Goal: Task Accomplishment & Management: Manage account settings

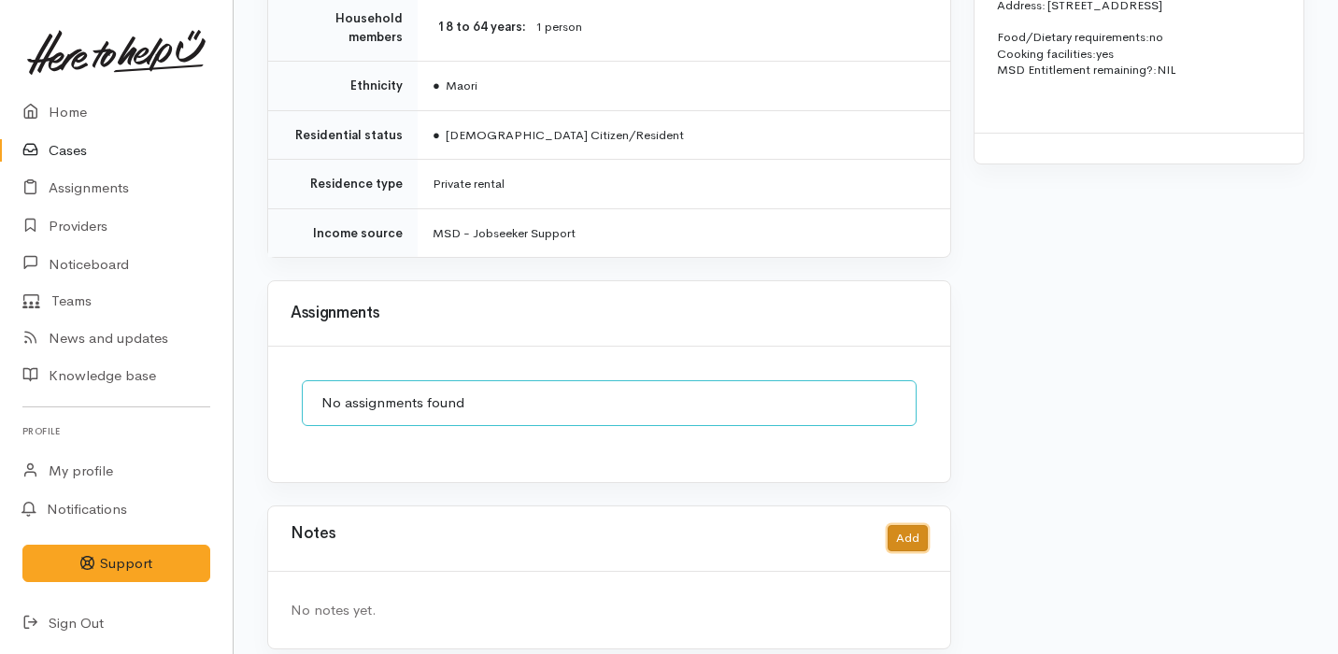
click at [916, 525] on button "Add" at bounding box center [908, 538] width 40 height 27
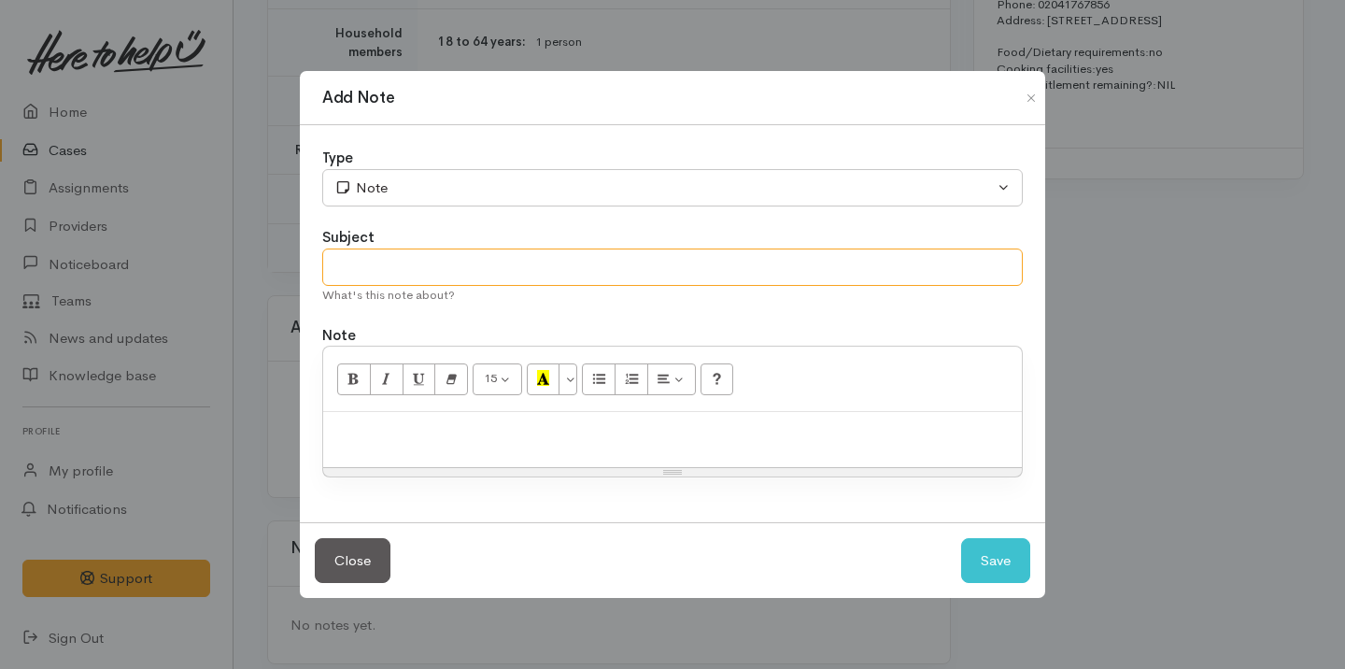
click at [521, 272] on input "text" at bounding box center [672, 268] width 701 height 38
type input "Spoke on the phone"
click at [470, 428] on p at bounding box center [673, 431] width 680 height 21
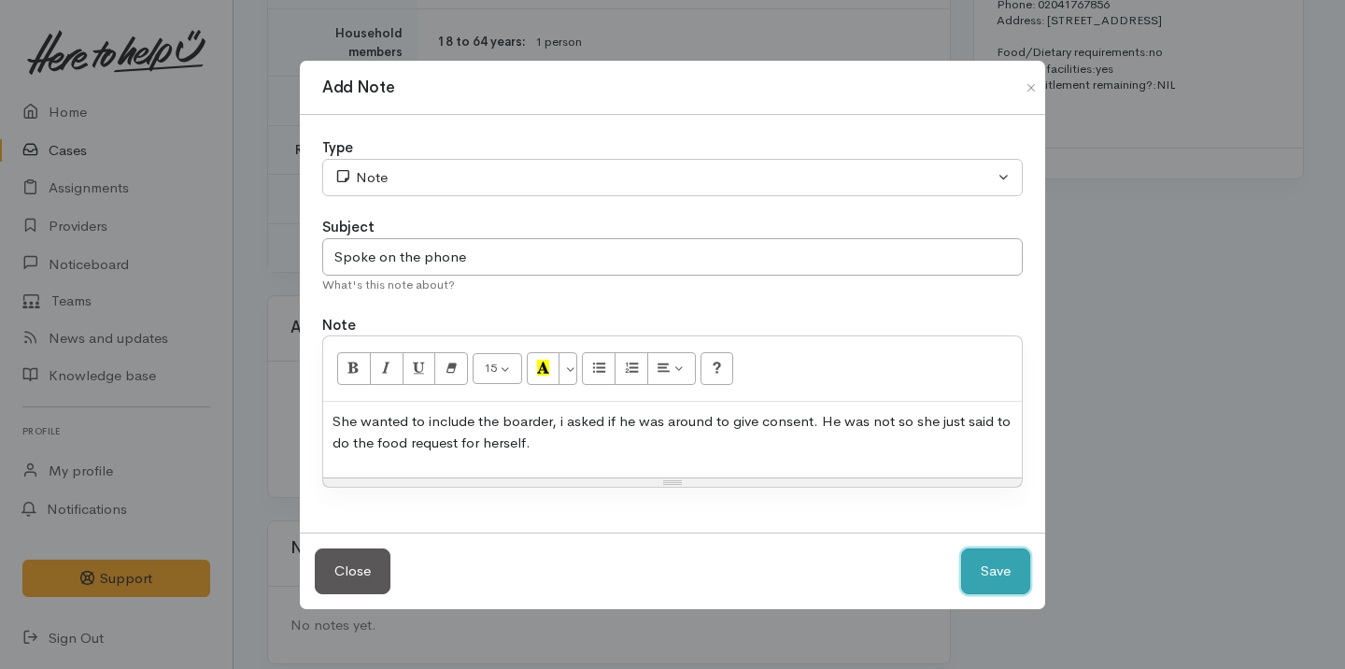
click at [995, 575] on button "Save" at bounding box center [995, 571] width 69 height 46
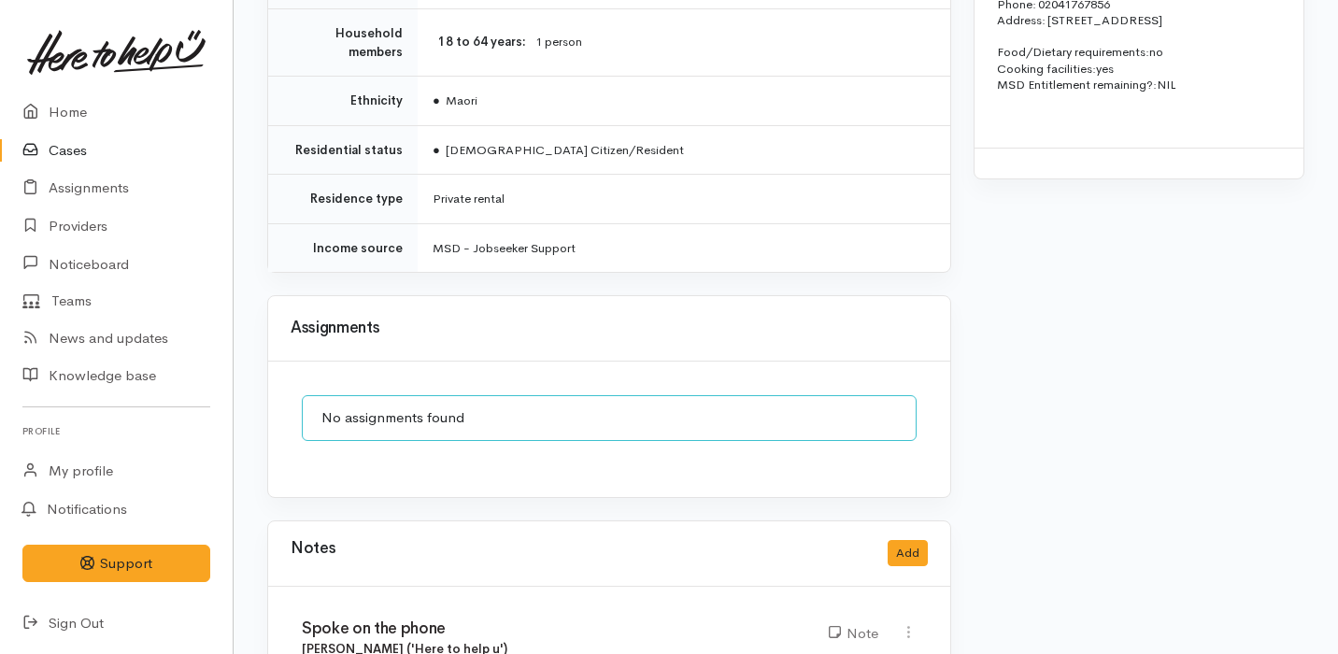
scroll to position [0, 0]
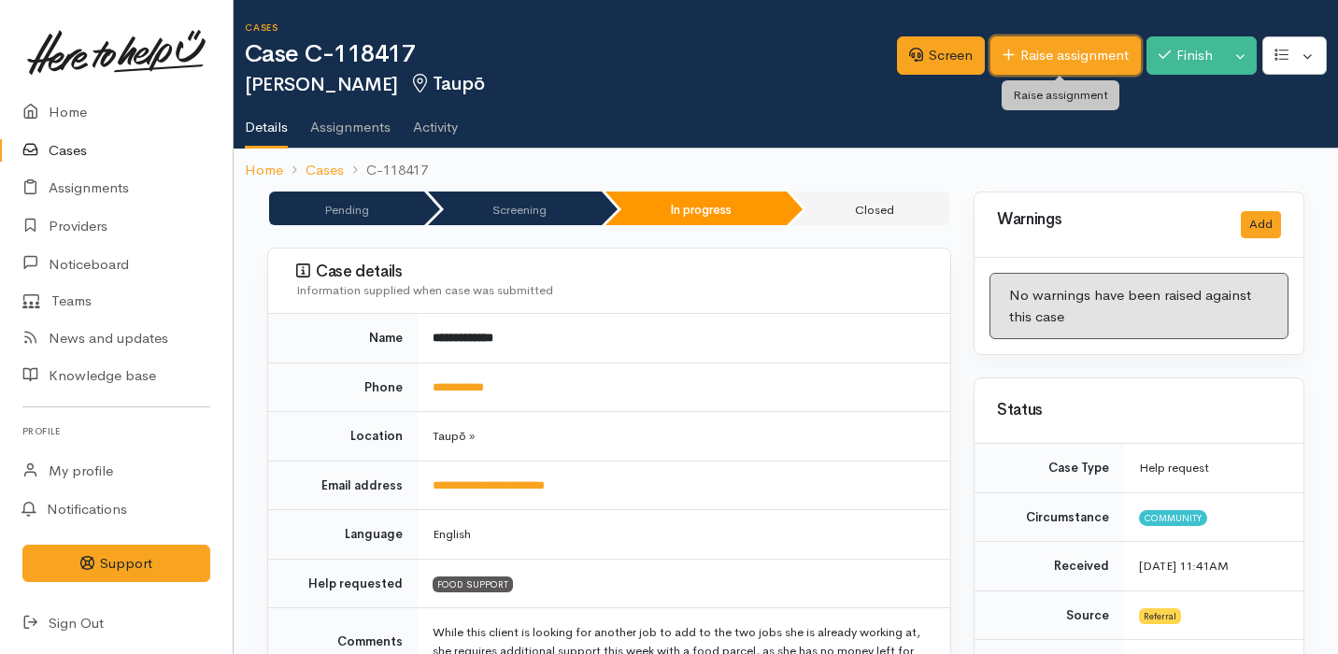
click at [1030, 51] on link "Raise assignment" at bounding box center [1065, 55] width 150 height 38
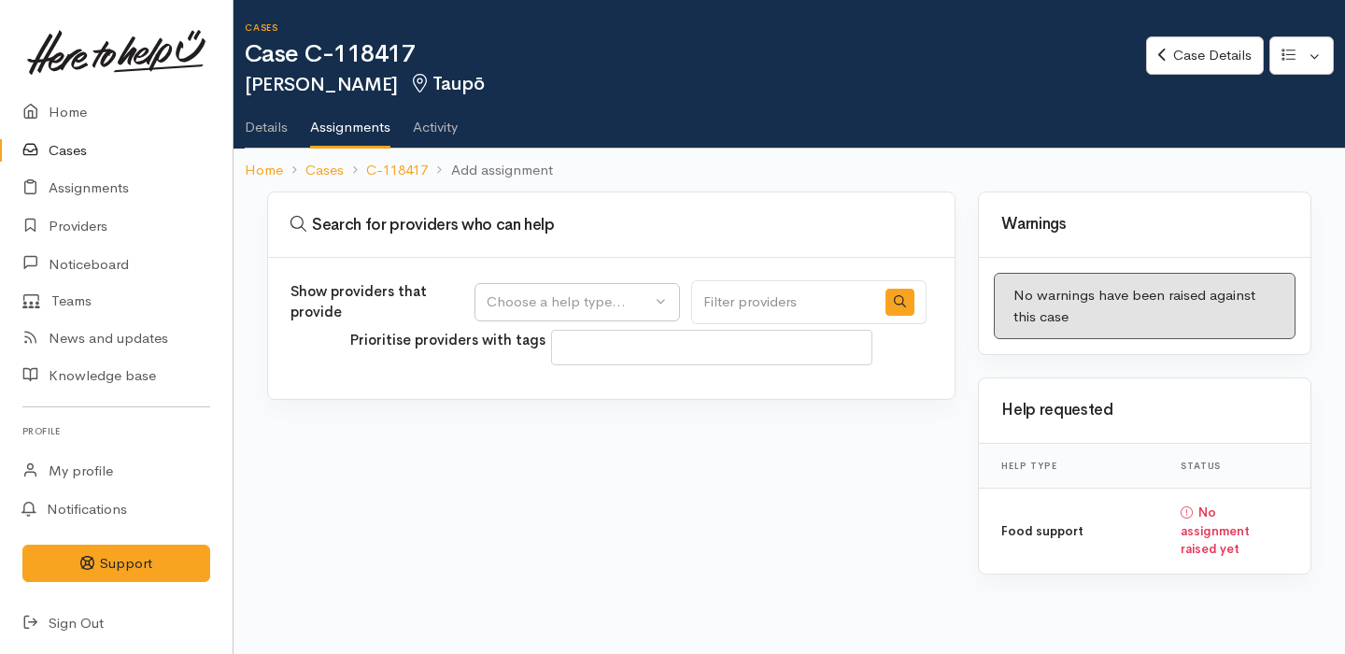
select select
click at [515, 317] on button "Choose a help type..." at bounding box center [578, 302] width 206 height 38
click at [562, 384] on span "Food support" at bounding box center [541, 391] width 87 height 21
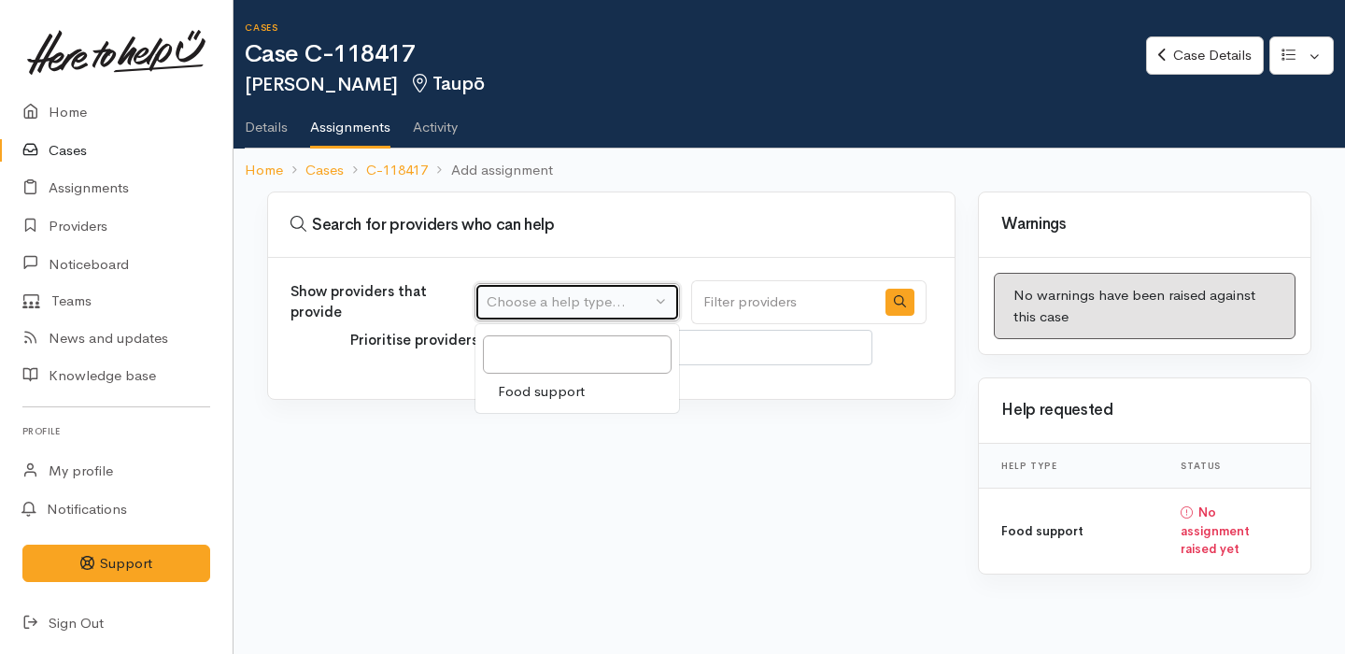
select select "3"
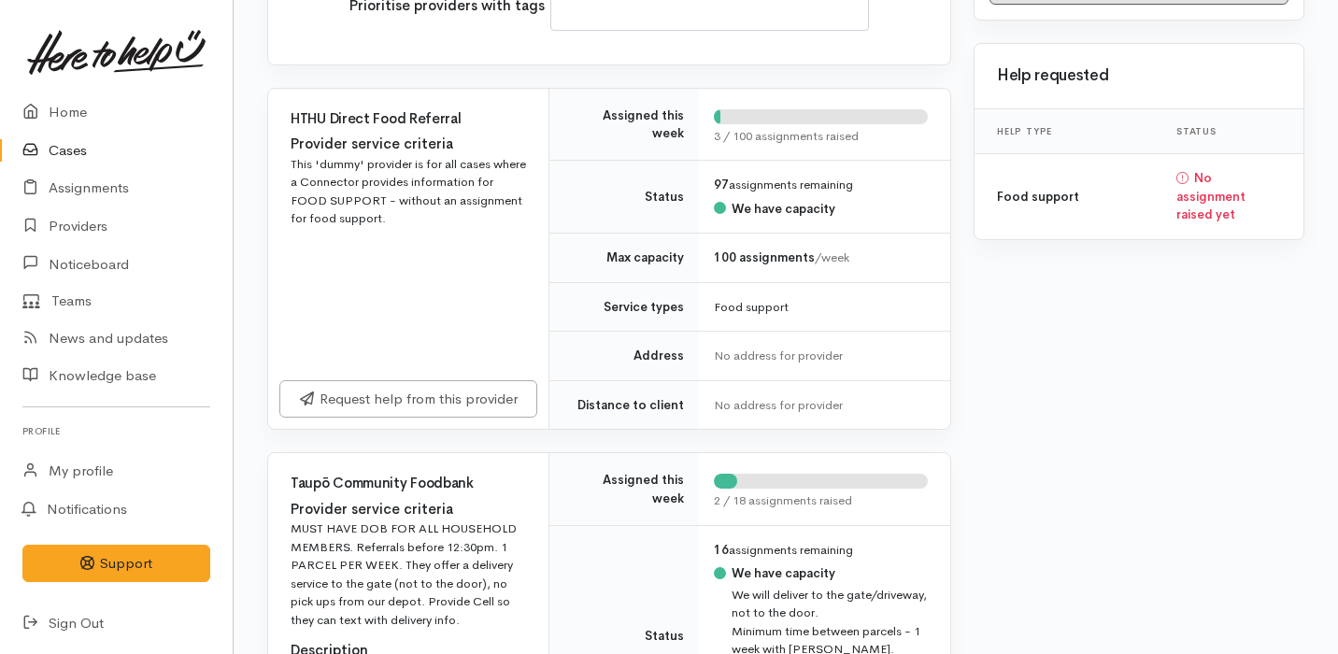
scroll to position [732, 0]
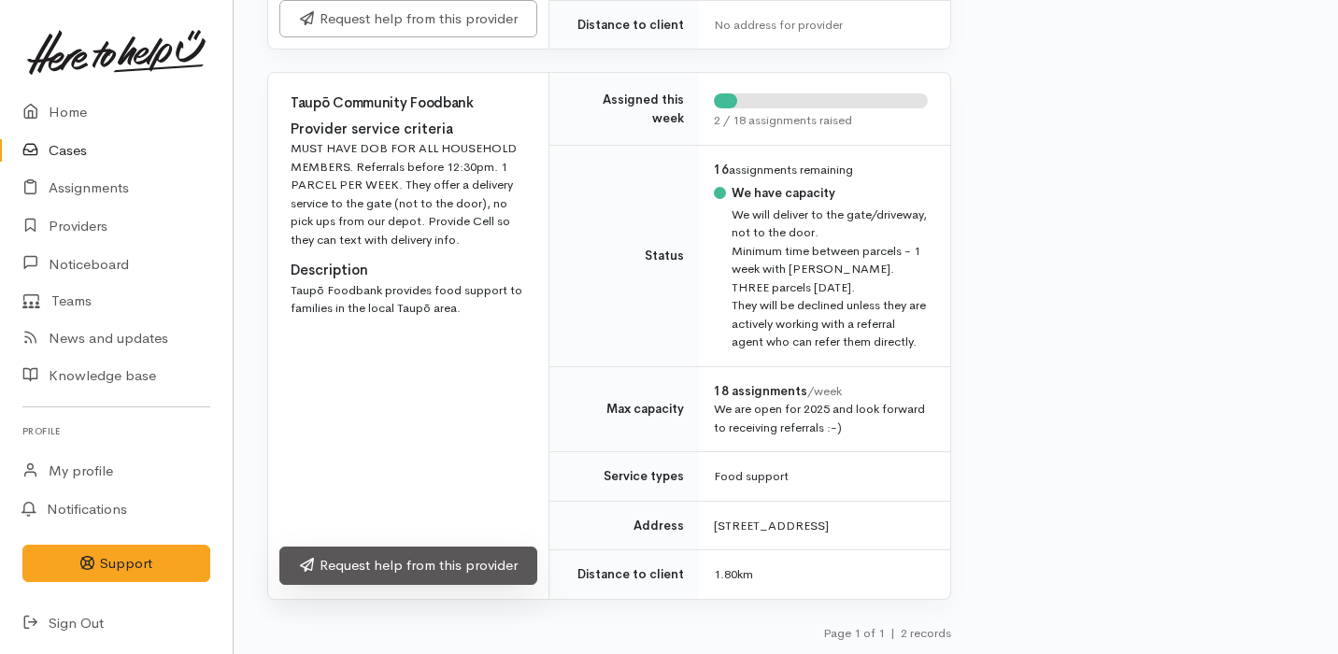
click at [486, 561] on link "Request help from this provider" at bounding box center [408, 566] width 258 height 38
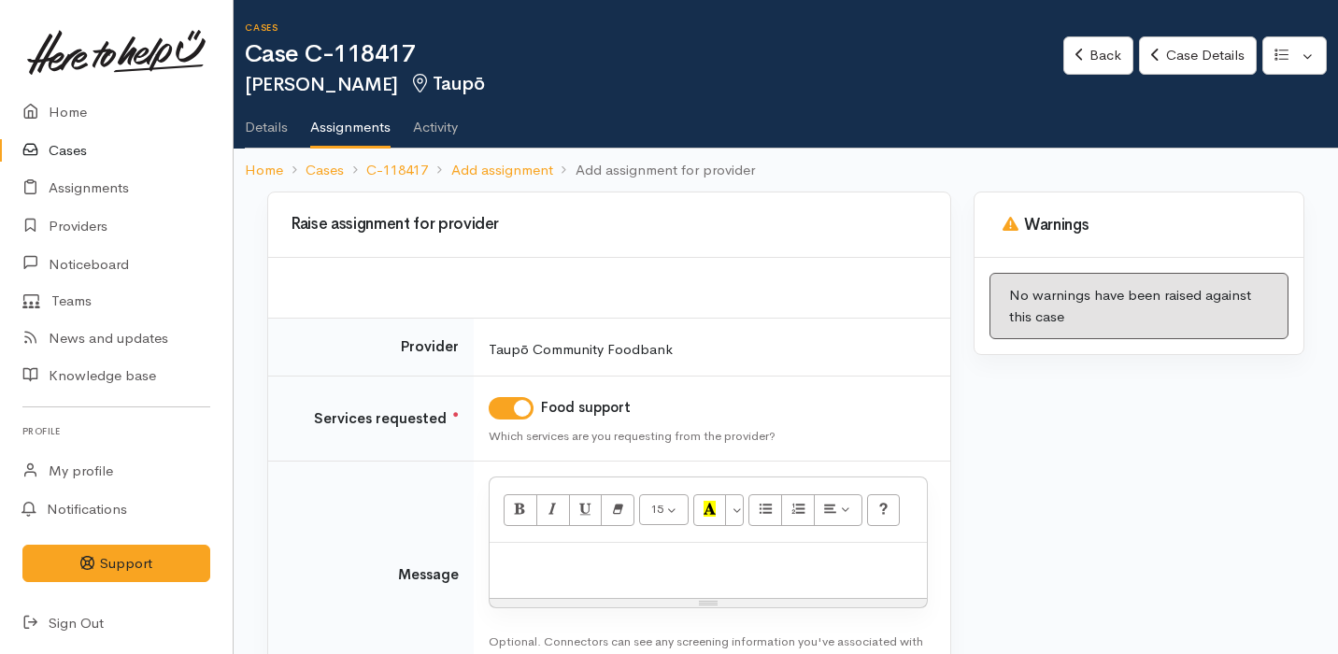
scroll to position [132, 0]
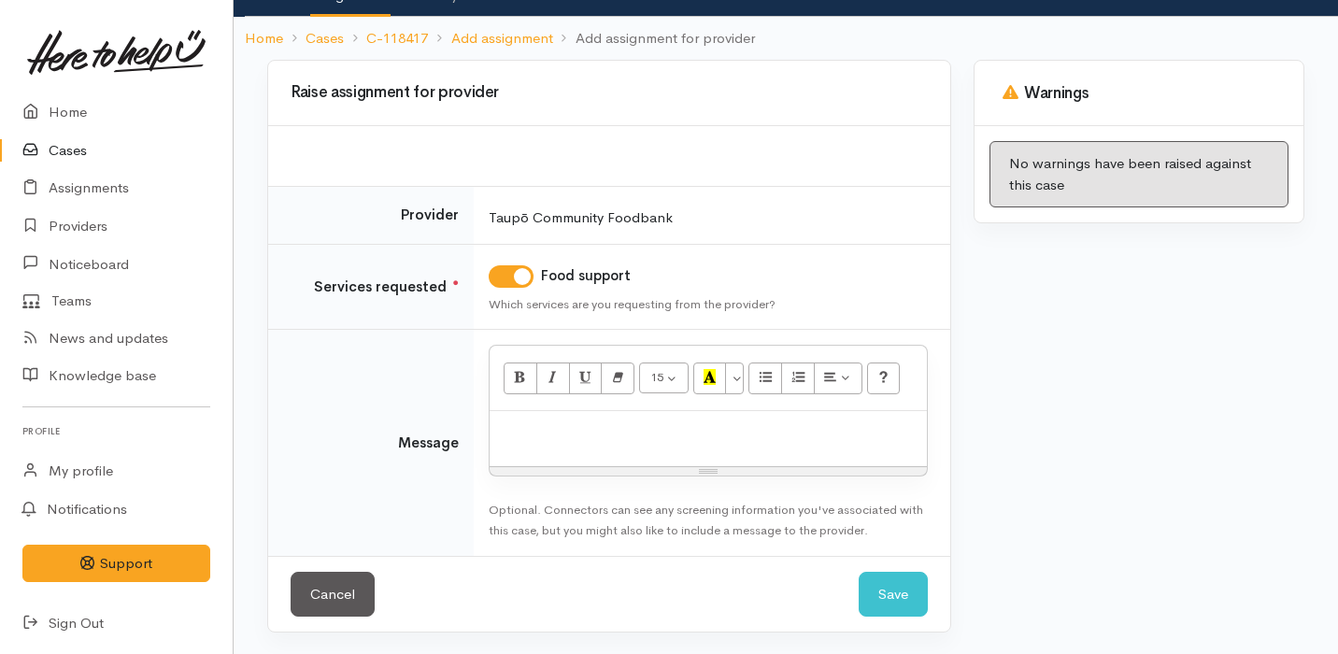
click at [581, 436] on p at bounding box center [708, 430] width 419 height 21
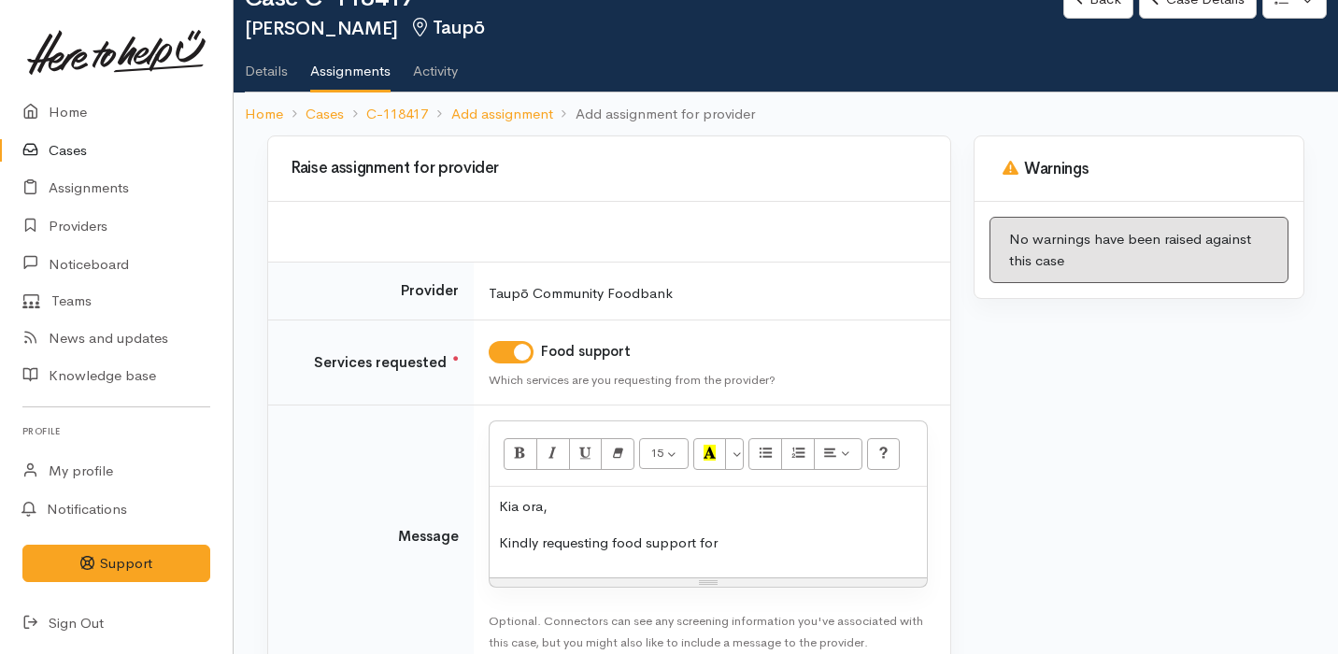
scroll to position [47, 0]
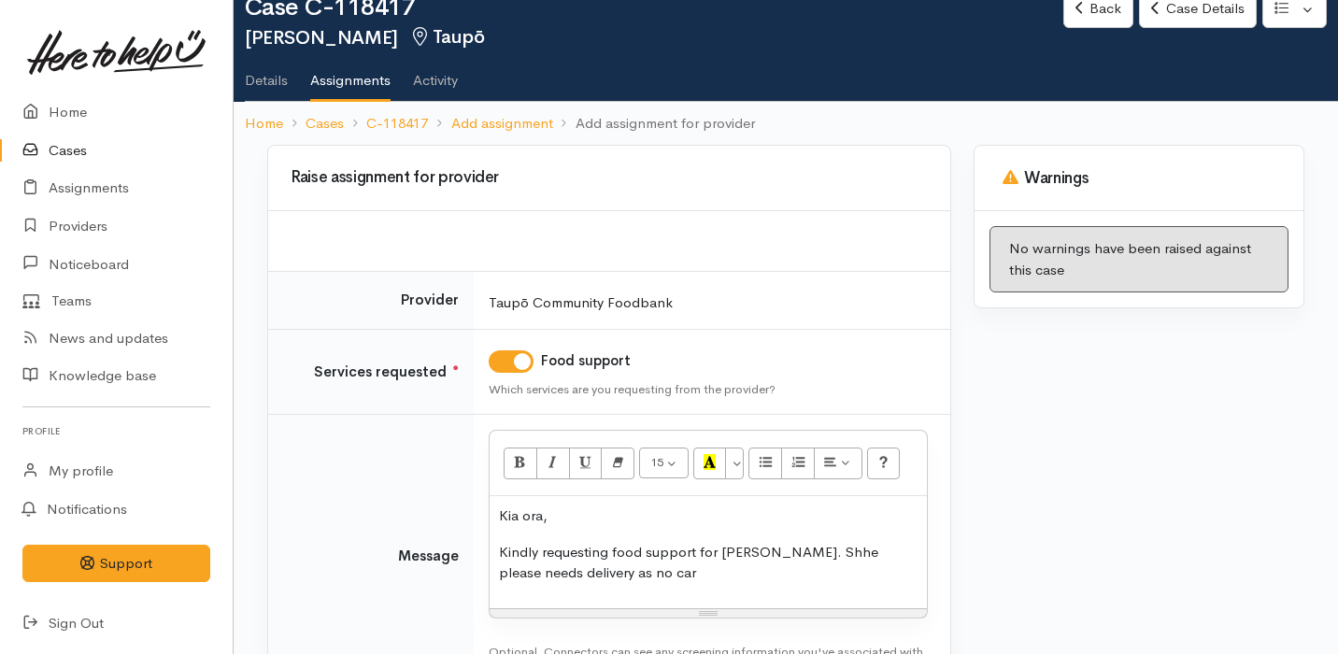
click at [810, 555] on p "Kindly requesting food support for [PERSON_NAME]. Shhe please needs delivery as…" at bounding box center [708, 563] width 419 height 42
click at [623, 568] on p "Kindly requesting food support for Consuelo. She please needs delivery as no car" at bounding box center [708, 563] width 419 height 42
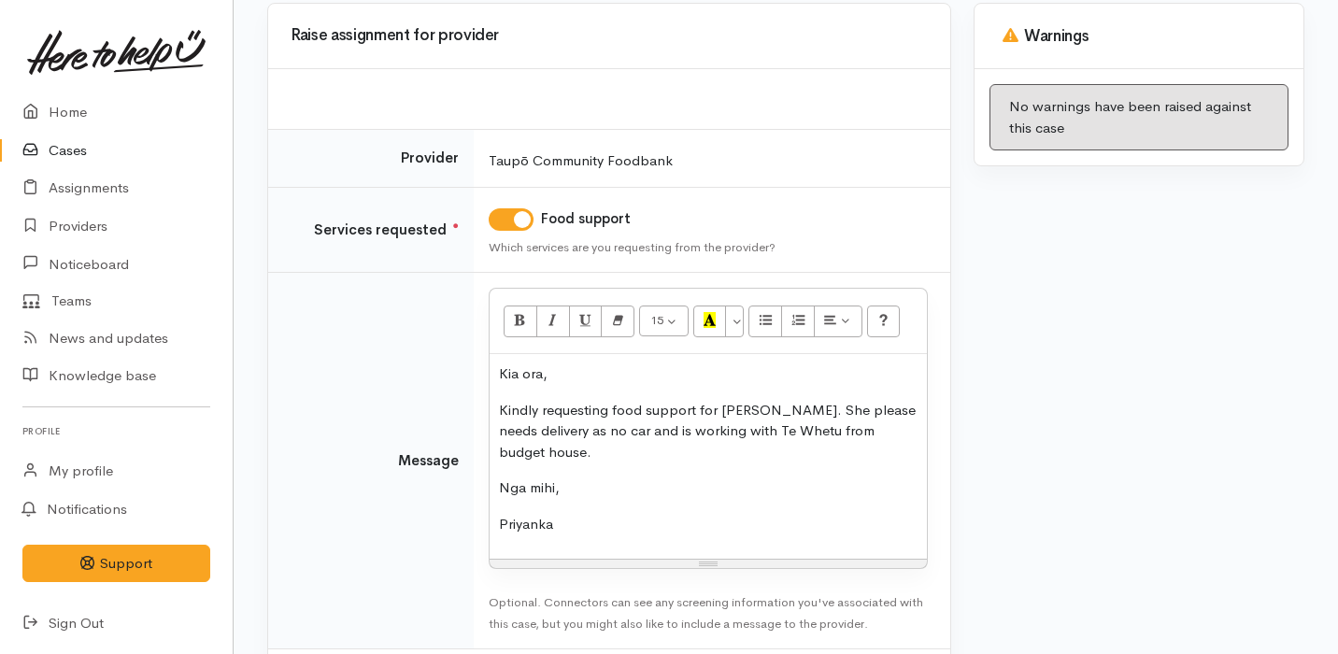
scroll to position [282, 0]
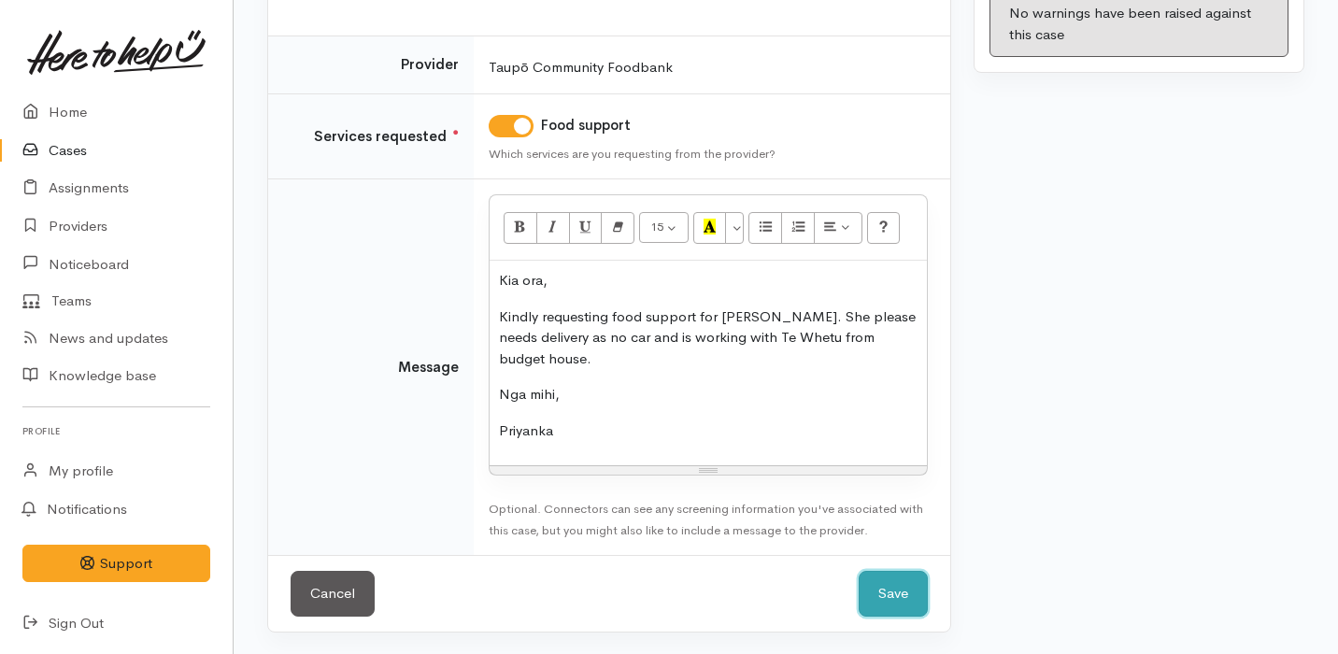
click at [899, 583] on button "Save" at bounding box center [893, 594] width 69 height 46
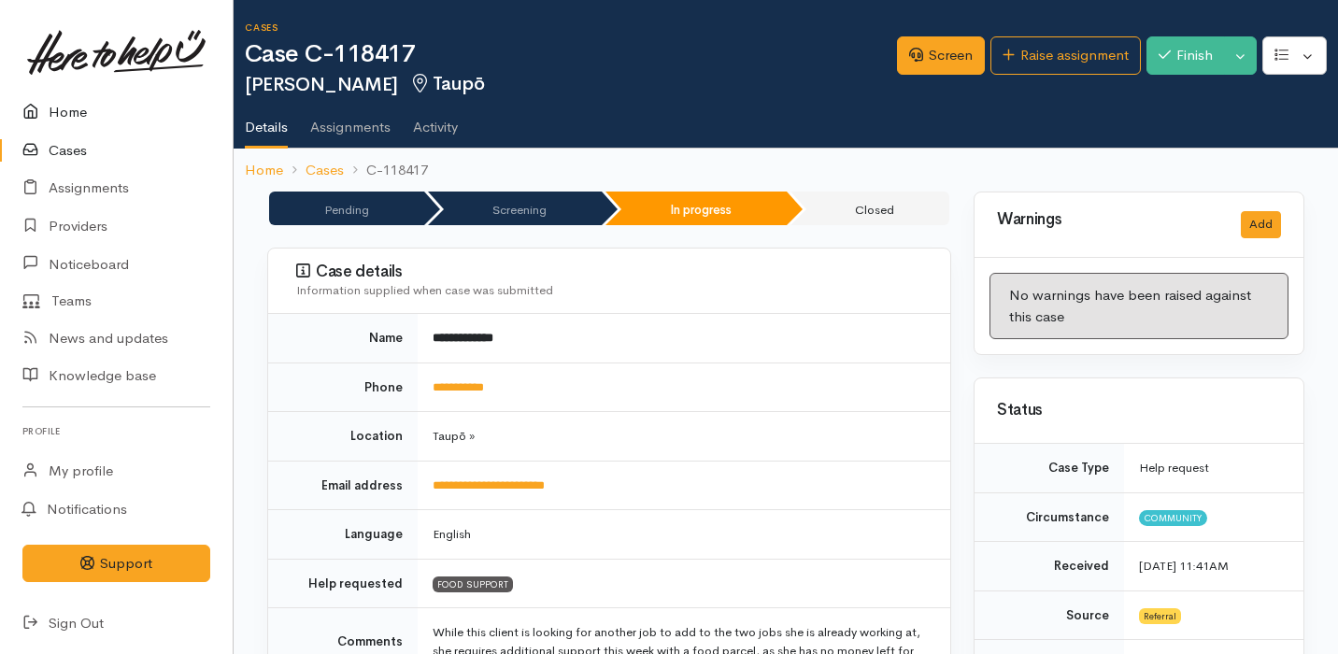
click at [170, 117] on link "Home" at bounding box center [116, 112] width 233 height 38
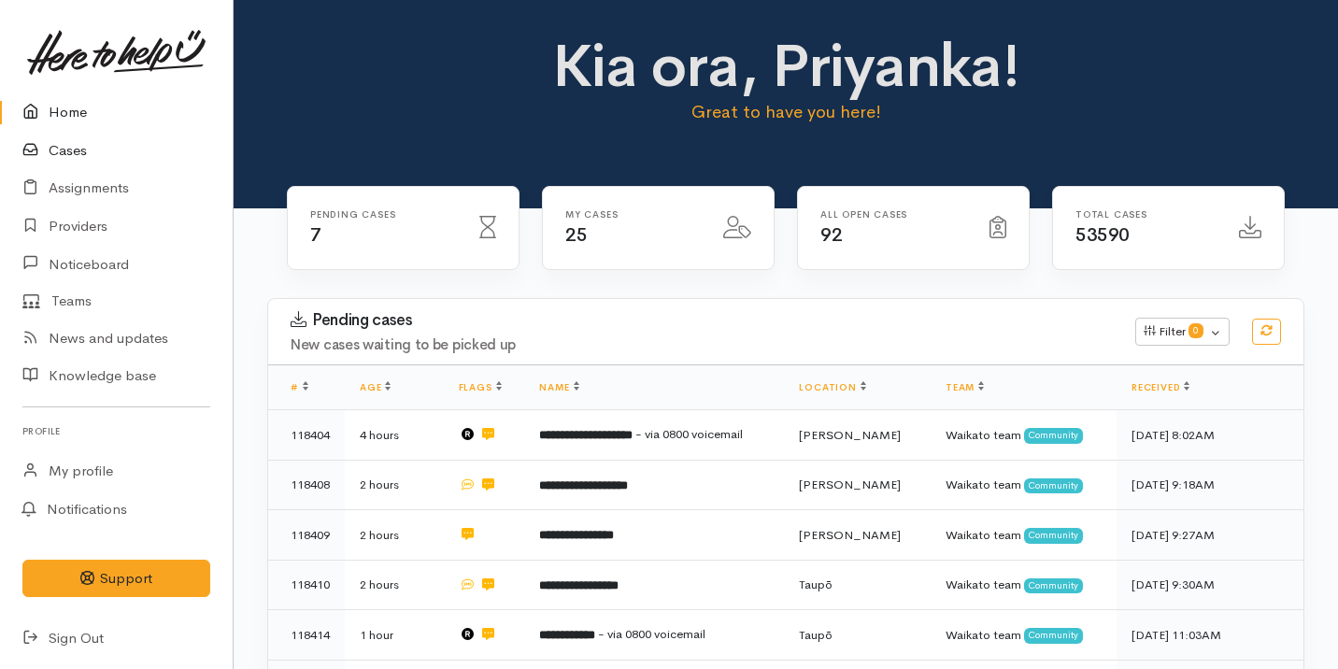
click at [133, 160] on link "Cases" at bounding box center [116, 151] width 233 height 38
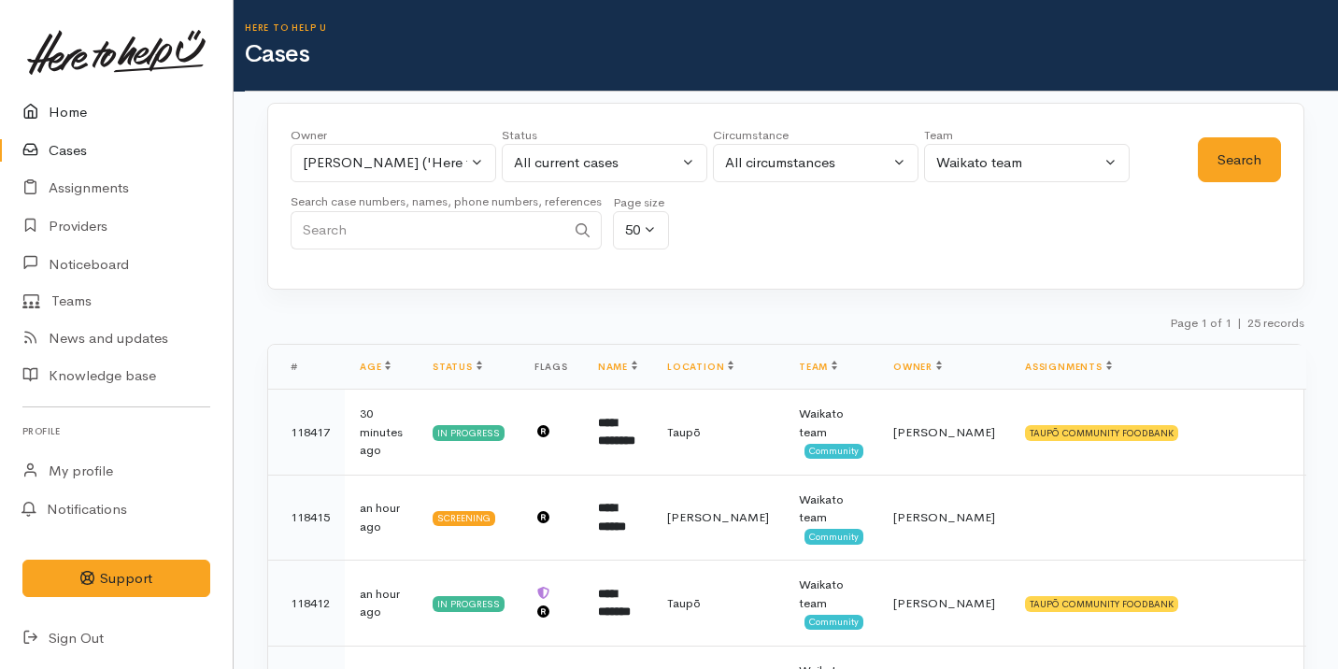
click at [121, 110] on link "Home" at bounding box center [116, 112] width 233 height 38
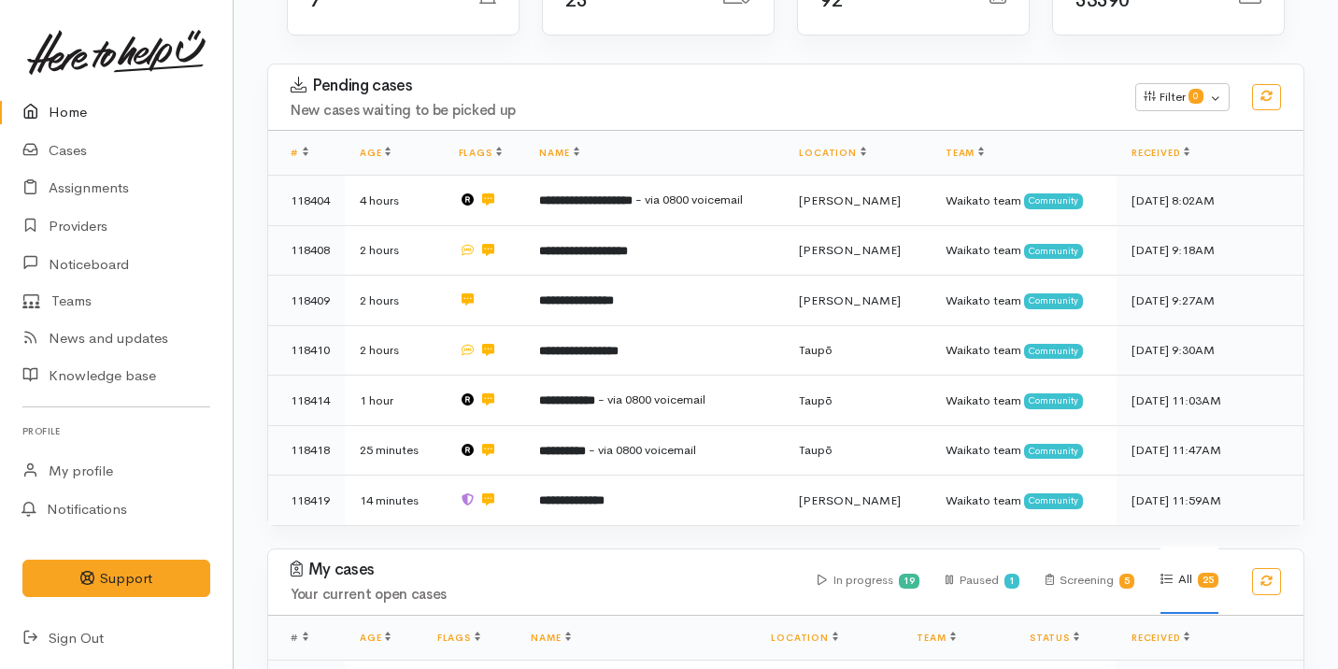
scroll to position [409, 0]
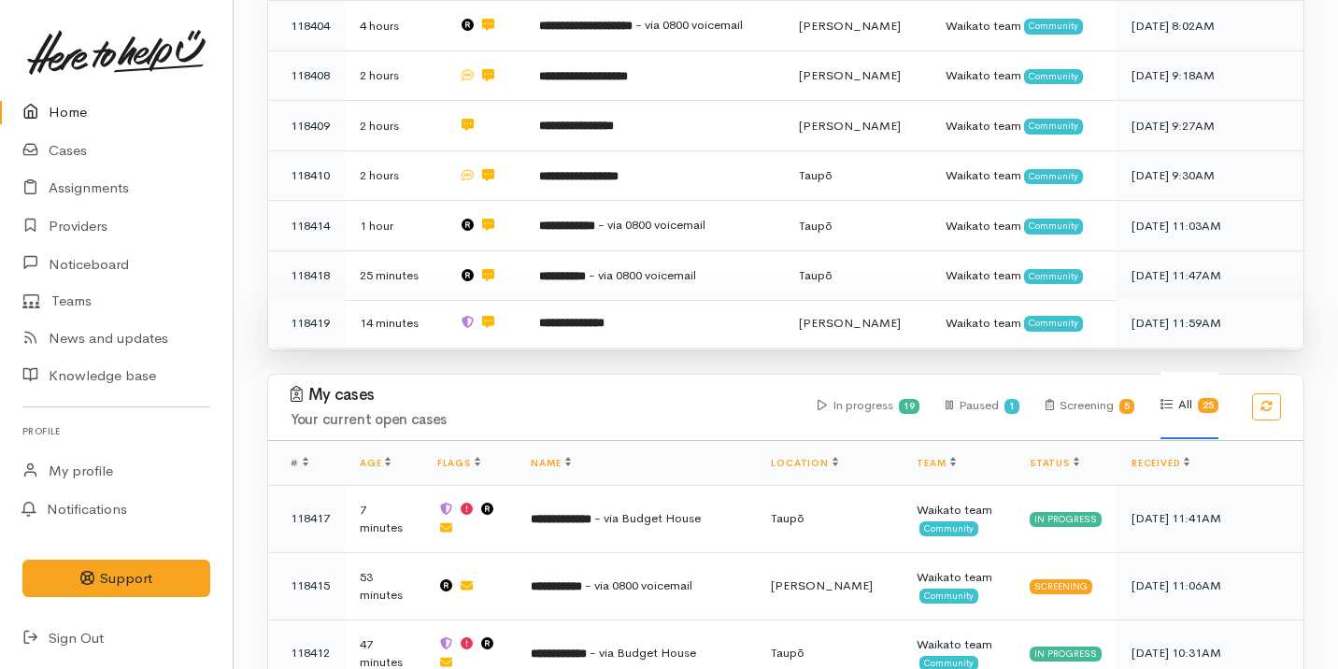
click at [555, 323] on b "**********" at bounding box center [571, 323] width 65 height 12
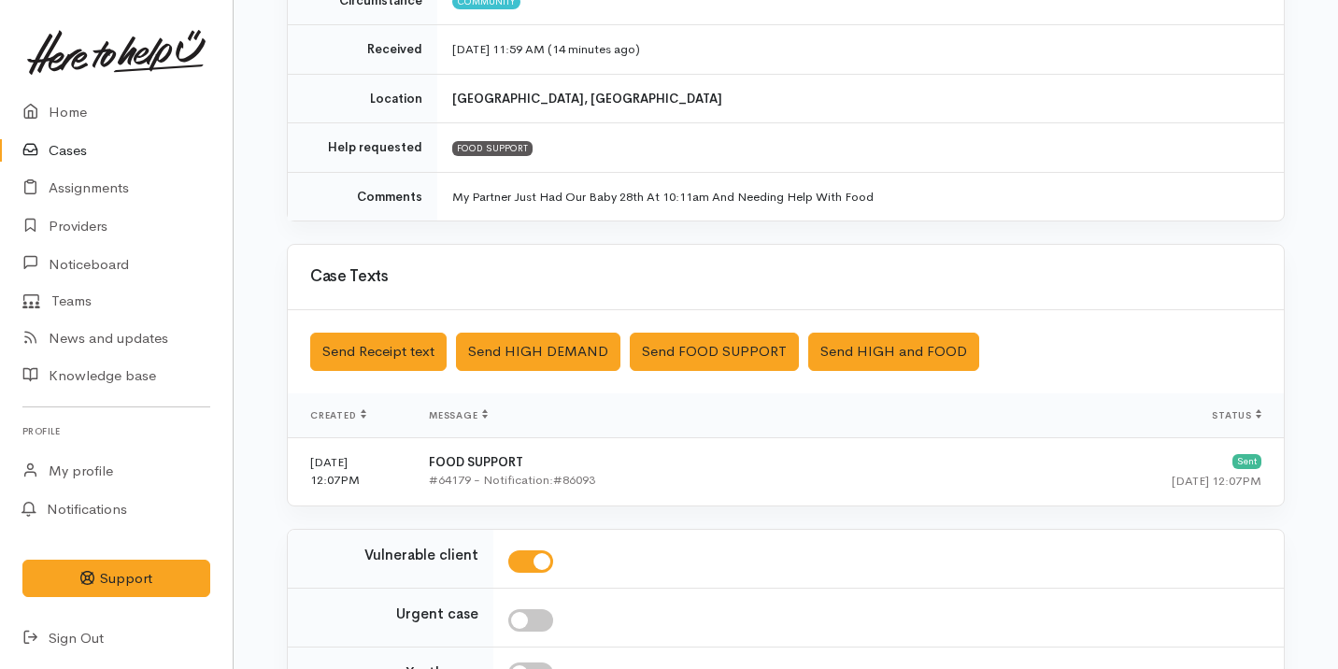
scroll to position [290, 0]
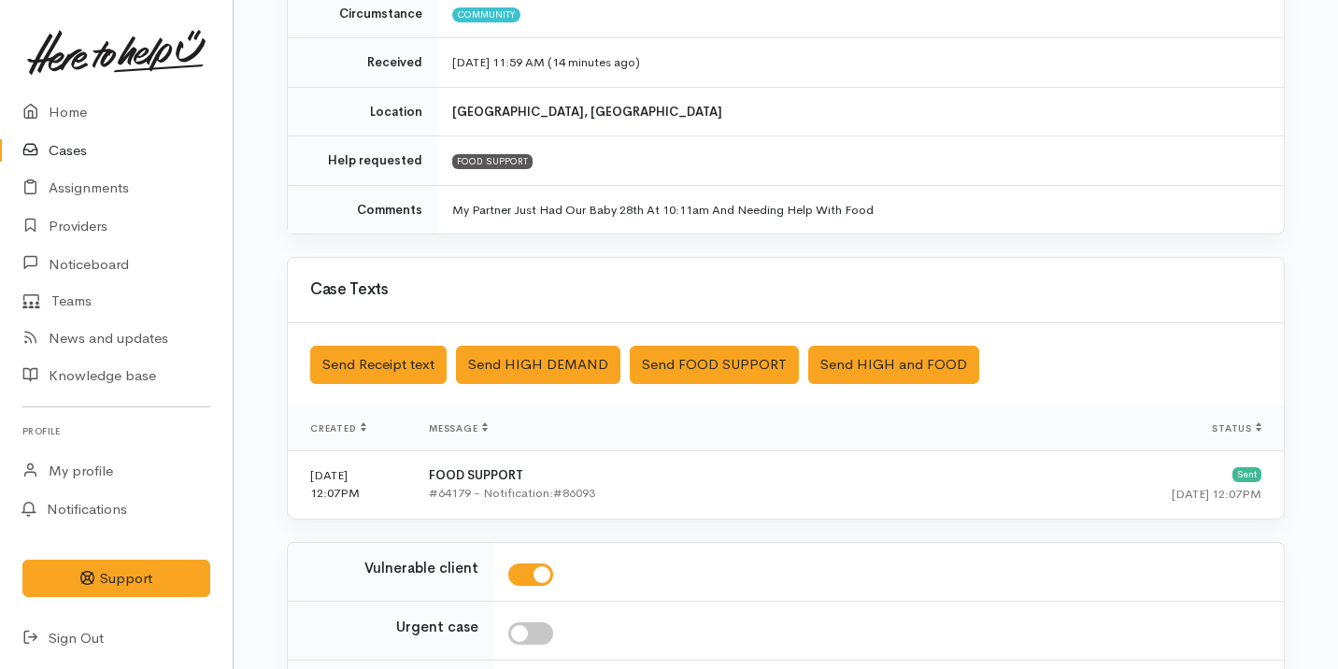
click at [627, 211] on td "My Partner Just Had Our Baby 28th At 10:11am And Needing Help With Food" at bounding box center [860, 209] width 846 height 49
click at [577, 178] on td "FOOD SUPPORT" at bounding box center [860, 161] width 846 height 50
click at [107, 95] on link "Home" at bounding box center [116, 112] width 233 height 38
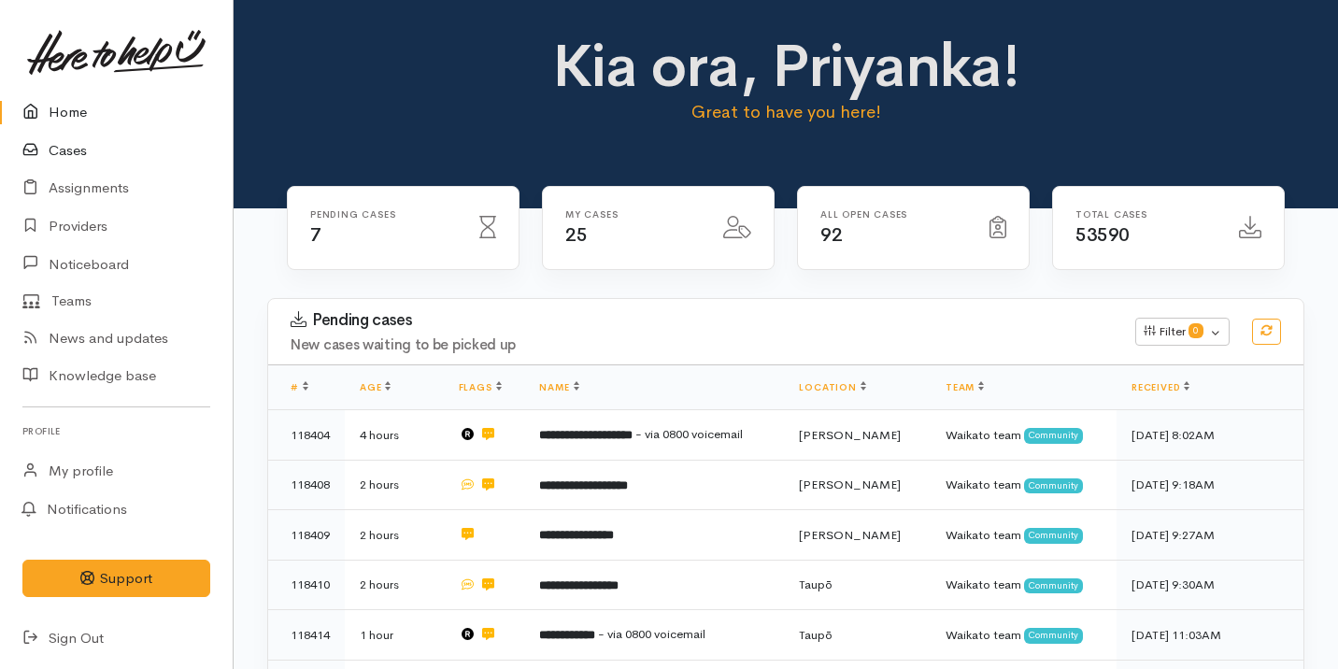
click at [133, 155] on link "Cases" at bounding box center [116, 151] width 233 height 38
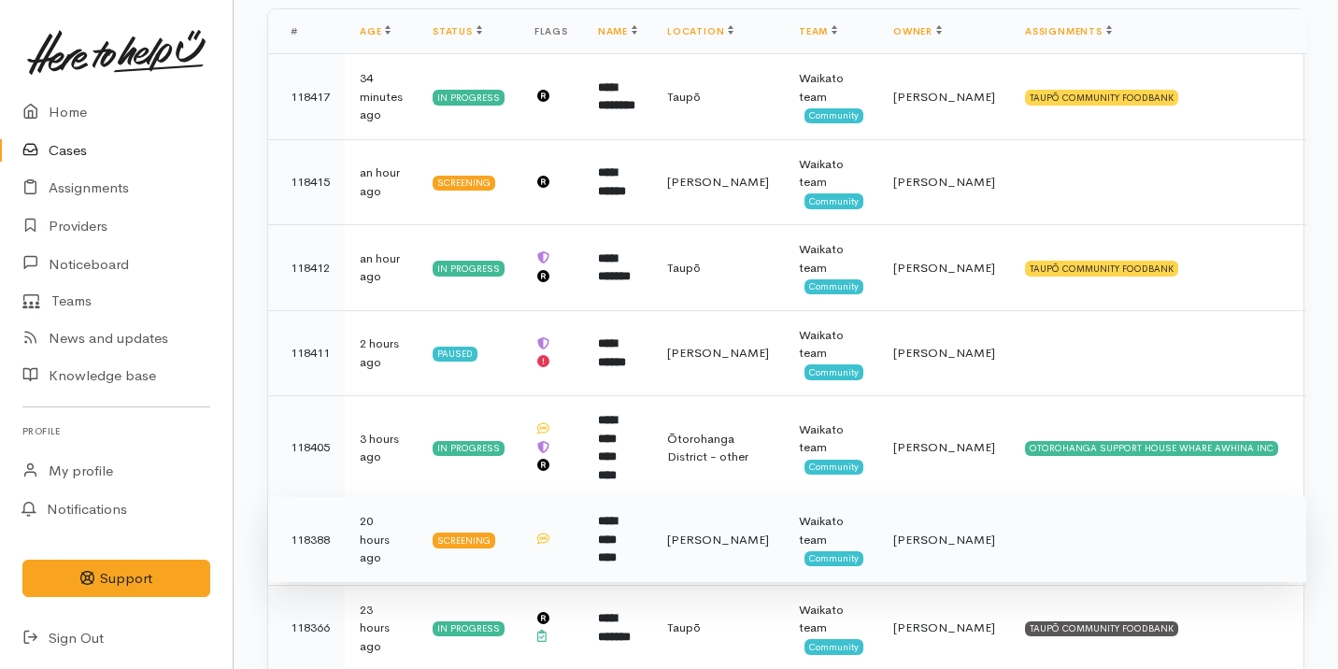
scroll to position [281, 0]
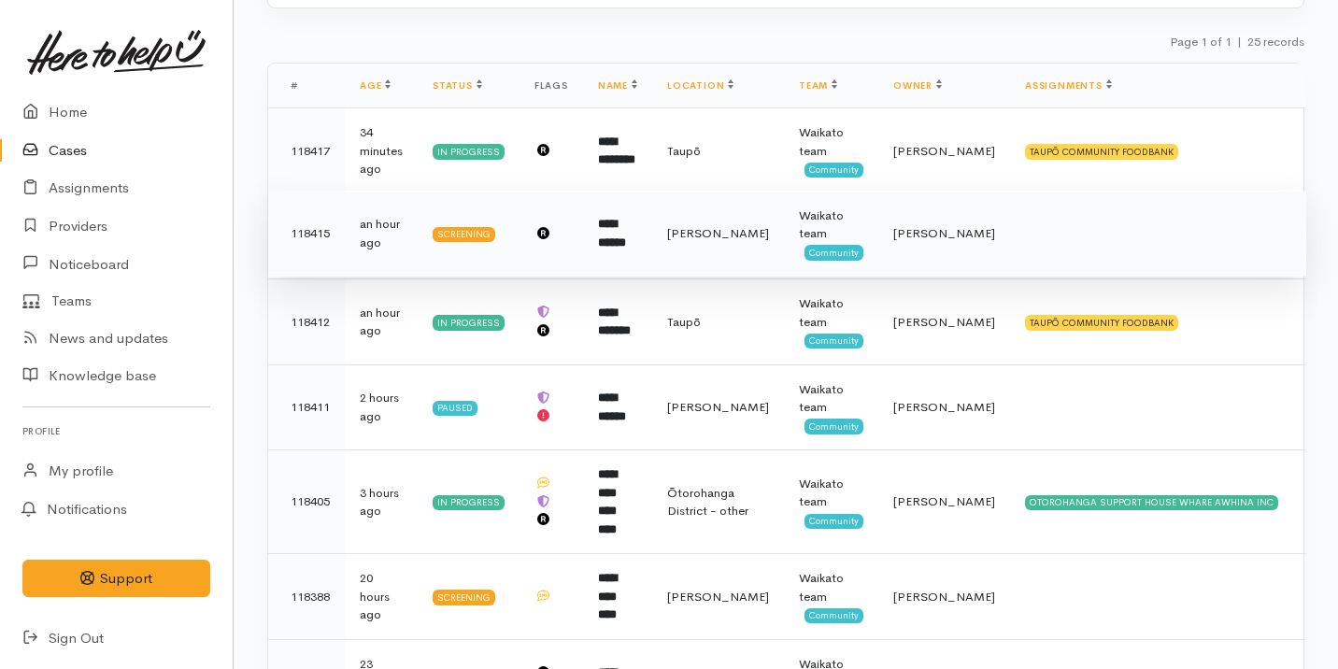
click at [547, 256] on td at bounding box center [551, 234] width 64 height 86
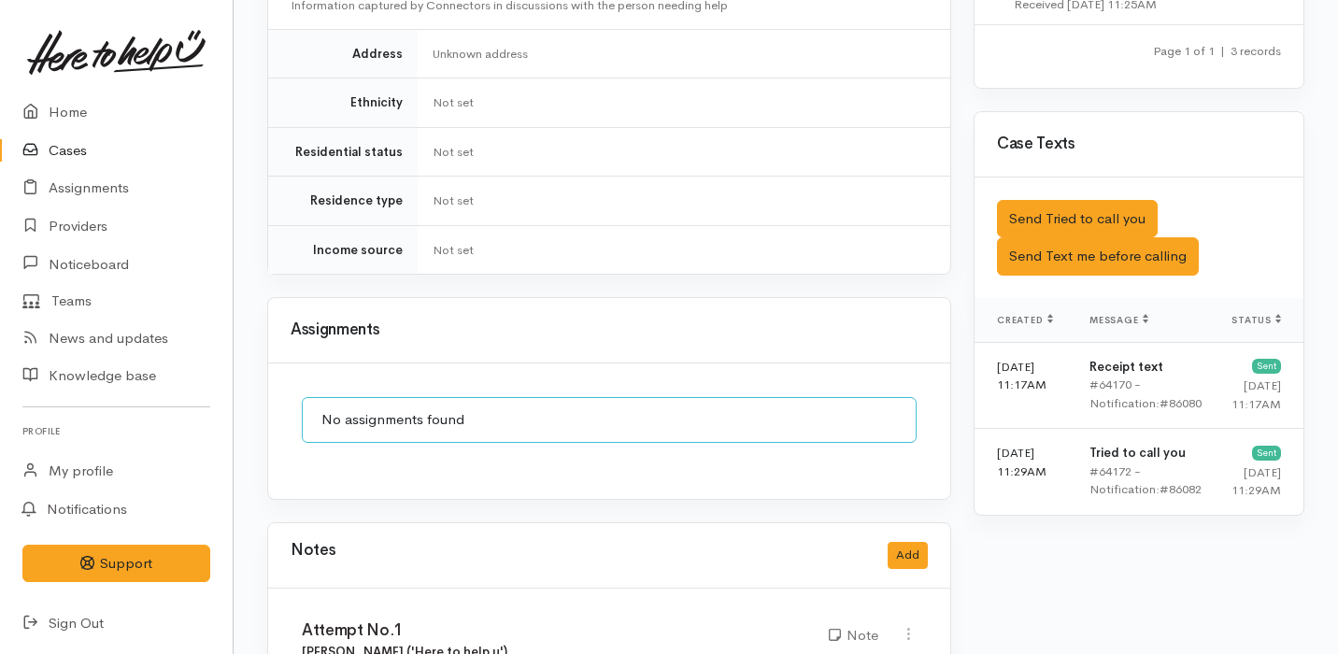
scroll to position [1449, 0]
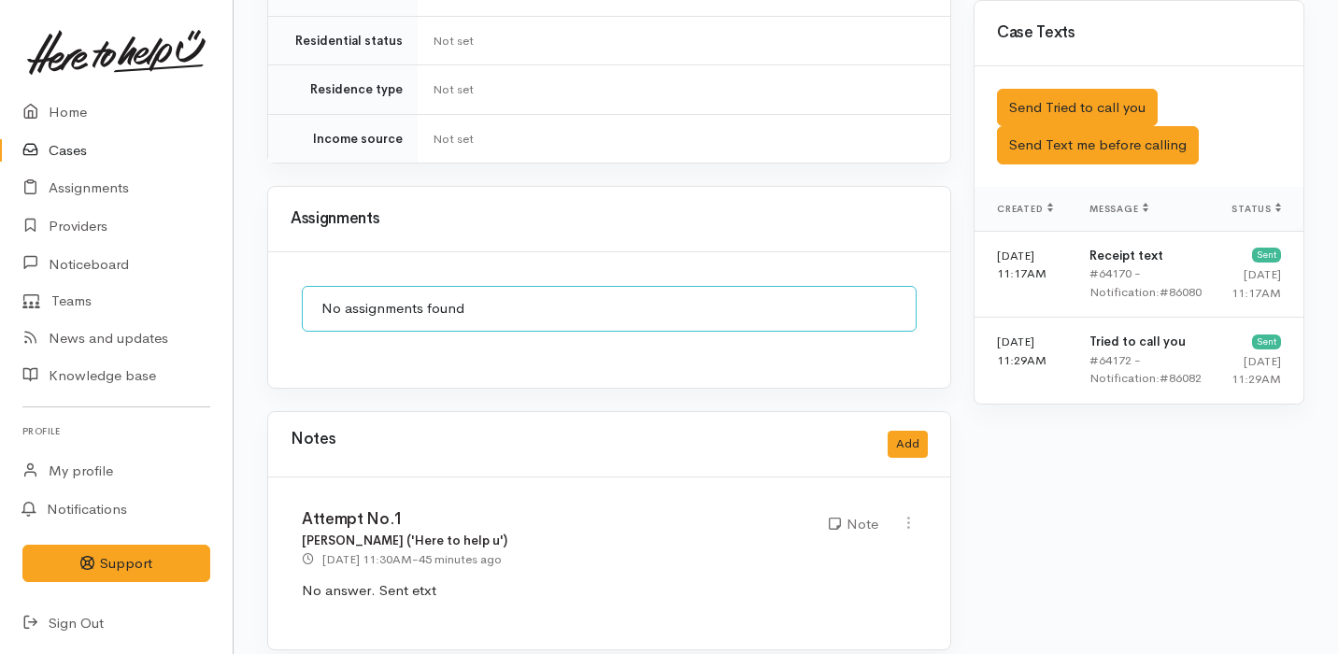
click at [112, 149] on link "Cases" at bounding box center [116, 151] width 233 height 38
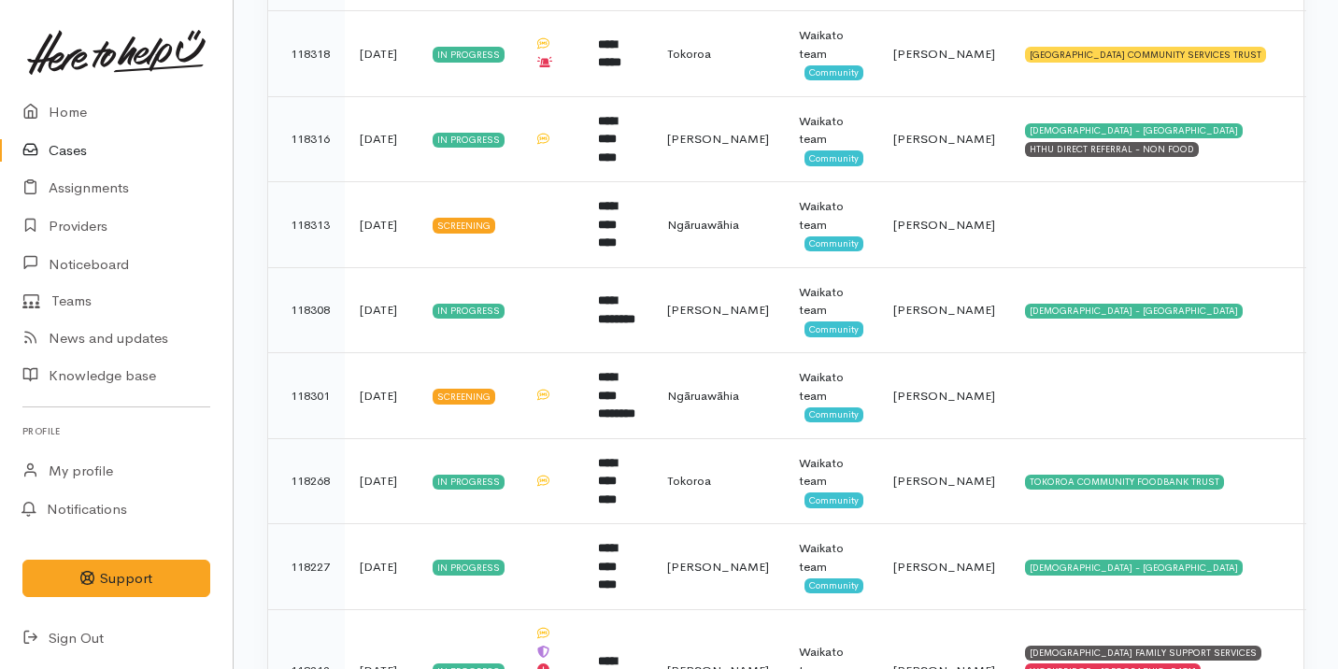
scroll to position [1407, 0]
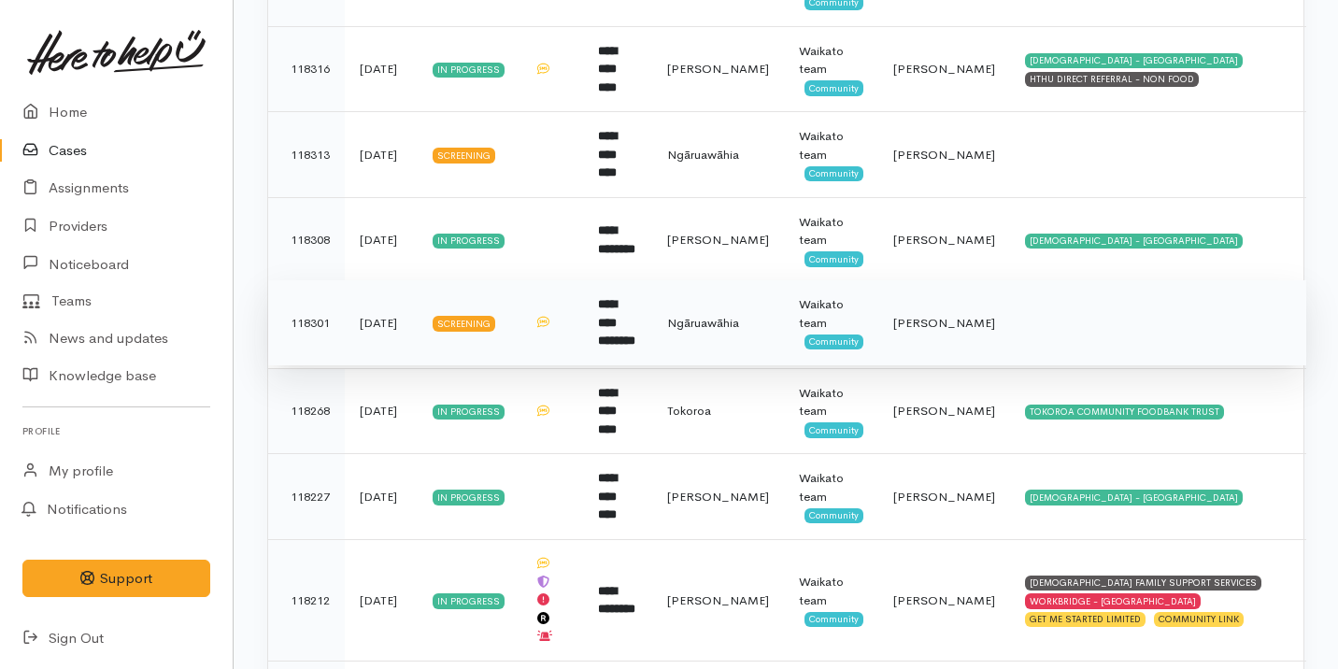
click at [580, 298] on td at bounding box center [551, 323] width 64 height 86
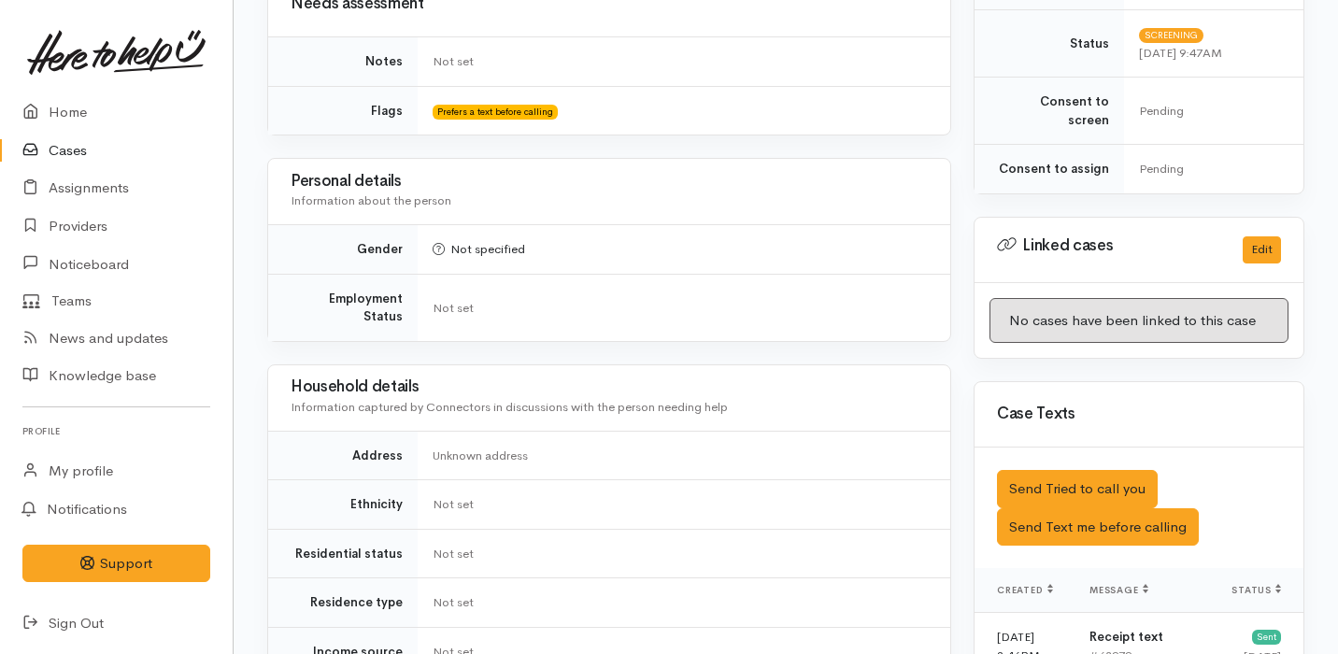
scroll to position [760, 0]
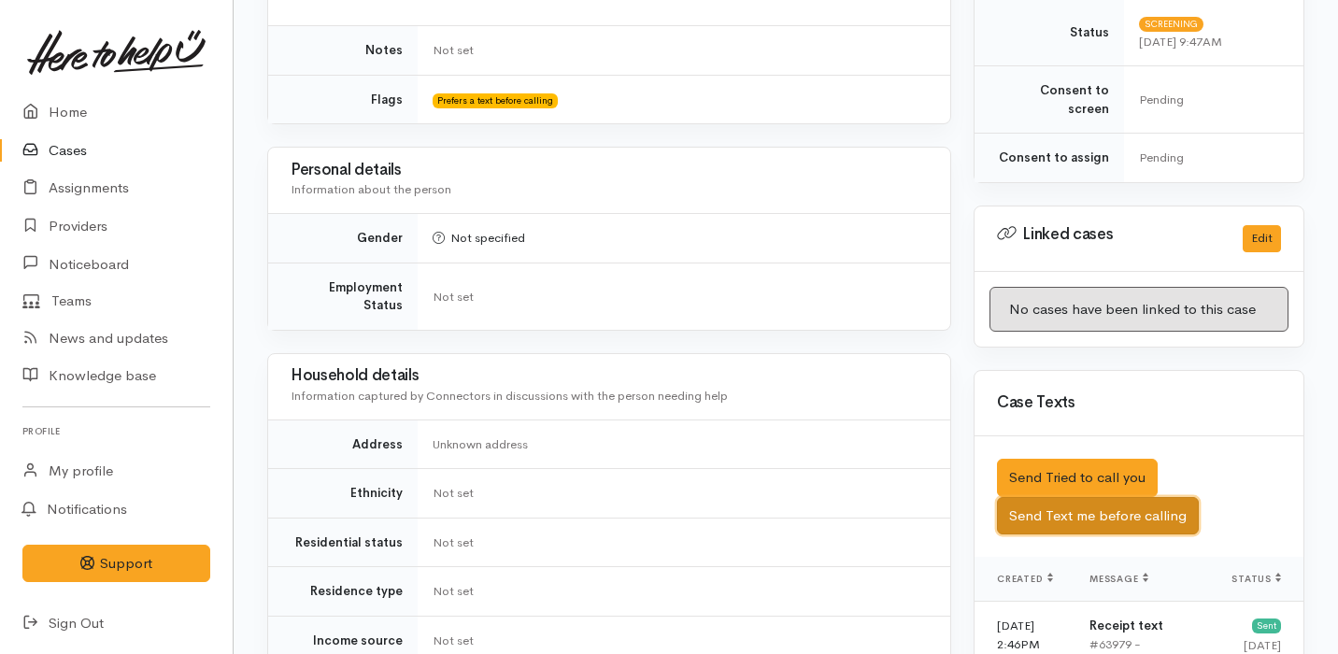
click at [1143, 503] on button "Send Text me before calling" at bounding box center [1098, 516] width 202 height 38
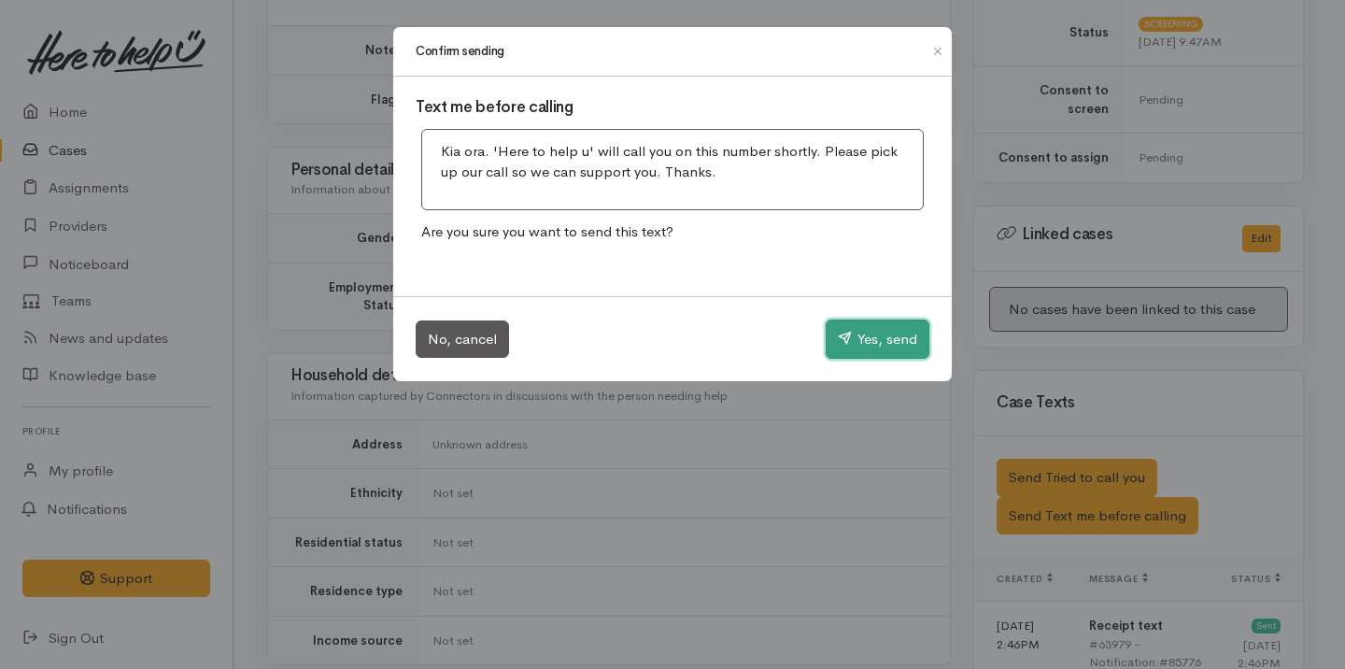
click at [864, 354] on button "Yes, send" at bounding box center [878, 339] width 104 height 39
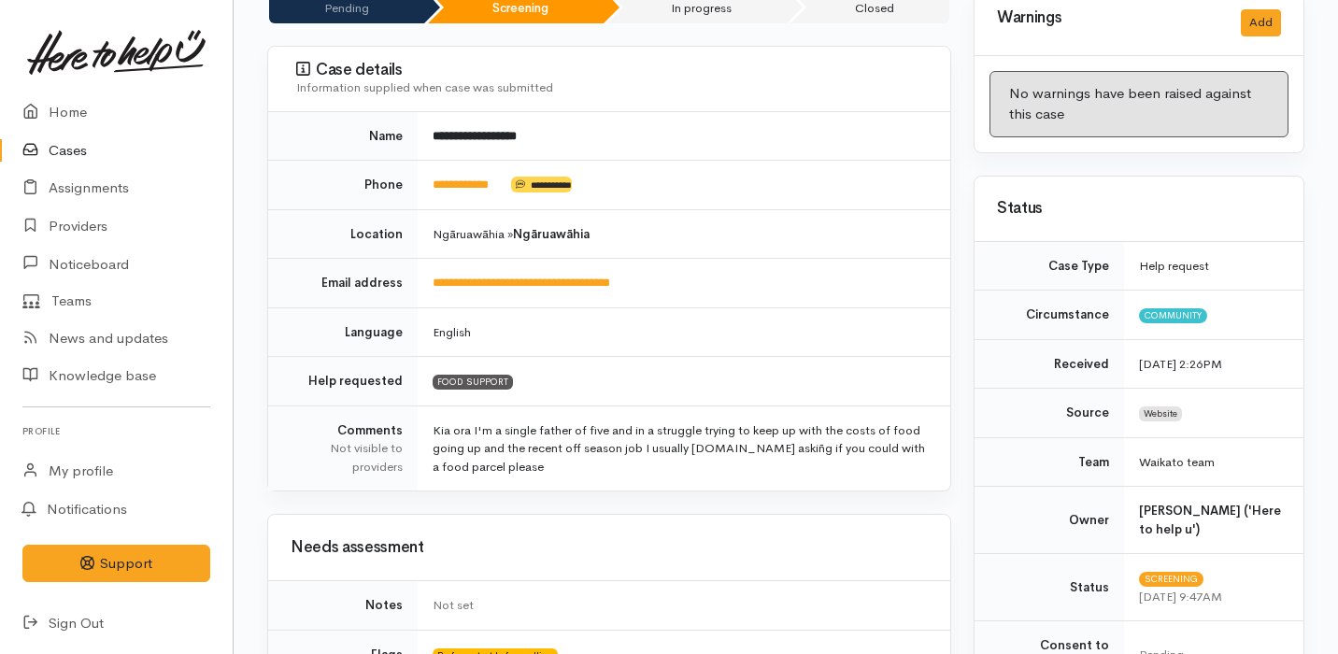
scroll to position [0, 0]
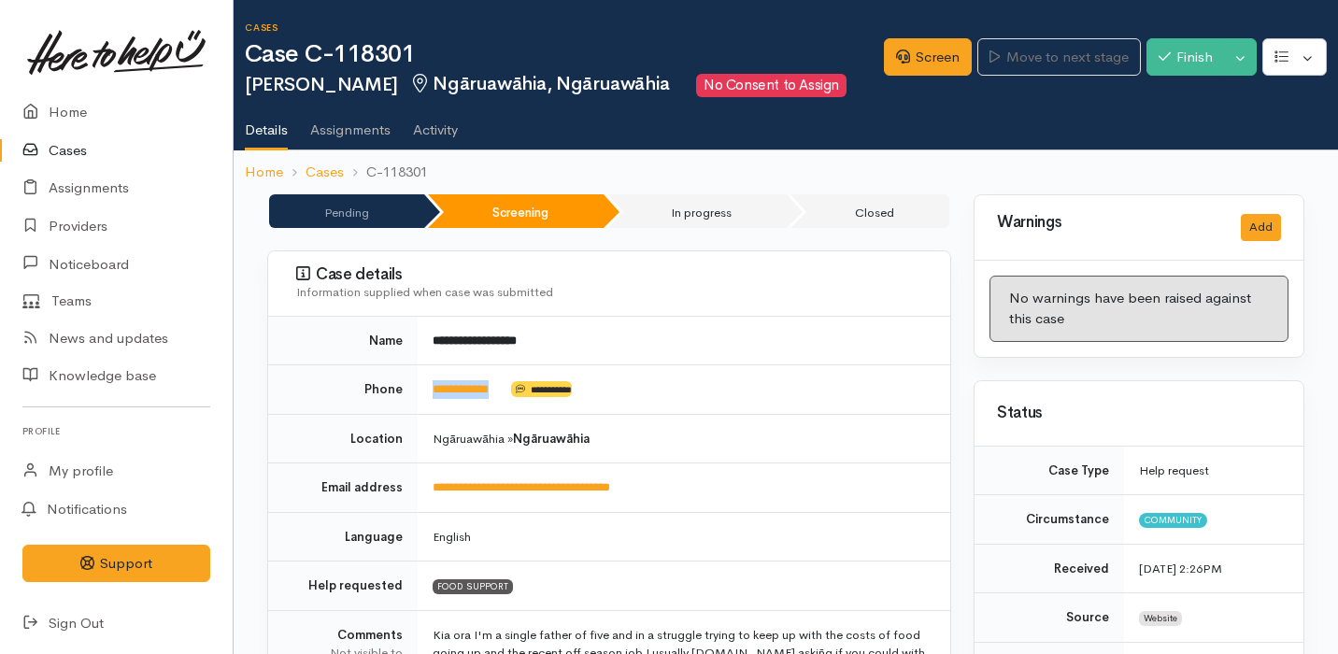
drag, startPoint x: 519, startPoint y: 390, endPoint x: 416, endPoint y: 385, distance: 103.8
click at [416, 386] on tr "**********" at bounding box center [609, 390] width 682 height 50
copy tr "**********"
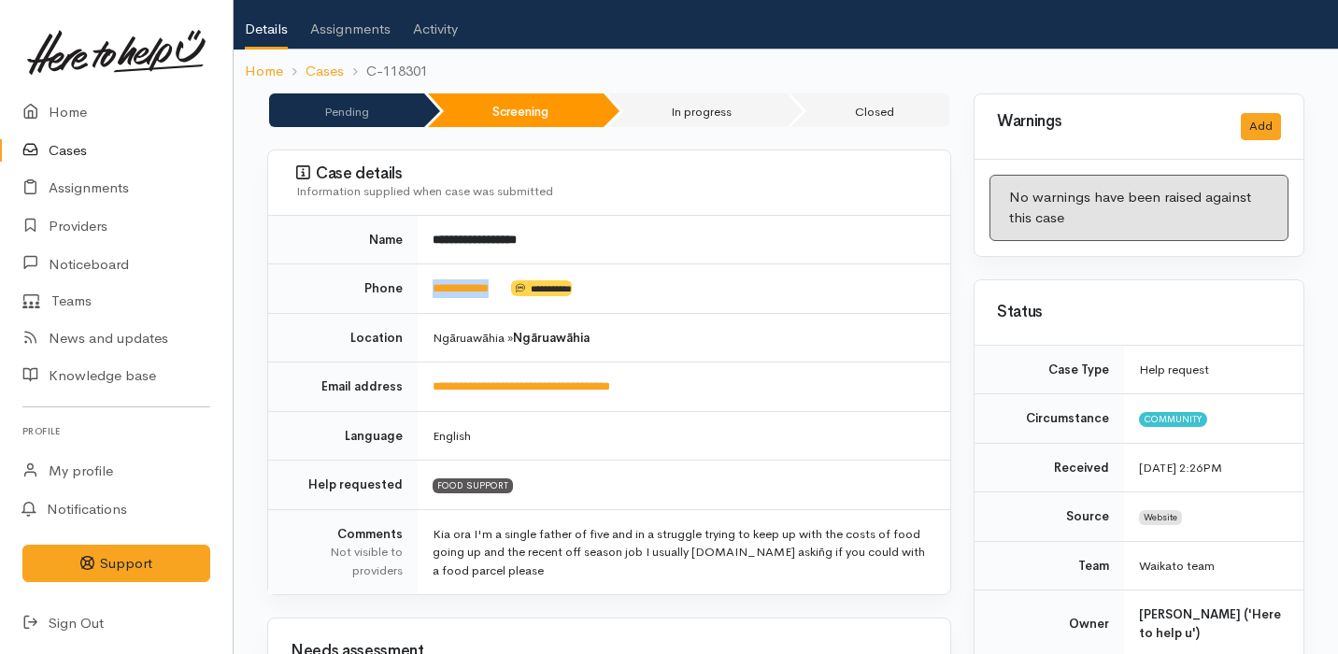
scroll to position [103, 0]
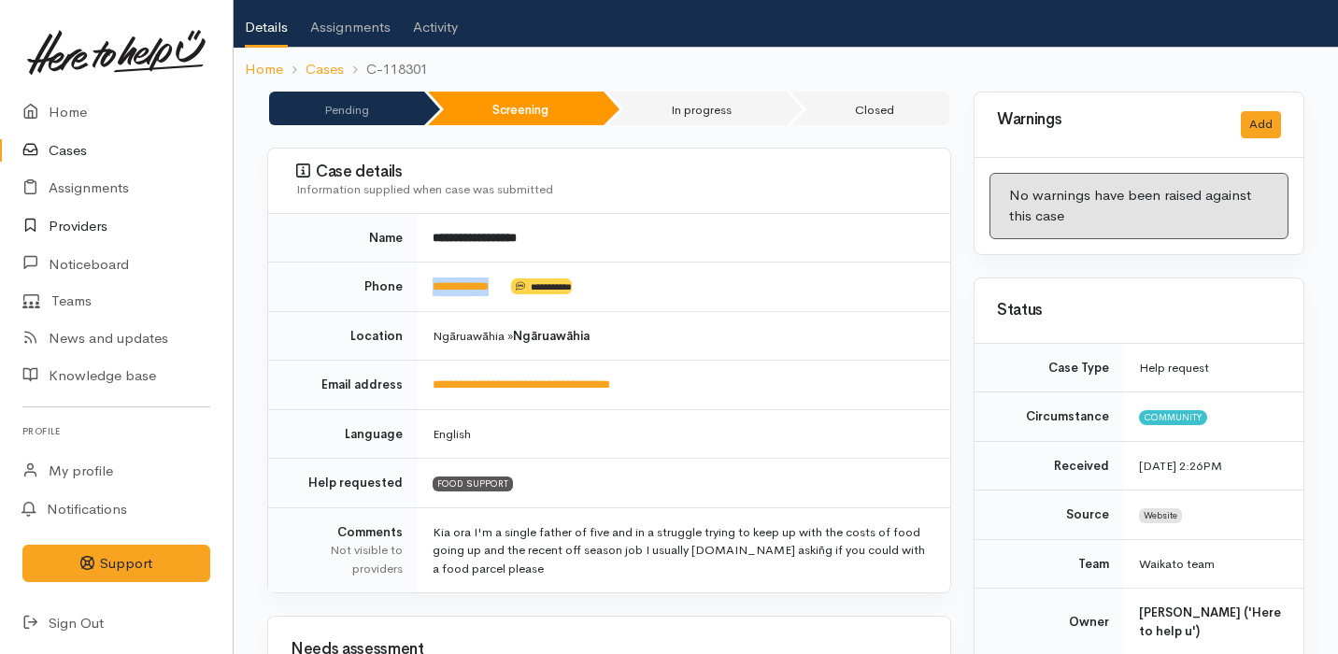
click at [156, 225] on link "Providers" at bounding box center [116, 226] width 233 height 38
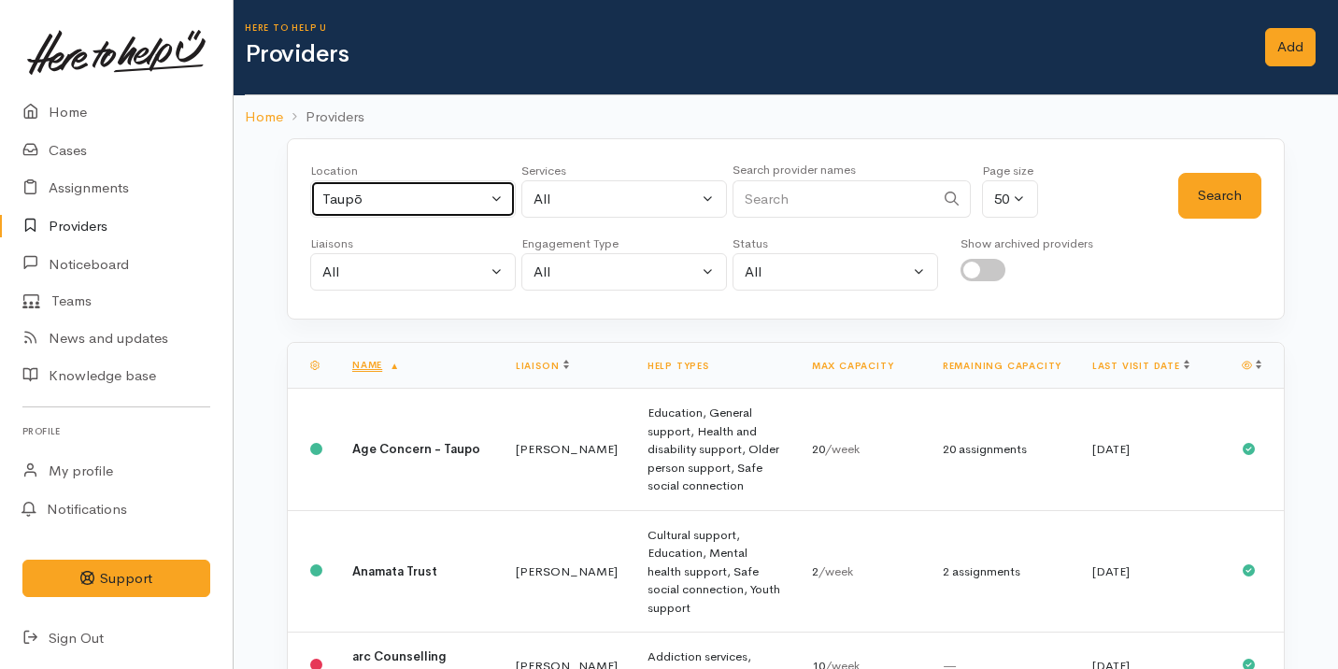
click at [323, 183] on button "Taupō" at bounding box center [413, 199] width 206 height 38
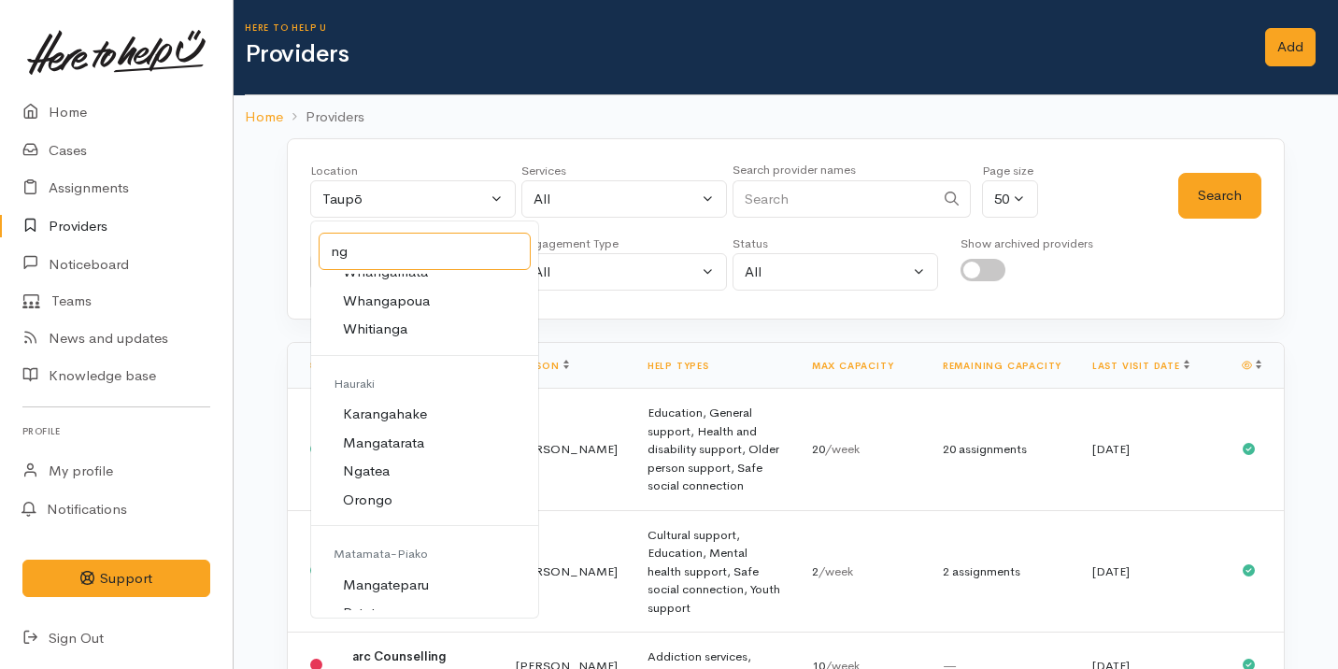
scroll to position [736, 0]
type input "ng"
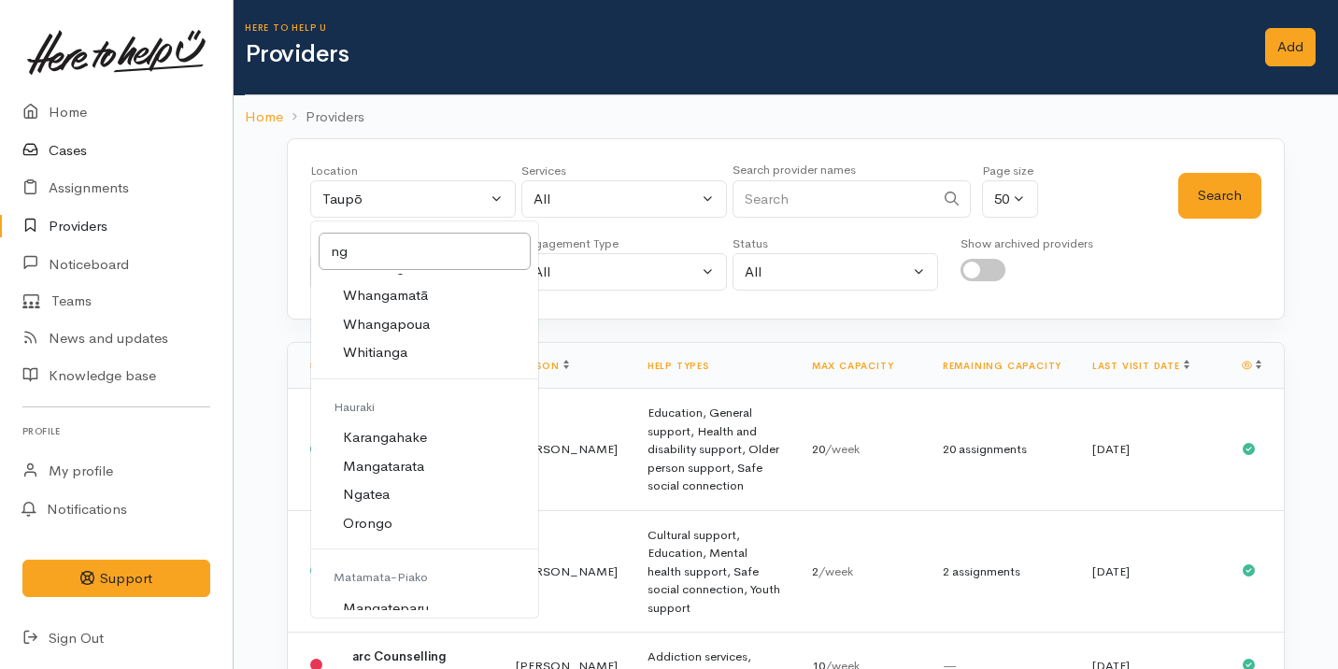
click at [92, 152] on link "Cases" at bounding box center [116, 151] width 233 height 38
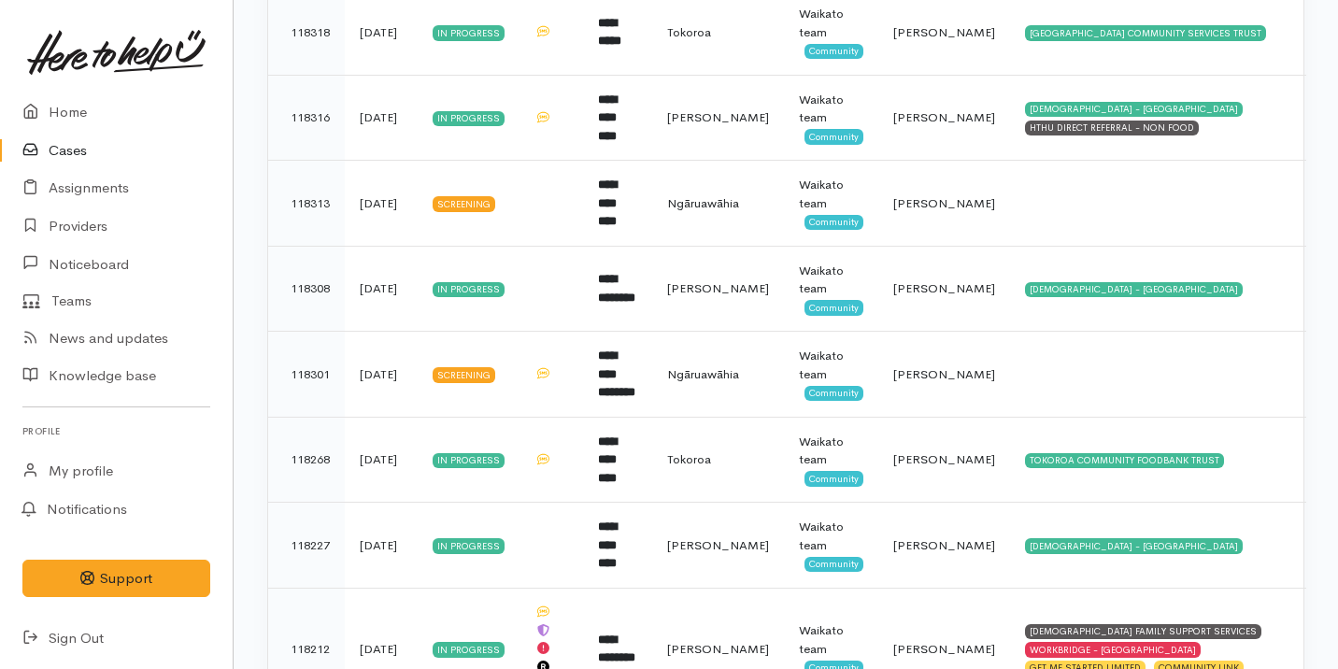
scroll to position [1455, 0]
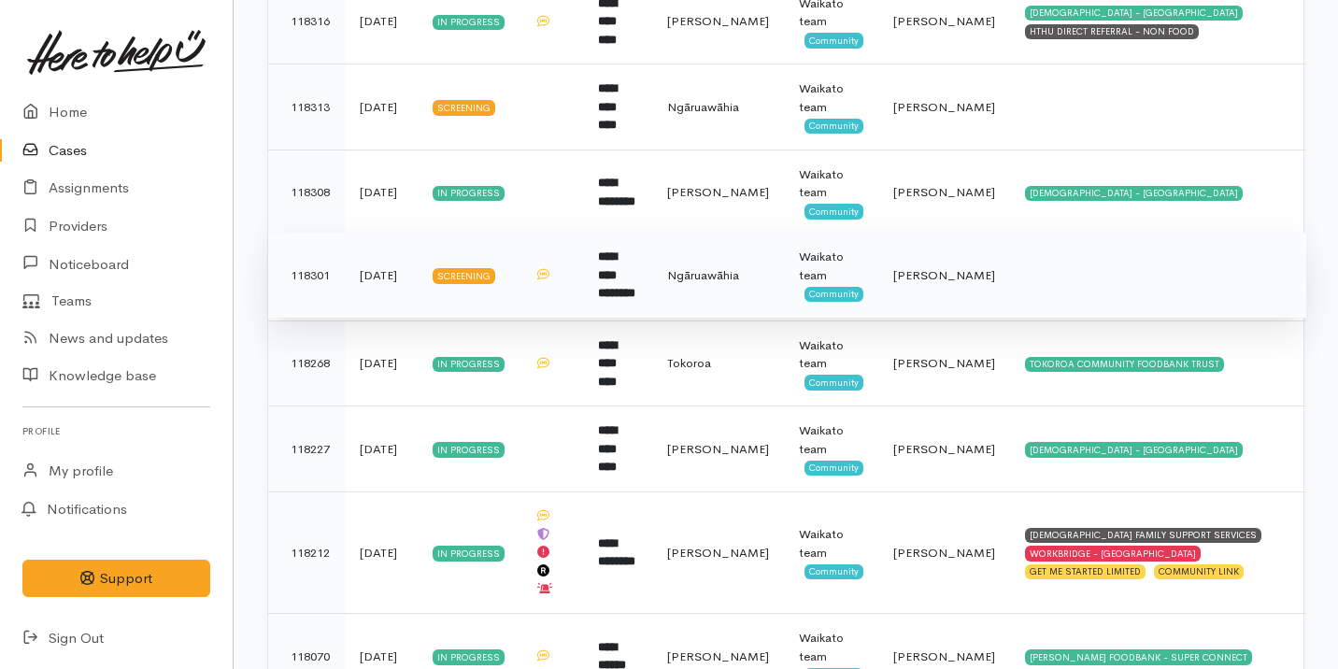
click at [622, 269] on b "**********" at bounding box center [616, 274] width 37 height 49
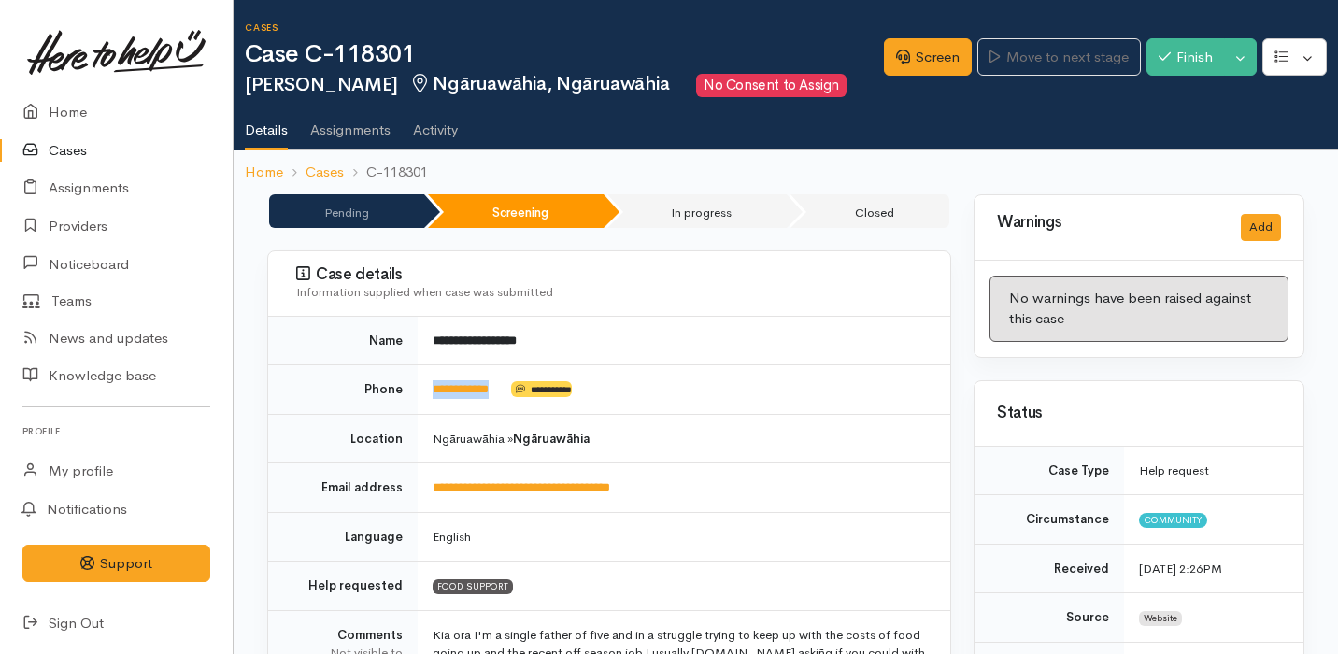
drag, startPoint x: 519, startPoint y: 383, endPoint x: 430, endPoint y: 381, distance: 89.7
click at [430, 382] on td "**********" at bounding box center [684, 390] width 533 height 50
copy td "**********"
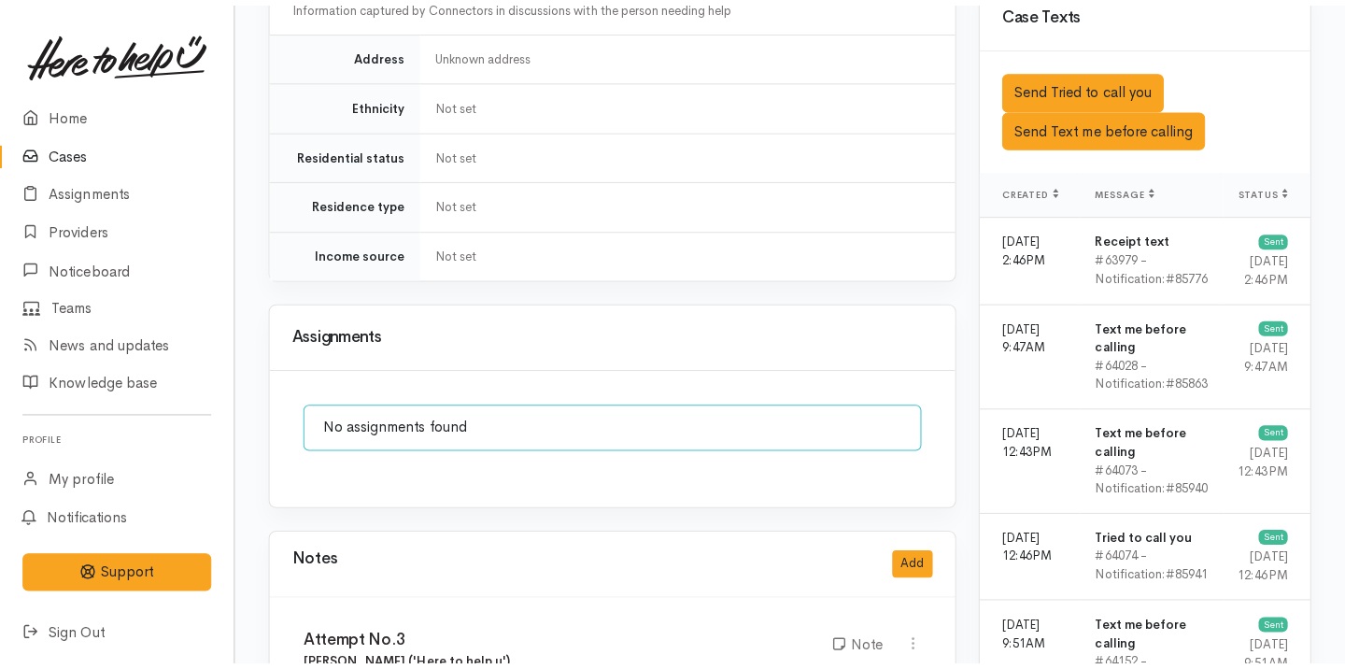
scroll to position [1645, 0]
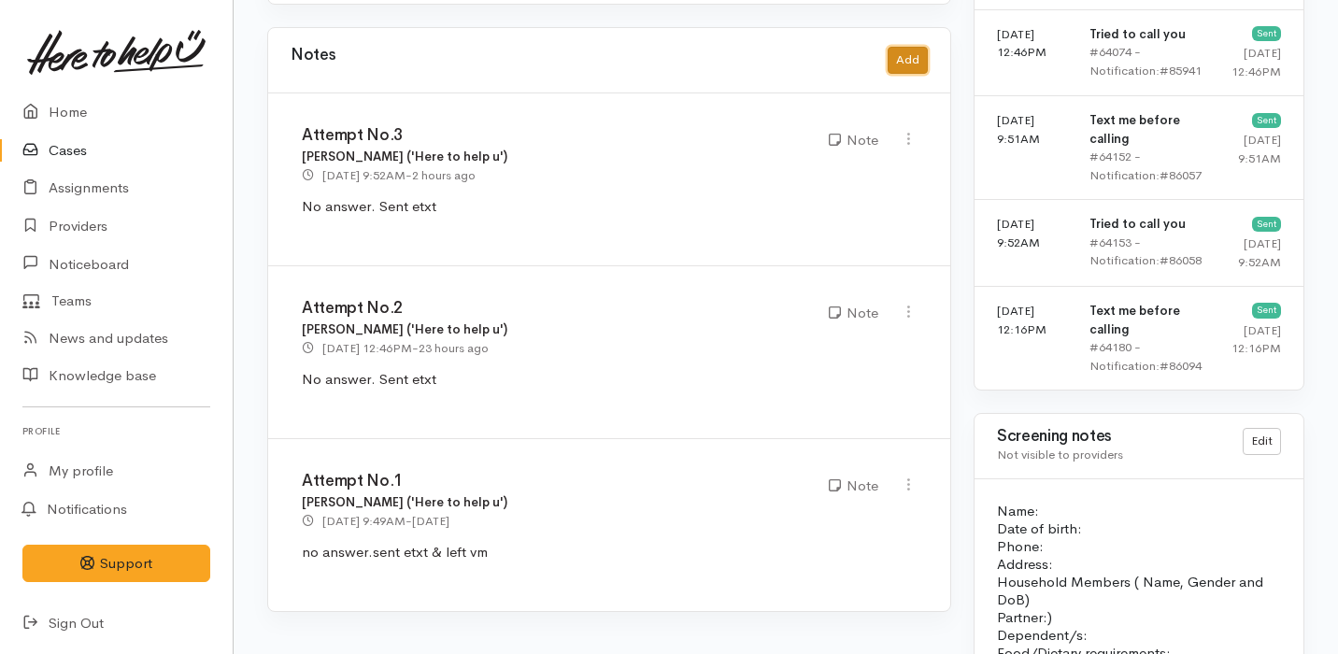
click at [915, 47] on button "Add" at bounding box center [908, 60] width 40 height 27
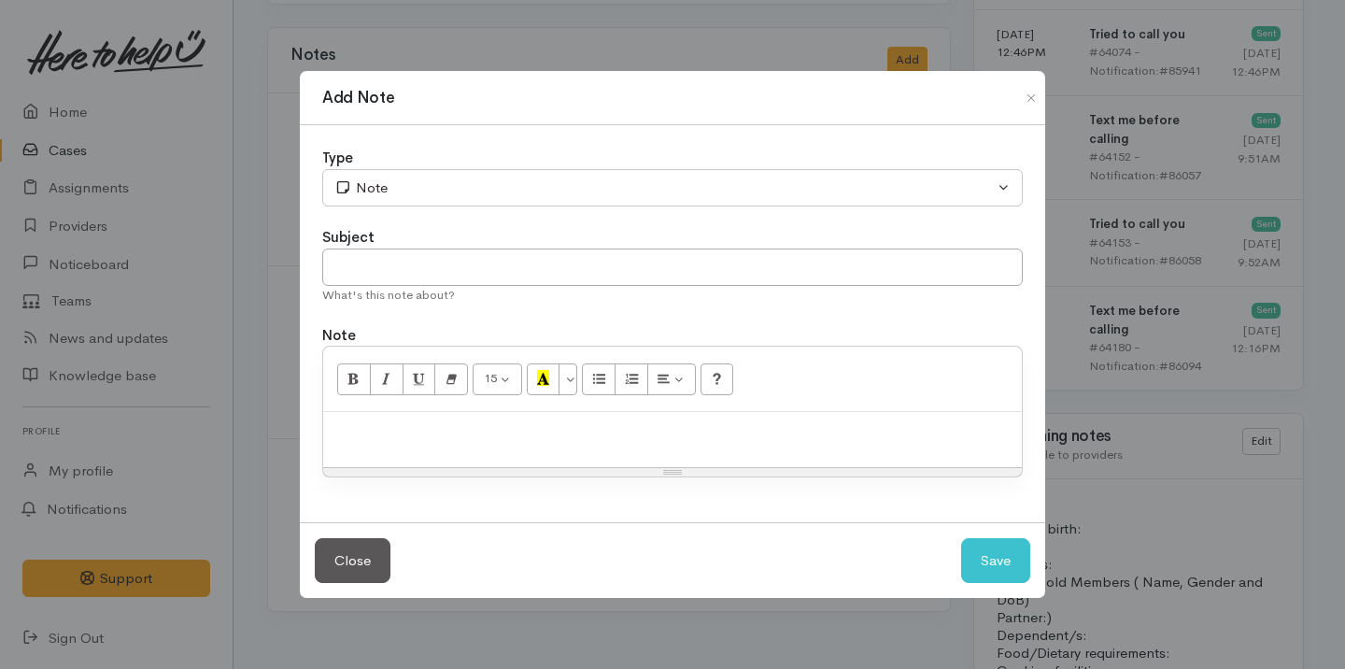
click at [474, 239] on div "Subject" at bounding box center [672, 237] width 701 height 21
click at [439, 264] on input "text" at bounding box center [672, 268] width 701 height 38
type input "Cancel Case"
click at [486, 423] on p at bounding box center [673, 431] width 680 height 21
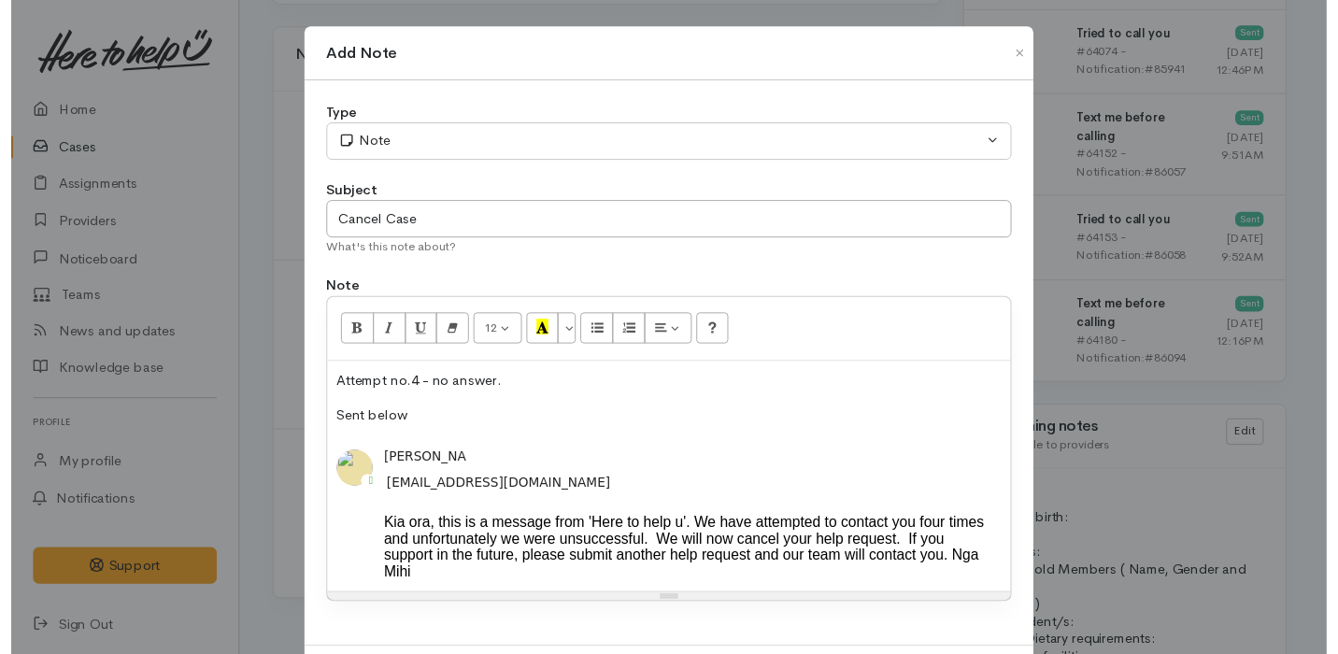
scroll to position [110, 0]
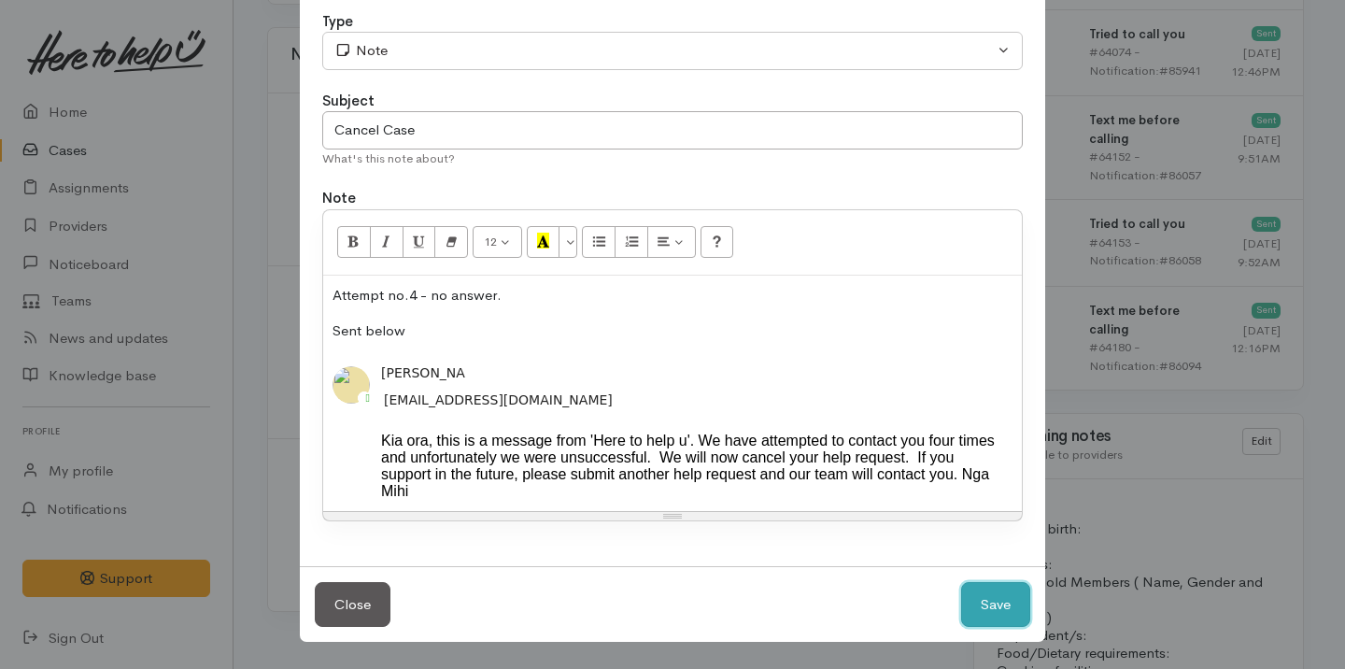
click at [993, 610] on button "Save" at bounding box center [995, 605] width 69 height 46
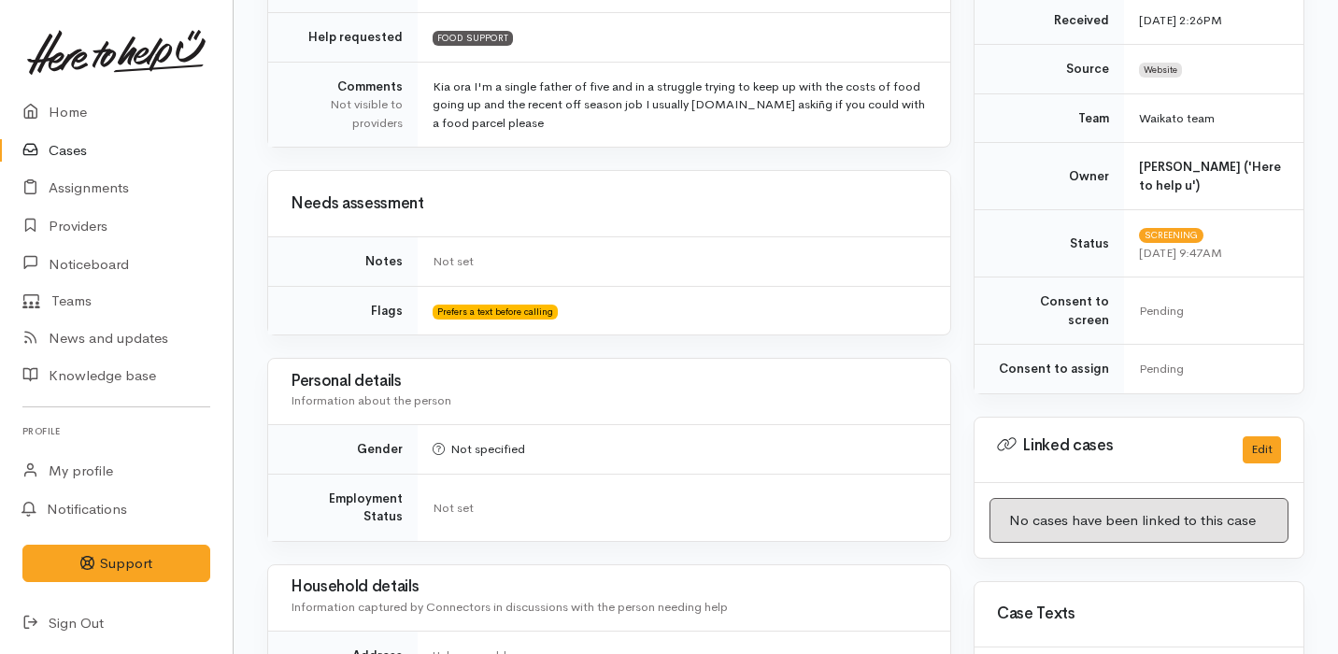
scroll to position [0, 0]
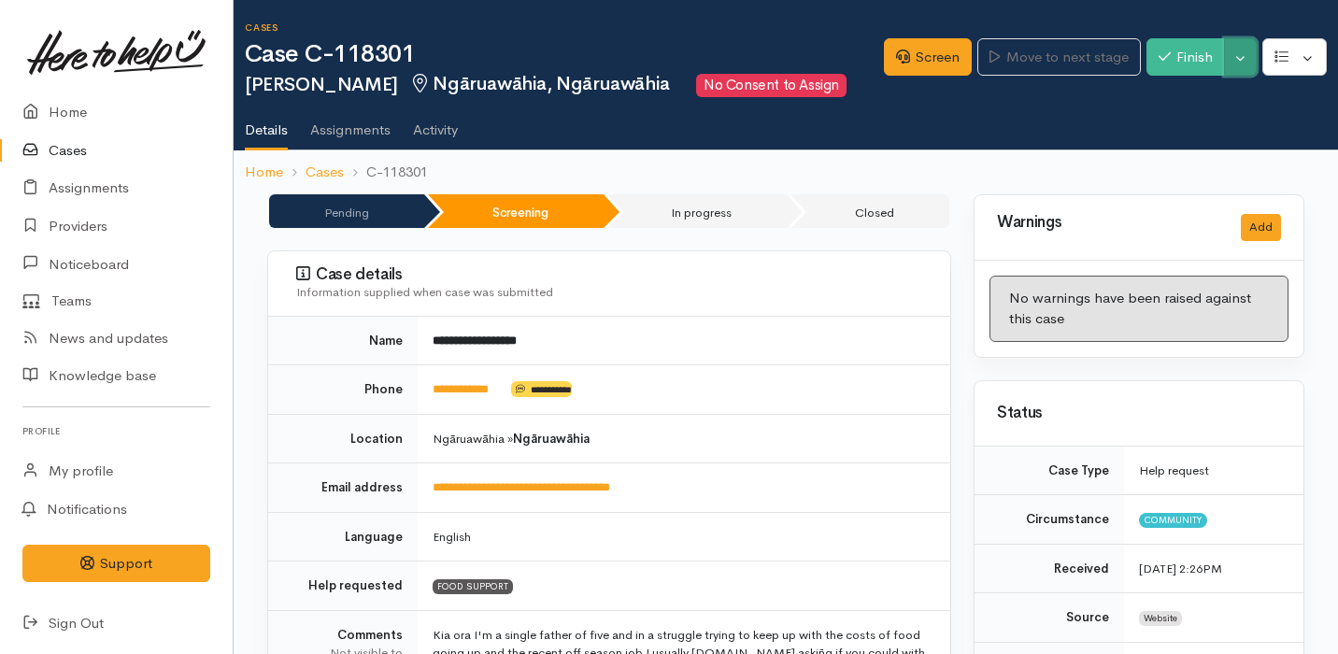
click at [1254, 56] on button "Toggle Dropdown" at bounding box center [1240, 57] width 33 height 38
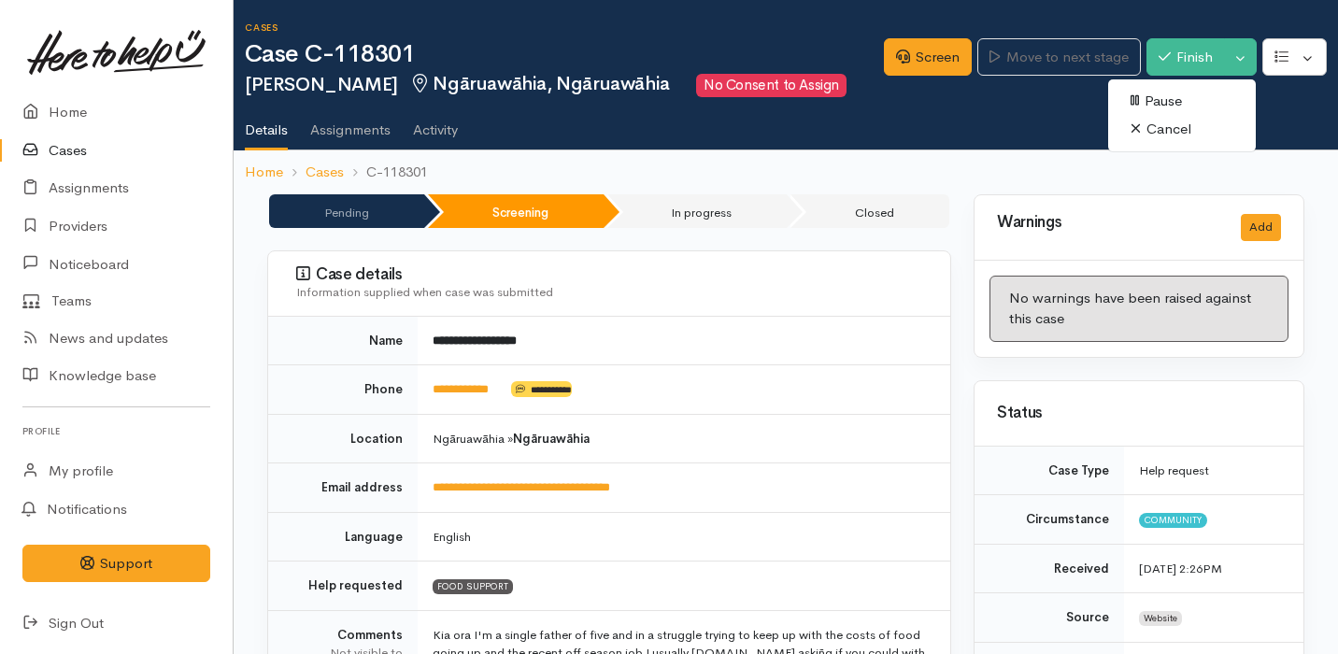
click at [1201, 127] on link "Cancel" at bounding box center [1182, 129] width 148 height 29
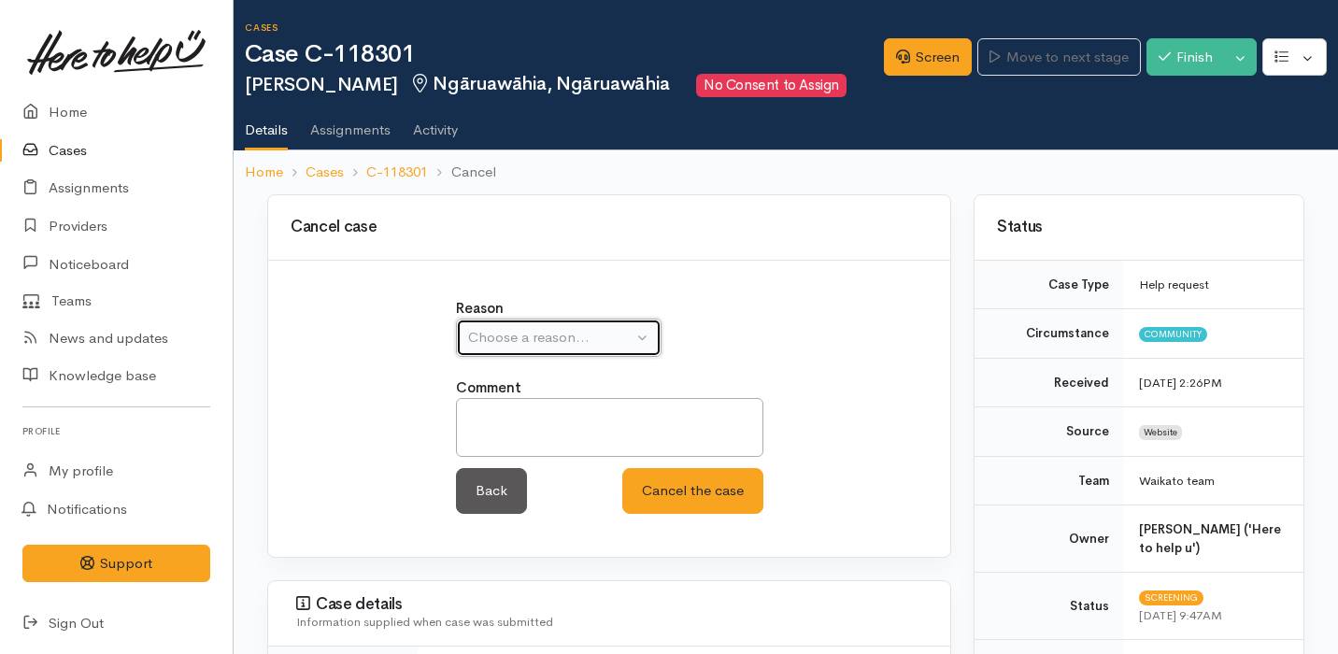
click at [575, 330] on div "Choose a reason..." at bounding box center [550, 337] width 164 height 21
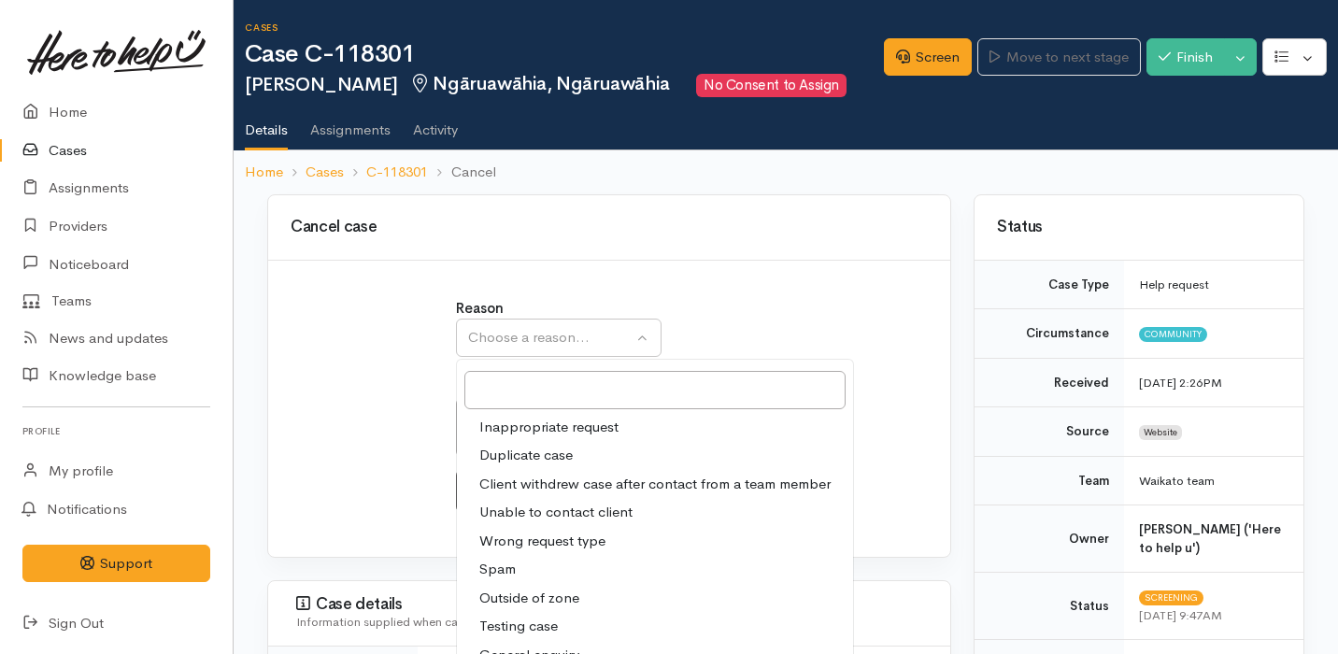
click at [562, 506] on span "Unable to contact client" at bounding box center [555, 512] width 153 height 21
select select "4"
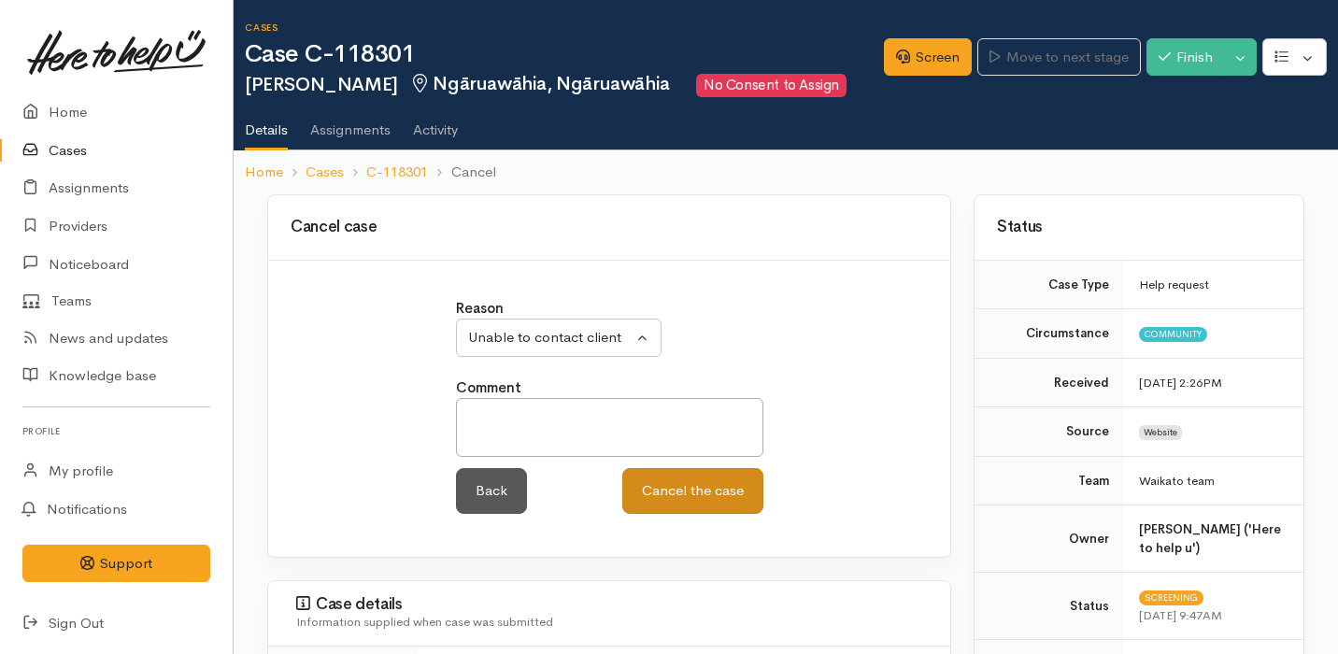
click at [673, 479] on button "Cancel the case" at bounding box center [692, 491] width 141 height 46
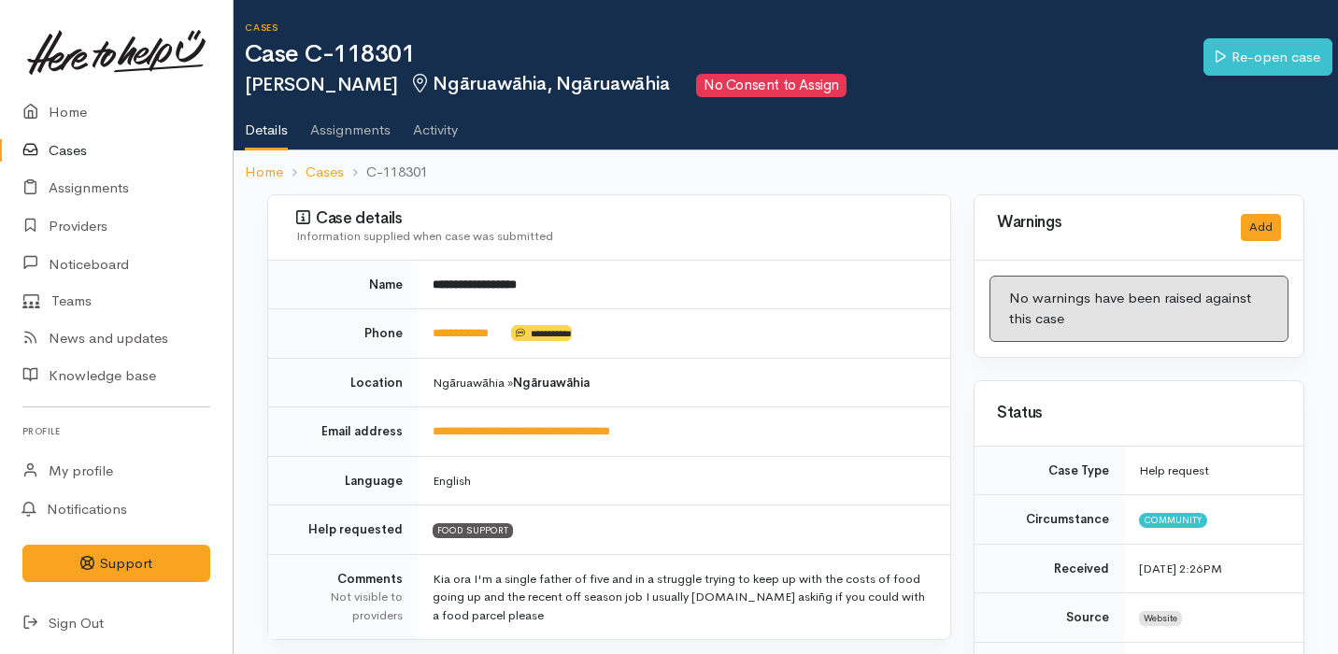
click at [135, 163] on link "Cases" at bounding box center [116, 151] width 233 height 38
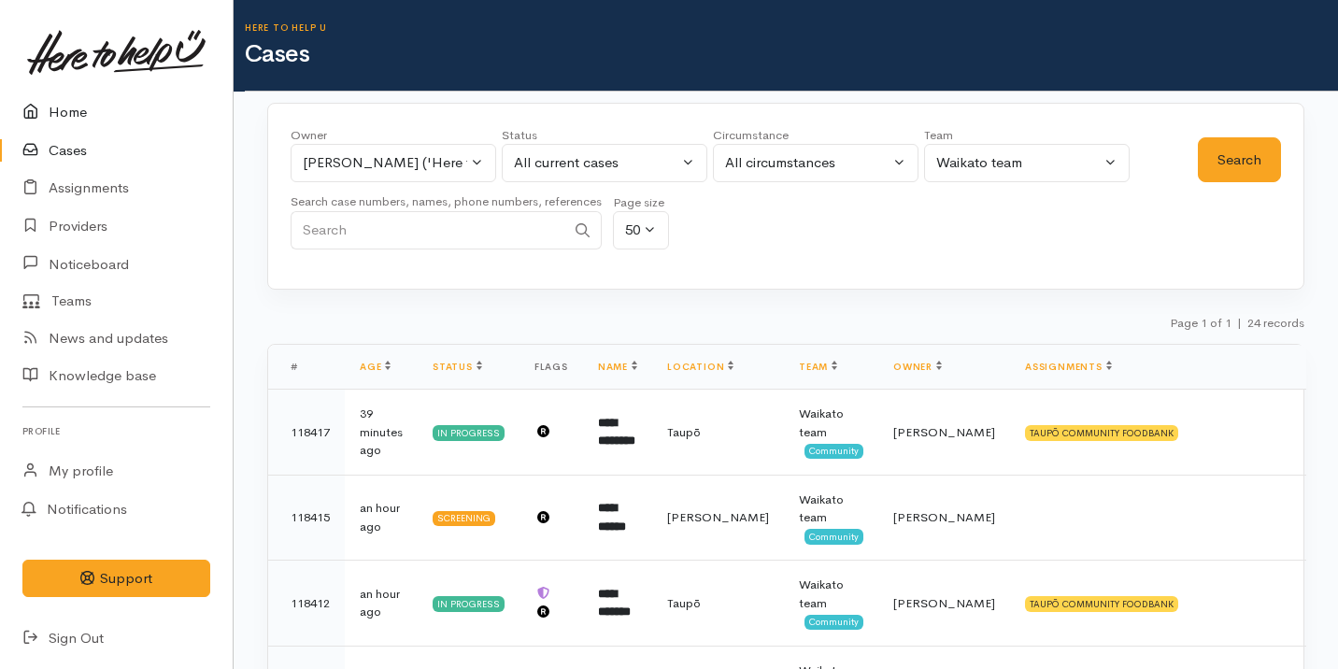
click at [141, 117] on link "Home" at bounding box center [116, 112] width 233 height 38
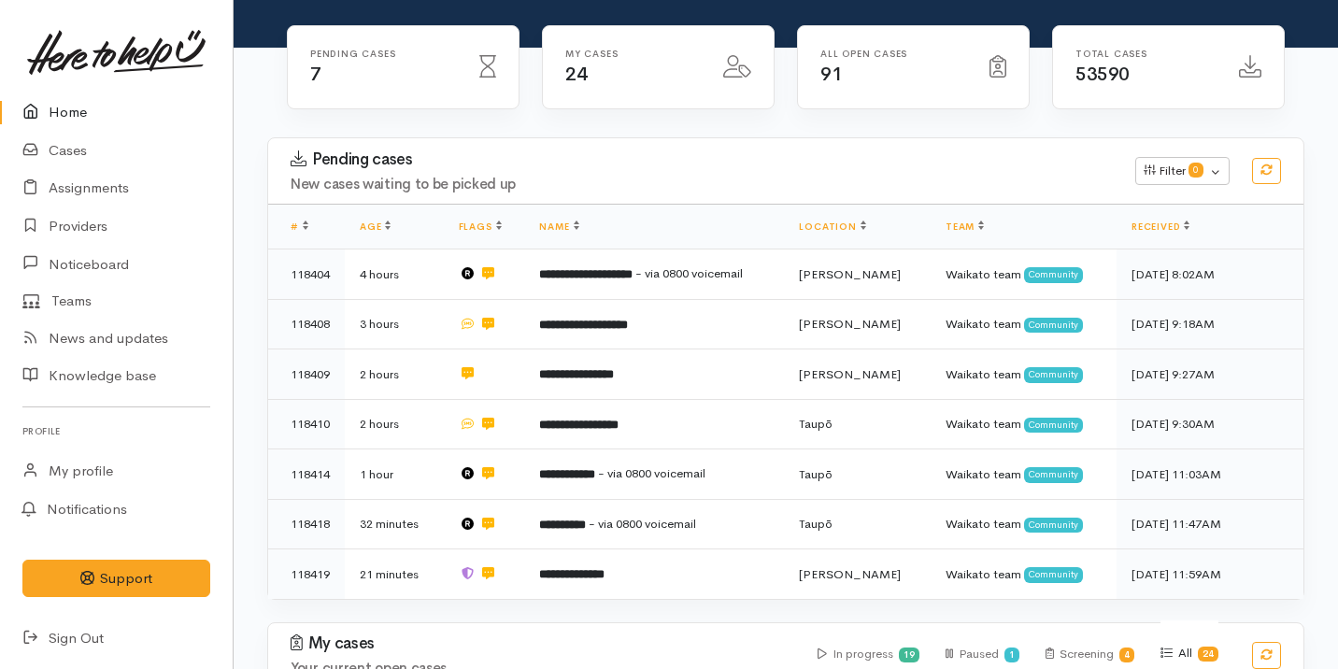
scroll to position [285, 0]
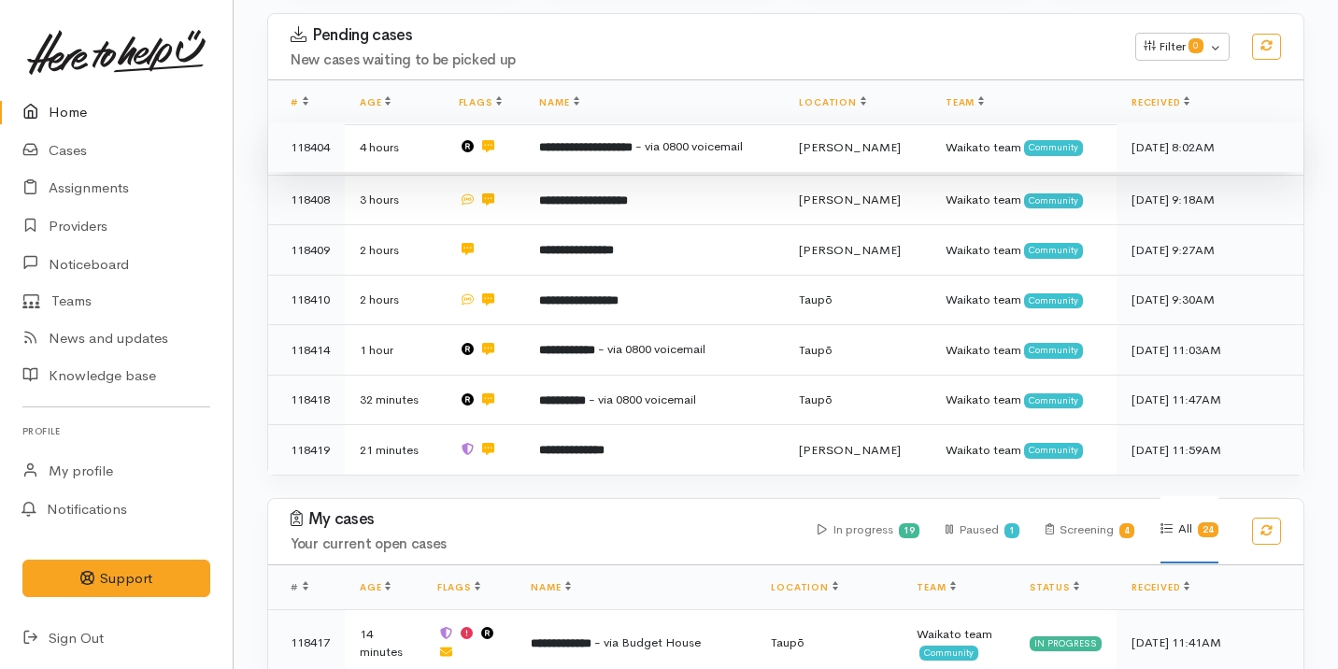
click at [582, 164] on td "**********" at bounding box center [654, 147] width 260 height 50
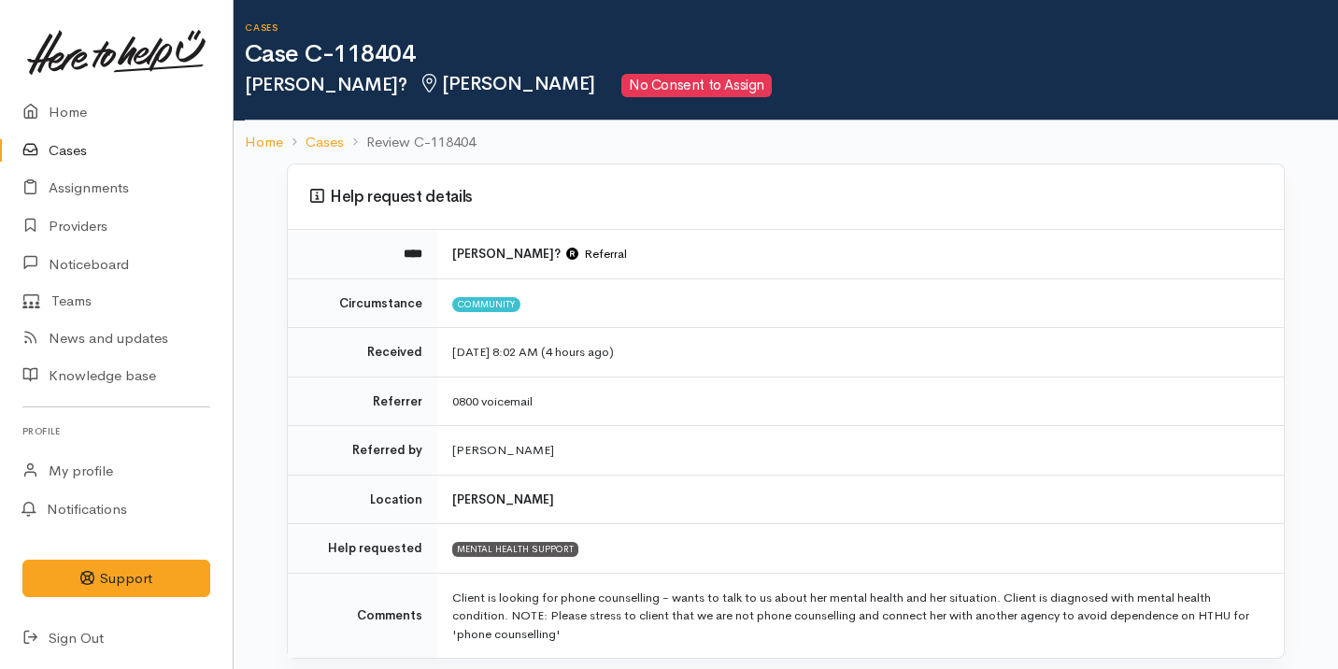
scroll to position [2, 0]
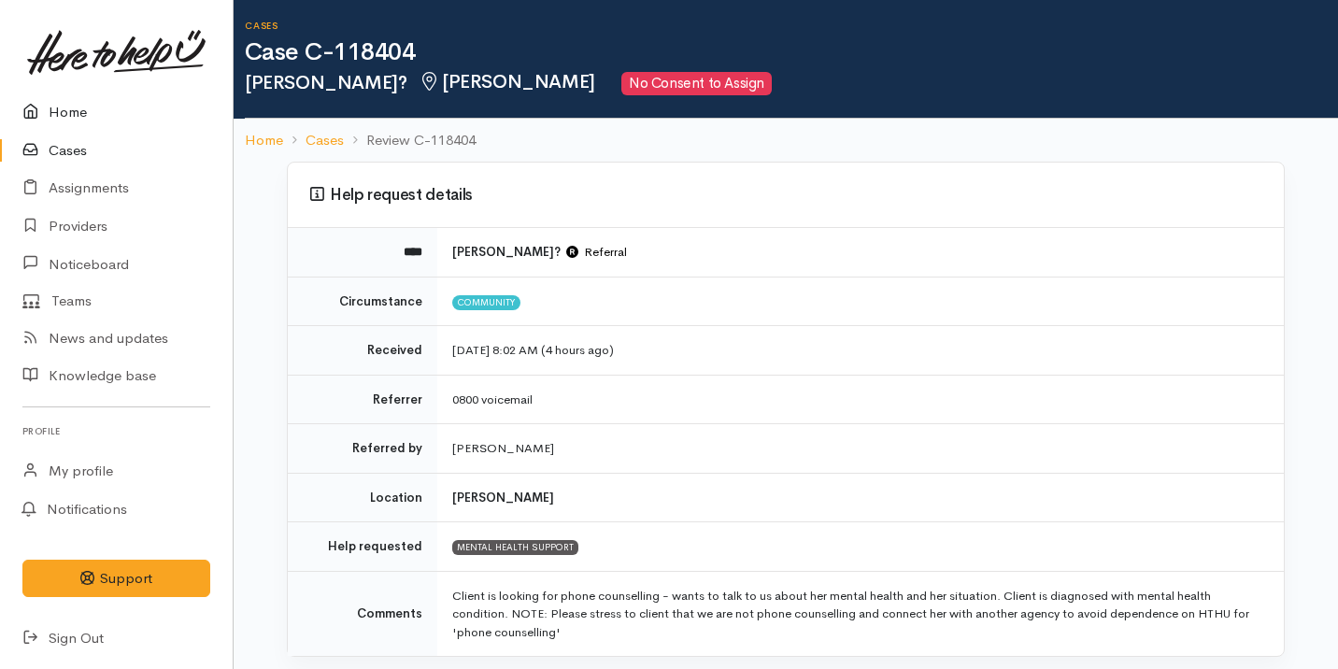
click at [72, 112] on link "Home" at bounding box center [116, 112] width 233 height 38
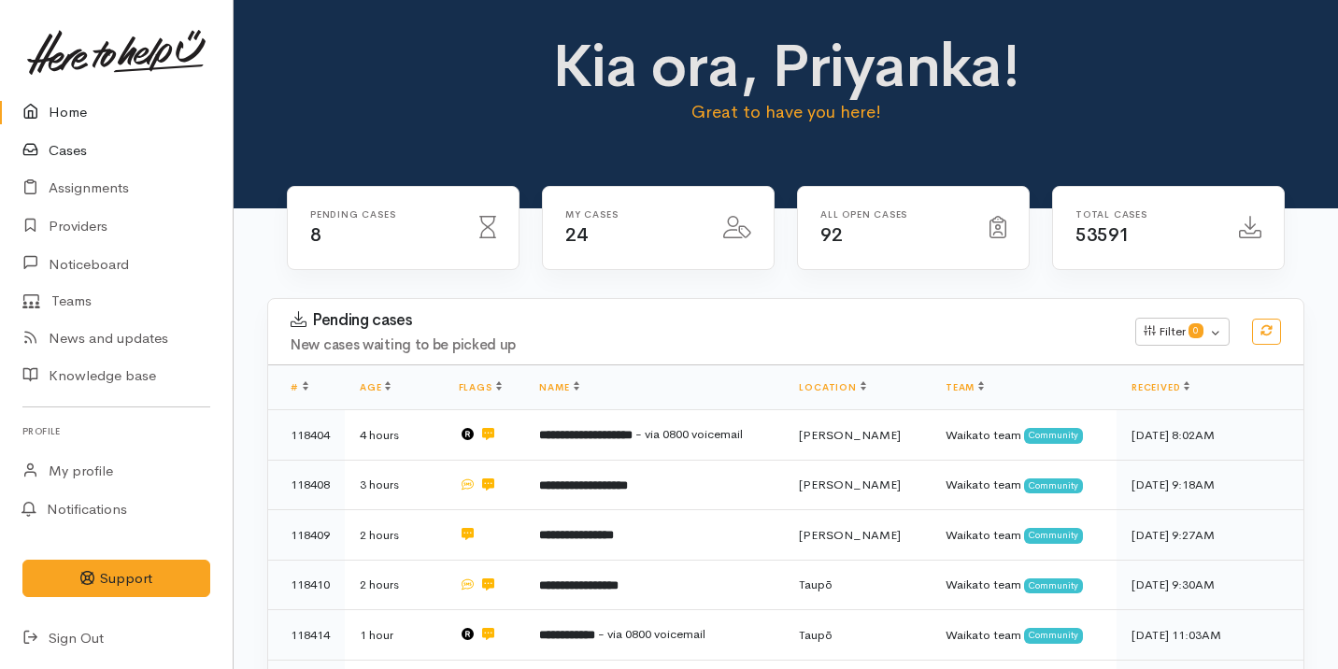
click at [103, 155] on link "Cases" at bounding box center [116, 151] width 233 height 38
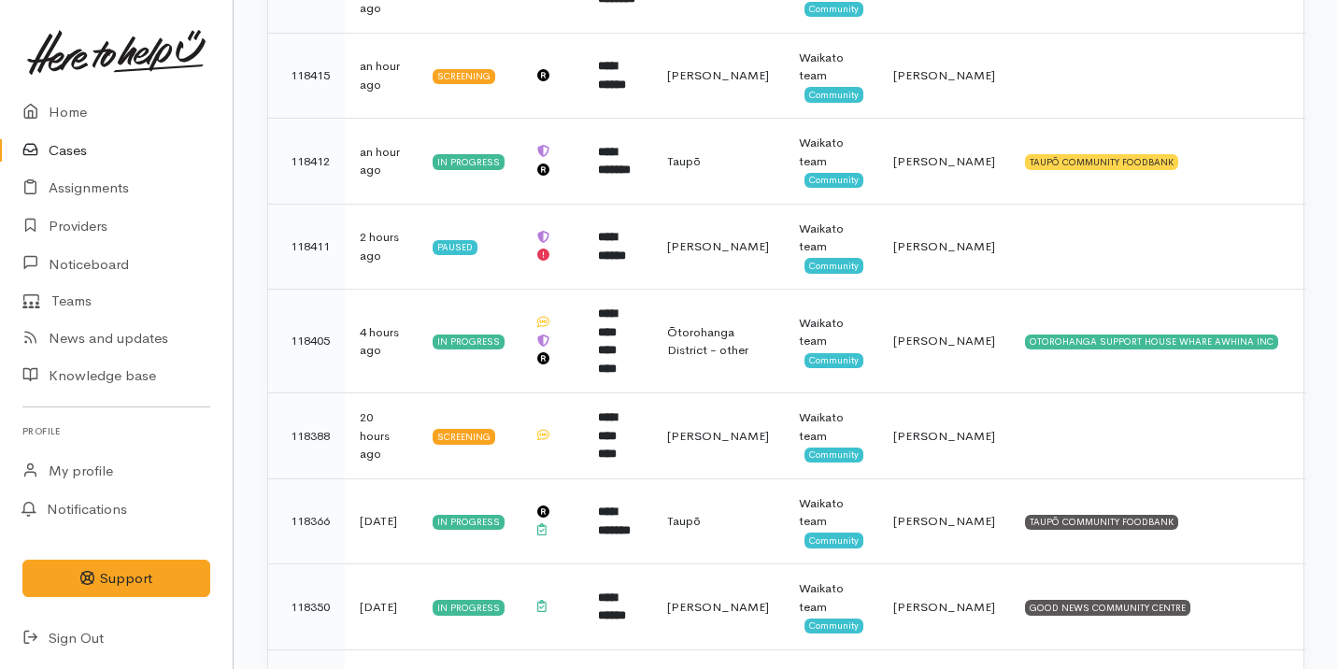
scroll to position [499, 0]
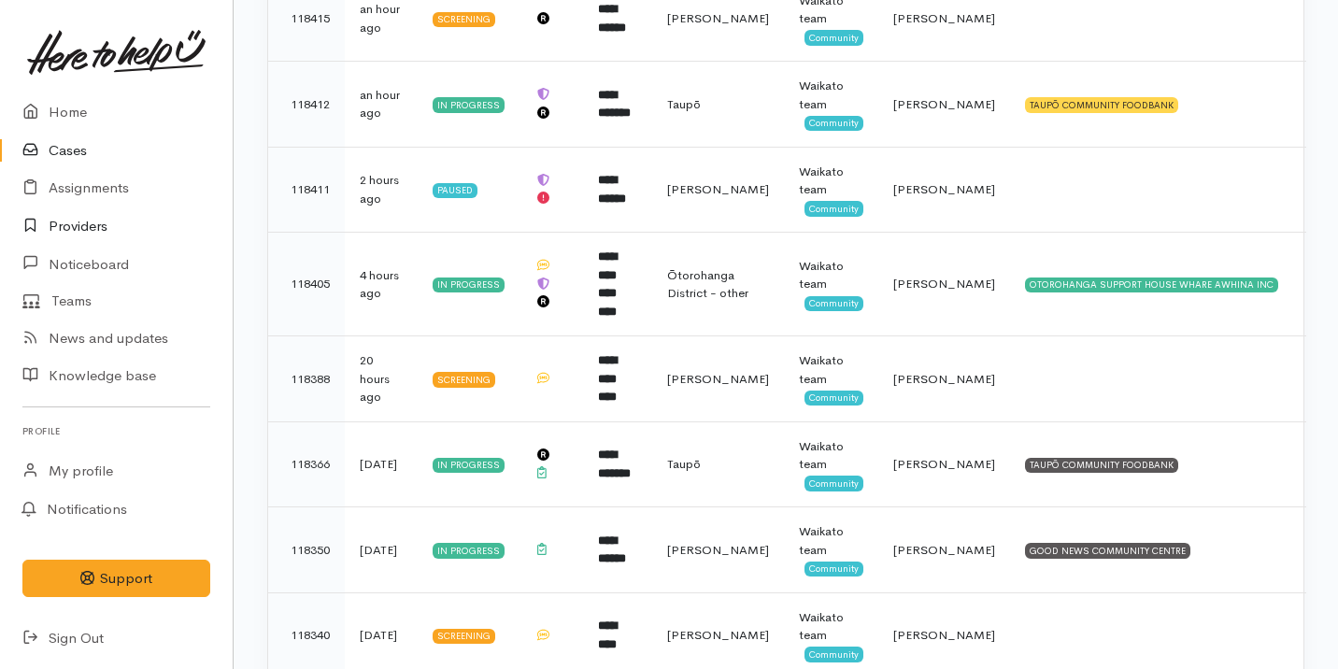
click at [145, 222] on link "Providers" at bounding box center [116, 226] width 233 height 38
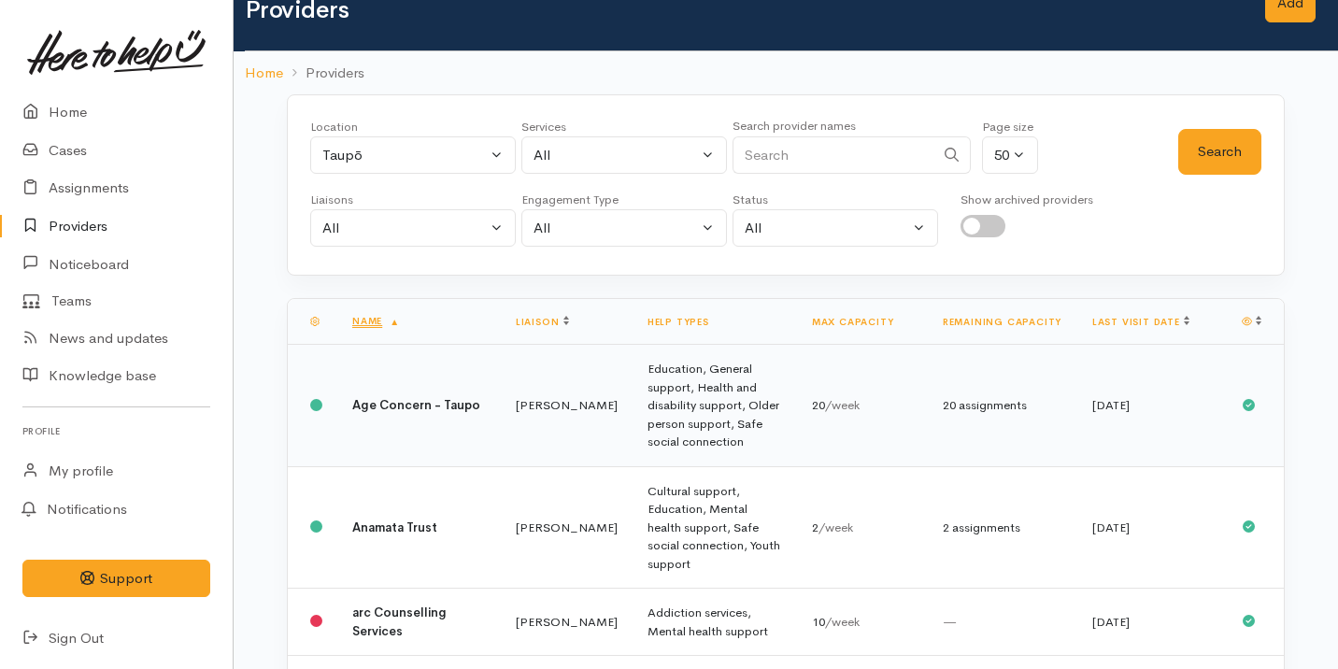
scroll to position [53, 0]
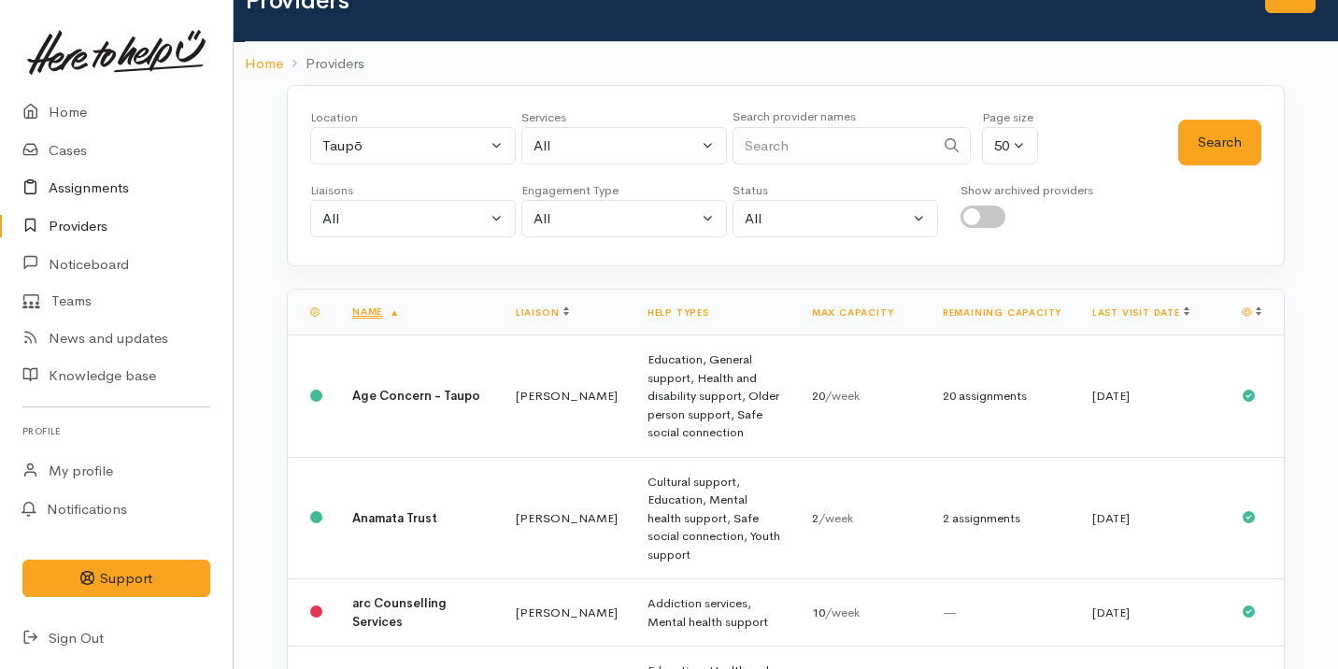
click at [150, 185] on link "Assignments" at bounding box center [116, 188] width 233 height 38
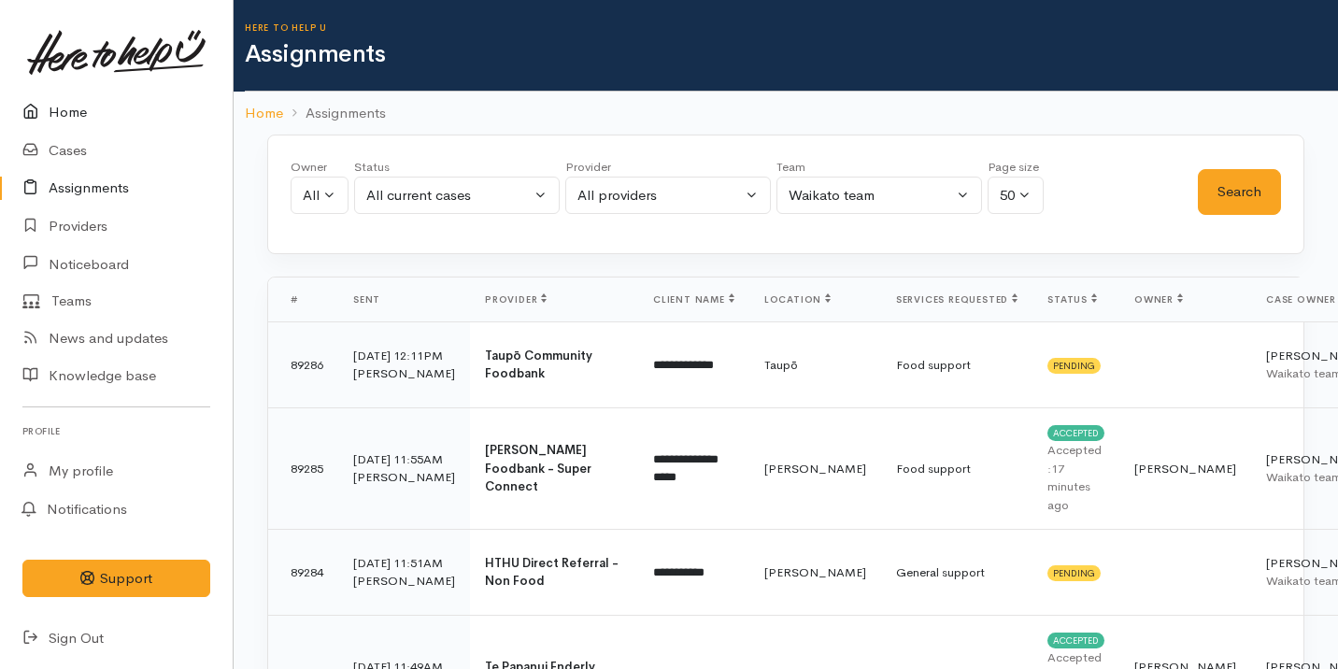
click at [140, 130] on link "Home" at bounding box center [116, 112] width 233 height 38
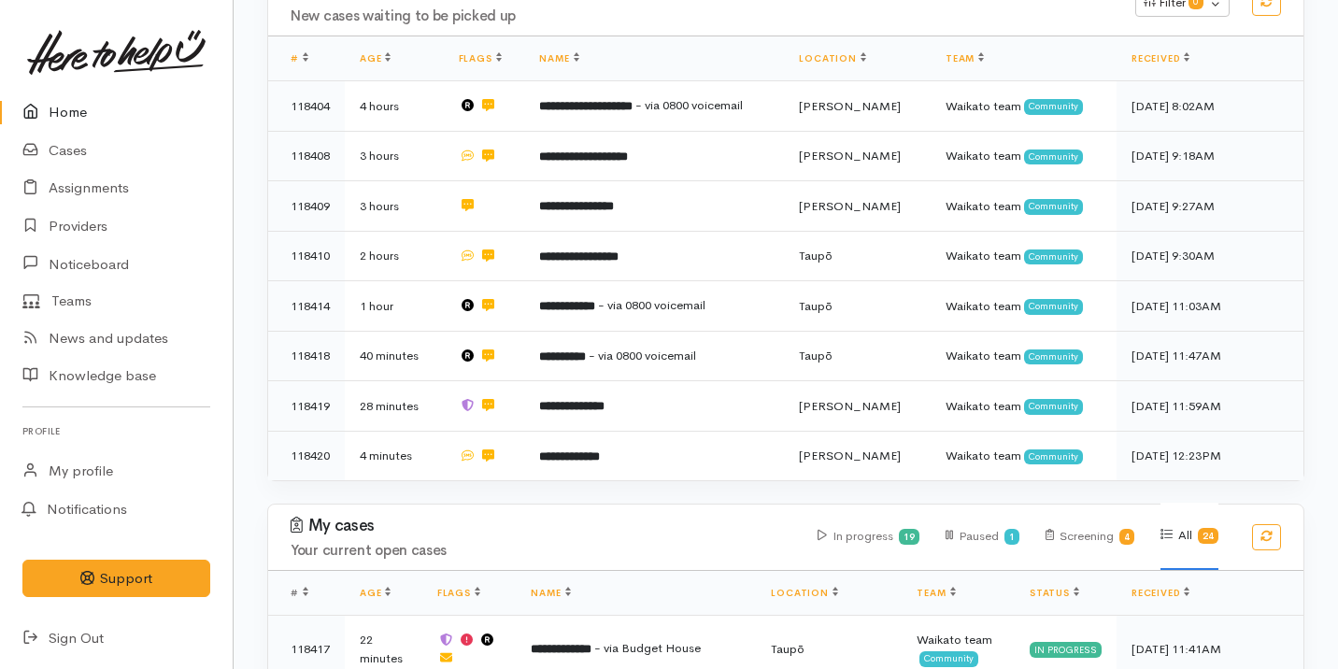
scroll to position [331, 0]
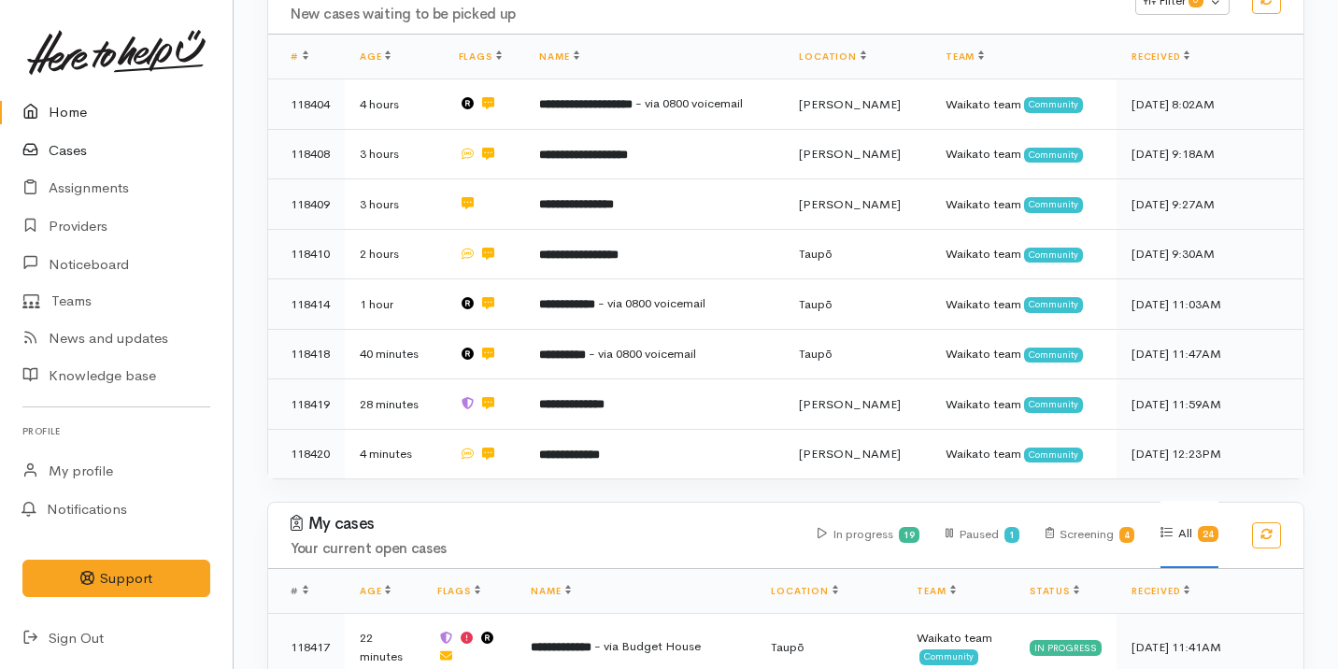
click at [152, 162] on link "Cases" at bounding box center [116, 151] width 233 height 38
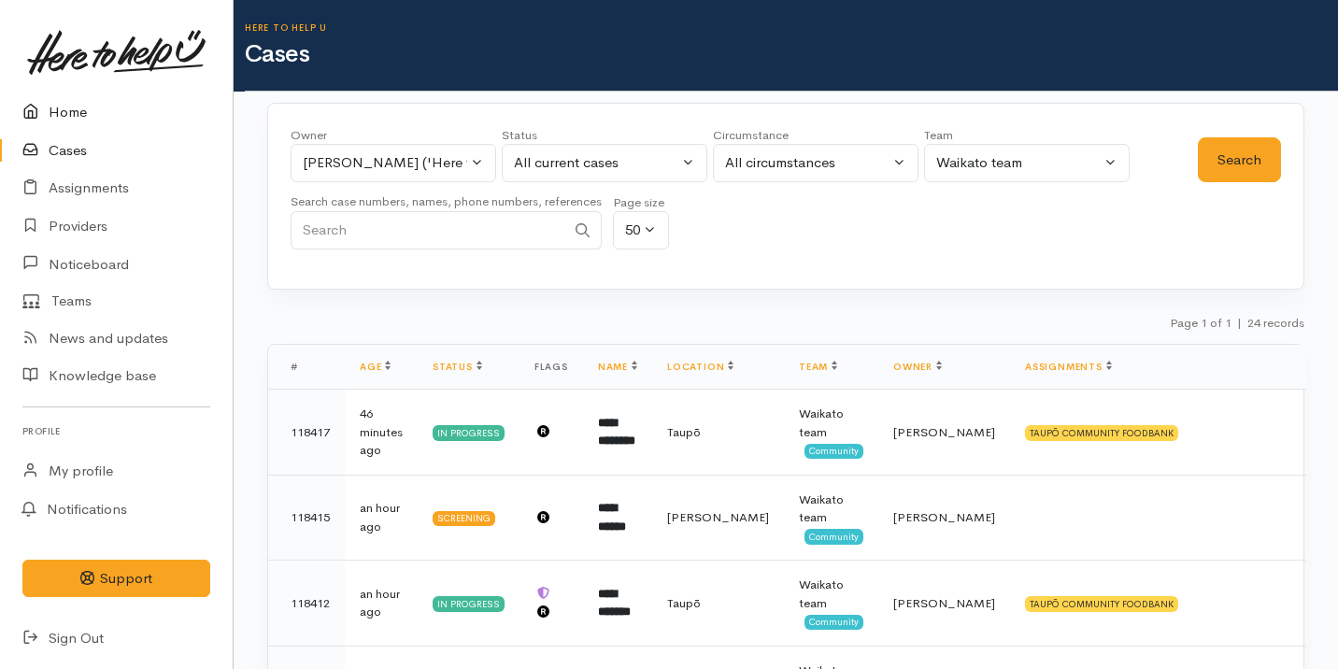
click at [157, 110] on link "Home" at bounding box center [116, 112] width 233 height 38
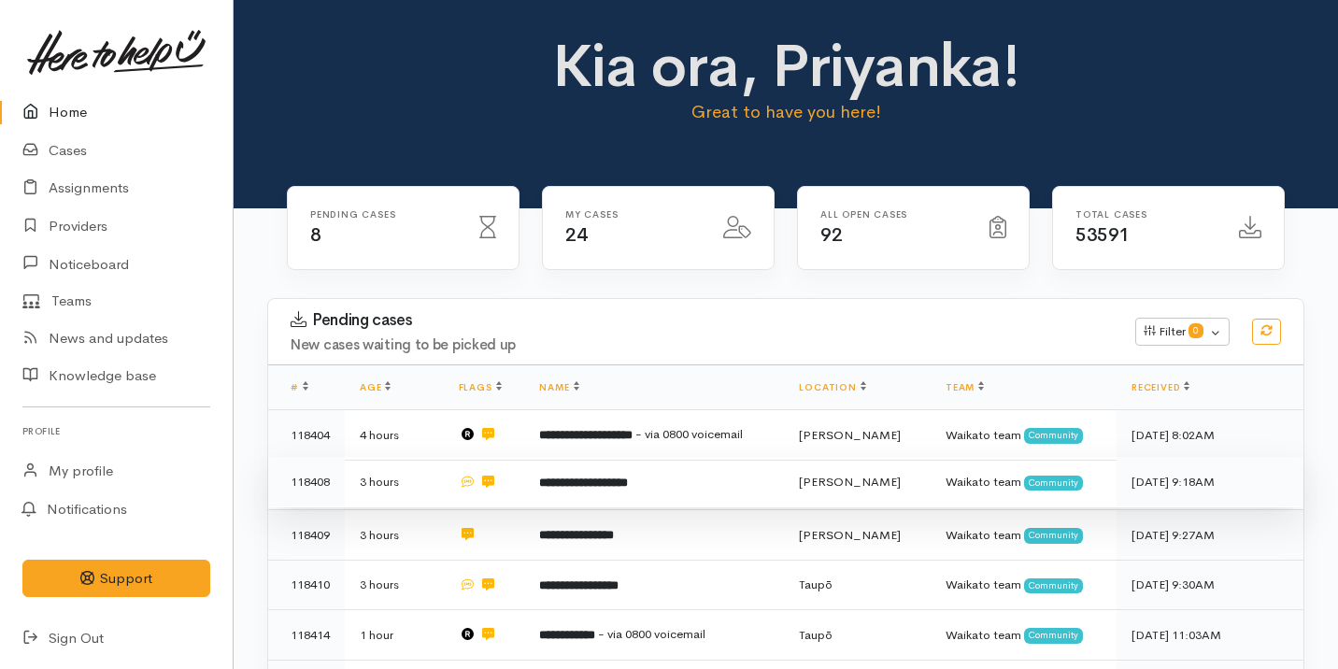
click at [707, 473] on td "**********" at bounding box center [654, 482] width 260 height 50
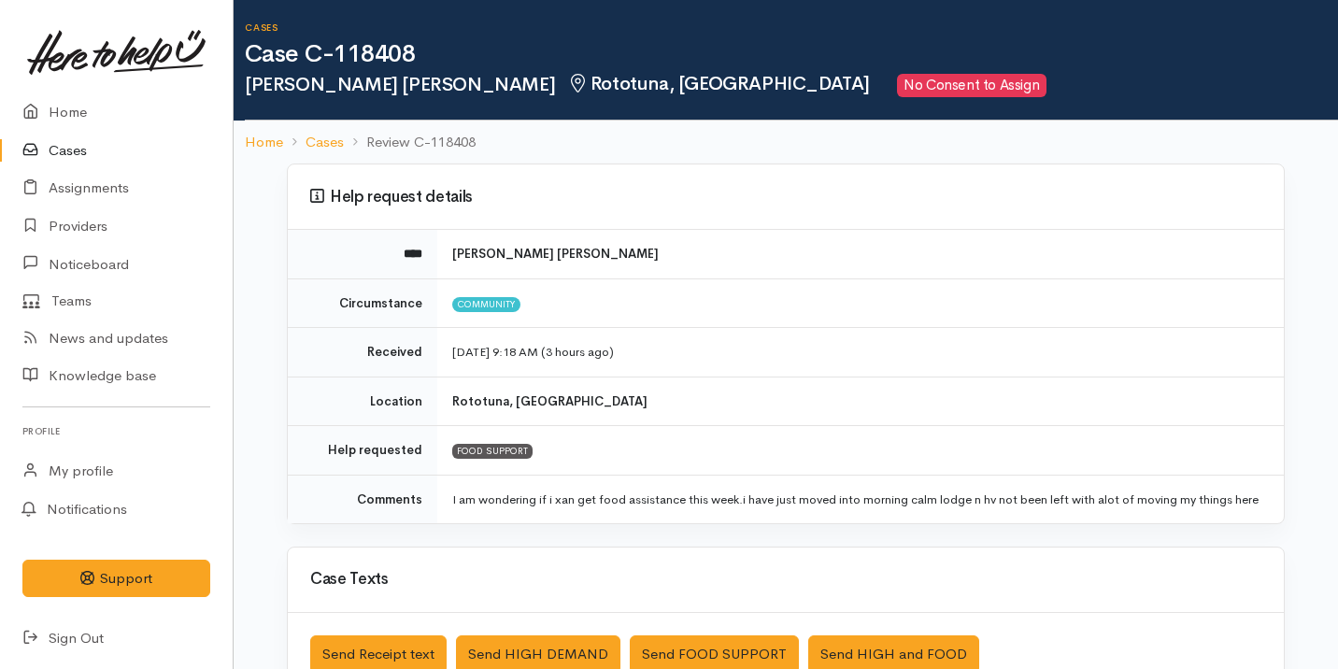
click at [73, 92] on link at bounding box center [116, 52] width 188 height 82
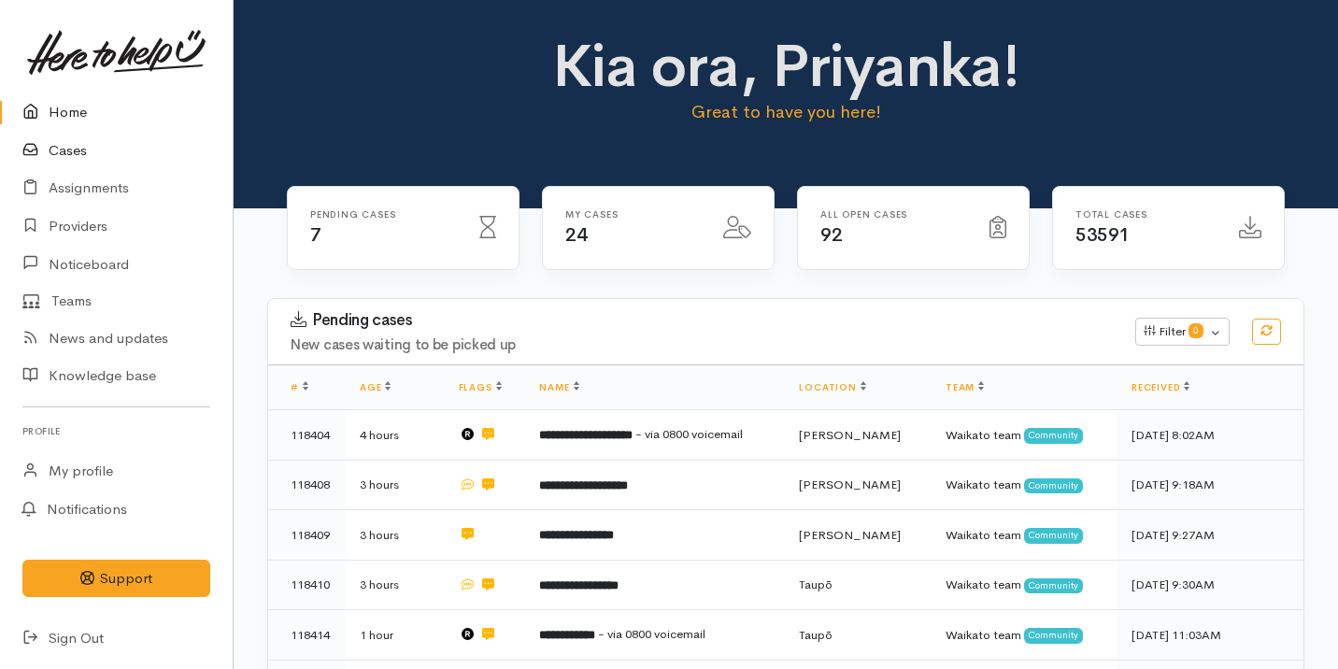
click at [116, 167] on link "Cases" at bounding box center [116, 151] width 233 height 38
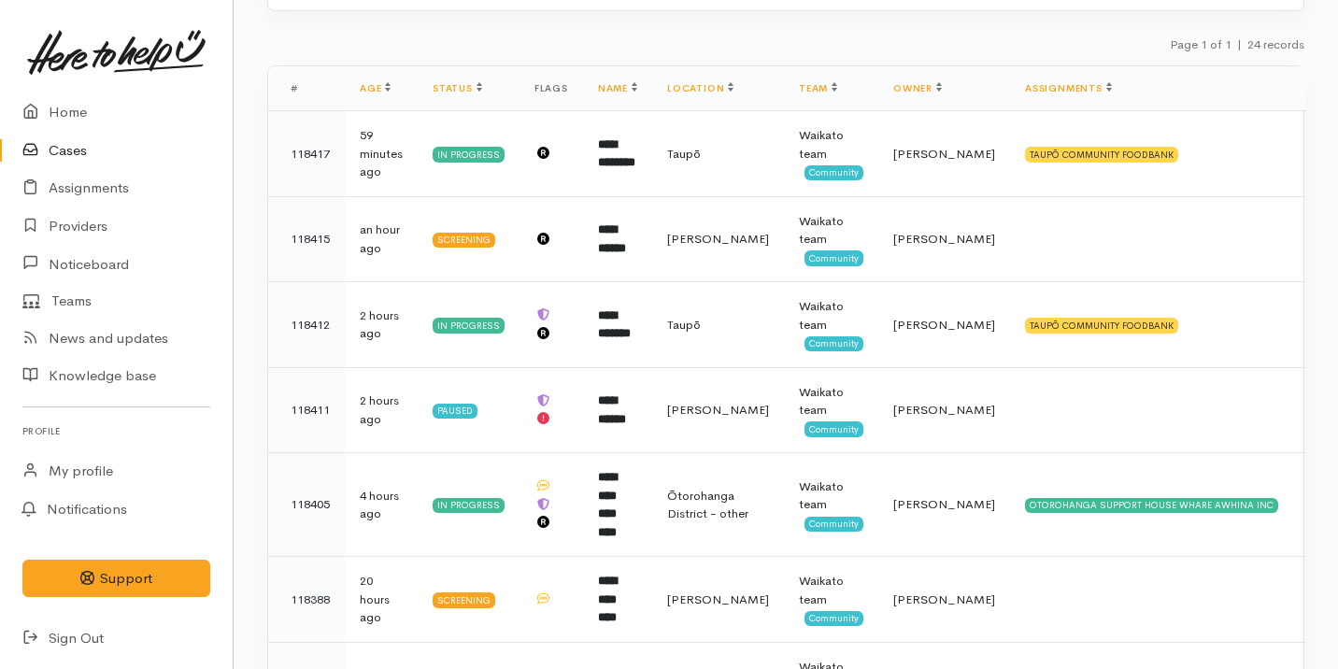
scroll to position [453, 0]
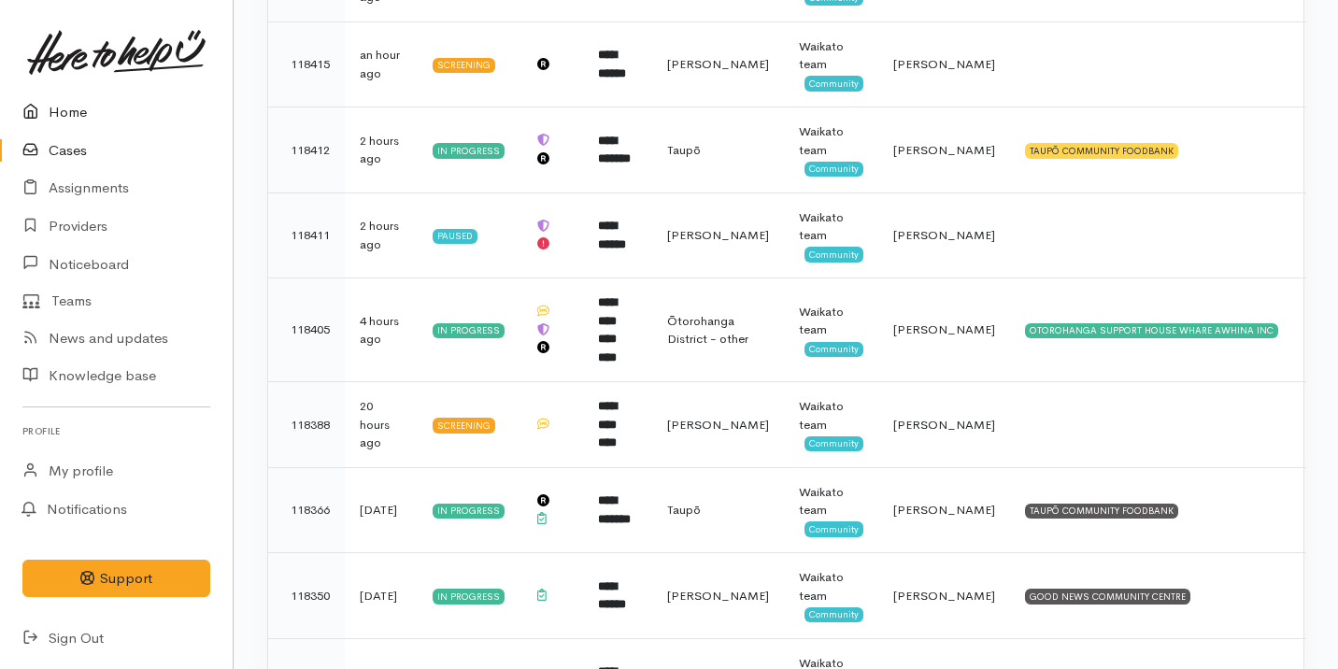
click at [162, 111] on link "Home" at bounding box center [116, 112] width 233 height 38
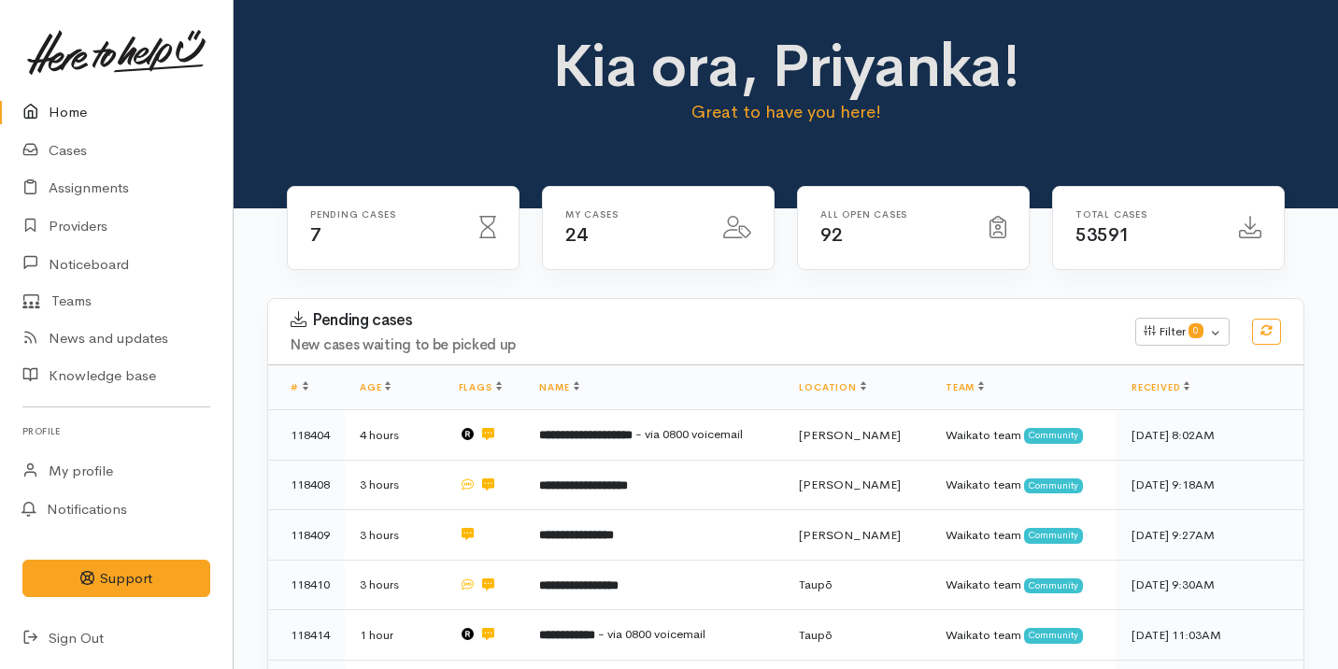
scroll to position [267, 0]
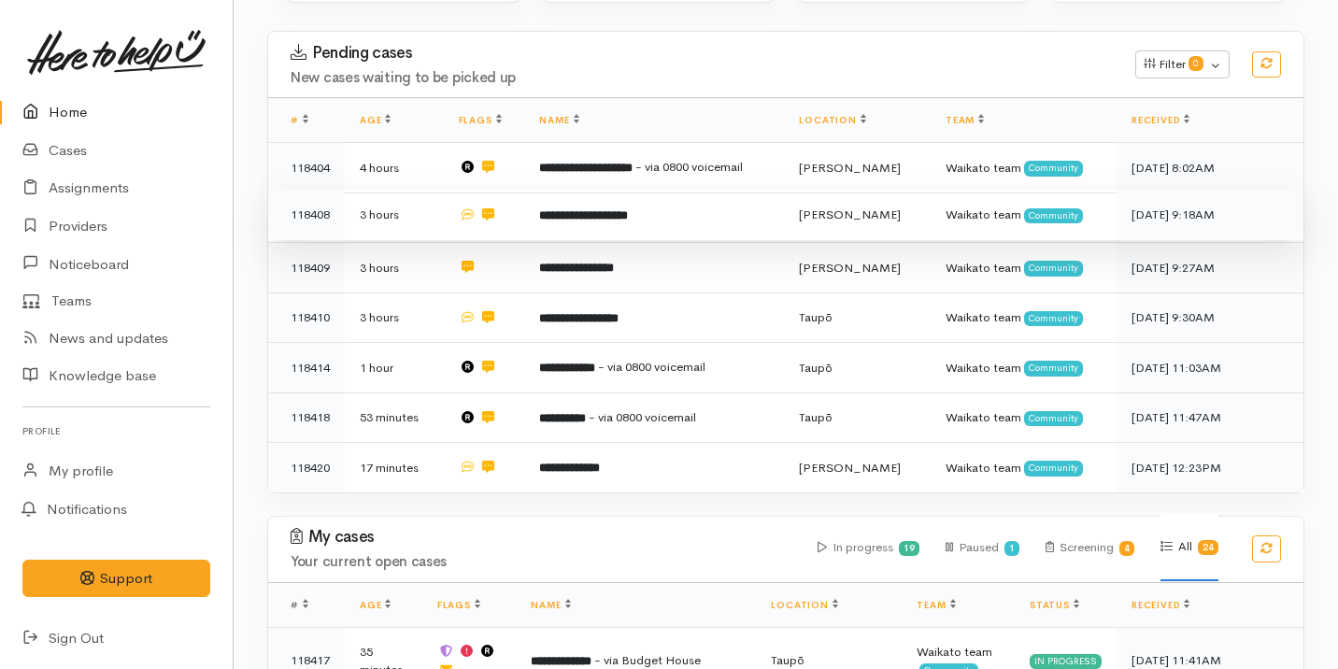
click at [662, 211] on td "**********" at bounding box center [654, 215] width 260 height 50
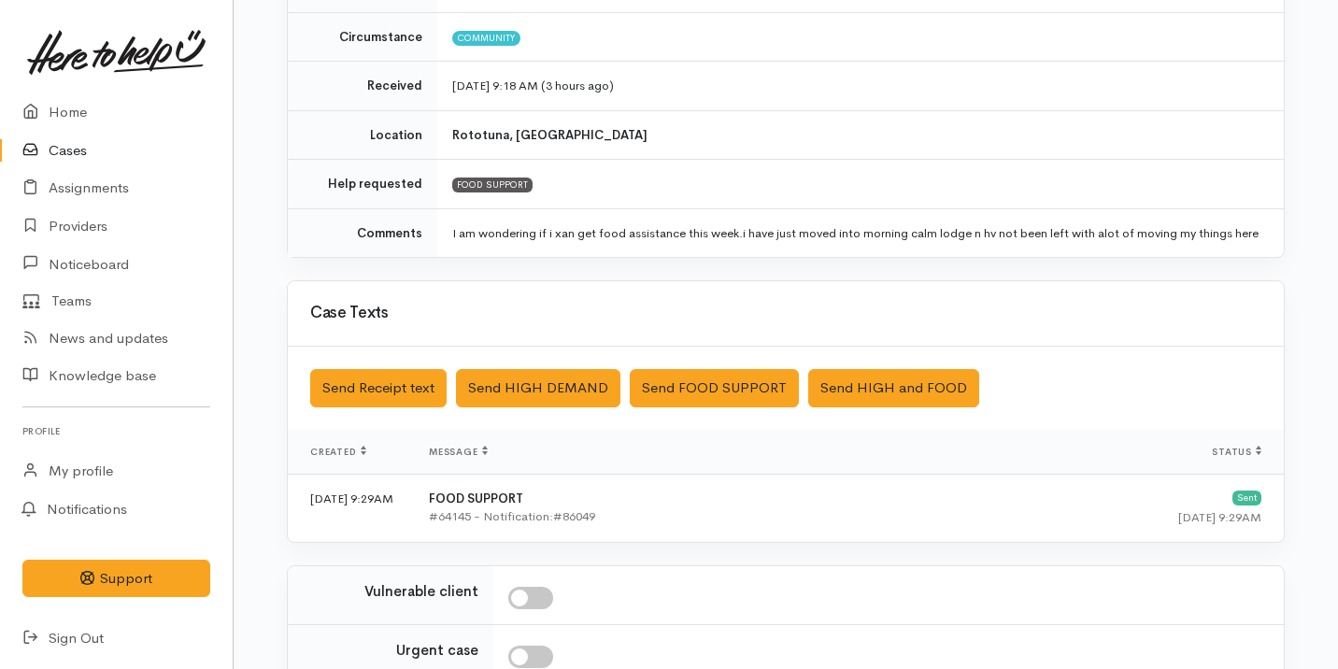
scroll to position [522, 0]
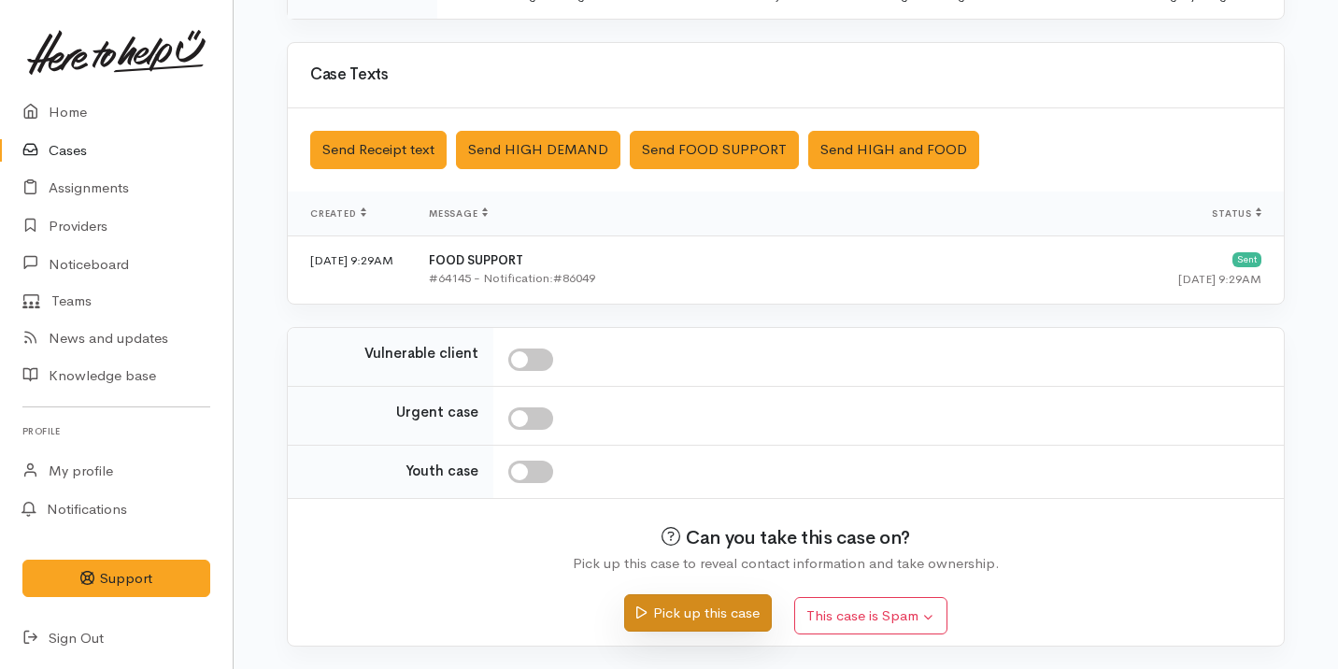
click at [681, 613] on button "Pick up this case" at bounding box center [697, 613] width 147 height 38
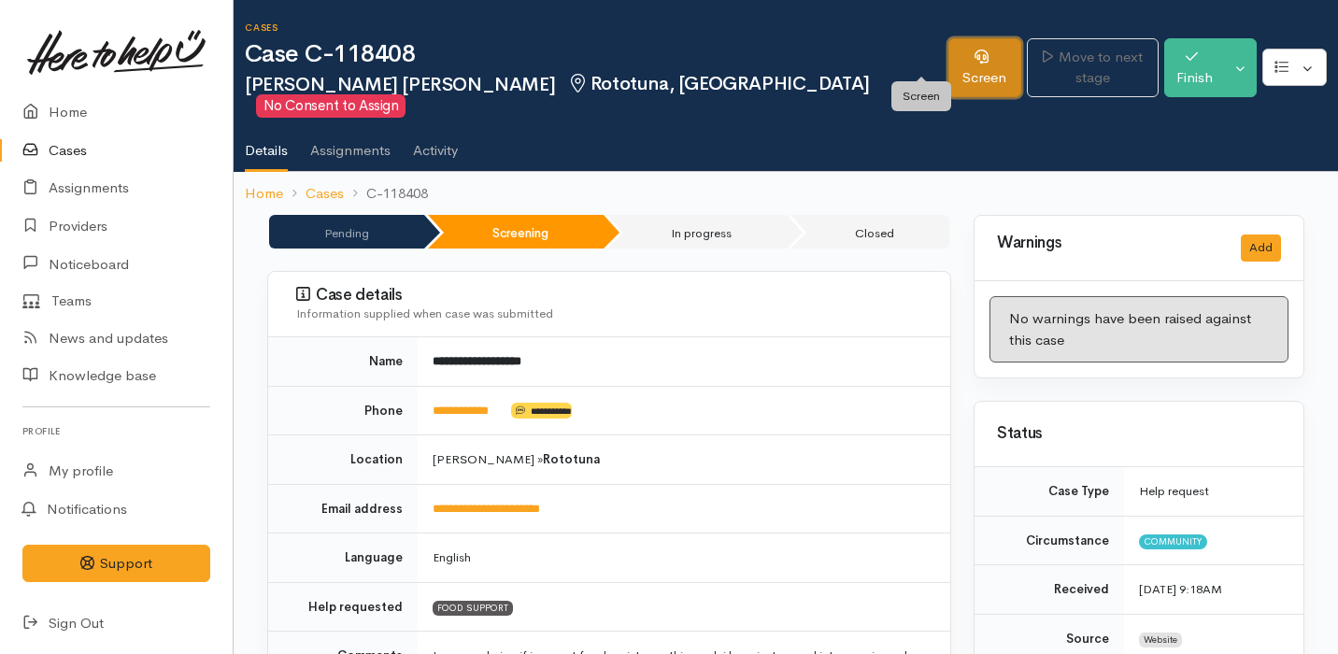
click at [948, 64] on link "Screen" at bounding box center [985, 67] width 74 height 59
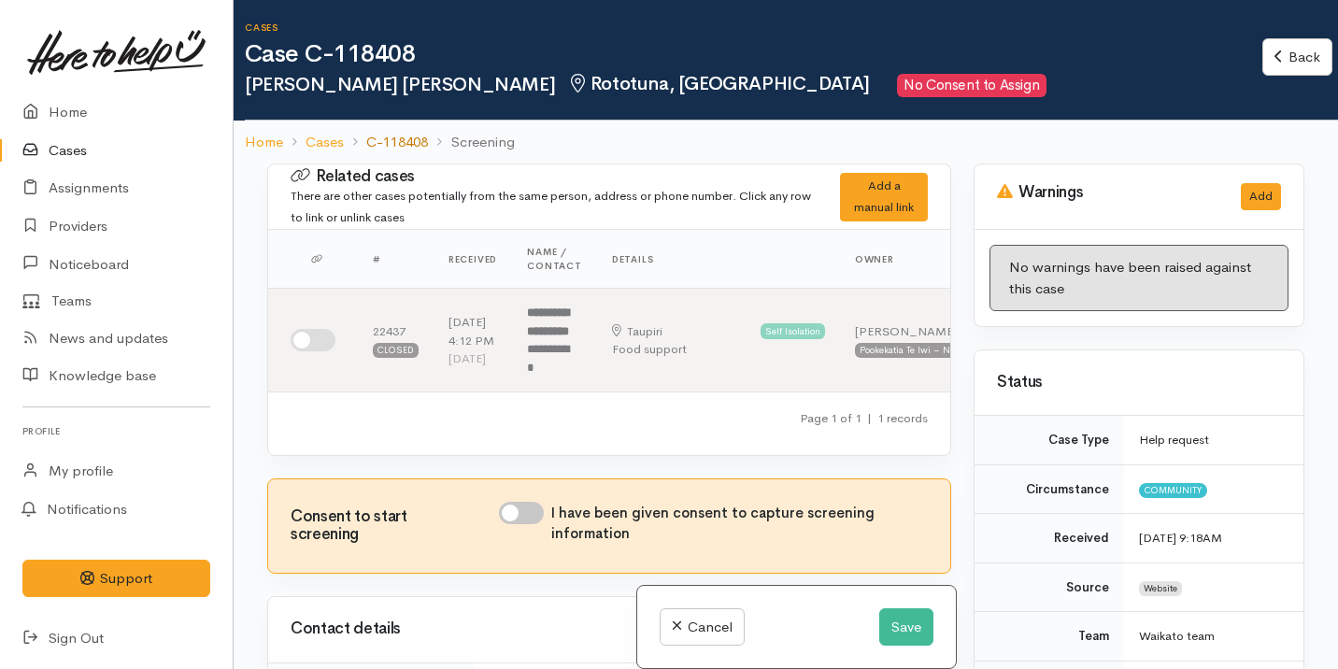
click at [409, 142] on link "C-118408" at bounding box center [397, 142] width 62 height 21
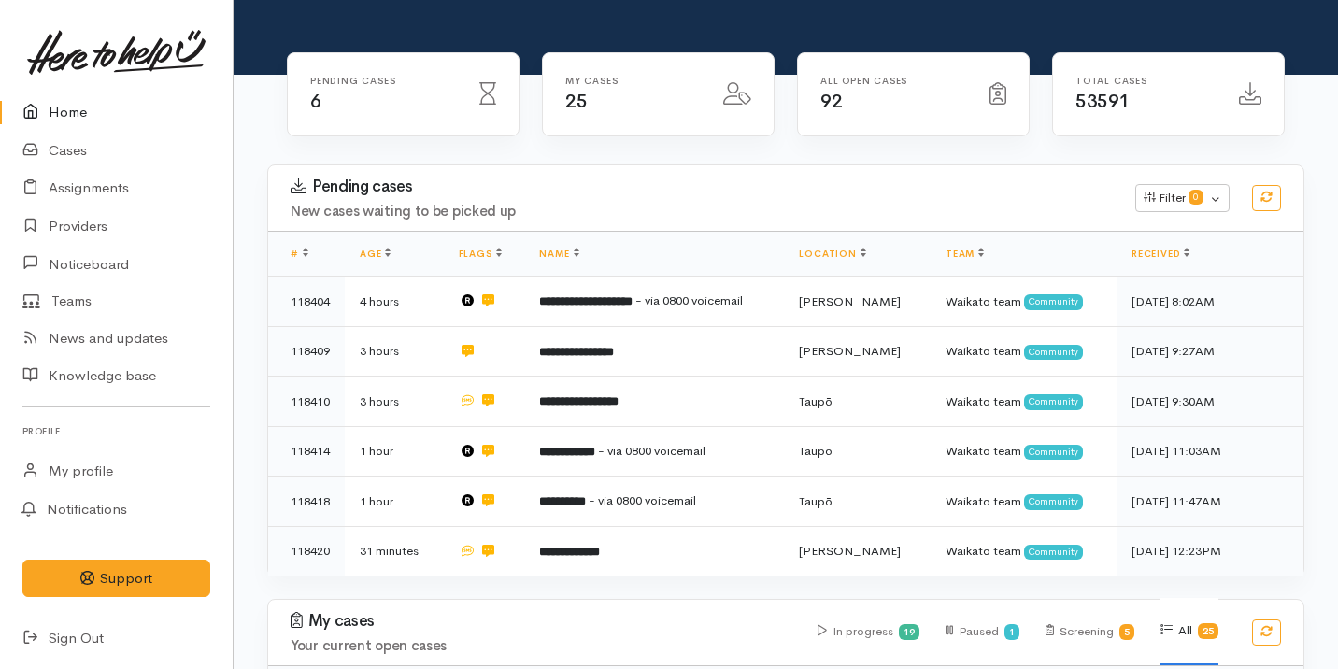
scroll to position [199, 0]
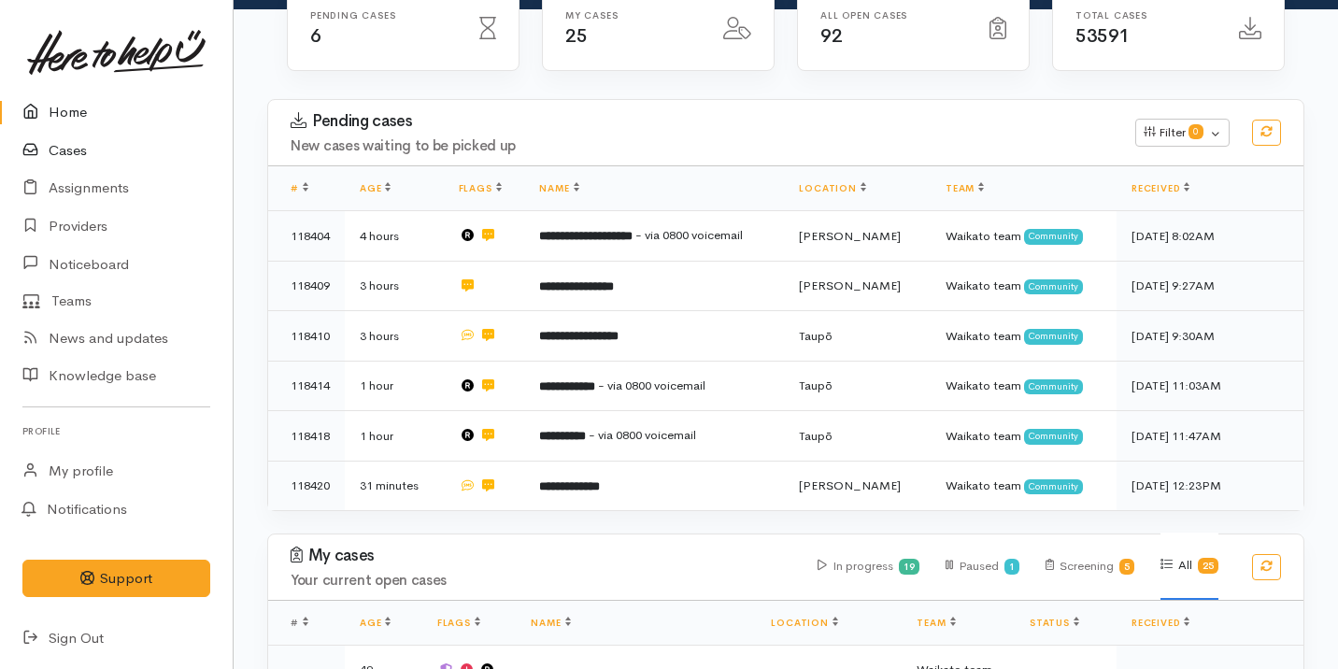
click at [139, 158] on link "Cases" at bounding box center [116, 151] width 233 height 38
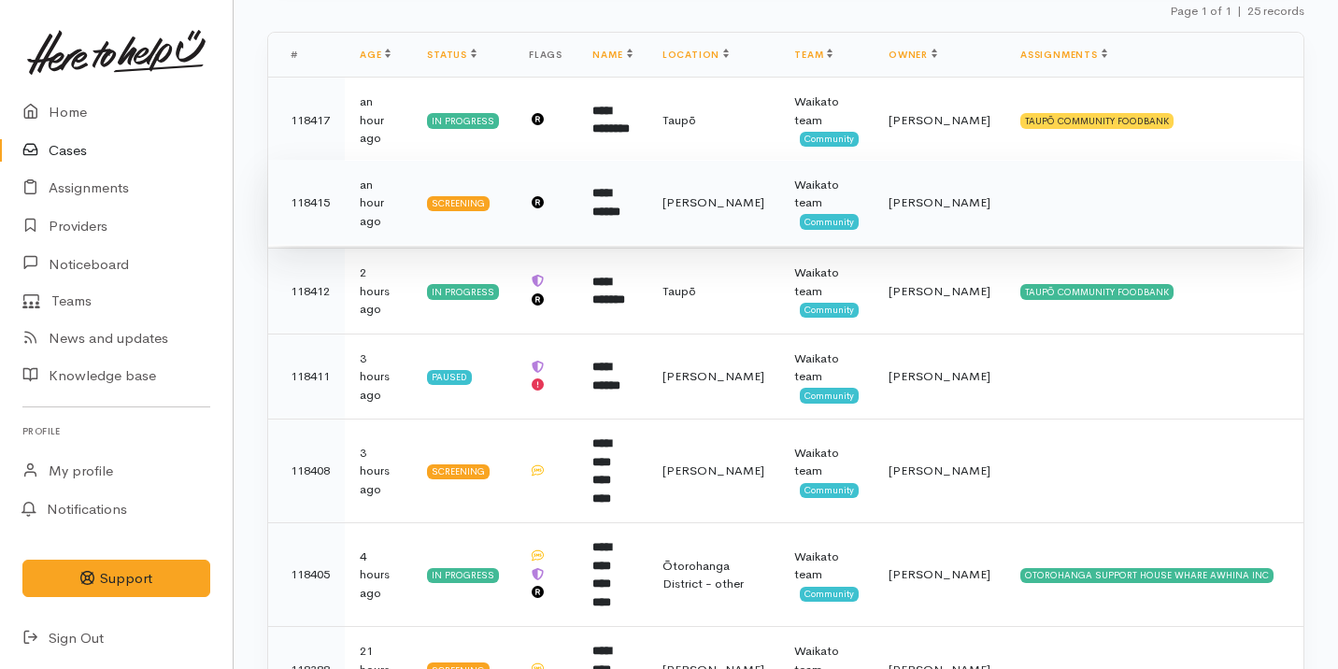
scroll to position [415, 0]
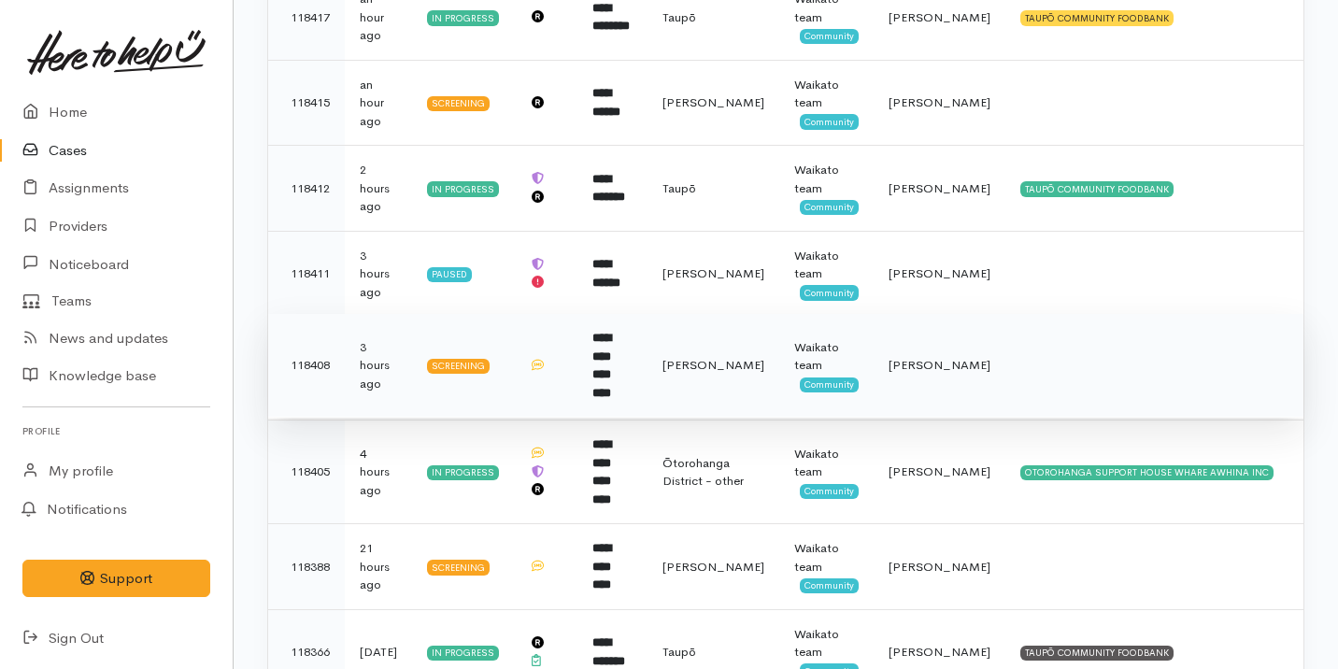
click at [606, 350] on td "**********" at bounding box center [612, 366] width 70 height 104
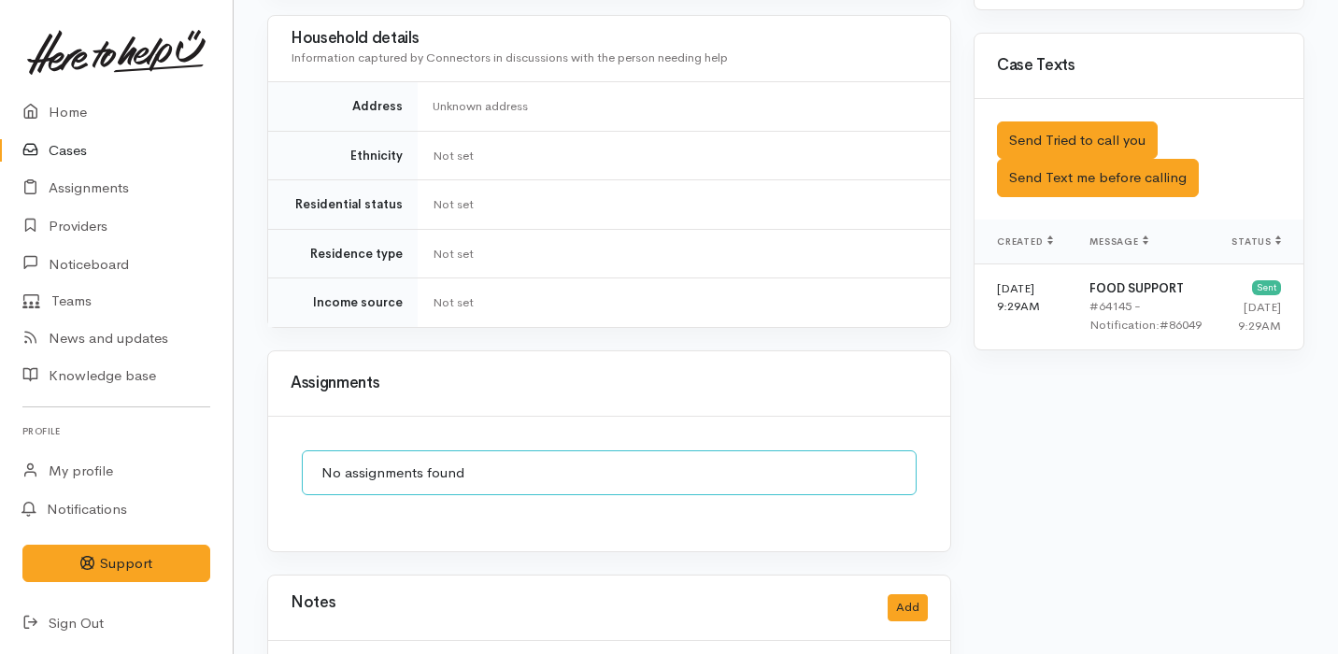
scroll to position [1167, 0]
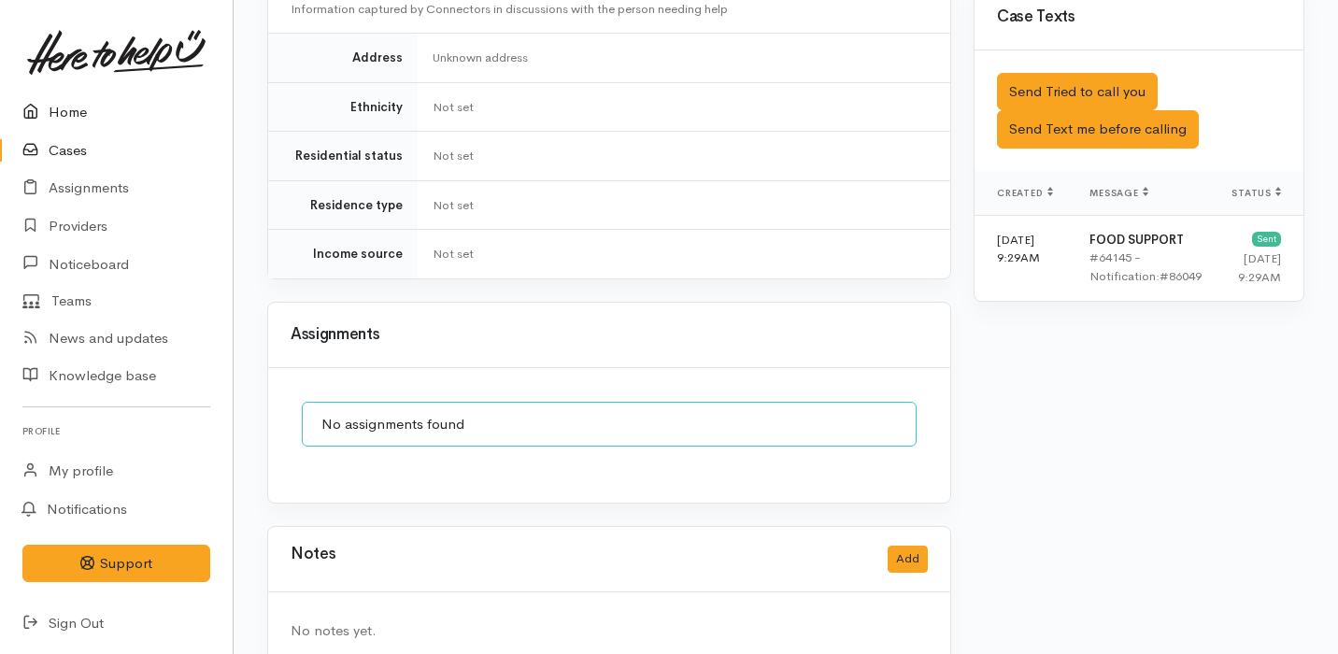
click at [123, 109] on link "Home" at bounding box center [116, 112] width 233 height 38
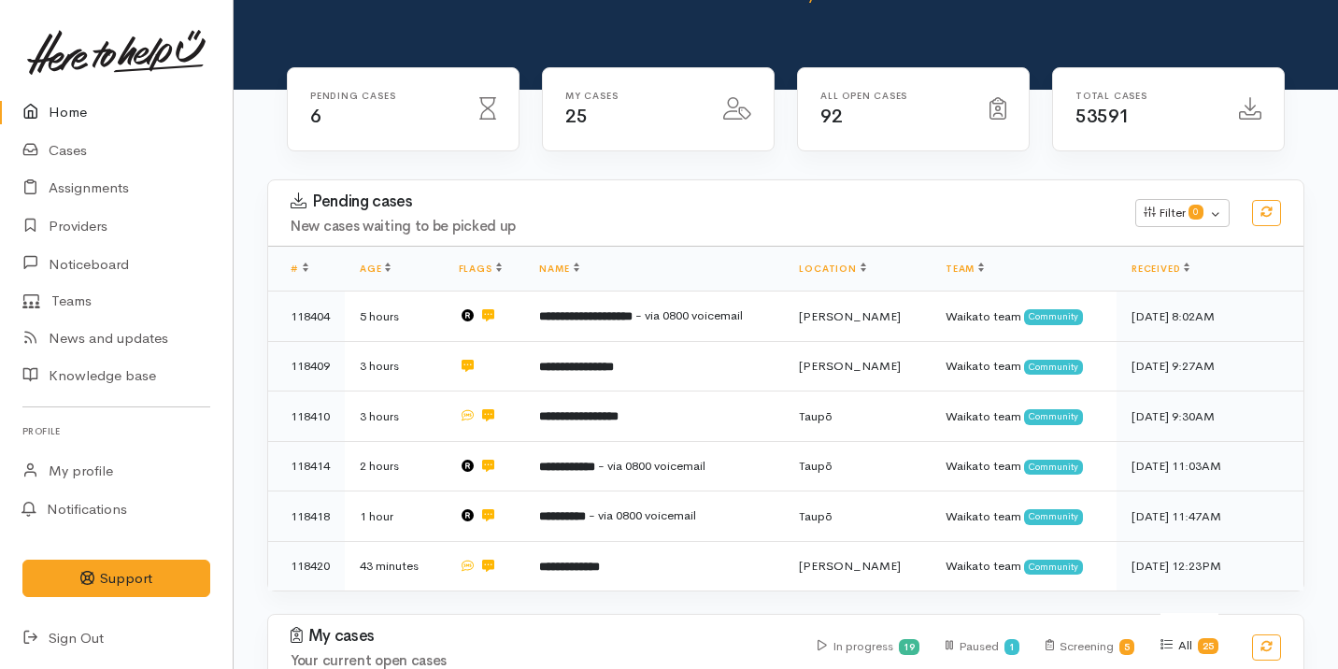
scroll to position [287, 0]
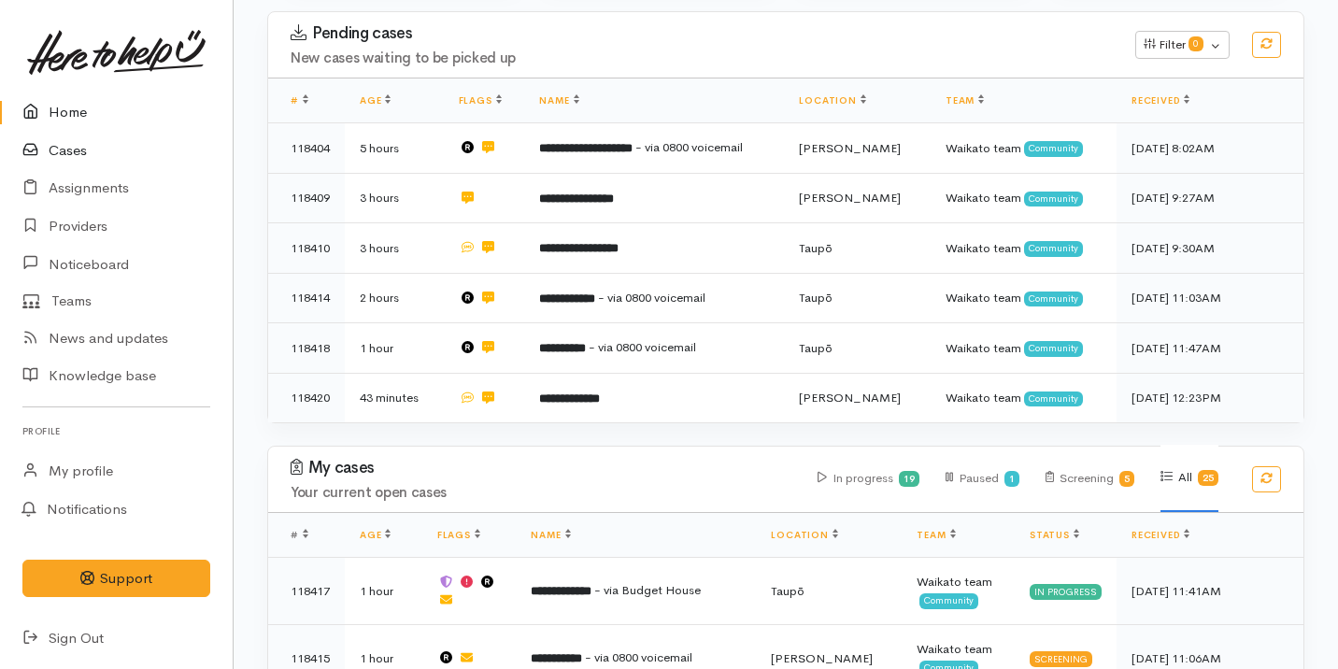
click at [153, 168] on link "Cases" at bounding box center [116, 151] width 233 height 38
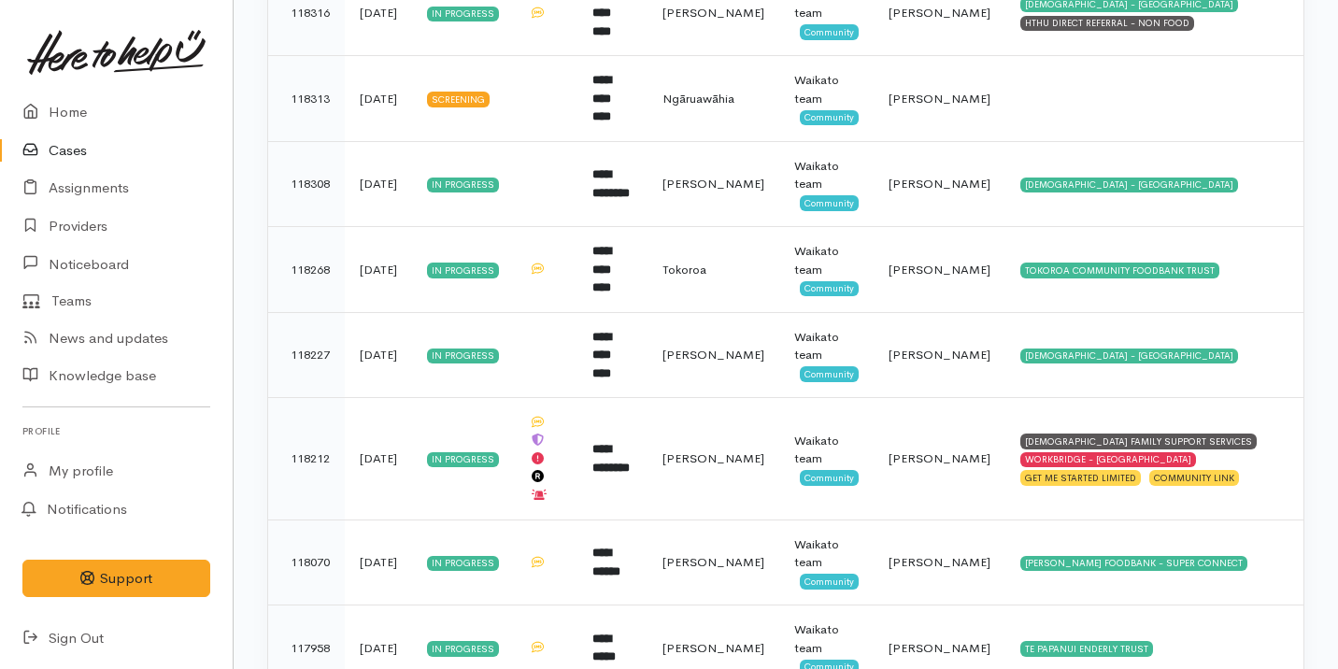
scroll to position [1930, 0]
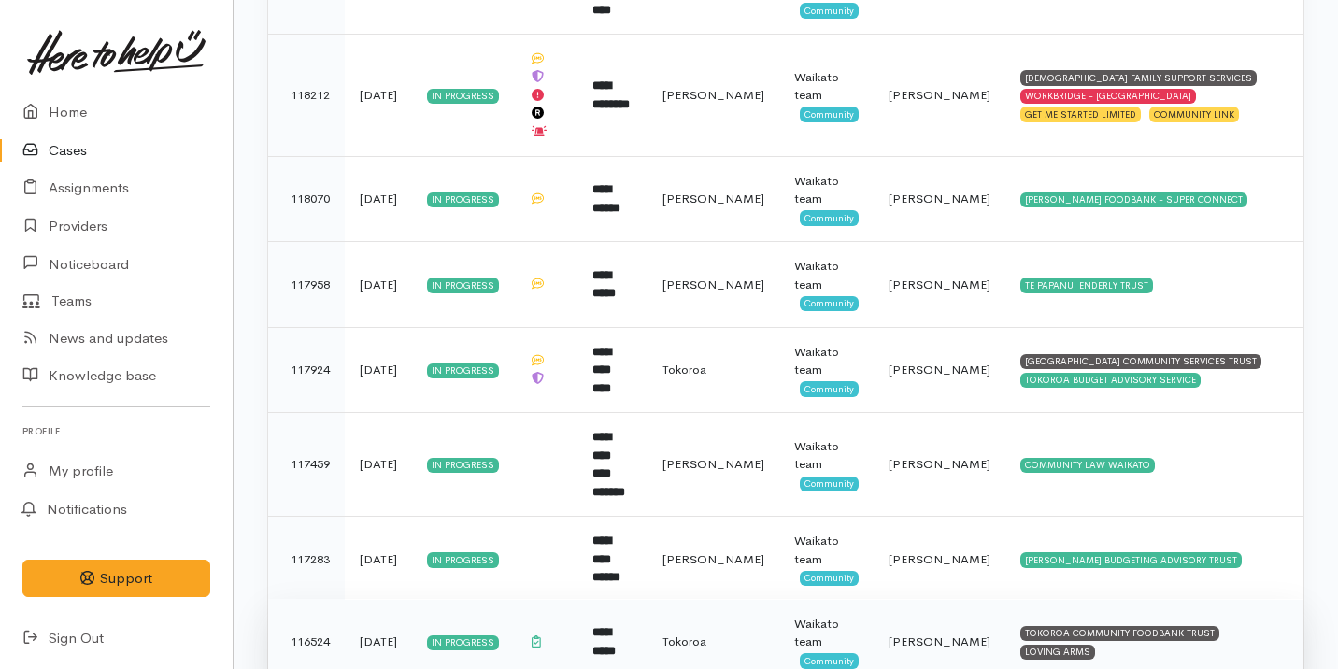
click at [585, 599] on td "**********" at bounding box center [612, 641] width 70 height 85
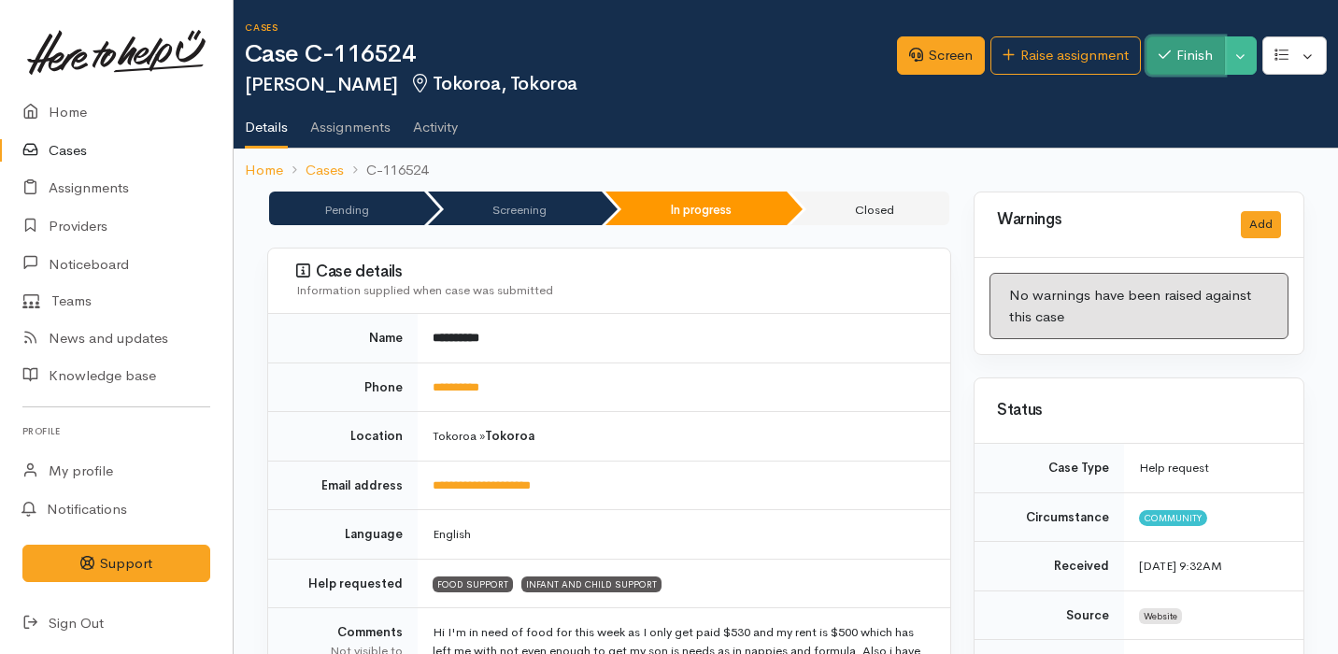
click at [1196, 51] on button "Finish" at bounding box center [1185, 55] width 78 height 38
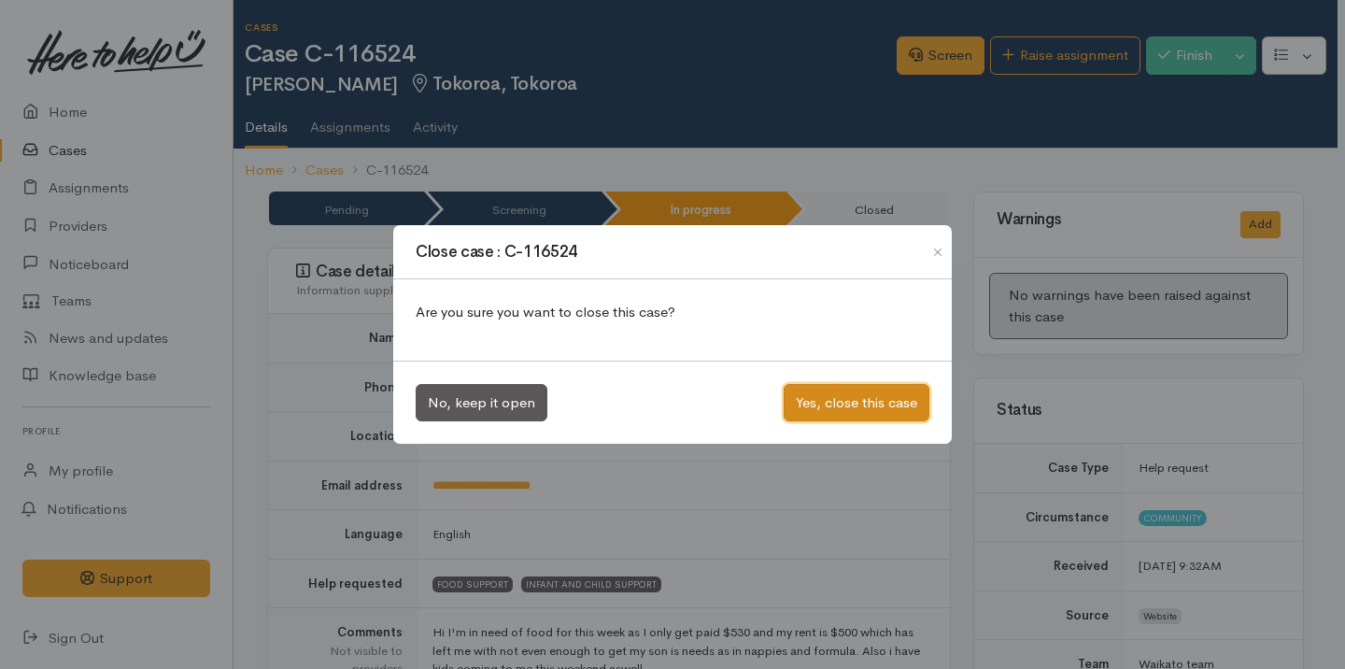
click at [854, 409] on button "Yes, close this case" at bounding box center [857, 403] width 146 height 38
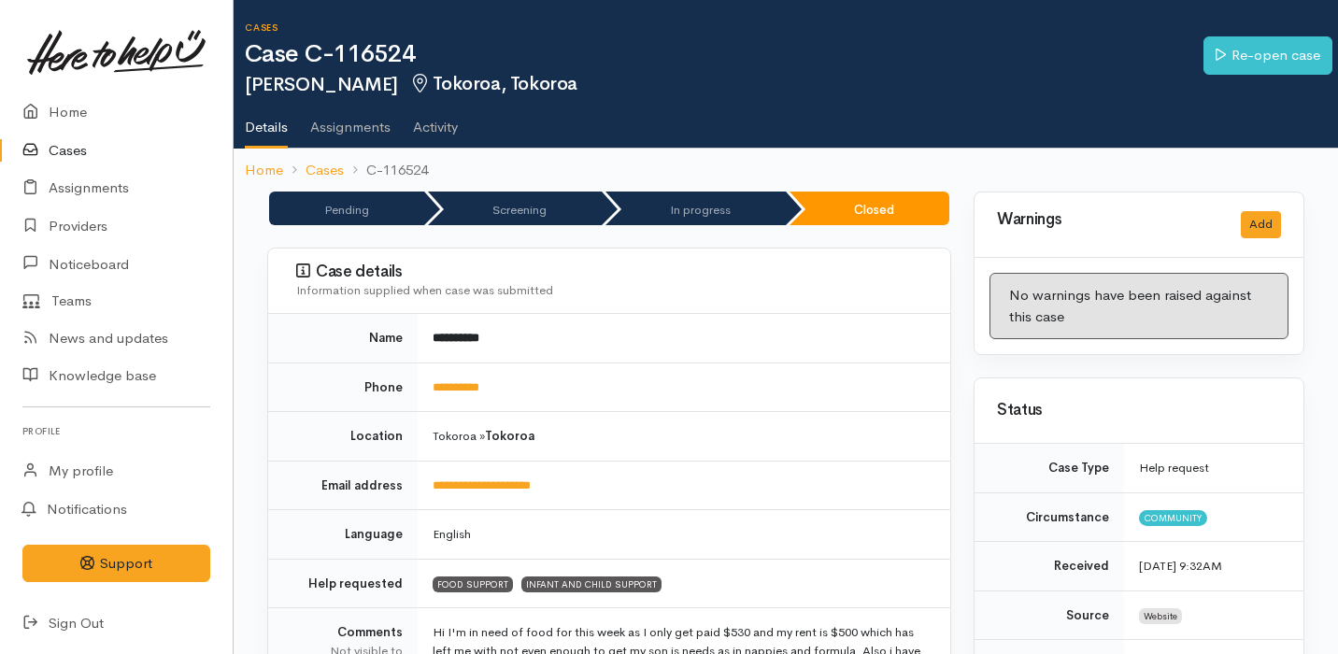
click at [164, 160] on link "Cases" at bounding box center [116, 151] width 233 height 38
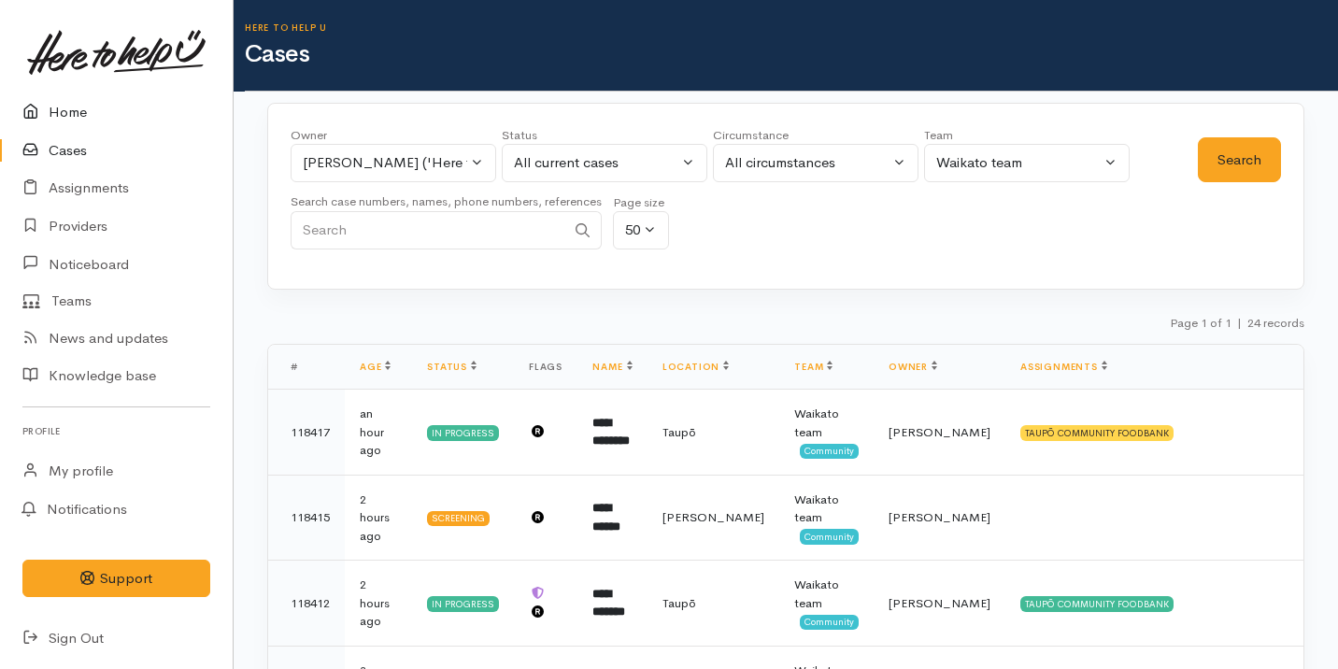
click at [134, 111] on link "Home" at bounding box center [116, 112] width 233 height 38
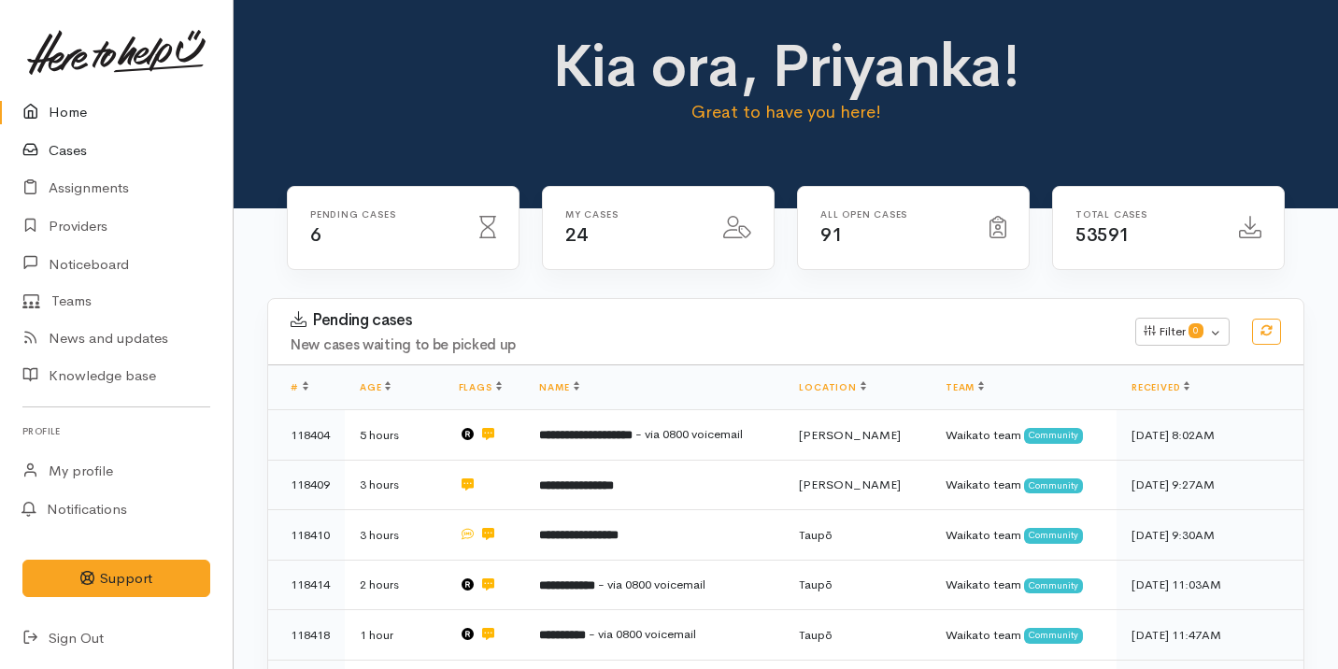
click at [138, 146] on link "Cases" at bounding box center [116, 151] width 233 height 38
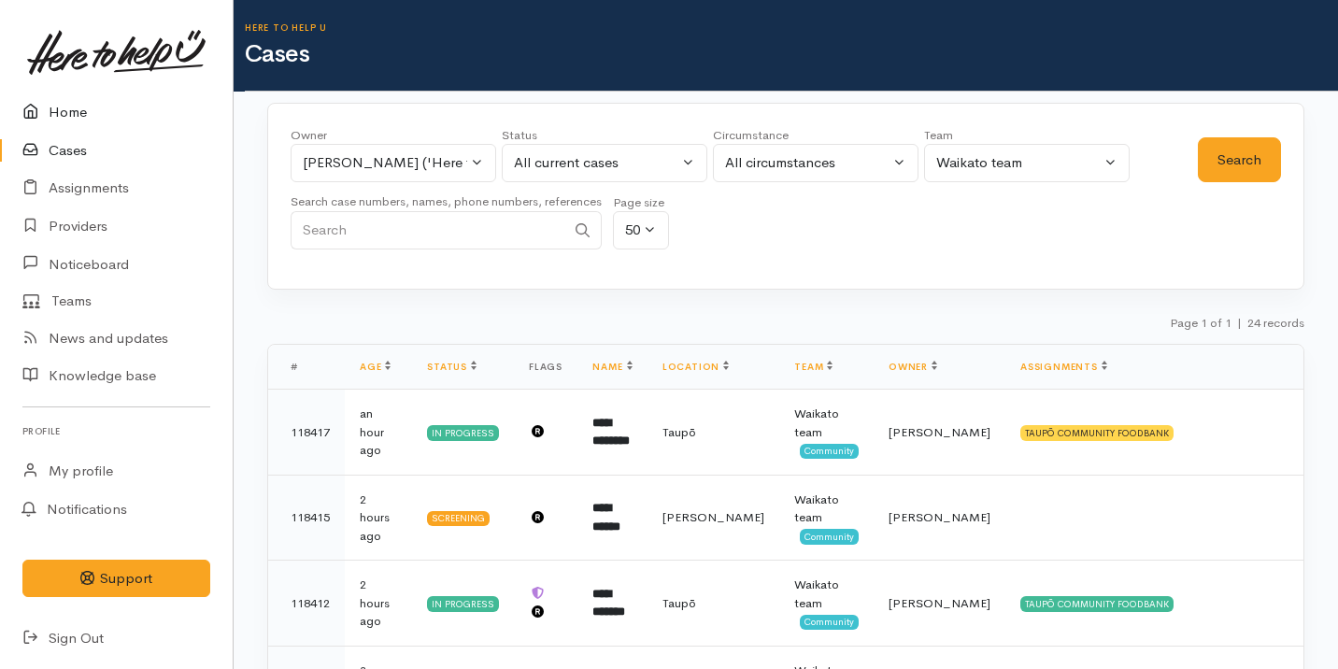
click at [132, 117] on link "Home" at bounding box center [116, 112] width 233 height 38
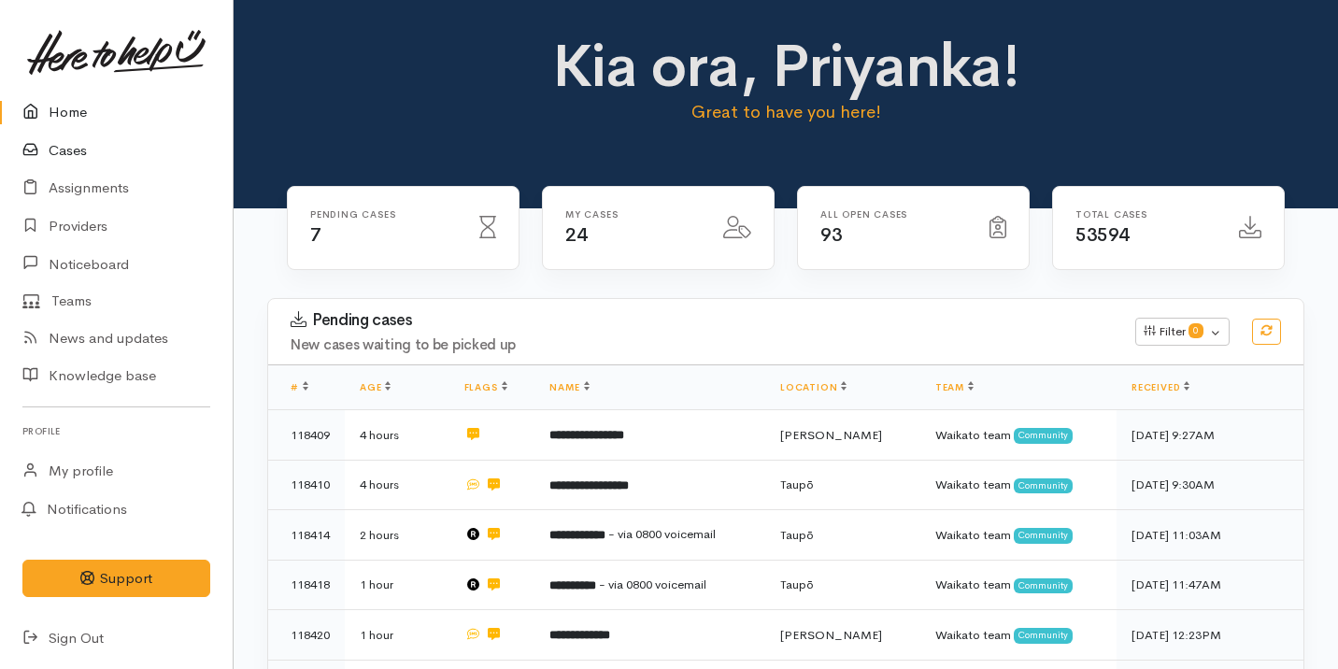
click at [149, 159] on link "Cases" at bounding box center [116, 151] width 233 height 38
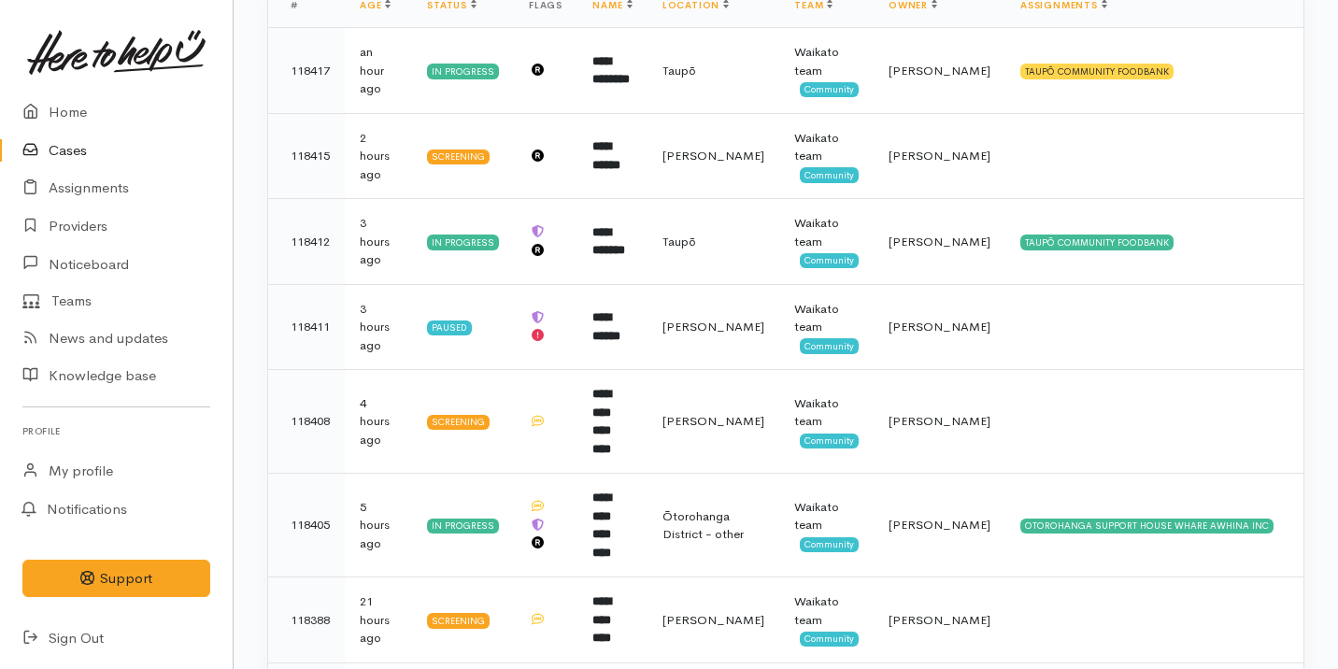
scroll to position [353, 0]
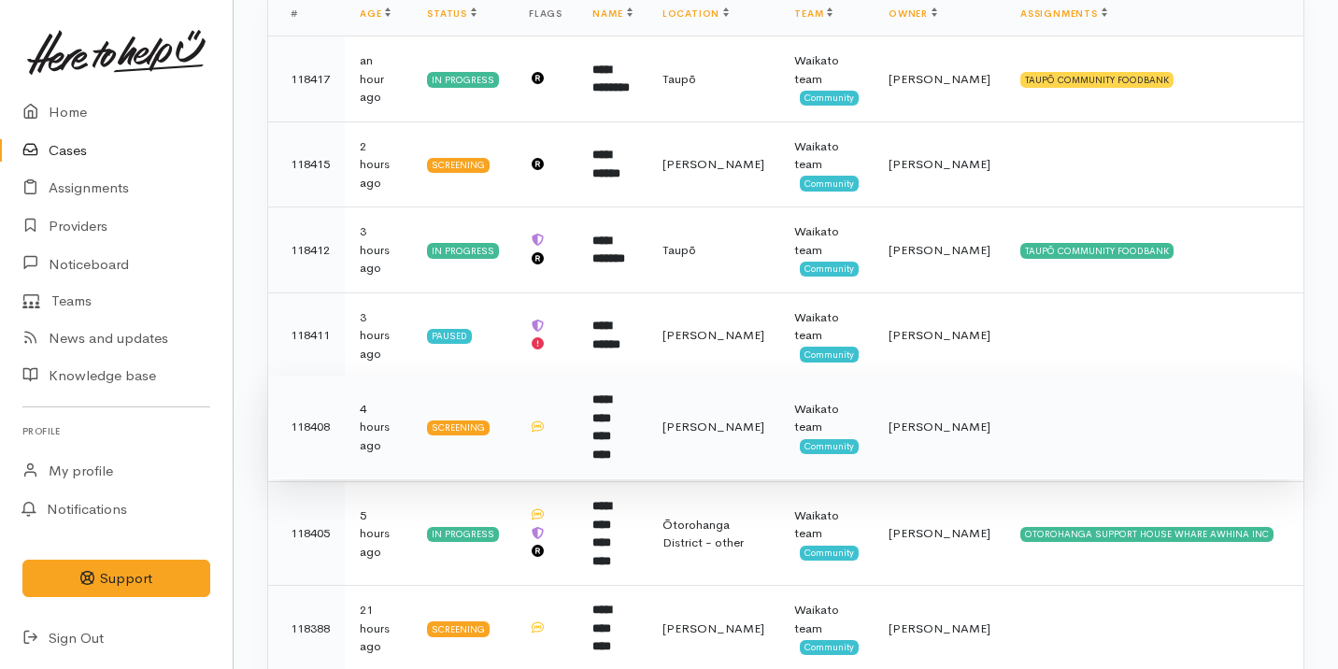
click at [602, 413] on b "**********" at bounding box center [601, 426] width 19 height 67
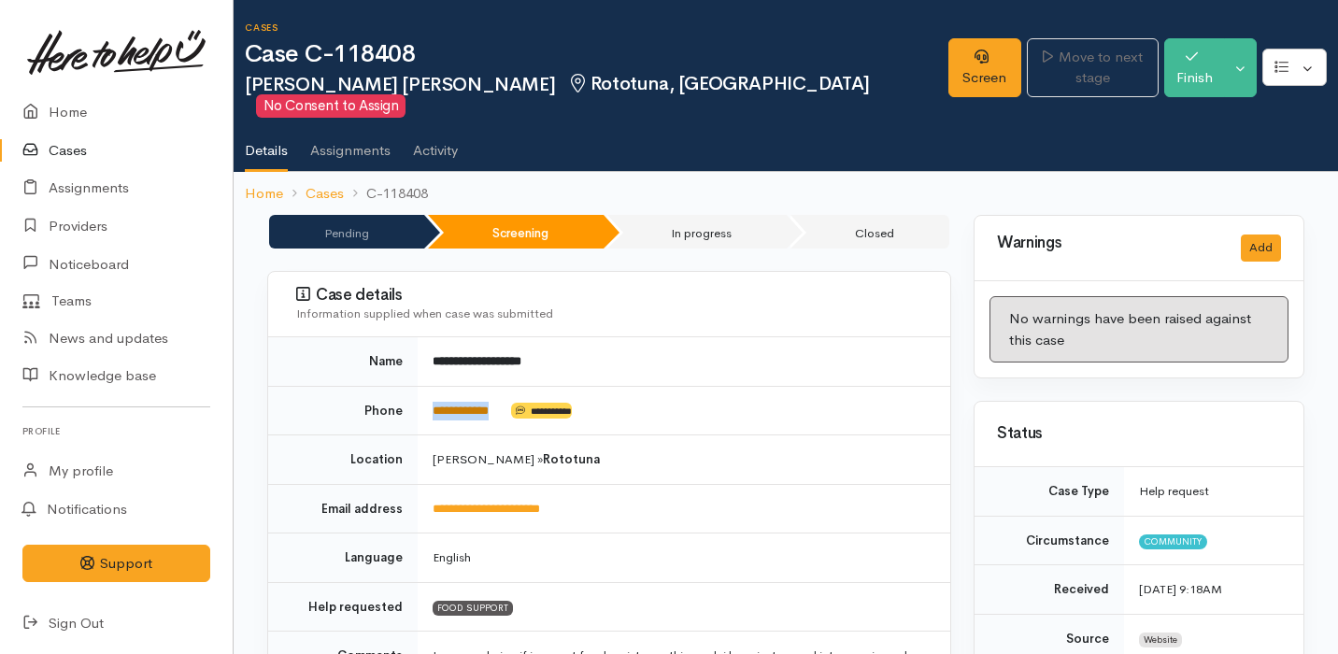
drag, startPoint x: 511, startPoint y: 391, endPoint x: 434, endPoint y: 390, distance: 76.6
click at [434, 390] on td "**********" at bounding box center [684, 411] width 533 height 50
copy td "**********"
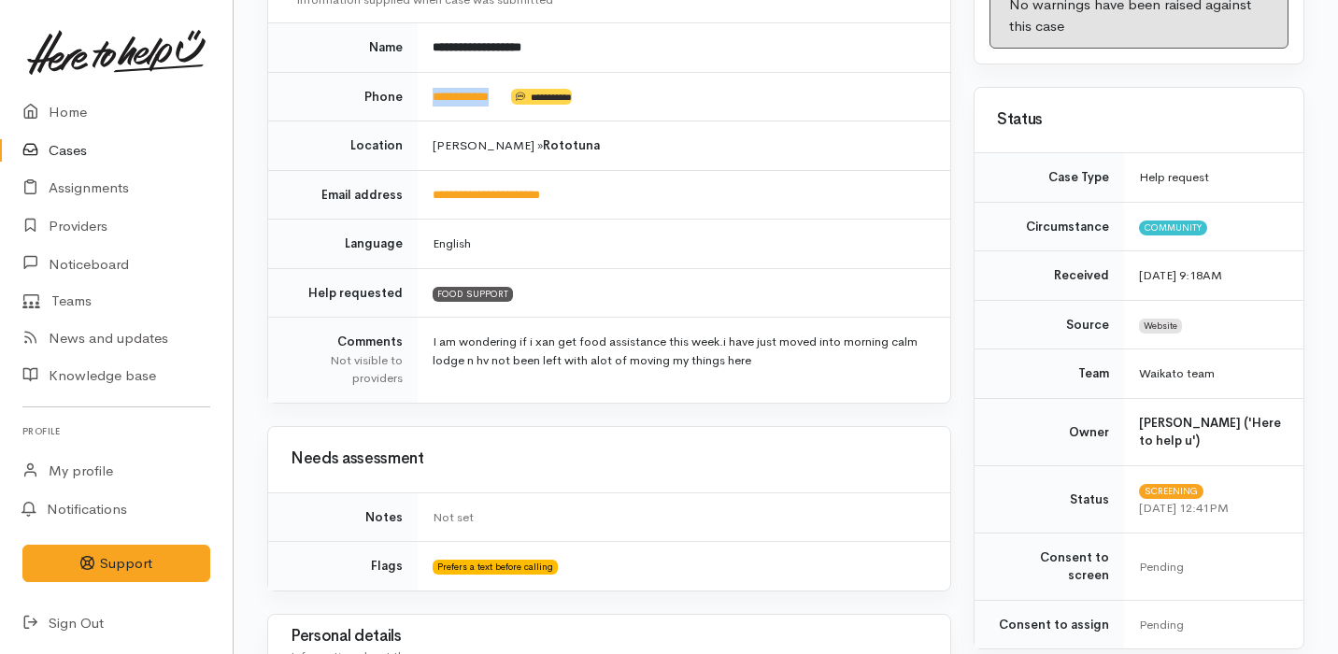
scroll to position [837, 0]
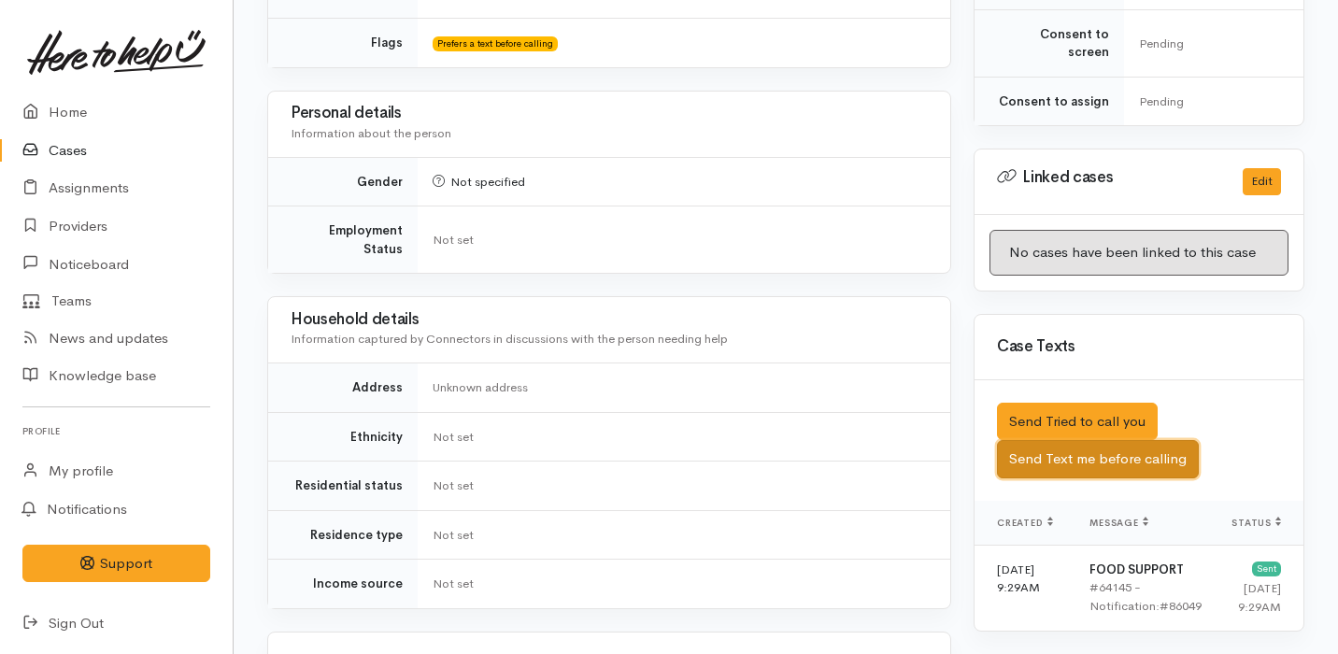
click at [1072, 440] on button "Send Text me before calling" at bounding box center [1098, 459] width 202 height 38
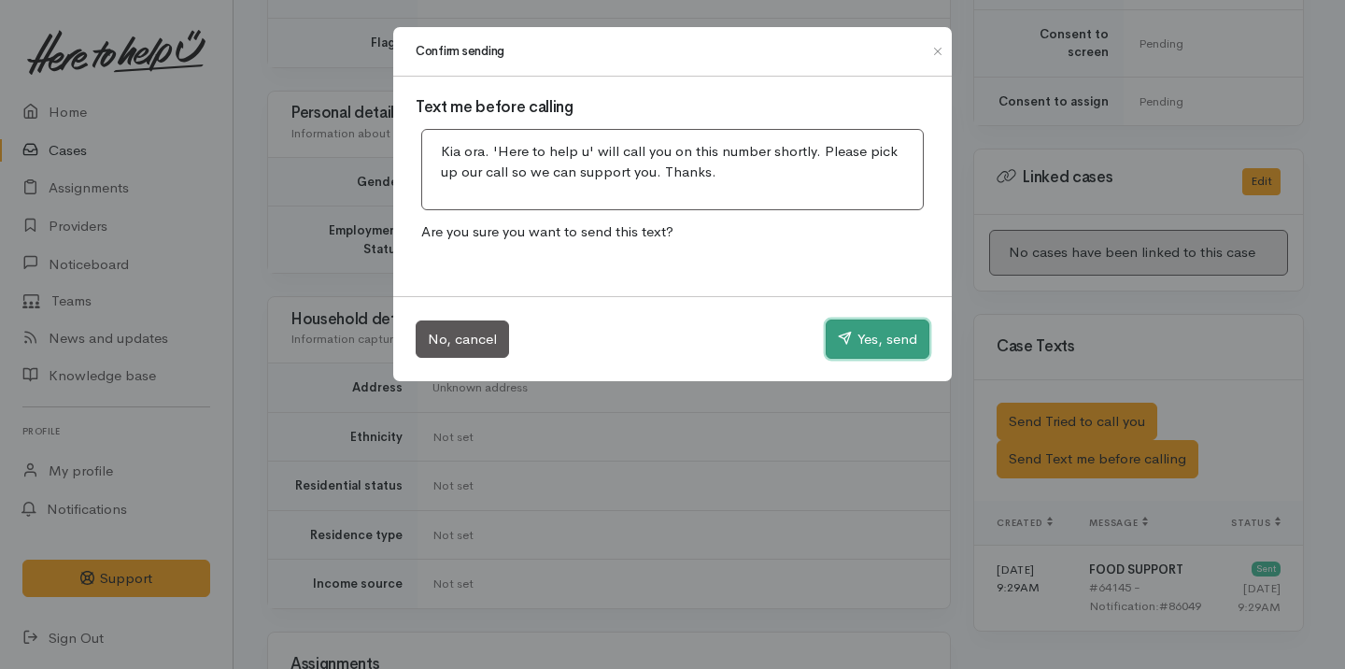
click at [894, 333] on button "Yes, send" at bounding box center [878, 339] width 104 height 39
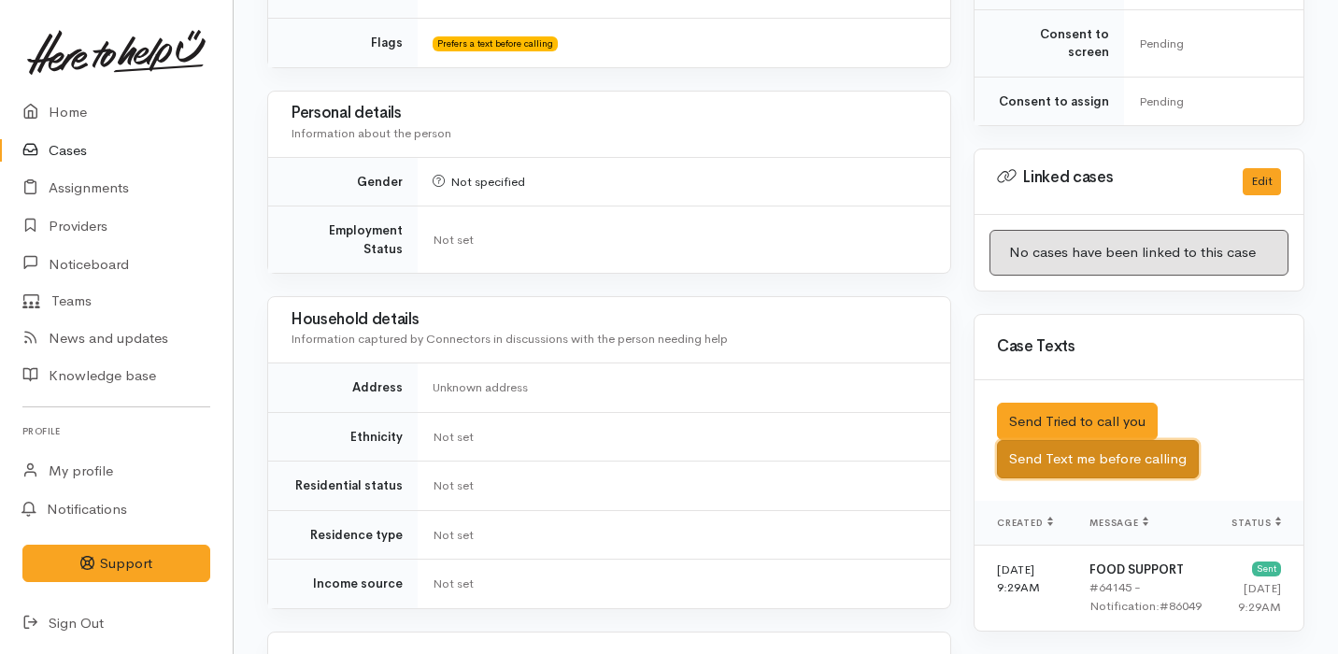
scroll to position [0, 0]
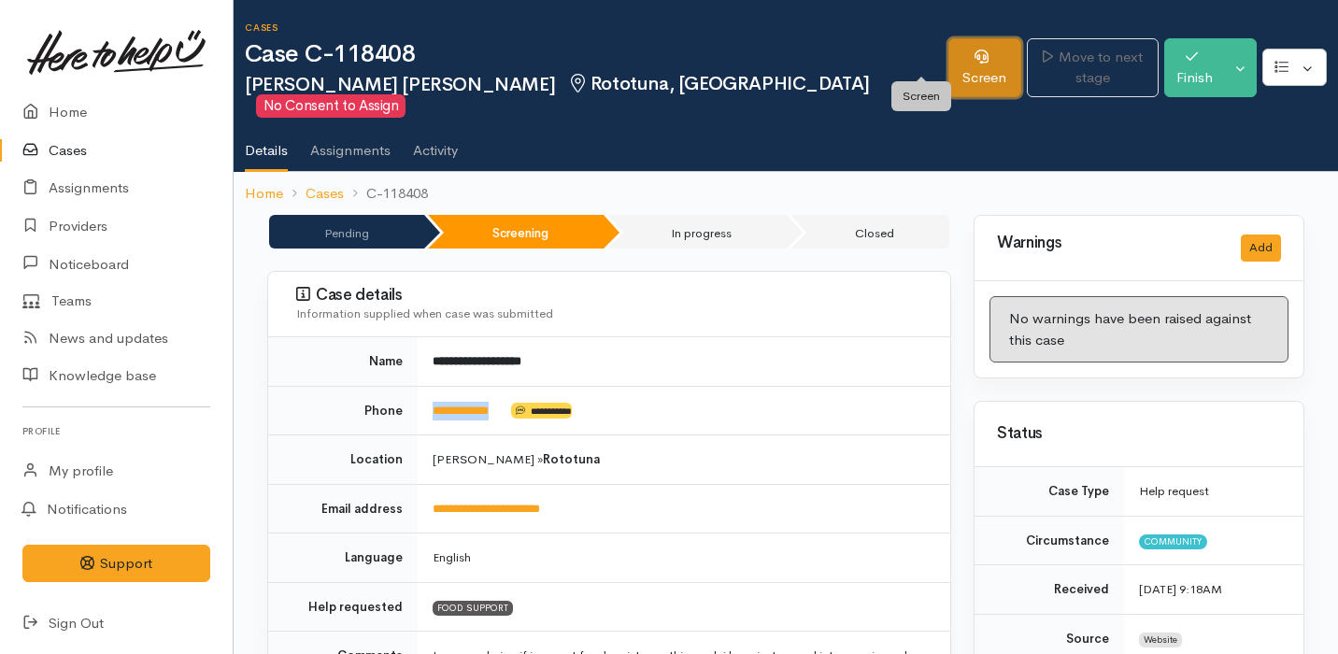
click at [948, 69] on link "Screen" at bounding box center [985, 67] width 74 height 59
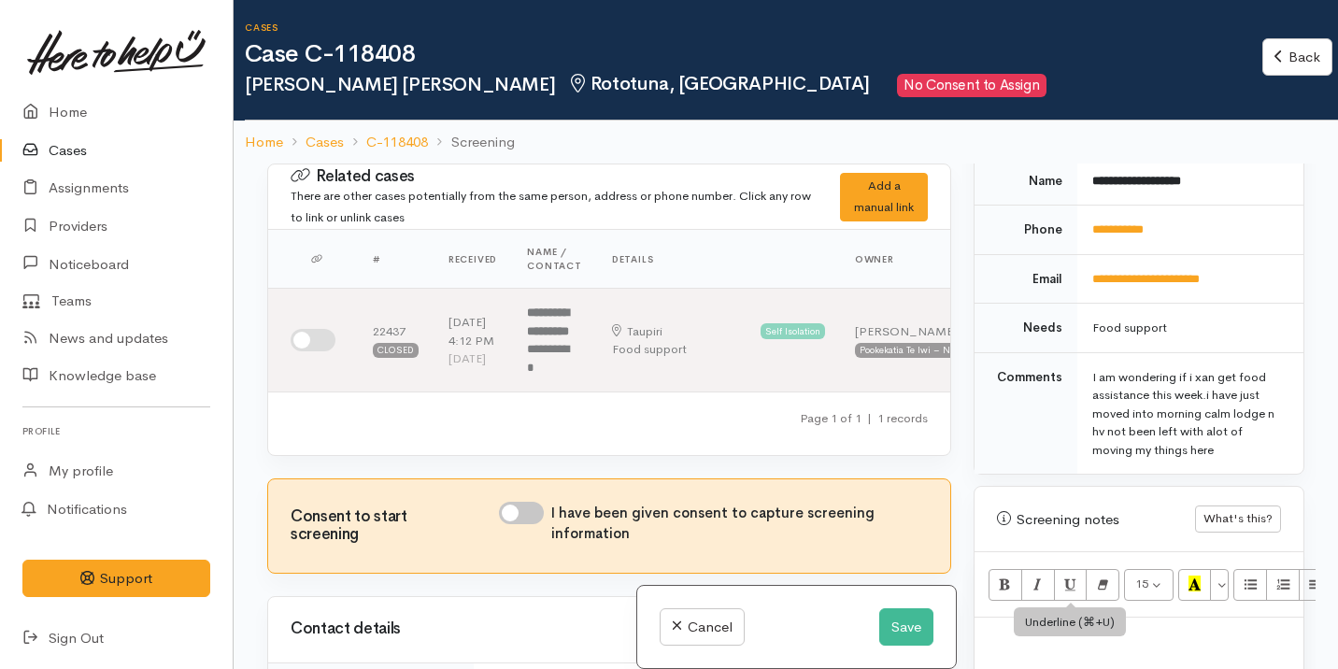
scroll to position [1143, 0]
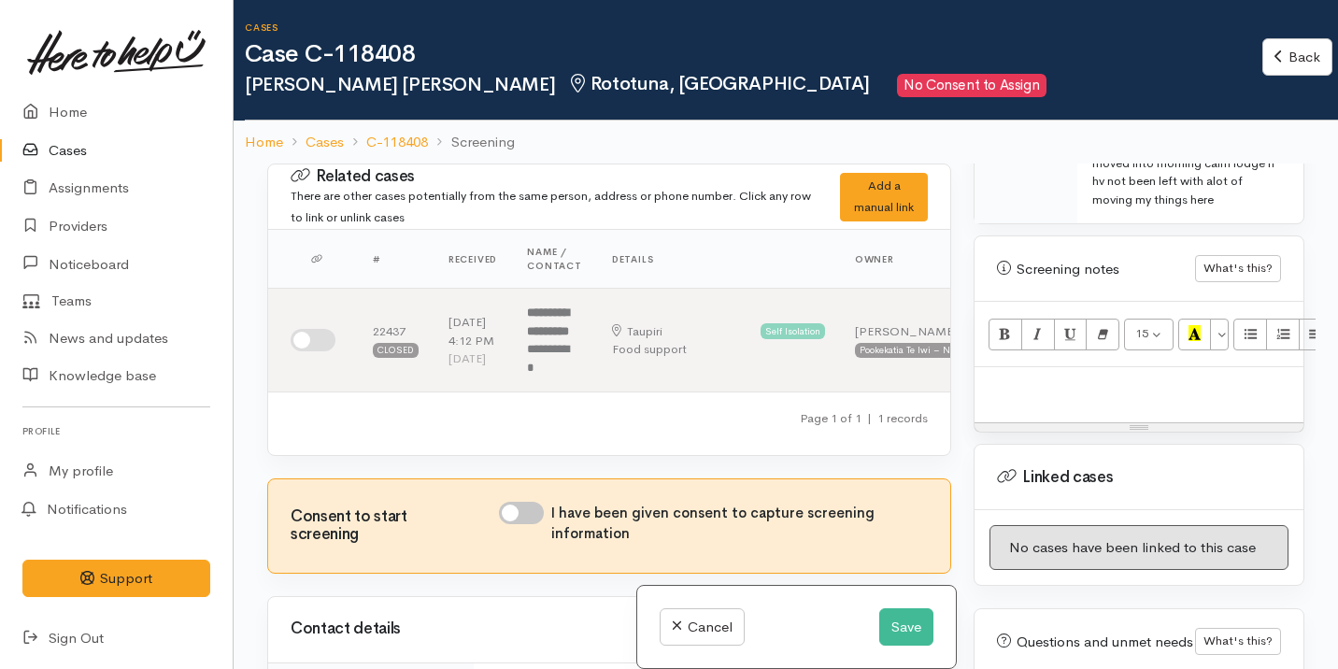
click at [1030, 389] on div at bounding box center [1138, 394] width 329 height 55
paste div
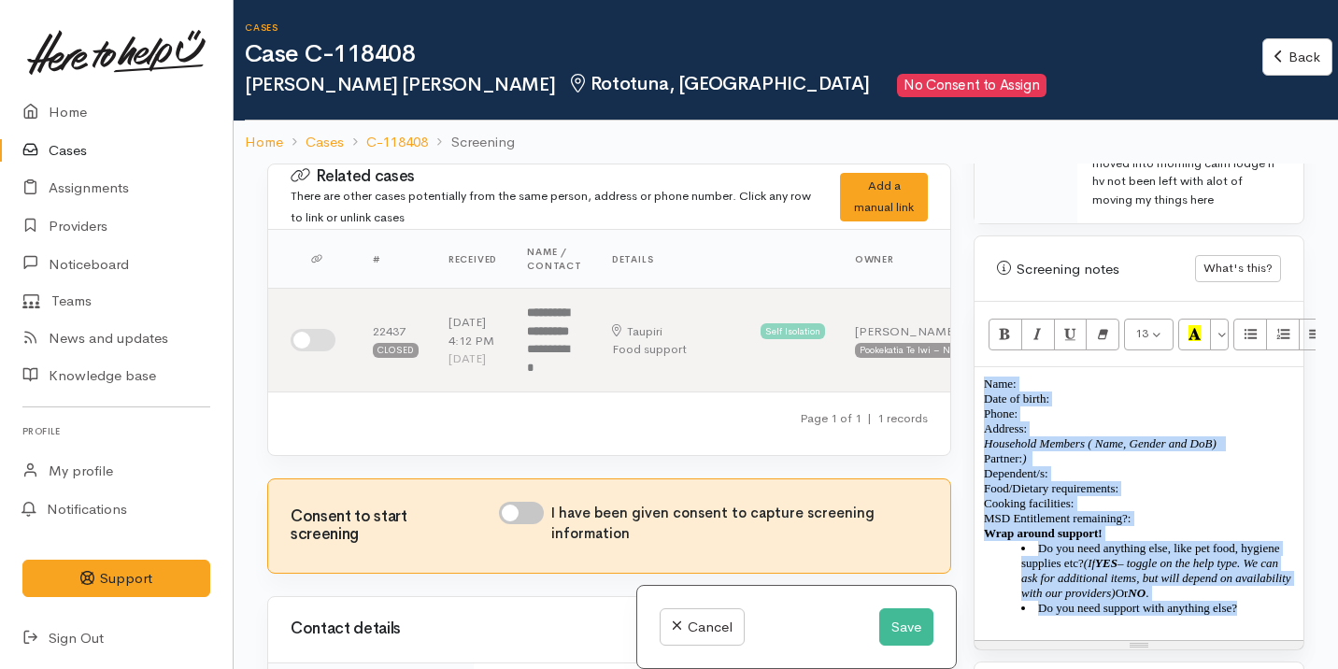
drag, startPoint x: 1264, startPoint y: 608, endPoint x: 981, endPoint y: 337, distance: 391.8
click at [981, 337] on div "13 8 9 10 11 12 14 18 24 36 Background Color Transparent Select #ffff00 Text Co…" at bounding box center [1138, 476] width 329 height 348
click at [1102, 325] on icon "Remove Font Style (⌘+\\)" at bounding box center [1103, 333] width 12 height 16
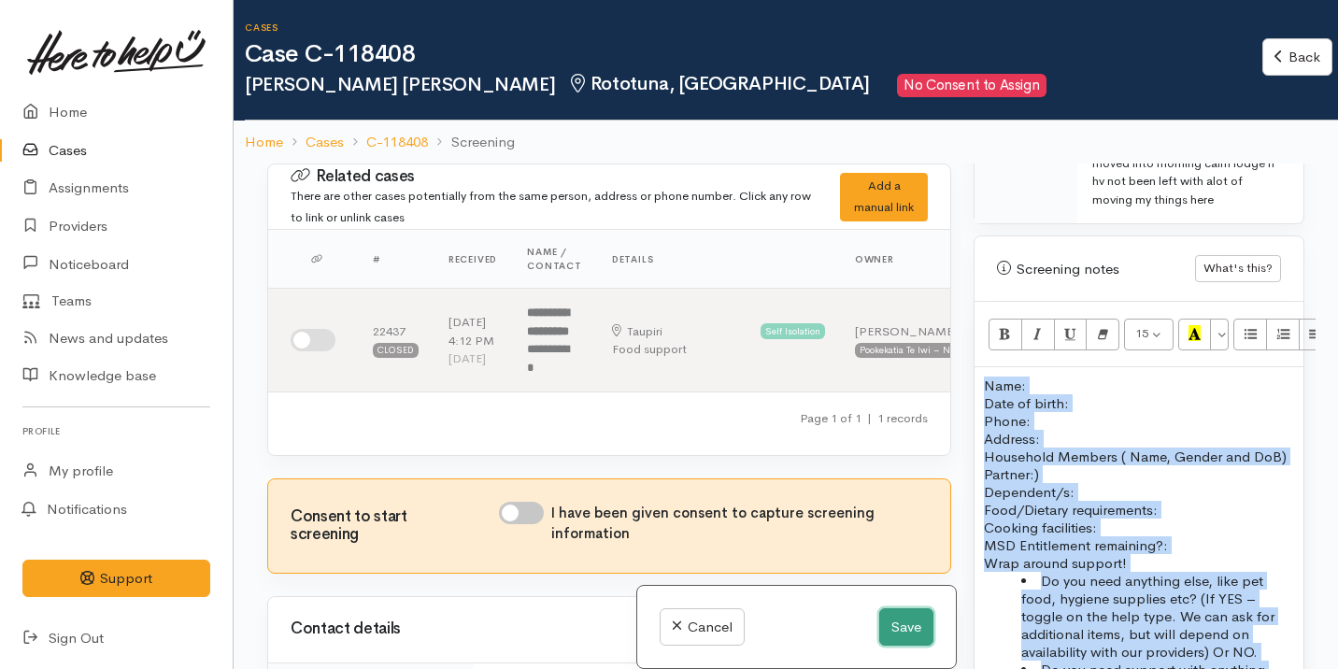
click at [902, 631] on button "Save" at bounding box center [906, 627] width 54 height 38
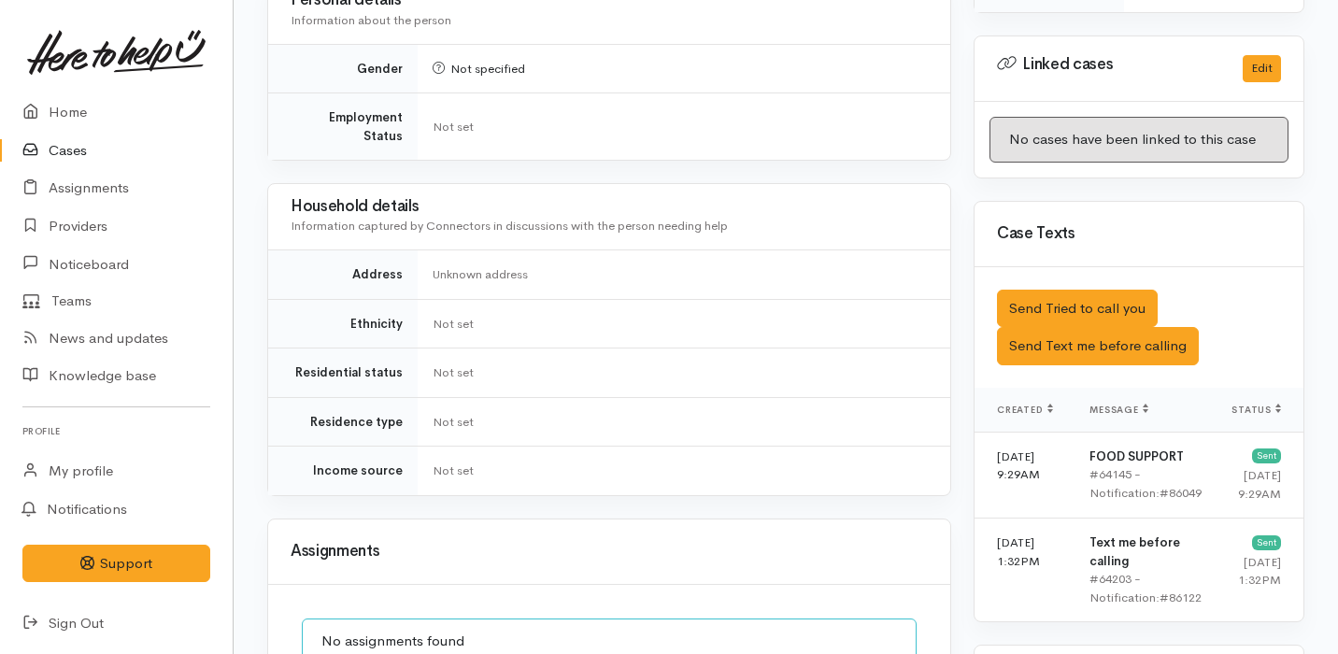
scroll to position [1128, 0]
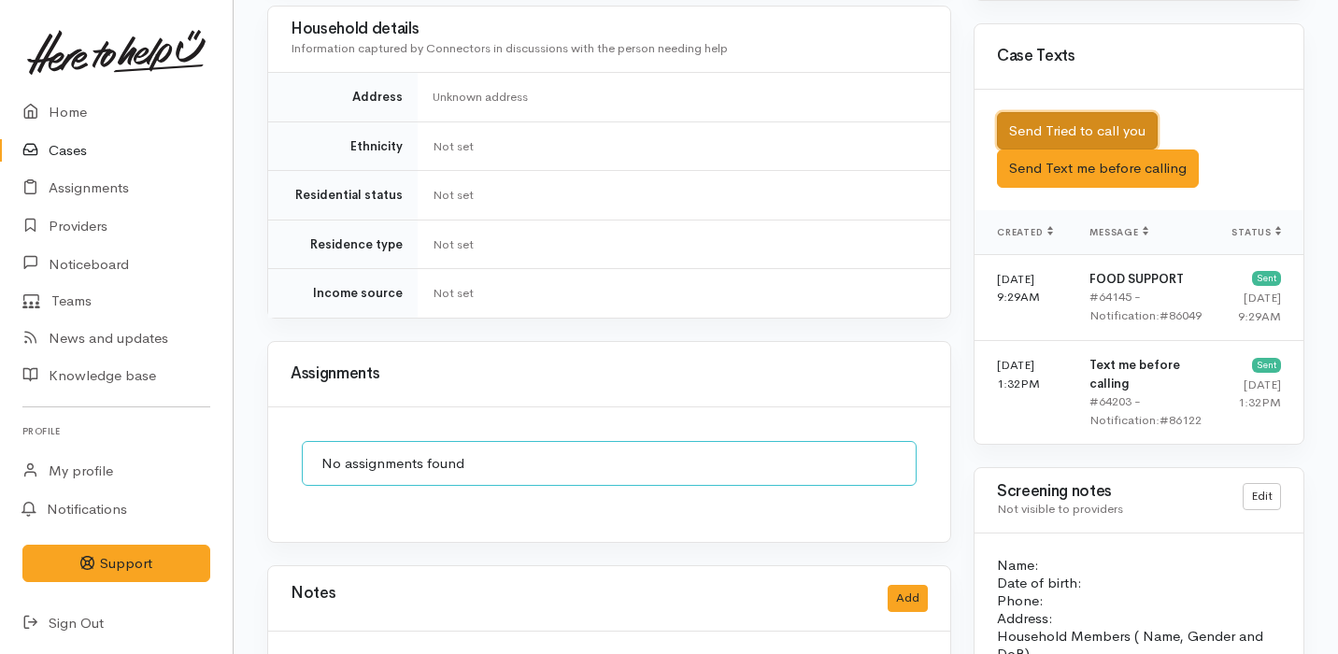
click at [1115, 112] on button "Send Tried to call you" at bounding box center [1077, 131] width 161 height 38
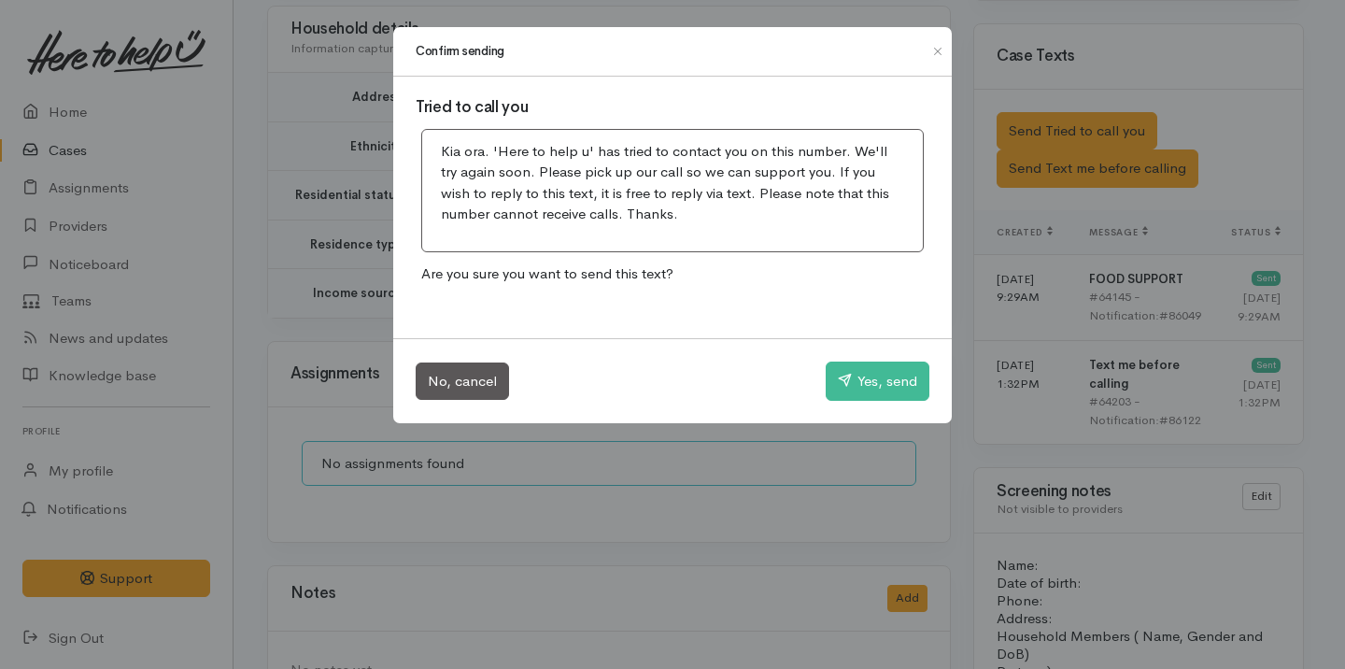
click at [849, 361] on div "No, cancel Yes, send" at bounding box center [672, 380] width 559 height 85
click at [855, 372] on button "Yes, send" at bounding box center [878, 381] width 104 height 39
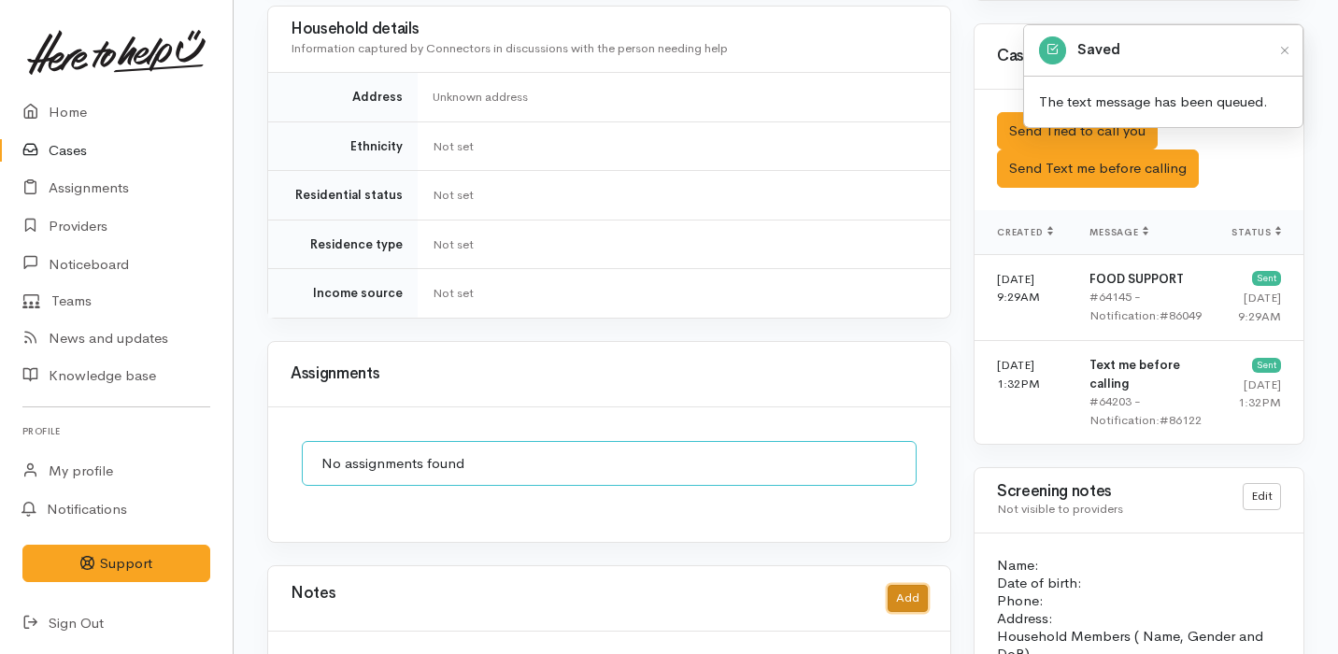
click at [915, 585] on button "Add" at bounding box center [908, 598] width 40 height 27
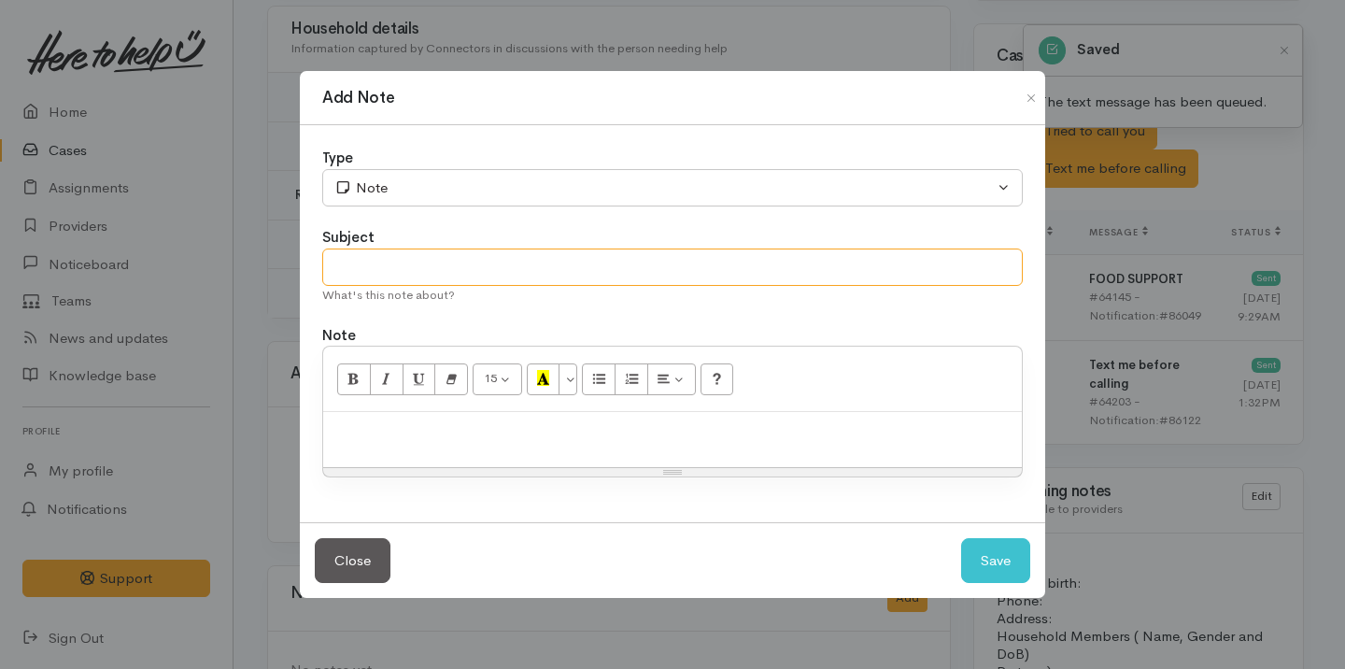
click at [479, 267] on input "text" at bounding box center [672, 268] width 701 height 38
type input "Attempt No.1"
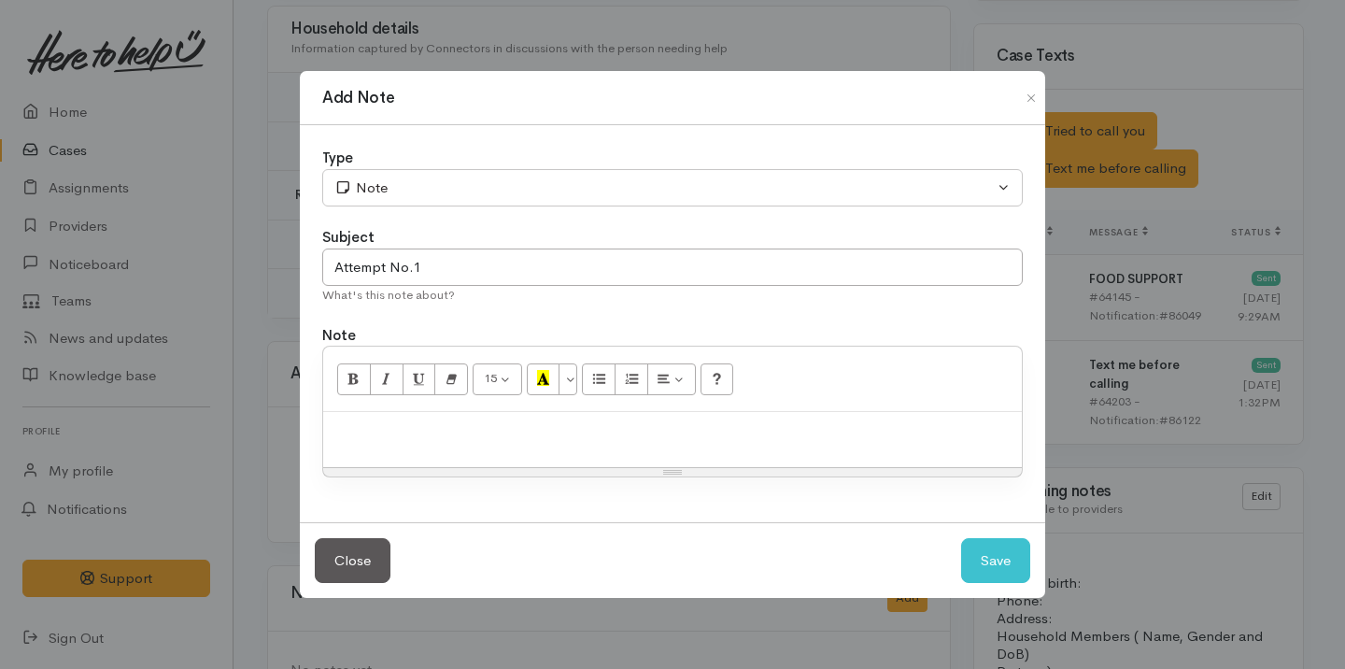
click at [407, 418] on div at bounding box center [672, 439] width 699 height 55
click at [992, 560] on button "Save" at bounding box center [995, 561] width 69 height 46
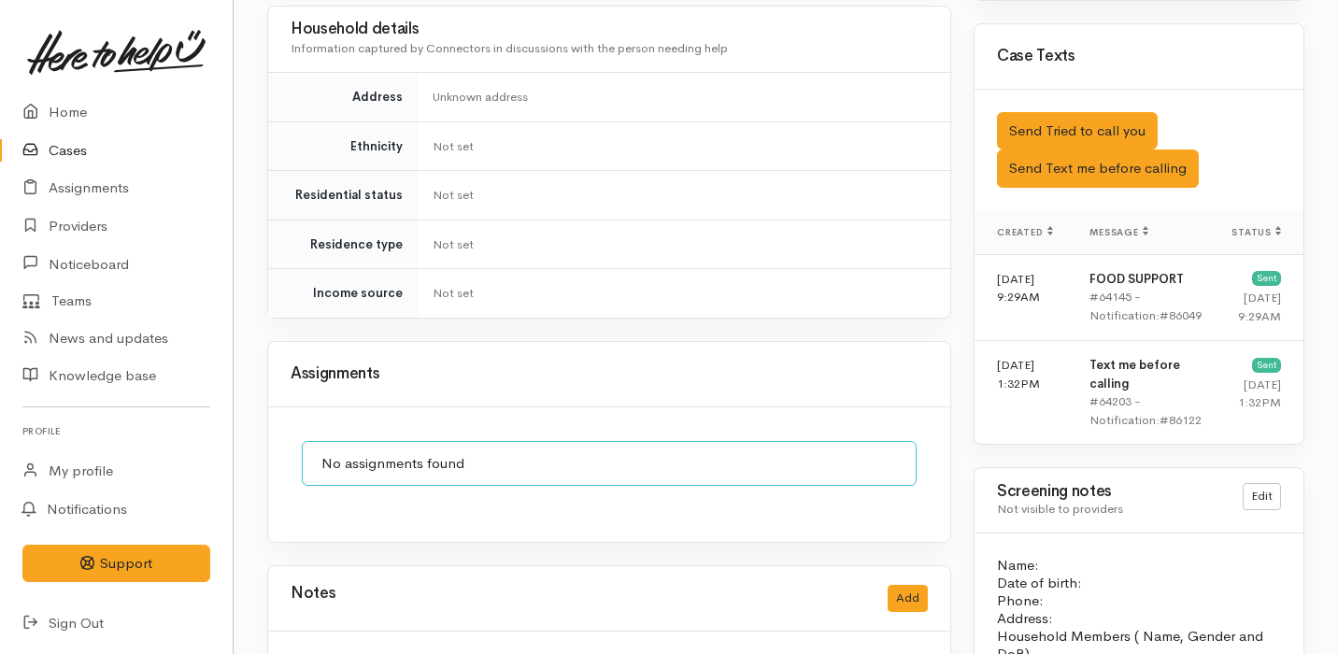
click at [104, 154] on link "Cases" at bounding box center [116, 151] width 233 height 38
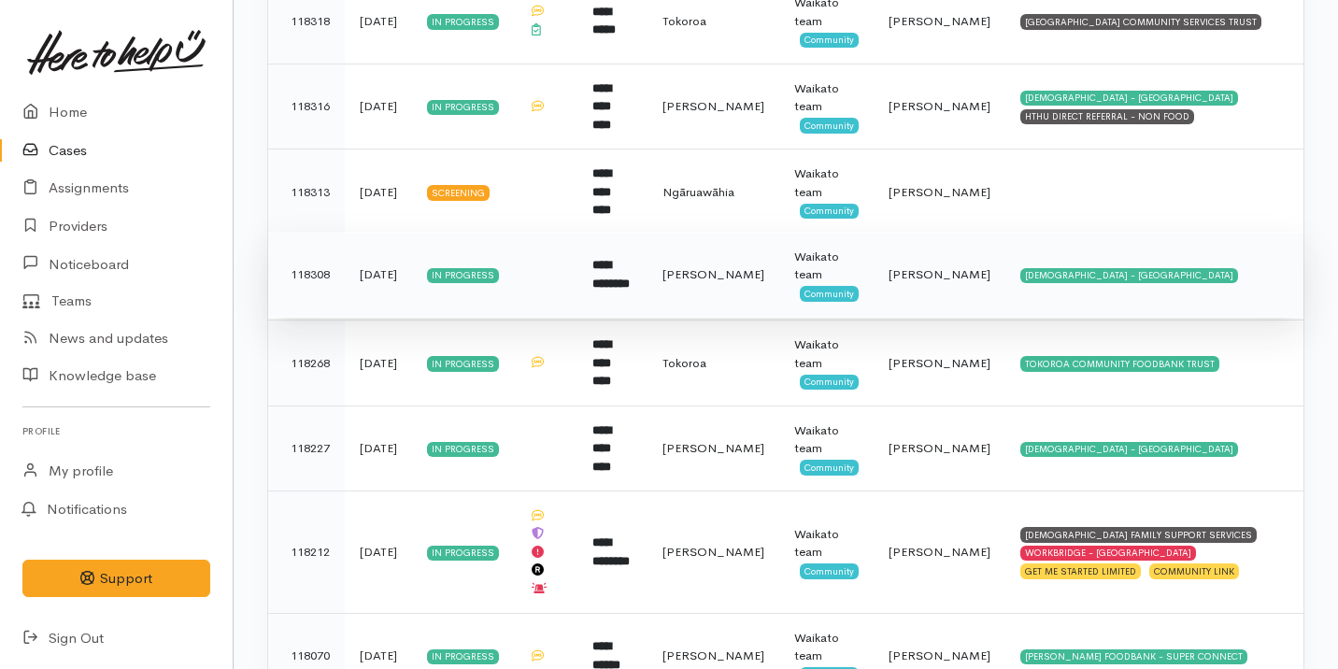
scroll to position [1467, 0]
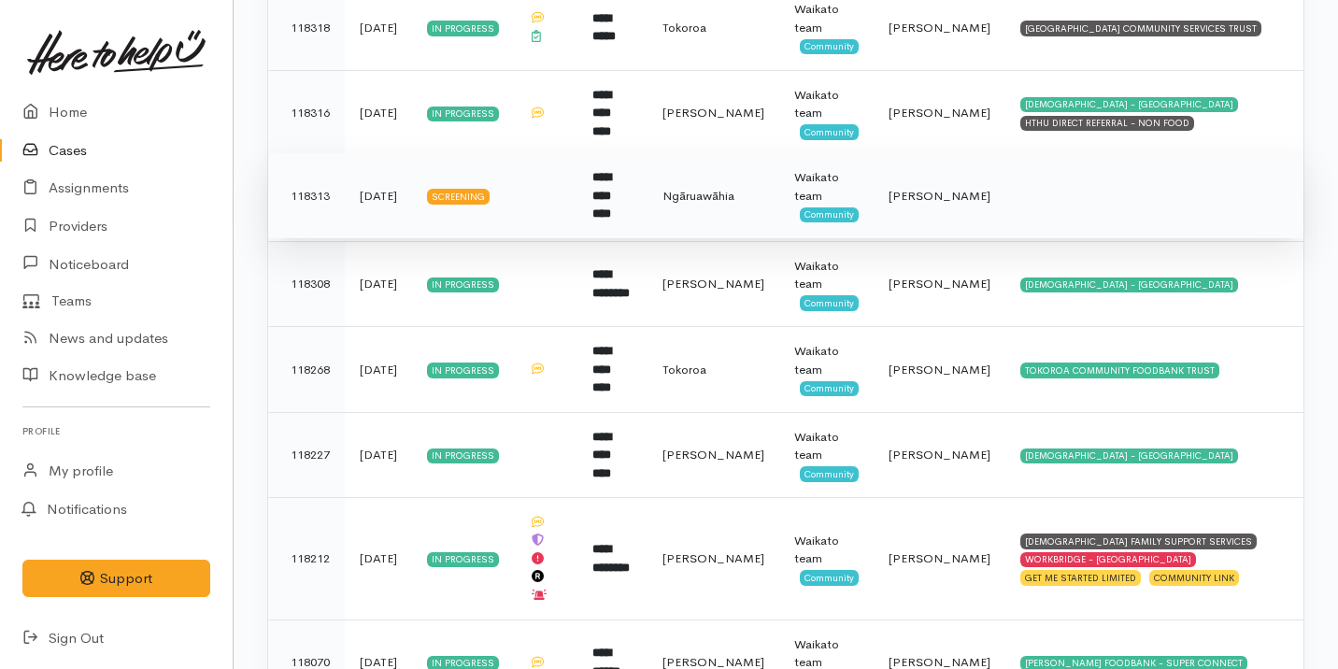
click at [647, 175] on td "**********" at bounding box center [612, 196] width 70 height 86
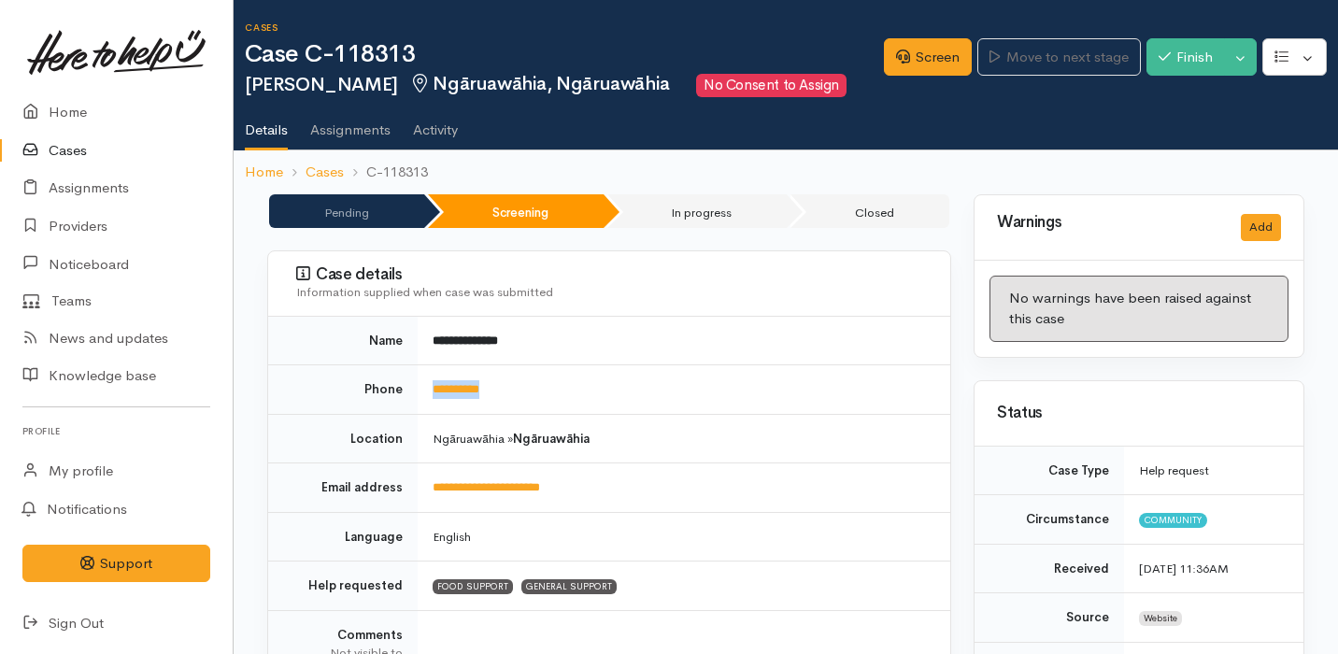
drag, startPoint x: 526, startPoint y: 395, endPoint x: 426, endPoint y: 392, distance: 100.0
click at [425, 392] on td "**********" at bounding box center [684, 390] width 533 height 50
copy link "**********"
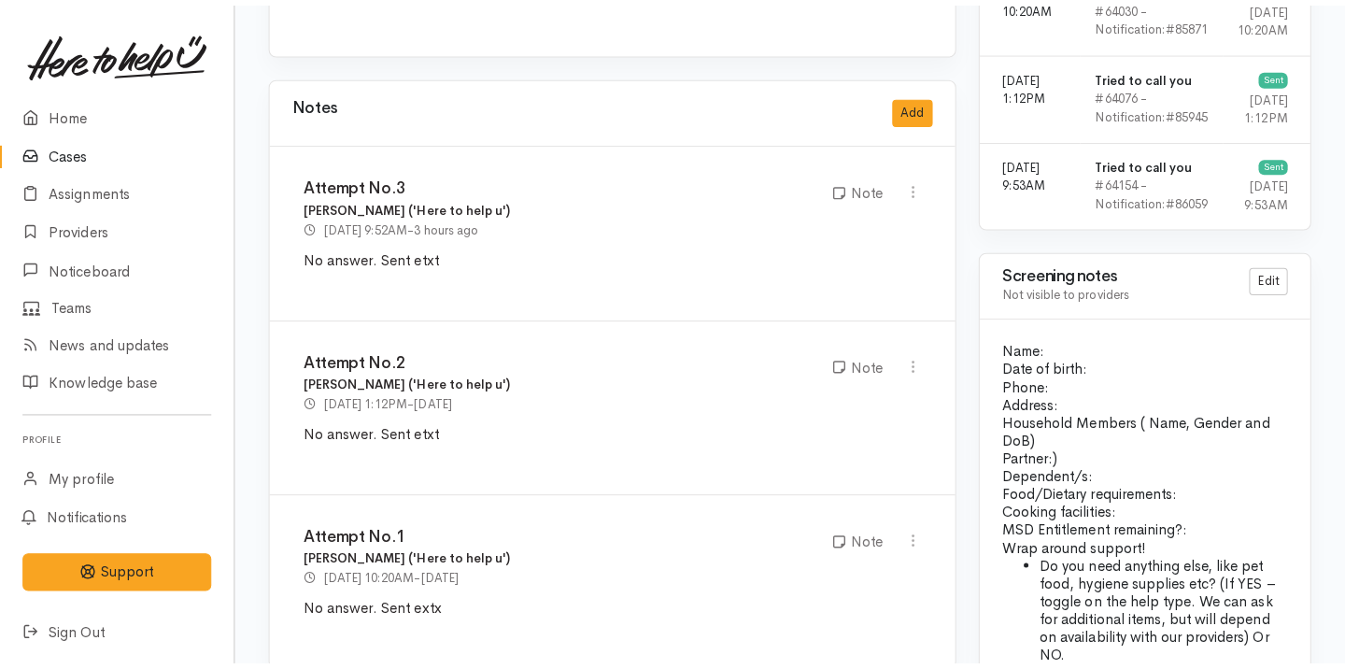
scroll to position [1434, 0]
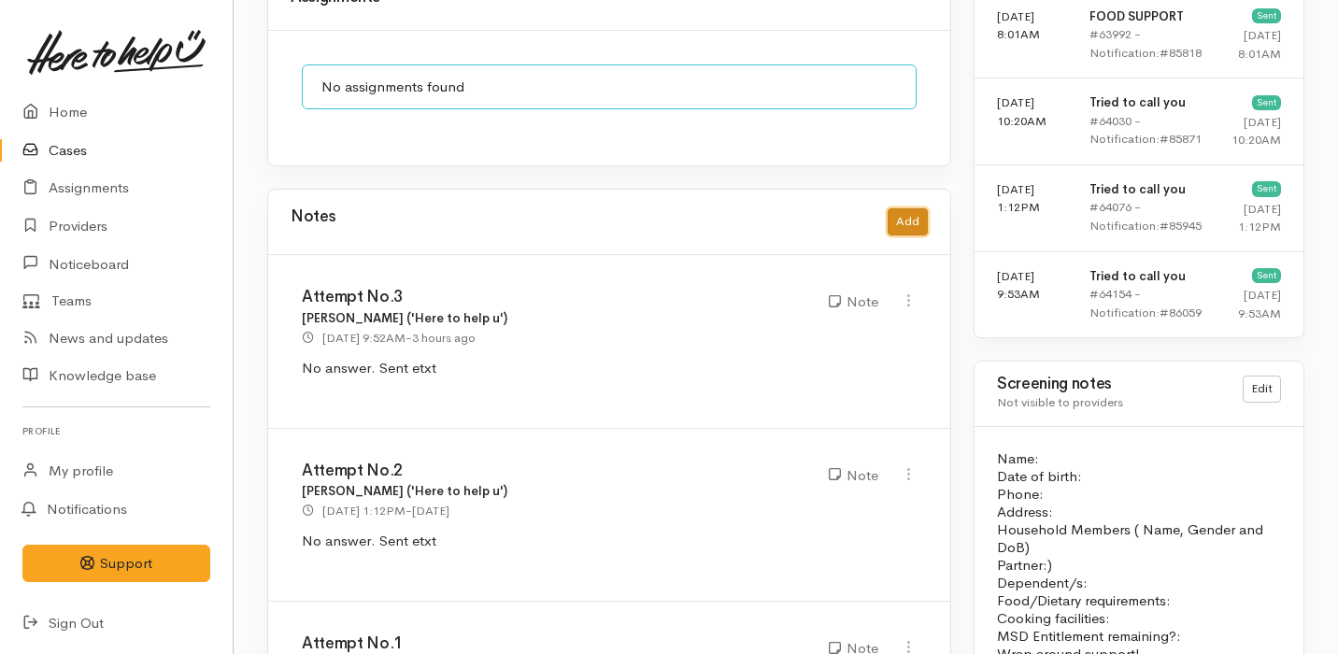
click at [912, 208] on button "Add" at bounding box center [908, 221] width 40 height 27
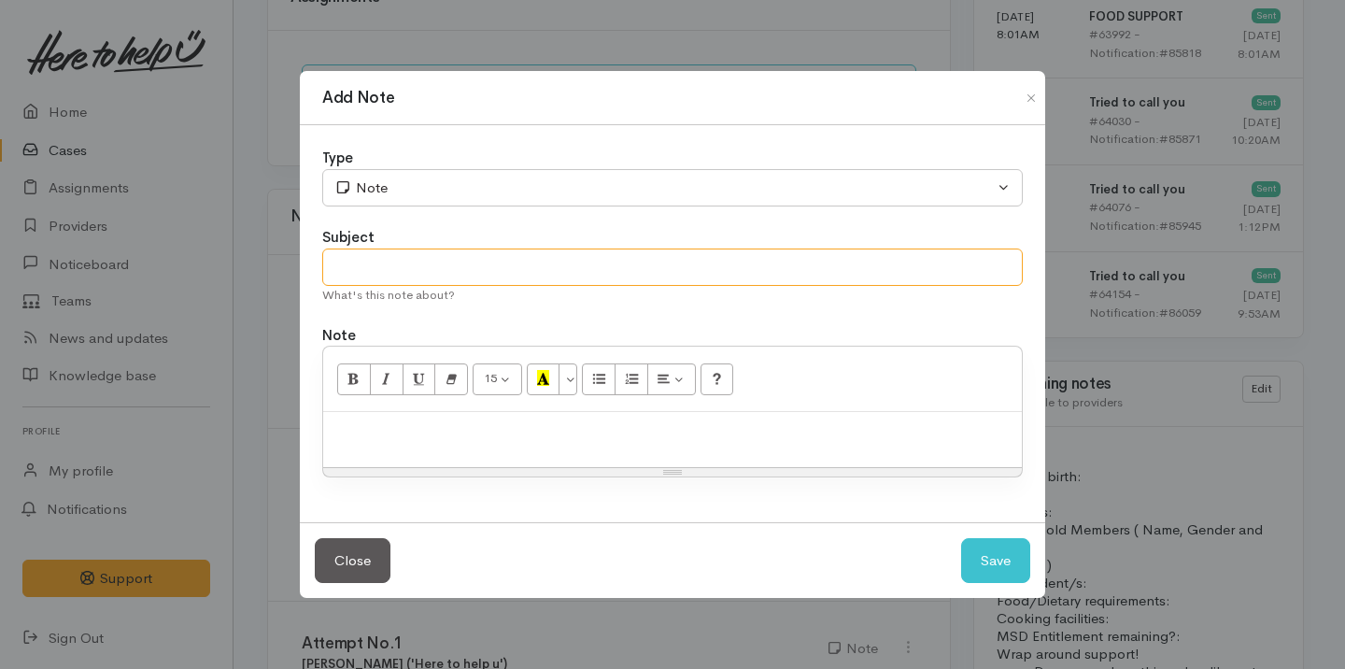
click at [488, 258] on input "text" at bounding box center [672, 268] width 701 height 38
type input "Cancel Case"
click at [466, 449] on div at bounding box center [672, 439] width 699 height 55
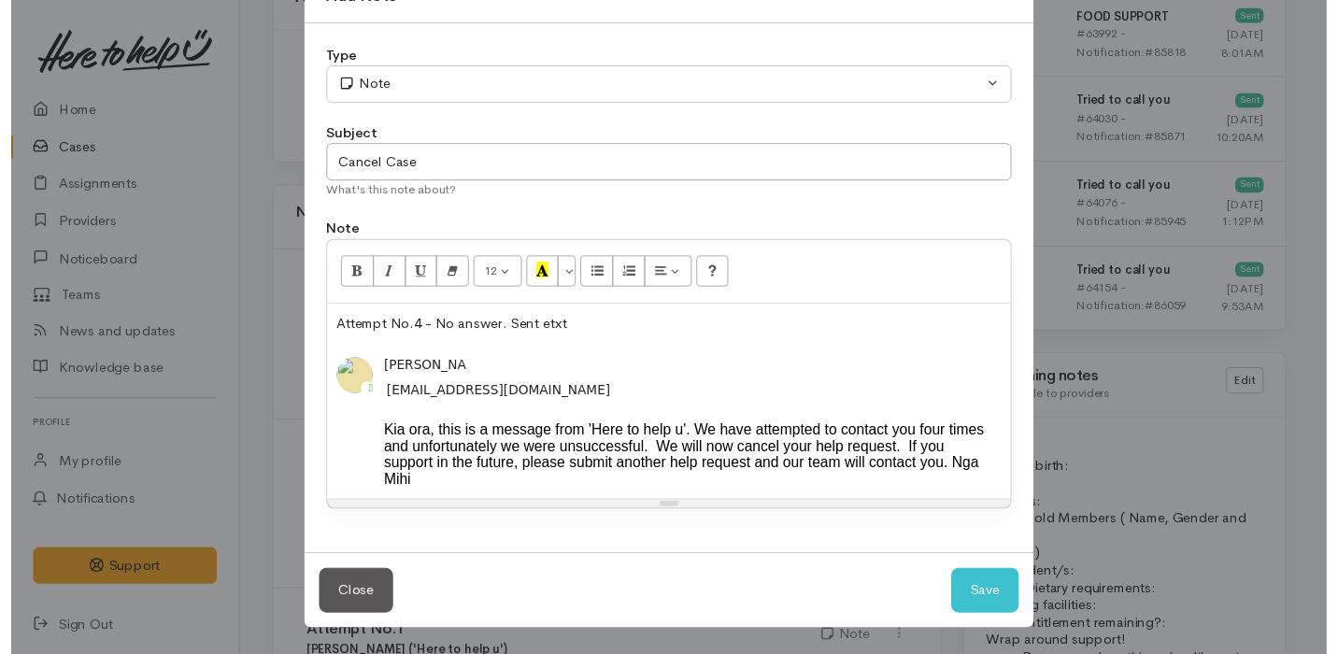
scroll to position [74, 0]
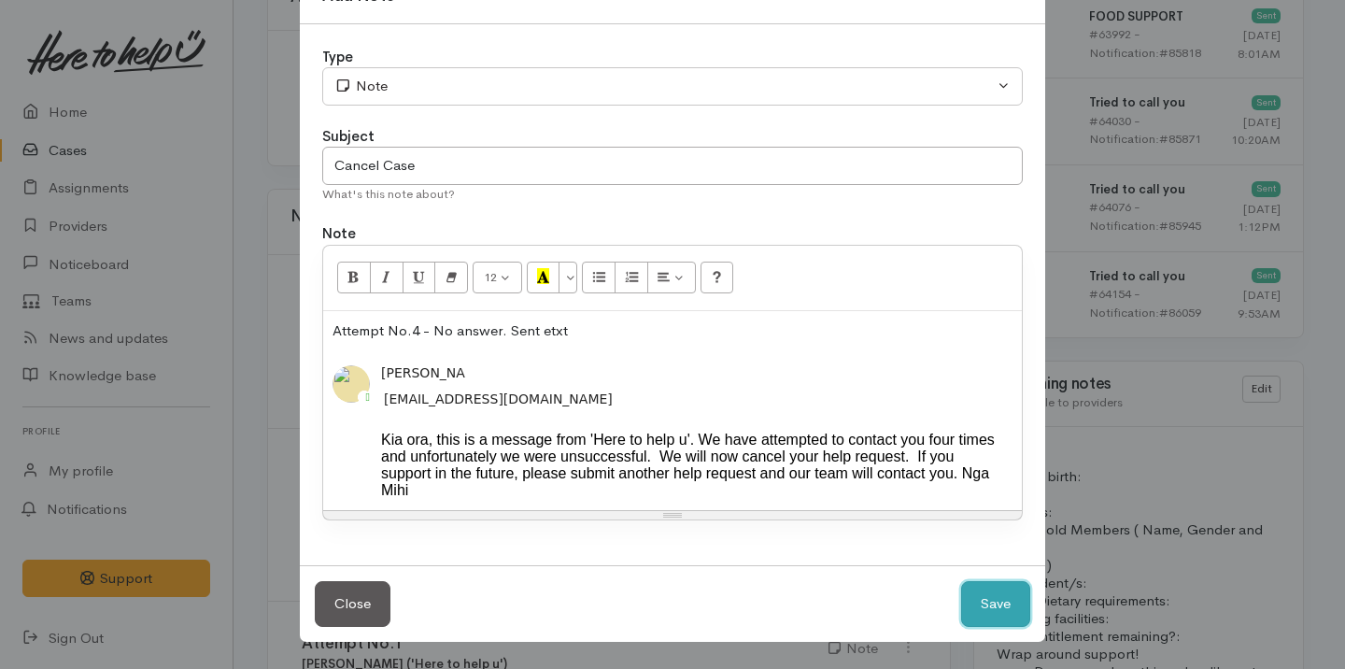
click at [995, 604] on button "Save" at bounding box center [995, 604] width 69 height 46
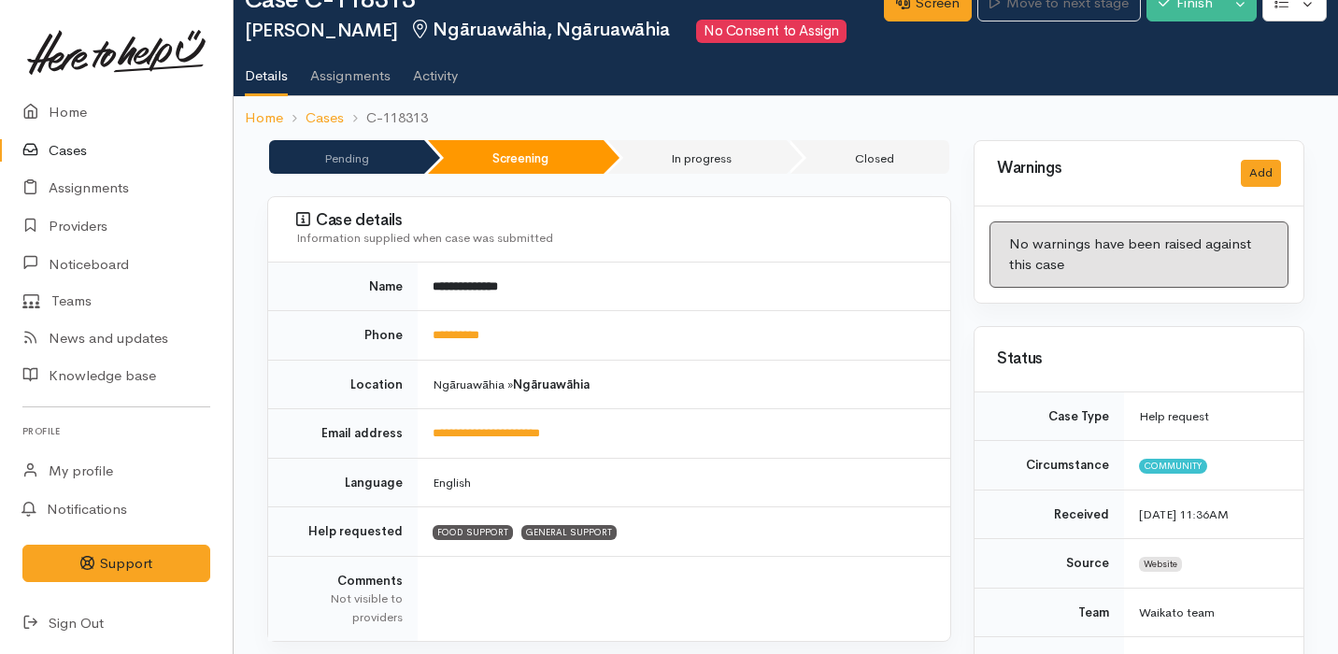
scroll to position [0, 0]
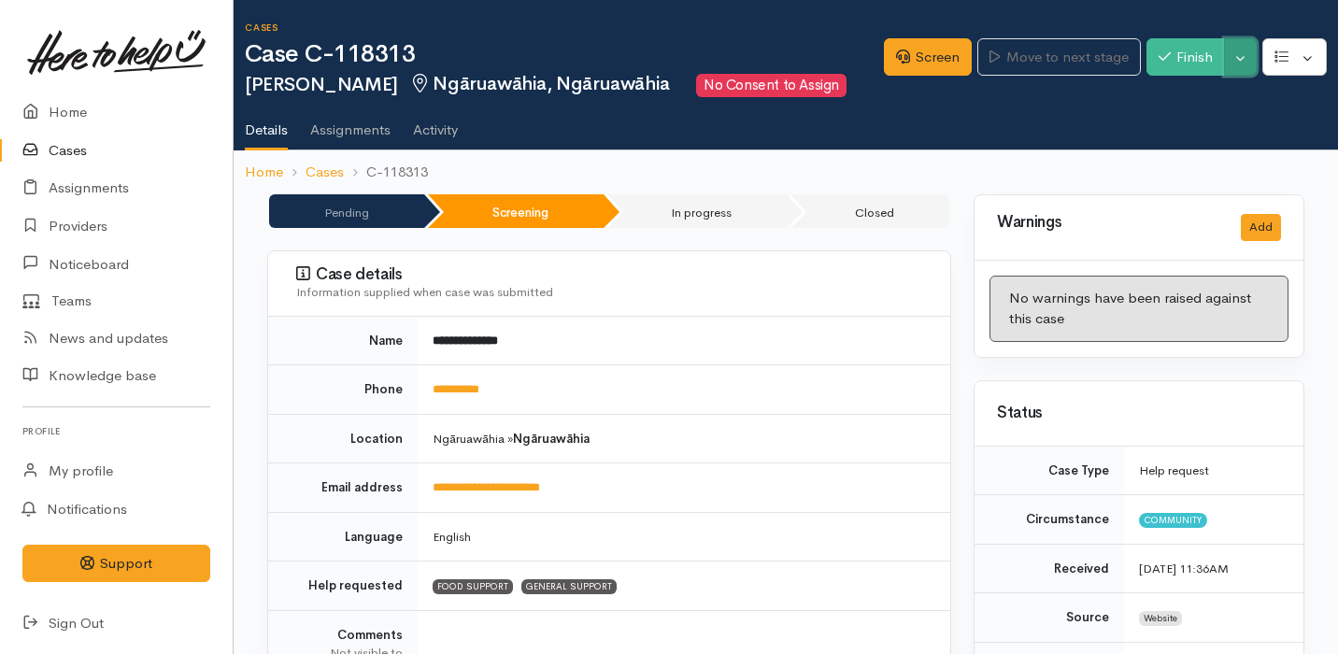
click at [1254, 60] on button "Toggle Dropdown" at bounding box center [1240, 57] width 33 height 38
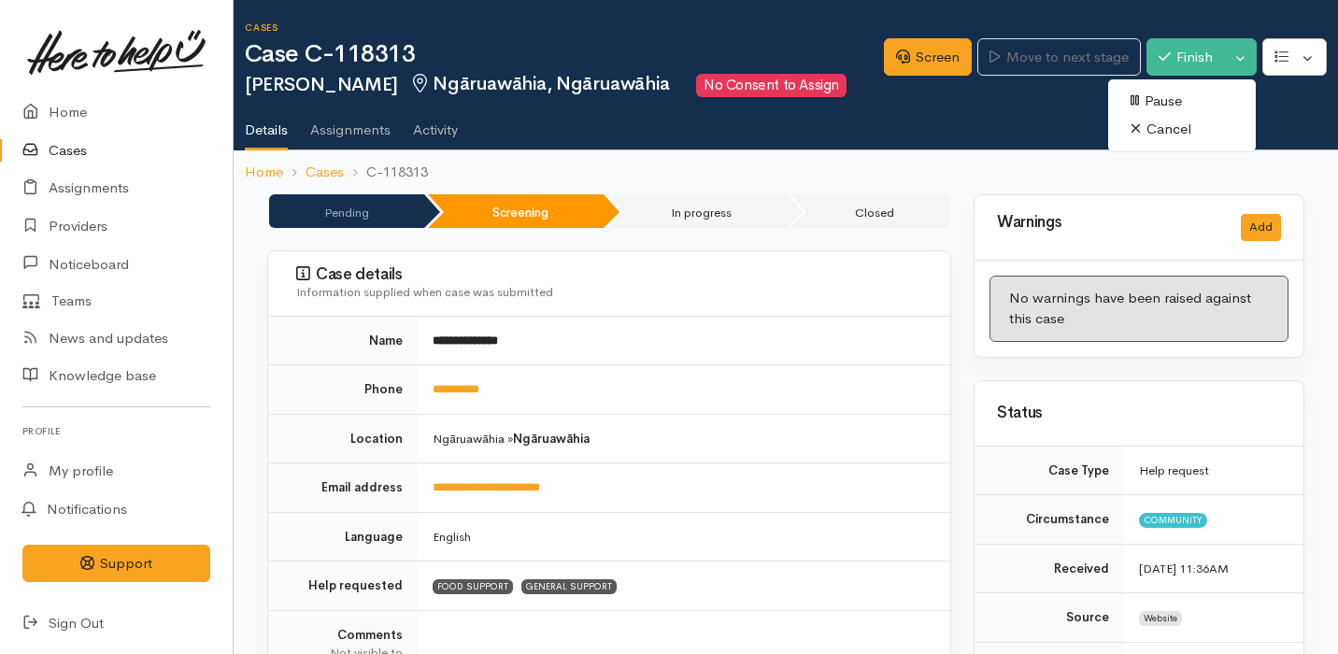
click at [1200, 136] on link "Cancel" at bounding box center [1182, 129] width 148 height 29
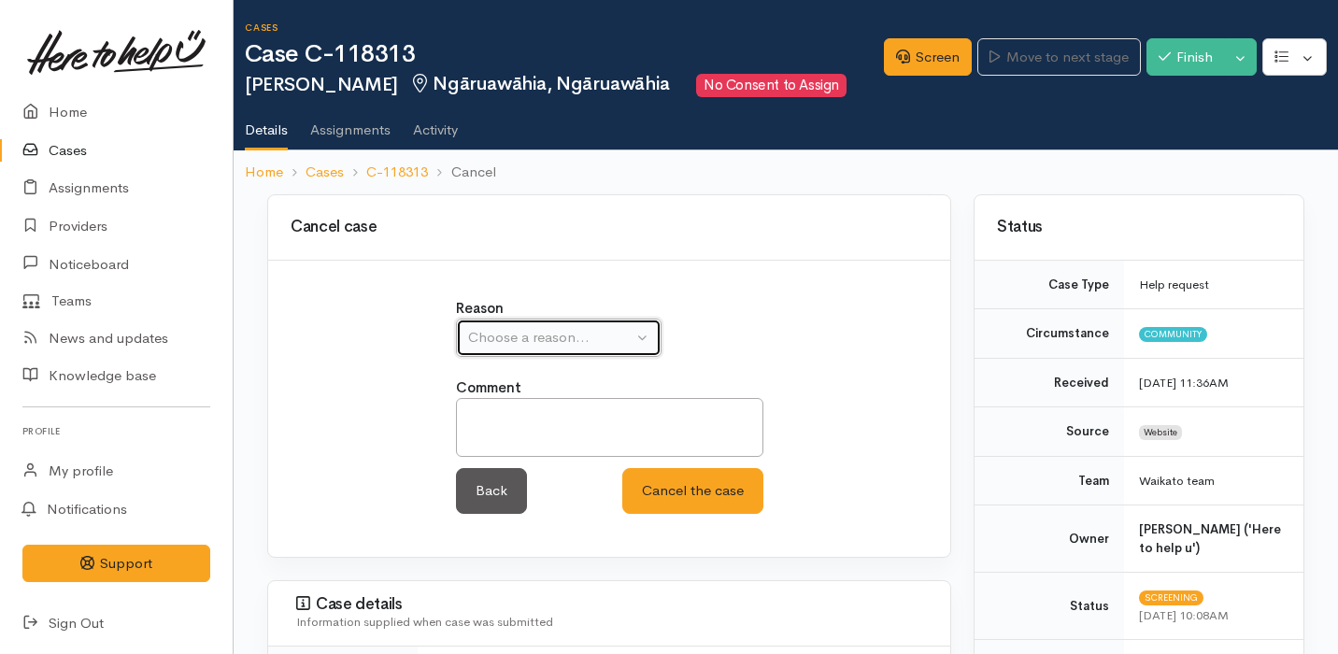
click at [572, 325] on button "Choose a reason..." at bounding box center [559, 338] width 206 height 38
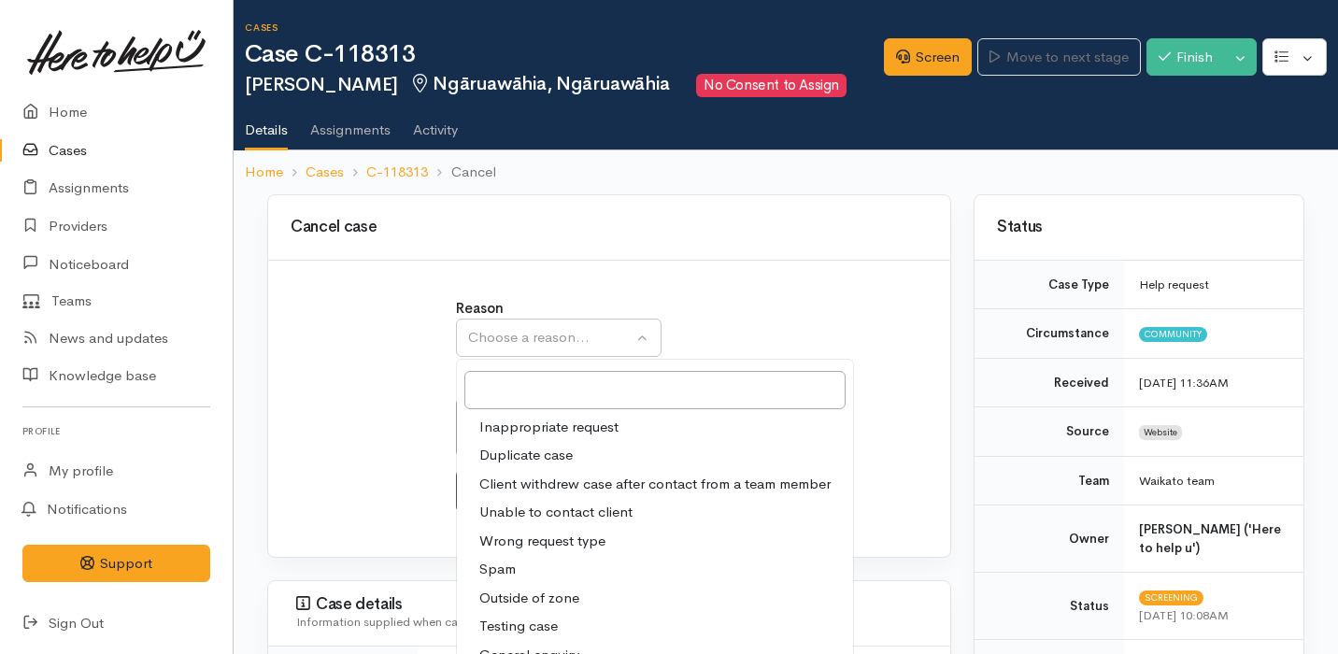
click at [589, 506] on span "Unable to contact client" at bounding box center [555, 512] width 153 height 21
select select "4"
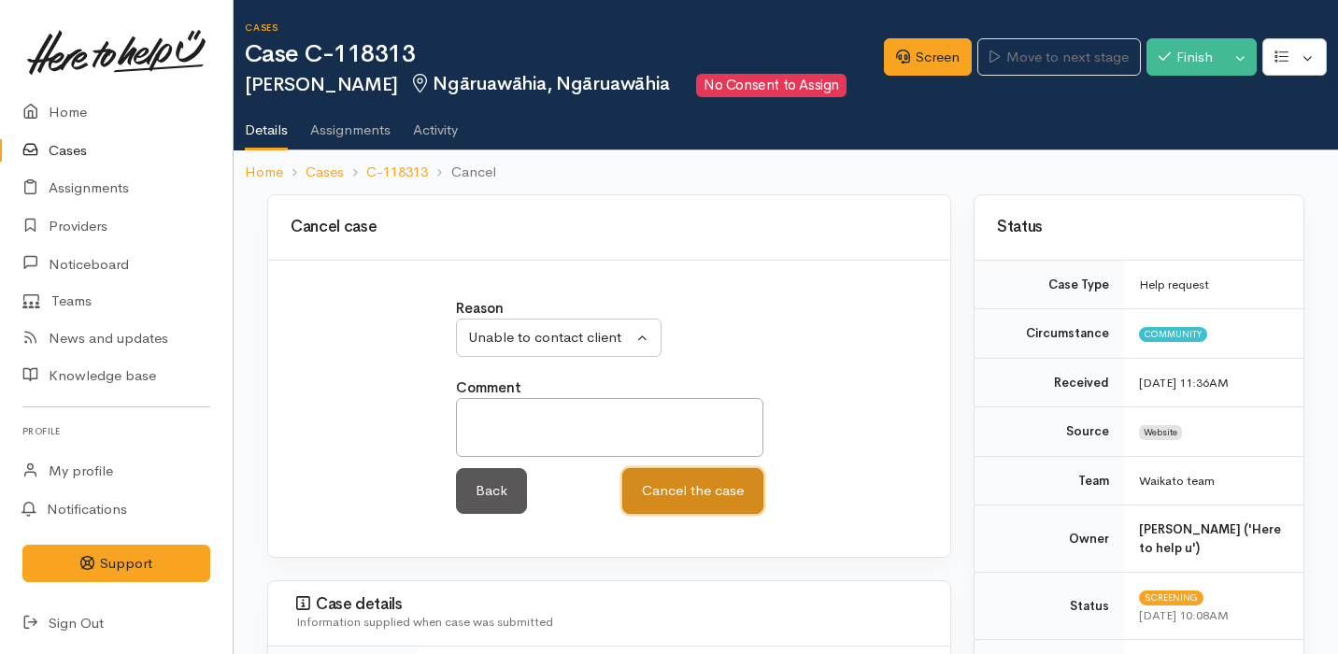
click at [682, 507] on button "Cancel the case" at bounding box center [692, 491] width 141 height 46
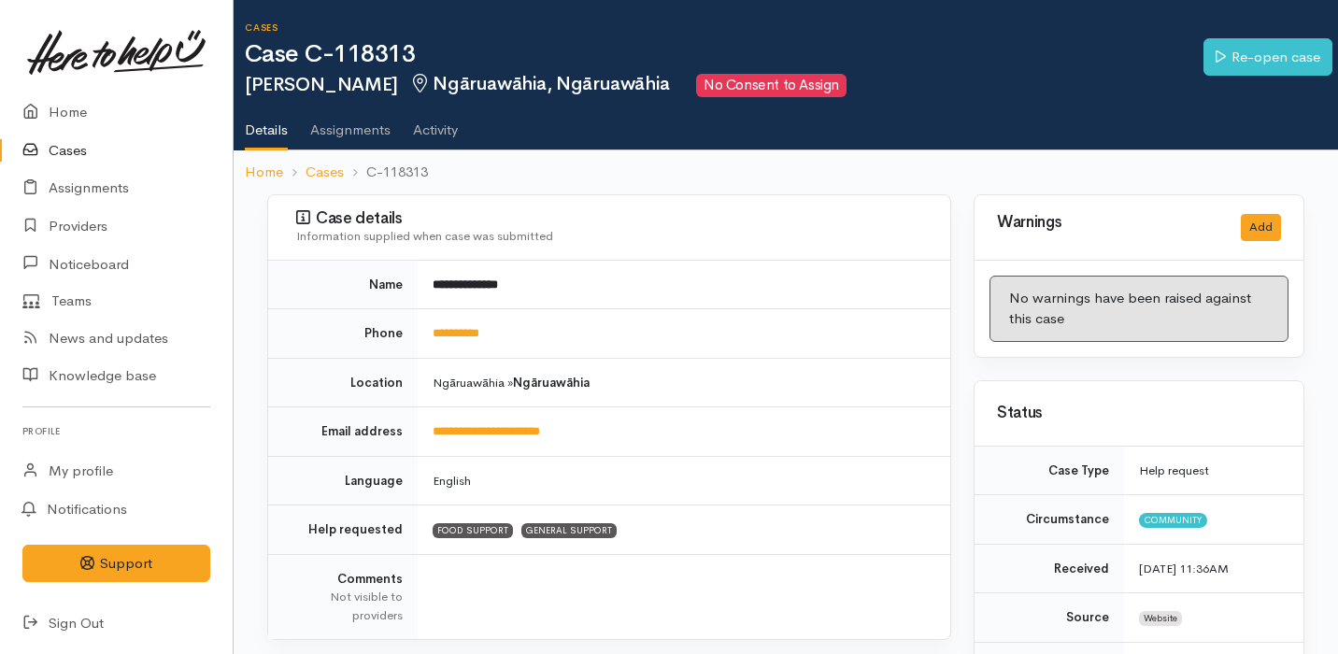
click at [146, 144] on link "Cases" at bounding box center [116, 151] width 233 height 38
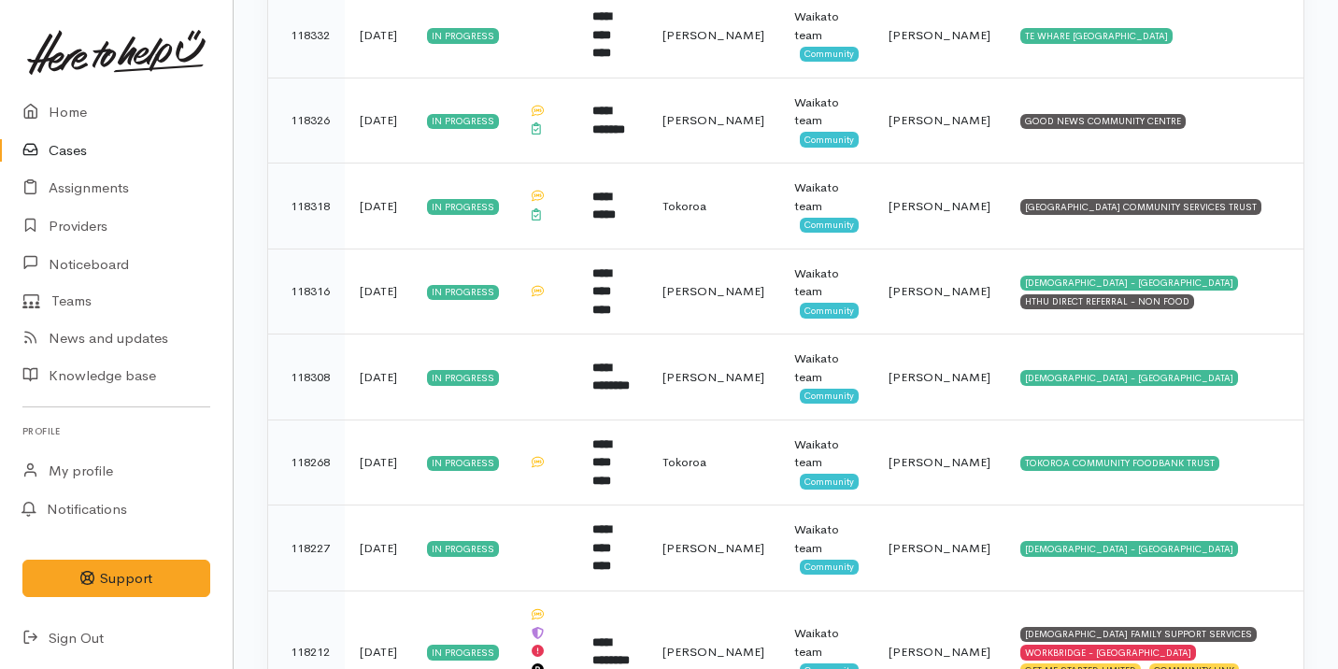
scroll to position [902, 0]
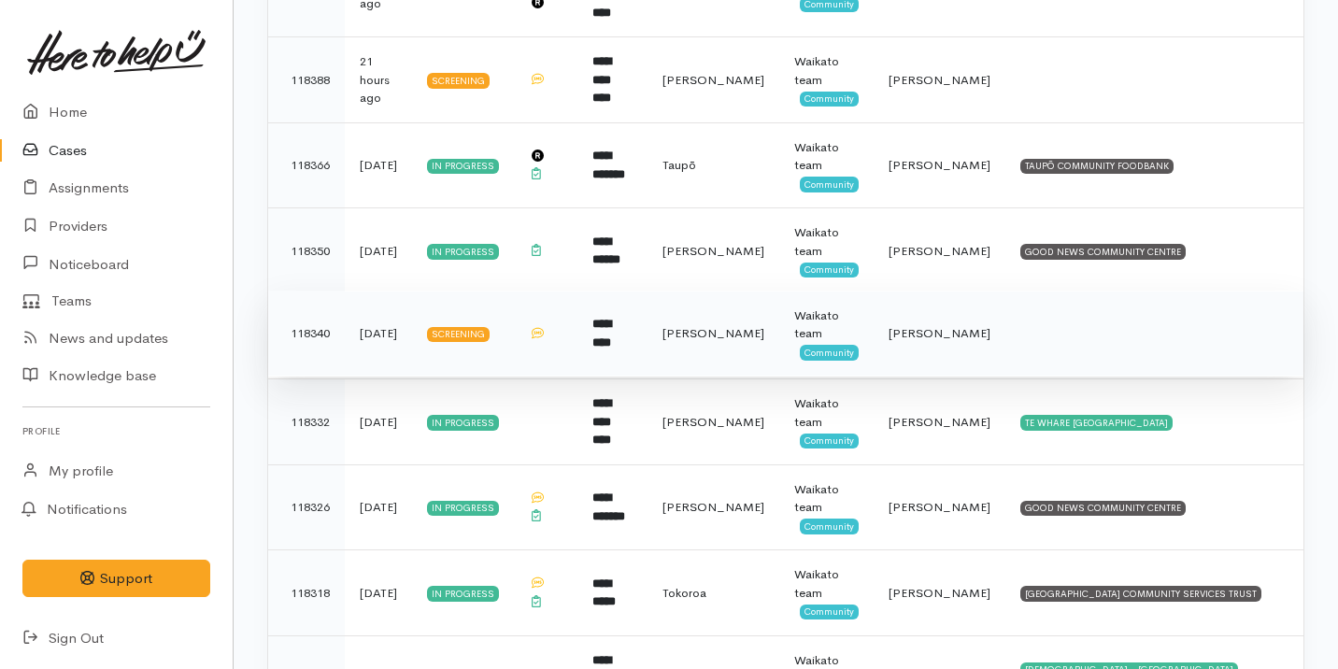
click at [611, 318] on b "*********" at bounding box center [601, 333] width 19 height 31
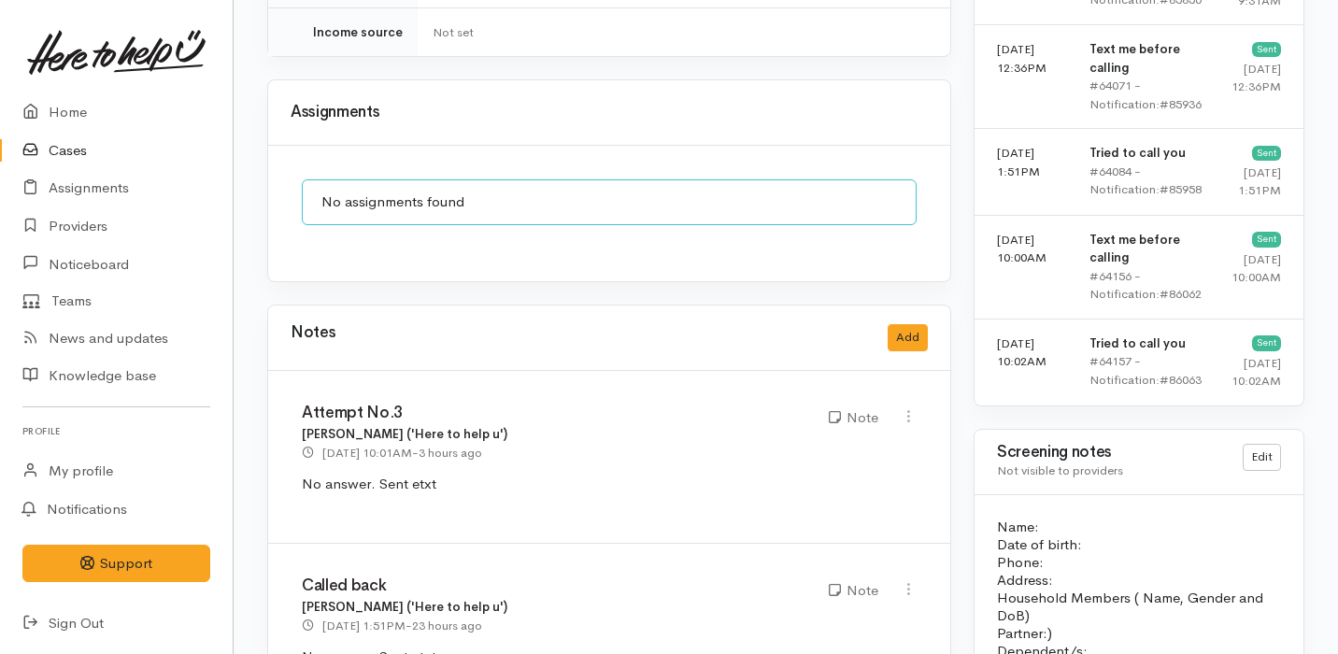
scroll to position [1662, 0]
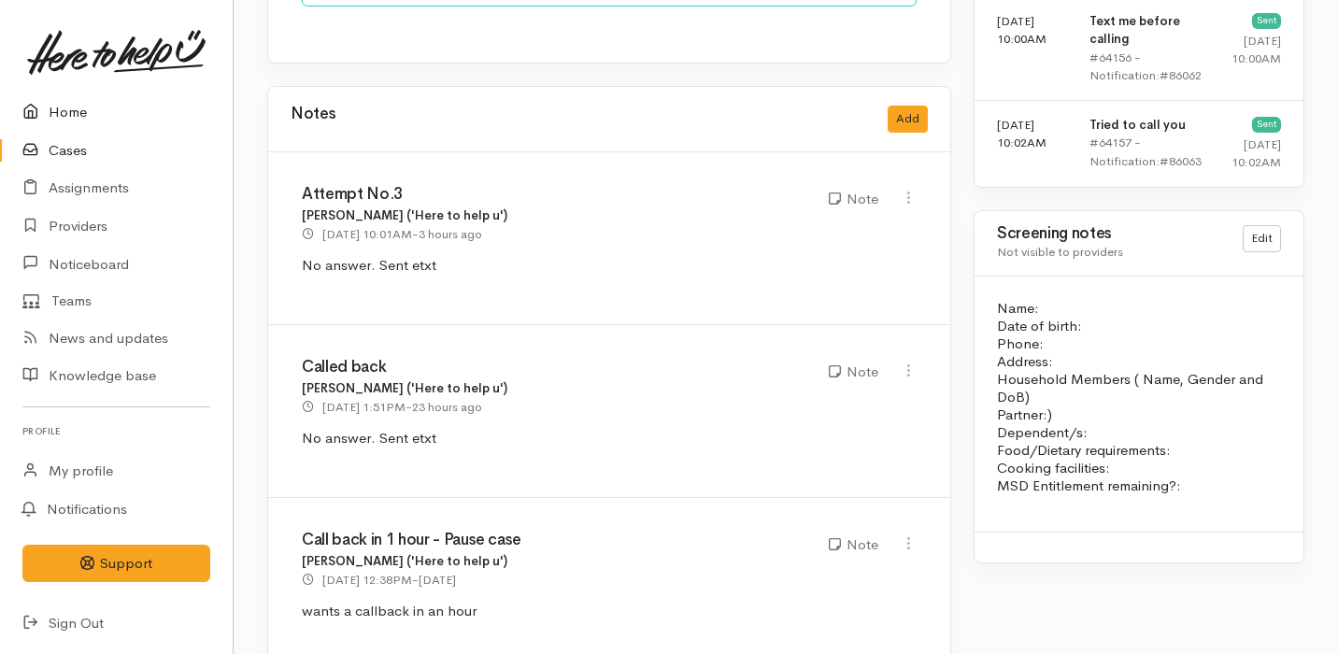
click at [119, 116] on link "Home" at bounding box center [116, 112] width 233 height 38
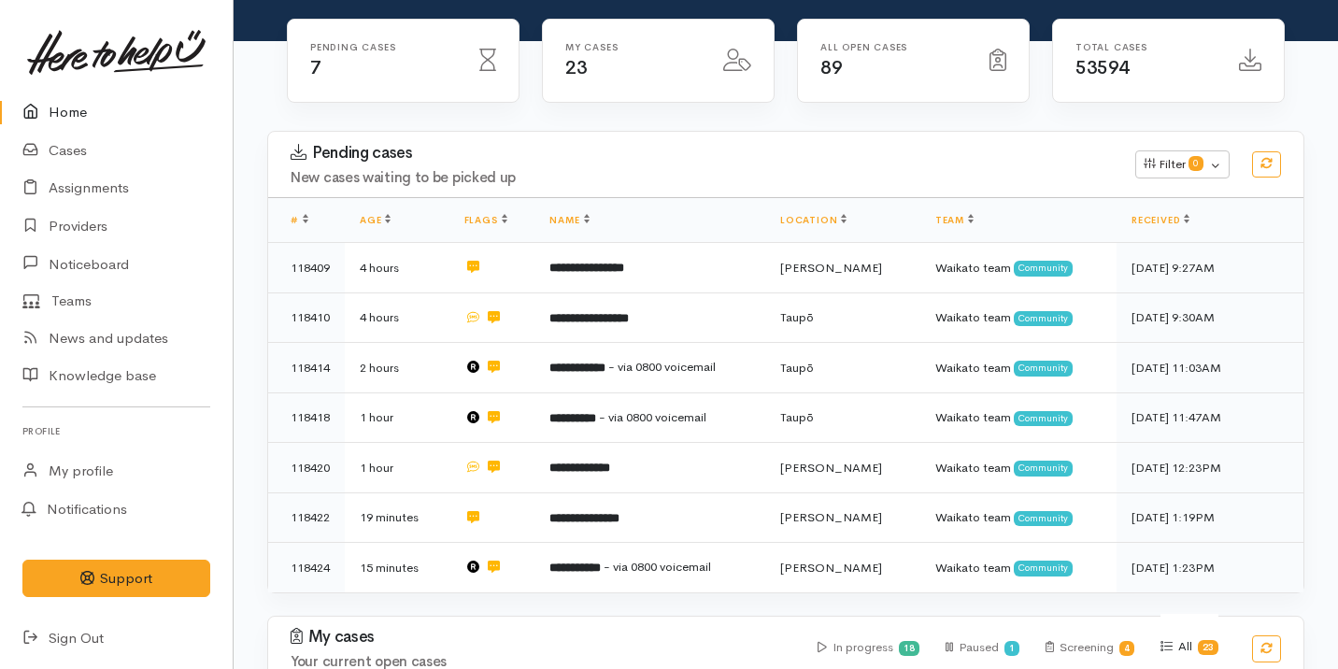
scroll to position [439, 0]
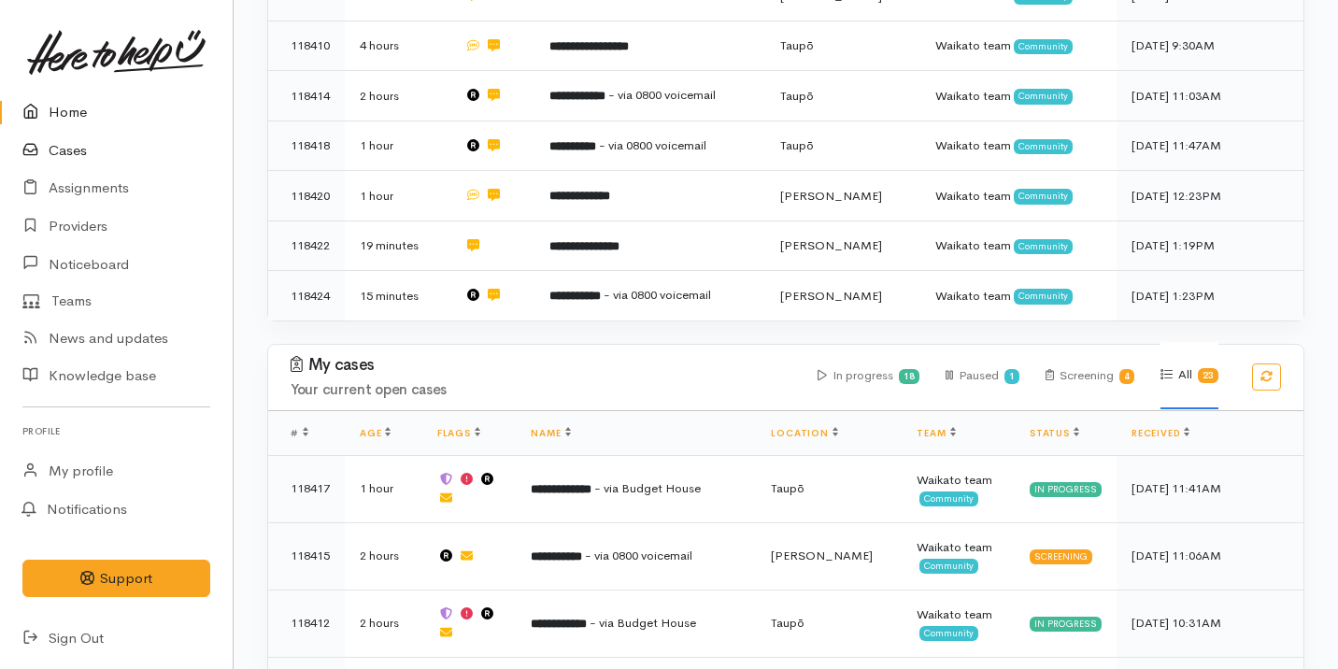
click at [187, 153] on link "Cases" at bounding box center [116, 151] width 233 height 38
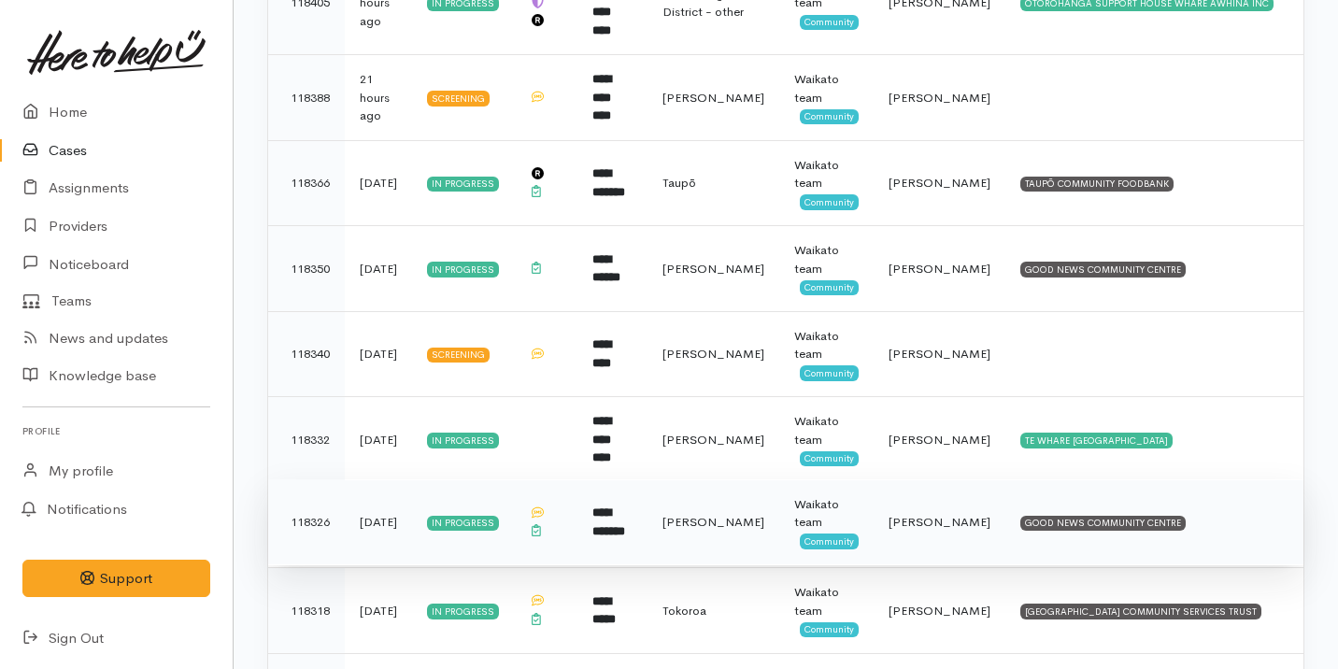
scroll to position [882, 0]
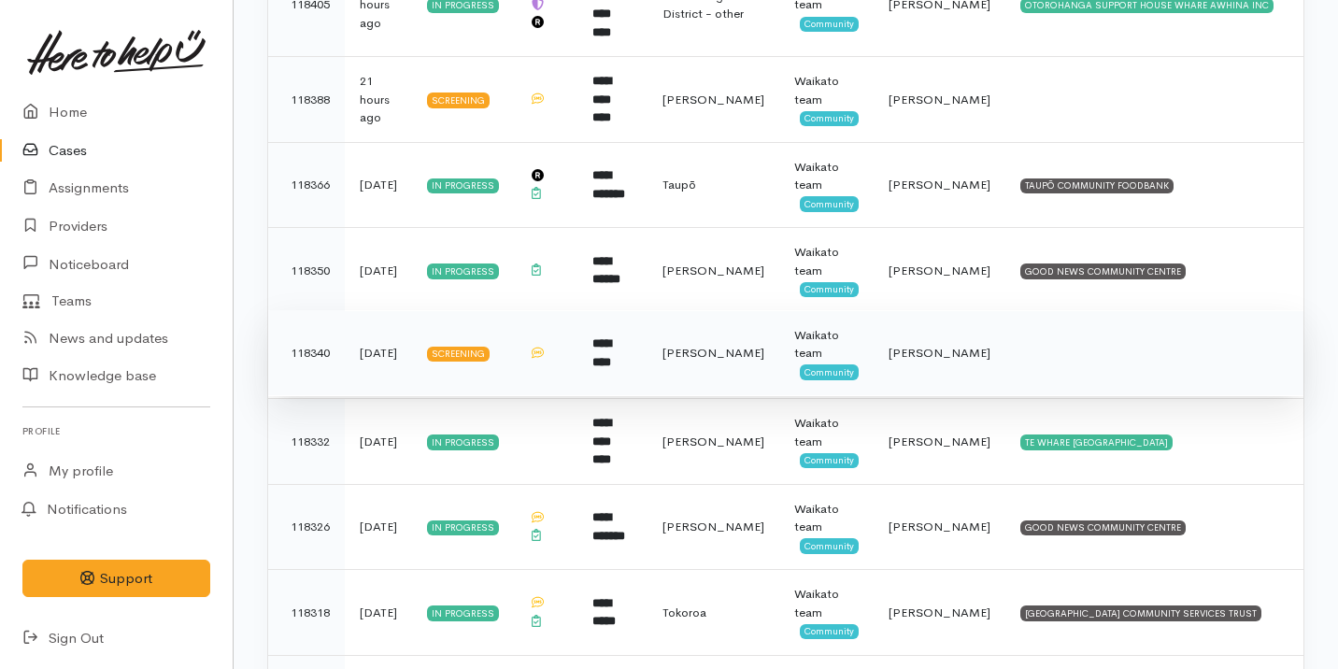
click at [598, 337] on b "*********" at bounding box center [601, 352] width 19 height 31
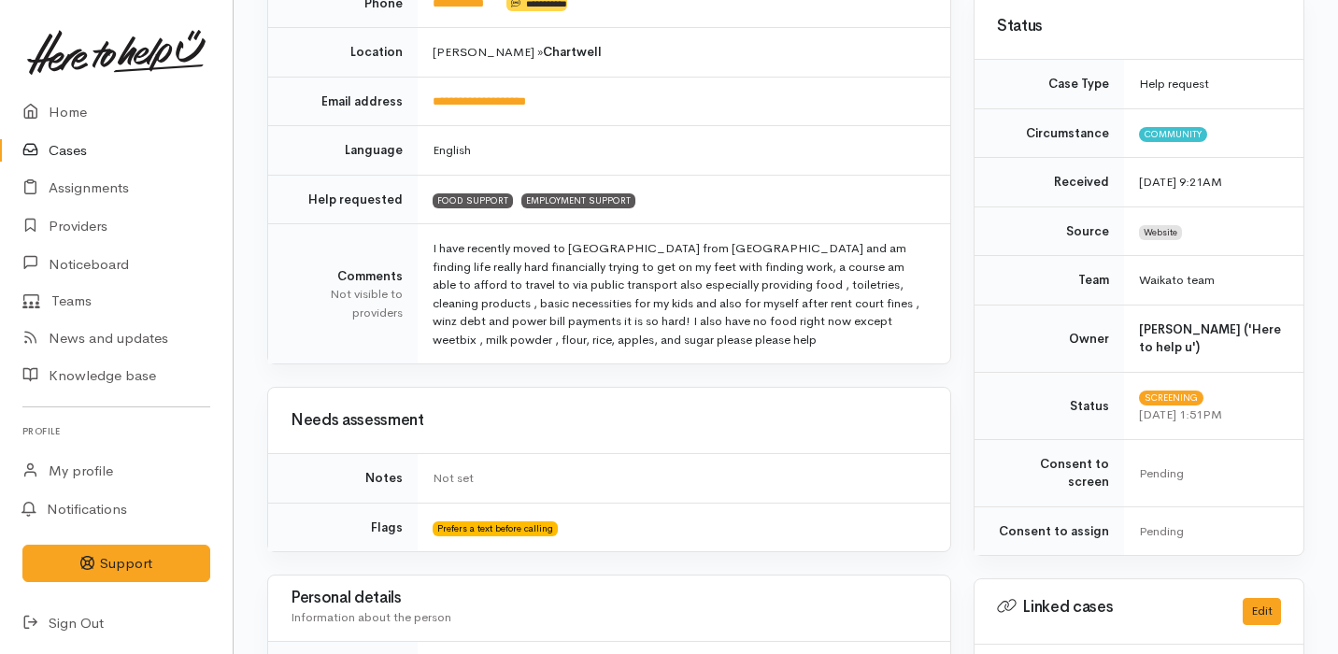
scroll to position [974, 0]
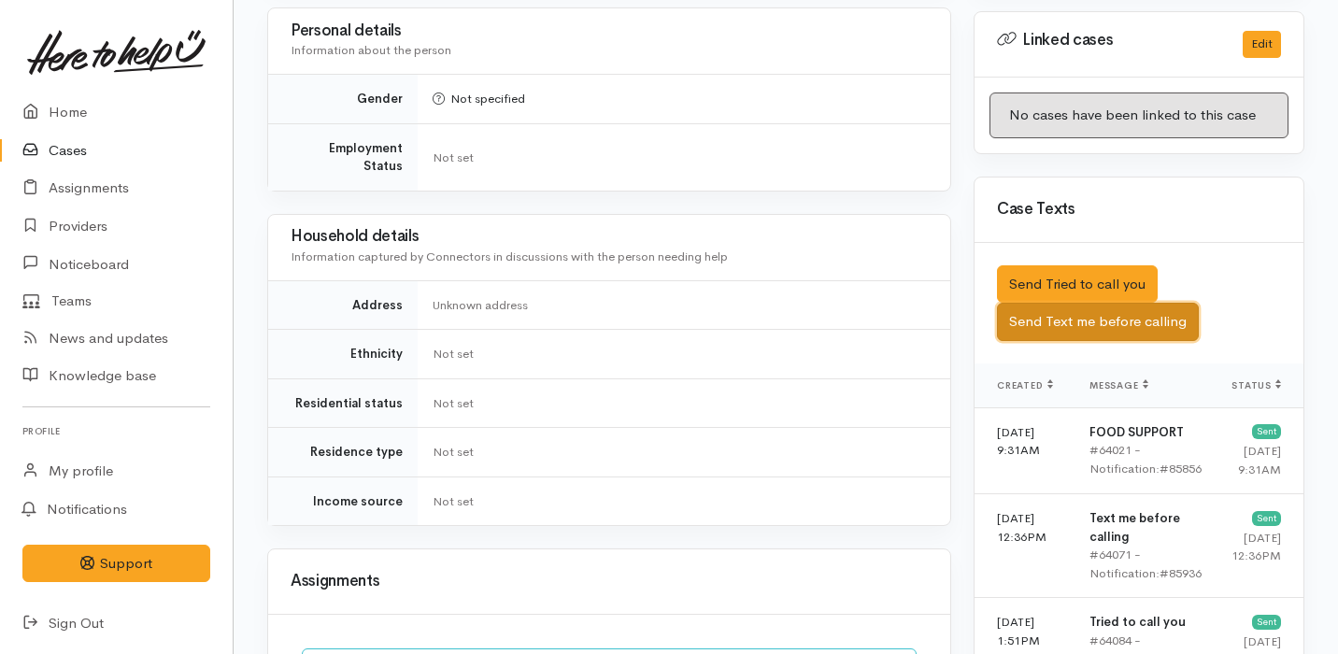
click at [1088, 303] on button "Send Text me before calling" at bounding box center [1098, 322] width 202 height 38
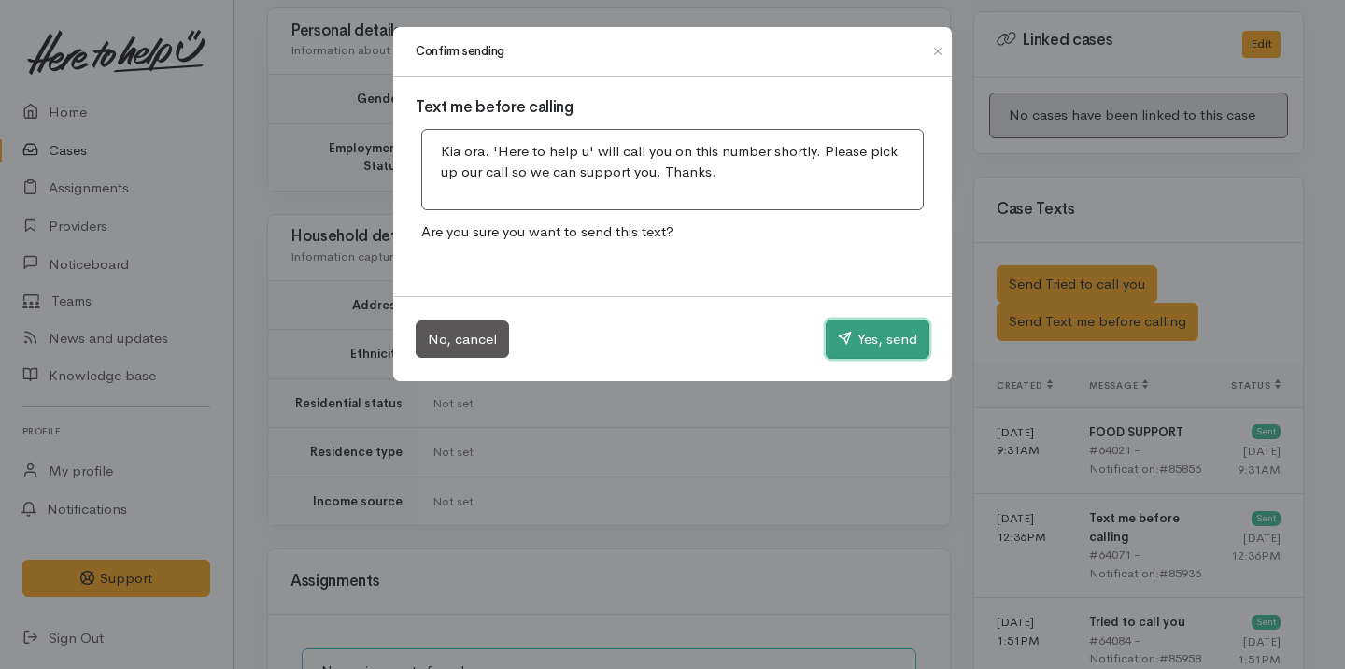
click at [860, 330] on button "Yes, send" at bounding box center [878, 339] width 104 height 39
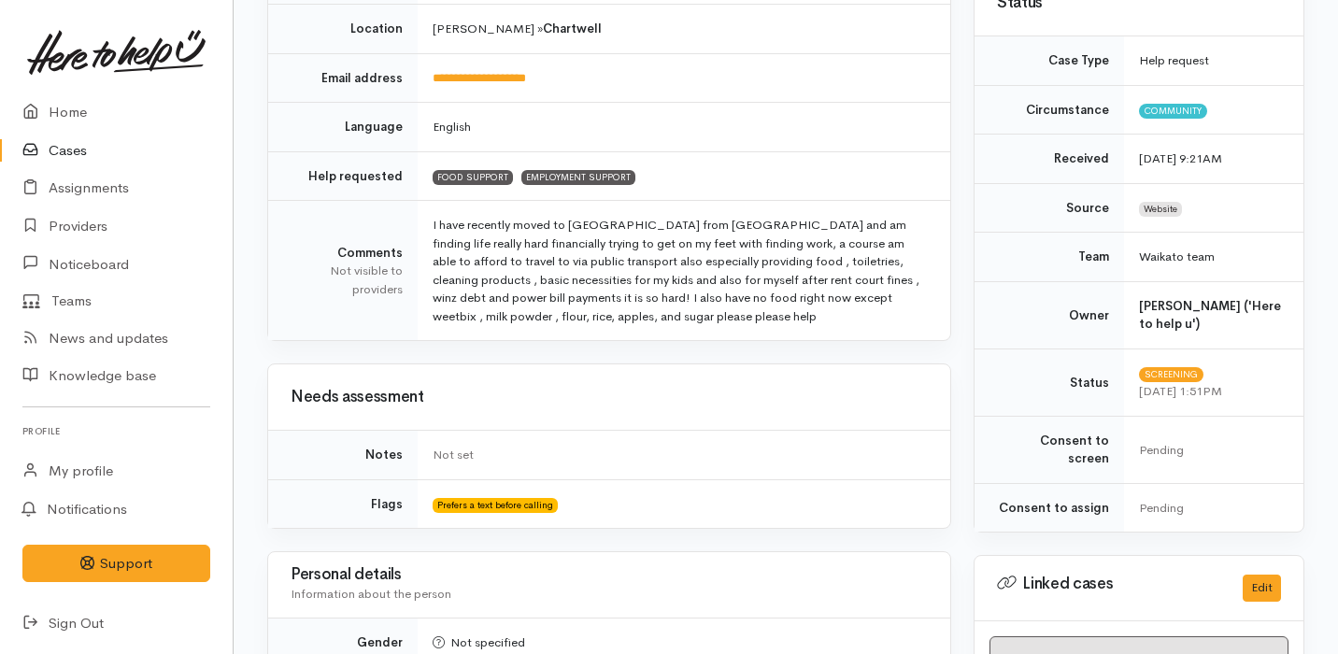
scroll to position [0, 0]
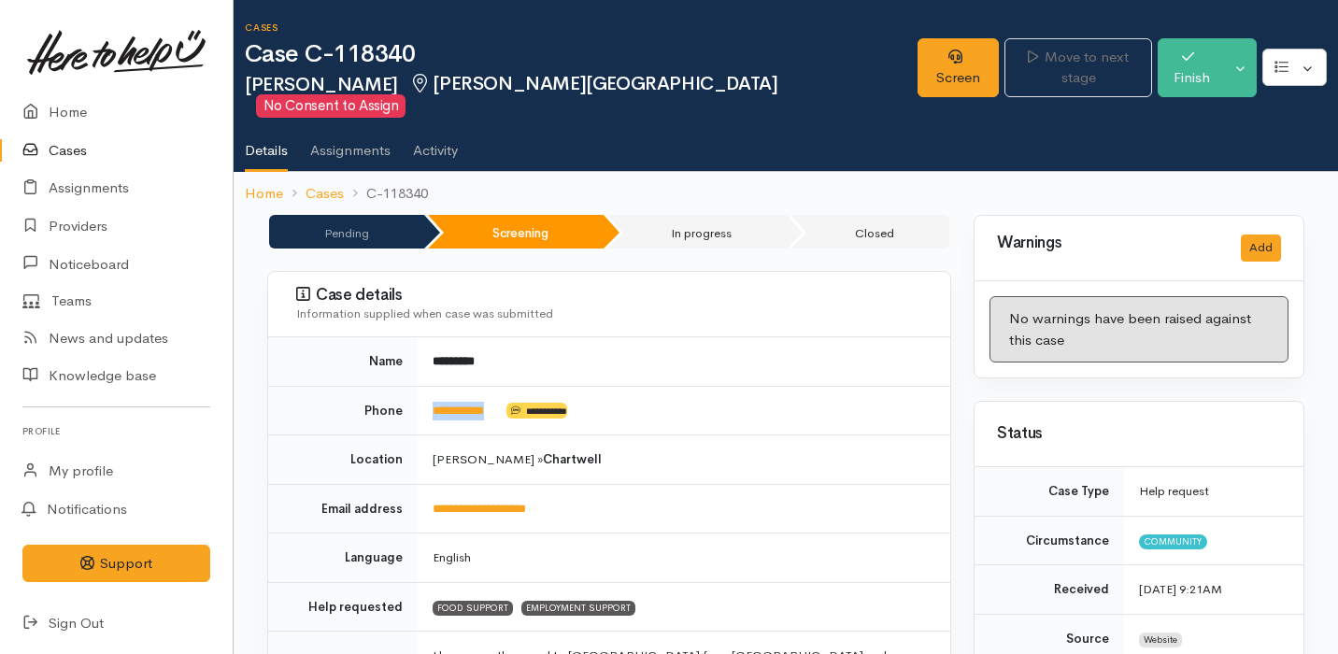
drag, startPoint x: 506, startPoint y: 391, endPoint x: 427, endPoint y: 389, distance: 79.4
click at [427, 389] on td "**********" at bounding box center [684, 411] width 533 height 50
copy td "**********"
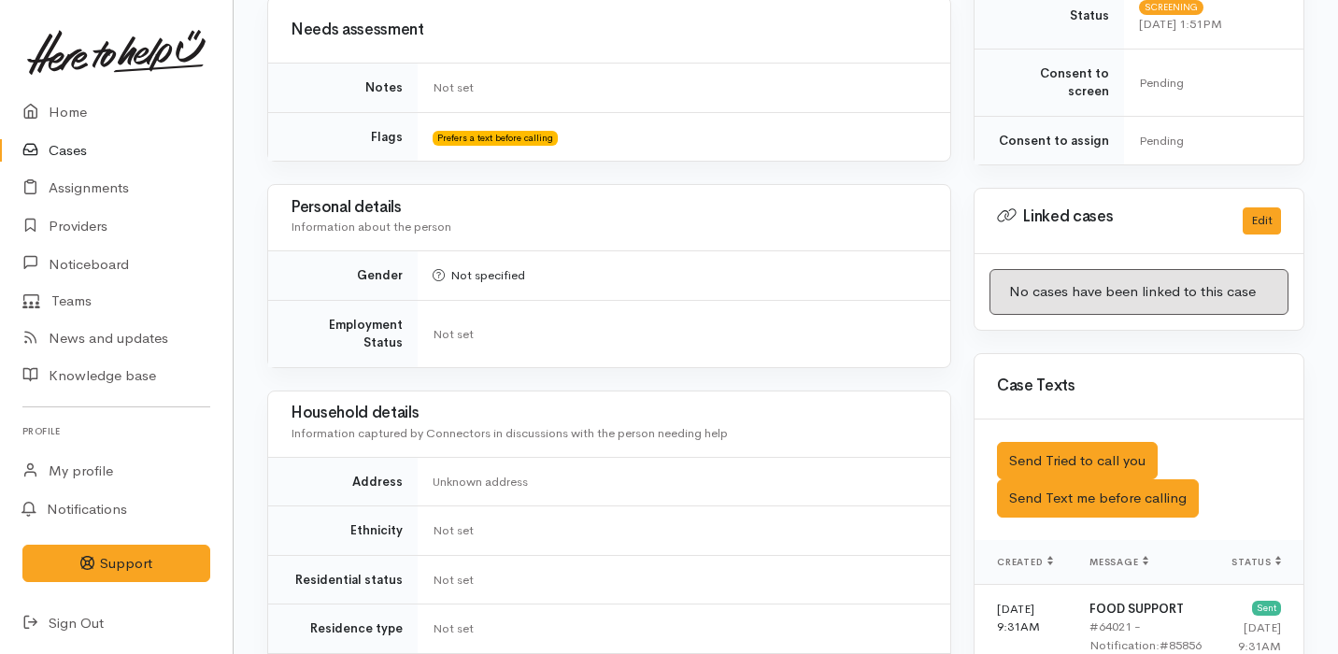
scroll to position [1662, 0]
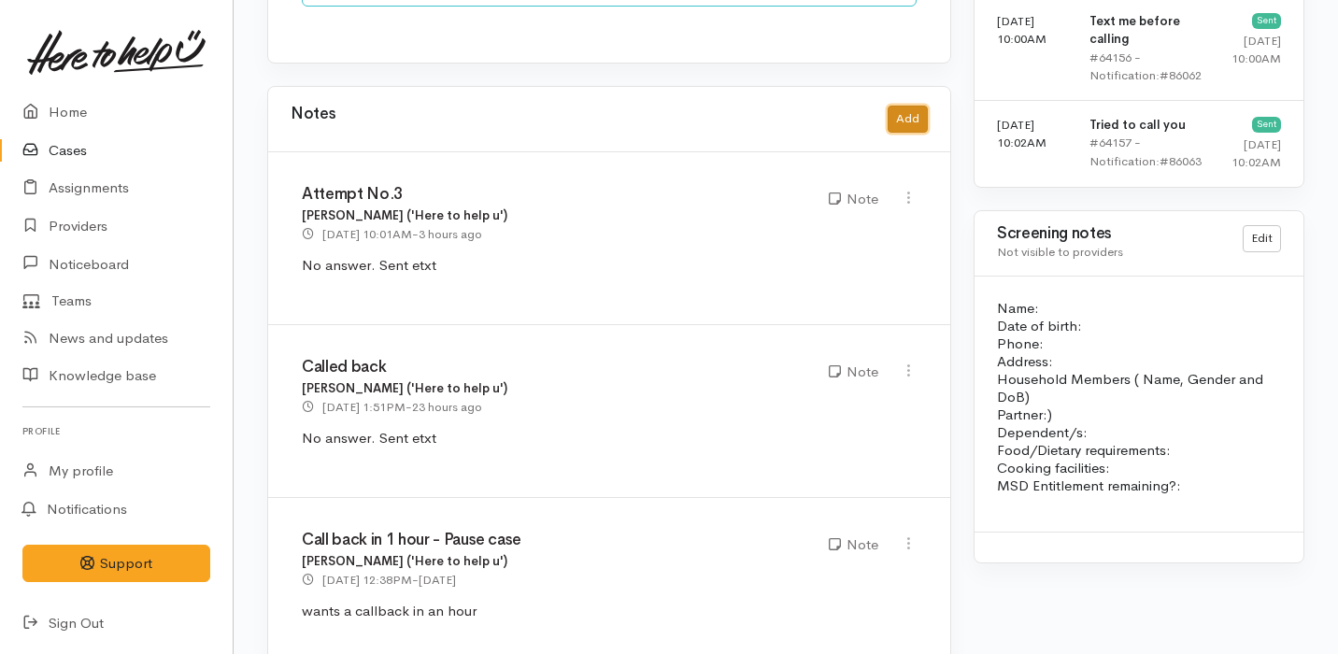
click at [894, 106] on button "Add" at bounding box center [908, 119] width 40 height 27
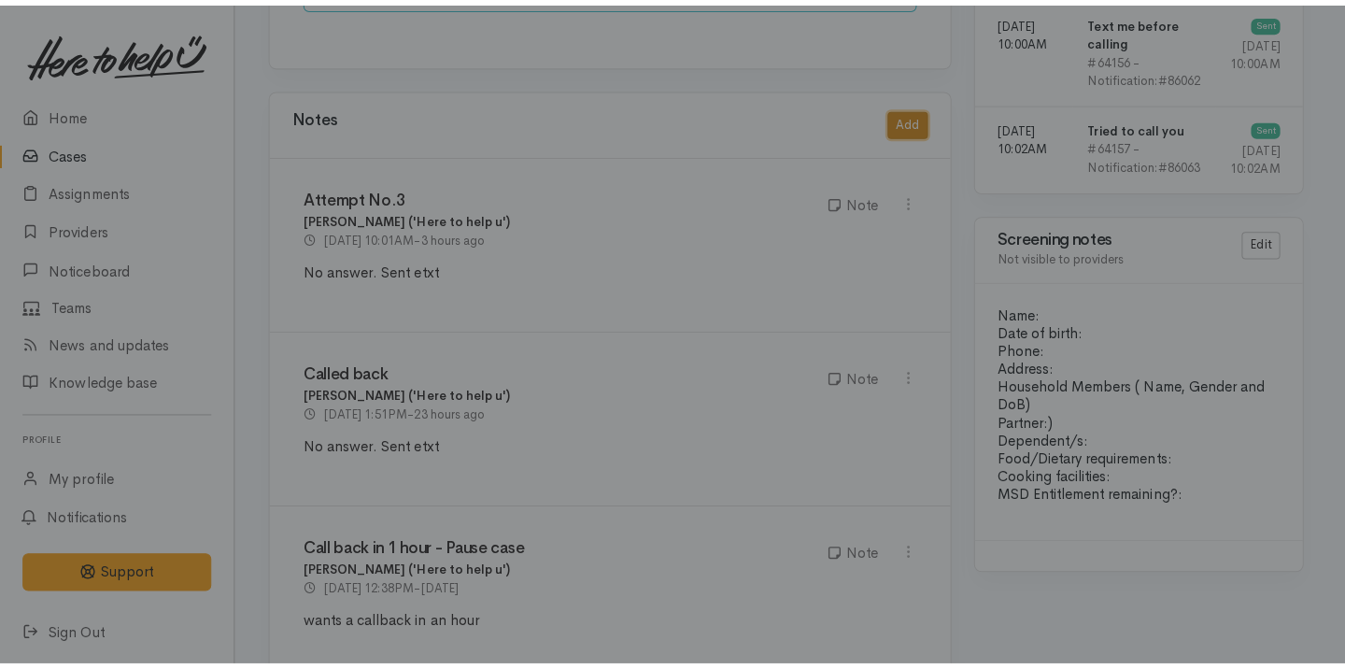
scroll to position [1647, 0]
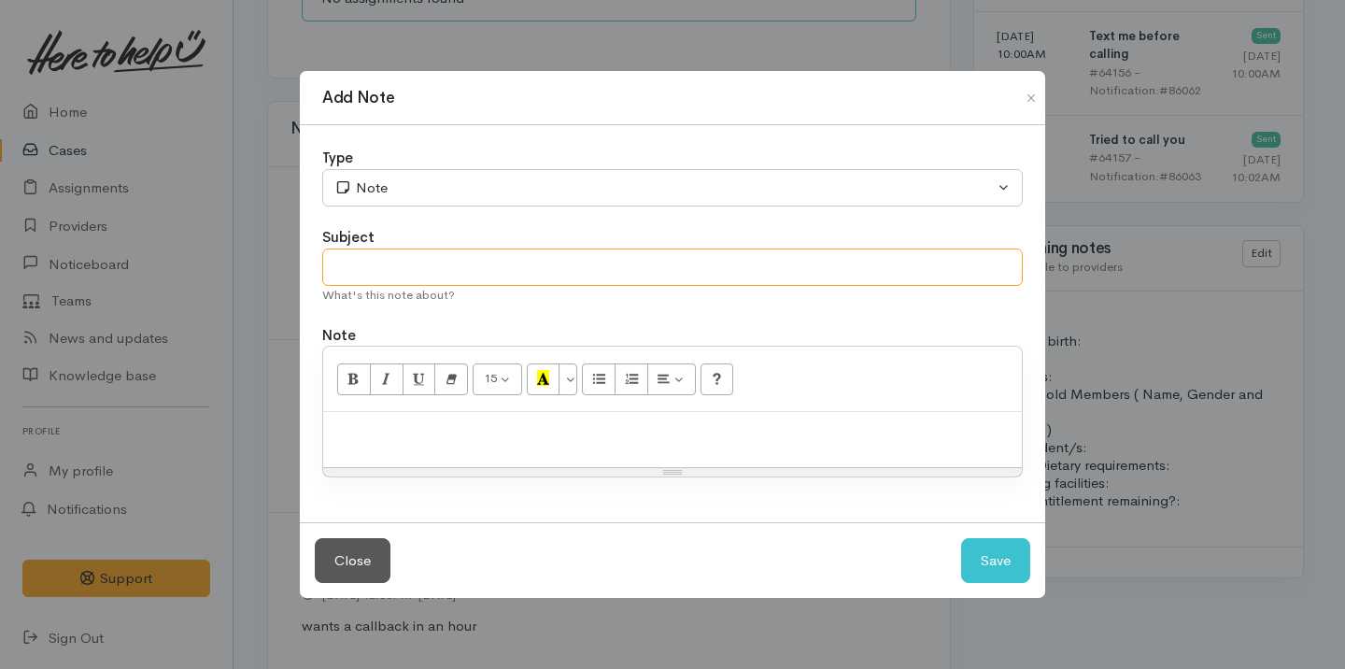
click at [469, 249] on input "text" at bounding box center [672, 268] width 701 height 38
type input "Cancel case"
click at [397, 431] on p at bounding box center [673, 431] width 680 height 21
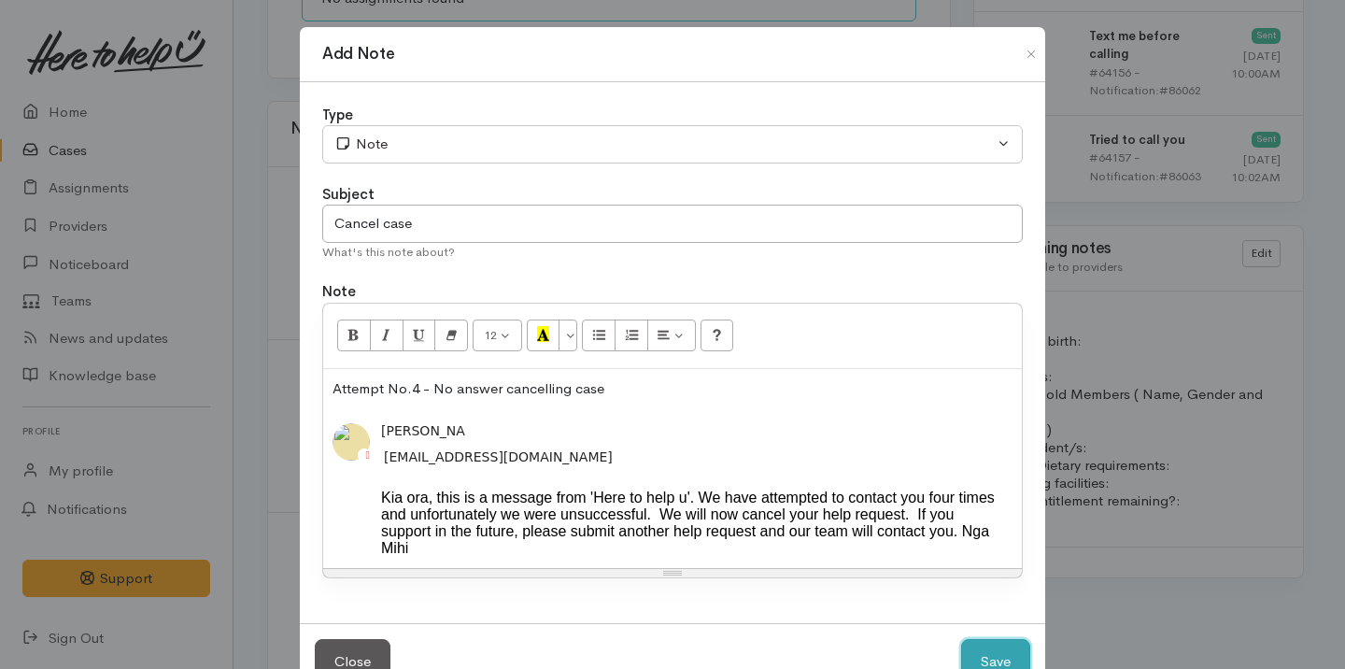
click at [987, 653] on button "Save" at bounding box center [995, 662] width 69 height 46
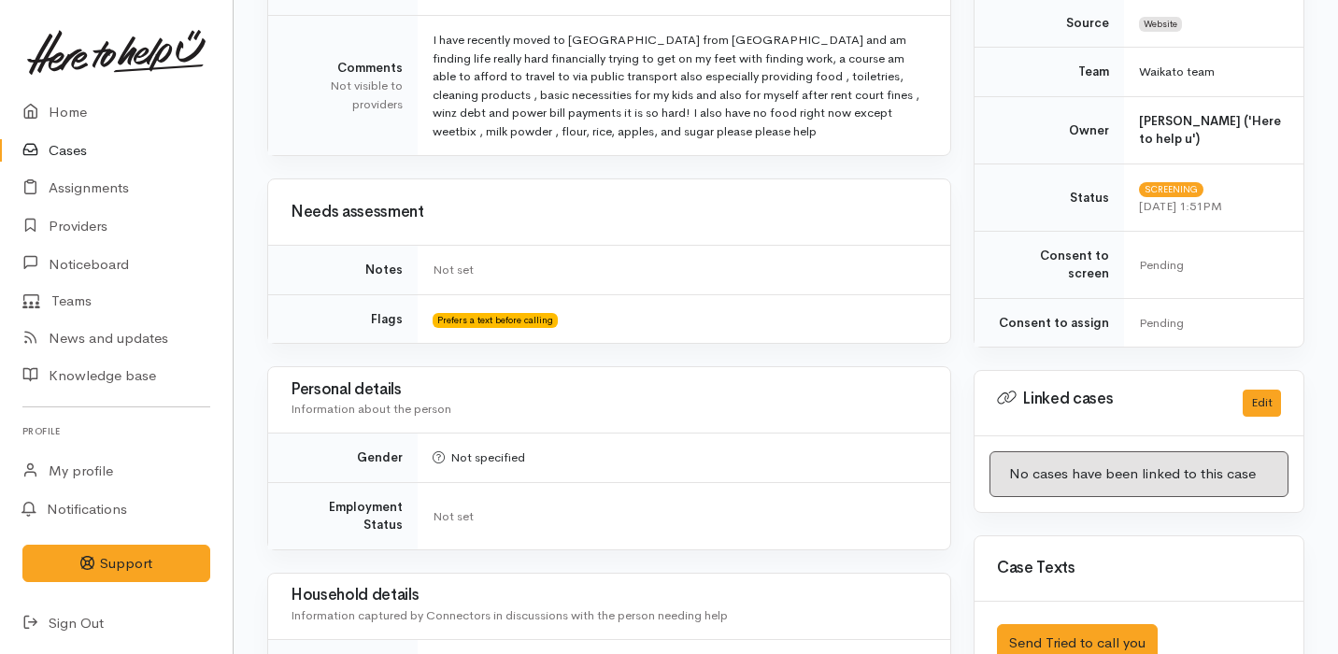
scroll to position [0, 0]
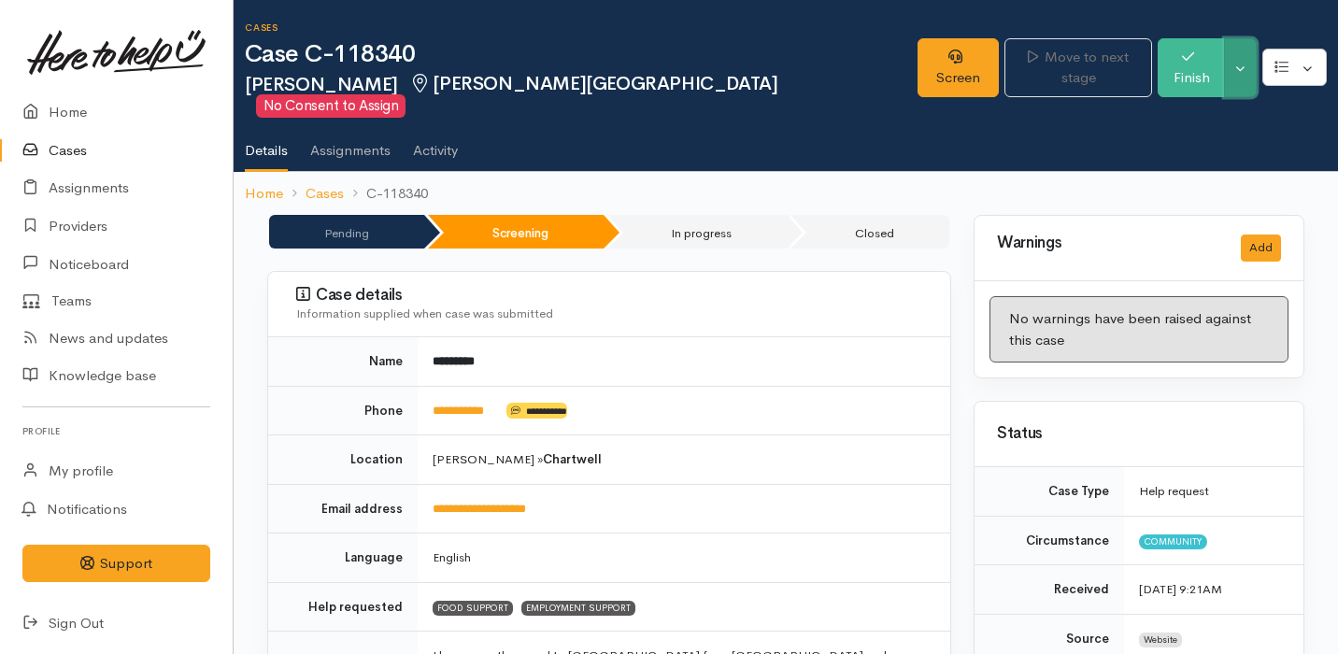
click at [1243, 64] on button "Toggle Dropdown" at bounding box center [1240, 67] width 33 height 59
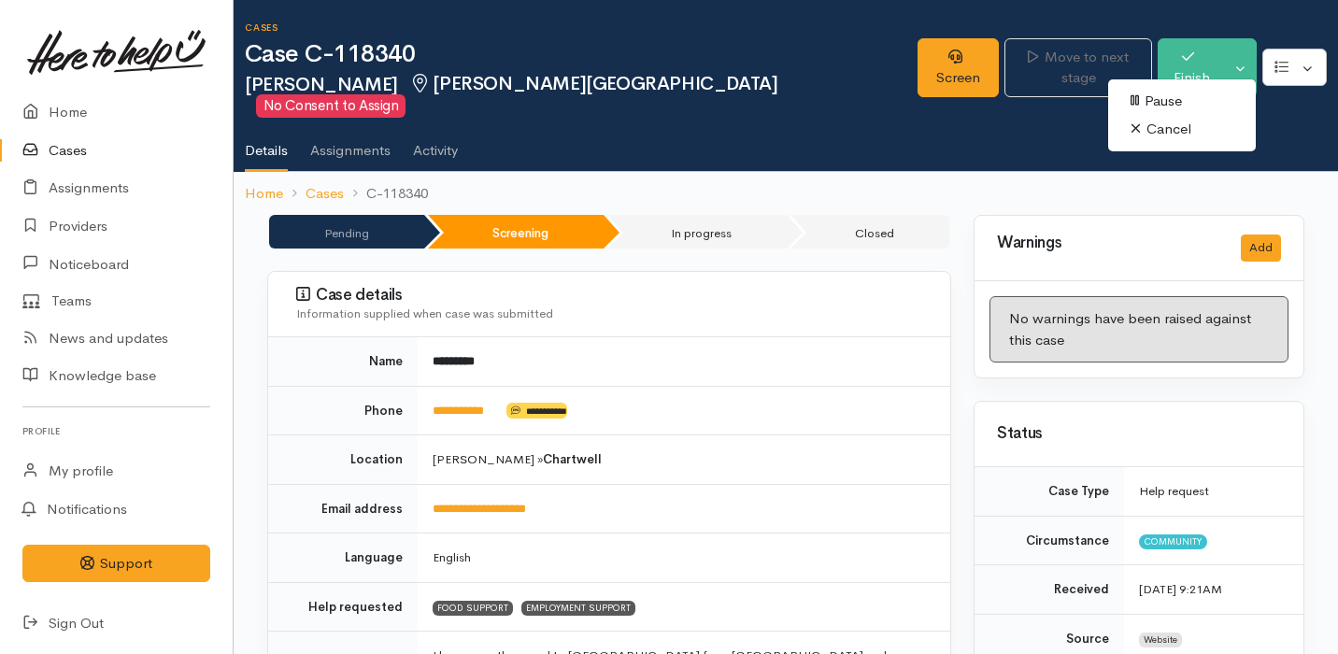
click at [1179, 136] on link "Cancel" at bounding box center [1182, 129] width 148 height 29
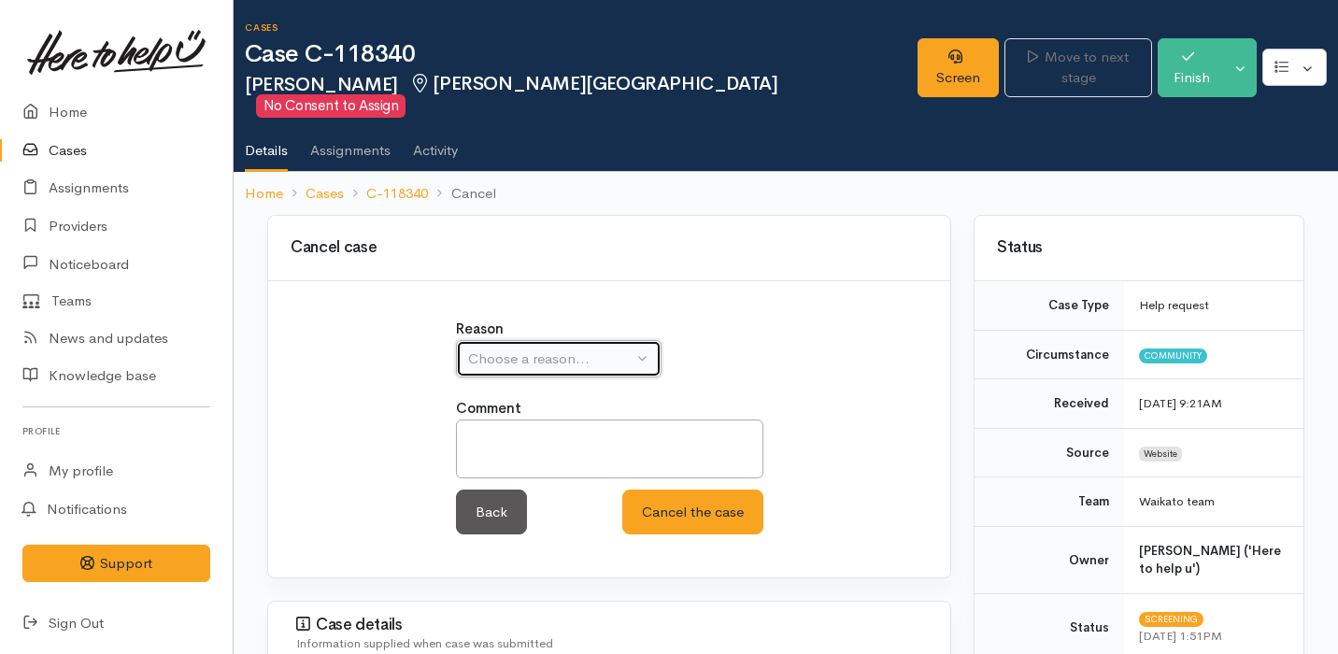
click at [570, 348] on div "Choose a reason..." at bounding box center [550, 358] width 164 height 21
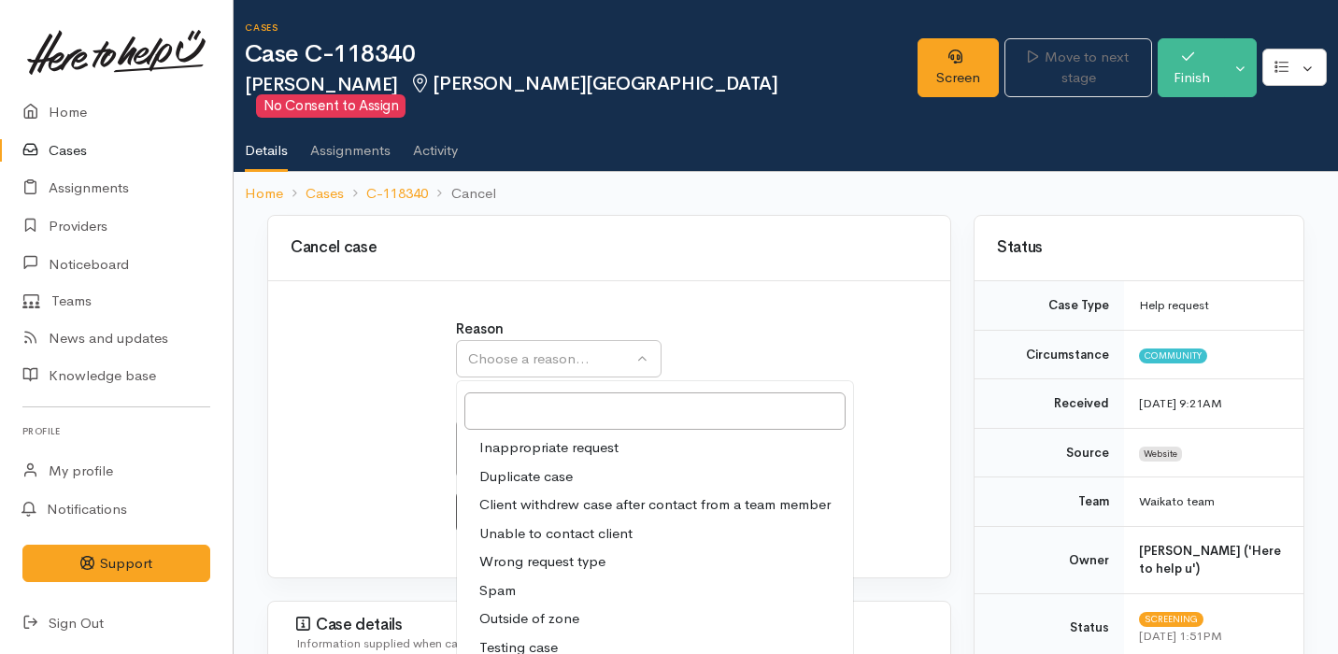
click at [581, 523] on span "Unable to contact client" at bounding box center [555, 533] width 153 height 21
select select "4"
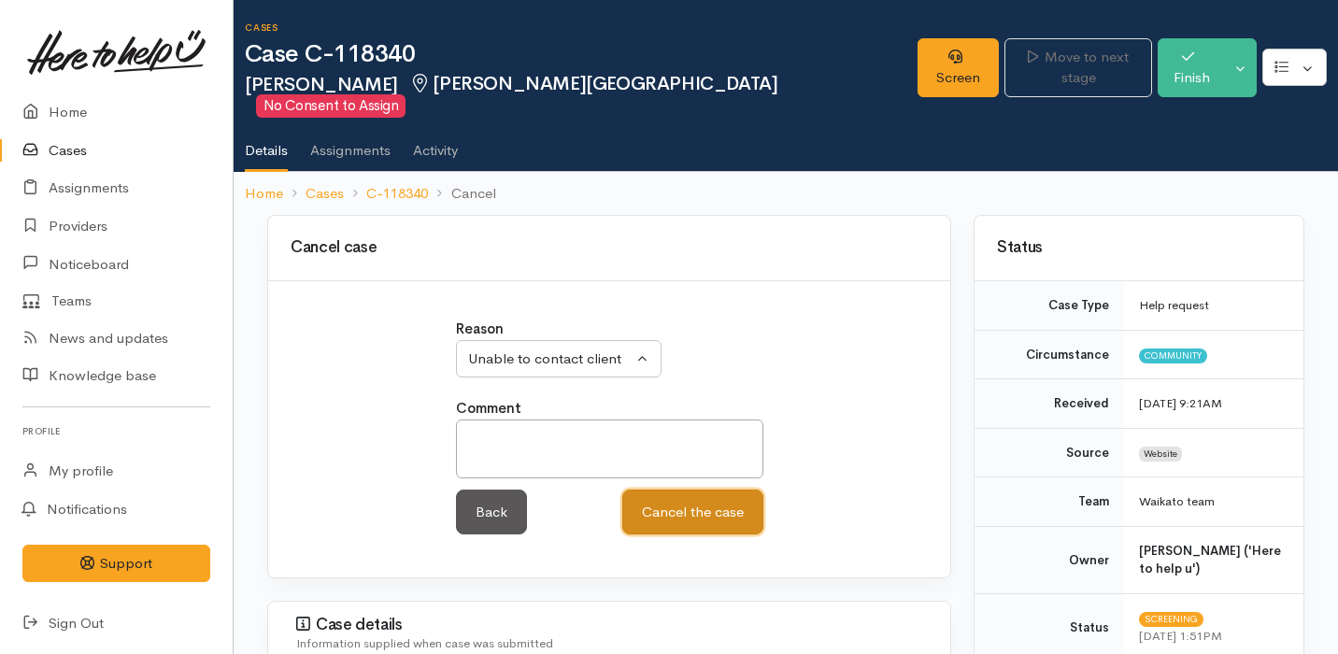
click at [682, 503] on button "Cancel the case" at bounding box center [692, 513] width 141 height 46
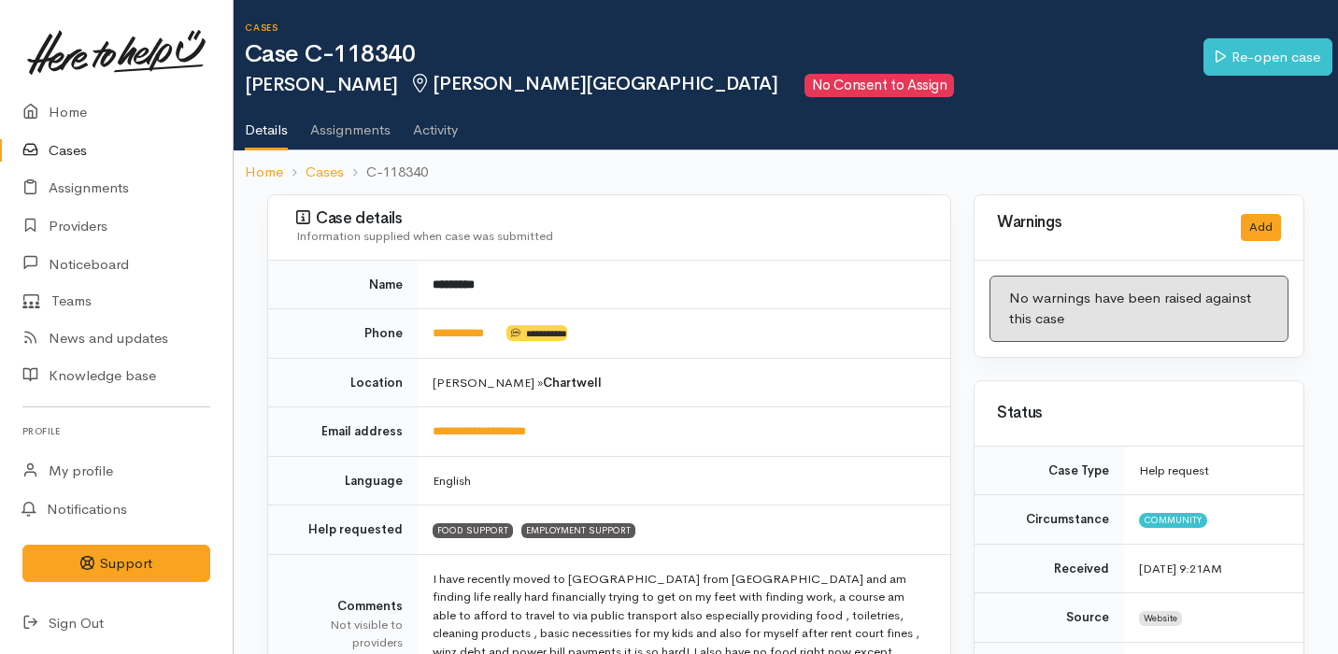
click at [774, 407] on td "**********" at bounding box center [684, 432] width 533 height 50
click at [58, 149] on link "Cases" at bounding box center [116, 151] width 233 height 38
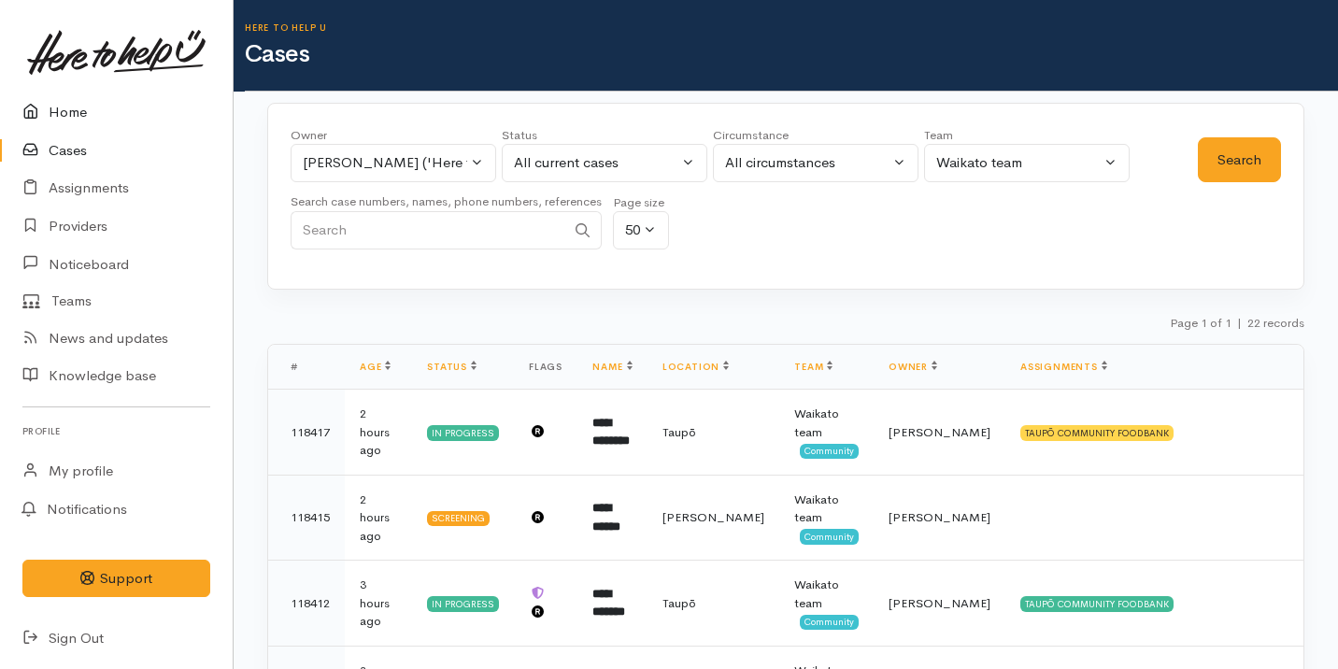
click at [100, 102] on link "Home" at bounding box center [116, 112] width 233 height 38
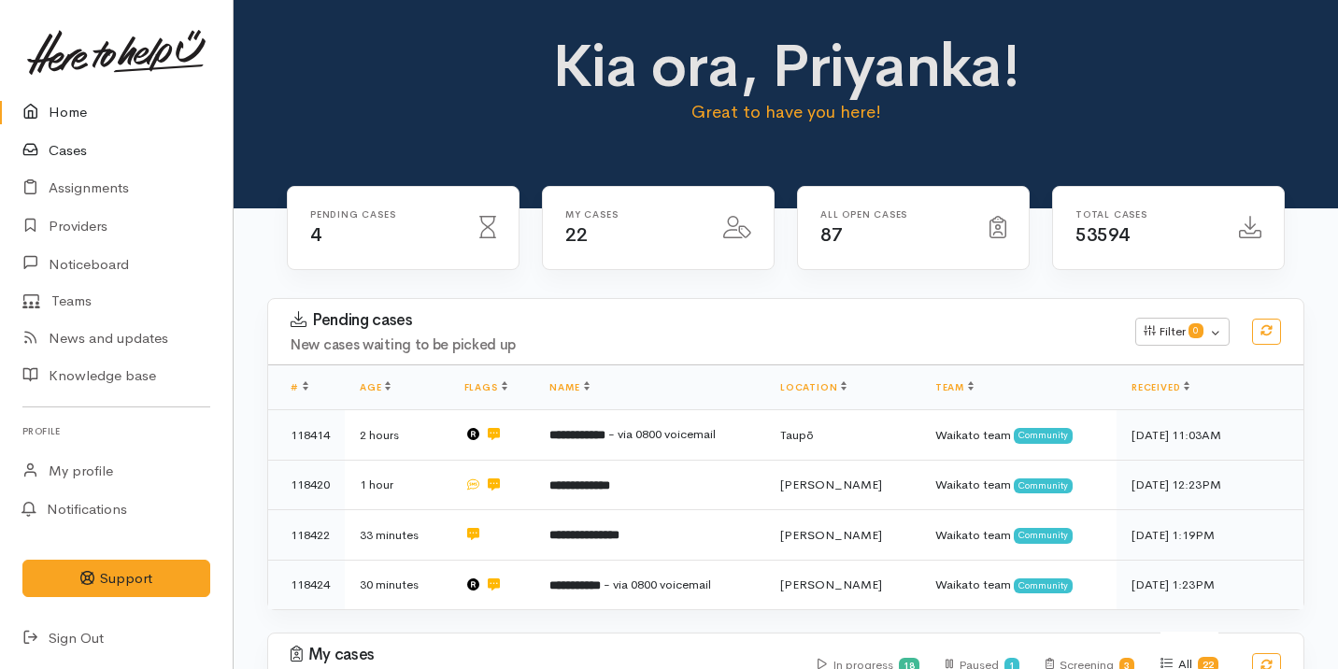
click at [140, 142] on link "Cases" at bounding box center [116, 151] width 233 height 38
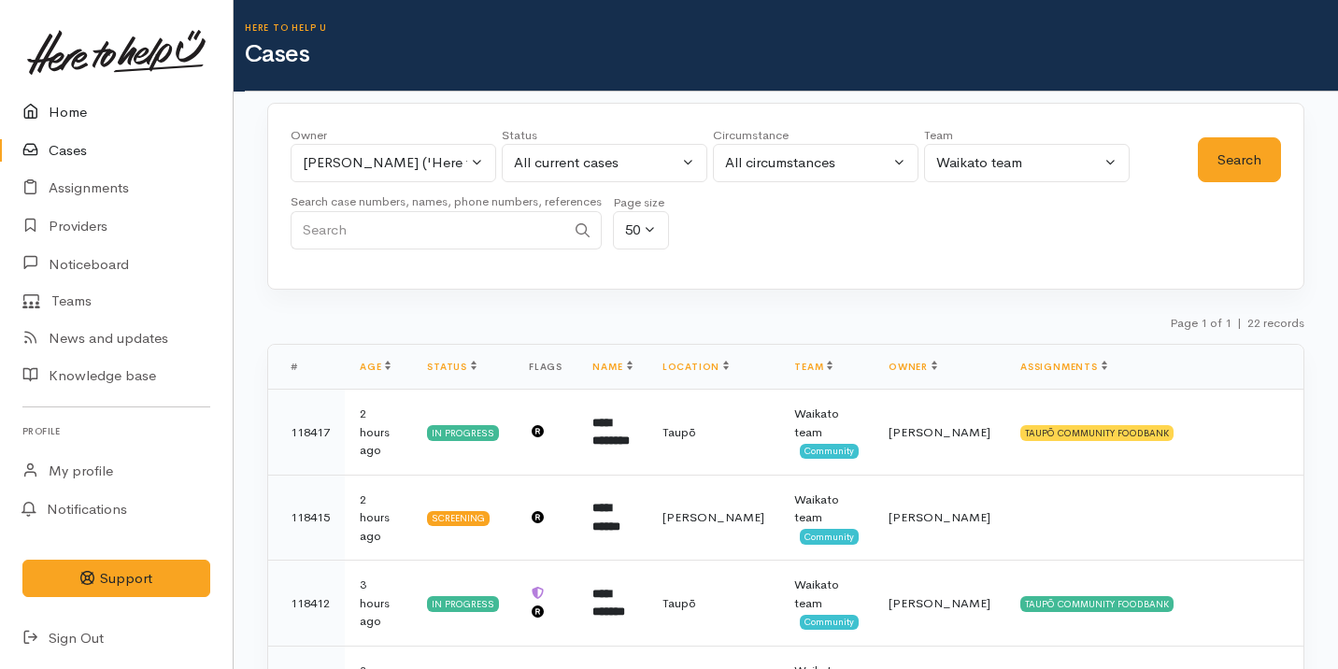
click at [157, 105] on link "Home" at bounding box center [116, 112] width 233 height 38
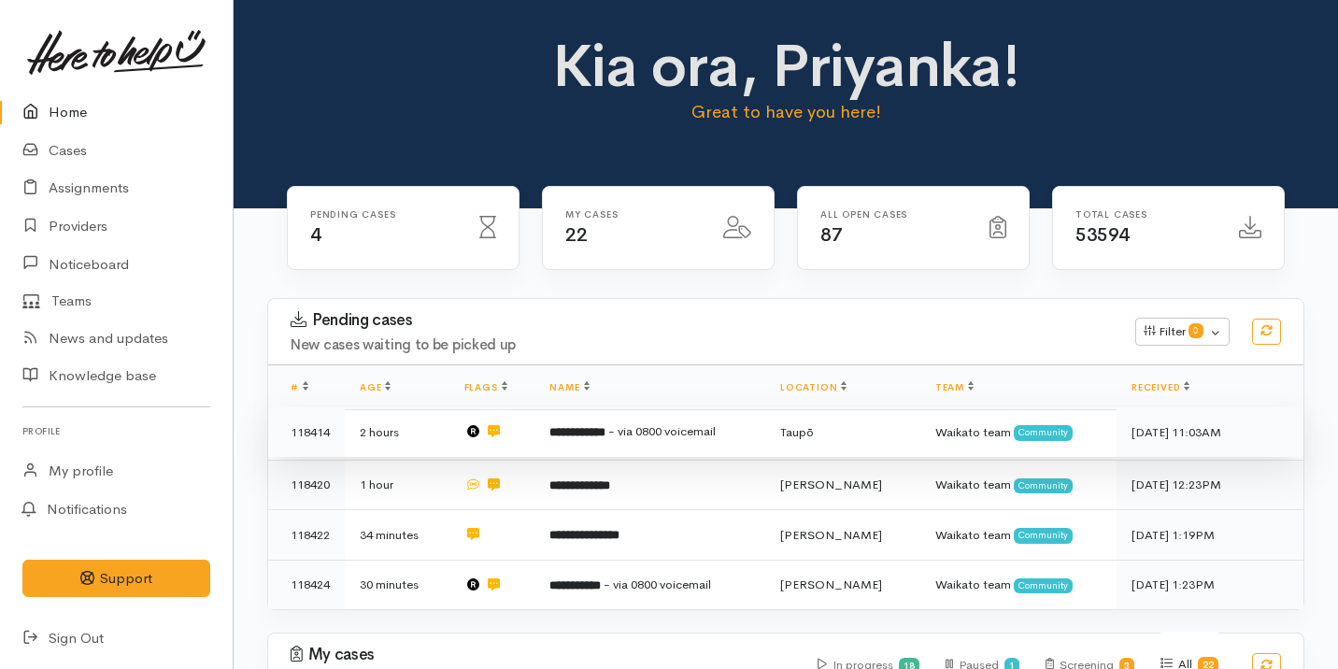
click at [692, 424] on span "- via 0800 voicemail" at bounding box center [661, 431] width 107 height 16
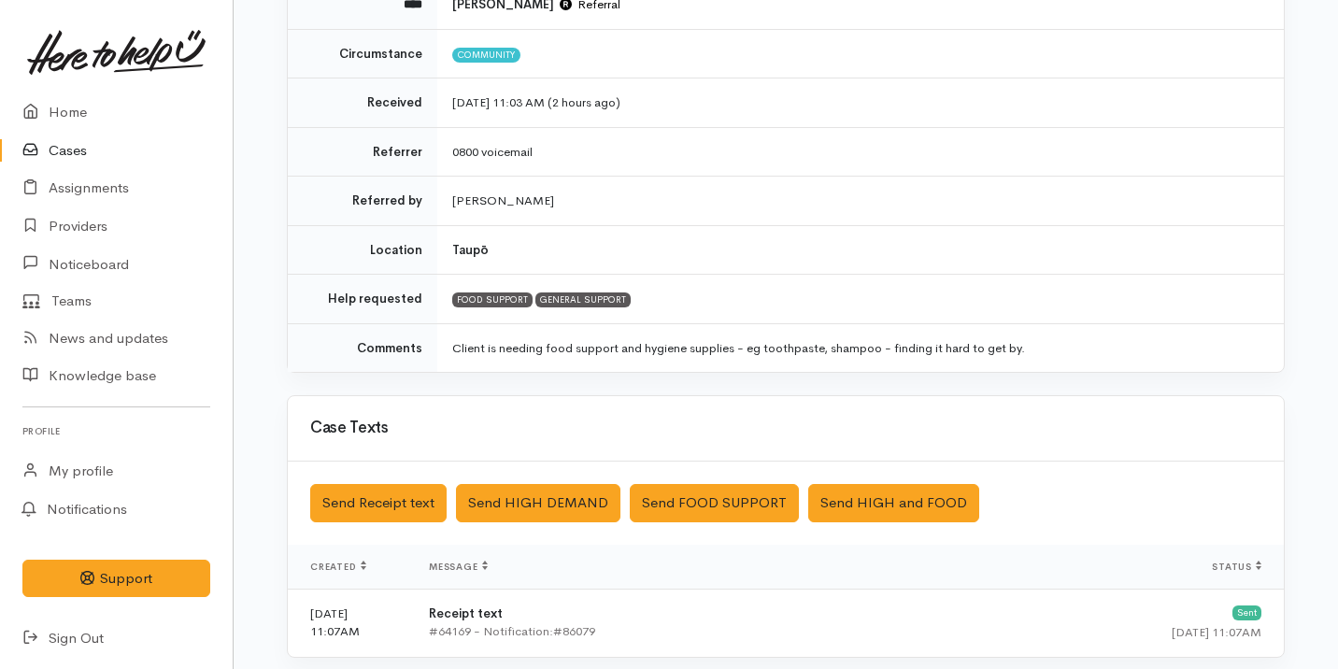
scroll to position [603, 0]
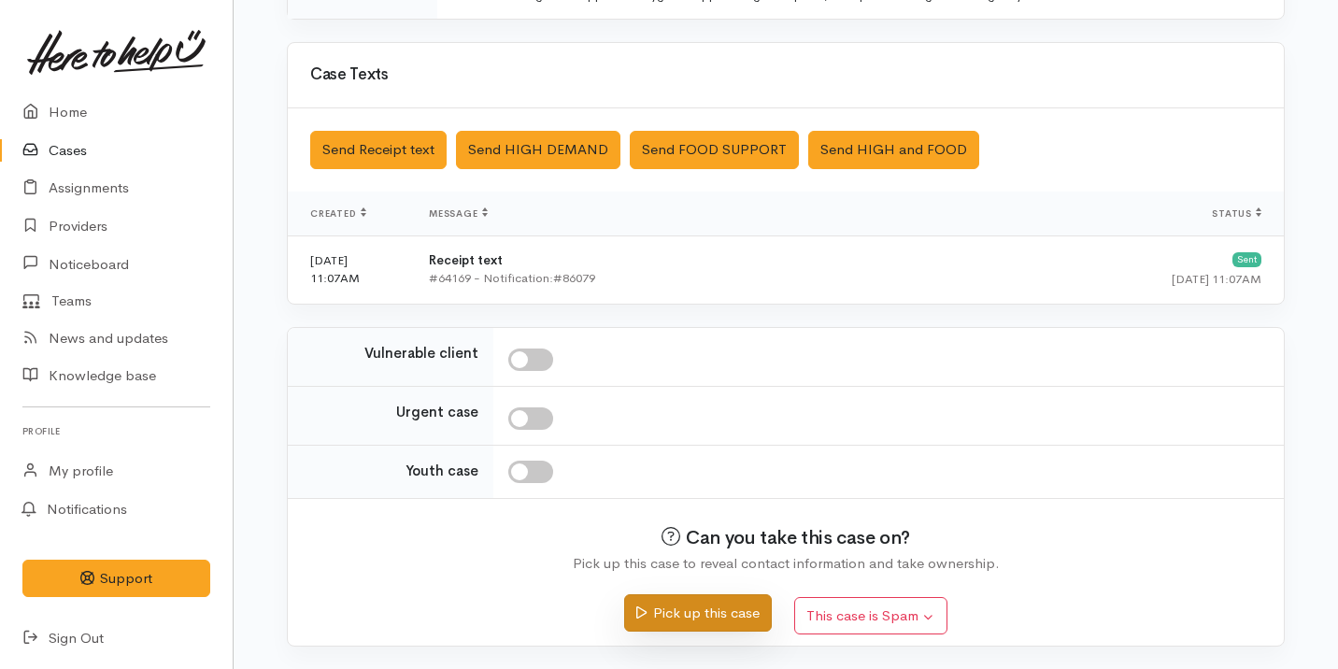
click at [698, 628] on button "Pick up this case" at bounding box center [697, 613] width 147 height 38
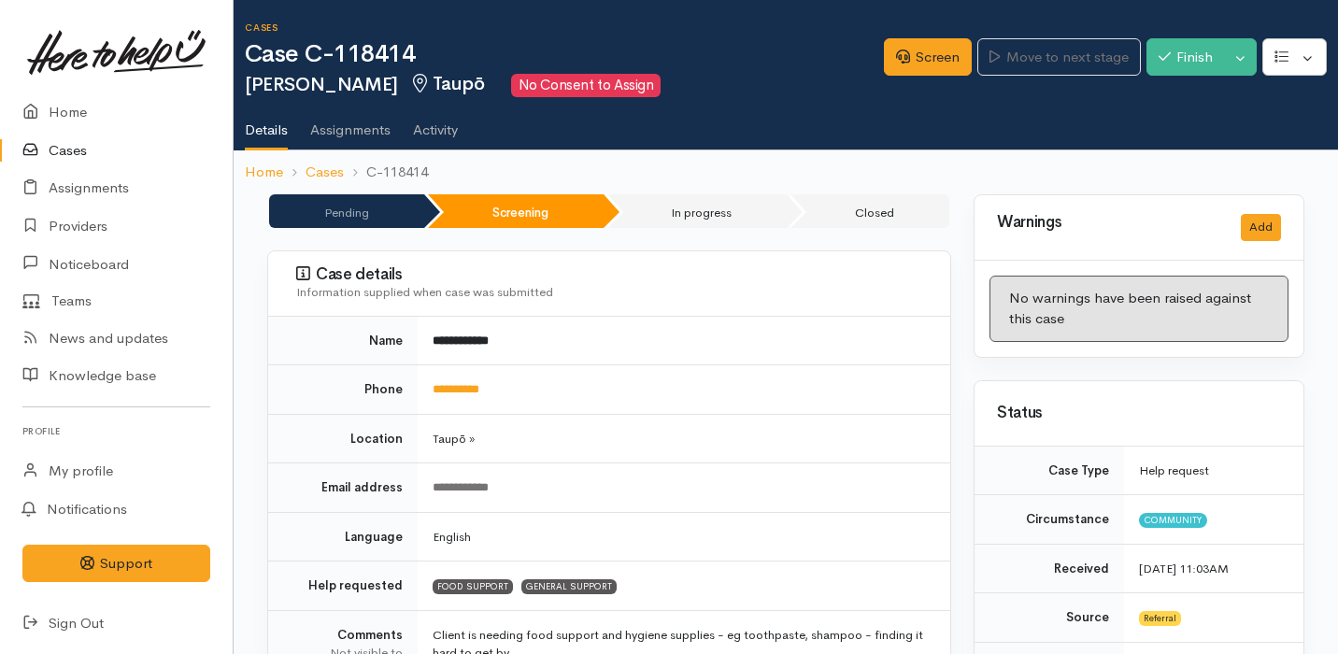
click at [102, 155] on link "Cases" at bounding box center [116, 151] width 233 height 38
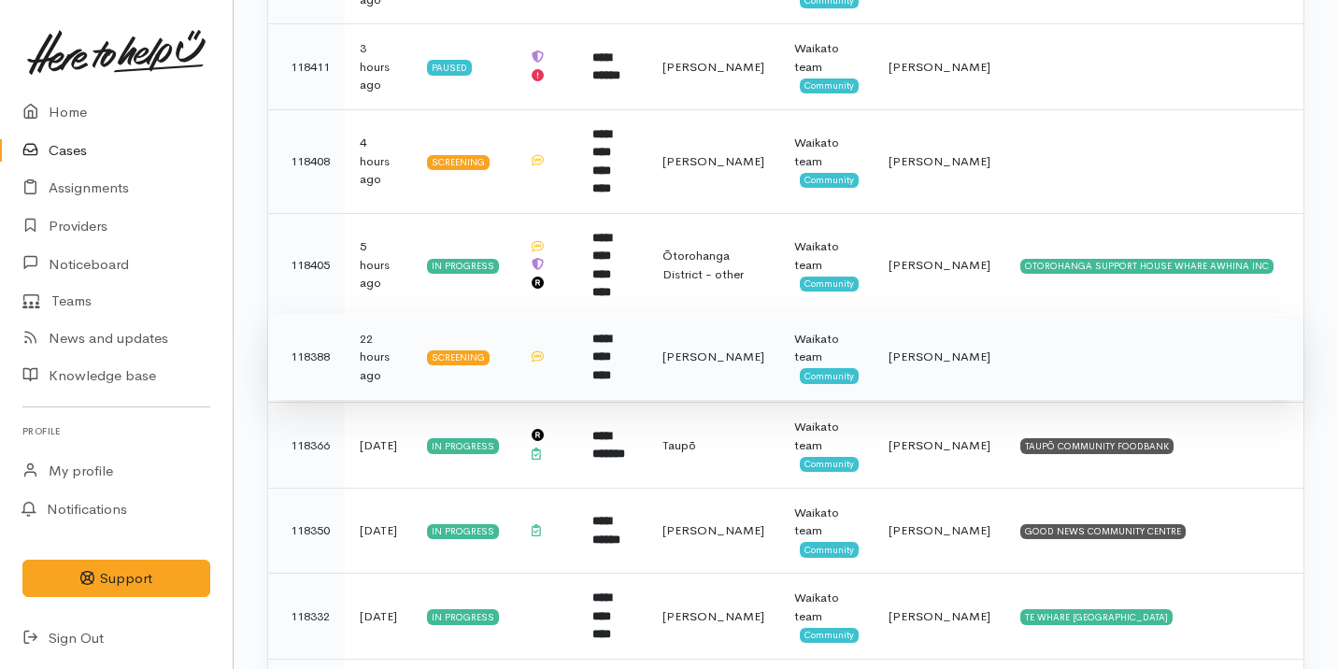
scroll to position [606, 0]
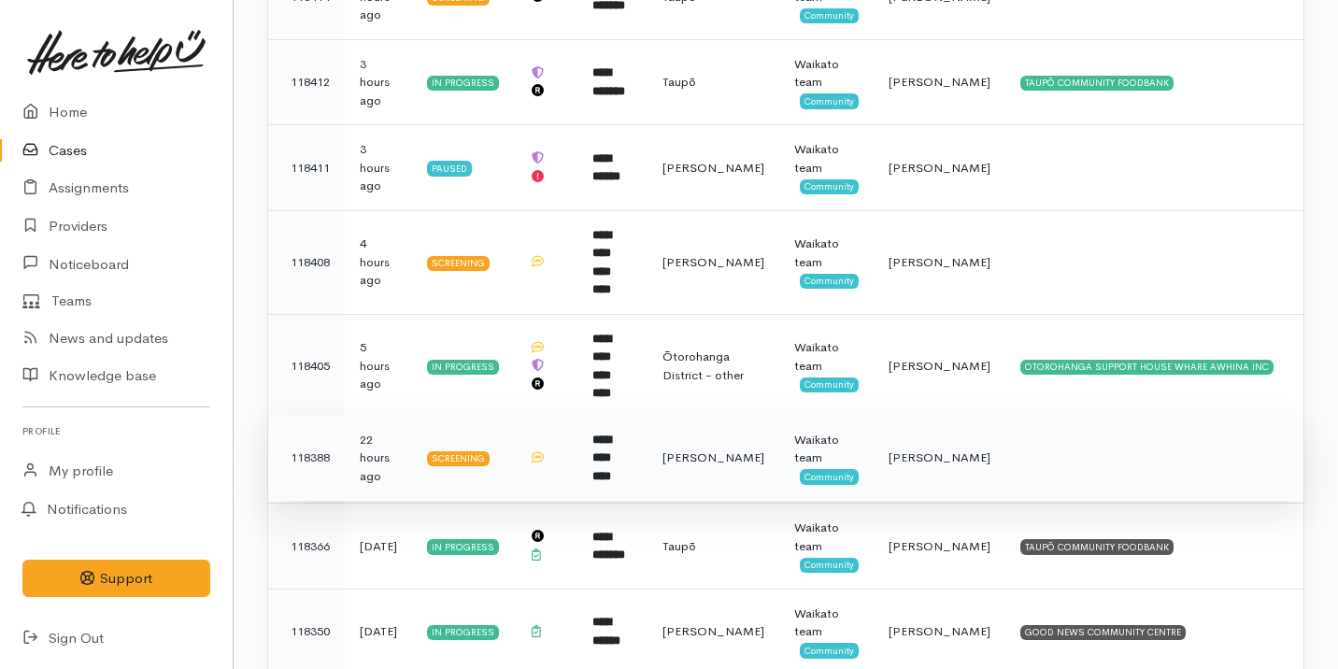
click at [647, 415] on td "**********" at bounding box center [612, 458] width 70 height 86
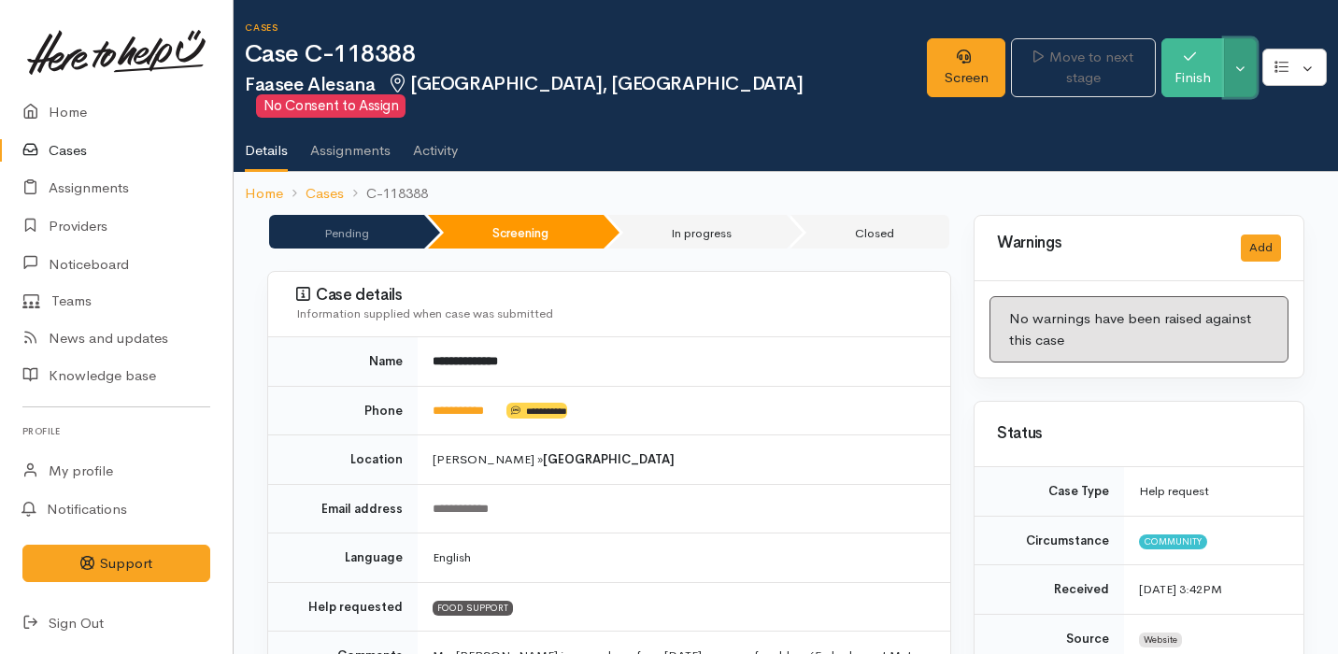
click at [1247, 62] on button "Toggle Dropdown" at bounding box center [1240, 67] width 33 height 59
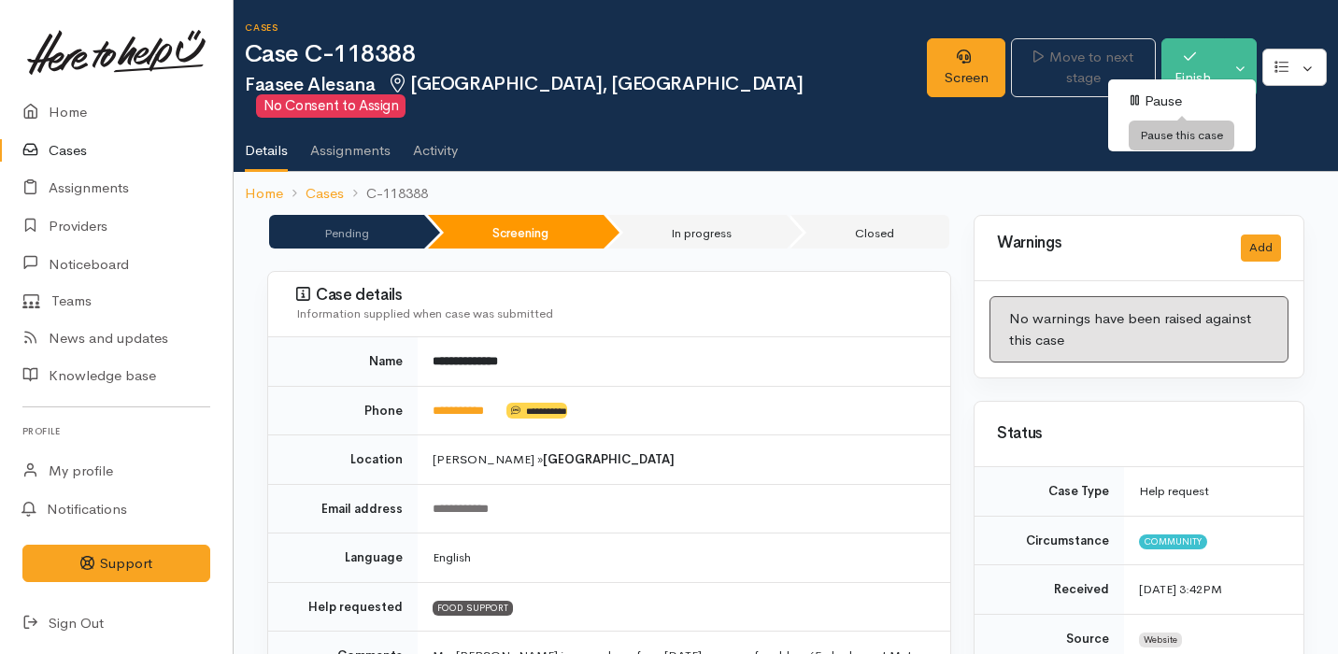
click at [1172, 97] on link "Pause" at bounding box center [1182, 101] width 148 height 29
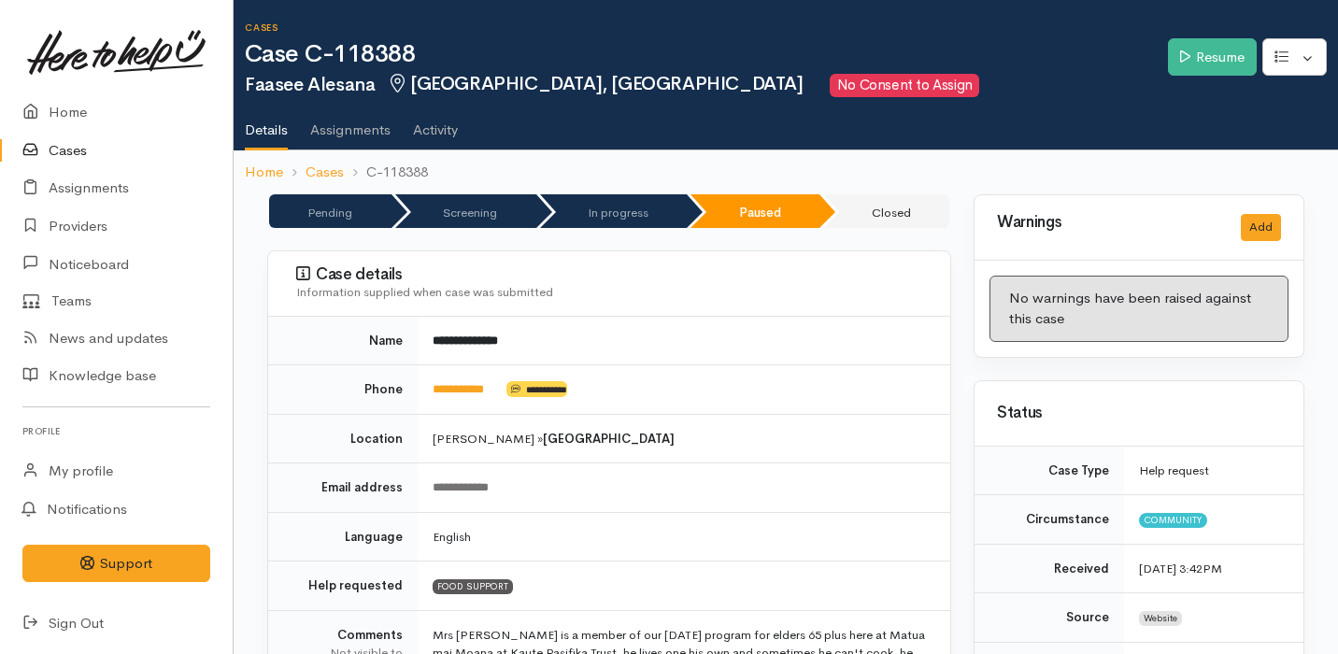
click at [71, 144] on link "Cases" at bounding box center [116, 151] width 233 height 38
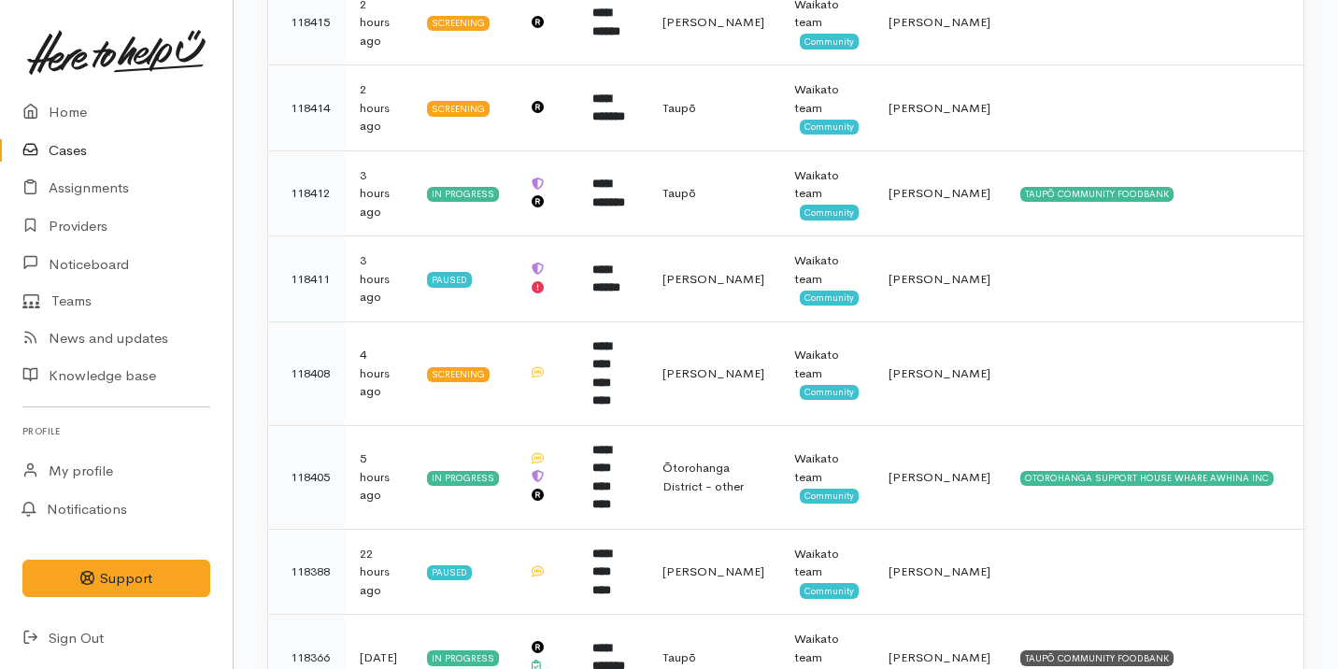
scroll to position [486, 0]
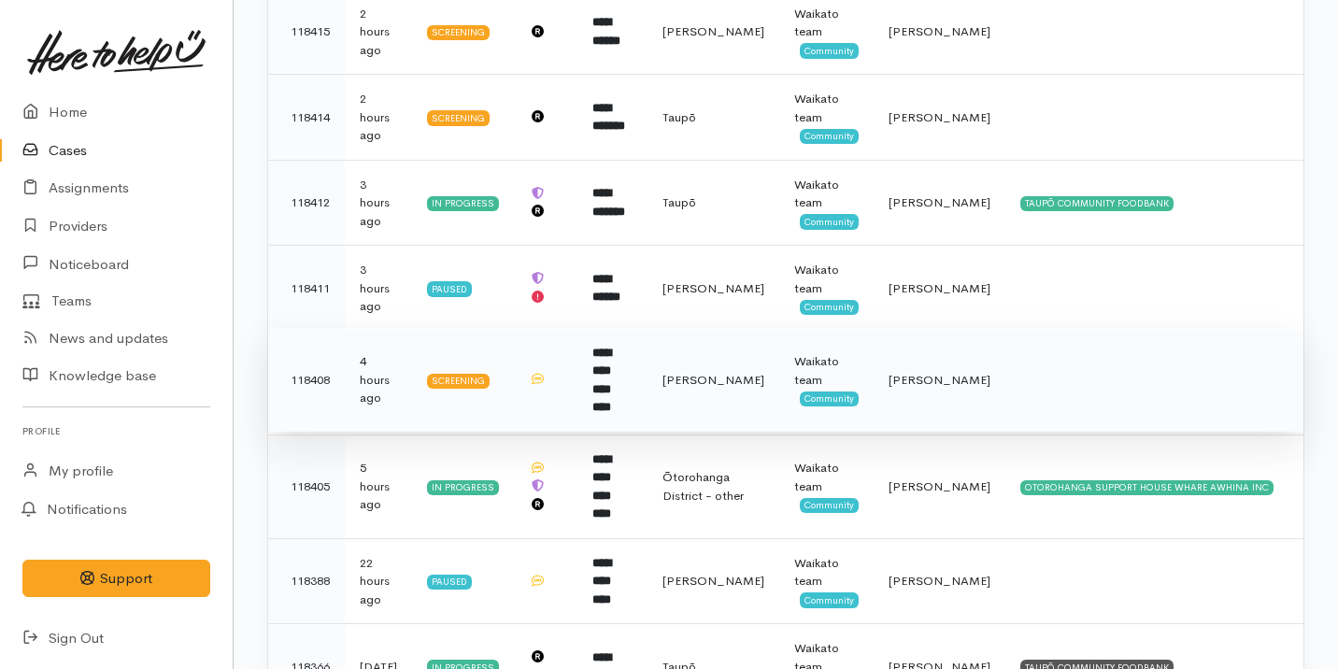
click at [612, 370] on td "**********" at bounding box center [612, 380] width 70 height 104
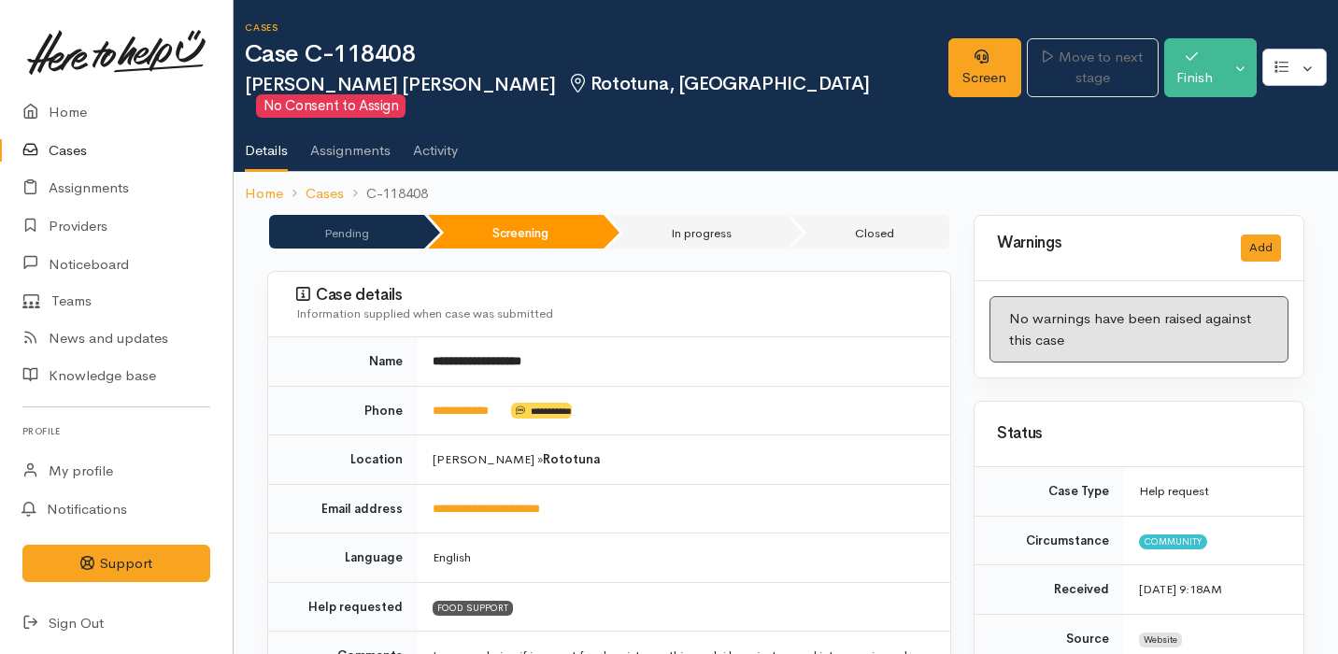
scroll to position [1524, 0]
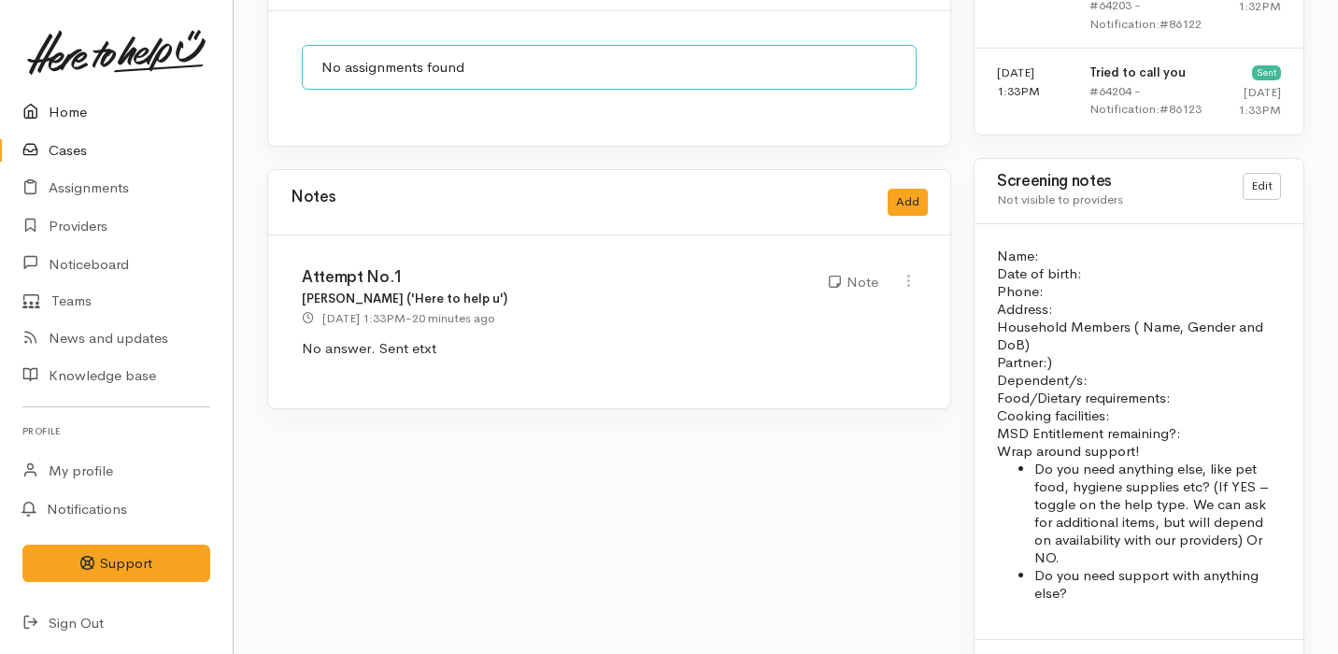
click at [90, 102] on link "Home" at bounding box center [116, 112] width 233 height 38
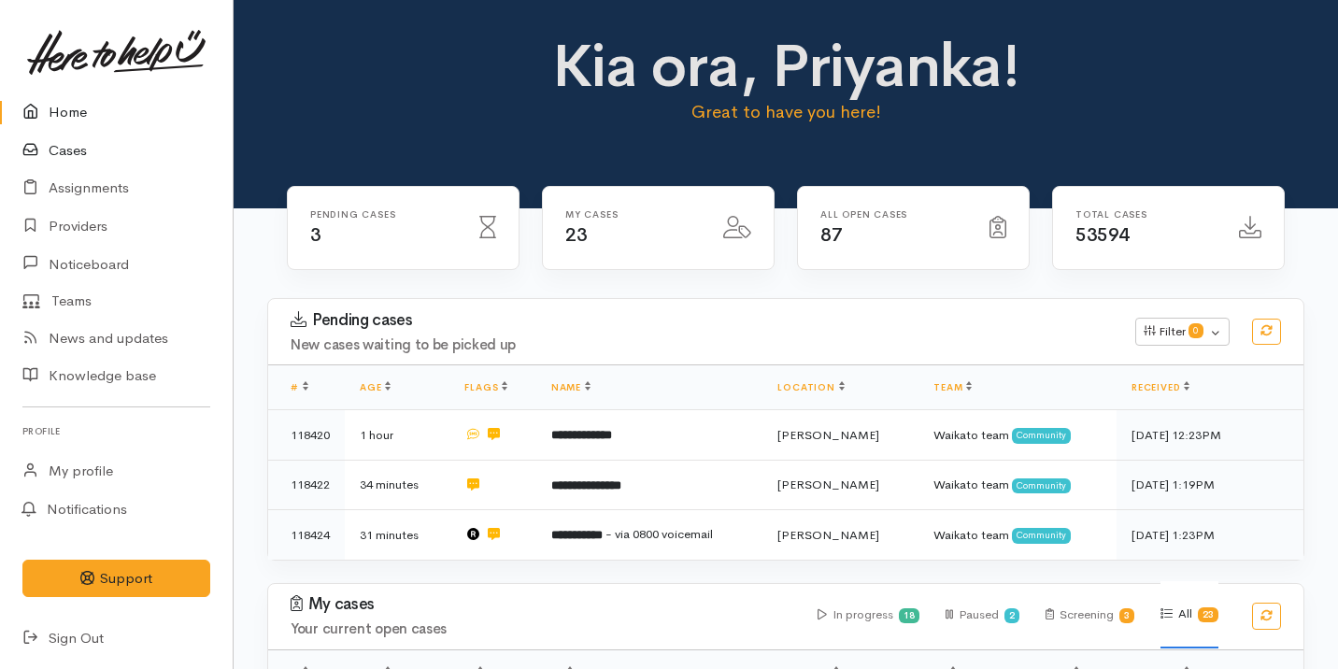
click at [98, 132] on link "Cases" at bounding box center [116, 151] width 233 height 38
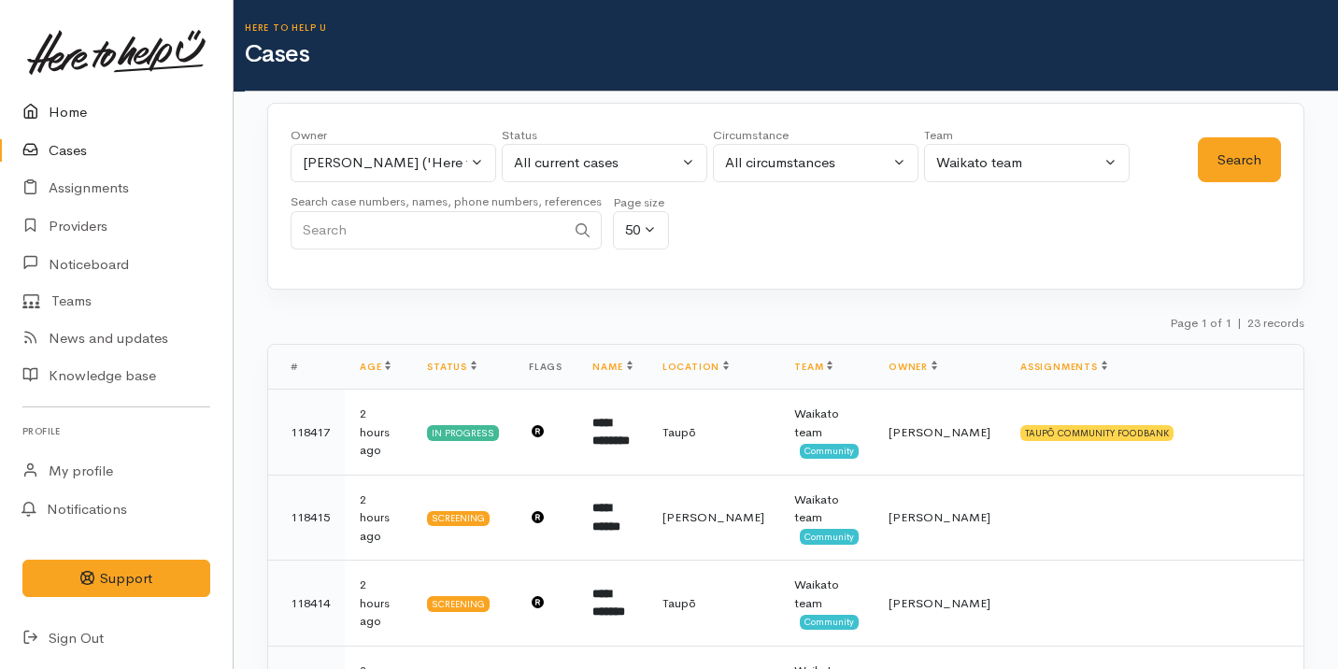
click at [138, 120] on link "Home" at bounding box center [116, 112] width 233 height 38
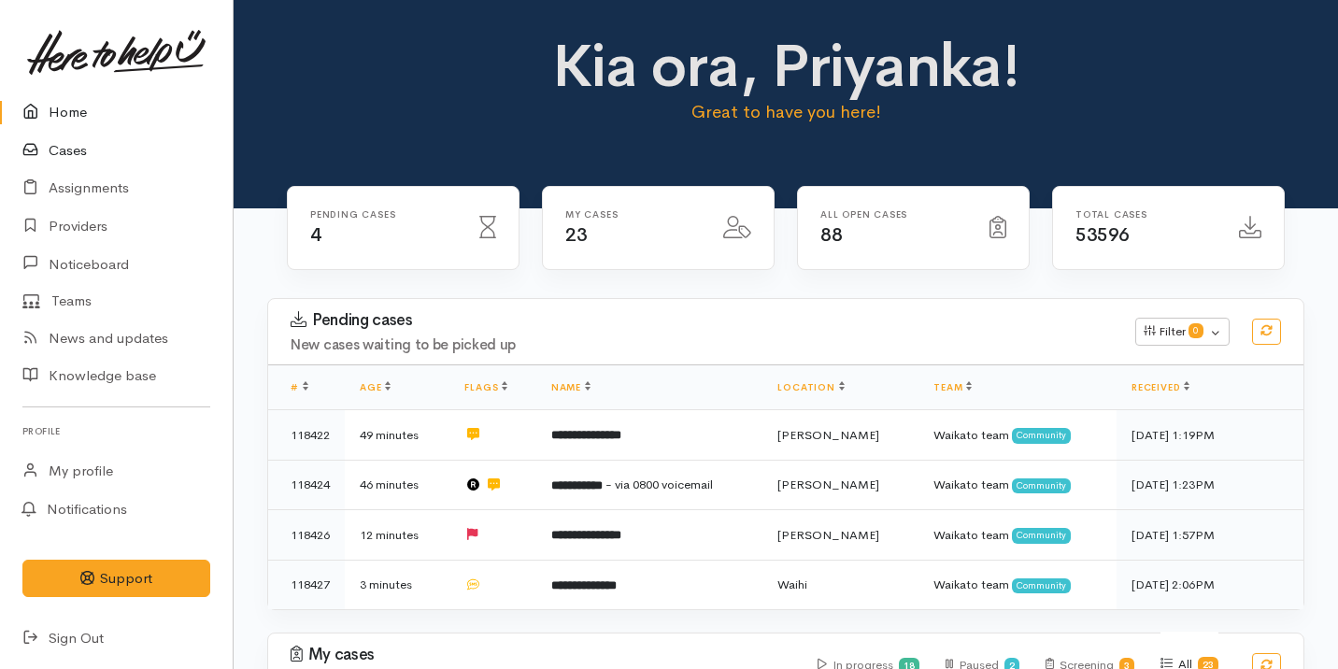
click at [160, 150] on link "Cases" at bounding box center [116, 151] width 233 height 38
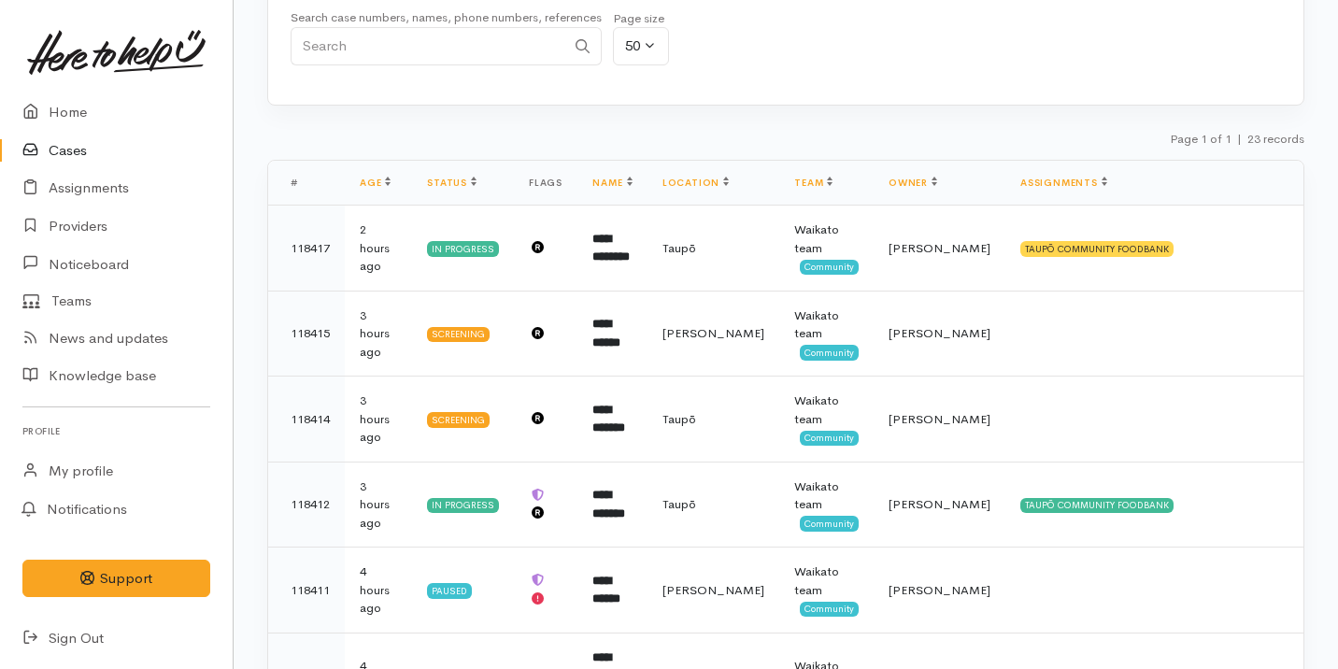
scroll to position [291, 0]
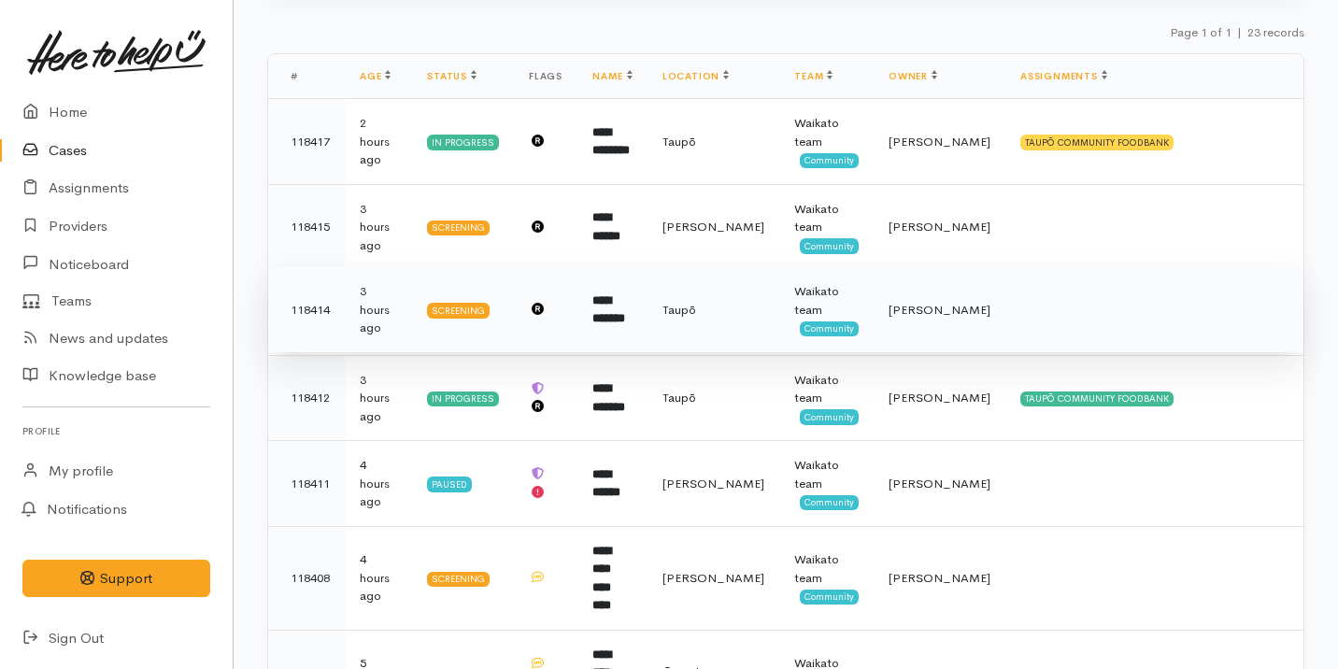
click at [646, 328] on td "**********" at bounding box center [612, 310] width 70 height 86
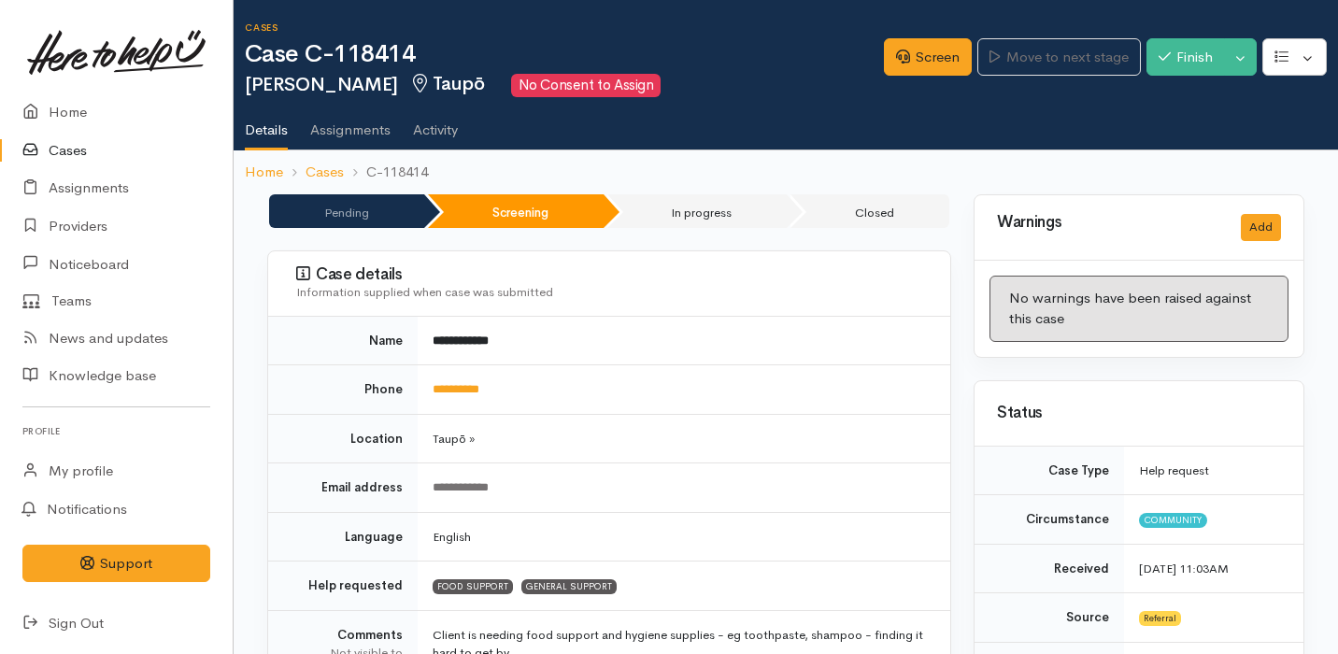
click at [705, 315] on div "Case details Information supplied when case was submitted" at bounding box center [609, 283] width 682 height 65
drag, startPoint x: 519, startPoint y: 389, endPoint x: 429, endPoint y: 387, distance: 90.6
click at [428, 387] on td "**********" at bounding box center [684, 390] width 533 height 50
copy link "**********"
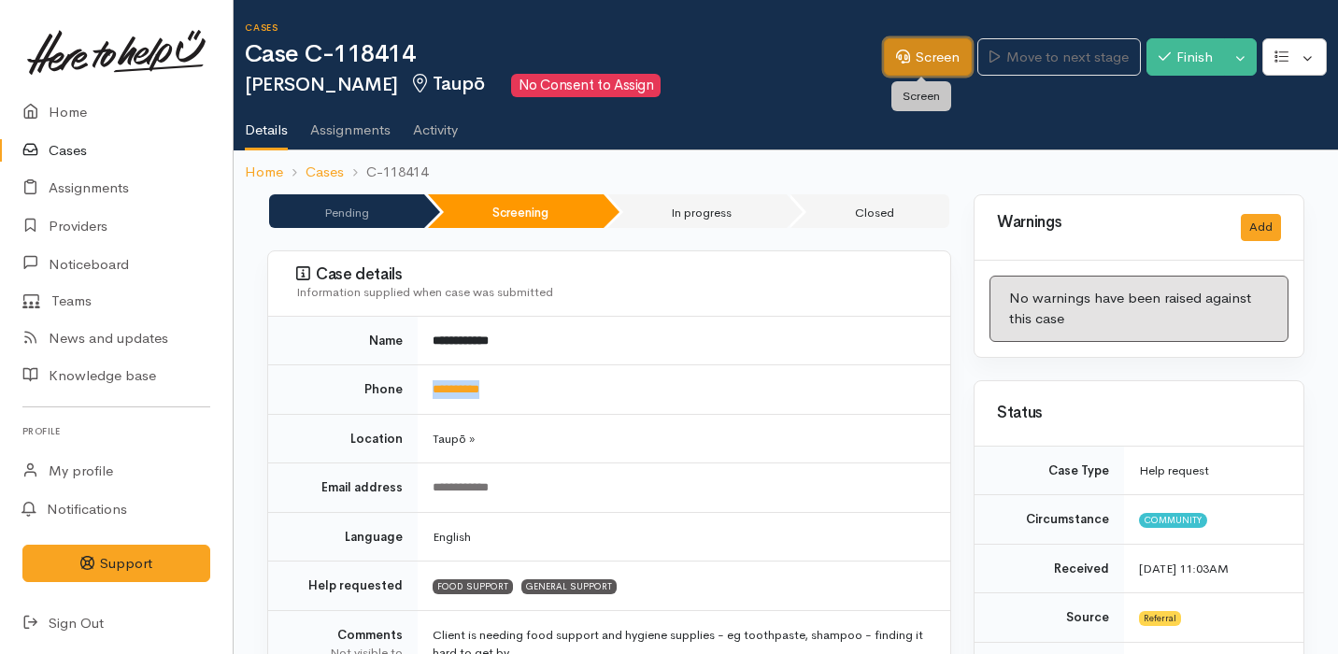
click at [901, 75] on link "Screen" at bounding box center [928, 57] width 88 height 38
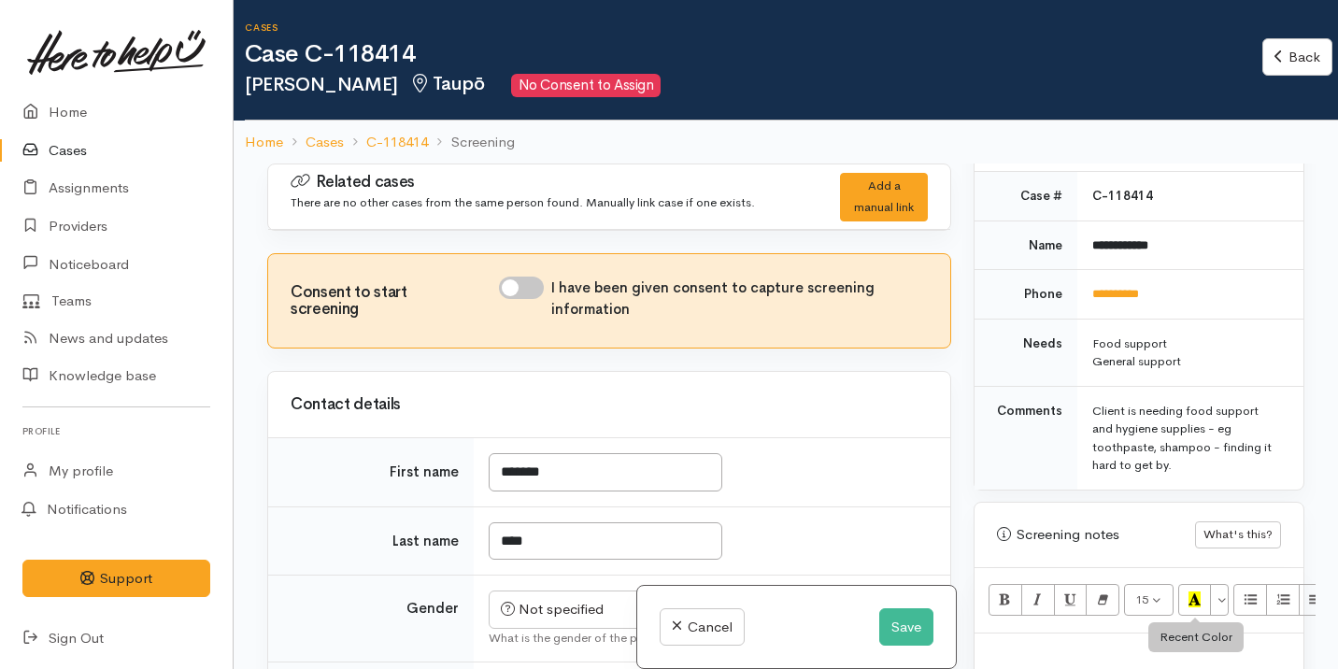
scroll to position [1077, 0]
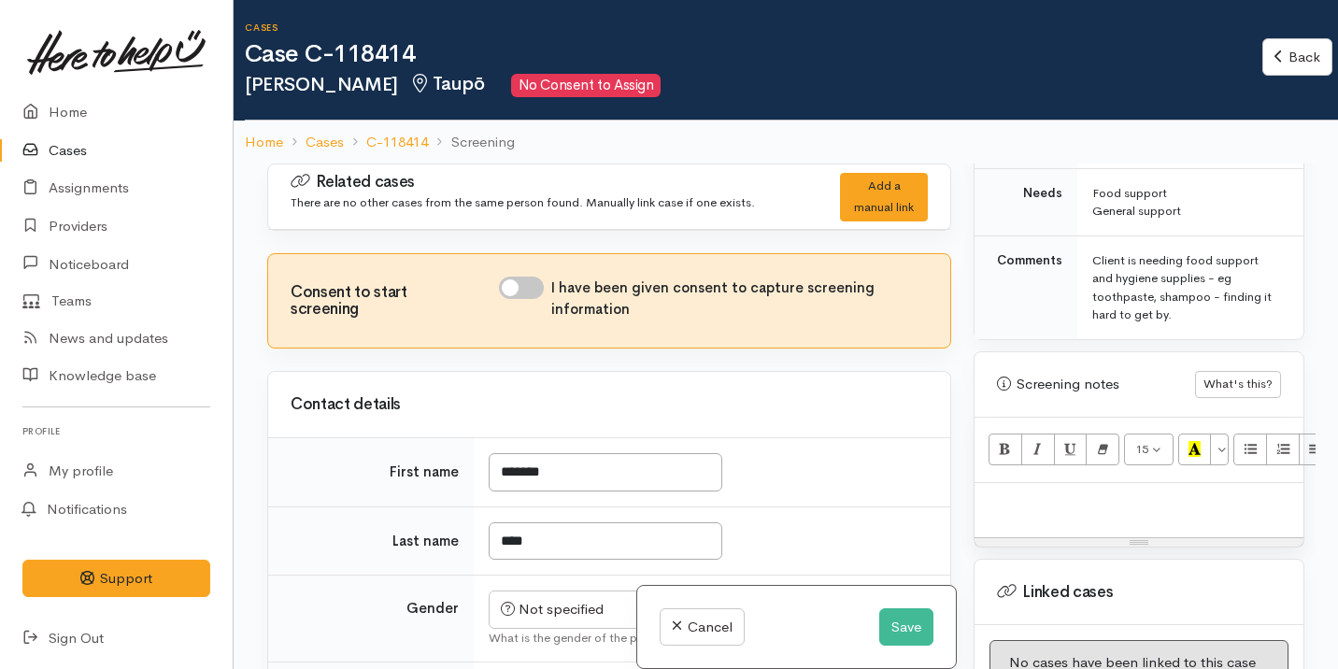
click at [1099, 492] on p at bounding box center [1139, 502] width 310 height 21
paste div
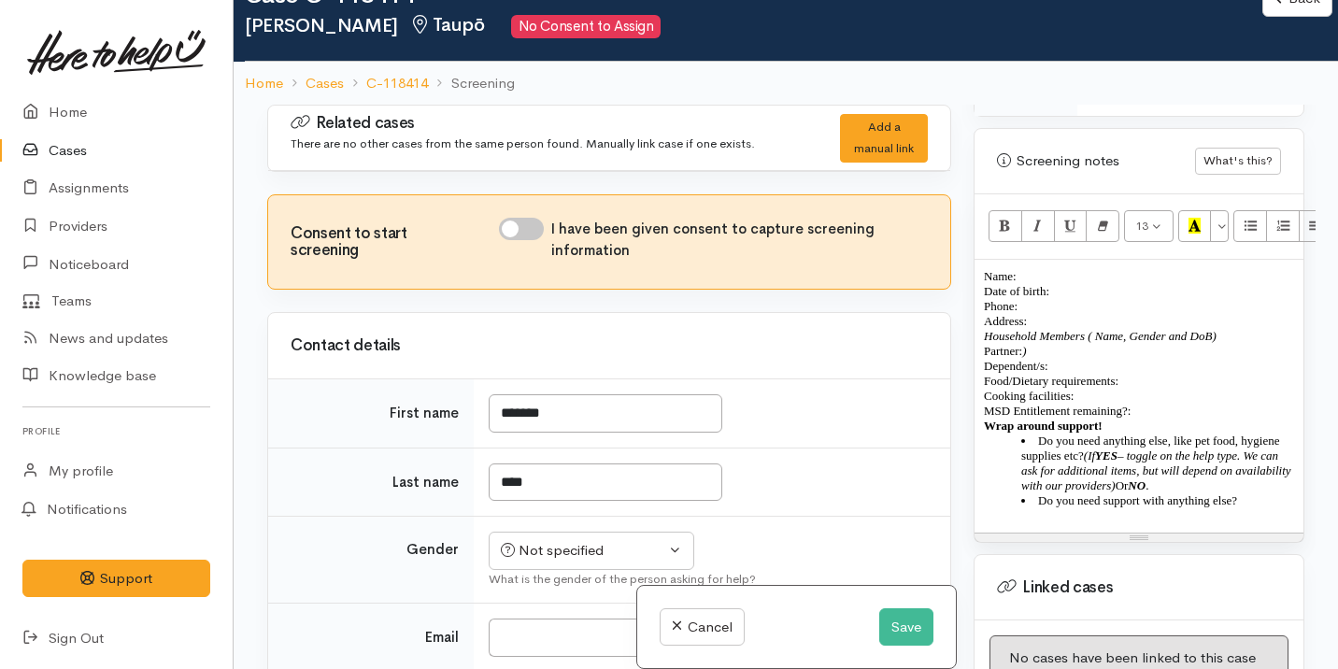
scroll to position [1287, 0]
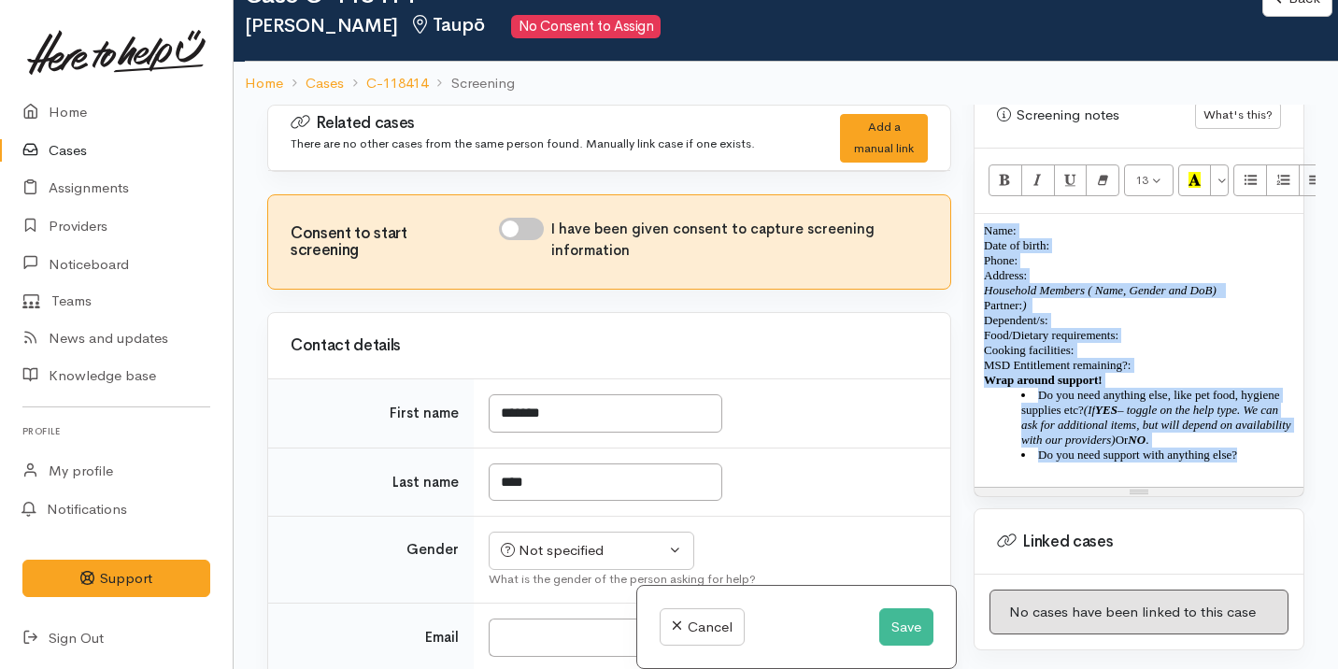
drag, startPoint x: 1279, startPoint y: 470, endPoint x: 965, endPoint y: 210, distance: 407.4
click at [965, 208] on div "Warnings Add No warnings have been raised against this case Add Warning Title ●…" at bounding box center [1138, 439] width 353 height 669
click at [1097, 172] on icon "Remove Font Style (⌘+\\)" at bounding box center [1103, 180] width 12 height 16
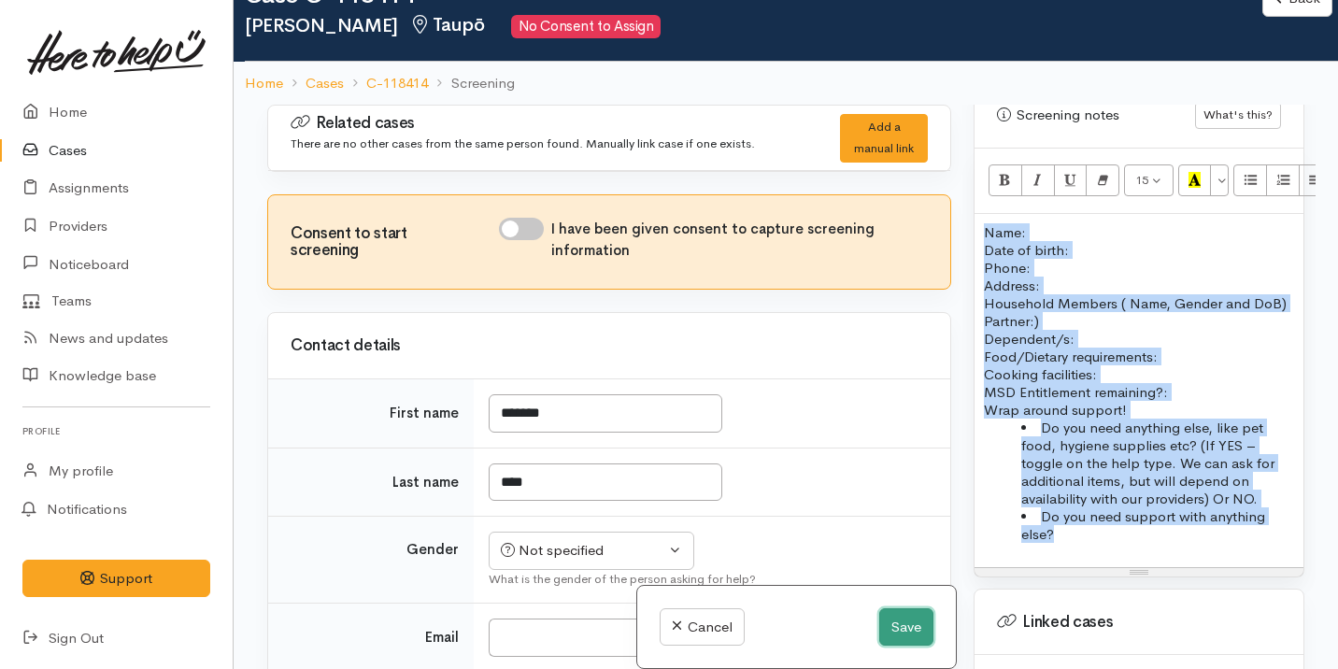
click at [892, 629] on button "Save" at bounding box center [906, 627] width 54 height 38
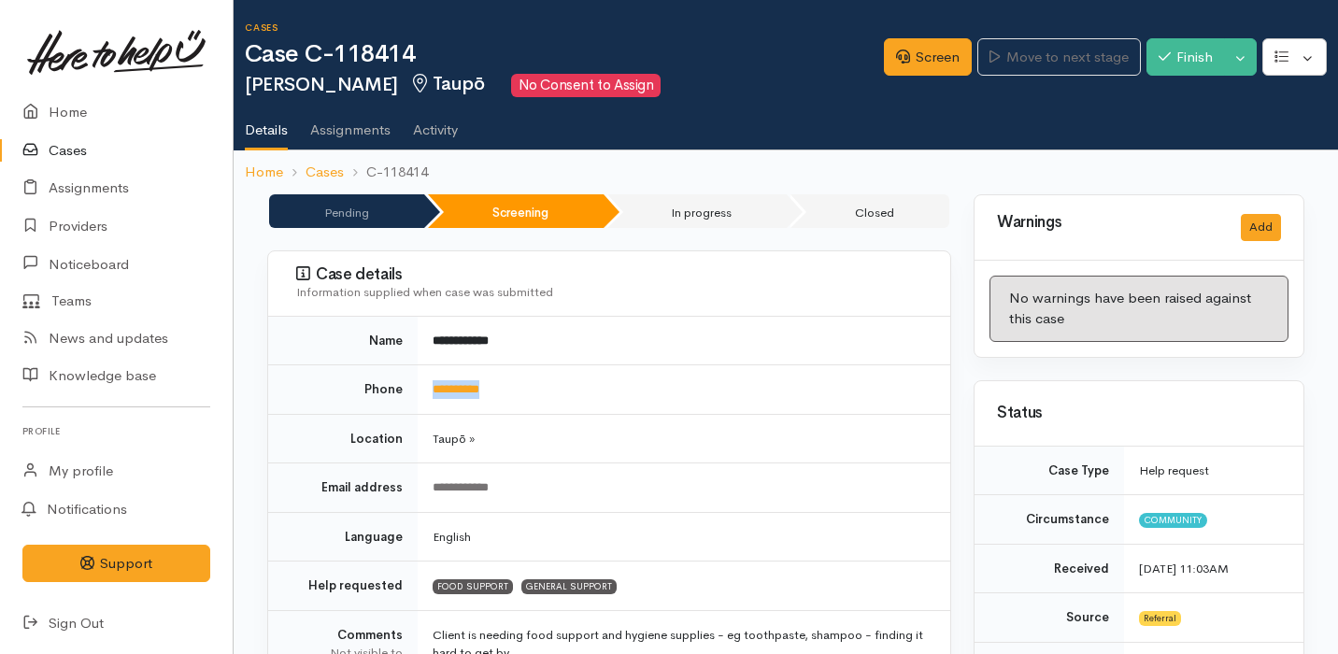
drag, startPoint x: 519, startPoint y: 387, endPoint x: 431, endPoint y: 385, distance: 88.8
click at [431, 385] on td "**********" at bounding box center [684, 390] width 533 height 50
copy link "**********"
click at [901, 62] on link "Screen" at bounding box center [928, 57] width 88 height 38
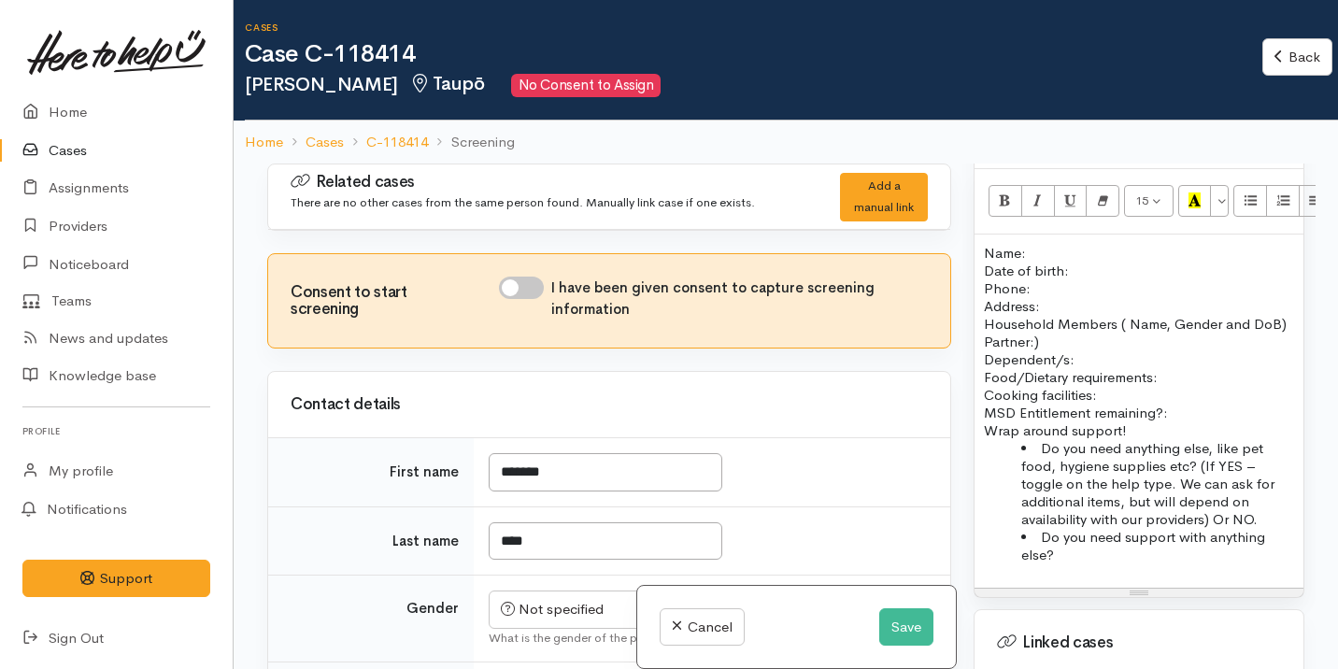
scroll to position [1299, 0]
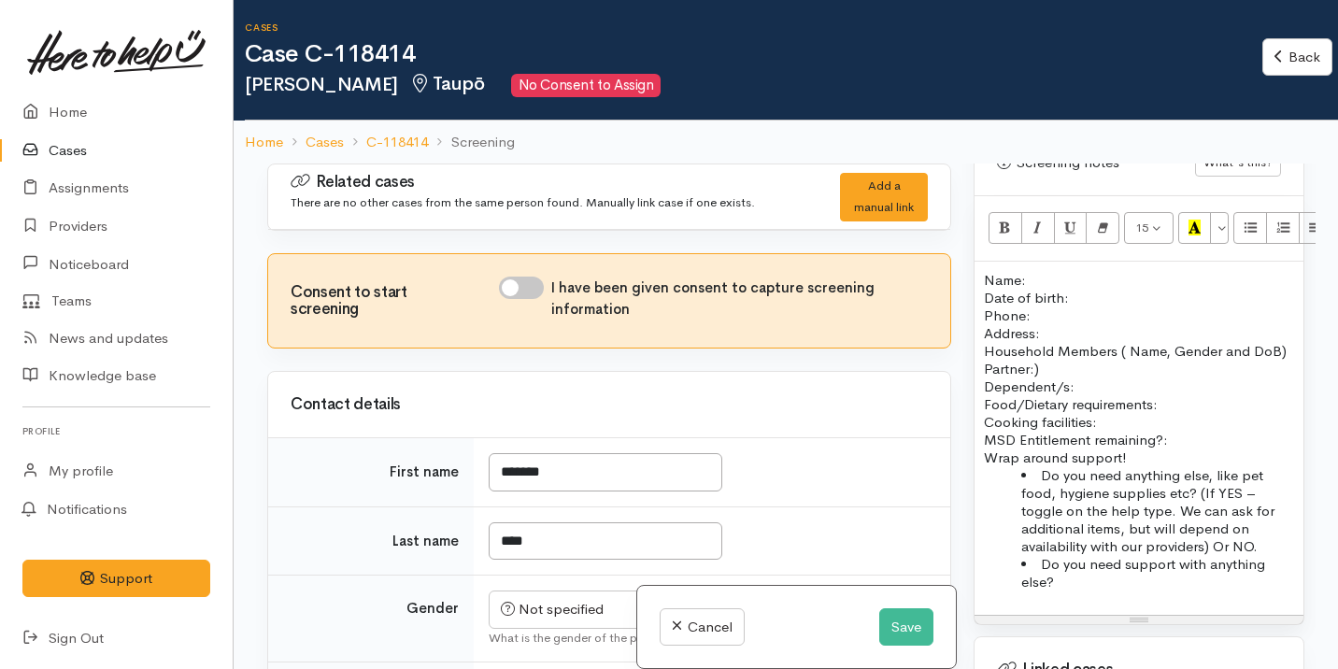
click at [1033, 271] on p "Name: Date of birth: Phone:" at bounding box center [1139, 297] width 310 height 53
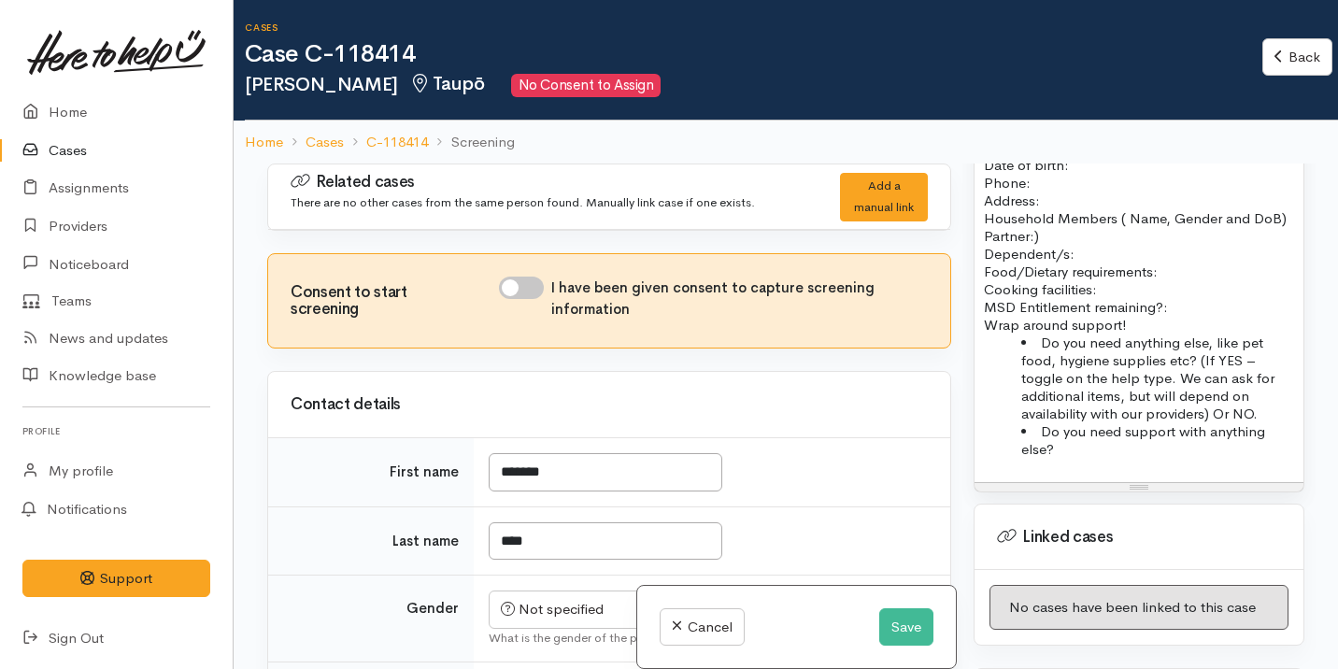
scroll to position [1314, 0]
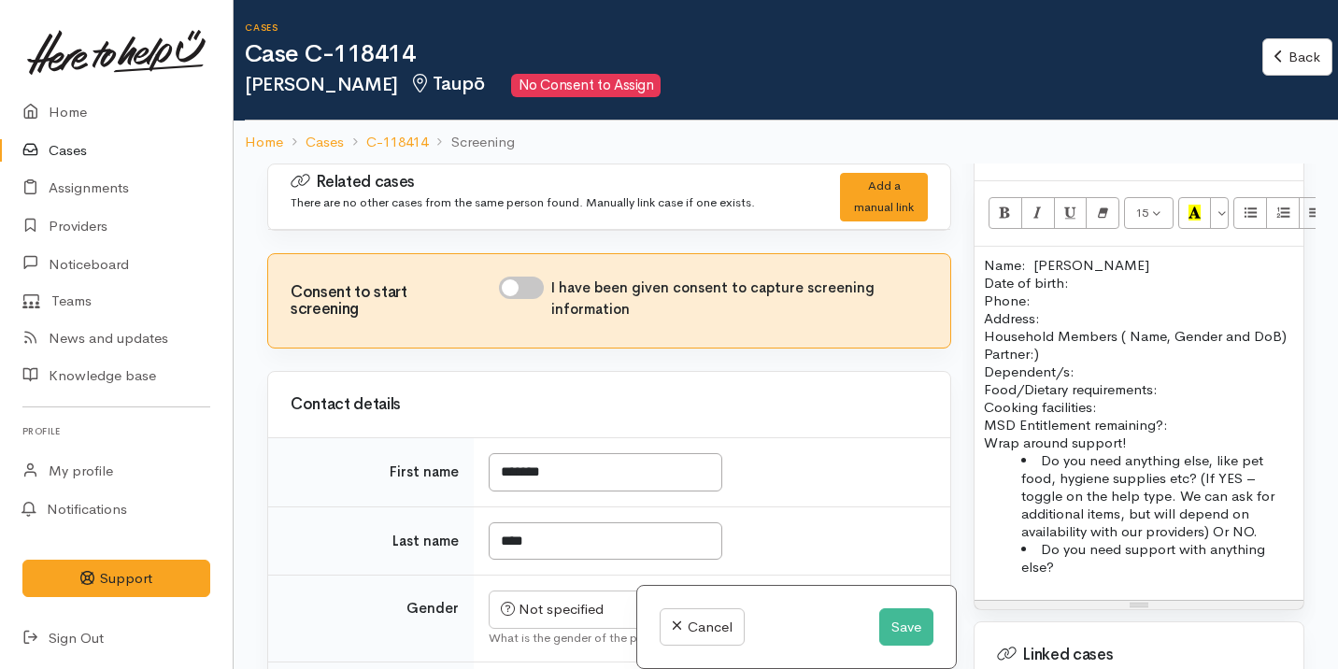
click at [1084, 265] on p "Name: Varshan Pere Date of birth: Phone:" at bounding box center [1139, 282] width 310 height 53
click at [524, 284] on input "I have been given consent to capture screening information" at bounding box center [521, 288] width 45 height 22
checkbox input "true"
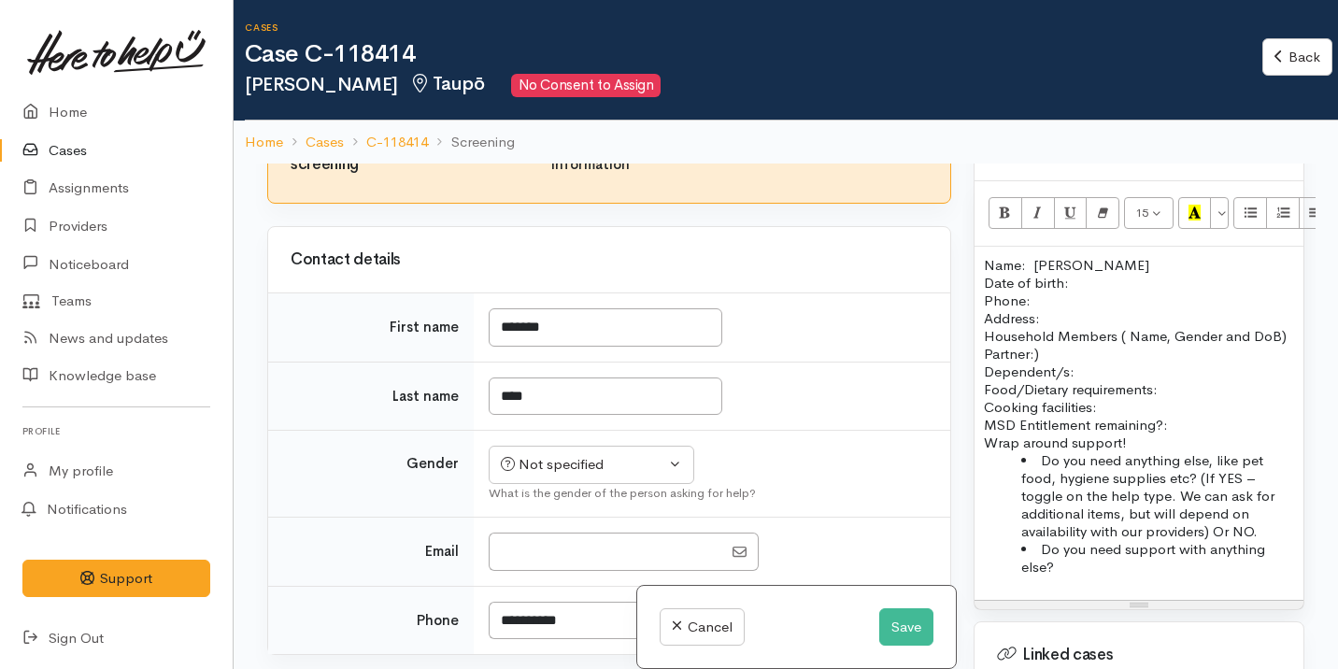
scroll to position [299, 0]
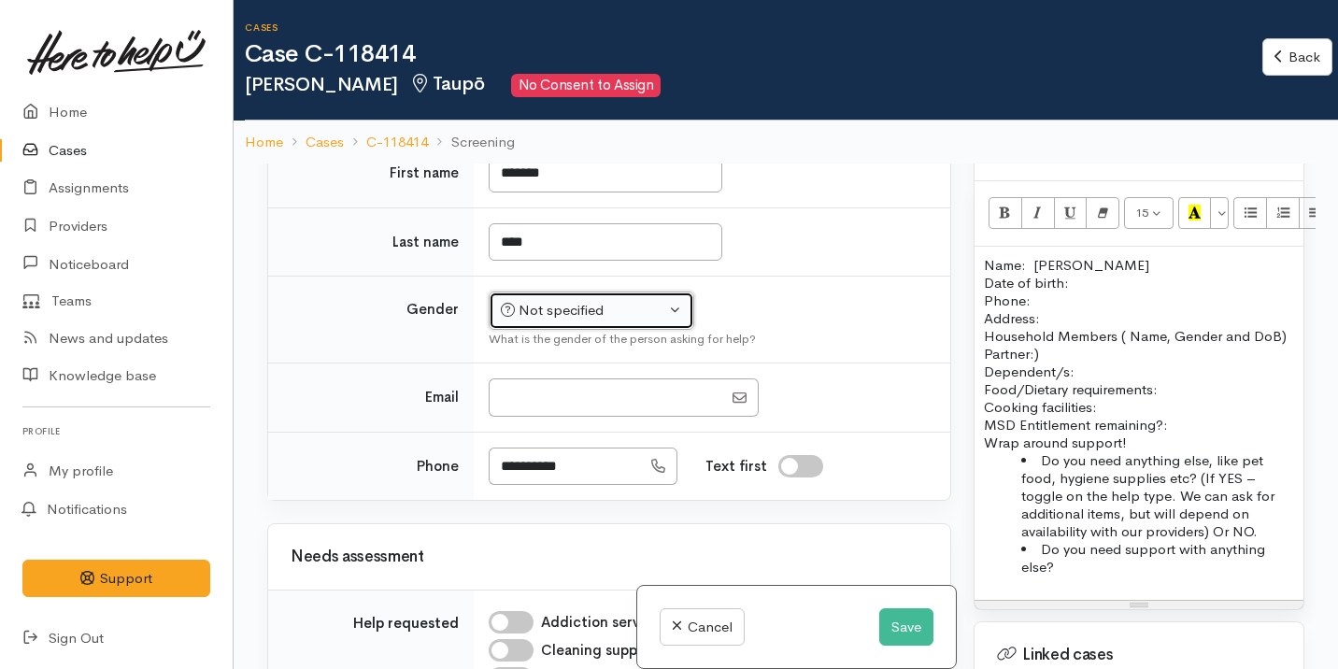
click at [626, 312] on div "Not specified" at bounding box center [583, 310] width 164 height 21
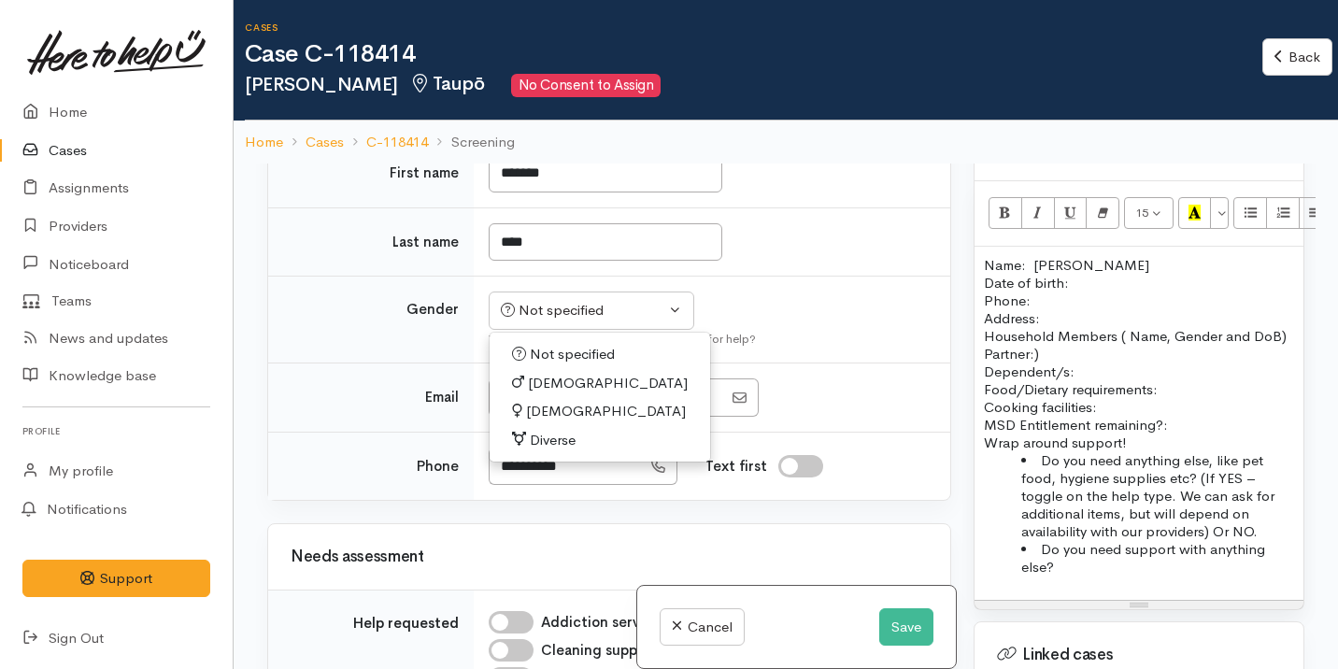
click at [579, 410] on link "Female" at bounding box center [600, 411] width 220 height 29
select select "Female"
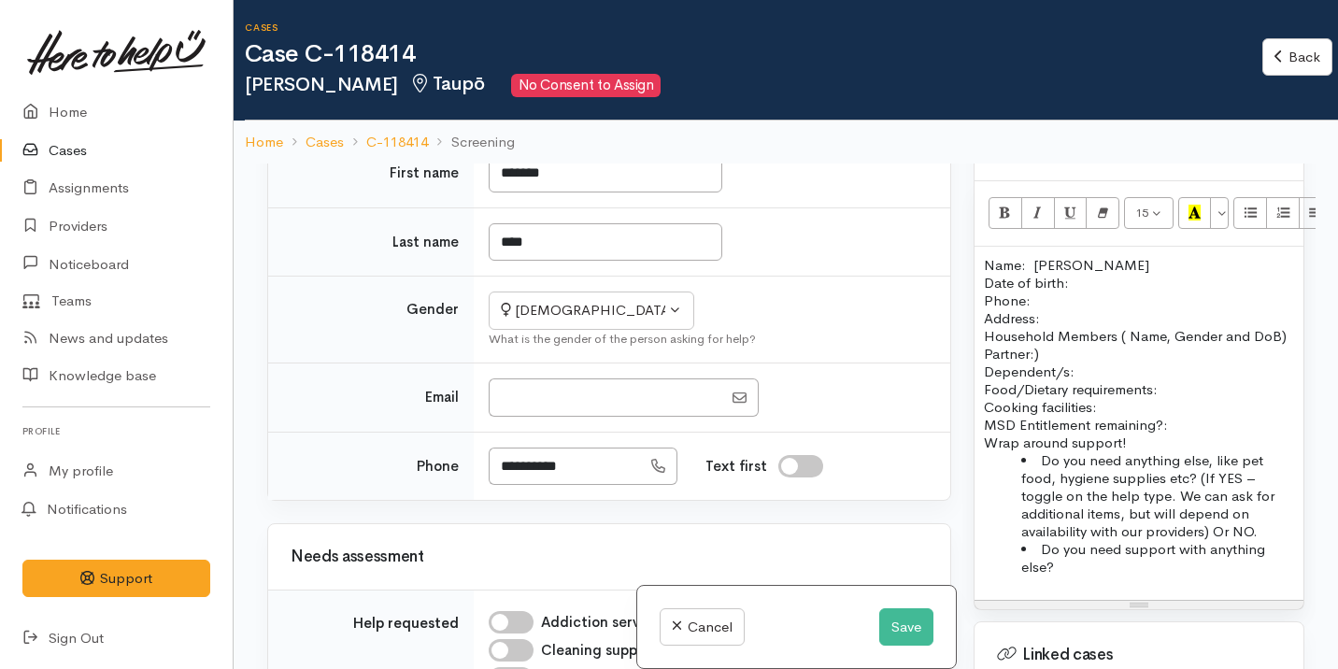
click at [1074, 261] on p "Name: Varshan Pere Date of birth: Phone:" at bounding box center [1139, 282] width 310 height 53
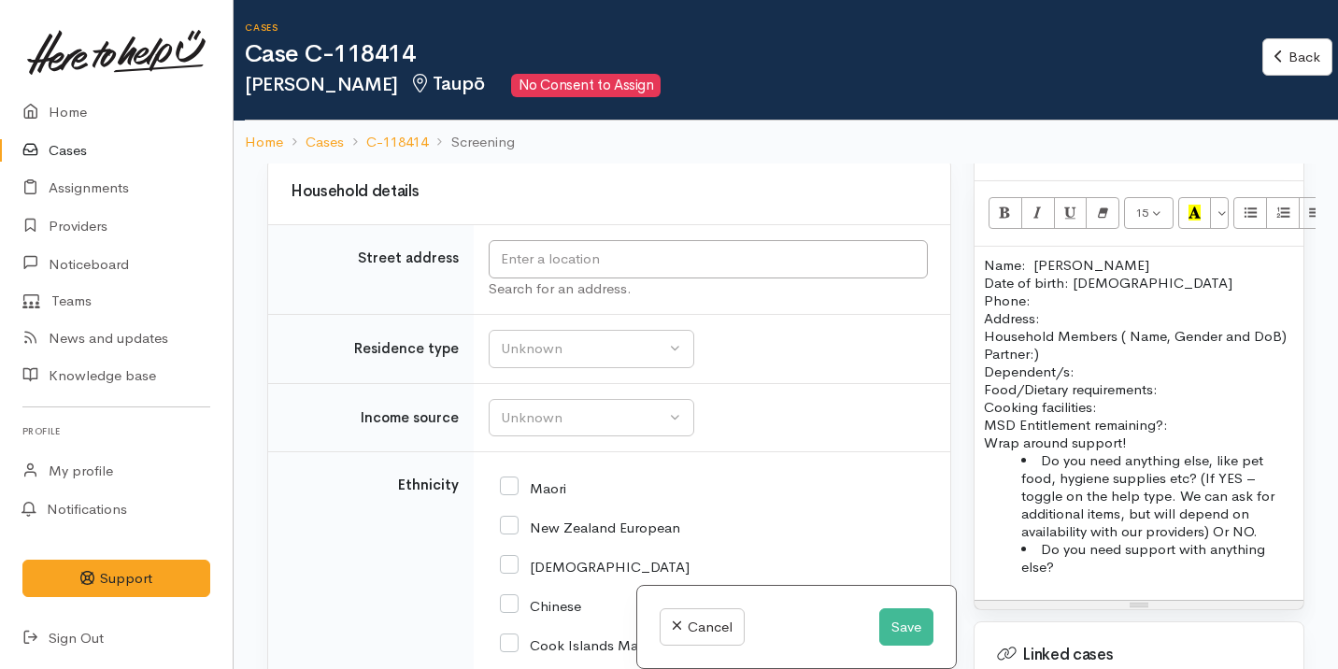
scroll to position [2003, 0]
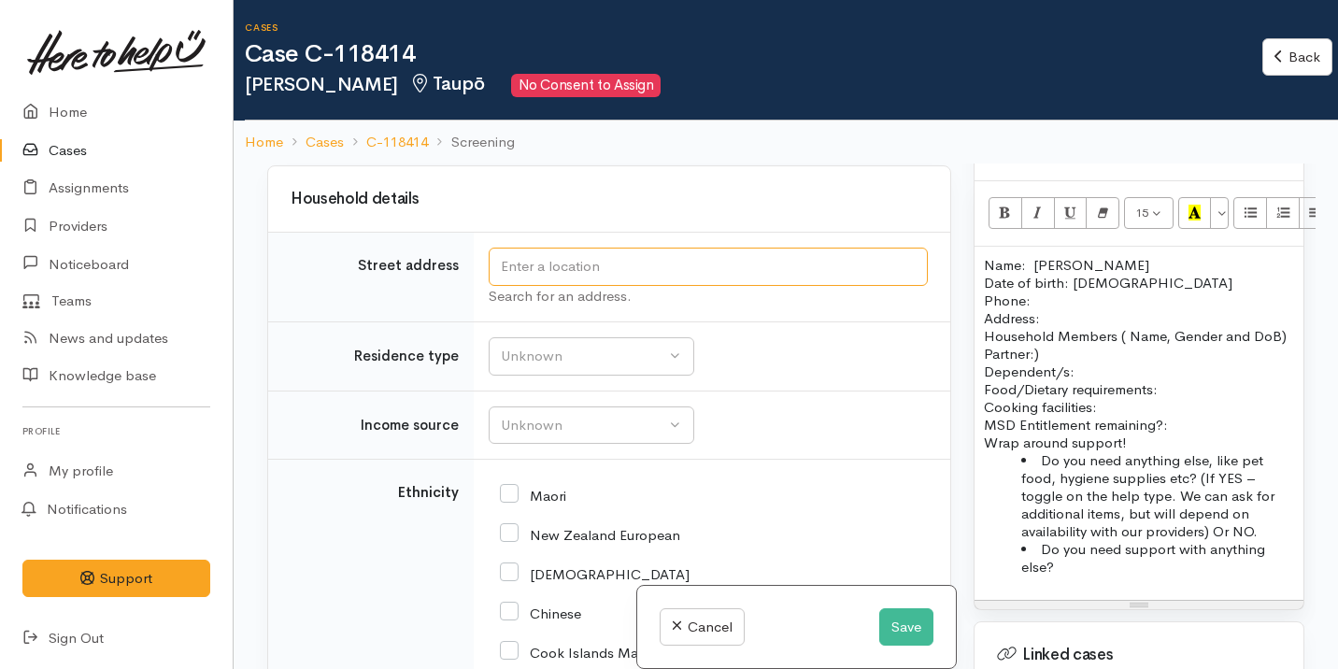
click at [637, 276] on input "text" at bounding box center [708, 267] width 439 height 38
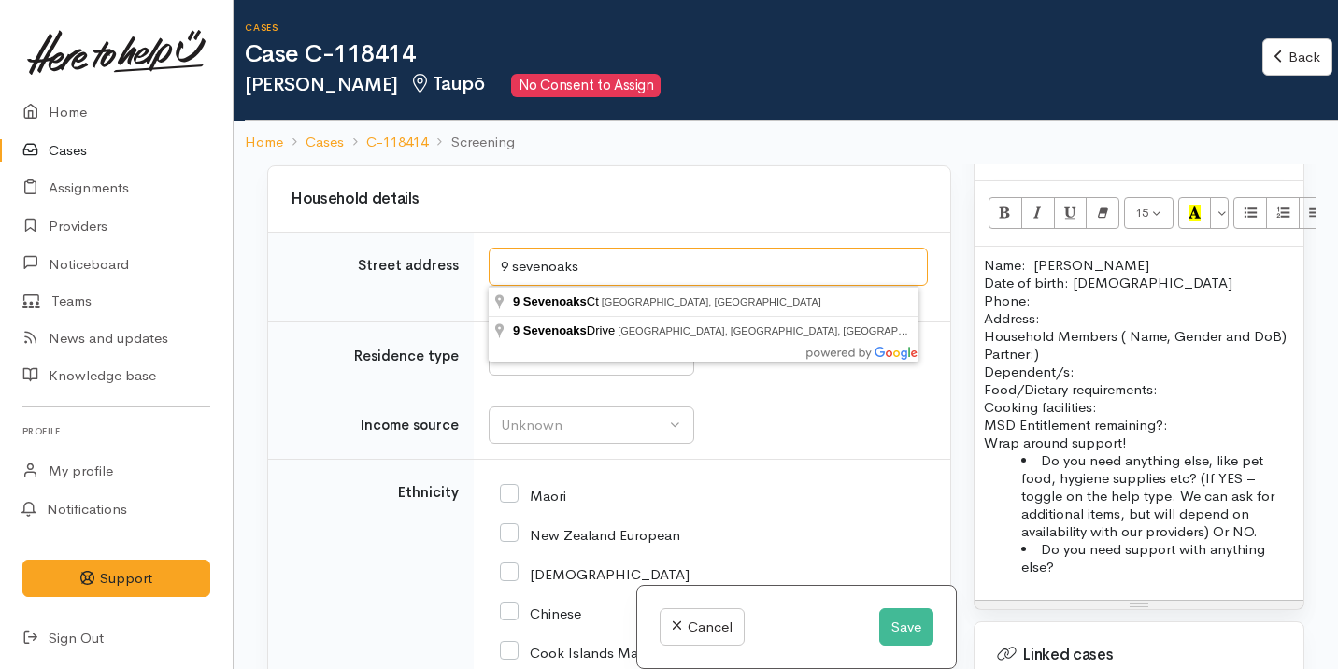
click at [548, 267] on input "9 sevenoaks" at bounding box center [708, 267] width 439 height 38
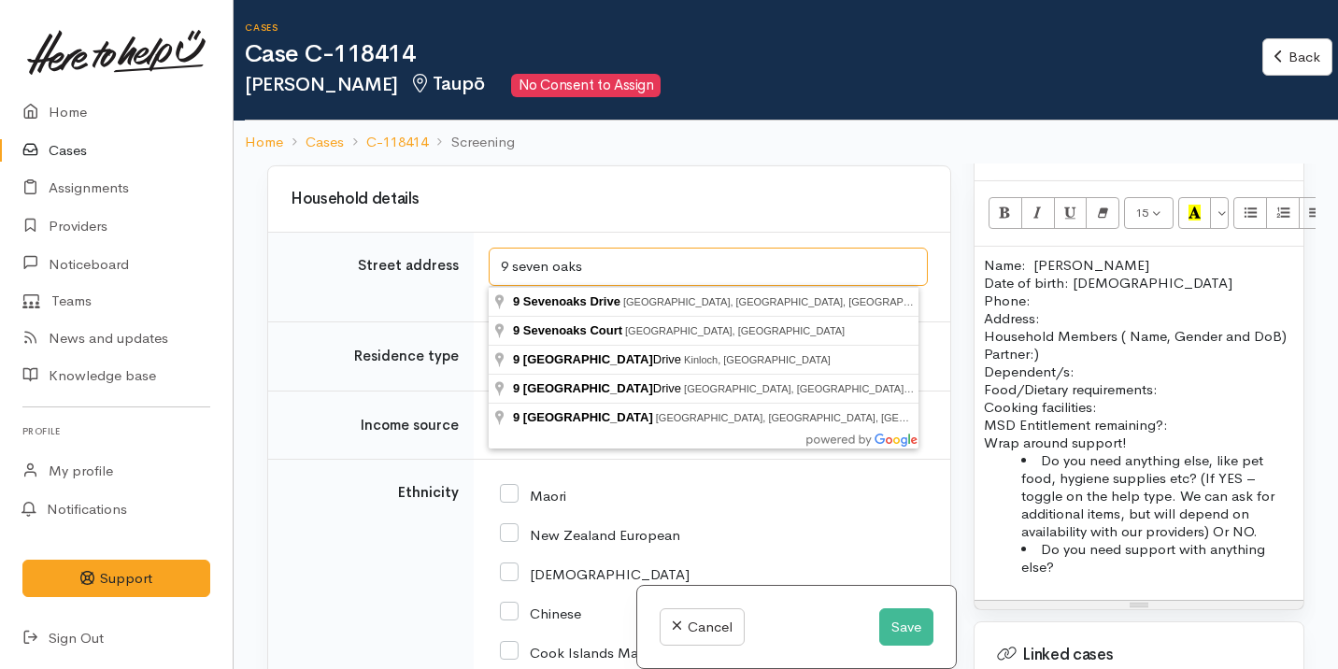
click at [601, 270] on input "9 seven oaks" at bounding box center [708, 267] width 439 height 38
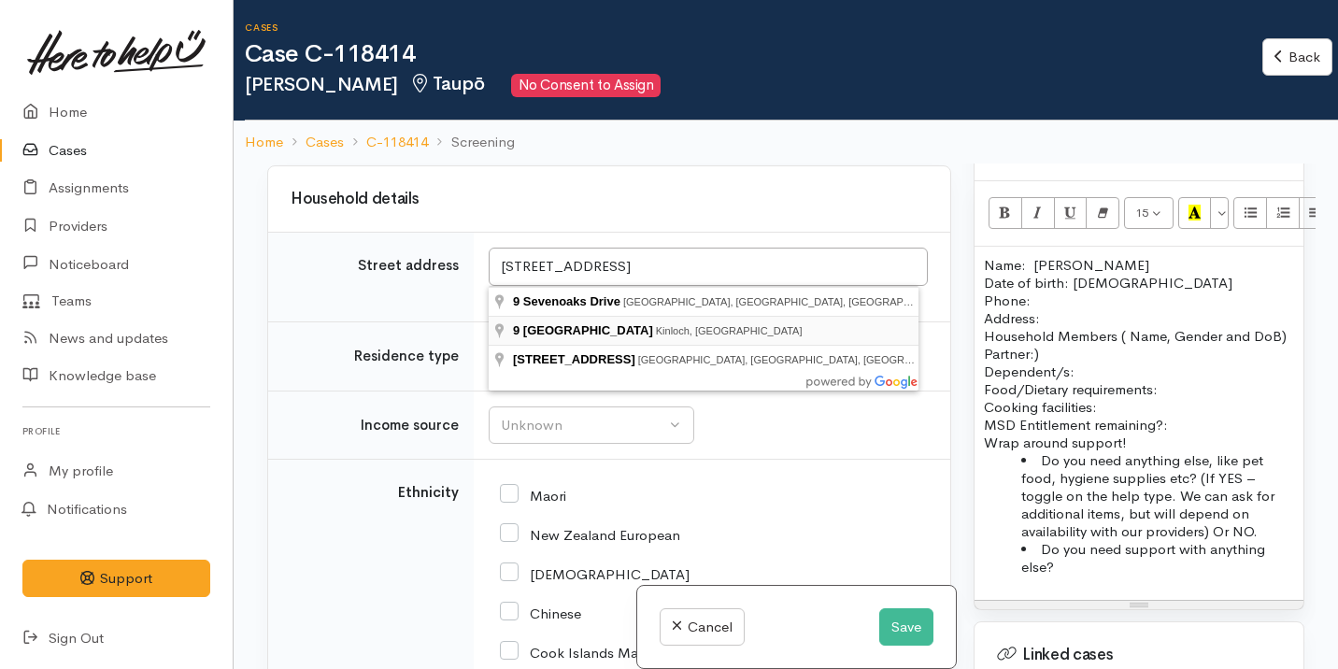
type input "9 Seven Oaks Drive, Kinloch, New Zealand"
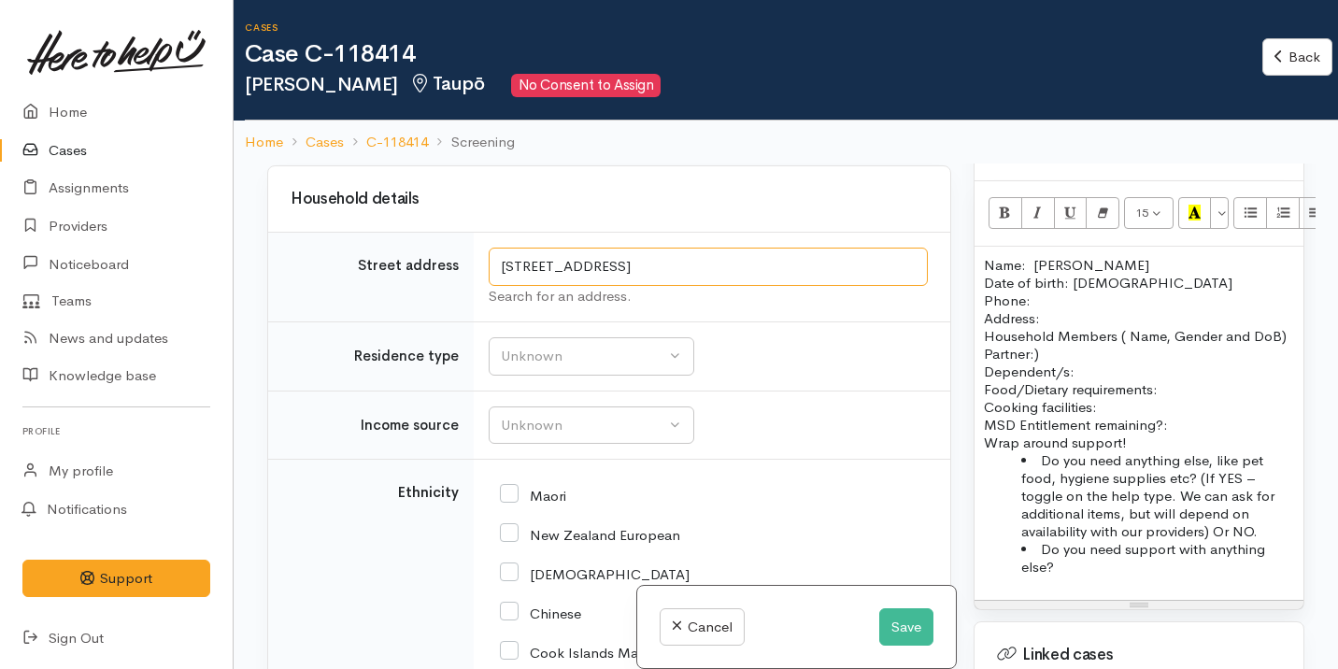
click at [698, 269] on input "9 Seven Oaks Drive, Kinloch, New Zealand" at bounding box center [708, 267] width 439 height 38
click at [1044, 309] on p "Address:" at bounding box center [1139, 318] width 310 height 18
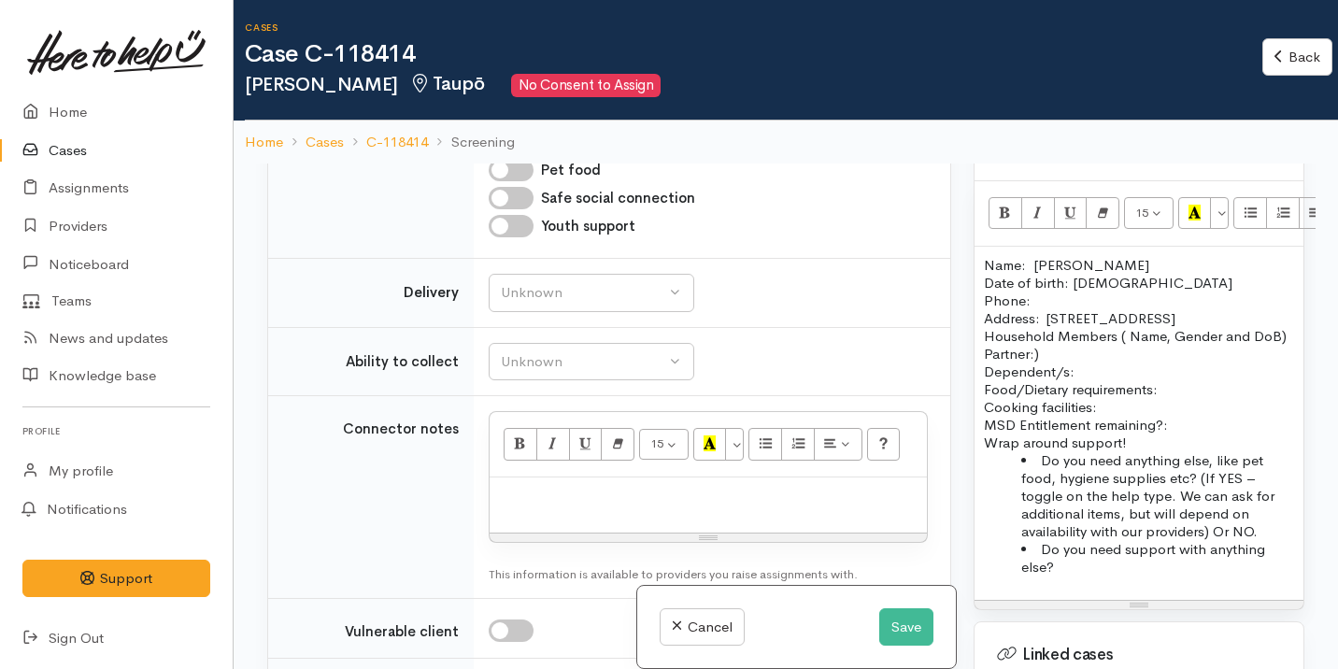
scroll to position [1273, 0]
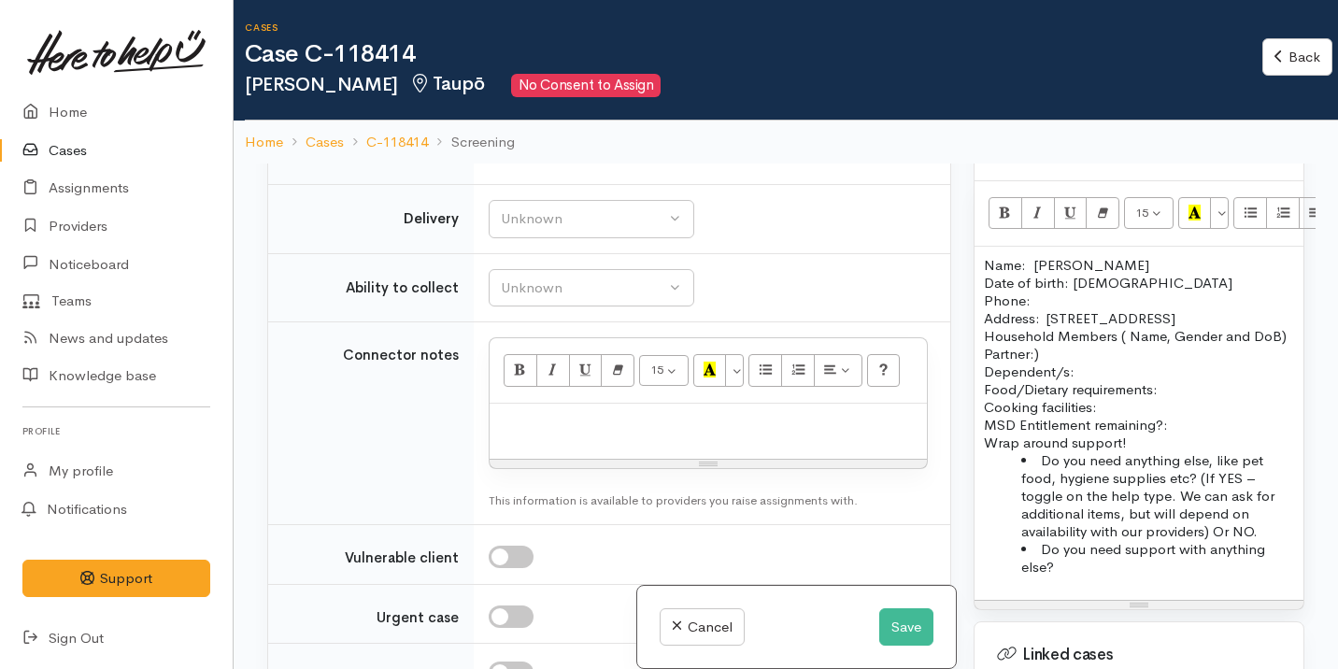
click at [1051, 368] on p "Household Members ( Name, Gender and DoB) Partner:) Dependent/s:" at bounding box center [1139, 353] width 310 height 53
drag, startPoint x: 1050, startPoint y: 375, endPoint x: 1116, endPoint y: 336, distance: 76.6
click at [1116, 336] on p "Household Members ( Name, Gender and DoB) Partner:) Dependent/s:" at bounding box center [1139, 353] width 310 height 53
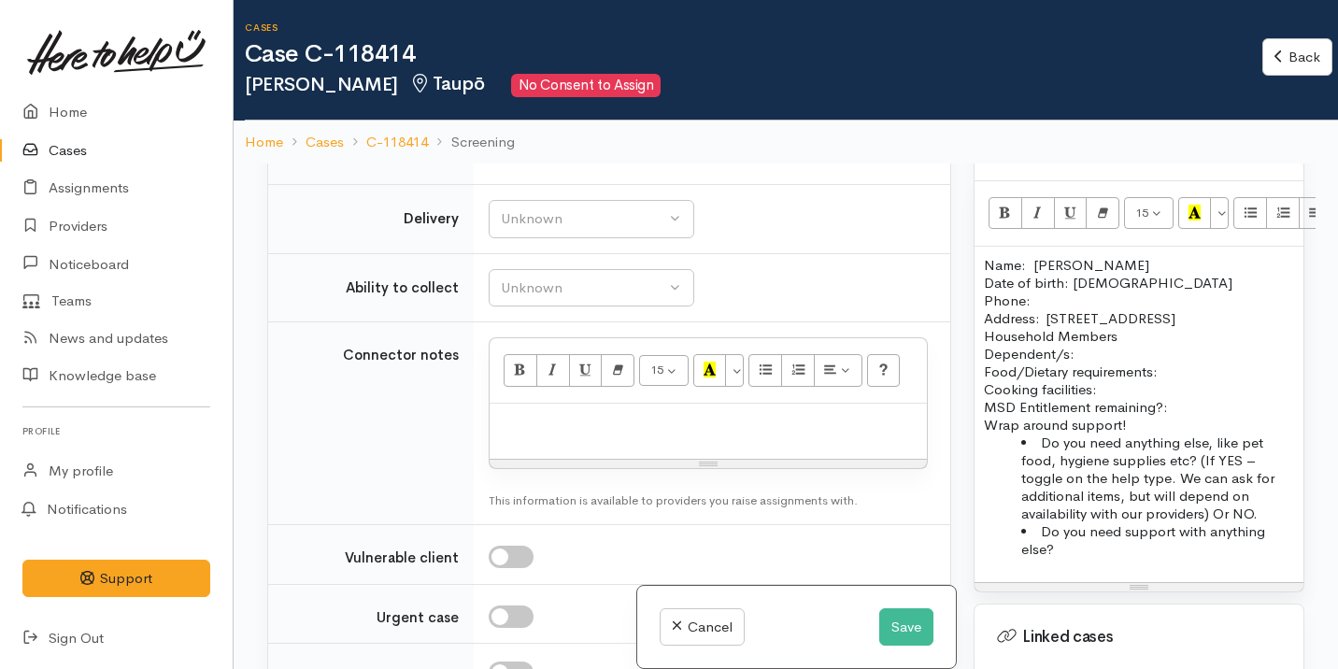
click at [984, 372] on p "Food/Dietary requirements: Cooking facilities: MSD Entitlement remaining?:" at bounding box center [1139, 388] width 310 height 53
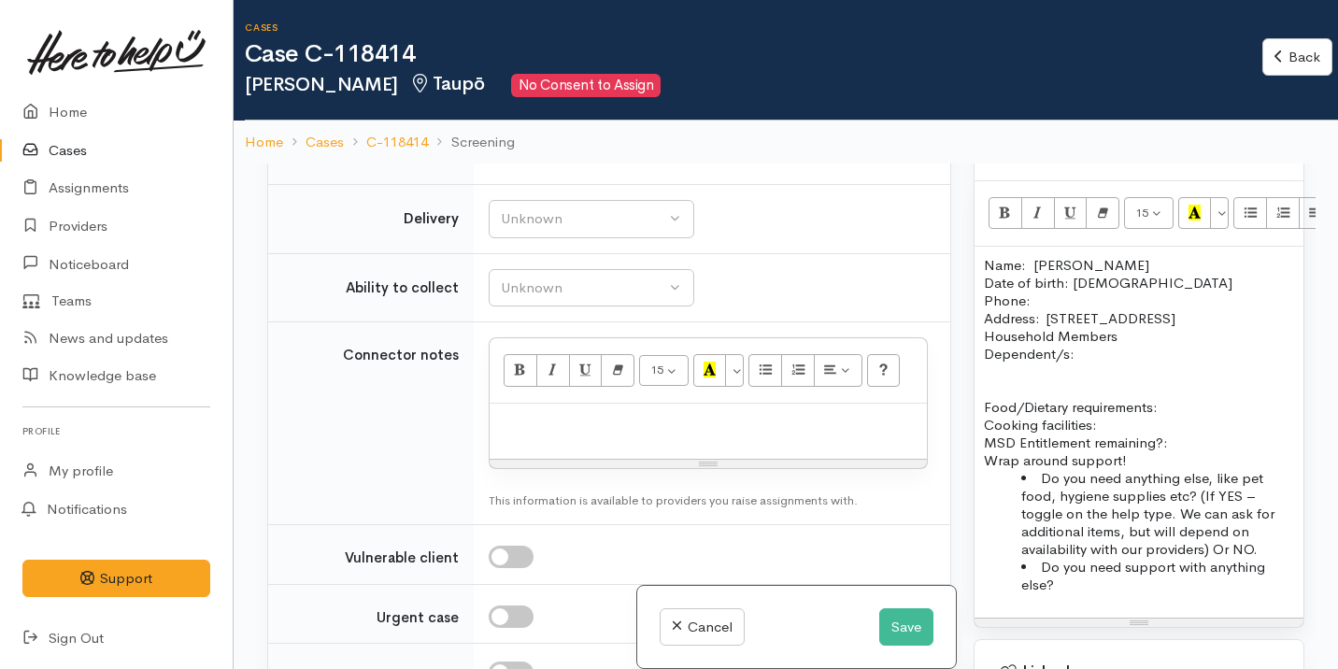
click at [1101, 360] on p "Household Members Dependent/s:" at bounding box center [1139, 345] width 310 height 36
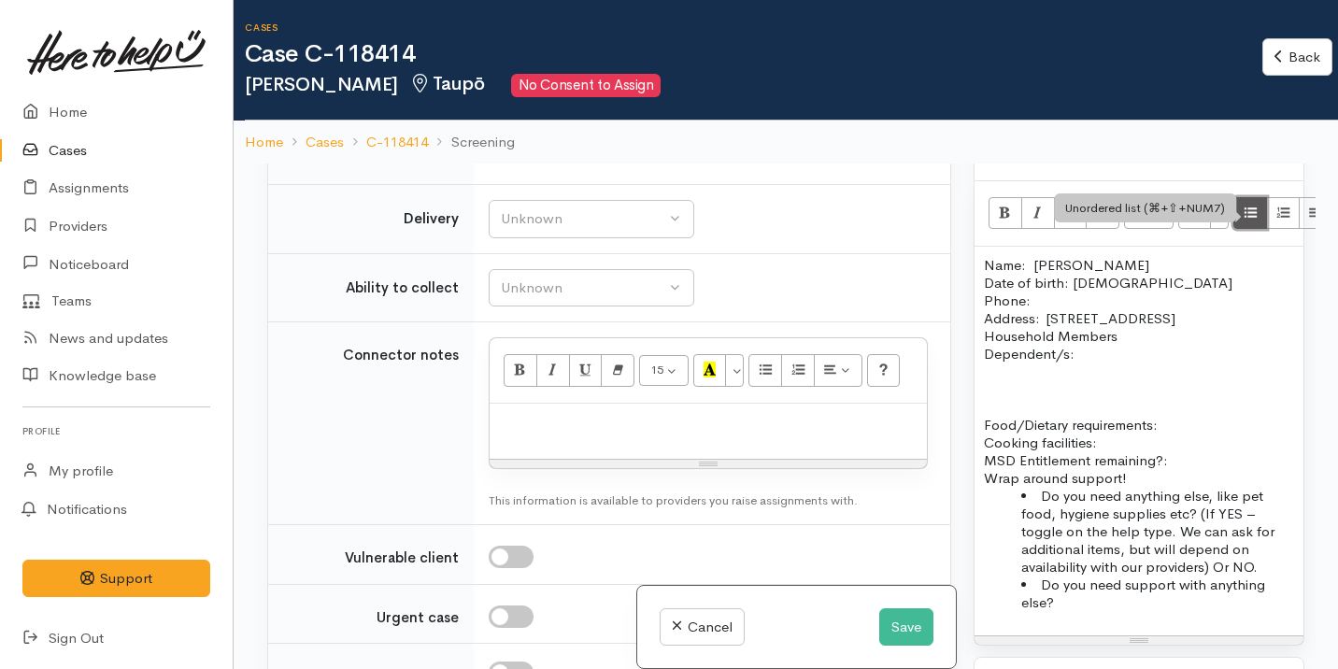
click at [1246, 205] on icon "Unordered list (⌘+⇧+NUM7)" at bounding box center [1250, 213] width 12 height 16
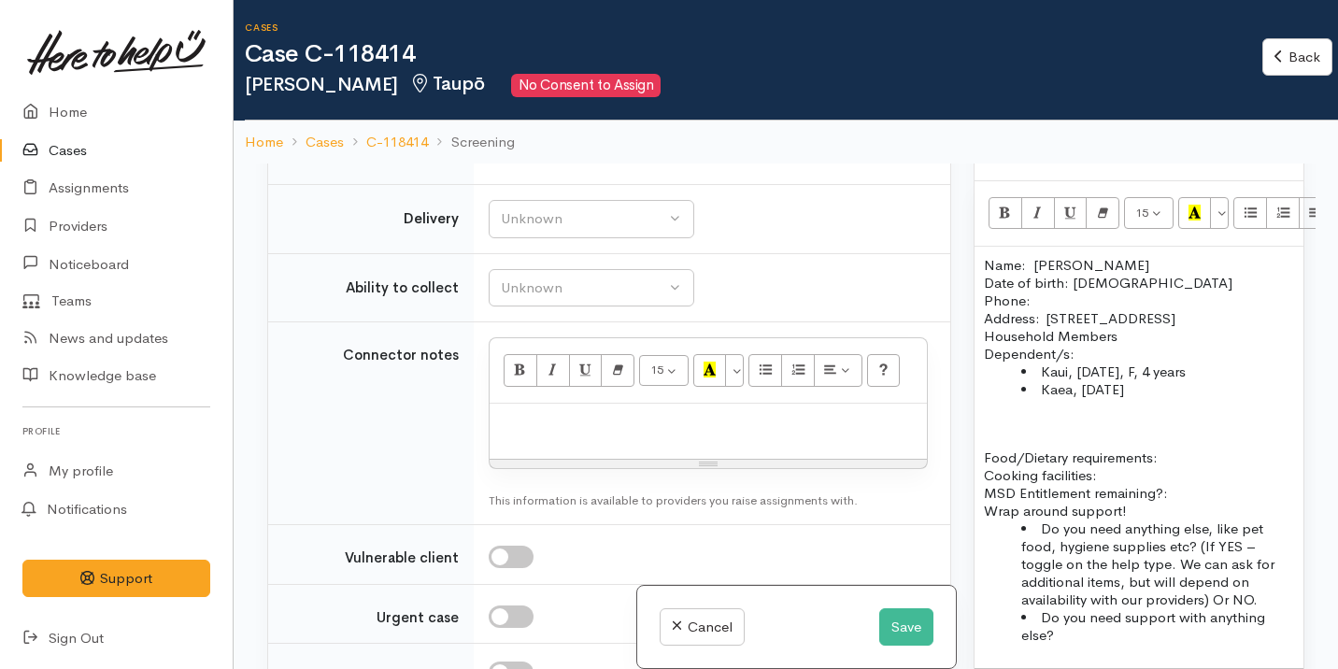
click at [1119, 392] on li "Kaea, 21/06/2022" at bounding box center [1157, 389] width 273 height 18
click at [1180, 387] on li "Kaea, 21/07/2022" at bounding box center [1157, 389] width 273 height 18
click at [1170, 371] on li "Kaui, 12/04/2021, F, 4 years" at bounding box center [1157, 371] width 273 height 18
click at [1209, 397] on div "Name: Varshan Pere Date of birth: 09/01/1998 Phone:  Address:  9 Seven Oaks Dri…" at bounding box center [1138, 457] width 329 height 421
click at [1198, 376] on li "Kaui, 12/04/2021, M, 4 years" at bounding box center [1157, 371] width 273 height 18
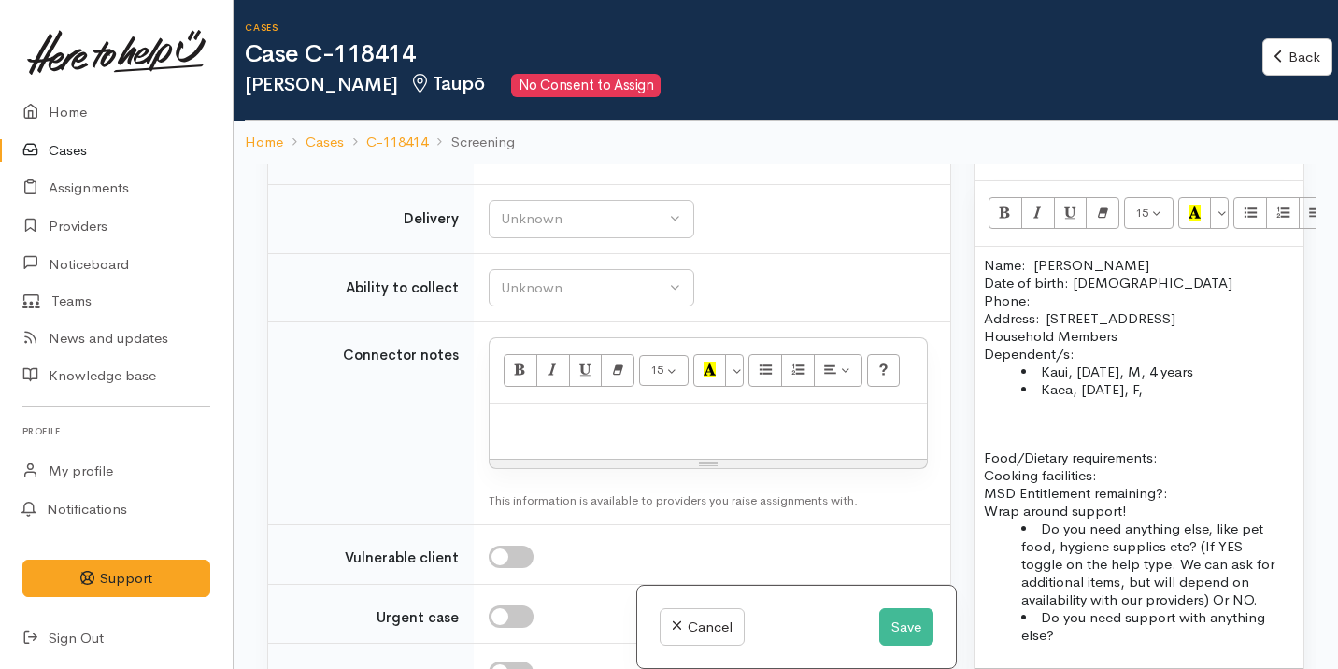
click at [1188, 390] on li "Kaea, 21/07/2022, F," at bounding box center [1157, 389] width 273 height 18
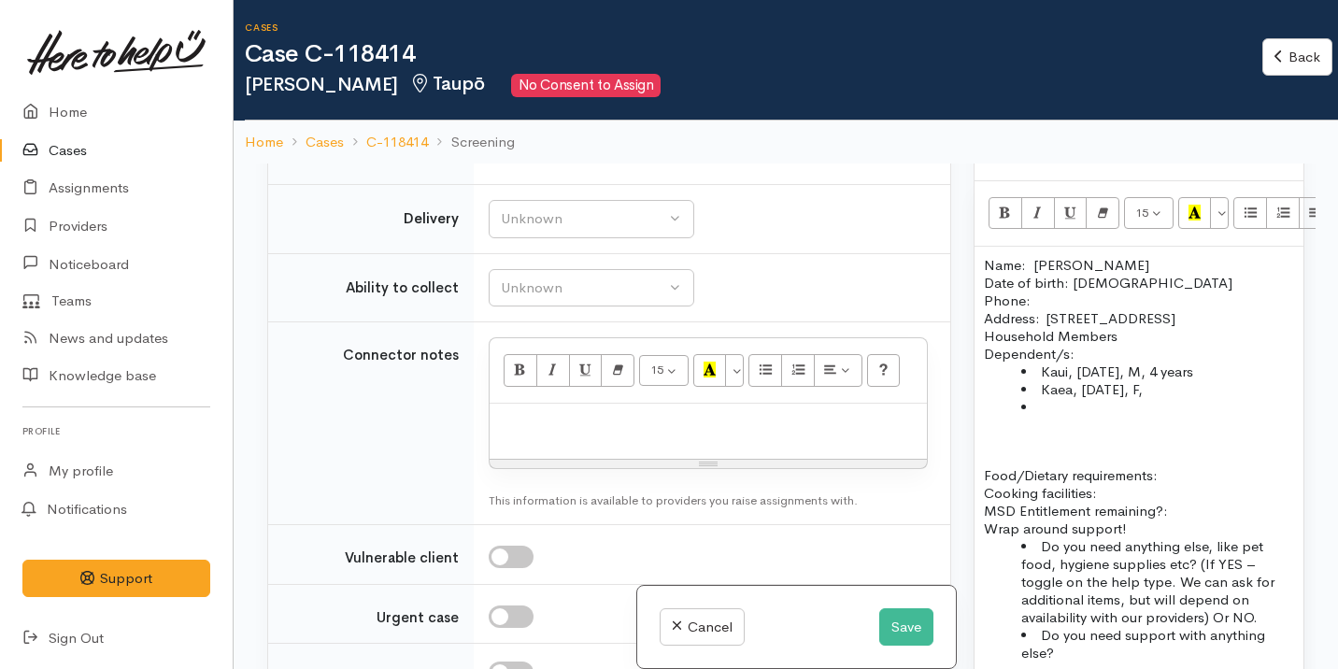
click at [1199, 391] on li "Kaea, 21/07/2022, F," at bounding box center [1157, 389] width 273 height 18
click at [1056, 414] on li at bounding box center [1157, 407] width 273 height 18
click at [989, 448] on p at bounding box center [1139, 457] width 310 height 18
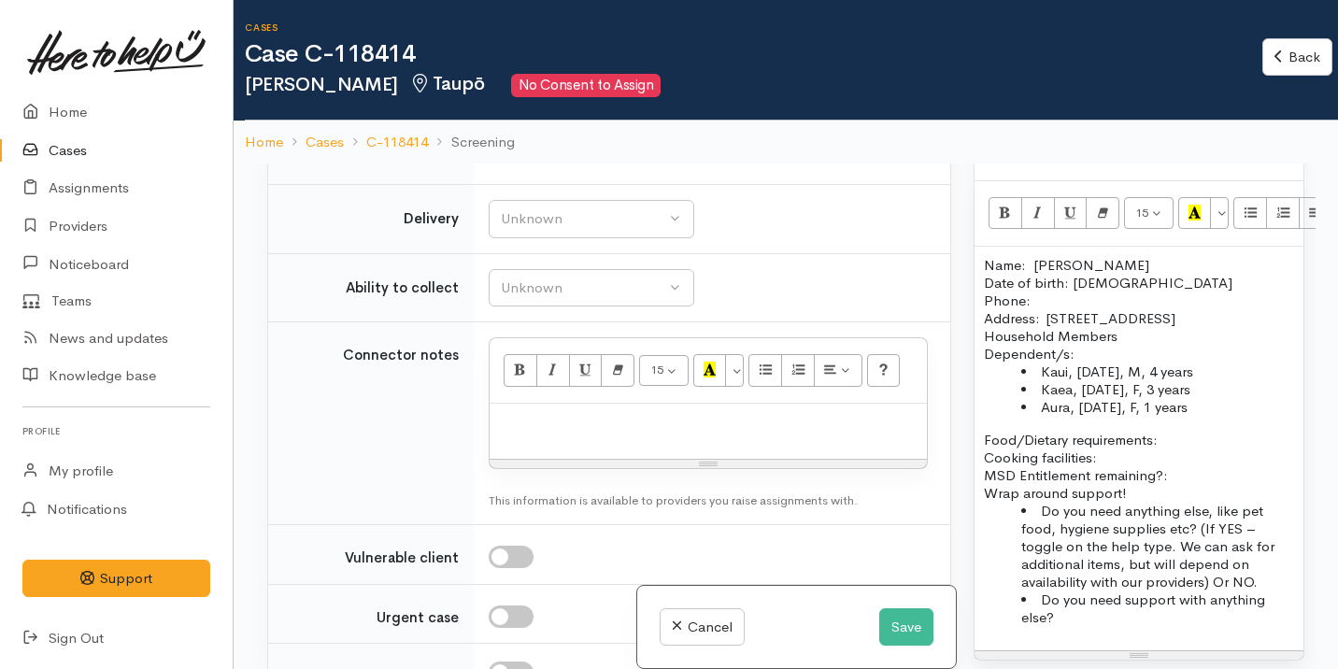
click at [1176, 433] on p "Food/Dietary requirements: Cooking facilities: MSD Entitlement remaining?:" at bounding box center [1139, 457] width 310 height 53
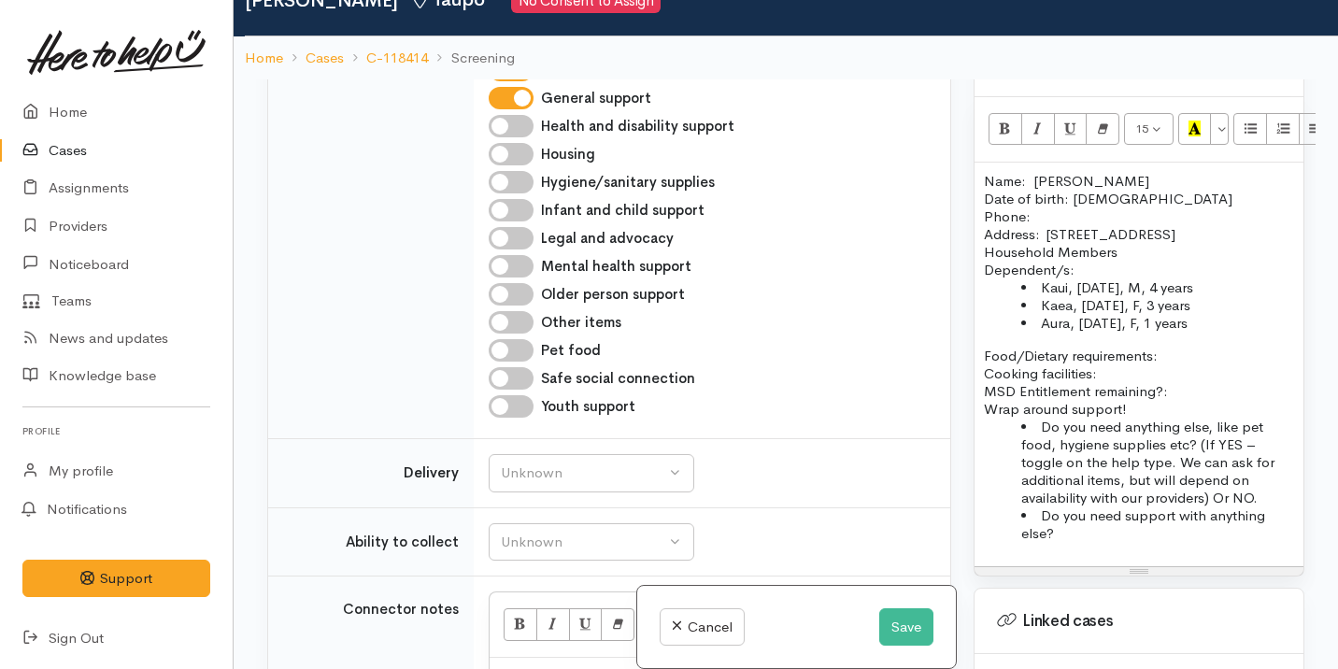
scroll to position [947, 0]
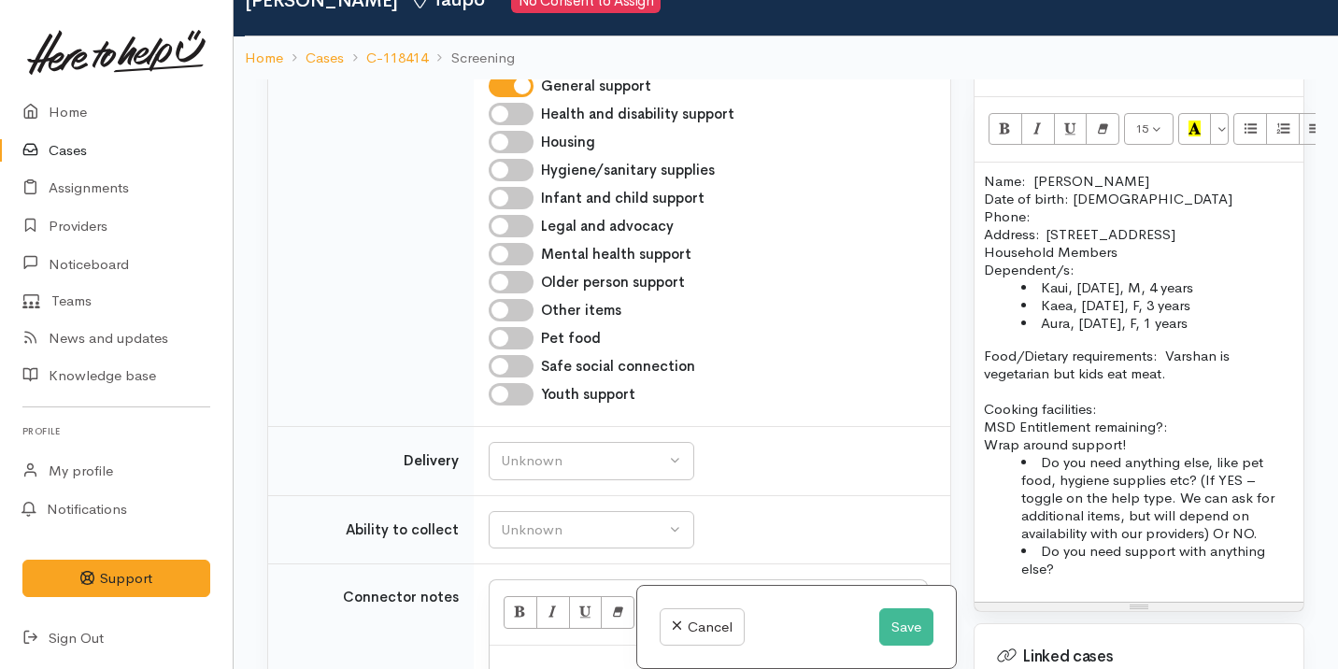
click at [1154, 402] on p "Cooking facilities: MSD Entitlement remaining?:" at bounding box center [1139, 408] width 310 height 53
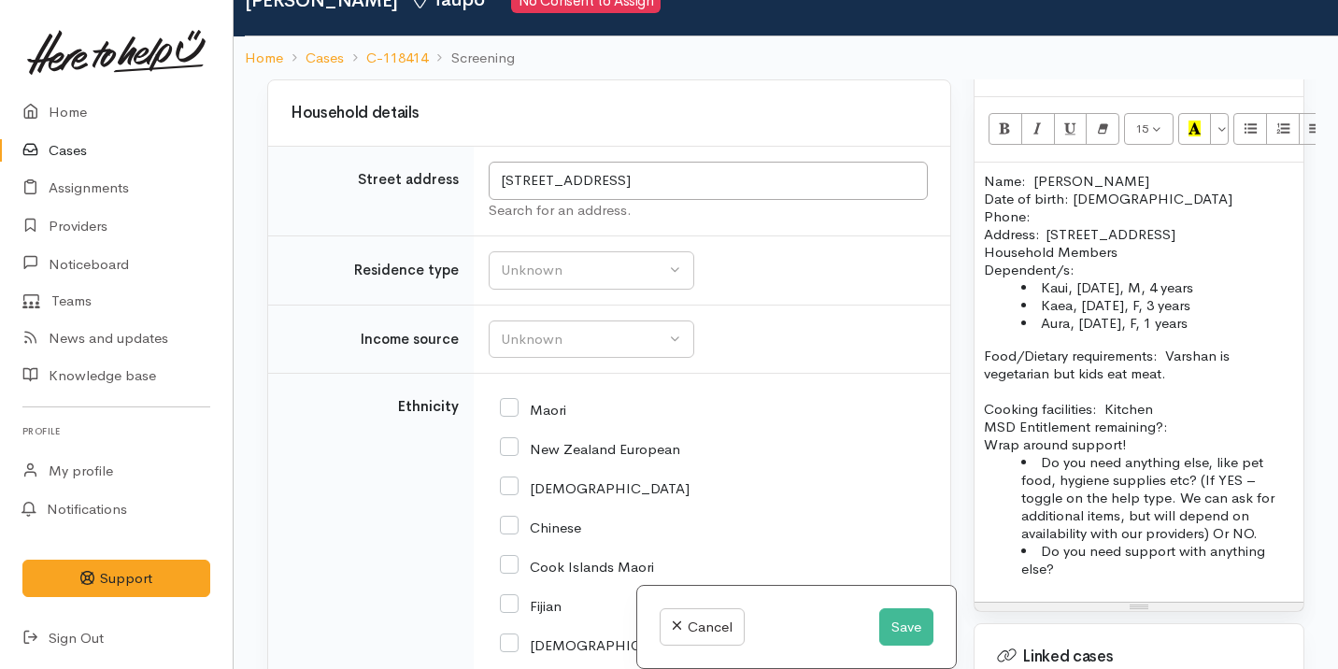
scroll to position [2006, 0]
click at [586, 335] on div "Unknown" at bounding box center [583, 338] width 164 height 21
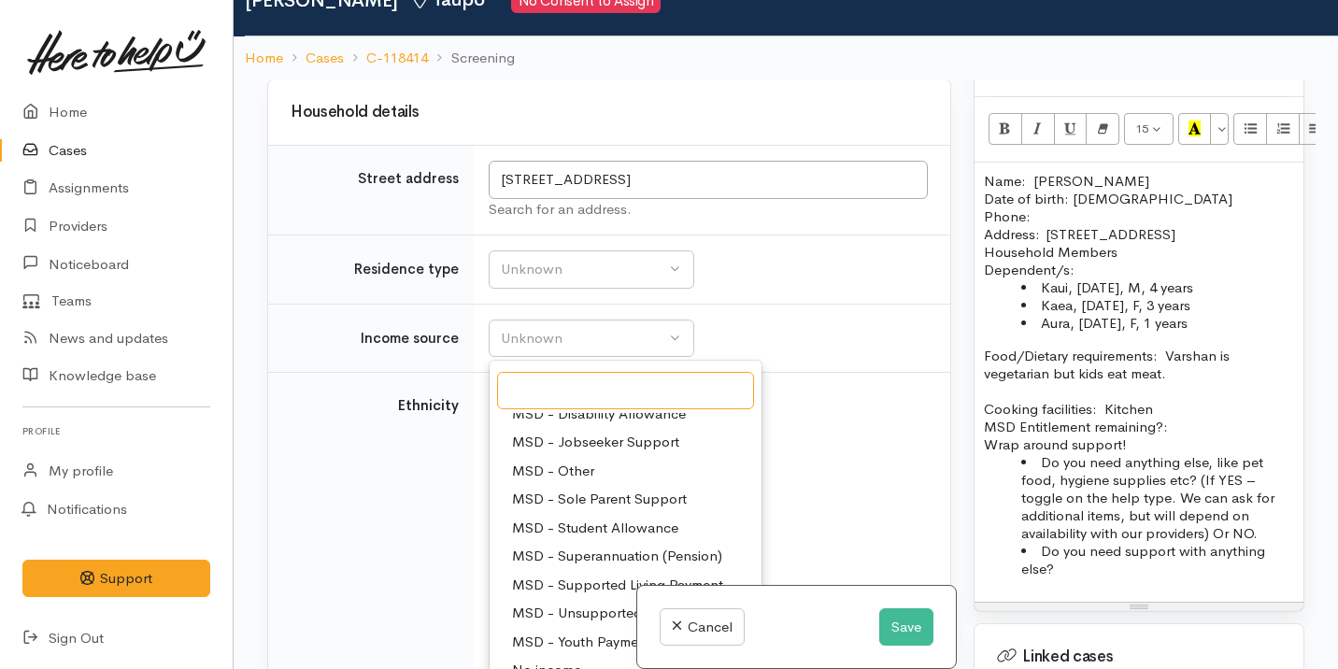
scroll to position [159, 0]
click at [612, 485] on link "MSD - Sole Parent Support" at bounding box center [626, 496] width 272 height 29
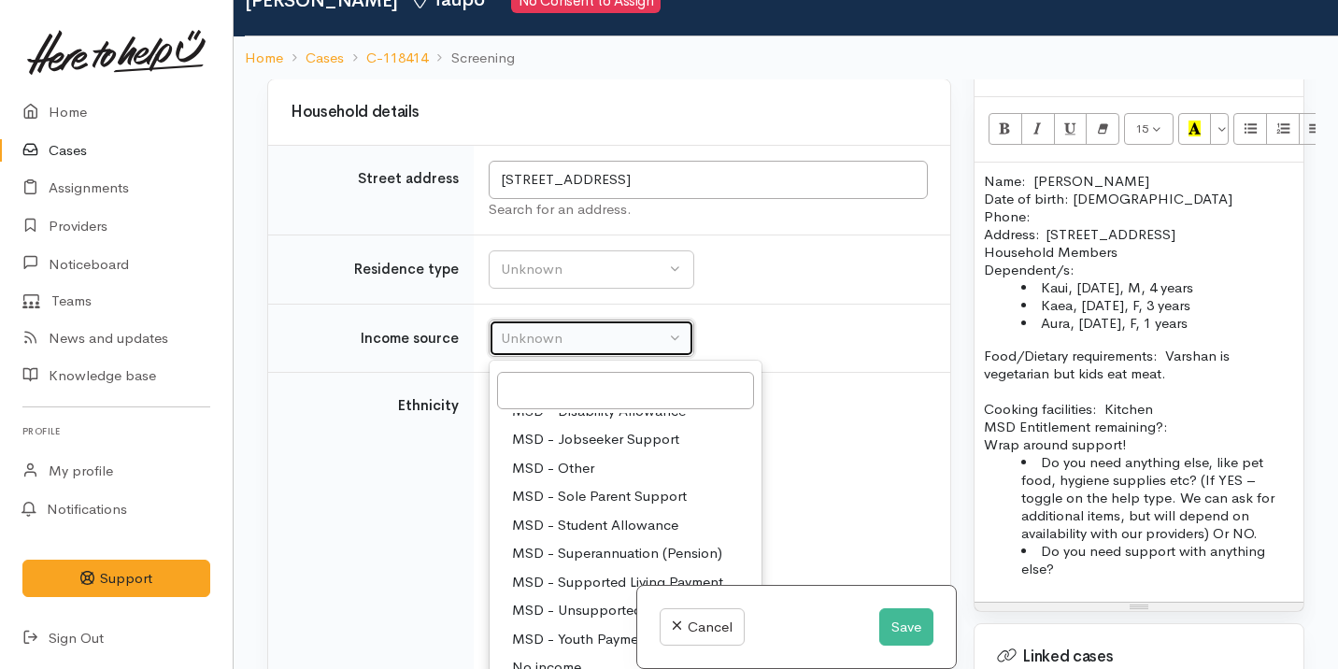
select select "7"
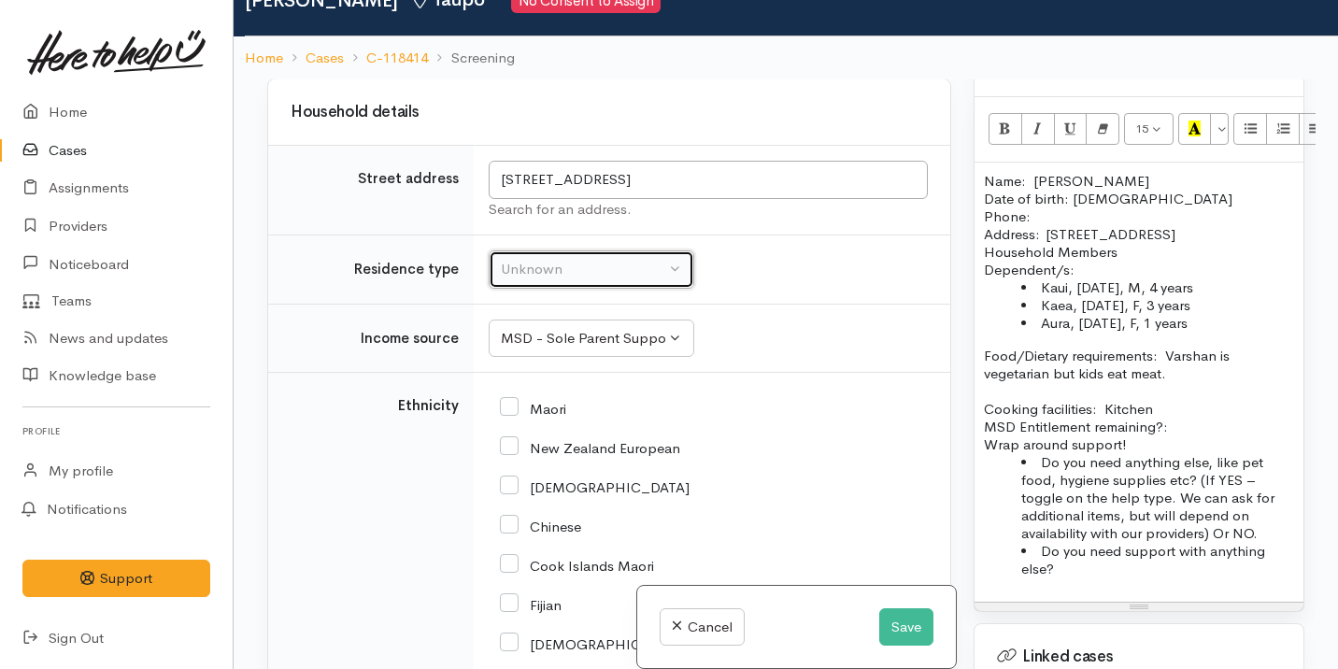
click at [614, 270] on div "Unknown" at bounding box center [583, 269] width 164 height 21
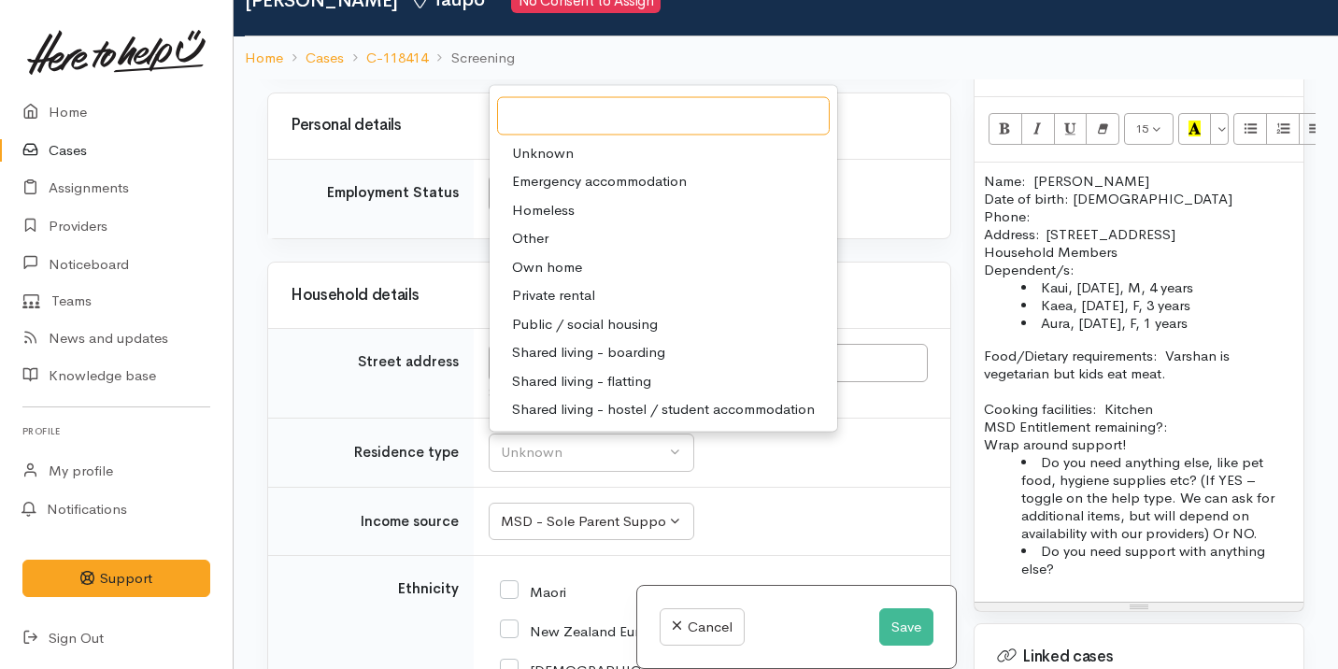
scroll to position [1564, 0]
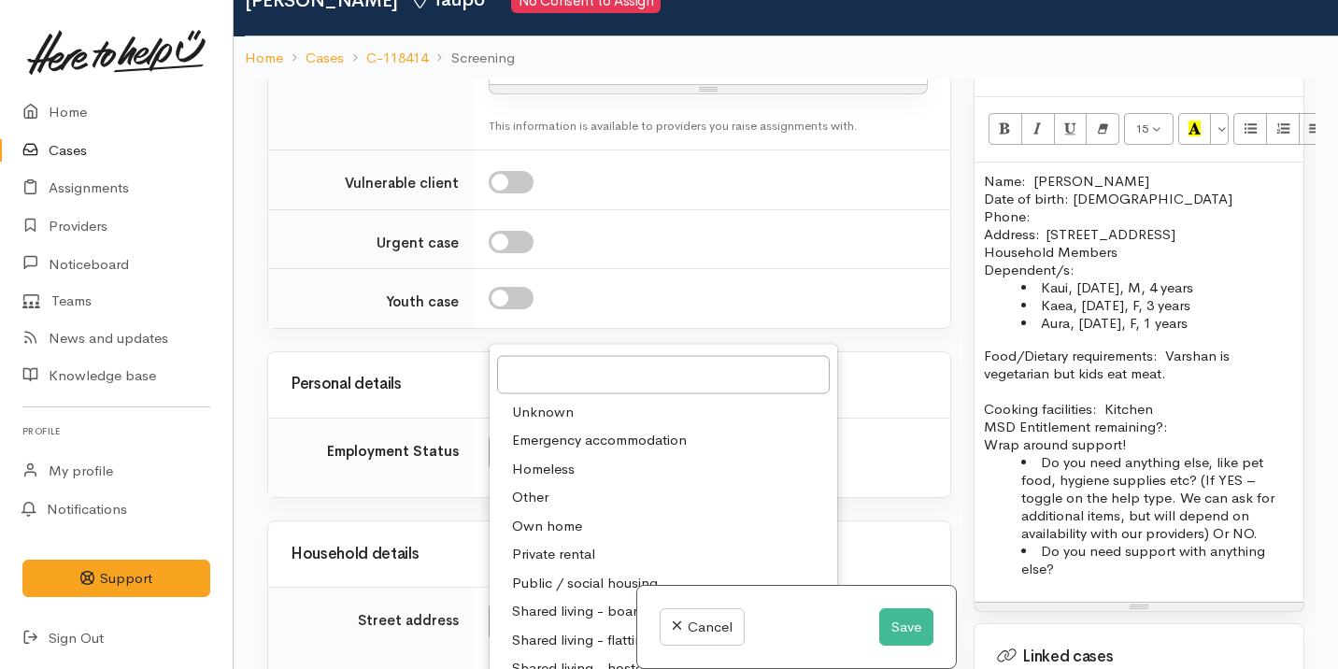
click at [646, 260] on td "Why? Help others understand why you think this is an appropriate assessment for…" at bounding box center [712, 239] width 476 height 60
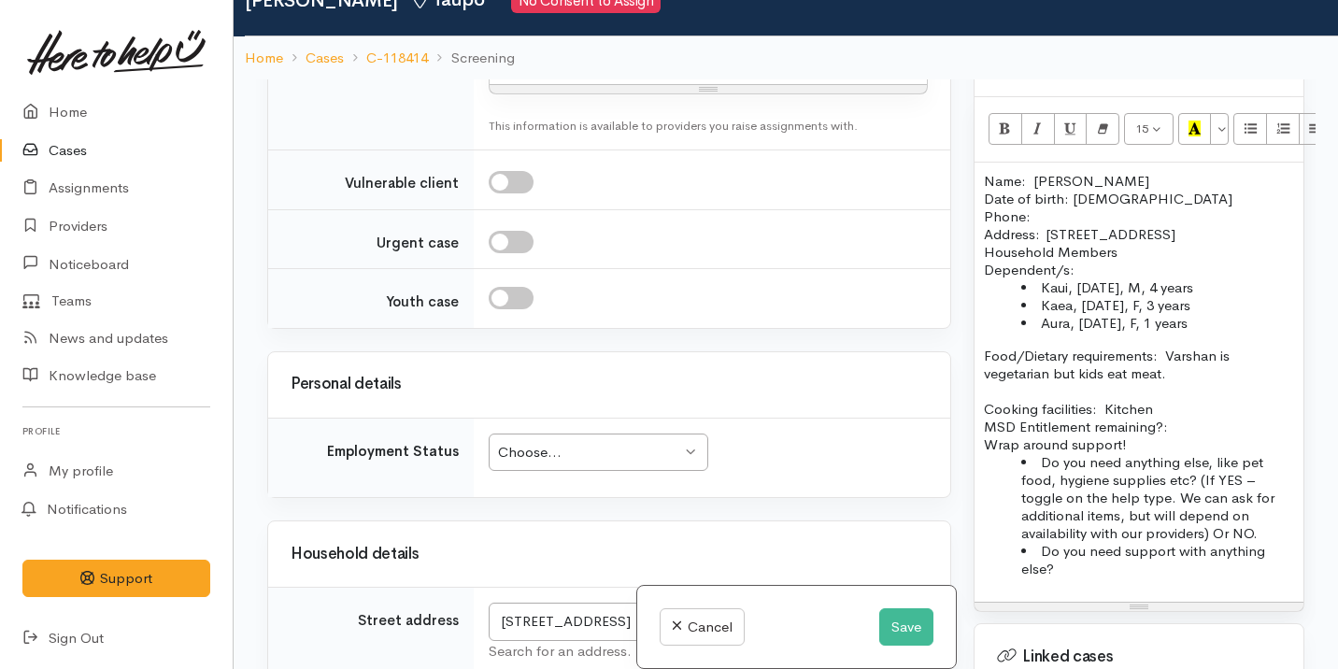
scroll to position [1648, 0]
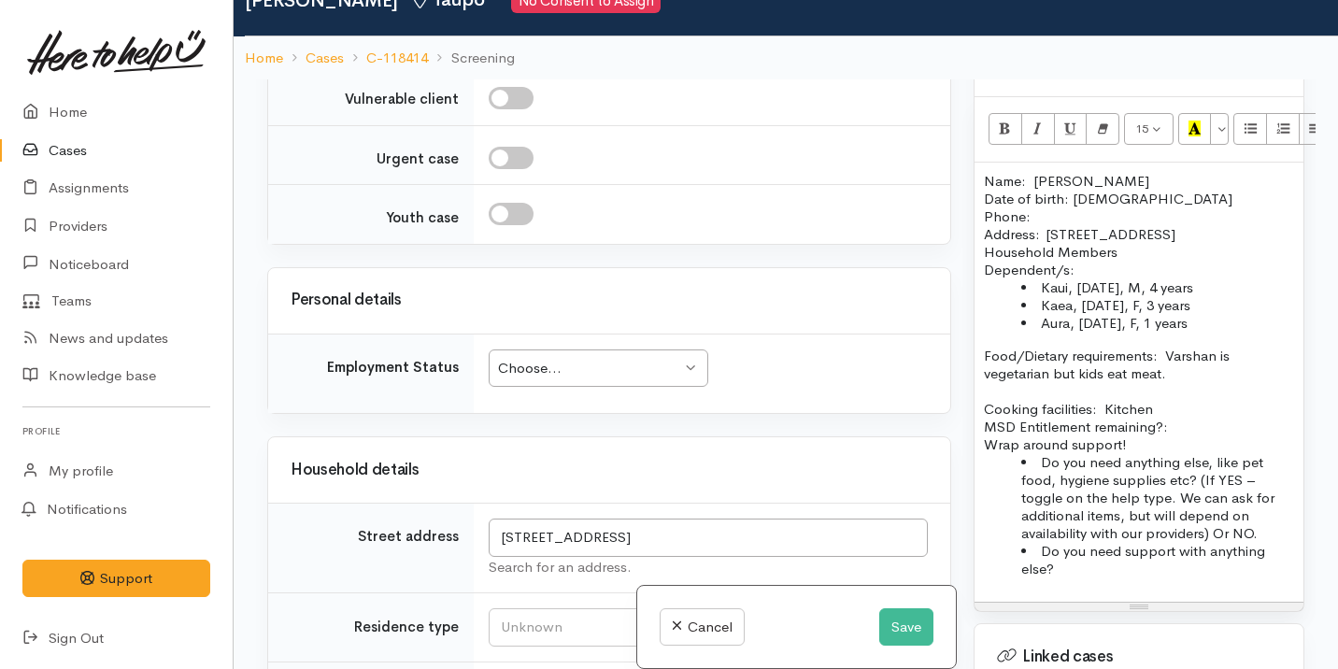
click at [574, 380] on div "Choose... Choose..." at bounding box center [599, 368] width 220 height 38
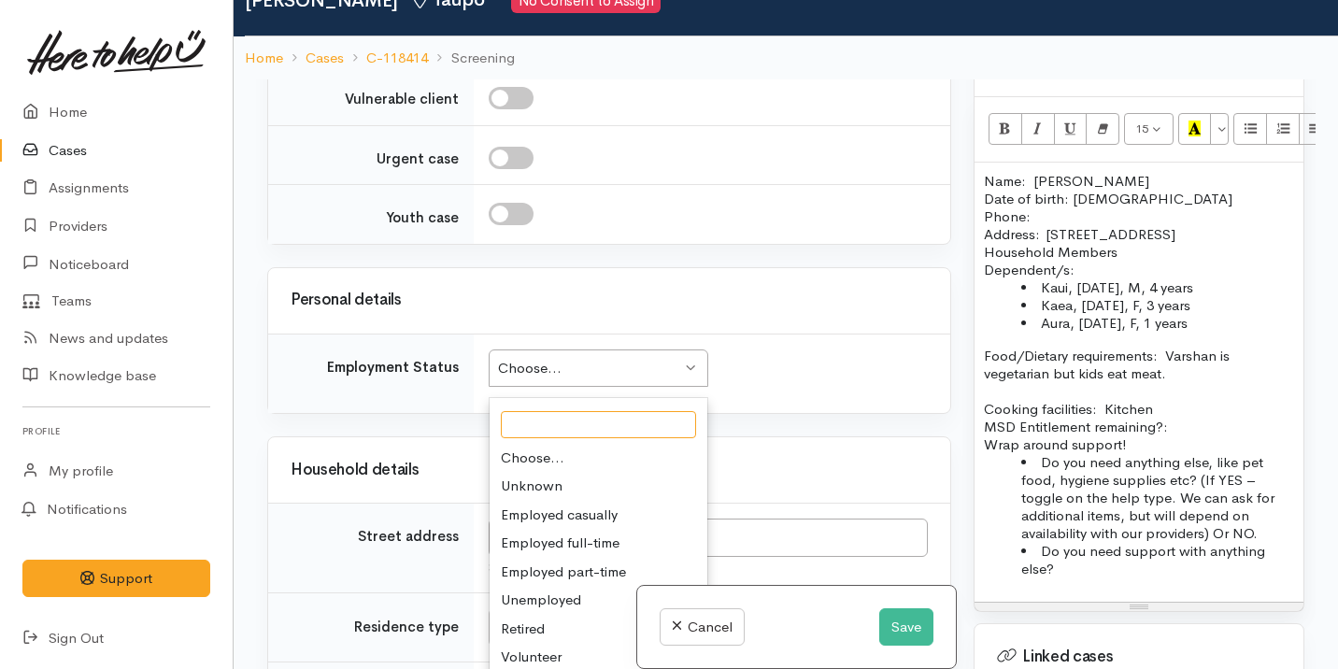
scroll to position [1793, 0]
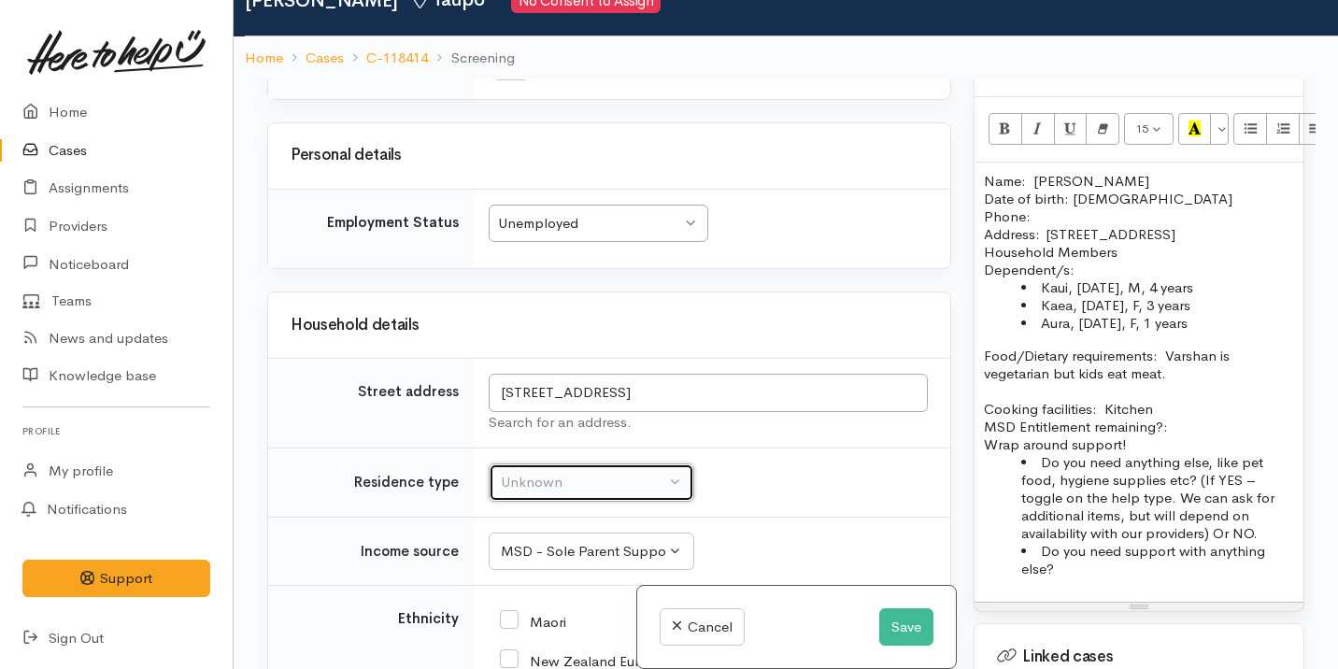
click at [579, 479] on div "Unknown" at bounding box center [583, 482] width 164 height 21
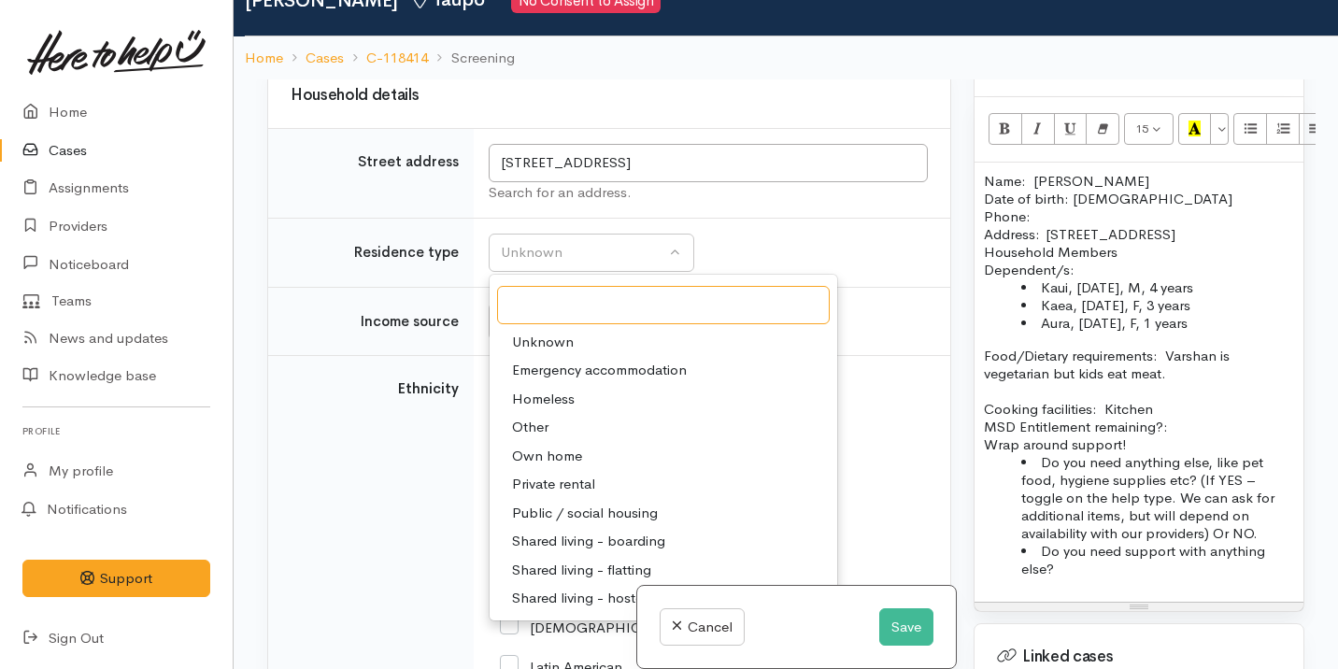
scroll to position [2043, 0]
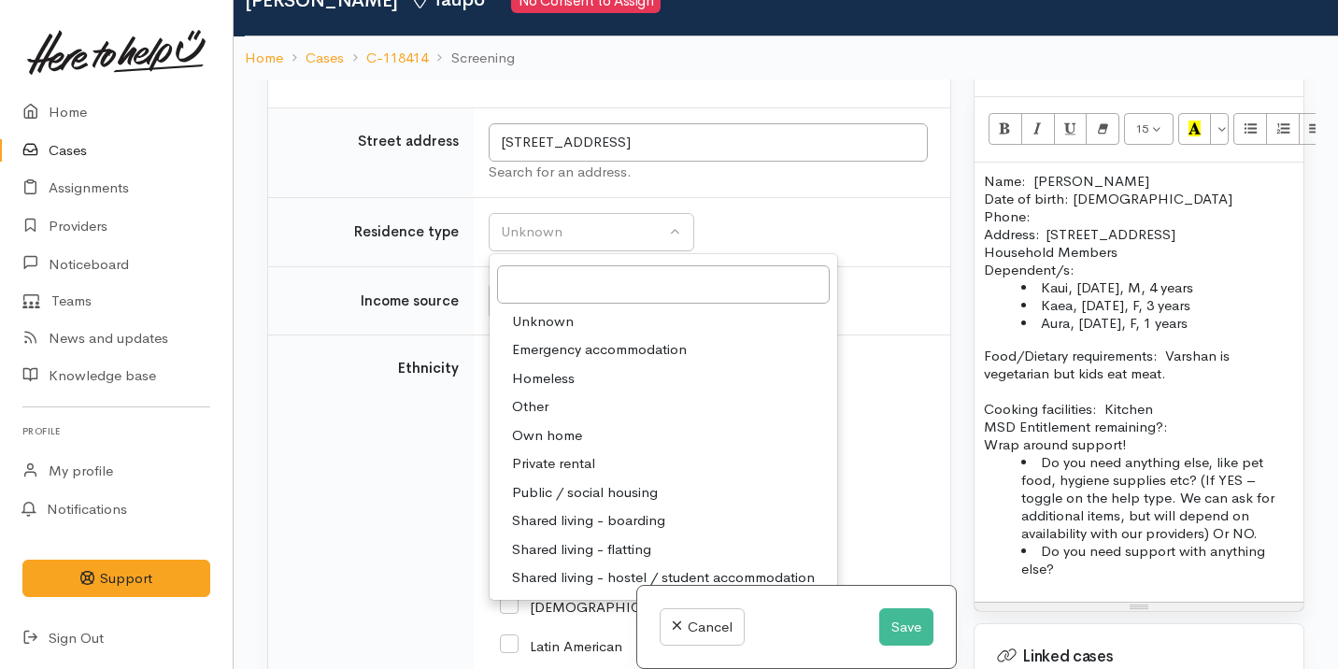
click at [562, 461] on span "Private rental" at bounding box center [553, 463] width 83 height 21
select select "2"
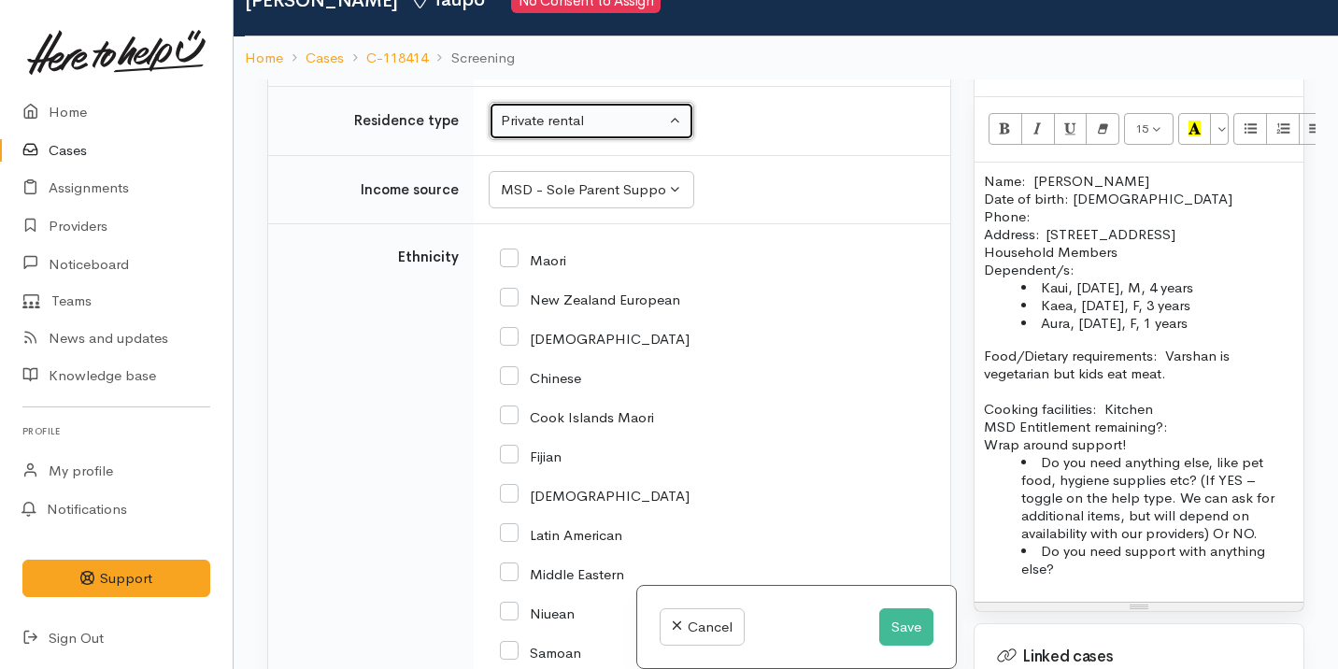
scroll to position [3023, 0]
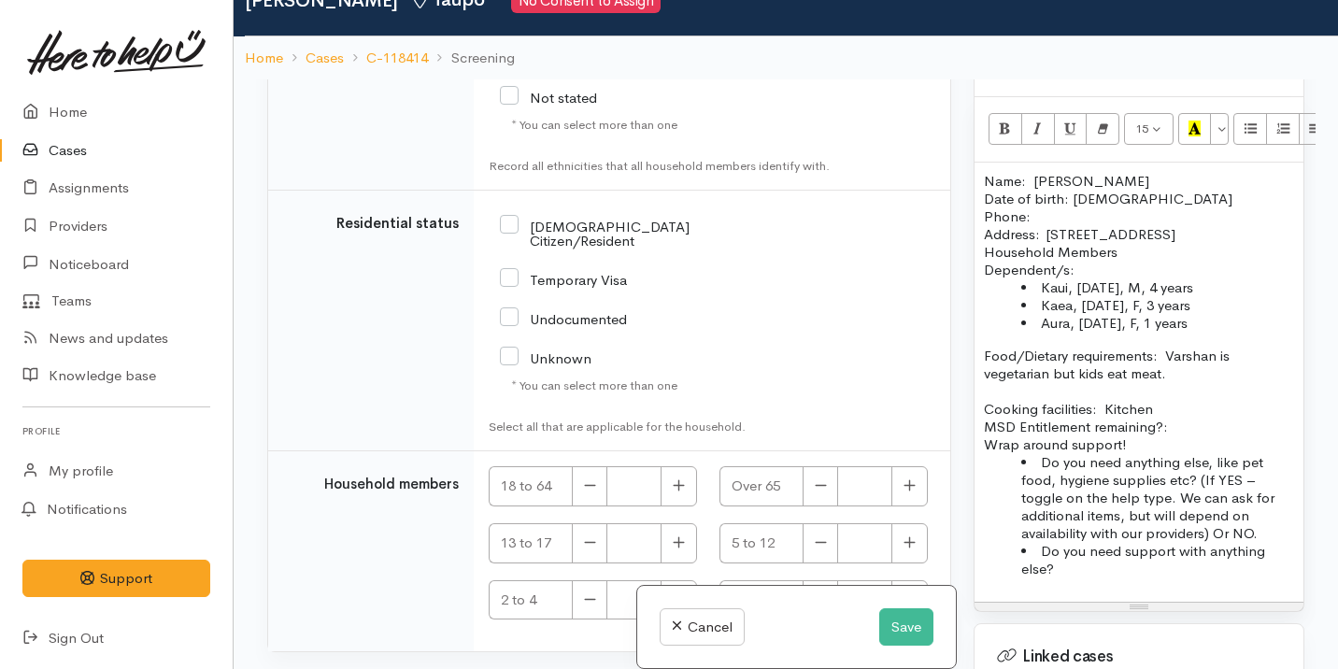
click at [599, 232] on input "NZ Citizen/Resident" at bounding box center [628, 232] width 256 height 31
checkbox input "true"
click at [681, 468] on button "button" at bounding box center [678, 486] width 36 height 40
type input "1"
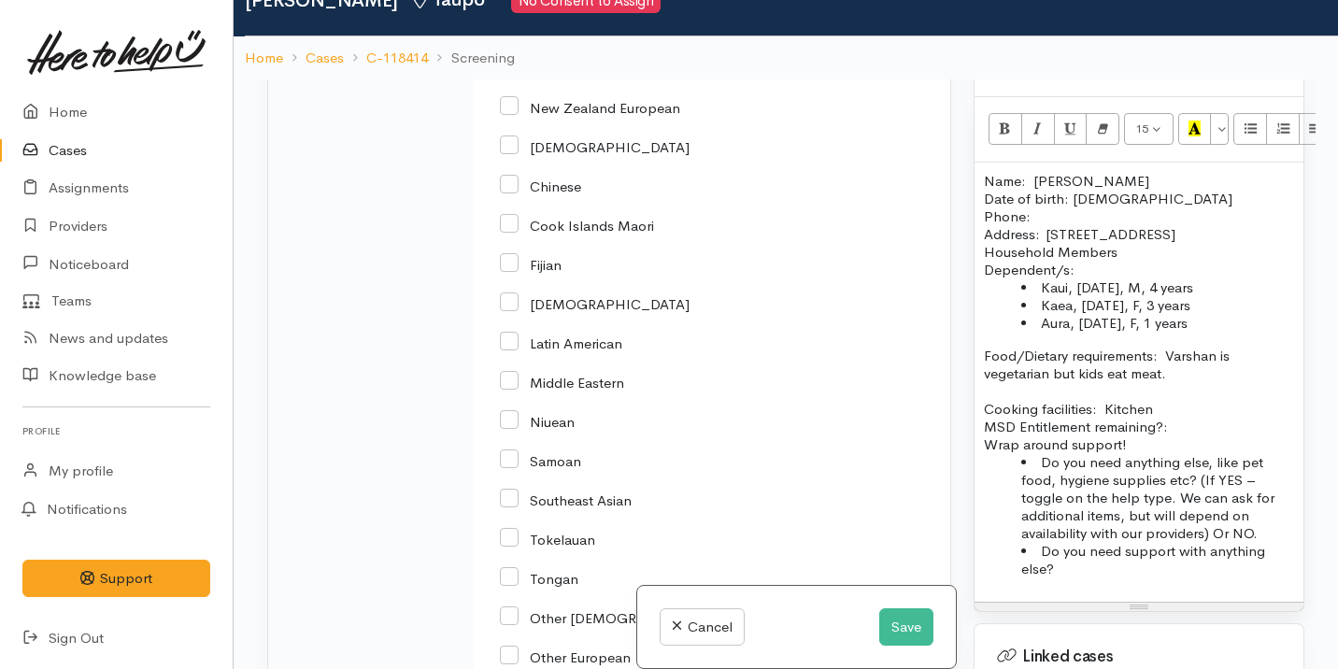
scroll to position [2191, 0]
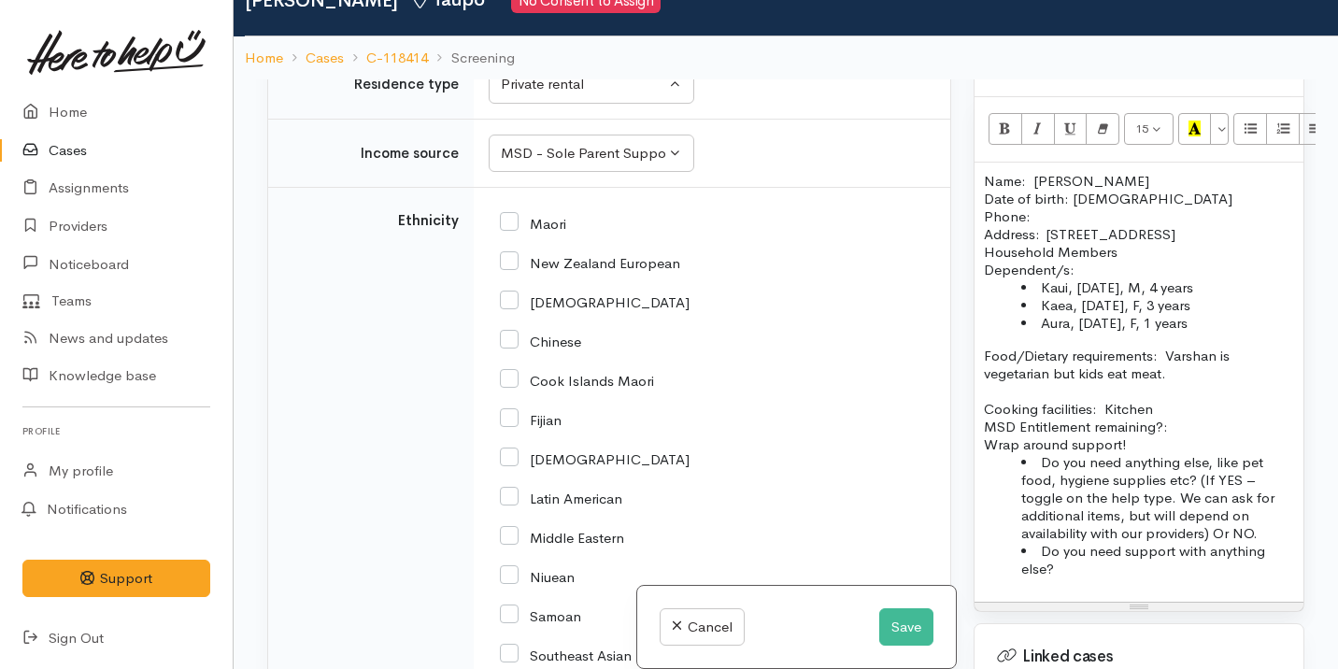
click at [553, 225] on input "Maori" at bounding box center [533, 222] width 66 height 17
checkbox input "true"
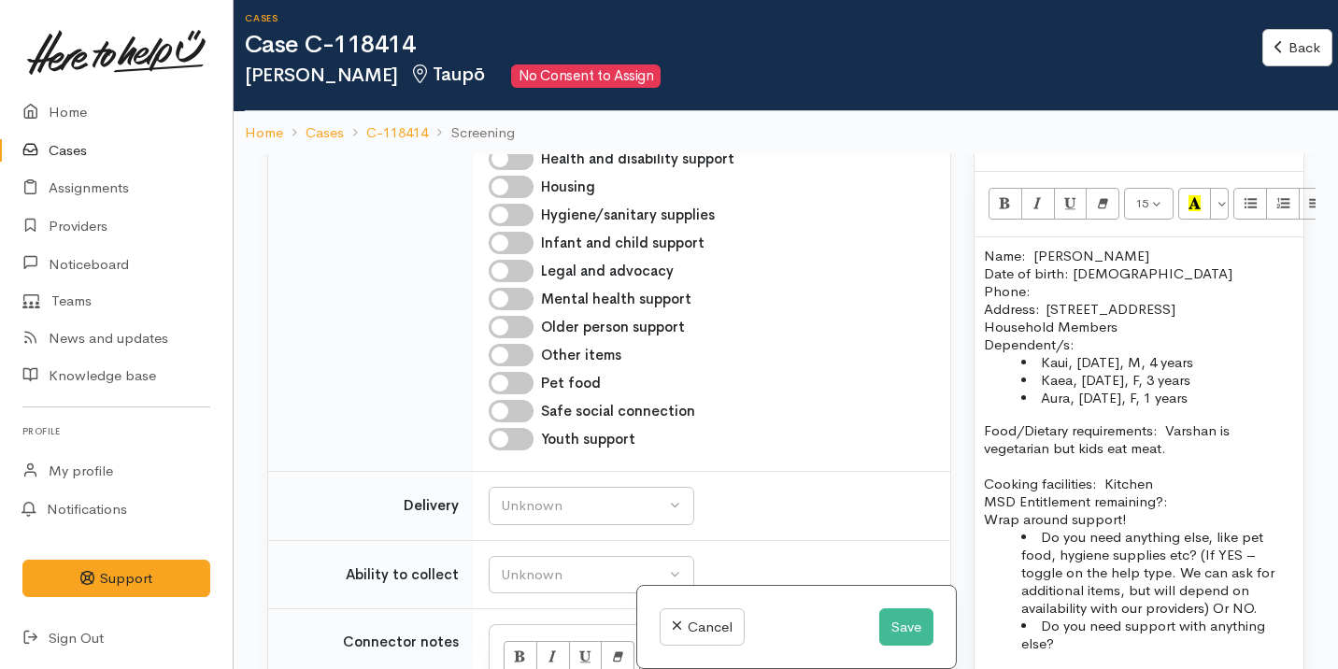
scroll to position [1189, 0]
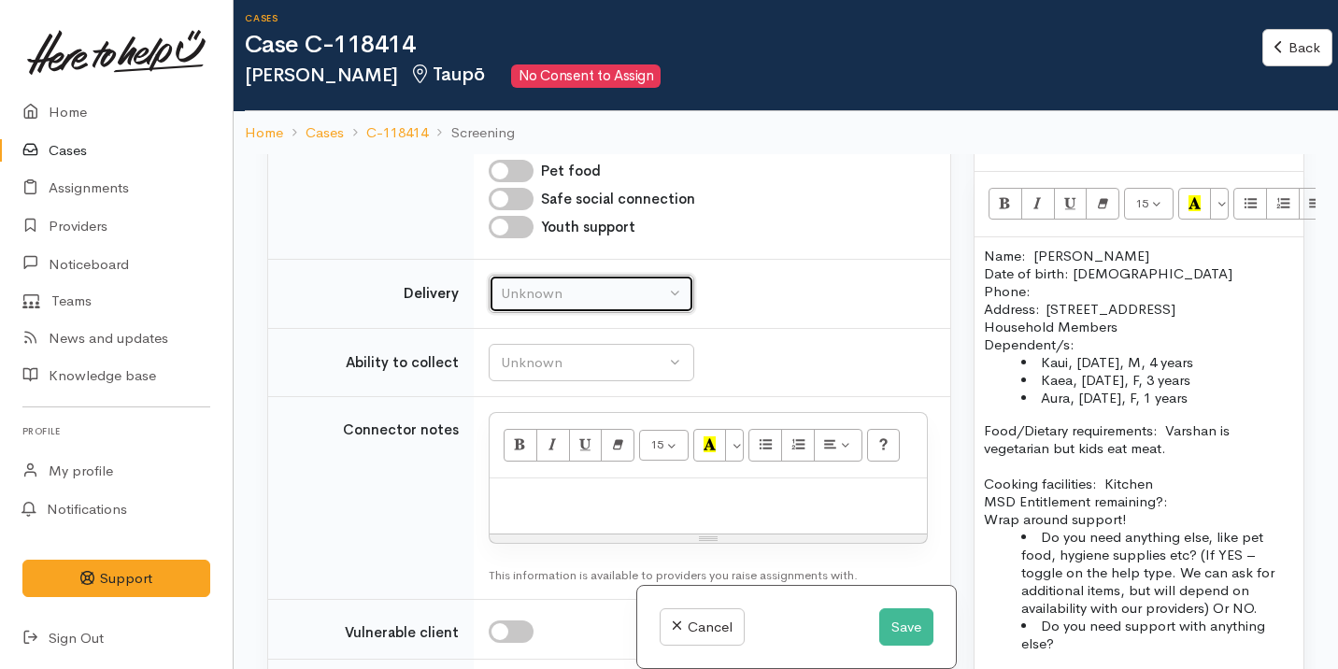
click at [592, 299] on div "Unknown" at bounding box center [583, 293] width 164 height 21
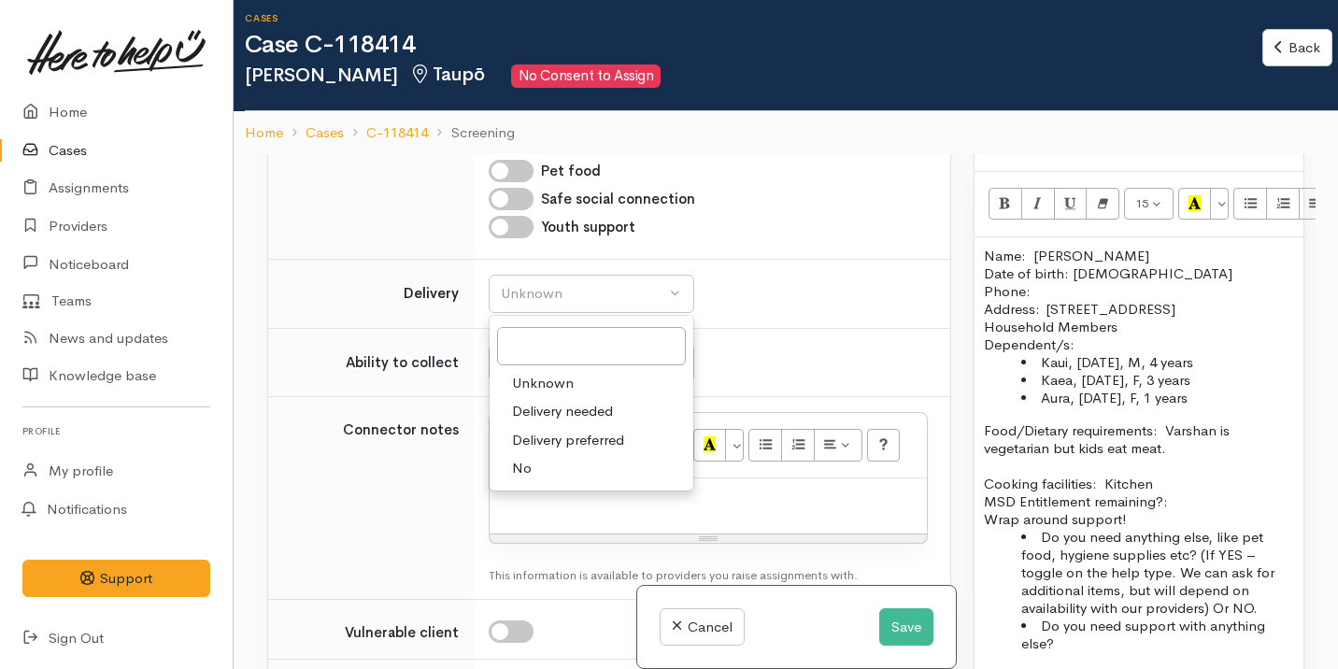
click at [556, 474] on link "No" at bounding box center [592, 468] width 204 height 29
select select "1"
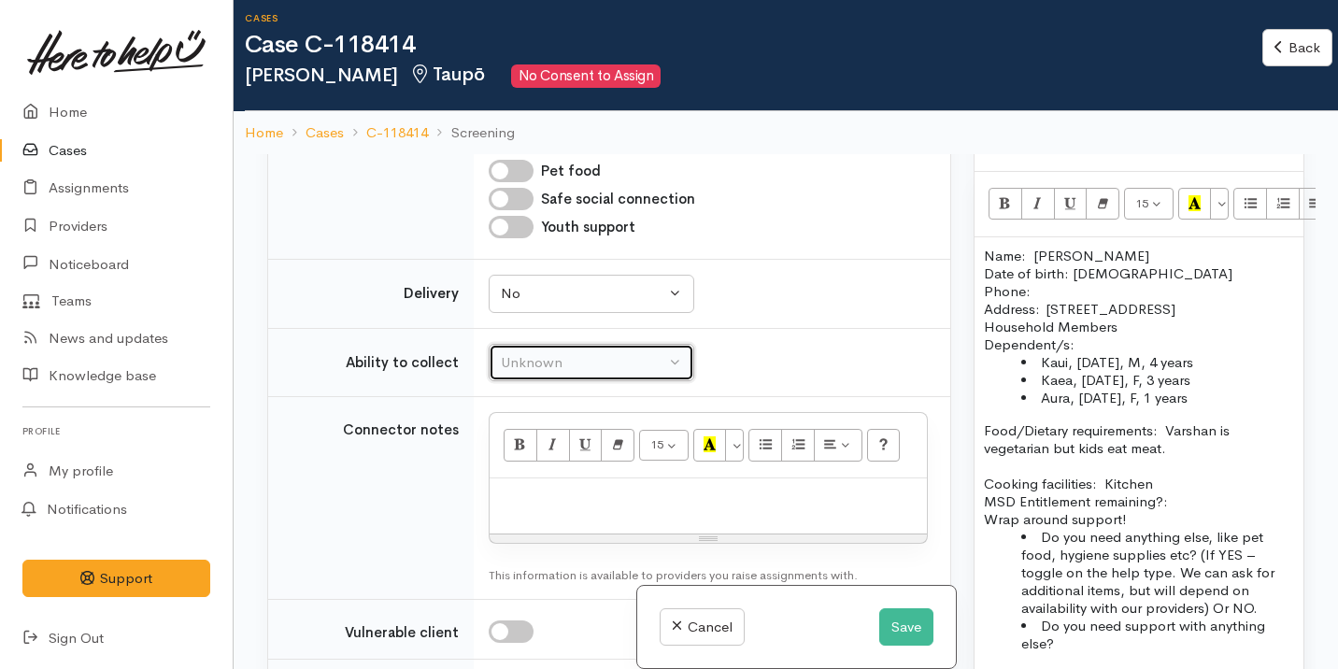
click at [604, 355] on div "Unknown" at bounding box center [583, 362] width 164 height 21
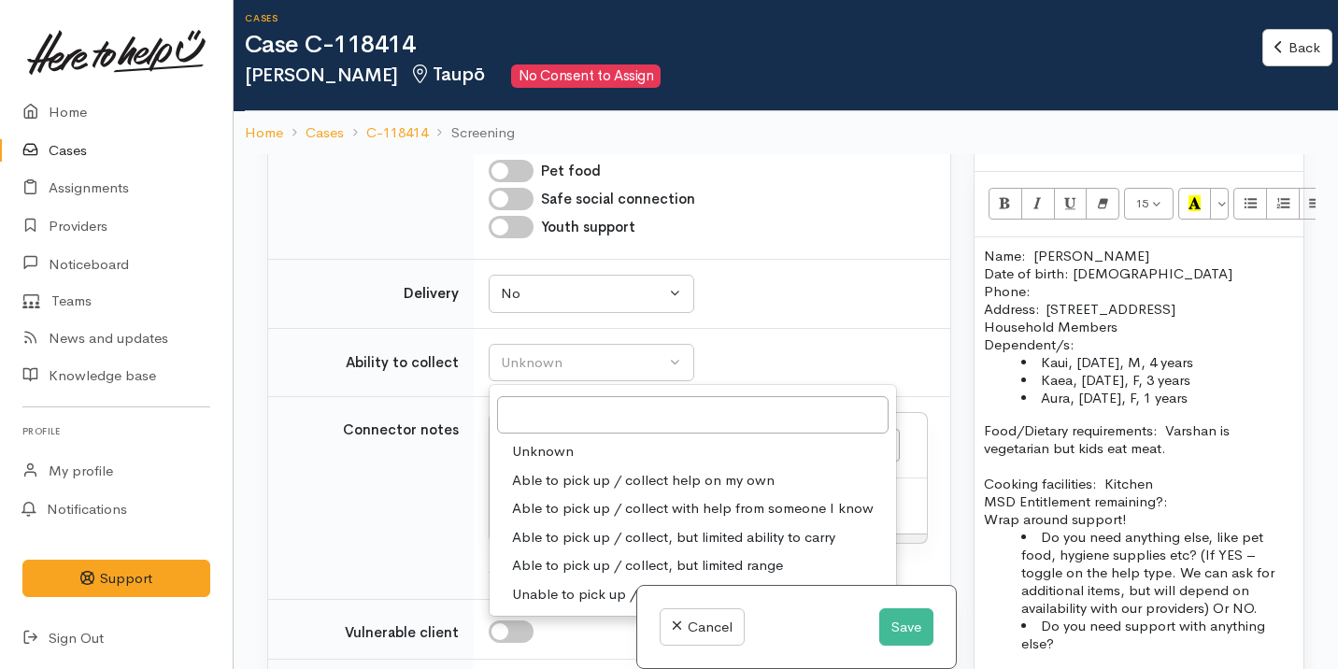
click at [627, 482] on span "Able to pick up / collect help on my own" at bounding box center [643, 480] width 263 height 21
select select "2"
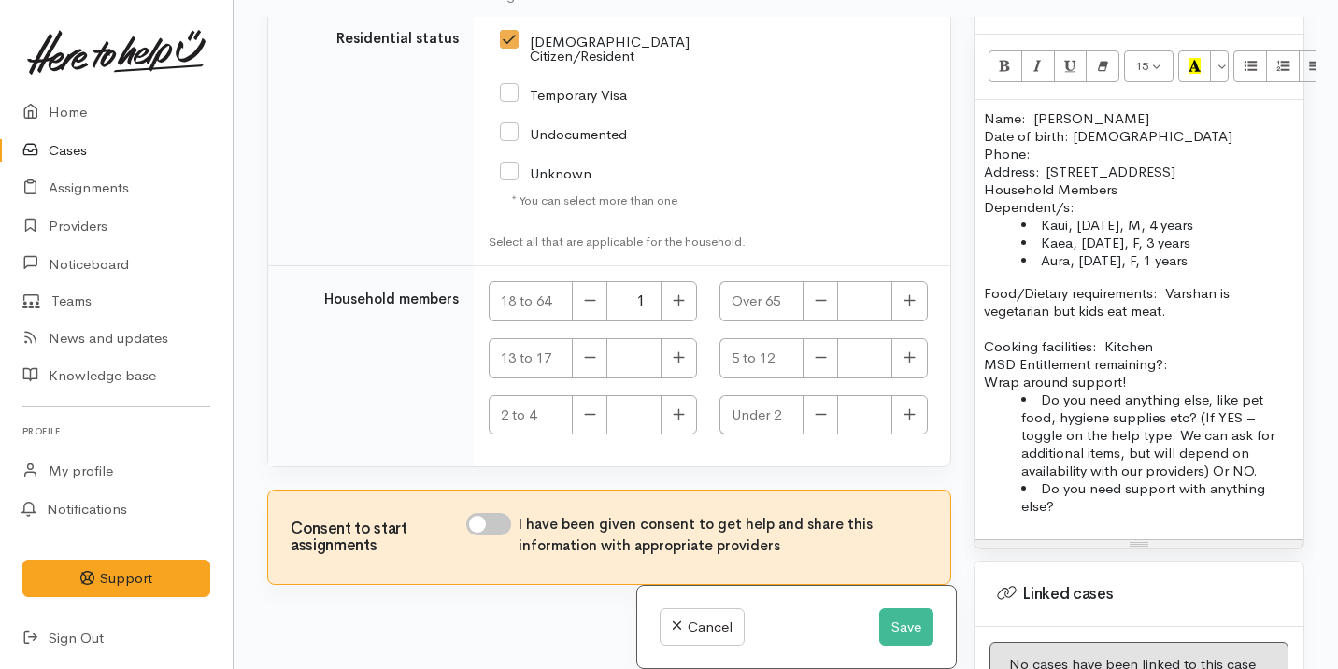
scroll to position [149, 0]
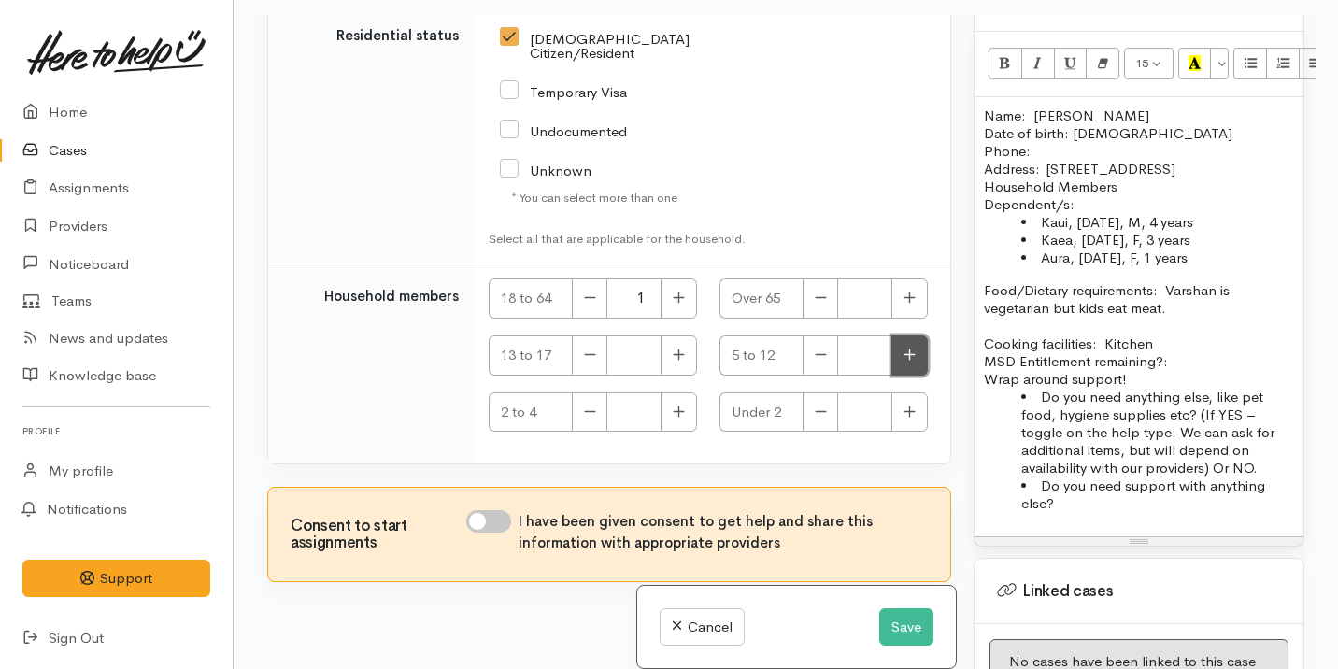
click at [912, 346] on button "button" at bounding box center [909, 355] width 36 height 40
click at [823, 344] on button "button" at bounding box center [821, 355] width 36 height 40
type input "0"
click at [673, 405] on icon "button" at bounding box center [679, 412] width 12 height 14
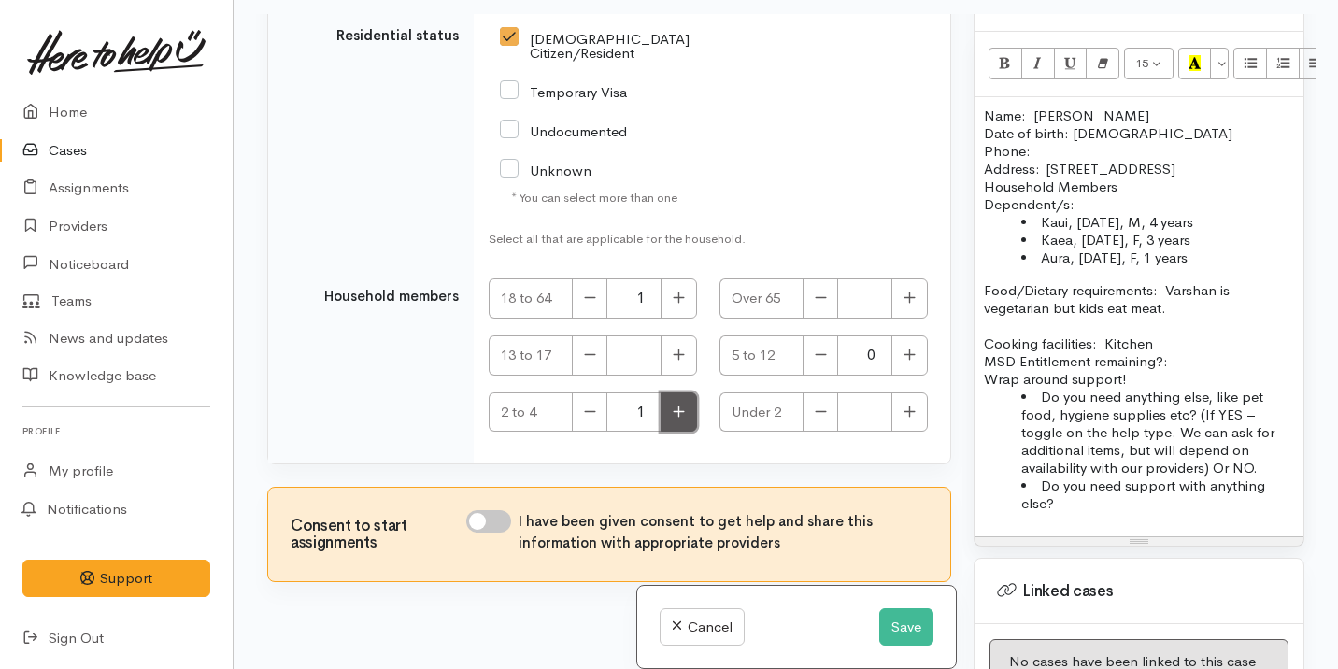
type input "2"
click at [910, 392] on button "button" at bounding box center [909, 412] width 36 height 40
type input "1"
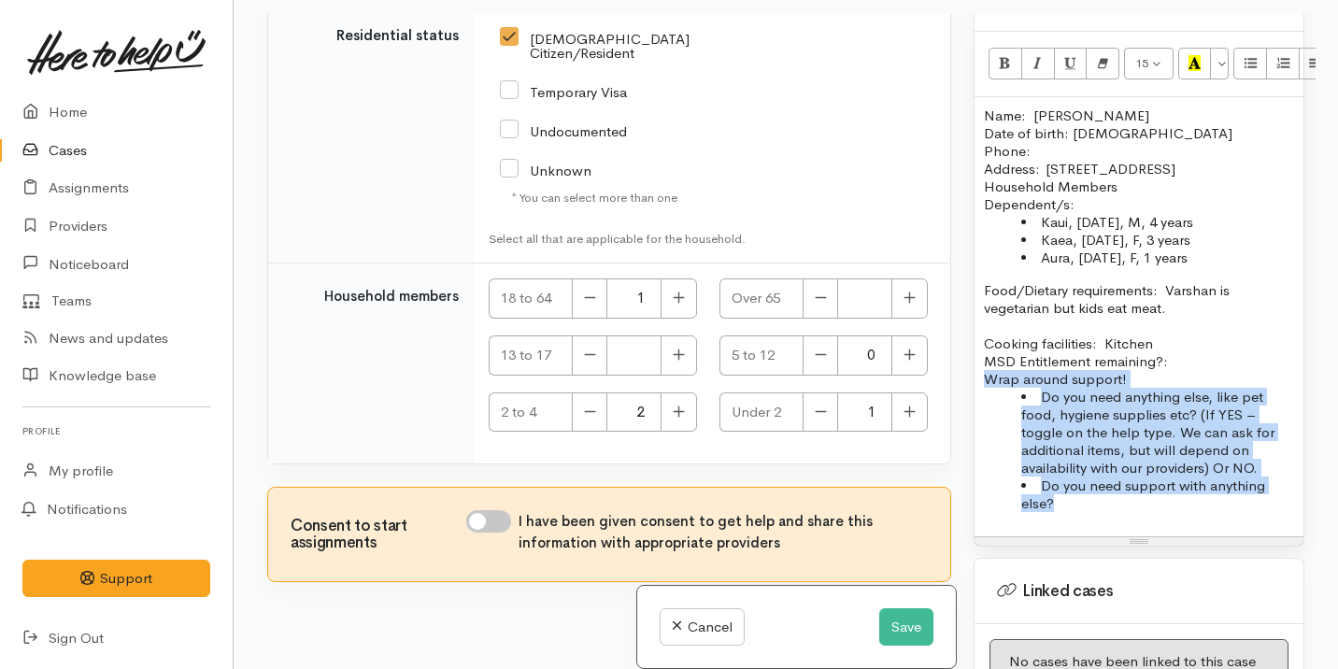
drag, startPoint x: 1099, startPoint y: 513, endPoint x: 987, endPoint y: 382, distance: 171.7
click at [987, 381] on div "Name: Varshan Pere Date of birth: 09/01/1998 Phone:  Address:  9 Seven Oaks Dri…" at bounding box center [1138, 316] width 329 height 439
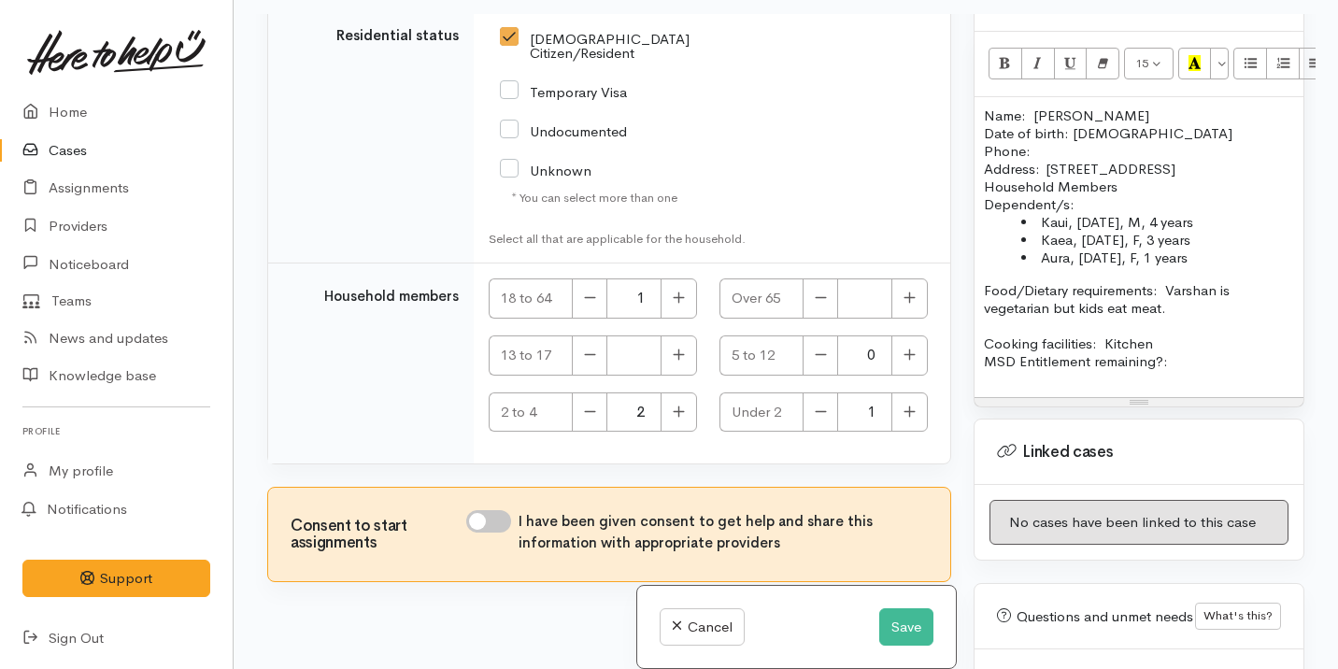
click at [1201, 373] on p at bounding box center [1139, 379] width 310 height 18
click at [1187, 358] on p "Cooking facilities: Kitchen MSD Entitlement remaining?:" at bounding box center [1139, 343] width 310 height 53
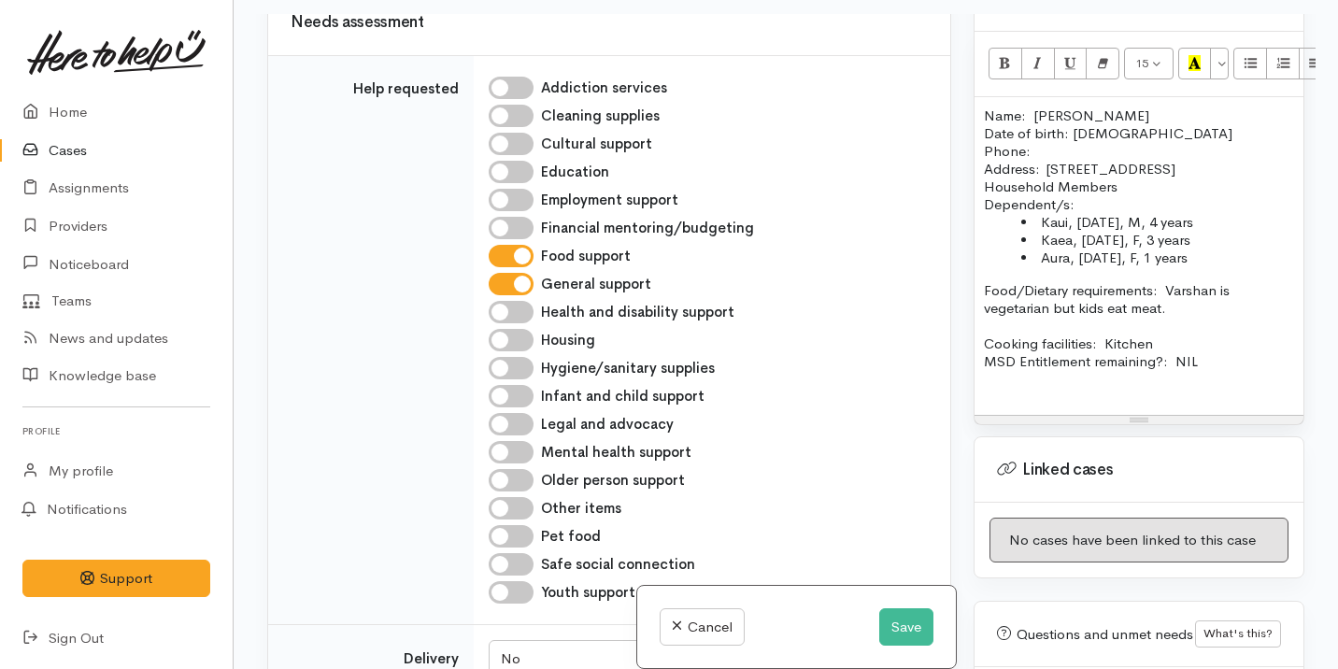
scroll to position [740, 0]
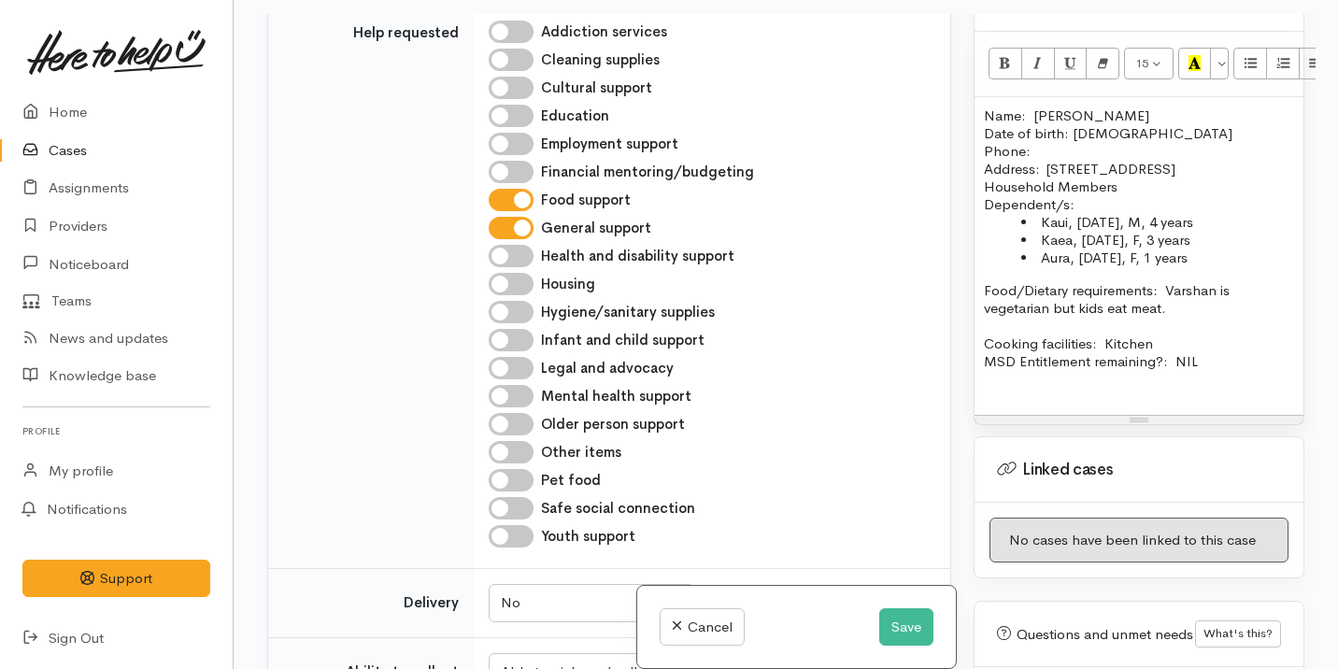
click at [517, 233] on input "General support" at bounding box center [511, 228] width 45 height 22
checkbox input "false"
click at [520, 305] on input "Hygiene/sanitary supplies" at bounding box center [511, 312] width 45 height 22
checkbox input "true"
drag, startPoint x: 543, startPoint y: 306, endPoint x: 727, endPoint y: 308, distance: 184.1
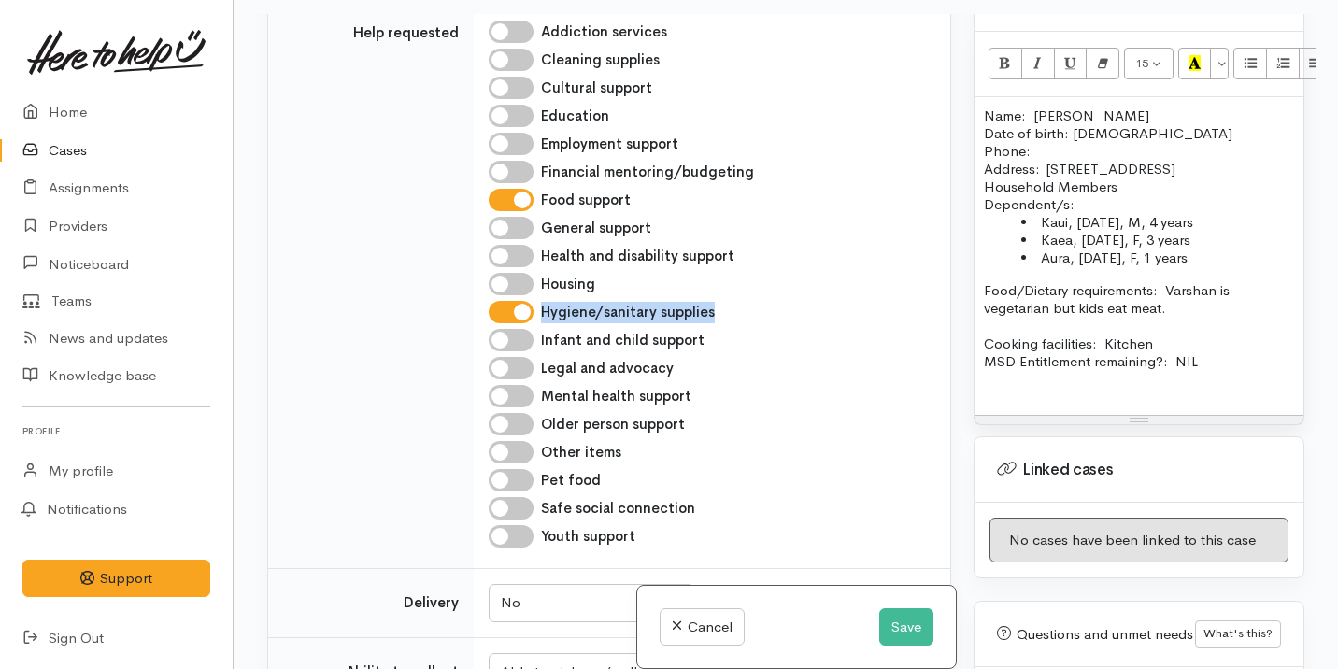
click at [727, 308] on div "Hygiene/sanitary supplies" at bounding box center [708, 312] width 439 height 22
copy label "Hygiene/sanitary supplies"
click at [1201, 355] on p "Cooking facilities: Kitchen MSD Entitlement remaining?: NIL" at bounding box center [1139, 343] width 310 height 53
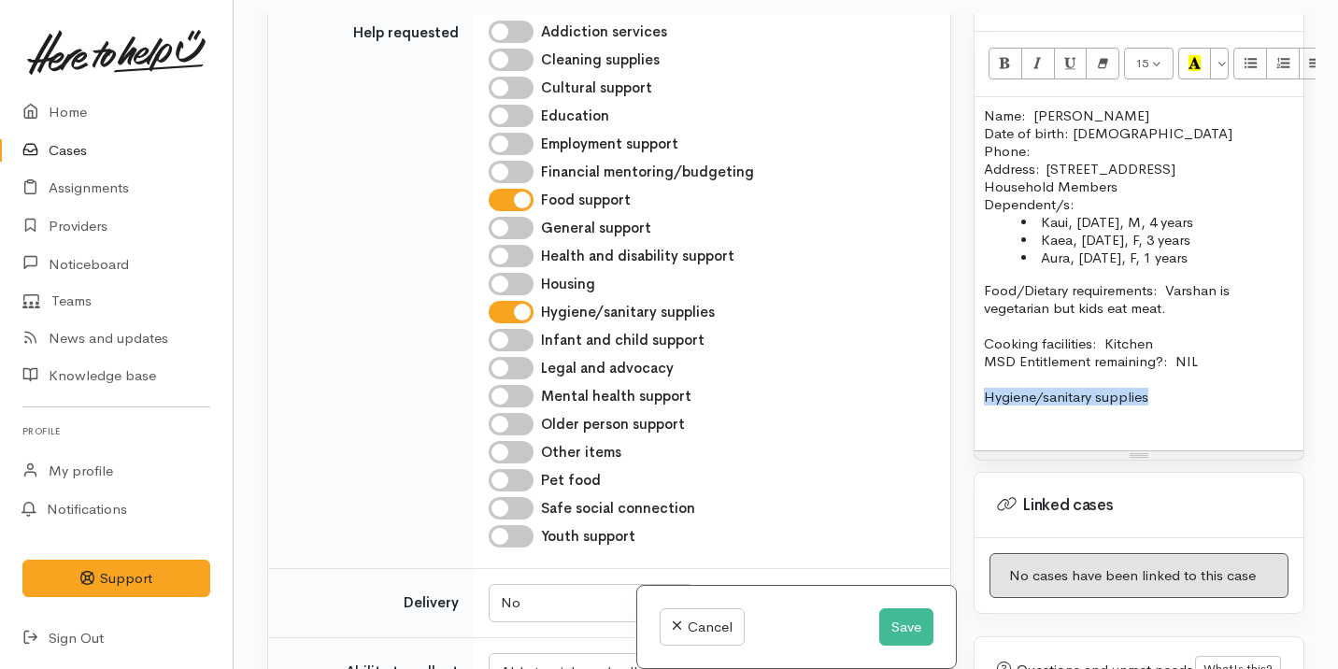
drag, startPoint x: 1147, startPoint y: 401, endPoint x: 964, endPoint y: 403, distance: 183.1
click at [964, 403] on div "Warnings Add No warnings have been raised against this case Add Warning Title ●…" at bounding box center [1138, 348] width 353 height 669
click at [1003, 55] on icon "Bold (⌘+B)" at bounding box center [1005, 63] width 12 height 16
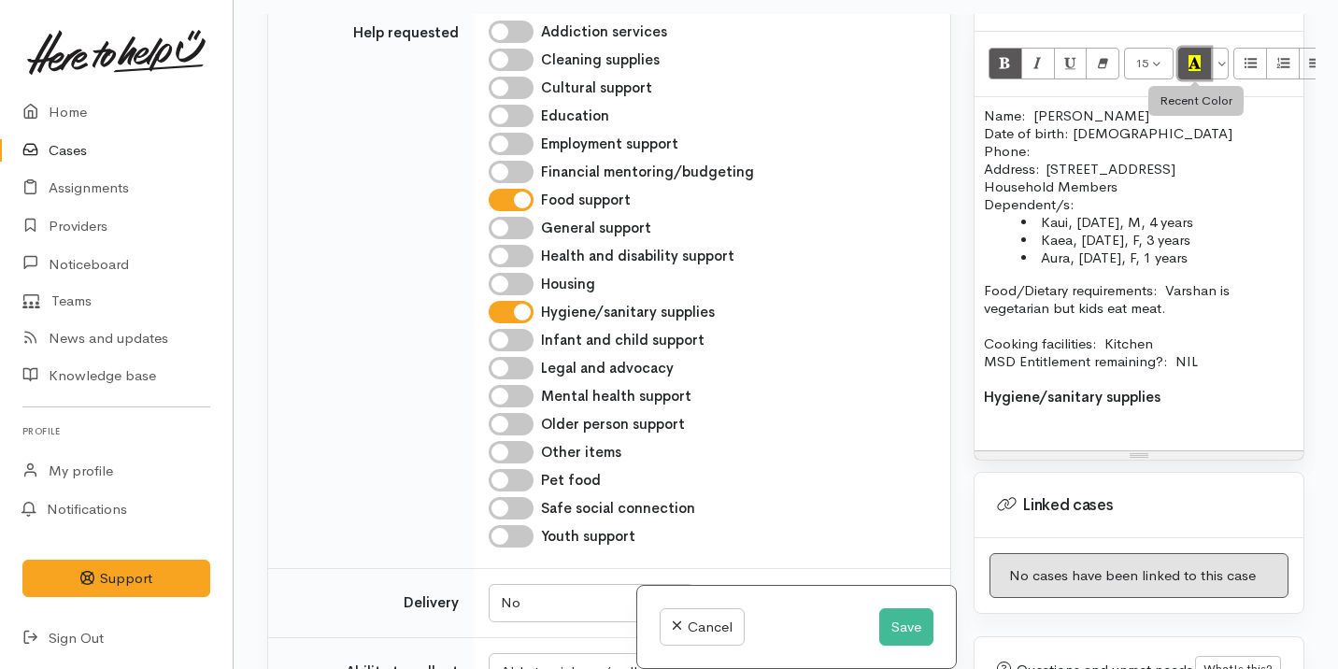
click at [1183, 48] on button "Recent Color" at bounding box center [1195, 64] width 34 height 32
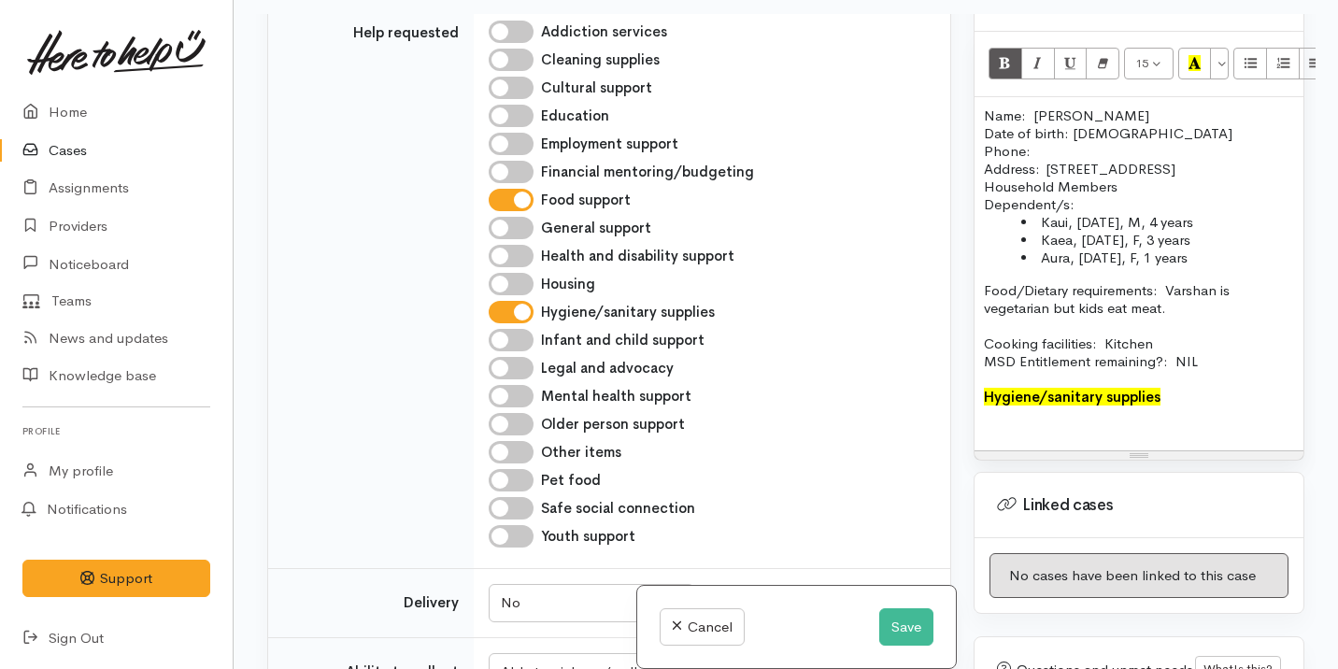
click at [1177, 402] on p "Hygiene/sanitary supplies" at bounding box center [1139, 397] width 310 height 18
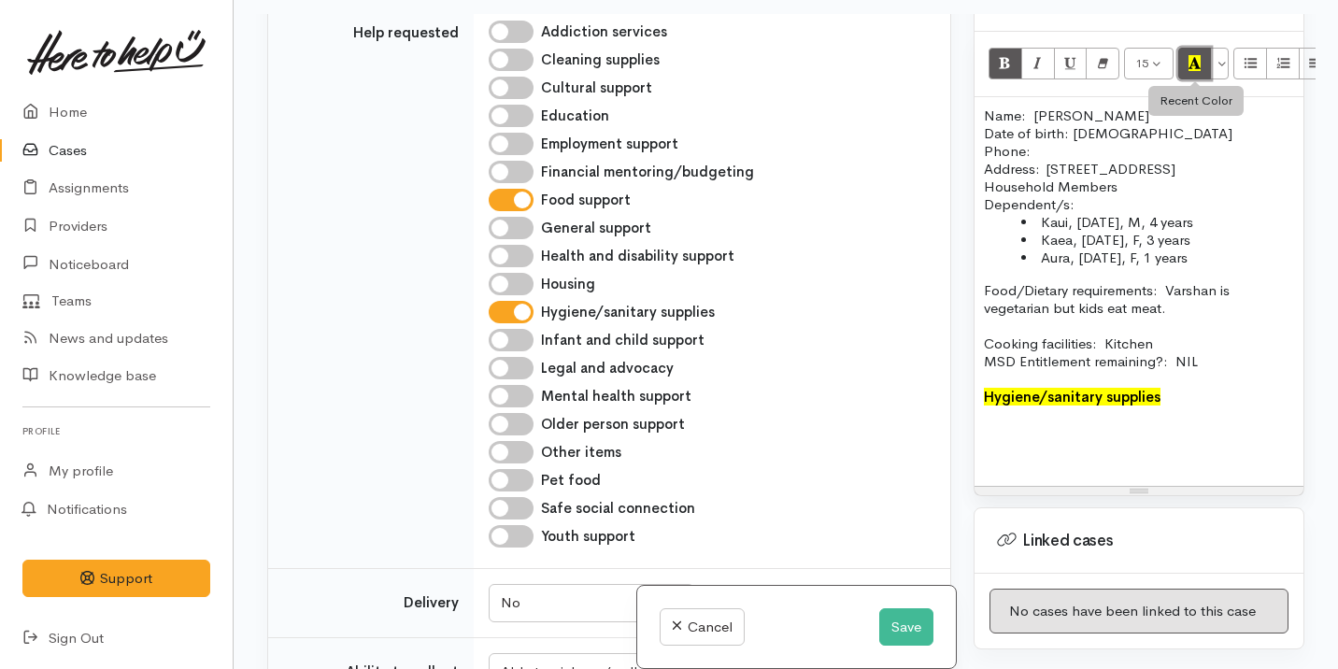
click at [1198, 55] on icon "Recent Color" at bounding box center [1194, 63] width 12 height 16
click at [1012, 48] on button "Bold (⌘+B)" at bounding box center [1005, 64] width 34 height 32
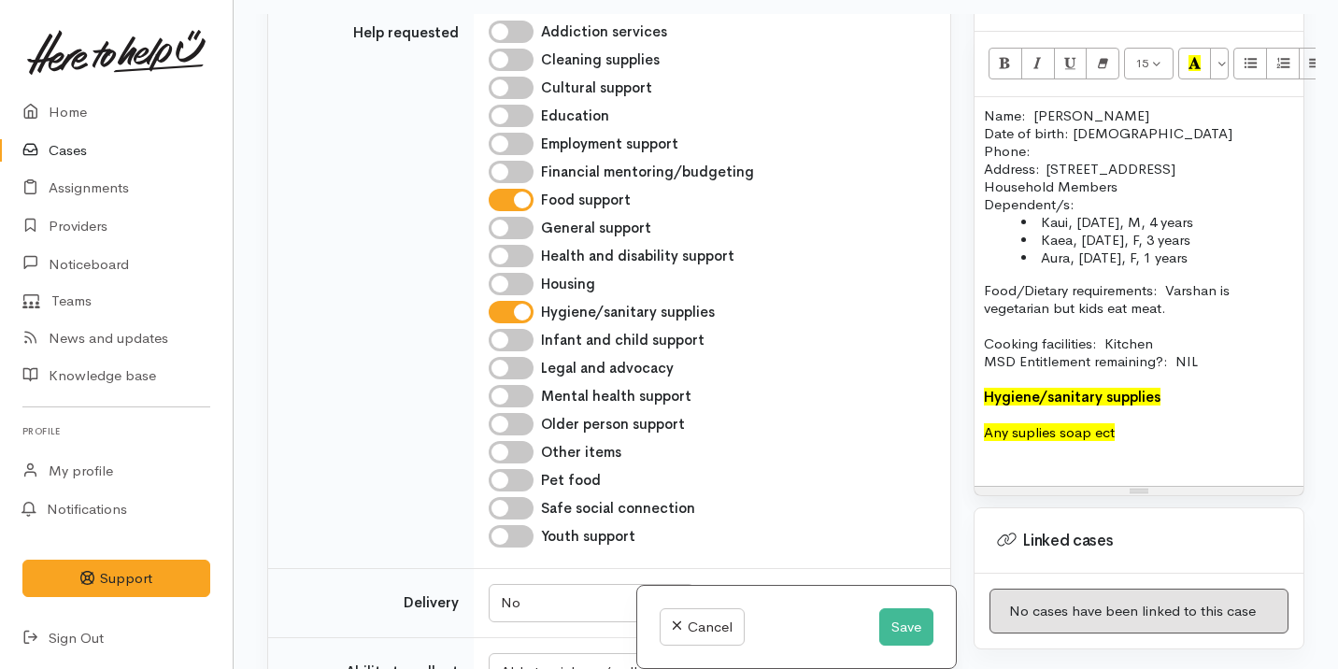
click at [1039, 435] on span "Any suplies soap ect" at bounding box center [1049, 432] width 131 height 18
click at [1035, 436] on span "Any suplies soap ect" at bounding box center [1049, 432] width 131 height 18
drag, startPoint x: 1141, startPoint y: 433, endPoint x: 980, endPoint y: 433, distance: 160.7
click at [980, 433] on div "Name: Varshan Pere Date of birth: 09/01/1998 Phone:  Address:  9 Seven Oaks Dri…" at bounding box center [1138, 291] width 329 height 389
click at [1200, 55] on icon "Recent Color" at bounding box center [1194, 63] width 12 height 16
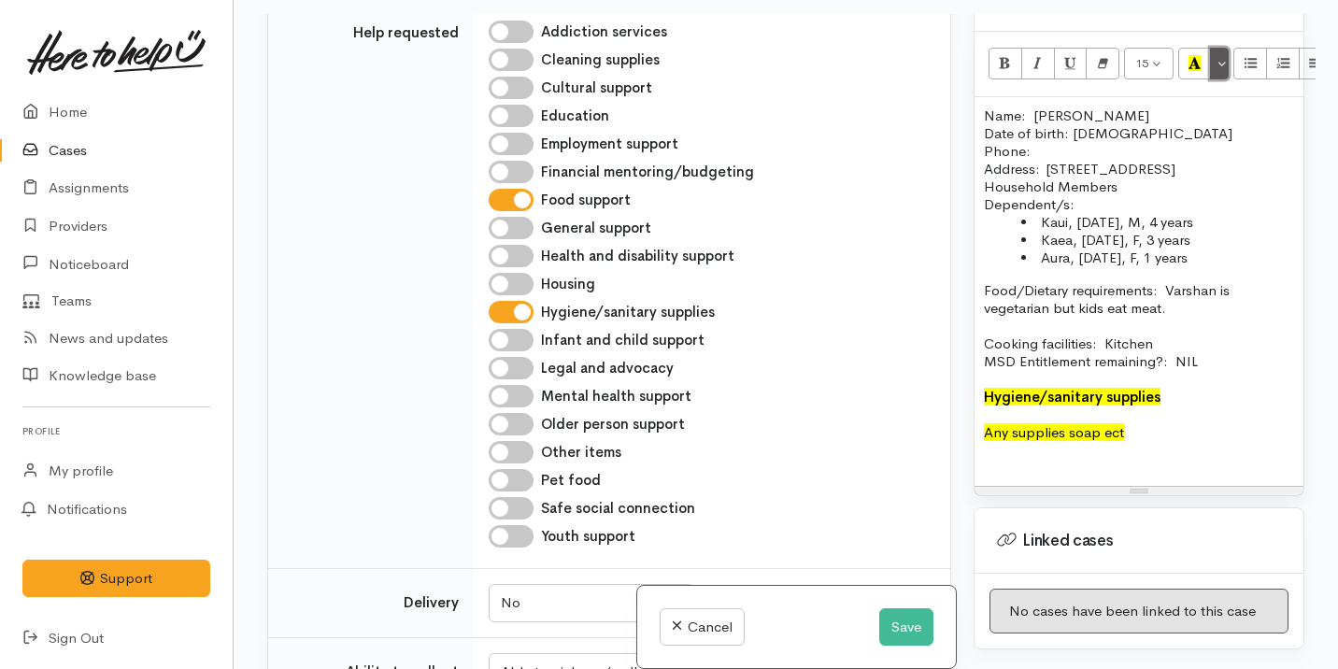
click at [1222, 48] on button "More Color" at bounding box center [1219, 64] width 19 height 32
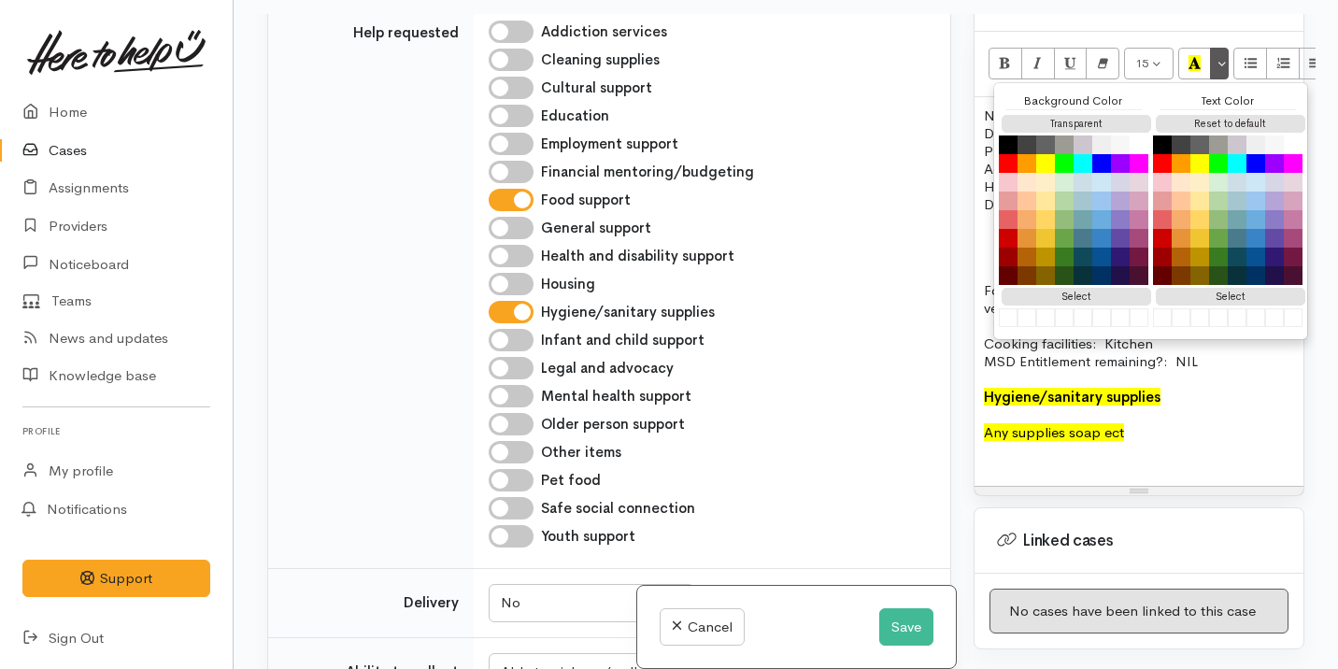
click at [1116, 112] on div "Transparent" at bounding box center [1073, 123] width 149 height 23
click at [1116, 115] on button "Transparent" at bounding box center [1075, 124] width 149 height 18
click at [1142, 415] on p at bounding box center [1139, 414] width 310 height 18
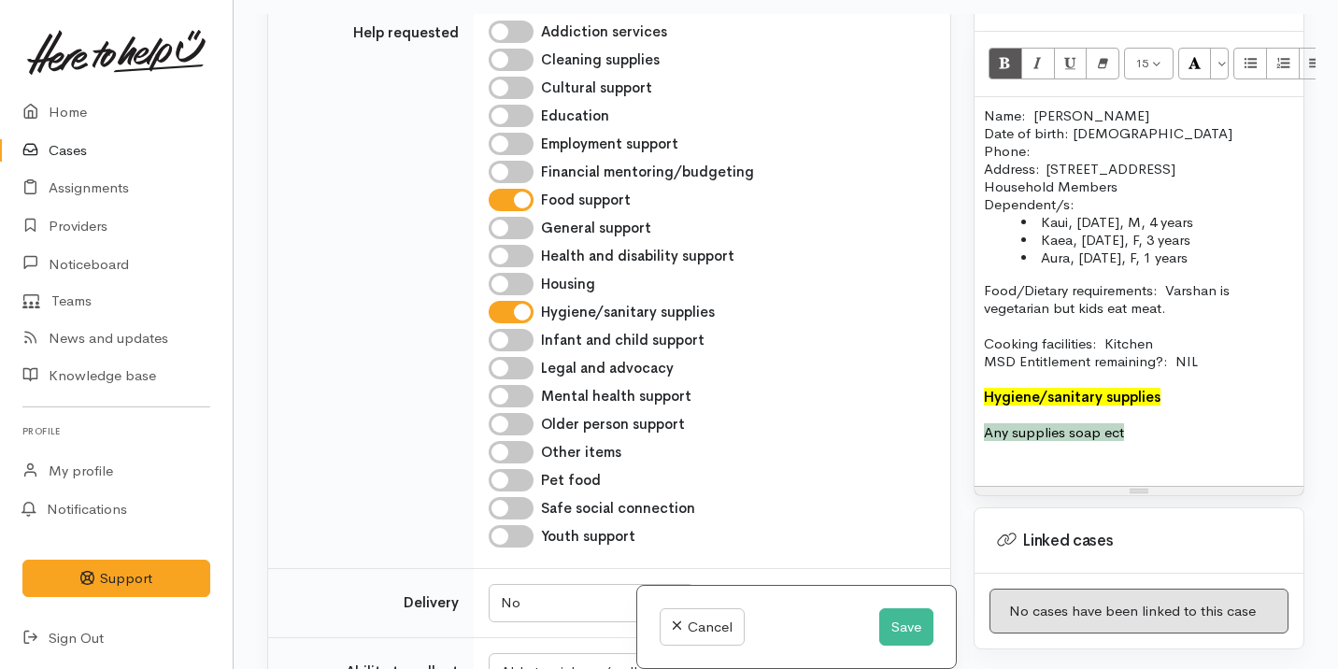
drag, startPoint x: 1128, startPoint y: 436, endPoint x: 961, endPoint y: 433, distance: 166.3
click at [961, 433] on div "Related cases There are no other cases from the same person found. Manually lin…" at bounding box center [785, 348] width 1059 height 669
click at [1222, 54] on button "More Color" at bounding box center [1219, 64] width 19 height 32
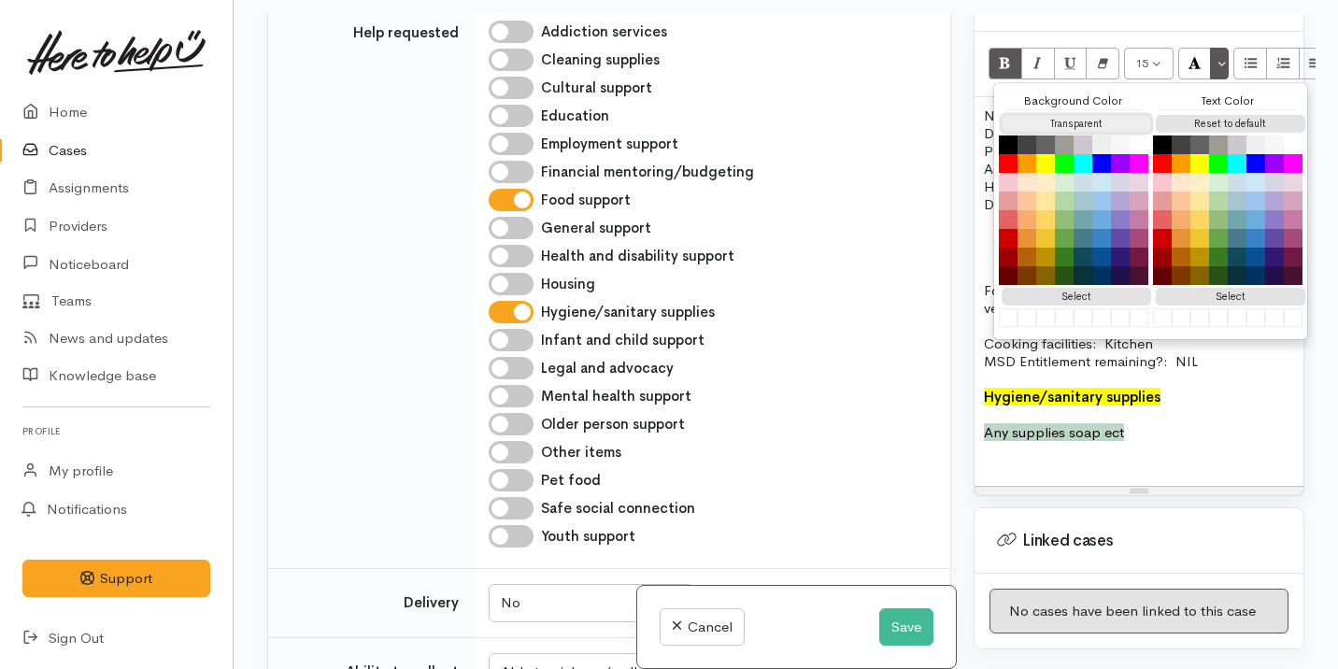
click at [1102, 115] on button "Transparent" at bounding box center [1075, 124] width 149 height 18
click at [1143, 428] on p "Any supplies soap ect" at bounding box center [1139, 432] width 310 height 18
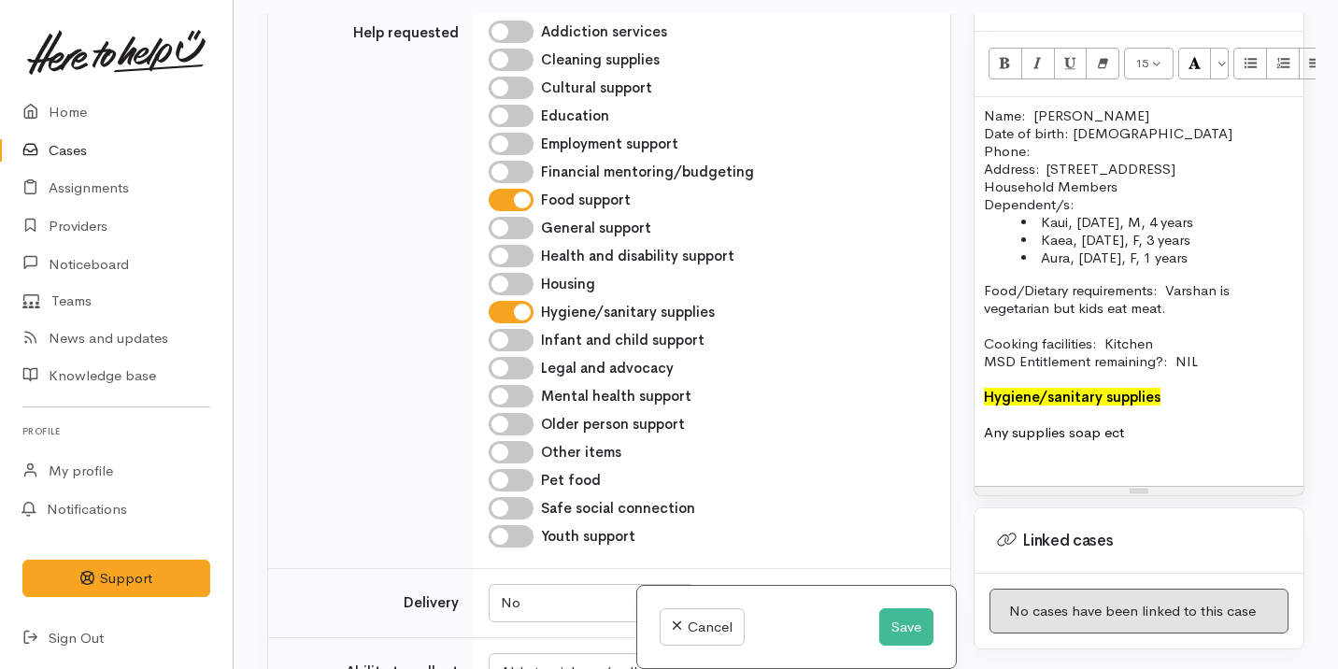
click at [1026, 474] on p at bounding box center [1139, 468] width 310 height 18
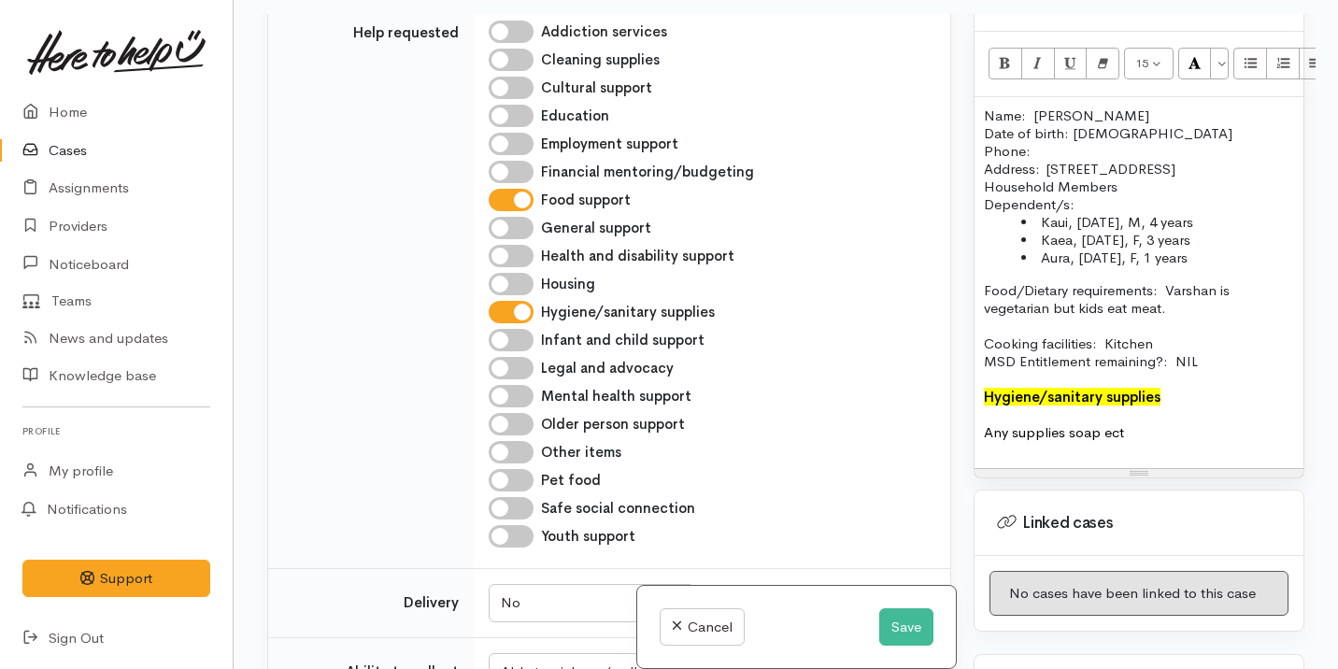
click at [1192, 430] on p "Any supplies soap ect" at bounding box center [1139, 432] width 310 height 18
click at [526, 63] on input "Cleaning supplies" at bounding box center [511, 60] width 45 height 22
checkbox input "true"
click at [1157, 442] on p at bounding box center [1139, 450] width 310 height 18
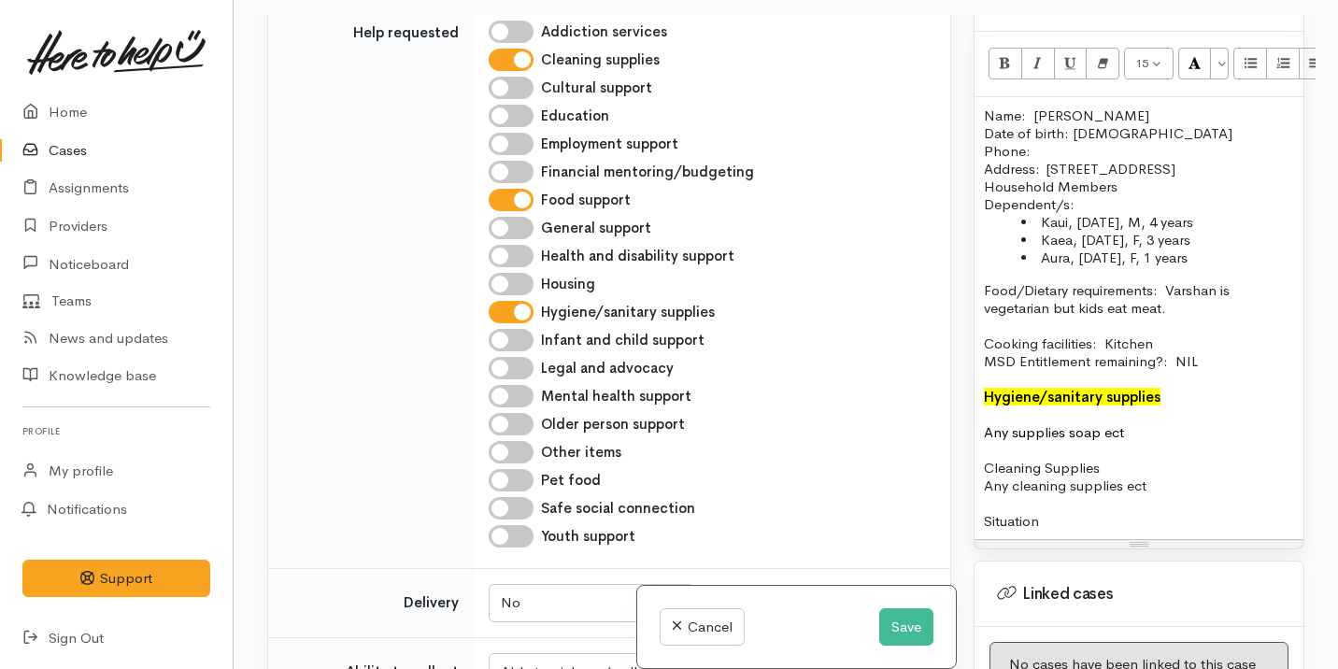
click at [1150, 483] on p "Any cleaning supplies ect" at bounding box center [1139, 485] width 310 height 18
click at [1088, 463] on p "Cleaning Supplies" at bounding box center [1139, 468] width 310 height 18
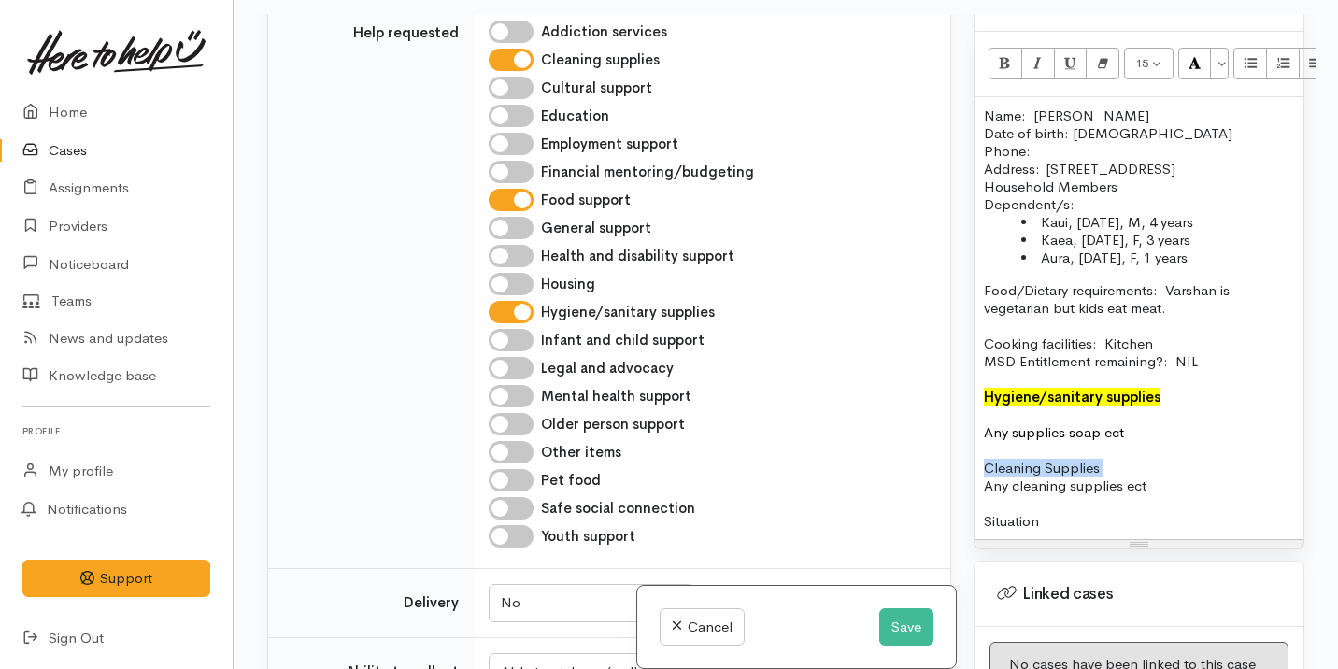
click at [1088, 463] on p "Cleaning Supplies" at bounding box center [1139, 468] width 310 height 18
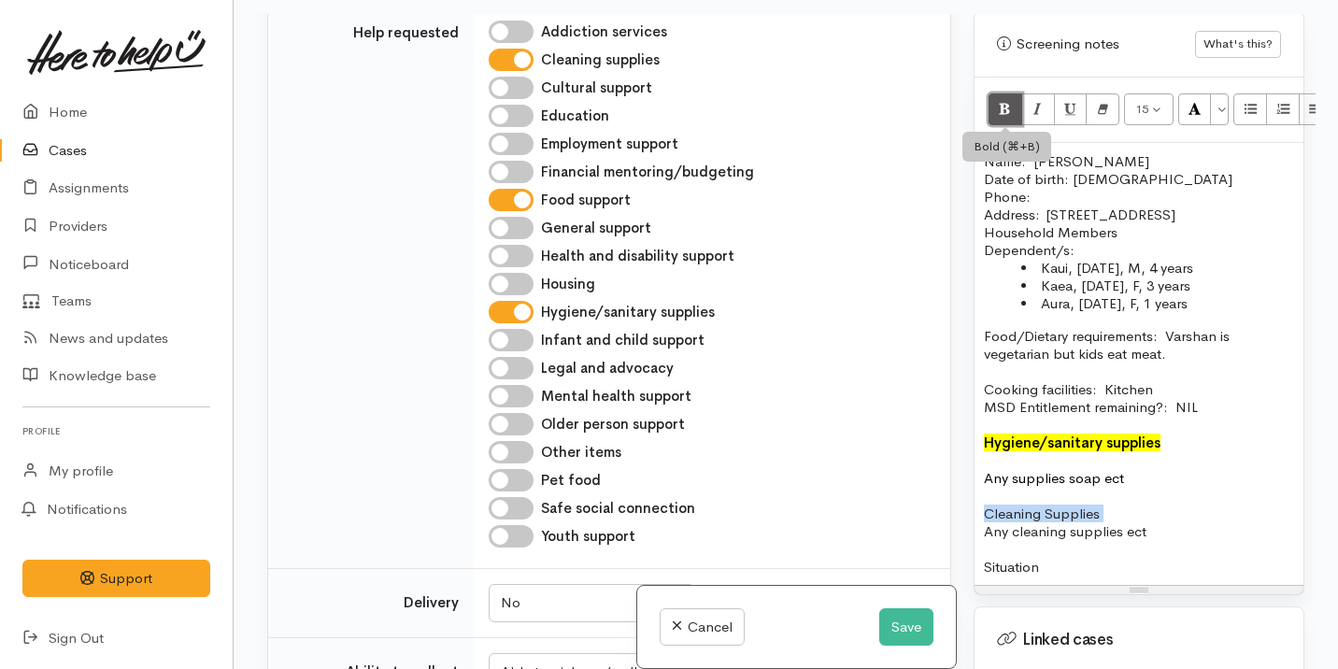
click at [1016, 93] on button "Bold (⌘+B)" at bounding box center [1005, 109] width 34 height 32
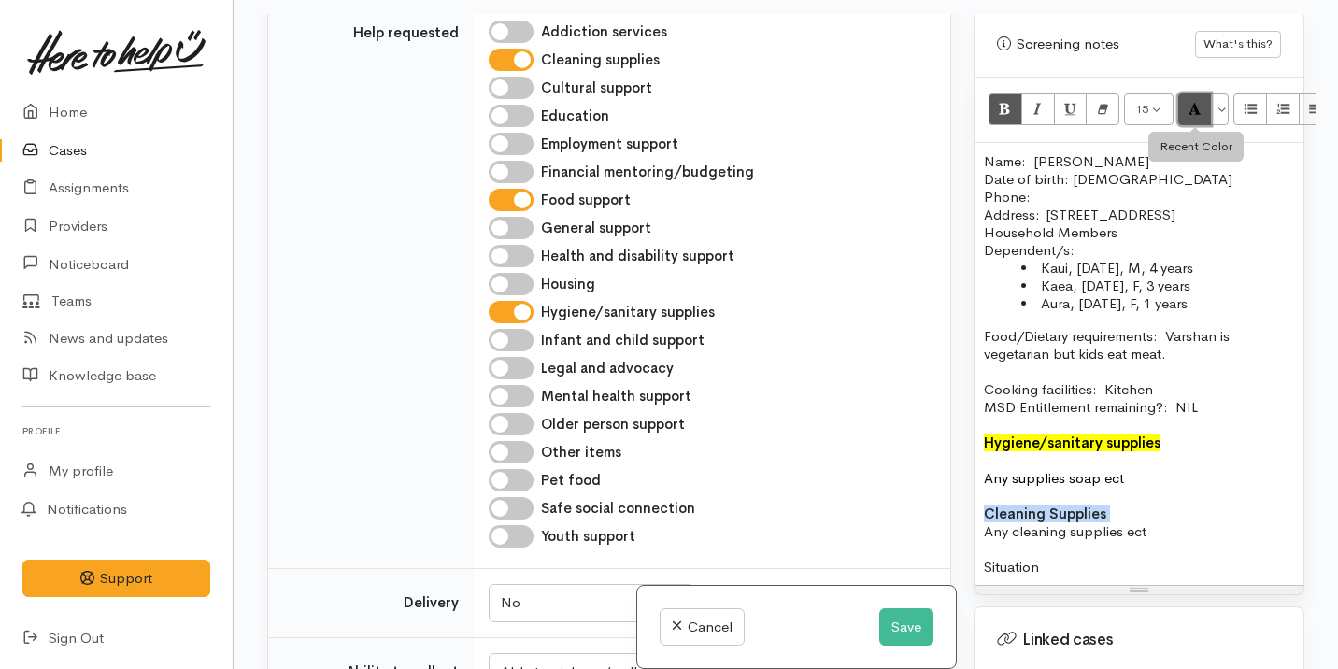
click at [1194, 101] on icon "Recent Color" at bounding box center [1194, 109] width 12 height 16
click at [1221, 95] on button "More Color" at bounding box center [1219, 109] width 19 height 32
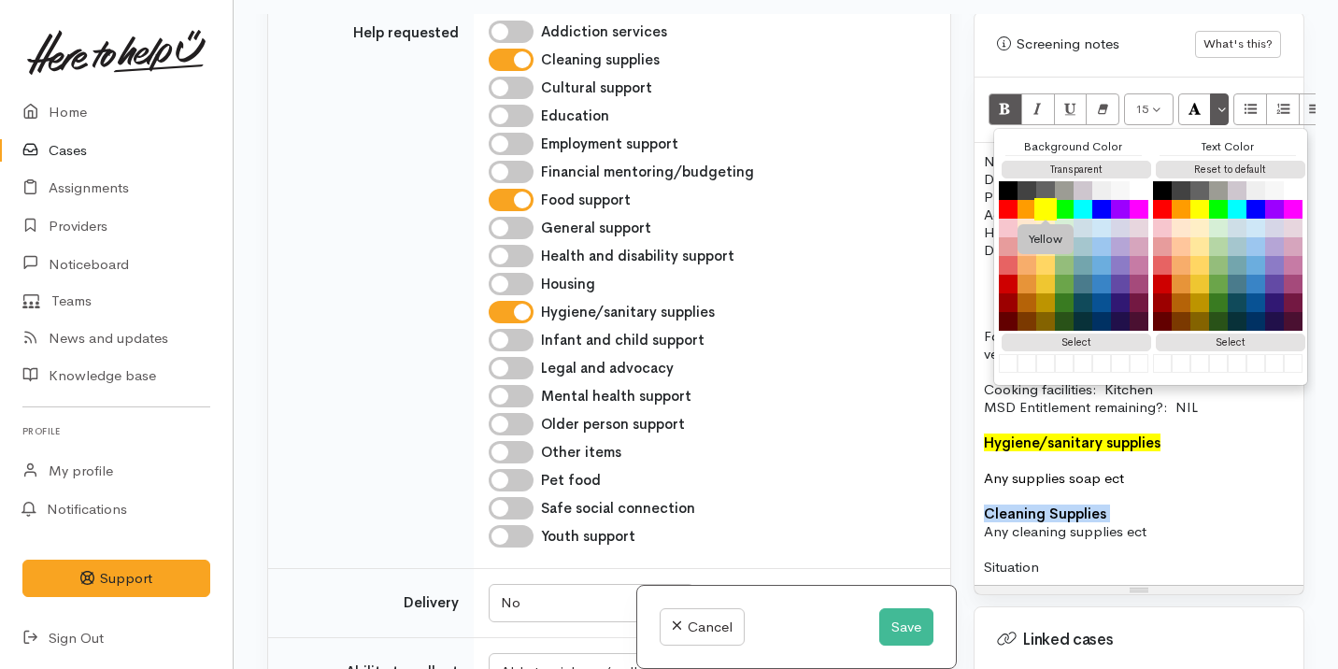
click at [1043, 198] on button "Yellow" at bounding box center [1045, 209] width 22 height 22
click at [1107, 517] on p "Cleaning Supplies" at bounding box center [1139, 513] width 310 height 18
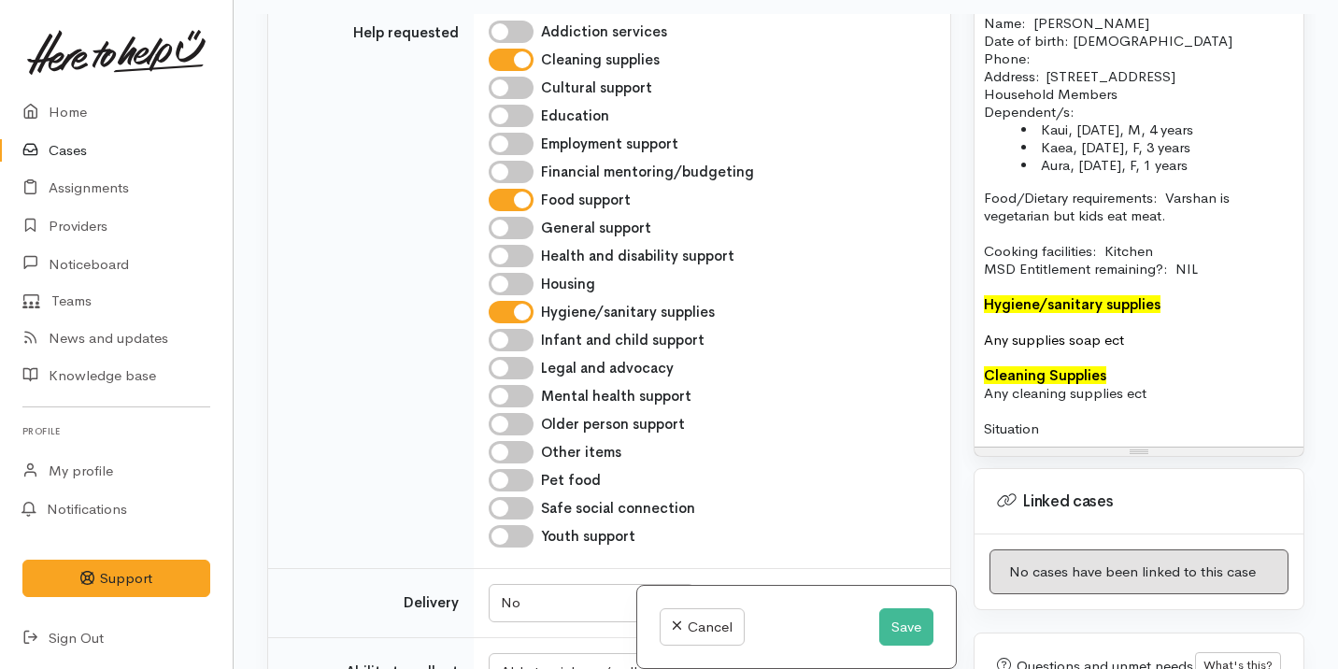
scroll to position [1408, 0]
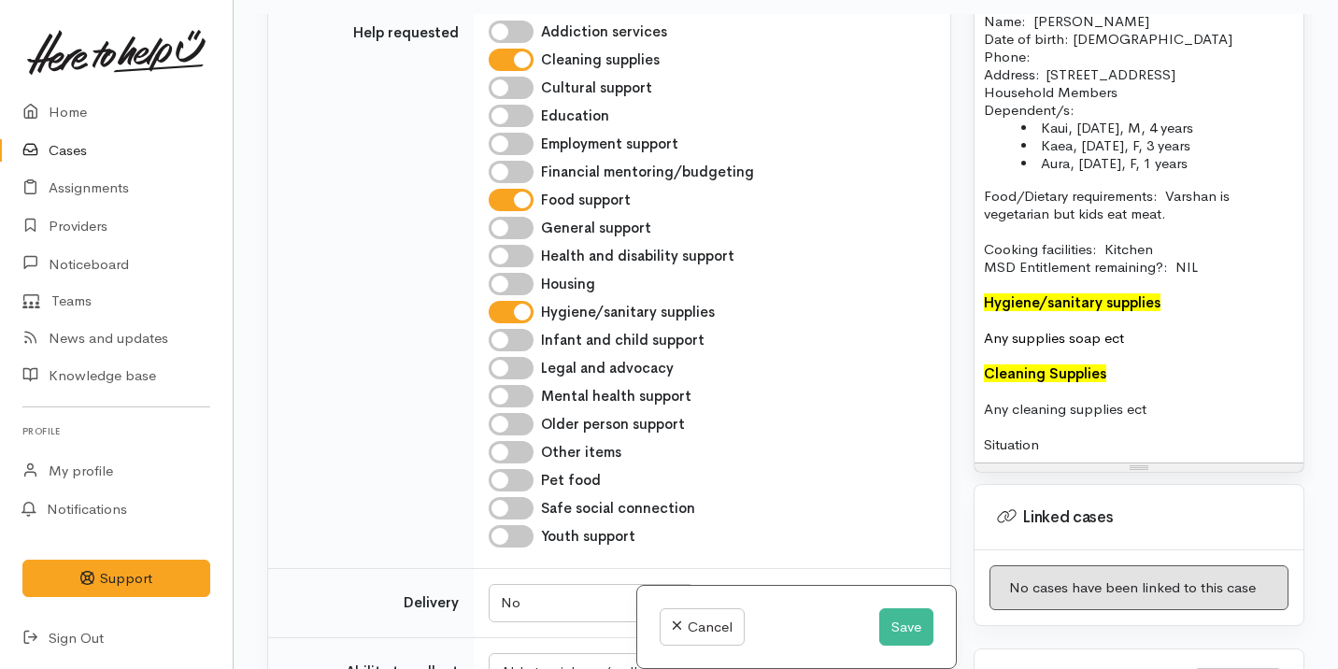
click at [1019, 439] on p "Situation" at bounding box center [1139, 444] width 310 height 18
click at [1020, 439] on p "Situation" at bounding box center [1139, 444] width 310 height 18
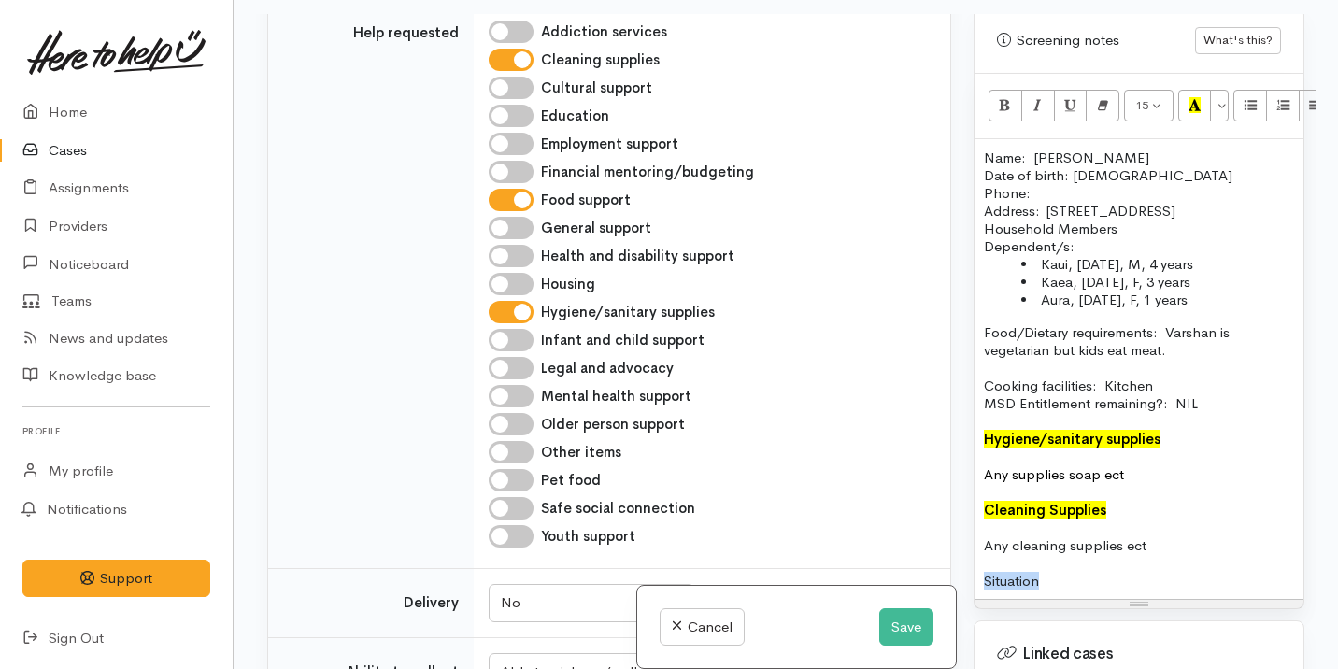
scroll to position [1271, 0]
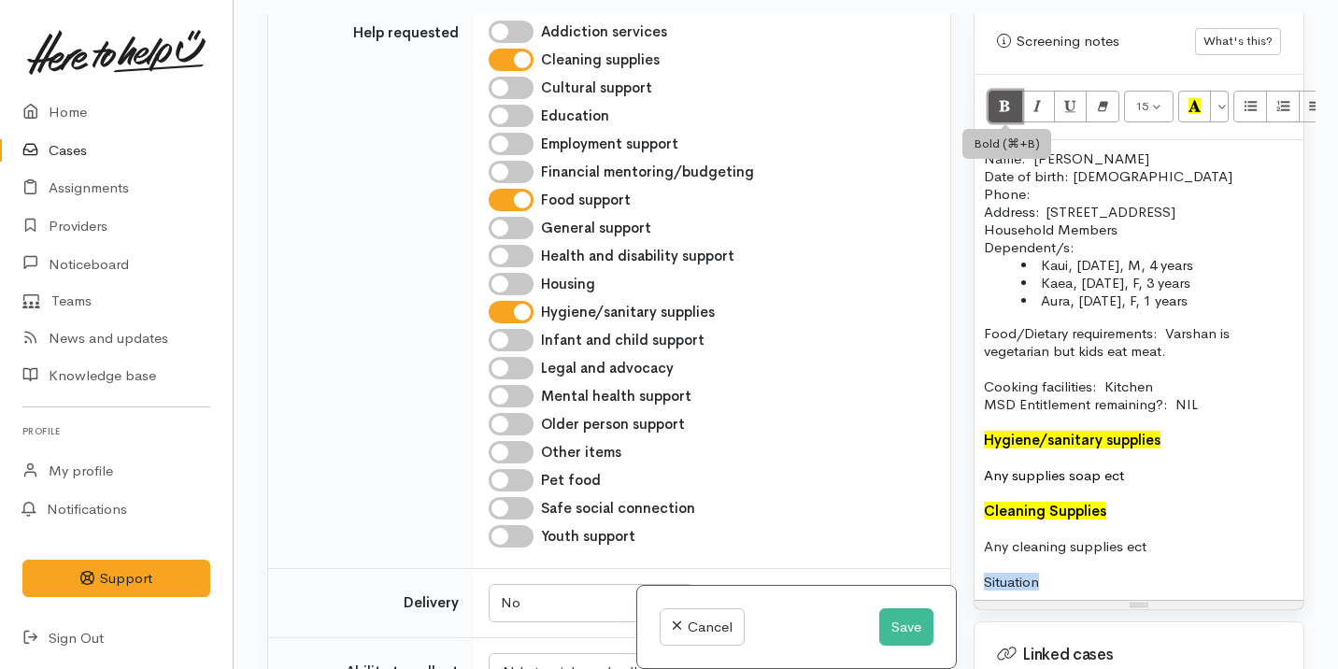
click at [1016, 91] on button "Bold (⌘+B)" at bounding box center [1005, 107] width 34 height 32
click at [1056, 587] on p "Situation" at bounding box center [1139, 582] width 310 height 18
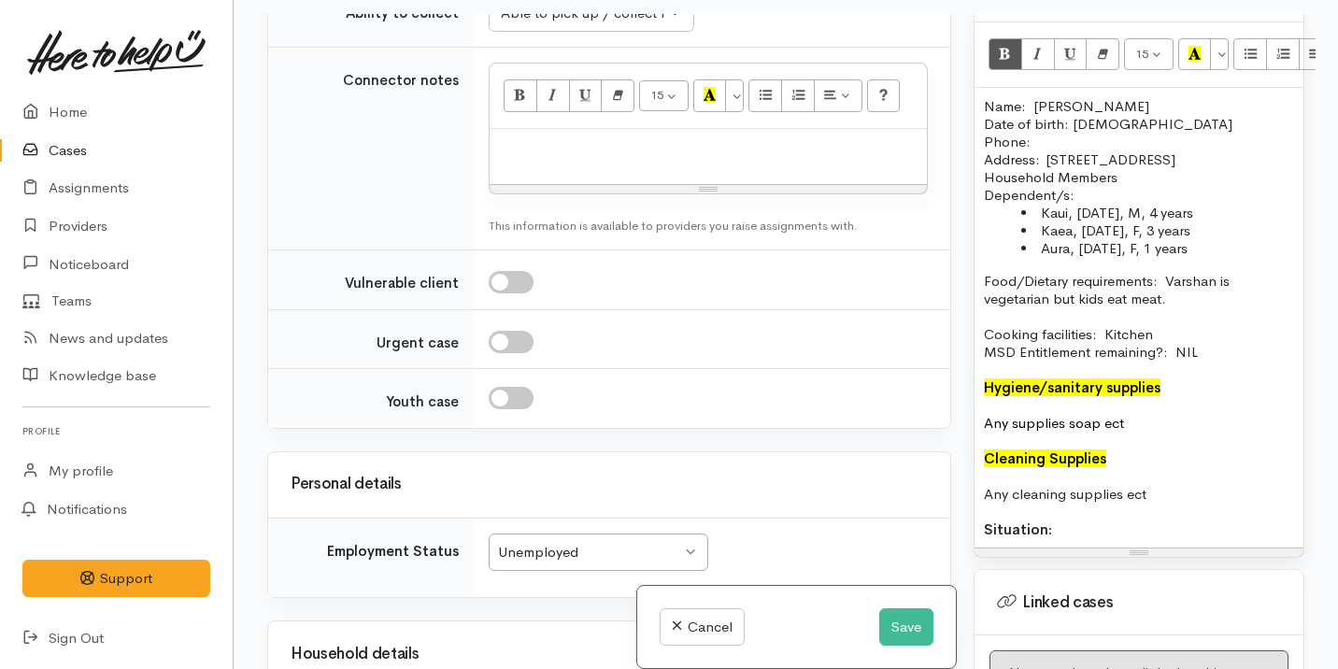
scroll to position [1405, 0]
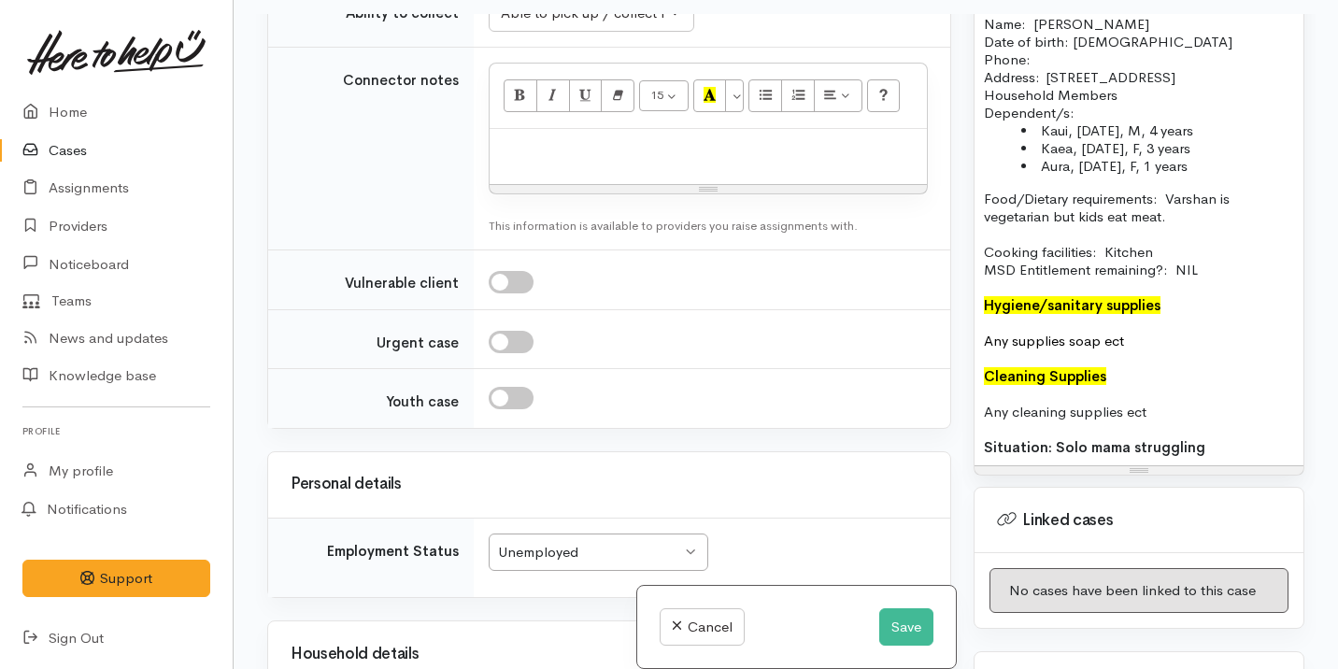
drag, startPoint x: 1243, startPoint y: 450, endPoint x: 1050, endPoint y: 449, distance: 192.5
click at [1050, 449] on p "Situation: Solo mama struggling" at bounding box center [1139, 447] width 310 height 18
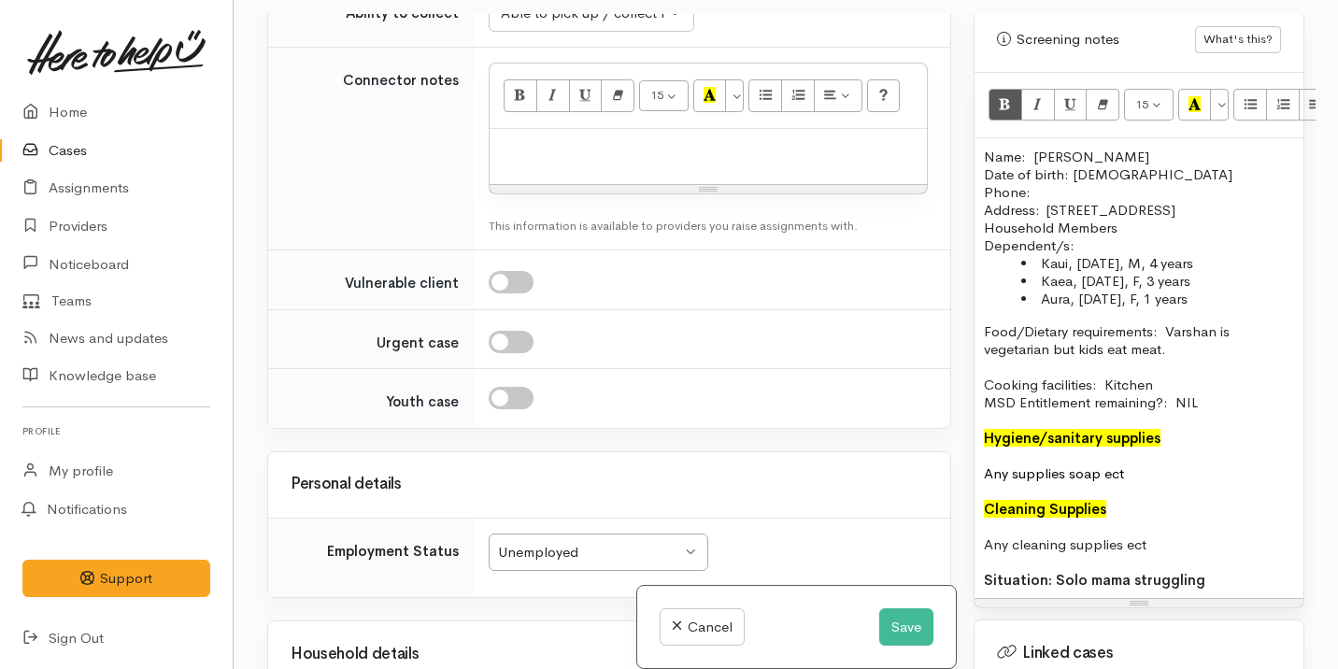
scroll to position [1266, 0]
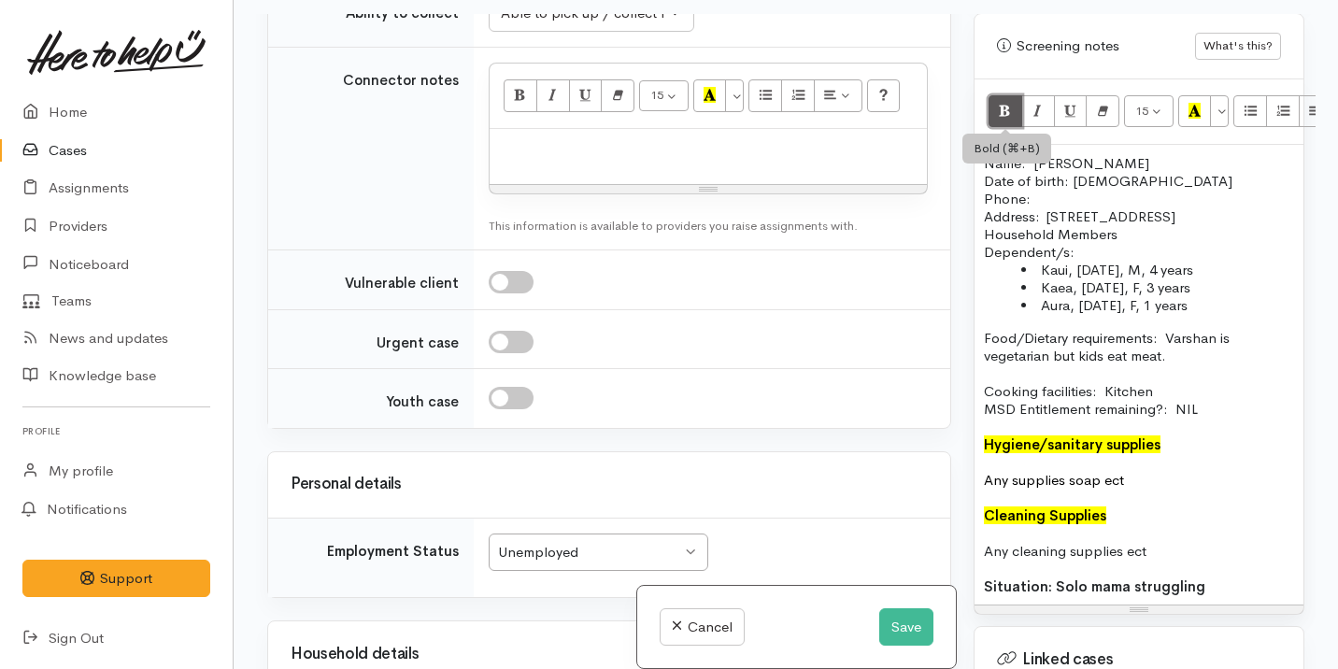
click at [1005, 103] on icon "Bold (⌘+B)" at bounding box center [1005, 111] width 12 height 16
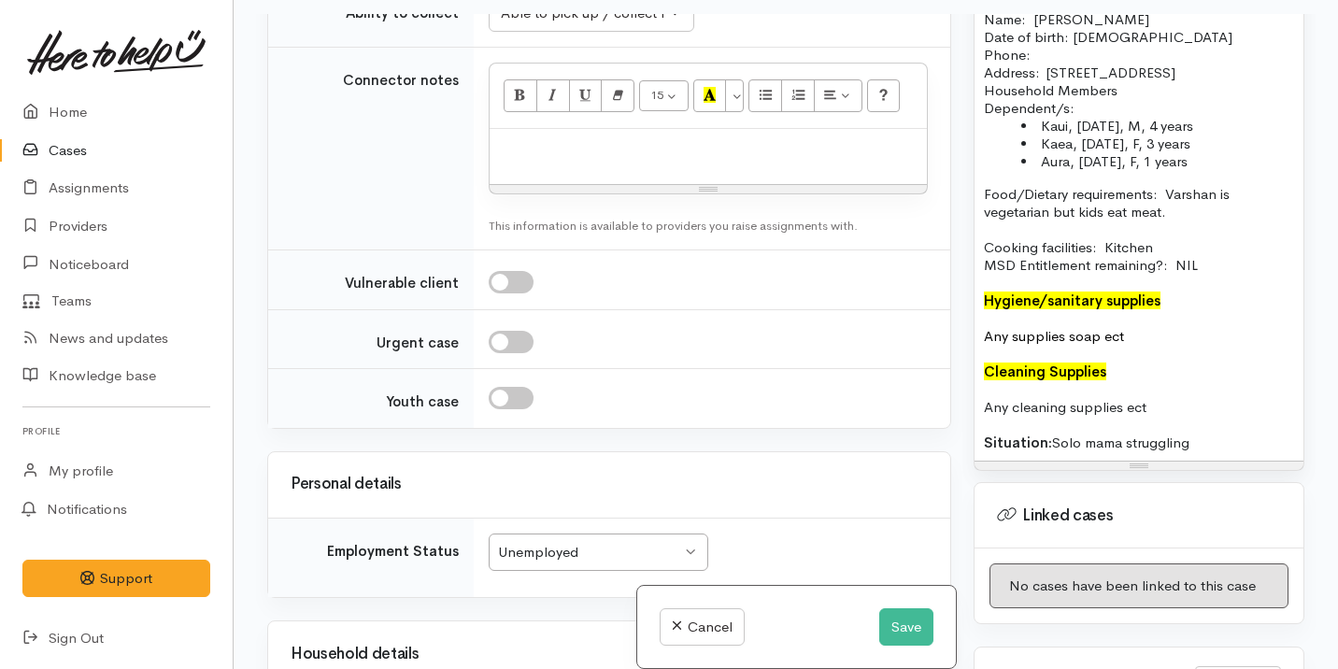
scroll to position [1437, 0]
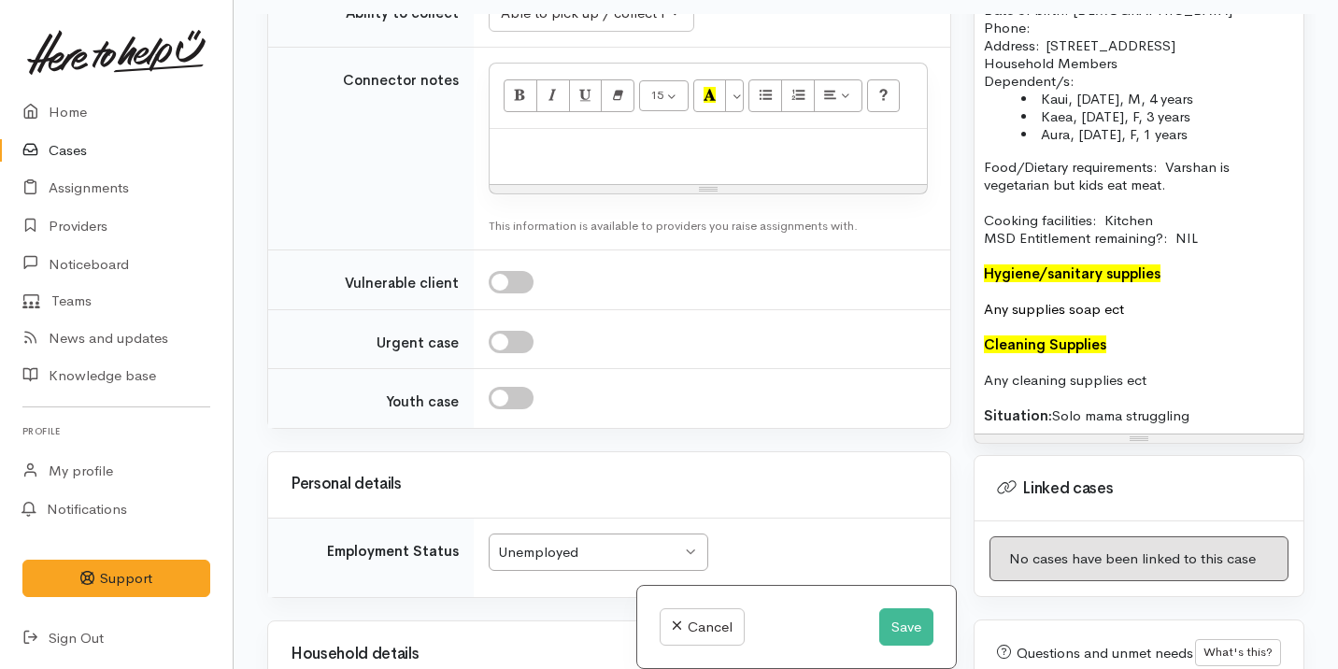
click at [1207, 397] on p at bounding box center [1139, 398] width 310 height 18
click at [1205, 420] on p "Situation: Solo mama struggling" at bounding box center [1139, 415] width 310 height 18
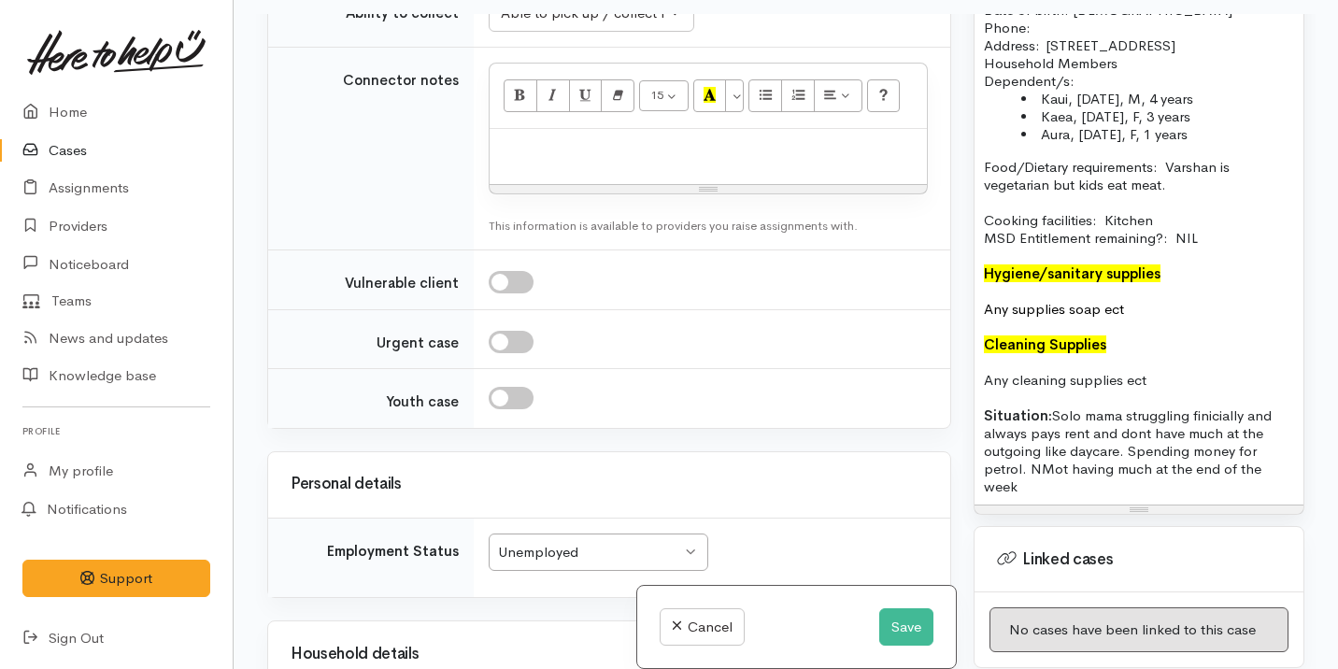
drag, startPoint x: 1051, startPoint y: 409, endPoint x: 1077, endPoint y: 492, distance: 87.2
click at [1078, 494] on div "Name: Varshan Pere Date of birth: 09/01/1998 Phone:  Address:  9 Seven Oaks Dri…" at bounding box center [1138, 239] width 329 height 531
copy p "Solo mama struggling finicially and always pays rent and dont have much at the …"
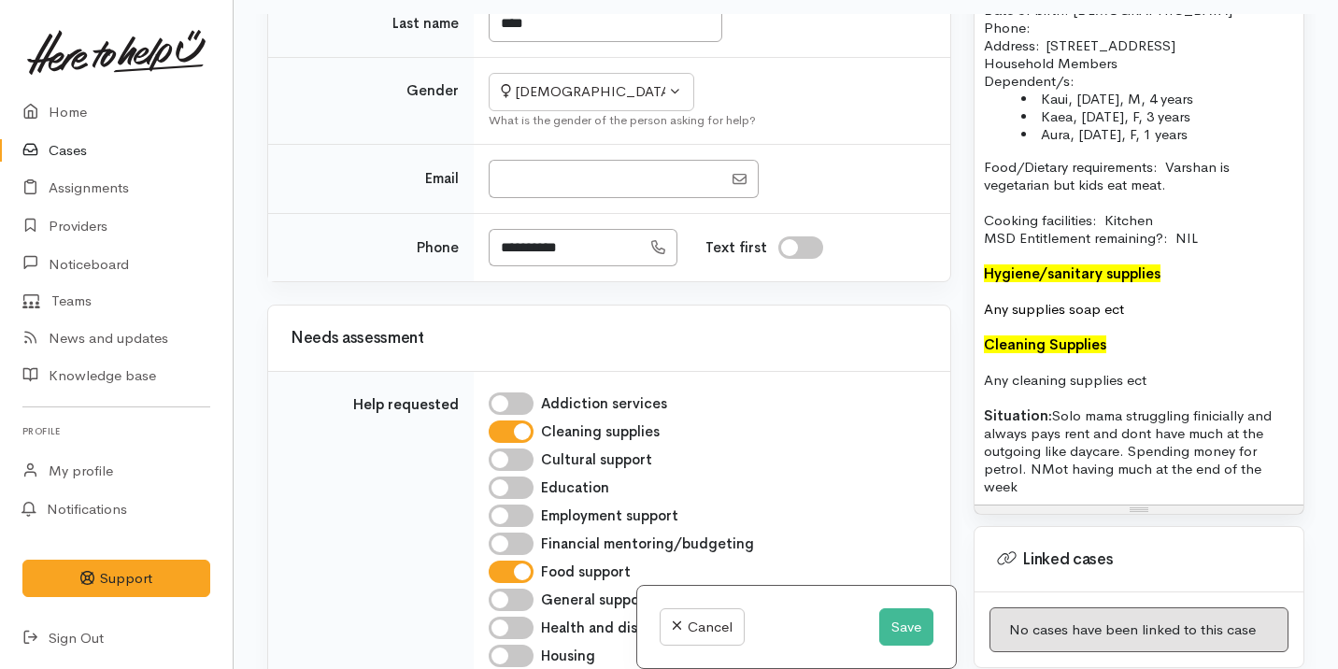
scroll to position [0, 0]
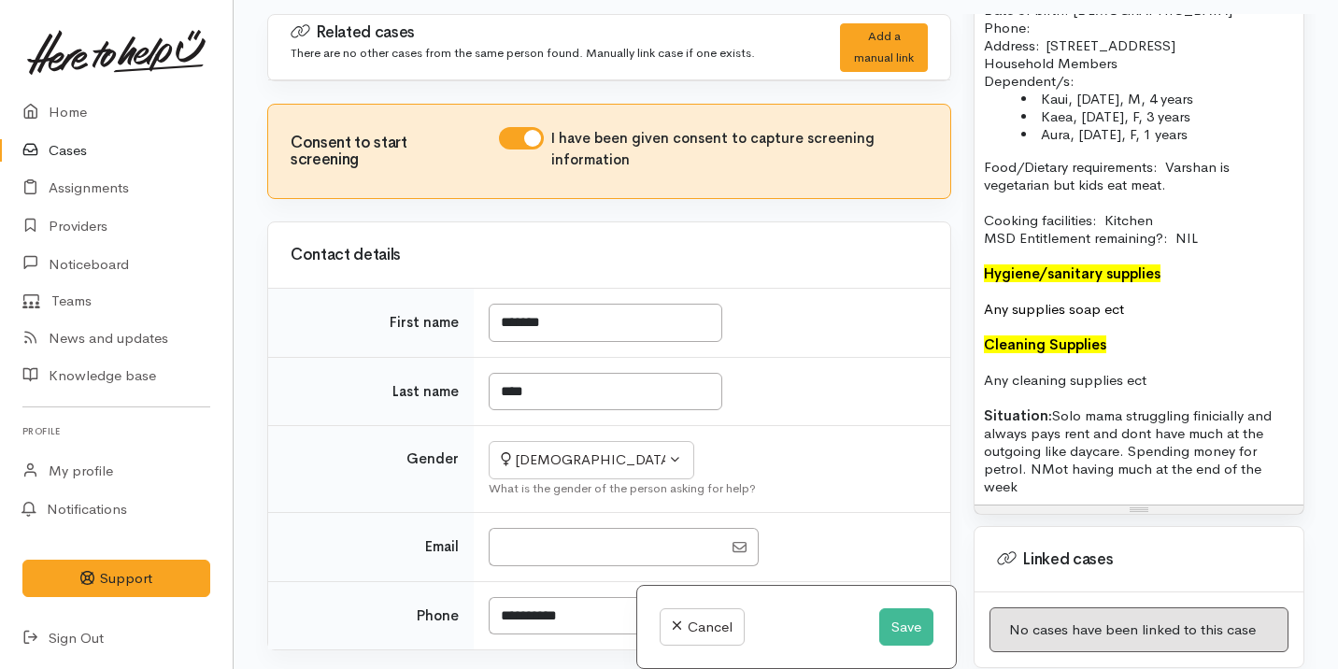
copy p "Solo mama struggling finicially and always pays rent and dont have much at the …"
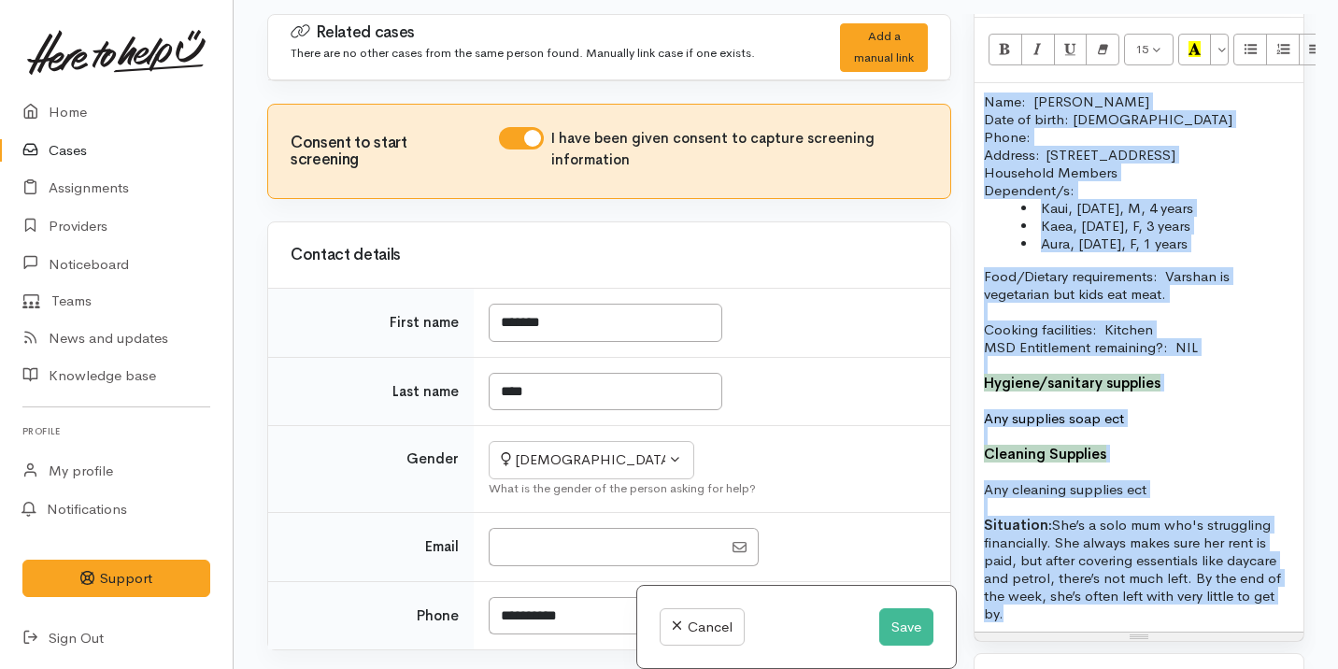
scroll to position [1284, 0]
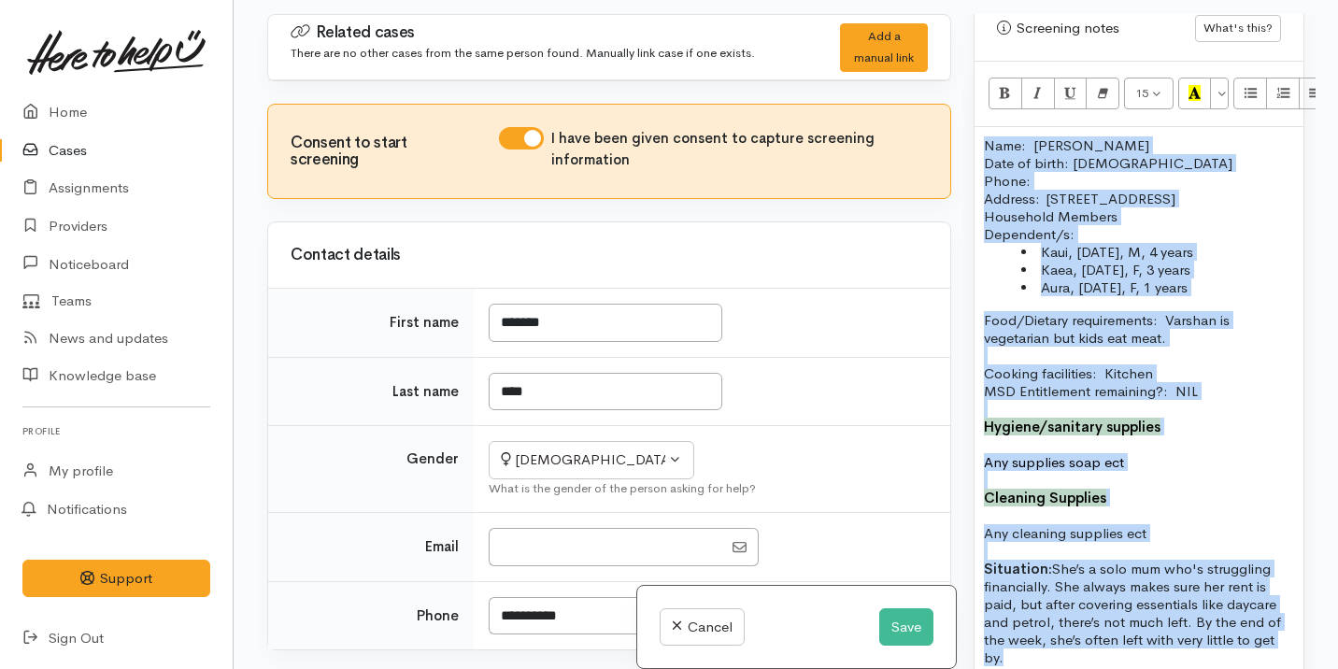
drag, startPoint x: 1092, startPoint y: 503, endPoint x: 964, endPoint y: 67, distance: 453.8
click at [964, 67] on div "Warnings Add No warnings have been raised against this case Add Warning Title ●…" at bounding box center [1138, 348] width 353 height 669
copy div "Name: Varshan Pere Date of birth: 09/01/1998 Phone:  Address:  9 Seven Oaks Dri…"
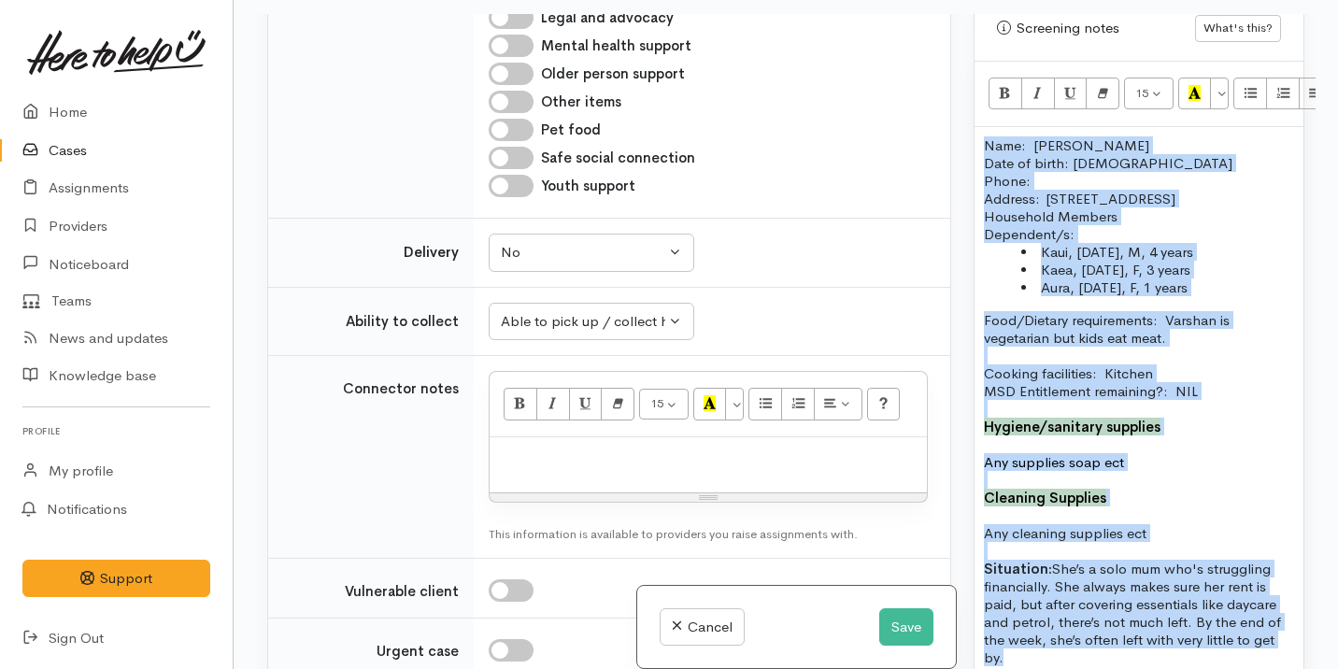
scroll to position [1477, 0]
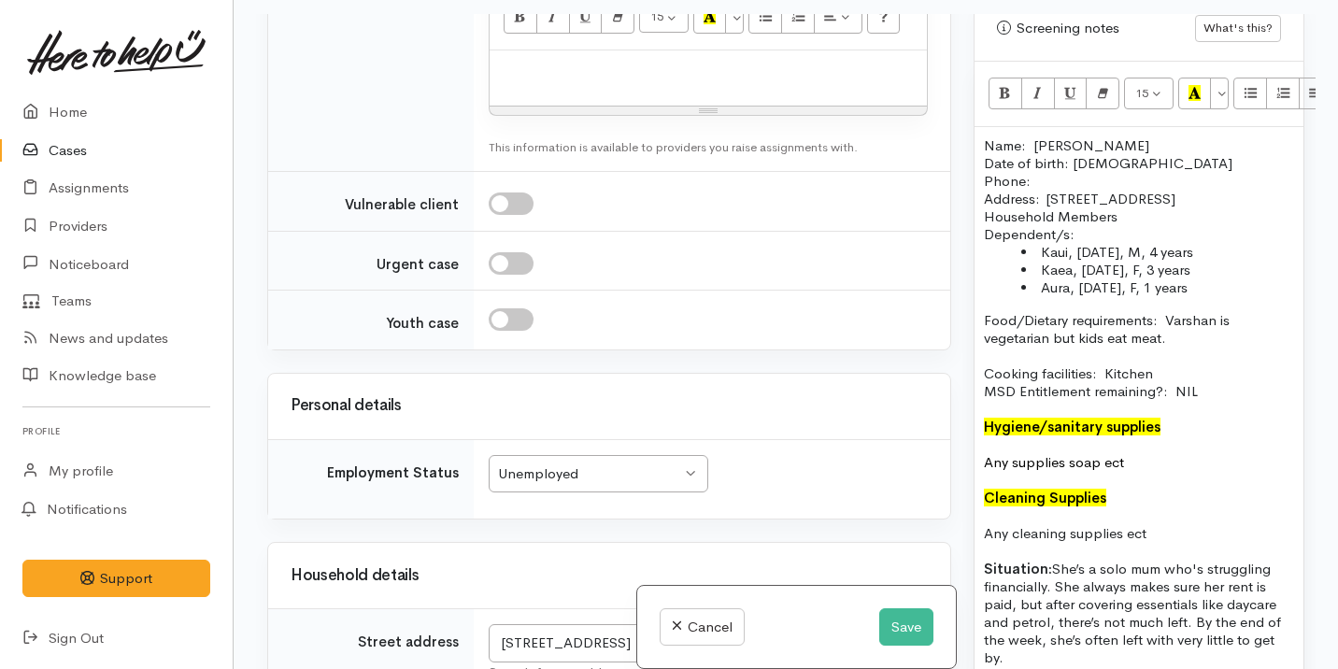
click at [731, 71] on p at bounding box center [708, 70] width 419 height 21
paste div
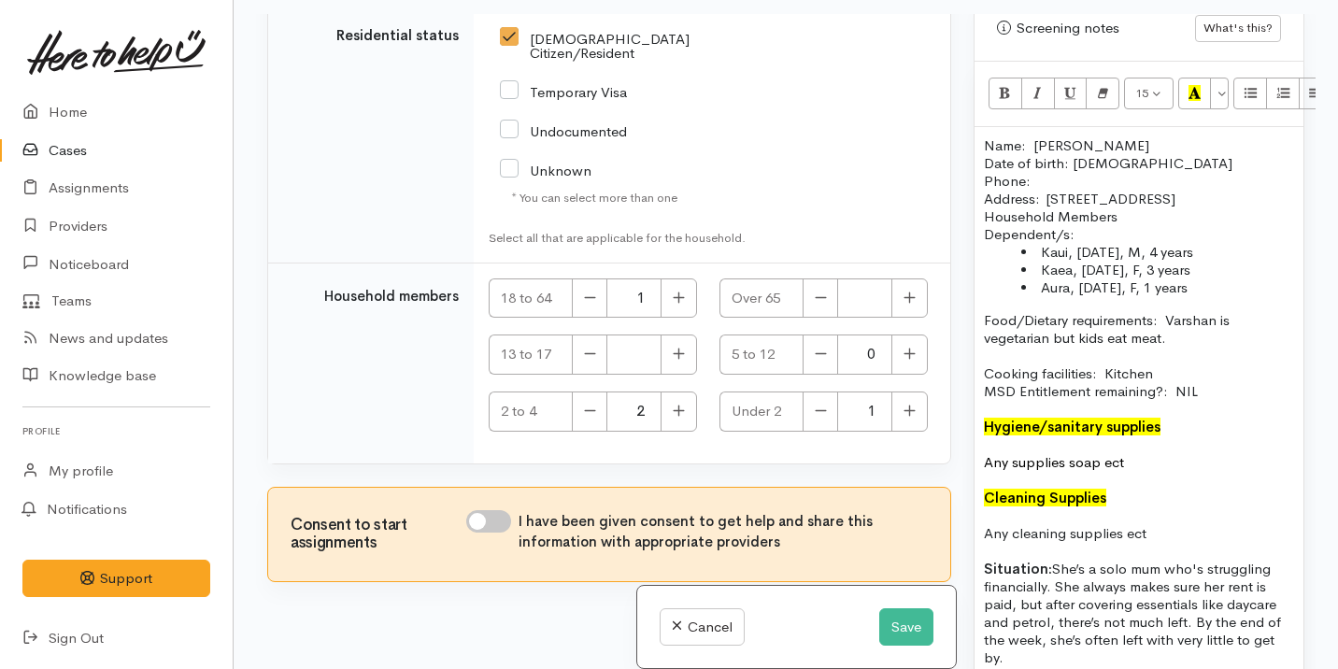
scroll to position [163, 0]
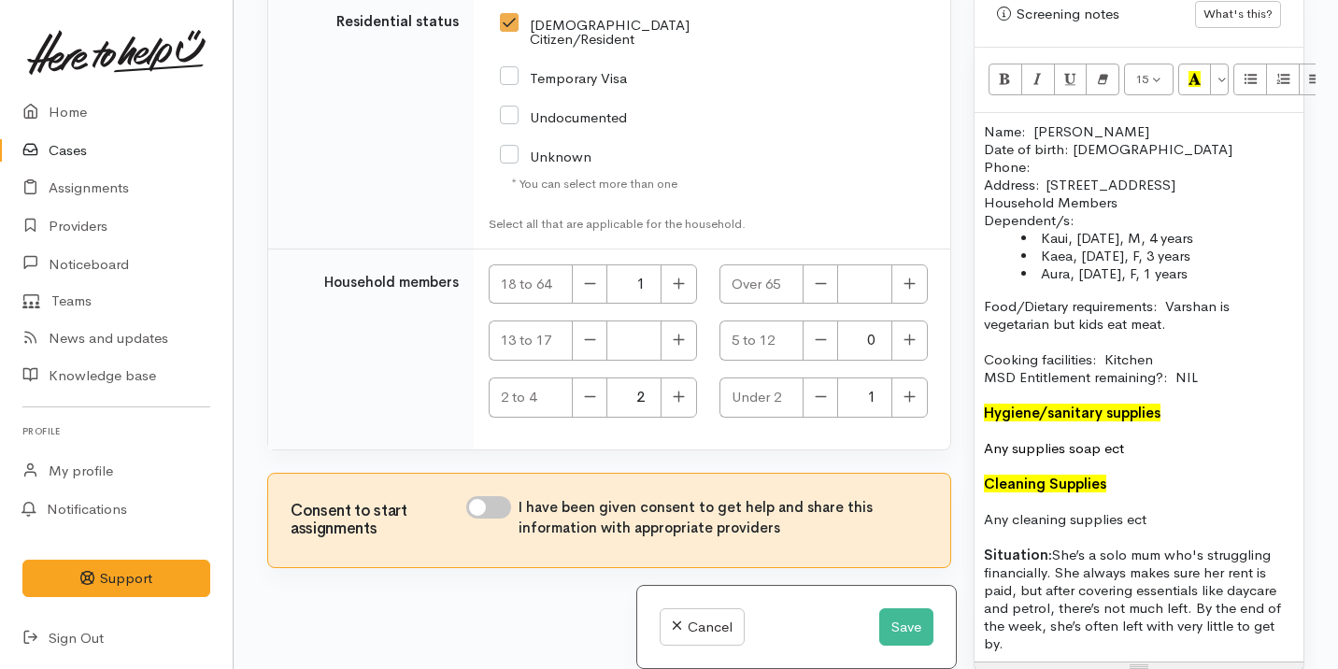
click at [491, 501] on input "I have been given consent to get help and share this information with appropria…" at bounding box center [488, 507] width 45 height 22
checkbox input "true"
click at [909, 641] on button "Save" at bounding box center [906, 627] width 54 height 38
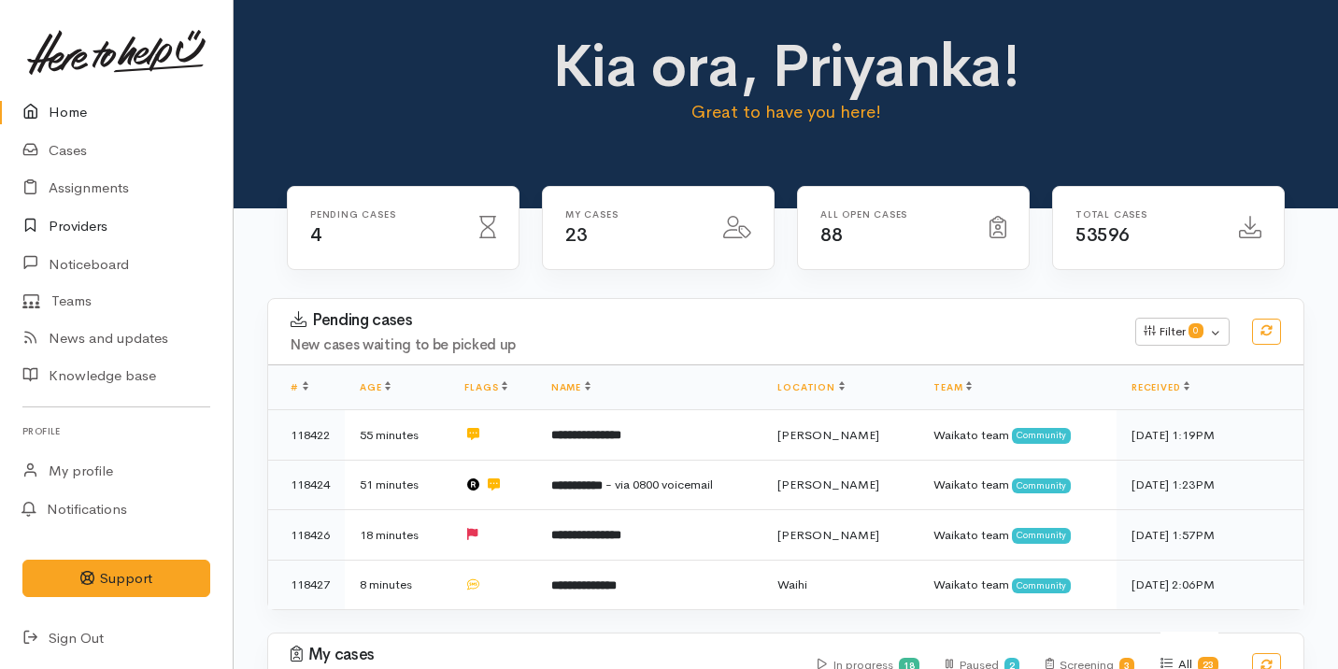
click at [91, 220] on link "Providers" at bounding box center [116, 226] width 233 height 38
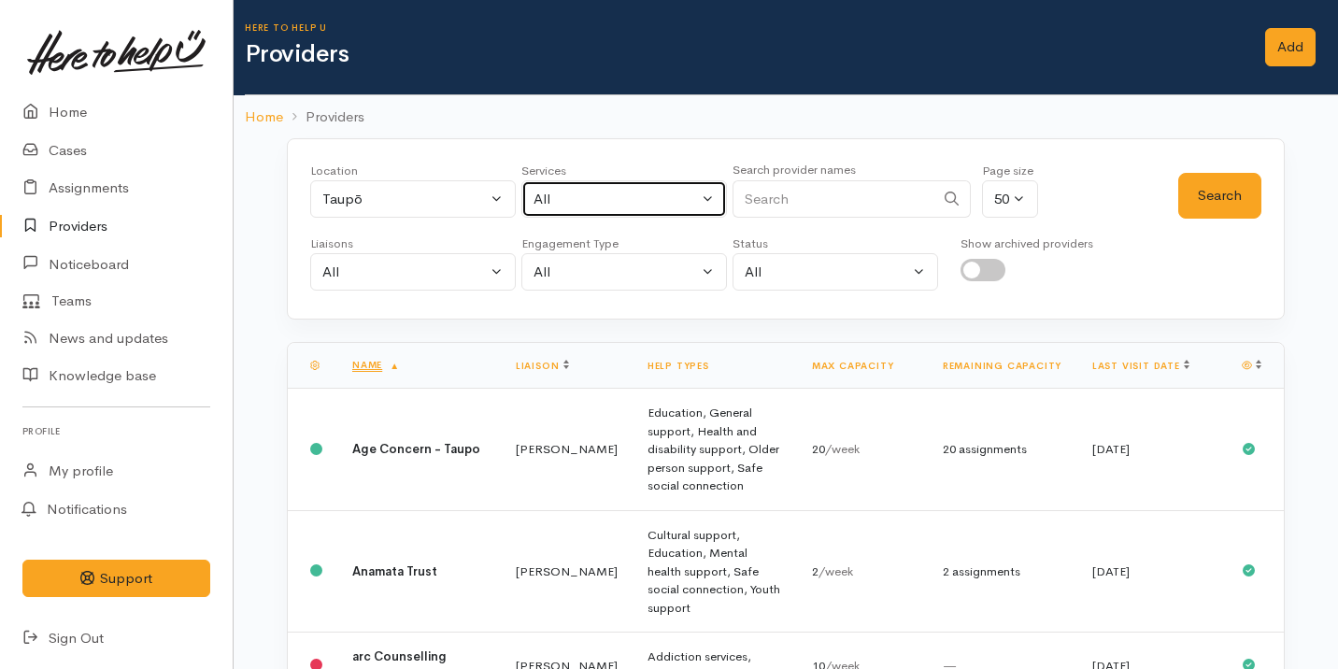
click at [565, 211] on button "All" at bounding box center [624, 199] width 206 height 38
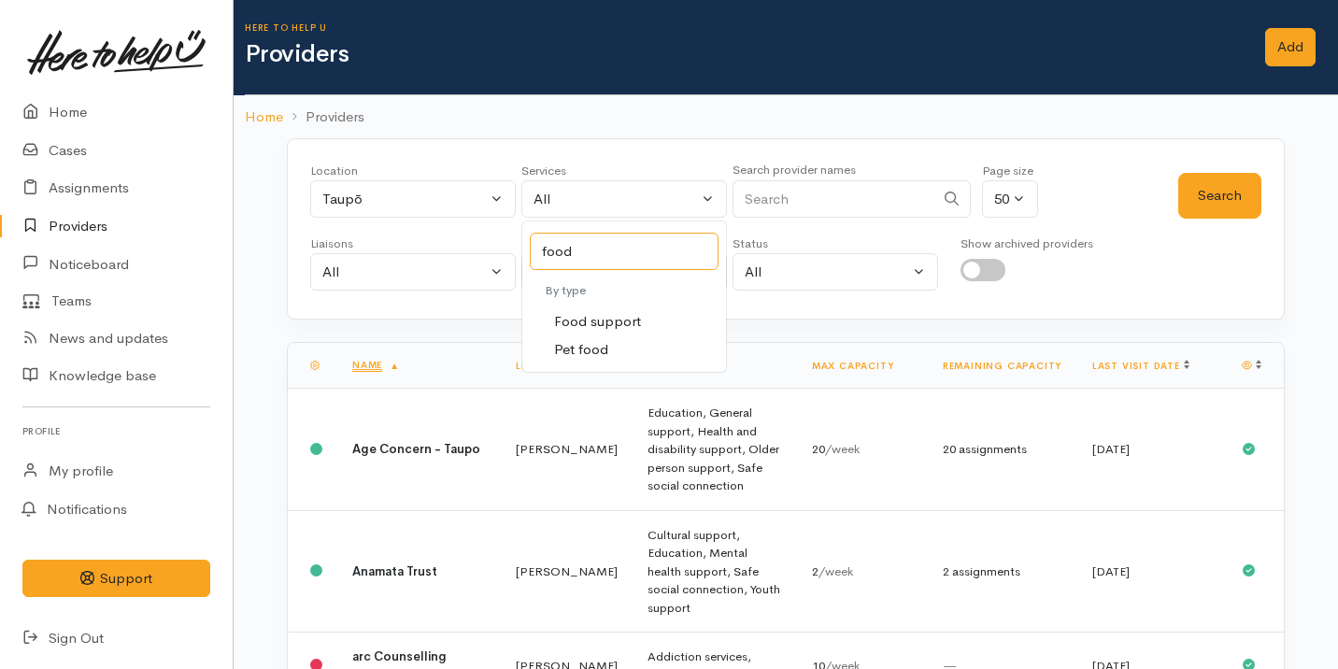
type input "food"
click at [588, 330] on span "Food support" at bounding box center [597, 321] width 87 height 21
select select "3"
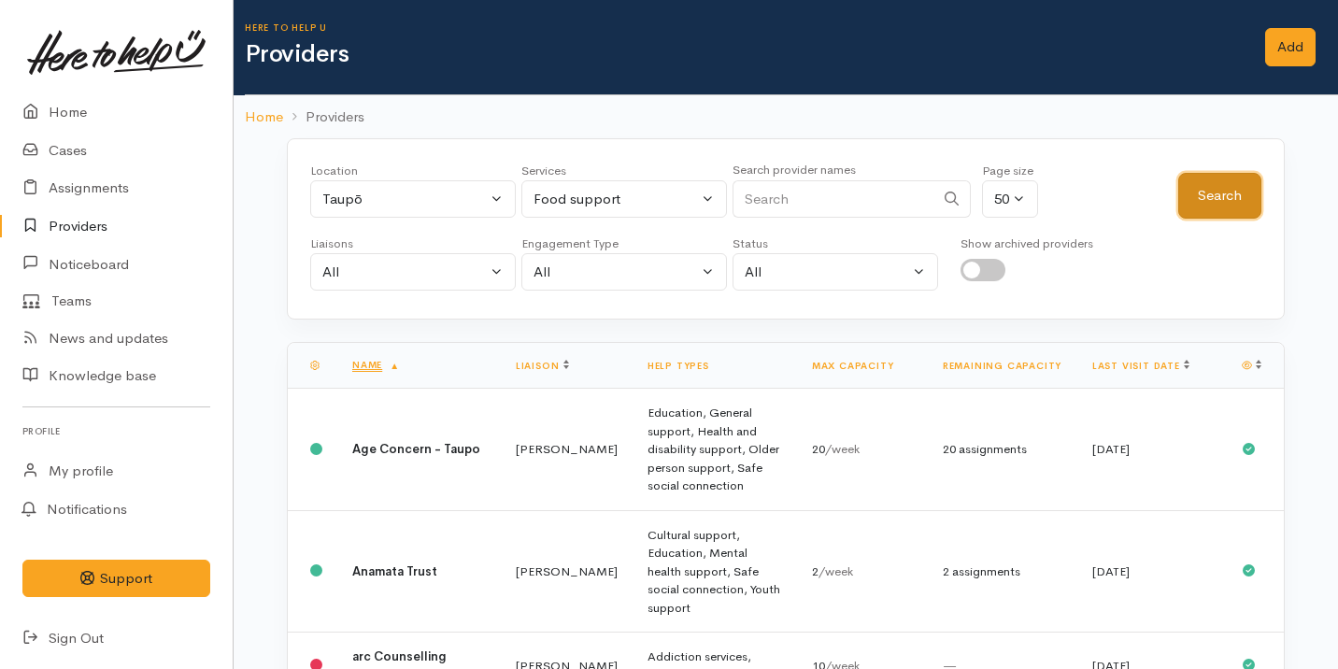
click at [1200, 176] on button "Search" at bounding box center [1219, 196] width 83 height 46
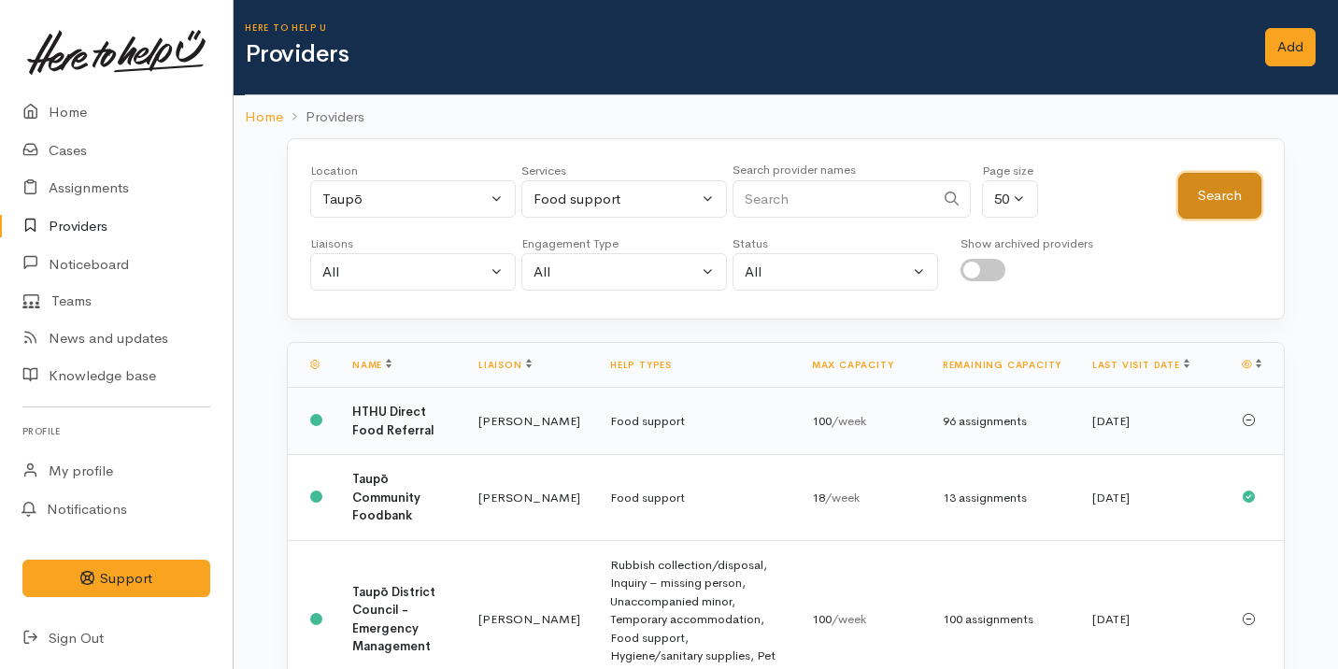
scroll to position [66, 0]
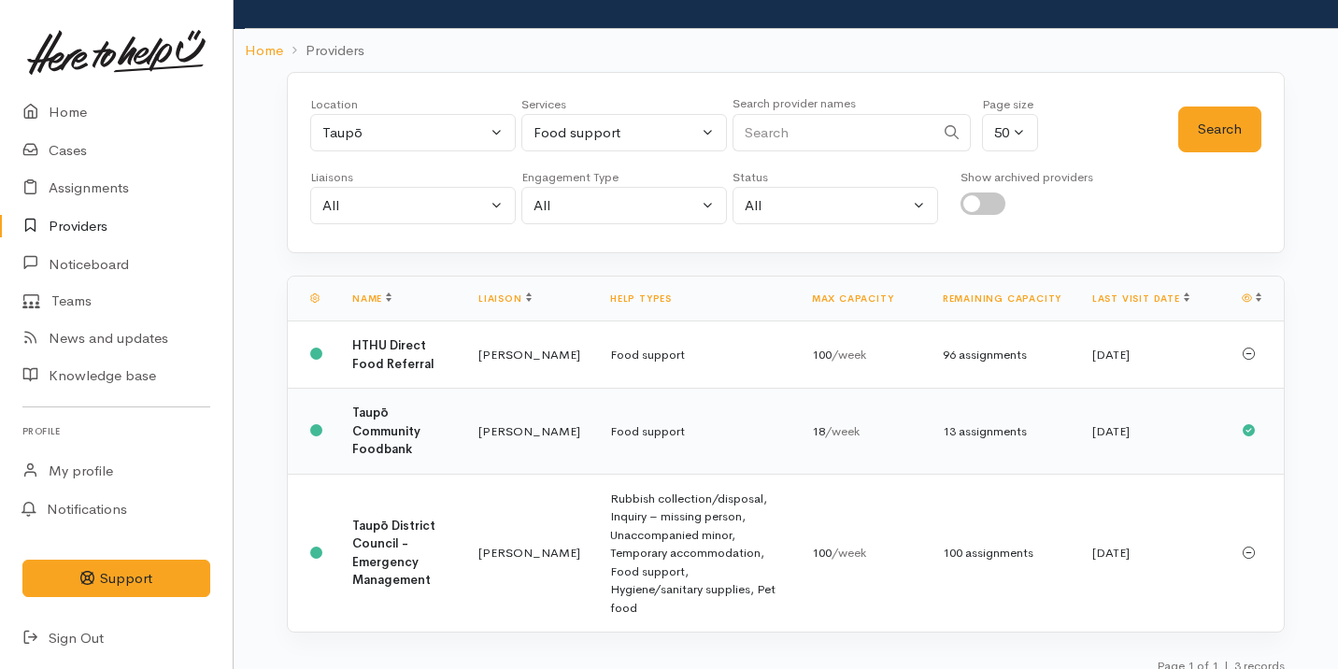
click at [566, 428] on td "Leinati Lima" at bounding box center [529, 432] width 132 height 86
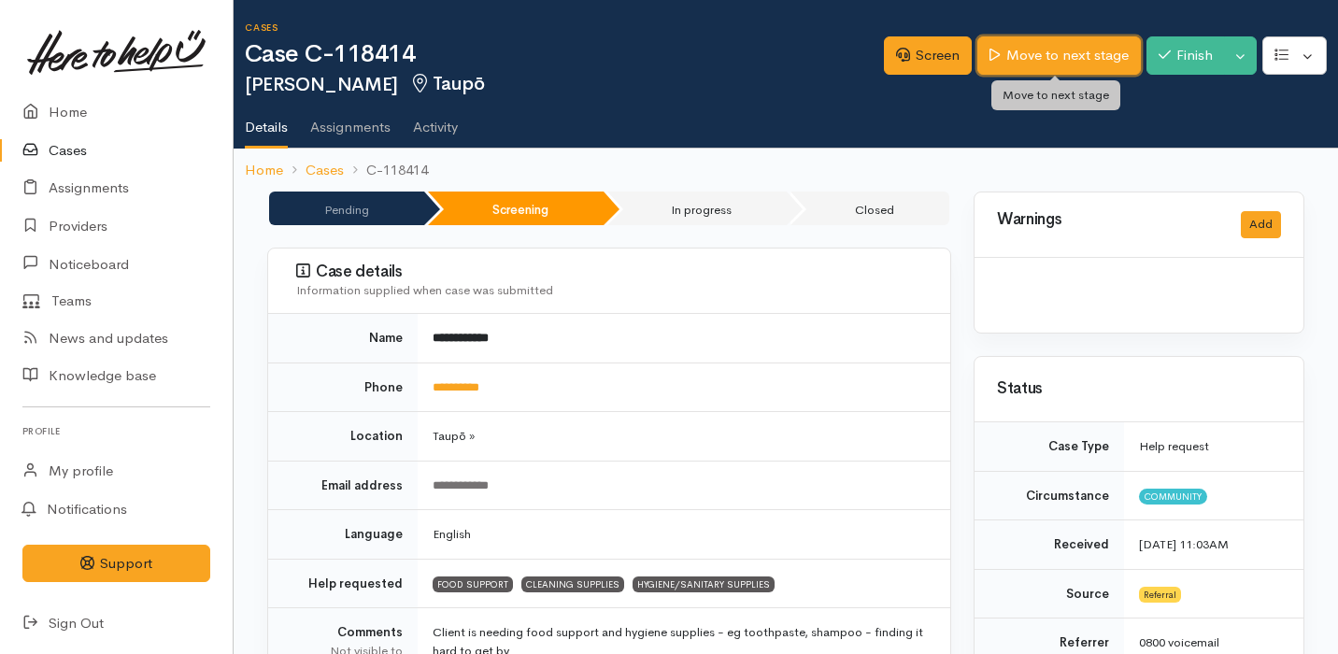
click at [1060, 61] on link "Move to next stage" at bounding box center [1058, 55] width 163 height 38
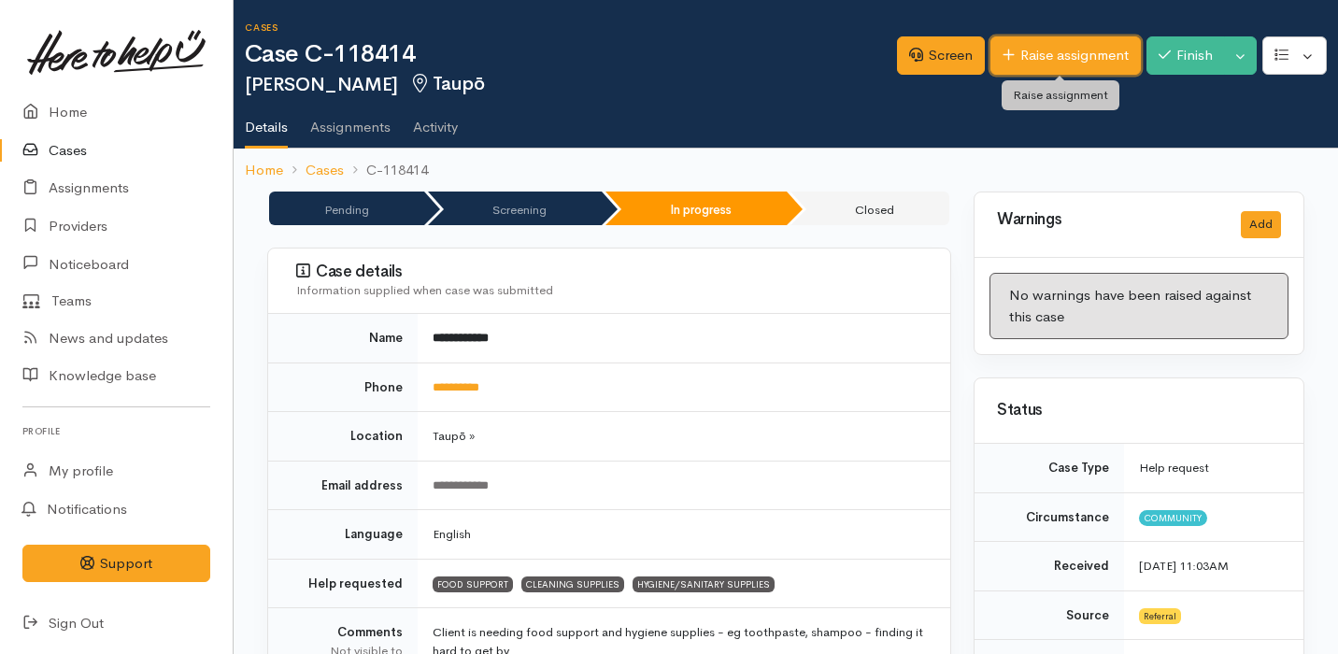
click at [1050, 59] on link "Raise assignment" at bounding box center [1065, 55] width 150 height 38
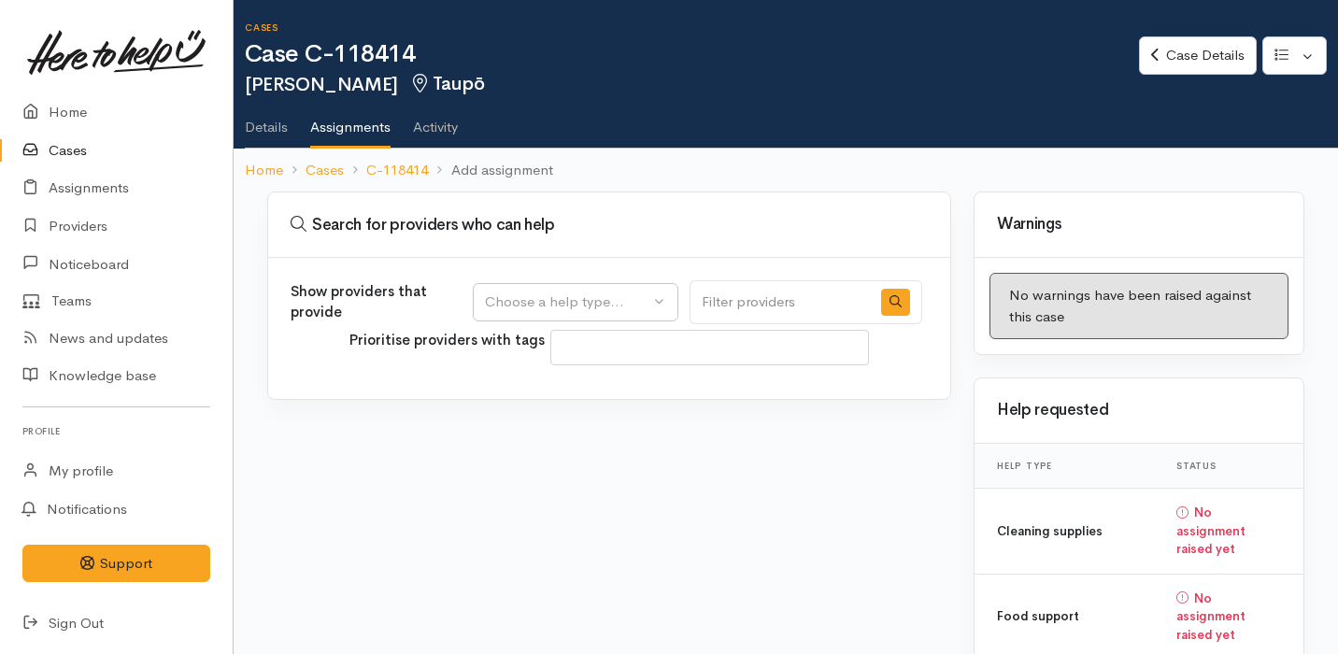
select select
click at [618, 312] on button "Choose a help type..." at bounding box center [576, 302] width 206 height 38
click at [611, 388] on link "Food support" at bounding box center [578, 391] width 209 height 29
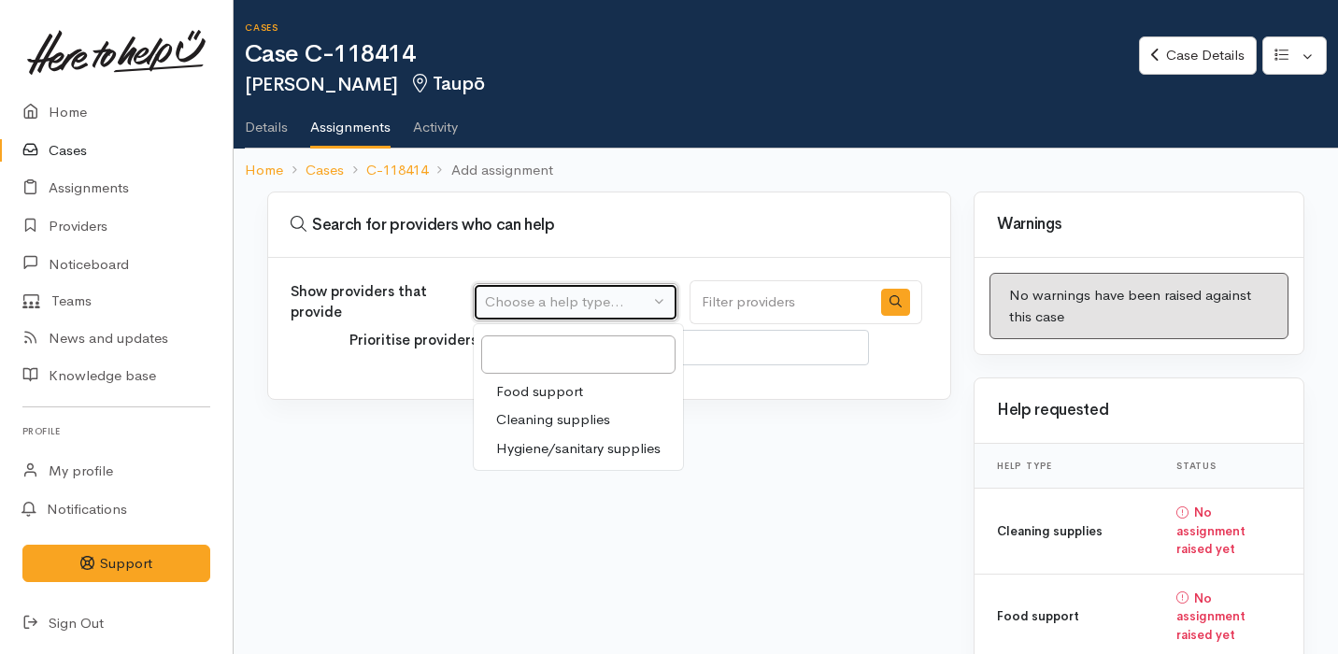
select select "3"
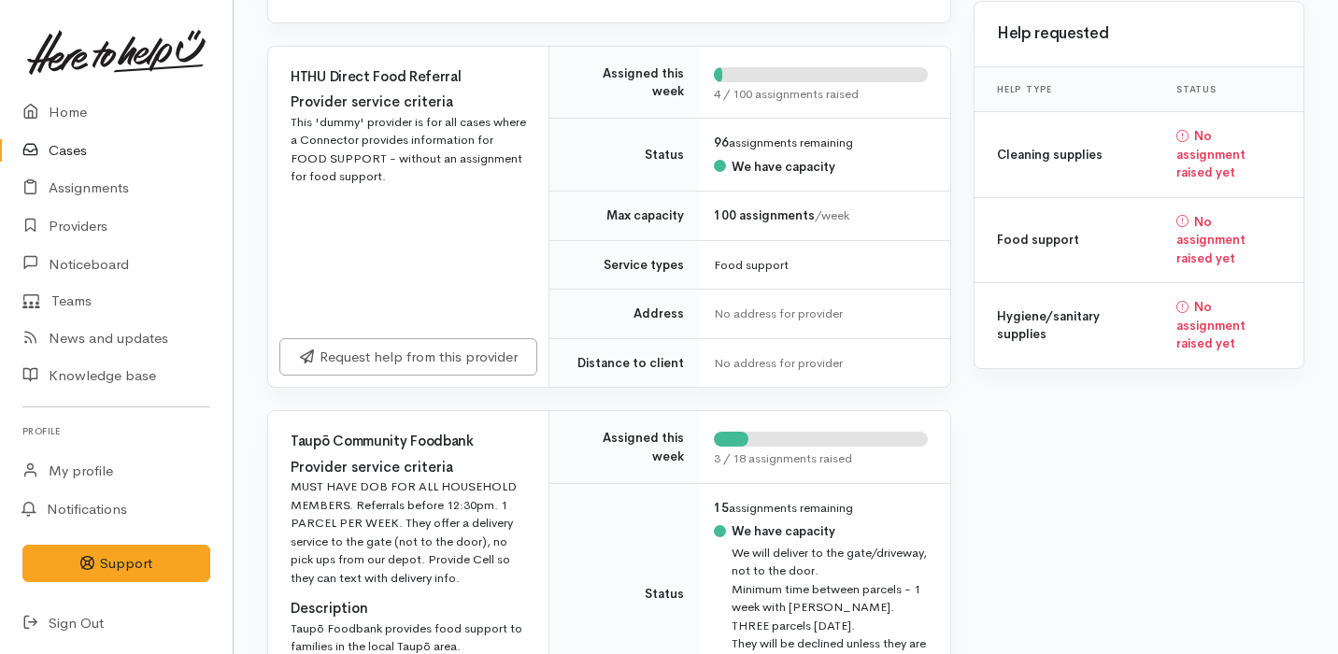
scroll to position [732, 0]
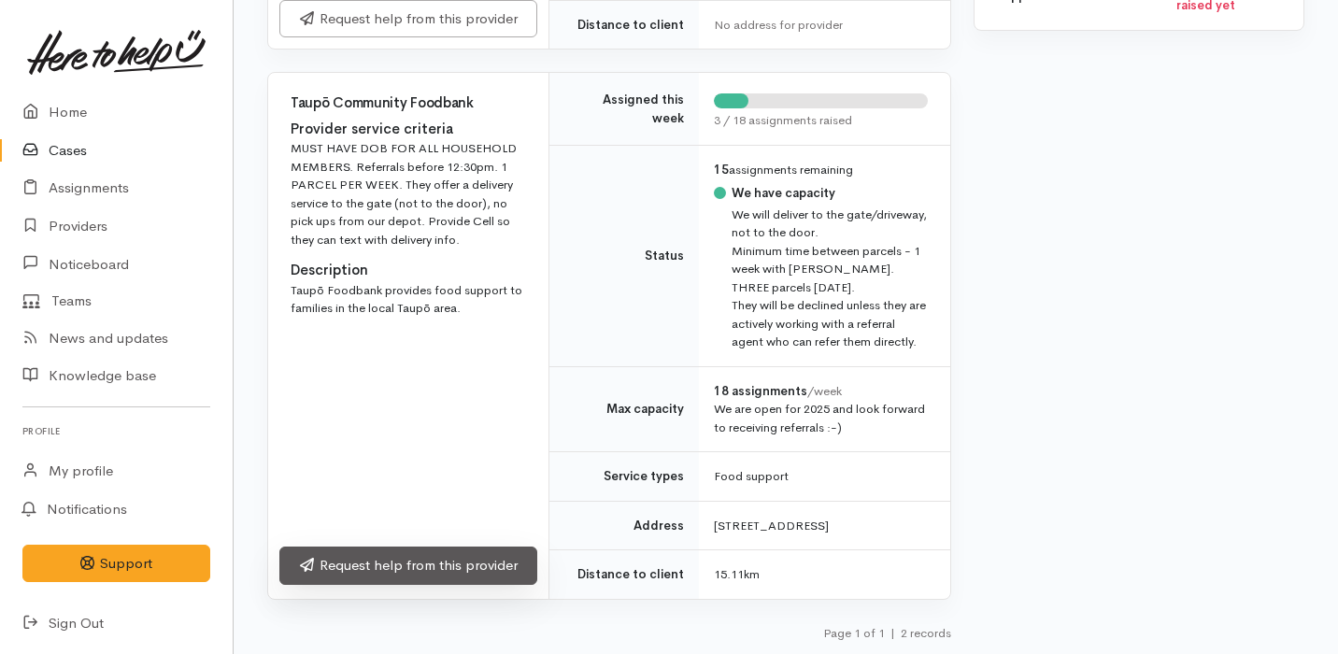
click at [436, 562] on link "Request help from this provider" at bounding box center [408, 566] width 258 height 38
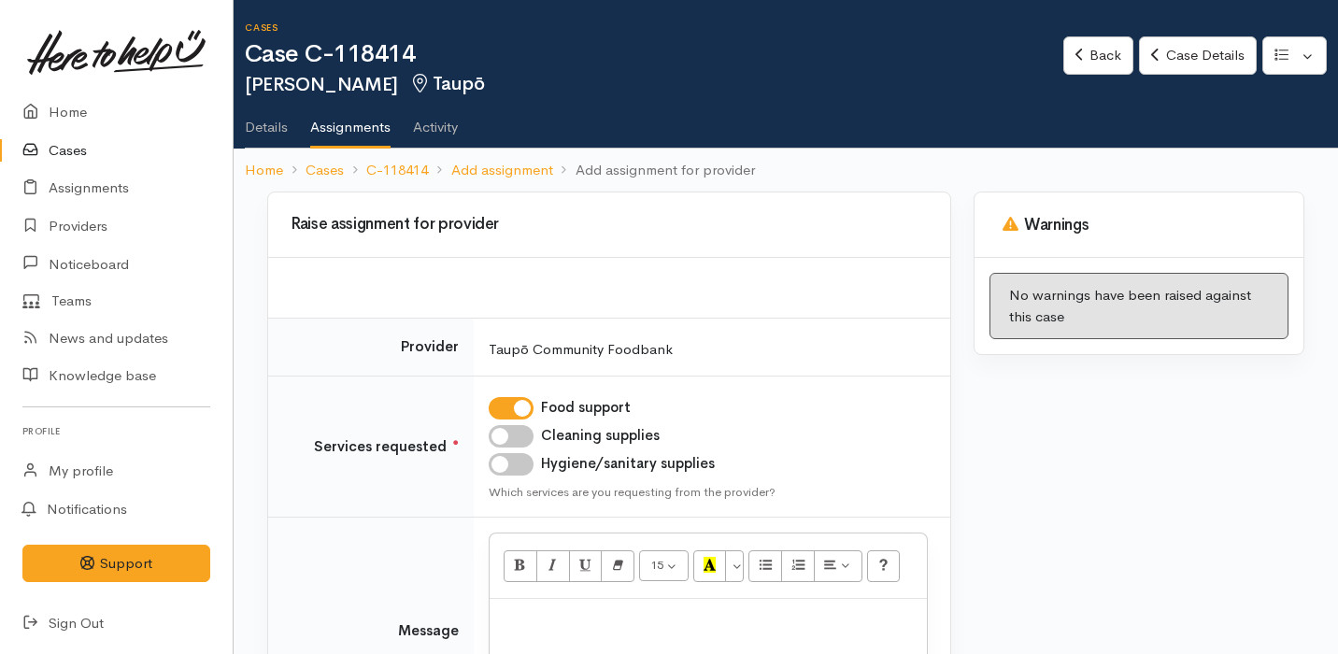
click at [514, 428] on input "Cleaning supplies" at bounding box center [511, 436] width 45 height 22
checkbox input "true"
click at [523, 471] on input "Hygiene/sanitary supplies" at bounding box center [511, 464] width 45 height 22
checkbox input "true"
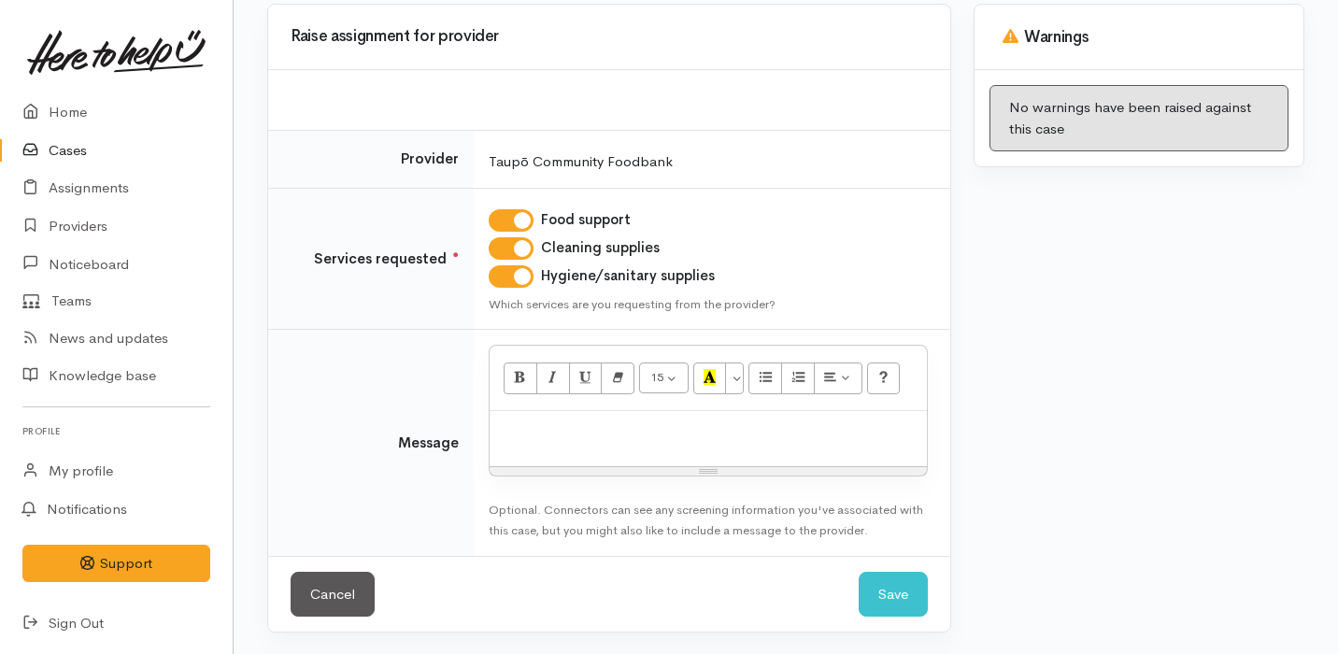
click at [541, 430] on p at bounding box center [708, 430] width 419 height 21
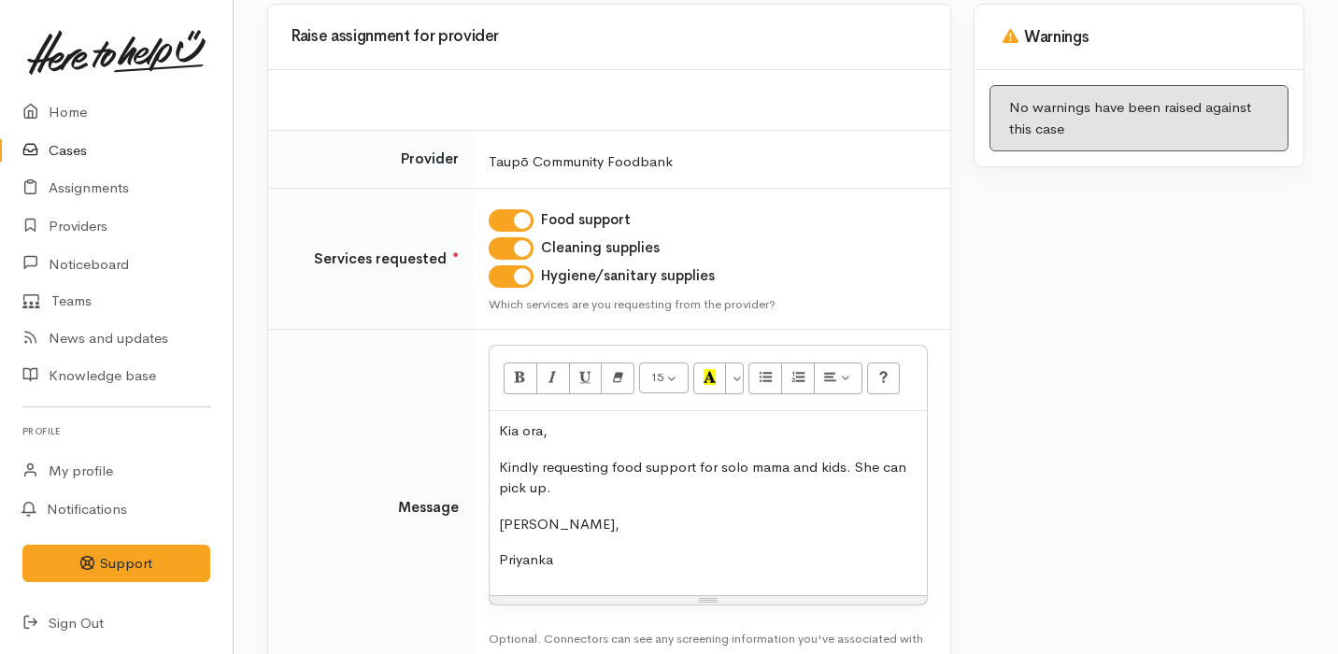
click at [592, 486] on p "Kindly requesting food support for solo mama and kids. She can pick up." at bounding box center [708, 478] width 419 height 42
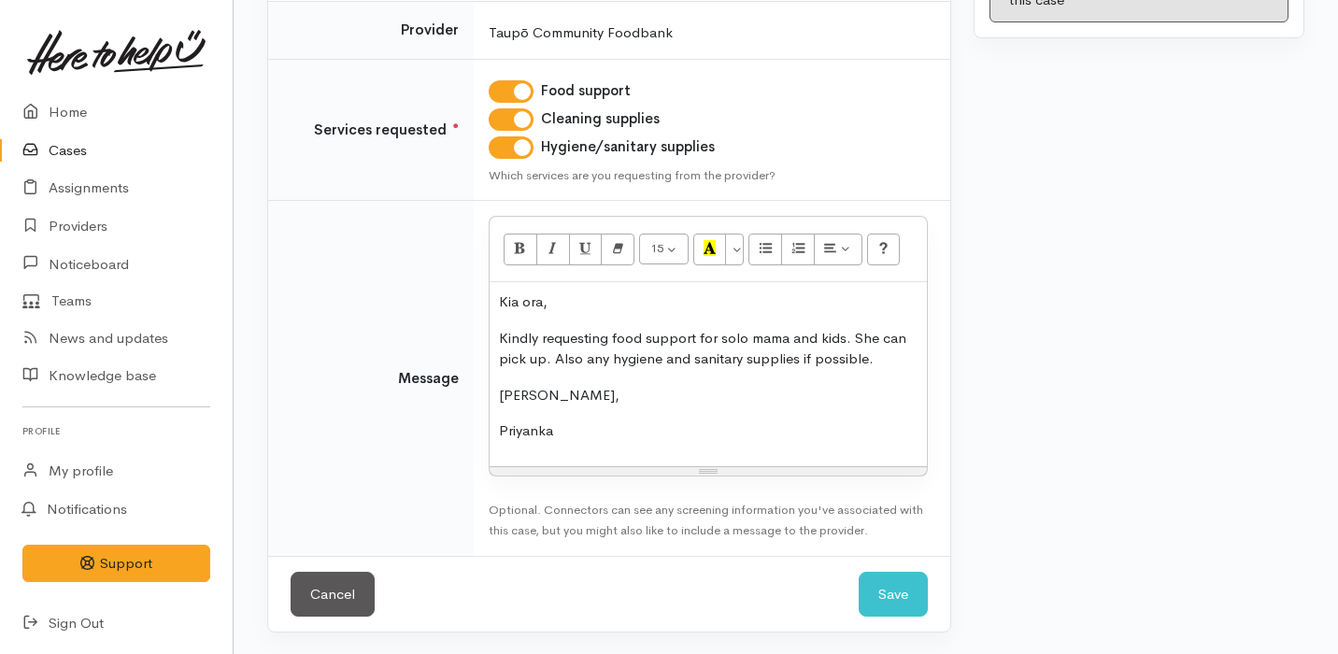
click at [739, 359] on p "Kindly requesting food support for solo mama and kids. She can pick up. Also an…" at bounding box center [708, 349] width 419 height 42
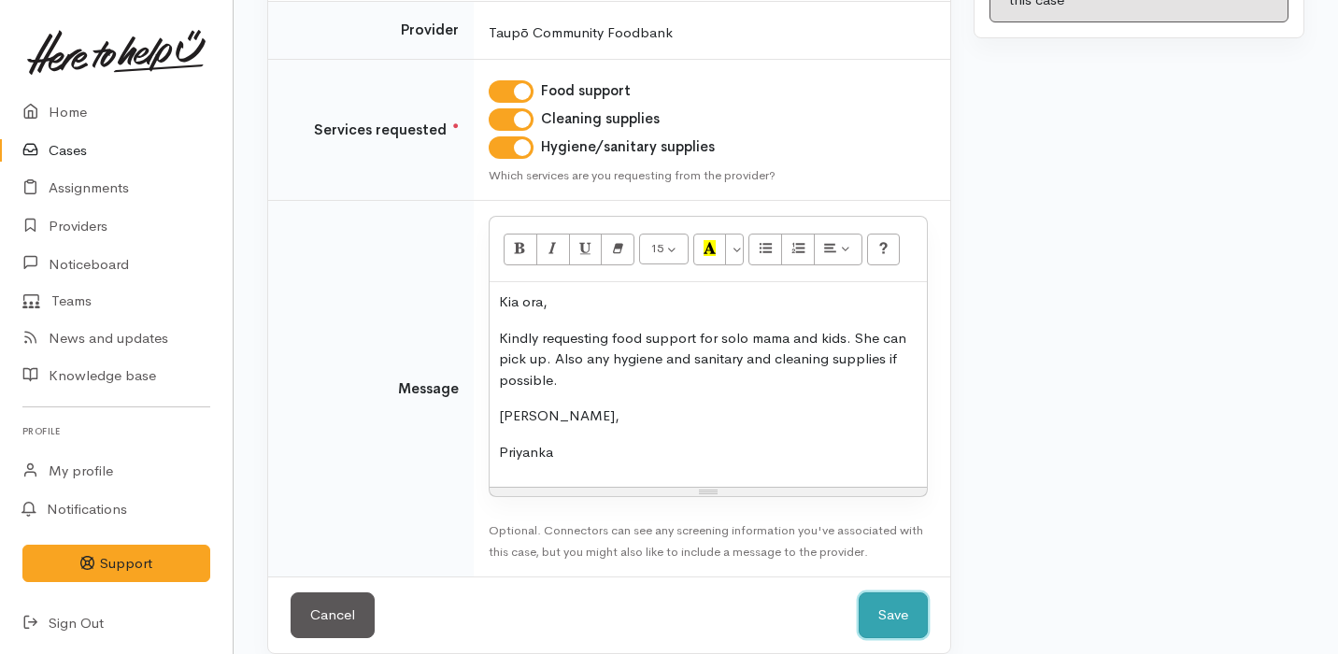
click at [894, 604] on button "Save" at bounding box center [893, 615] width 69 height 46
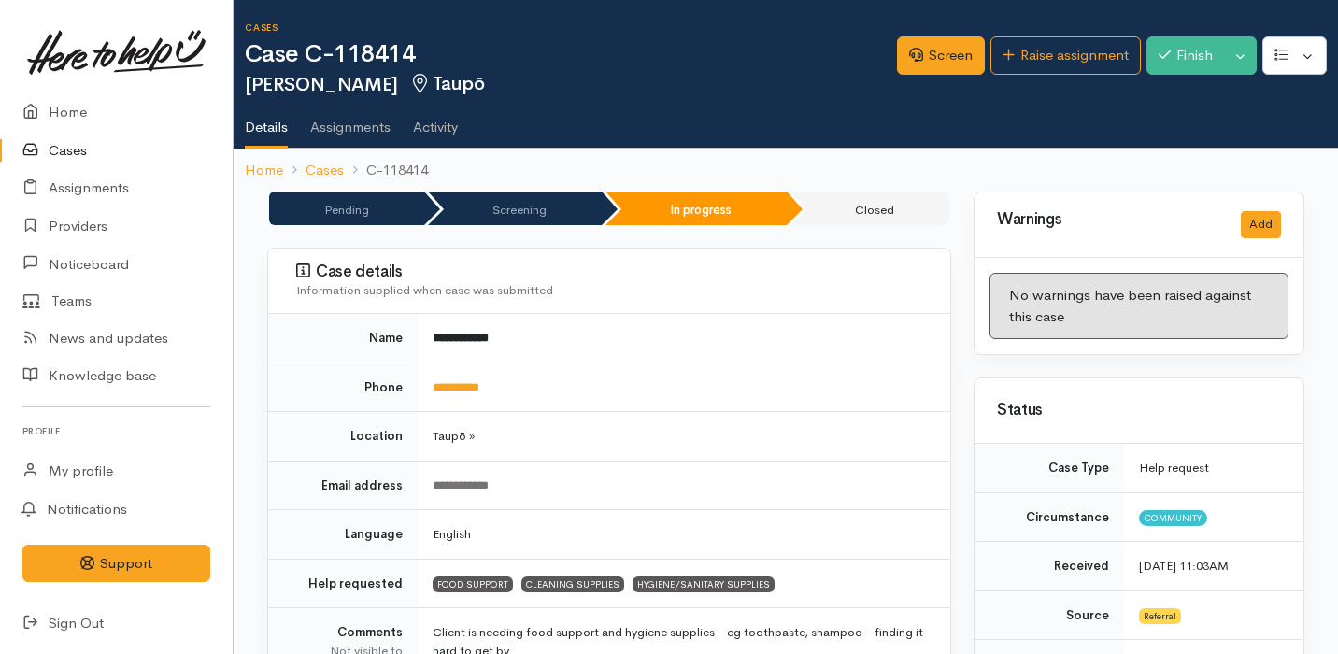
click at [93, 153] on link "Cases" at bounding box center [116, 151] width 233 height 38
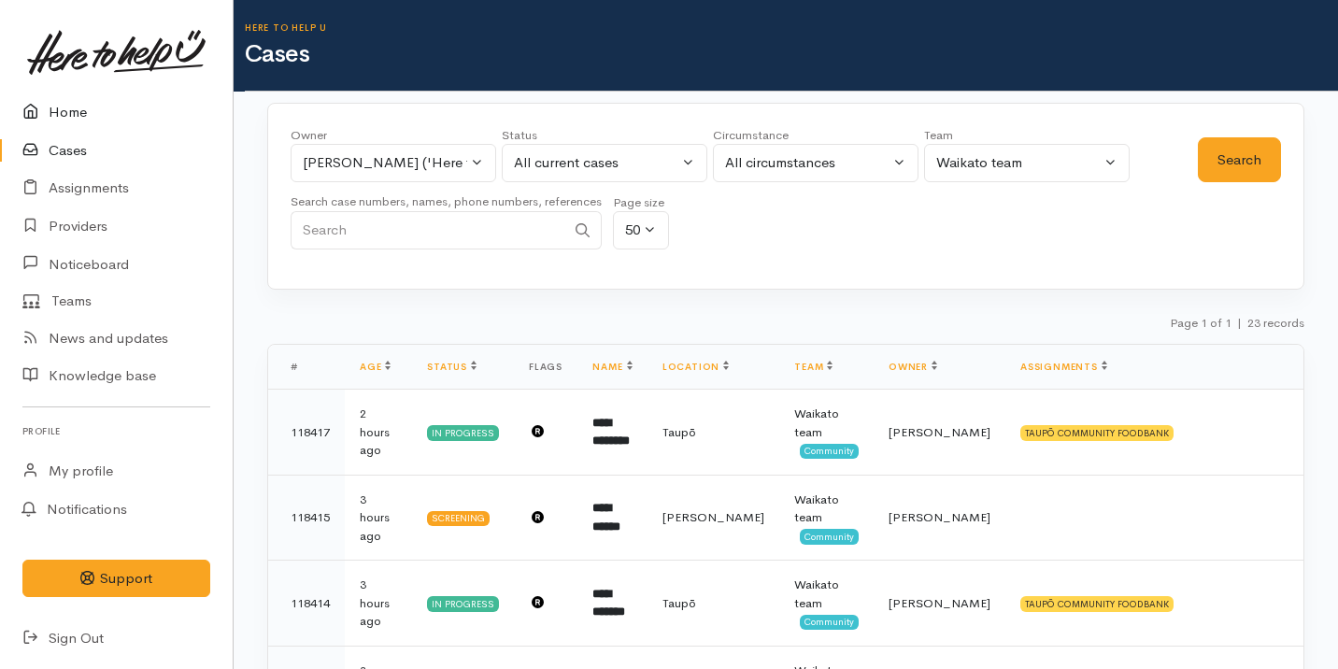
click at [121, 126] on link "Home" at bounding box center [116, 112] width 233 height 38
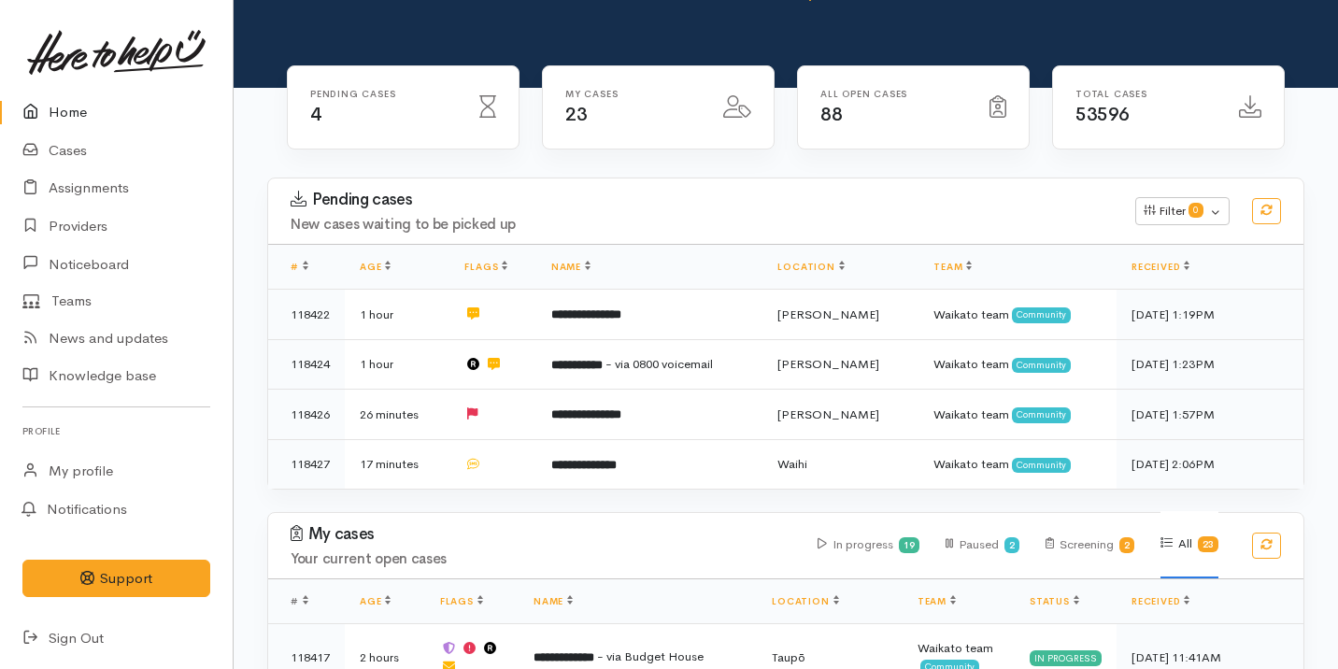
scroll to position [264, 0]
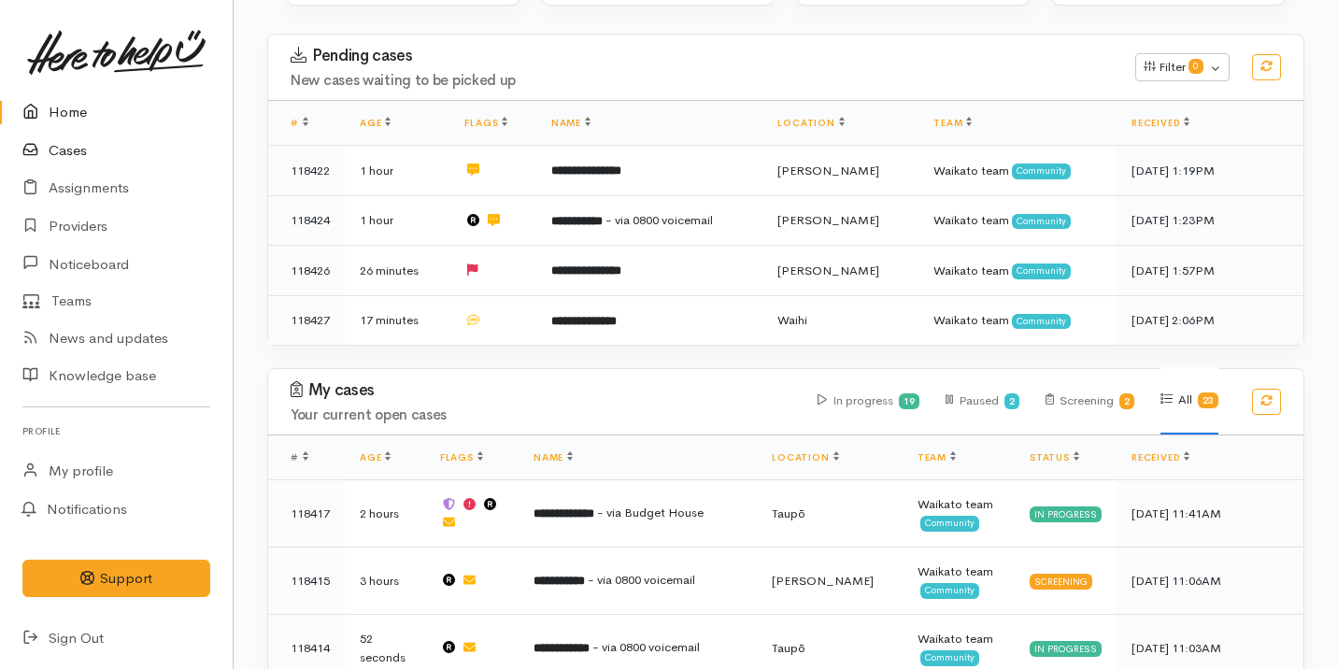
click at [180, 158] on link "Cases" at bounding box center [116, 151] width 233 height 38
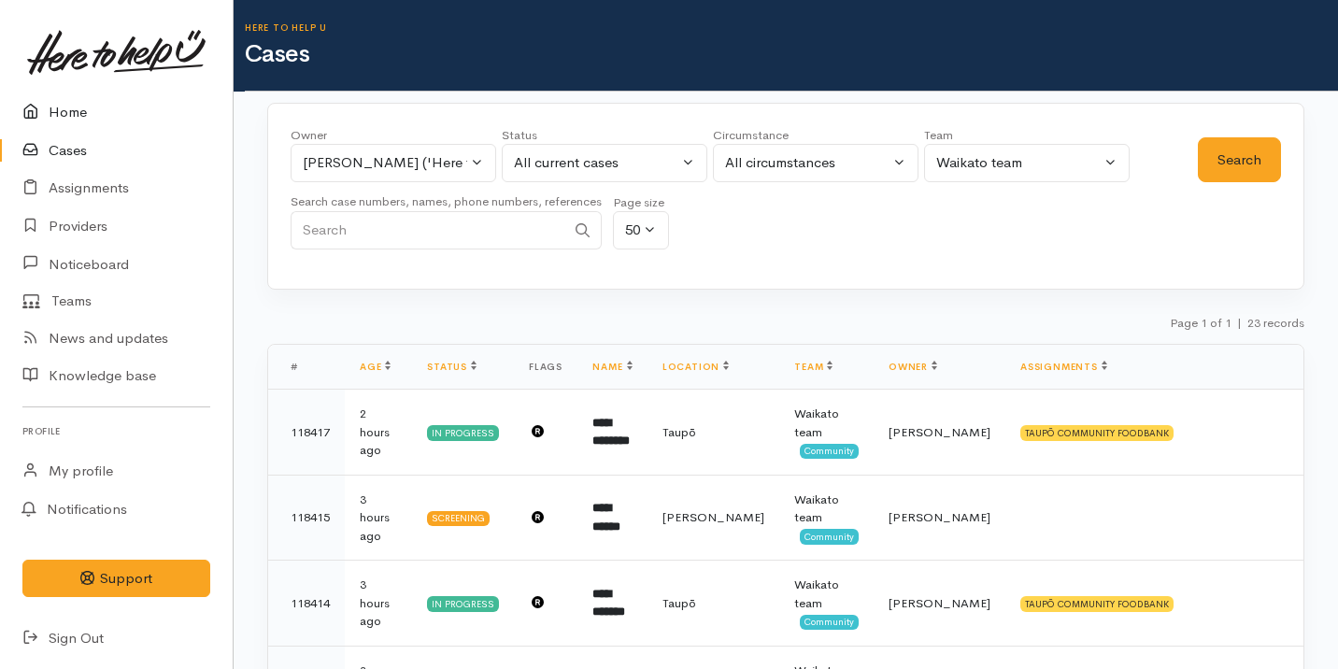
click at [121, 96] on link "Home" at bounding box center [116, 112] width 233 height 38
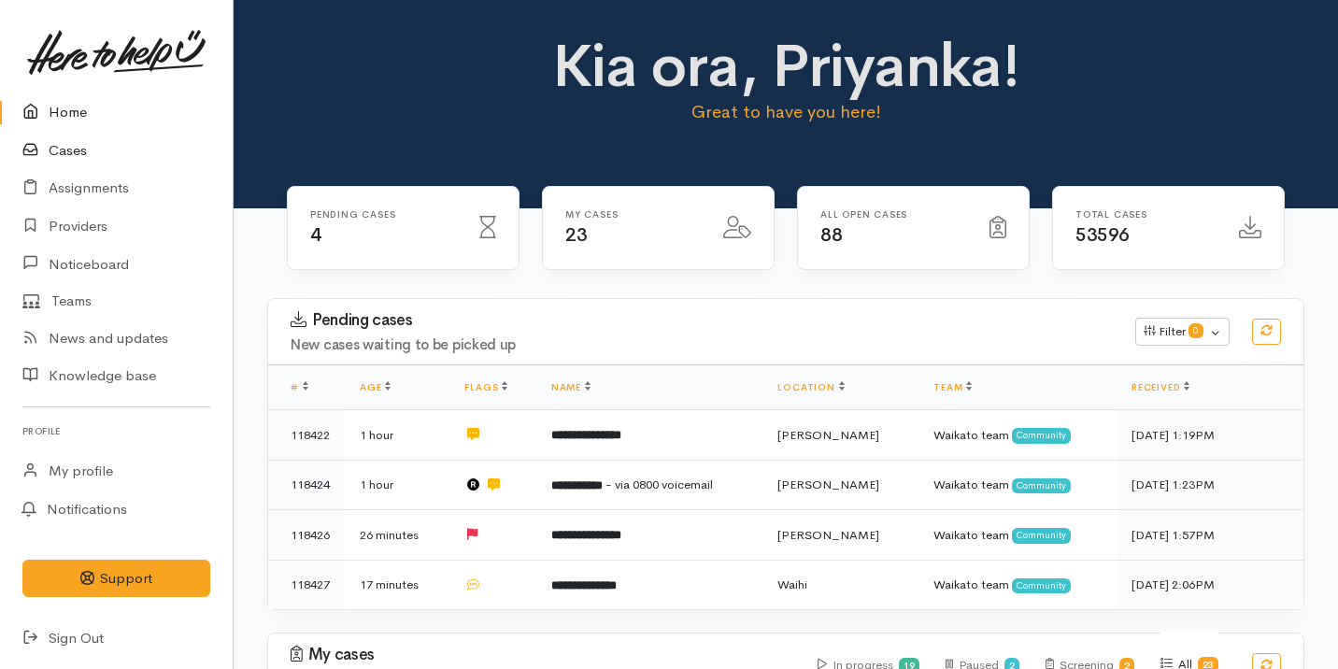
click at [138, 139] on link "Cases" at bounding box center [116, 151] width 233 height 38
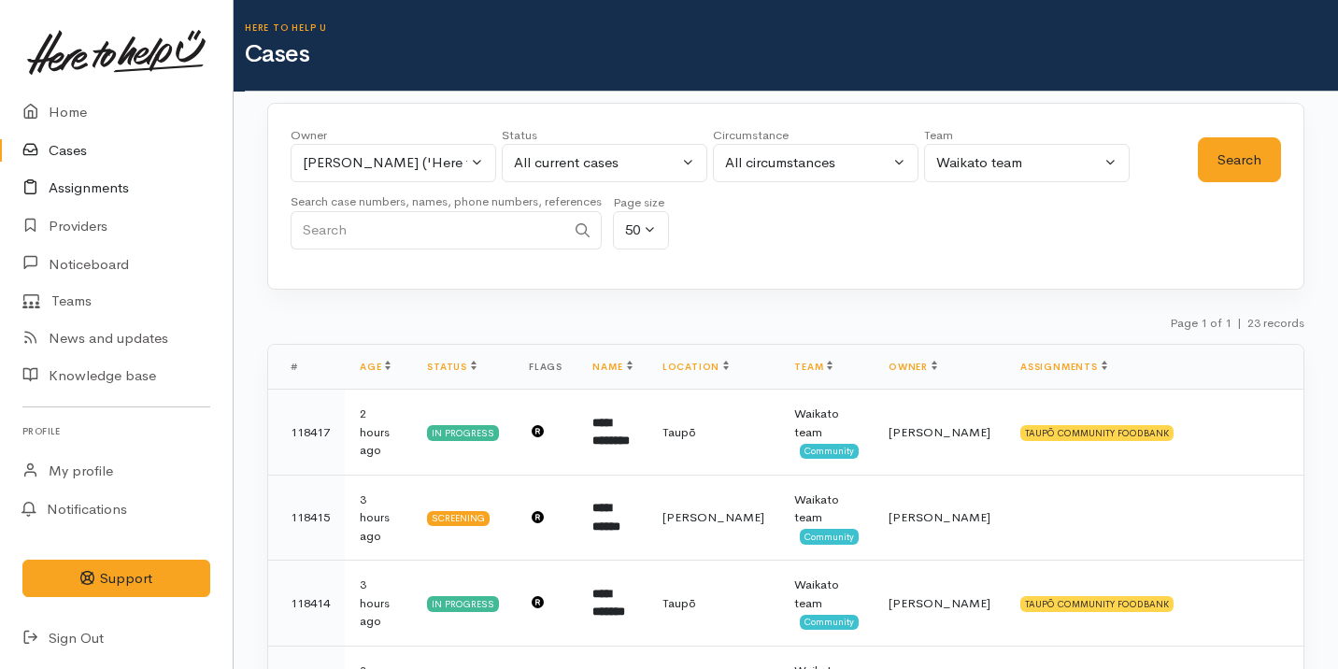
click at [186, 200] on link "Assignments" at bounding box center [116, 188] width 233 height 38
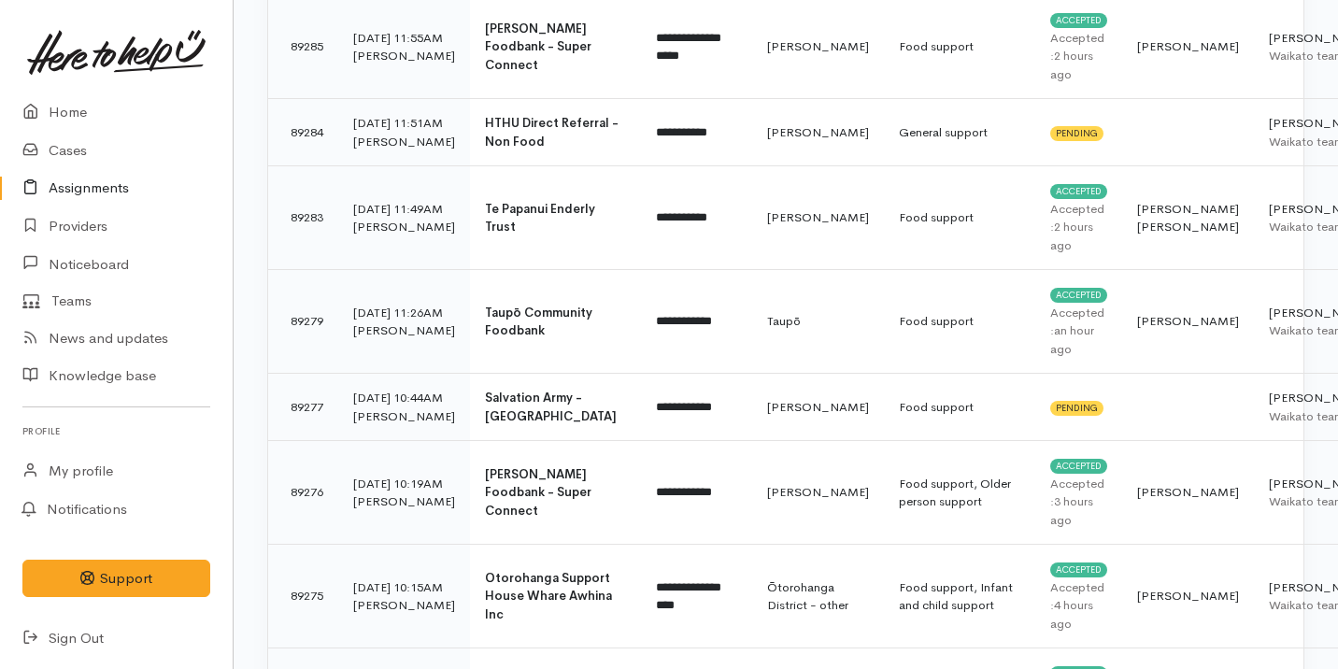
scroll to position [1149, 0]
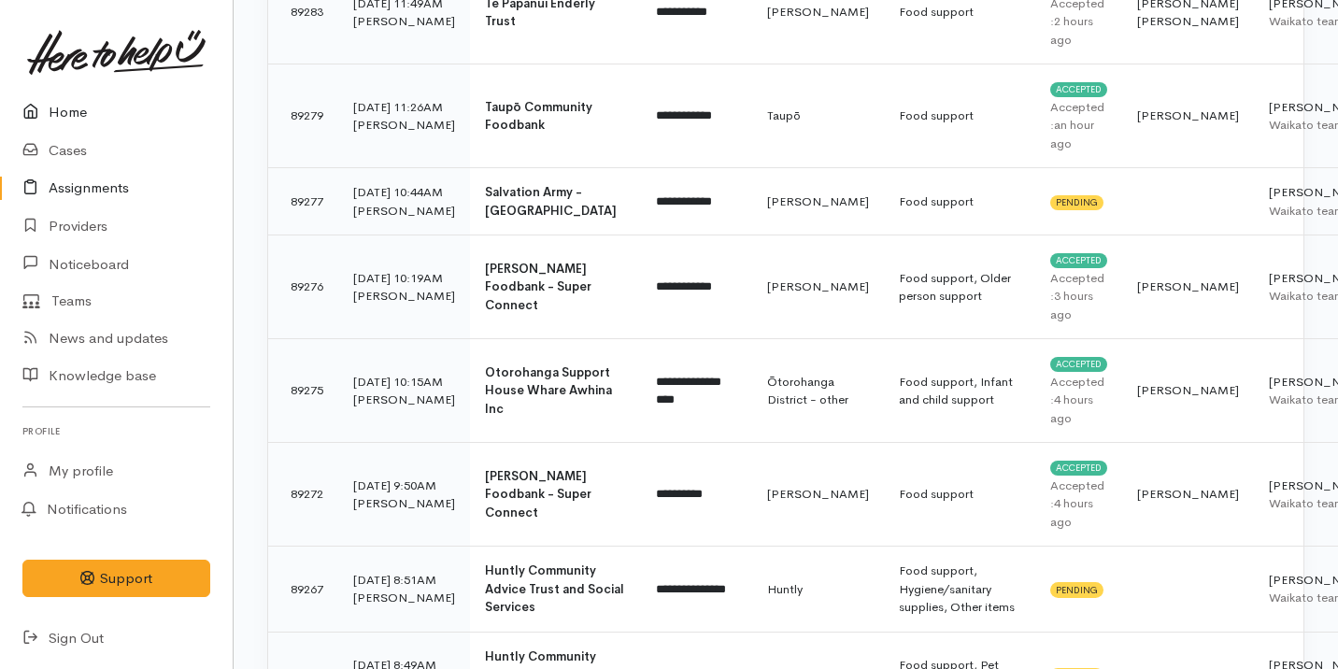
click at [129, 107] on link "Home" at bounding box center [116, 112] width 233 height 38
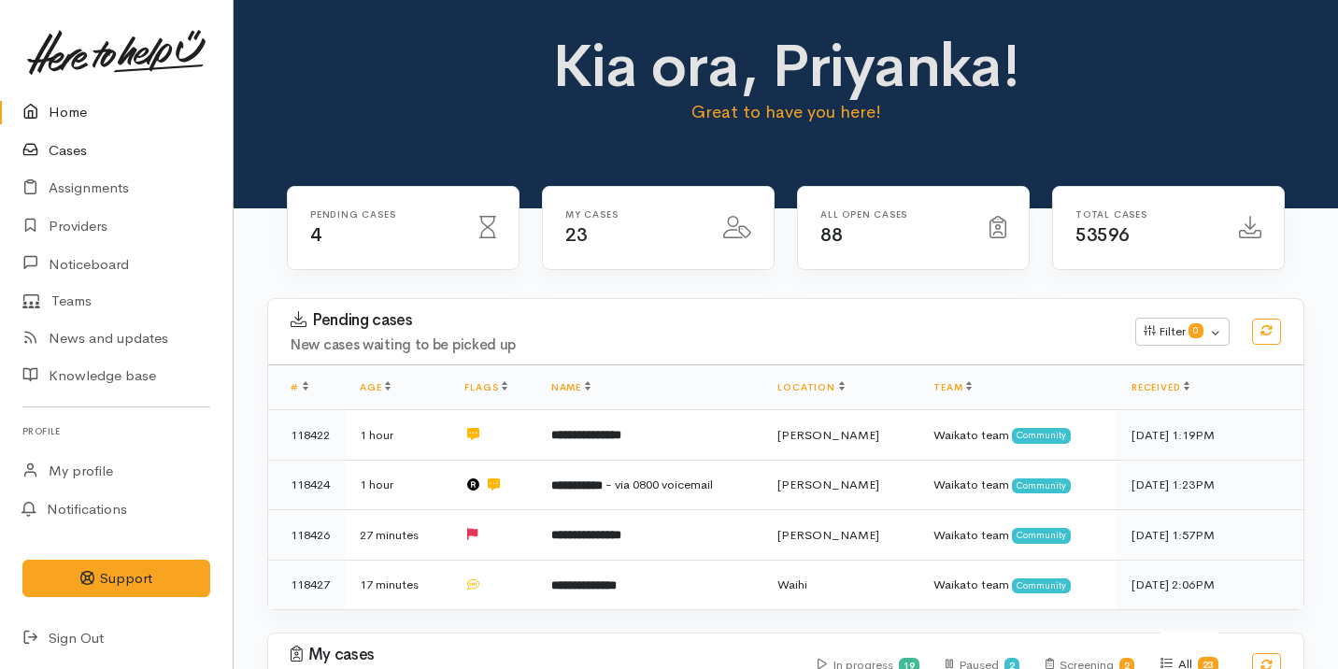
click at [132, 134] on link "Cases" at bounding box center [116, 151] width 233 height 38
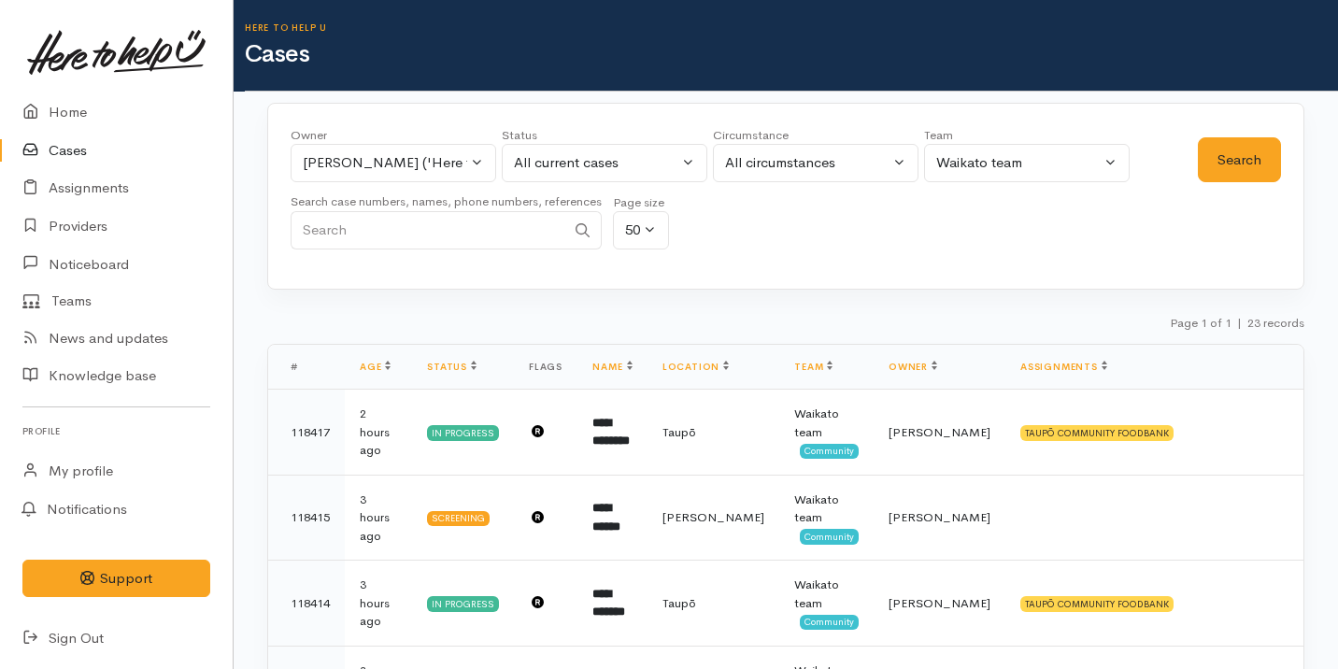
click at [647, 355] on th "Name" at bounding box center [612, 367] width 70 height 45
click at [80, 117] on link "Home" at bounding box center [116, 112] width 233 height 38
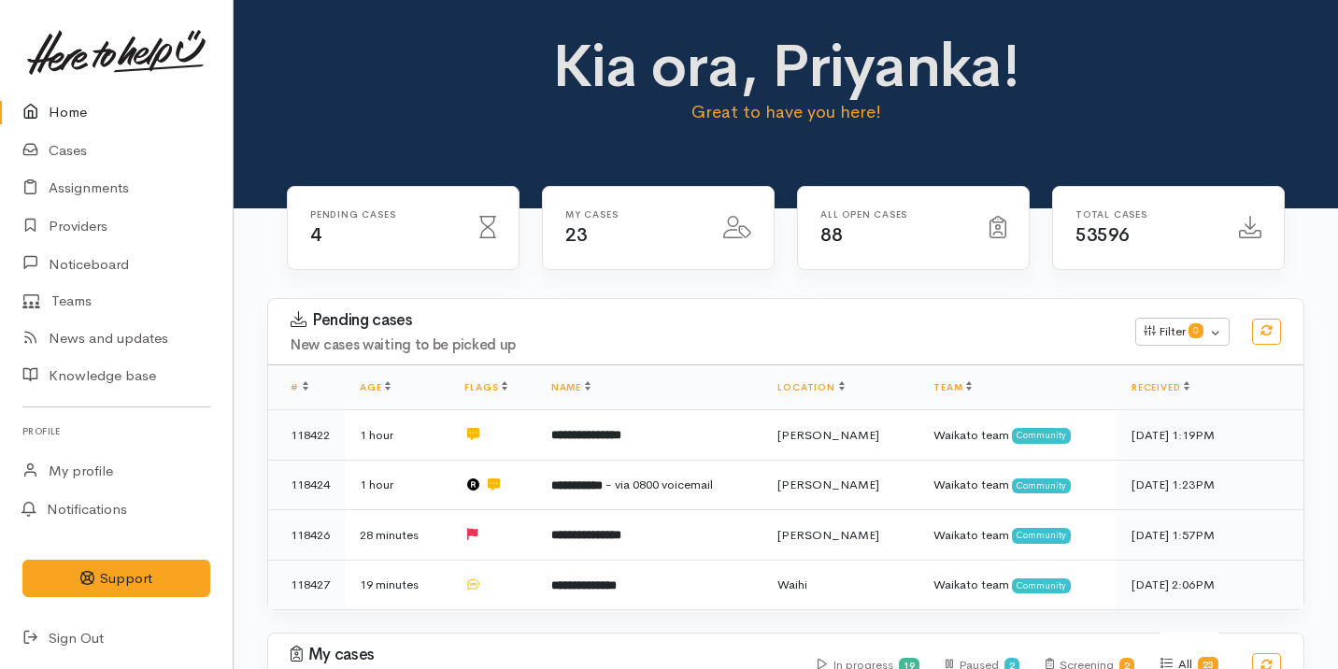
scroll to position [130, 0]
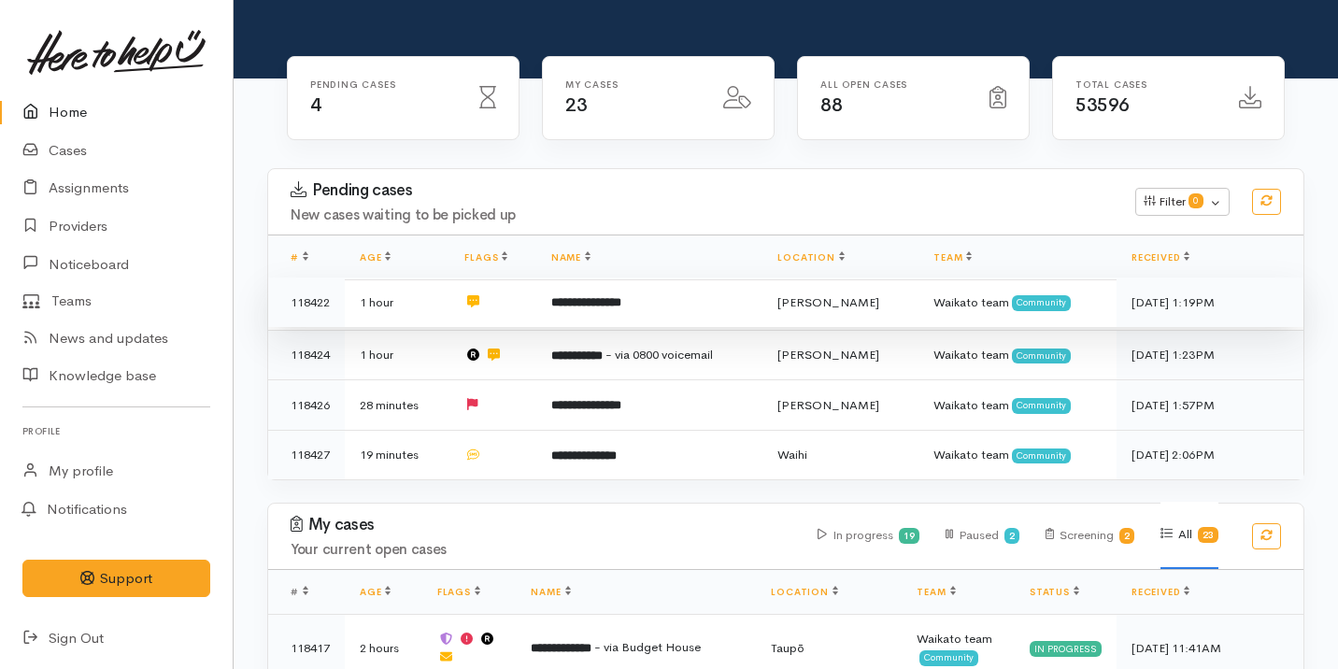
click at [621, 301] on b "**********" at bounding box center [586, 302] width 70 height 12
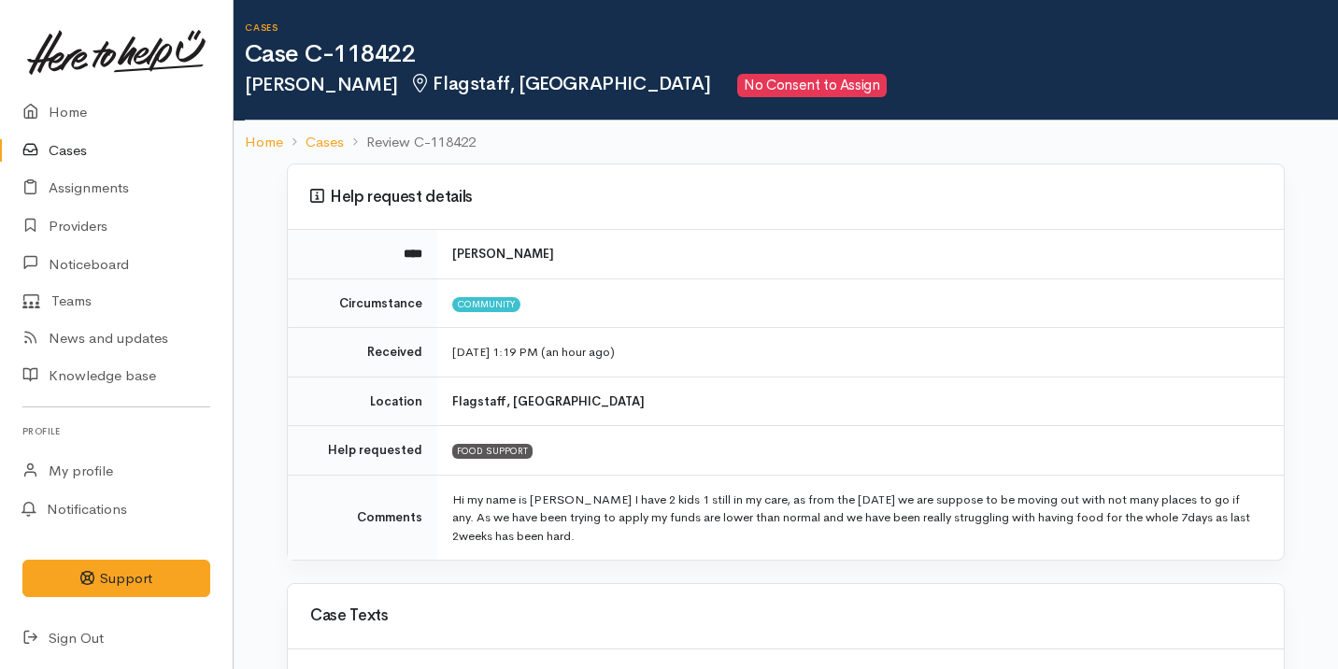
click at [100, 143] on link "Cases" at bounding box center [116, 151] width 233 height 38
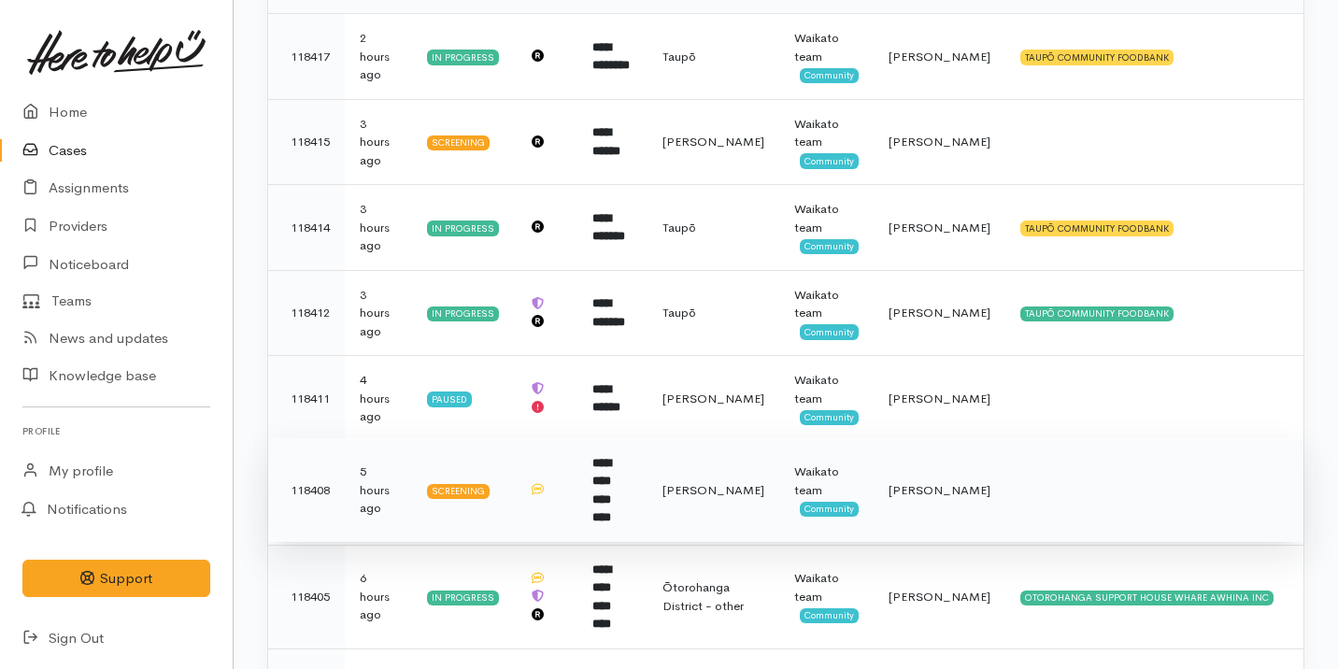
scroll to position [384, 0]
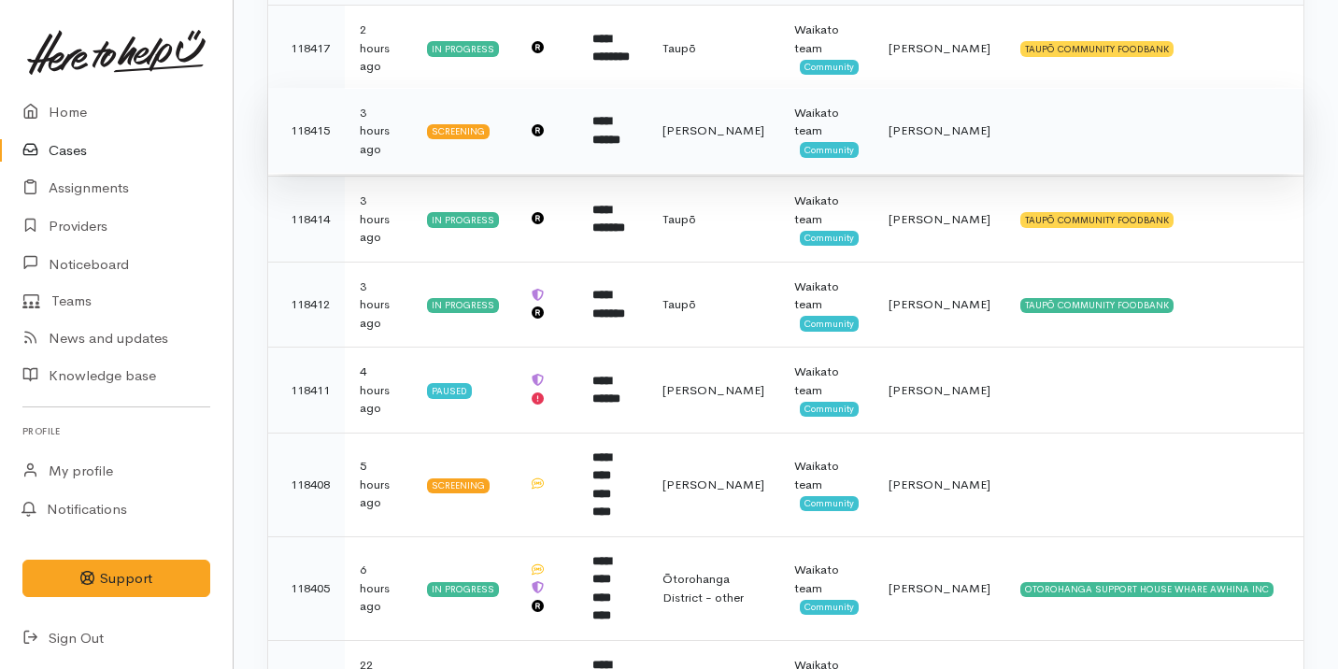
click at [682, 158] on td "[PERSON_NAME]" at bounding box center [713, 131] width 132 height 86
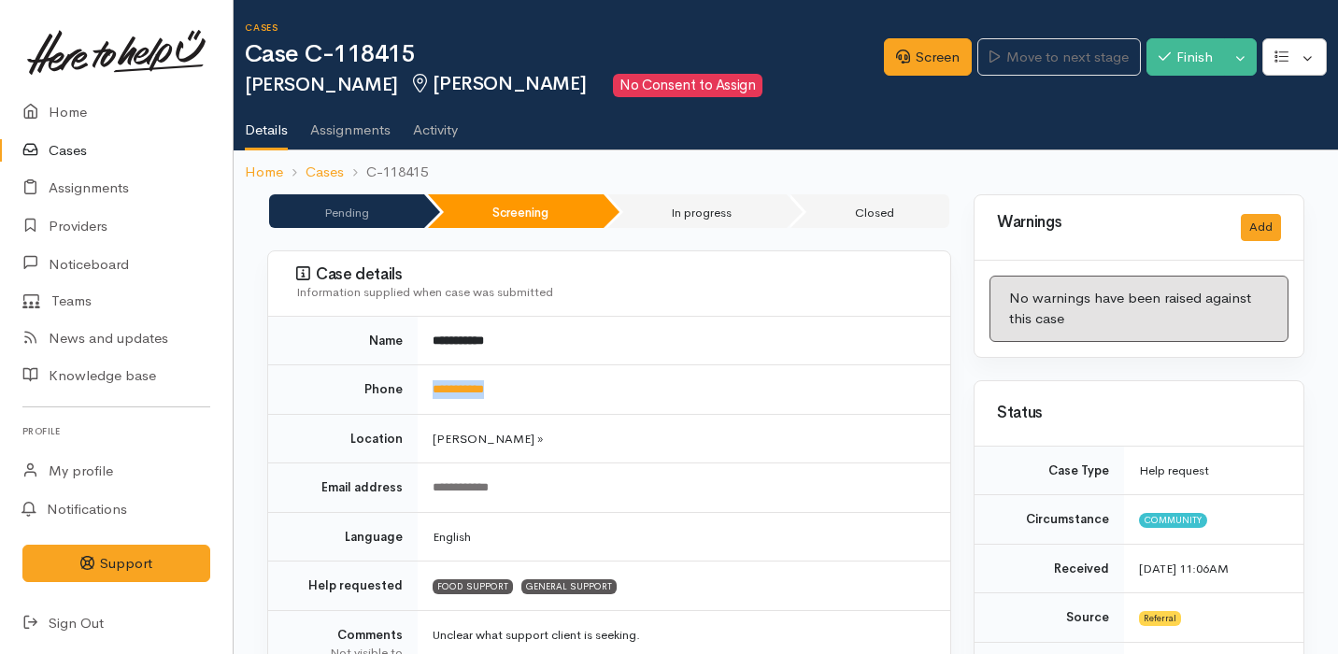
drag, startPoint x: 527, startPoint y: 390, endPoint x: 424, endPoint y: 391, distance: 102.8
click at [424, 391] on td "**********" at bounding box center [684, 390] width 533 height 50
copy link "**********"
click at [939, 48] on link "Screen" at bounding box center [928, 57] width 88 height 38
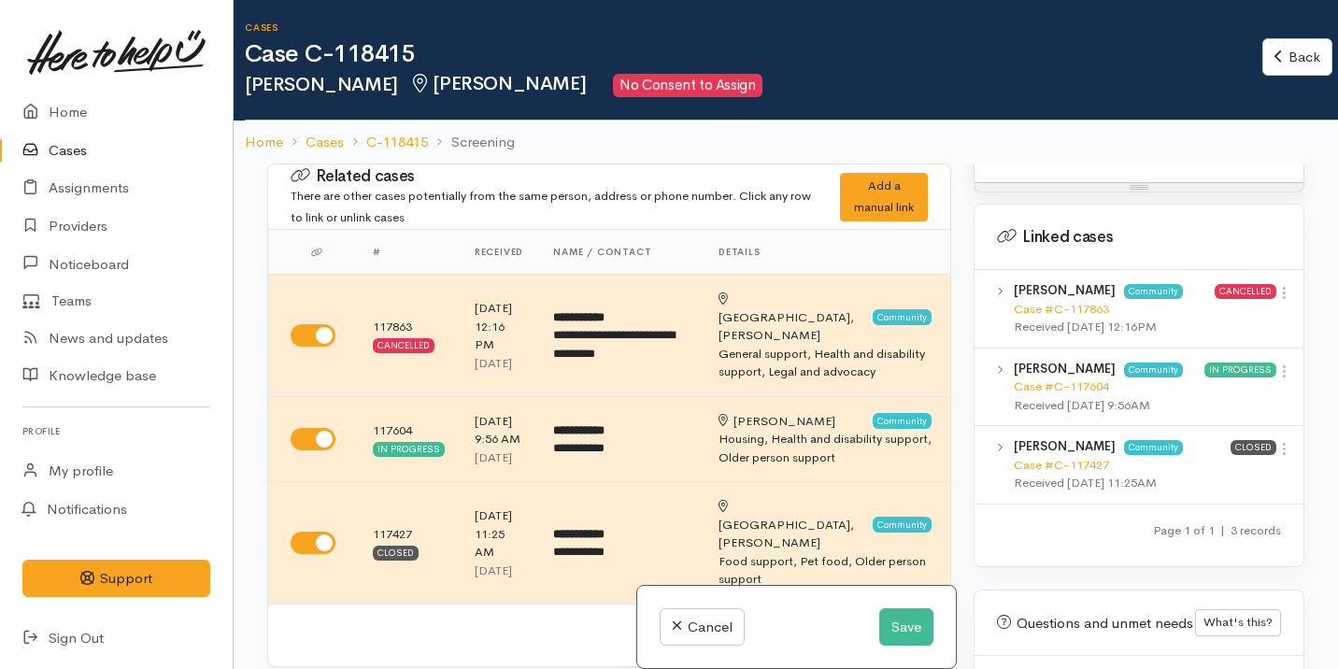
scroll to position [1399, 0]
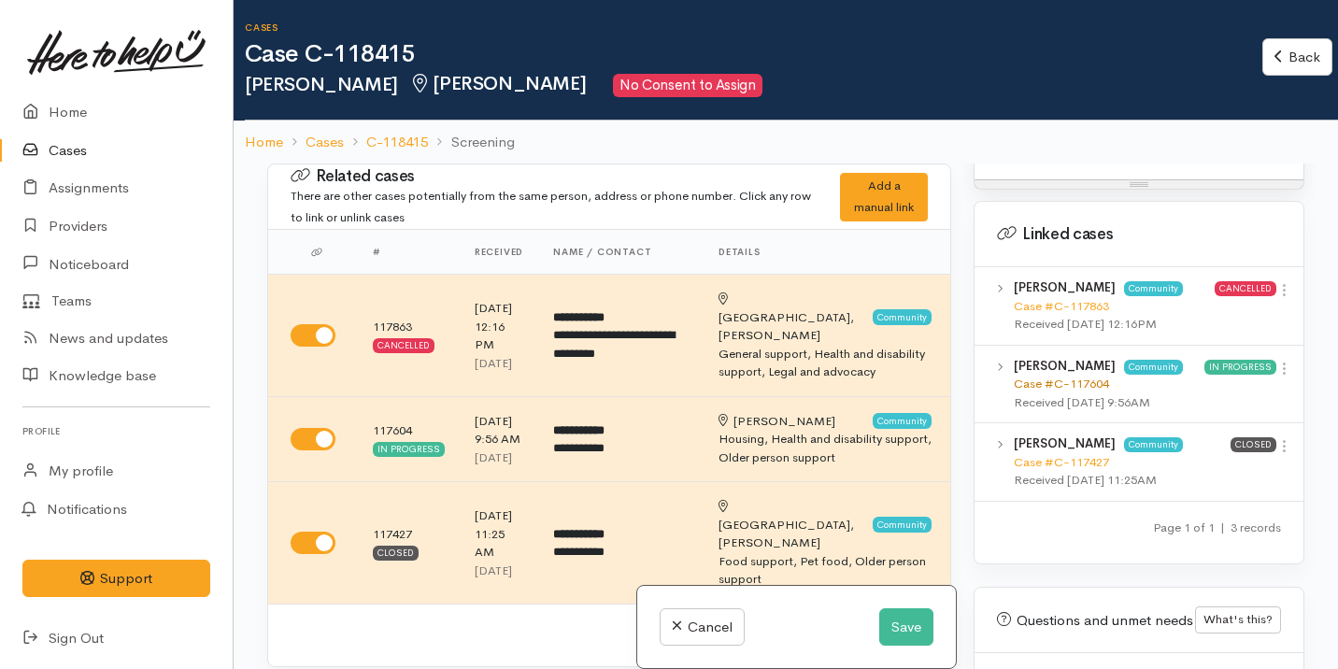
click at [1072, 376] on link "Case #C-117604" at bounding box center [1061, 384] width 95 height 16
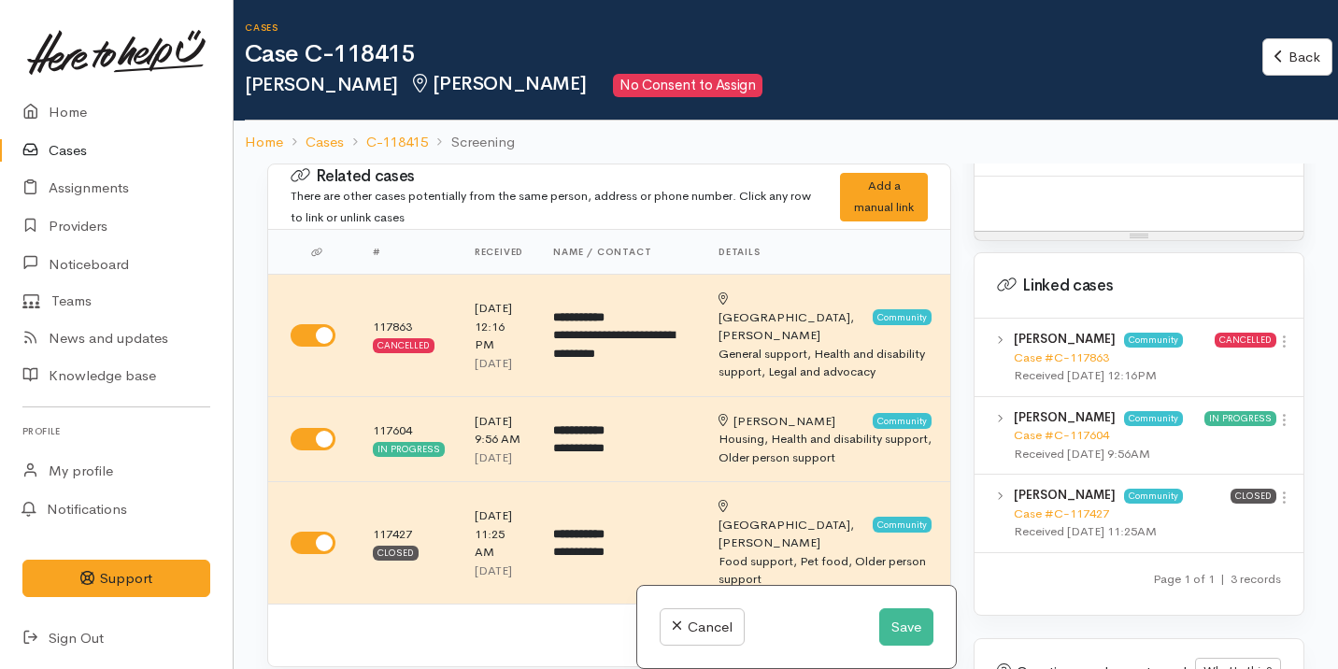
scroll to position [1158, 0]
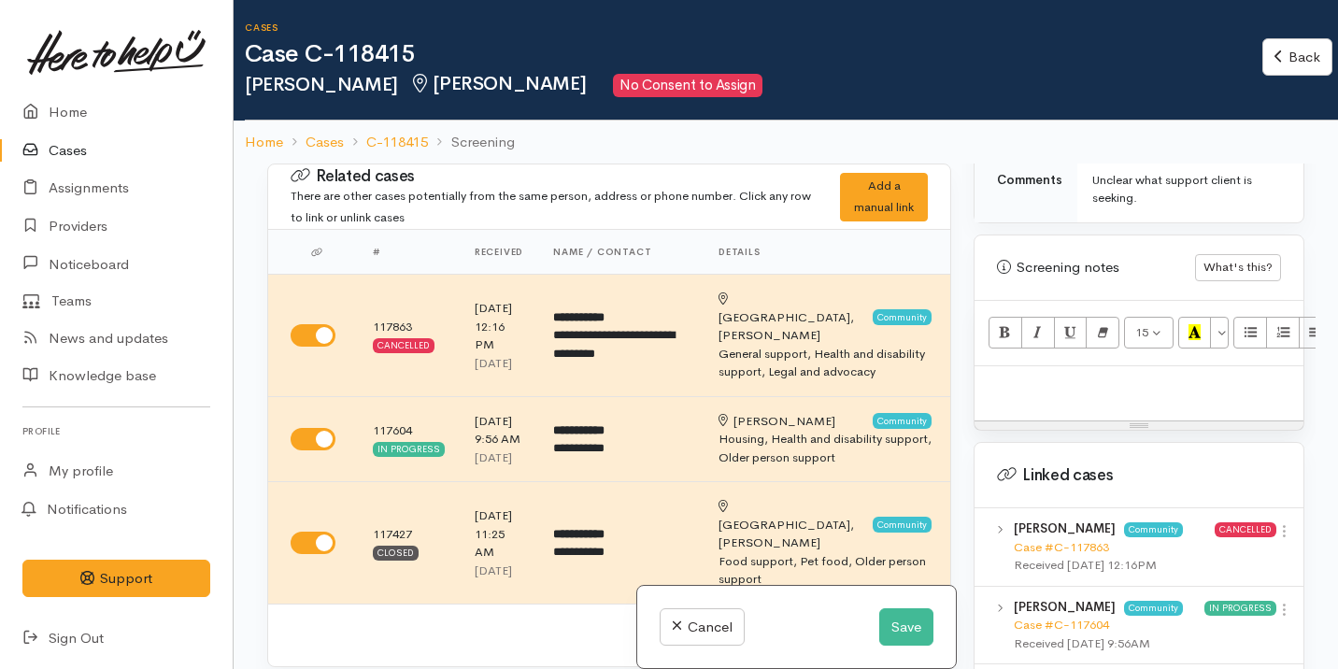
click at [1115, 376] on p at bounding box center [1139, 386] width 310 height 21
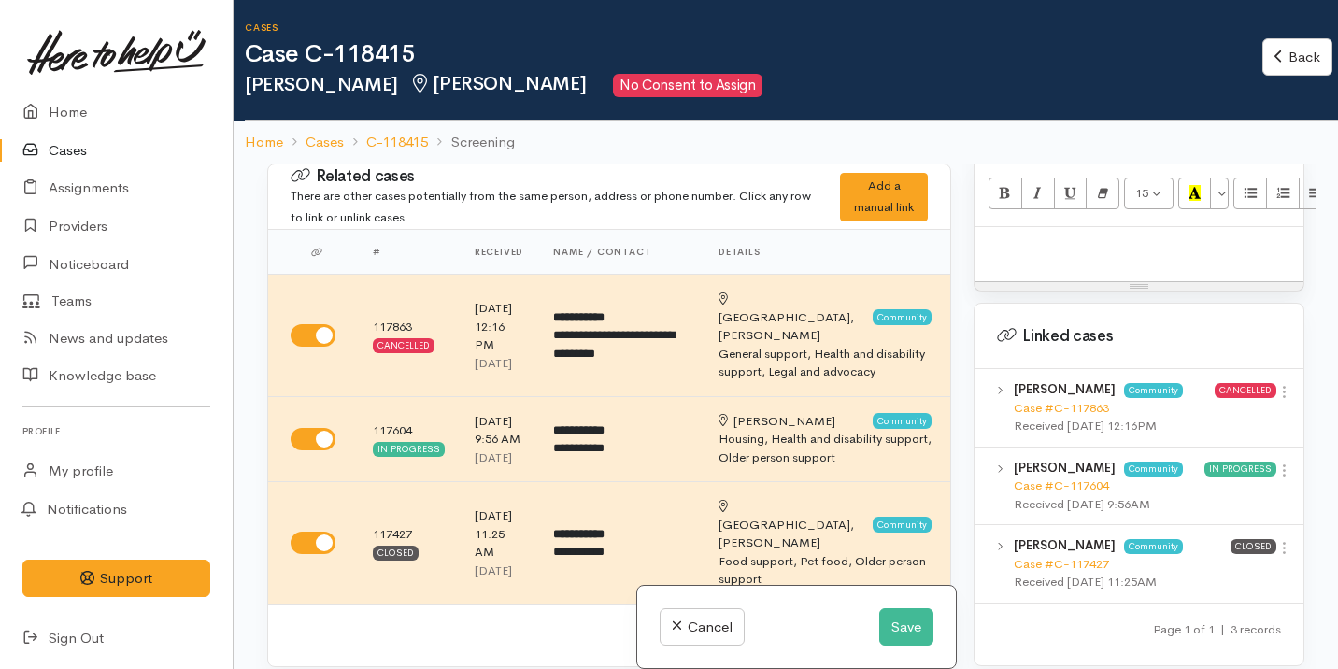
scroll to position [1298, 0]
click at [1101, 476] on link "Case #C-117604" at bounding box center [1061, 484] width 95 height 16
click at [887, 635] on button "Save" at bounding box center [906, 627] width 54 height 38
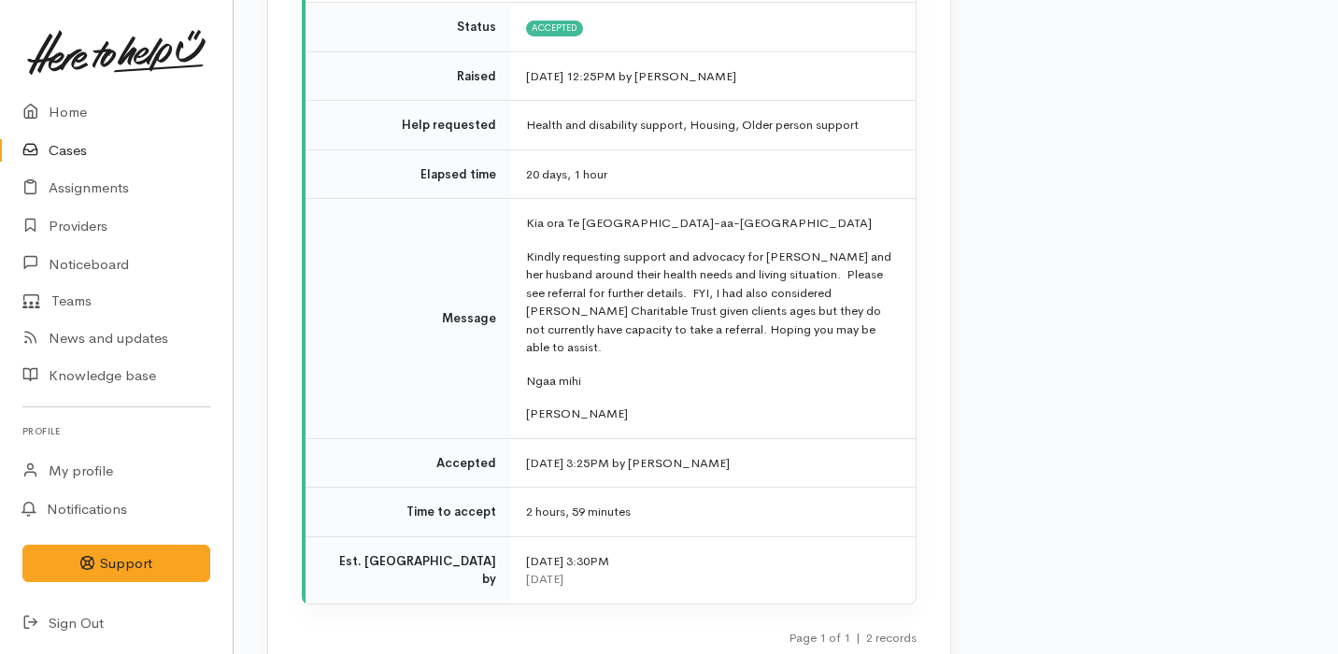
scroll to position [3164, 0]
drag, startPoint x: 564, startPoint y: 149, endPoint x: 697, endPoint y: 141, distance: 132.9
click at [698, 212] on p "Kia ora Te Ngaakau-aa-Kiwa" at bounding box center [709, 221] width 367 height 19
copy p "Te Ngaakau-aa-Kiwa"
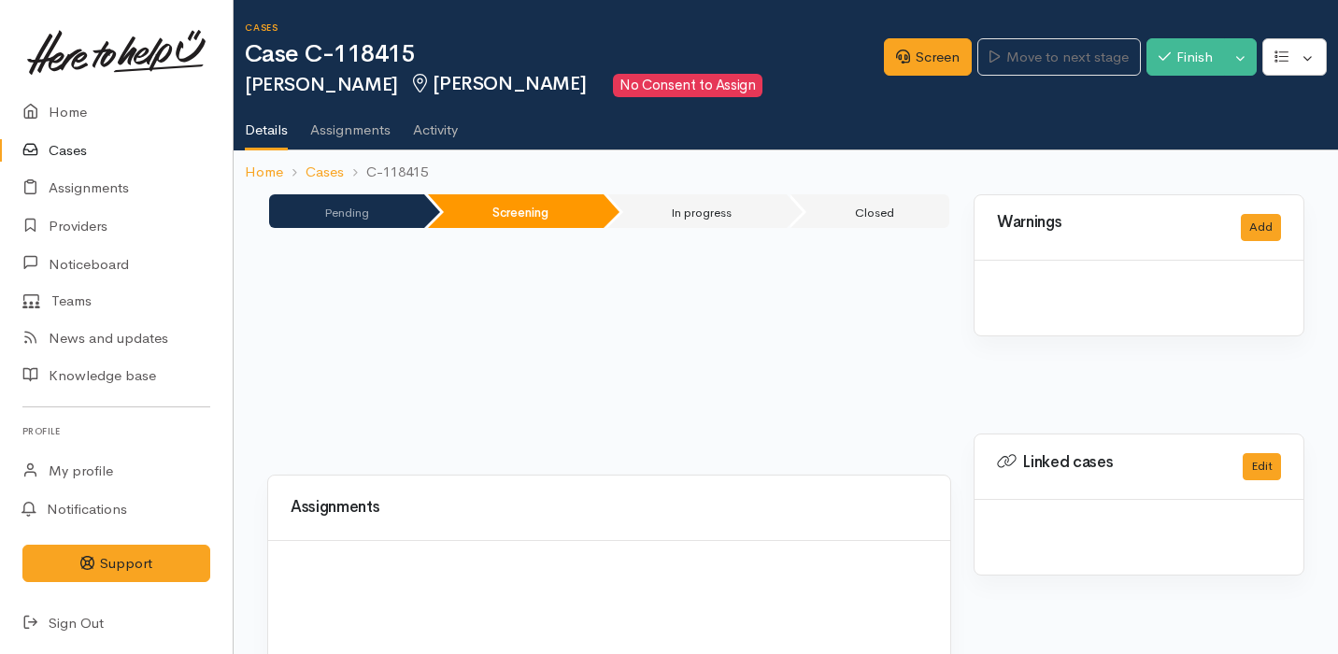
click at [113, 146] on link "Cases" at bounding box center [116, 151] width 233 height 38
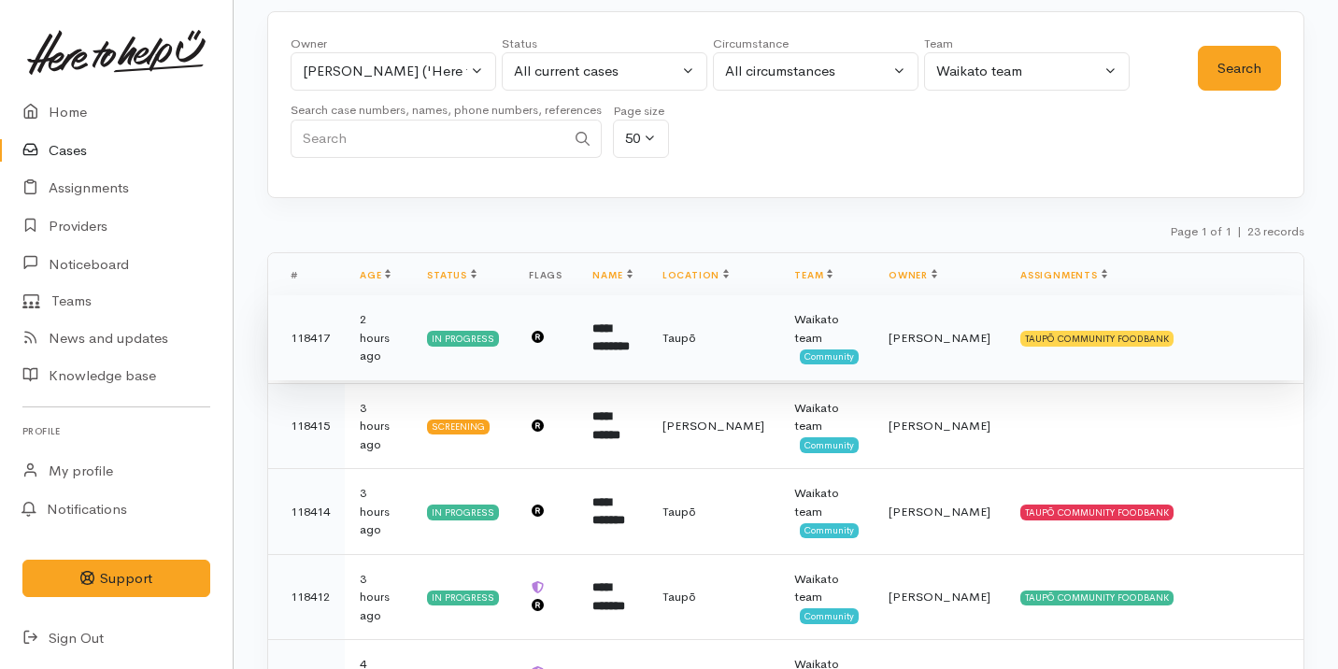
scroll to position [106, 0]
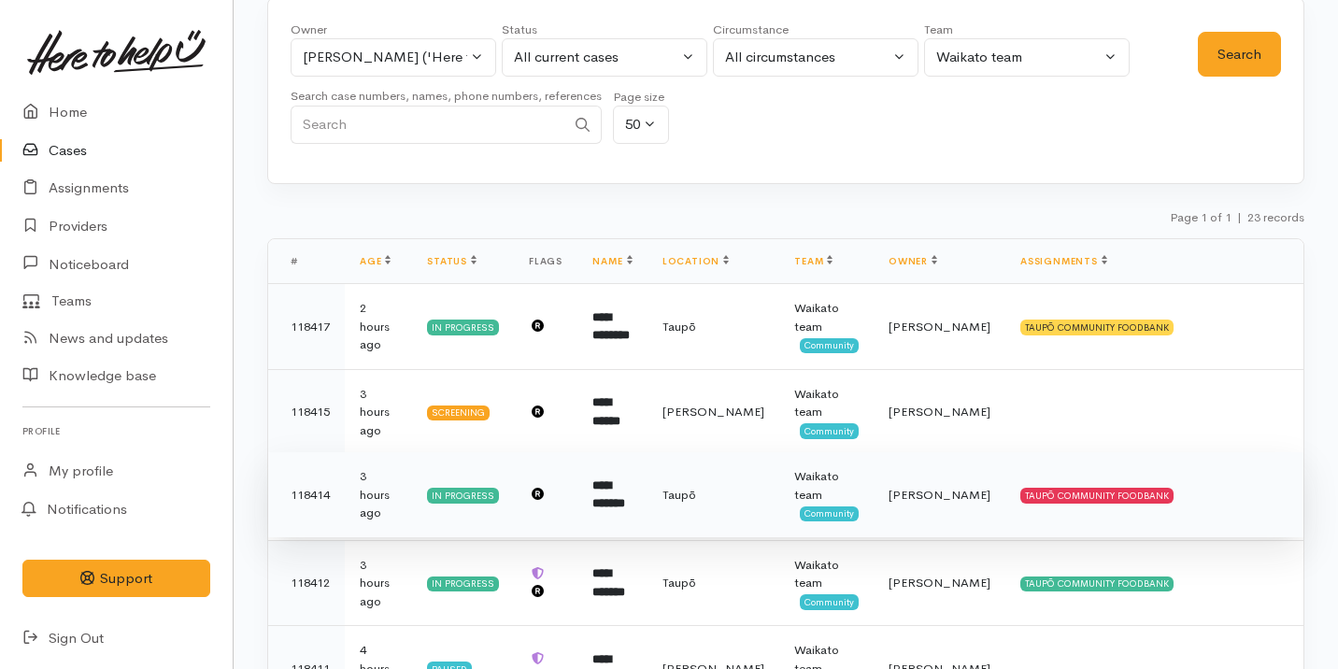
click at [925, 498] on td "[PERSON_NAME]" at bounding box center [940, 495] width 132 height 86
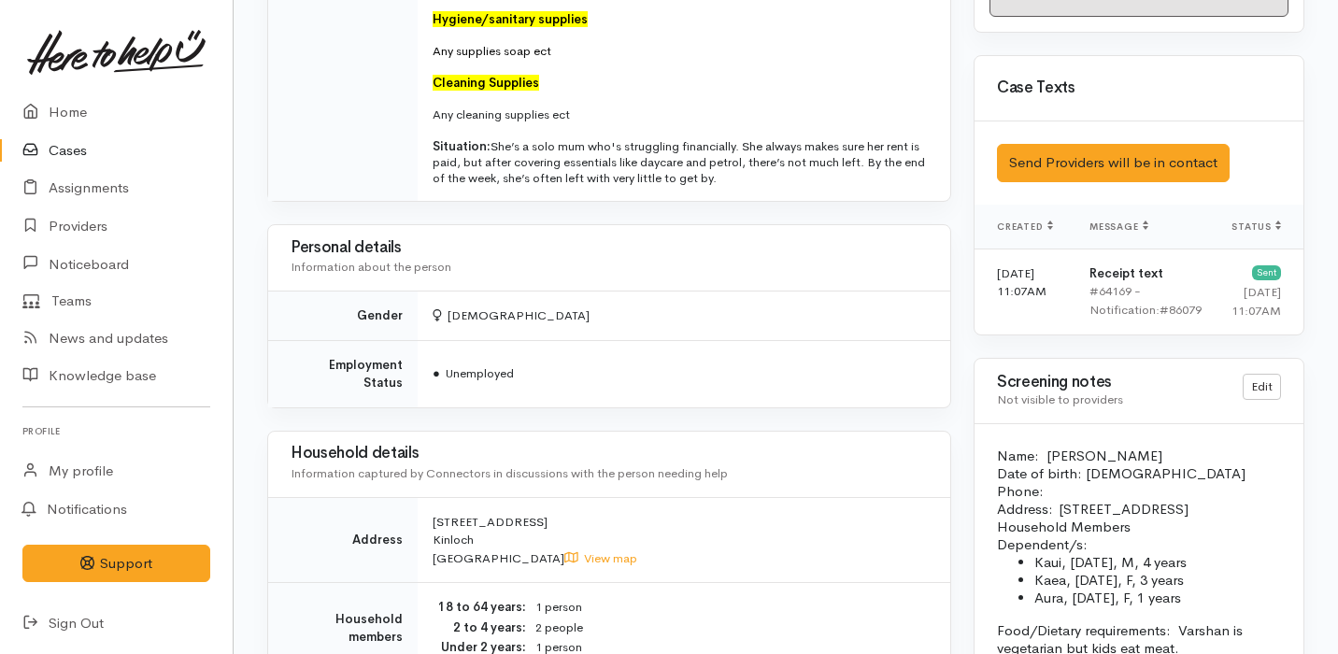
scroll to position [1095, 0]
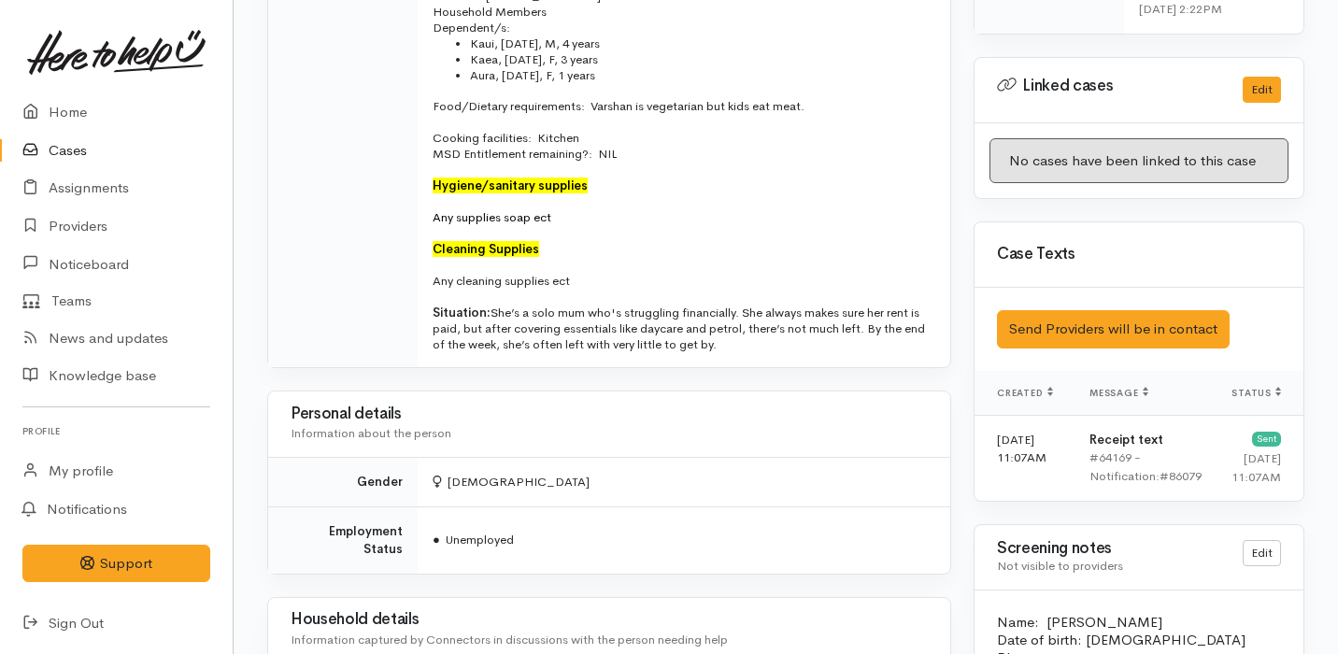
click at [109, 158] on link "Cases" at bounding box center [116, 151] width 233 height 38
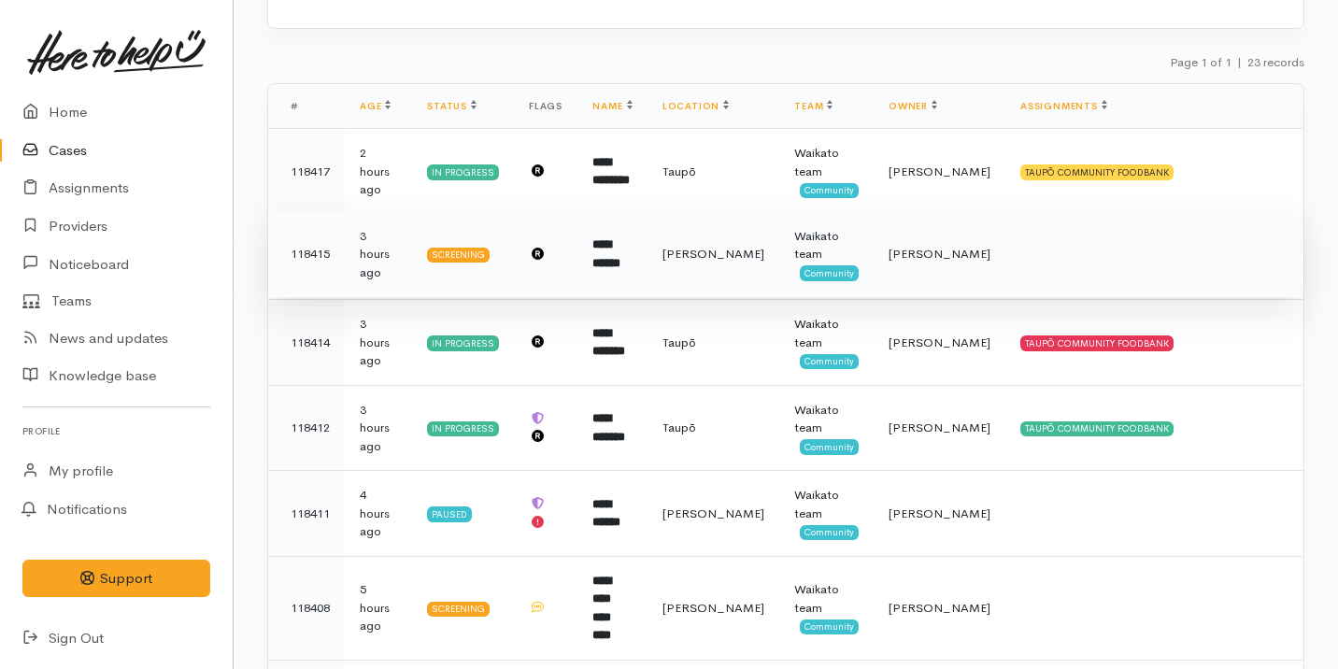
scroll to position [262, 0]
click at [647, 249] on td "**********" at bounding box center [612, 253] width 70 height 86
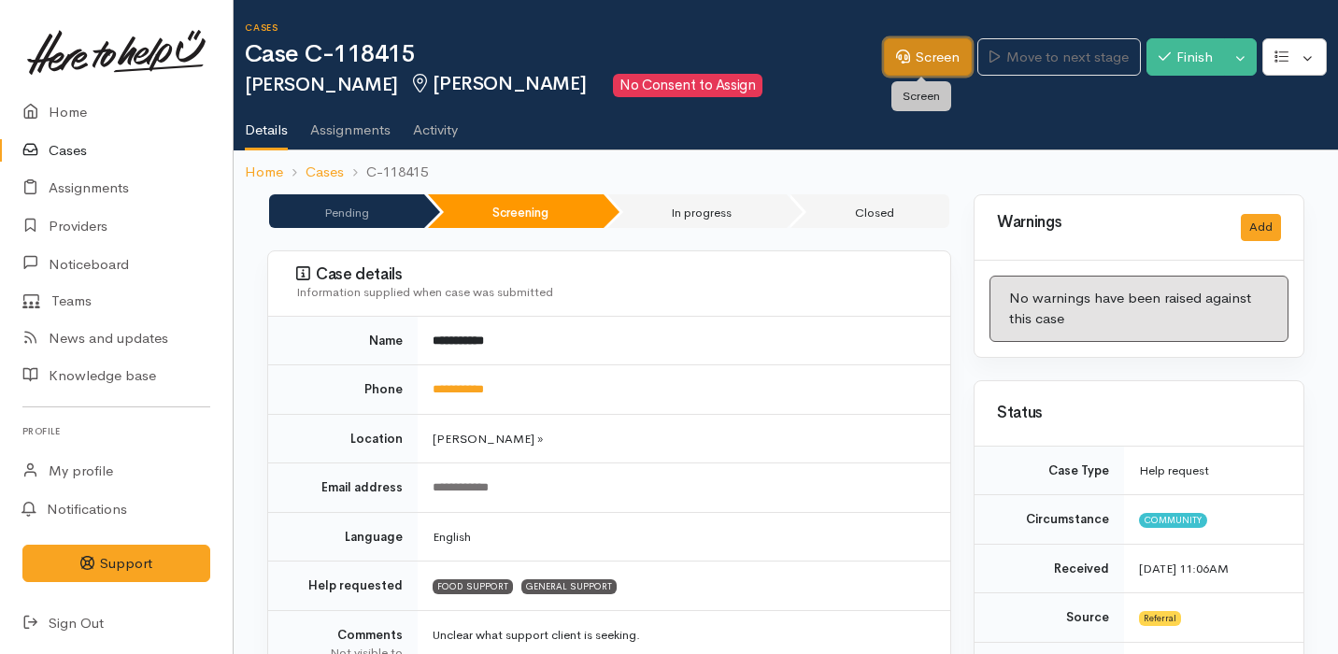
click at [898, 73] on link "Screen" at bounding box center [928, 57] width 88 height 38
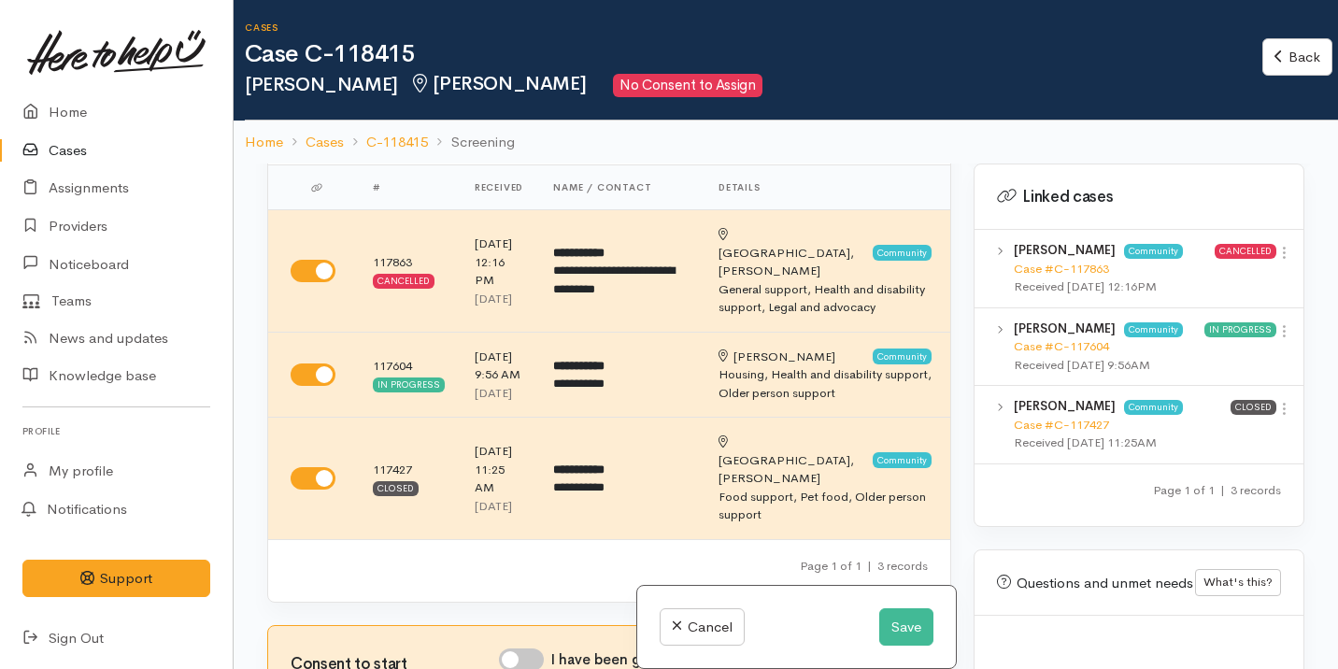
scroll to position [1496, 0]
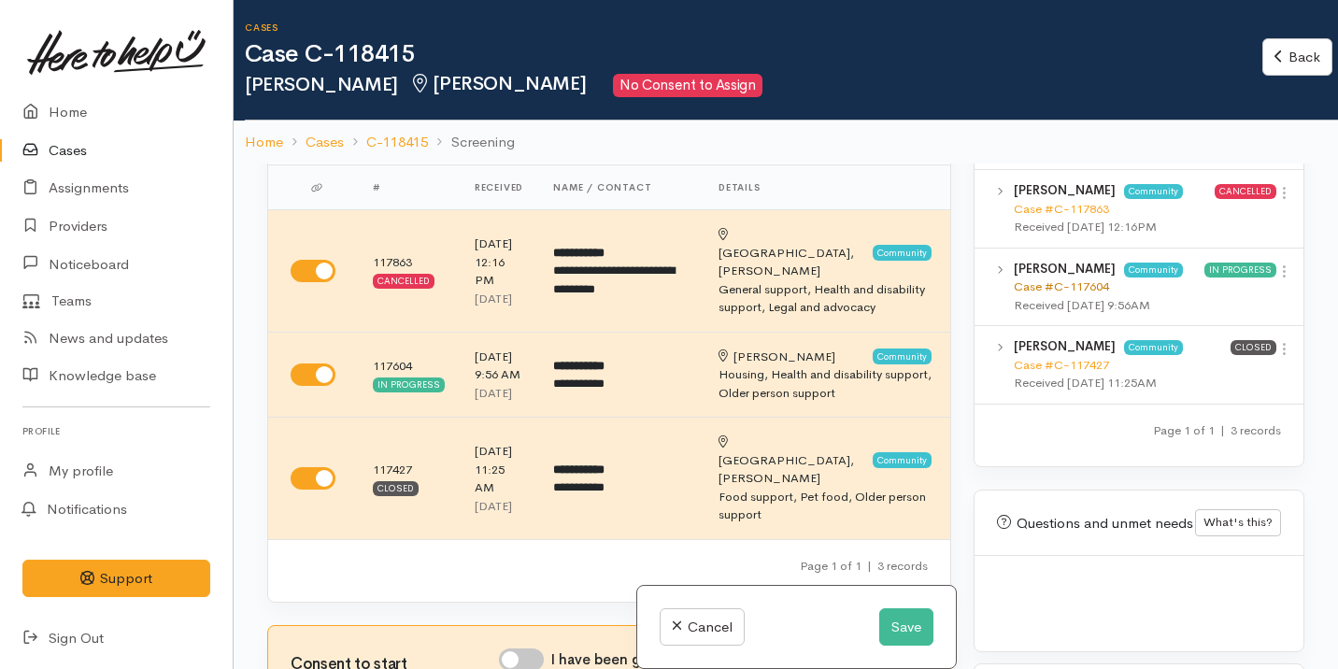
click at [1061, 278] on link "Case #C-117604" at bounding box center [1061, 286] width 95 height 16
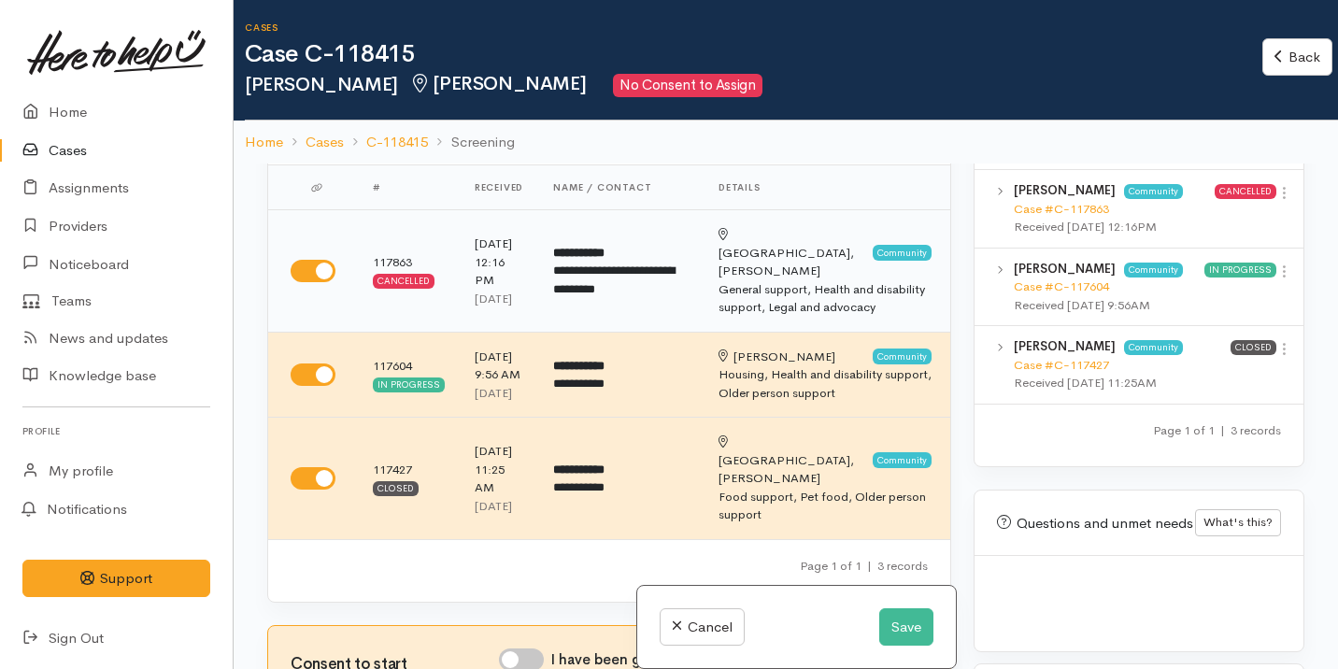
scroll to position [0, 0]
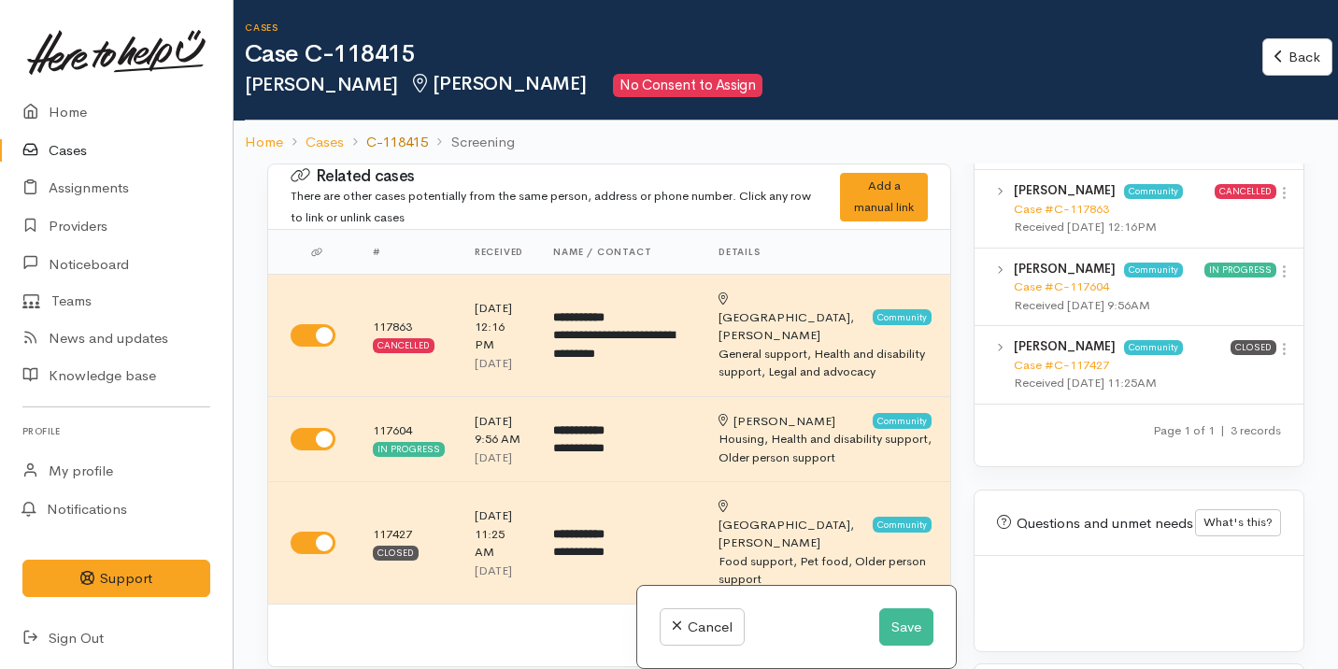
click at [384, 134] on link "C-118415" at bounding box center [397, 142] width 62 height 21
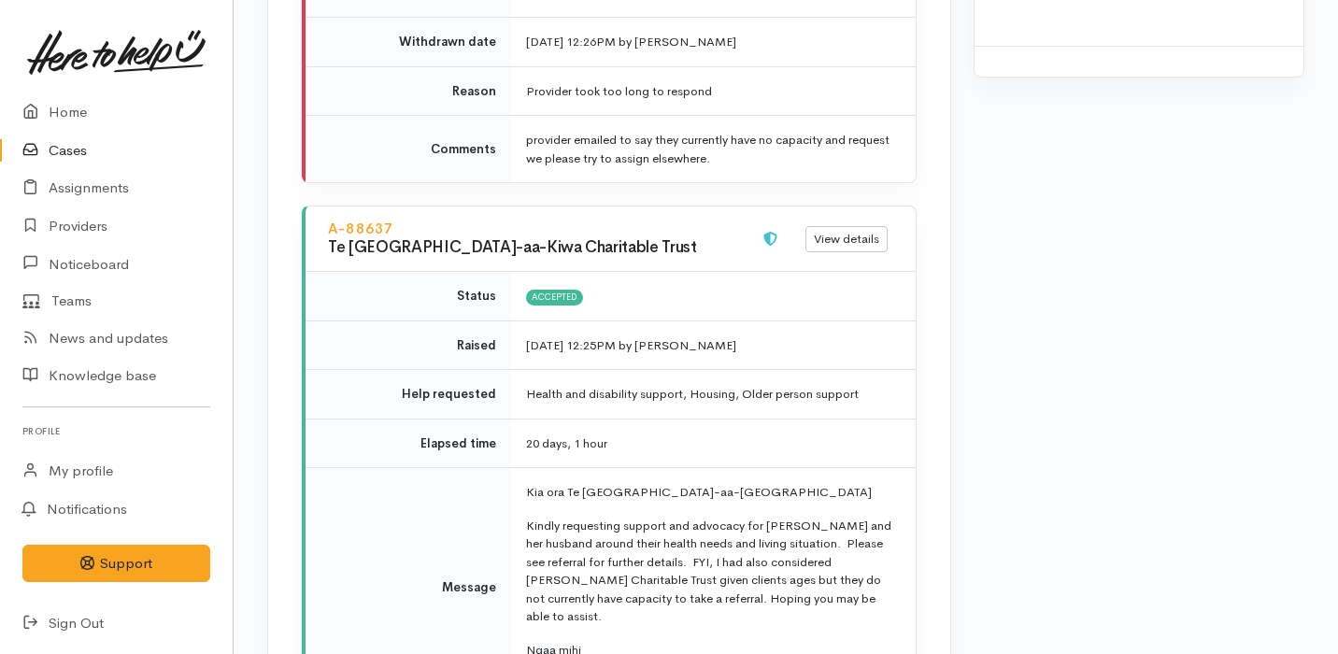
scroll to position [2771, 0]
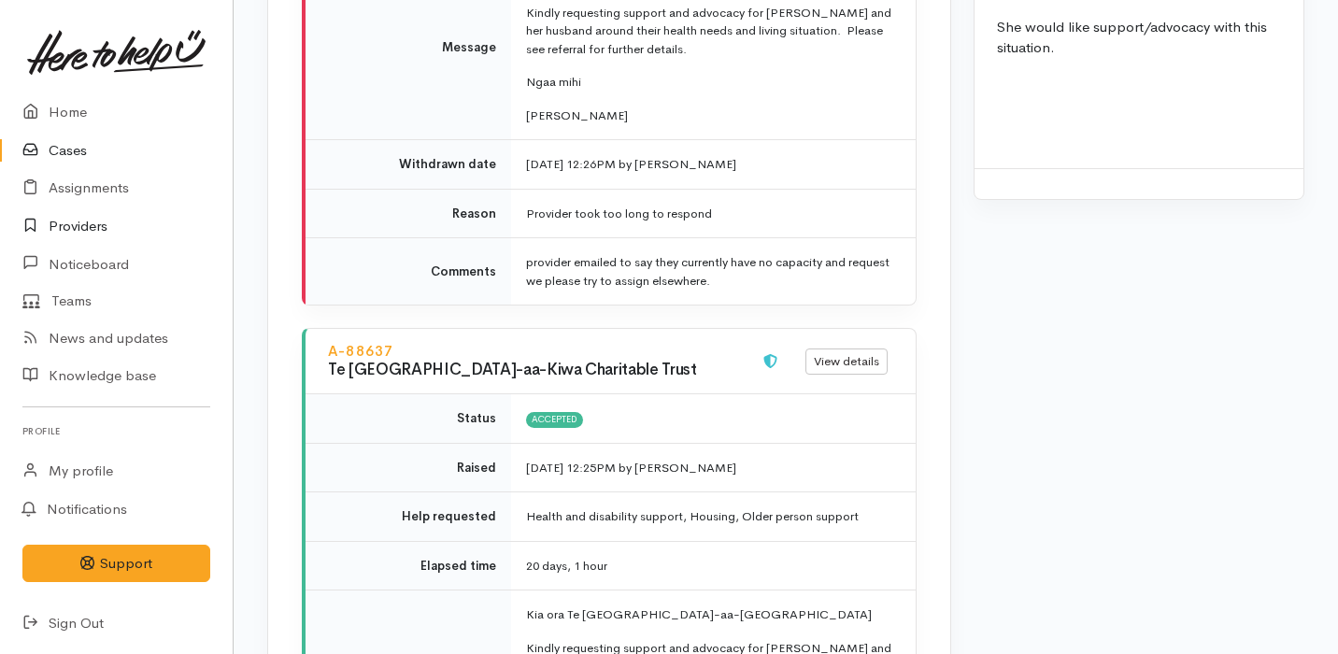
click at [133, 216] on link "Providers" at bounding box center [116, 226] width 233 height 38
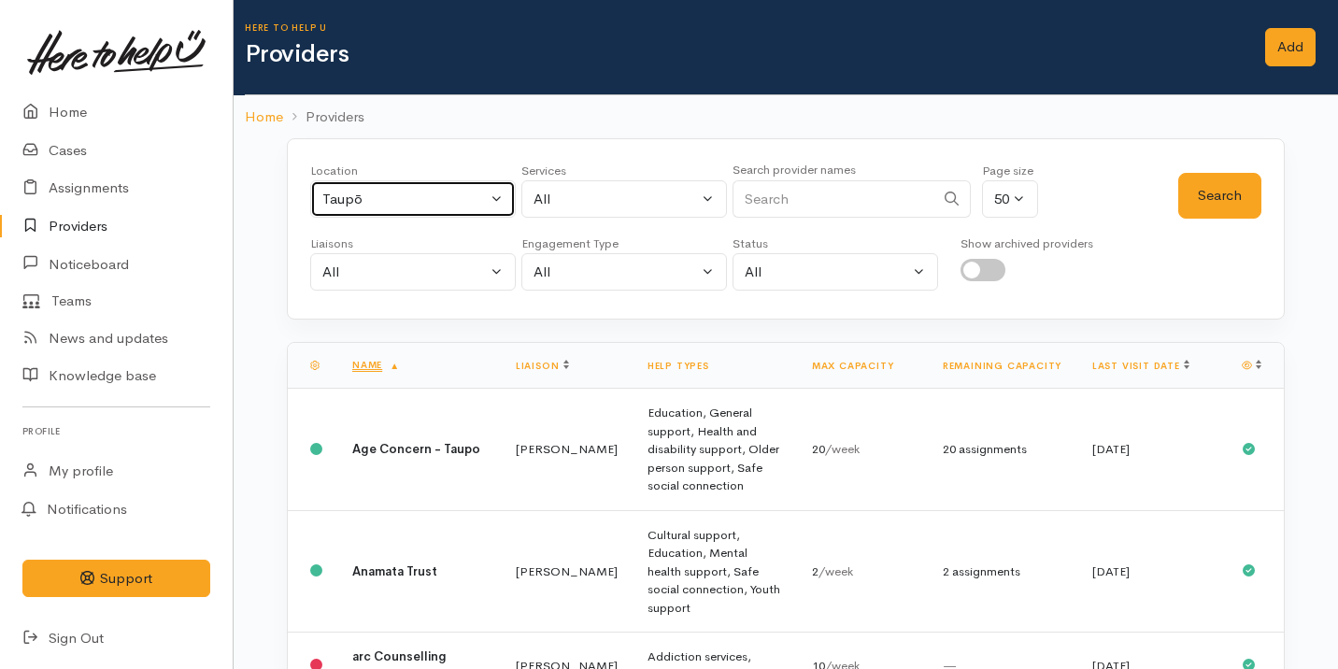
click at [436, 195] on div "Taupō" at bounding box center [404, 199] width 164 height 21
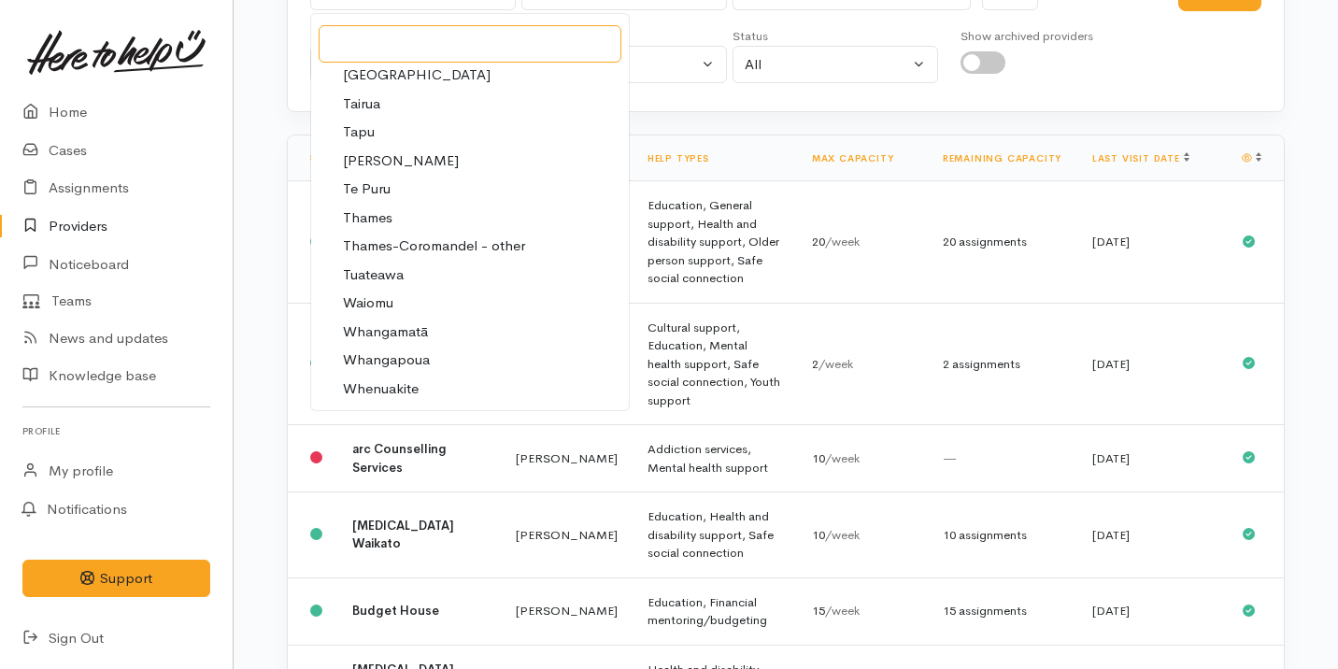
scroll to position [3709, 0]
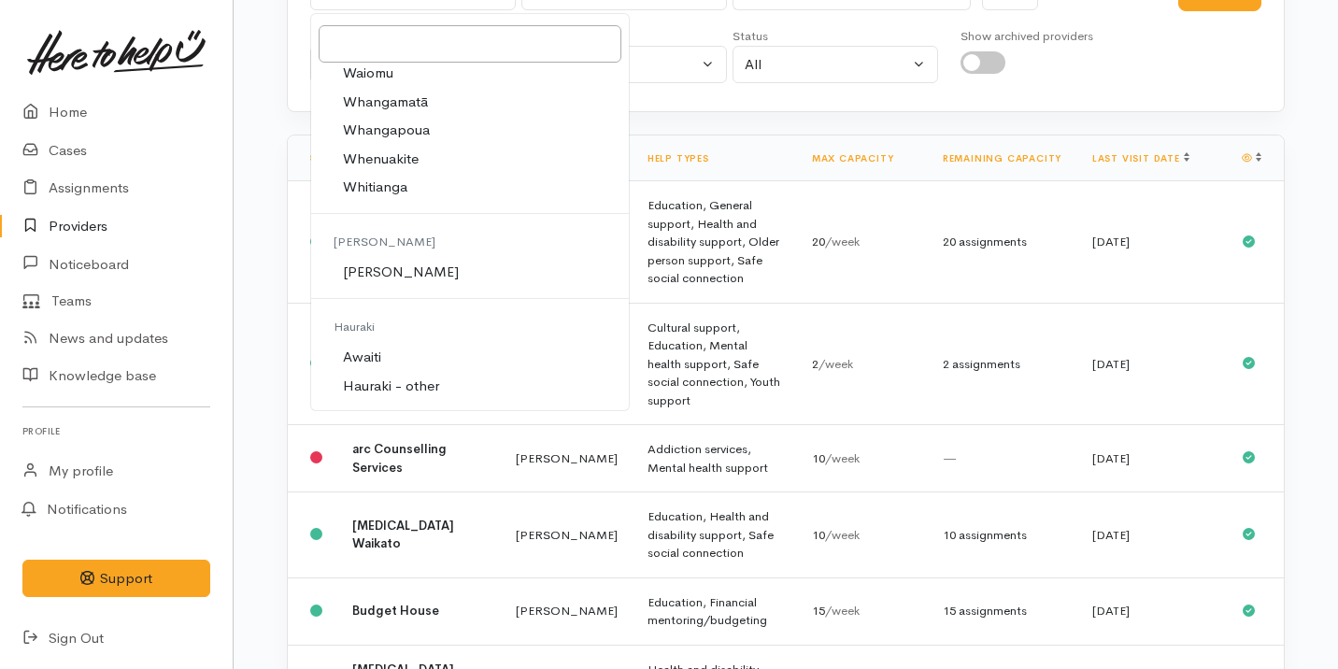
click at [433, 282] on link "[PERSON_NAME]" at bounding box center [470, 272] width 318 height 29
select select "1"
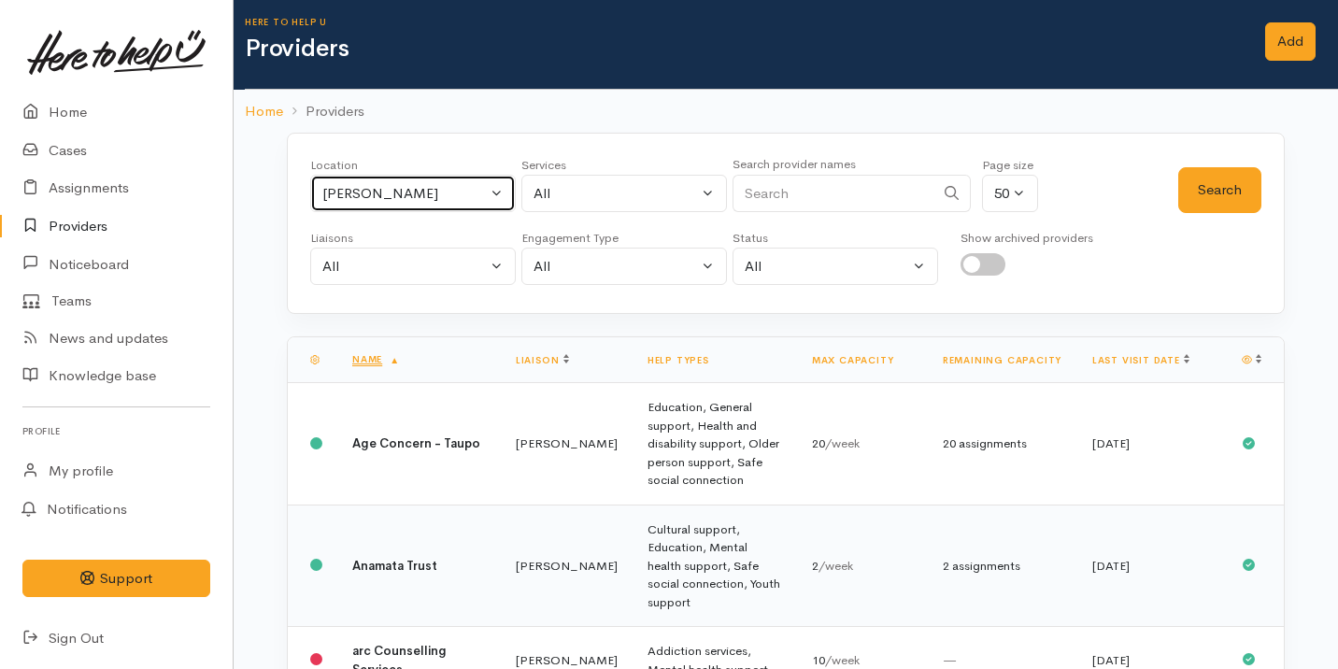
scroll to position [0, 0]
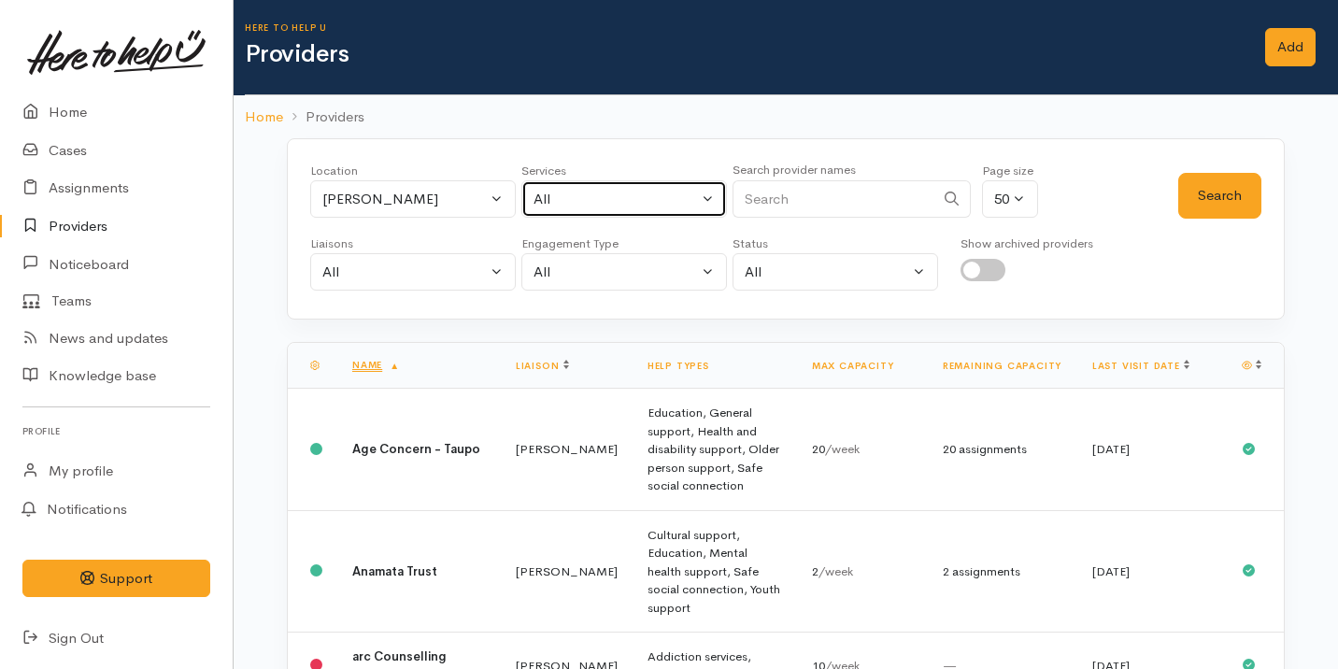
click at [597, 183] on button "All" at bounding box center [624, 199] width 206 height 38
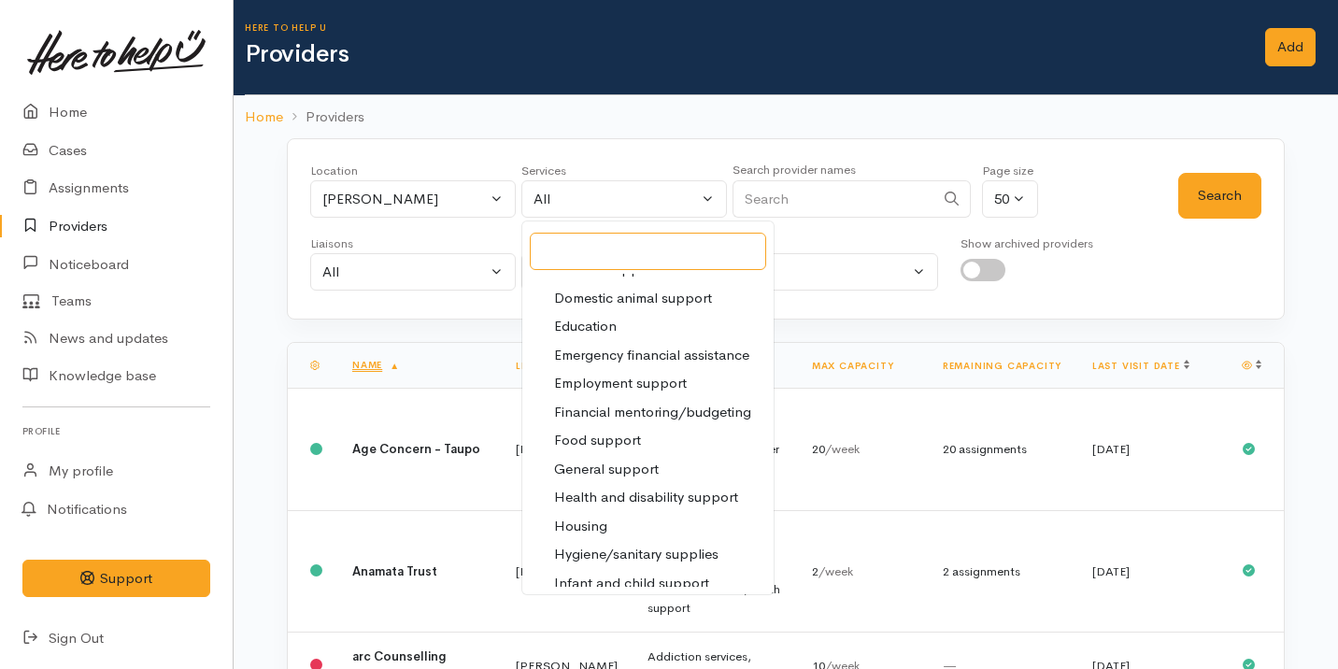
scroll to position [169, 0]
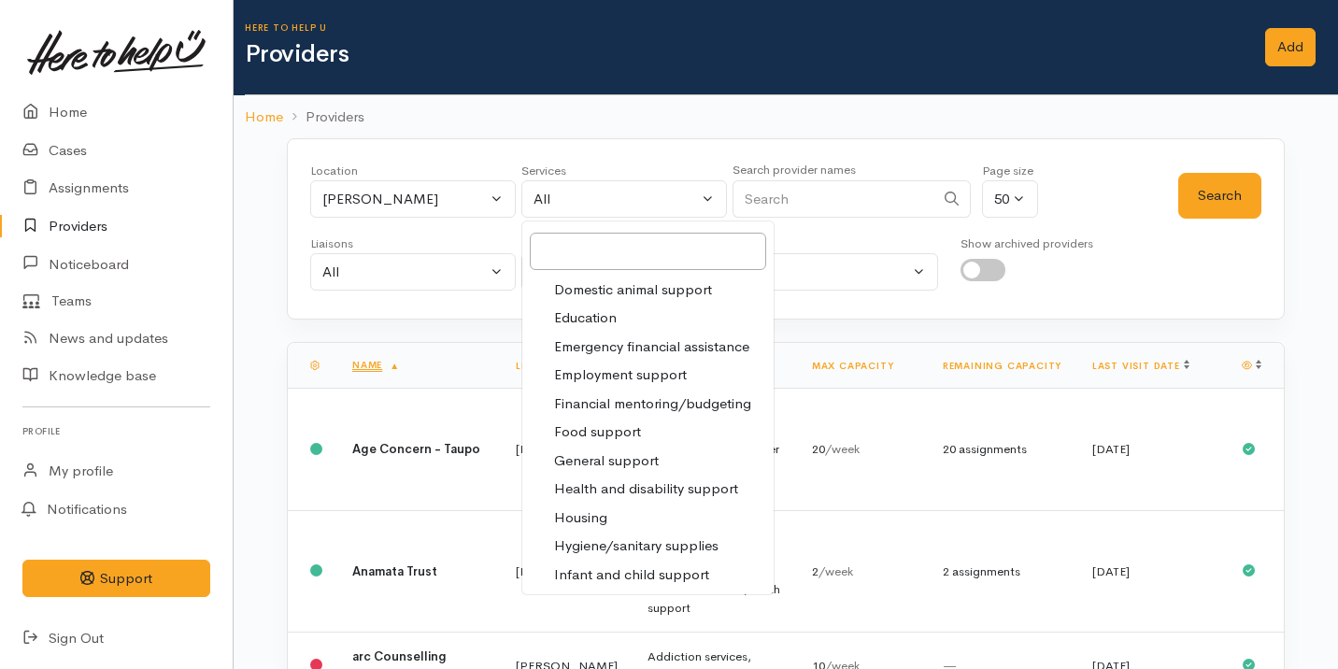
click at [652, 484] on span "Health and disability support" at bounding box center [646, 488] width 184 height 21
select select "26"
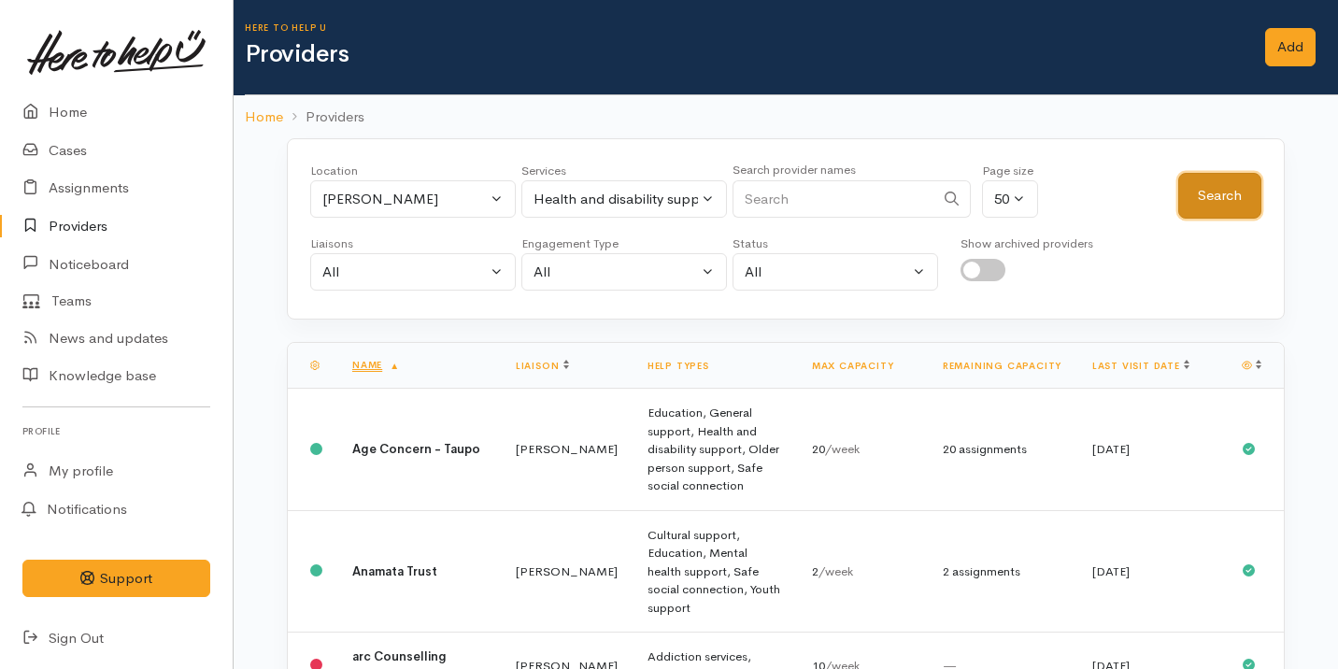
click at [1233, 199] on button "Search" at bounding box center [1219, 196] width 83 height 46
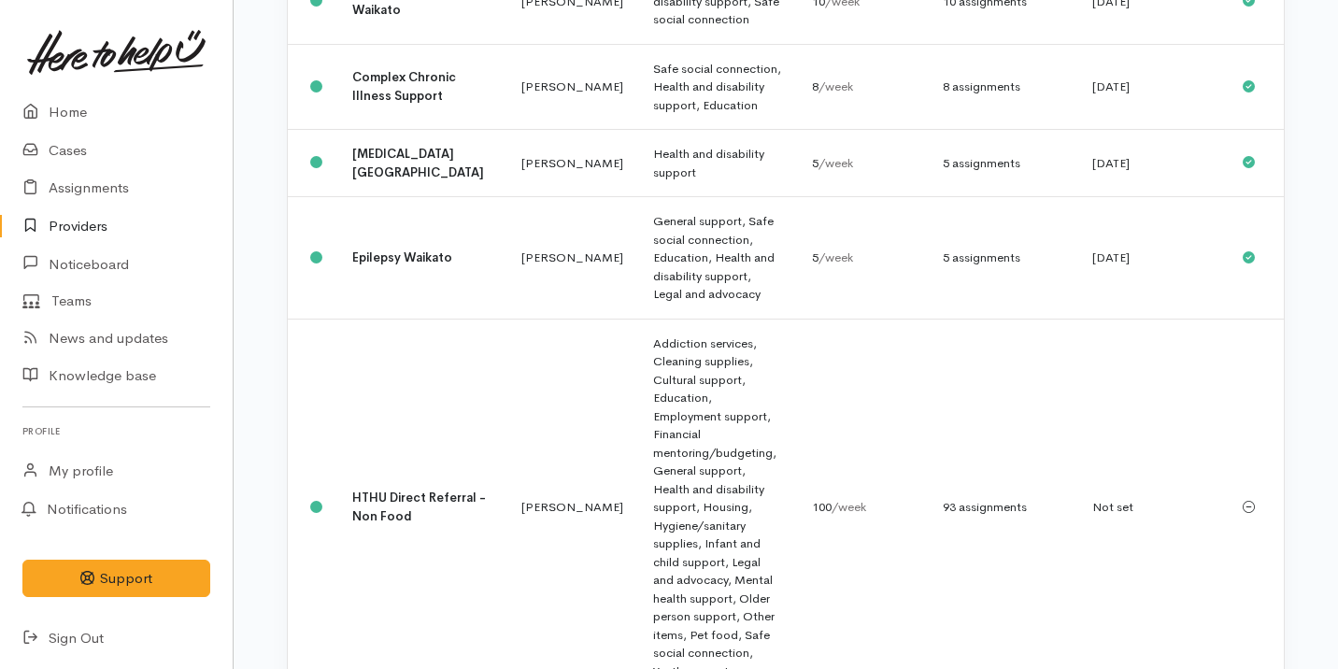
scroll to position [639, 0]
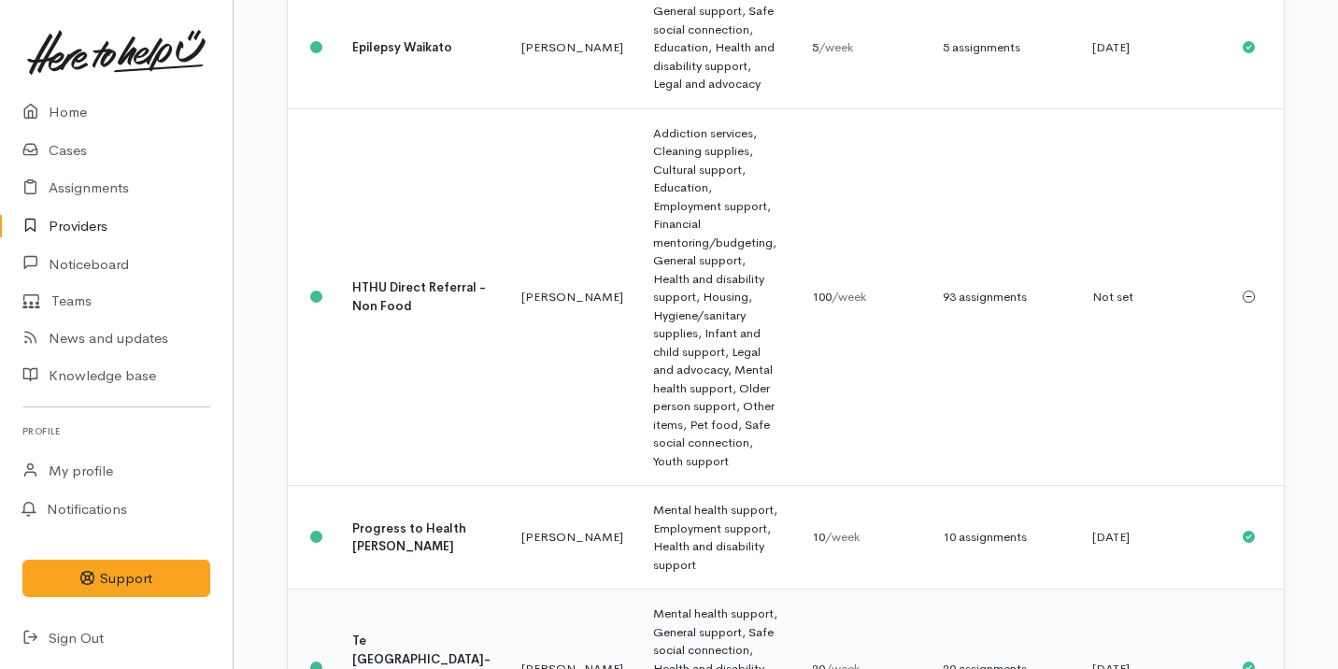
click at [638, 589] on td "Mental health support, General support, Safe social connection, Health and disa…" at bounding box center [717, 668] width 159 height 159
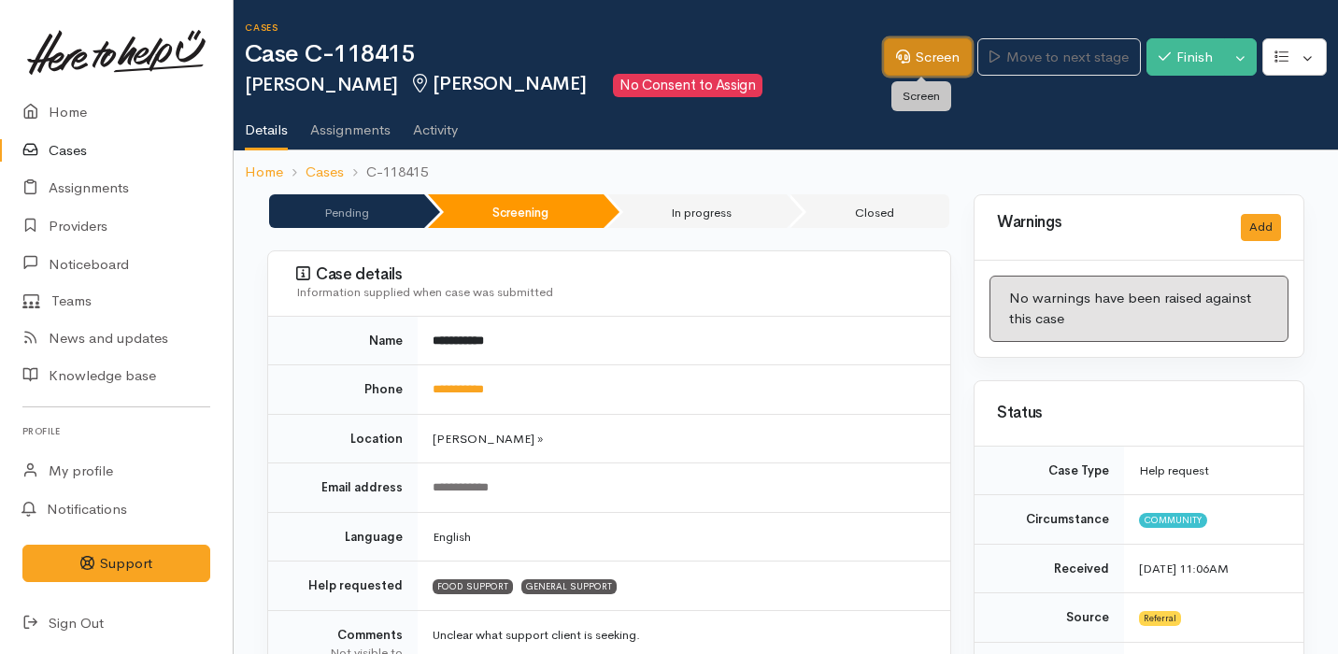
click at [932, 60] on link "Screen" at bounding box center [928, 57] width 88 height 38
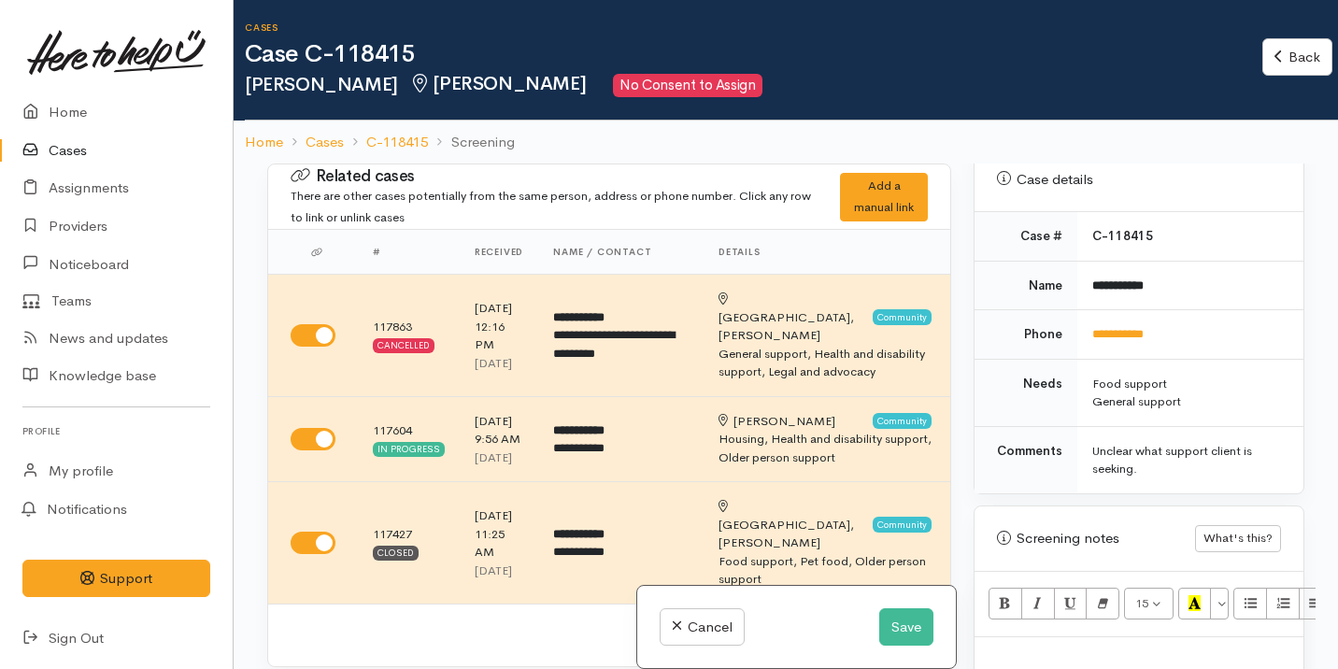
scroll to position [1148, 0]
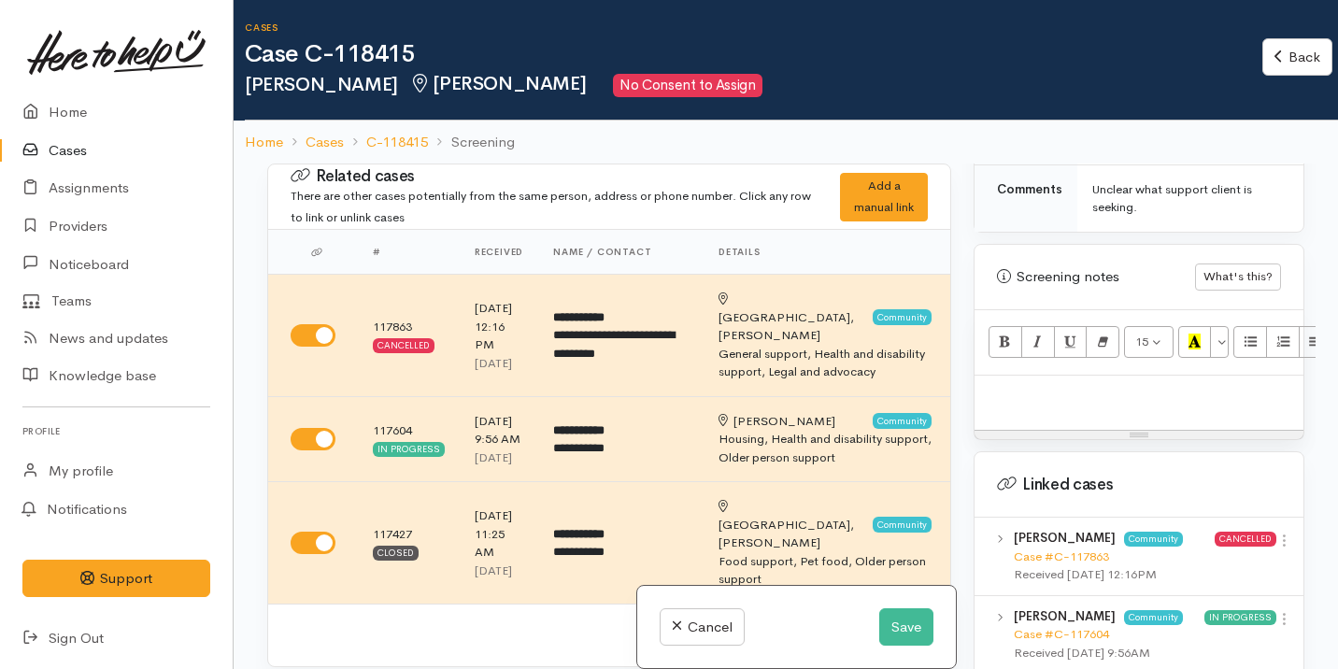
click at [1096, 376] on div at bounding box center [1138, 403] width 329 height 55
click at [910, 629] on button "Save" at bounding box center [906, 627] width 54 height 38
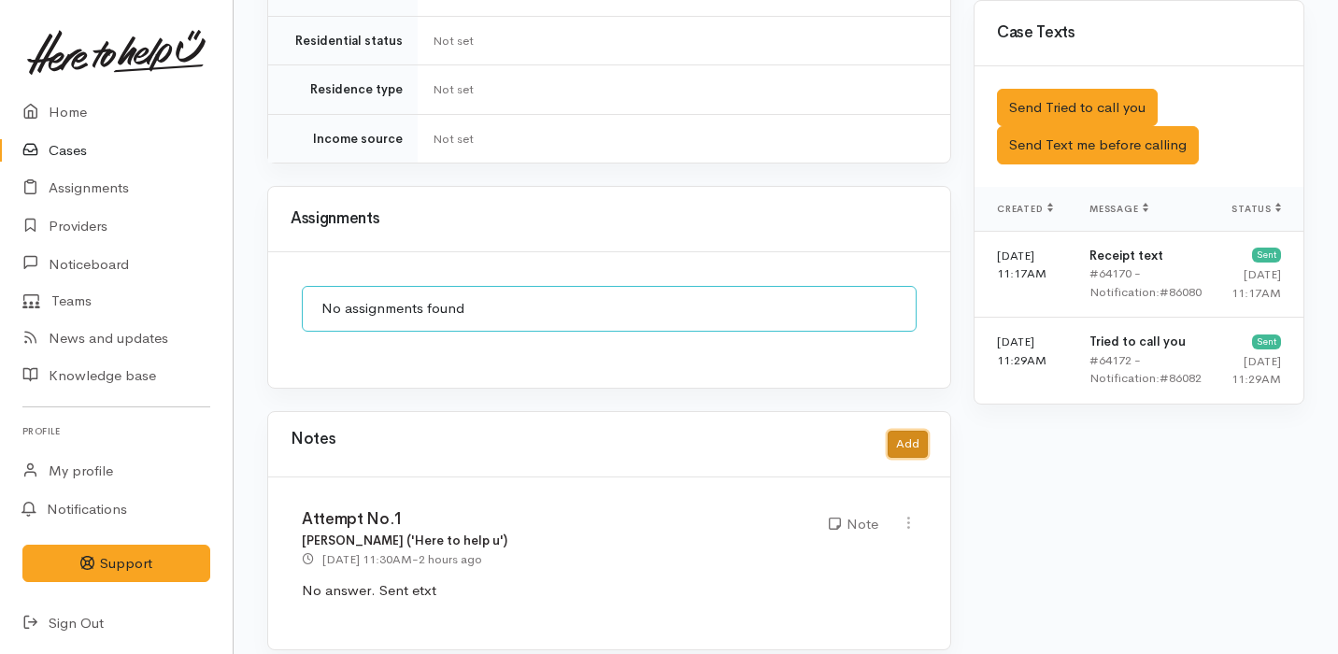
click at [897, 431] on button "Add" at bounding box center [908, 444] width 40 height 27
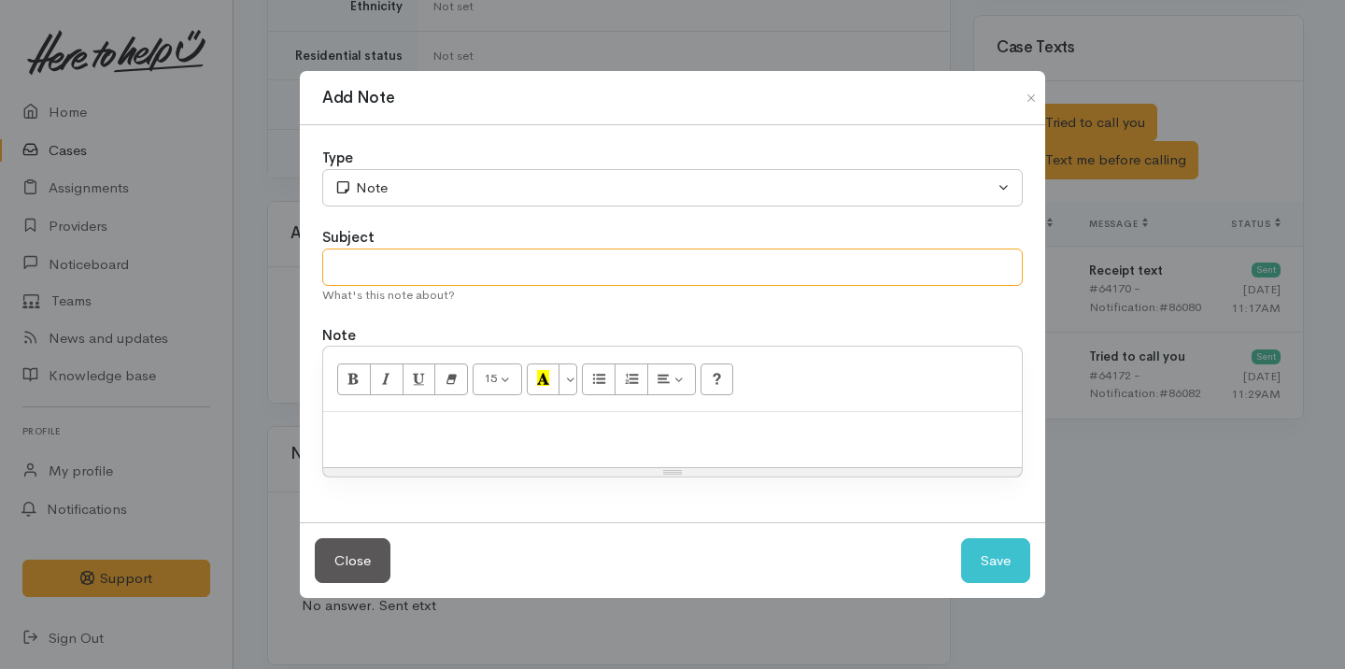
click at [485, 265] on input "text" at bounding box center [672, 268] width 701 height 38
type input "Spoke on the phone"
click at [590, 418] on div at bounding box center [672, 439] width 699 height 55
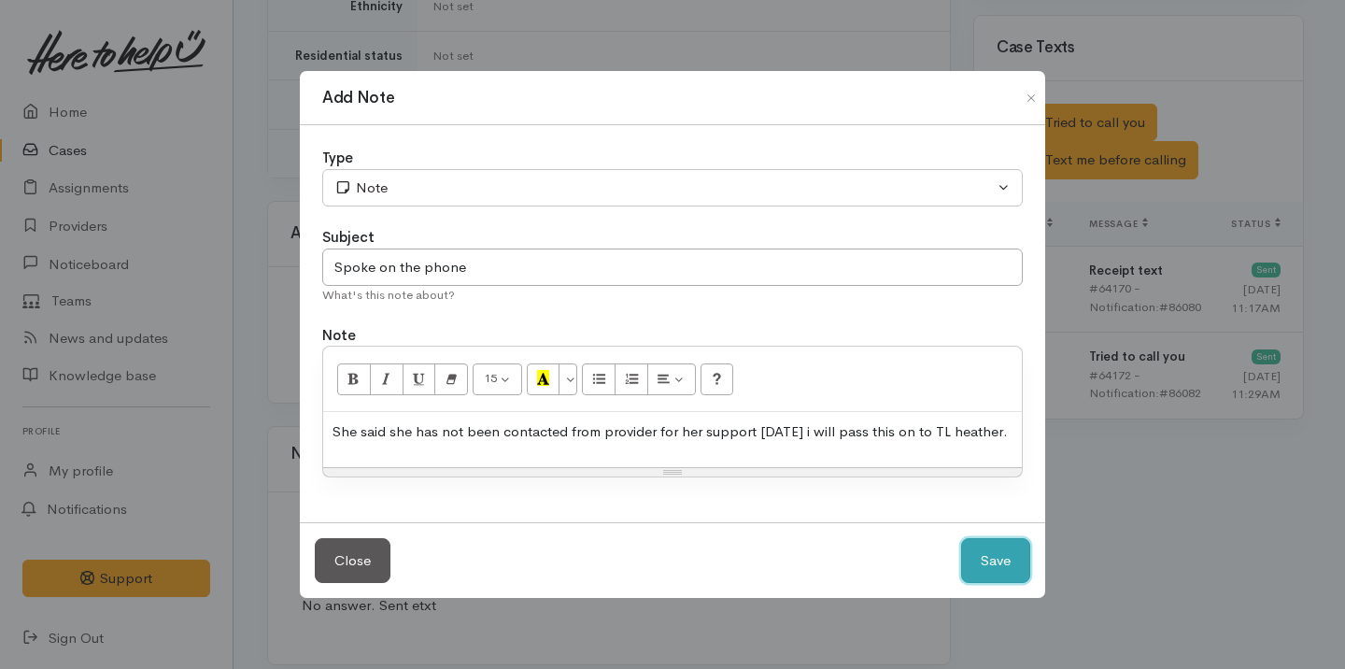
click at [1005, 552] on button "Save" at bounding box center [995, 561] width 69 height 46
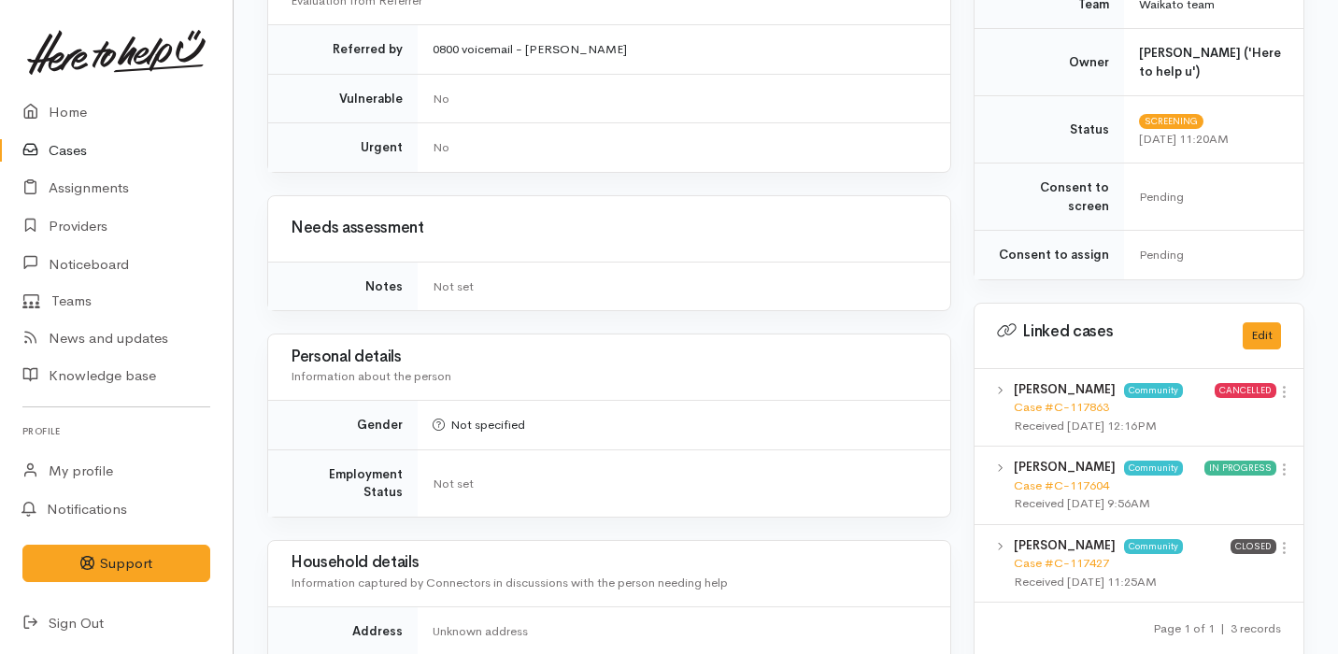
scroll to position [0, 0]
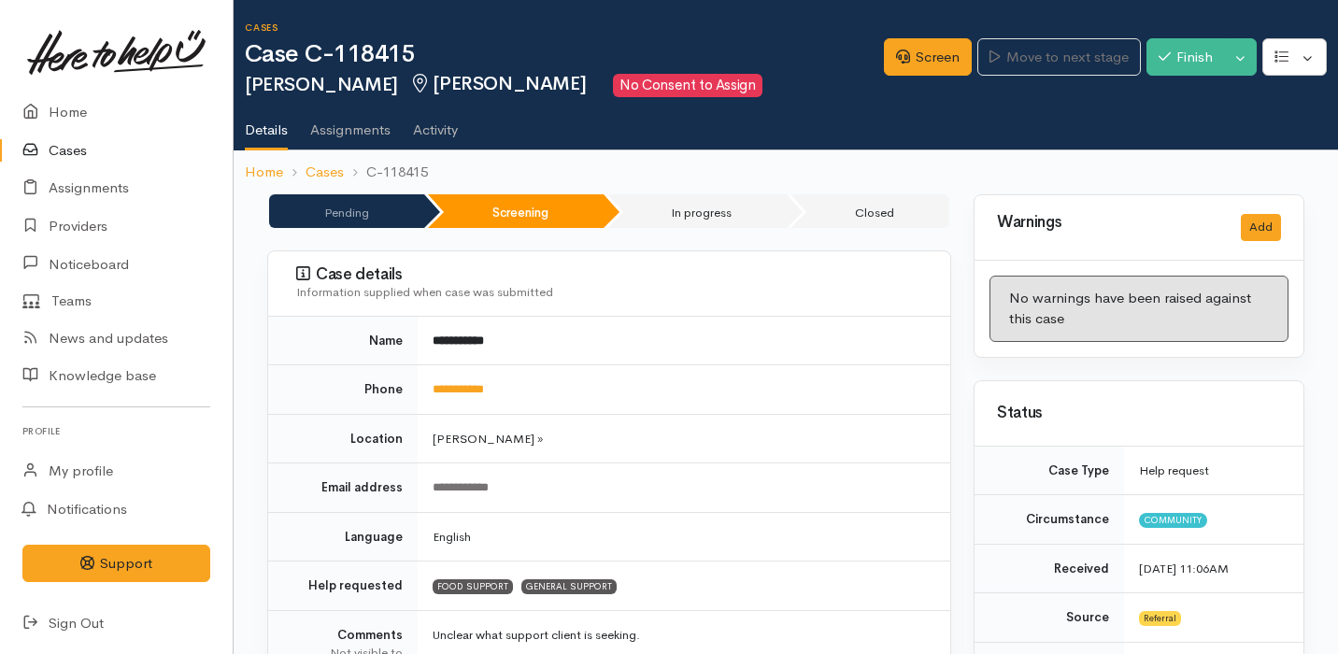
click at [136, 158] on link "Cases" at bounding box center [116, 151] width 233 height 38
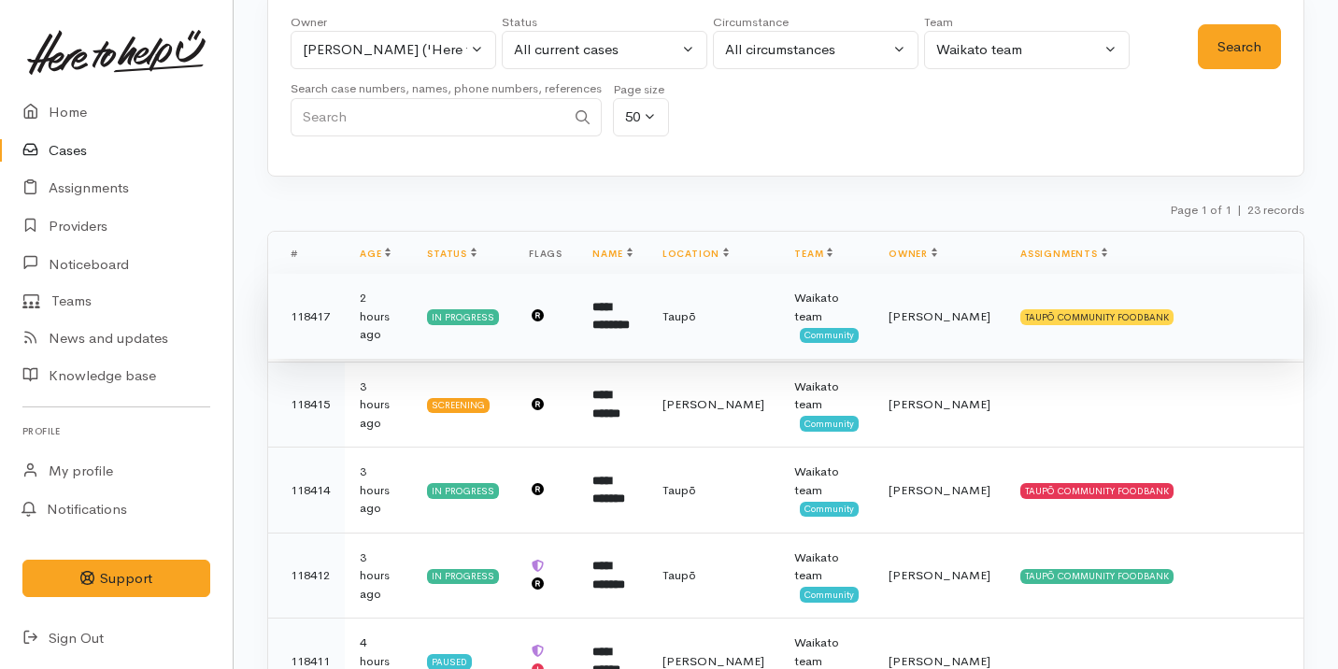
scroll to position [288, 0]
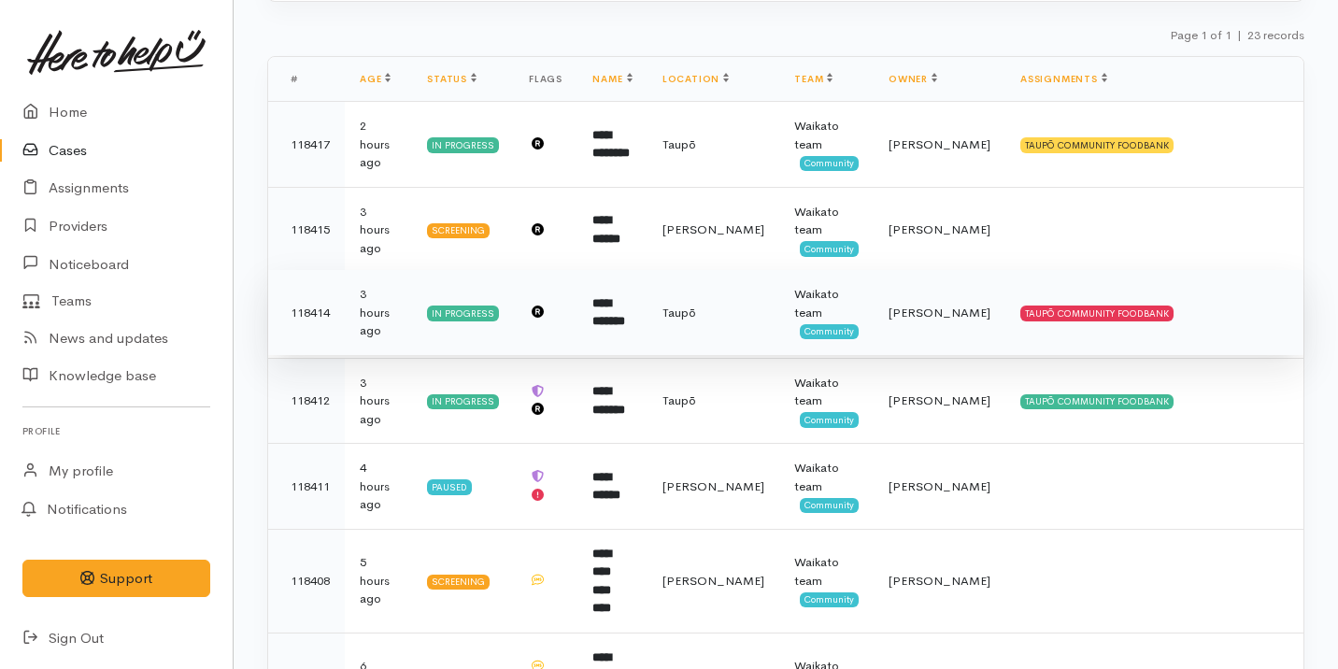
click at [647, 323] on td "**********" at bounding box center [612, 313] width 70 height 86
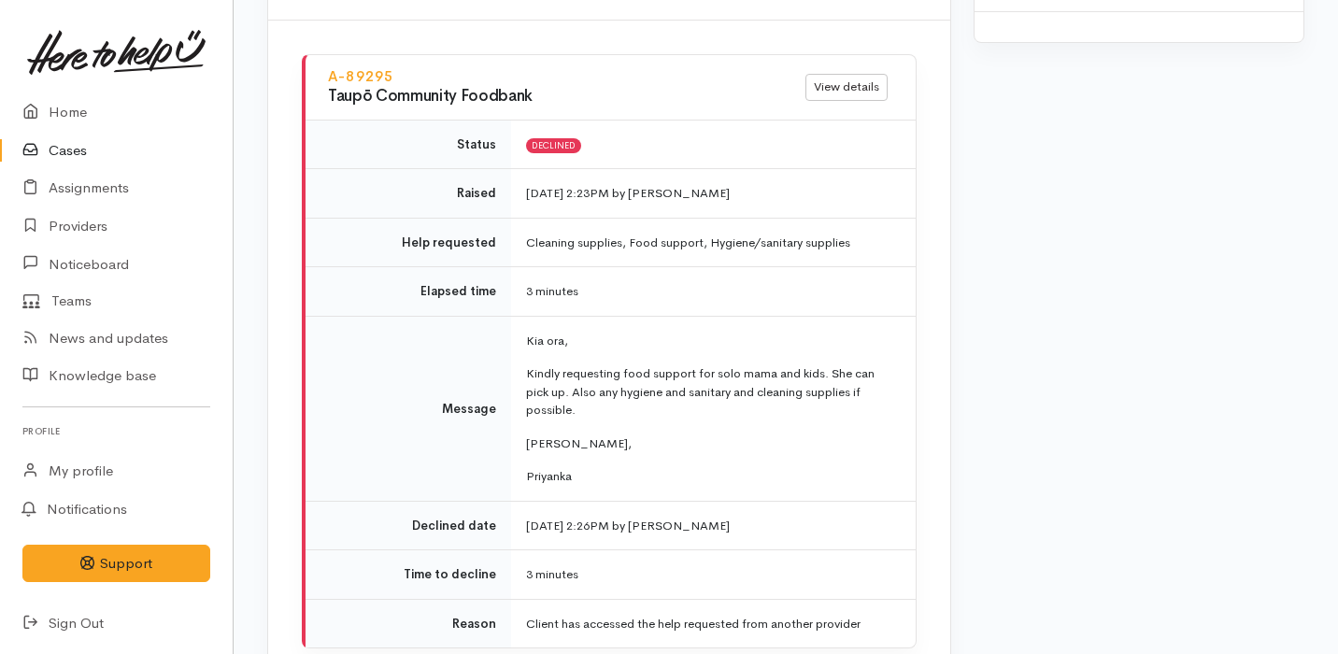
scroll to position [2492, 0]
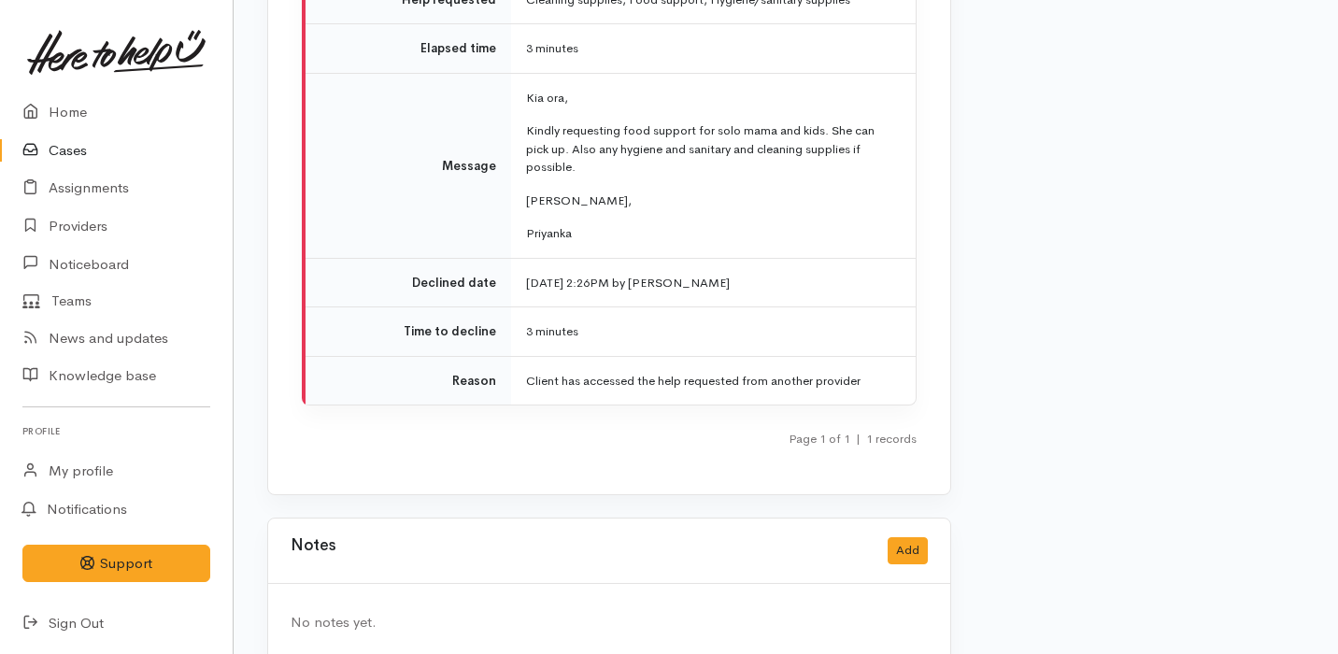
click at [683, 356] on td "Client has accessed the help requested from another provider" at bounding box center [713, 380] width 405 height 49
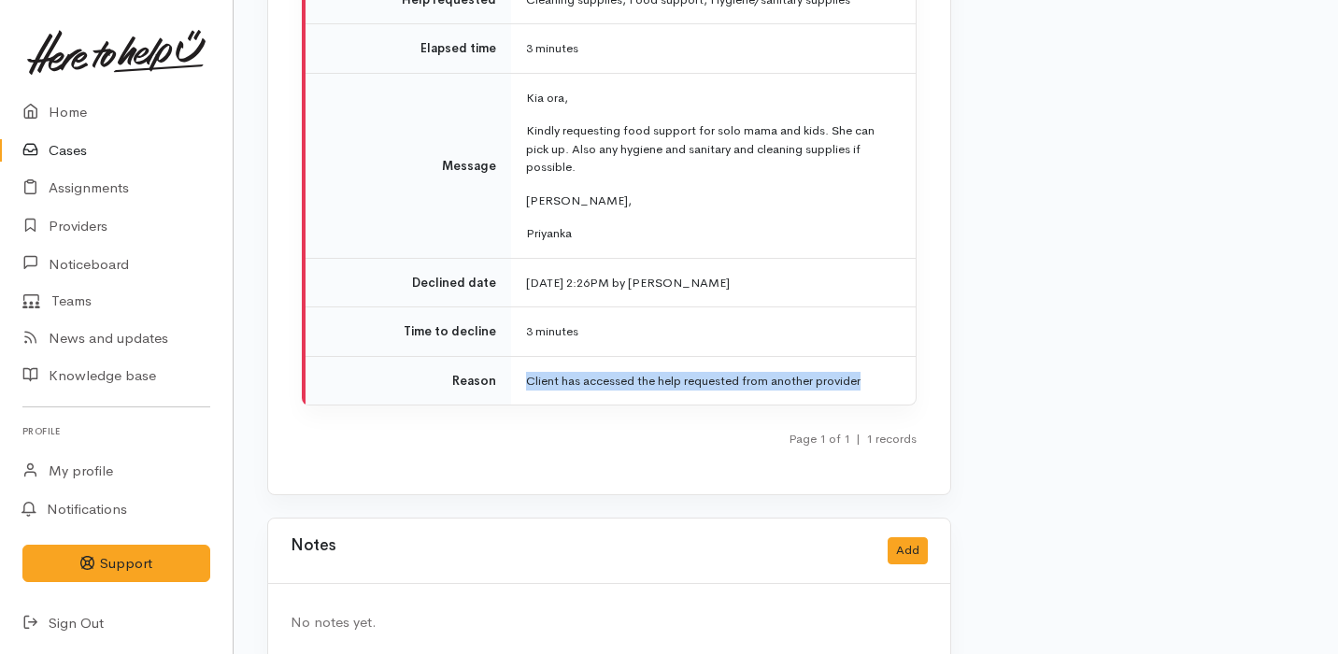
copy div "Client has accessed the help requested from another provider"
click at [916, 537] on button "Add" at bounding box center [908, 550] width 40 height 27
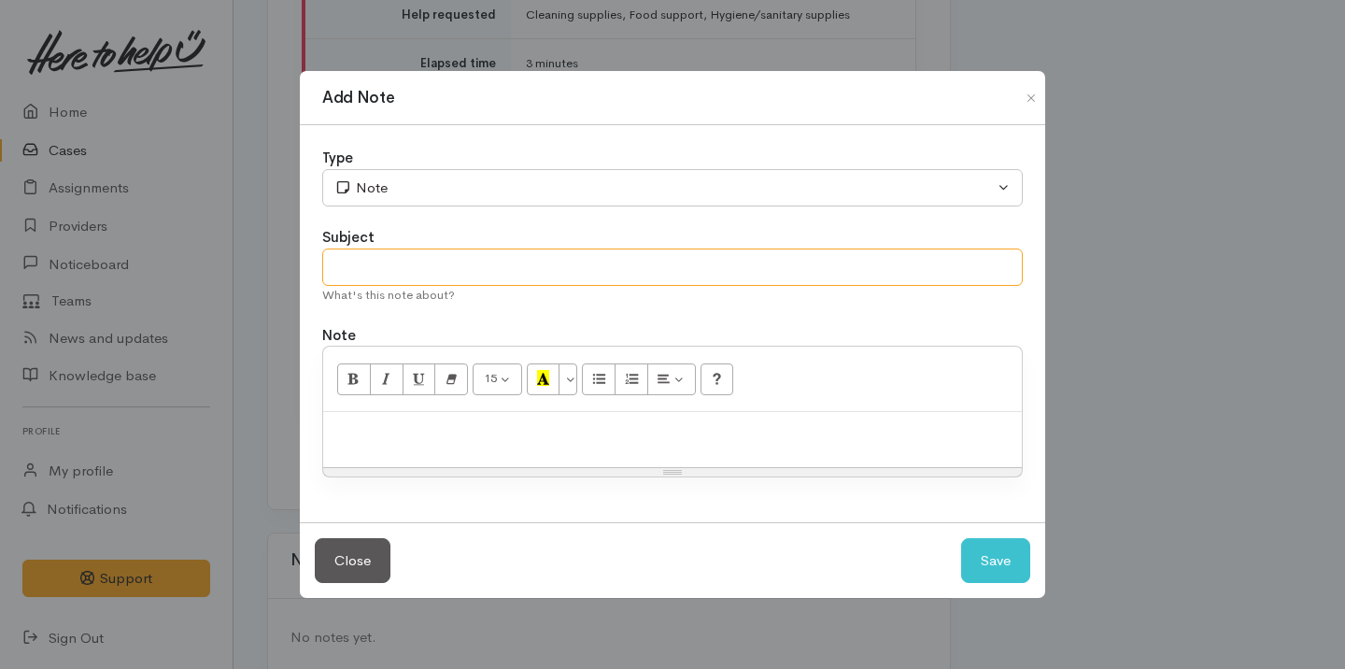
click at [547, 271] on input "text" at bounding box center [672, 268] width 701 height 38
type input "Provider Notes"
click at [568, 457] on div at bounding box center [672, 439] width 699 height 55
paste div
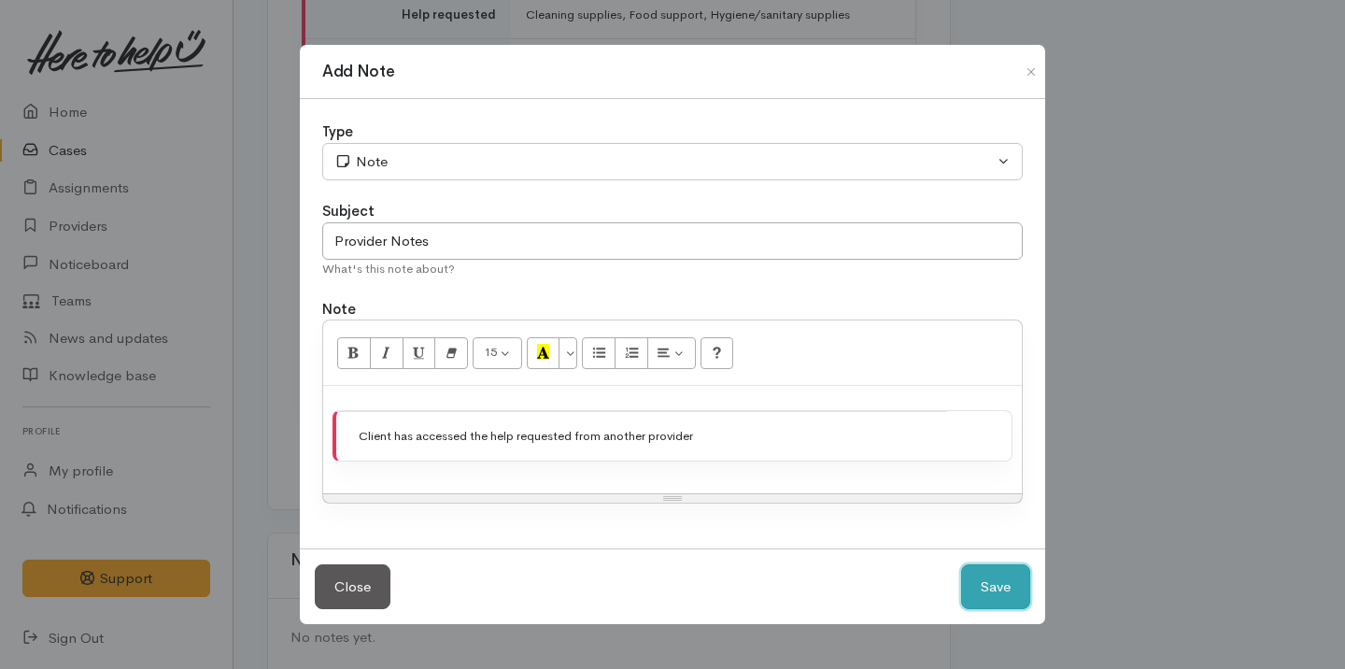
click at [1000, 592] on button "Save" at bounding box center [995, 587] width 69 height 46
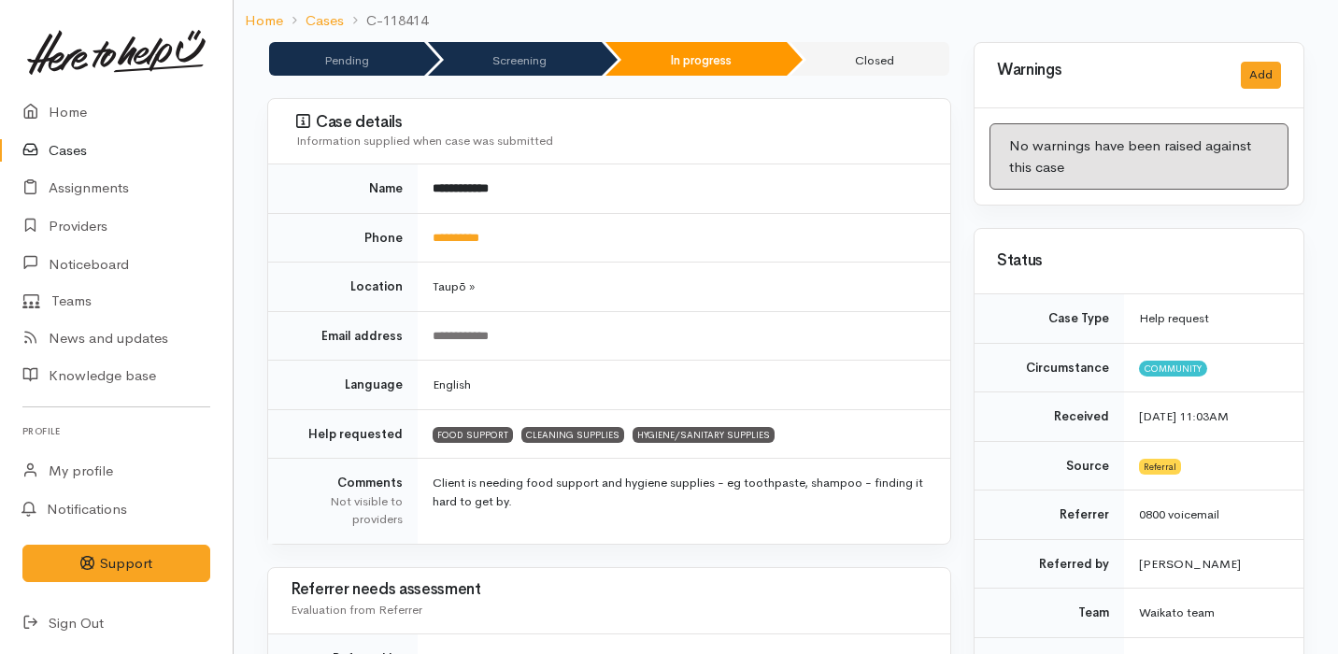
scroll to position [0, 0]
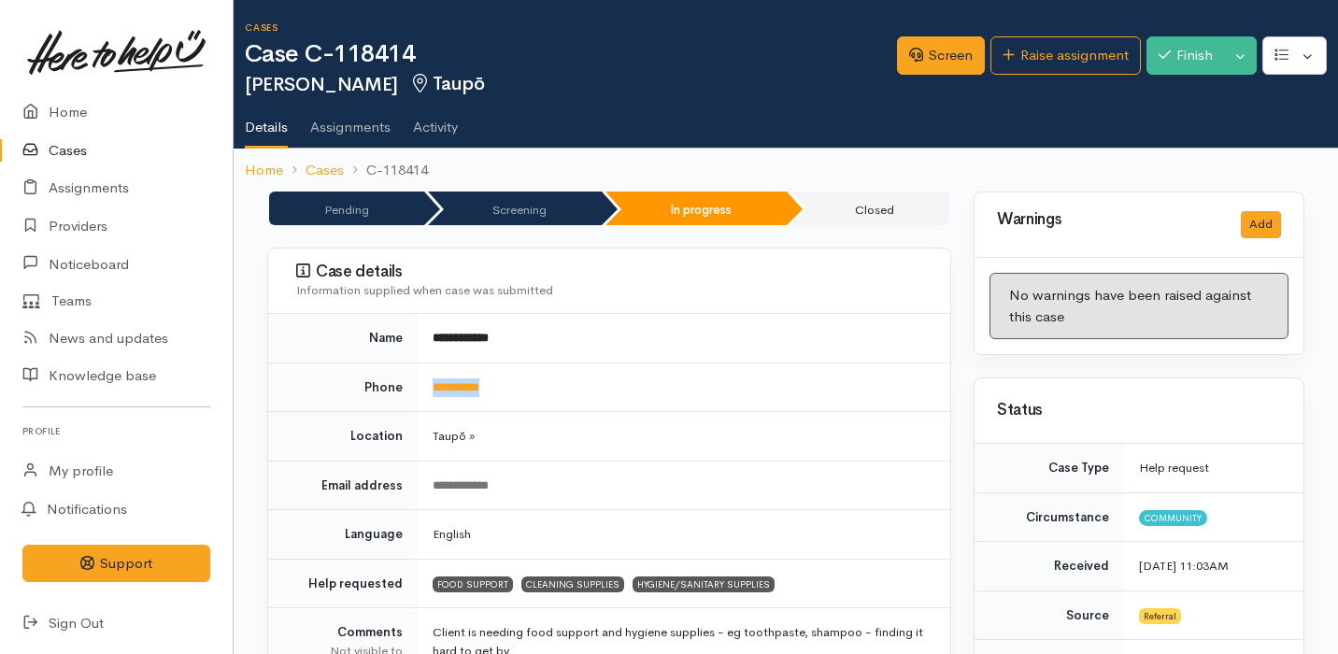
drag, startPoint x: 530, startPoint y: 388, endPoint x: 431, endPoint y: 388, distance: 99.0
click at [430, 388] on td "**********" at bounding box center [684, 387] width 533 height 50
copy link "**********"
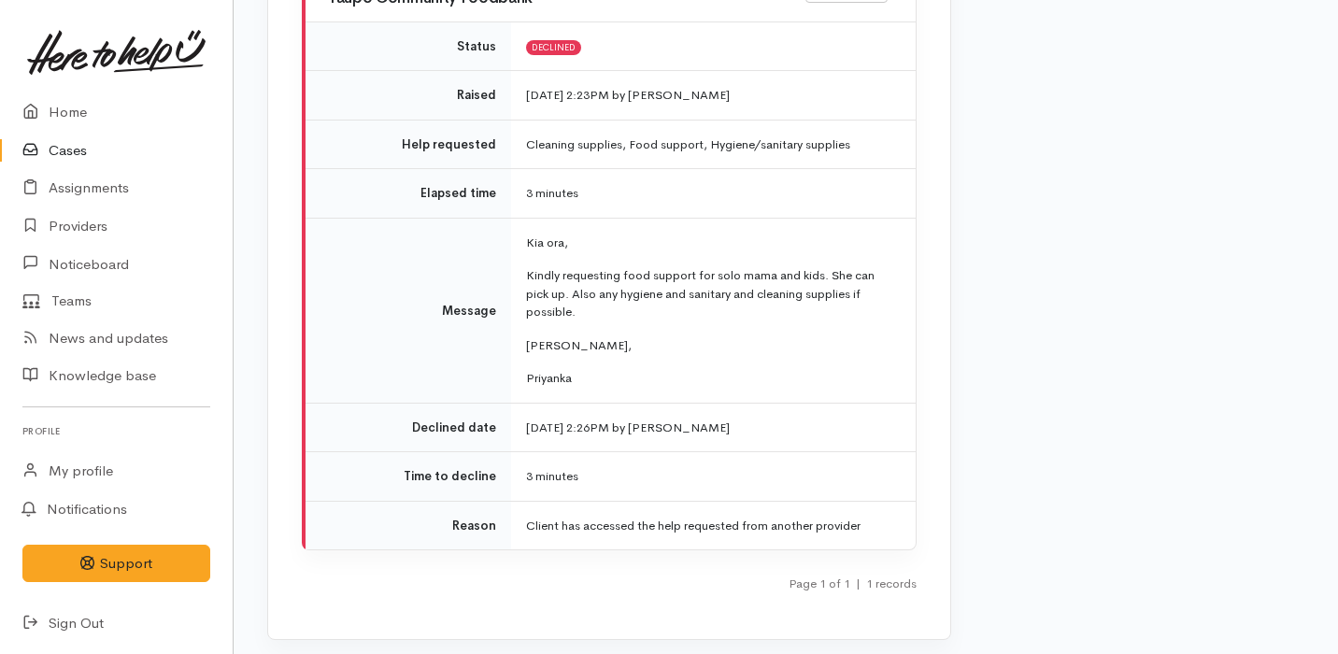
scroll to position [2350, 0]
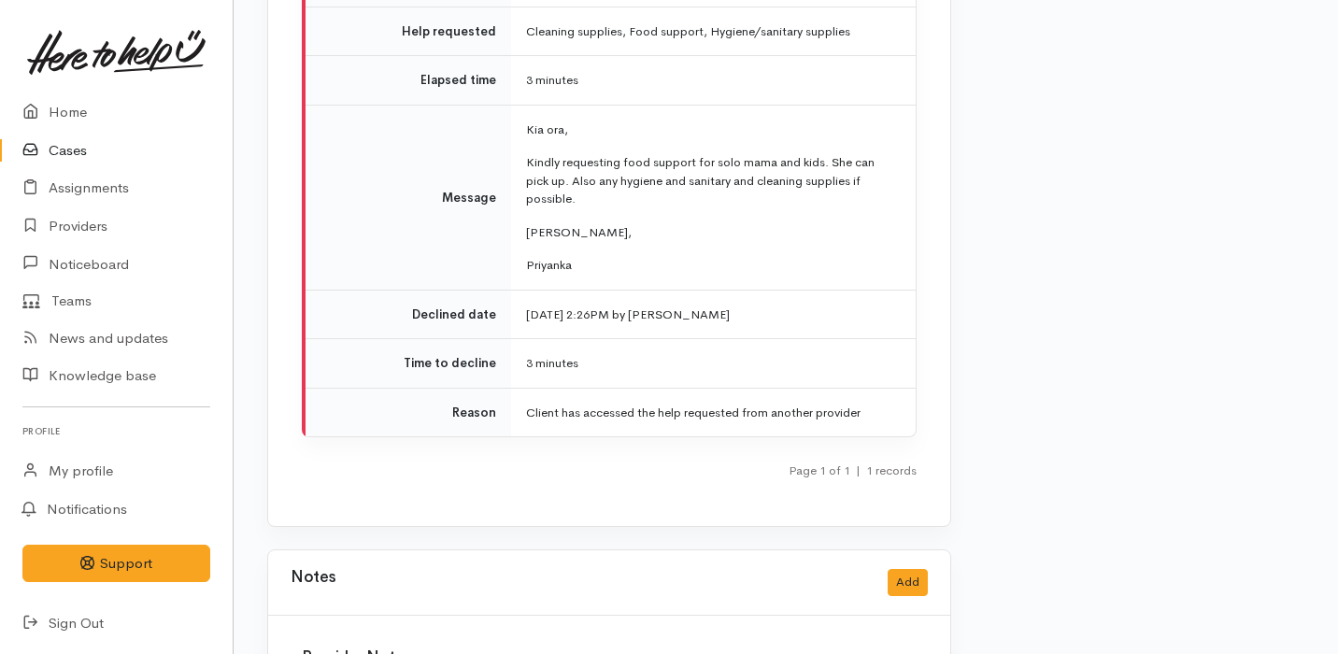
scroll to position [2642, 0]
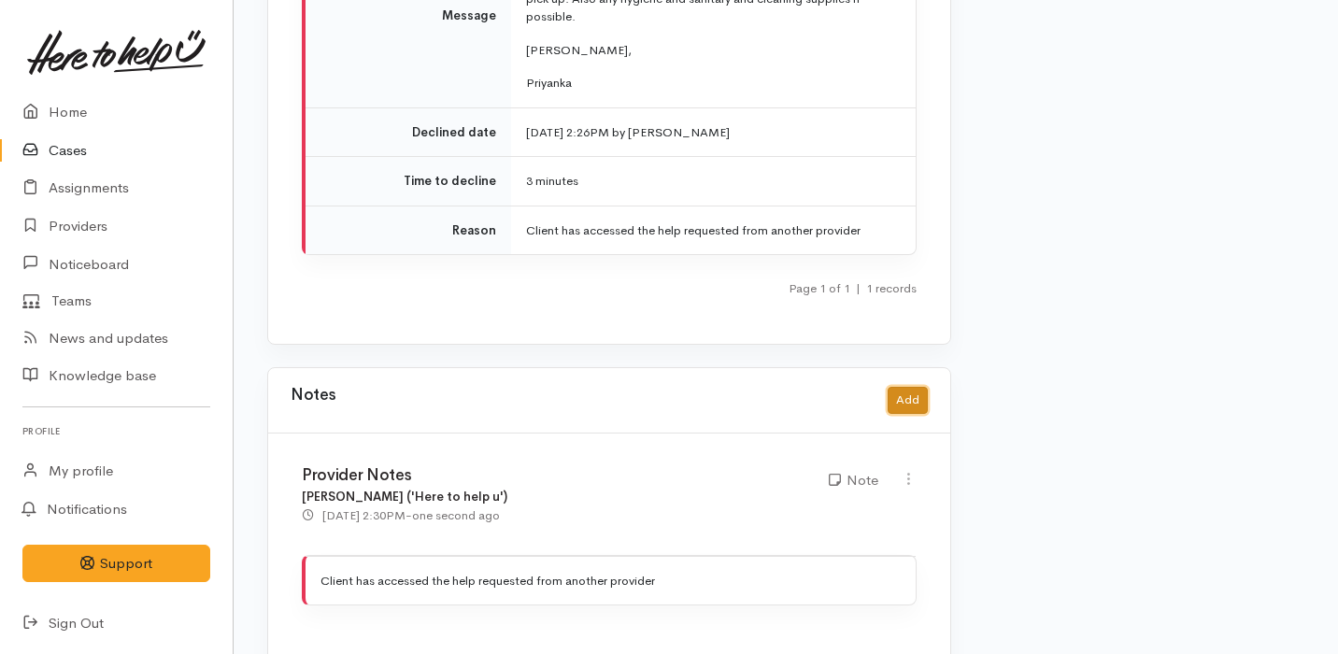
click at [900, 387] on button "Add" at bounding box center [908, 400] width 40 height 27
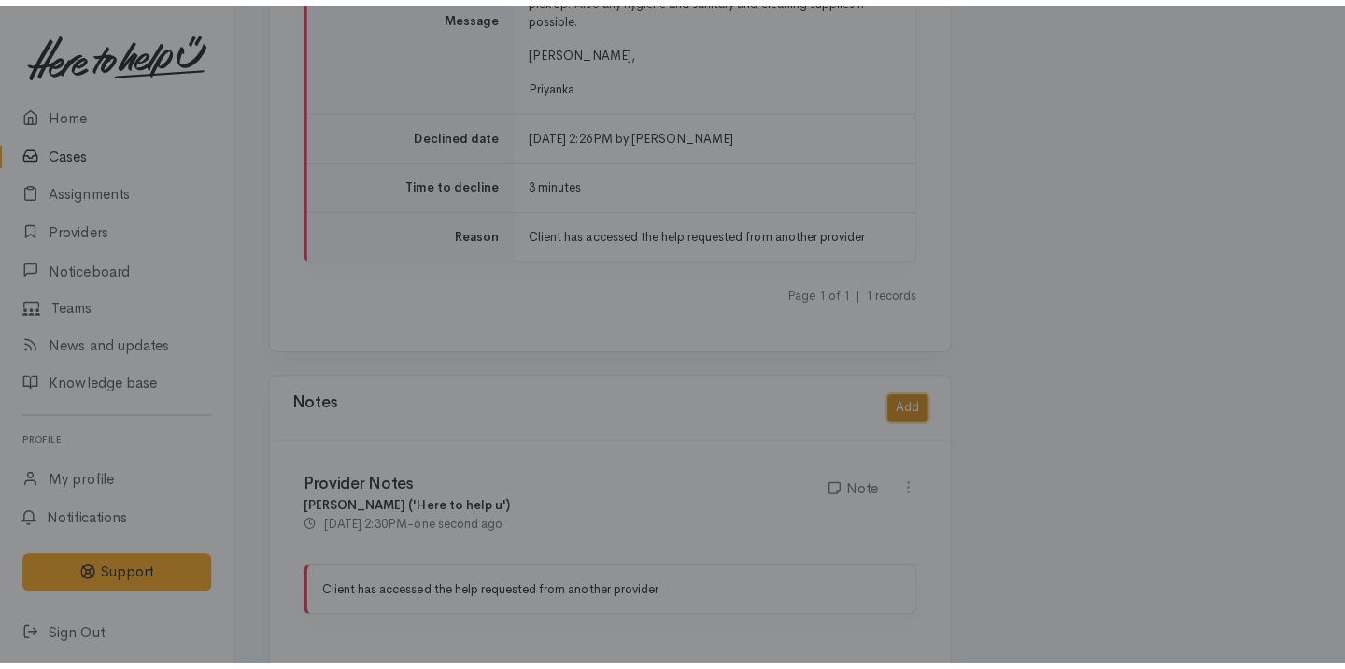
scroll to position [2627, 0]
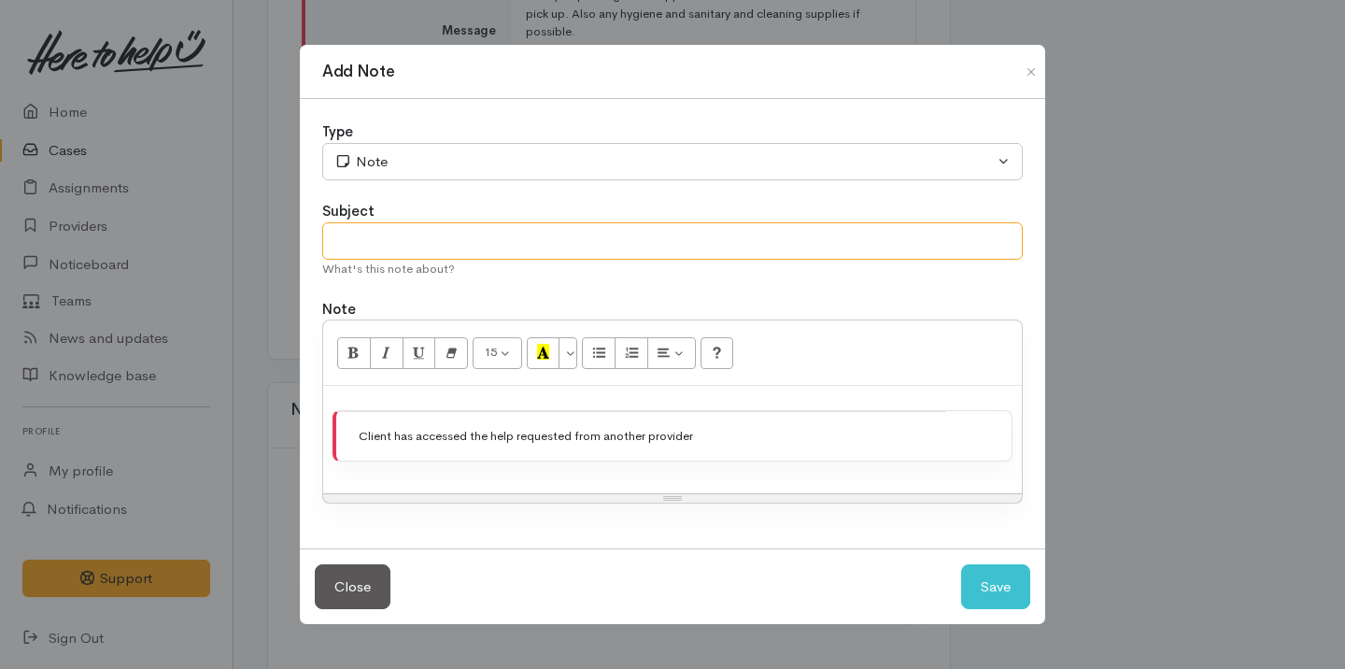
click at [478, 230] on input "text" at bounding box center [672, 241] width 701 height 38
click at [743, 442] on td "Client has accessed the help requested from another provider" at bounding box center [641, 436] width 610 height 49
click at [743, 441] on td "Client has accessed the help requested from another provider" at bounding box center [641, 436] width 610 height 49
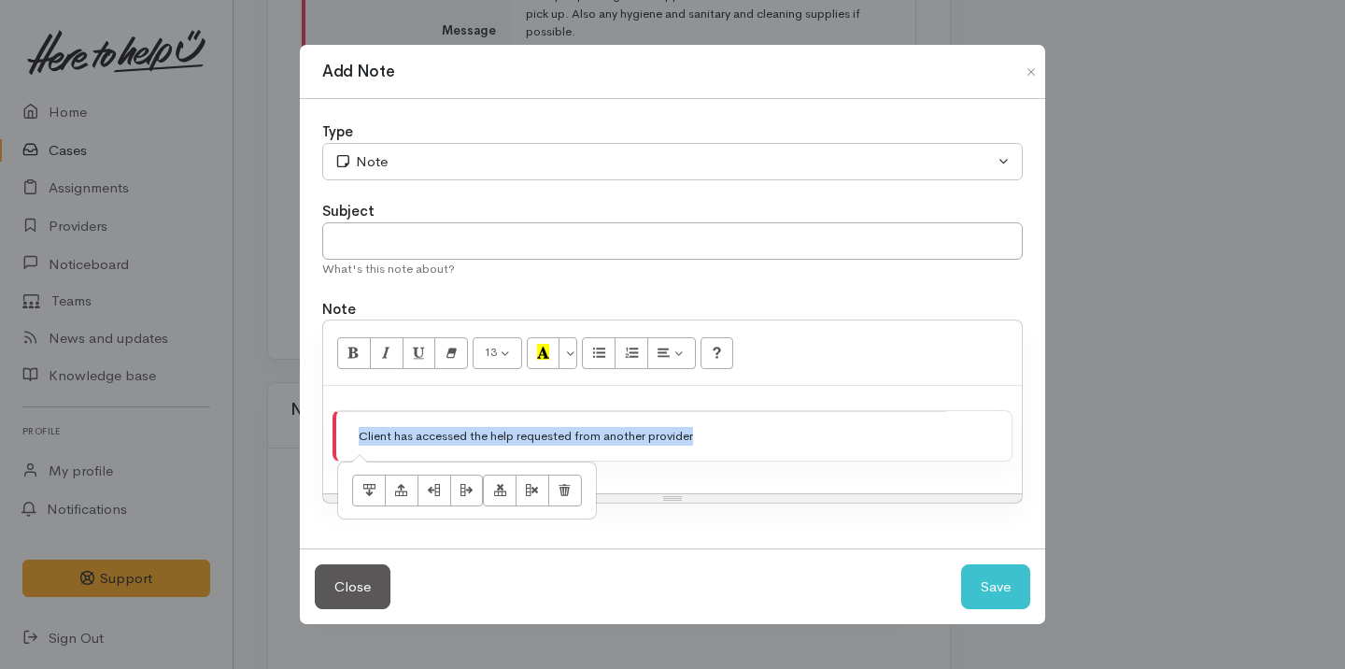
click at [743, 441] on td "Client has accessed the help requested from another provider" at bounding box center [641, 436] width 610 height 49
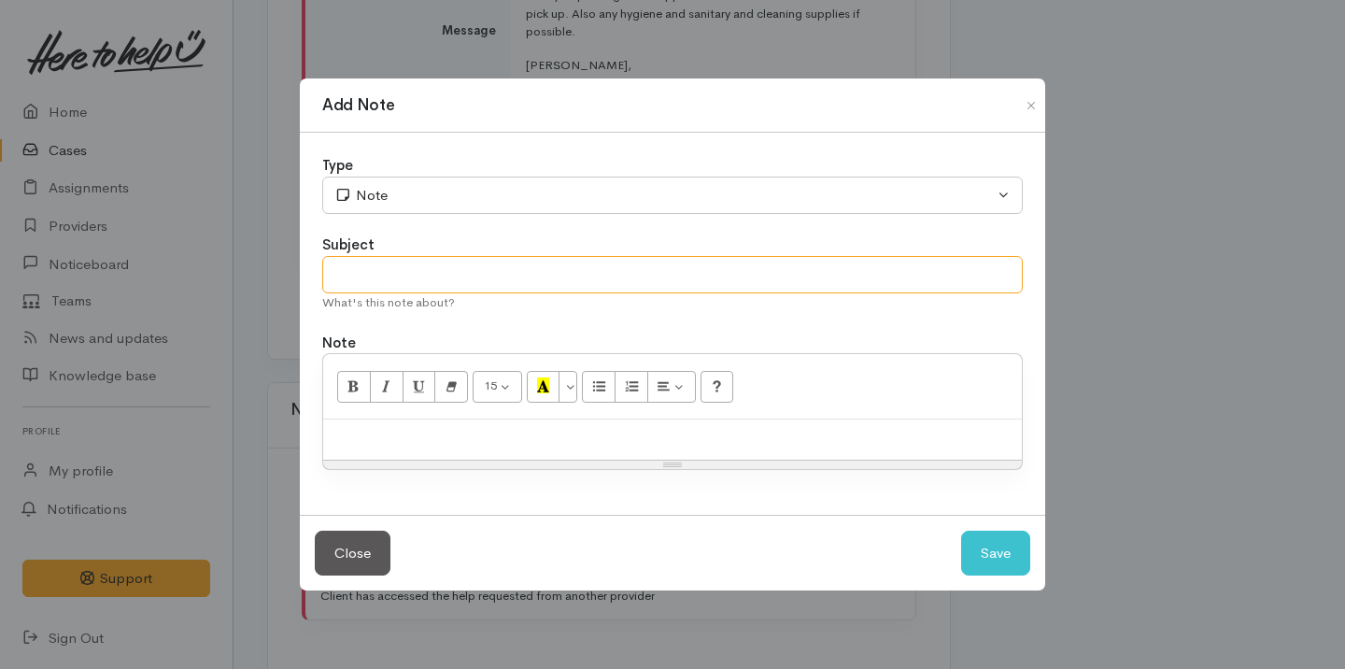
click at [520, 264] on input "text" at bounding box center [672, 275] width 701 height 38
type input "Spoke on the phone"
click at [738, 450] on div at bounding box center [672, 439] width 699 height 40
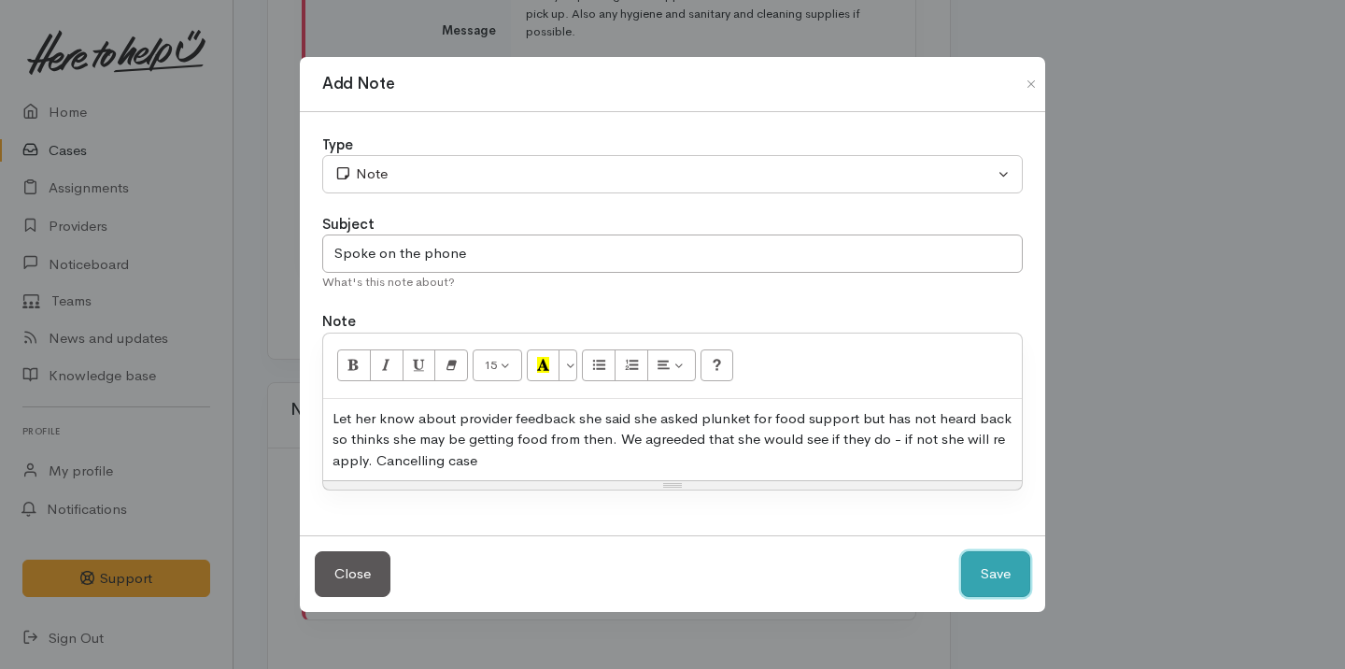
click at [1002, 575] on button "Save" at bounding box center [995, 574] width 69 height 46
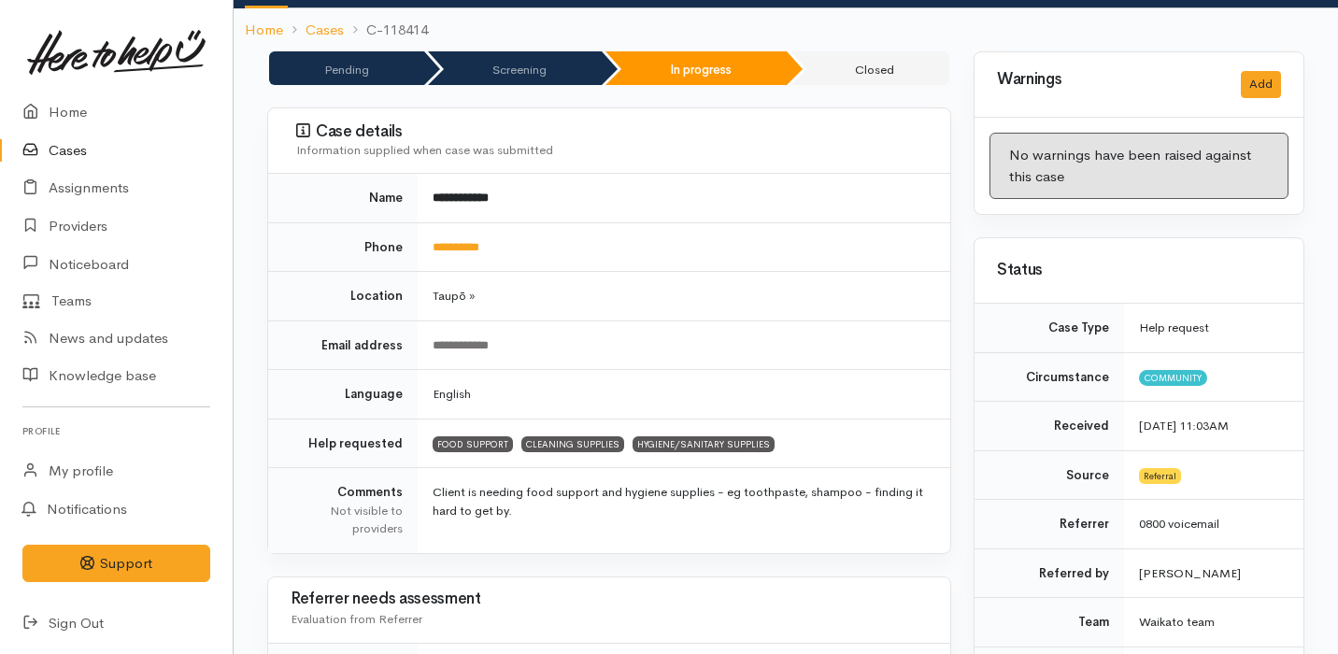
scroll to position [0, 0]
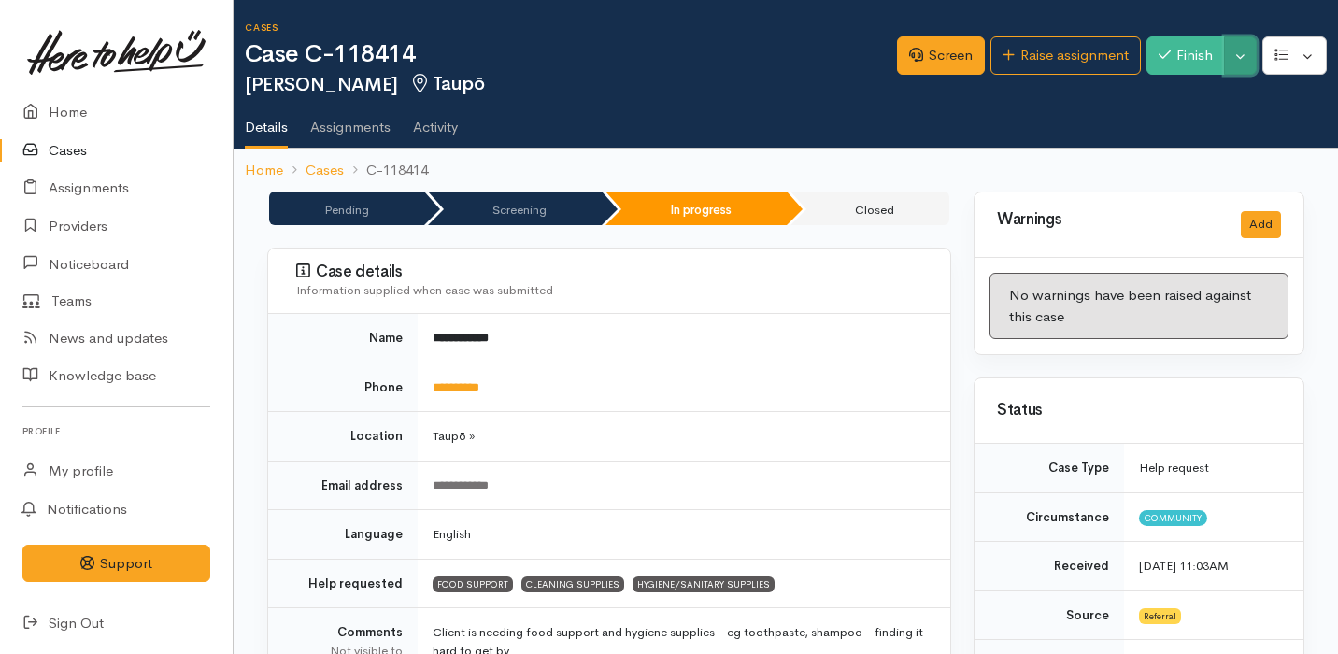
click at [1244, 41] on button "Toggle Dropdown" at bounding box center [1240, 55] width 33 height 38
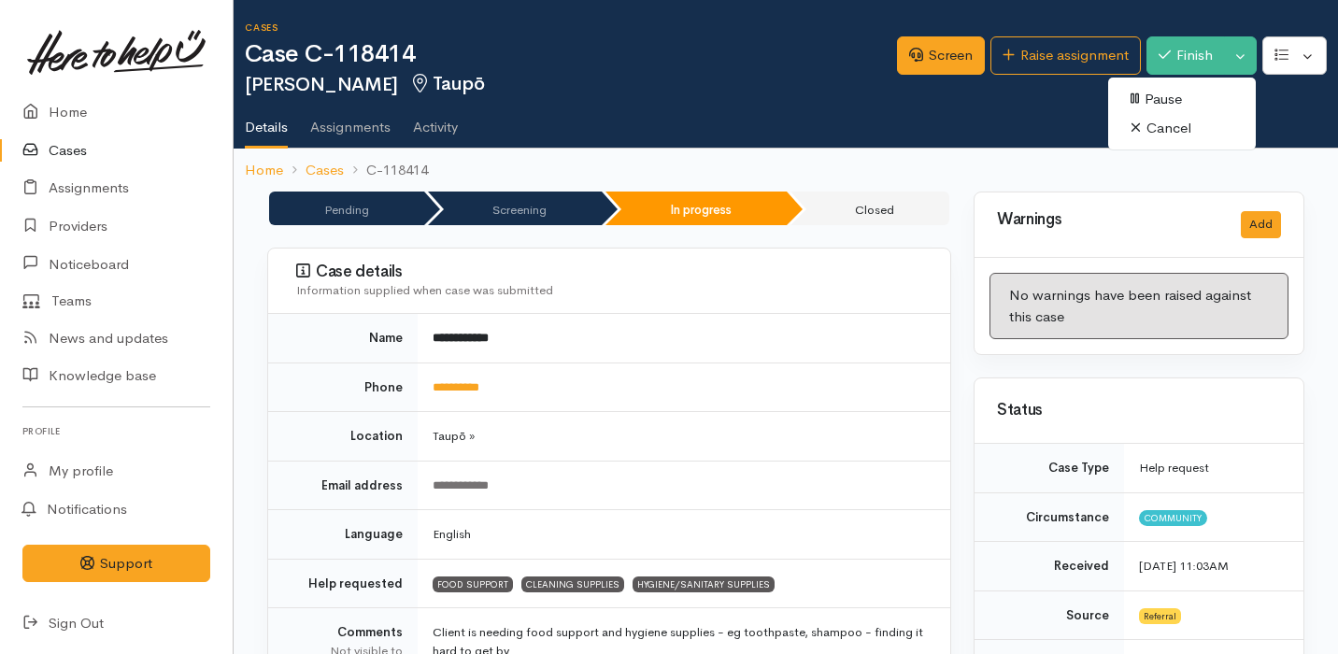
click at [1199, 138] on link "Cancel" at bounding box center [1182, 128] width 148 height 29
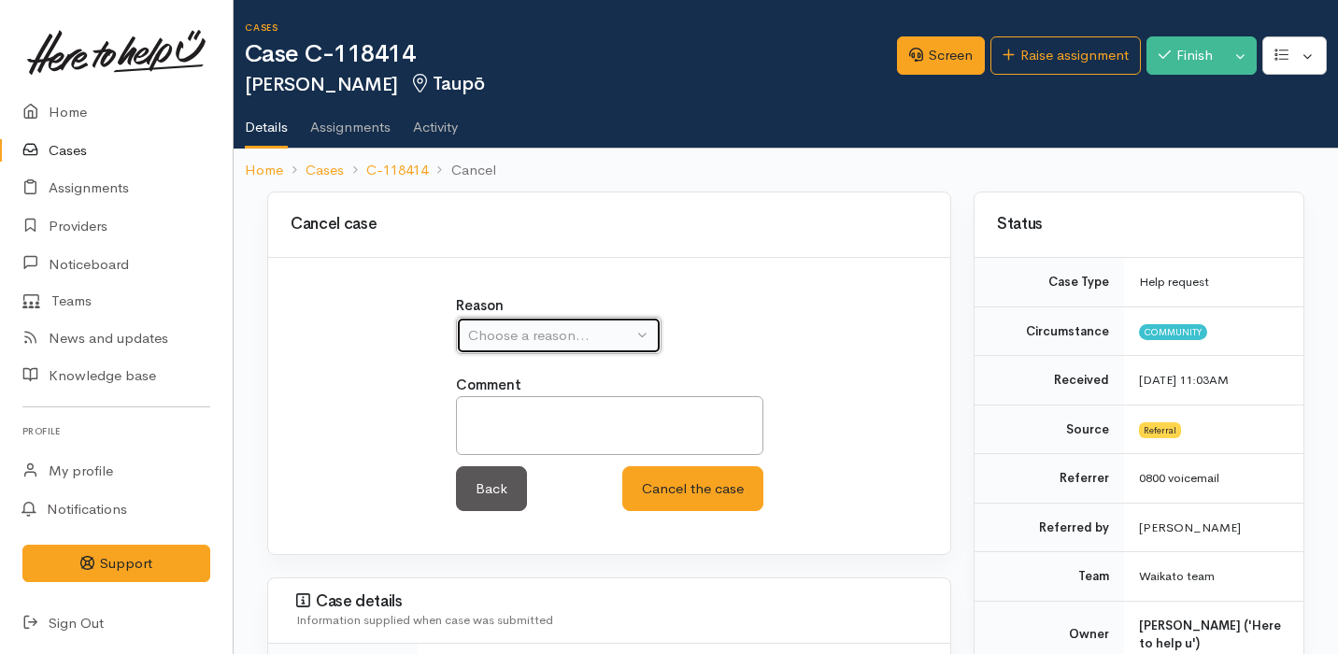
click at [607, 348] on button "Choose a reason..." at bounding box center [559, 336] width 206 height 38
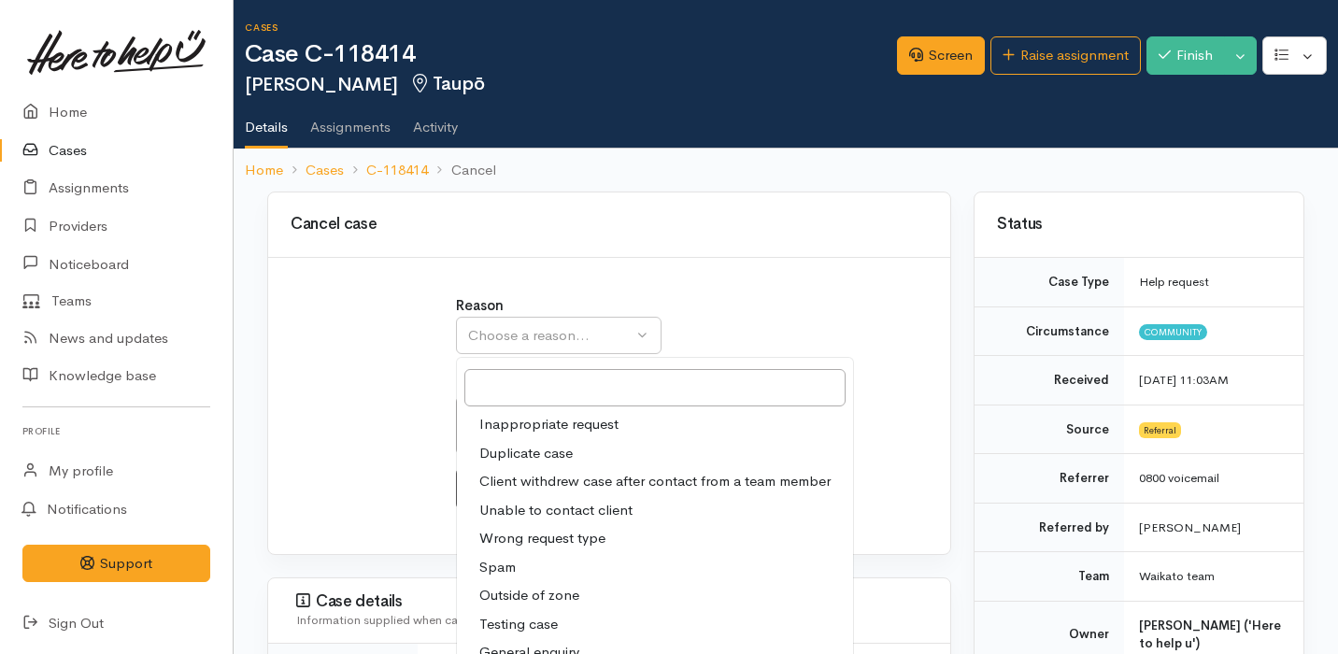
click at [589, 481] on span "Client withdrew case after contact from a team member" at bounding box center [654, 481] width 351 height 21
select select "3"
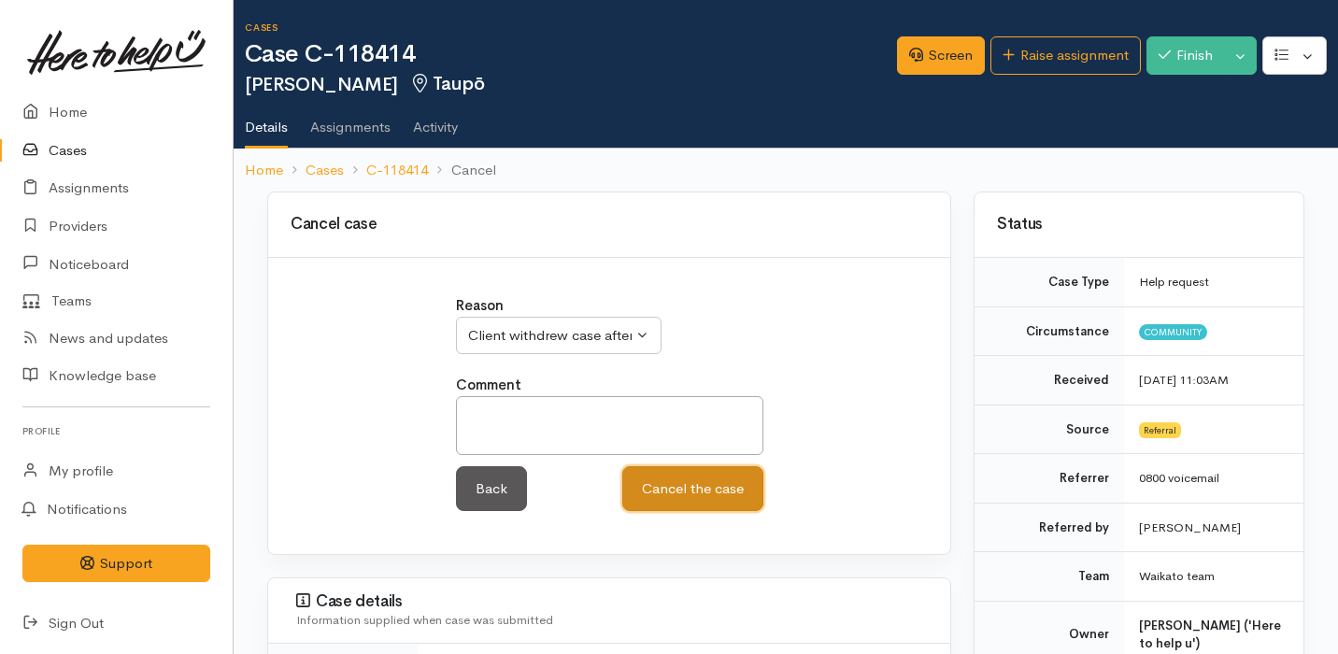
click at [680, 480] on button "Cancel the case" at bounding box center [692, 489] width 141 height 46
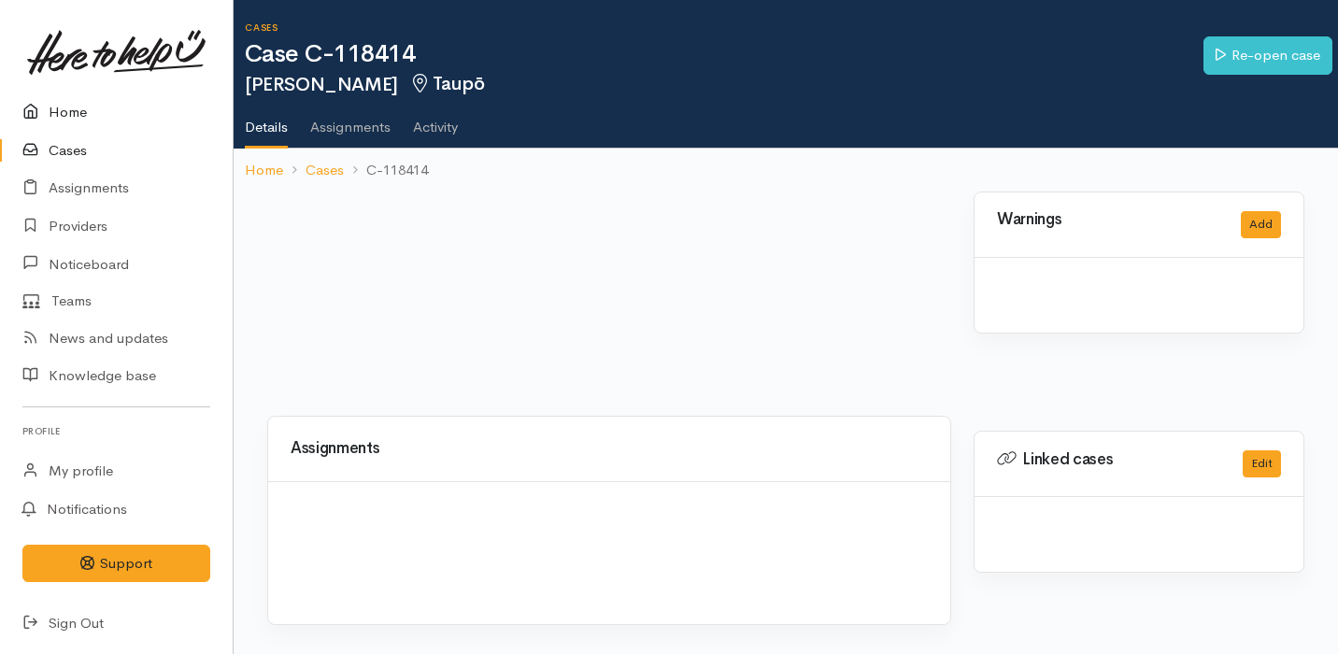
click at [115, 116] on link "Home" at bounding box center [116, 112] width 233 height 38
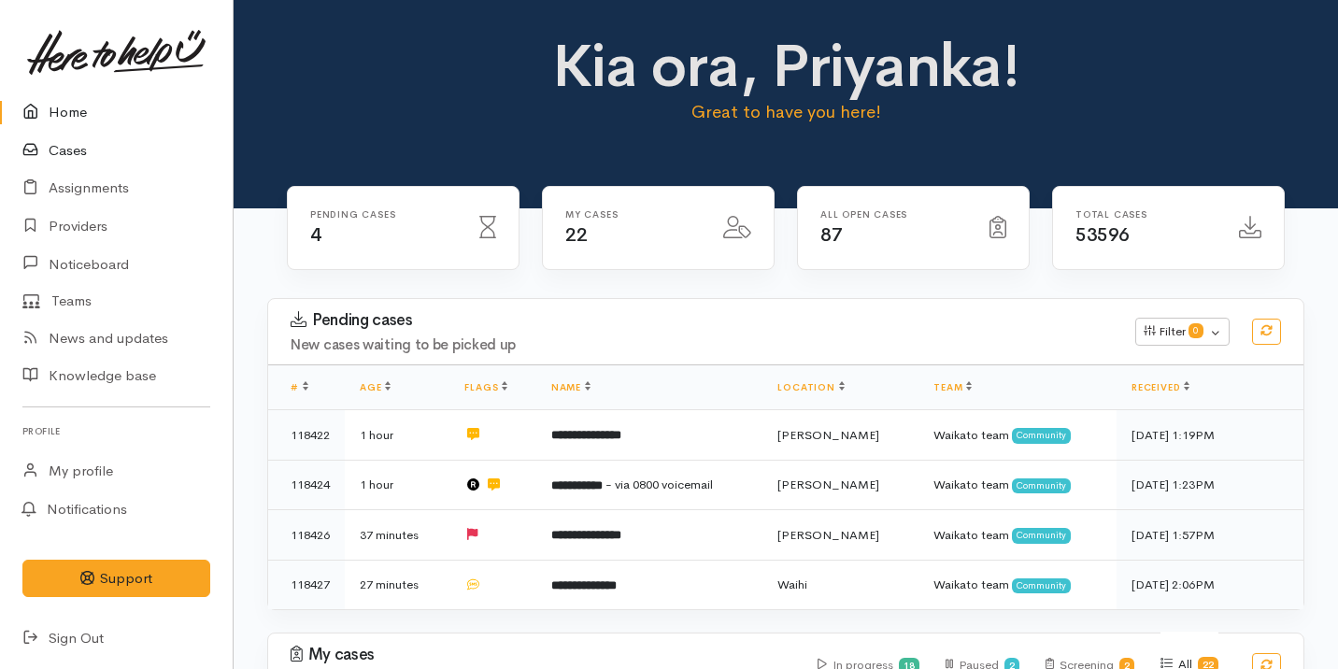
click at [127, 145] on link "Cases" at bounding box center [116, 151] width 233 height 38
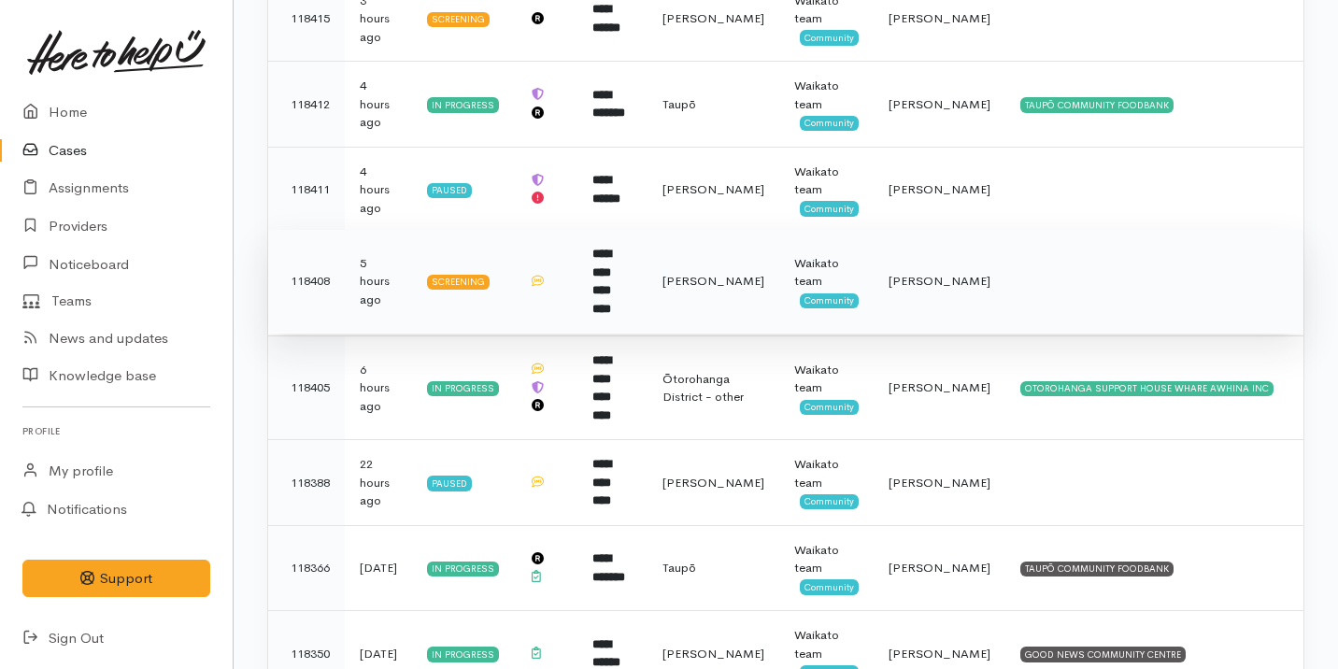
scroll to position [489, 0]
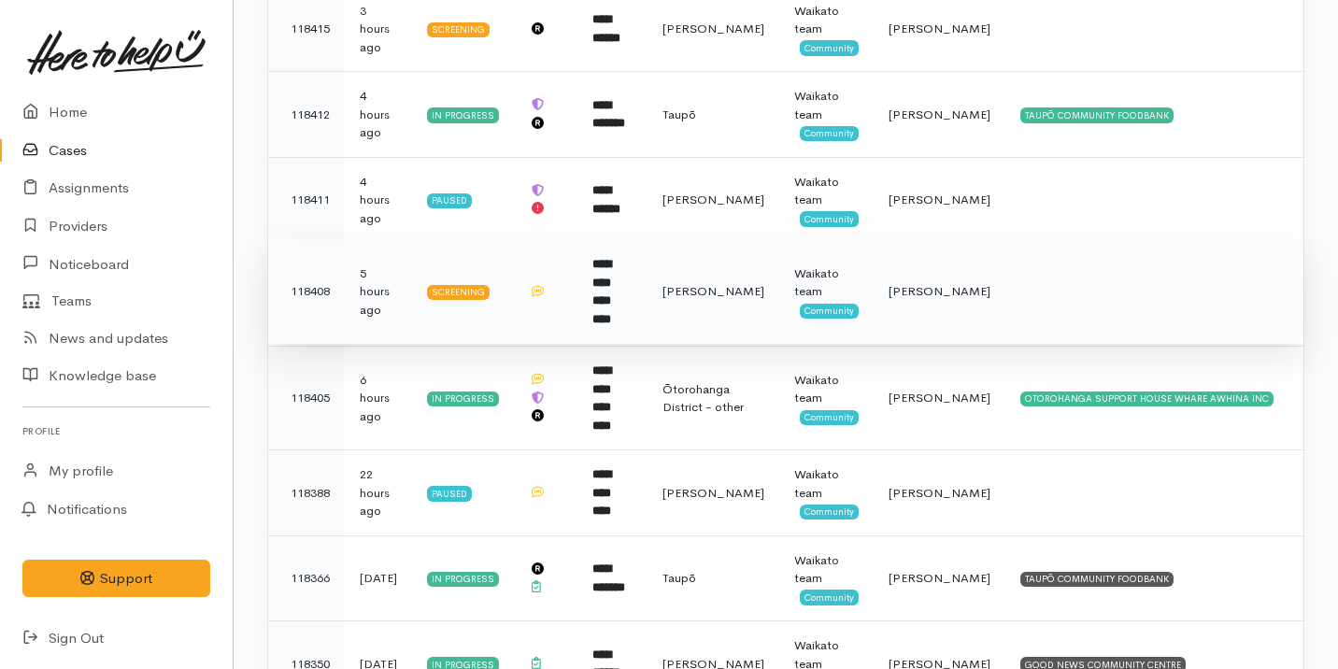
click at [647, 284] on td "**********" at bounding box center [612, 292] width 70 height 104
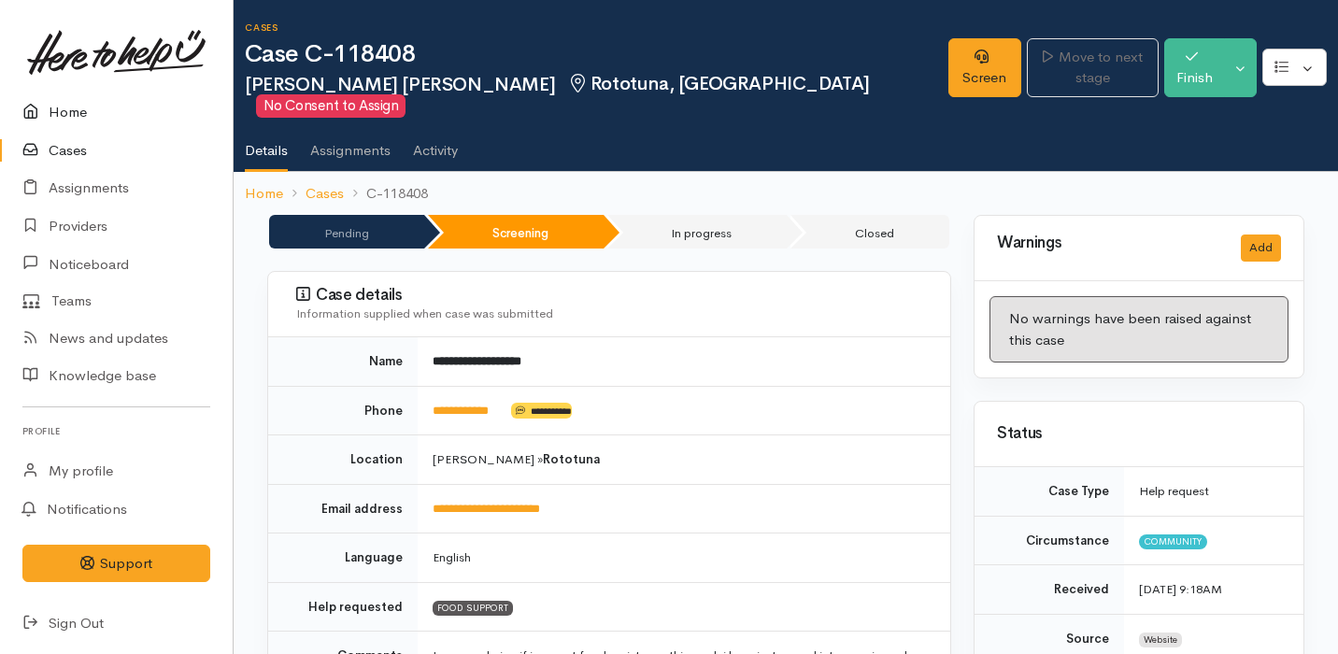
click at [146, 107] on link "Home" at bounding box center [116, 112] width 233 height 38
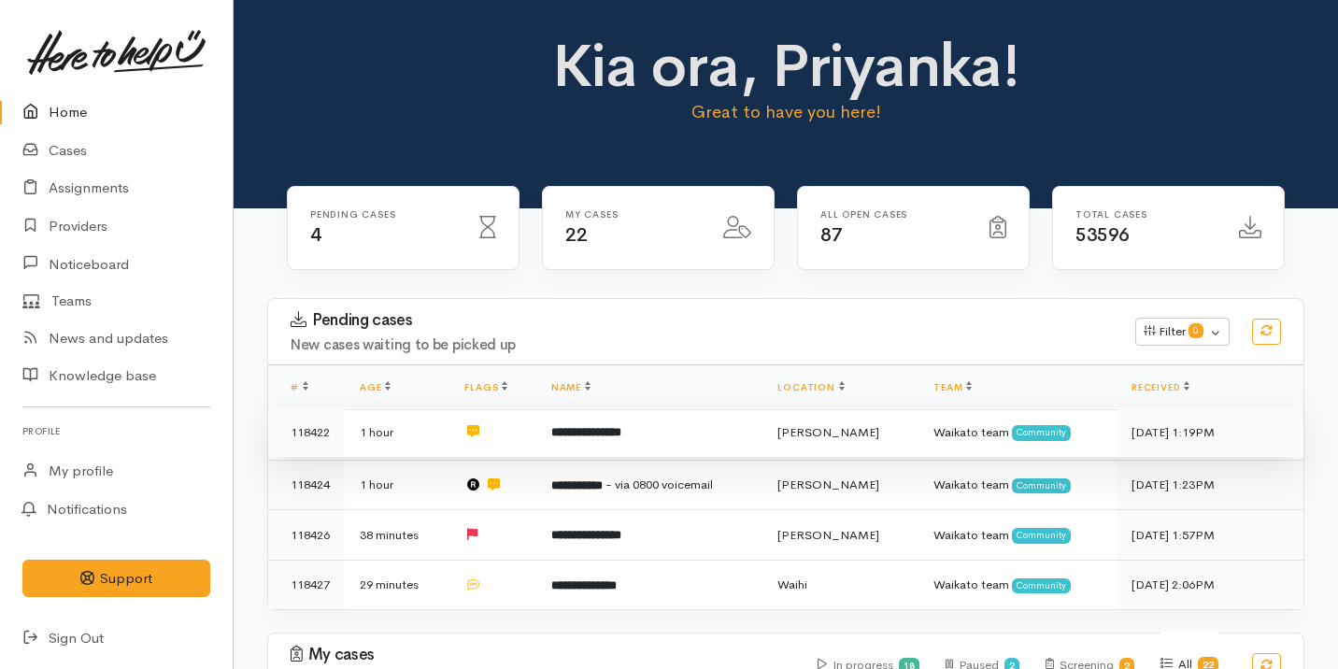
click at [679, 425] on td "**********" at bounding box center [649, 432] width 227 height 50
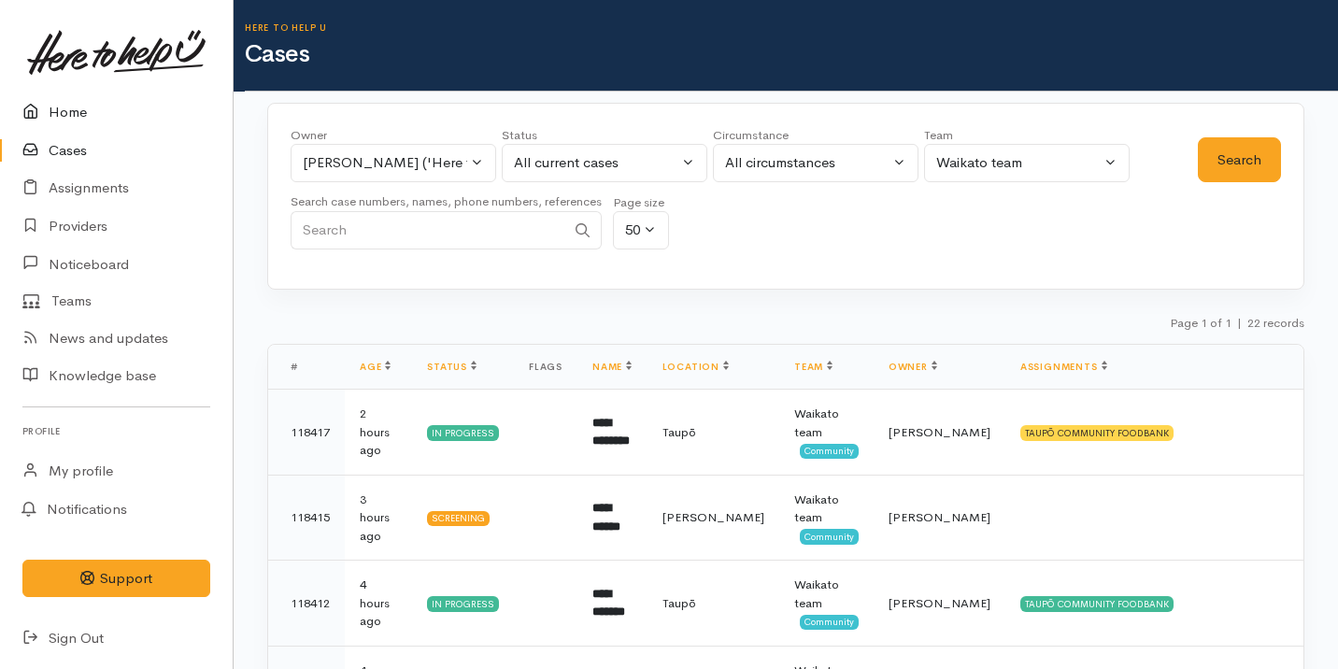
click at [111, 115] on link "Home" at bounding box center [116, 112] width 233 height 38
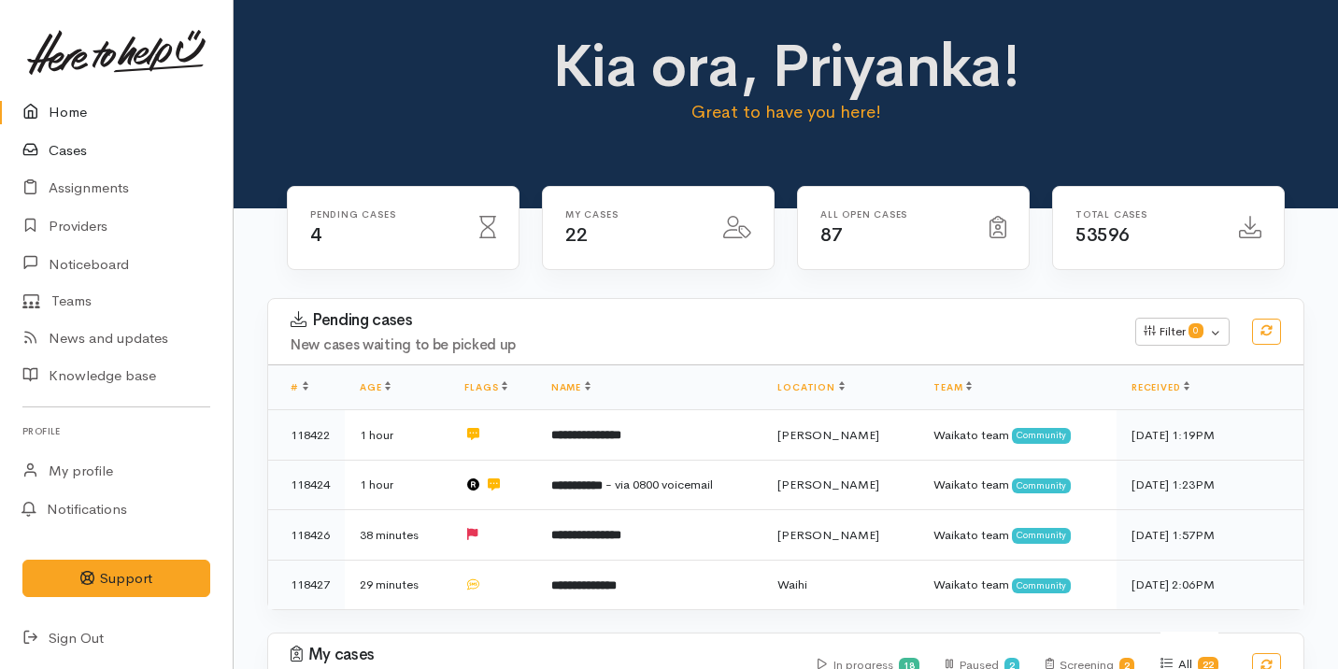
click at [136, 152] on link "Cases" at bounding box center [116, 151] width 233 height 38
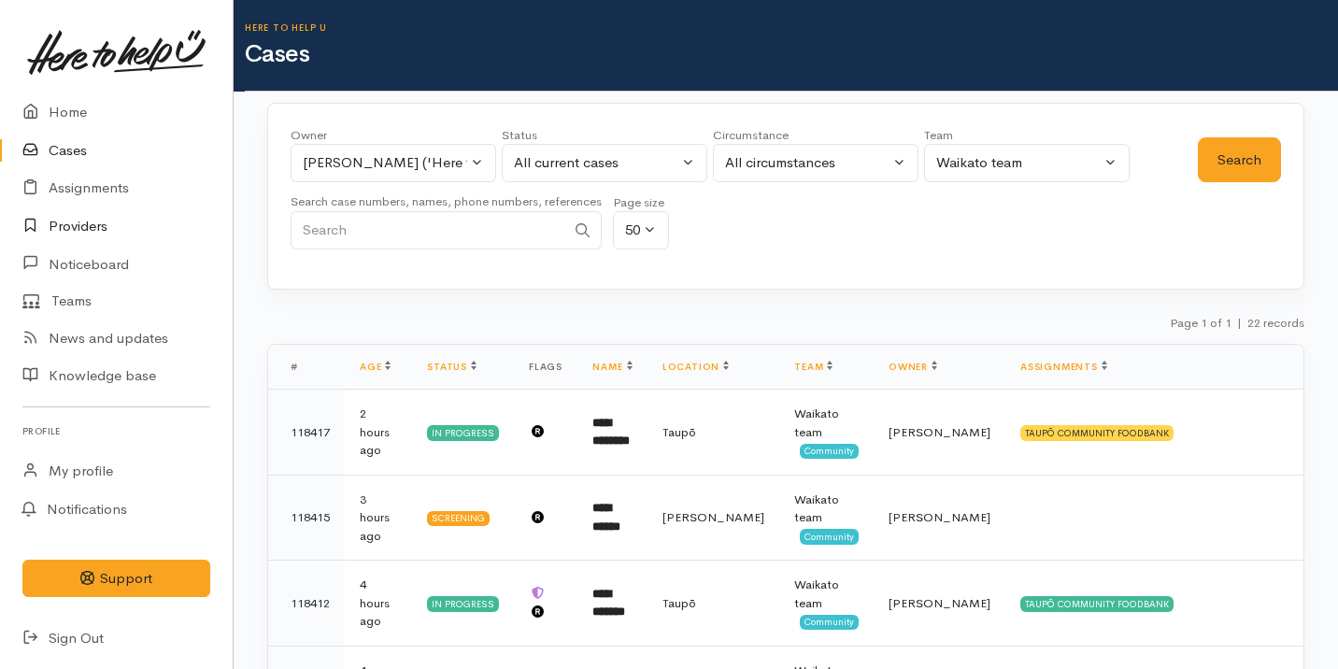
click at [149, 237] on link "Providers" at bounding box center [116, 226] width 233 height 38
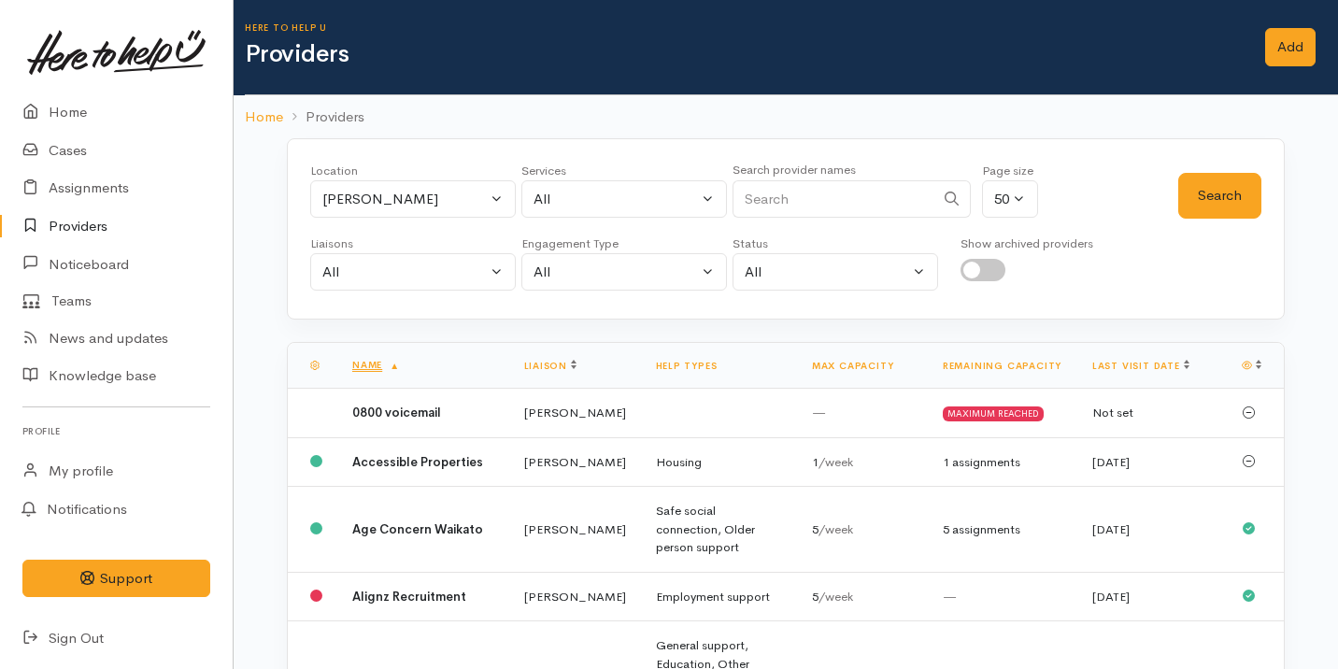
scroll to position [267, 0]
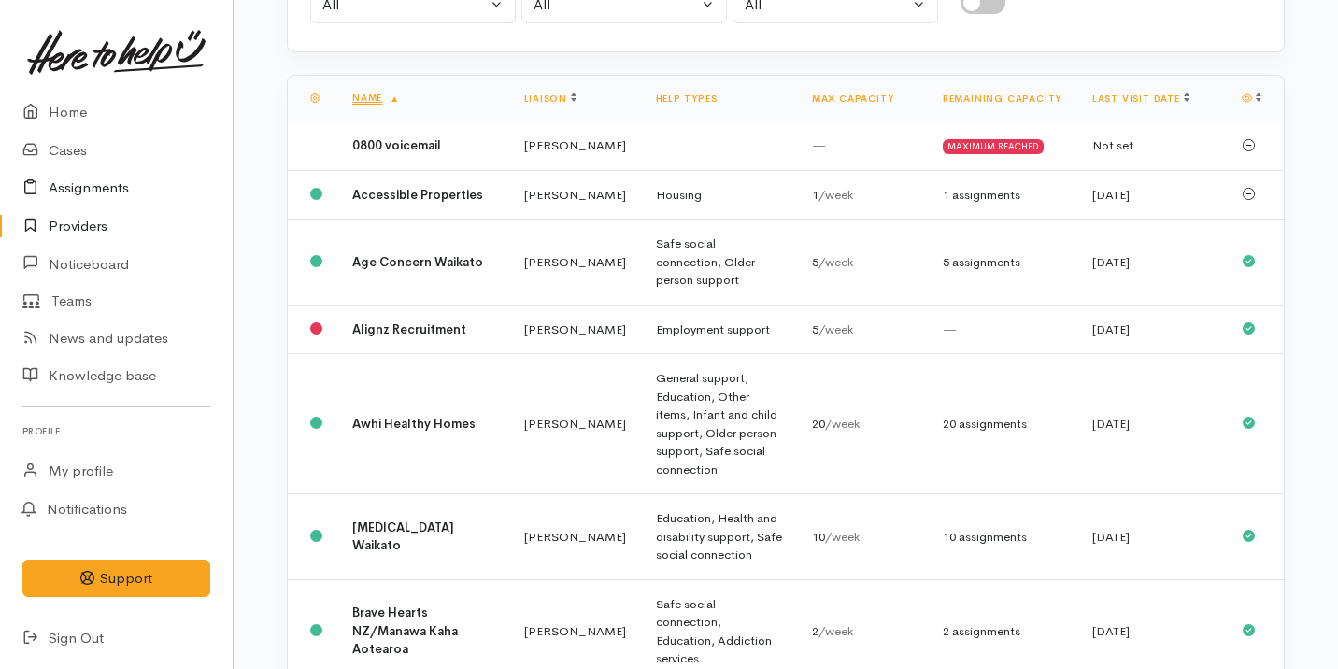
click at [141, 186] on link "Assignments" at bounding box center [116, 188] width 233 height 38
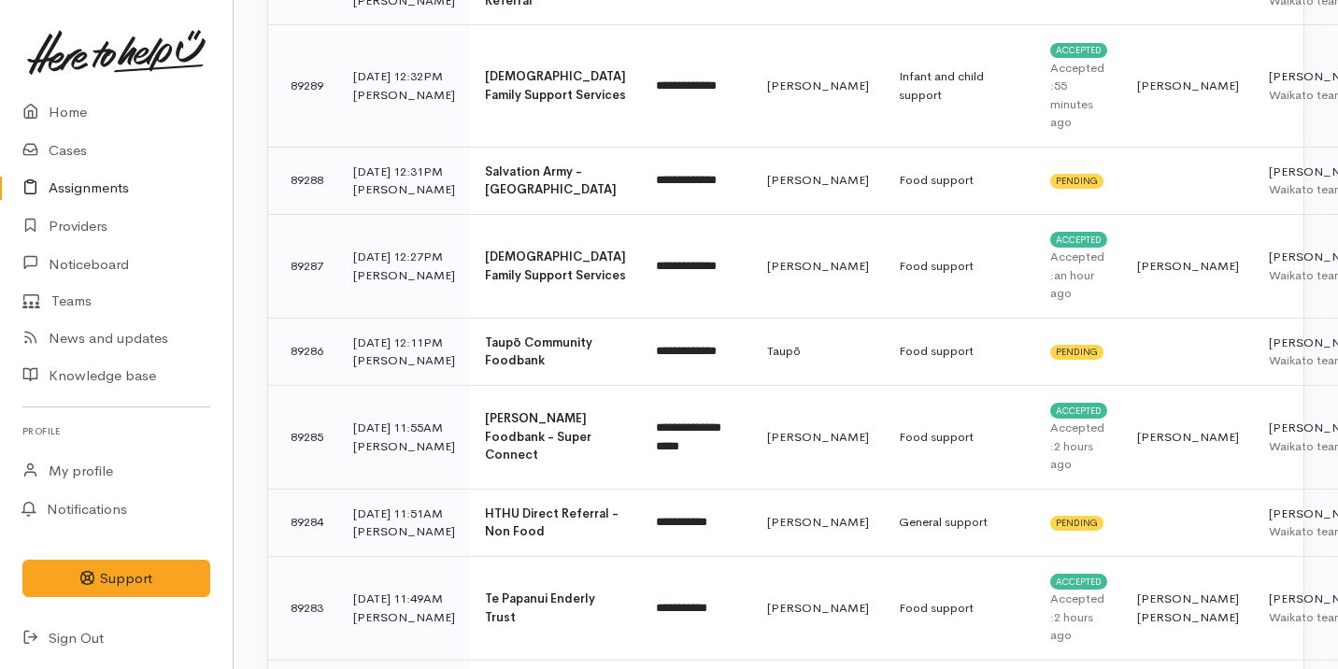
scroll to position [687, 0]
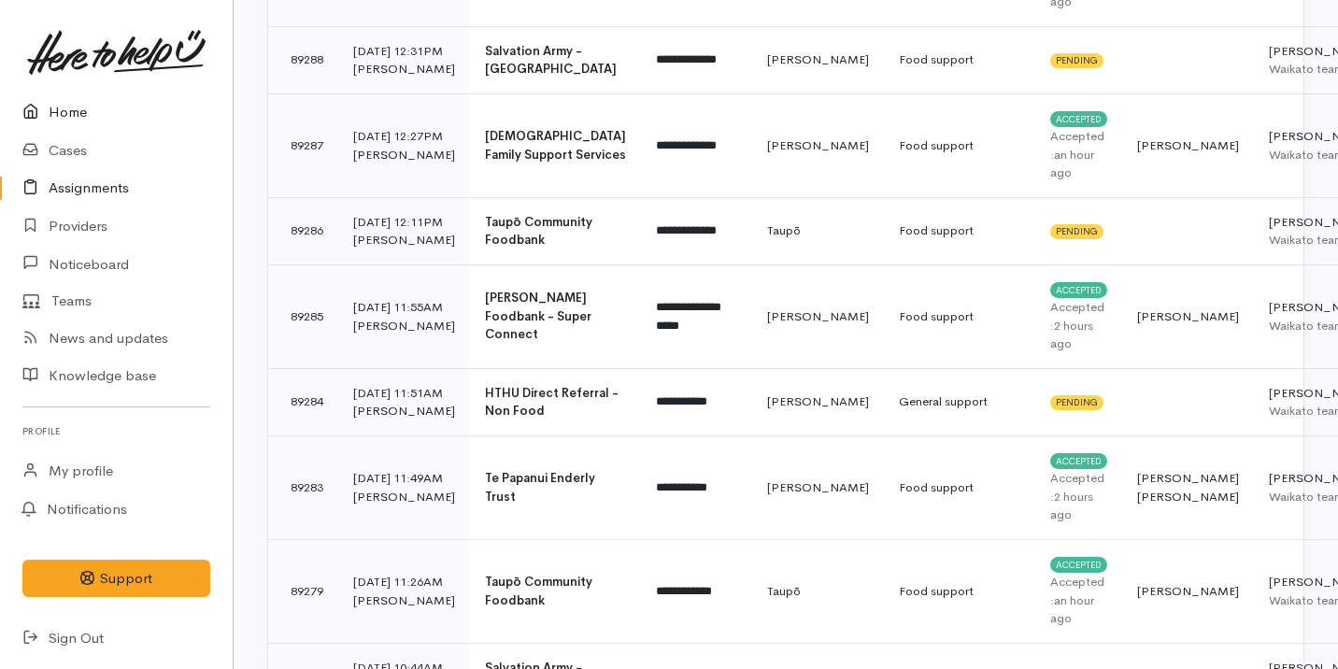
click at [59, 105] on link "Home" at bounding box center [116, 112] width 233 height 38
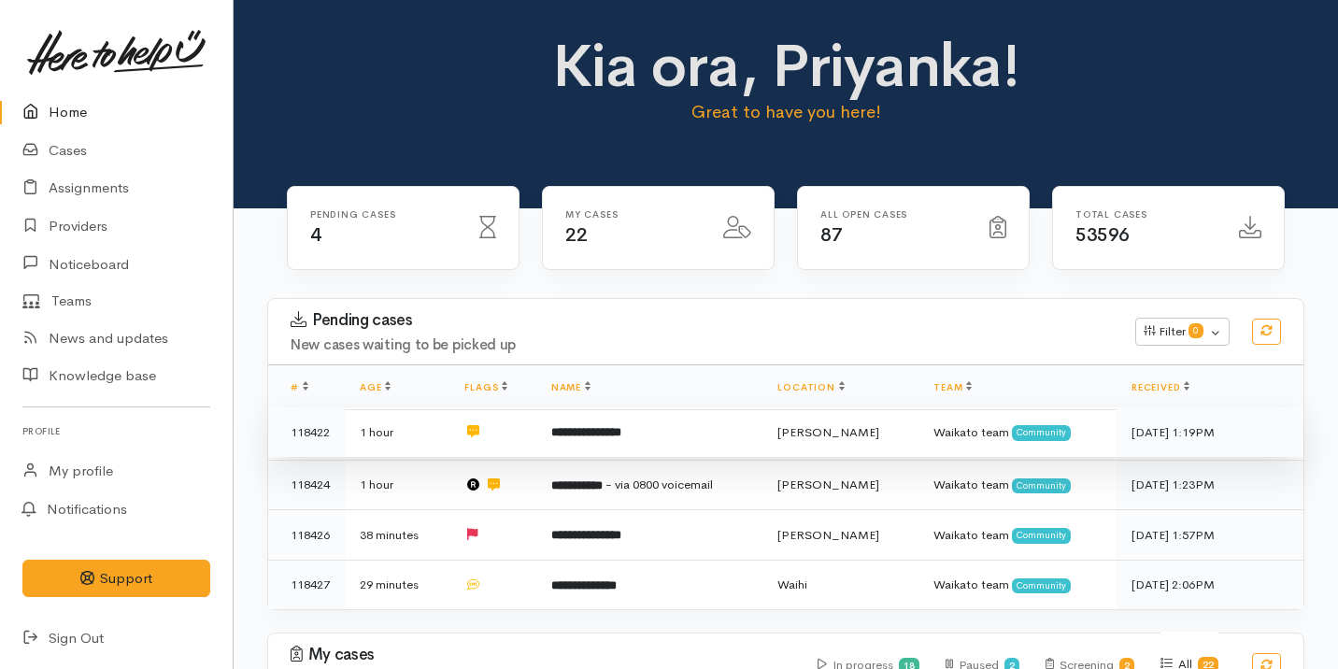
click at [697, 418] on td "**********" at bounding box center [649, 432] width 227 height 50
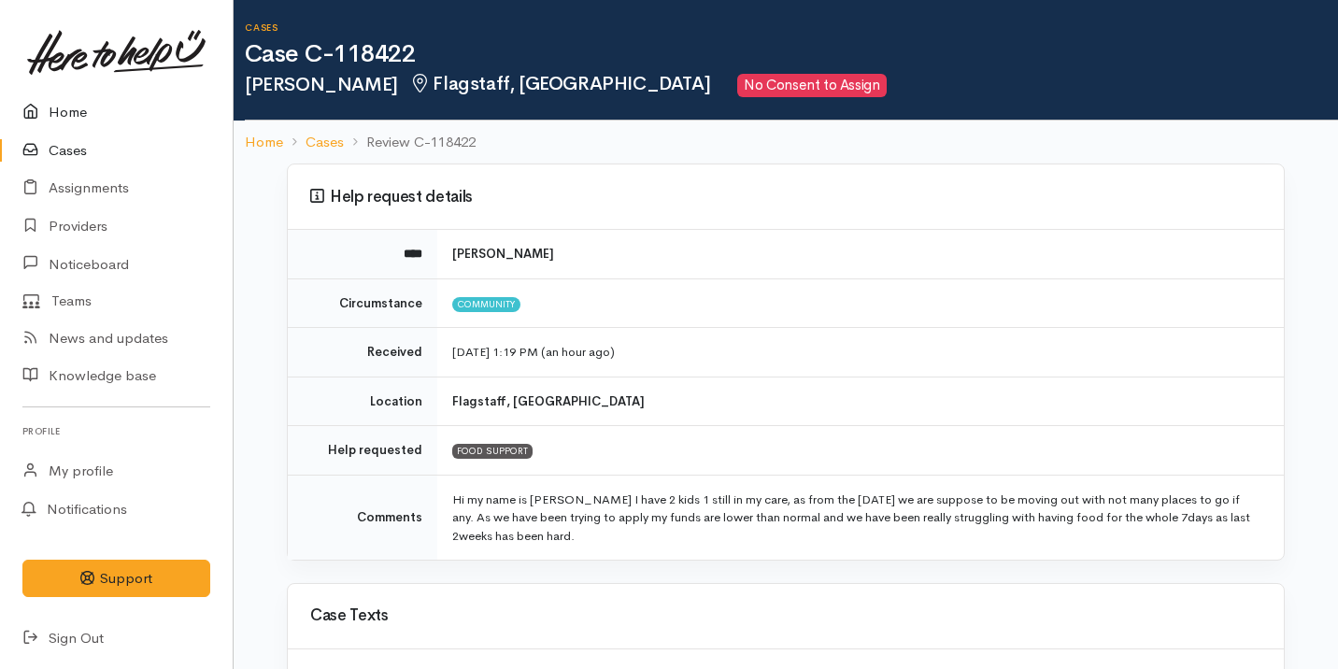
click at [89, 107] on link "Home" at bounding box center [116, 112] width 233 height 38
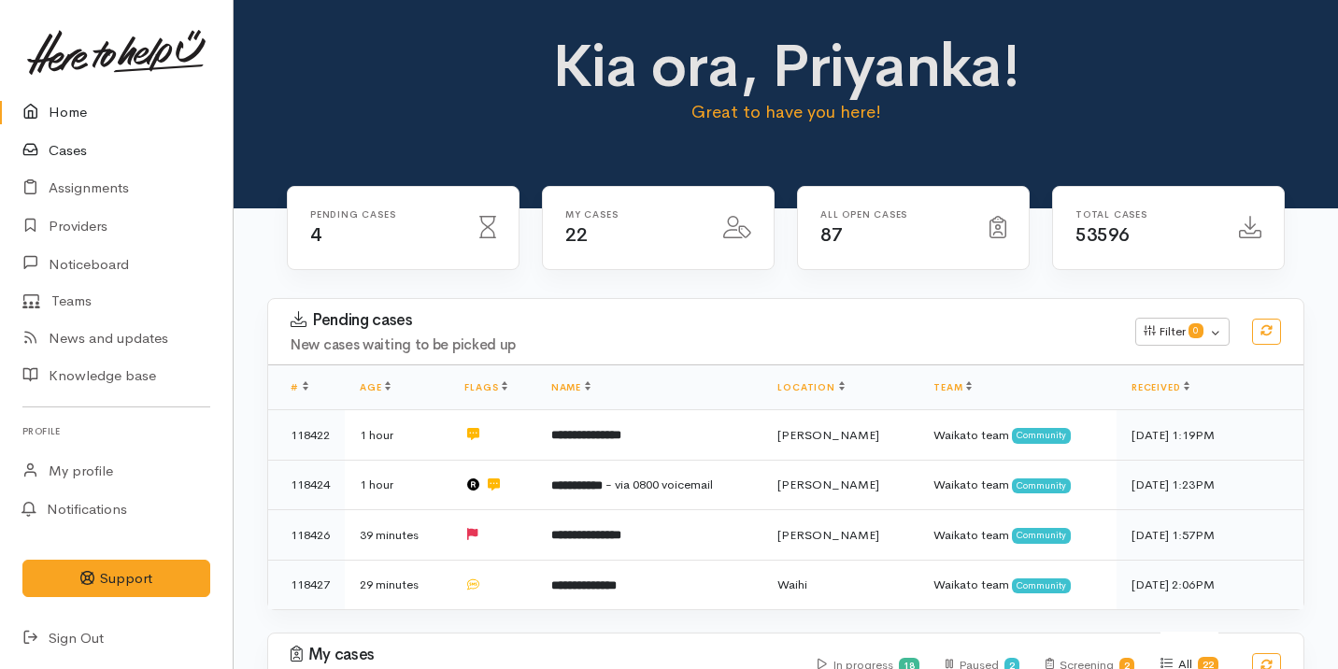
click at [54, 151] on link "Cases" at bounding box center [116, 151] width 233 height 38
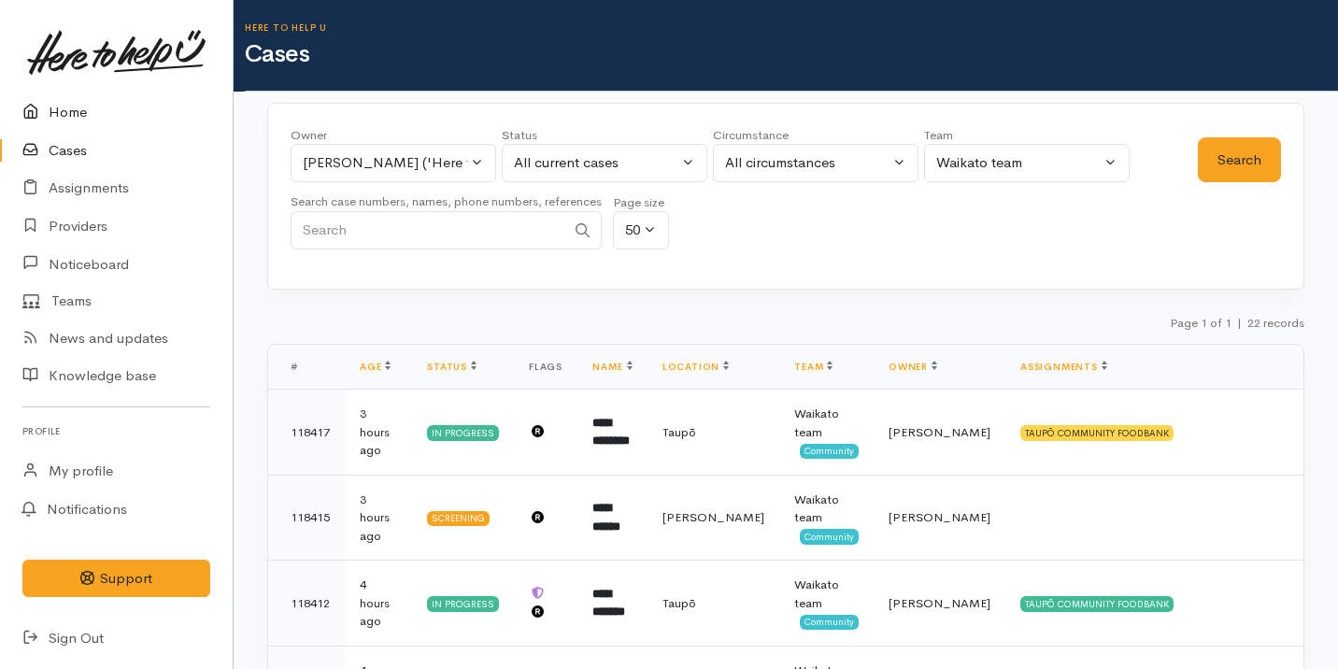
click at [179, 121] on link "Home" at bounding box center [116, 112] width 233 height 38
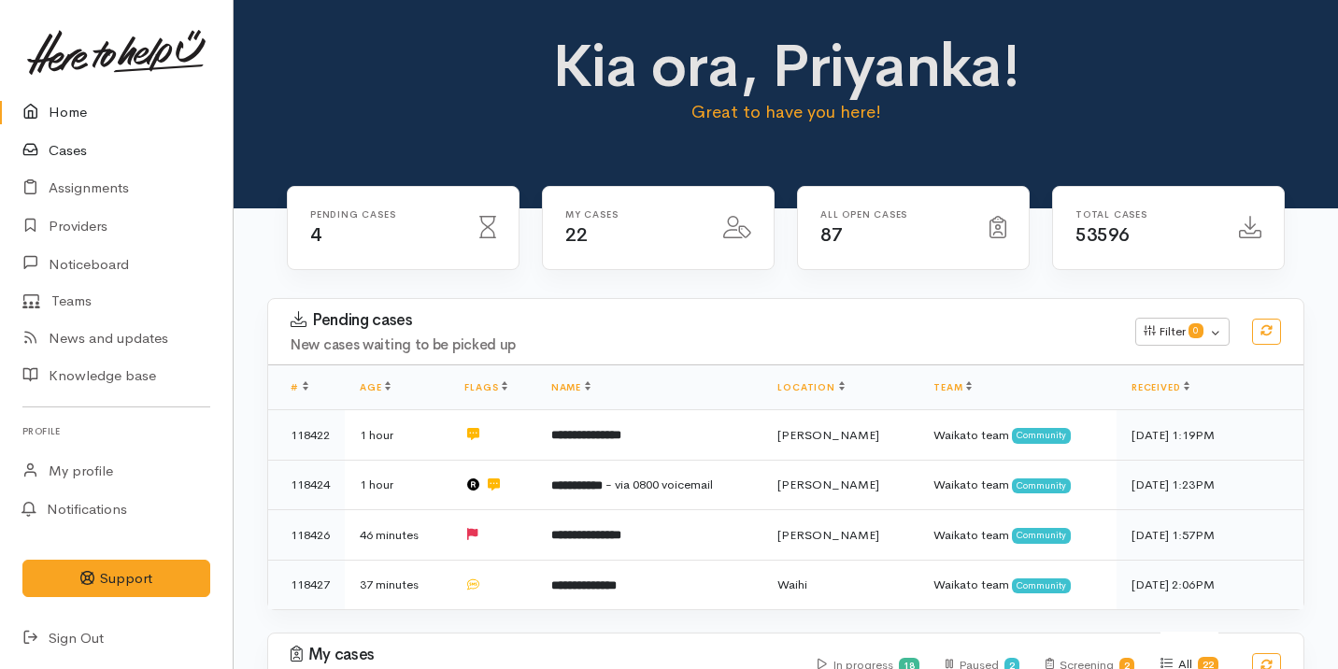
click at [179, 150] on link "Cases" at bounding box center [116, 151] width 233 height 38
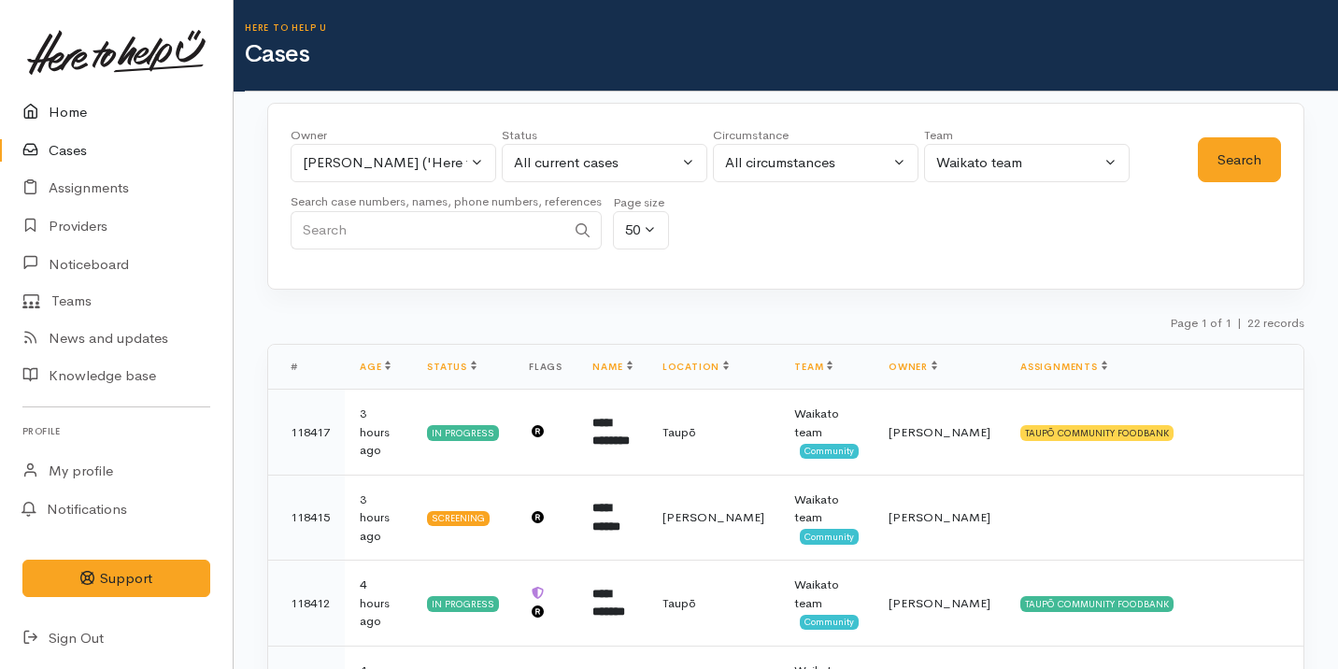
click at [59, 115] on link "Home" at bounding box center [116, 112] width 233 height 38
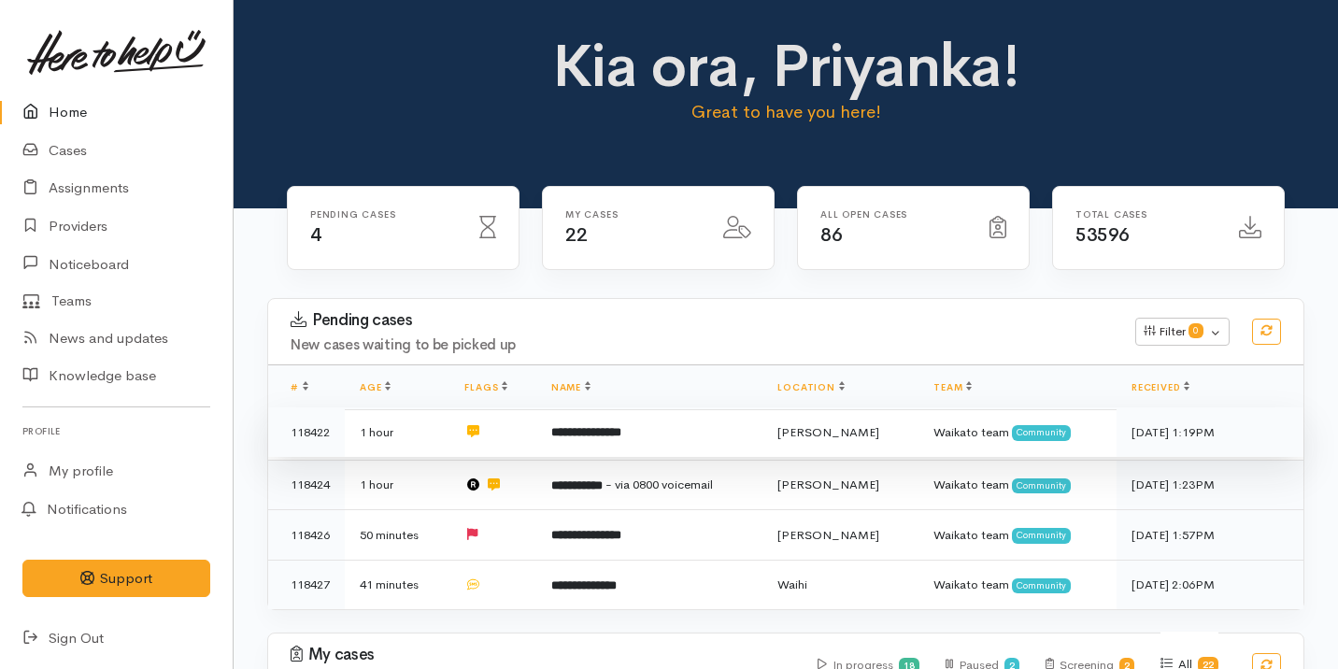
click at [708, 442] on td "**********" at bounding box center [649, 432] width 227 height 50
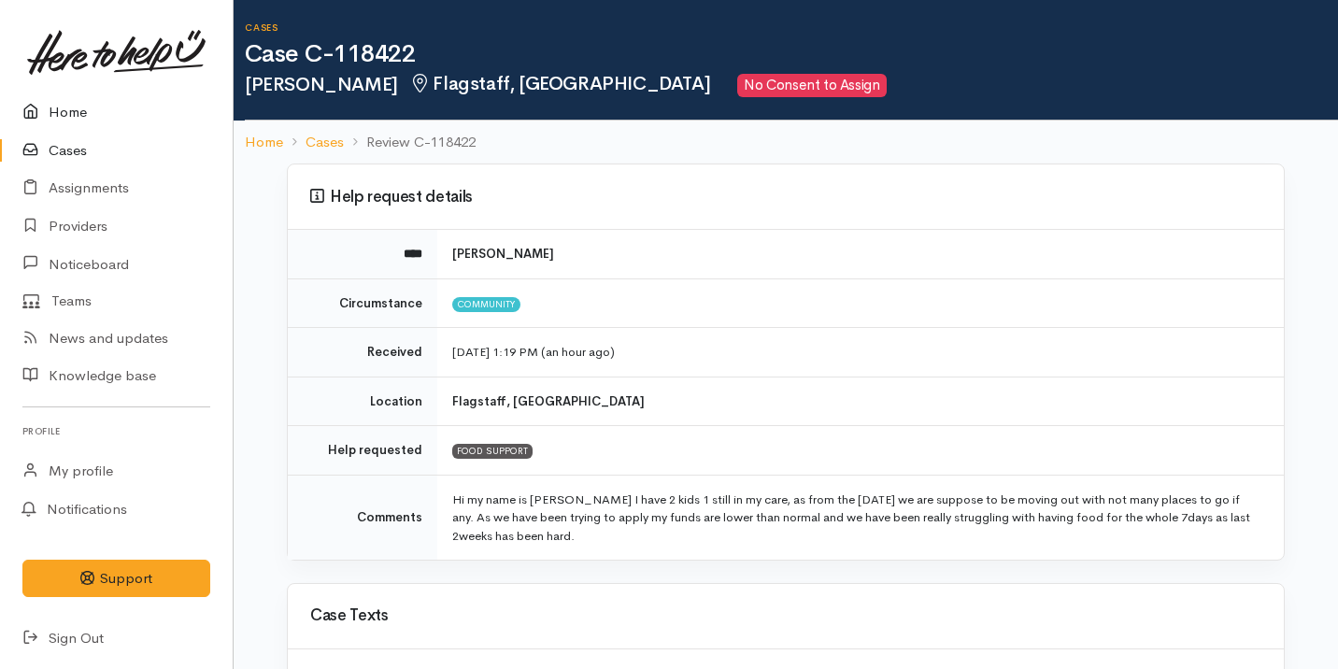
click at [139, 110] on link "Home" at bounding box center [116, 112] width 233 height 38
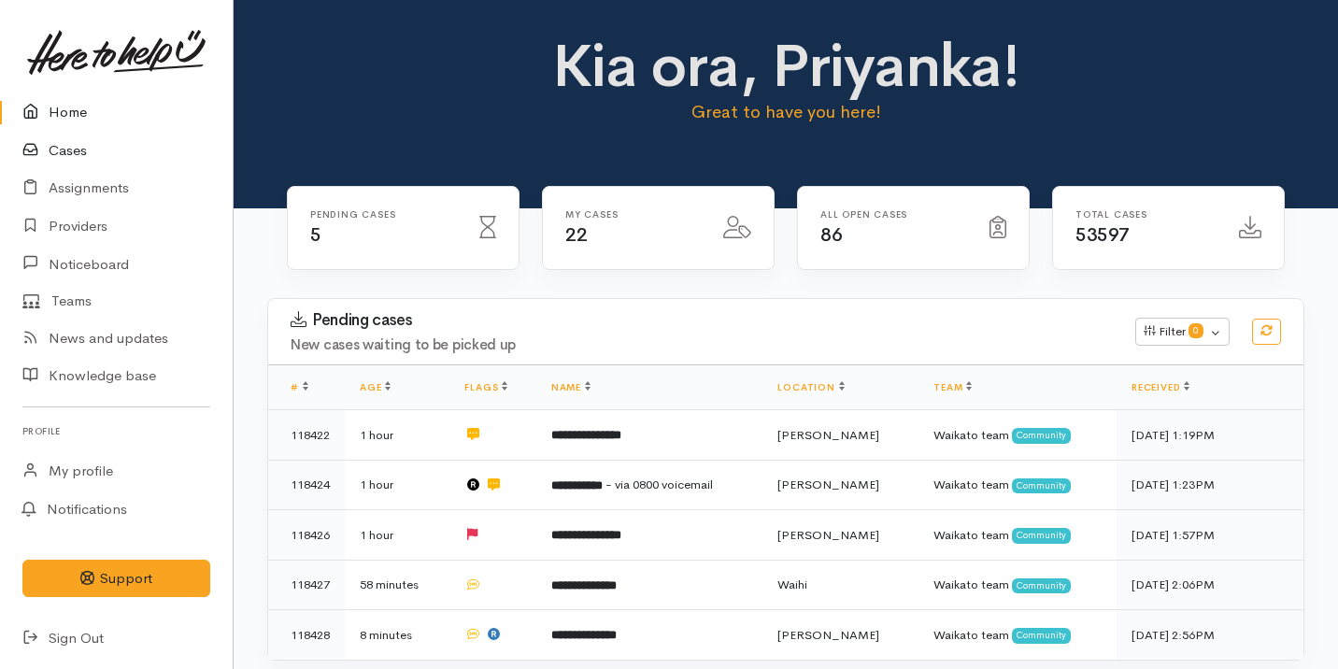
click at [63, 149] on link "Cases" at bounding box center [116, 151] width 233 height 38
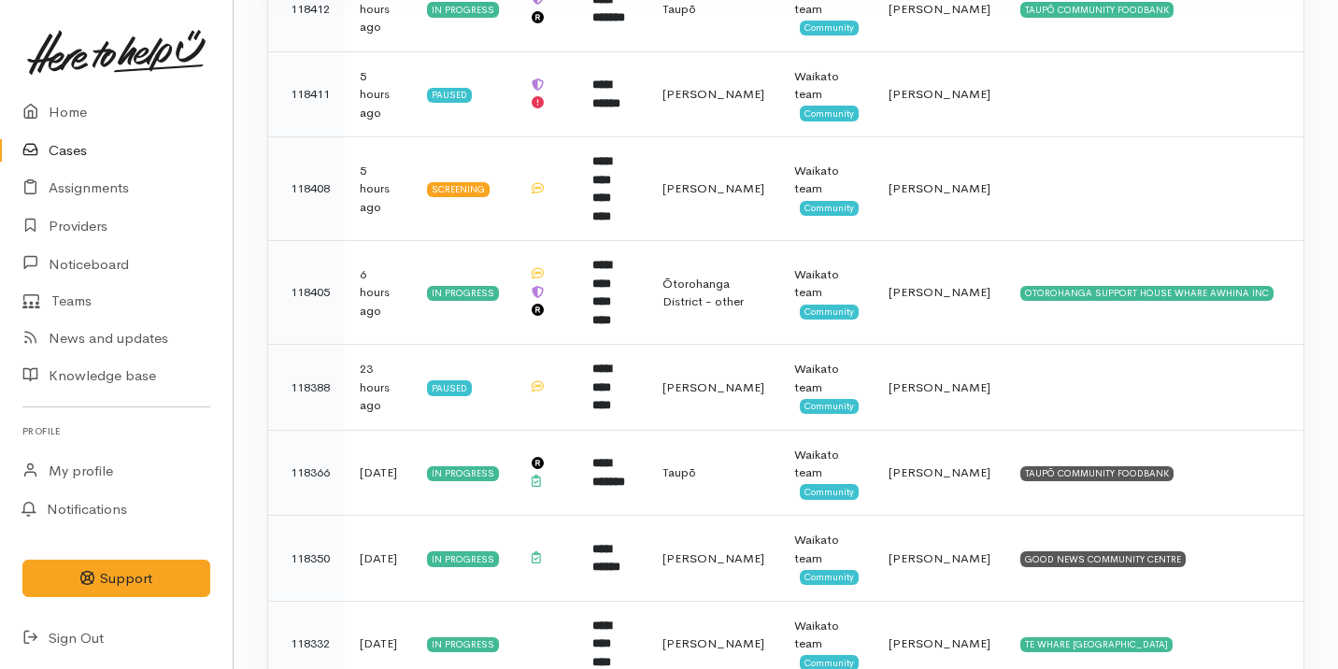
scroll to position [593, 0]
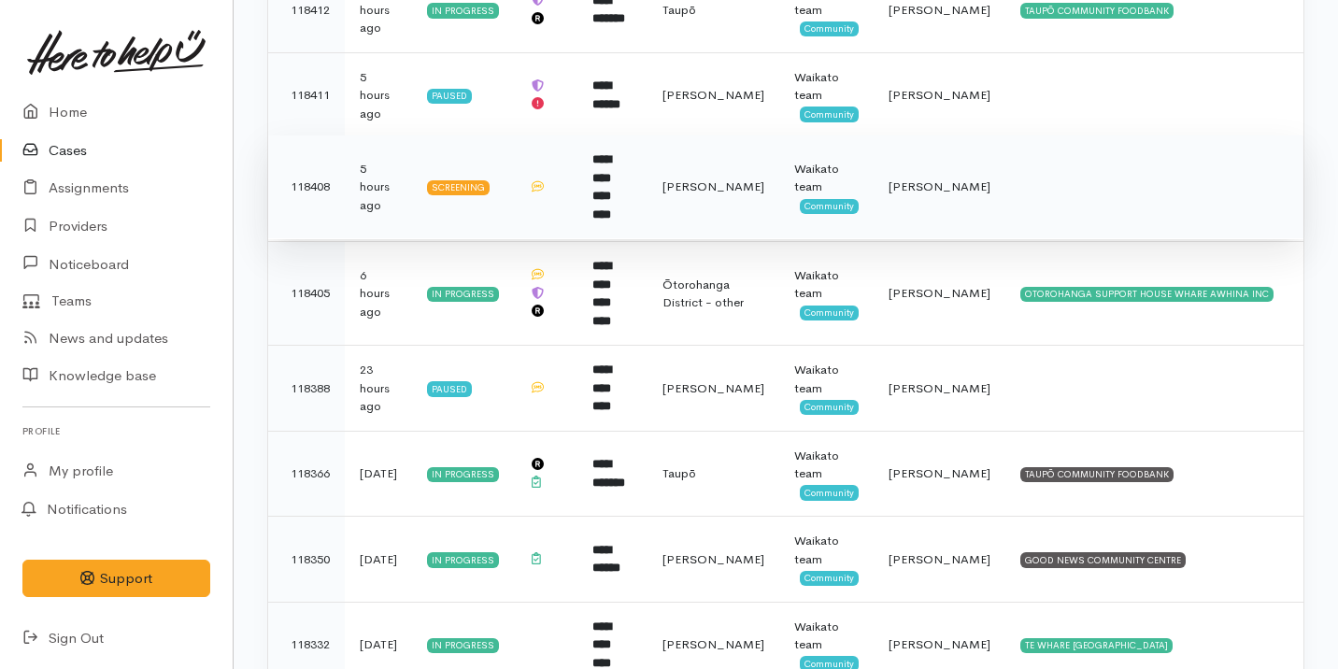
click at [611, 181] on b "**********" at bounding box center [601, 186] width 19 height 67
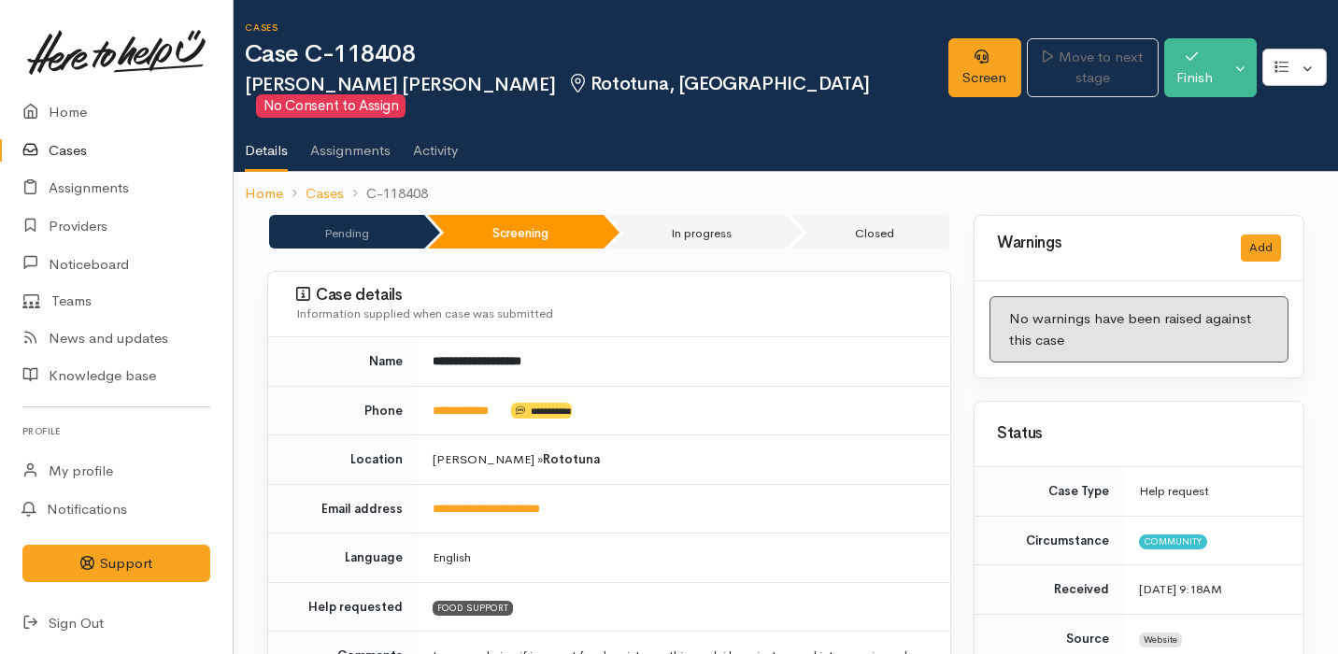
click at [97, 158] on link "Cases" at bounding box center [116, 151] width 233 height 38
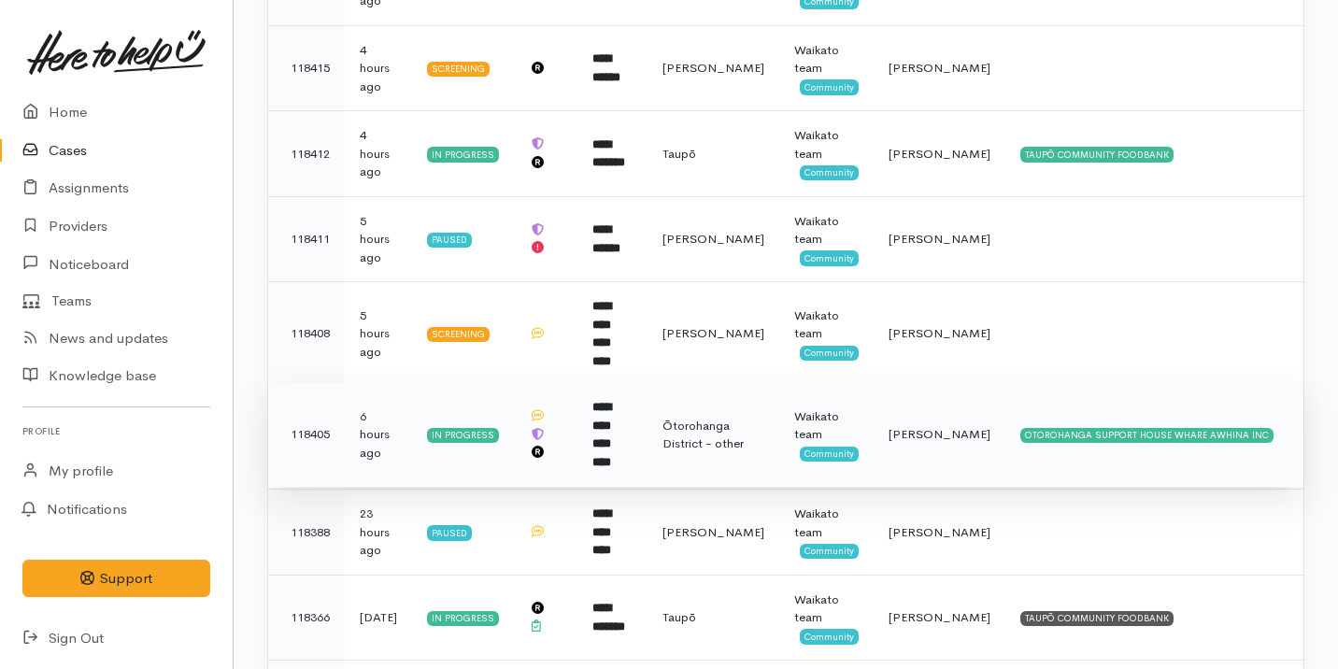
scroll to position [643, 0]
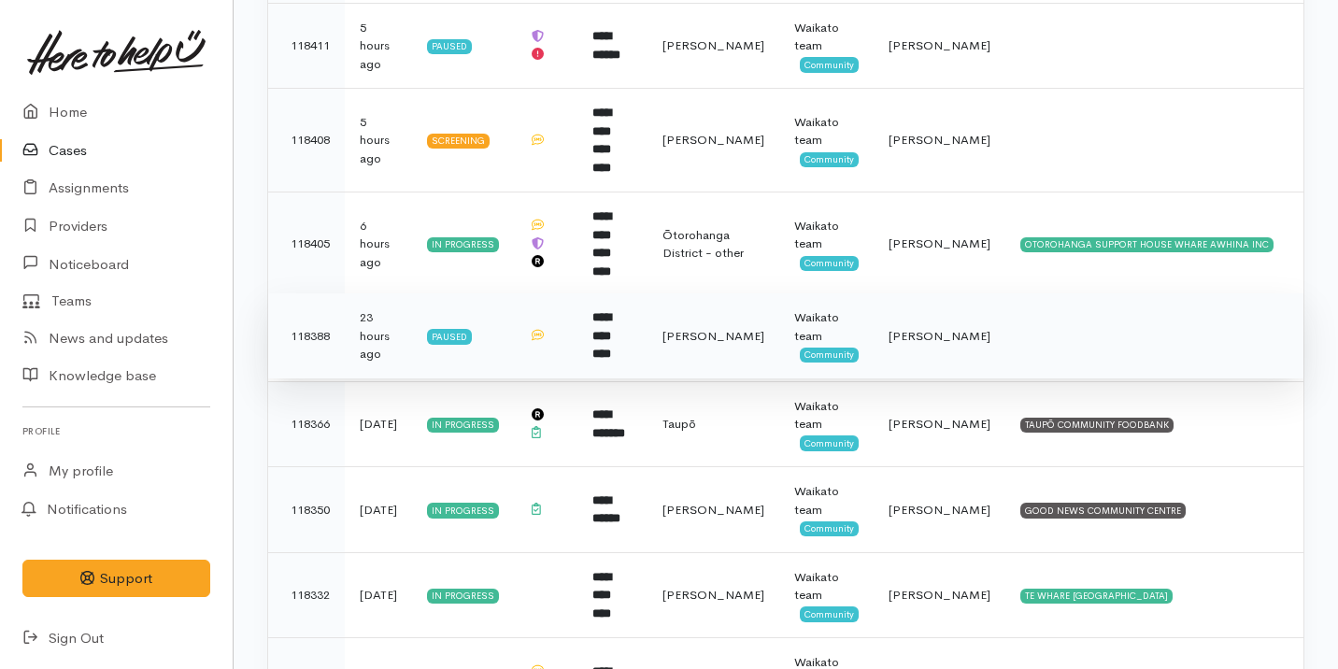
click at [647, 293] on td "**********" at bounding box center [612, 336] width 70 height 86
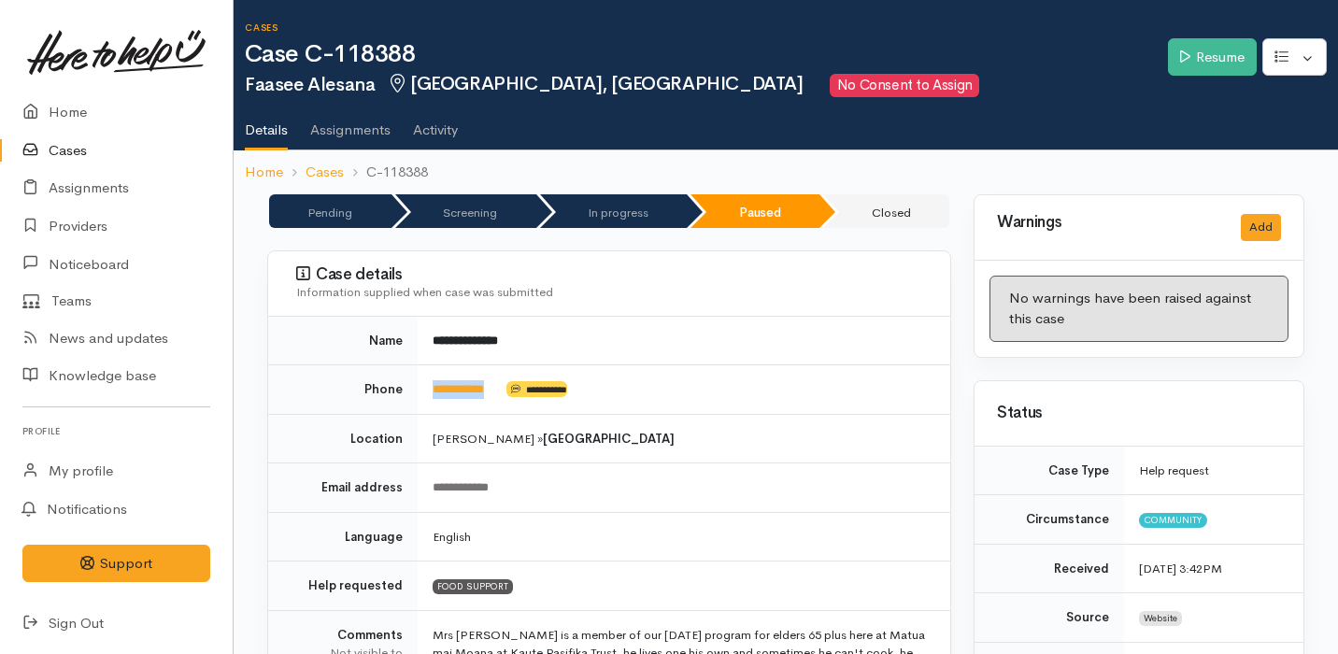
drag, startPoint x: 507, startPoint y: 386, endPoint x: 419, endPoint y: 386, distance: 88.8
click at [419, 386] on td "**********" at bounding box center [684, 390] width 533 height 50
copy td "**********"
click at [1210, 62] on link "Resume" at bounding box center [1212, 57] width 89 height 38
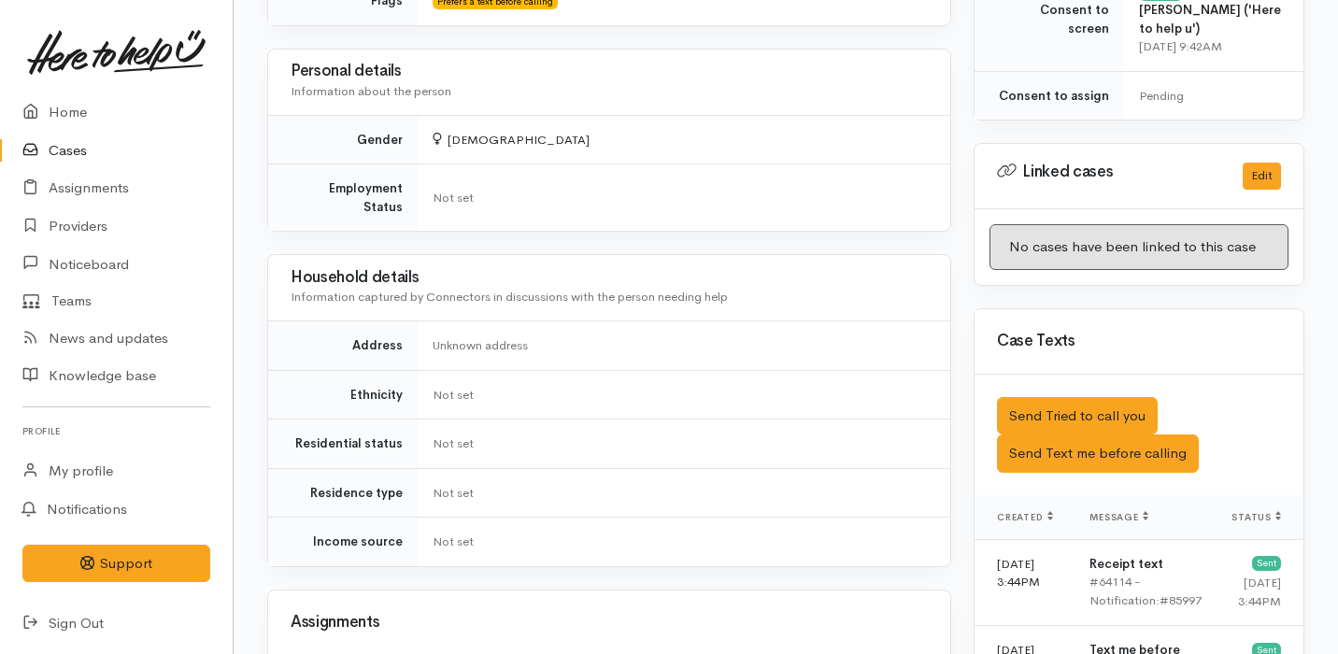
scroll to position [880, 0]
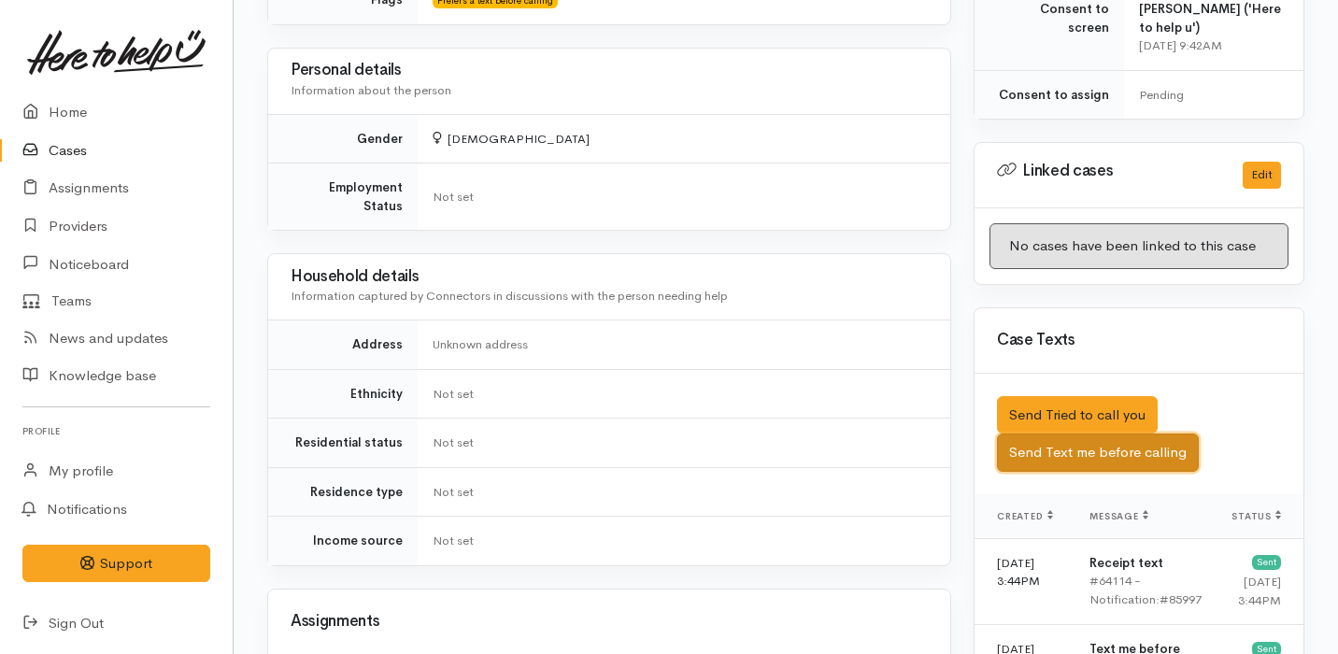
click at [1135, 433] on button "Send Text me before calling" at bounding box center [1098, 452] width 202 height 38
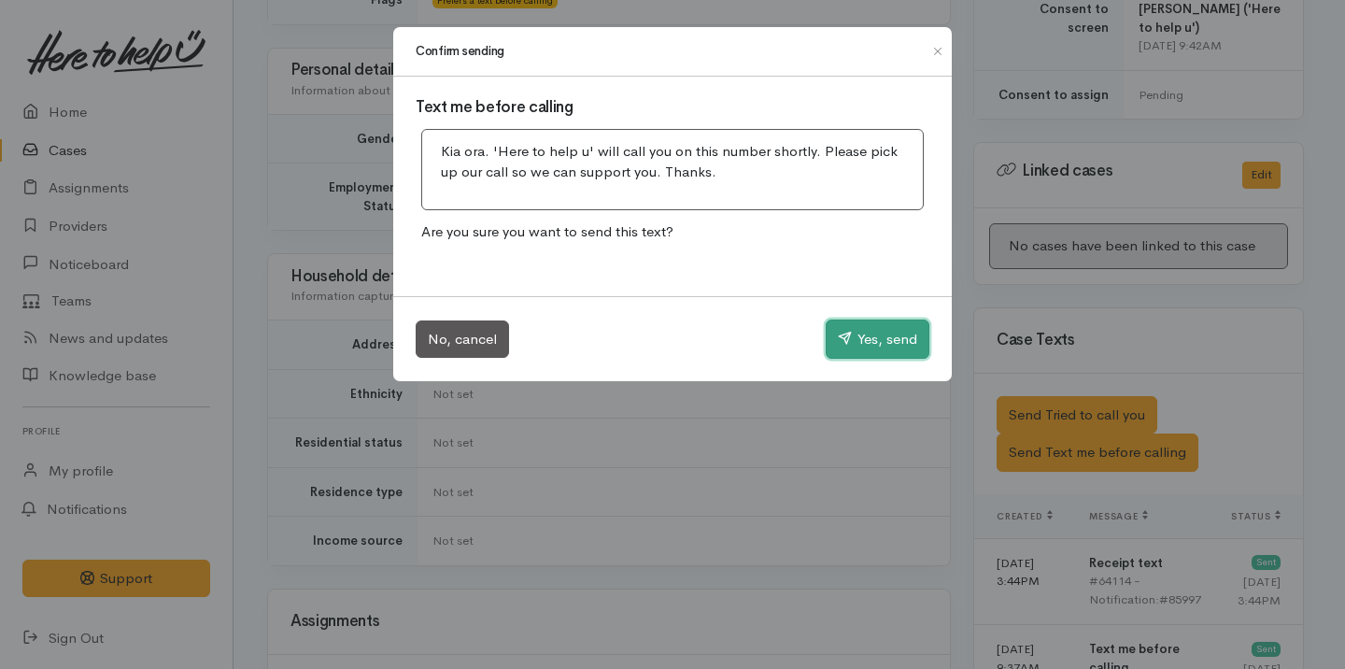
click at [884, 331] on button "Yes, send" at bounding box center [878, 339] width 104 height 39
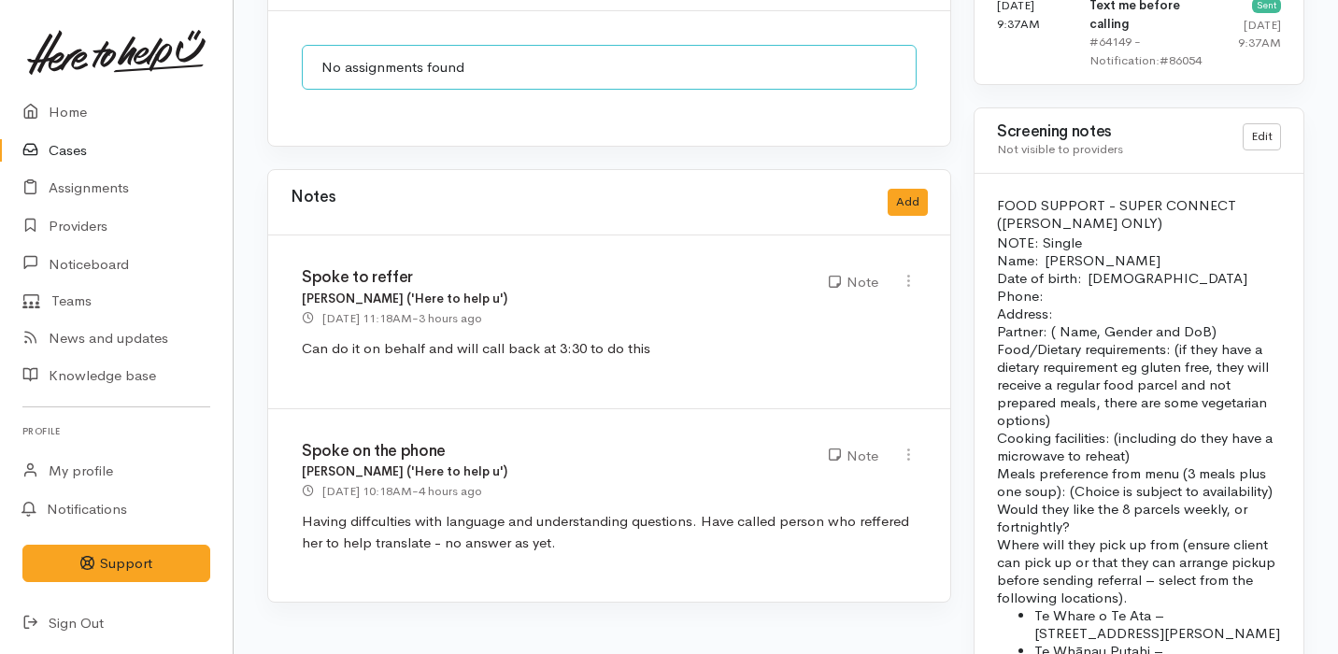
scroll to position [1452, 0]
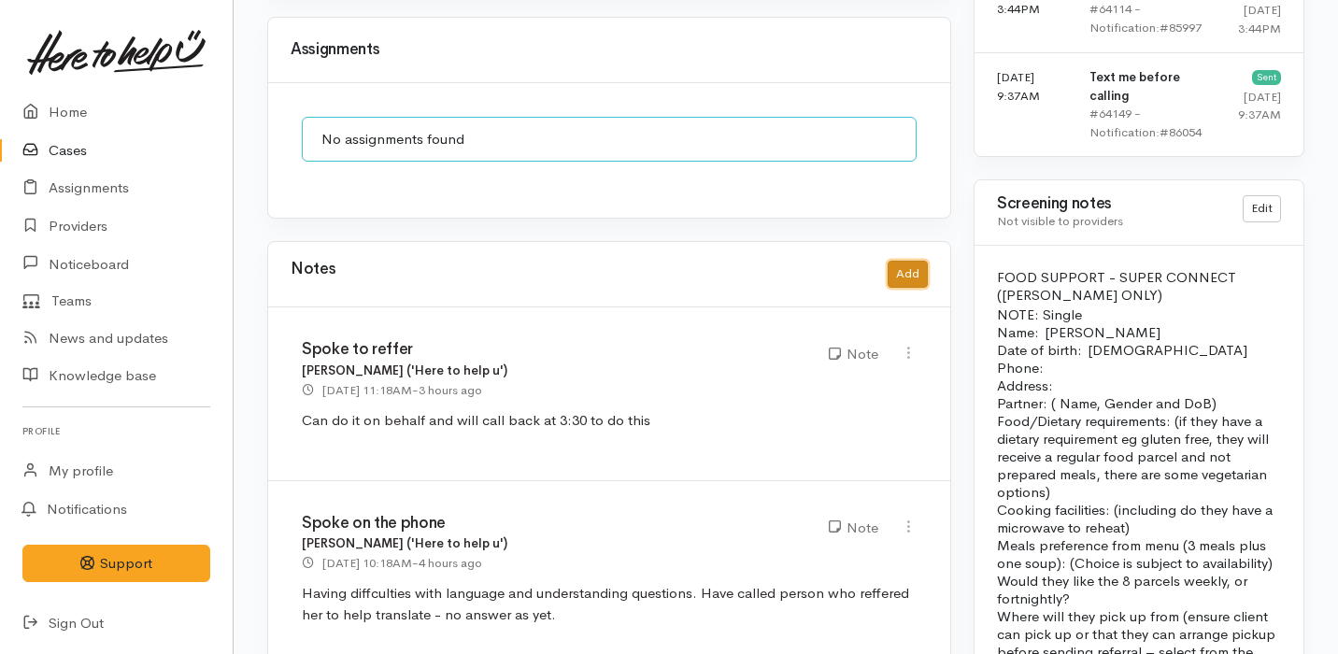
click at [916, 261] on button "Add" at bounding box center [908, 274] width 40 height 27
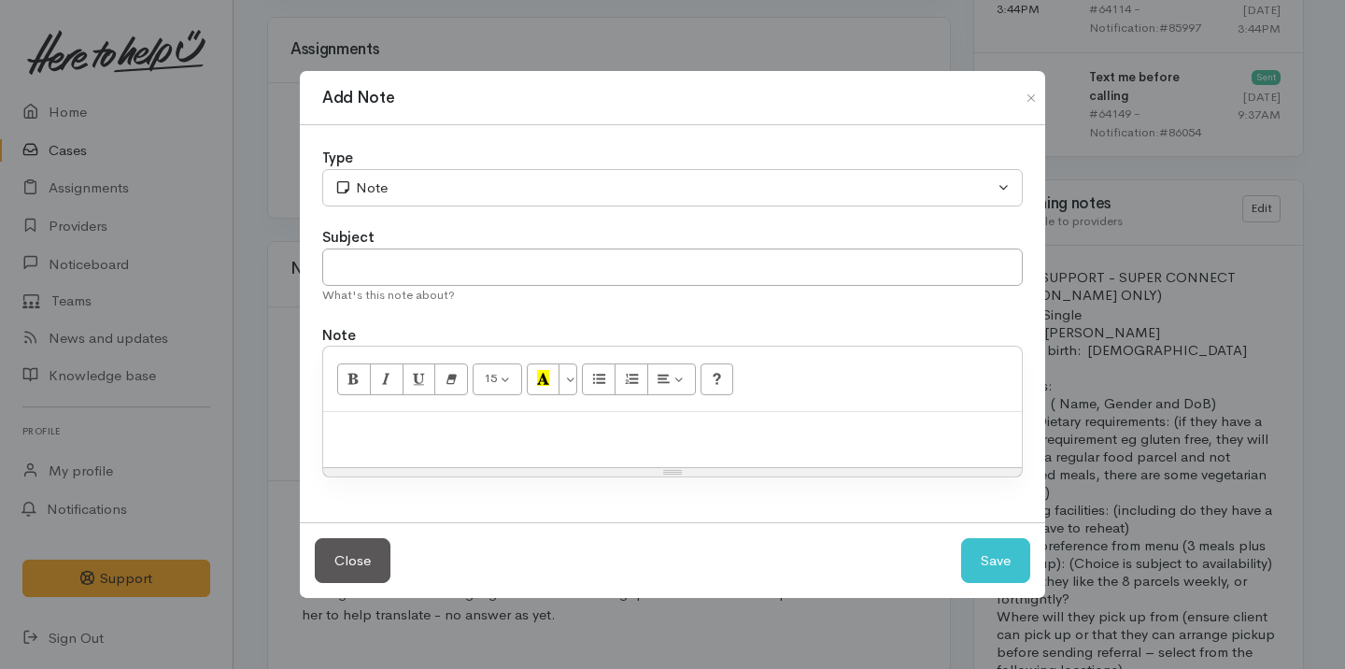
click at [496, 434] on p at bounding box center [673, 431] width 680 height 21
paste div
drag, startPoint x: 512, startPoint y: 431, endPoint x: 297, endPoint y: 436, distance: 214.9
click at [297, 436] on div "Add Note Type Correspondence Discussion Email Note Phone call SMS text message …" at bounding box center [672, 334] width 1345 height 669
click at [338, 559] on button "Close" at bounding box center [353, 561] width 76 height 46
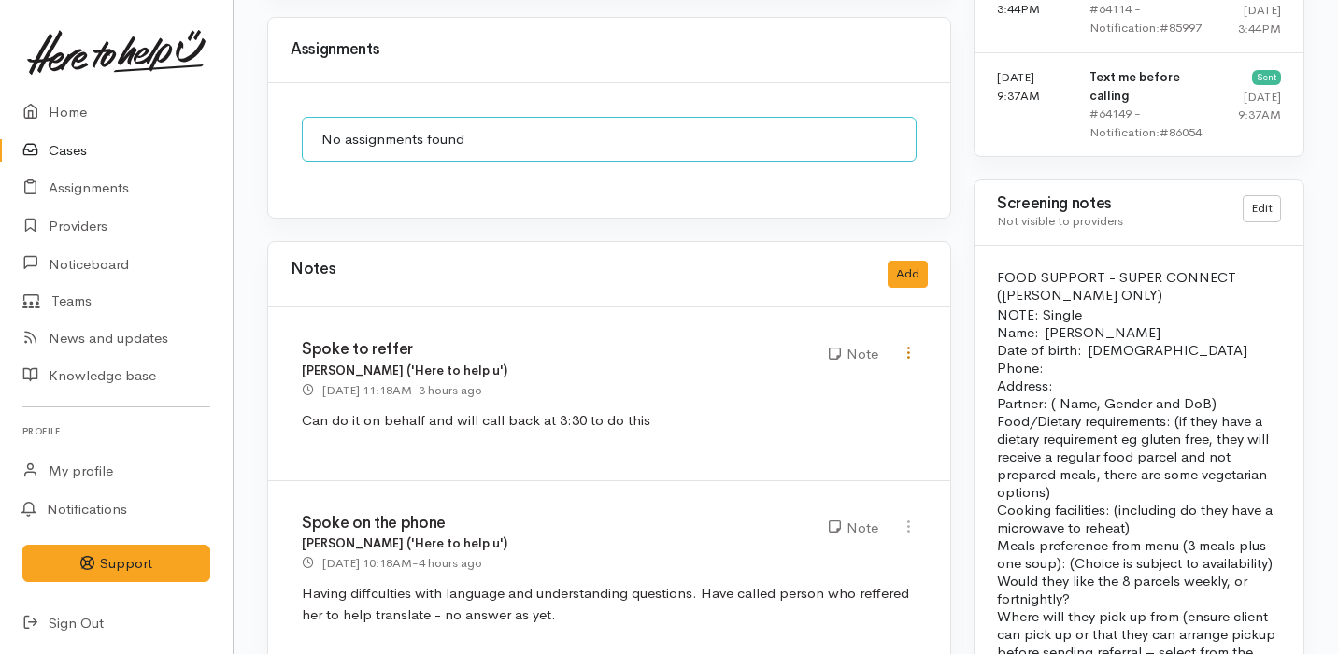
click at [906, 345] on icon at bounding box center [909, 353] width 16 height 16
click at [808, 375] on link "Edit" at bounding box center [842, 389] width 148 height 29
type input "Spoke to reffer"
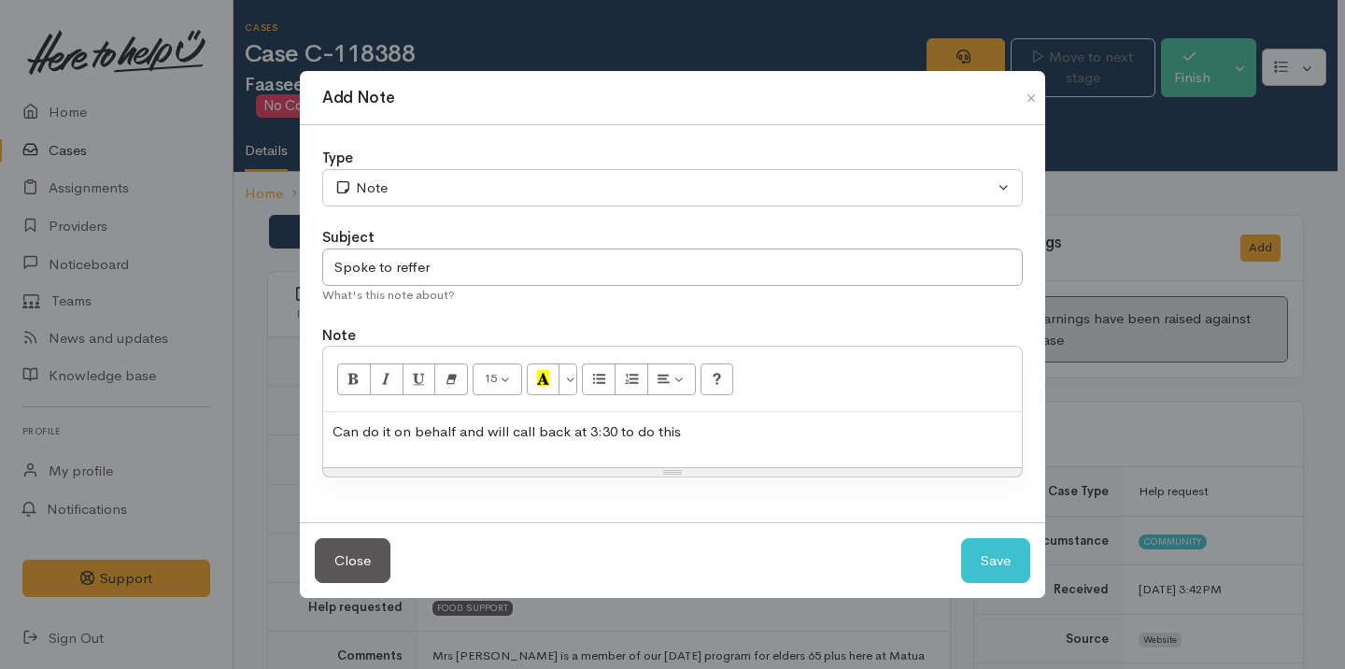
click at [765, 431] on p "Can do it on behalf and will call back at 3:30 to do this" at bounding box center [673, 431] width 680 height 21
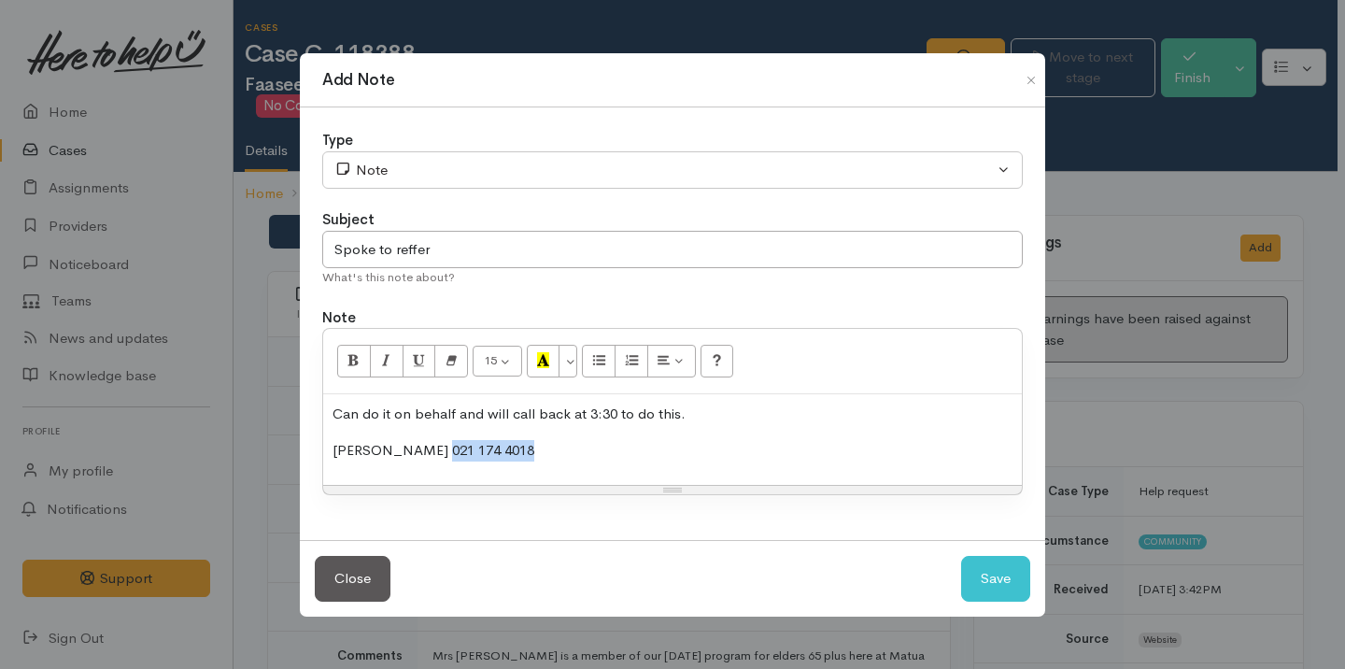
drag, startPoint x: 512, startPoint y: 444, endPoint x: 419, endPoint y: 447, distance: 92.5
click at [420, 447] on p "Tavita Natano 021 174 4018" at bounding box center [673, 450] width 680 height 21
copy p "021 174 4018"
click at [987, 570] on button "Save" at bounding box center [995, 579] width 69 height 46
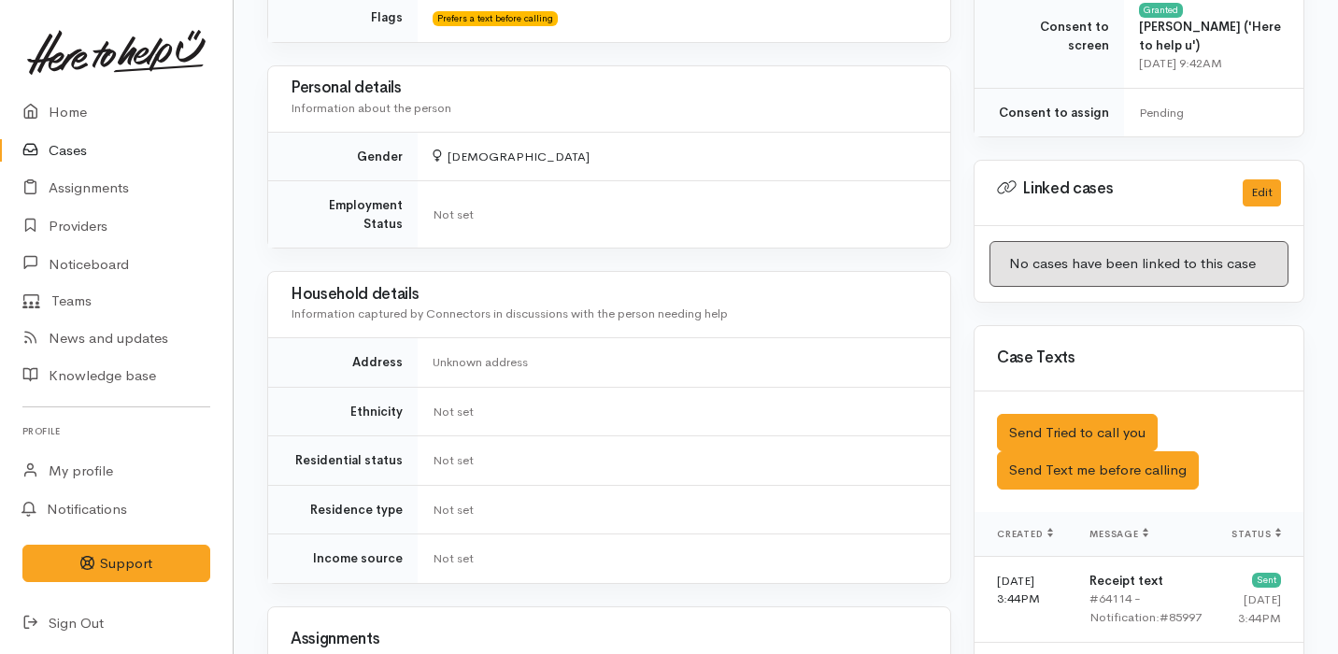
scroll to position [1444, 0]
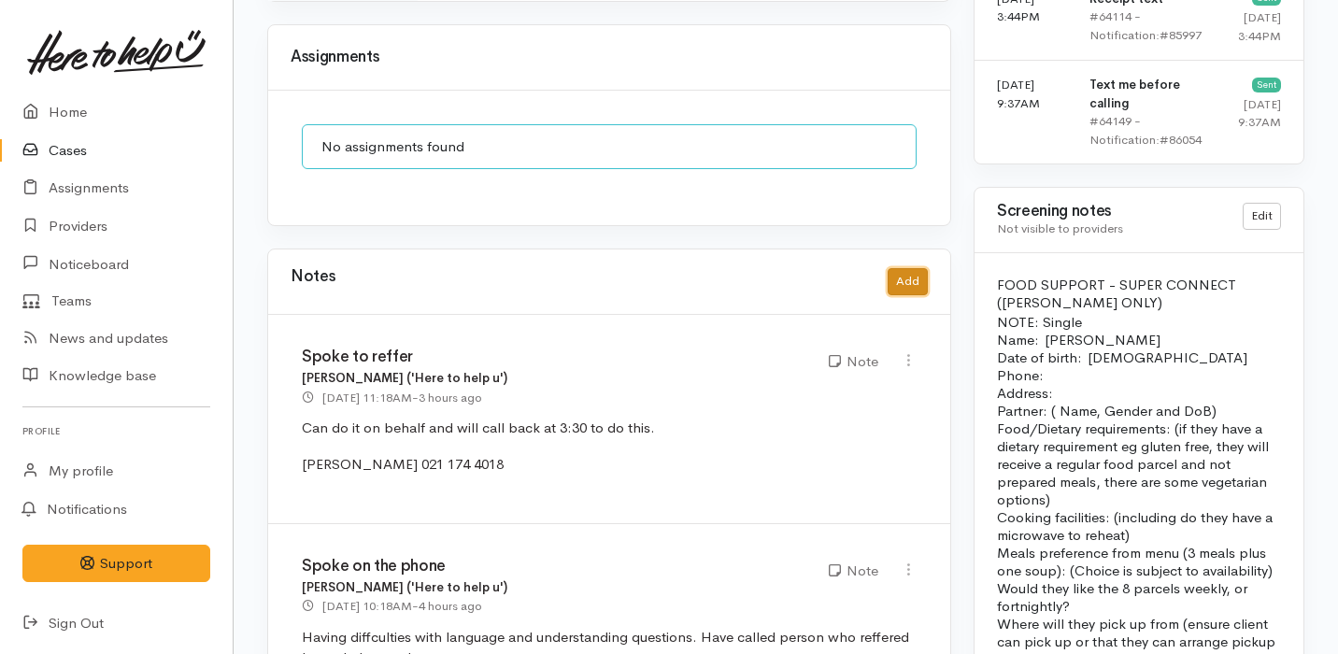
click at [914, 268] on button "Add" at bounding box center [908, 281] width 40 height 27
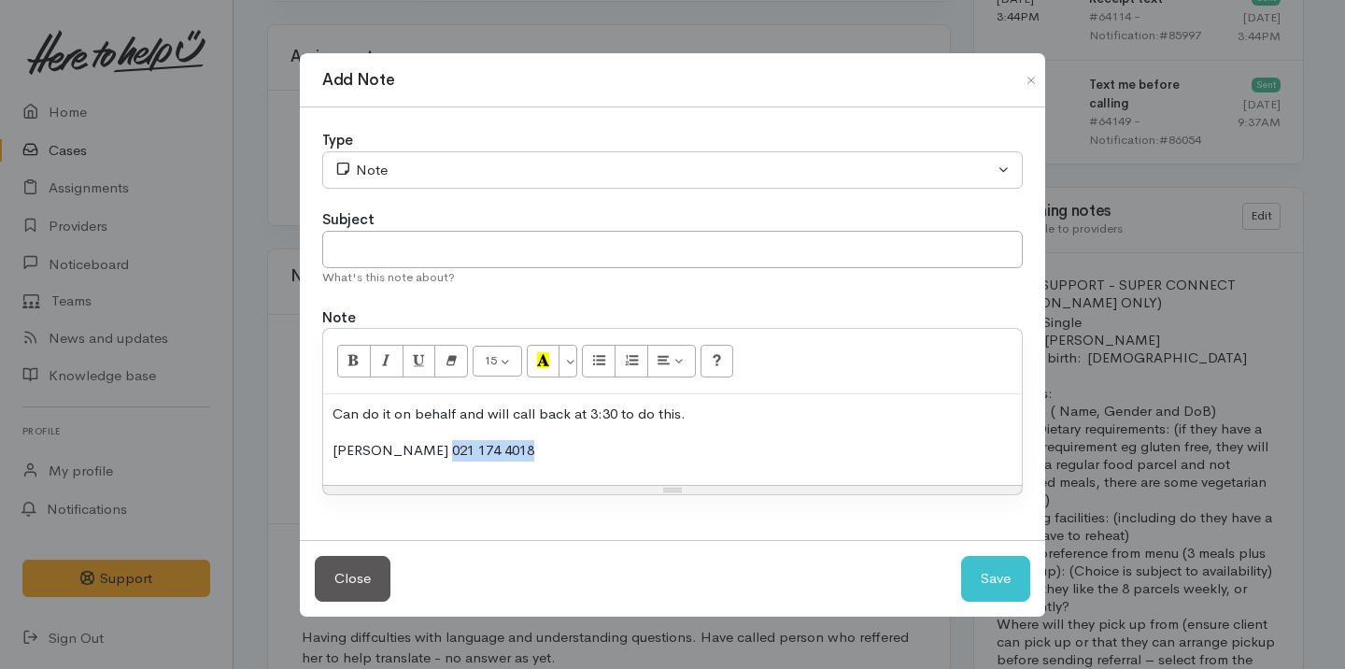
click at [528, 462] on div "Can do it on behalf and will call back at 3:30 to do this. Tavita Natano 021 17…" at bounding box center [672, 439] width 699 height 91
drag, startPoint x: 528, startPoint y: 462, endPoint x: 320, endPoint y: 409, distance: 214.1
click at [320, 409] on div "Type Correspondence Discussion Email Note Phone call SMS text message Note Subj…" at bounding box center [673, 323] width 746 height 433
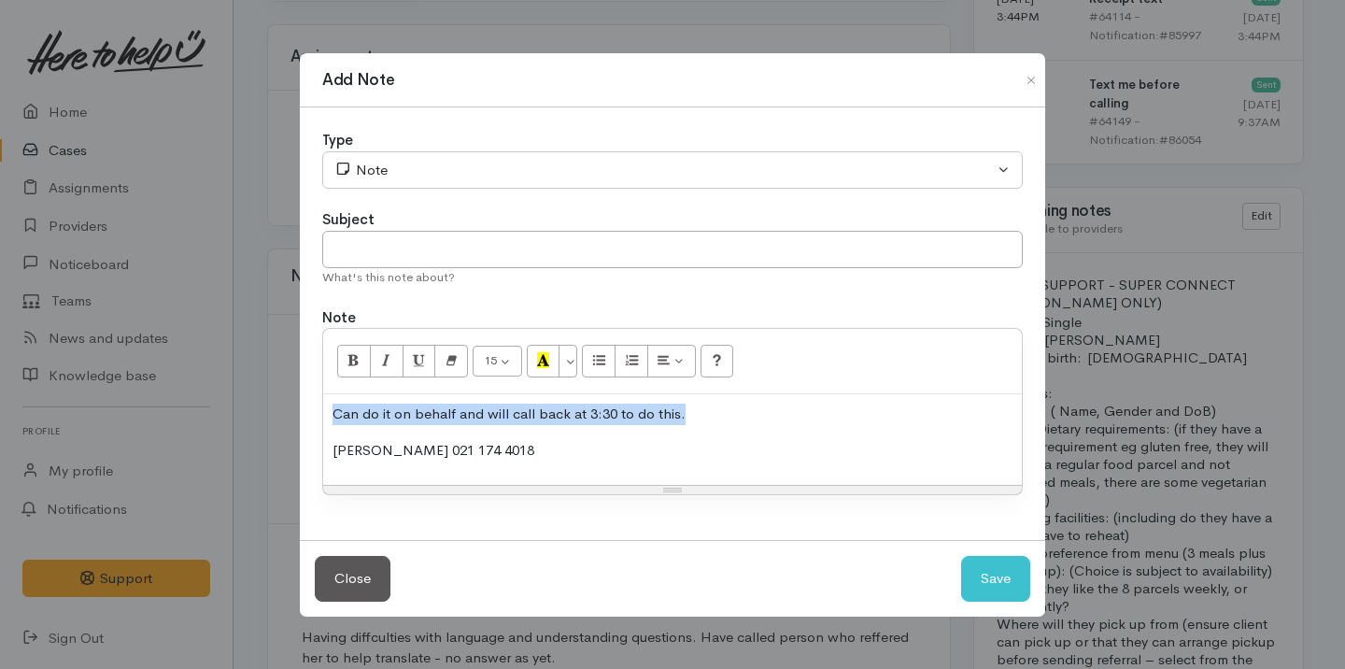
drag, startPoint x: 326, startPoint y: 409, endPoint x: 746, endPoint y: 410, distance: 419.5
click at [746, 410] on div "Can do it on behalf and will call back at 3:30 to do this. Tavita Natano 021 17…" at bounding box center [672, 439] width 699 height 91
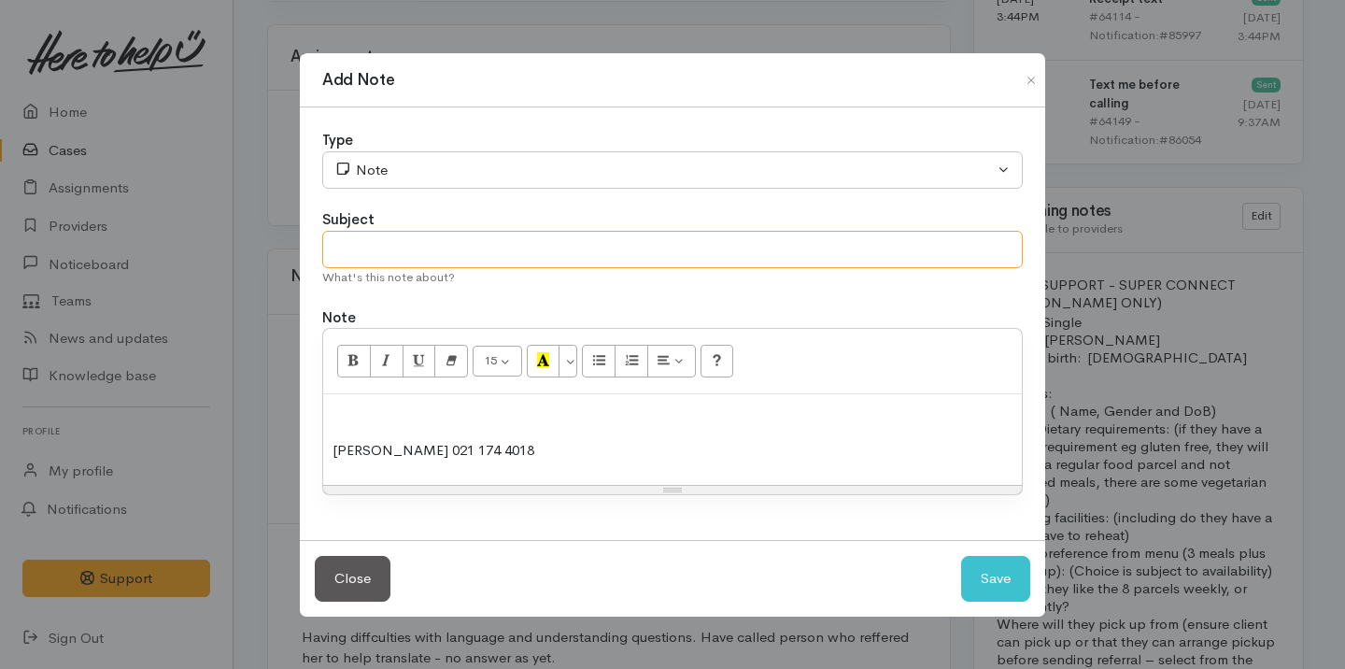
click at [441, 249] on input "text" at bounding box center [672, 250] width 701 height 38
type input "Called back"
click at [377, 413] on p at bounding box center [673, 414] width 680 height 21
click at [327, 454] on div "Called reffere Tavita Natano 021 174 4018" at bounding box center [672, 439] width 699 height 91
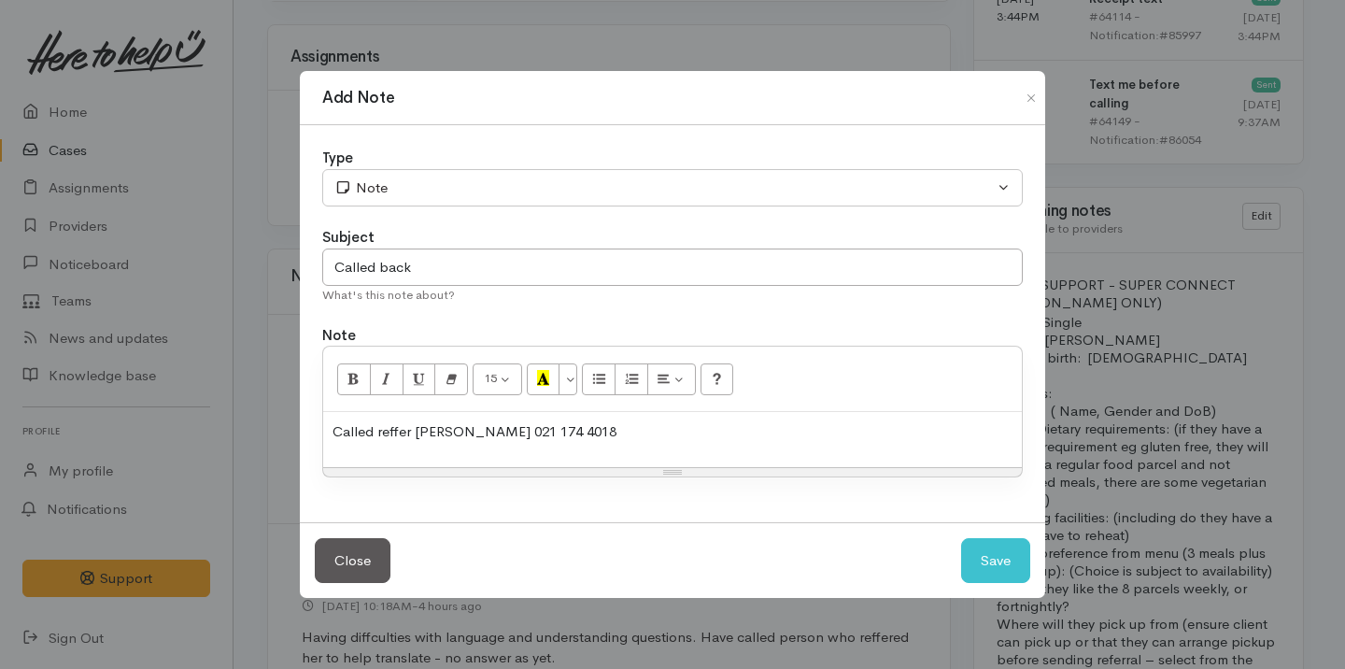
click at [610, 429] on p "Called reffer Tavita Natano 021 174 4018" at bounding box center [673, 431] width 680 height 21
click at [996, 565] on button "Save" at bounding box center [995, 561] width 69 height 46
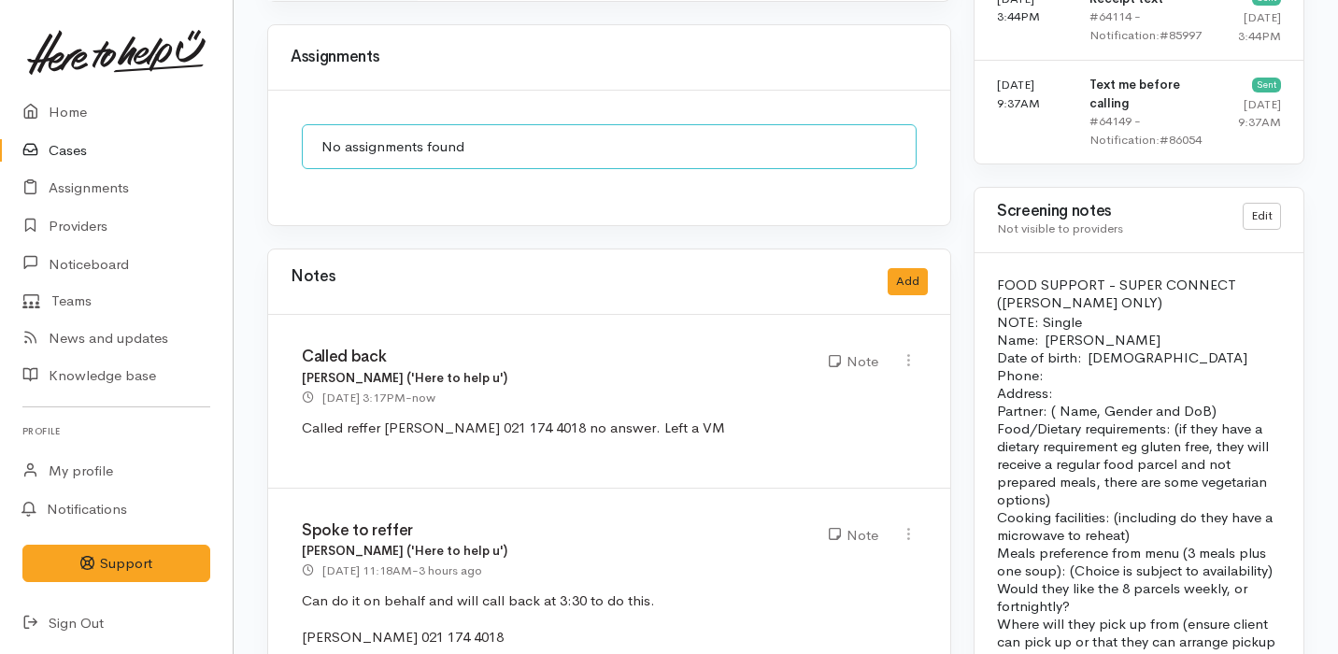
click at [101, 144] on link "Cases" at bounding box center [116, 151] width 233 height 38
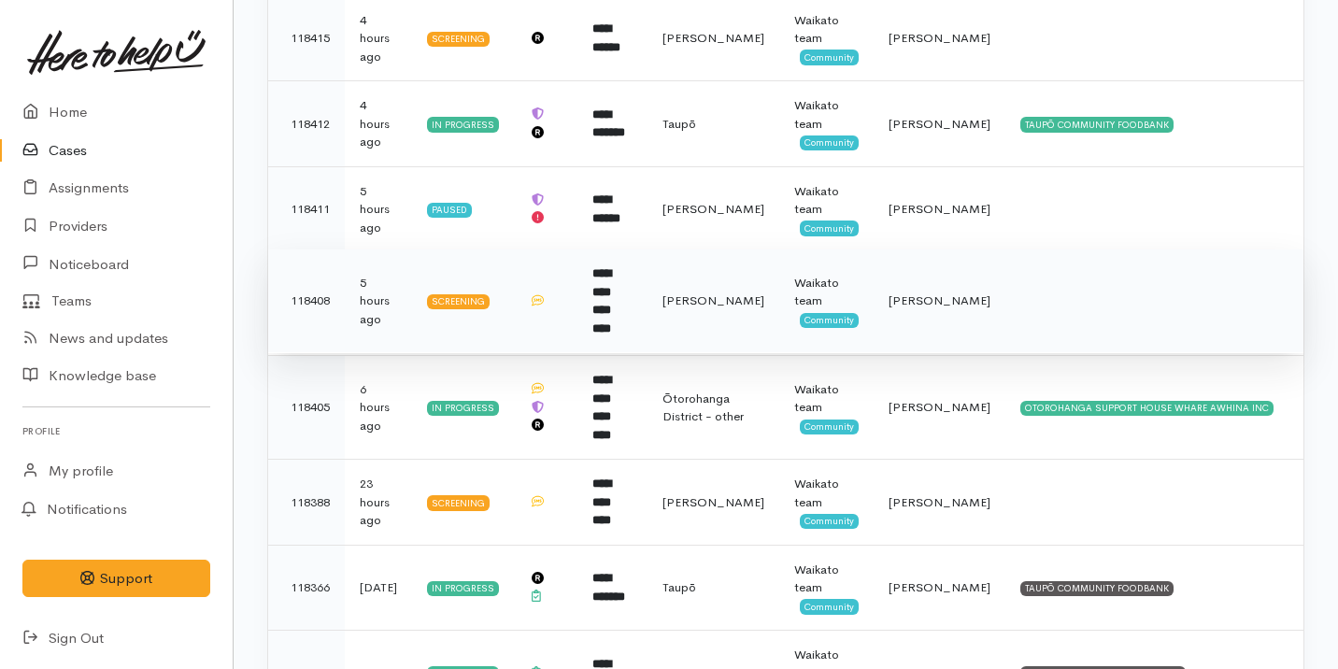
scroll to position [575, 0]
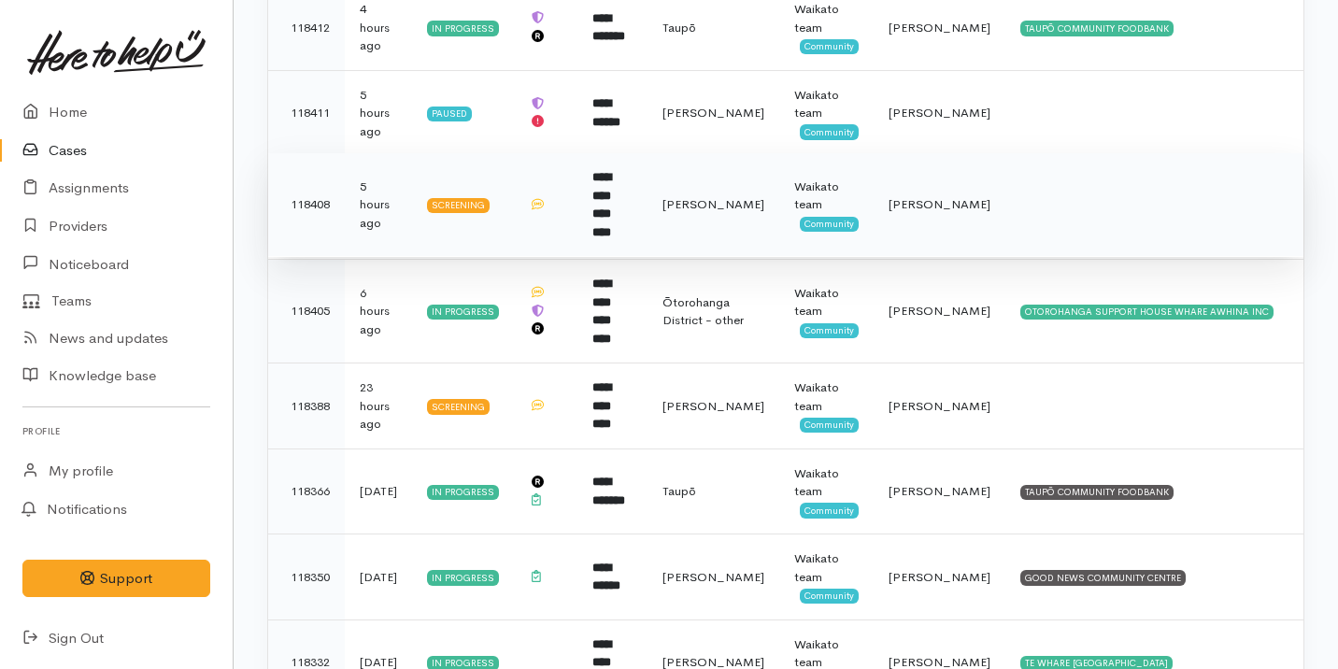
click at [647, 210] on td "**********" at bounding box center [612, 205] width 70 height 104
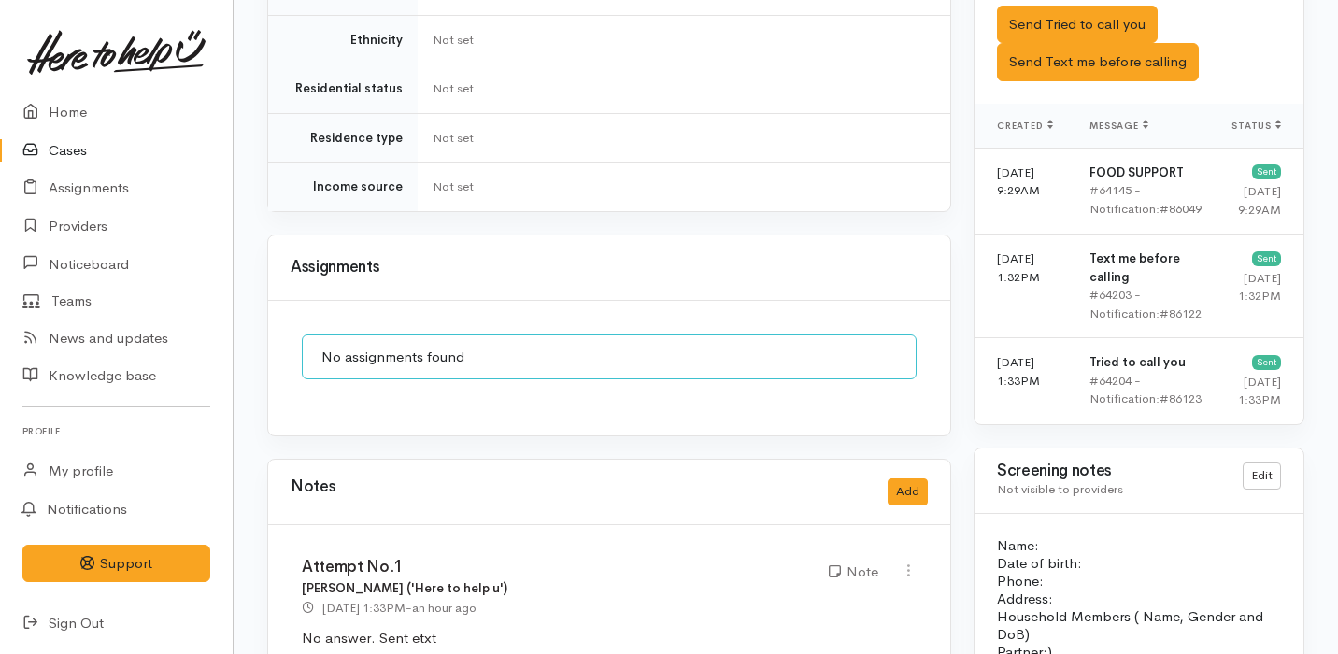
scroll to position [1235, 0]
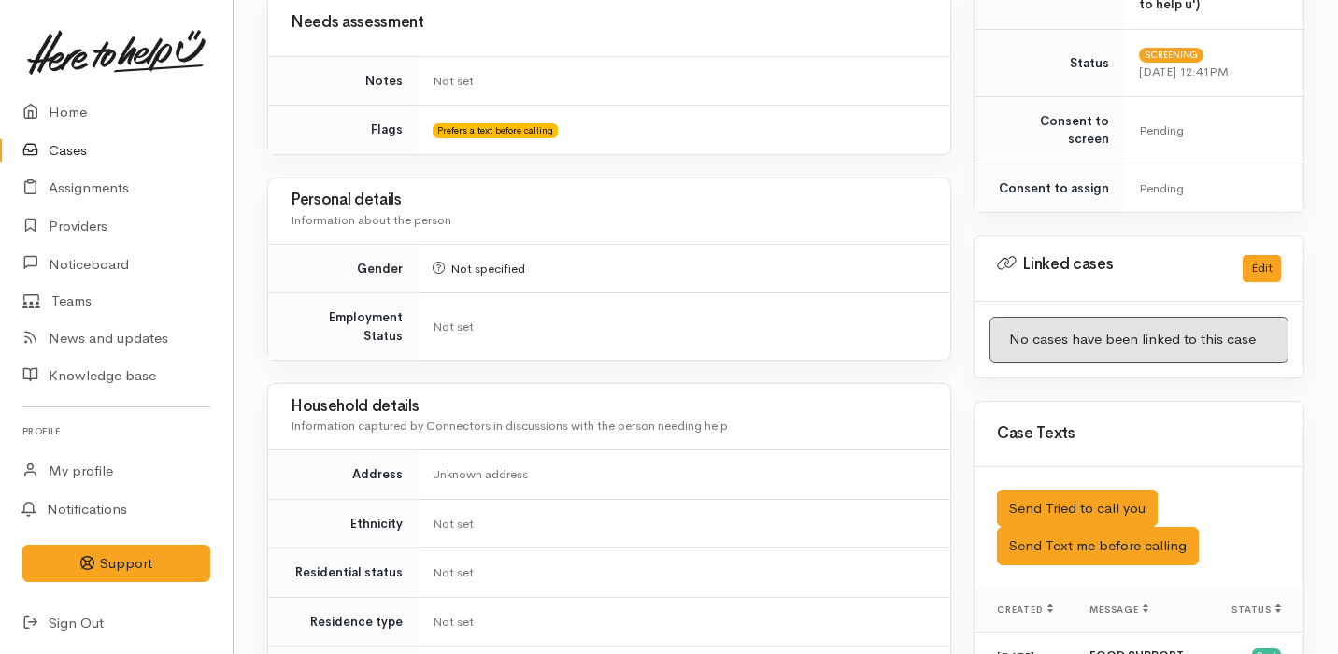
scroll to position [689, 0]
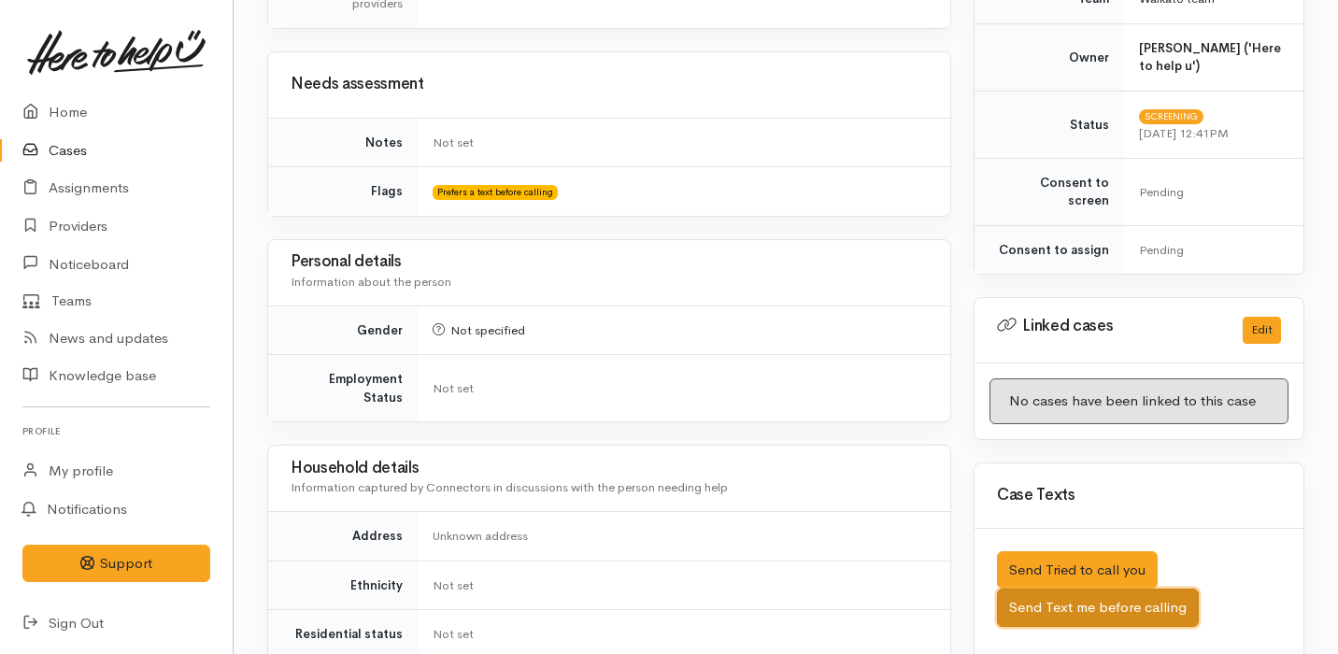
click at [1070, 589] on button "Send Text me before calling" at bounding box center [1098, 608] width 202 height 38
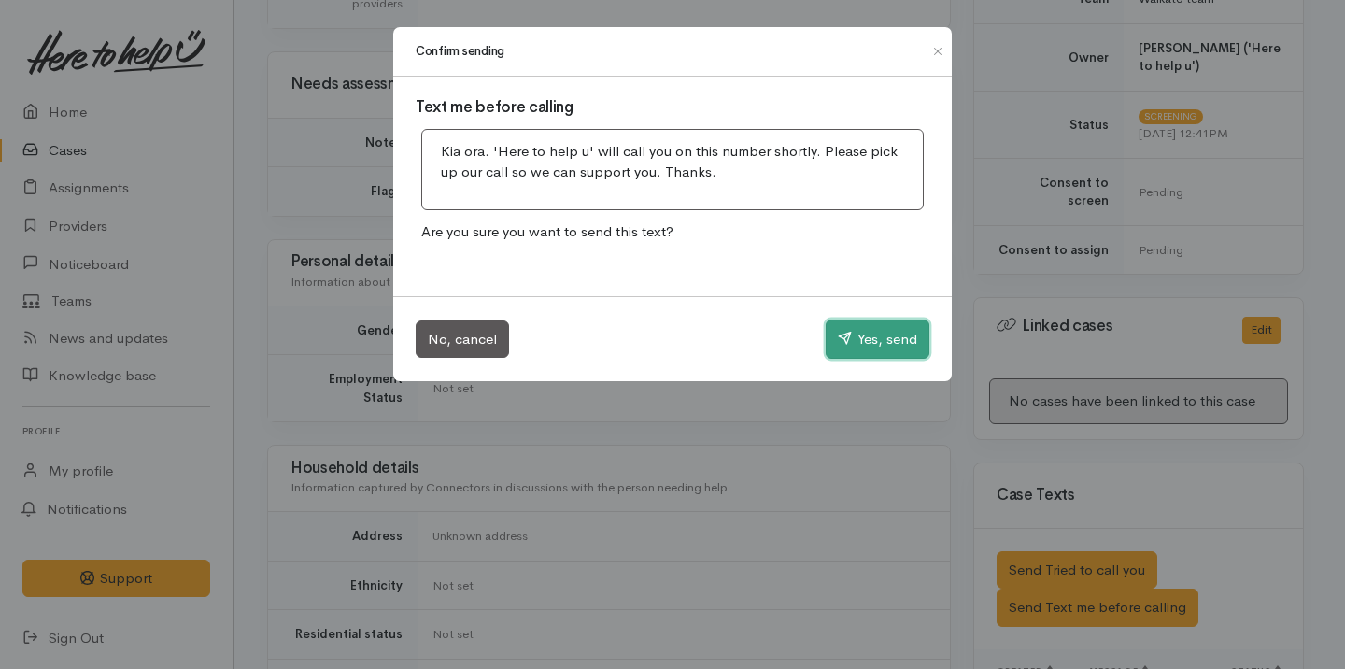
click at [855, 344] on button "Yes, send" at bounding box center [878, 339] width 104 height 39
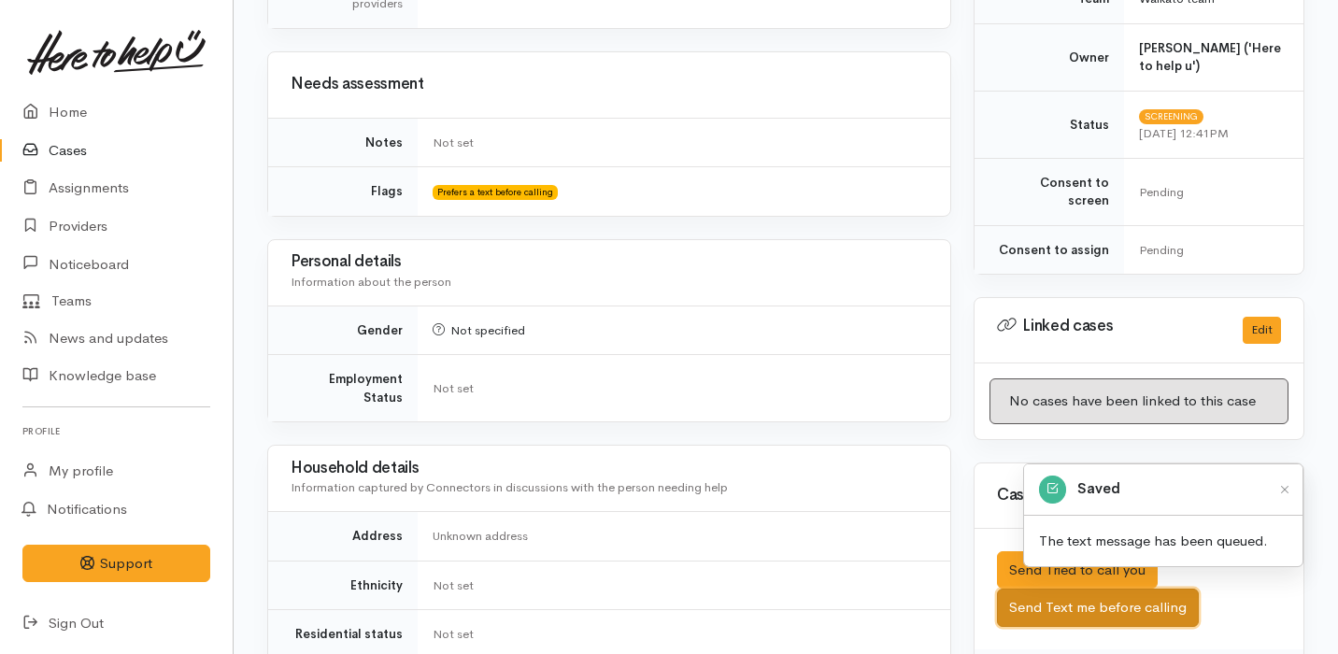
scroll to position [0, 0]
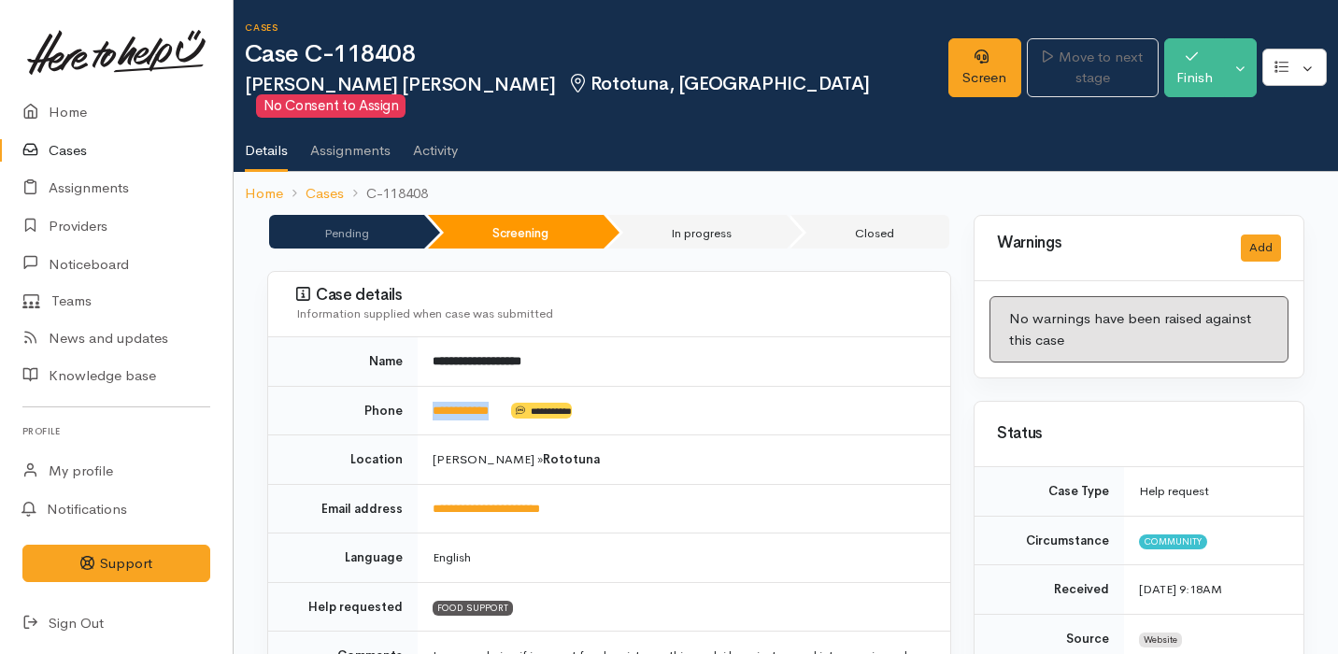
drag, startPoint x: 513, startPoint y: 389, endPoint x: 419, endPoint y: 389, distance: 94.4
click at [419, 389] on td "**********" at bounding box center [684, 411] width 533 height 50
copy td "**********"
click at [116, 149] on link "Cases" at bounding box center [116, 151] width 233 height 38
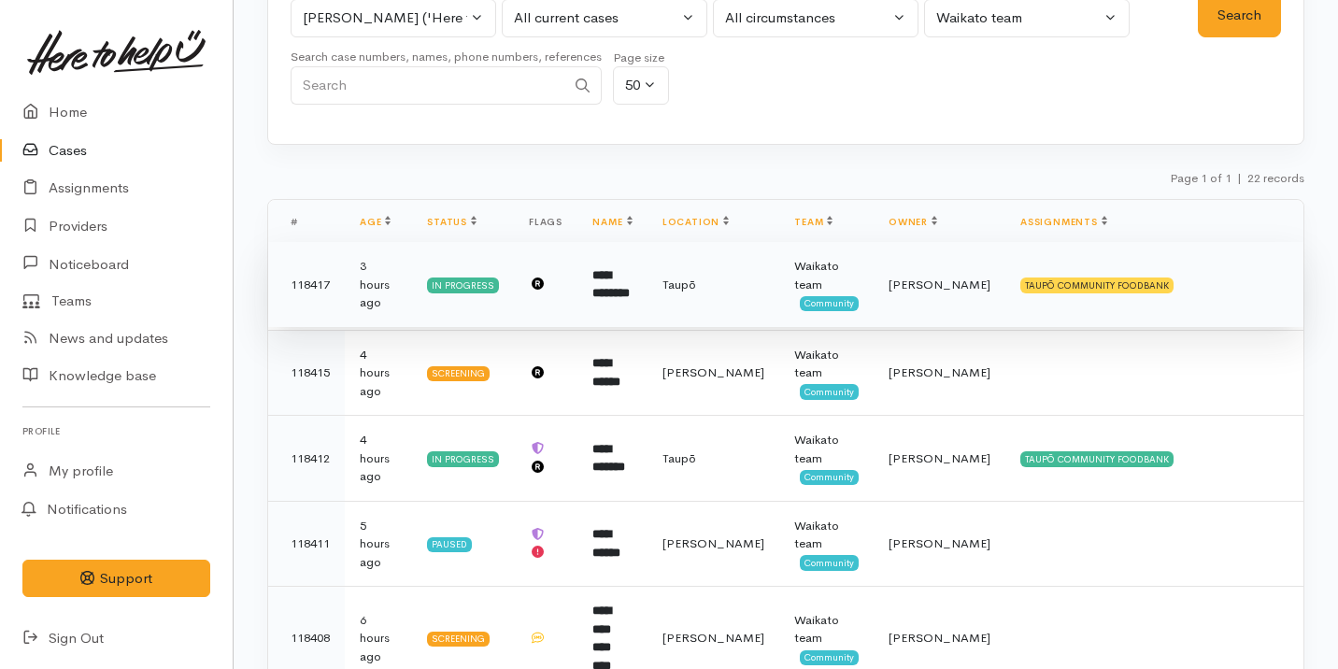
scroll to position [147, 0]
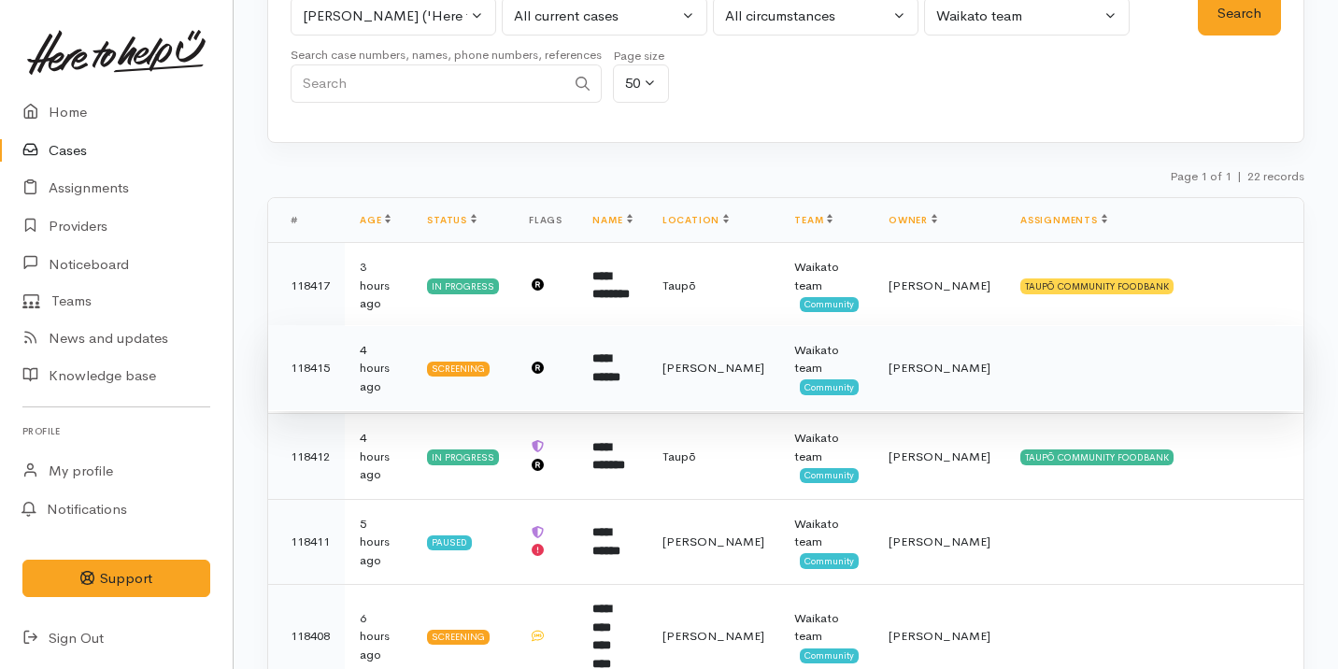
click at [682, 383] on td "Hamilton" at bounding box center [713, 368] width 132 height 86
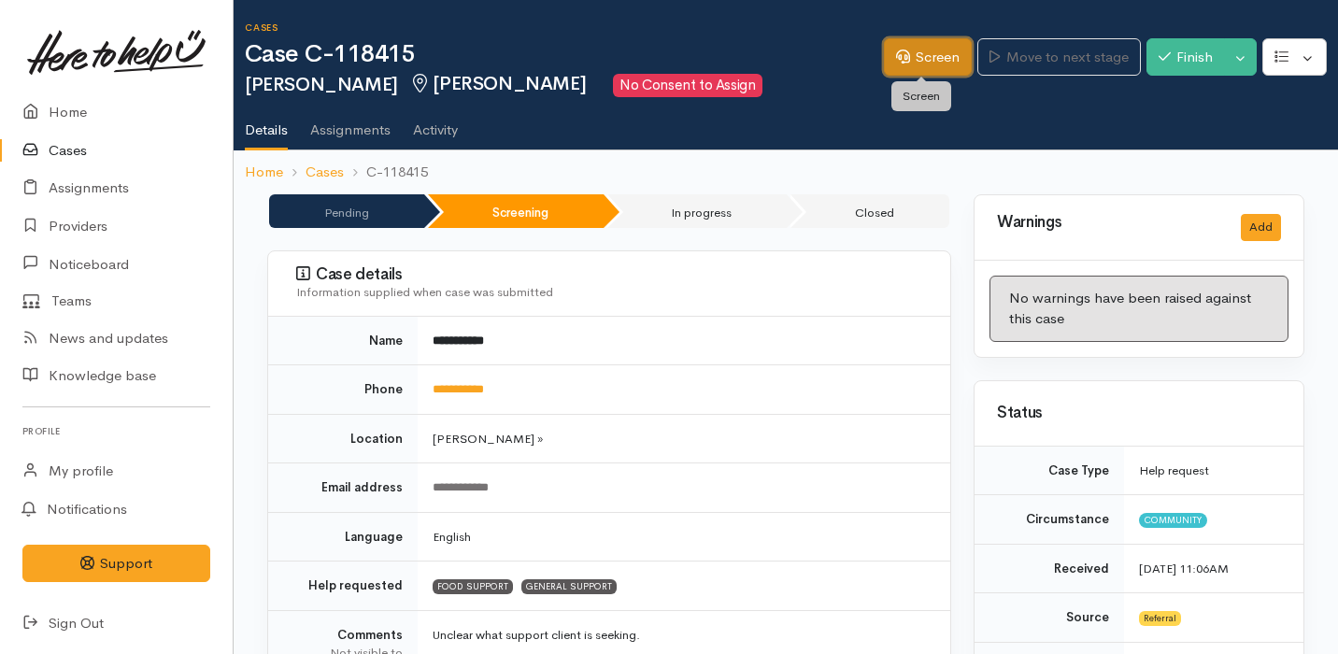
click at [940, 64] on link "Screen" at bounding box center [928, 57] width 88 height 38
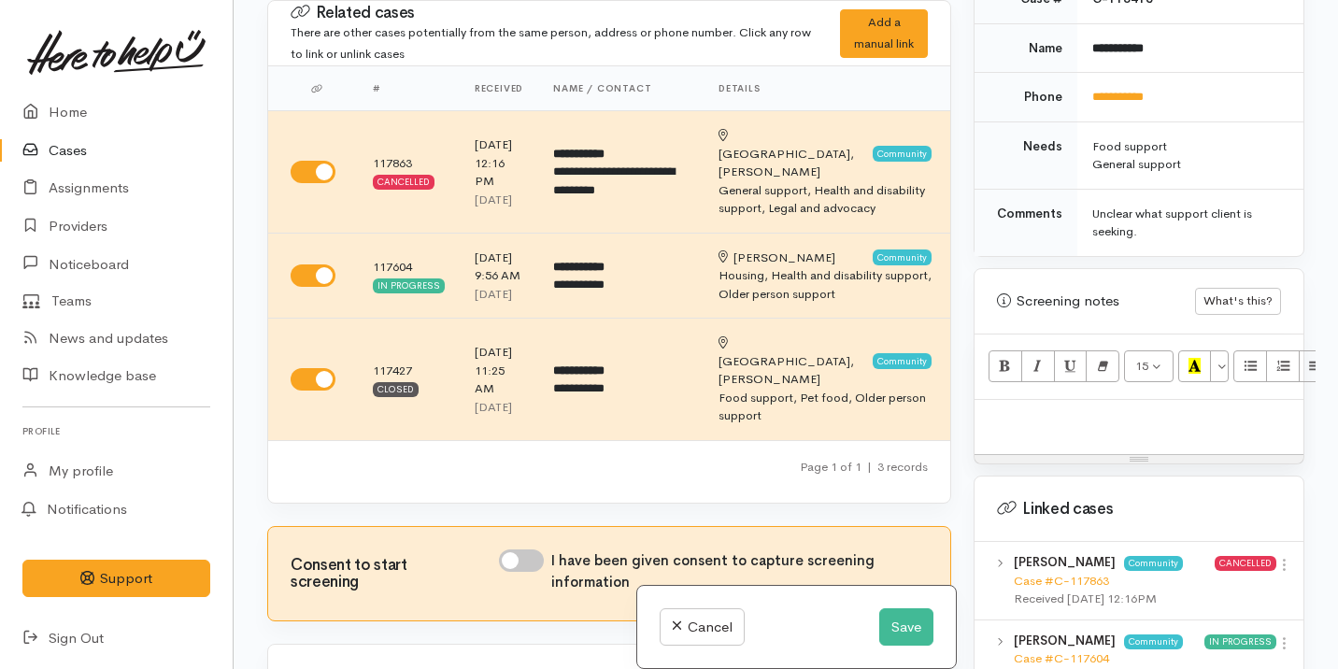
scroll to position [1141, 0]
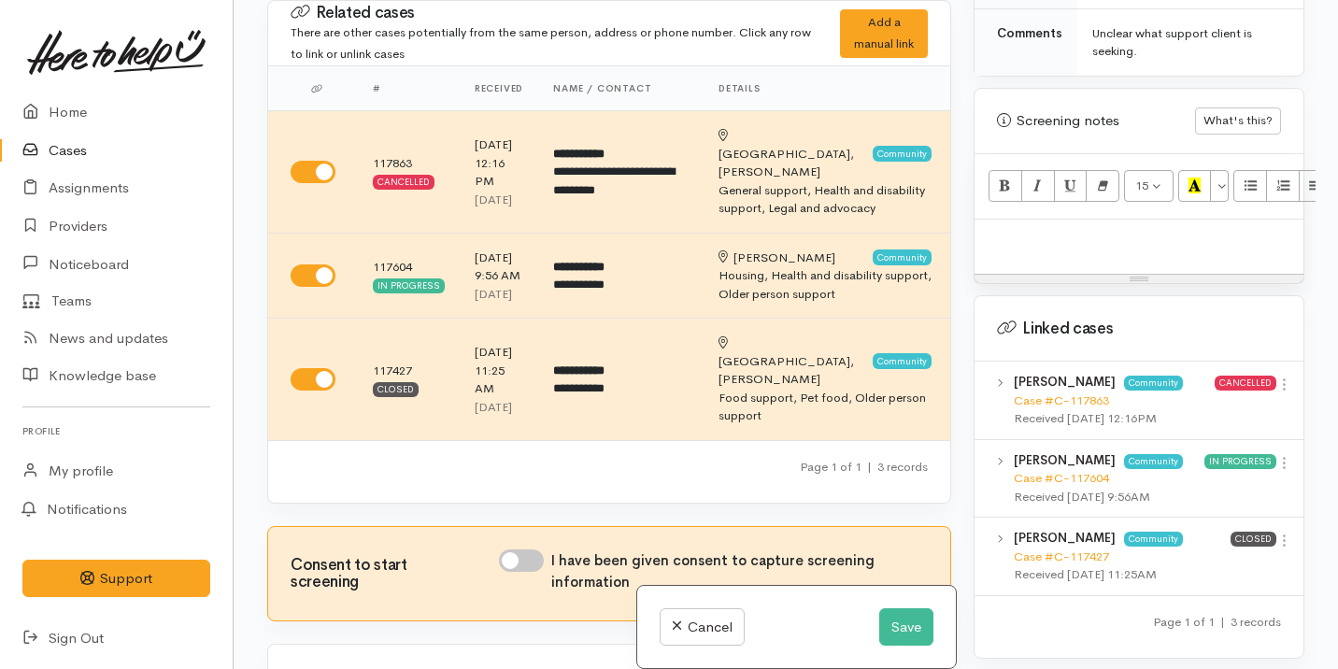
click at [1037, 229] on p at bounding box center [1139, 239] width 310 height 21
click at [902, 630] on button "Save" at bounding box center [906, 627] width 54 height 38
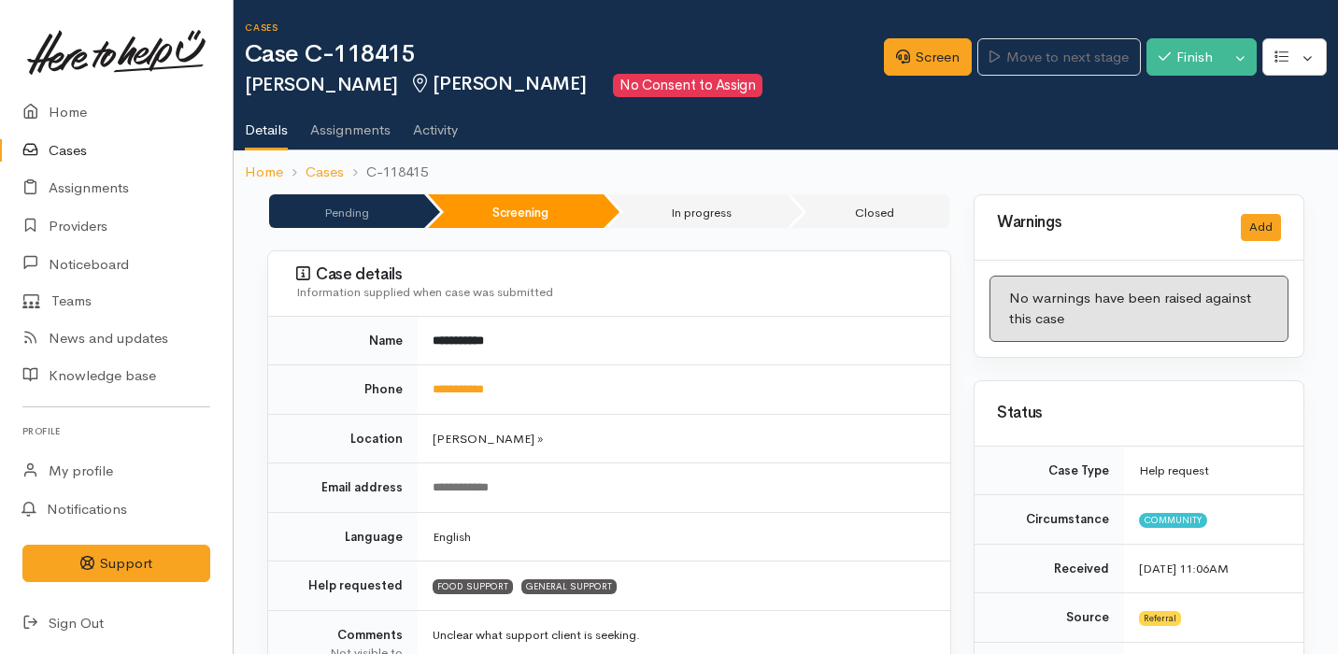
click at [67, 133] on link "Cases" at bounding box center [116, 151] width 233 height 38
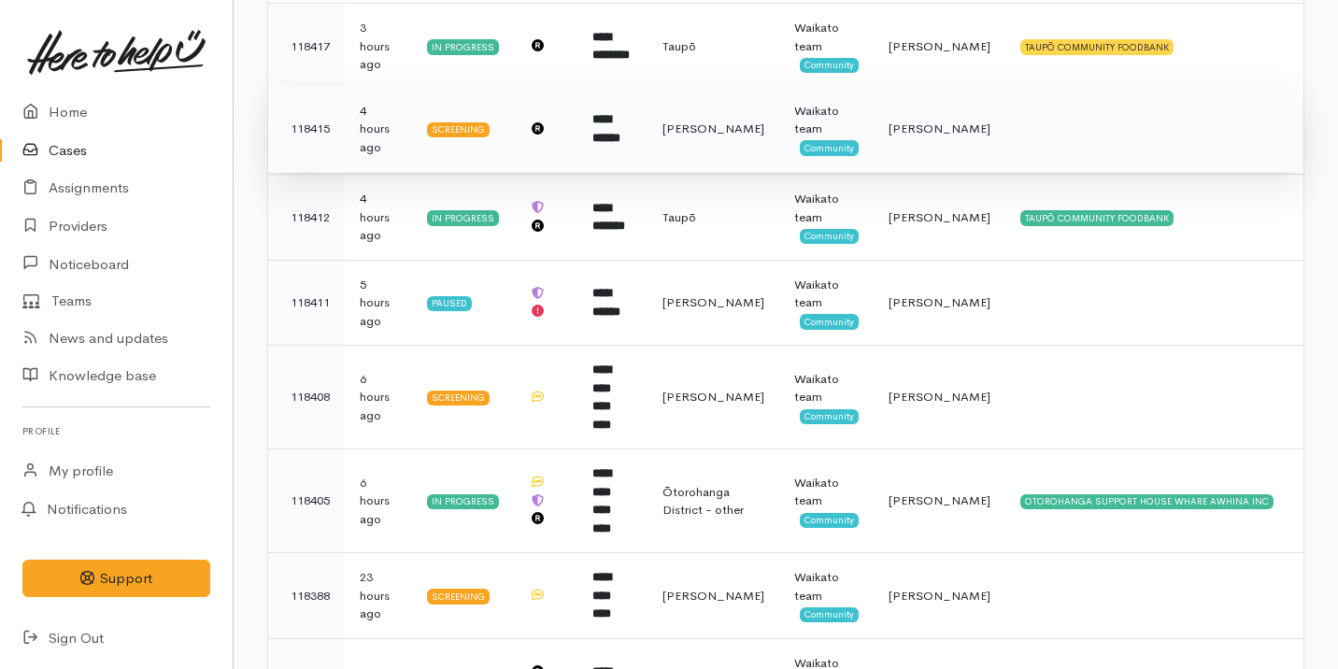
scroll to position [430, 0]
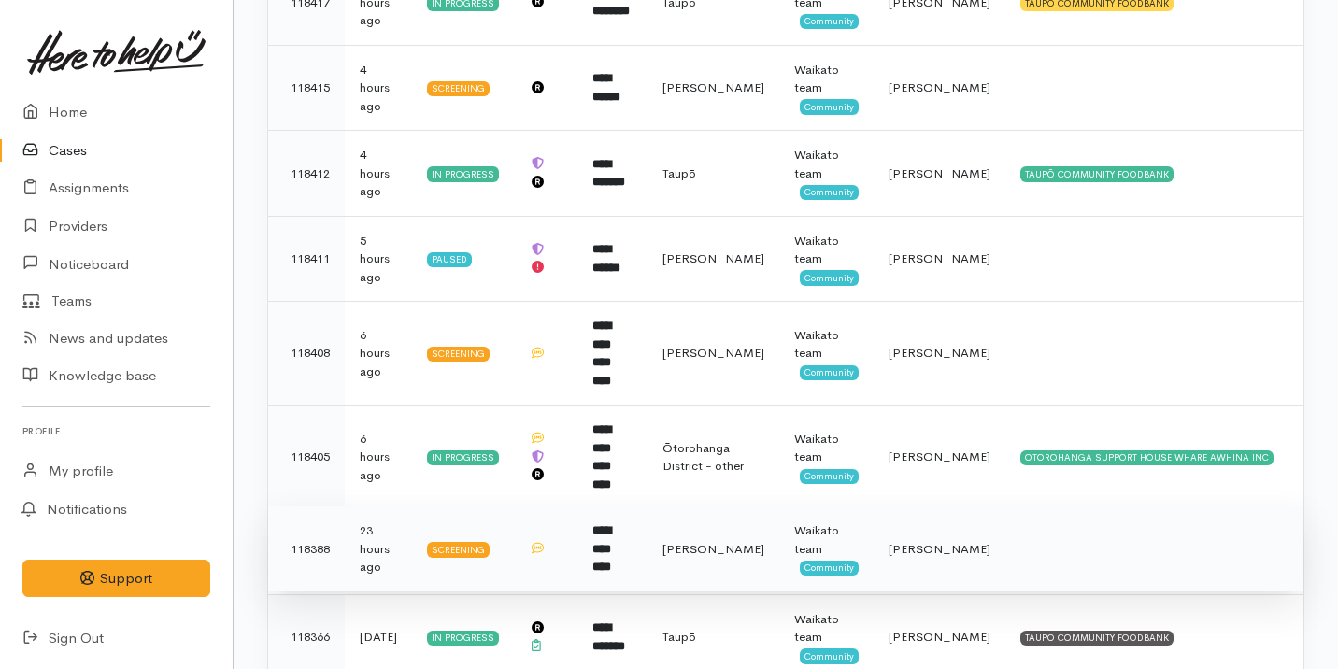
click at [632, 506] on td "**********" at bounding box center [612, 549] width 70 height 86
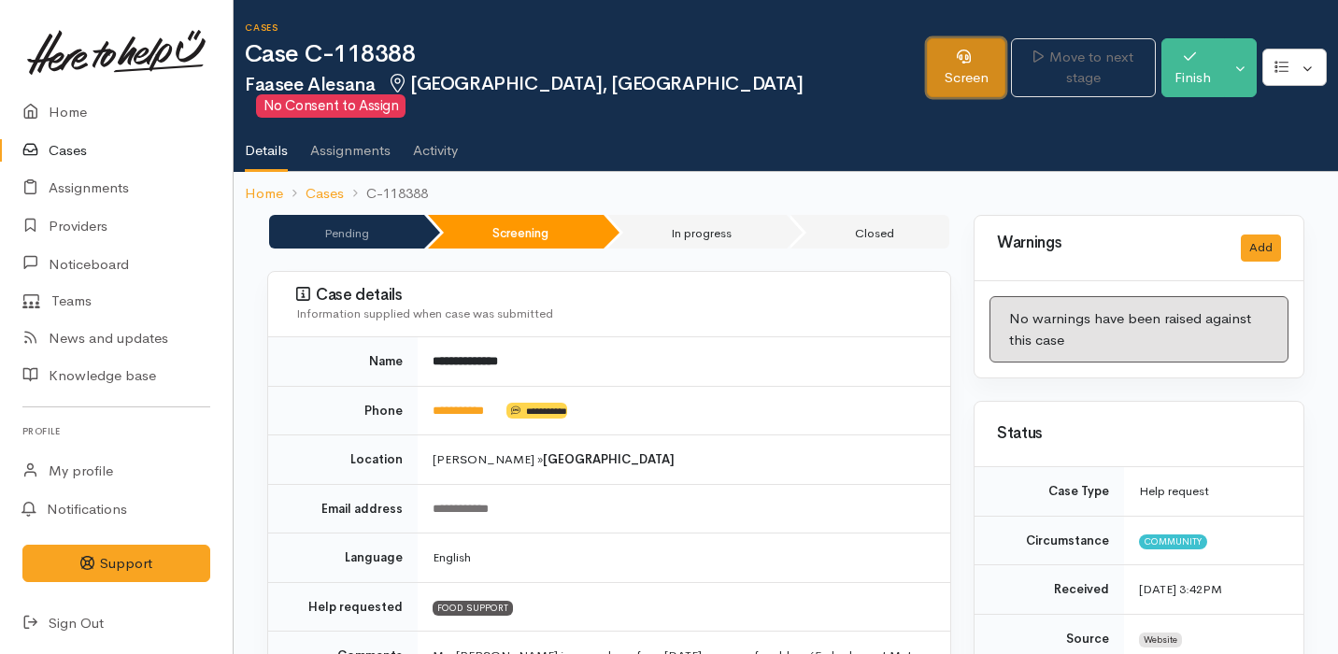
click at [927, 51] on link "Screen" at bounding box center [966, 67] width 79 height 59
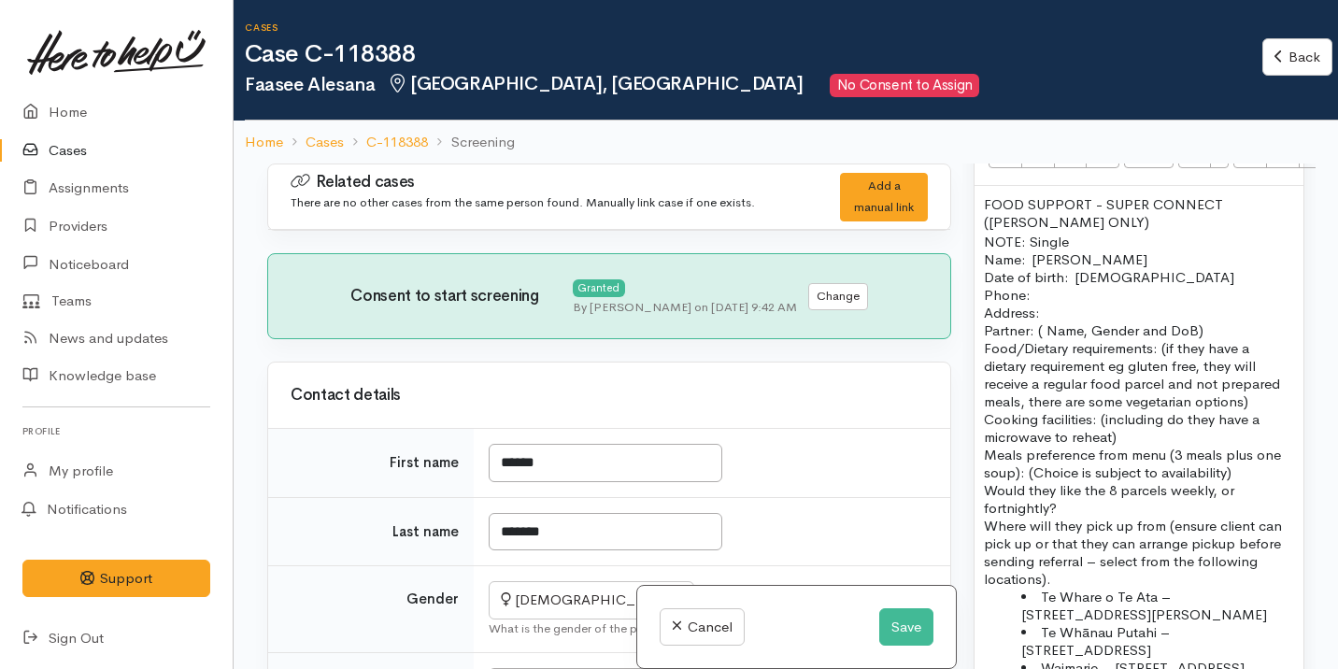
scroll to position [1356, 0]
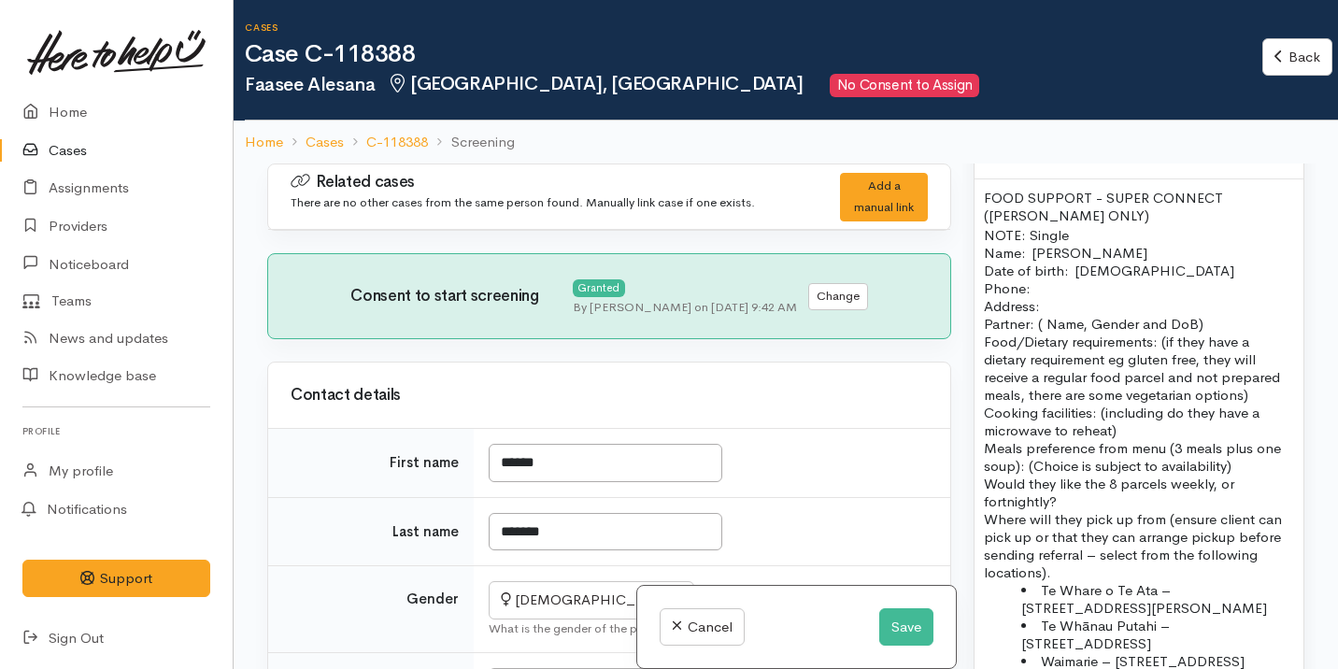
click at [1042, 288] on p "Name:  Faasee Alesana Date of birth:  19/09/1957 Phone:" at bounding box center [1139, 270] width 310 height 53
click at [1049, 305] on p "Address:" at bounding box center [1139, 306] width 310 height 18
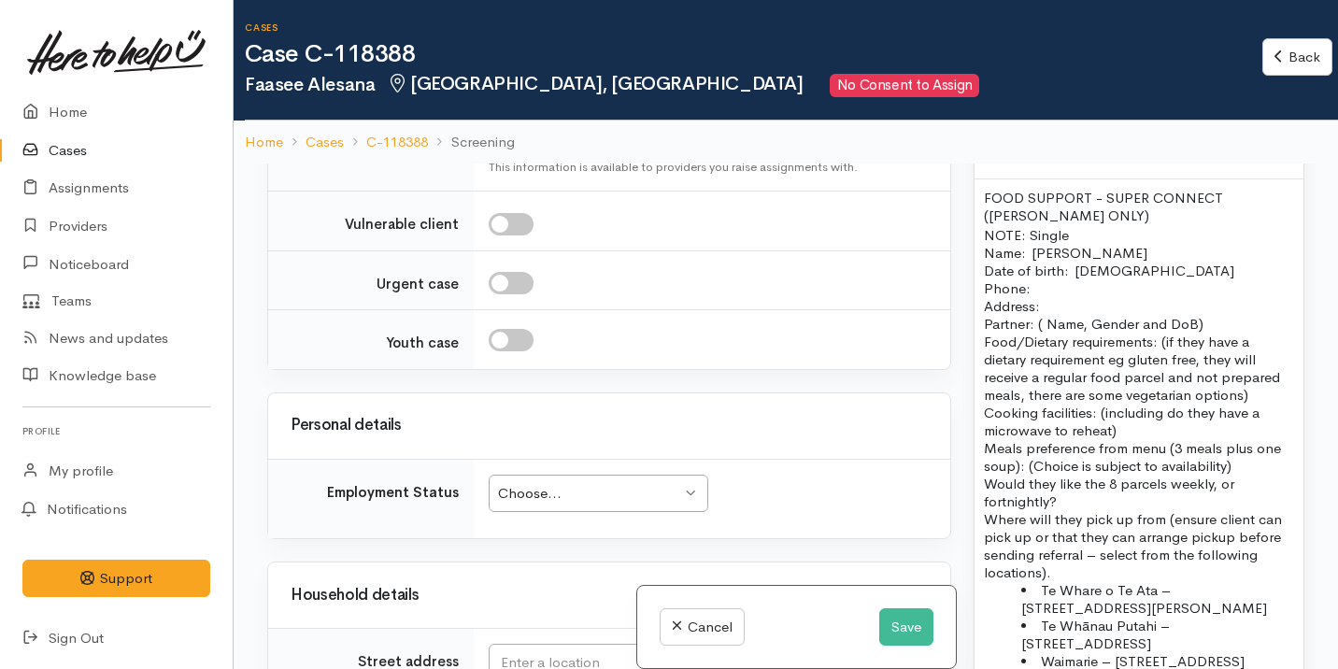
scroll to position [1834, 0]
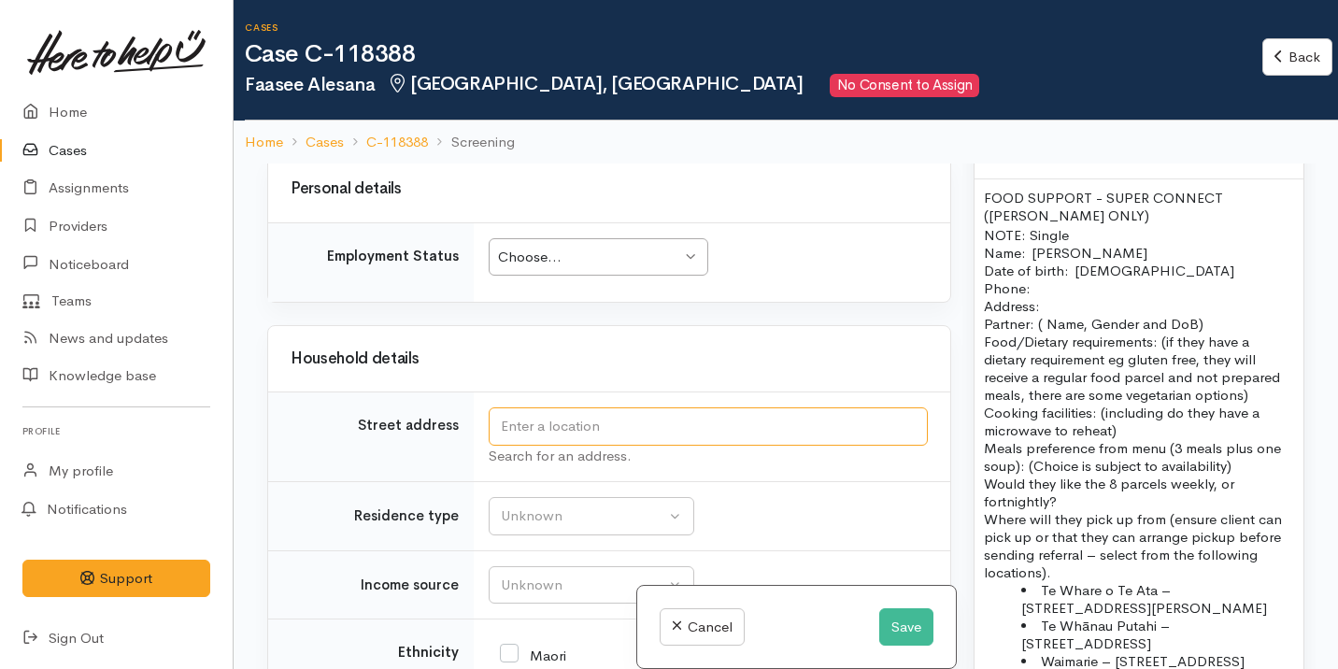
click at [736, 433] on input "text" at bounding box center [708, 426] width 439 height 38
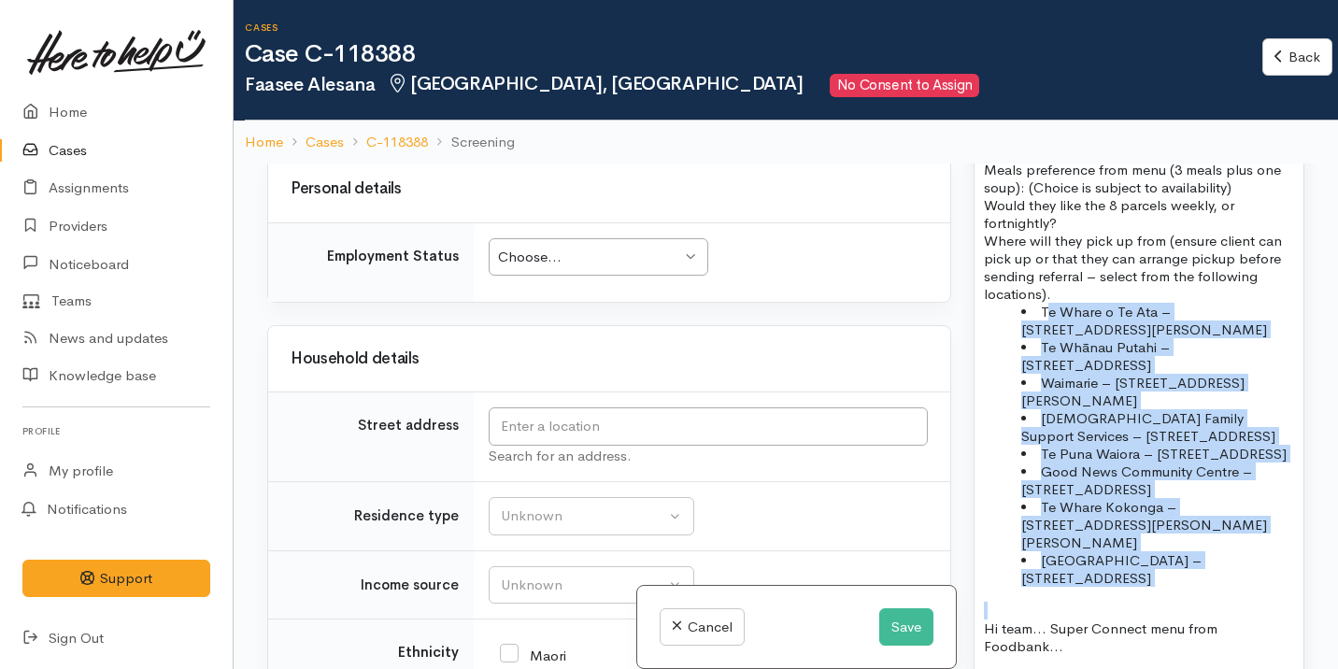
drag, startPoint x: 1189, startPoint y: 589, endPoint x: 1044, endPoint y: 308, distance: 315.5
click at [1044, 309] on div "FOOD SUPPORT  - SUPER CONNECT (HAMILTON ONLY) NOTE: Single Name:  Faasee Alesan…" at bounding box center [1138, 389] width 329 height 976
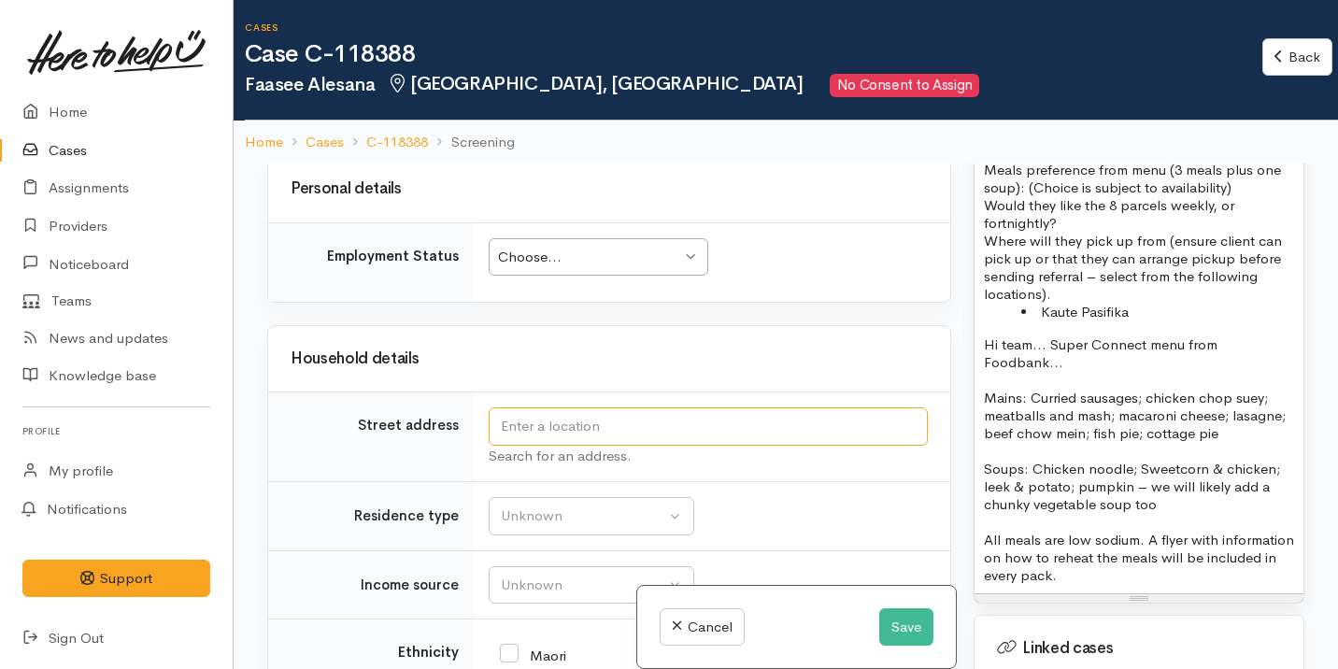
click at [602, 435] on input "text" at bounding box center [708, 426] width 439 height 38
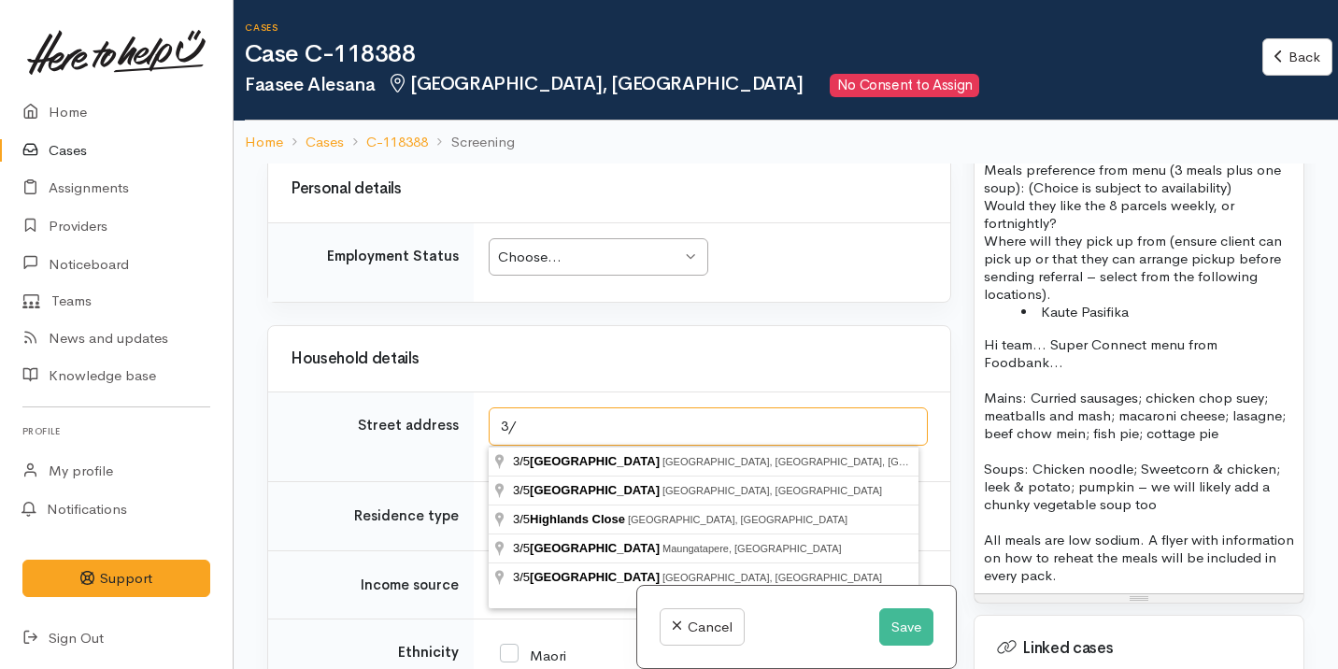
type input "3"
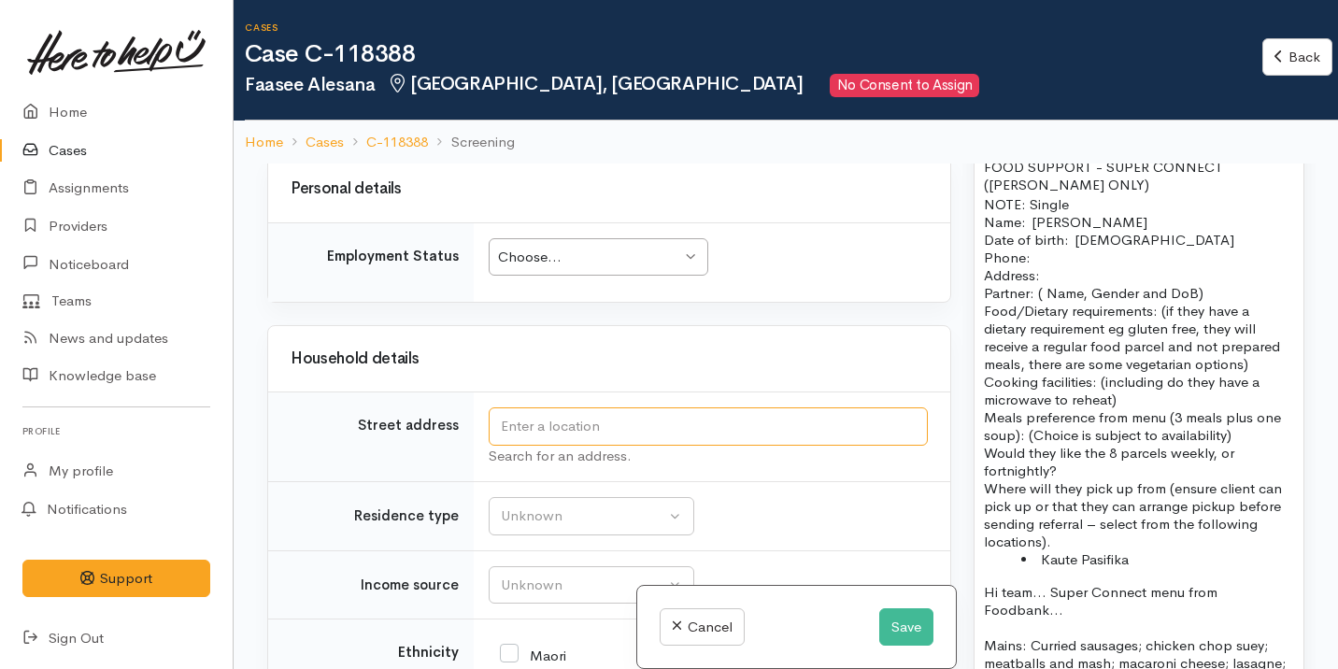
scroll to position [1385, 0]
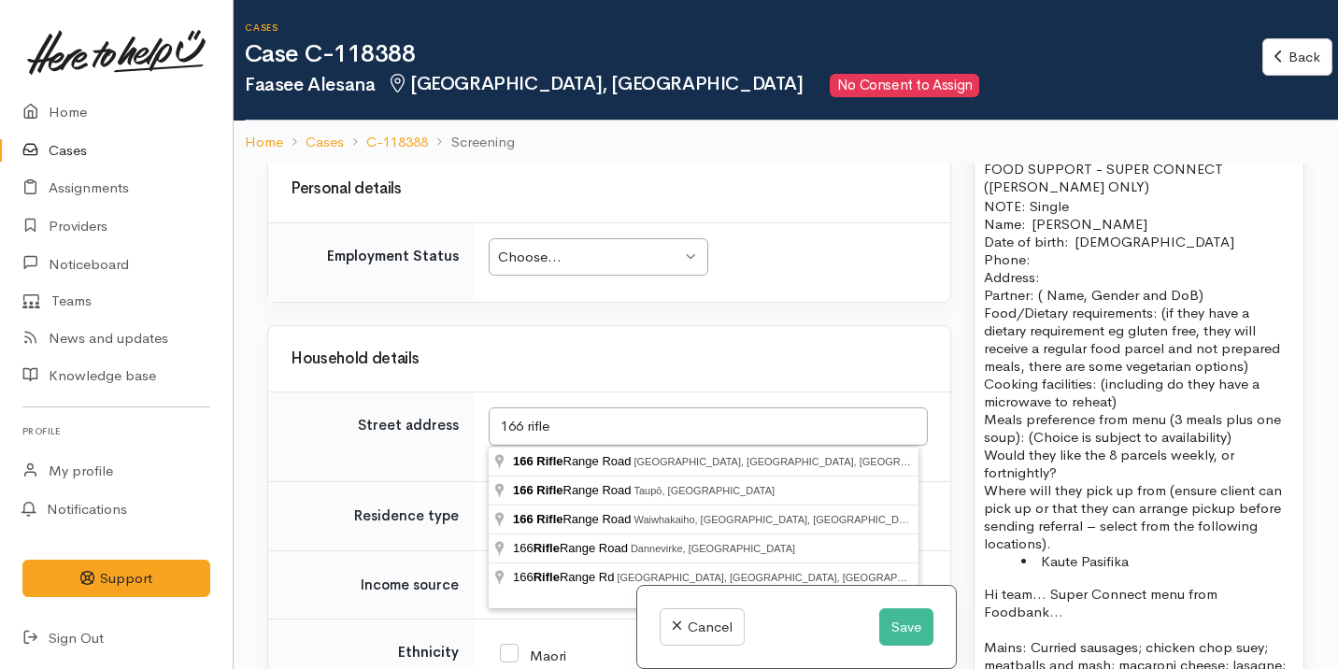
type input "166 Rifle Range Road, Dinsdale, Hamilton, New Zealand"
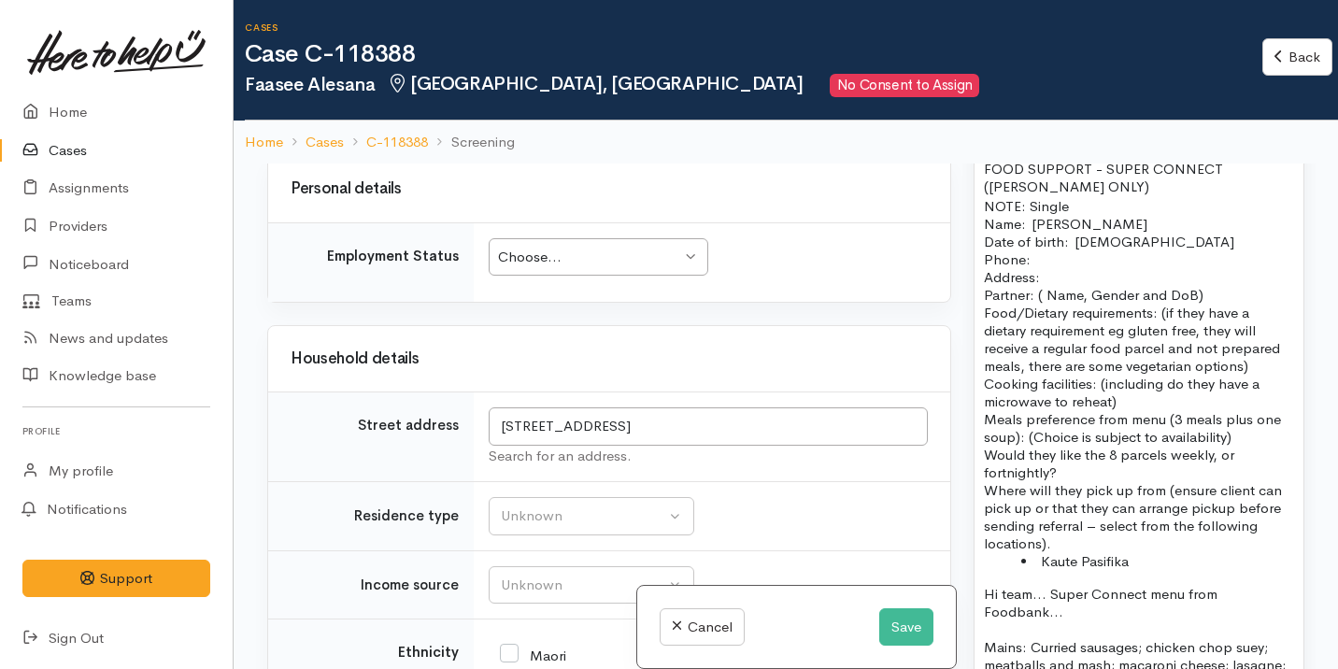
scroll to position [2078, 0]
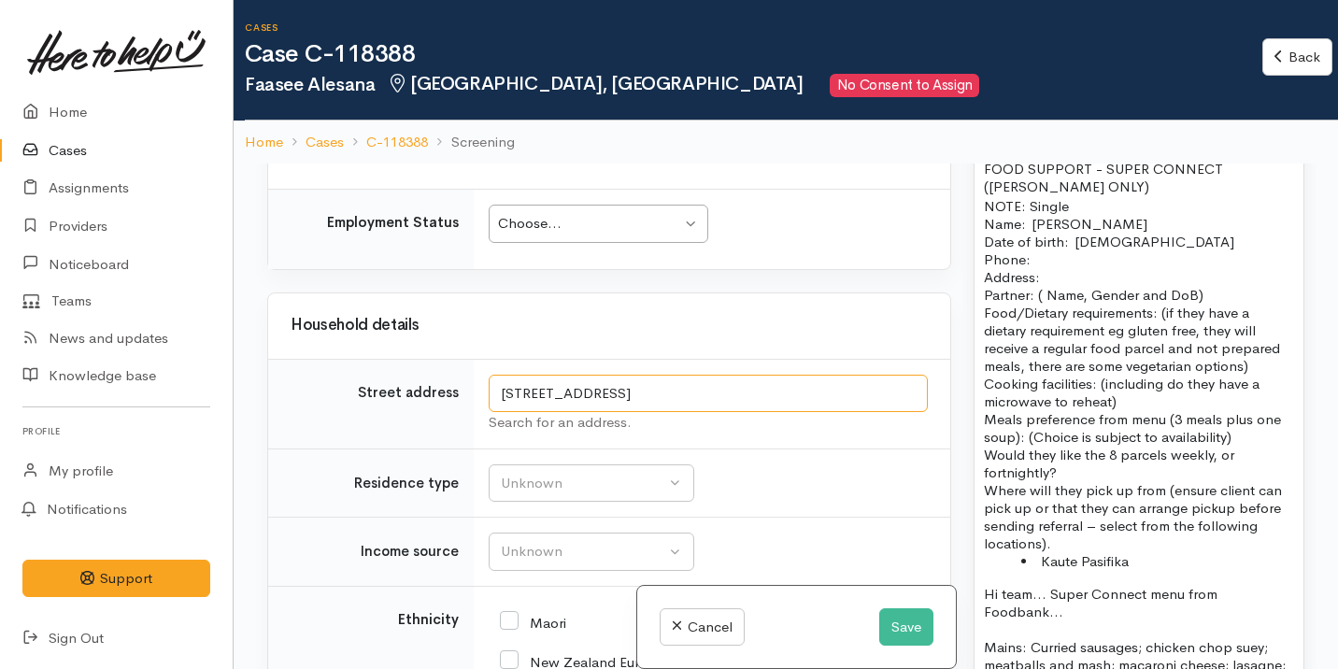
click at [747, 413] on input "166 Rifle Range Road, Dinsdale, Hamilton, New Zealand" at bounding box center [708, 394] width 439 height 38
click at [1048, 262] on p "Name:  Faasee Alesana Date of birth:  19/09/1957 Phone:" at bounding box center [1139, 241] width 310 height 53
click at [1047, 277] on p "Address:" at bounding box center [1139, 277] width 310 height 18
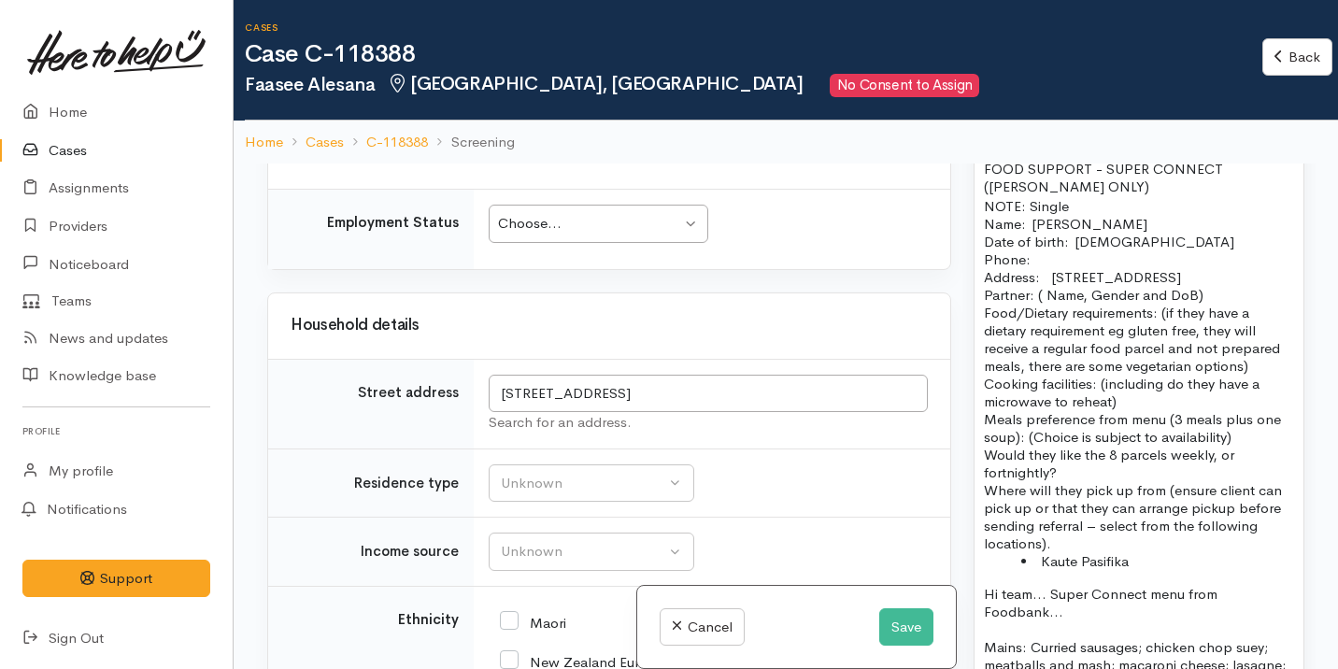
click at [1051, 273] on p "Address:   166 Rifle Range Road, Dinsdale, Hamilton, New Zealand" at bounding box center [1139, 277] width 310 height 18
click at [1143, 286] on p "Address:   [STREET_ADDRESS]" at bounding box center [1139, 277] width 310 height 18
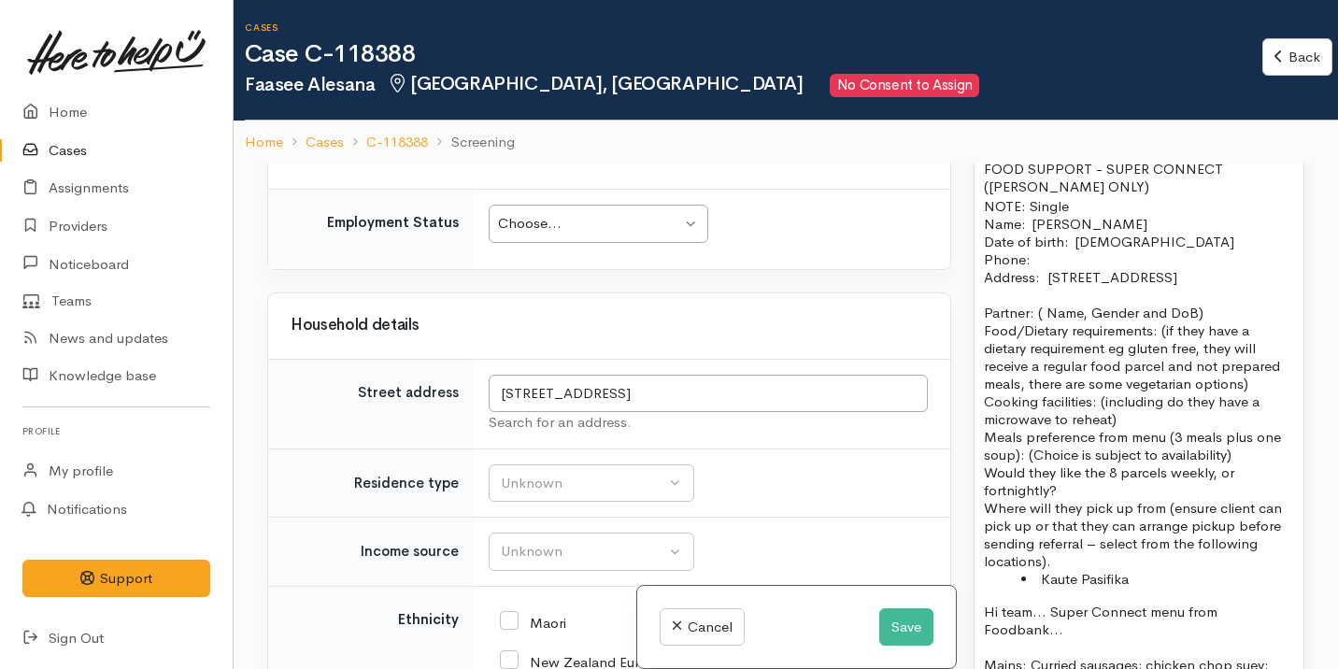
drag, startPoint x: 980, startPoint y: 324, endPoint x: 1253, endPoint y: 326, distance: 272.8
click at [1253, 326] on div "FOOD SUPPORT  - SUPER CONNECT (HAMILTON ONLY) NOTE: Single Name:  Faasee Alesan…" at bounding box center [1138, 505] width 329 height 710
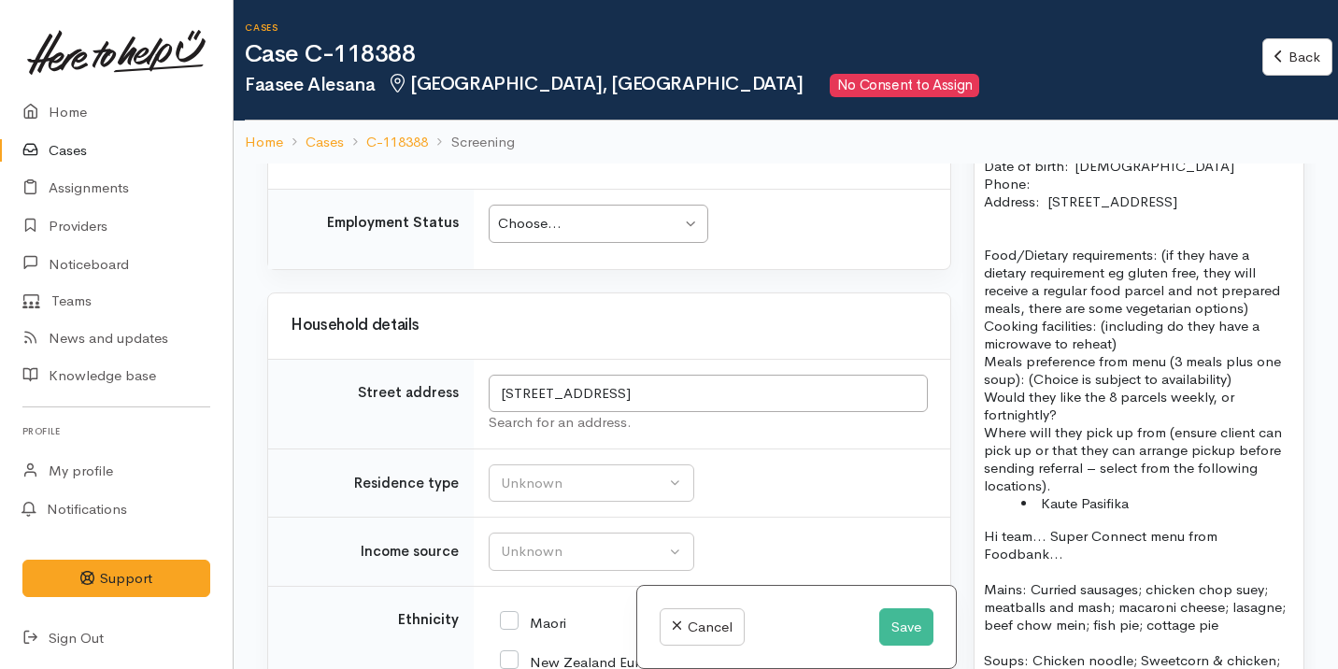
click at [1136, 352] on p "Food/Dietary requirements: (if they have a dietary requirement eg gluten free, …" at bounding box center [1139, 290] width 310 height 124
click at [982, 382] on div "FOOD SUPPORT  - SUPER CONNECT (HAMILTON ONLY) NOTE: Single Name:  Faasee Alesan…" at bounding box center [1138, 430] width 329 height 710
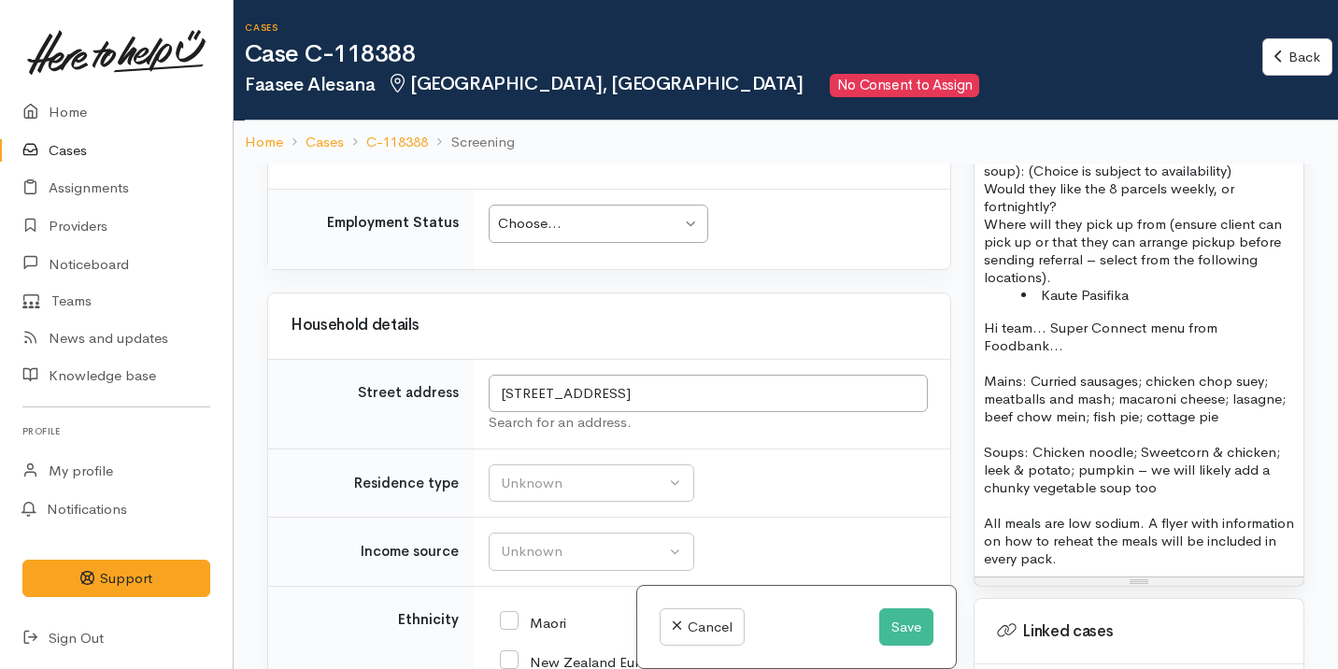
scroll to position [1690, 0]
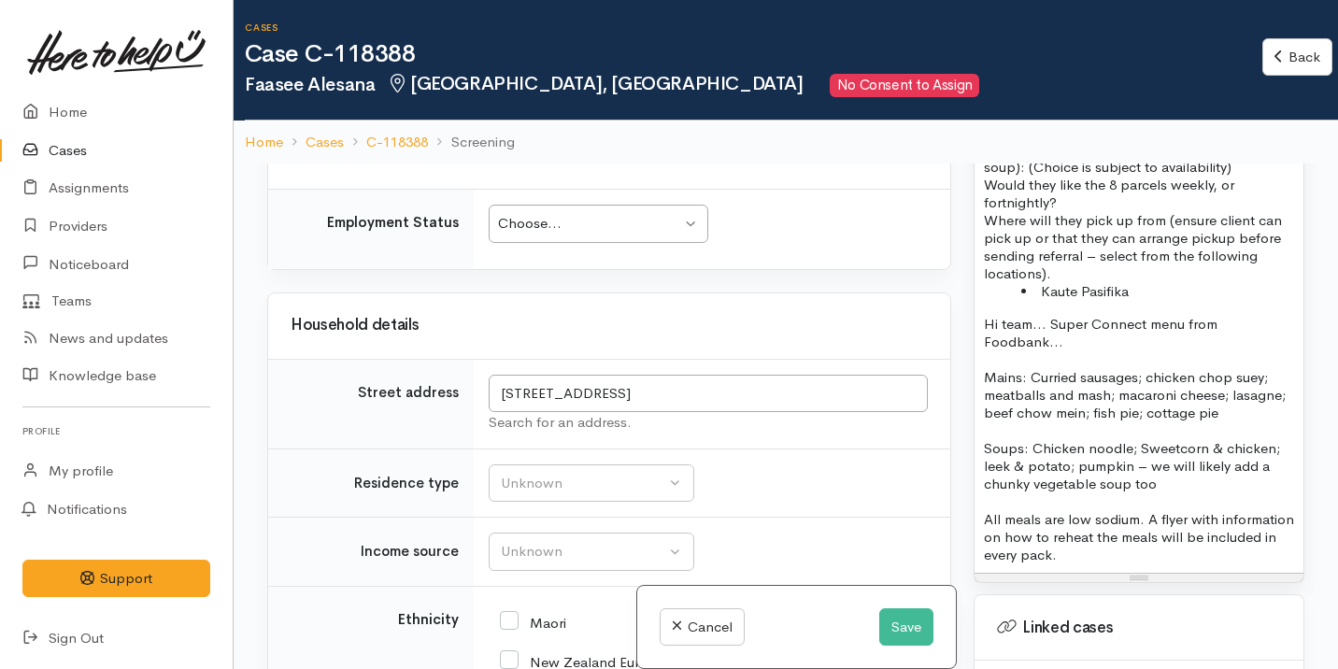
click at [1051, 346] on p "Hi team... Super Connect menu from Foodbank..." at bounding box center [1139, 333] width 310 height 36
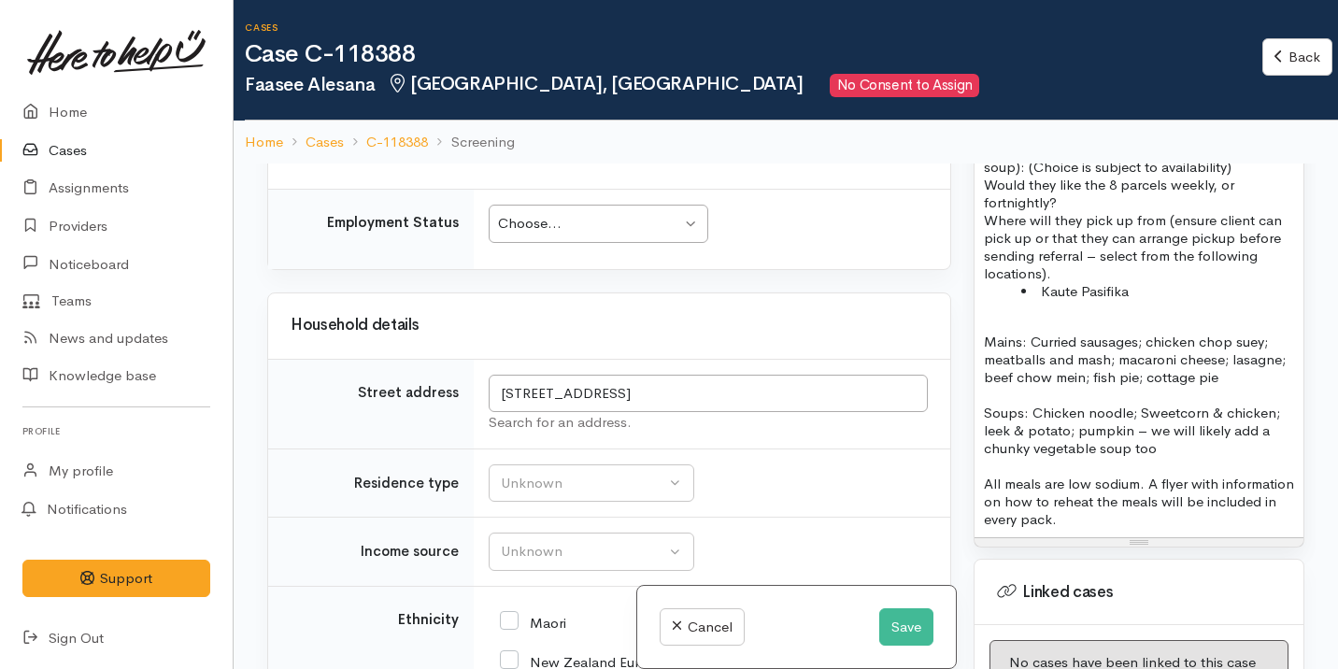
click at [1234, 386] on p "Mains: Curried sausages; chicken chop suey; meatballs and mash; macaroni cheese…" at bounding box center [1139, 359] width 310 height 53
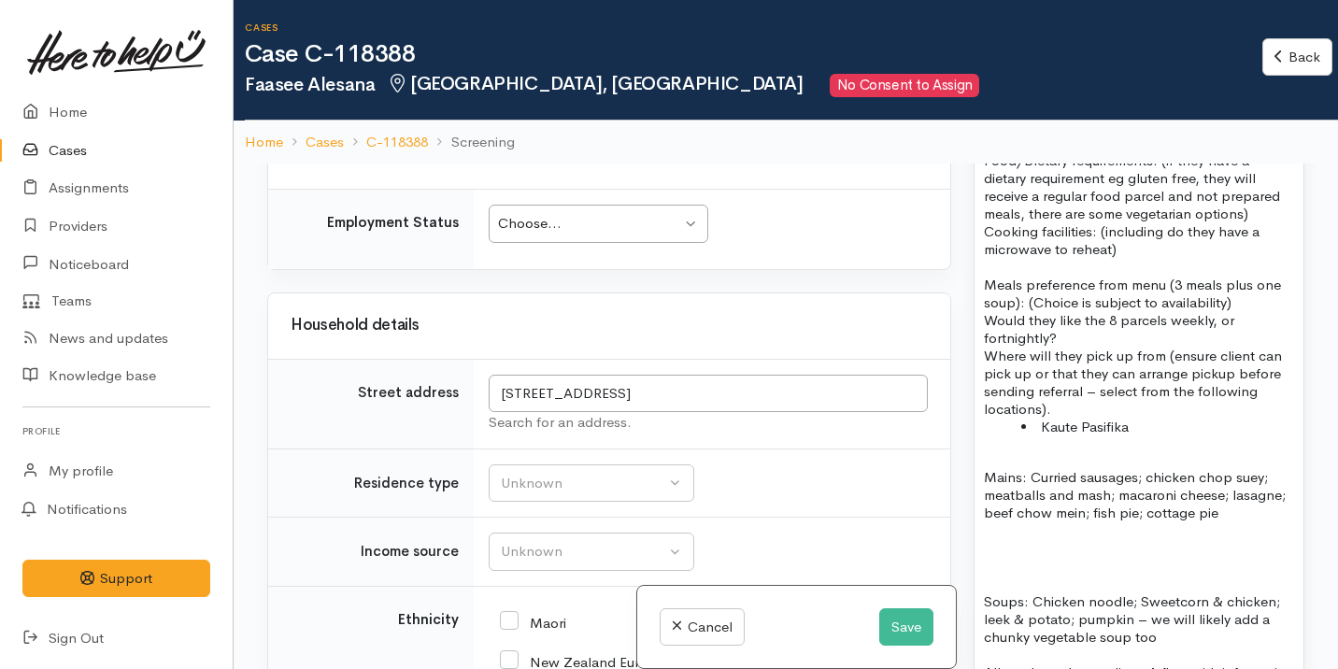
scroll to position [1552, 0]
drag, startPoint x: 1115, startPoint y: 359, endPoint x: 1078, endPoint y: 349, distance: 38.5
click at [1078, 349] on p "Would they like the 8 parcels weekly, or fortnightly?" at bounding box center [1139, 332] width 310 height 36
click at [1103, 341] on p "Would they like the 8 parcels weekly, or fortnightly?" at bounding box center [1139, 332] width 310 height 36
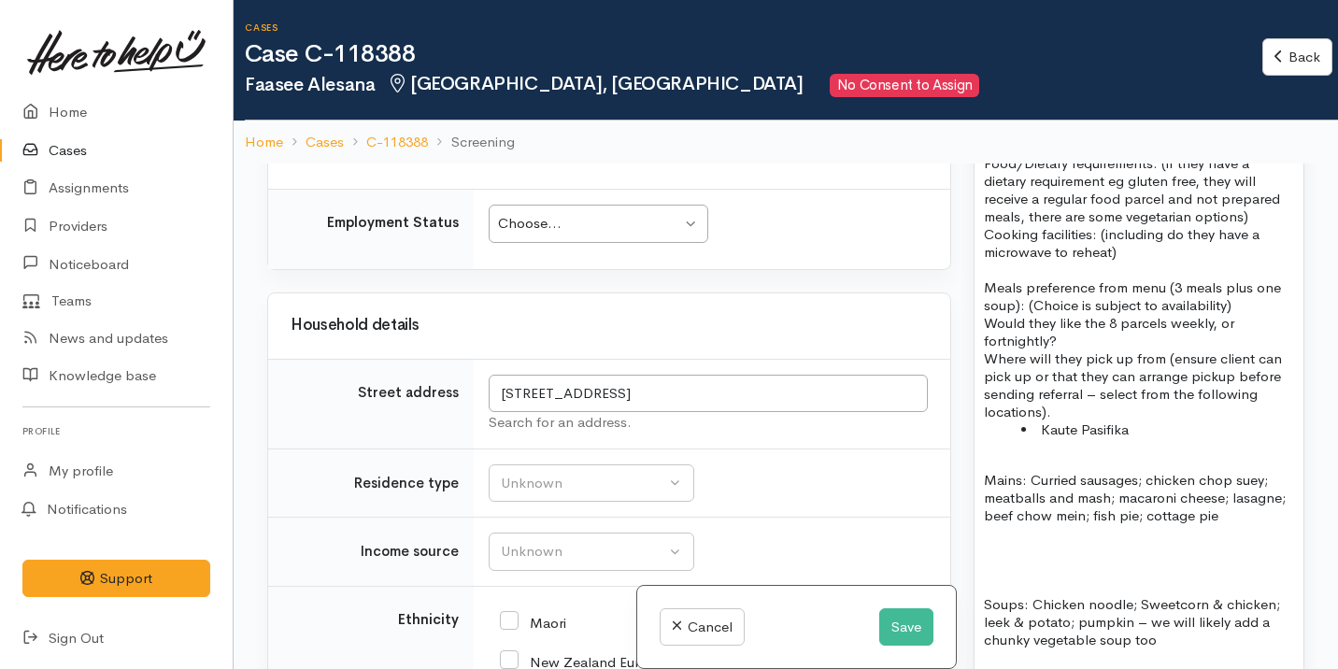
scroll to position [2138, 0]
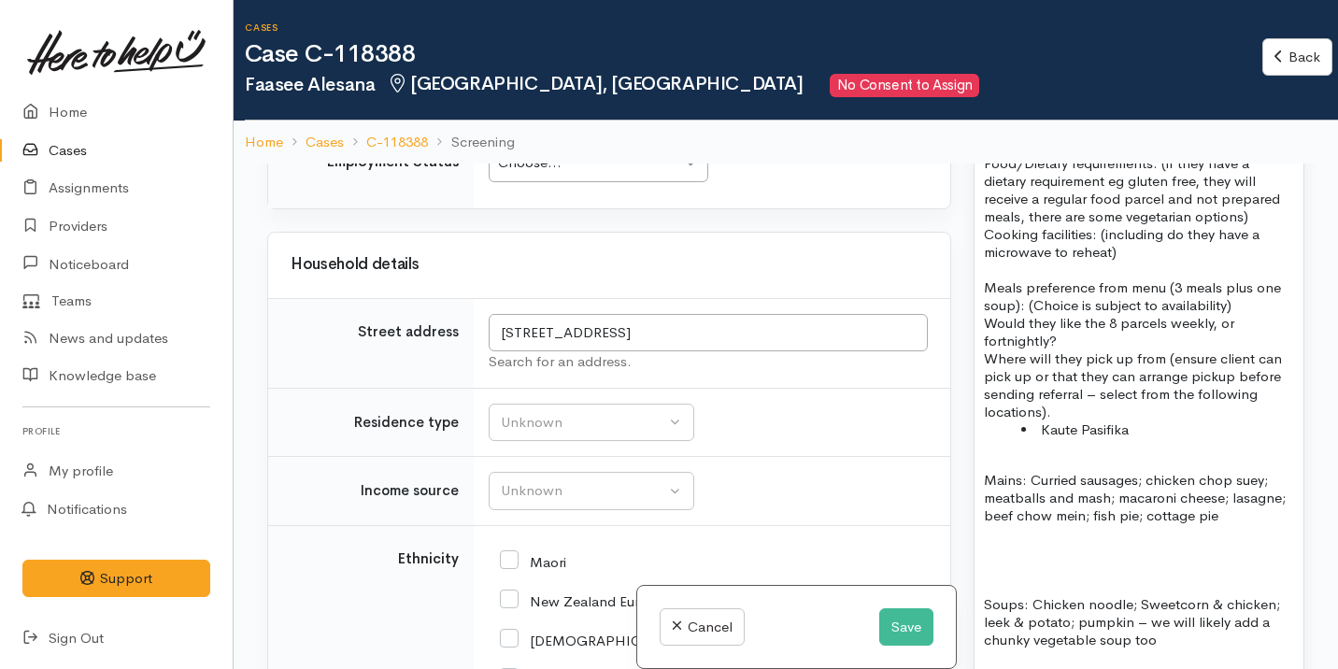
click at [607, 182] on div "Choose... Choose..." at bounding box center [599, 163] width 220 height 38
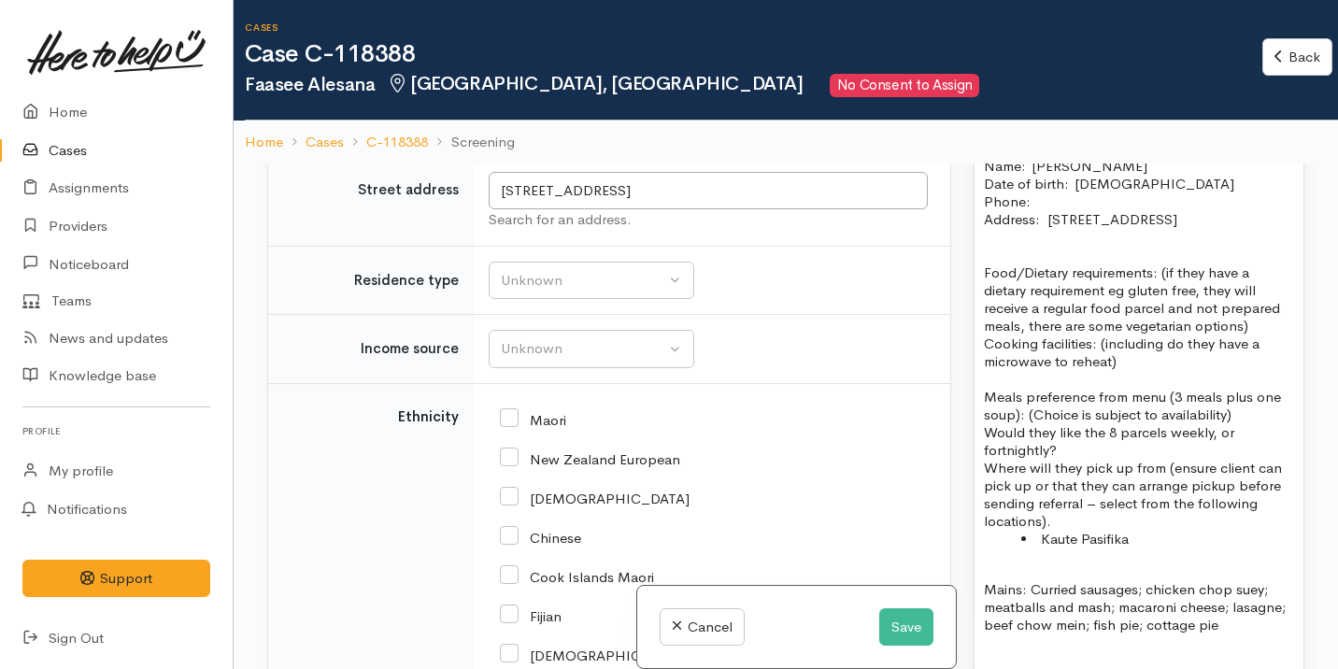
scroll to position [1446, 0]
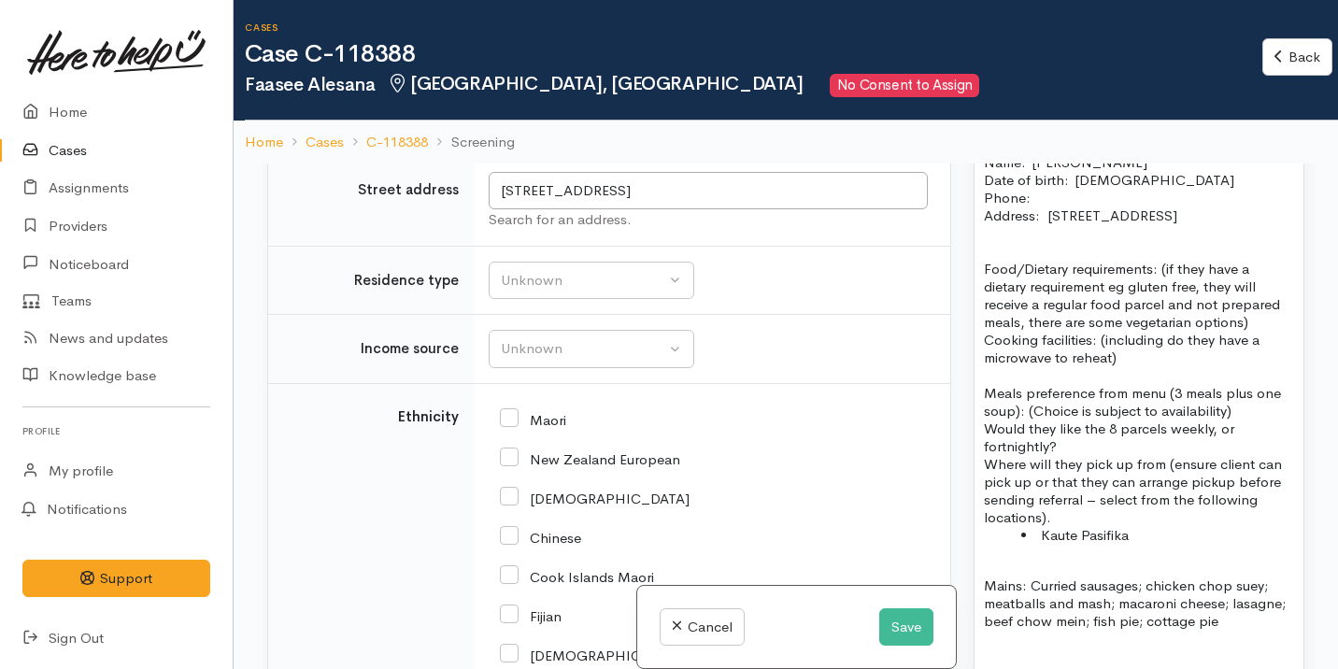
click at [1162, 289] on p "Food/Dietary requirements: (if they have a dietary requirement eg gluten free, …" at bounding box center [1139, 304] width 310 height 124
click at [978, 359] on div "FOOD SUPPORT  - SUPER CONNECT (HAMILTON ONLY) NOTE: Single Name:  Faasee Alesan…" at bounding box center [1138, 462] width 329 height 746
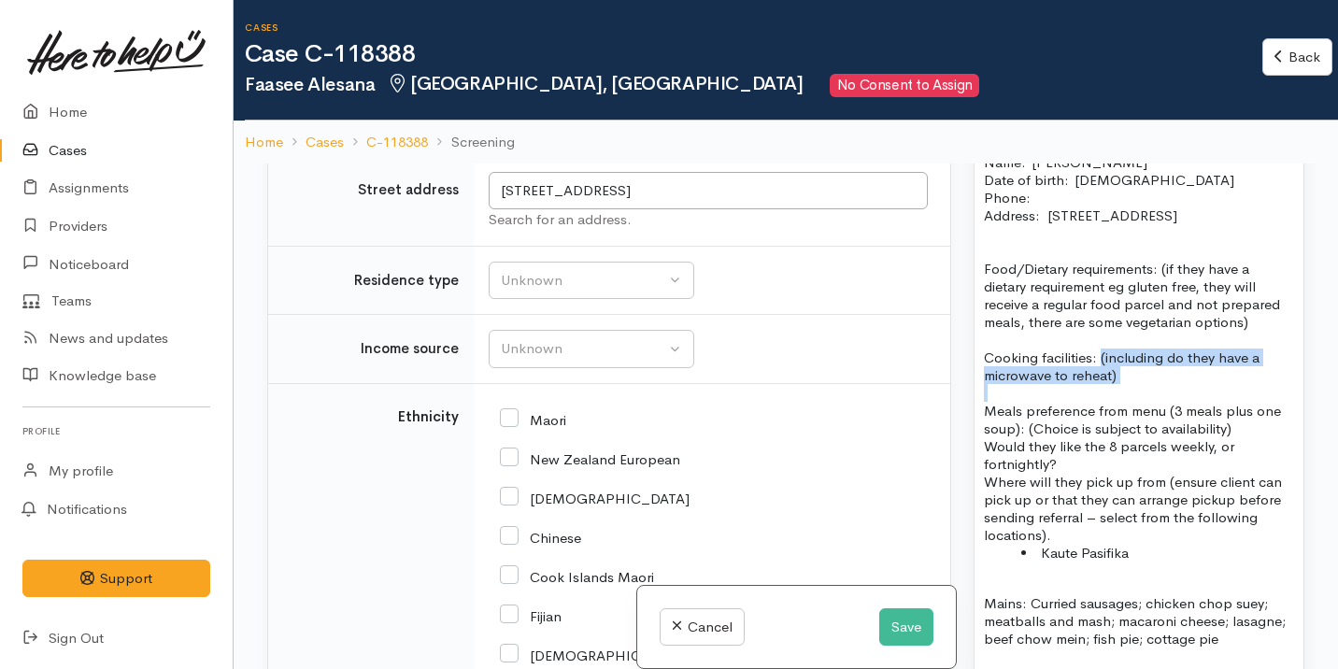
drag, startPoint x: 1135, startPoint y: 402, endPoint x: 1101, endPoint y: 376, distance: 42.8
click at [1101, 376] on div "FOOD SUPPORT  - SUPER CONNECT (HAMILTON ONLY) NOTE: Single Name:  Faasee Alesan…" at bounding box center [1138, 470] width 329 height 763
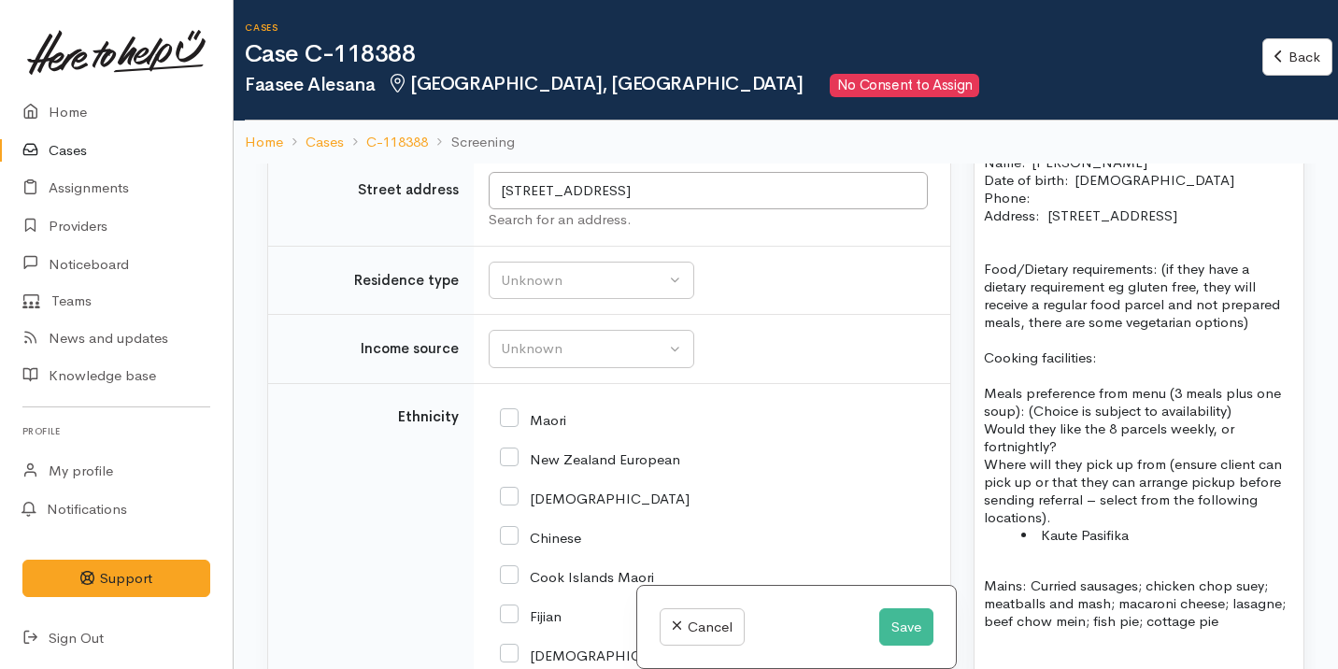
click at [1109, 366] on p "Cooking facilities:" at bounding box center [1139, 357] width 310 height 18
drag, startPoint x: 1160, startPoint y: 288, endPoint x: 1264, endPoint y: 339, distance: 115.7
click at [1264, 331] on p "Food/Dietary requirements: (if they have a dietary requirement eg gluten free, …" at bounding box center [1139, 286] width 310 height 89
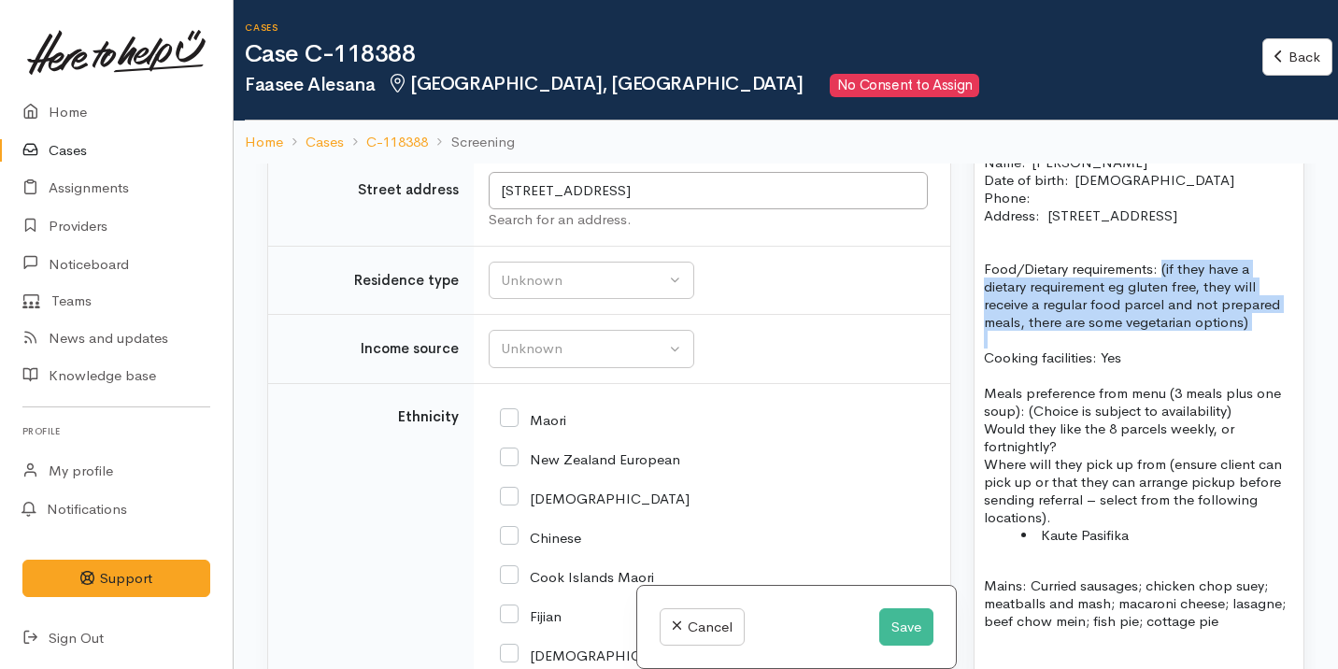
drag, startPoint x: 1258, startPoint y: 348, endPoint x: 1162, endPoint y: 285, distance: 114.8
click at [1162, 286] on div "FOOD SUPPORT  - SUPER CONNECT (HAMILTON ONLY) NOTE: Single Name:  Faasee Alesan…" at bounding box center [1138, 462] width 329 height 746
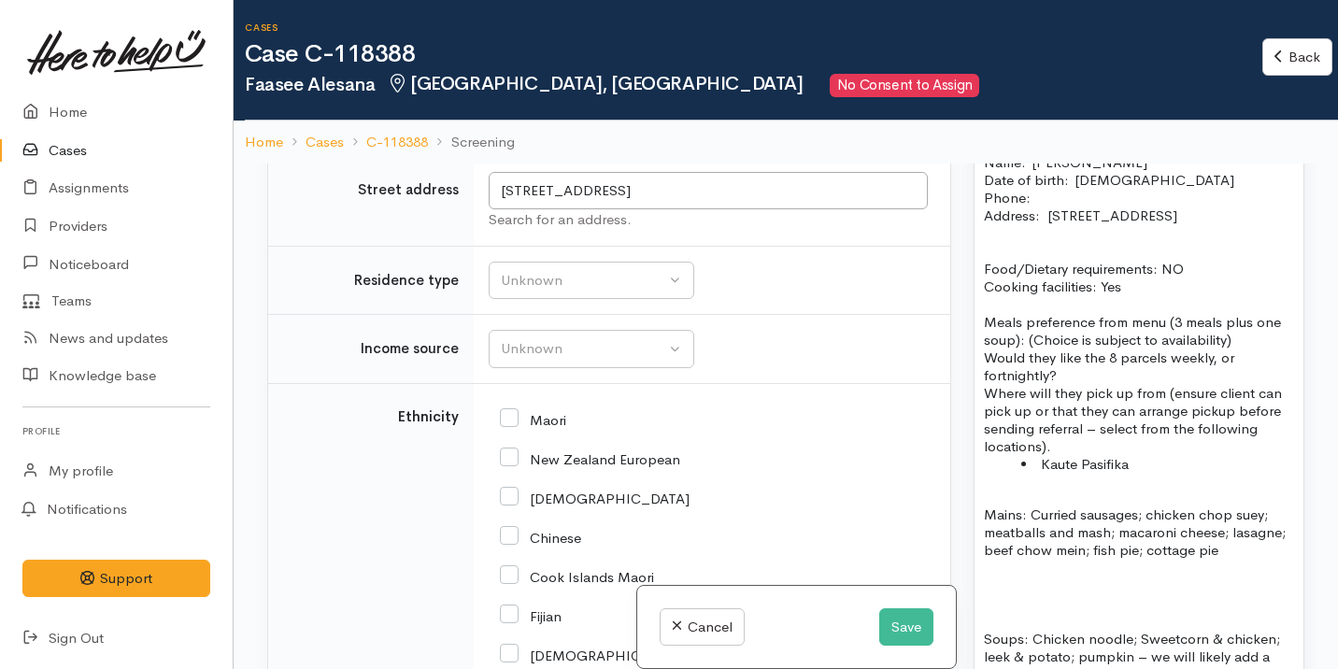
click at [1076, 384] on p "Would they like the 8 parcels weekly, or fortnightly?" at bounding box center [1139, 366] width 310 height 36
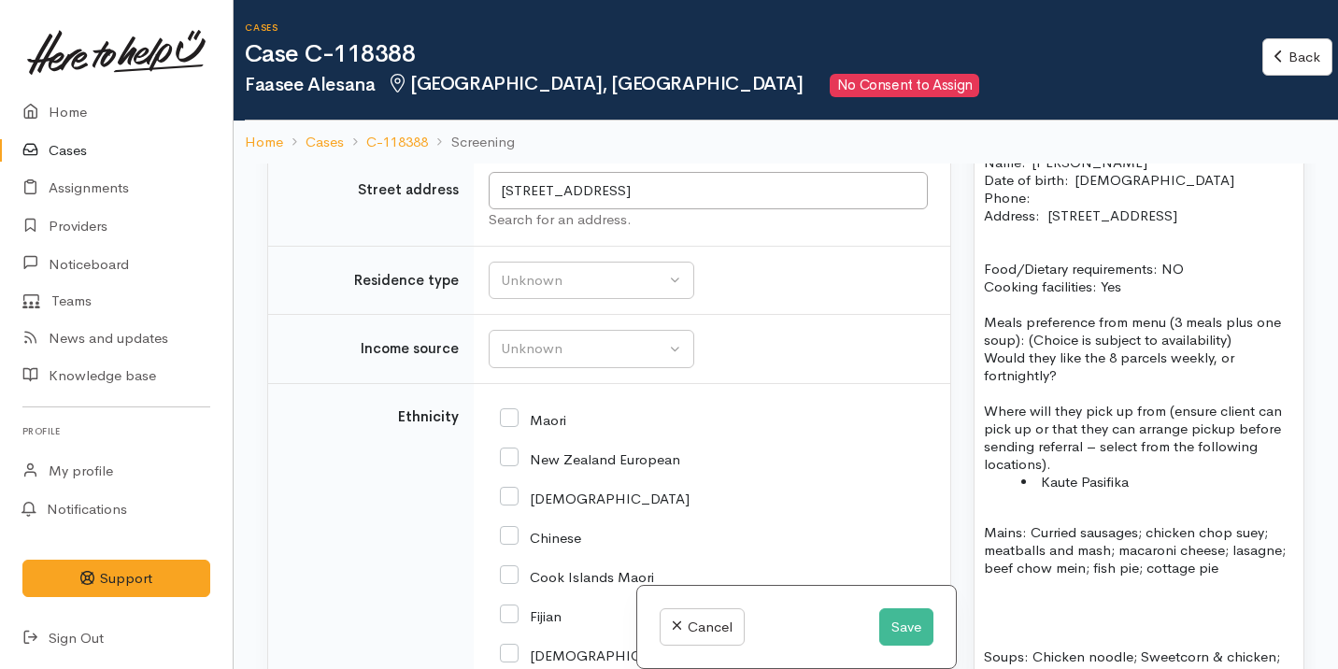
click at [1085, 384] on p "Would they like the 8 parcels weekly, or fortnightly?" at bounding box center [1139, 366] width 310 height 36
drag, startPoint x: 1085, startPoint y: 396, endPoint x: 1170, endPoint y: 337, distance: 103.4
click at [1169, 339] on div "FOOD SUPPORT  - SUPER CONNECT (HAMILTON ONLY) NOTE: Single Name:  Faasee Alesan…" at bounding box center [1138, 435] width 329 height 692
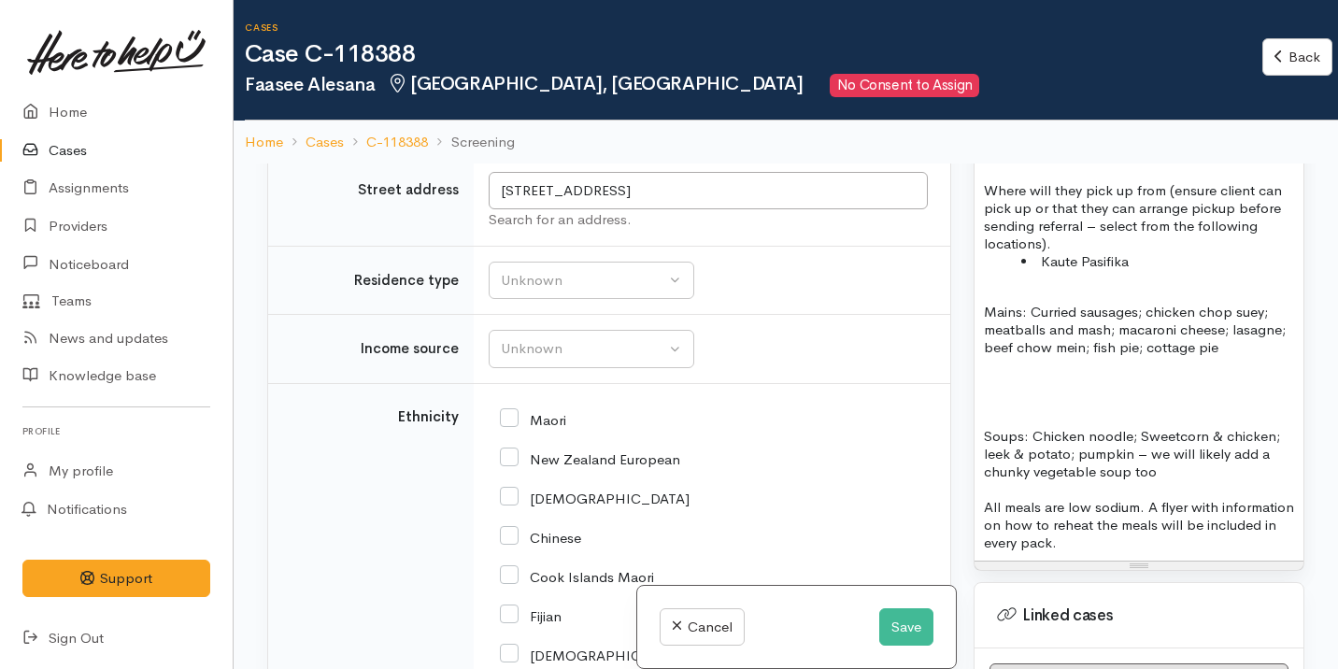
scroll to position [1675, 0]
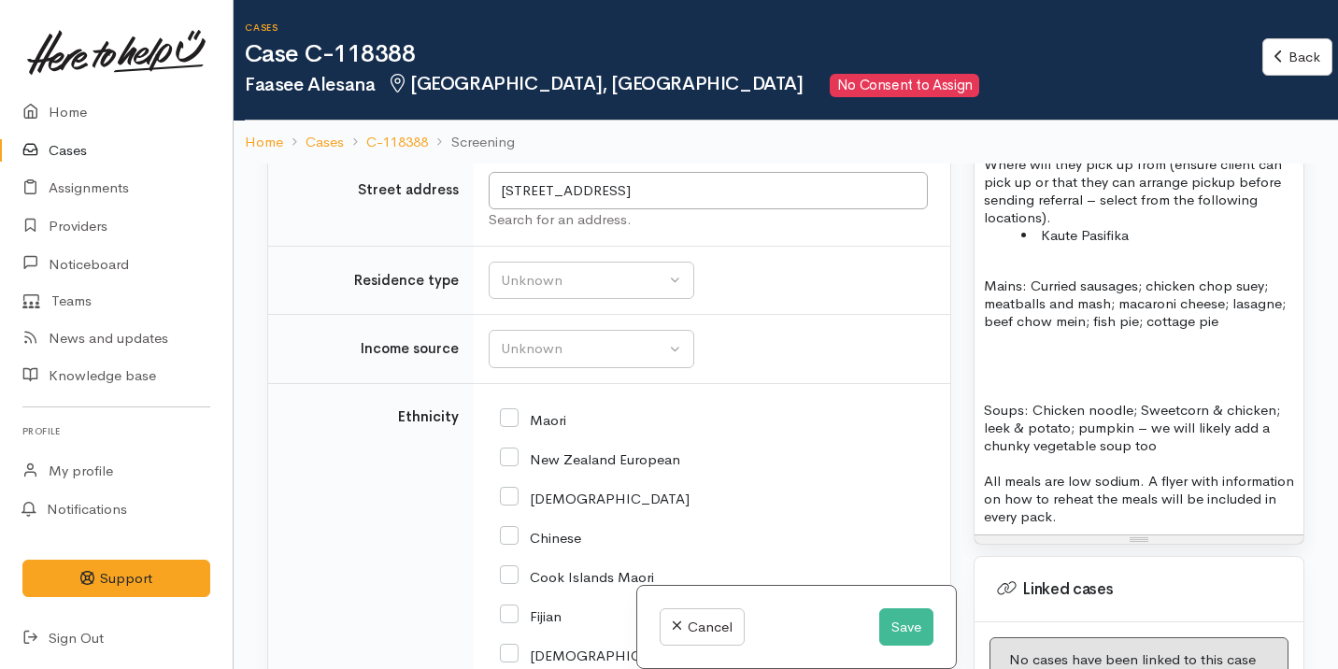
click at [1232, 330] on p "Mains: Curried sausages; chicken chop suey; meatballs and mash; macaroni cheese…" at bounding box center [1139, 303] width 310 height 53
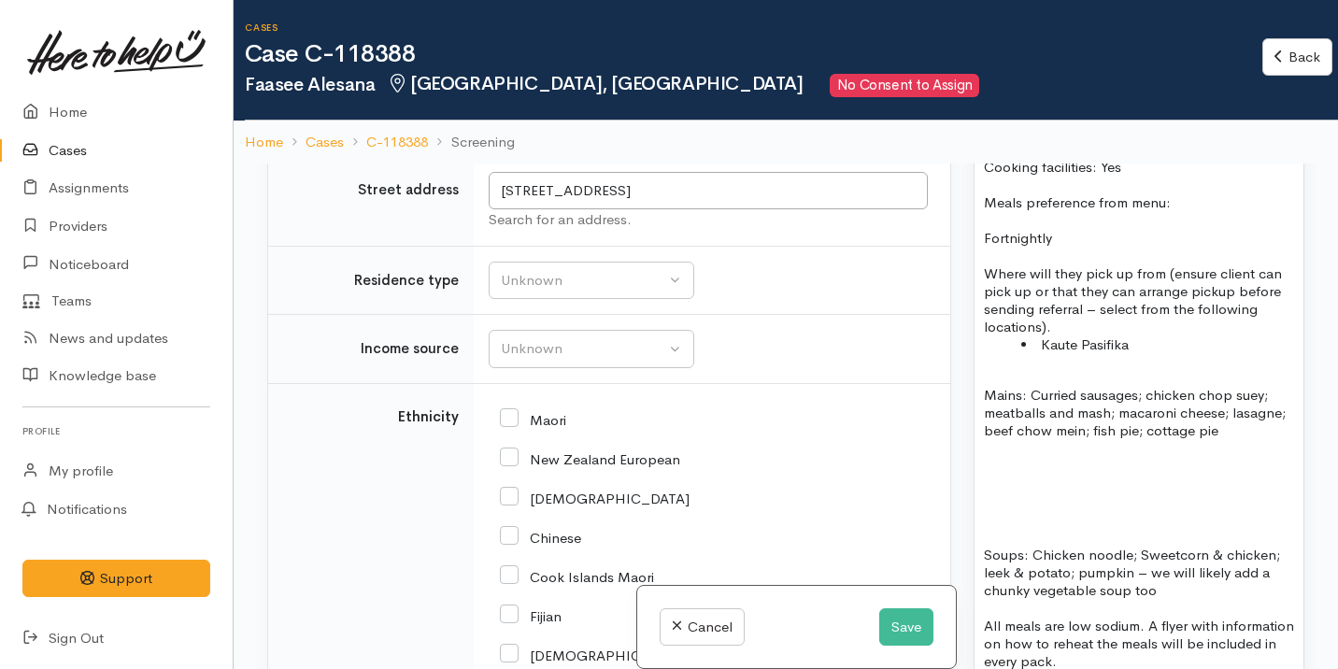
scroll to position [1567, 0]
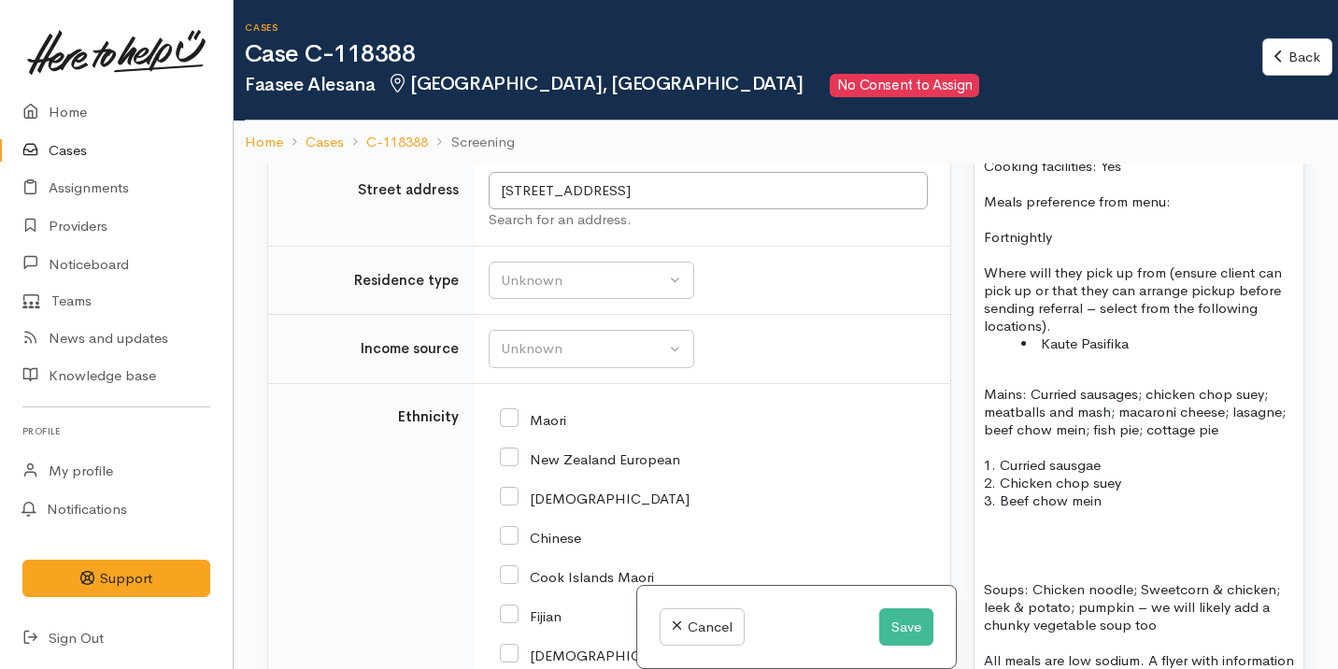
click at [995, 580] on p at bounding box center [1139, 571] width 310 height 18
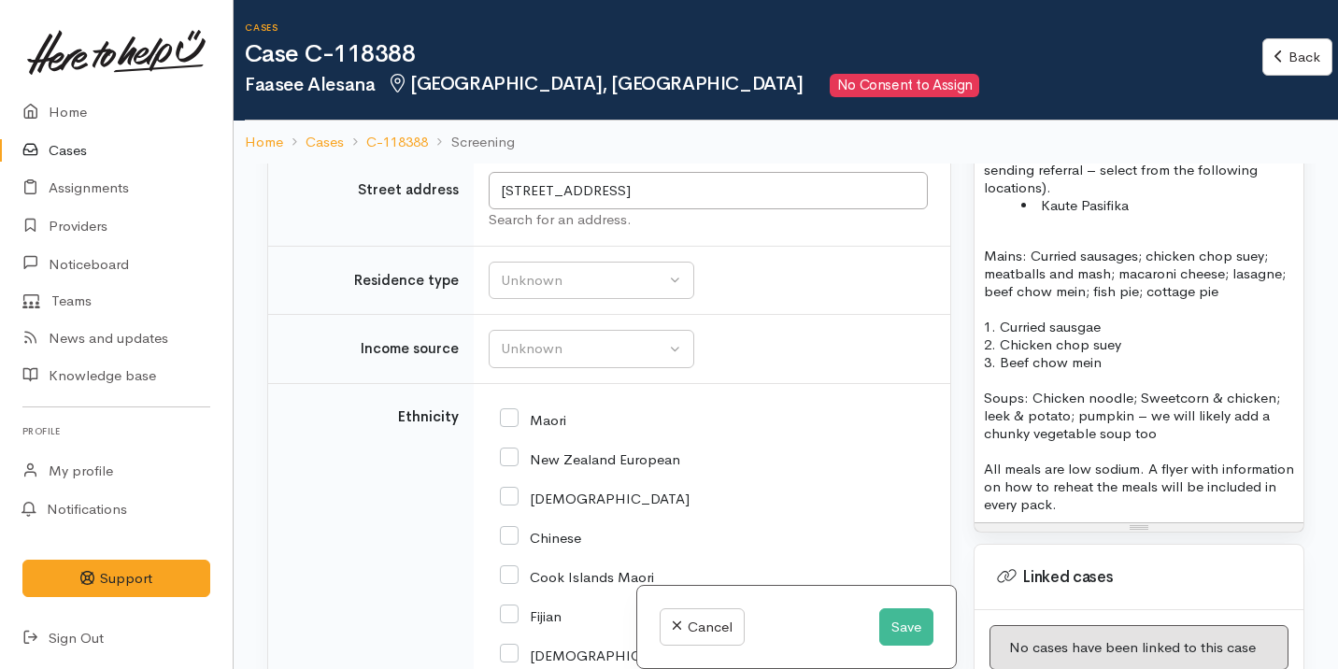
scroll to position [1778, 0]
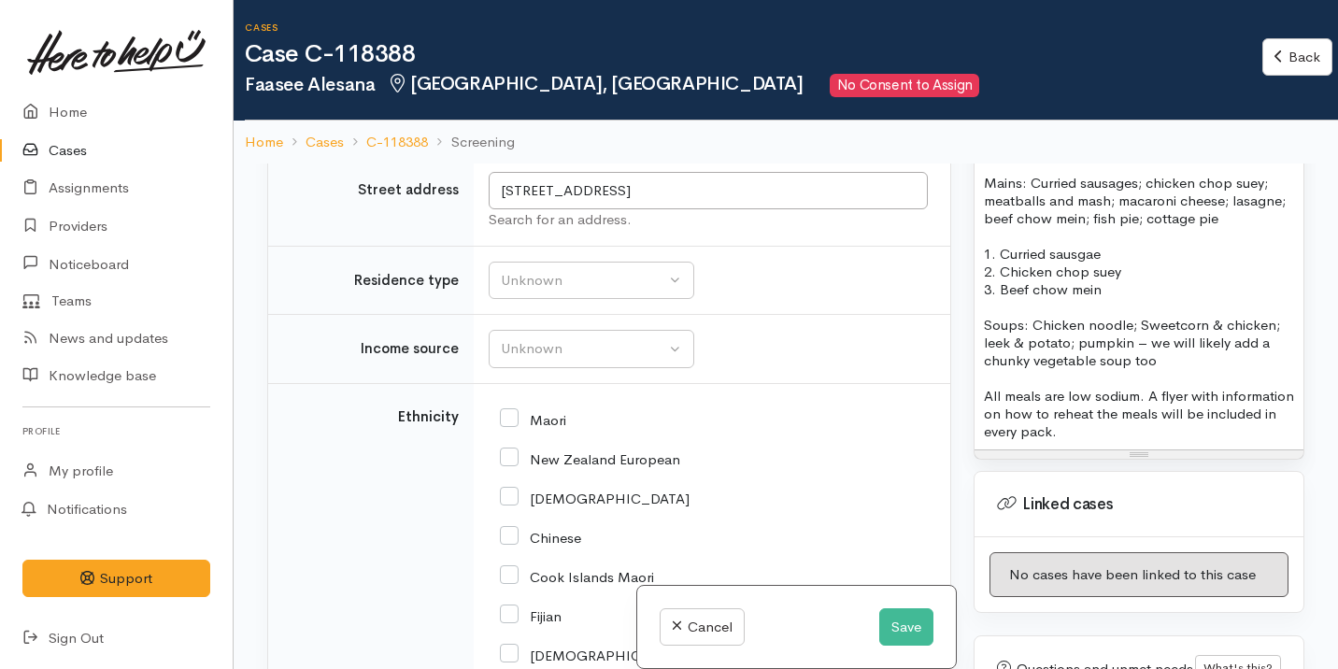
click at [1168, 369] on p "Soups: Chicken noodle; Sweetcorn & chicken; leek & potato; pumpkin – we will li…" at bounding box center [1139, 342] width 310 height 53
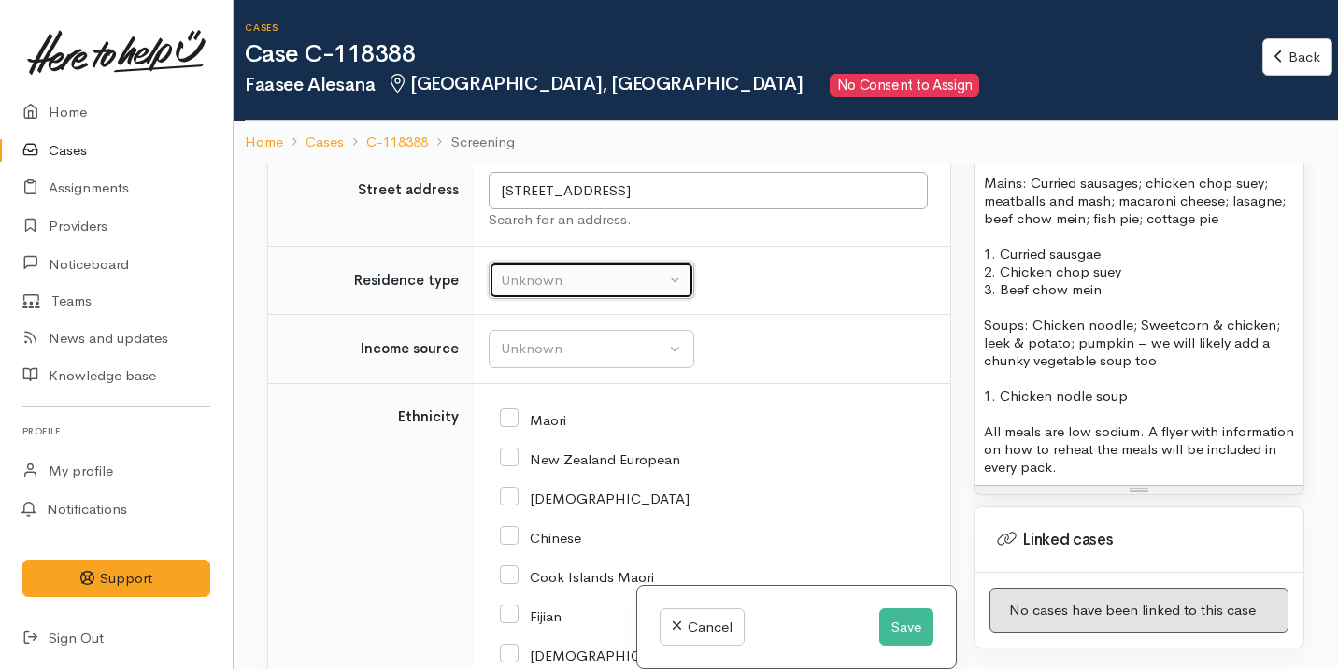
click at [615, 291] on div "Unknown" at bounding box center [583, 280] width 164 height 21
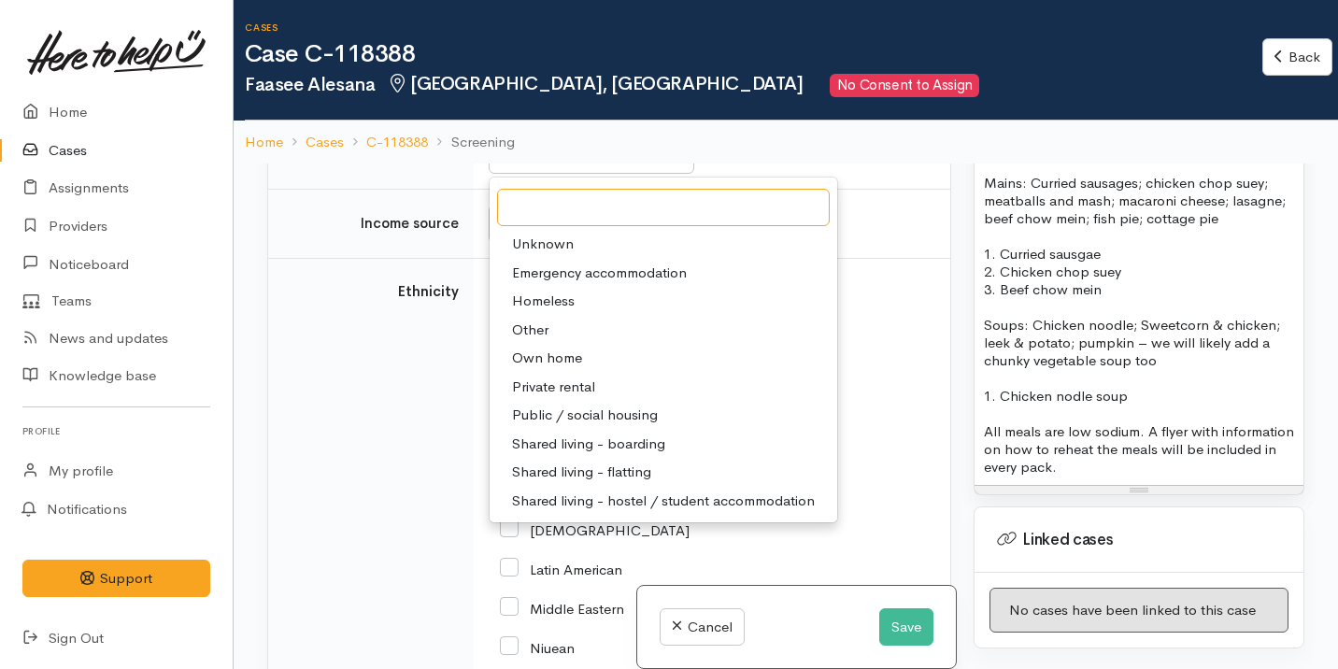
scroll to position [2423, 0]
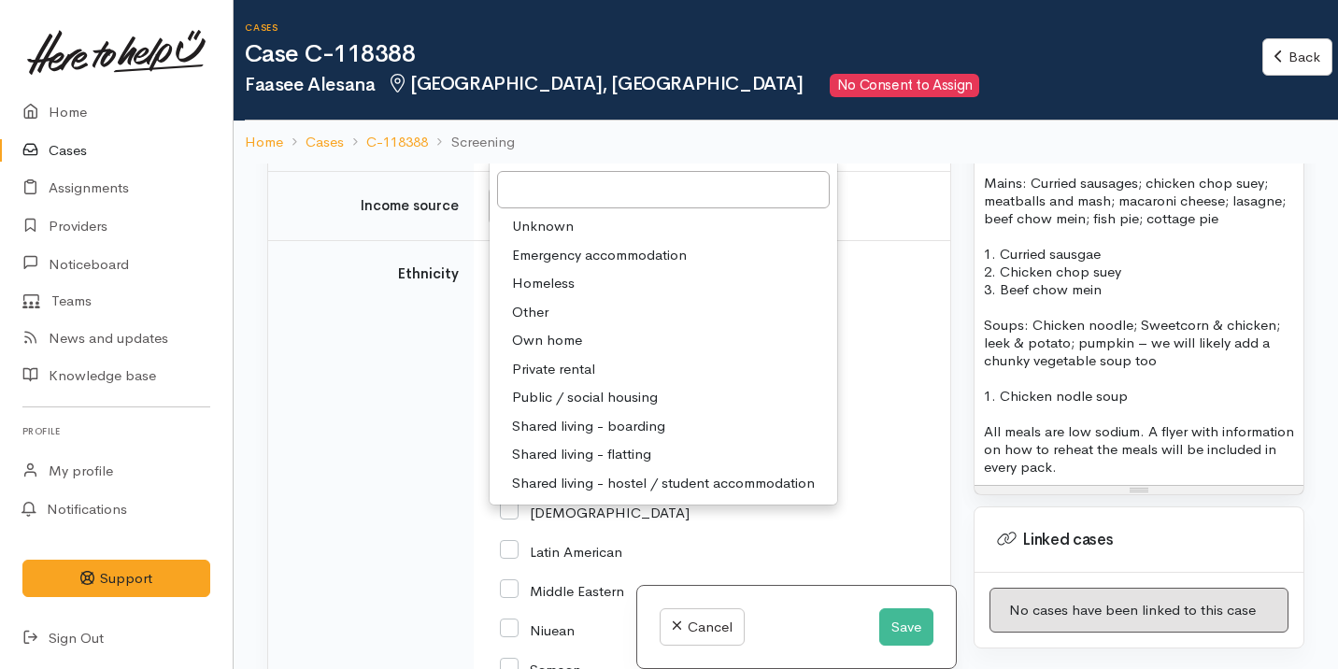
click at [604, 384] on link "Private rental" at bounding box center [664, 369] width 348 height 29
select select "2"
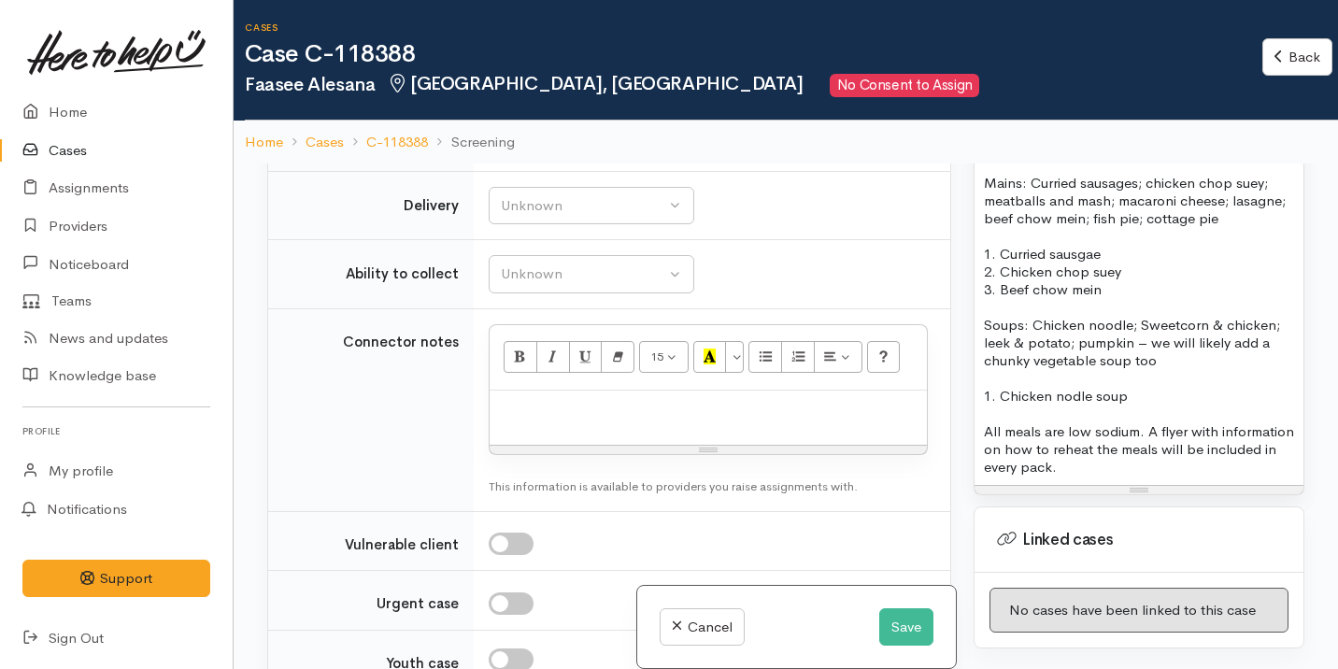
scroll to position [1538, 0]
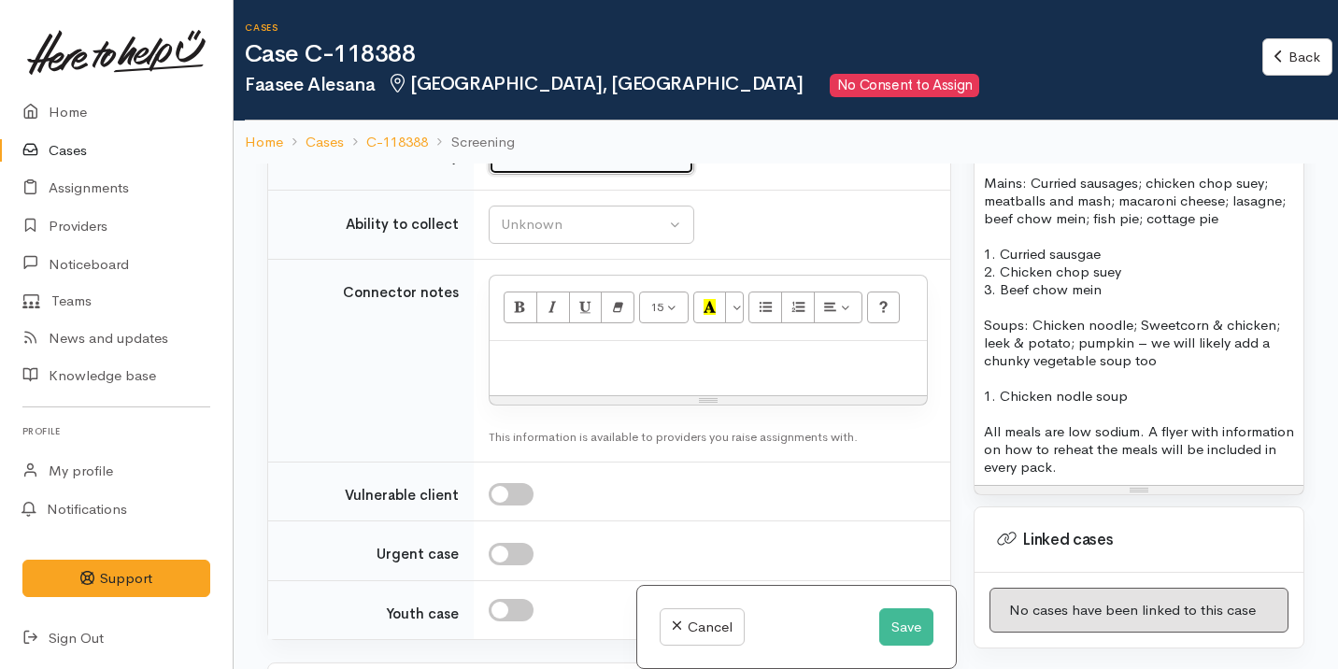
click at [597, 175] on button "Unknown" at bounding box center [592, 156] width 206 height 38
click at [542, 346] on link "No" at bounding box center [592, 331] width 204 height 29
select select "1"
click at [571, 234] on td "Unknown Able to pick up / collect help on my own Able to pick up / collect with…" at bounding box center [712, 225] width 476 height 69
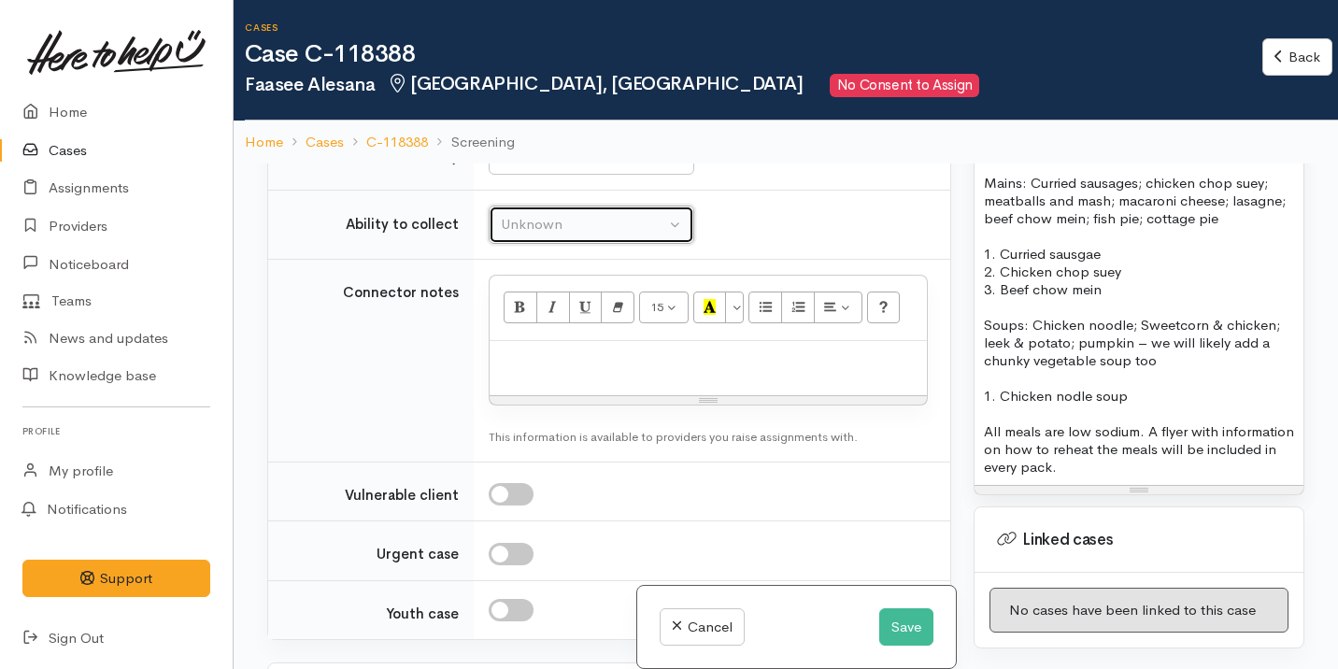
click at [571, 235] on div "Unknown" at bounding box center [583, 224] width 164 height 21
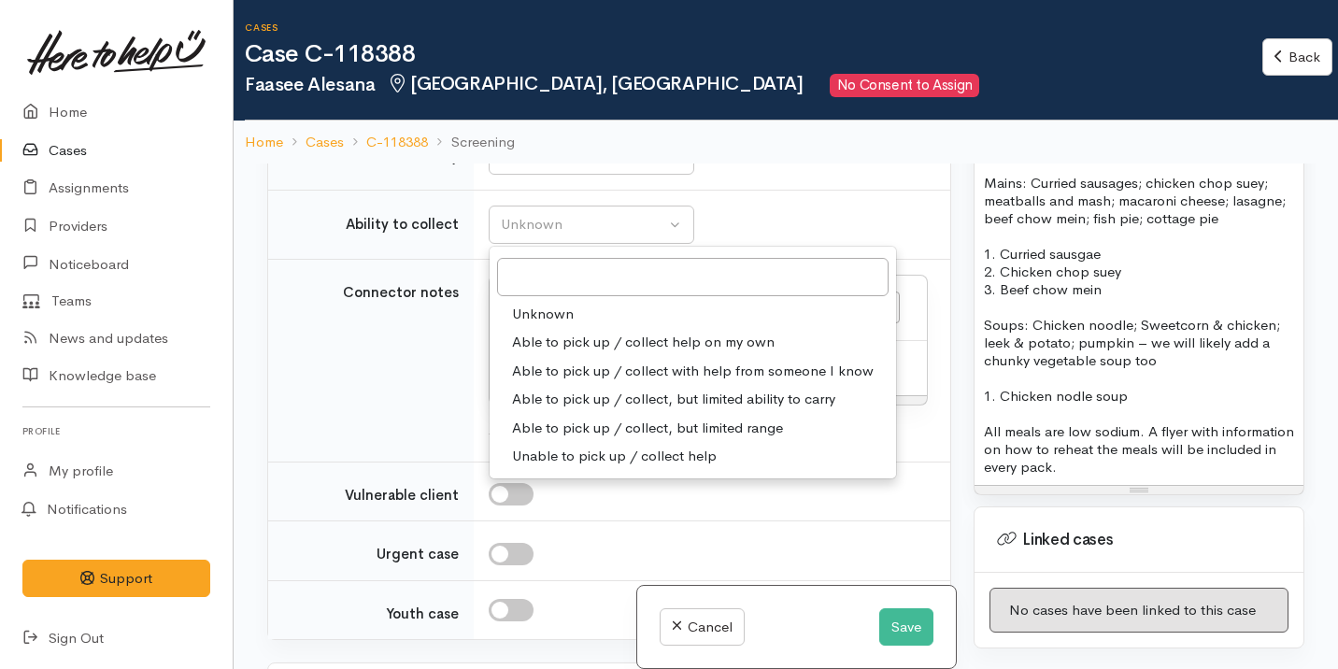
click at [613, 353] on span "Able to pick up / collect help on my own" at bounding box center [643, 342] width 263 height 21
select select "2"
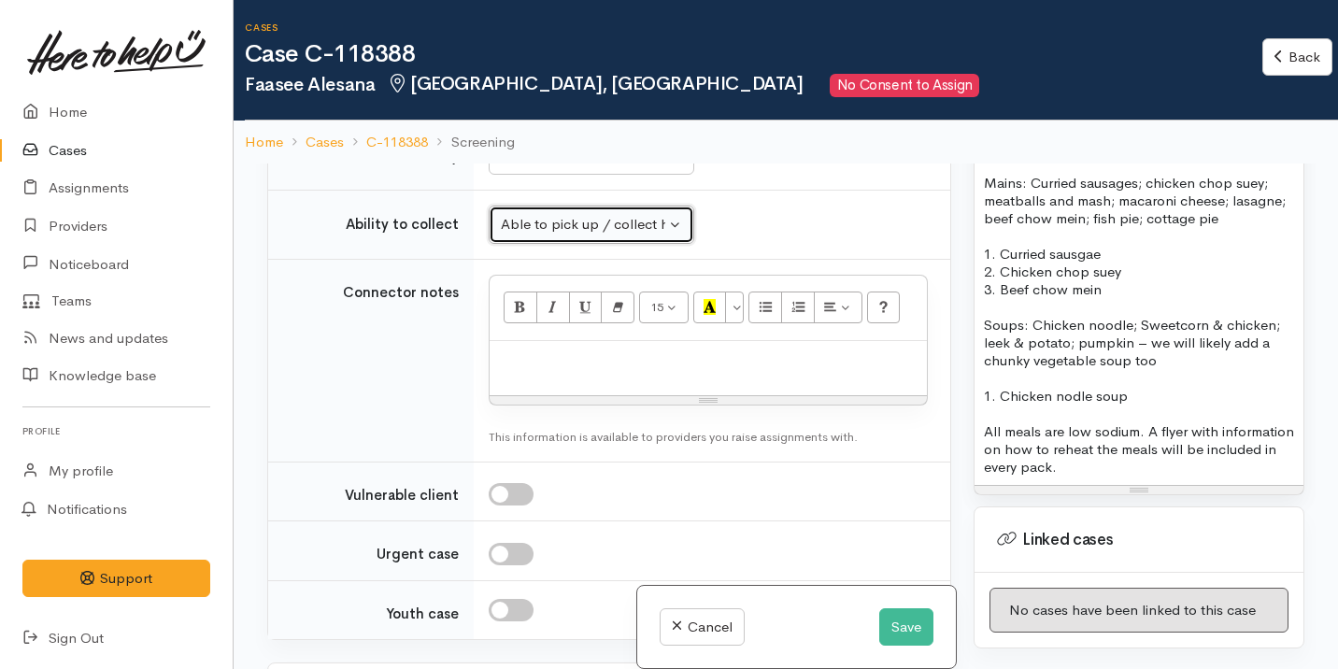
click at [613, 235] on div "Able to pick up / collect help on my own" at bounding box center [583, 224] width 164 height 21
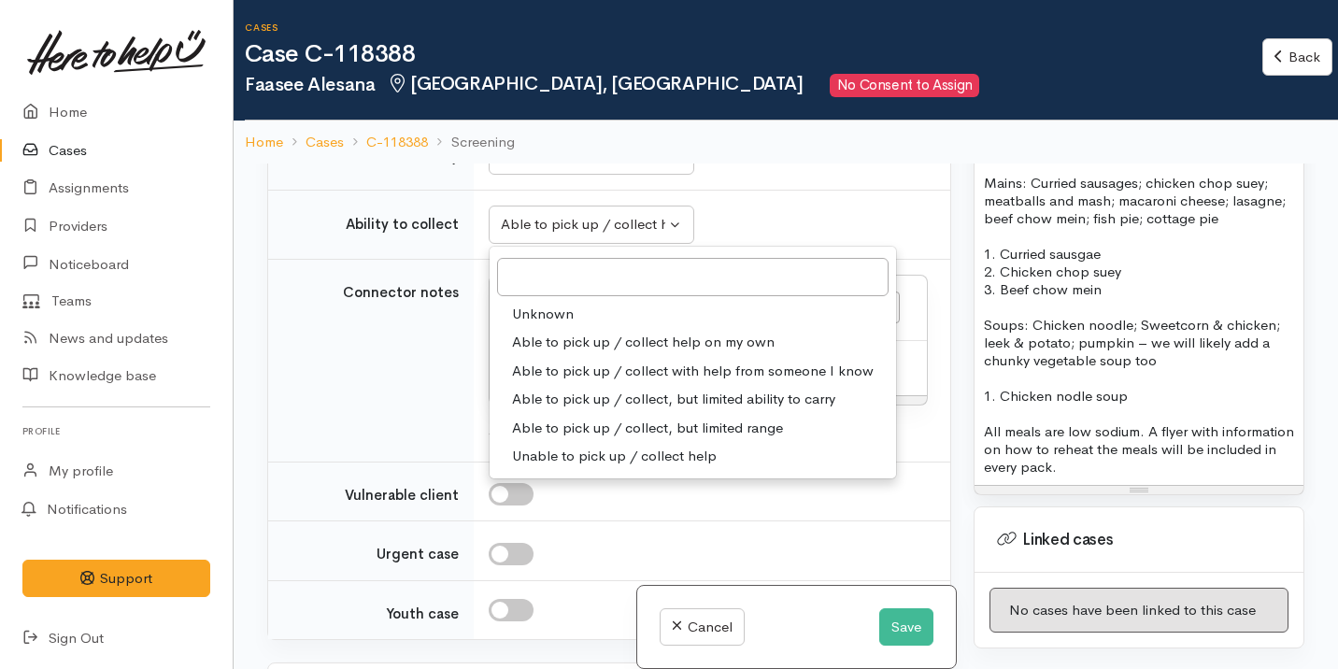
click at [1136, 349] on p "Soups: Chicken noodle; Sweetcorn & chicken; leek & potato; pumpkin – we will li…" at bounding box center [1139, 342] width 310 height 53
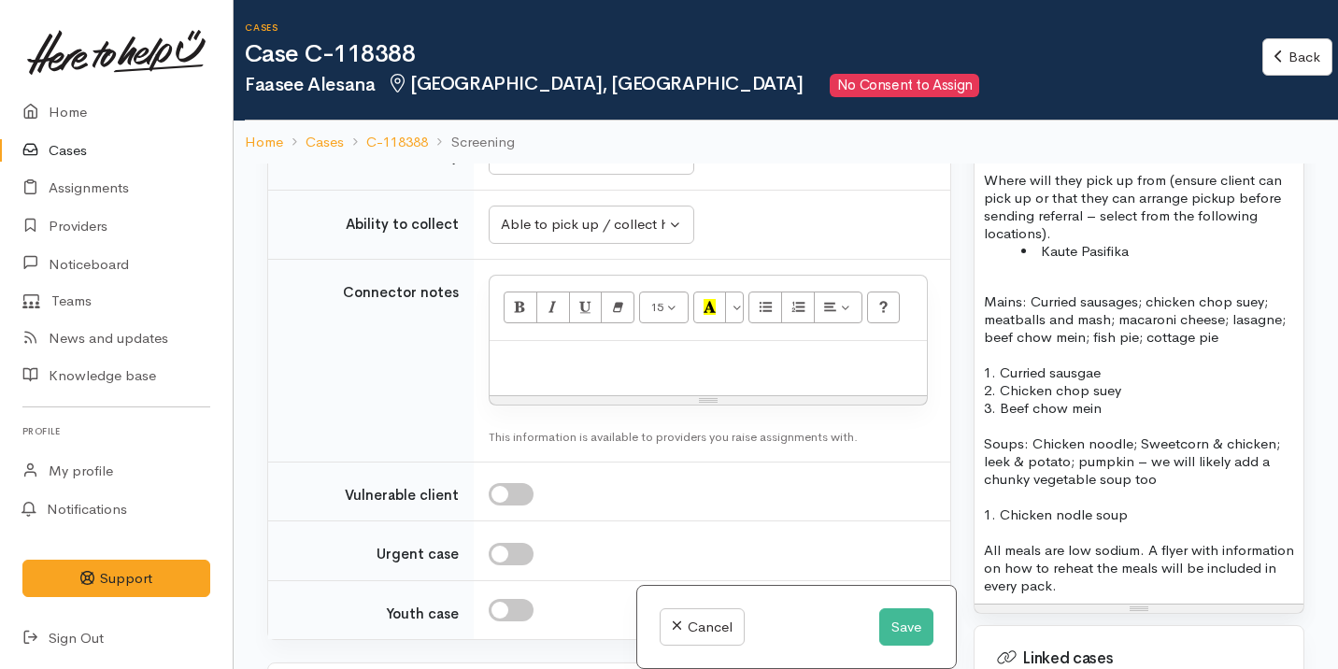
scroll to position [1648, 0]
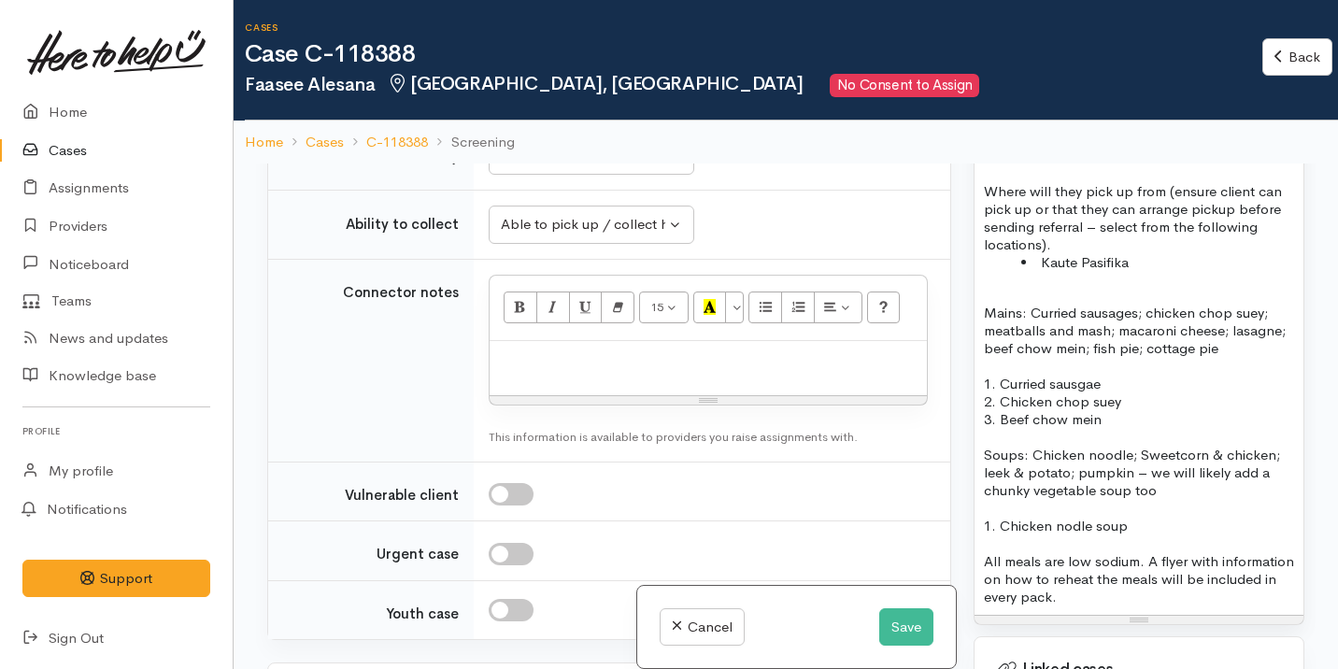
click at [1148, 271] on li "Kaute Pasifika" at bounding box center [1157, 262] width 273 height 18
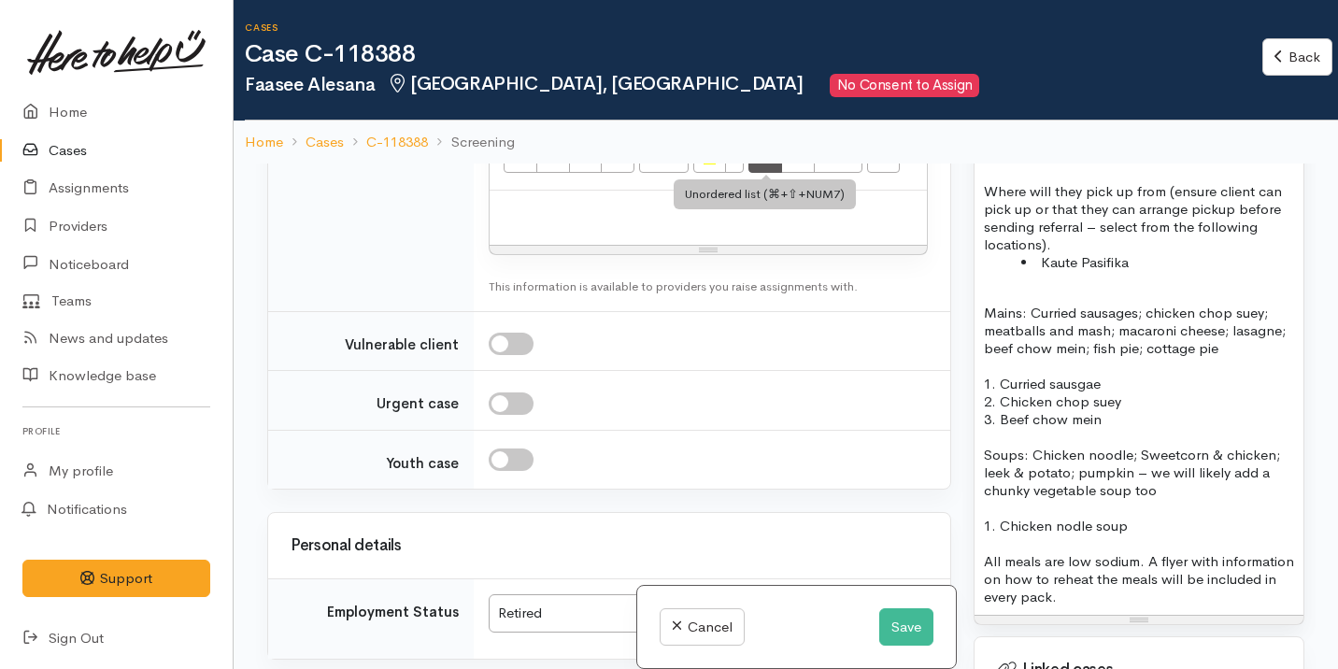
scroll to position [1686, 0]
click at [1164, 206] on p "Where will they pick up from (ensure client can pick up or that they can arrang…" at bounding box center [1139, 217] width 310 height 71
drag, startPoint x: 1135, startPoint y: 207, endPoint x: 1101, endPoint y: 253, distance: 56.8
click at [1101, 253] on p "Where will they pick up from (ensure client can pick up or that they can arrang…" at bounding box center [1139, 217] width 310 height 71
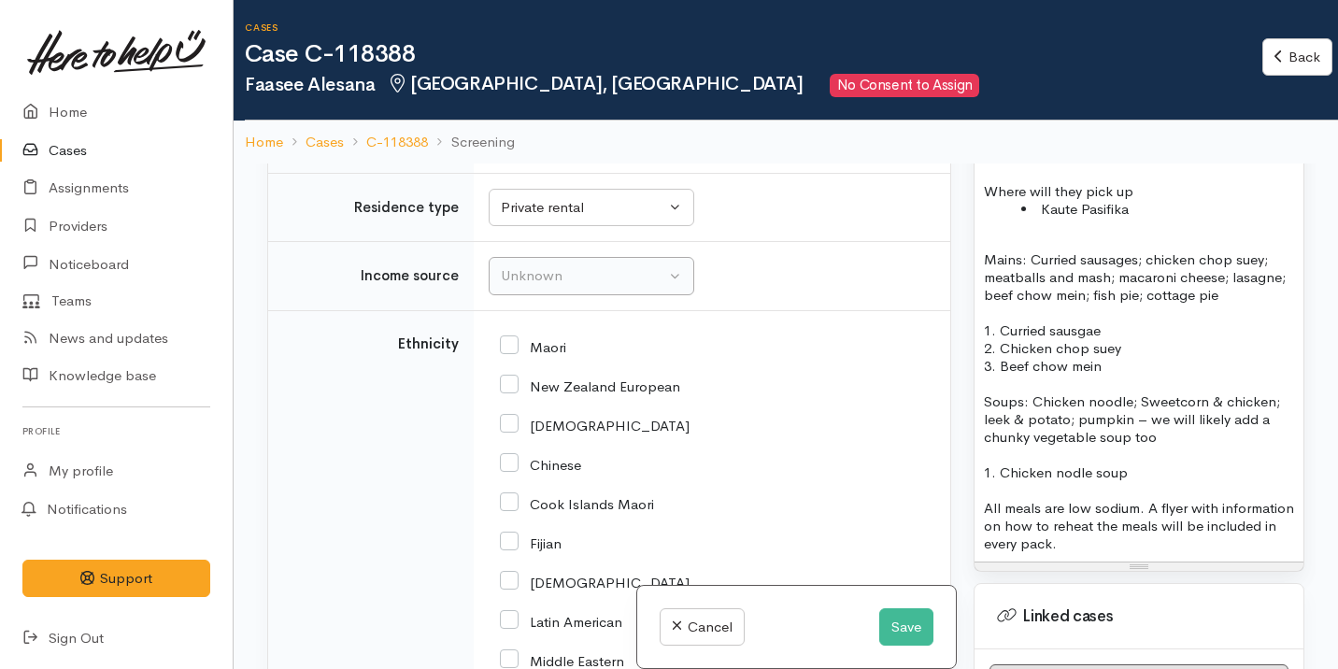
scroll to position [2371, 0]
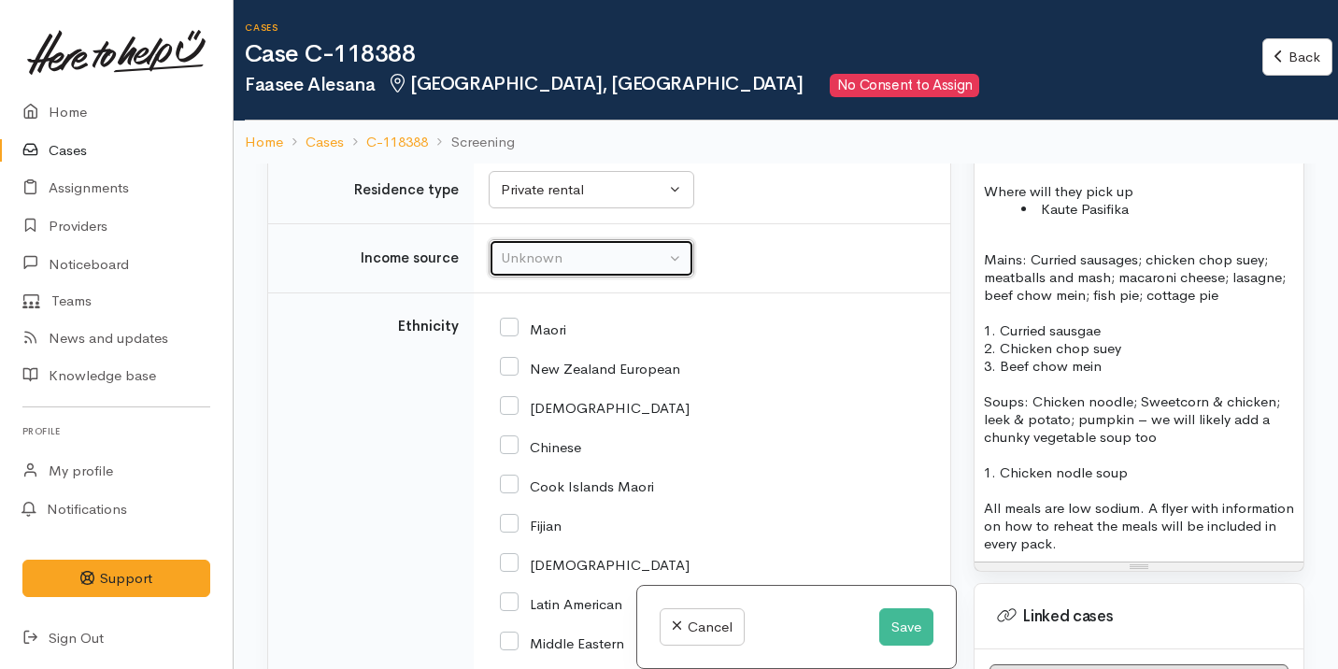
click at [591, 269] on div "Unknown" at bounding box center [583, 258] width 164 height 21
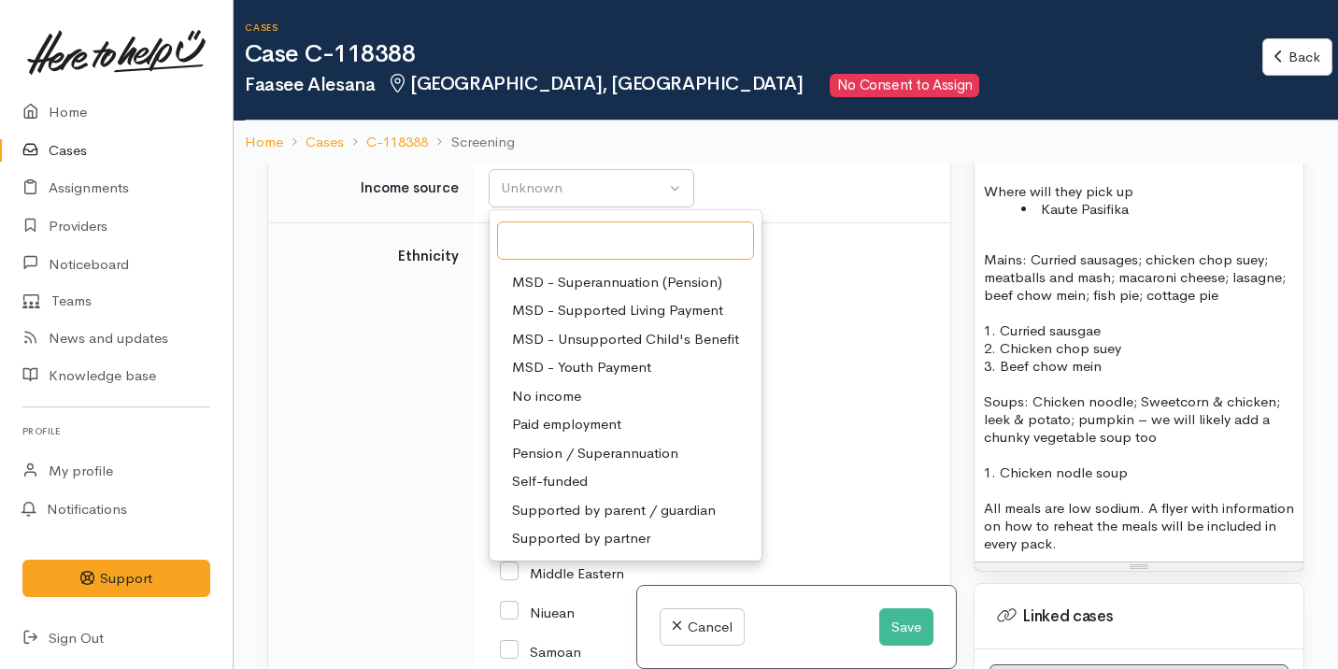
scroll to position [2445, 0]
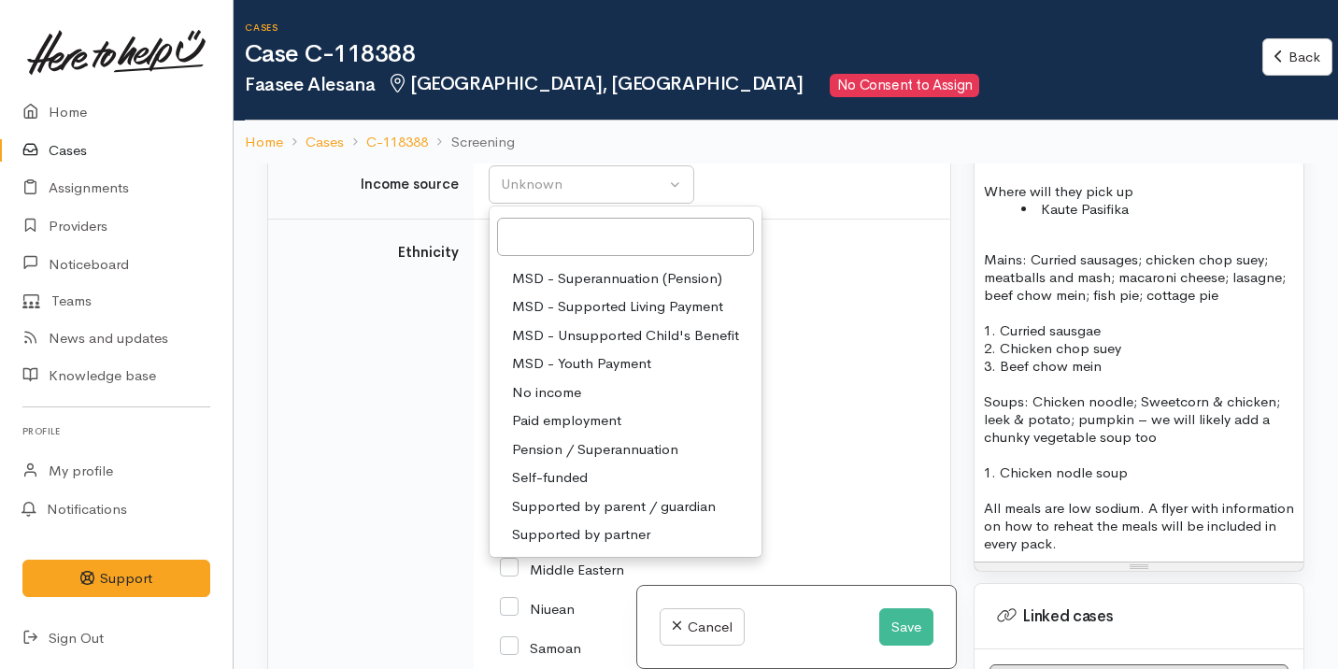
click at [605, 461] on span "Pension / Superannuation" at bounding box center [595, 449] width 166 height 21
select select "19"
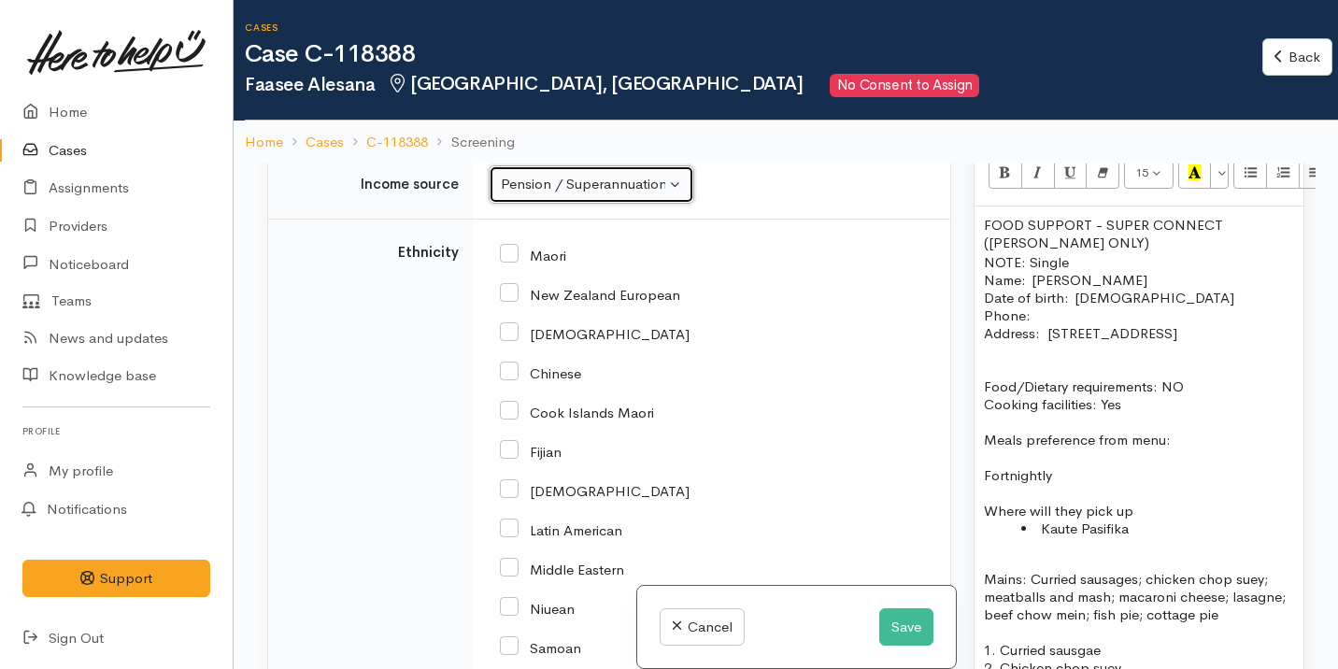
scroll to position [1325, 0]
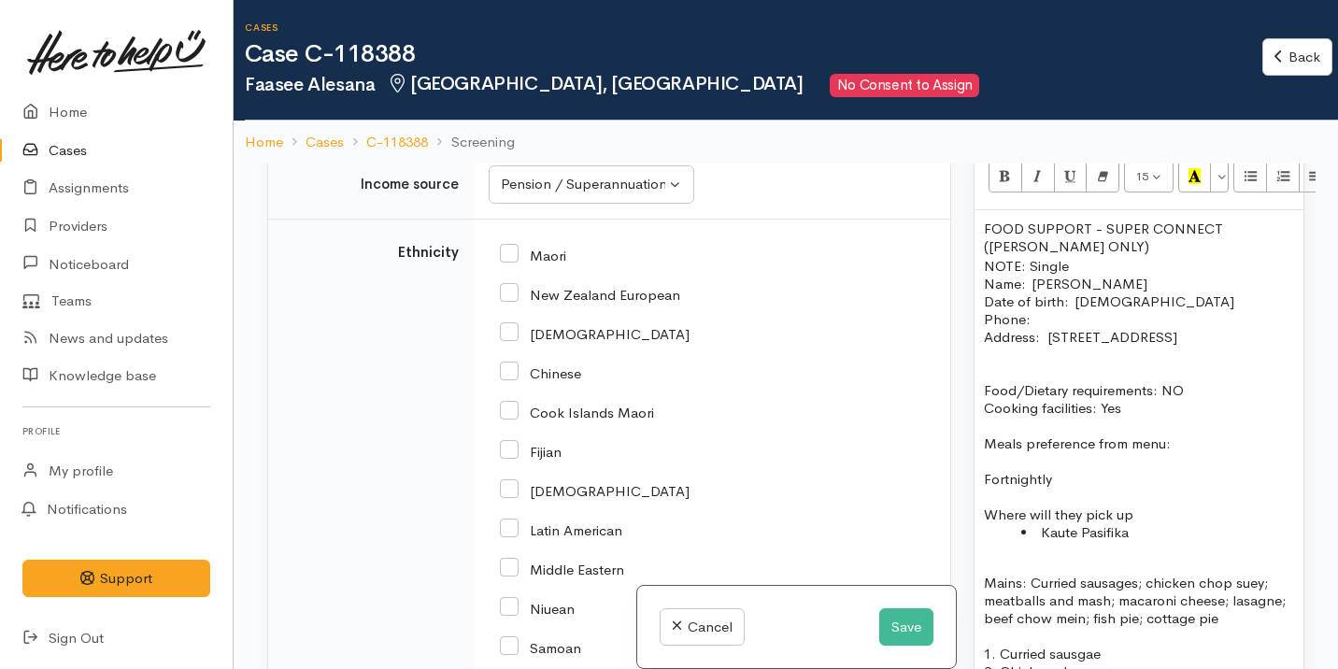
click at [1117, 255] on div "FOOD SUPPORT  - SUPER CONNECT (HAMILTON ONLY) NOTE: Single Name:  Faasee Alesan…" at bounding box center [1138, 547] width 329 height 675
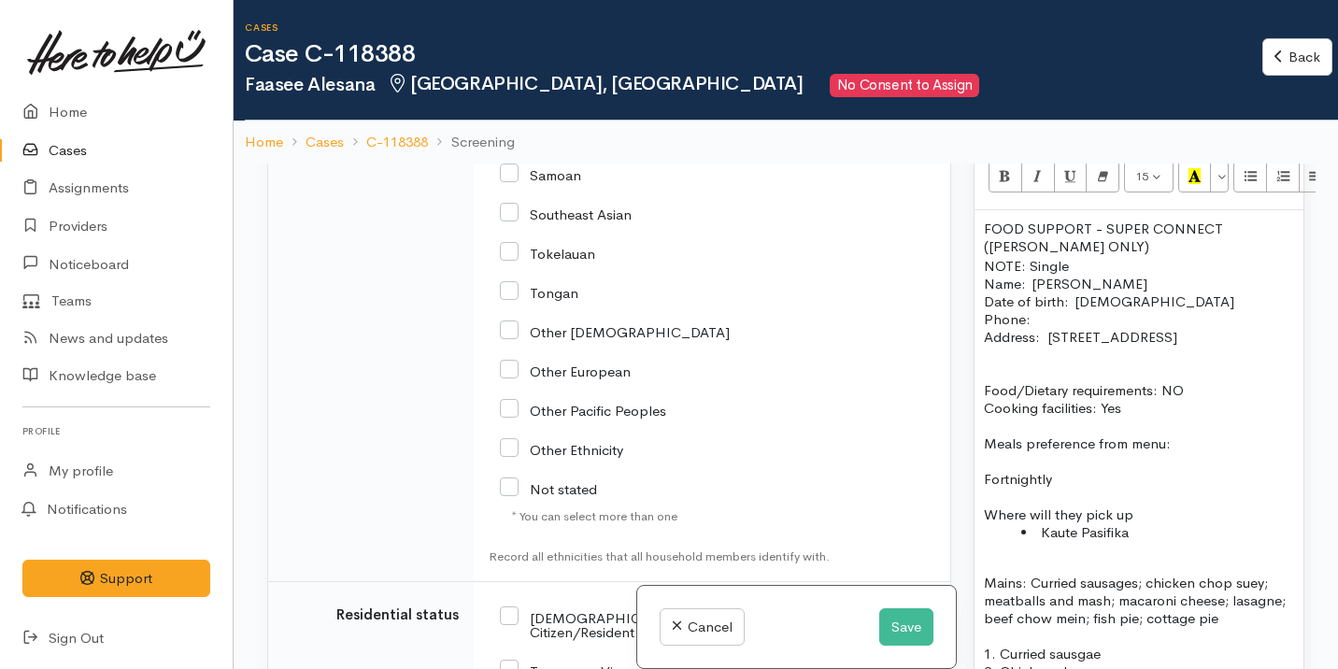
scroll to position [2957, 0]
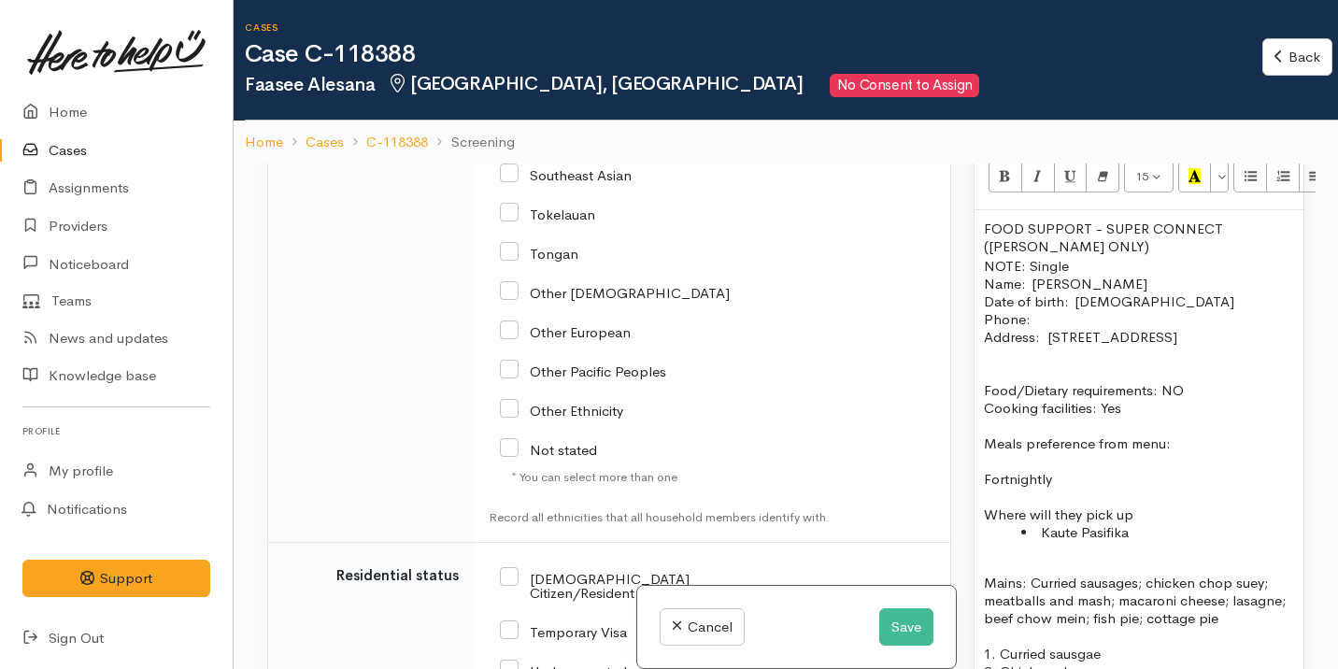
click at [1053, 314] on p "Name:  Faasee Alesana Date of birth:  19/09/1957 Phone:" at bounding box center [1139, 301] width 310 height 53
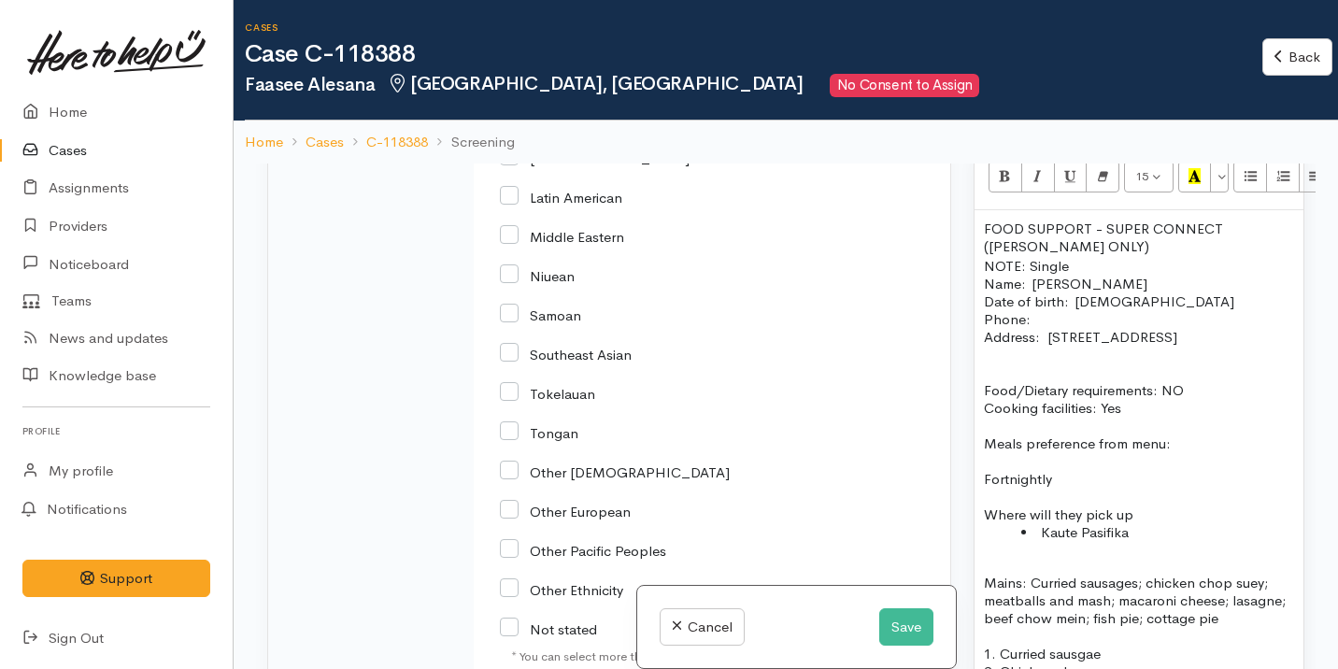
click at [547, 322] on input "Samoan" at bounding box center [540, 313] width 81 height 17
checkbox input "true"
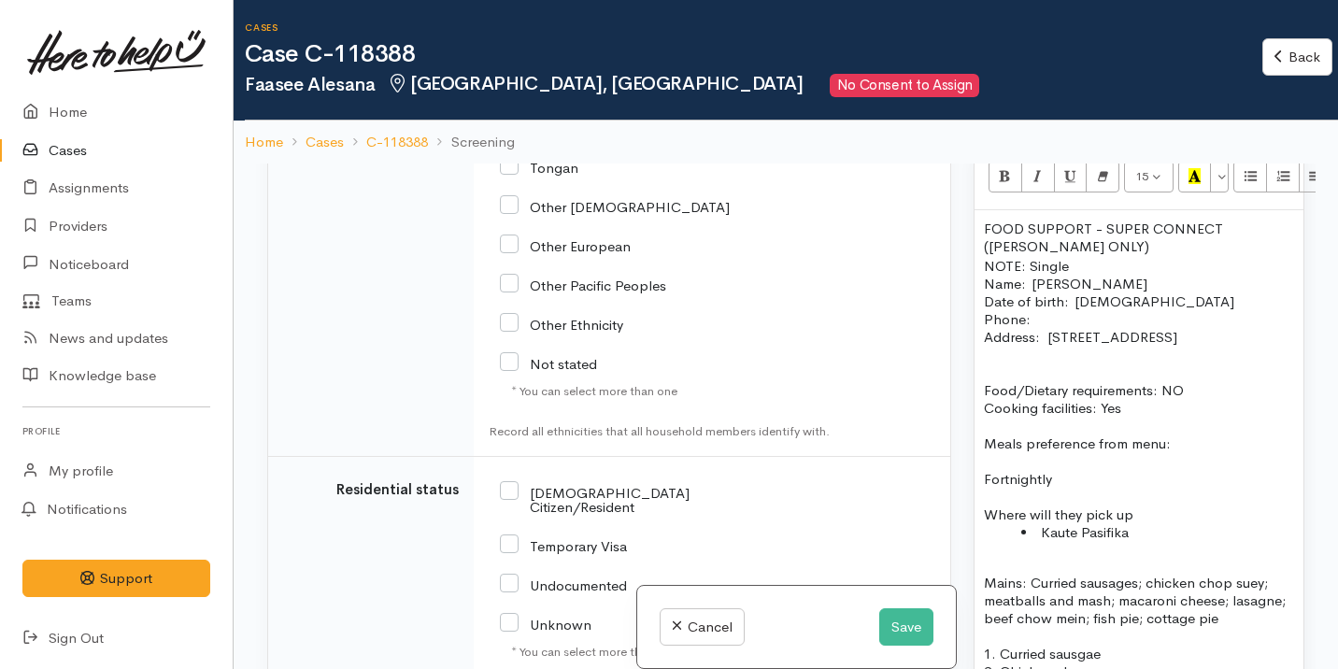
scroll to position [3381, 0]
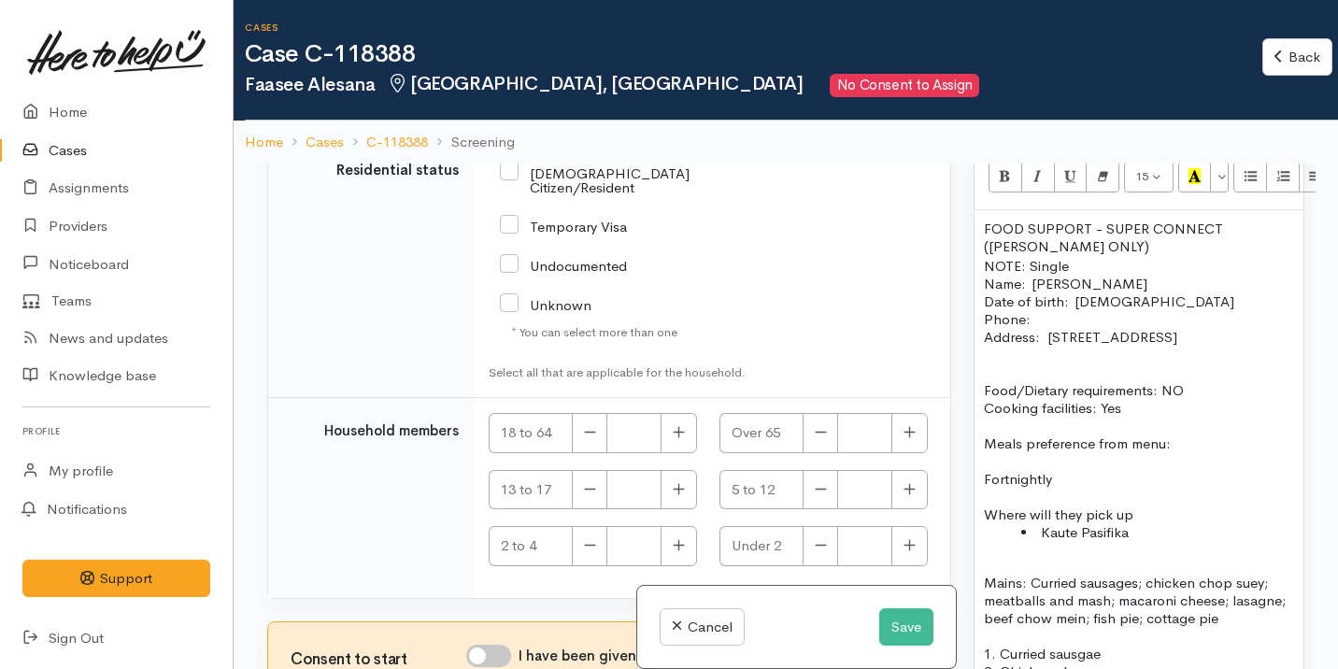
click at [617, 186] on input "NZ Citizen/Resident" at bounding box center [628, 178] width 256 height 31
checkbox input "true"
click at [909, 446] on button "button" at bounding box center [909, 433] width 36 height 40
type input "1"
click at [504, 647] on input "I have been given consent to get help and share this information with appropria…" at bounding box center [488, 656] width 45 height 22
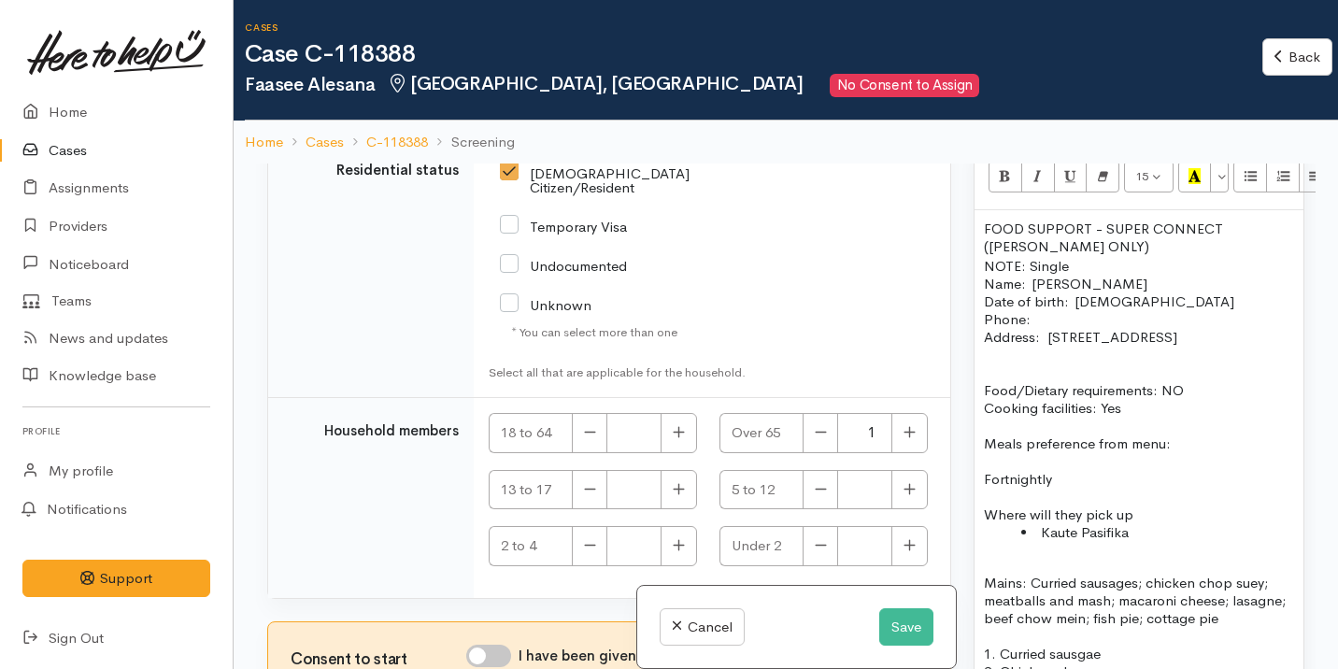
checkbox input "true"
click at [1051, 319] on p "Name:  Faasee Alesana Date of birth:  19/09/1957 Phone:" at bounding box center [1139, 301] width 310 height 53
click at [984, 267] on p "NOTE: Single" at bounding box center [1139, 266] width 310 height 18
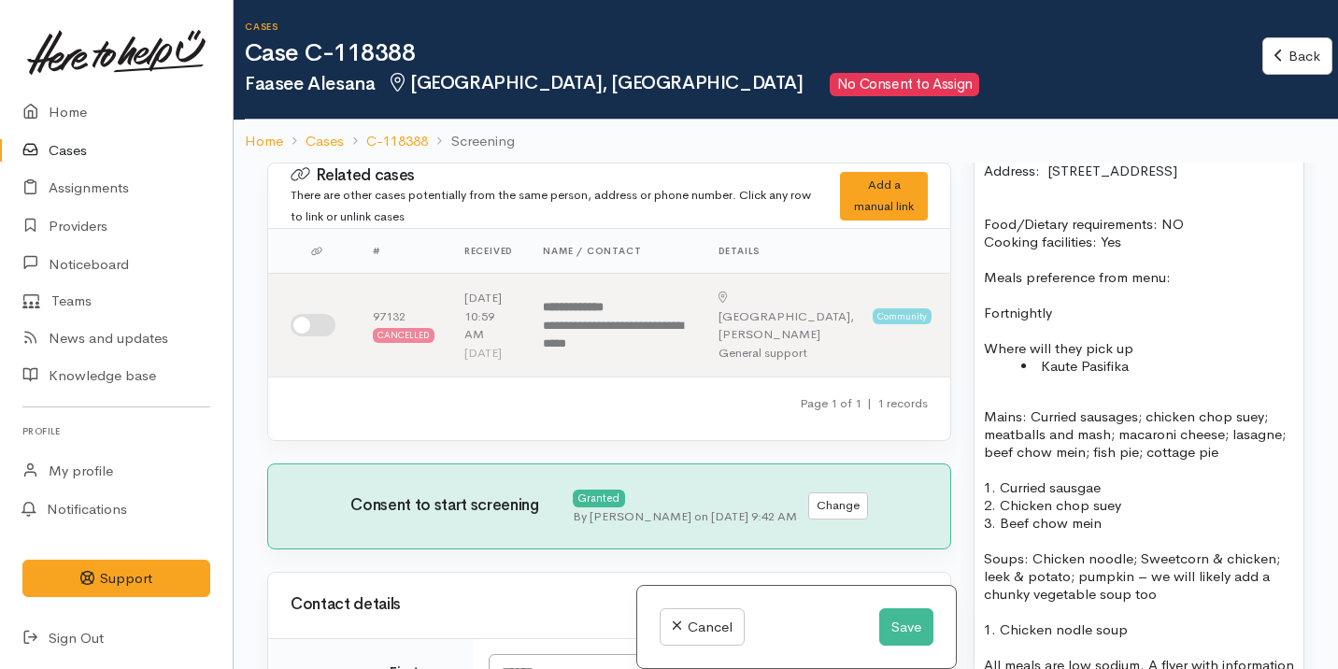
scroll to position [1527, 0]
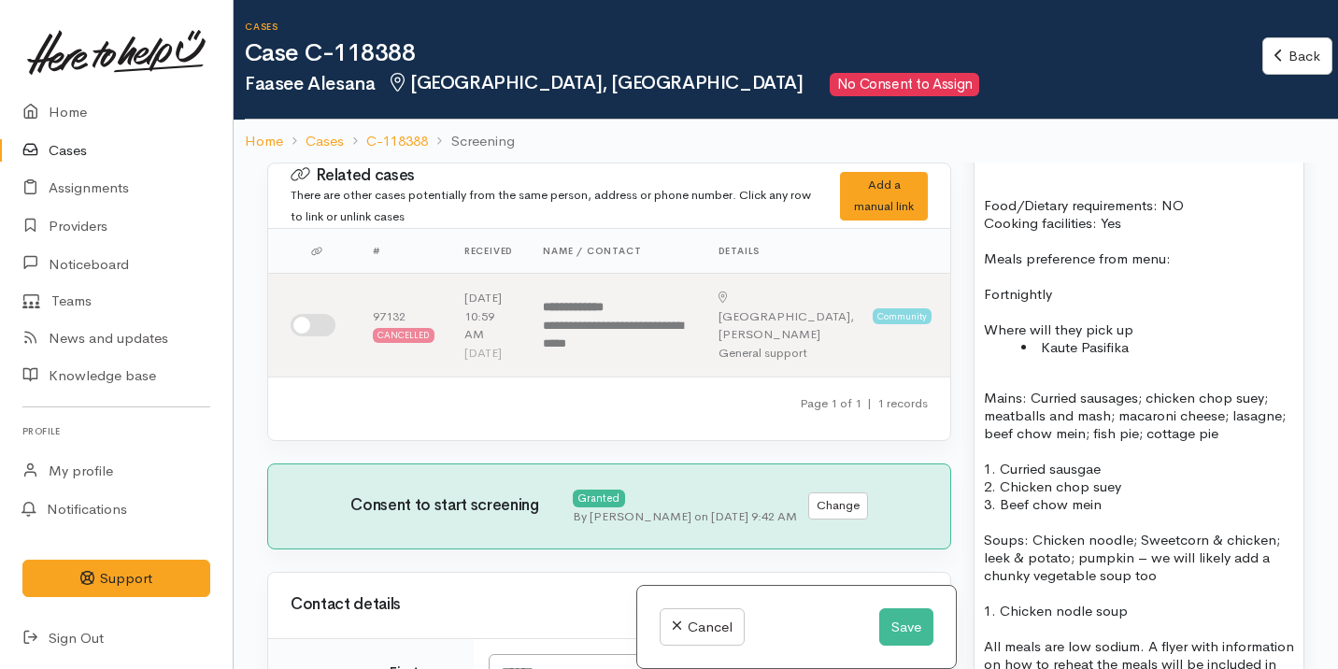
click at [985, 413] on p "Mains: Curried sausages; chicken chop suey; meatballs and mash; macaroni cheese…" at bounding box center [1139, 415] width 310 height 53
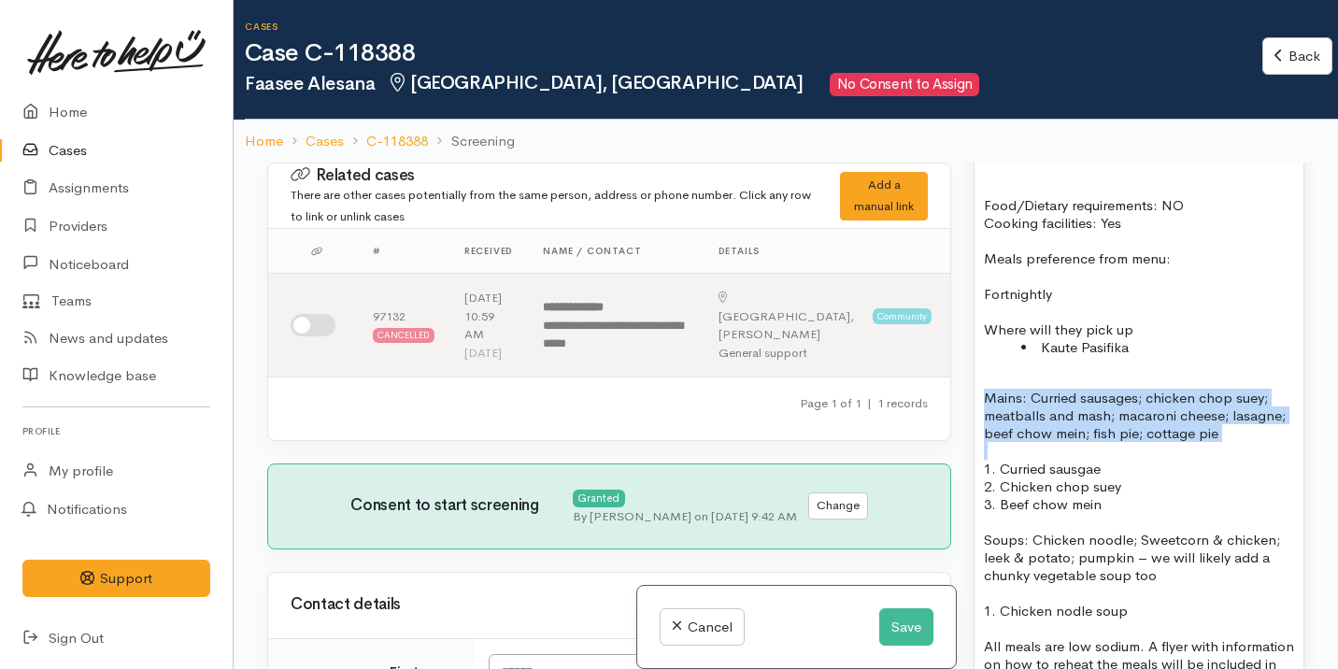
click at [985, 413] on p "Mains: Curried sausages; chicken chop suey; meatballs and mash; macaroni cheese…" at bounding box center [1139, 415] width 310 height 53
click at [1009, 421] on p "Mains: Curried sausages; chicken chop suey; meatballs and mash; macaroni cheese…" at bounding box center [1139, 415] width 310 height 53
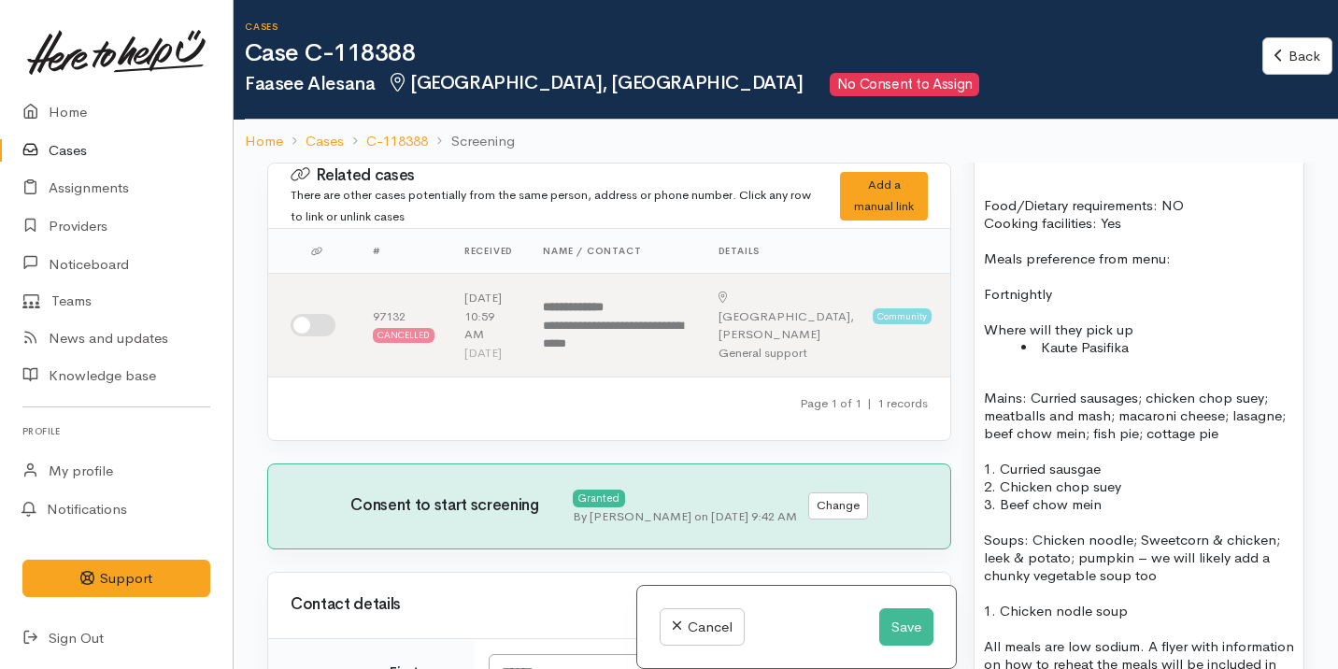
click at [1032, 407] on p "Mains: Curried sausages; chicken chop suey; meatballs and mash; macaroni cheese…" at bounding box center [1139, 415] width 310 height 53
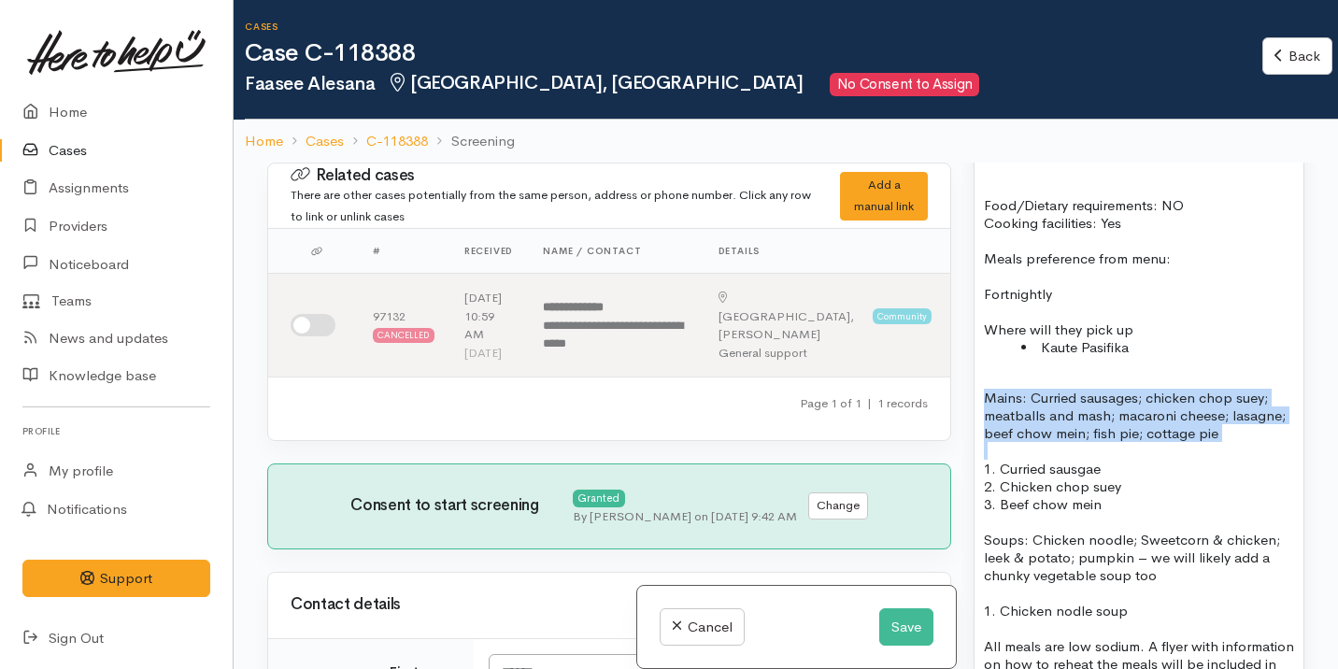
click at [1032, 407] on p "Mains: Curried sausages; chicken chop suey; meatballs and mash; macaroni cheese…" at bounding box center [1139, 415] width 310 height 53
drag, startPoint x: 1030, startPoint y: 414, endPoint x: 1255, endPoint y: 452, distance: 227.5
click at [1256, 442] on p "Mains: Curried sausages; chicken chop suey; meatballs and mash; macaroni cheese…" at bounding box center [1139, 415] width 310 height 53
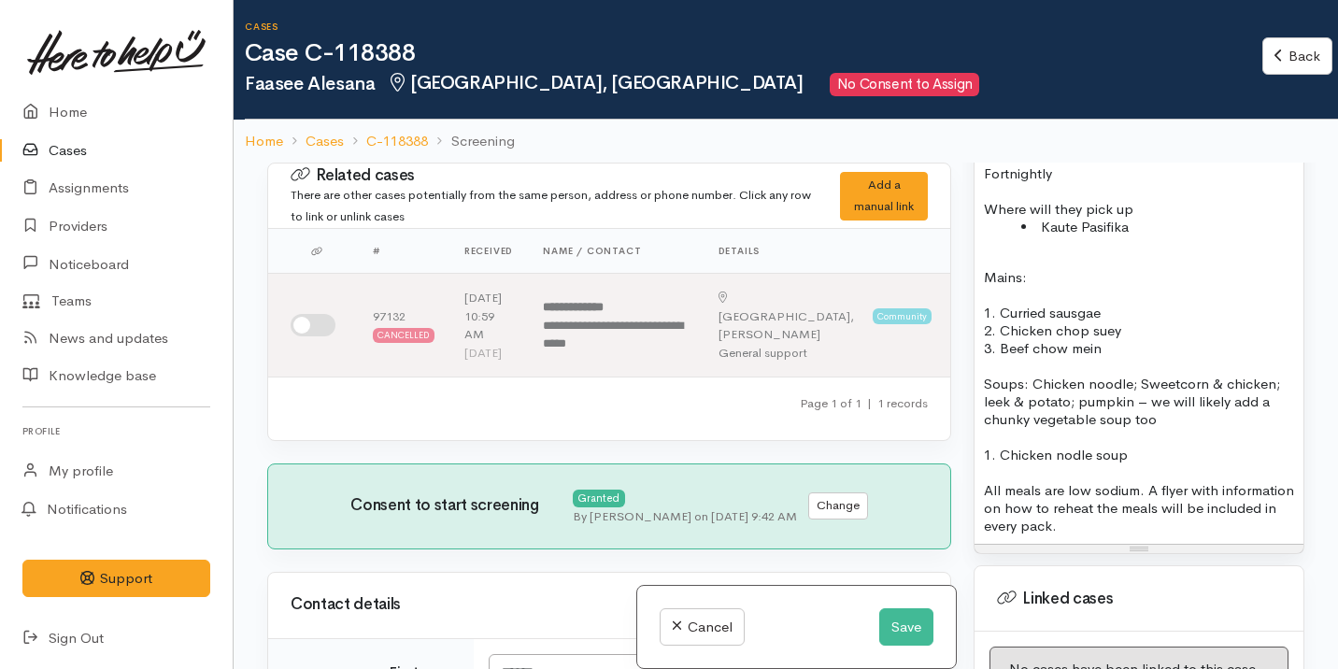
scroll to position [1660, 0]
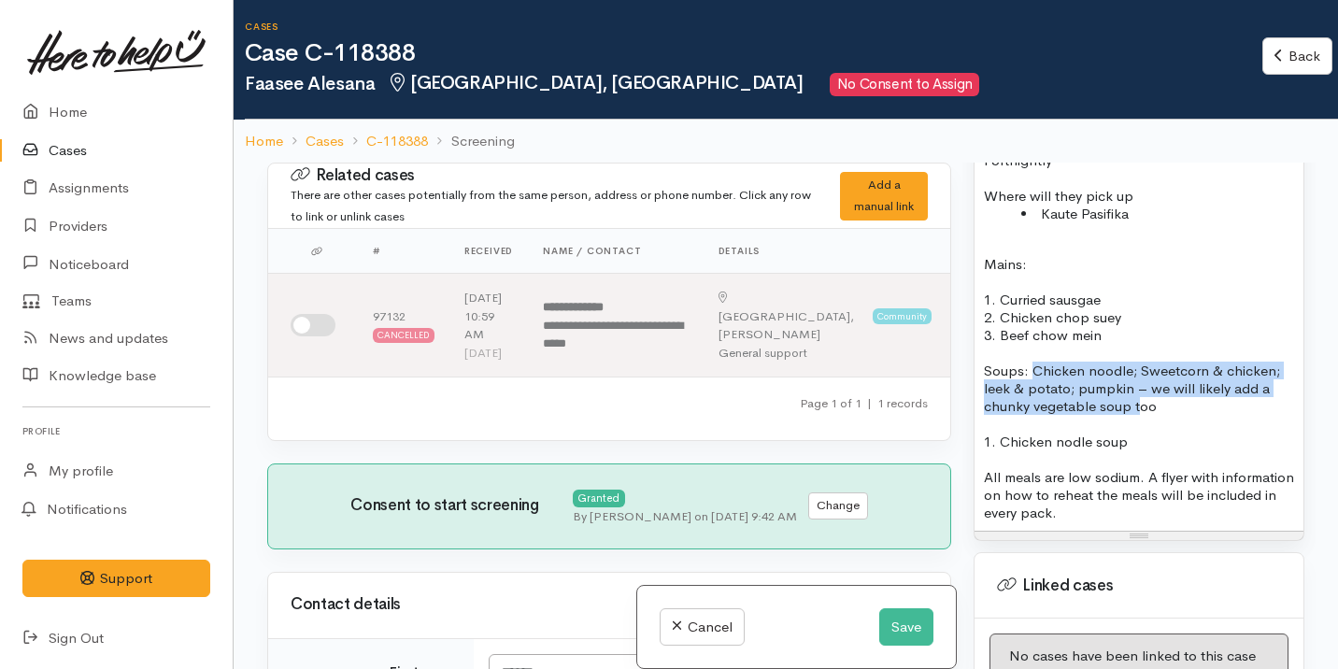
drag, startPoint x: 1030, startPoint y: 391, endPoint x: 1138, endPoint y: 430, distance: 115.3
click at [1138, 415] on p "Soups: Chicken noodle; Sweetcorn & chicken; leek & potato; pumpkin – we will li…" at bounding box center [1139, 388] width 310 height 53
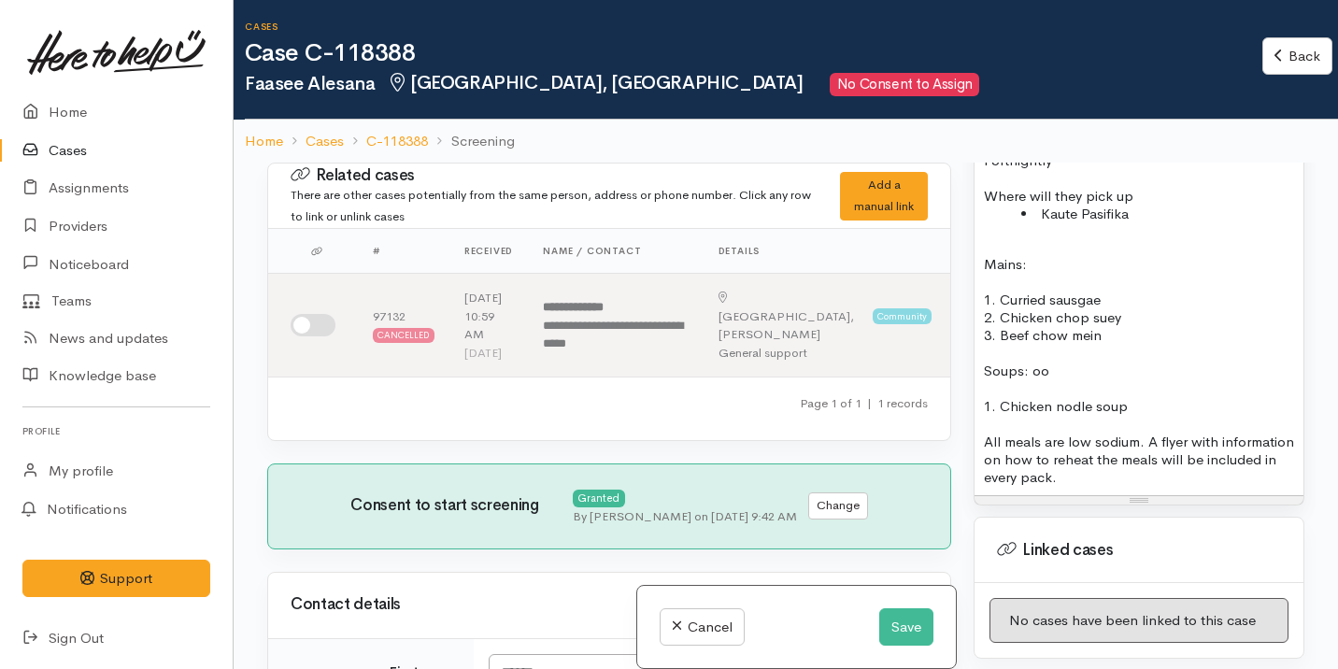
click at [1072, 379] on p "Soups: oo" at bounding box center [1139, 371] width 310 height 18
click at [1066, 415] on p "1. Chicken nodle soup" at bounding box center [1139, 406] width 310 height 18
click at [1199, 433] on p at bounding box center [1139, 424] width 310 height 18
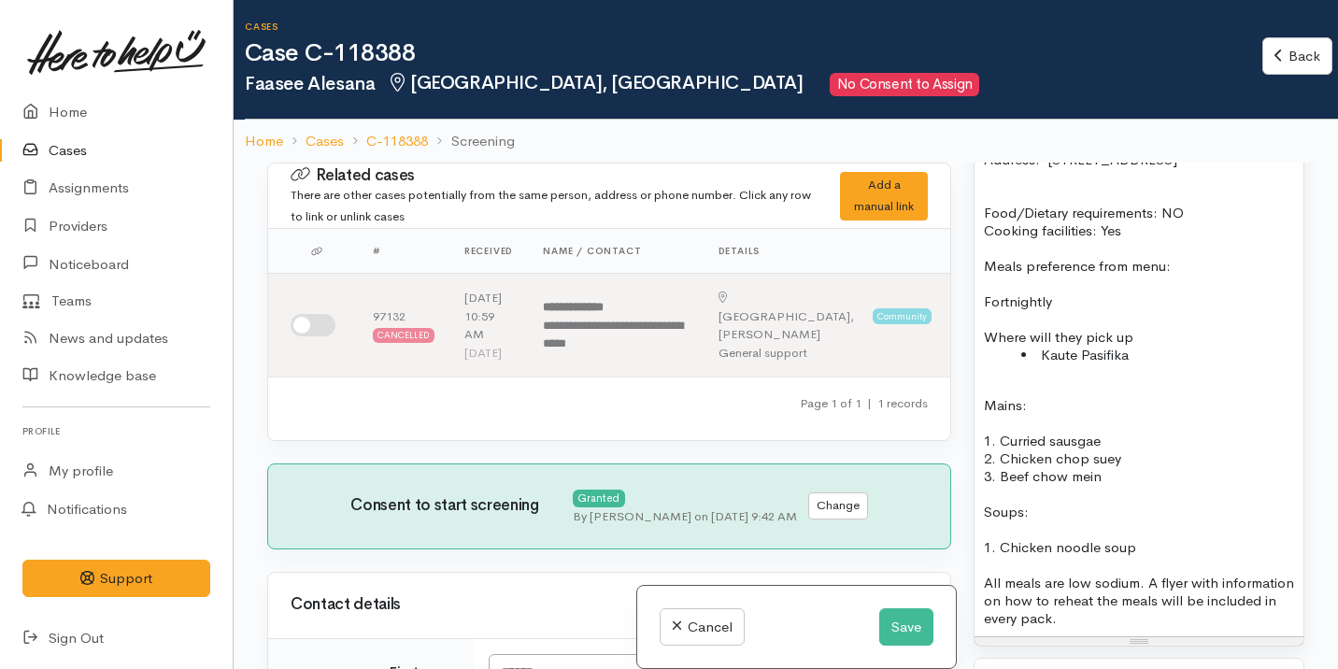
scroll to position [1514, 0]
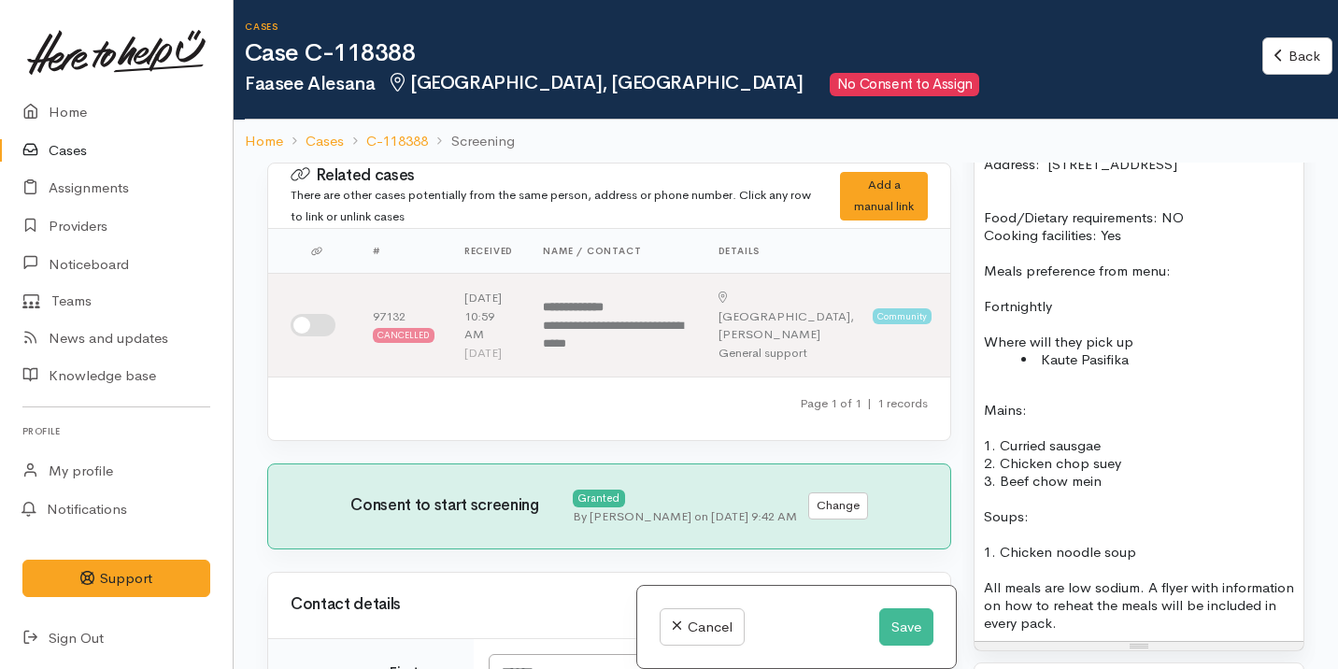
click at [997, 400] on p at bounding box center [1139, 392] width 310 height 18
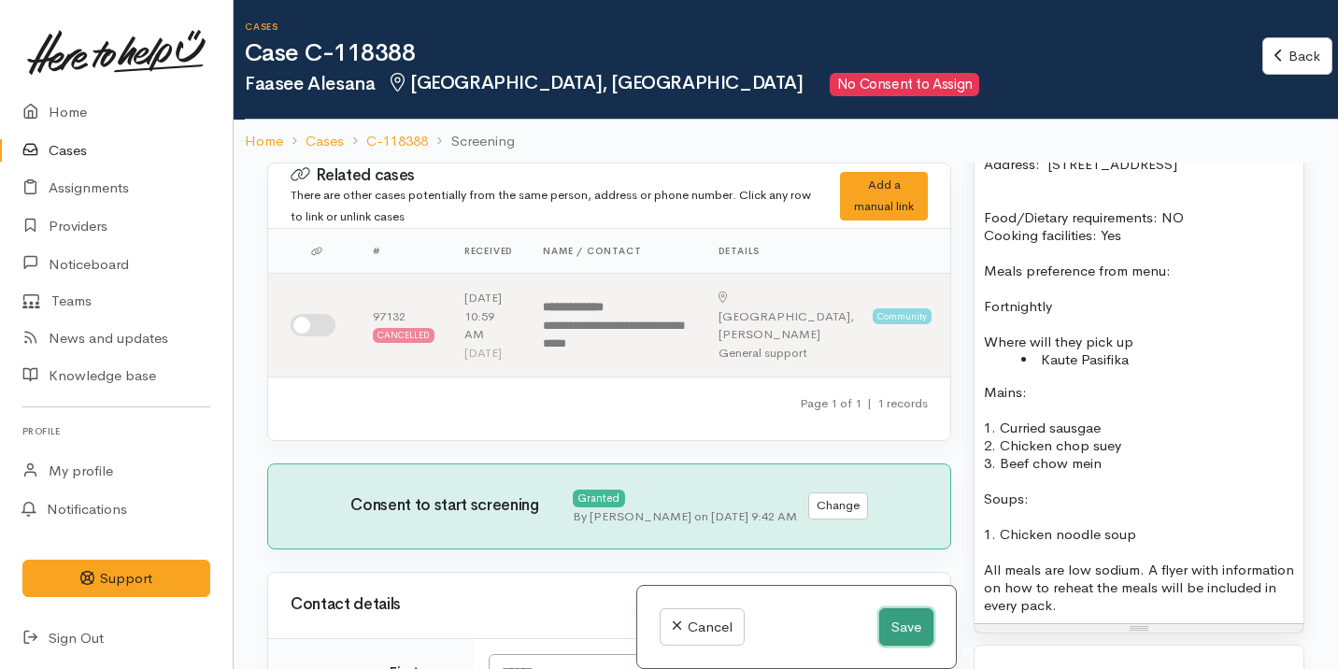
click at [901, 619] on button "Save" at bounding box center [906, 627] width 54 height 38
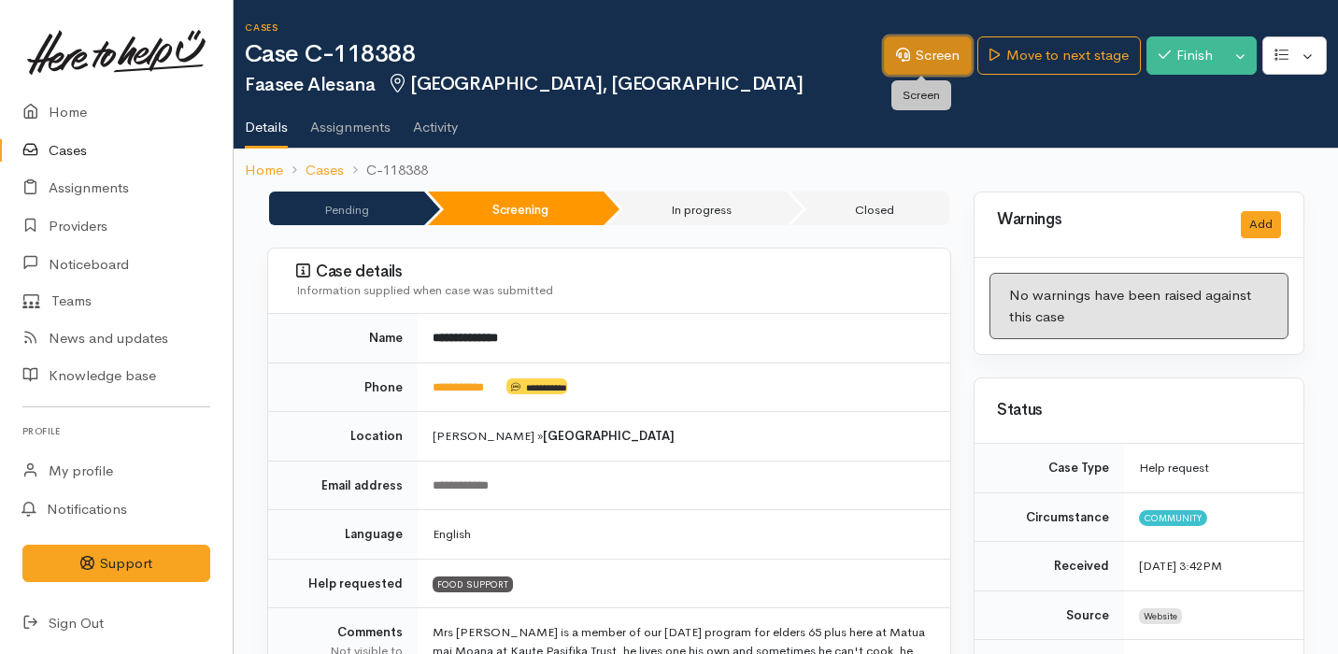
click at [916, 42] on link "Screen" at bounding box center [928, 55] width 88 height 38
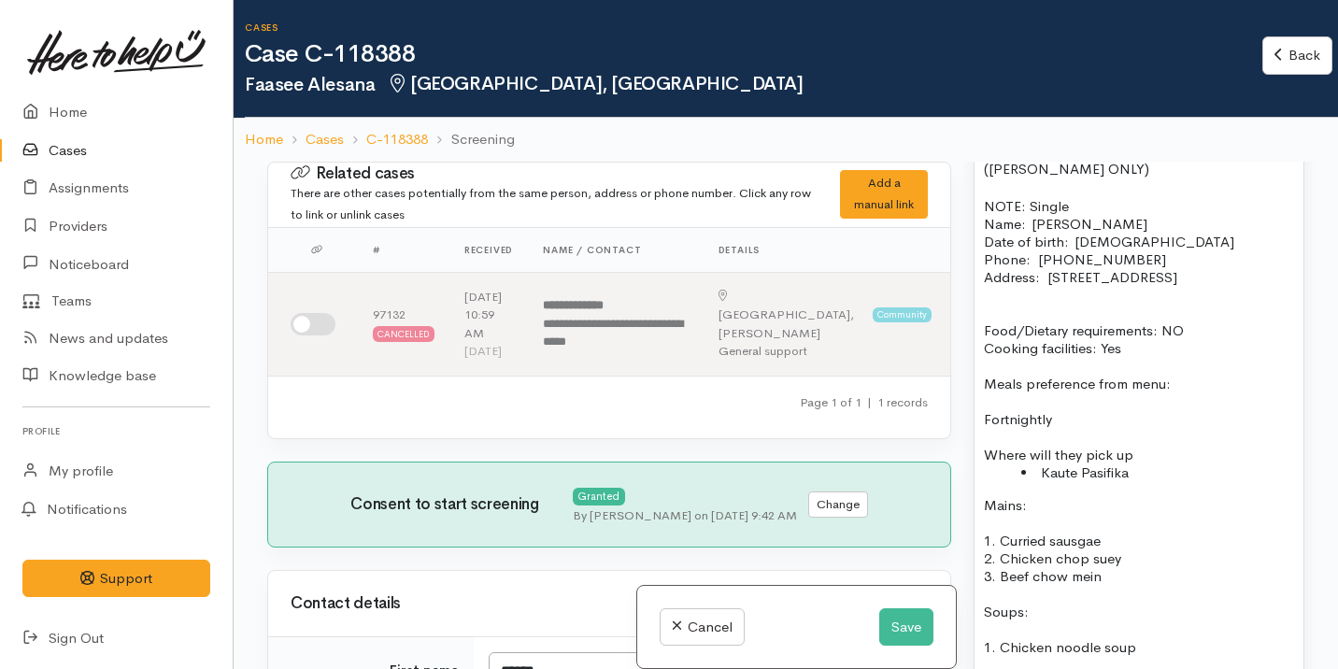
scroll to position [1450, 0]
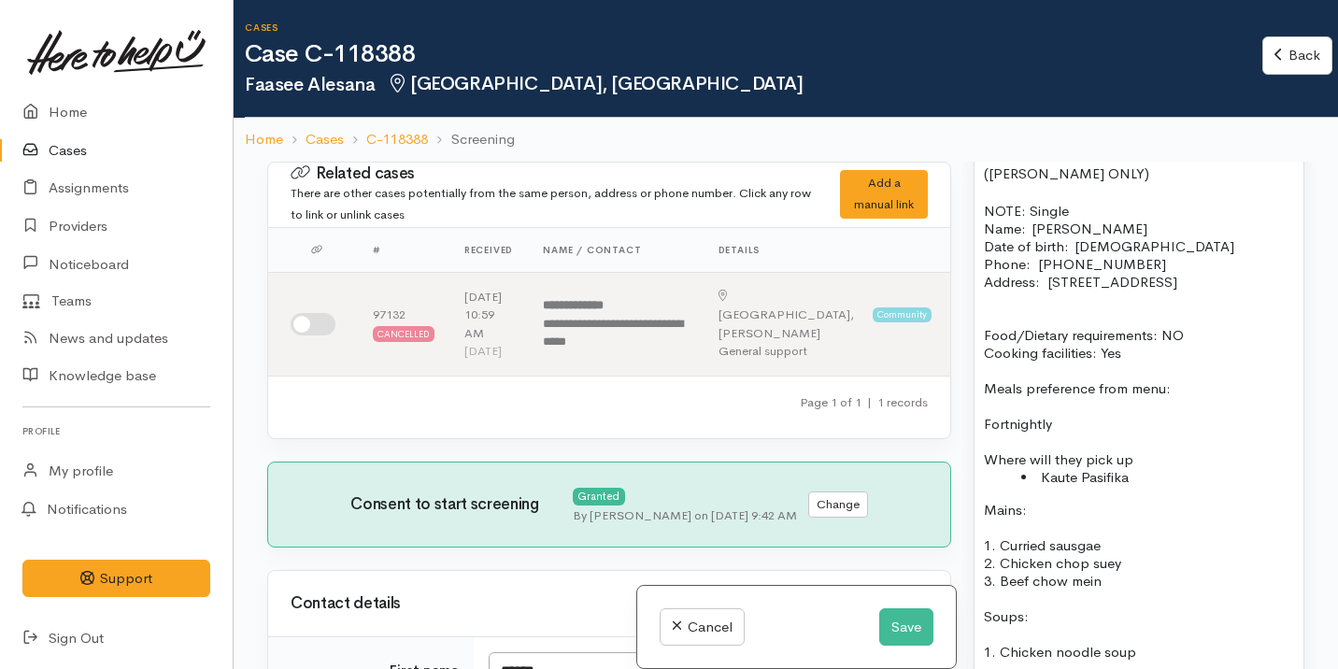
click at [1020, 329] on p "Food/Dietary requirements: NO" at bounding box center [1139, 326] width 310 height 36
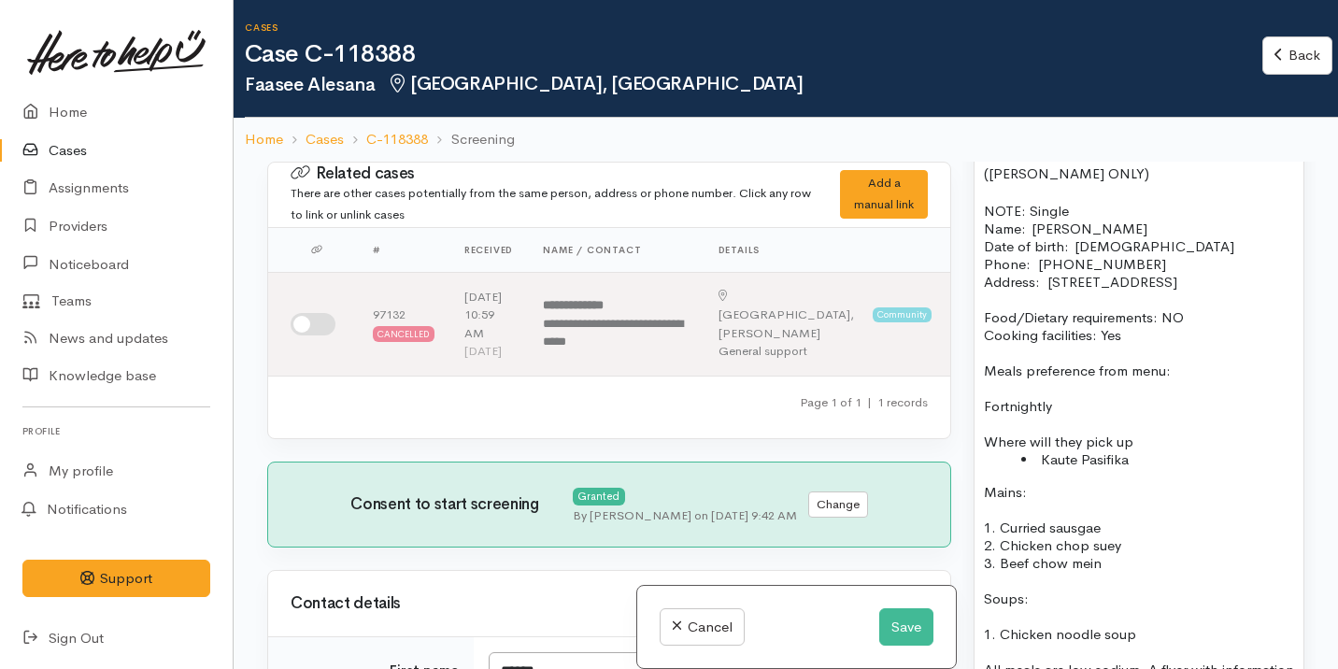
click at [1059, 397] on p at bounding box center [1139, 388] width 310 height 18
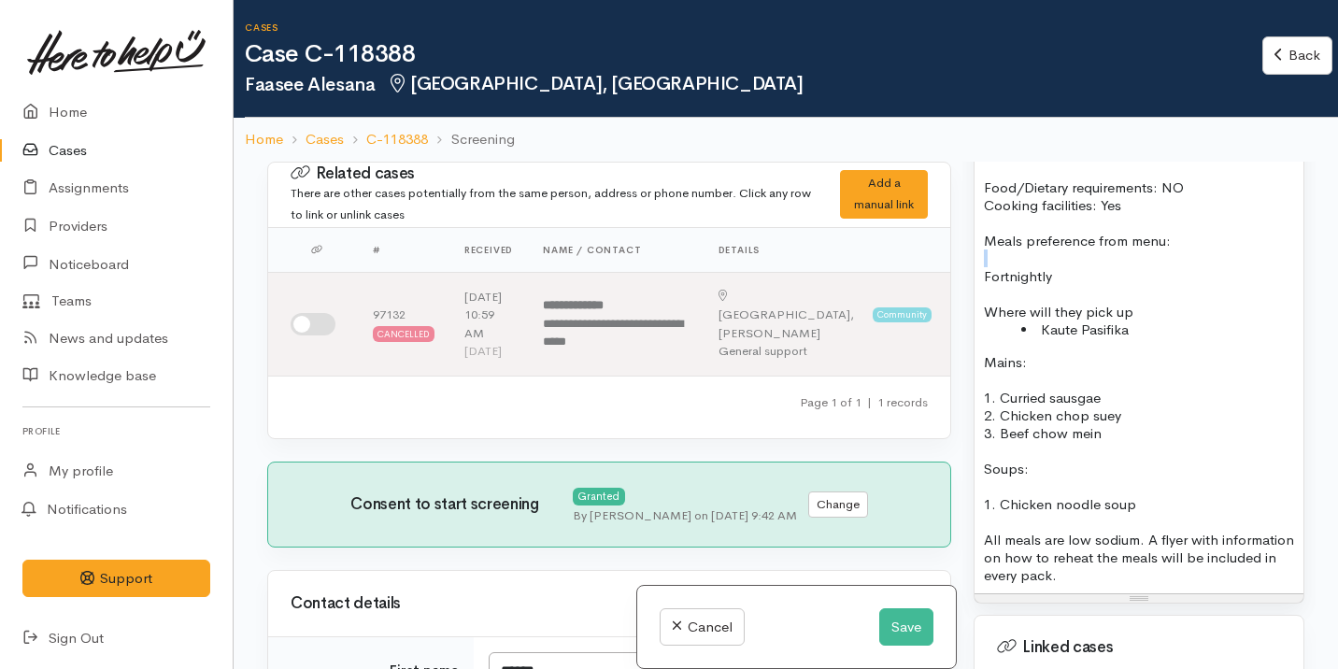
scroll to position [1664, 0]
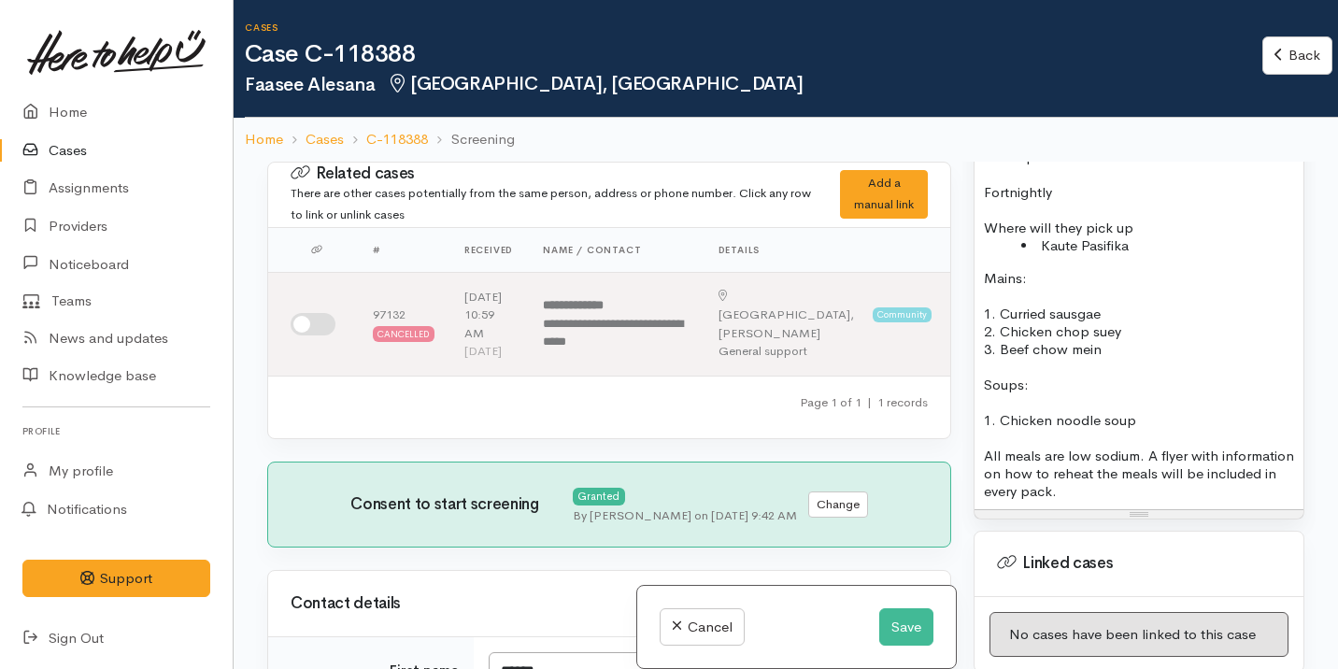
click at [1001, 287] on p "Mains:" at bounding box center [1139, 278] width 310 height 18
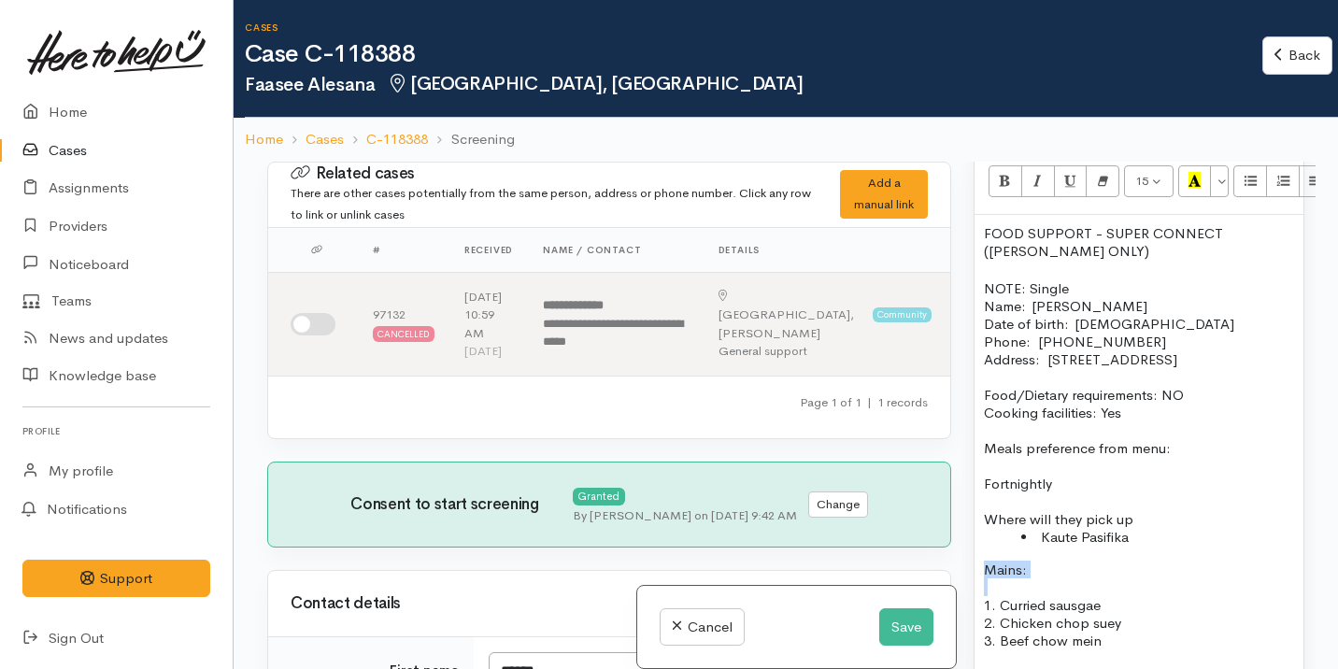
scroll to position [1373, 0]
click at [1001, 186] on icon "Bold (⌘+B)" at bounding box center [1005, 179] width 12 height 16
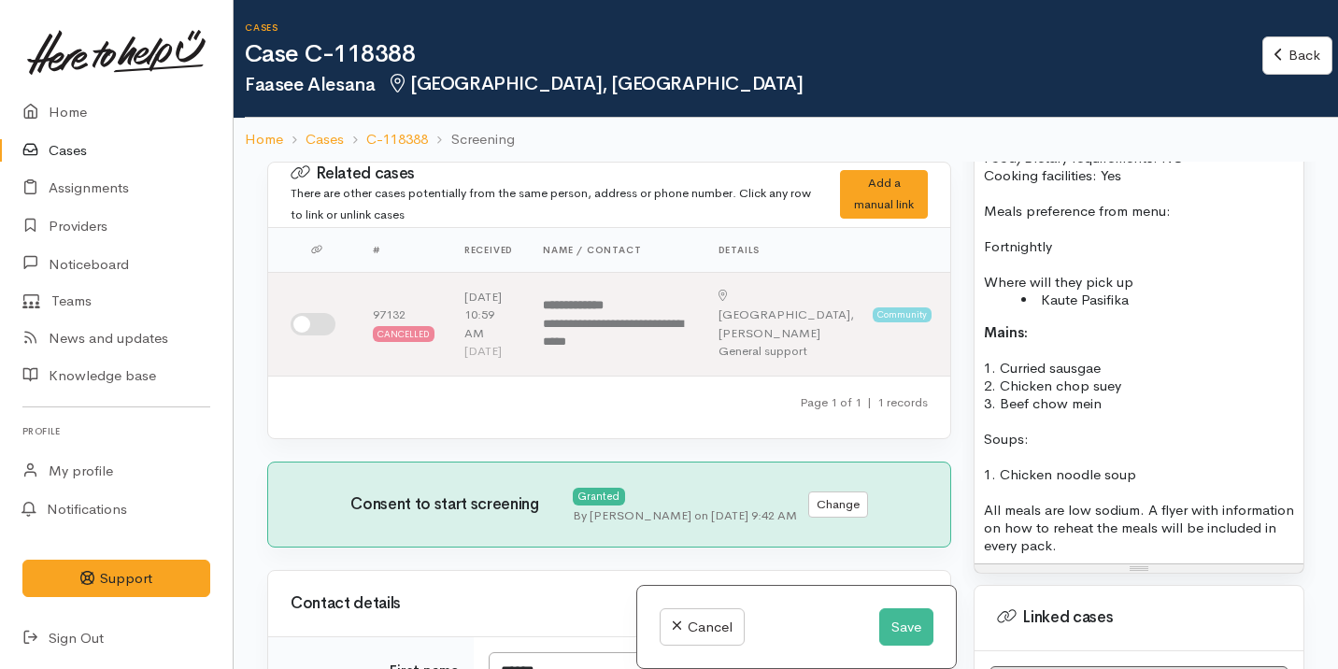
click at [995, 447] on p "Soups:" at bounding box center [1139, 439] width 310 height 18
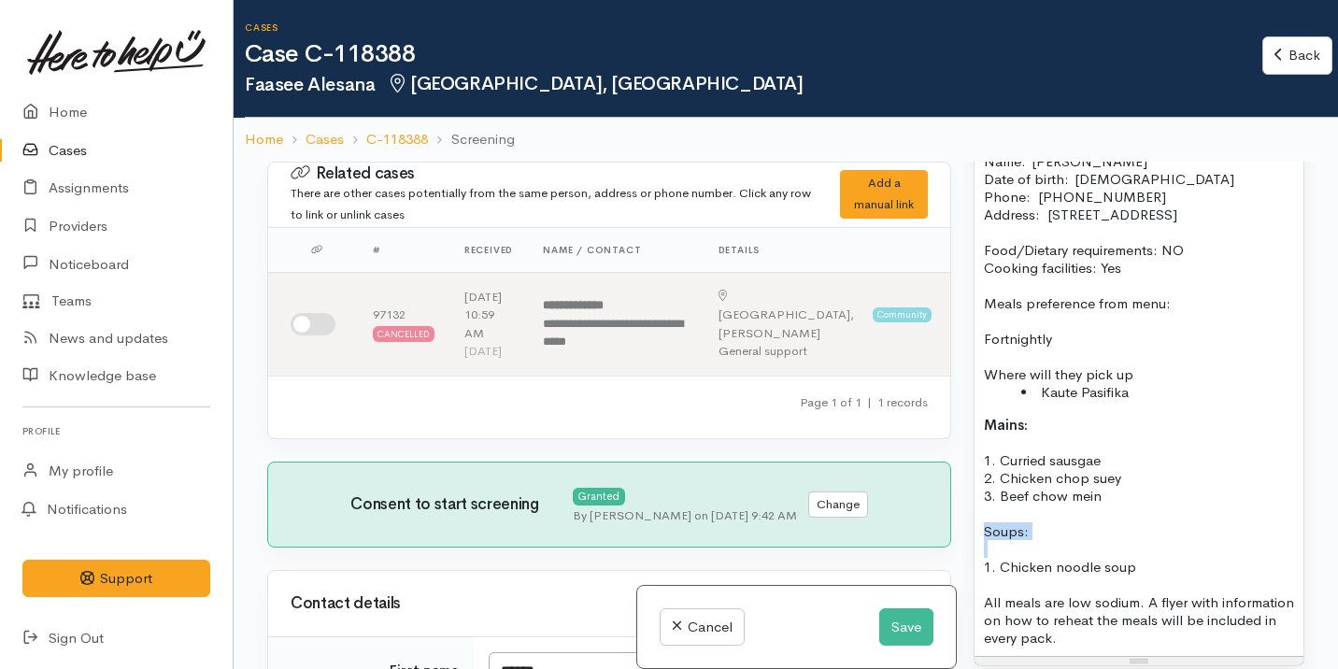
scroll to position [1321, 0]
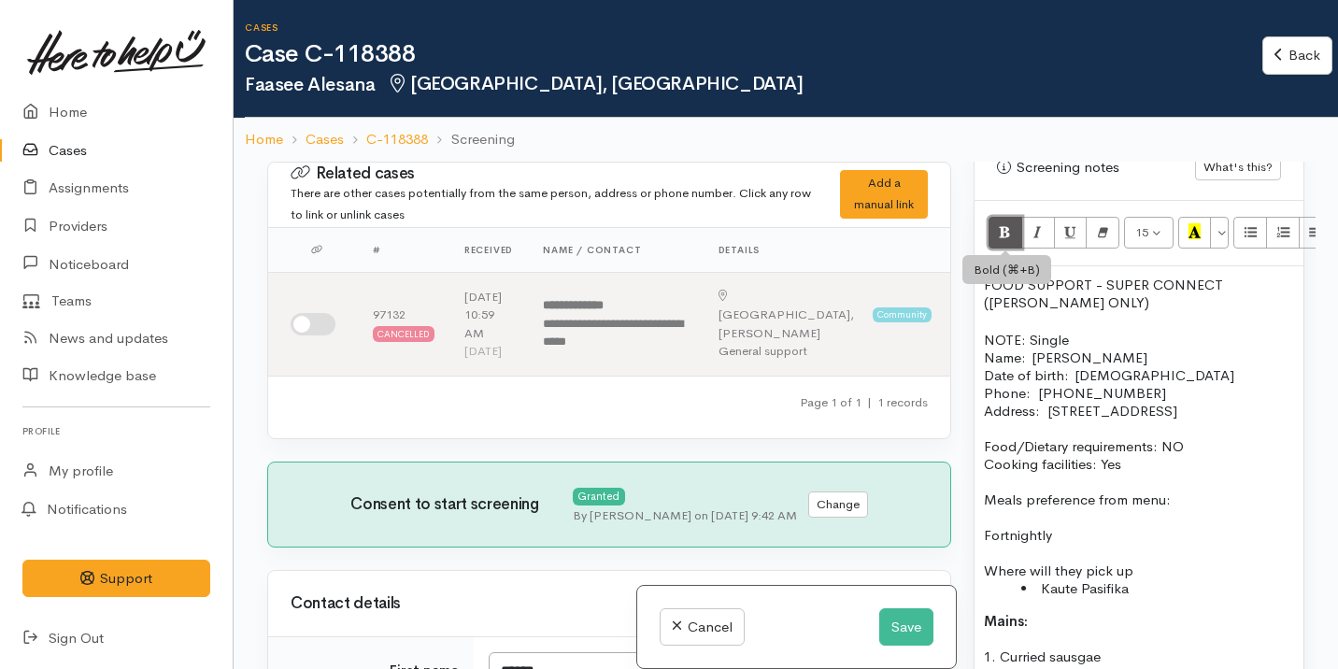
click at [1006, 227] on icon "Bold (⌘+B)" at bounding box center [1005, 231] width 12 height 16
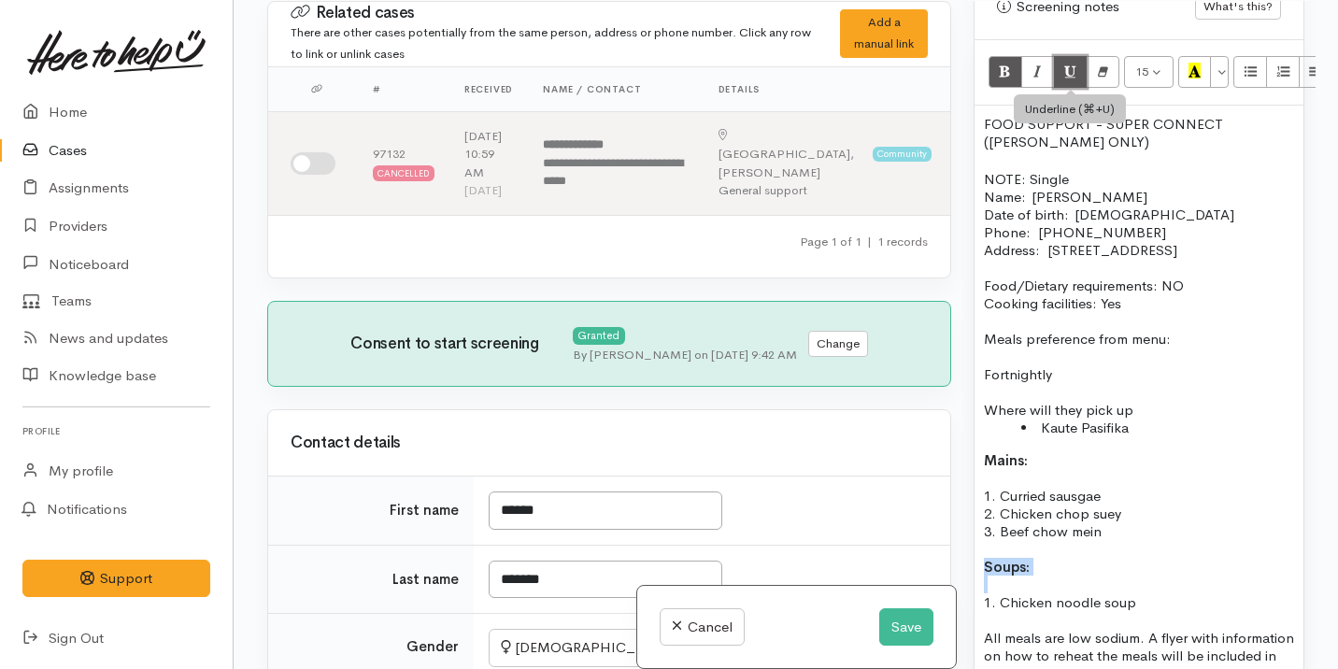
click at [1072, 78] on icon "Underline (⌘+U)" at bounding box center [1070, 71] width 12 height 16
click at [999, 487] on p at bounding box center [1139, 478] width 310 height 18
click at [999, 486] on p at bounding box center [1139, 478] width 310 height 18
click at [1000, 469] on b "Mains:" at bounding box center [1006, 460] width 44 height 18
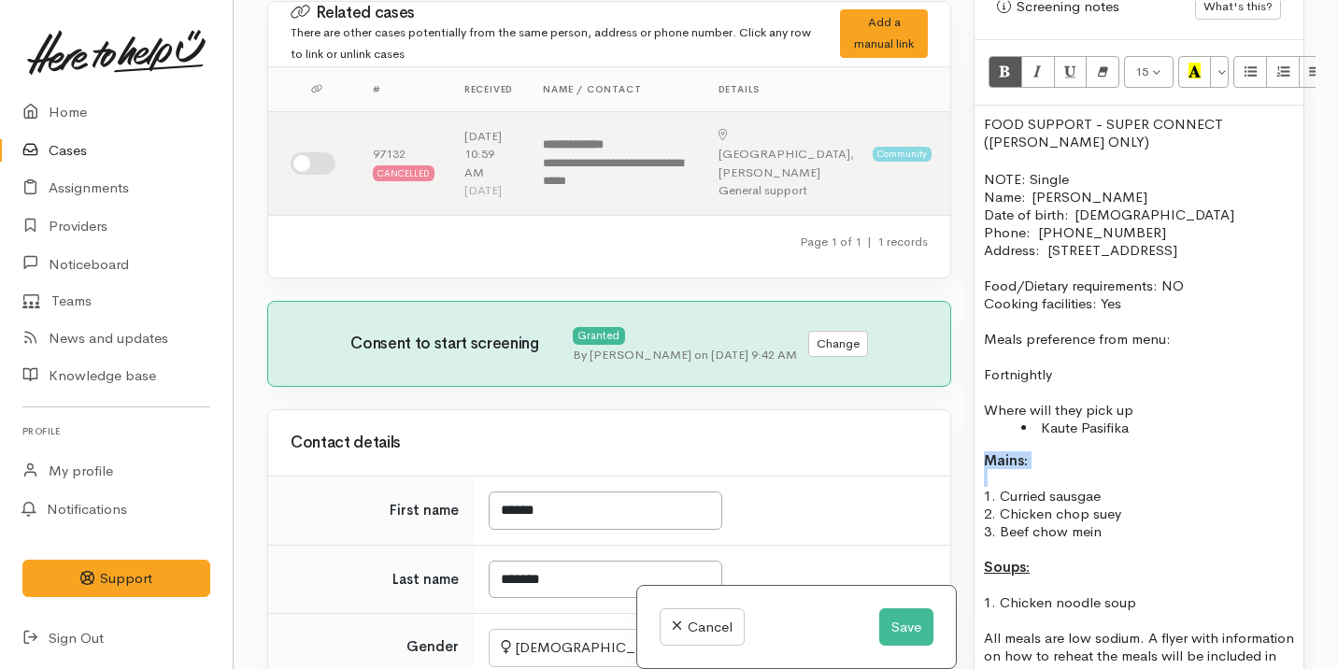
click at [1000, 469] on b "Mains:" at bounding box center [1006, 460] width 44 height 18
click at [1073, 69] on icon "Underline (⌘+U)" at bounding box center [1070, 71] width 12 height 16
click at [1083, 383] on p "Fortnightly" at bounding box center [1139, 374] width 310 height 18
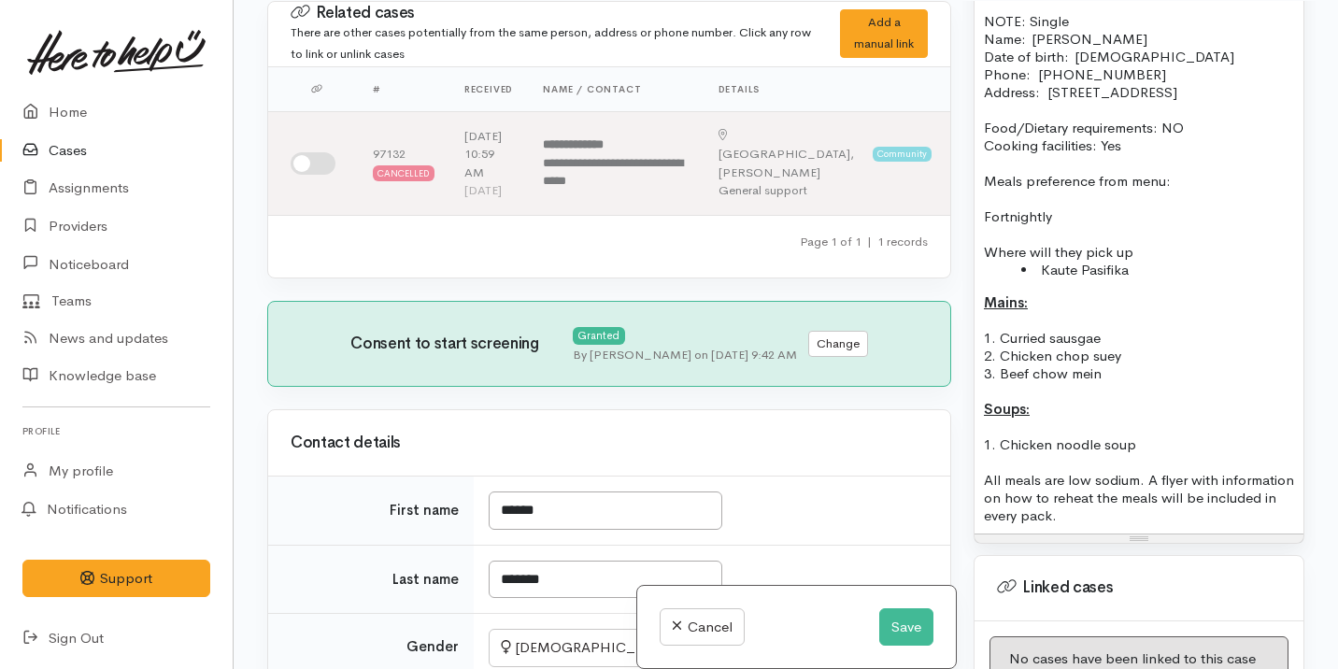
click at [1026, 190] on p "Meals preference from menu:" at bounding box center [1139, 181] width 310 height 18
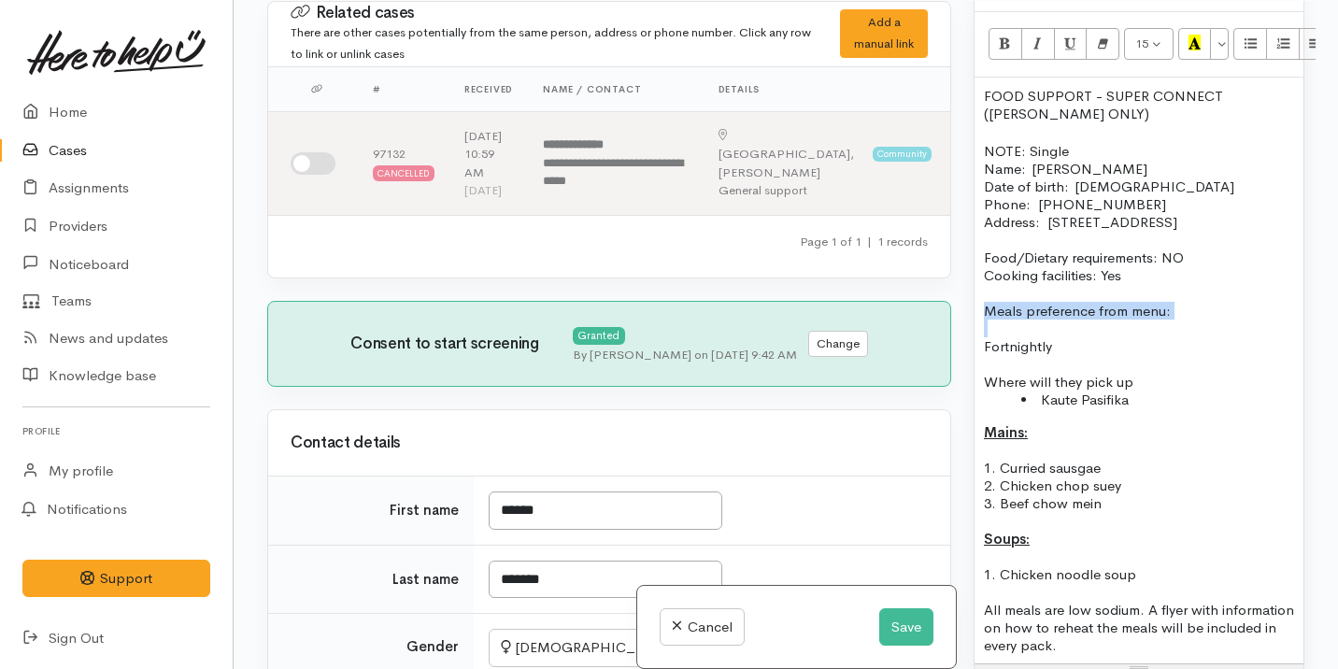
scroll to position [1296, 0]
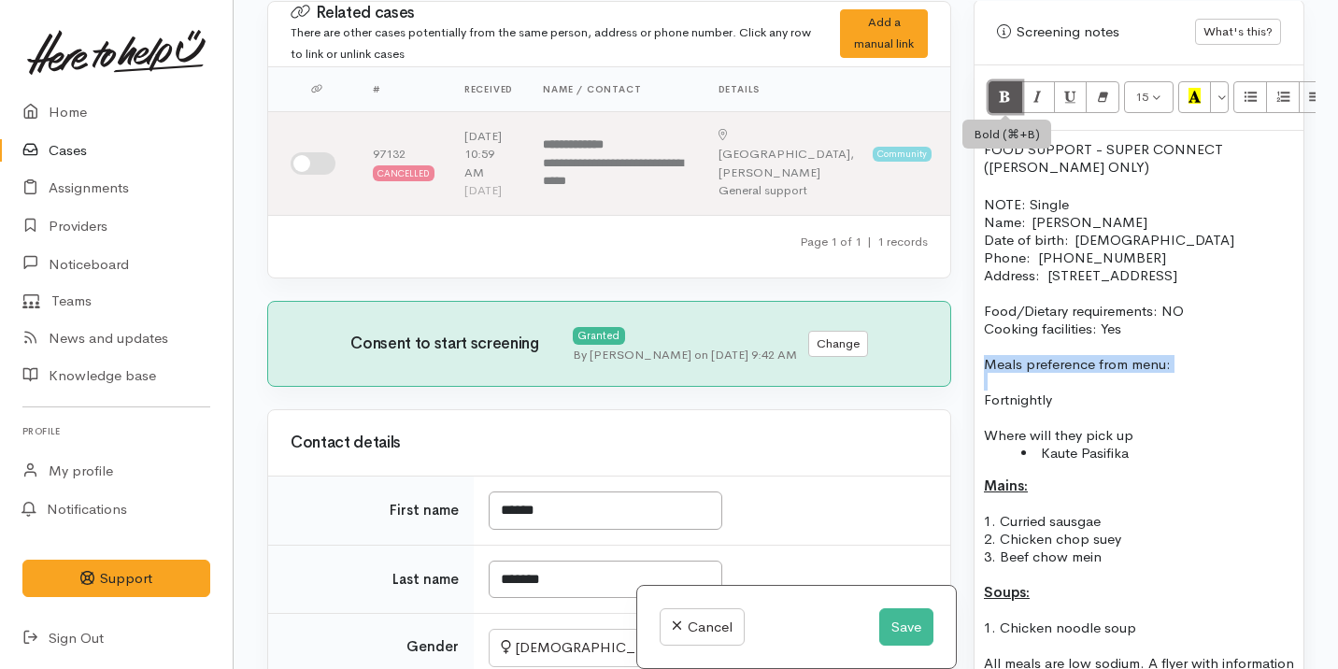
click at [1002, 104] on icon "Bold (⌘+B)" at bounding box center [1005, 96] width 12 height 16
click at [1074, 110] on button "Underline (⌘+U)" at bounding box center [1071, 97] width 34 height 32
click at [1053, 391] on p at bounding box center [1139, 382] width 310 height 18
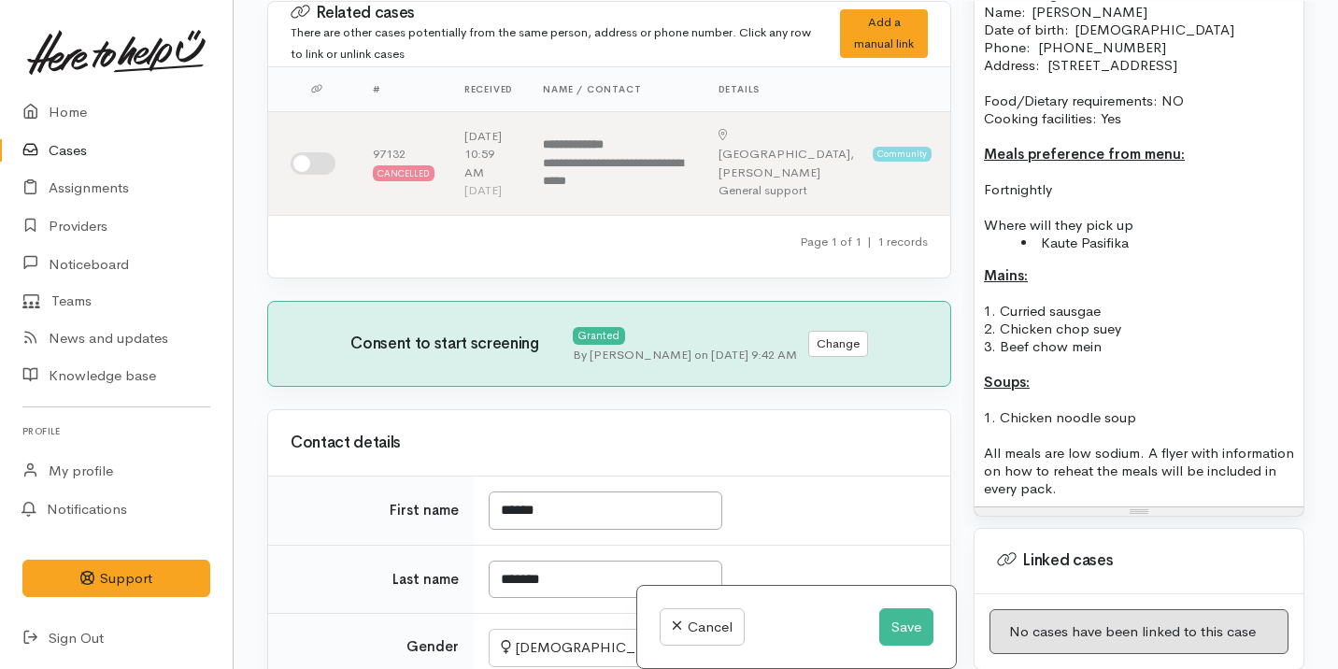
scroll to position [1590, 0]
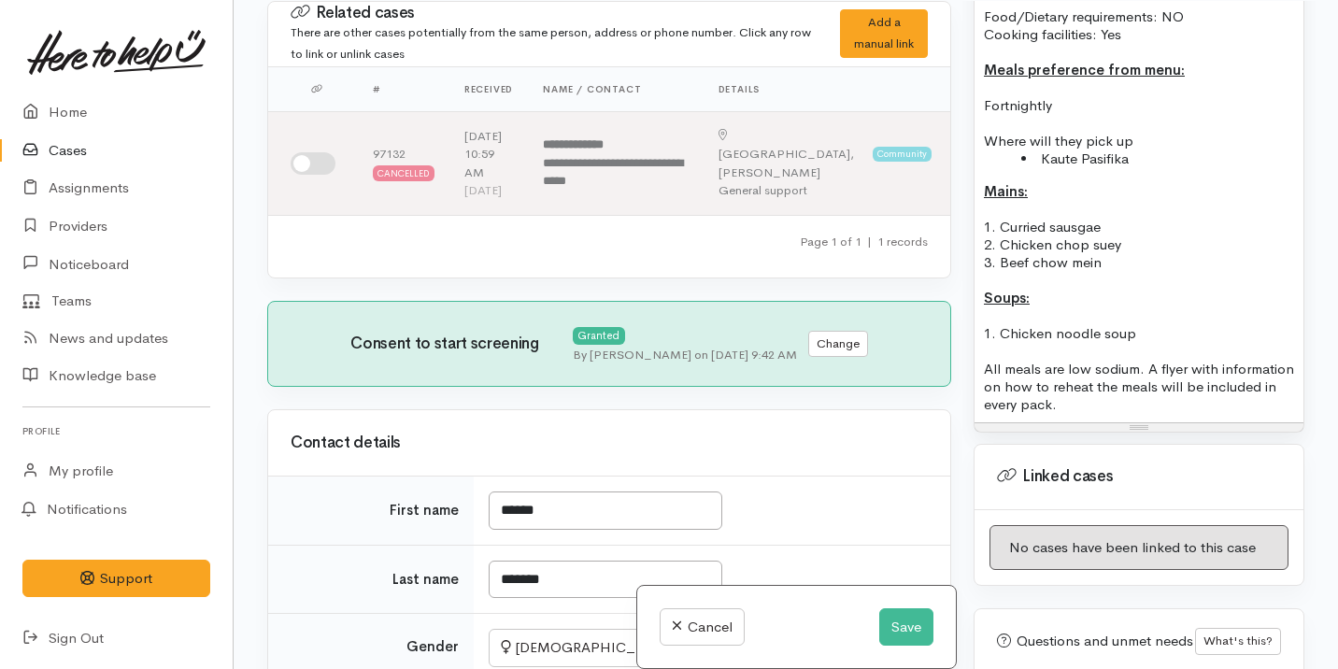
click at [1117, 388] on p "All meals are low sodium. A flyer with information on how to reheat the meals w…" at bounding box center [1139, 386] width 310 height 53
click at [1116, 389] on p "All meals are low sodium. A flyer with information on how to reheat the meals w…" at bounding box center [1139, 386] width 310 height 53
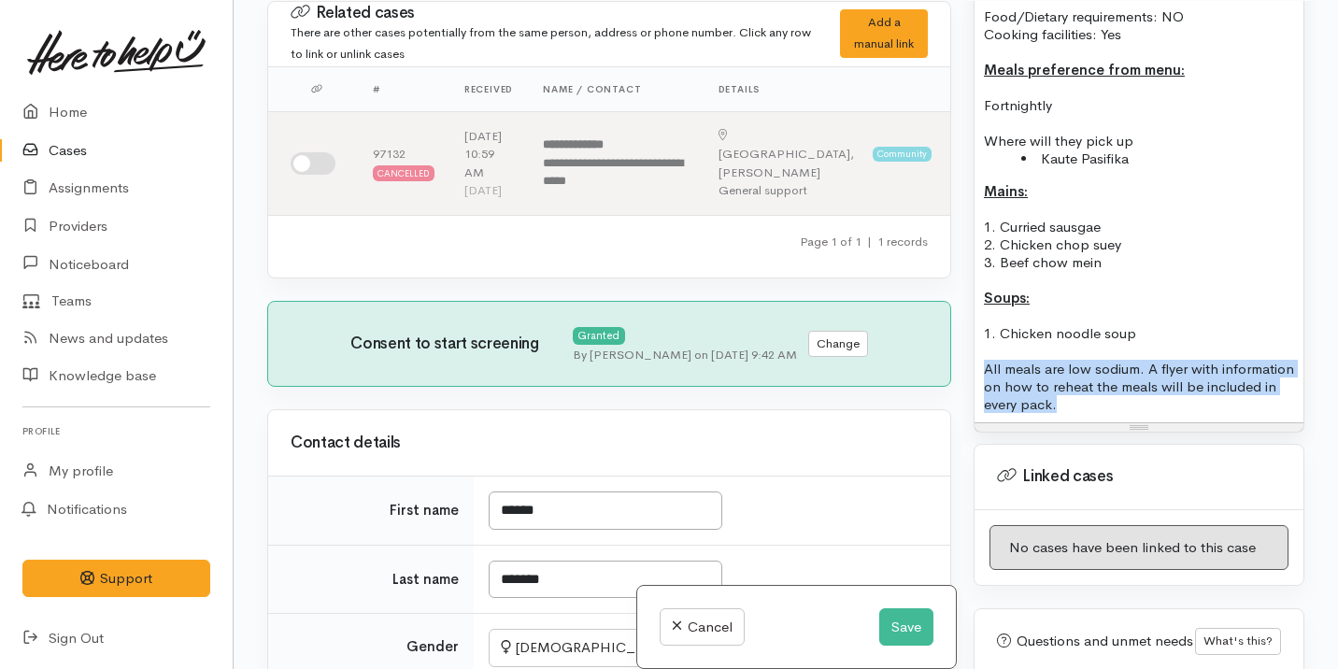
click at [1116, 389] on p "All meals are low sodium. A flyer with information on how to reheat the meals w…" at bounding box center [1139, 386] width 310 height 53
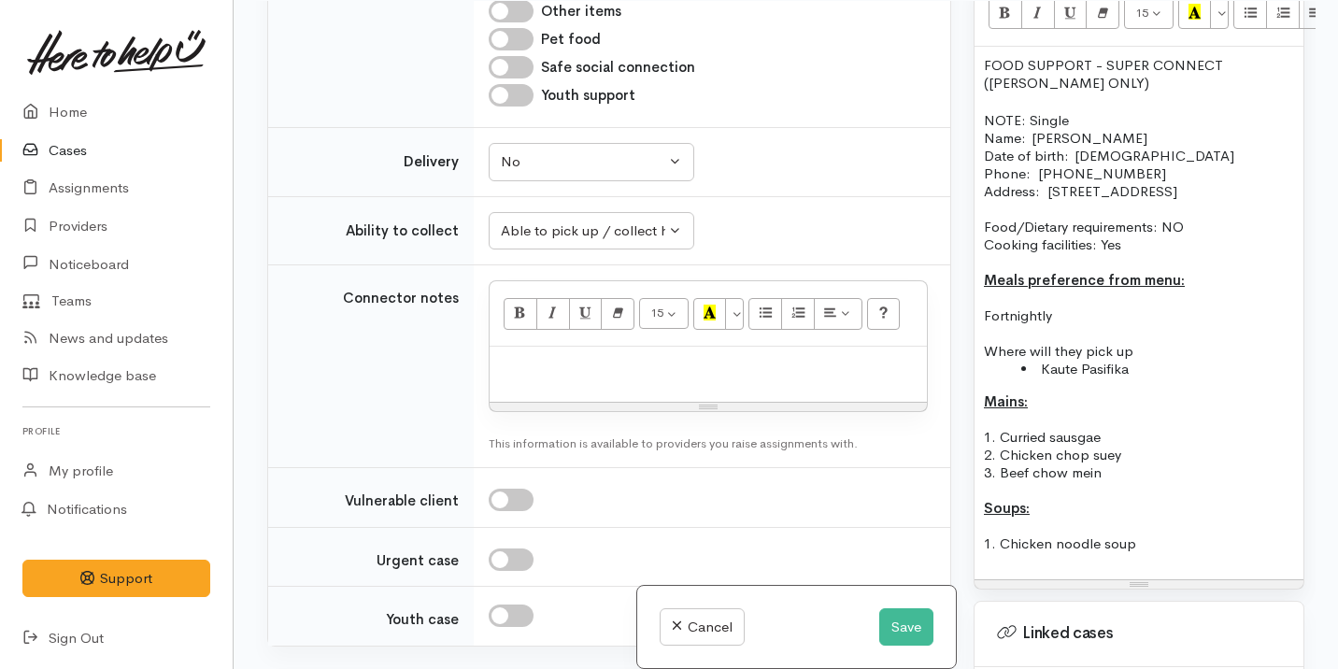
scroll to position [1334, 0]
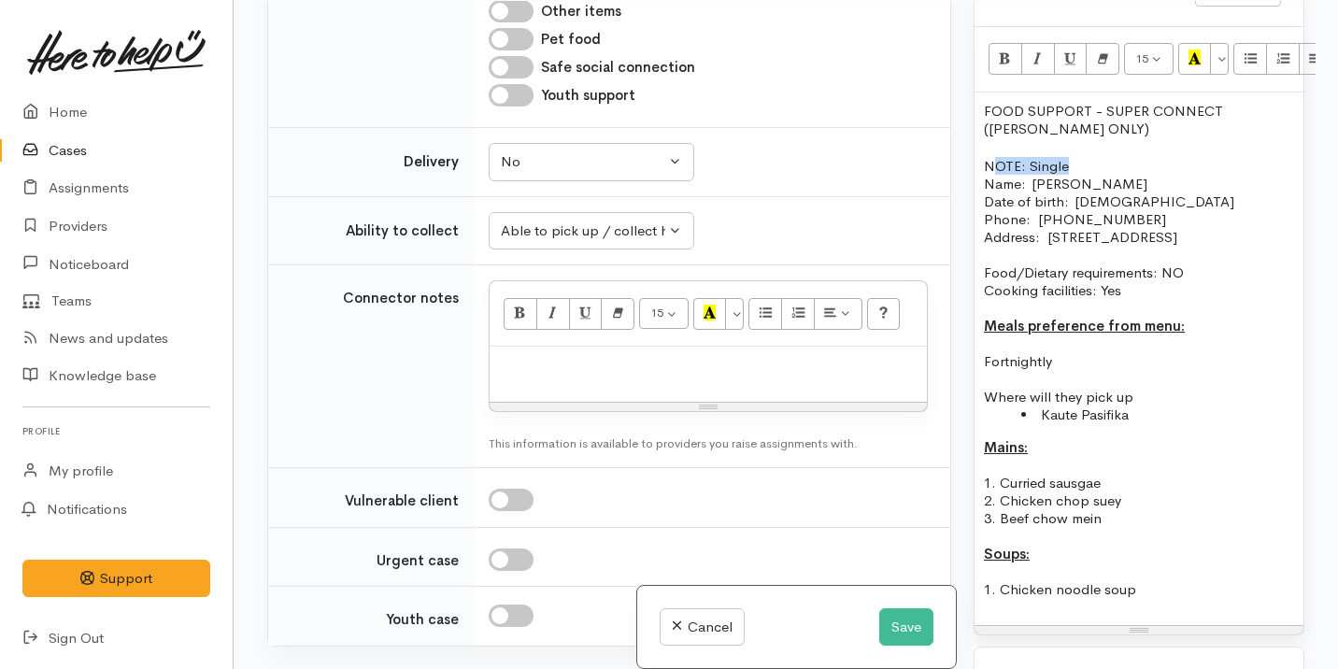
drag, startPoint x: 1072, startPoint y: 168, endPoint x: 988, endPoint y: 165, distance: 84.1
click at [988, 165] on p "NOTE: Single" at bounding box center [1139, 166] width 310 height 18
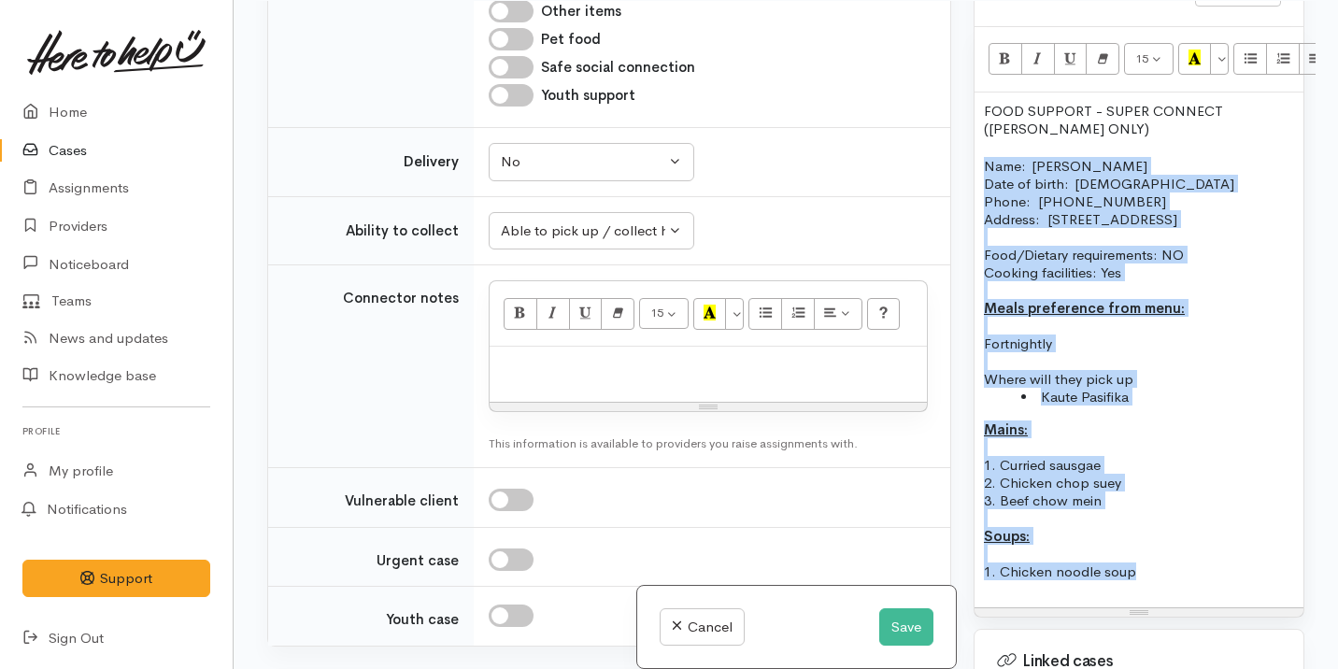
drag, startPoint x: 1152, startPoint y: 580, endPoint x: 980, endPoint y: 173, distance: 442.1
click at [980, 173] on div "FOOD SUPPORT  - SUPER CONNECT (HAMILTON ONLY) Name:  Faasee Alesana Date of bir…" at bounding box center [1138, 349] width 329 height 515
copy div "Name:  Faasee Alesana Date of birth:  19/09/1957 Phone:   021 174 4018 Address:…"
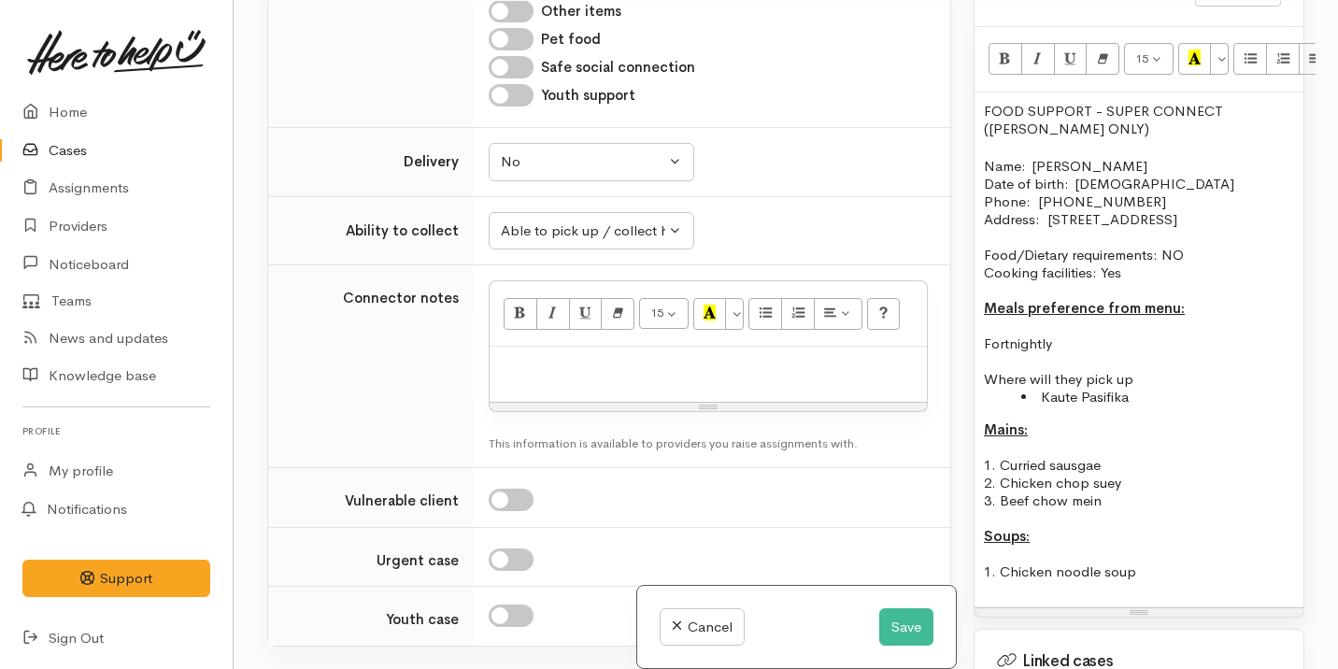
click at [628, 402] on div at bounding box center [708, 374] width 437 height 55
paste div
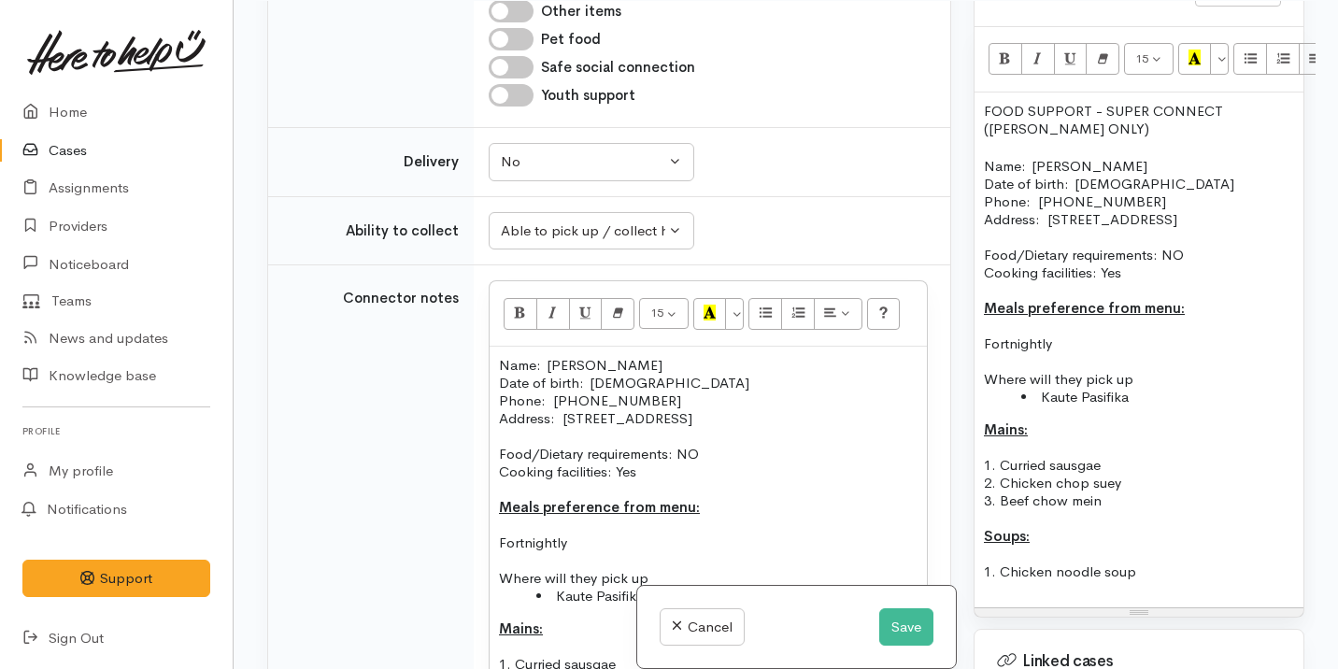
scroll to position [1529, 0]
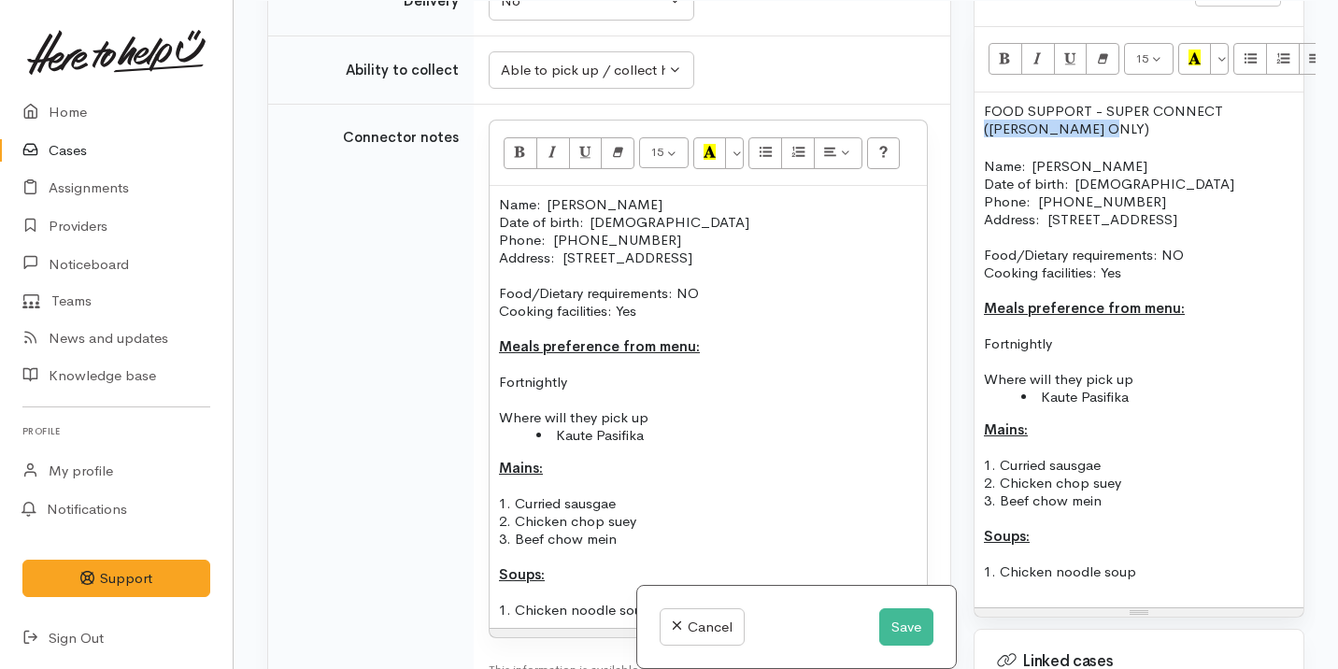
drag, startPoint x: 1123, startPoint y: 125, endPoint x: 974, endPoint y: 127, distance: 148.6
click at [974, 127] on div "FOOD SUPPORT  - SUPER CONNECT (HAMILTON ONLY) Name:  Faasee Alesana Date of bir…" at bounding box center [1138, 349] width 329 height 515
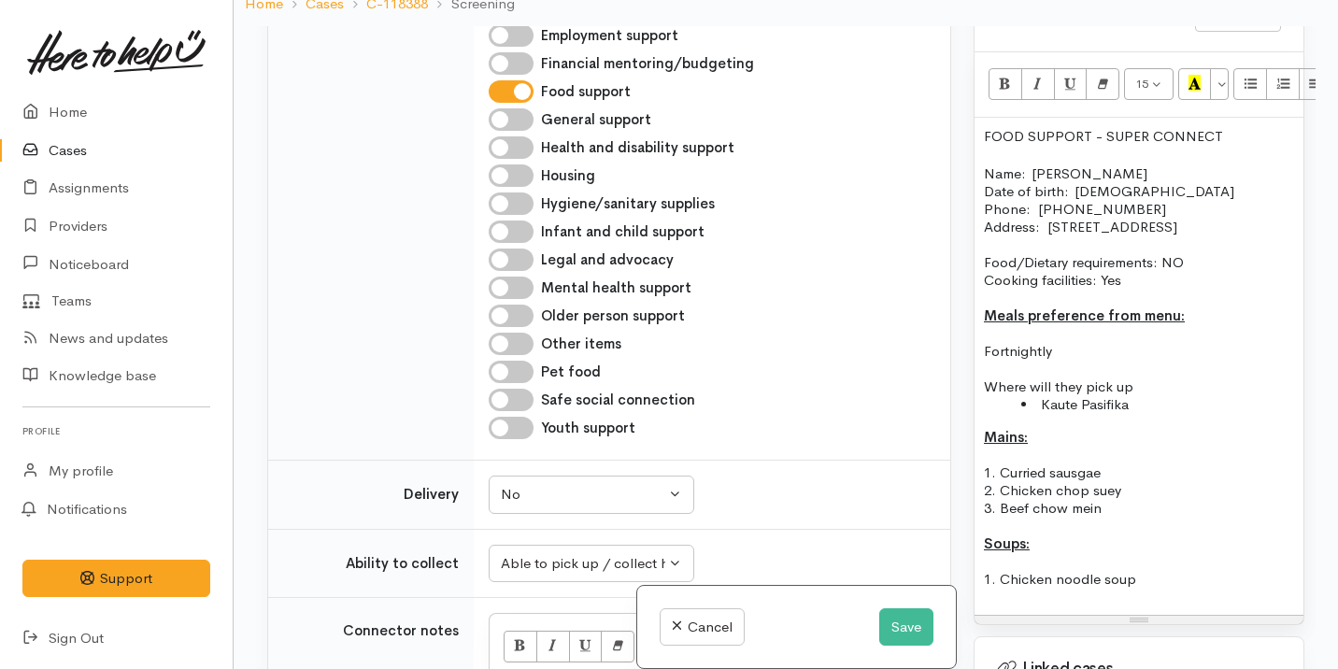
scroll to position [130, 0]
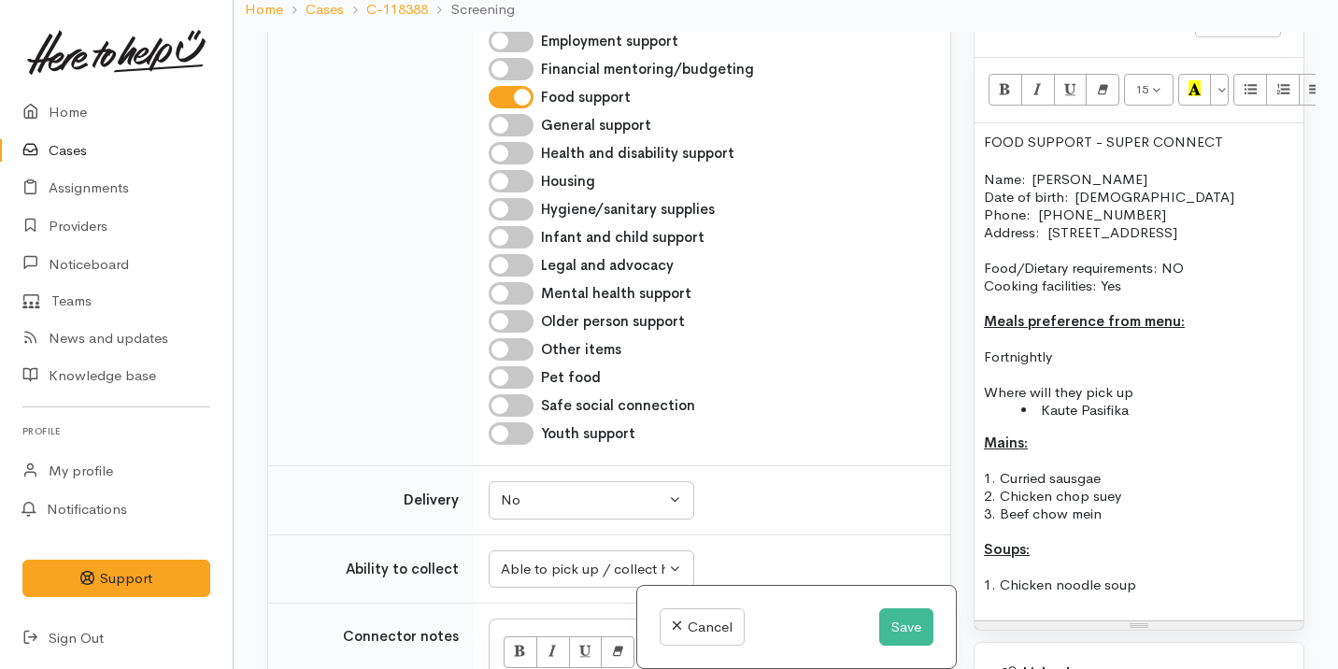
click at [518, 333] on input "Older person support" at bounding box center [511, 321] width 45 height 22
checkbox input "true"
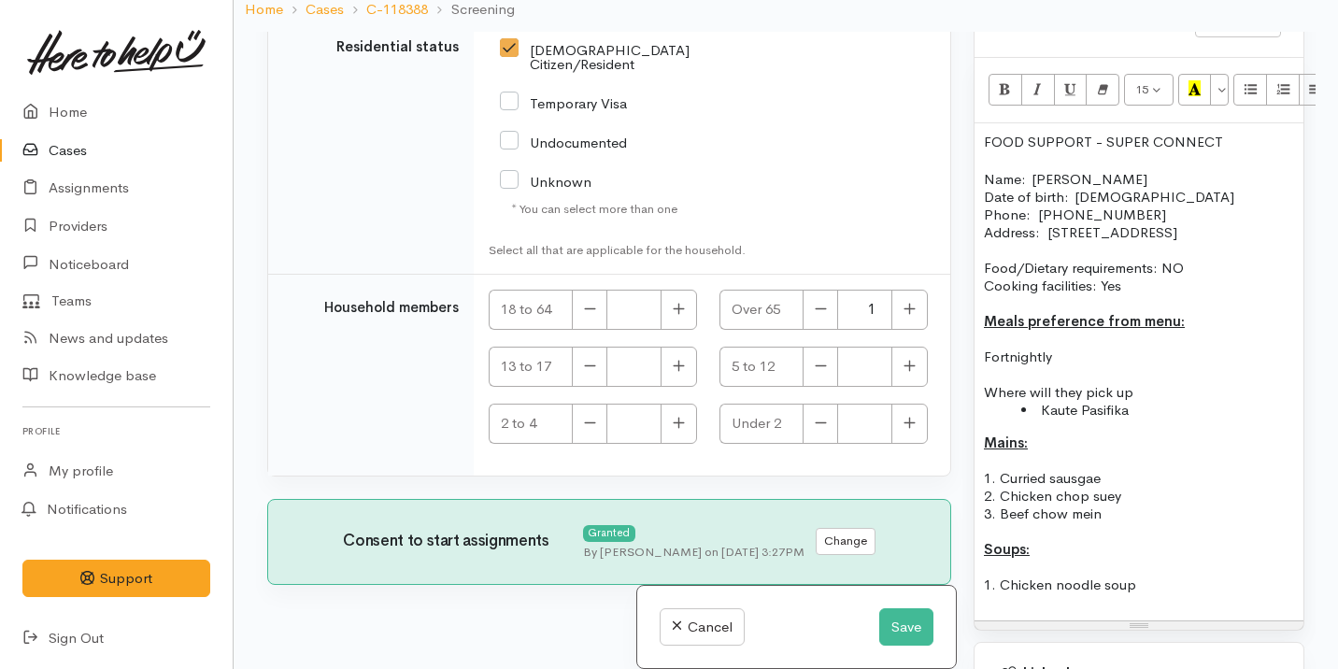
scroll to position [161, 0]
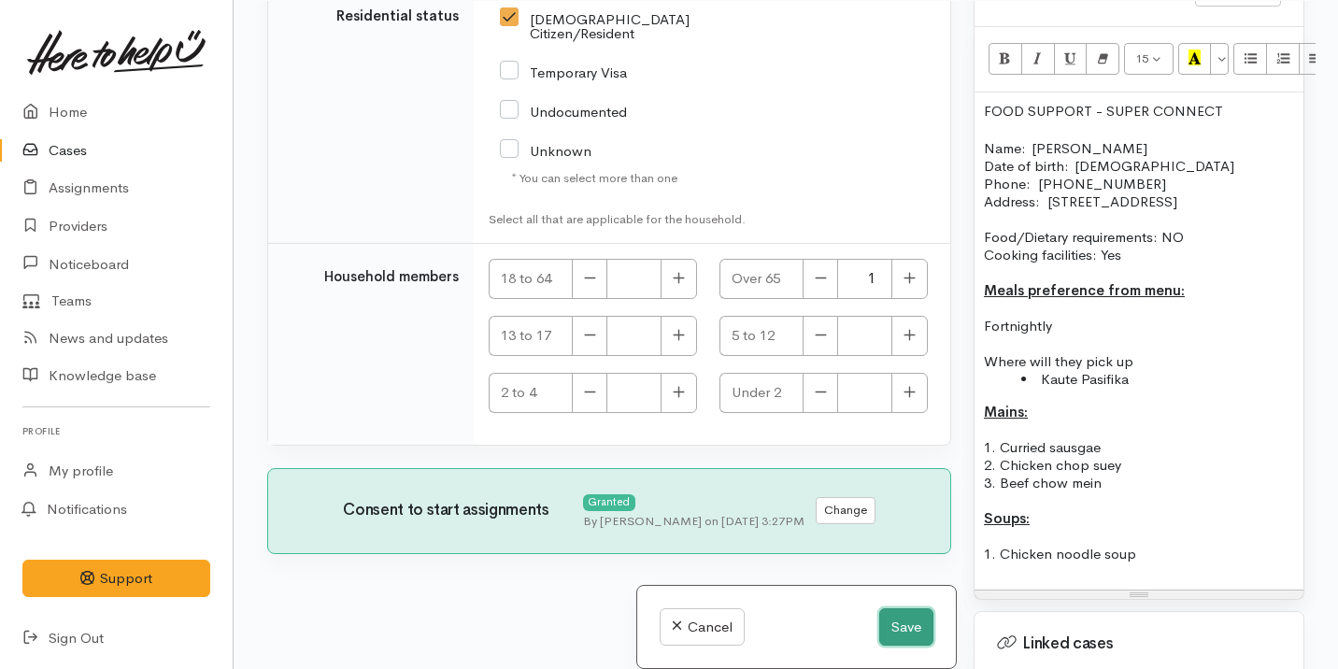
click at [891, 629] on button "Save" at bounding box center [906, 627] width 54 height 38
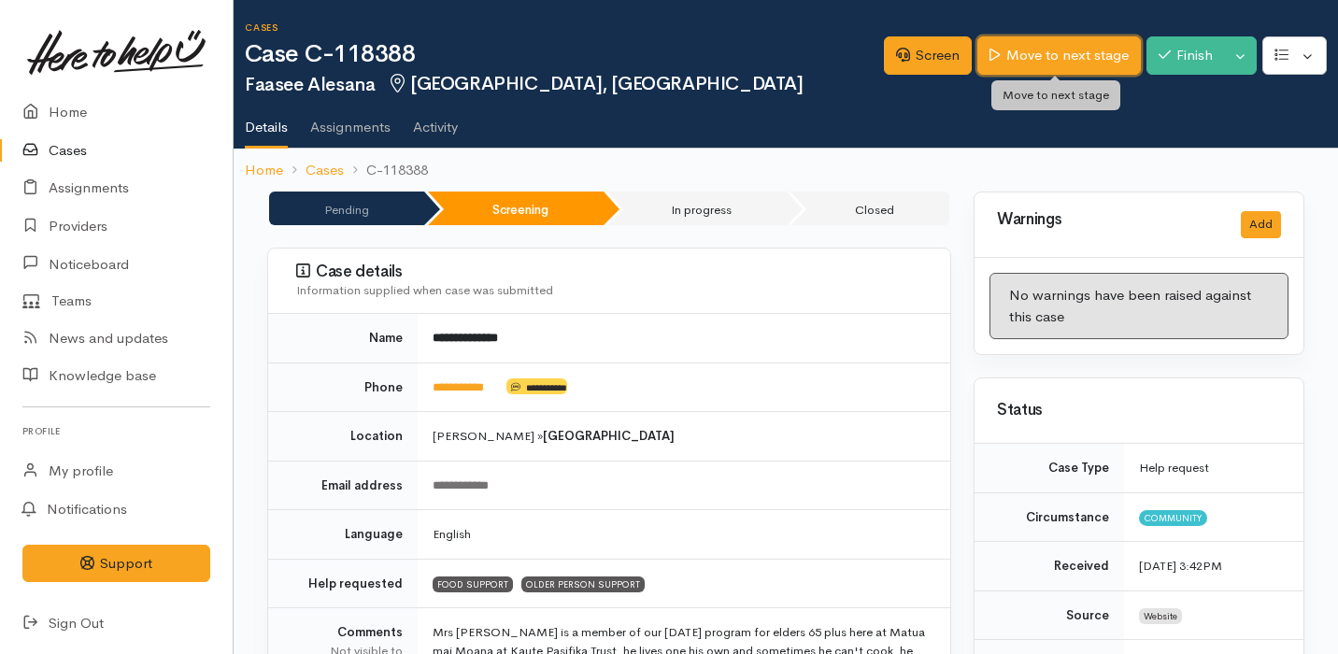
click at [1069, 64] on link "Move to next stage" at bounding box center [1058, 55] width 163 height 38
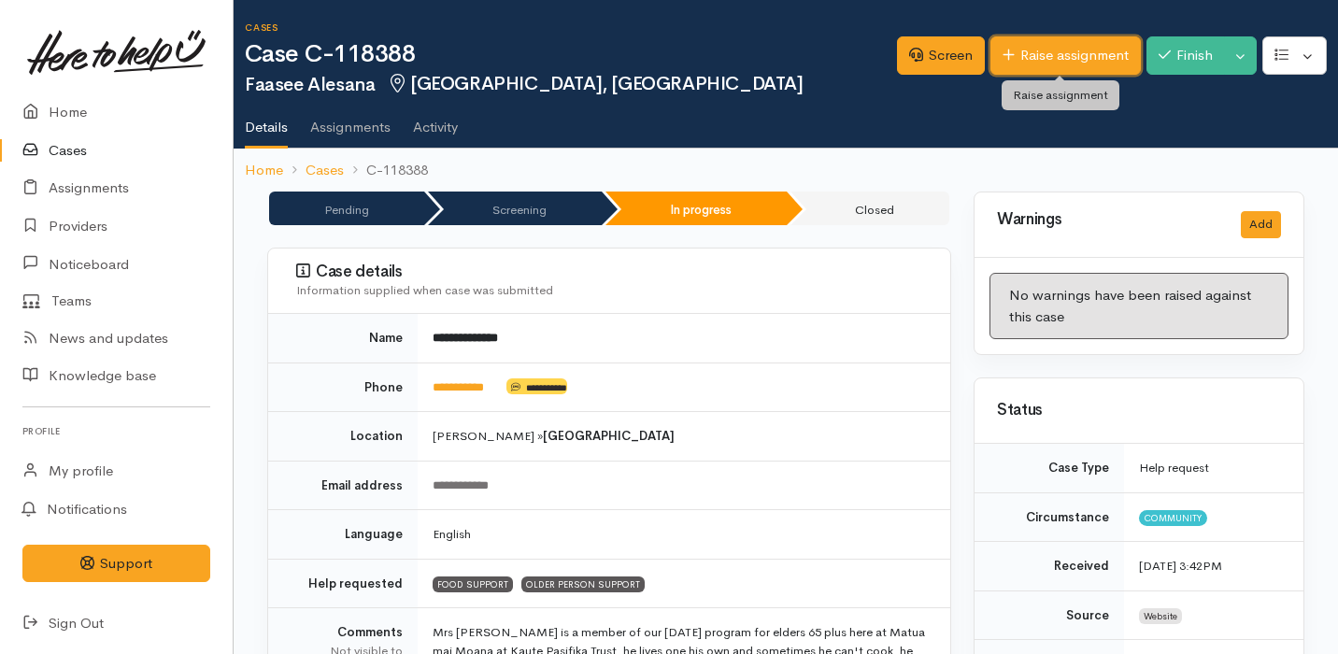
click at [1115, 63] on link "Raise assignment" at bounding box center [1065, 55] width 150 height 38
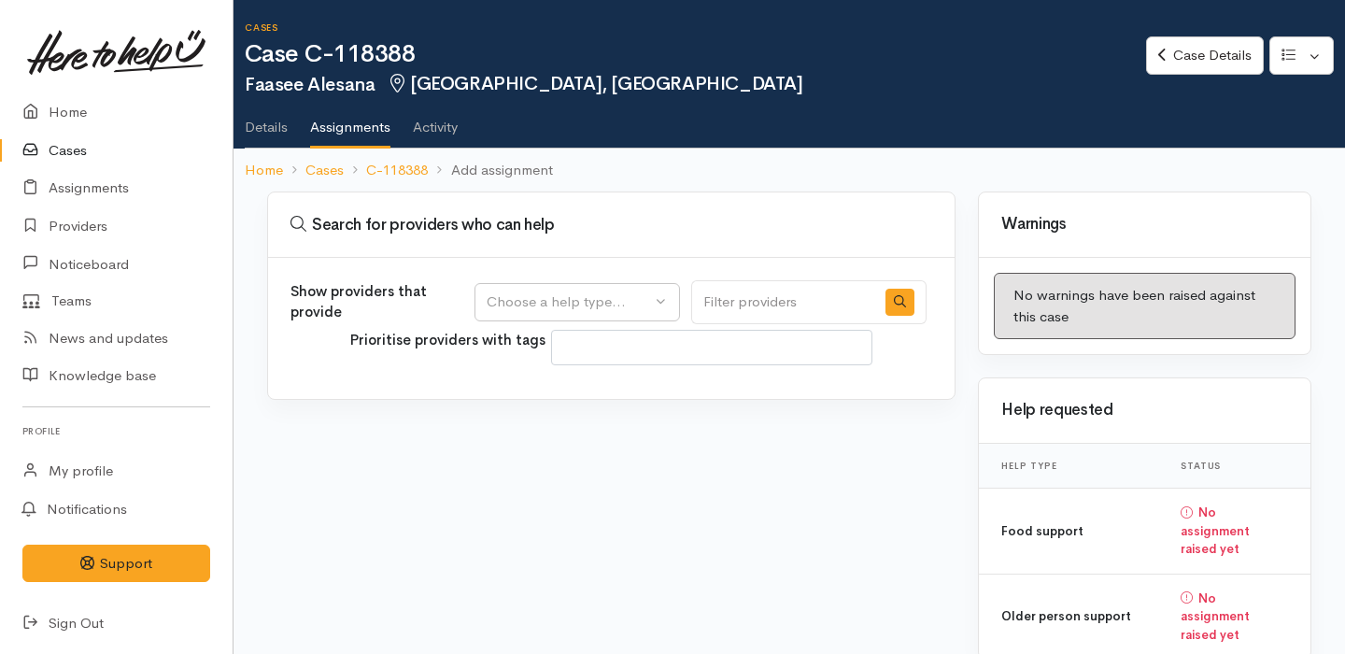
select select
click at [613, 292] on div "Choose a help type..." at bounding box center [569, 301] width 164 height 21
click at [606, 389] on link "Food support" at bounding box center [578, 391] width 204 height 29
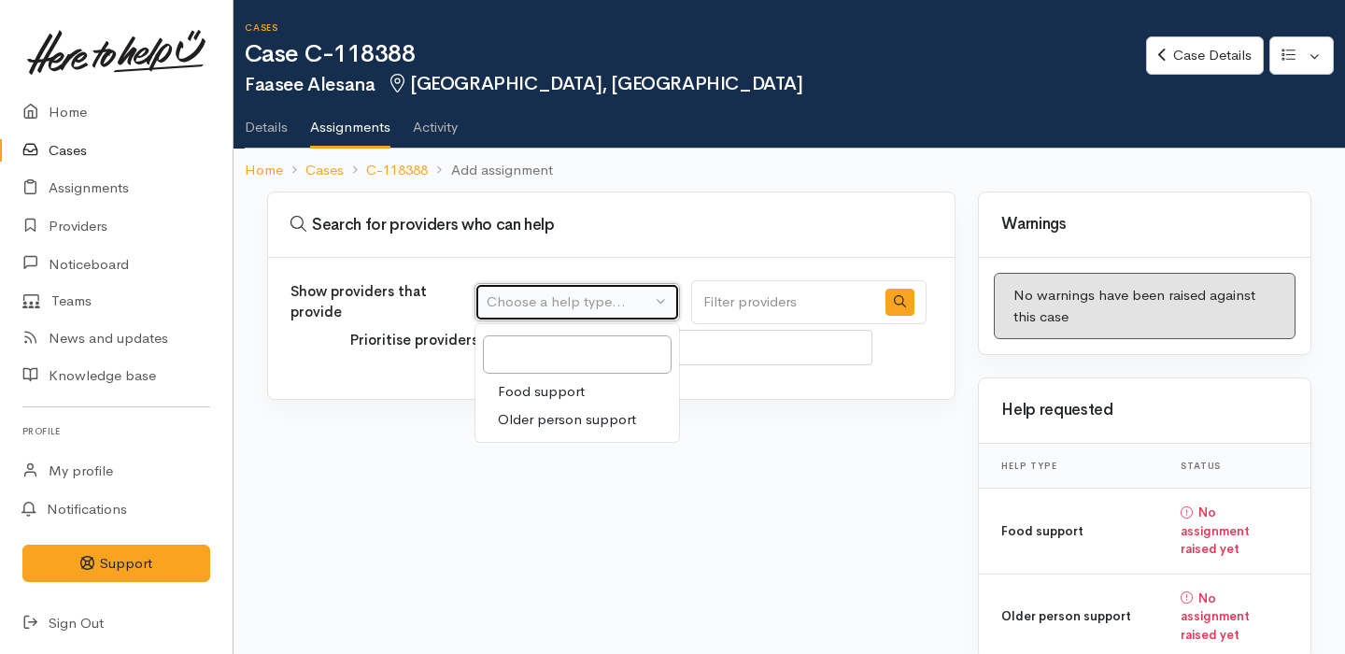
select select "3"
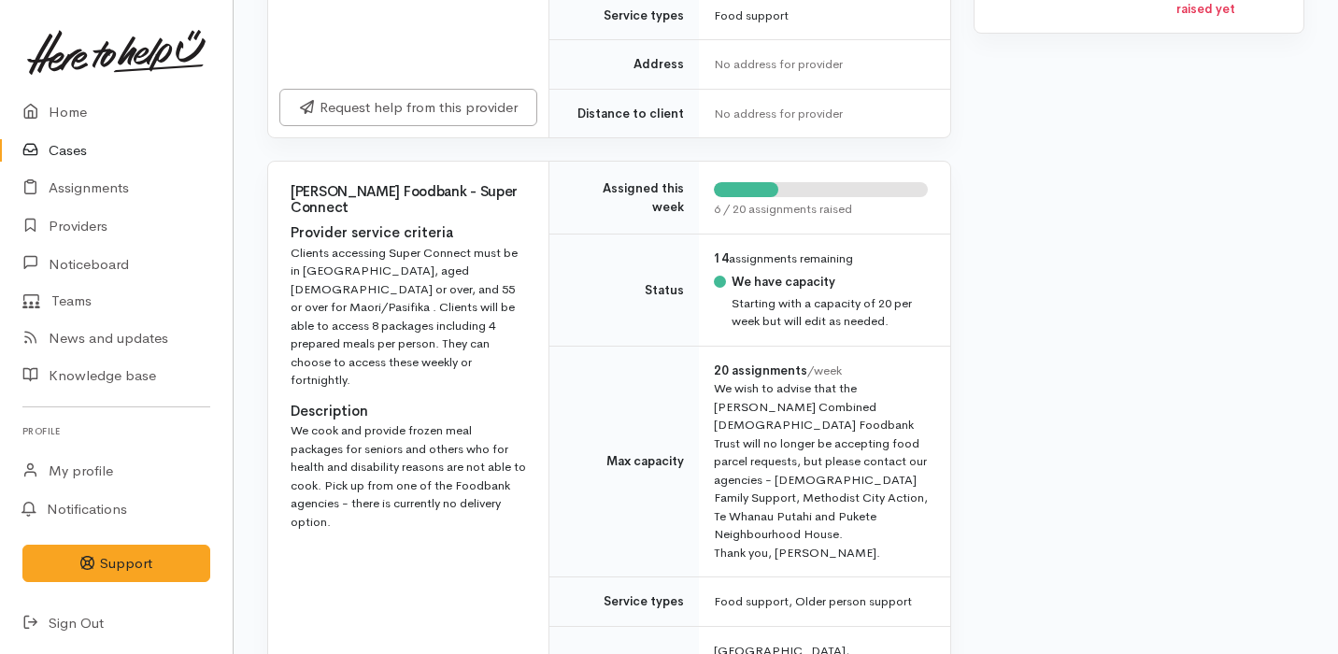
scroll to position [1045, 0]
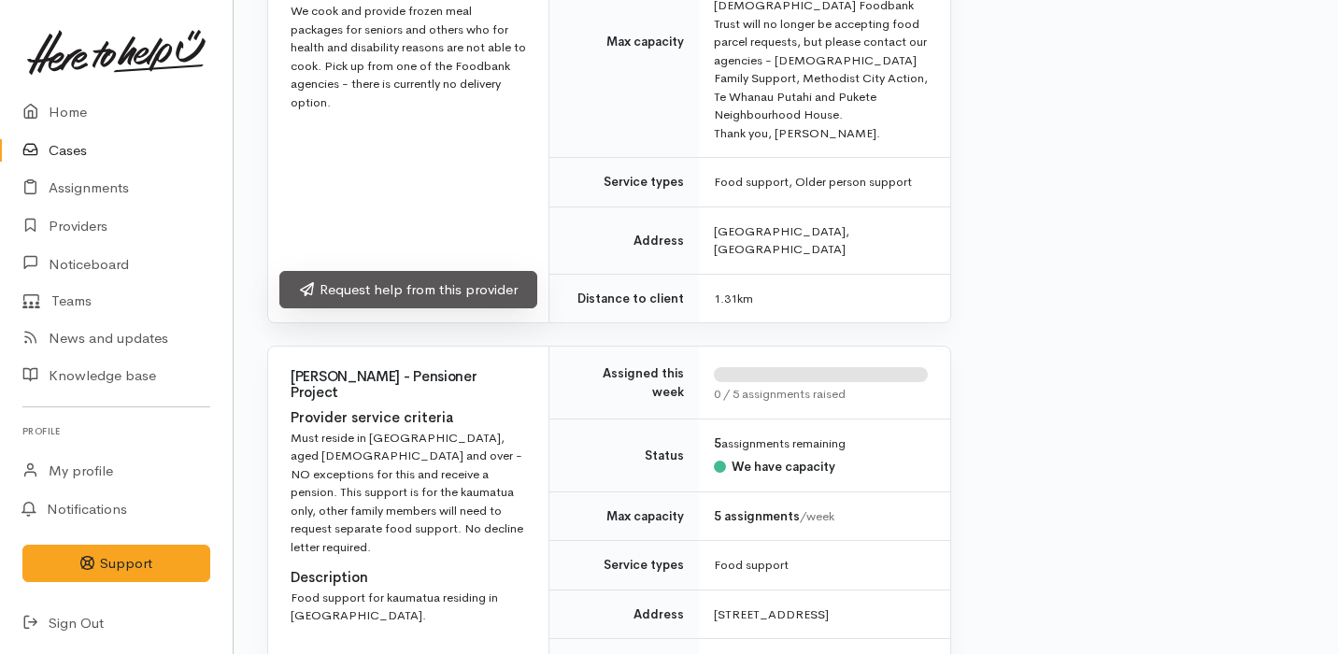
click at [498, 271] on link "Request help from this provider" at bounding box center [408, 290] width 258 height 38
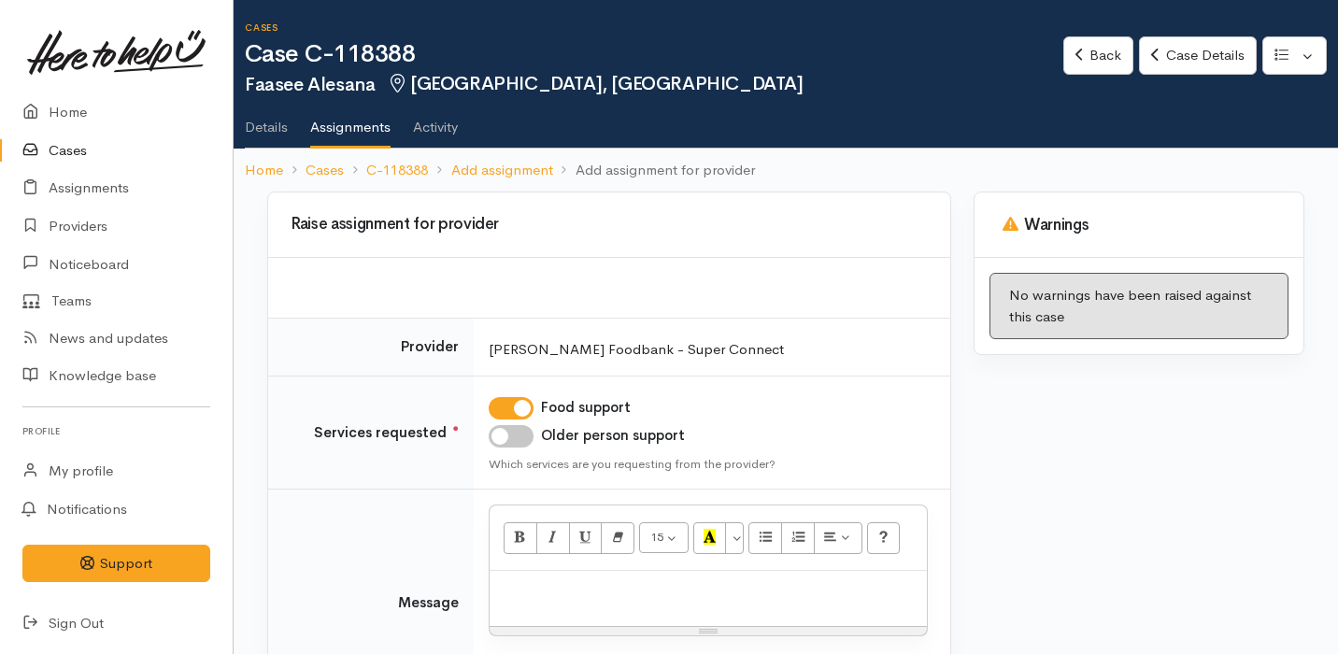
click at [520, 437] on input "Older person support" at bounding box center [511, 436] width 45 height 22
checkbox input "true"
click at [550, 592] on p at bounding box center [708, 590] width 419 height 21
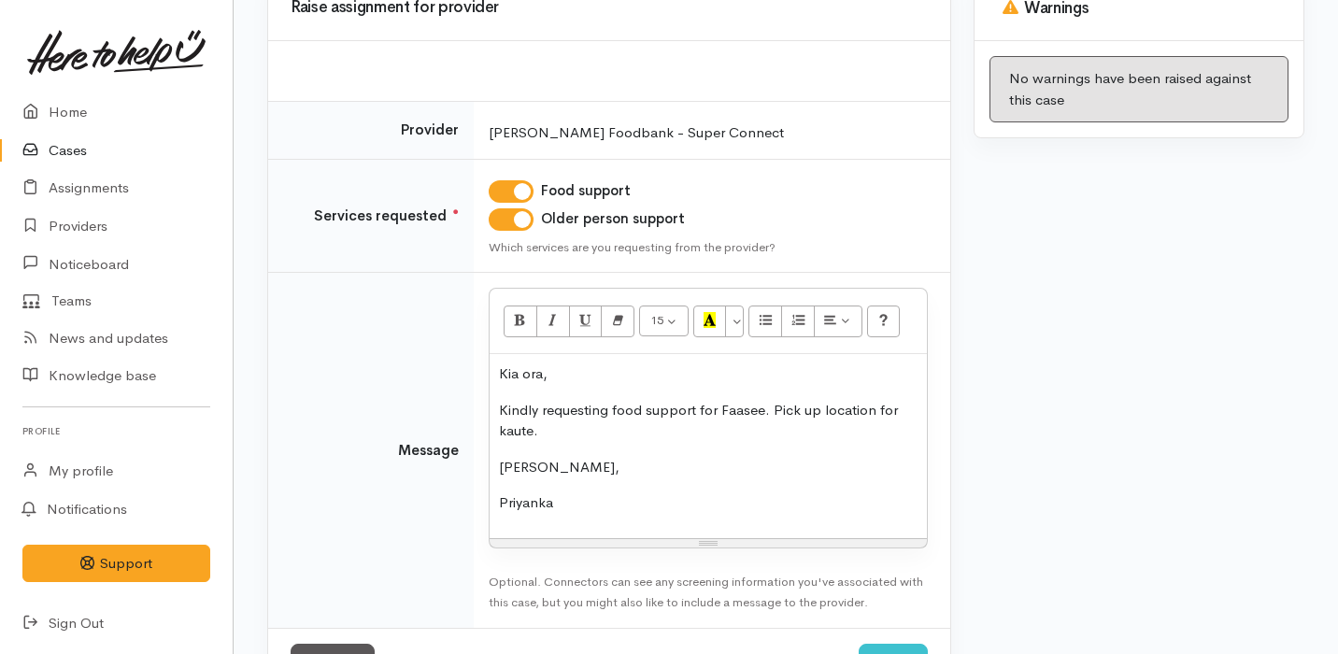
scroll to position [289, 0]
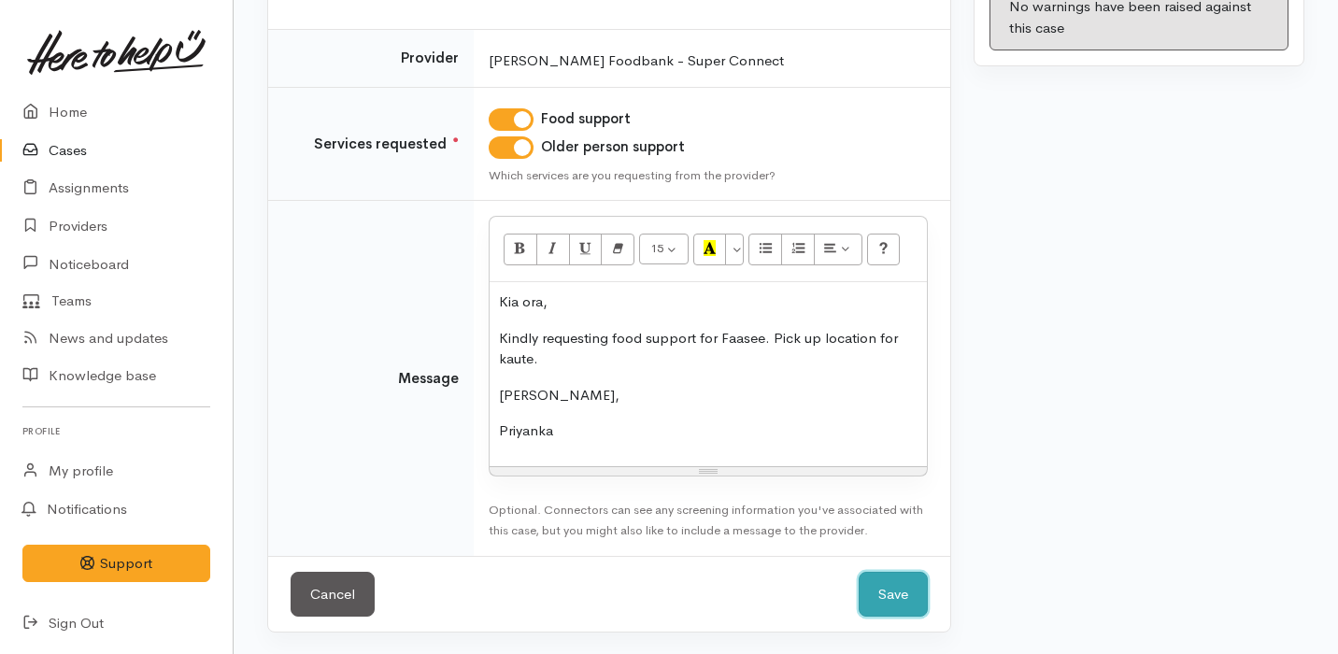
click at [869, 590] on button "Save" at bounding box center [893, 595] width 69 height 46
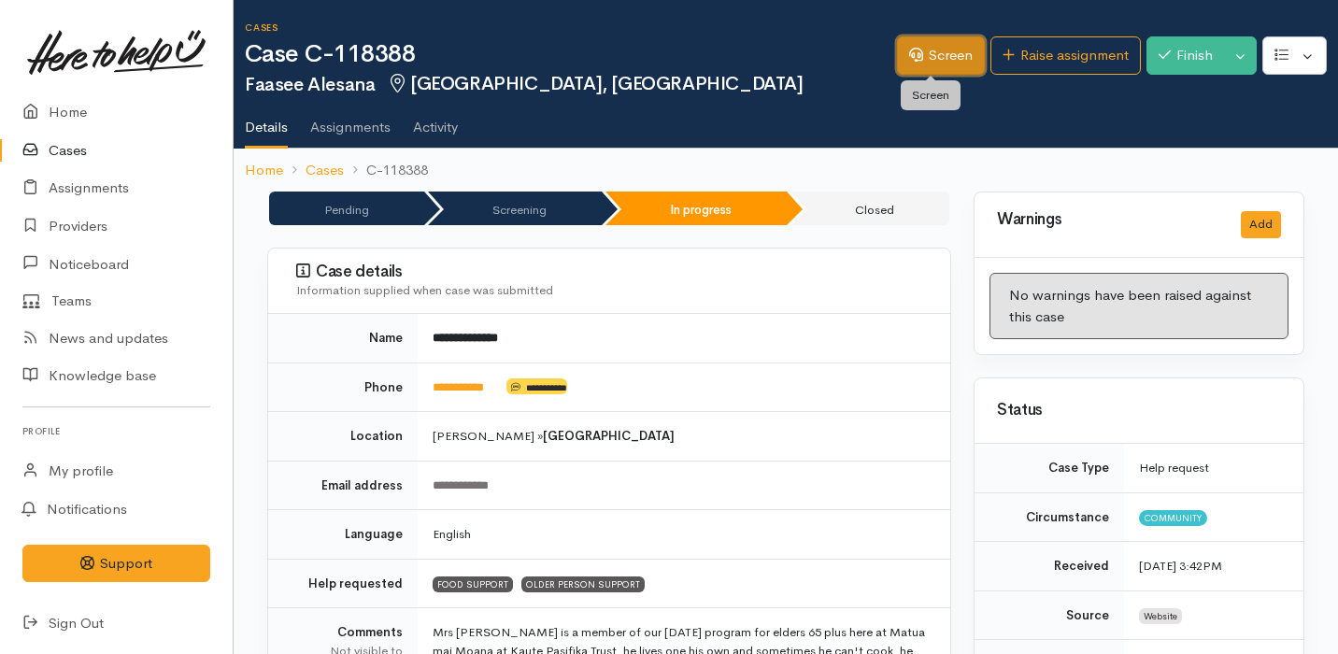
click at [927, 65] on link "Screen" at bounding box center [941, 55] width 88 height 38
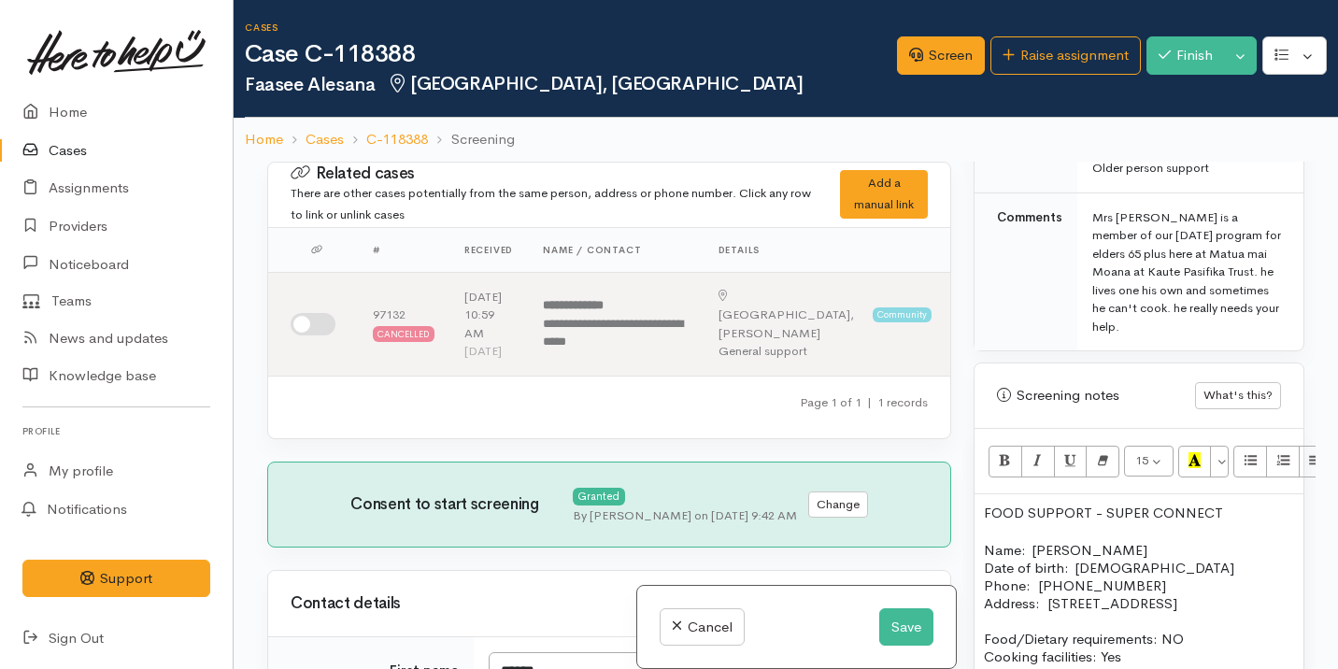
scroll to position [1293, 0]
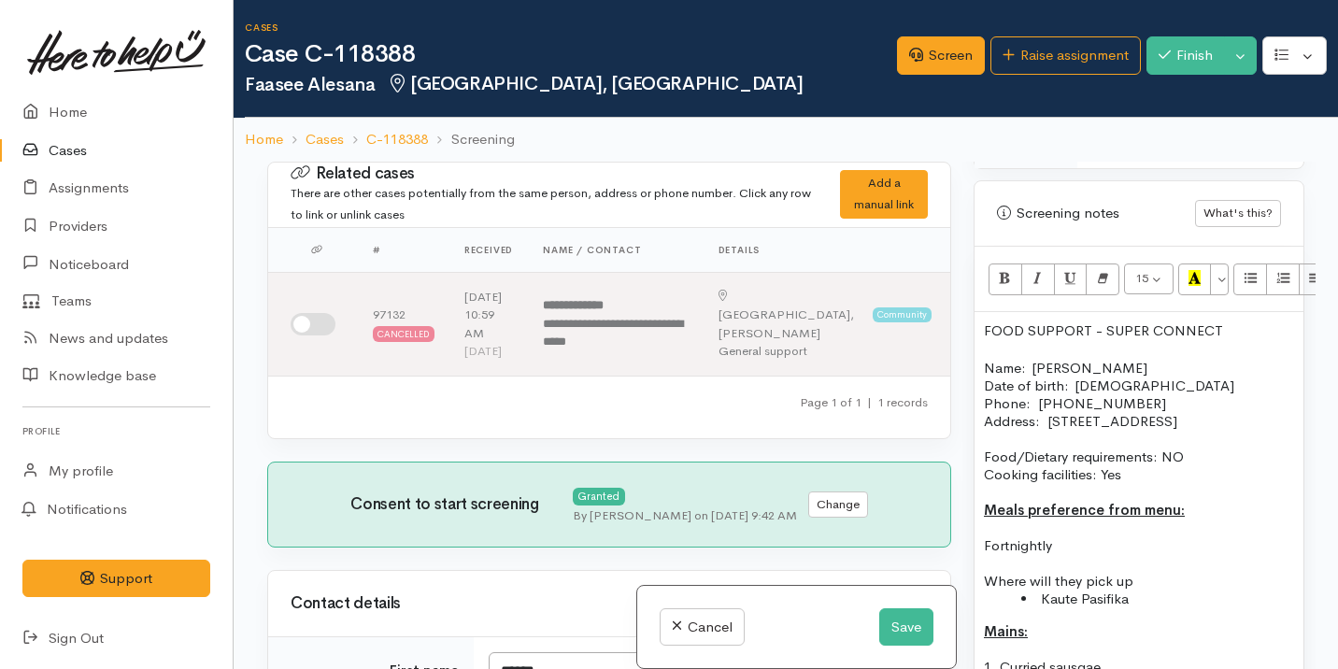
click at [1148, 331] on p "FOOD SUPPORT  - SUPER CONNECT" at bounding box center [1139, 330] width 310 height 18
click at [1008, 277] on icon "Bold (⌘+B)" at bounding box center [1005, 278] width 12 height 16
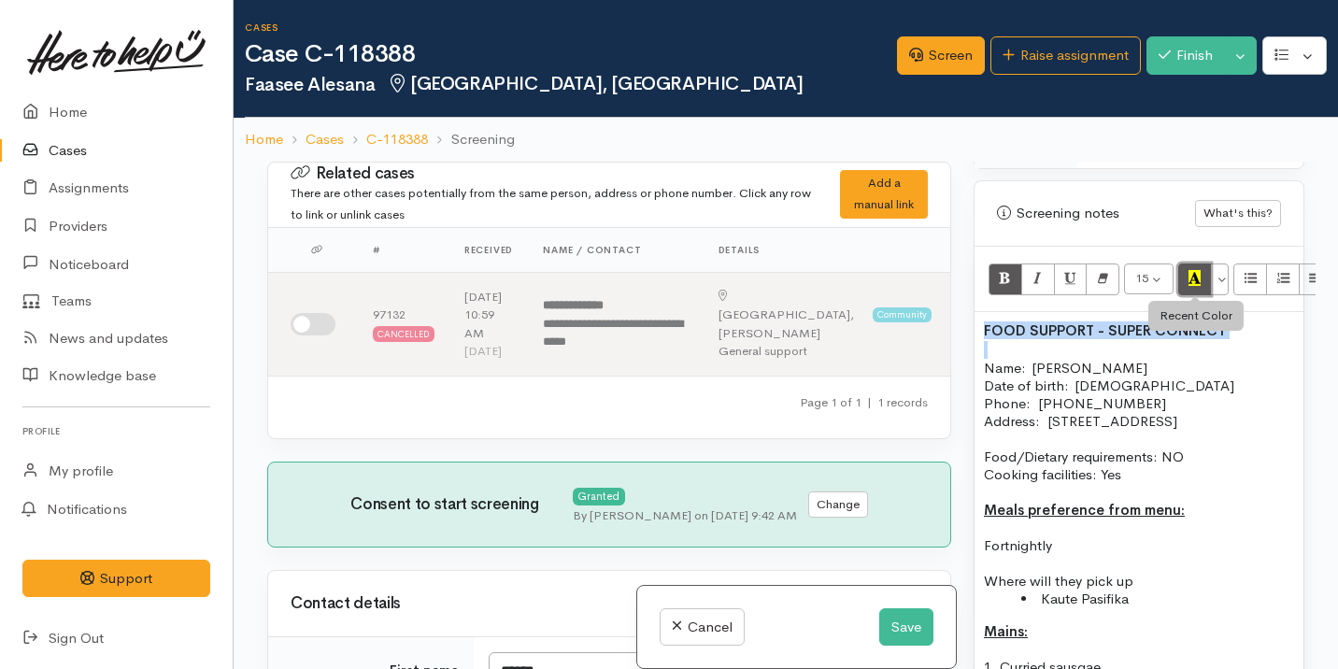
click at [1195, 277] on icon "Recent Color" at bounding box center [1194, 278] width 12 height 16
click at [1179, 407] on p "Name:  [PERSON_NAME] Date of birth:  [DEMOGRAPHIC_DATA] Phone:   [PHONE_NUMBER]" at bounding box center [1139, 385] width 310 height 53
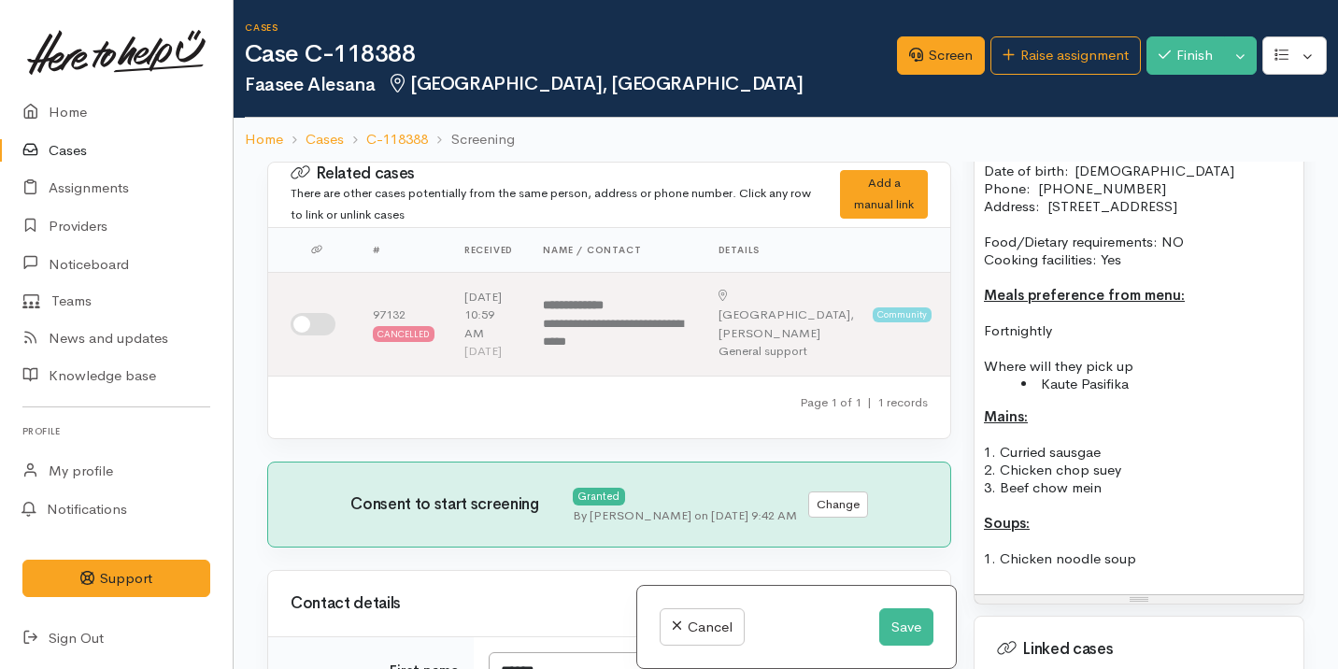
scroll to position [1509, 0]
drag, startPoint x: 980, startPoint y: 346, endPoint x: 1093, endPoint y: 346, distance: 113.0
click at [1093, 346] on div "FOOD SUPPORT  - SUPER CONNECT Name:  Faasee Alesana Date of birth:  [DEMOGRAPHI…" at bounding box center [1138, 344] width 329 height 497
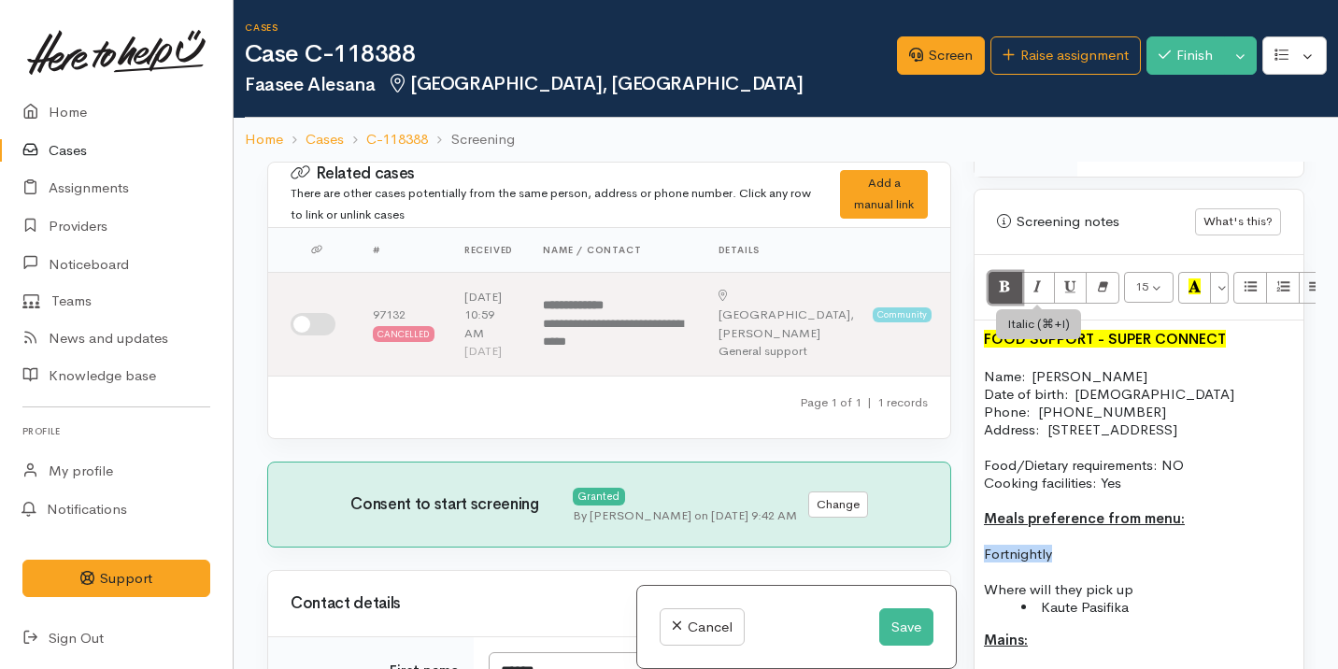
click at [1016, 287] on button "Bold (⌘+B)" at bounding box center [1005, 288] width 34 height 32
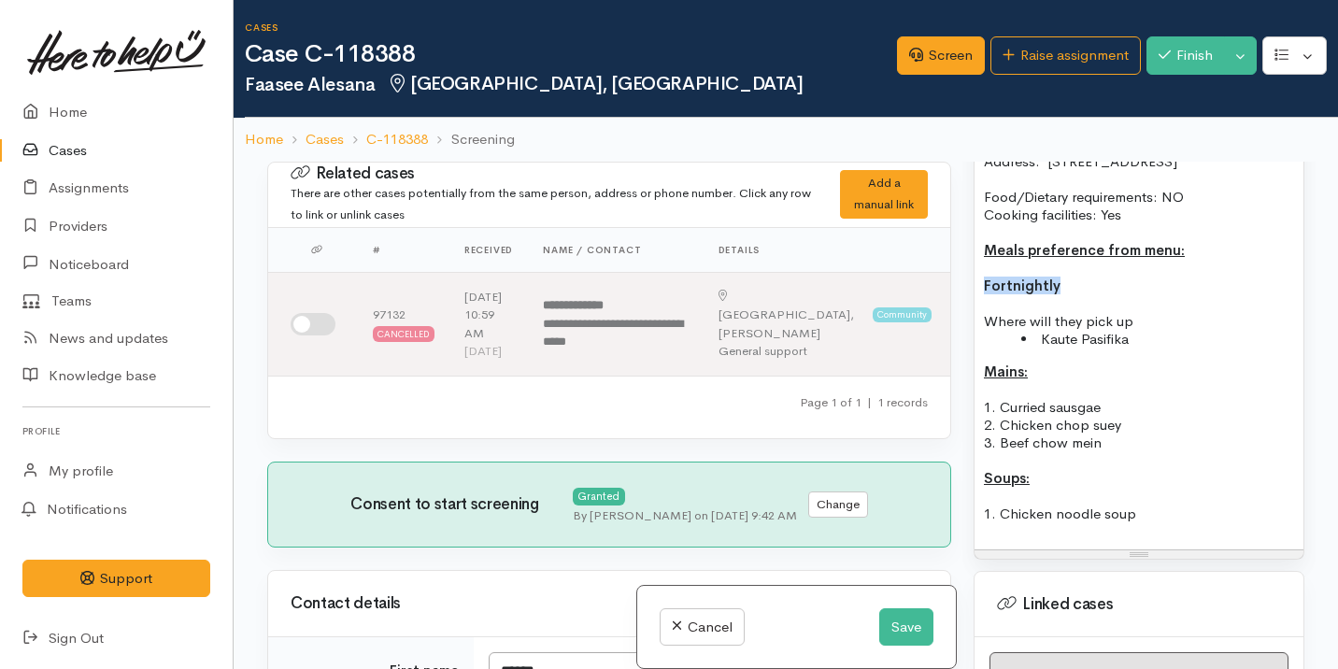
scroll to position [1560, 0]
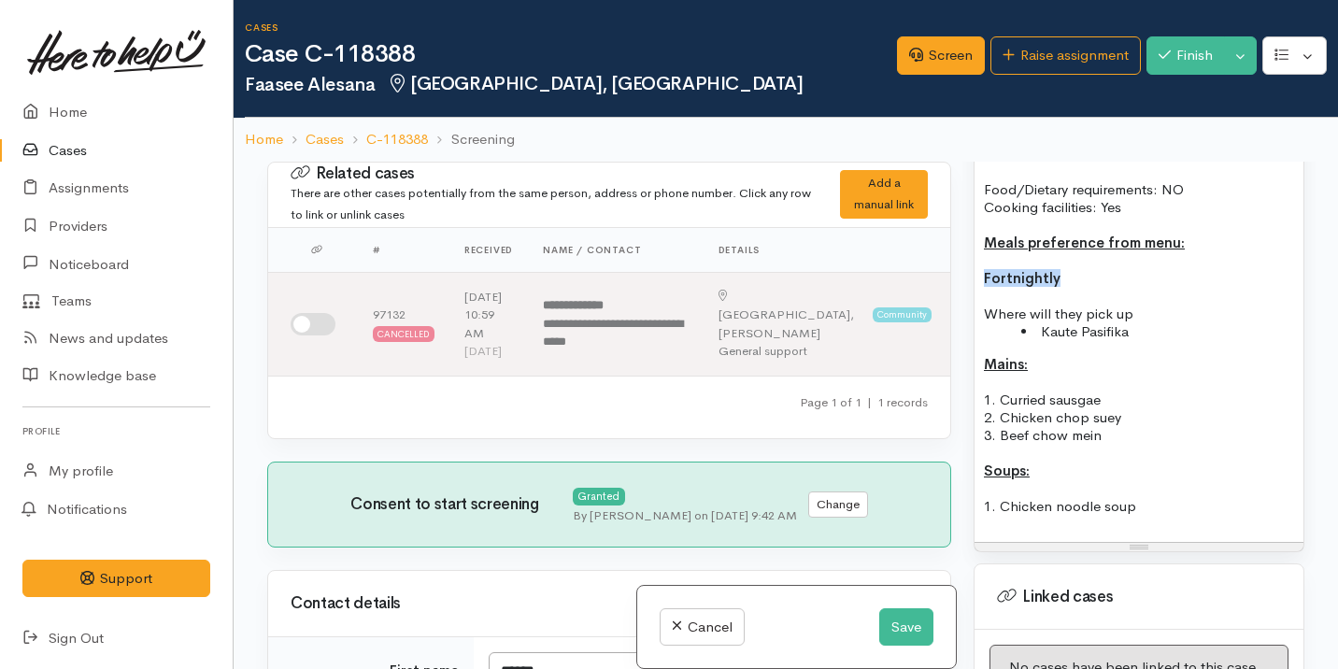
click at [1093, 497] on p at bounding box center [1139, 488] width 310 height 18
drag, startPoint x: 1135, startPoint y: 333, endPoint x: 963, endPoint y: 332, distance: 171.9
click at [963, 332] on div "Warnings Add No warnings have been raised against this case Add Warning Title ●…" at bounding box center [1138, 496] width 353 height 669
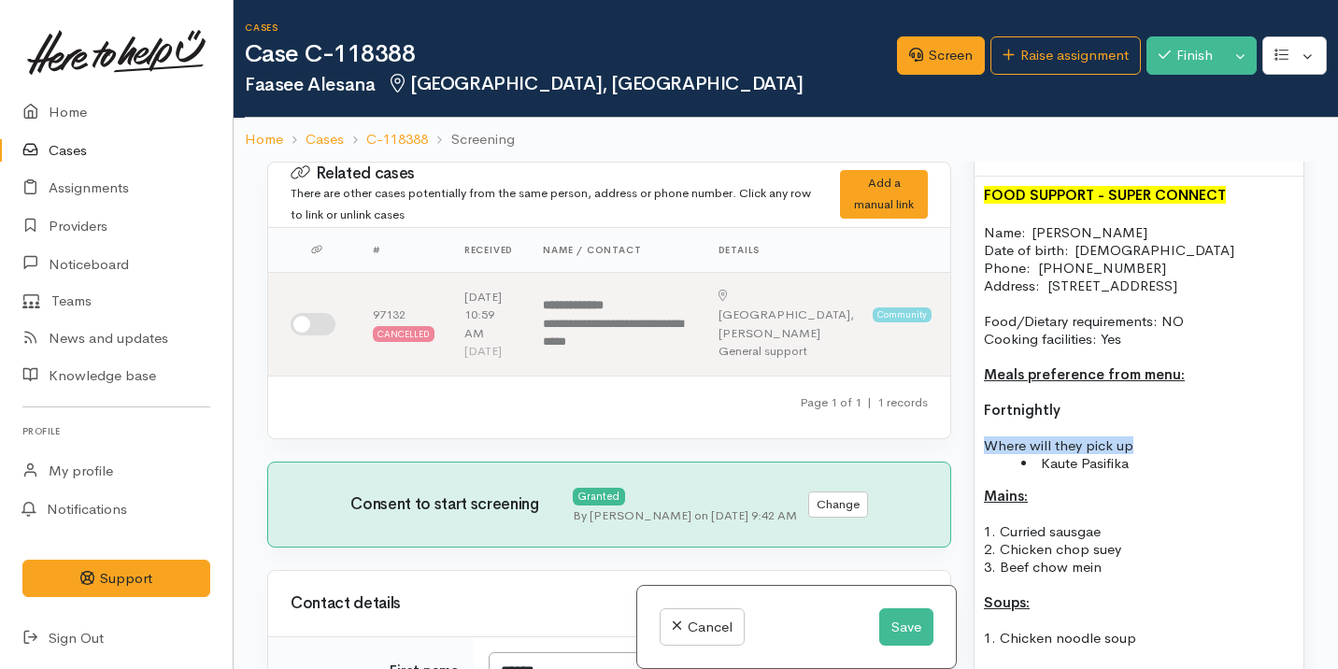
scroll to position [1296, 0]
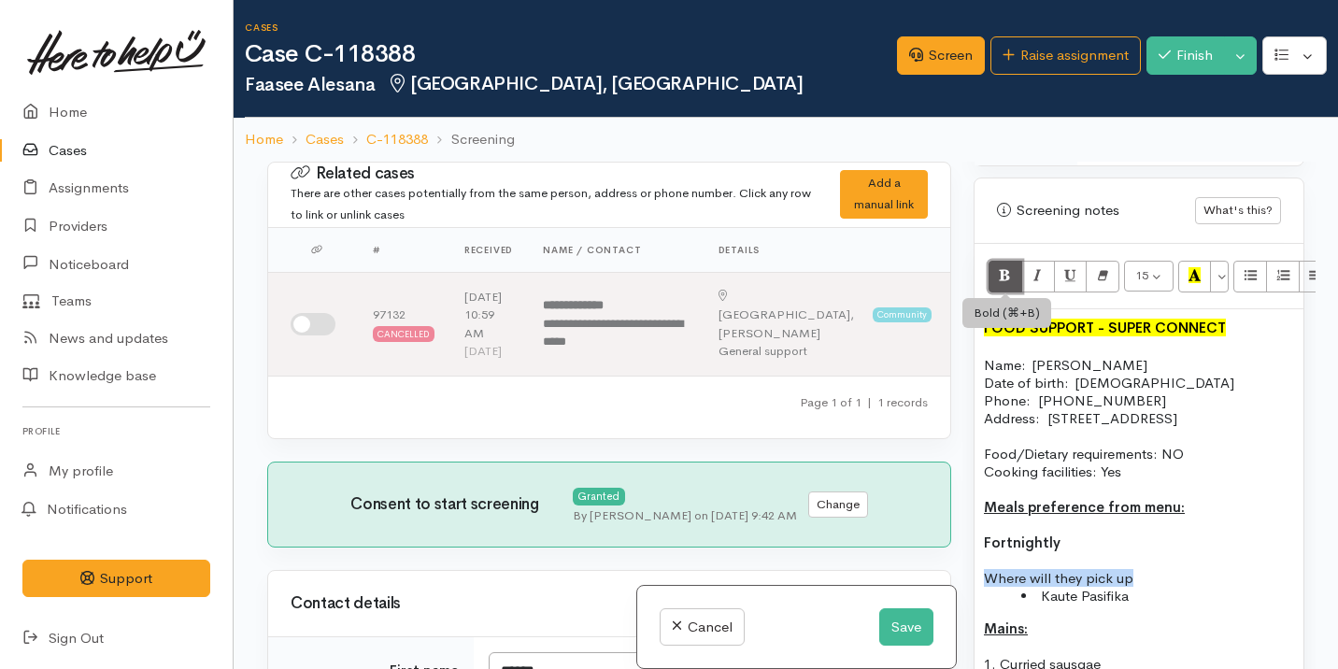
click at [1001, 282] on icon "Bold (⌘+B)" at bounding box center [1005, 275] width 12 height 16
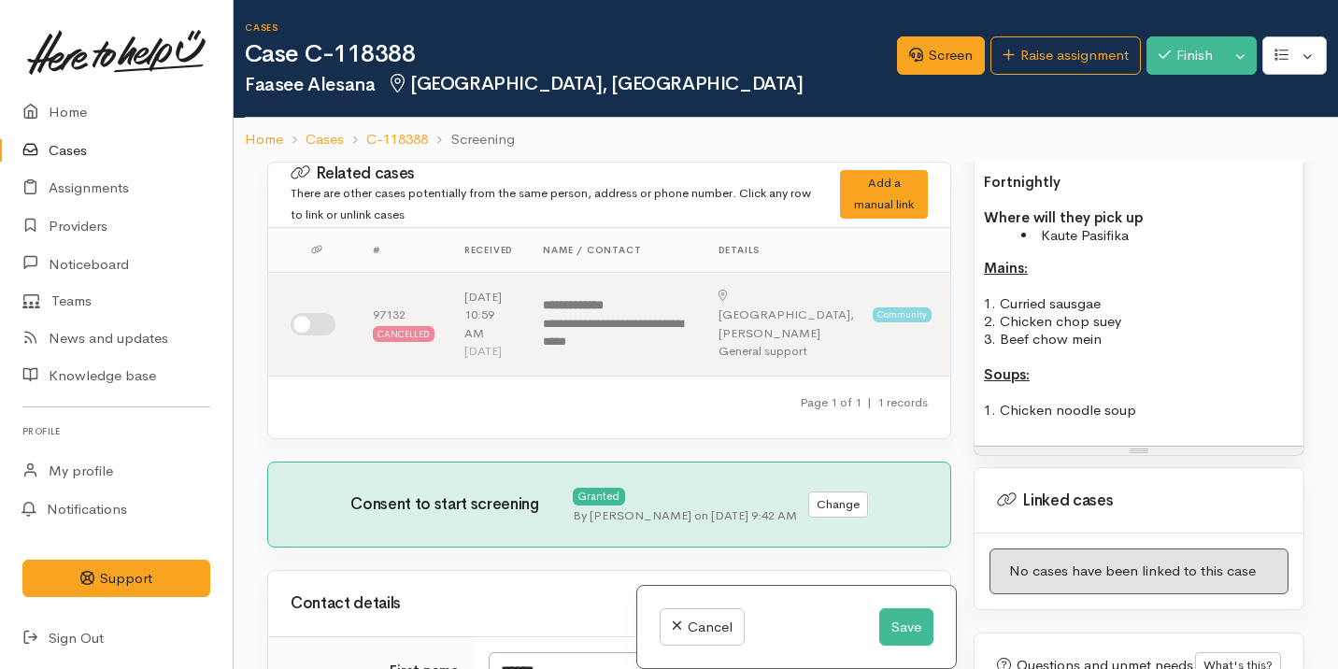
scroll to position [1659, 0]
click at [1149, 416] on p "1. Chicken noodle soup" at bounding box center [1139, 407] width 310 height 18
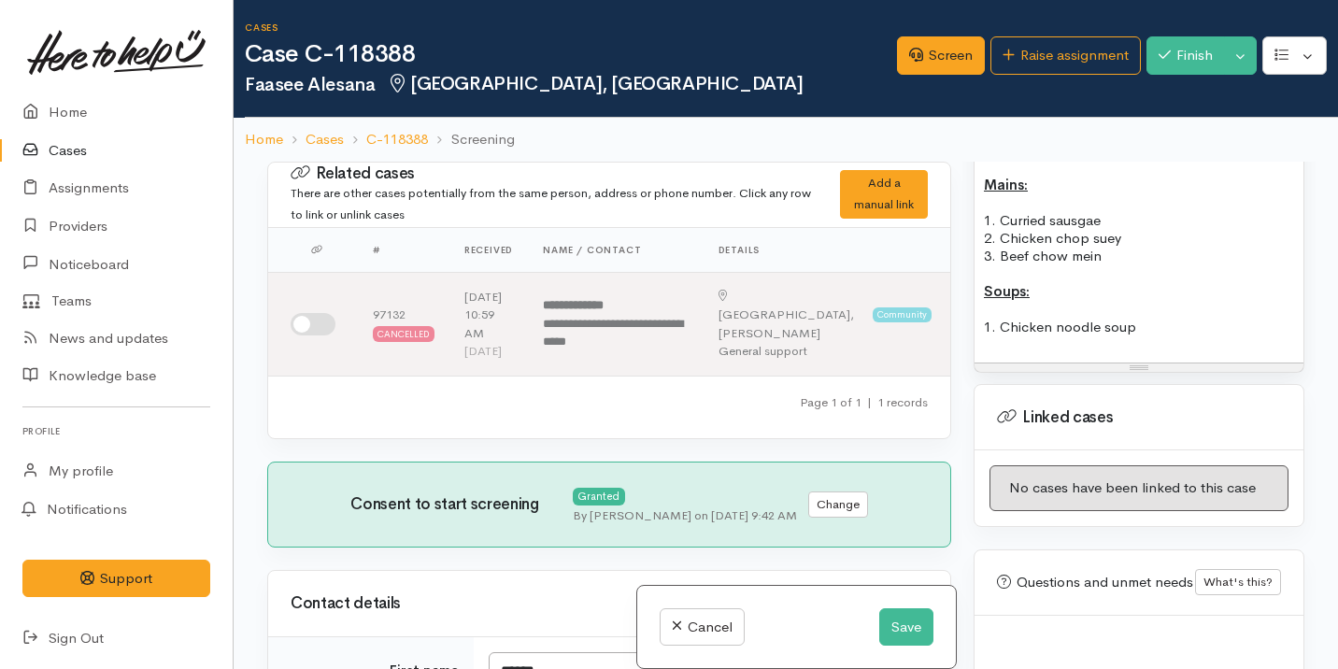
scroll to position [1742, 0]
click at [906, 608] on button "Save" at bounding box center [906, 627] width 54 height 38
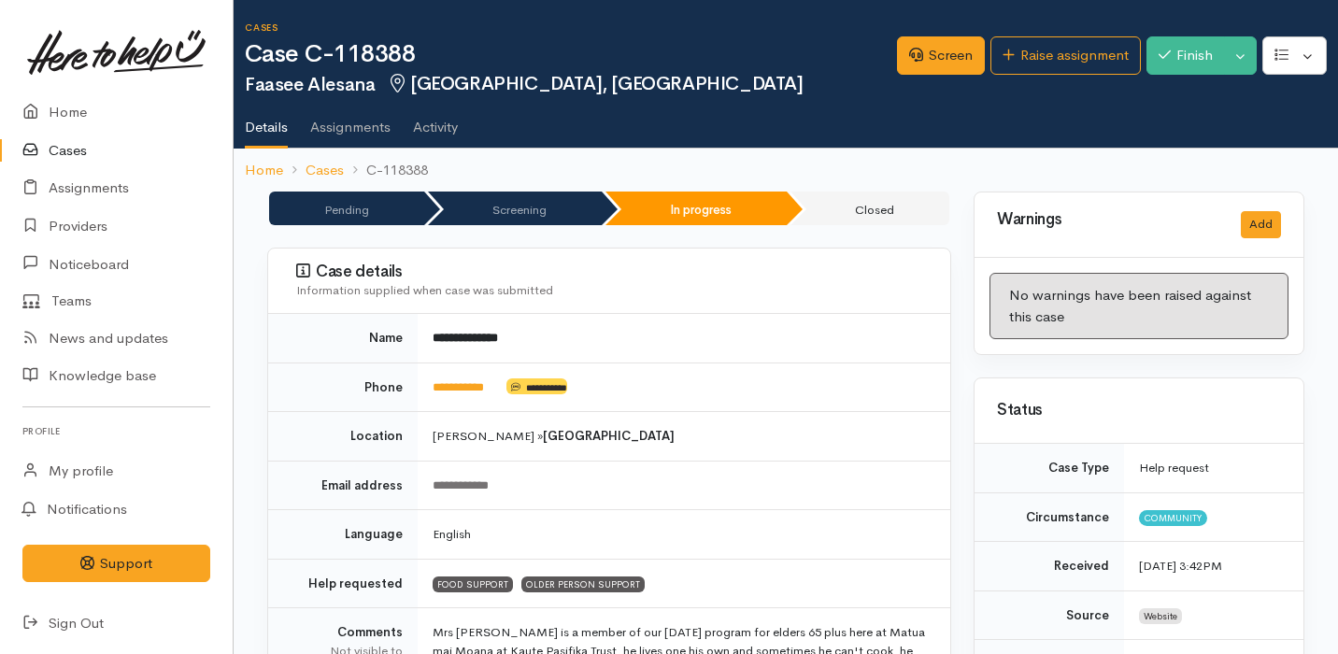
click at [131, 147] on link "Cases" at bounding box center [116, 151] width 233 height 38
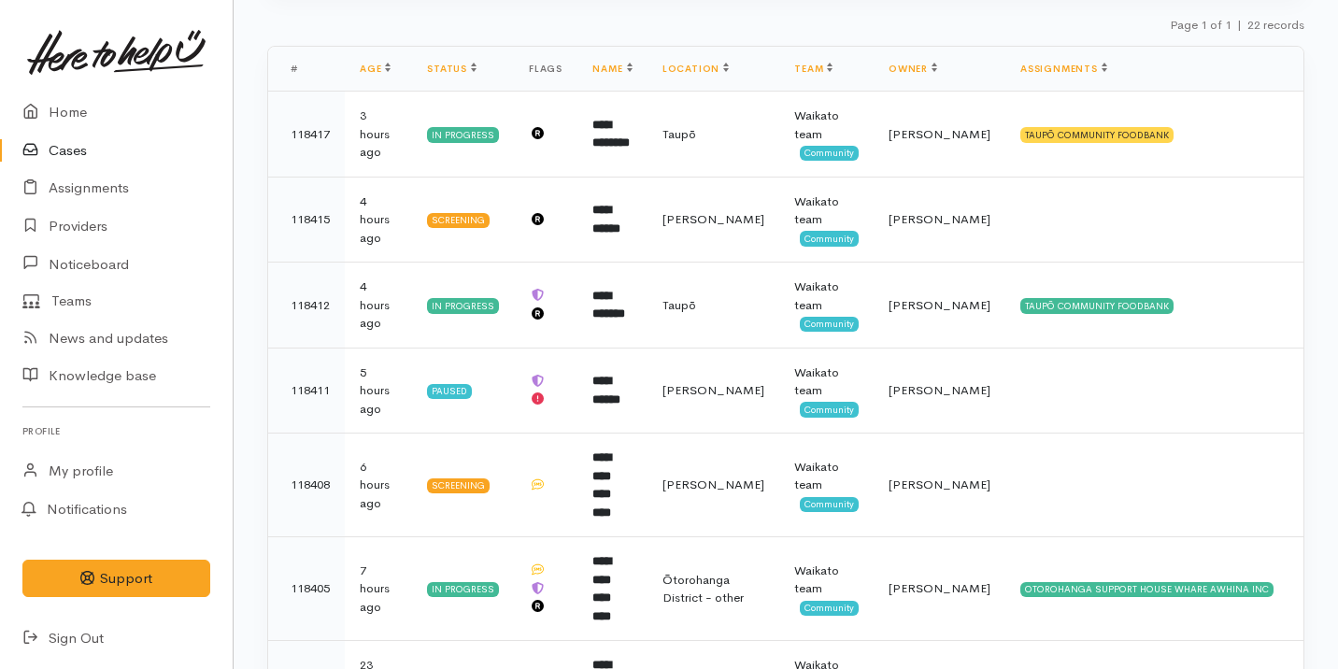
scroll to position [244, 0]
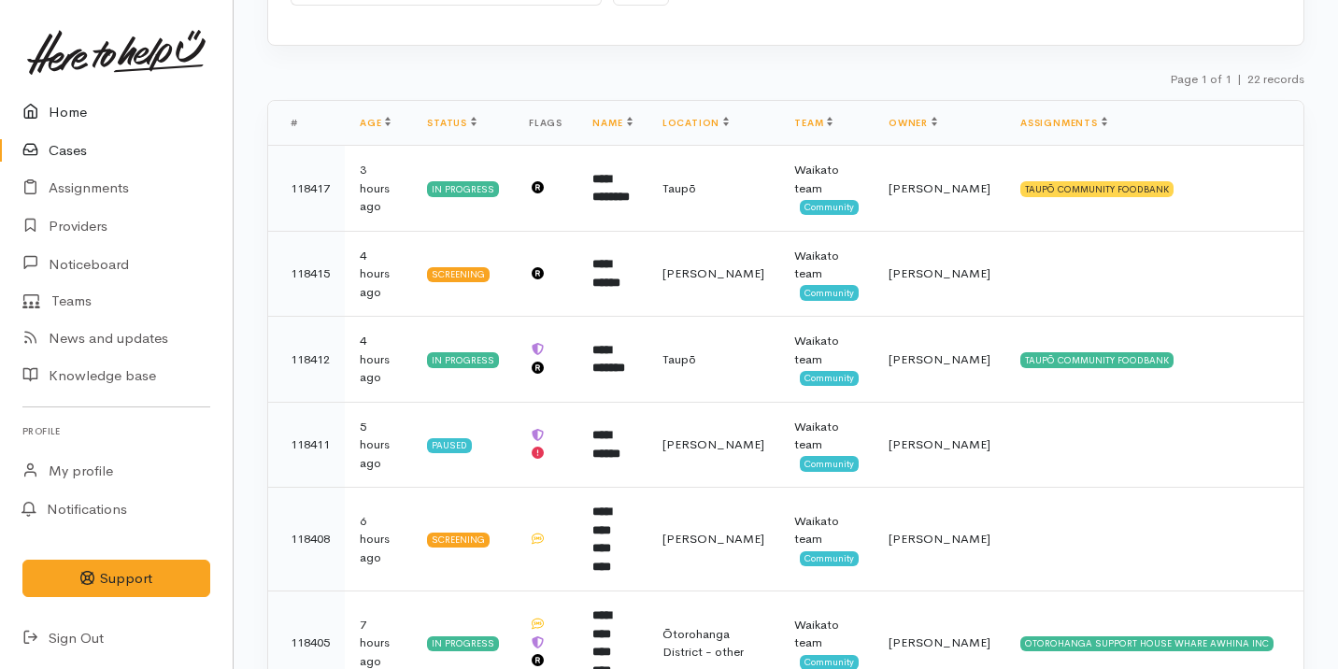
click at [135, 124] on link "Home" at bounding box center [116, 112] width 233 height 38
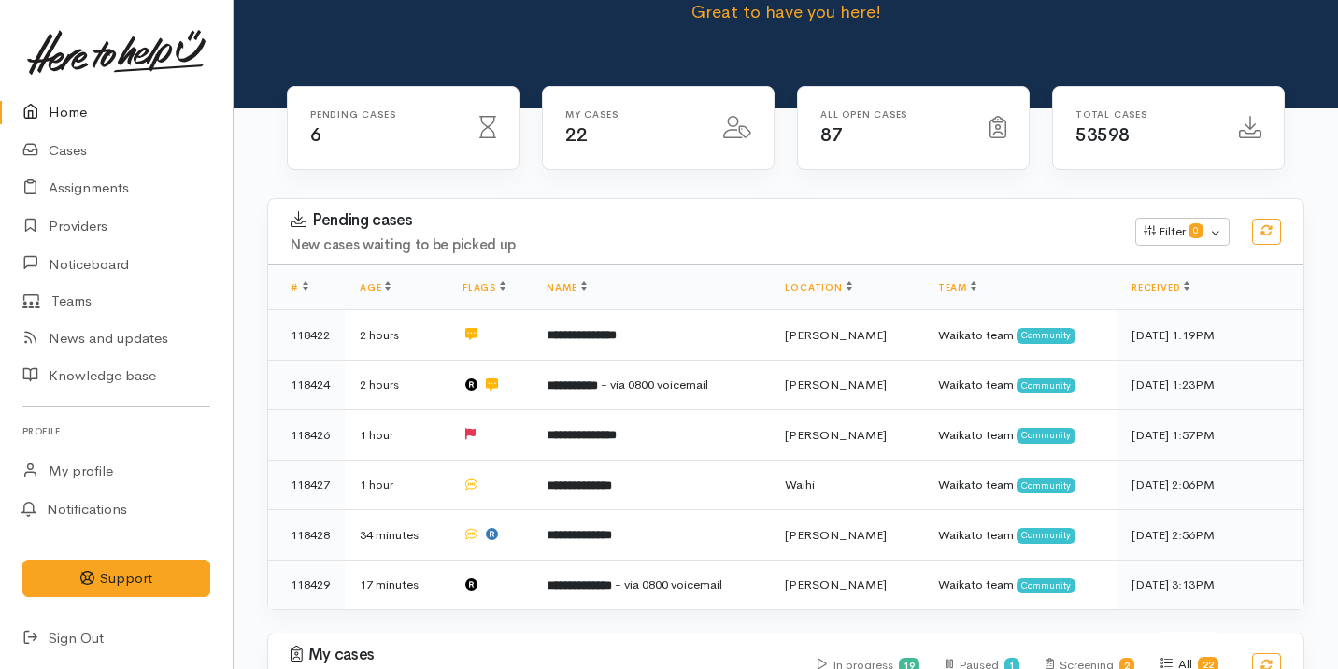
scroll to position [241, 0]
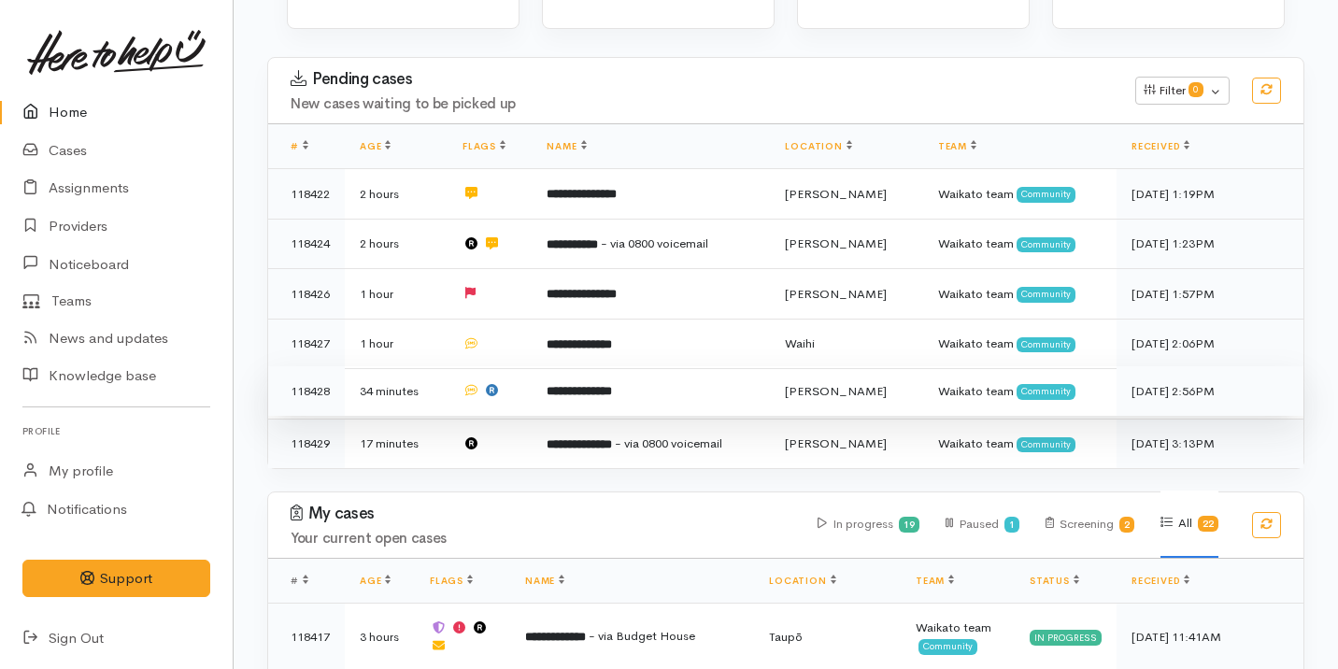
click at [622, 407] on td "**********" at bounding box center [651, 391] width 238 height 50
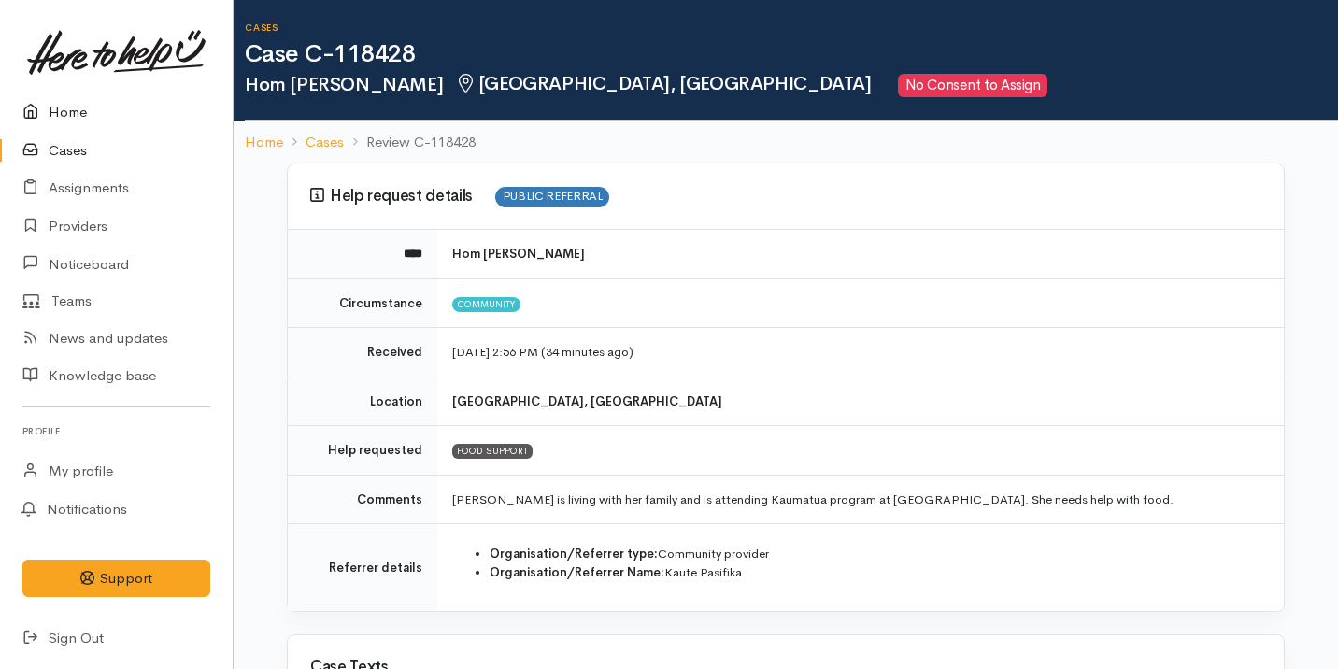
click at [106, 107] on link "Home" at bounding box center [116, 112] width 233 height 38
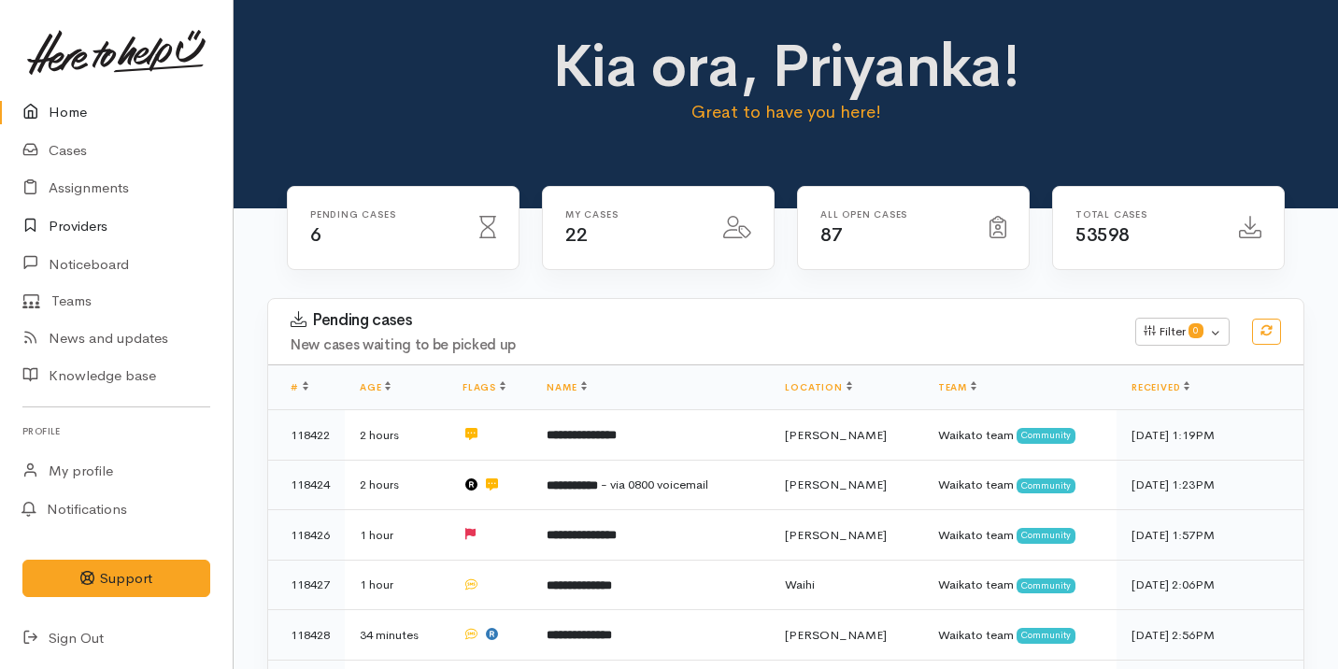
click at [138, 230] on link "Providers" at bounding box center [116, 226] width 233 height 38
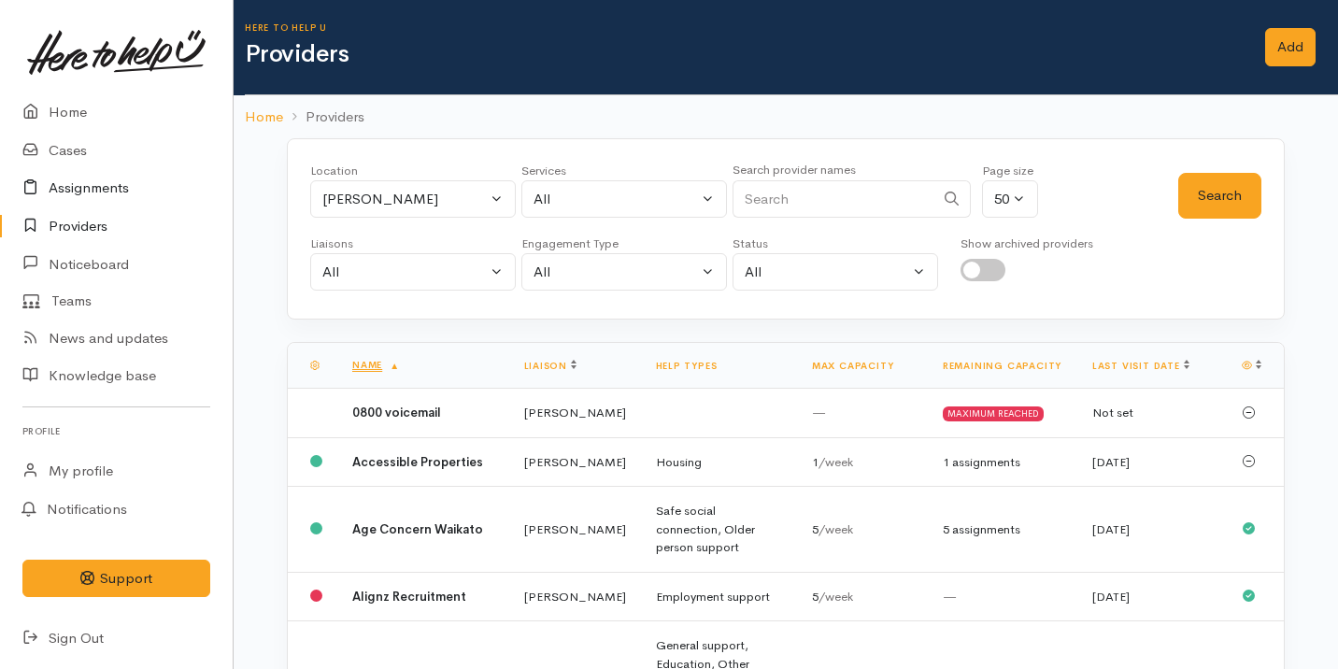
click at [147, 192] on link "Assignments" at bounding box center [116, 188] width 233 height 38
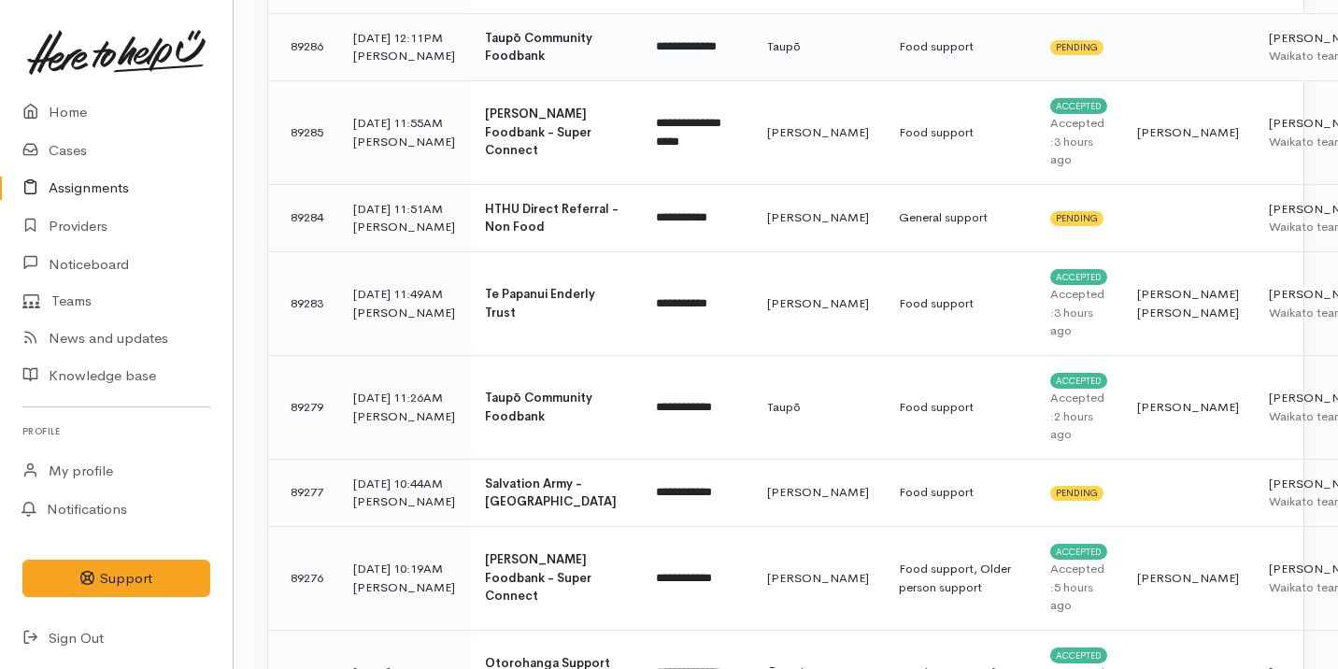
scroll to position [1178, 0]
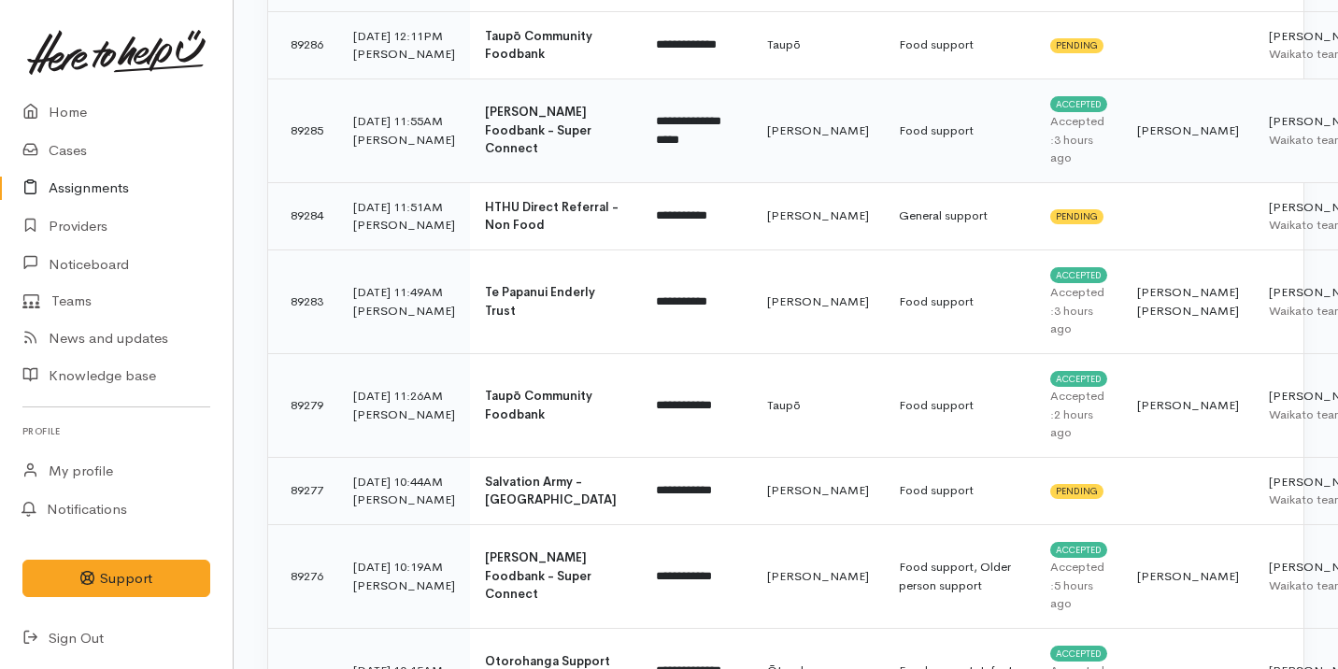
click at [752, 182] on td "[PERSON_NAME]" at bounding box center [818, 130] width 132 height 104
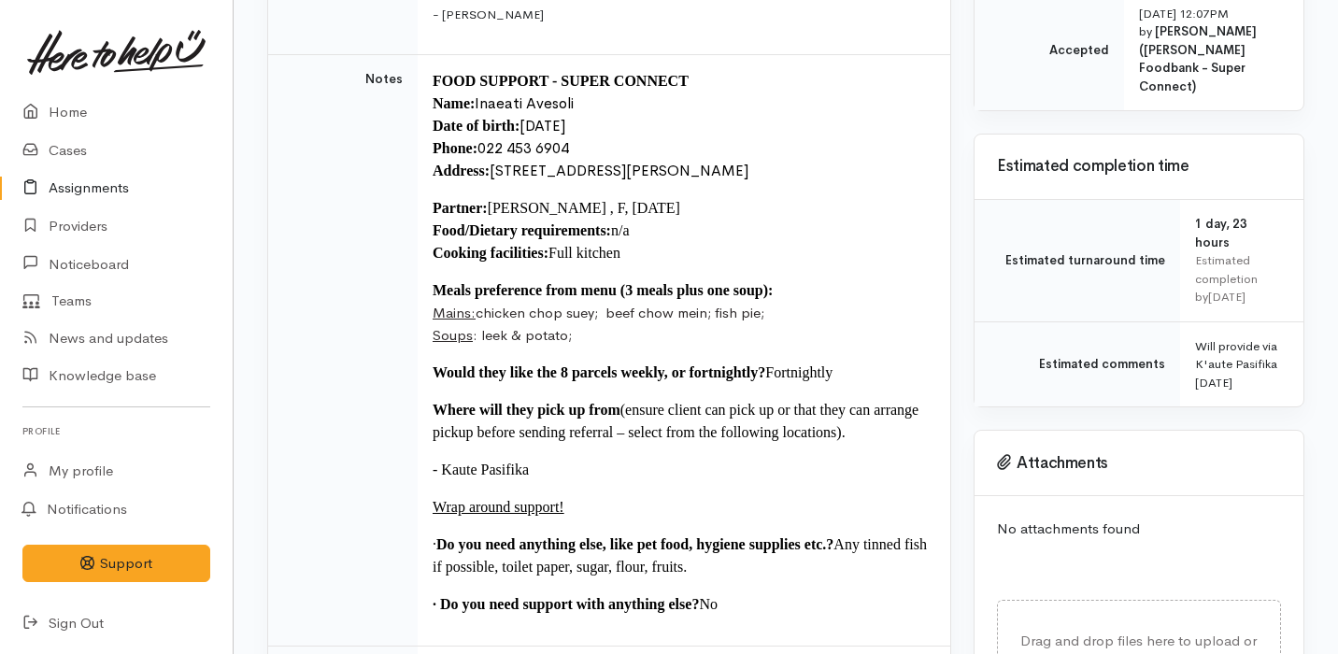
scroll to position [520, 0]
click at [701, 363] on span "Would they like the 8 parcels weekly, or fortnightly?" at bounding box center [599, 371] width 333 height 16
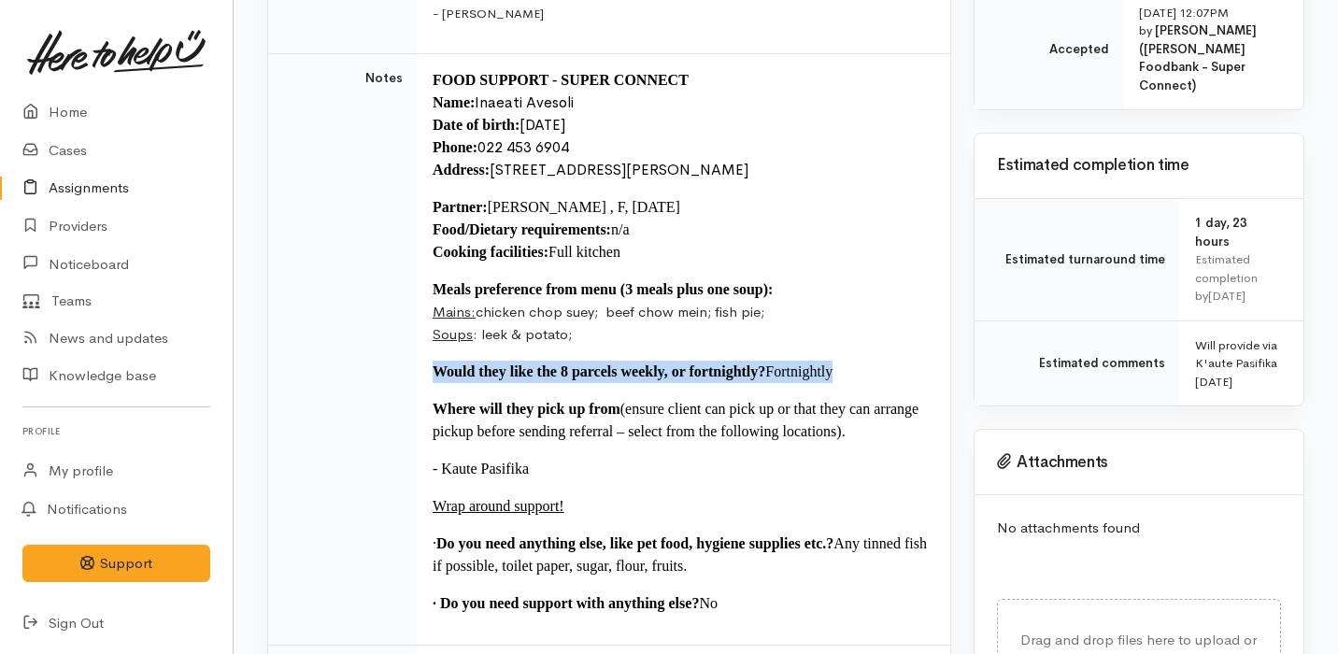
click at [703, 402] on p "Where will they pick up from (ensure client can pick up or that they can arrang…" at bounding box center [680, 420] width 495 height 45
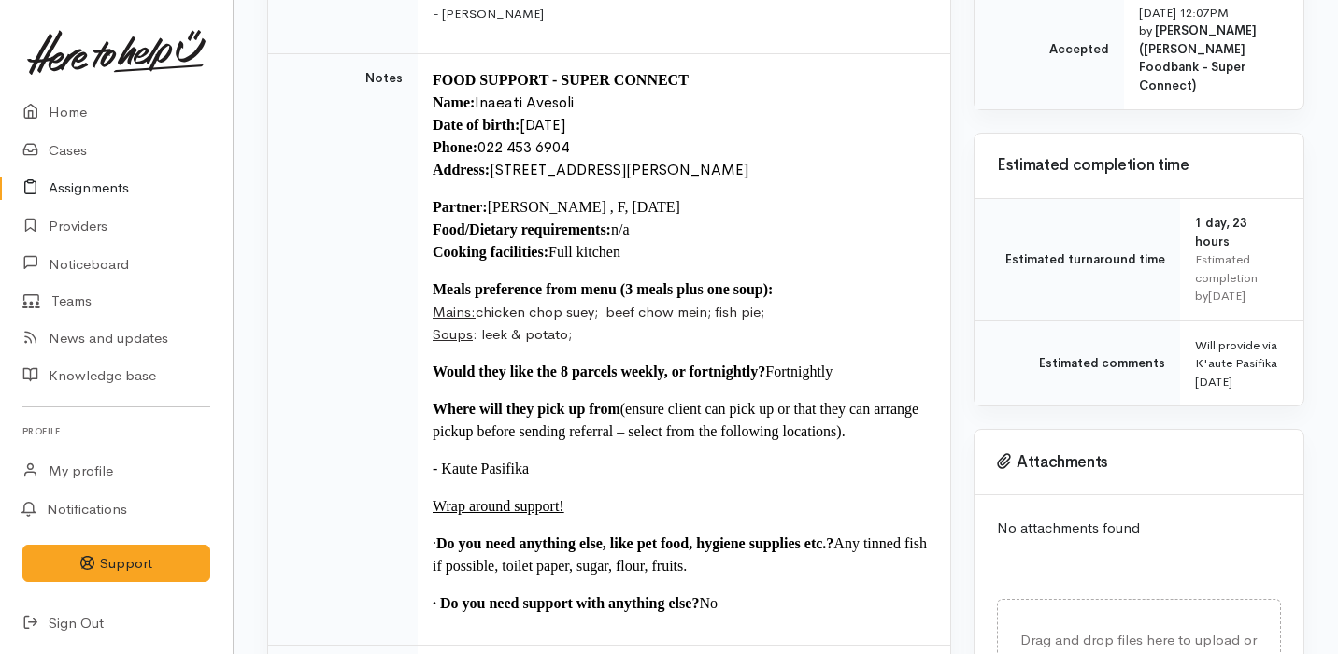
click at [703, 402] on p "Where will they pick up from (ensure client can pick up or that they can arrang…" at bounding box center [680, 420] width 495 height 45
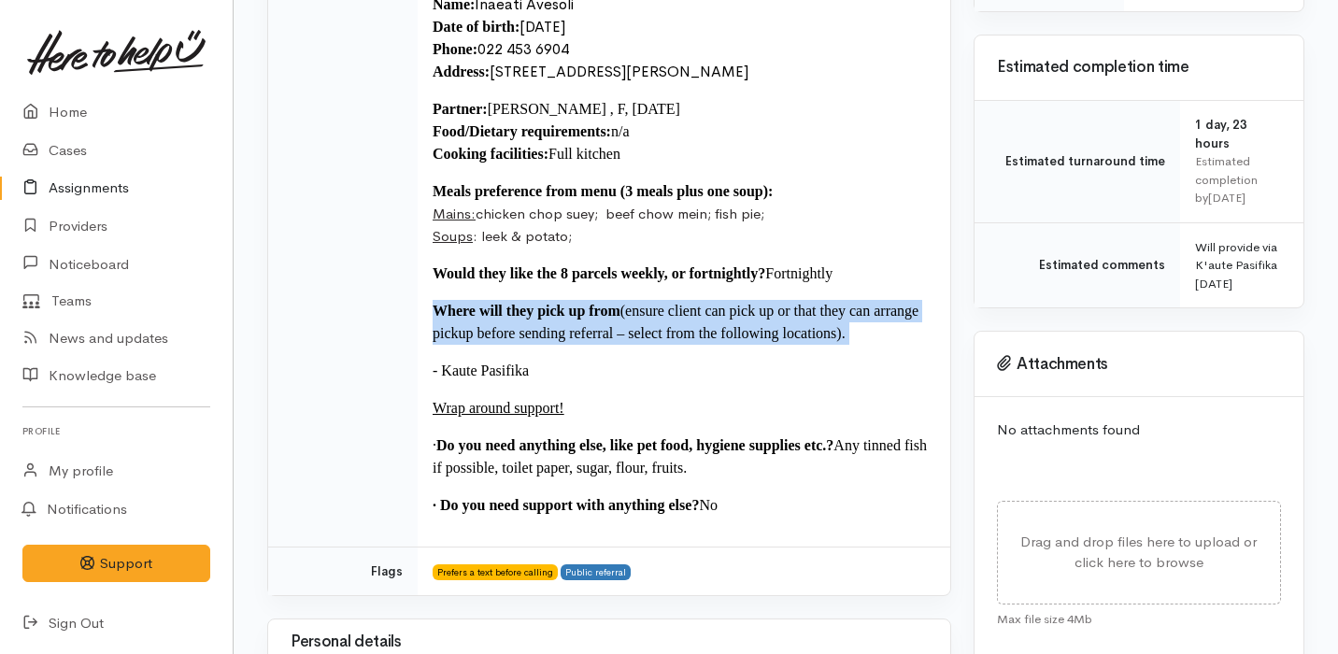
scroll to position [619, 0]
click at [703, 402] on td "FOOD SUPPORT - SUPER CONNECT Name: Inaeati Avesoli Date of birth: 29/01/1964 Ph…" at bounding box center [684, 249] width 533 height 591
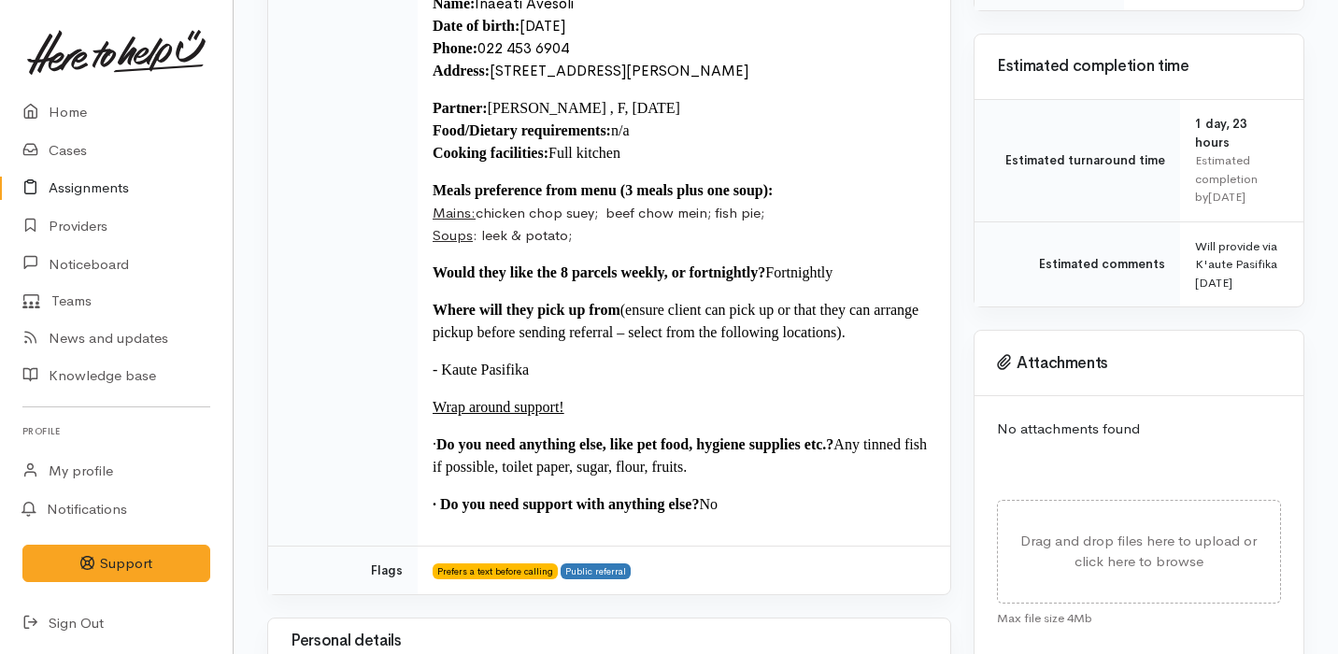
click at [689, 496] on span "· Do you need support with anything else?" at bounding box center [566, 504] width 266 height 16
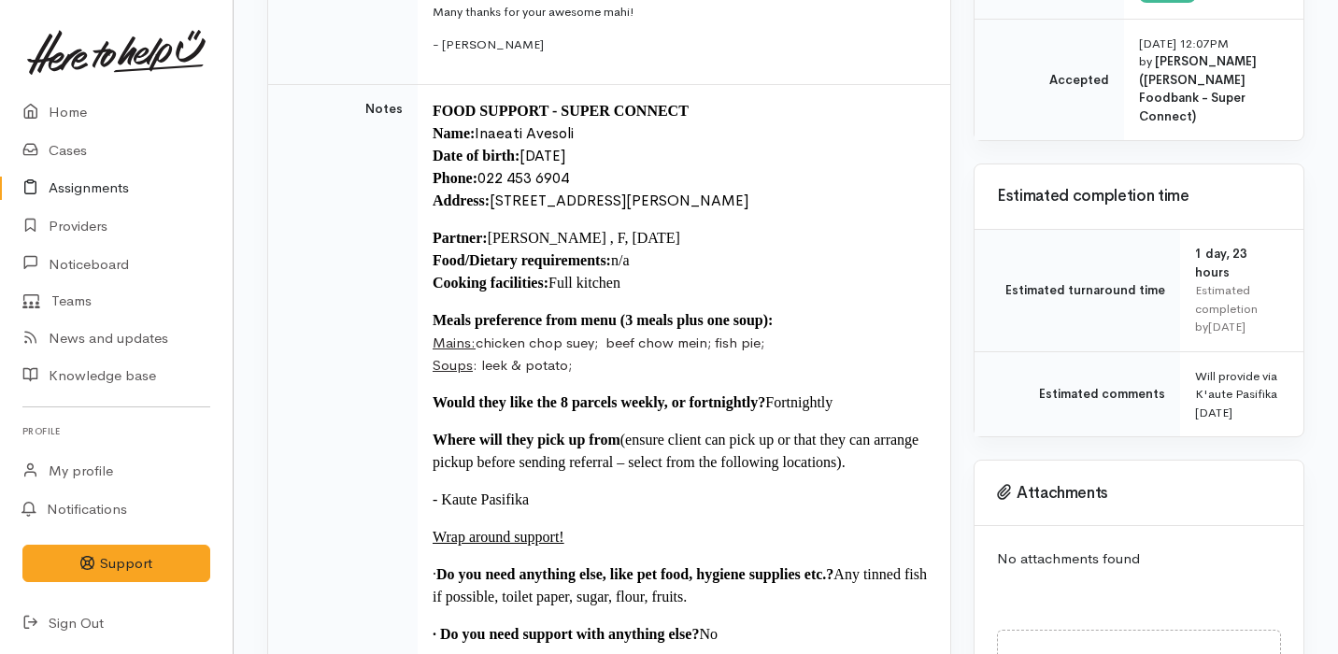
scroll to position [488, 0]
click at [151, 115] on link "Home" at bounding box center [116, 112] width 233 height 38
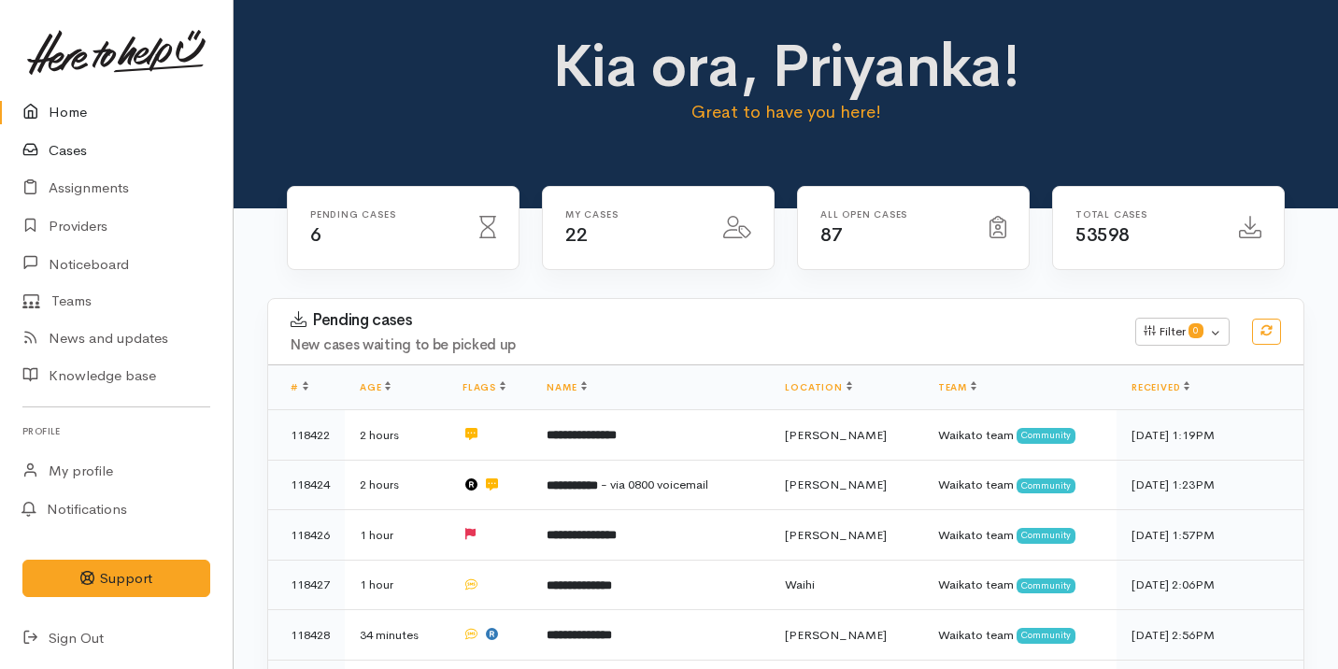
click at [149, 143] on link "Cases" at bounding box center [116, 151] width 233 height 38
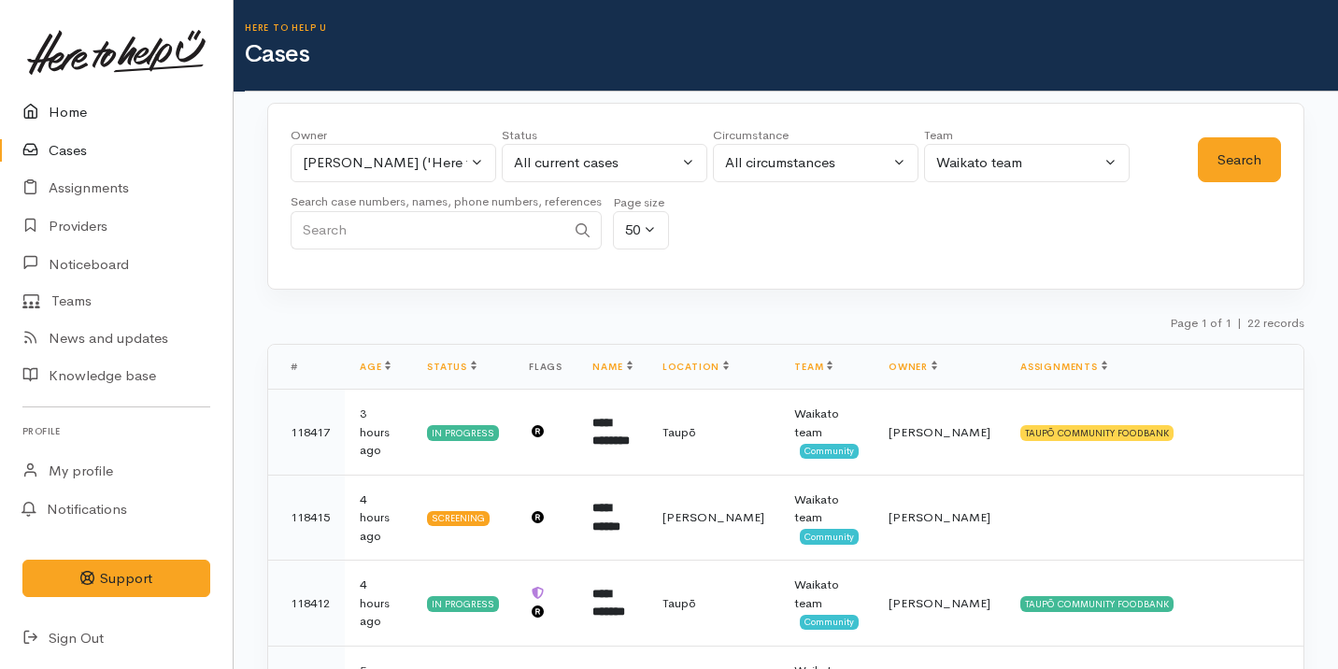
click at [106, 123] on link "Home" at bounding box center [116, 112] width 233 height 38
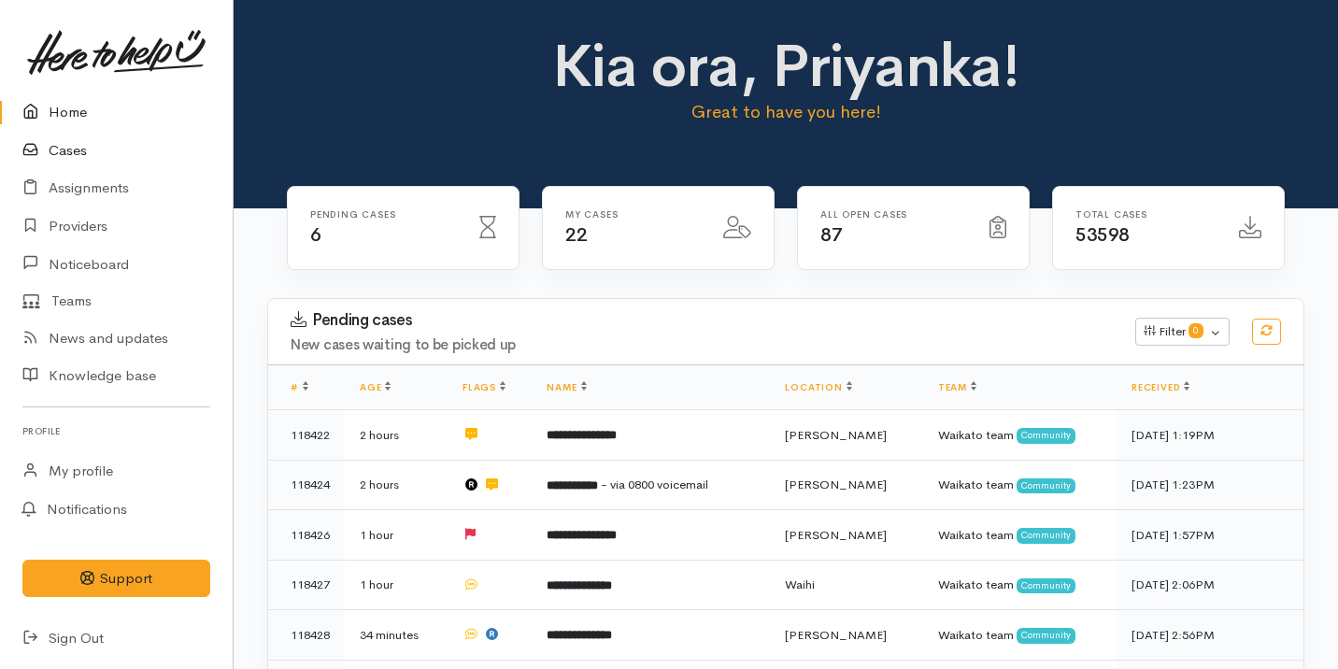
click at [77, 145] on link "Cases" at bounding box center [116, 151] width 233 height 38
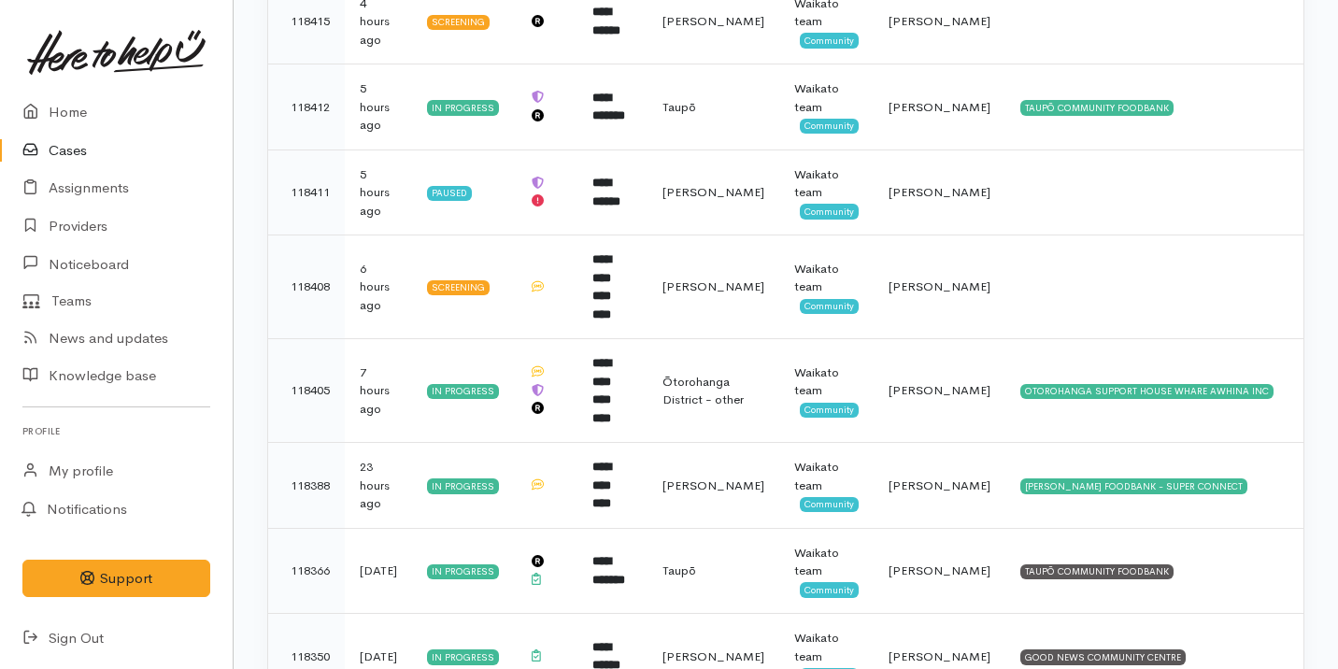
scroll to position [510, 0]
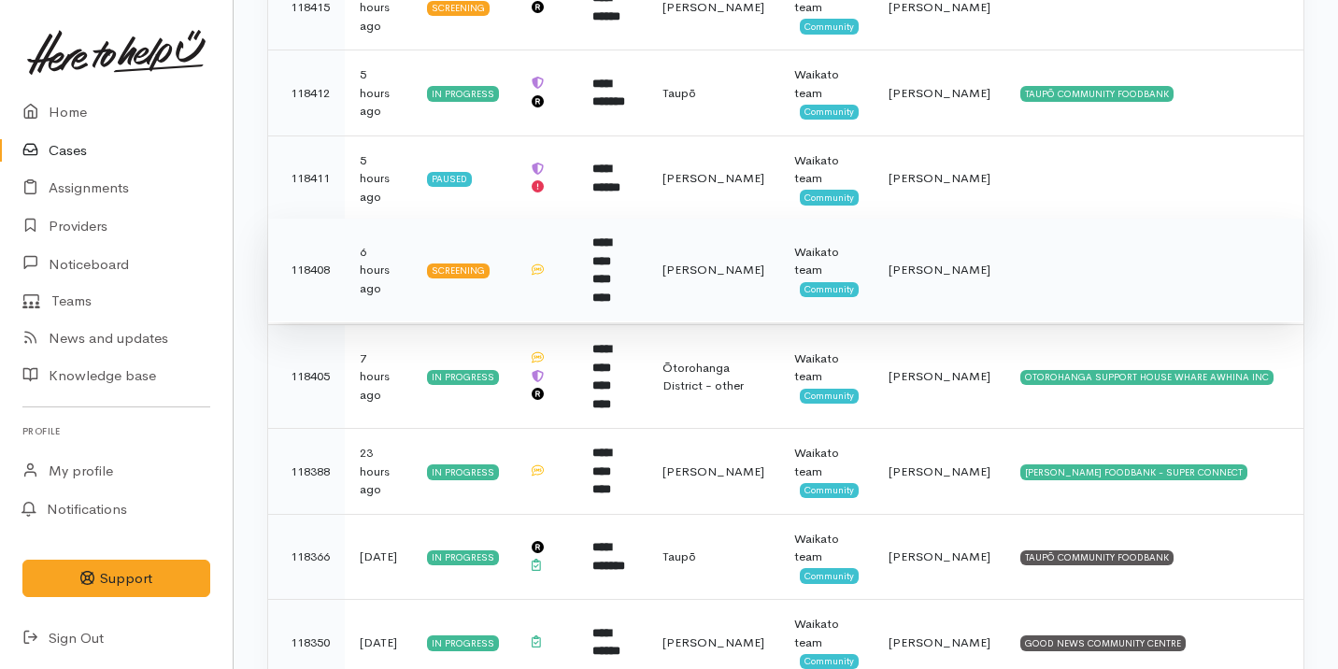
click at [674, 263] on td "[PERSON_NAME]" at bounding box center [713, 271] width 132 height 104
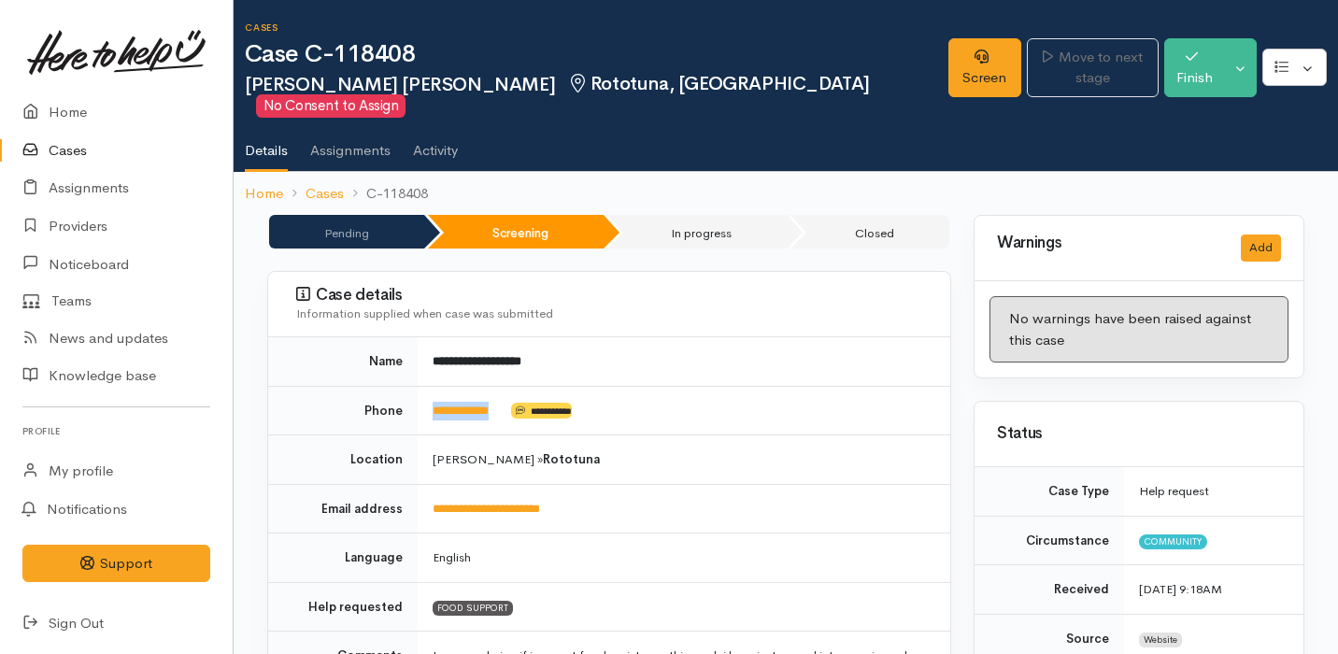
drag, startPoint x: 523, startPoint y: 390, endPoint x: 423, endPoint y: 389, distance: 100.0
click at [423, 389] on td "**********" at bounding box center [684, 411] width 533 height 50
copy td "**********"
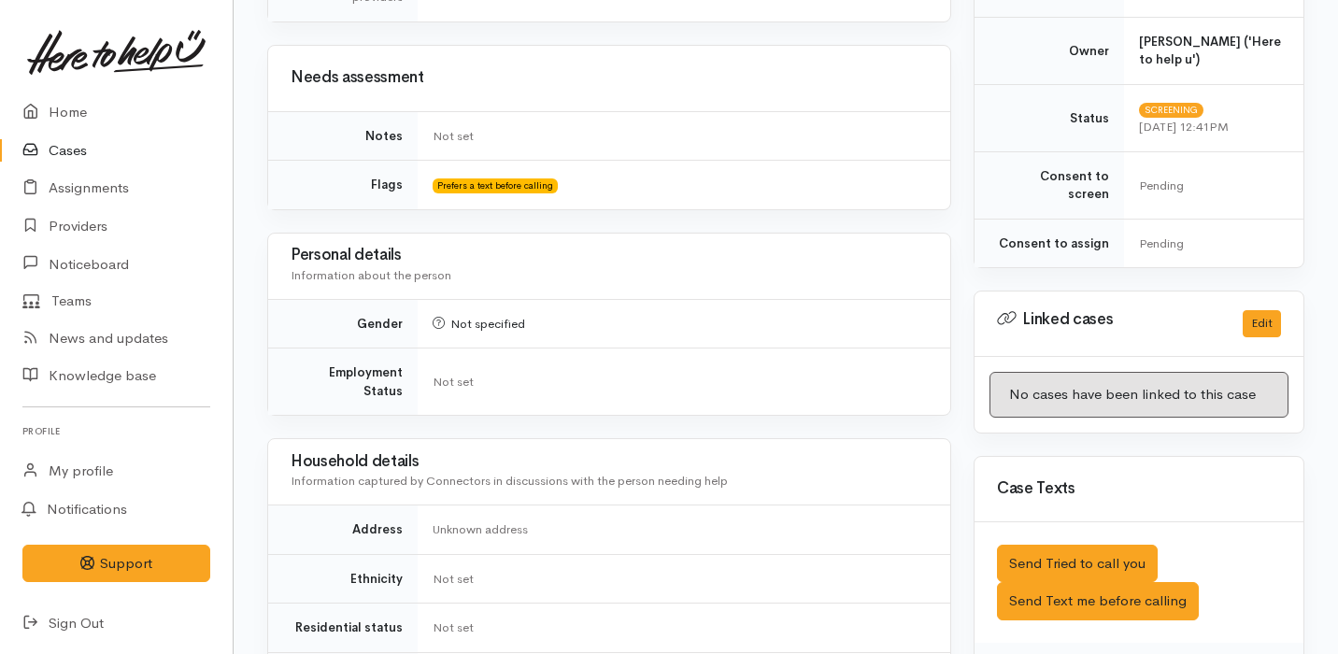
scroll to position [331, 0]
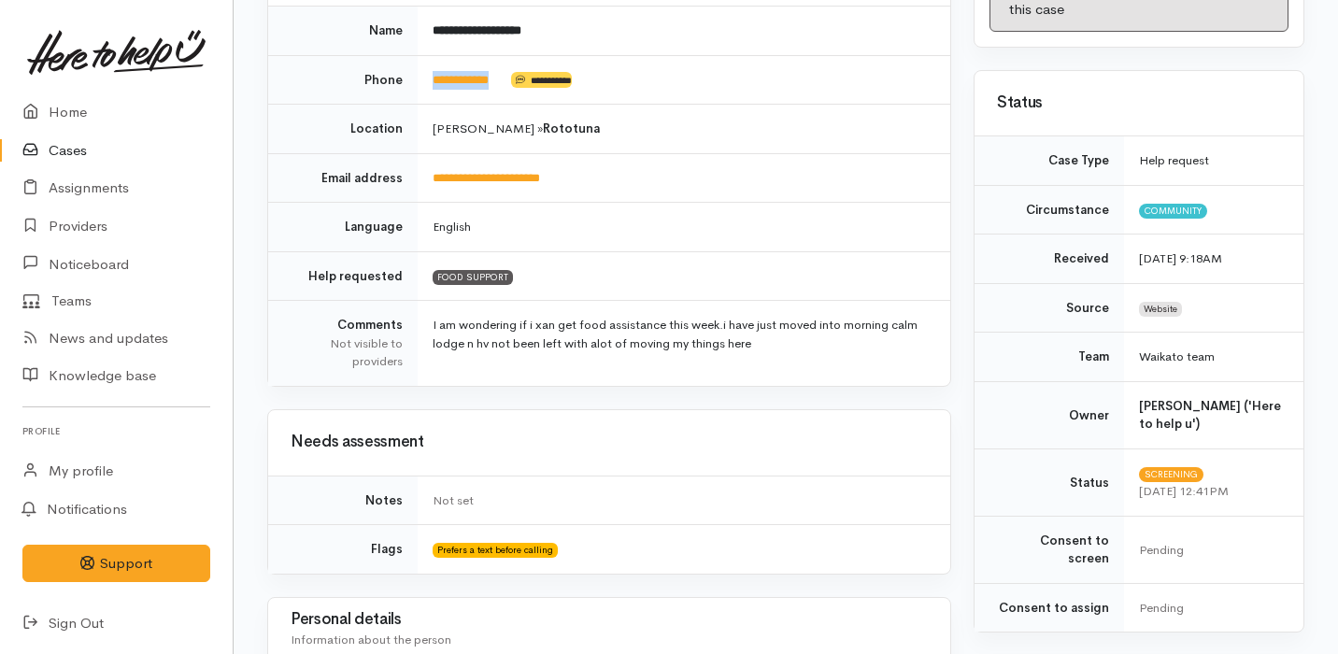
copy td "**********"
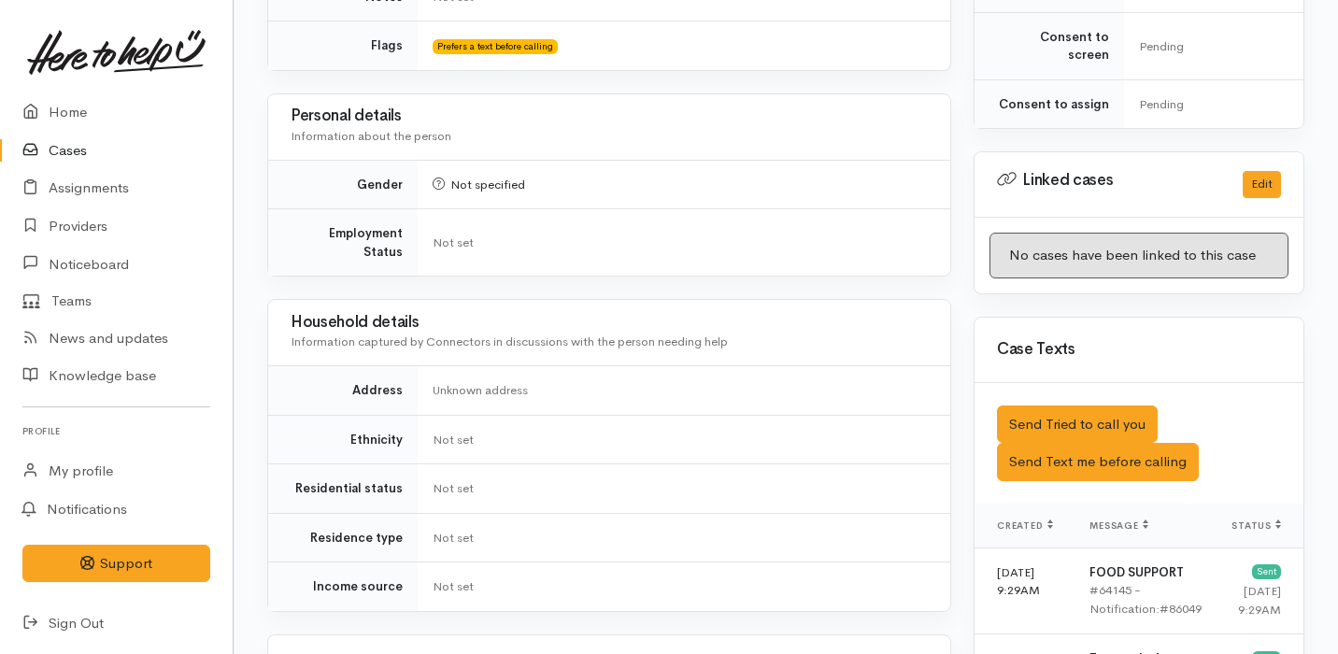
scroll to position [1187, 0]
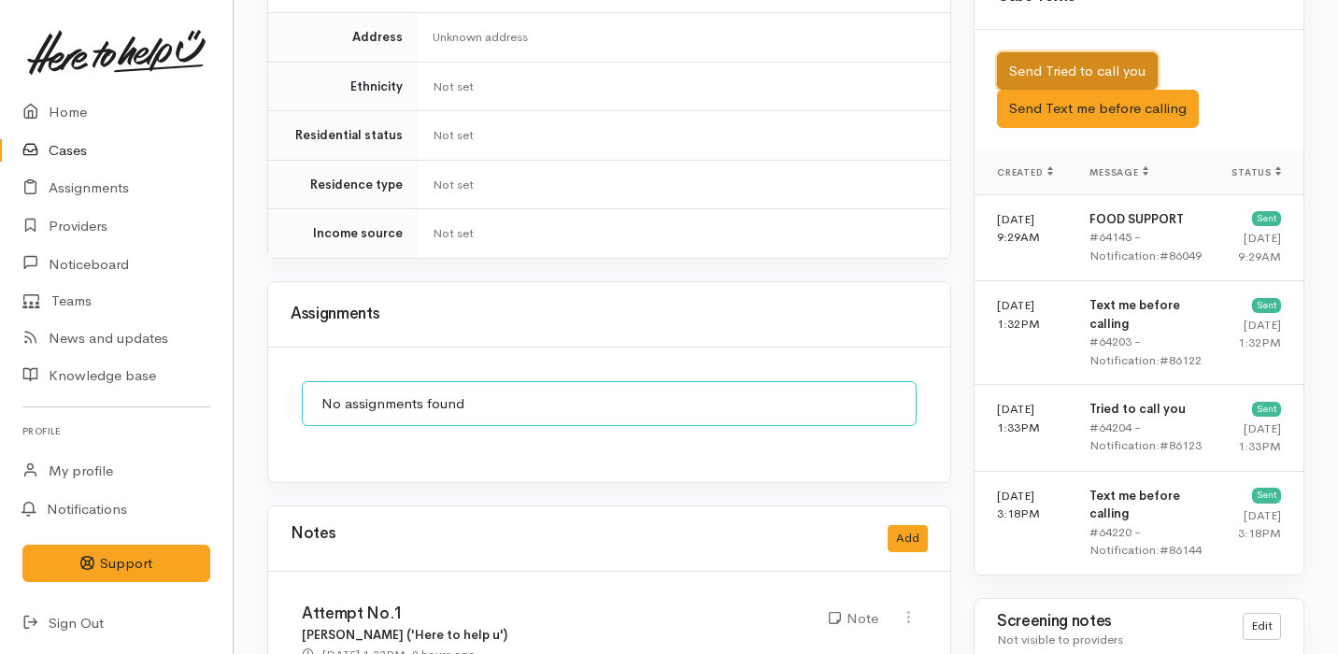
click at [1136, 52] on button "Send Tried to call you" at bounding box center [1077, 71] width 161 height 38
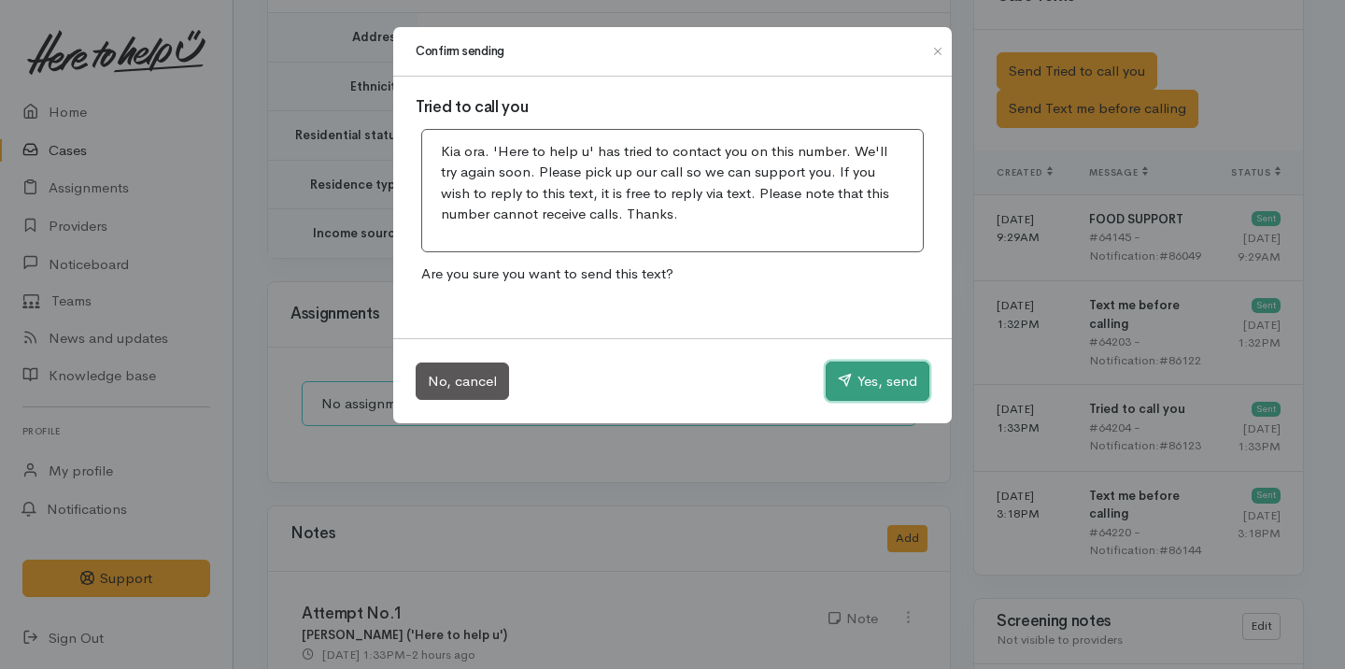
click at [880, 366] on button "Yes, send" at bounding box center [878, 381] width 104 height 39
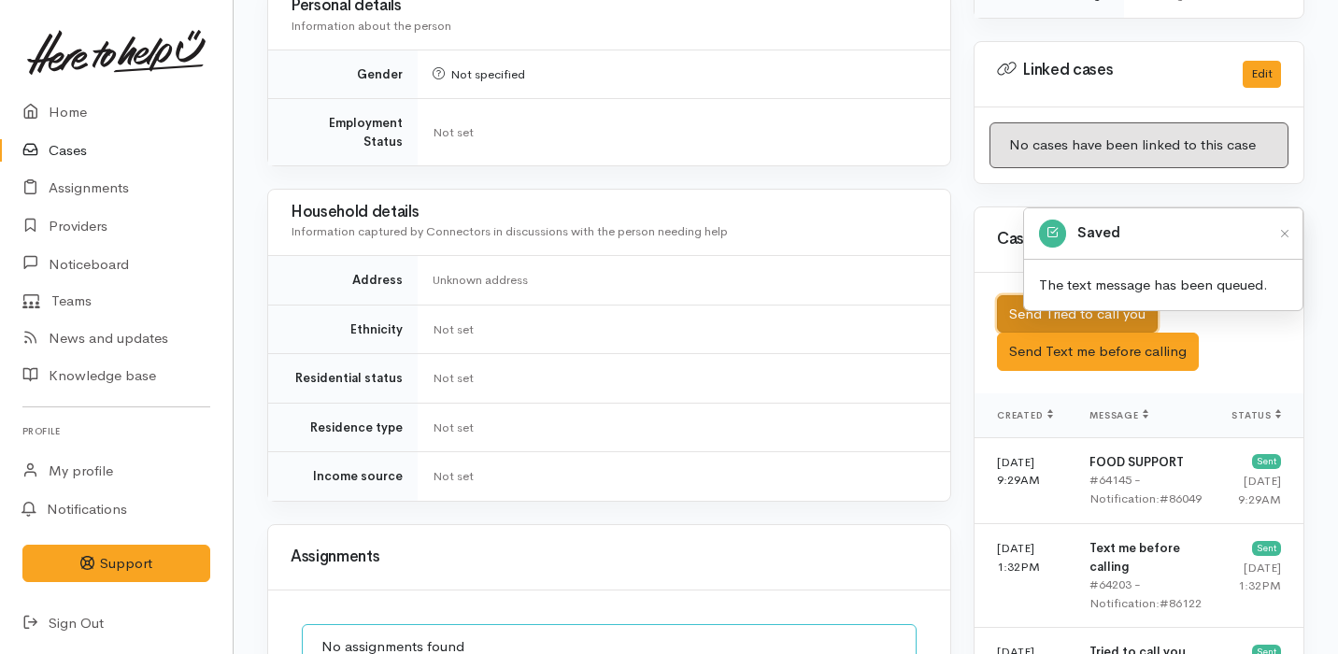
scroll to position [1627, 0]
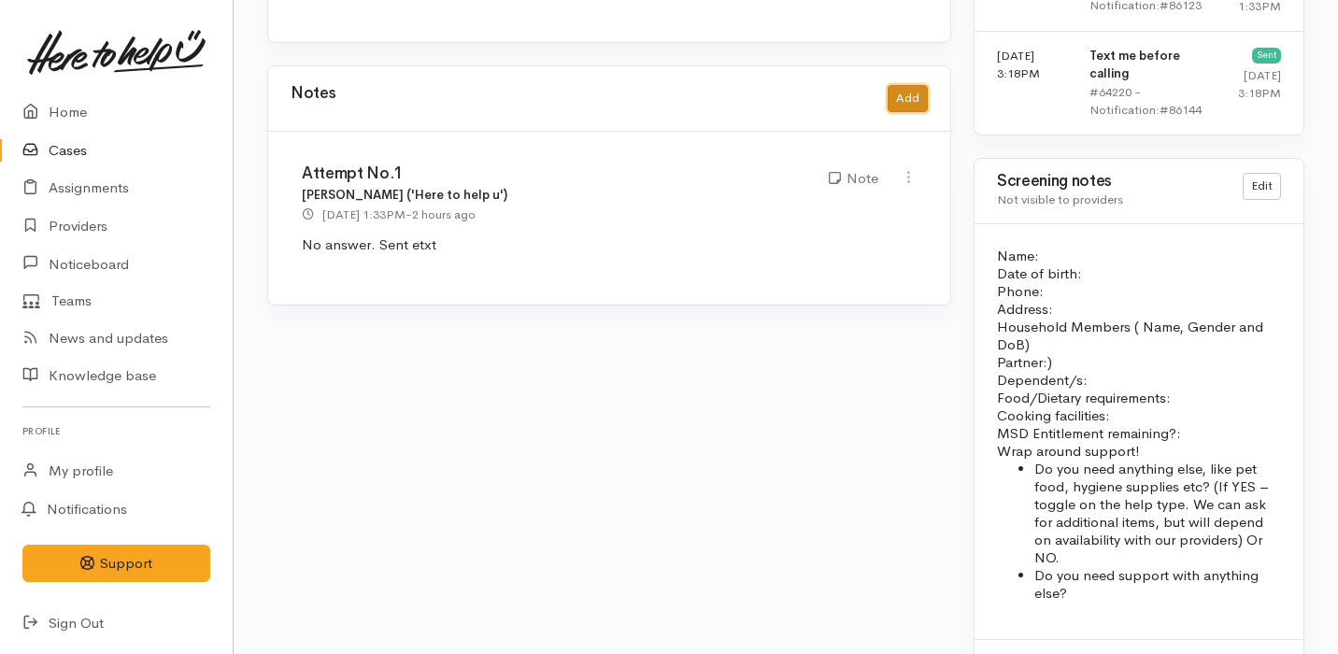
click at [916, 85] on button "Add" at bounding box center [908, 98] width 40 height 27
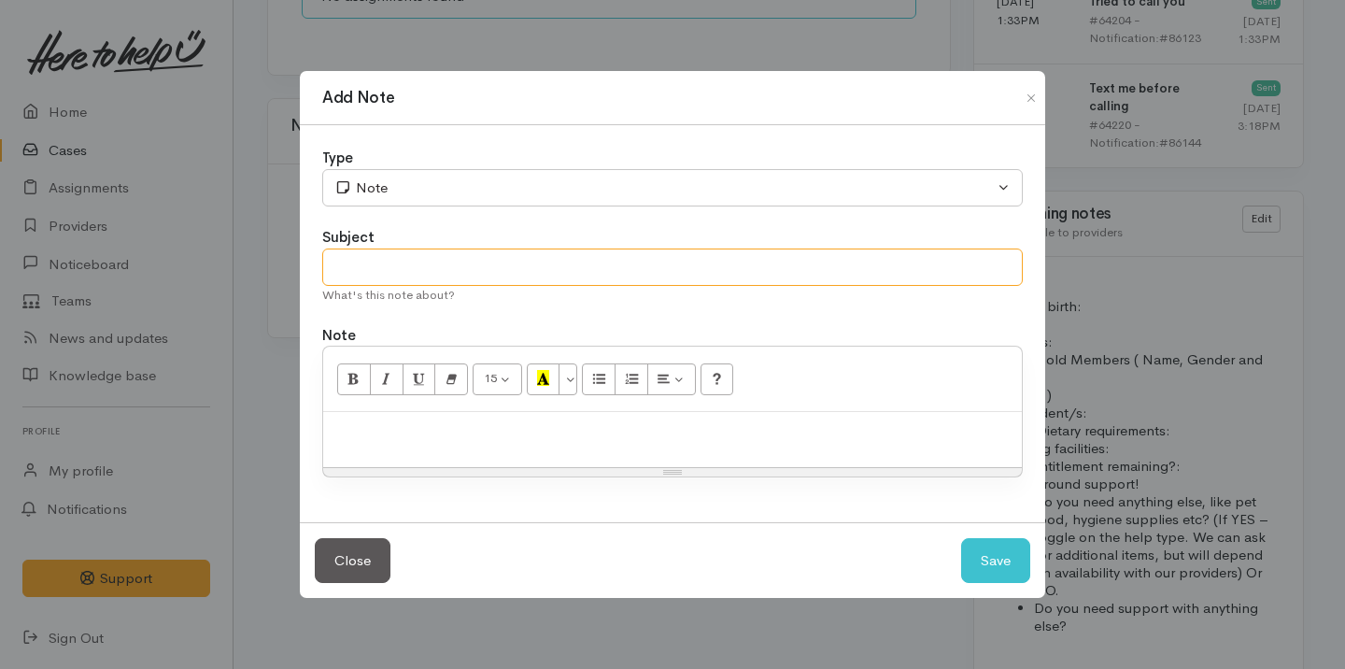
click at [383, 266] on input "text" at bounding box center [672, 268] width 701 height 38
type input "Attempt No.2"
click at [372, 459] on div at bounding box center [672, 439] width 699 height 55
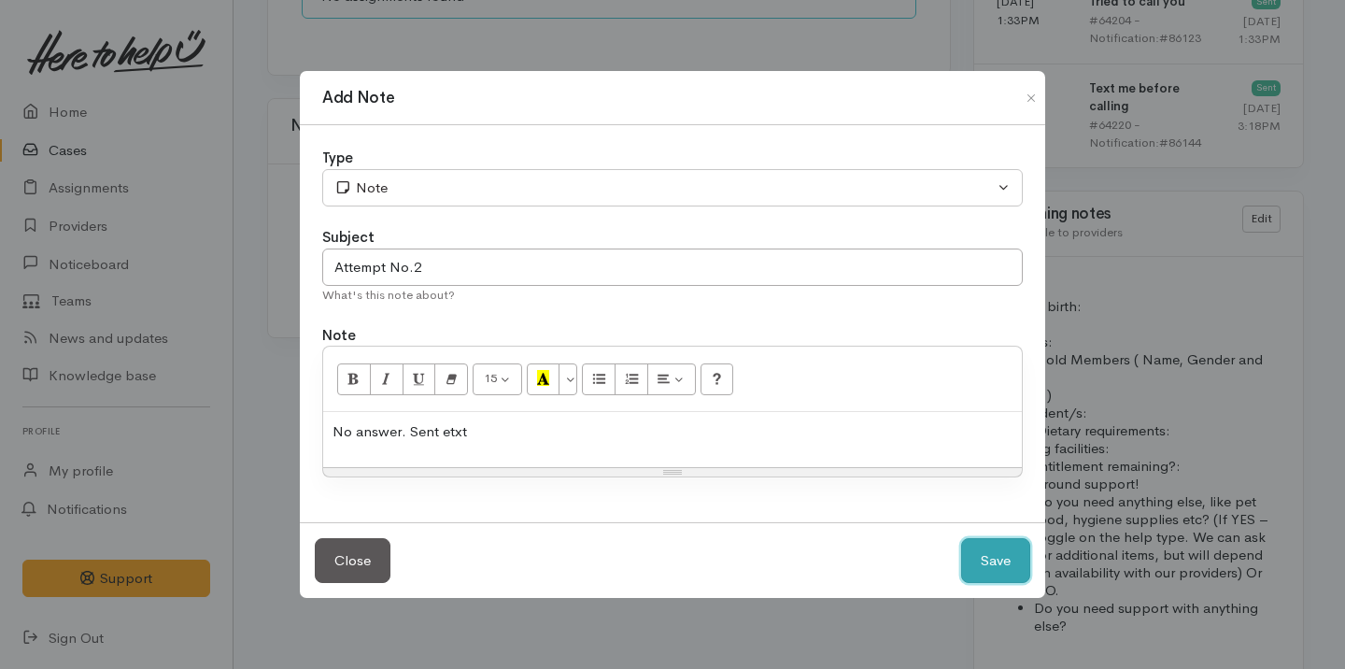
click at [1015, 556] on button "Save" at bounding box center [995, 561] width 69 height 46
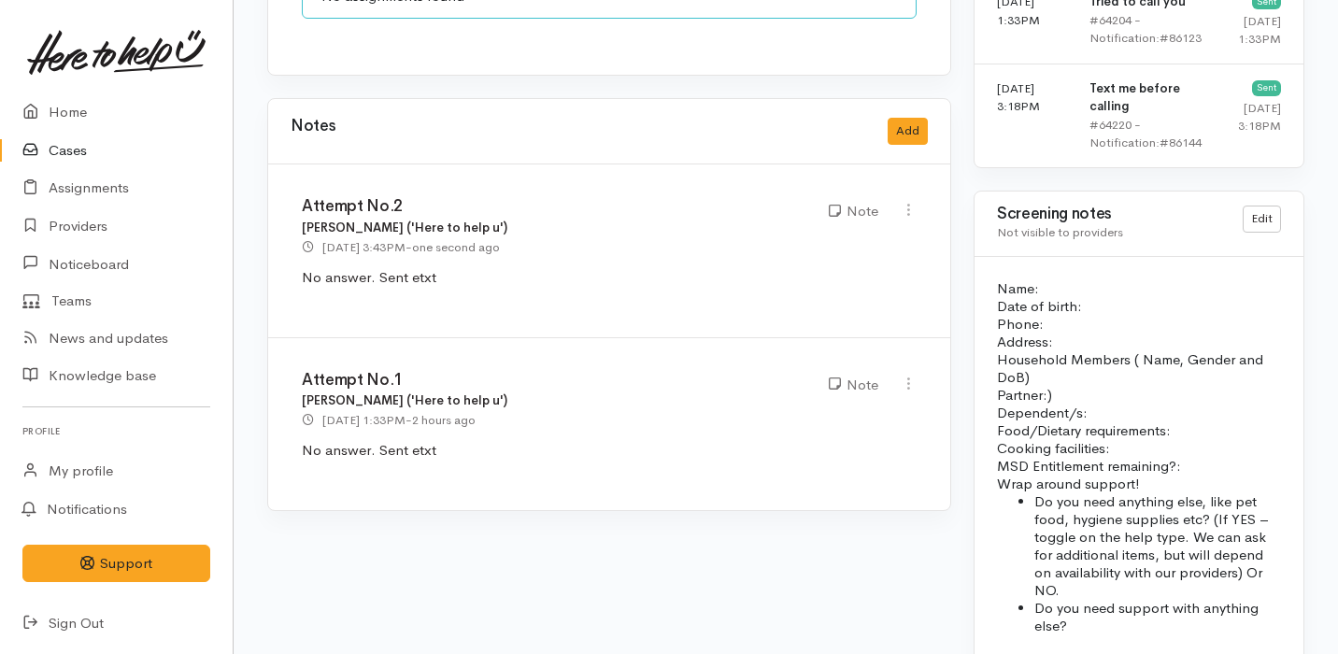
click at [107, 142] on link "Cases" at bounding box center [116, 151] width 233 height 38
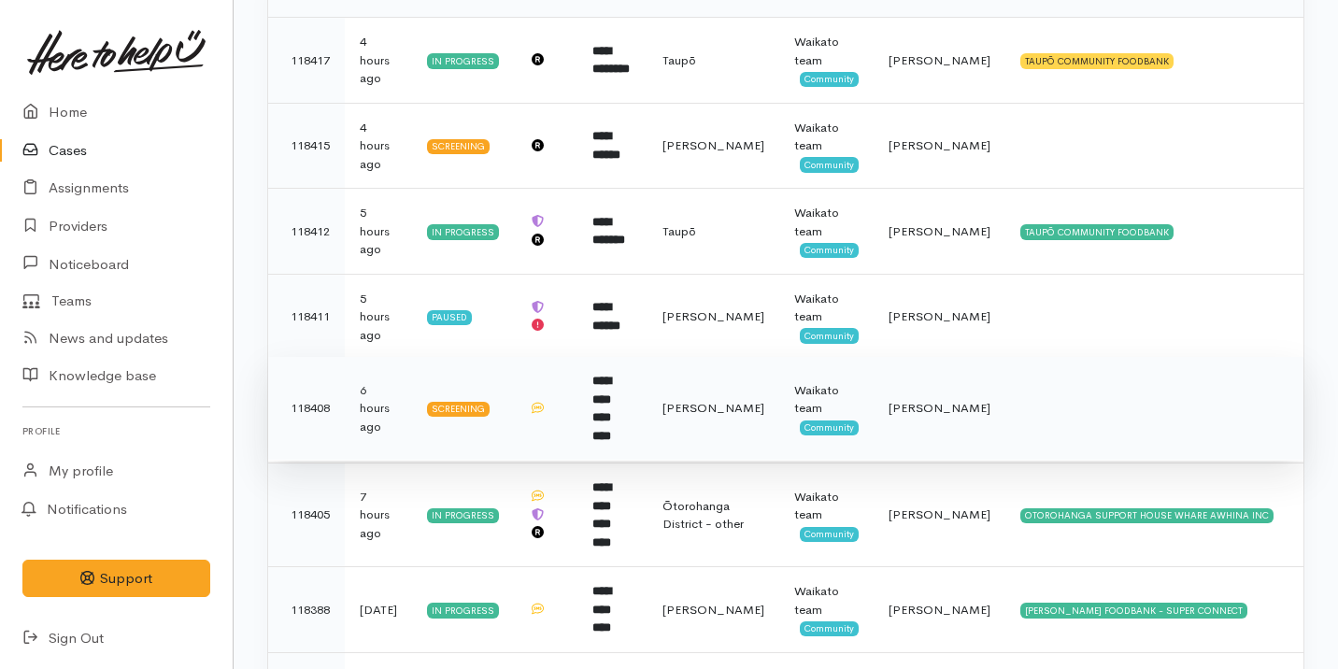
scroll to position [303, 0]
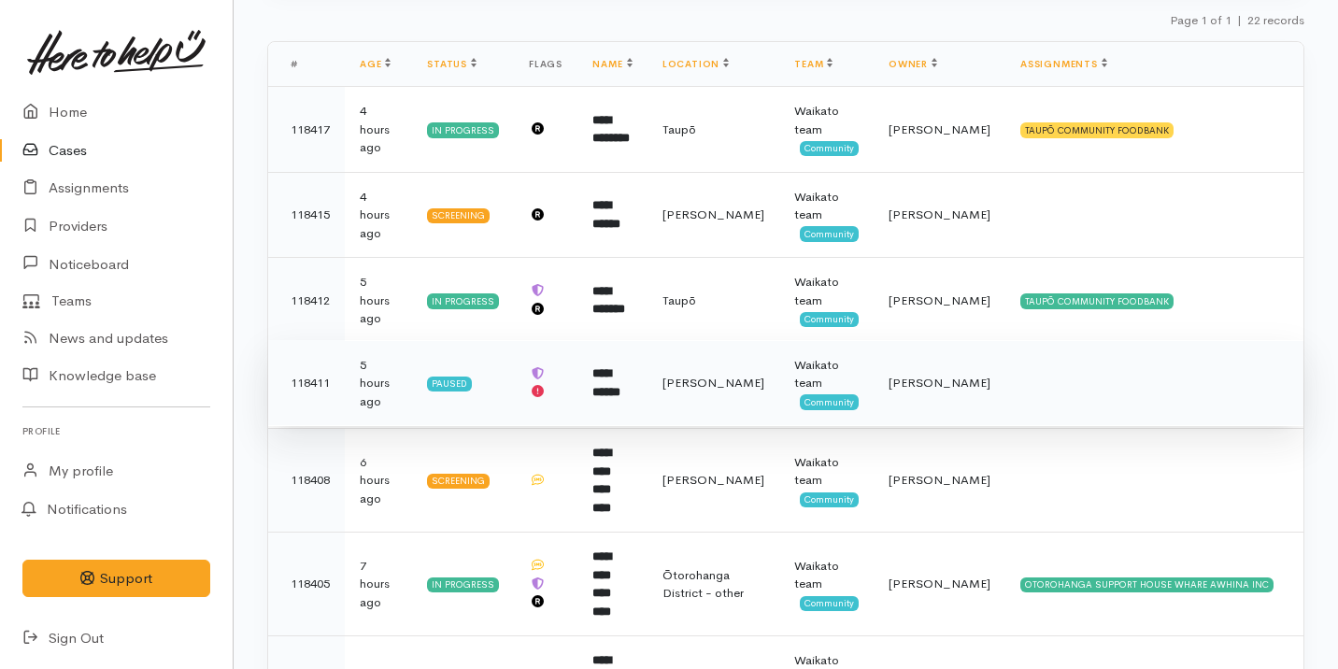
click at [647, 391] on td "**********" at bounding box center [612, 383] width 70 height 86
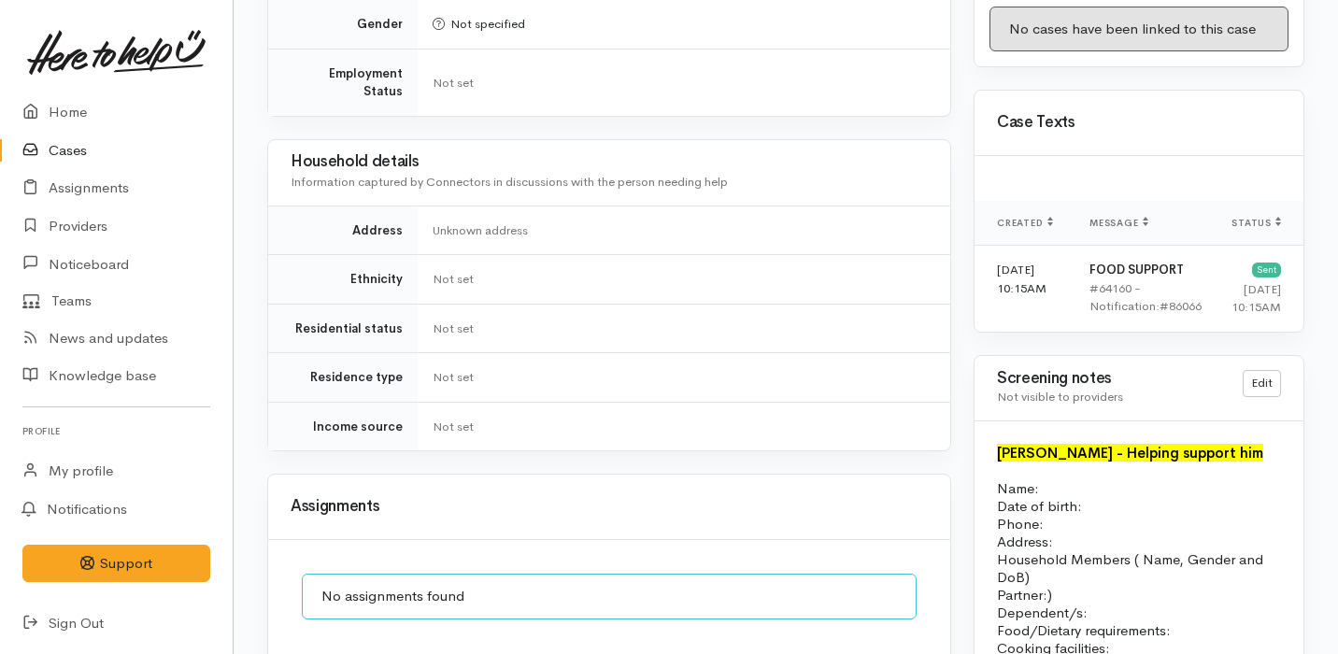
scroll to position [1364, 0]
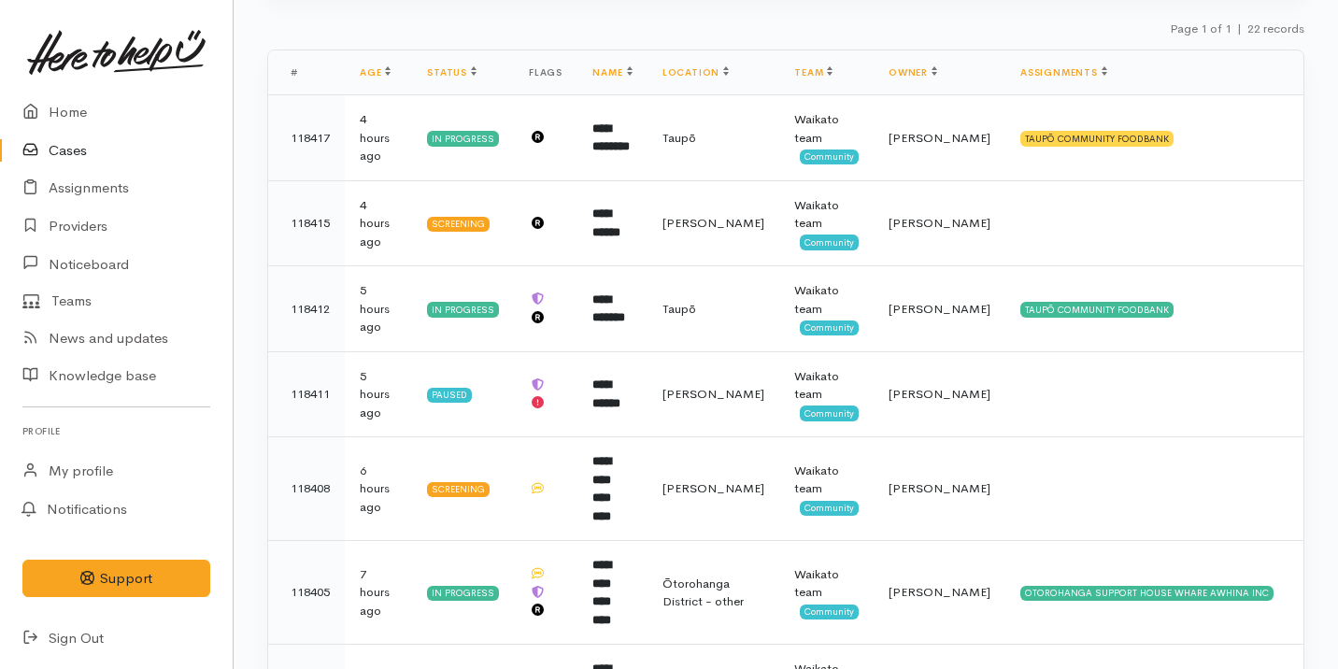
scroll to position [272, 0]
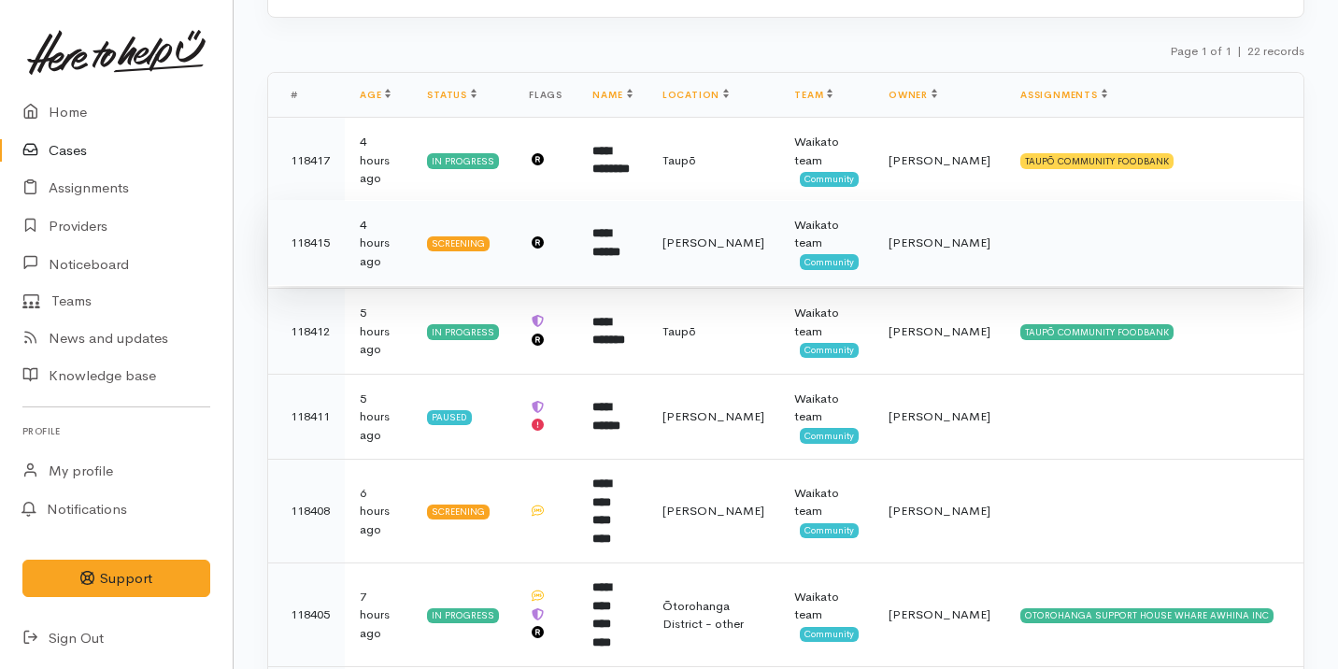
click at [599, 240] on td "**********" at bounding box center [612, 243] width 70 height 86
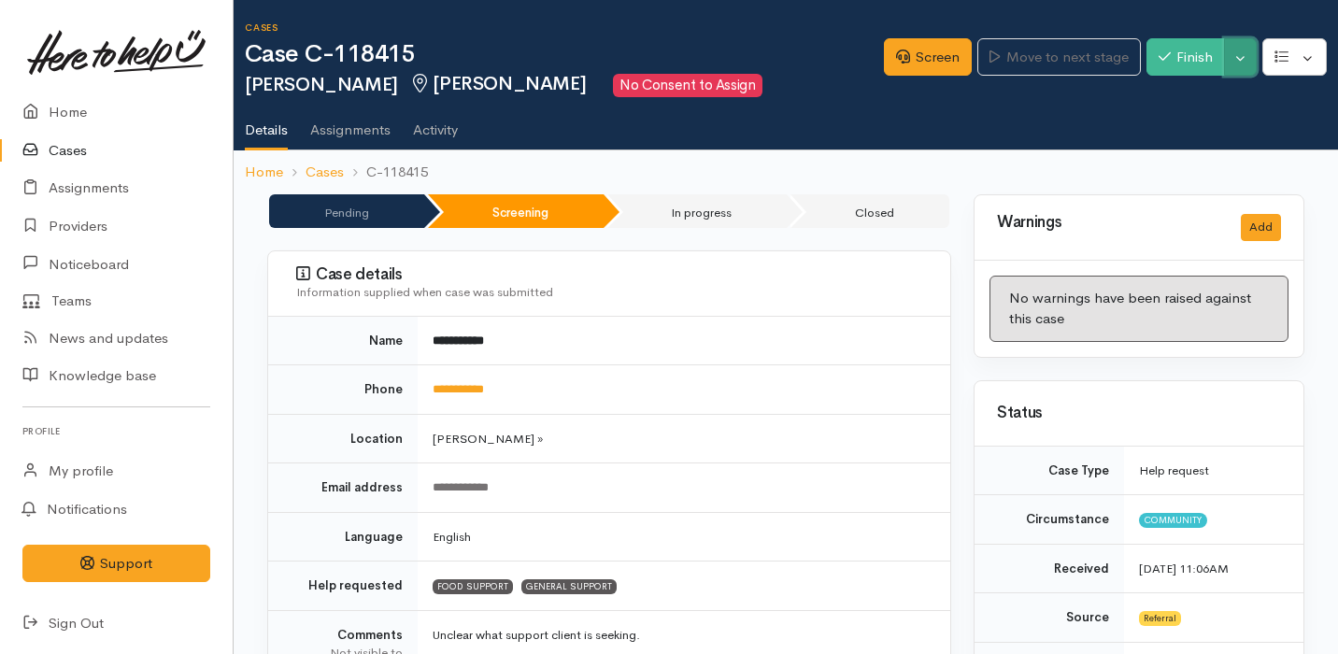
click at [1245, 58] on button "Toggle Dropdown" at bounding box center [1240, 57] width 33 height 38
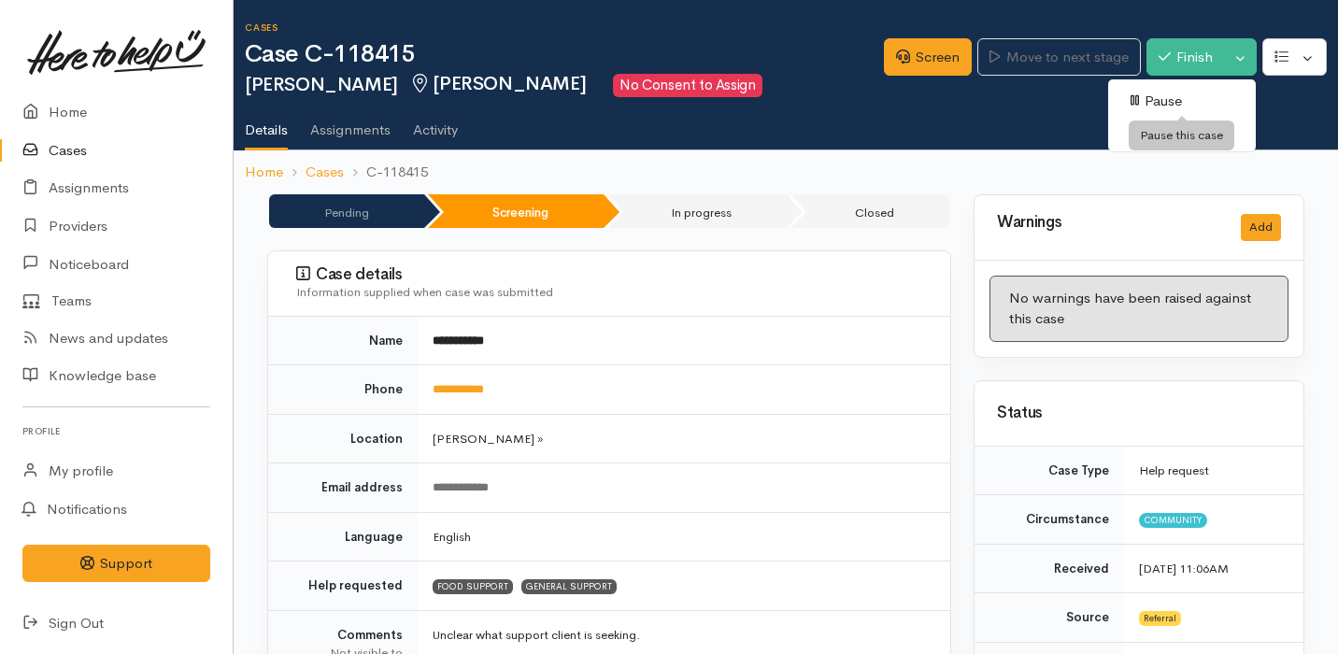
click at [1182, 92] on link "Pause" at bounding box center [1182, 101] width 148 height 29
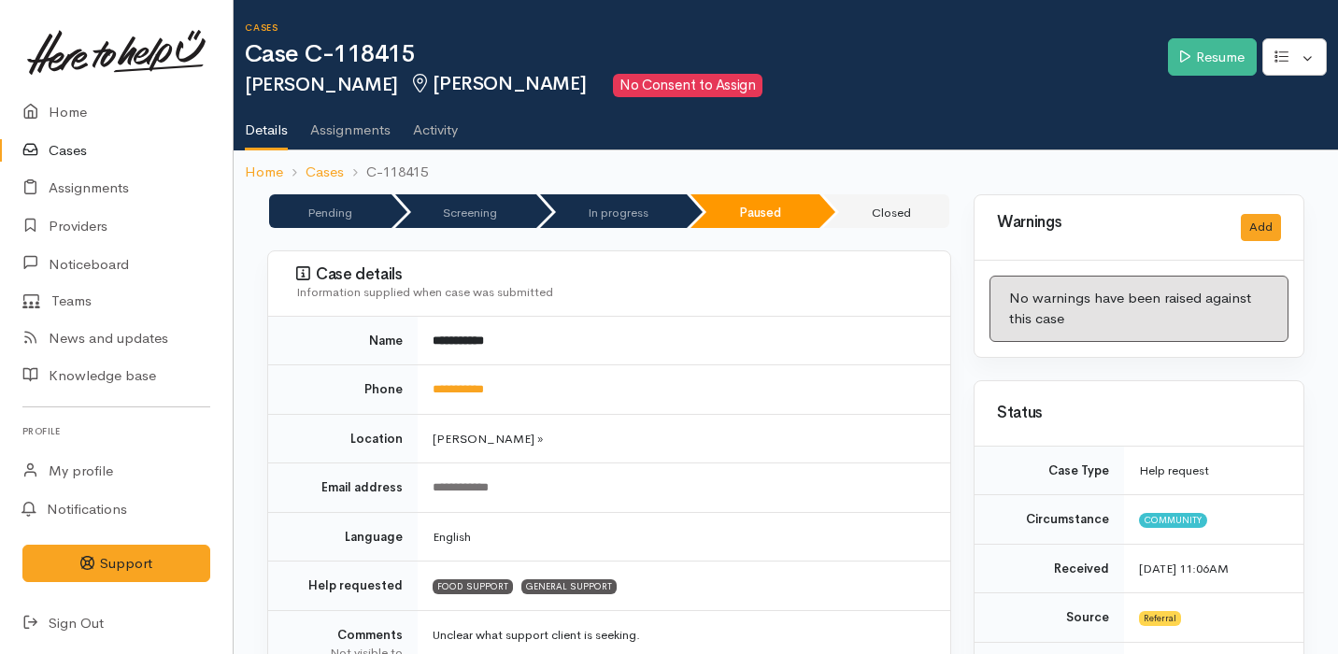
click at [107, 157] on link "Cases" at bounding box center [116, 151] width 233 height 38
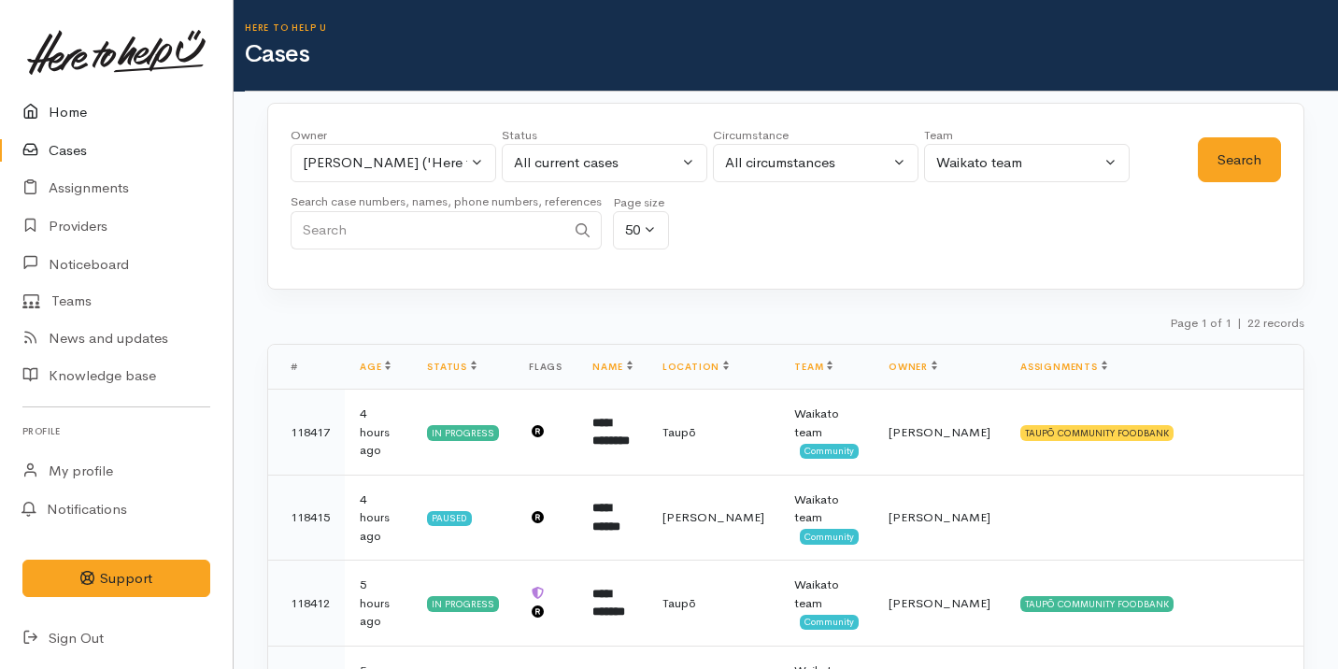
click at [140, 108] on link "Home" at bounding box center [116, 112] width 233 height 38
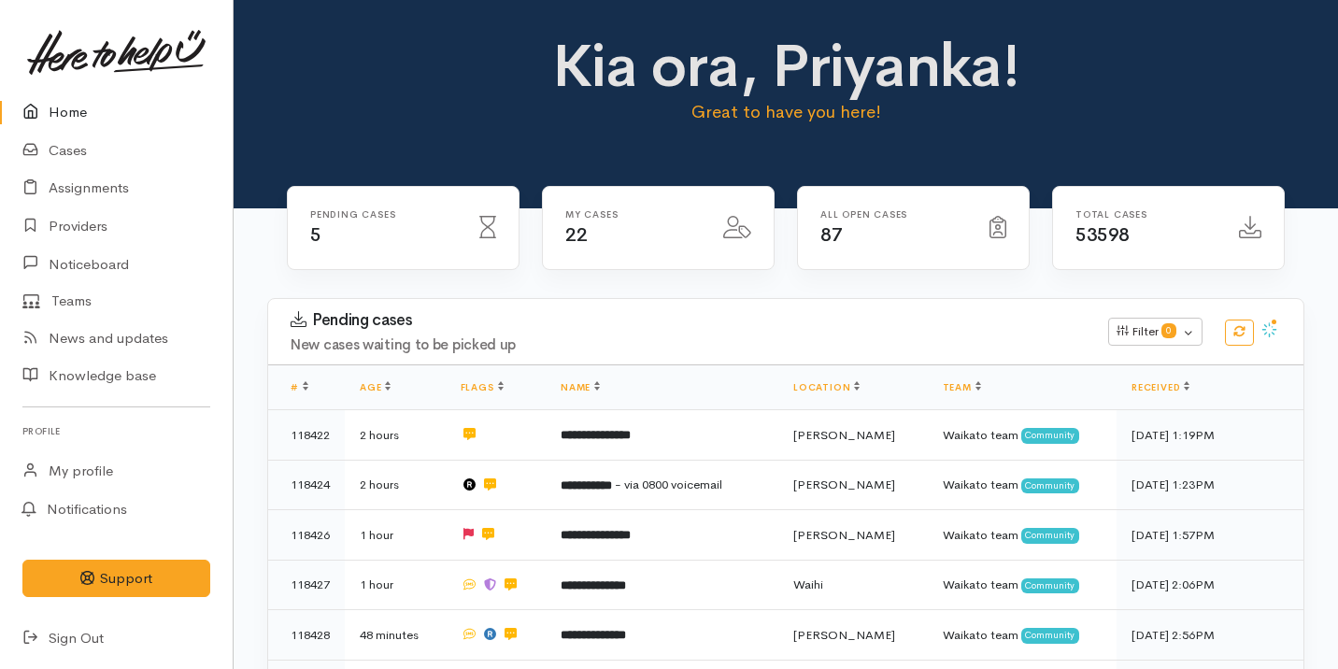
click at [507, 324] on h3 "Pending cases" at bounding box center [688, 320] width 795 height 19
click at [73, 164] on link "Cases" at bounding box center [116, 151] width 233 height 38
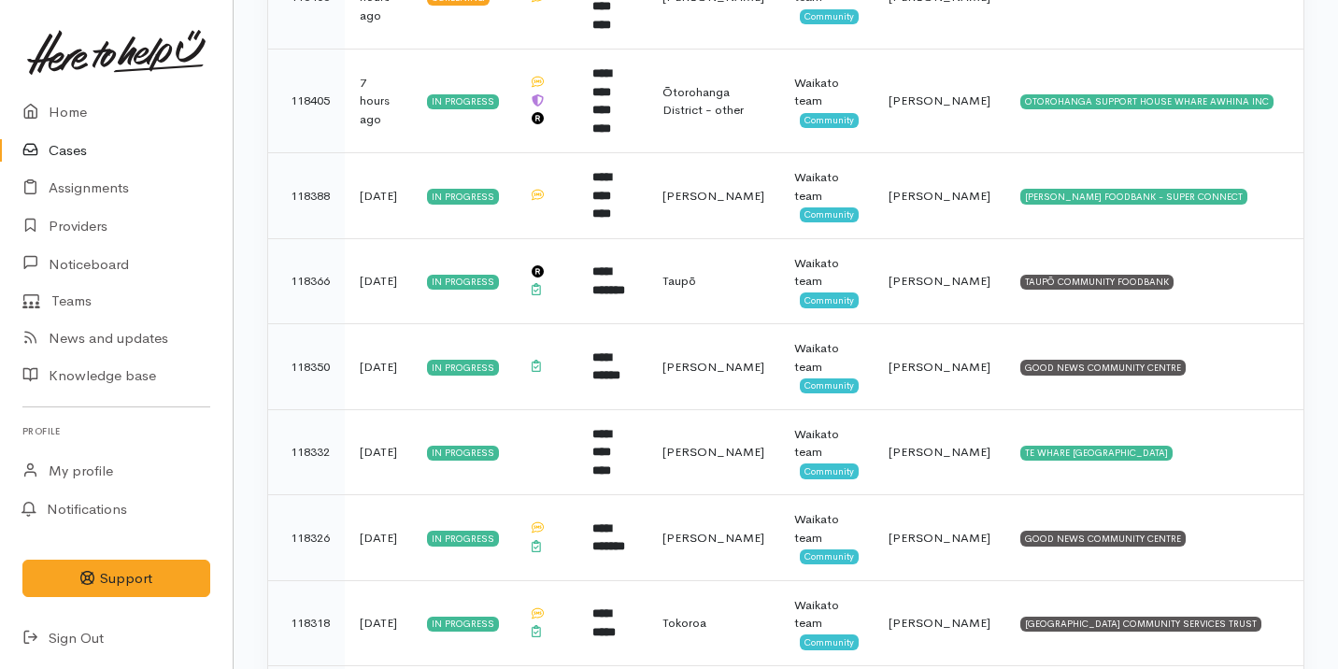
scroll to position [625, 0]
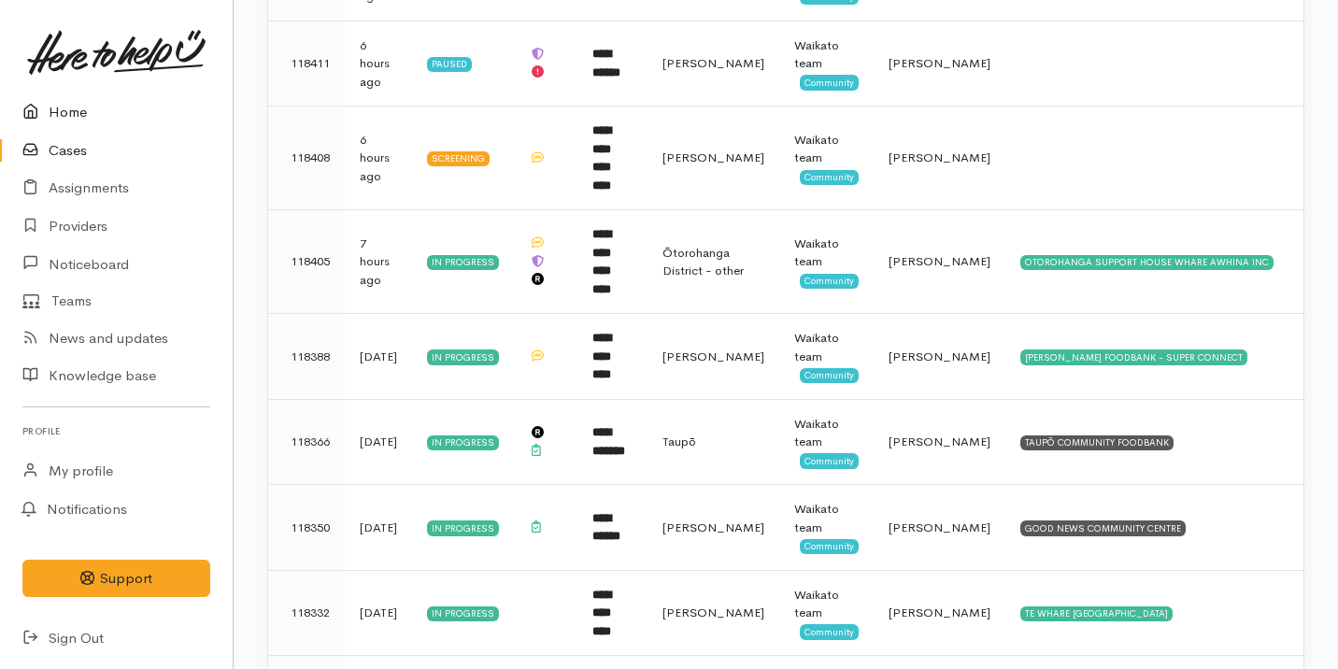
click at [131, 107] on link "Home" at bounding box center [116, 112] width 233 height 38
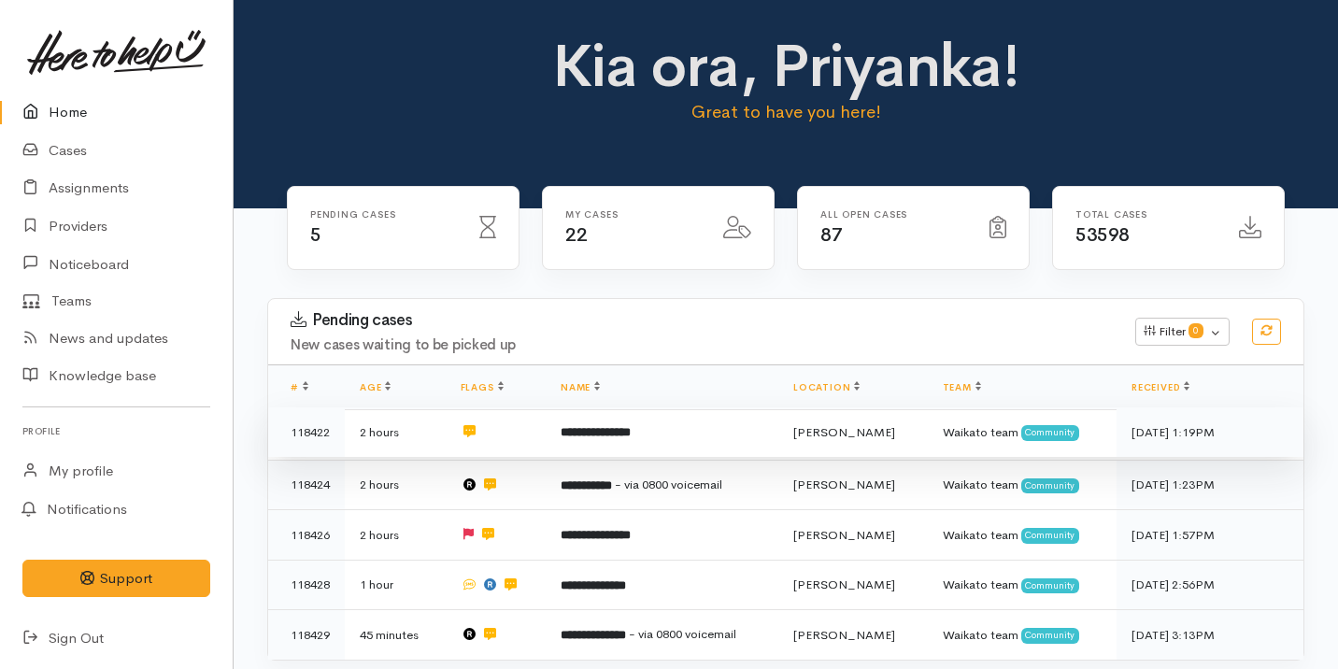
click at [658, 454] on td "**********" at bounding box center [662, 432] width 233 height 50
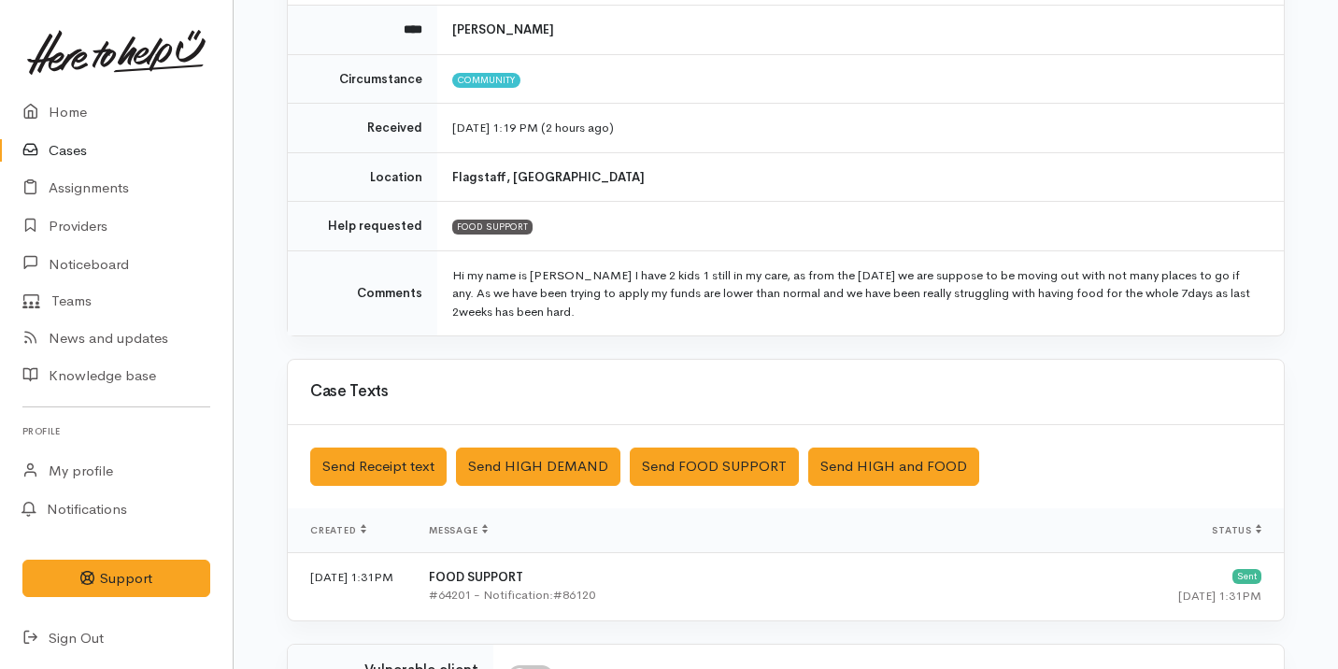
scroll to position [541, 0]
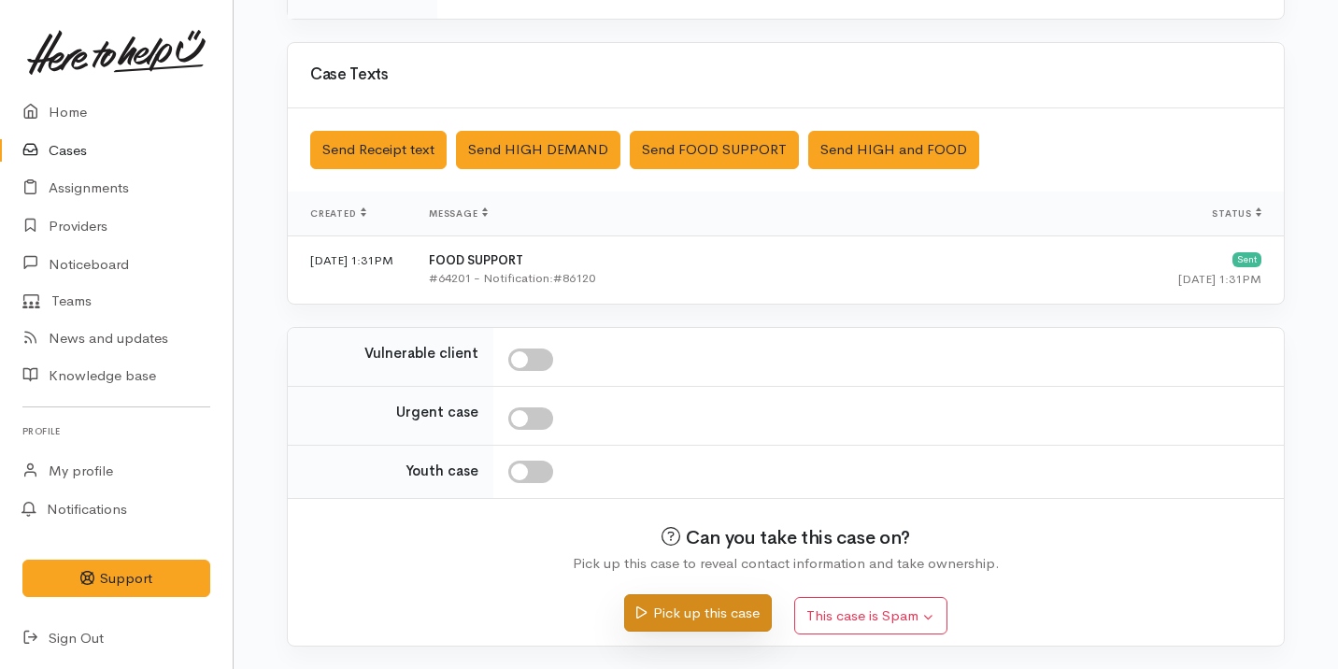
click at [694, 605] on button "Pick up this case" at bounding box center [697, 613] width 147 height 38
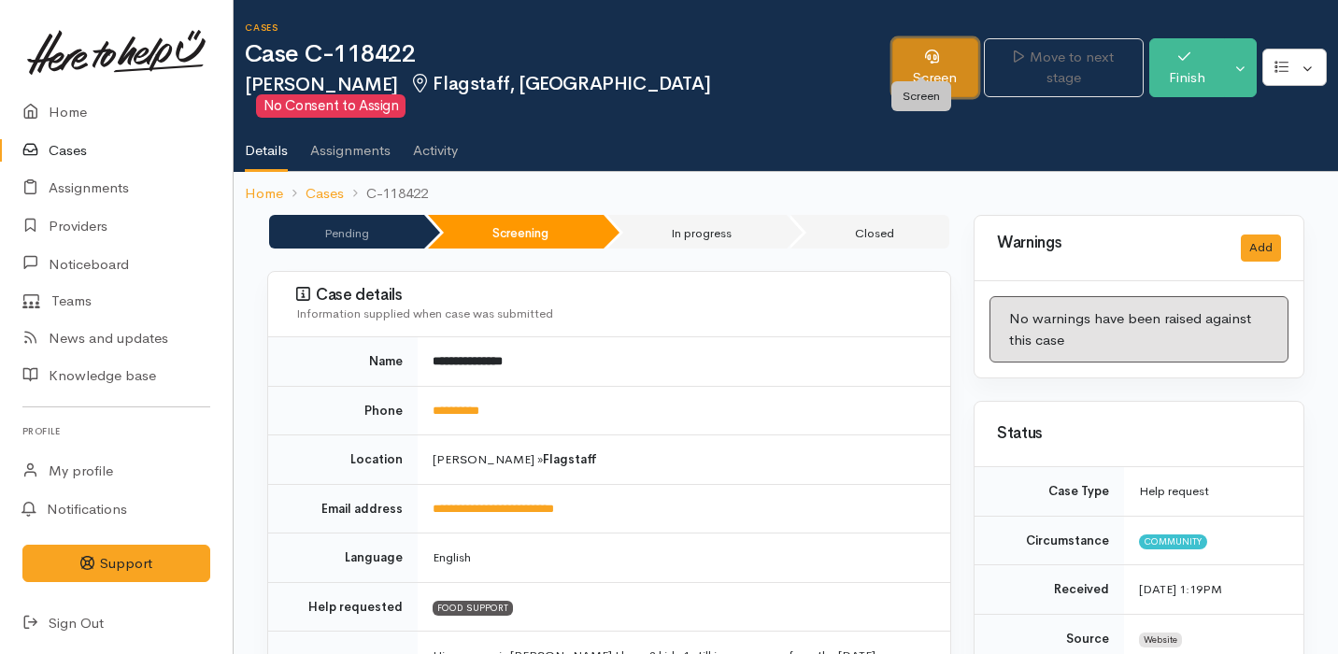
click at [926, 51] on link "Screen" at bounding box center [935, 67] width 86 height 59
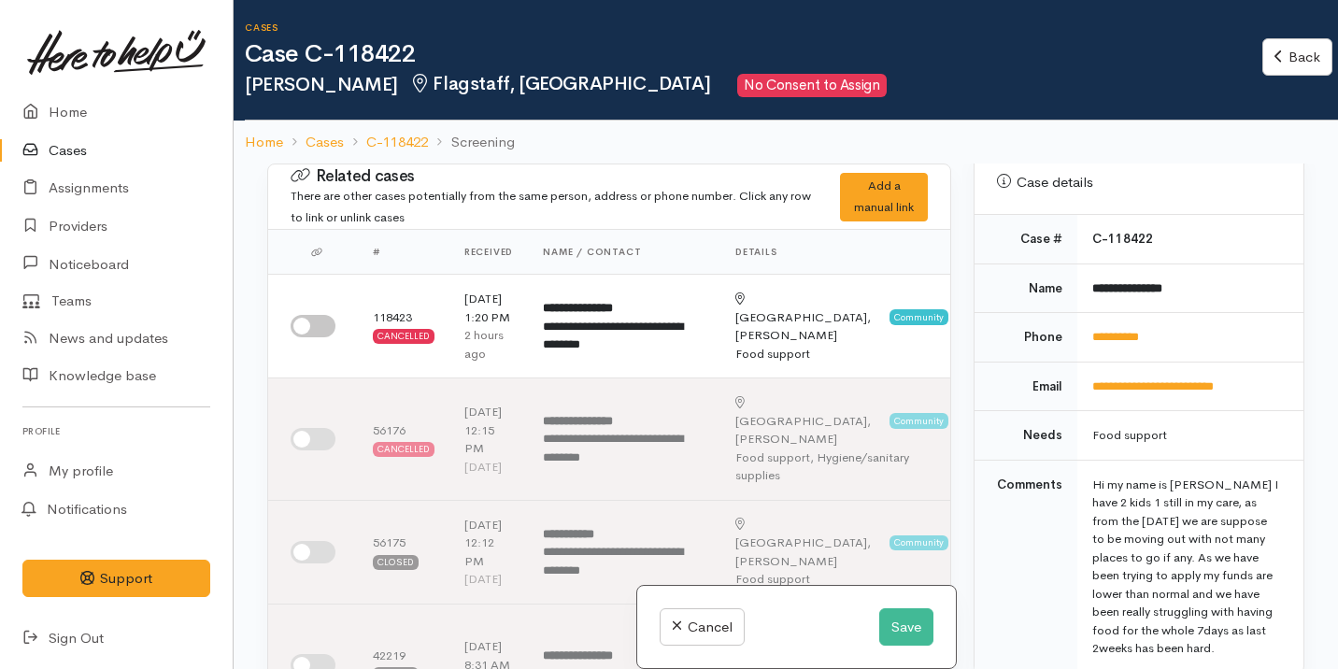
scroll to position [828, 0]
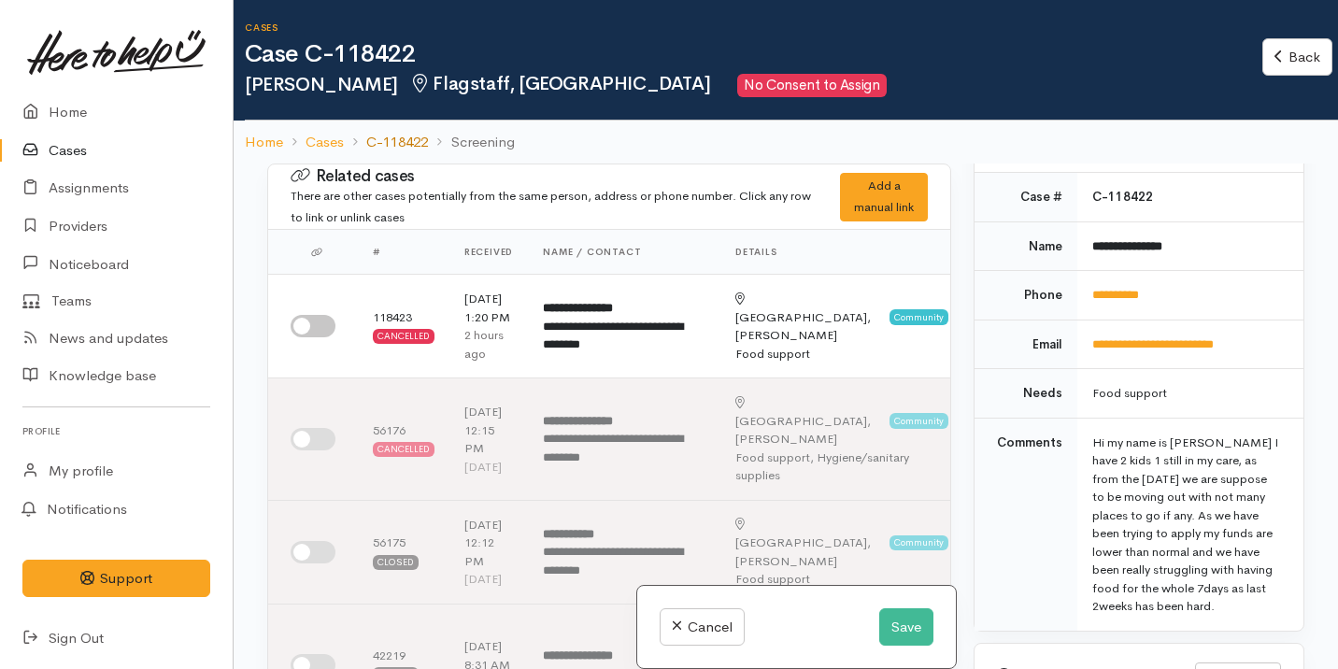
click at [420, 138] on link "C-118422" at bounding box center [397, 142] width 62 height 21
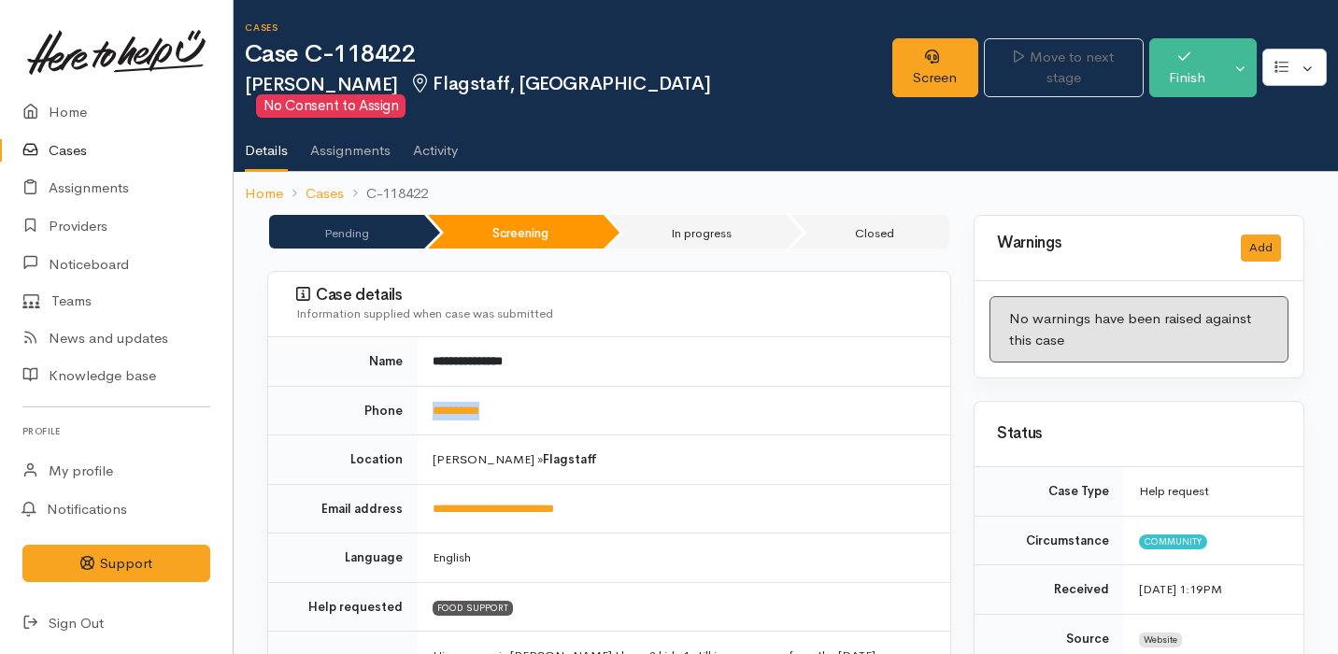
drag, startPoint x: 513, startPoint y: 386, endPoint x: 424, endPoint y: 386, distance: 88.8
click at [424, 386] on td "**********" at bounding box center [684, 411] width 533 height 50
copy link "**********"
click at [923, 73] on link "Screen" at bounding box center [935, 67] width 86 height 59
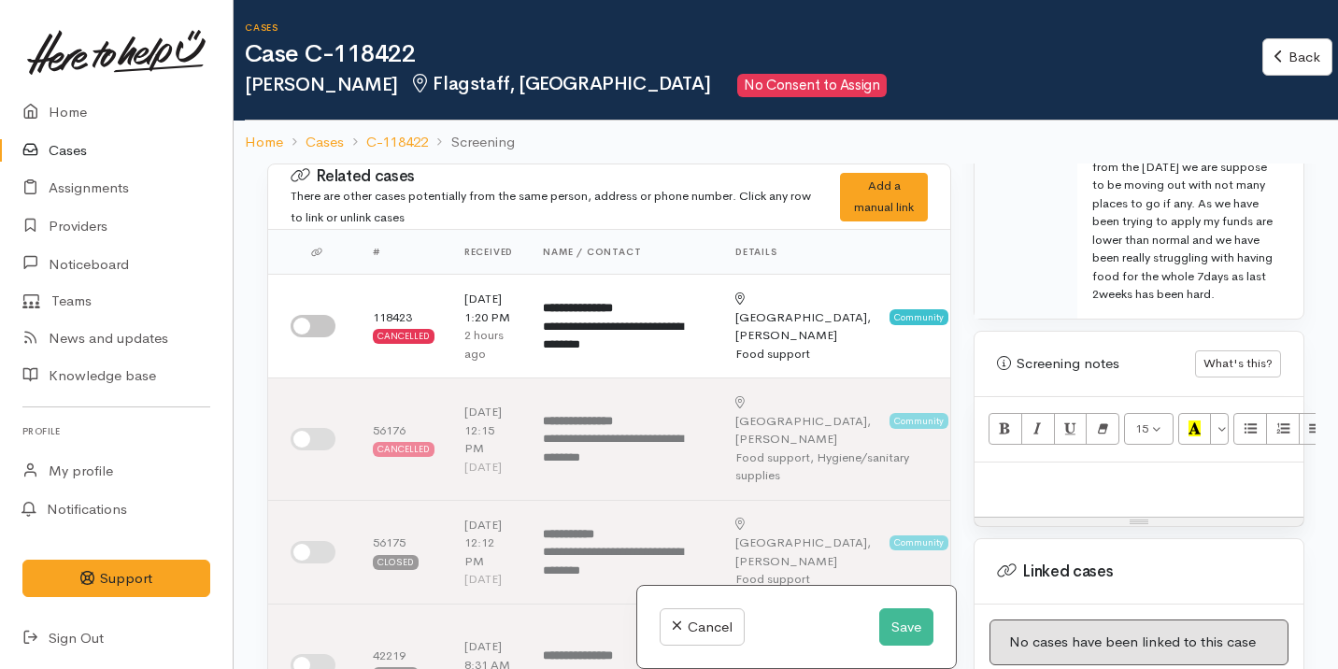
scroll to position [1155, 0]
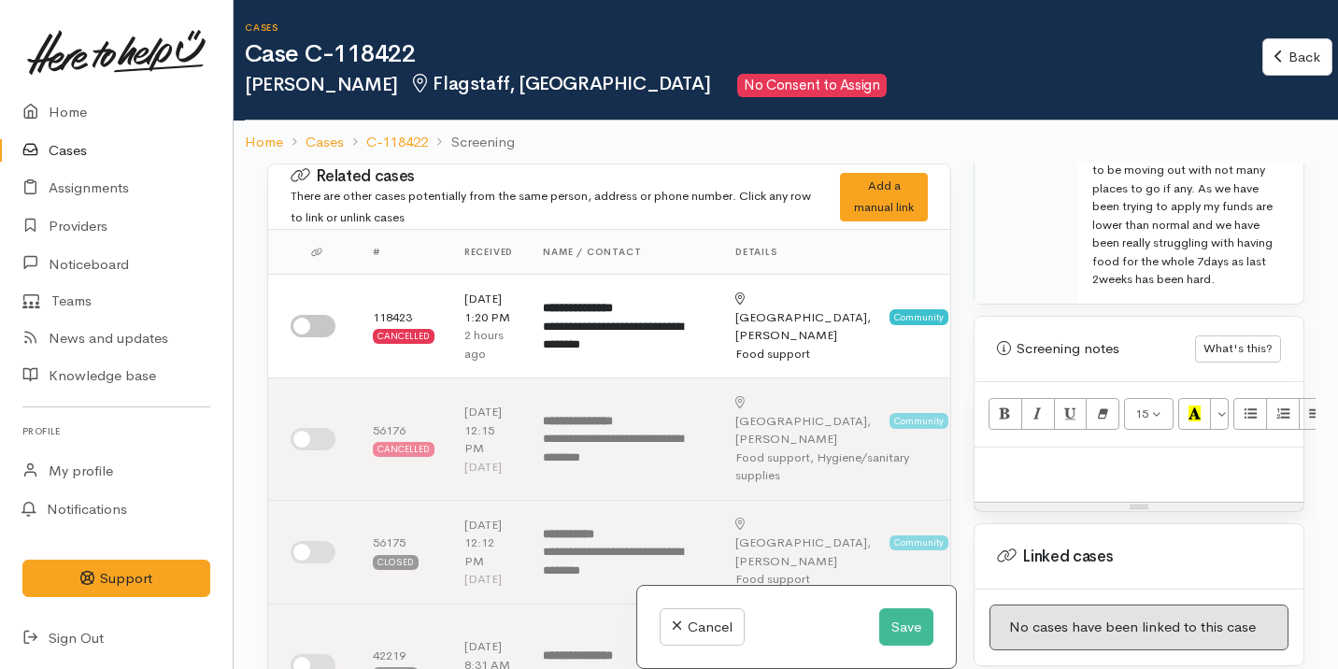
click at [1116, 457] on p at bounding box center [1139, 467] width 310 height 21
paste div
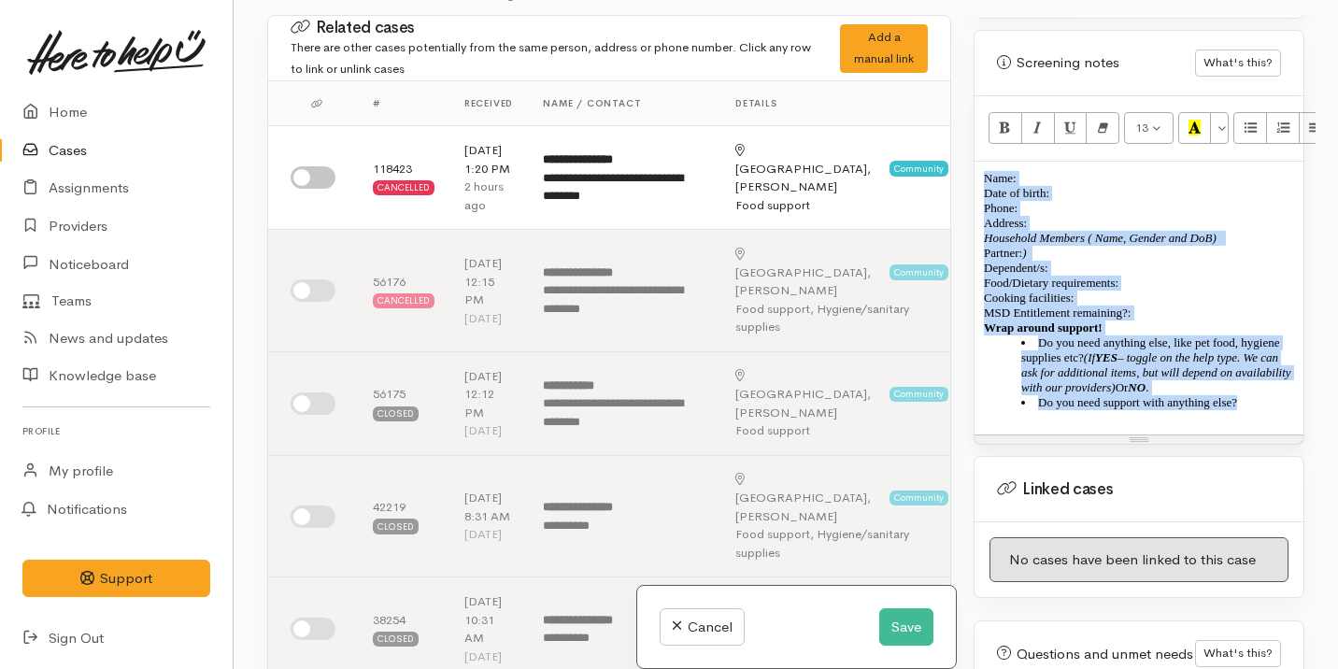
scroll to position [149, 0]
drag, startPoint x: 985, startPoint y: 418, endPoint x: 1174, endPoint y: 605, distance: 266.9
click at [1175, 606] on div "Warnings Add No warnings have been raised against this case Add Warning Title ●…" at bounding box center [1138, 349] width 353 height 669
click at [1103, 119] on icon "Remove Font Style (⌘+\\)" at bounding box center [1103, 127] width 12 height 16
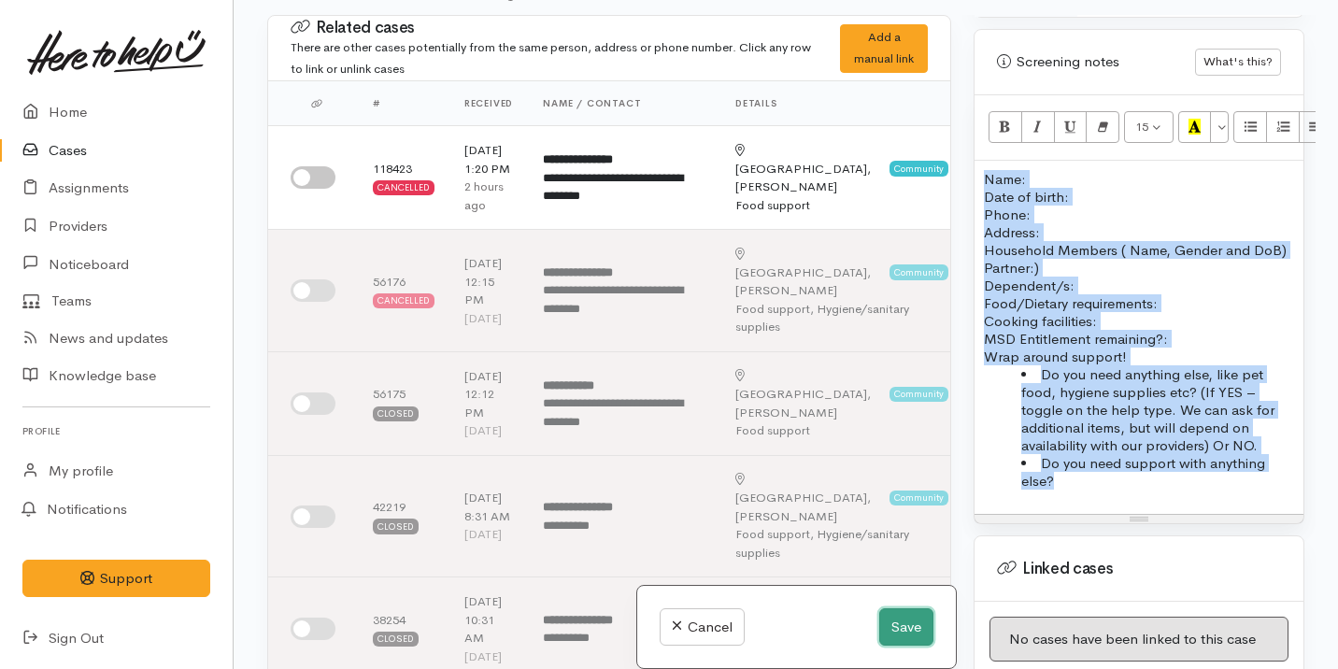
click at [891, 631] on button "Save" at bounding box center [906, 627] width 54 height 38
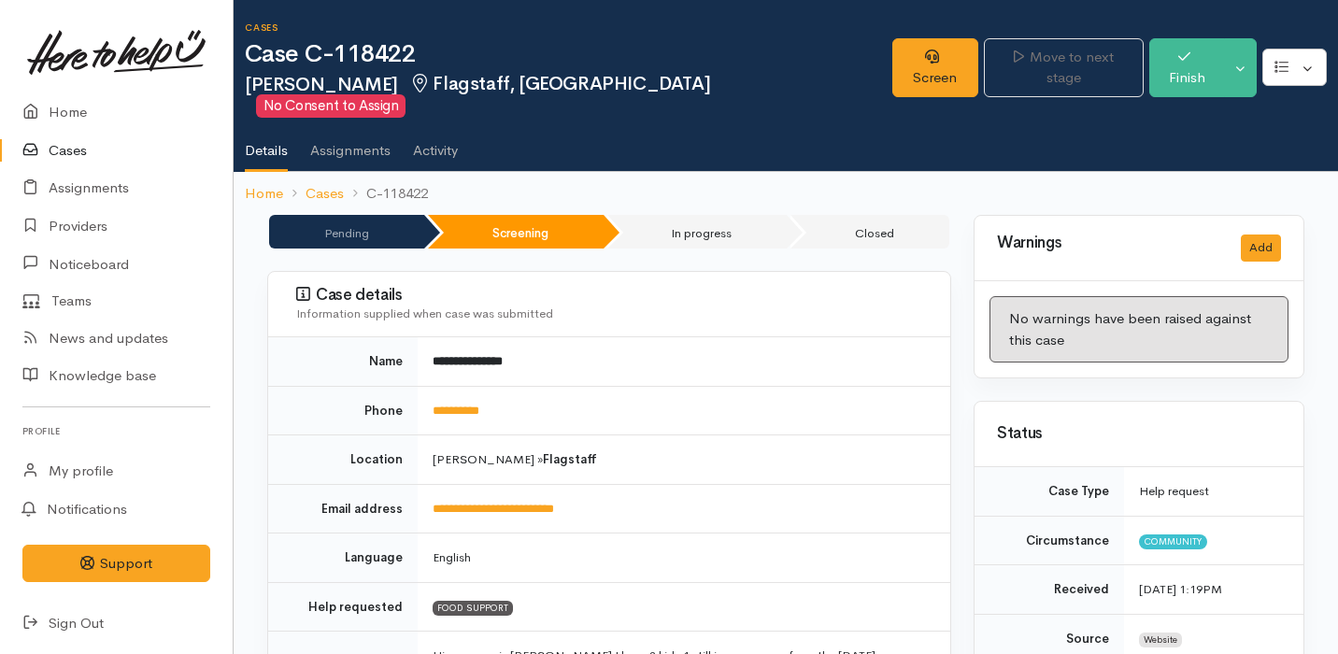
click at [911, 51] on link "Screen" at bounding box center [935, 67] width 86 height 59
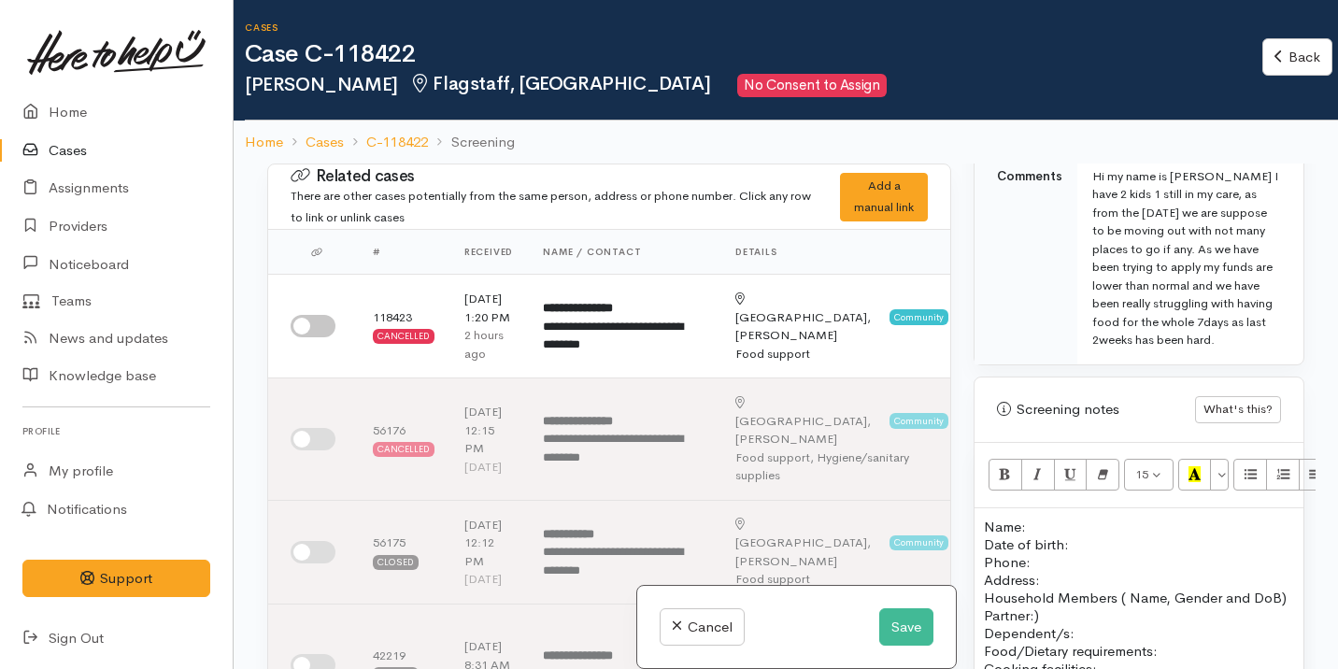
scroll to position [1350, 0]
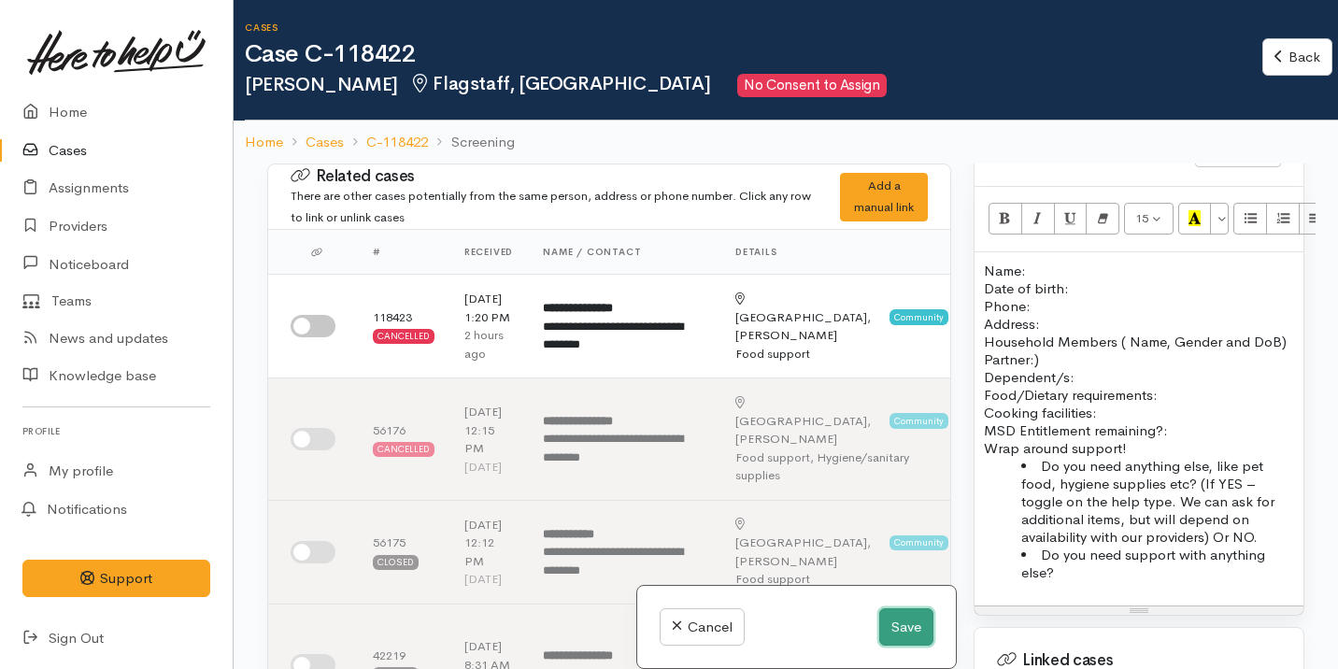
click at [888, 620] on button "Save" at bounding box center [906, 627] width 54 height 38
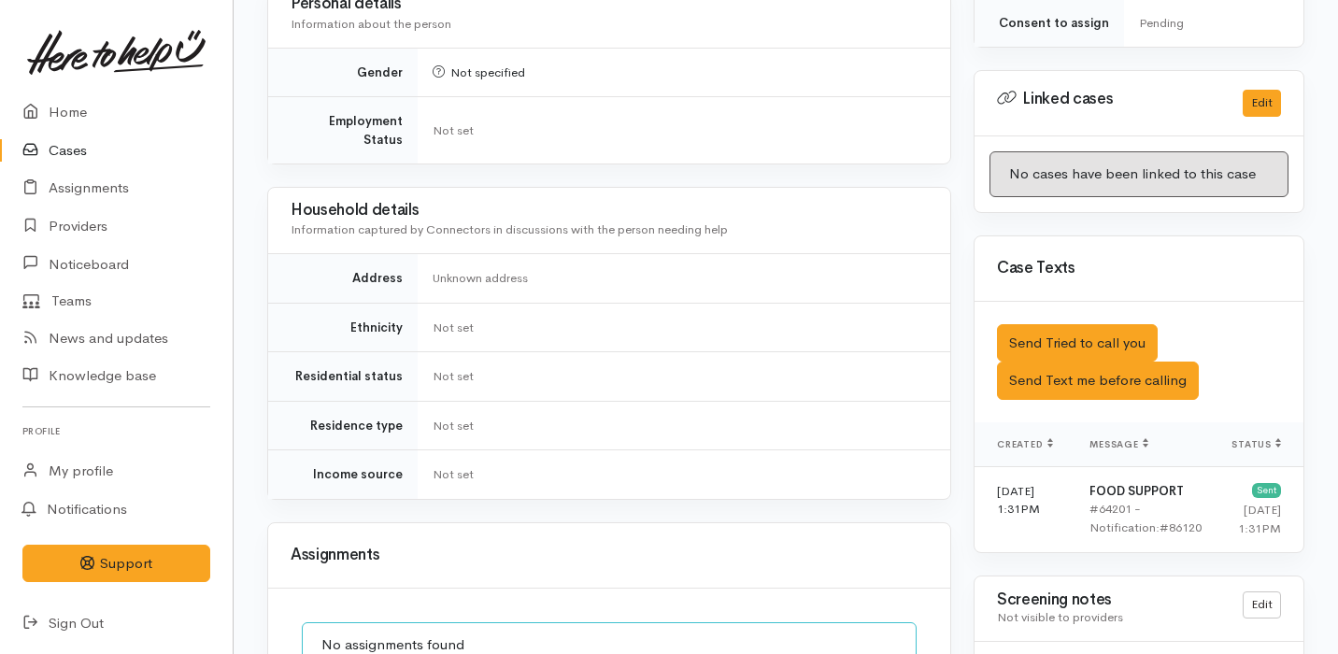
scroll to position [1333, 0]
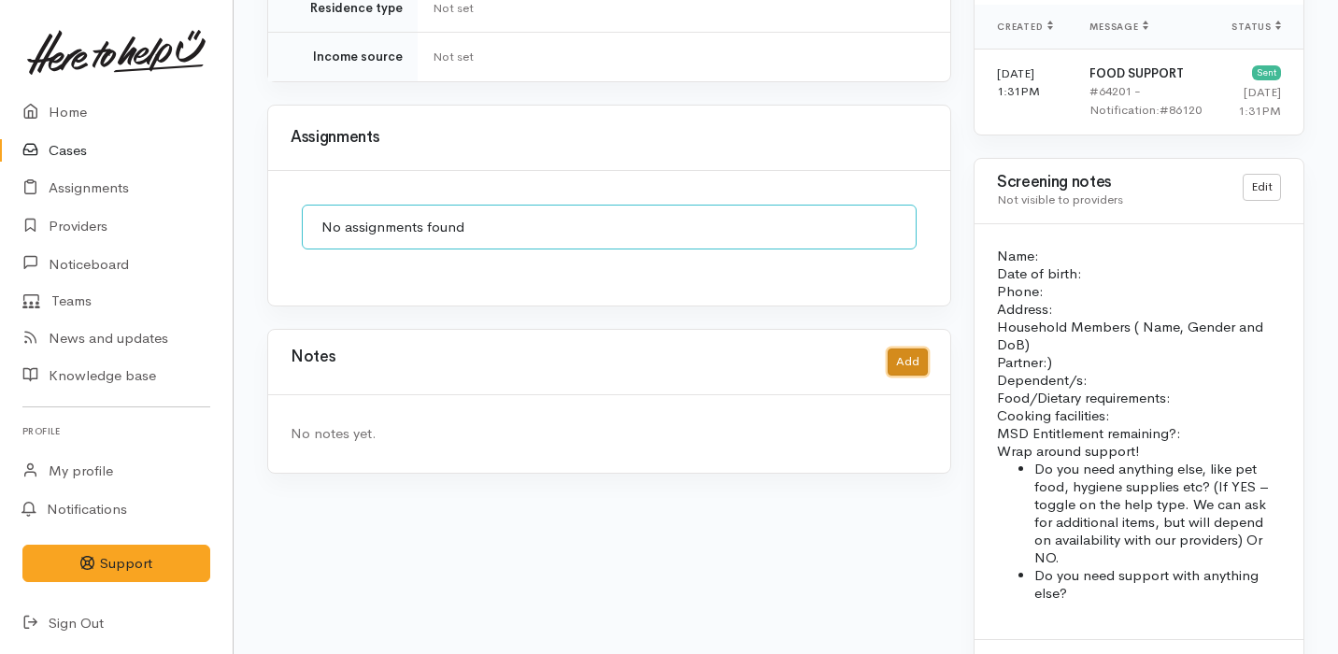
click at [906, 348] on button "Add" at bounding box center [908, 361] width 40 height 27
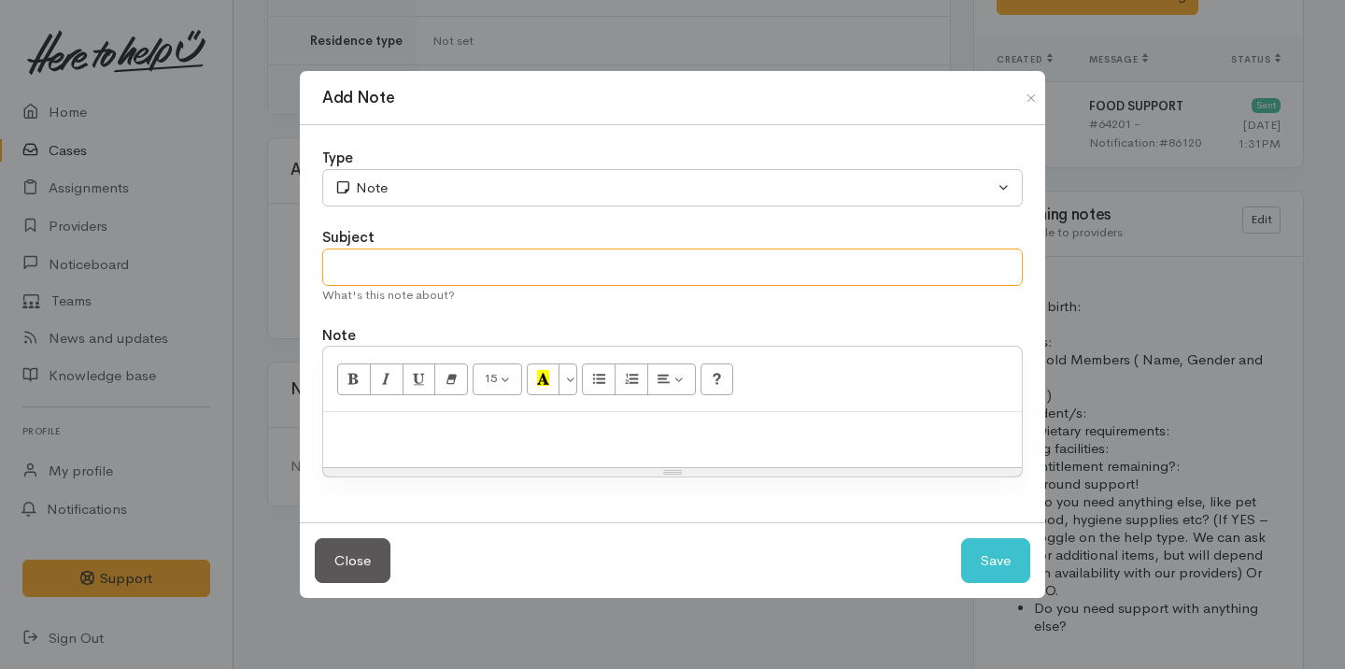
click at [493, 269] on input "text" at bounding box center [672, 268] width 701 height 38
type input "Pause Case"
click at [457, 436] on p at bounding box center [673, 431] width 680 height 21
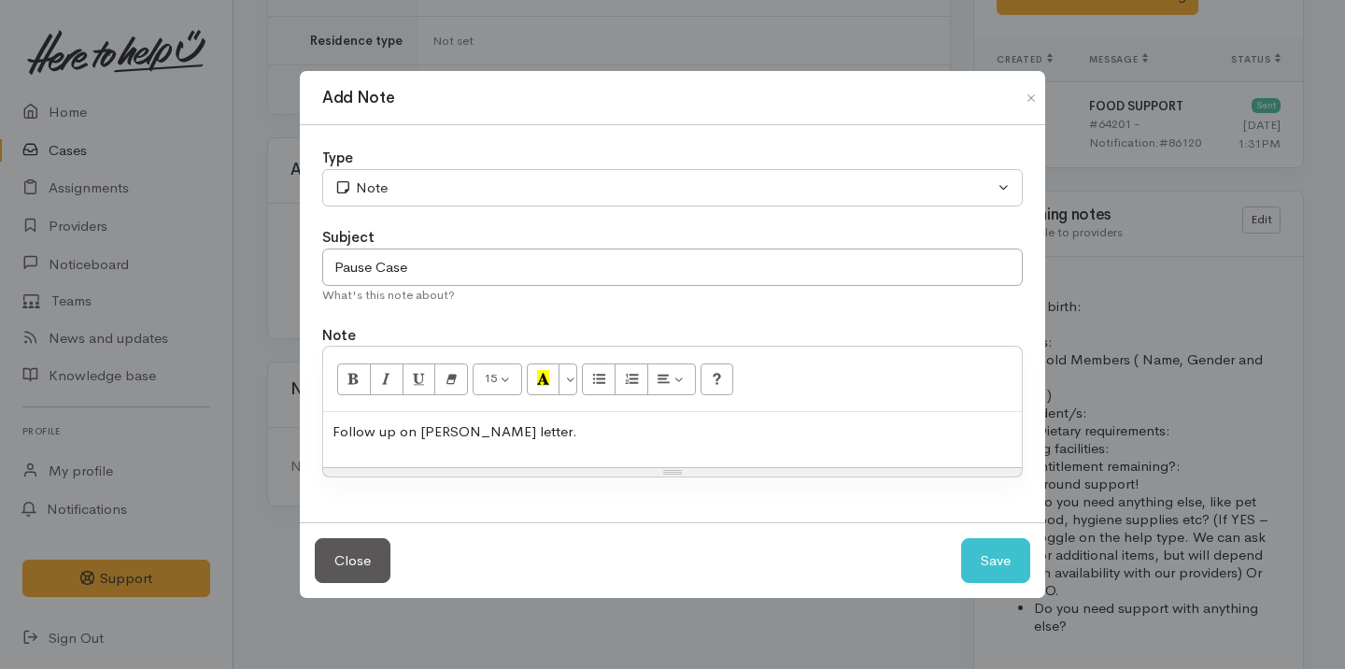
click at [443, 433] on p "Follow up on delcine letter." at bounding box center [673, 431] width 680 height 21
click at [534, 444] on div "Follow up on decline letter." at bounding box center [672, 439] width 699 height 55
click at [428, 262] on input "Pause Case" at bounding box center [672, 268] width 701 height 38
click at [462, 265] on input "Pause Case - Declien letter" at bounding box center [672, 268] width 701 height 38
type input "Pause Case - Decline letter"
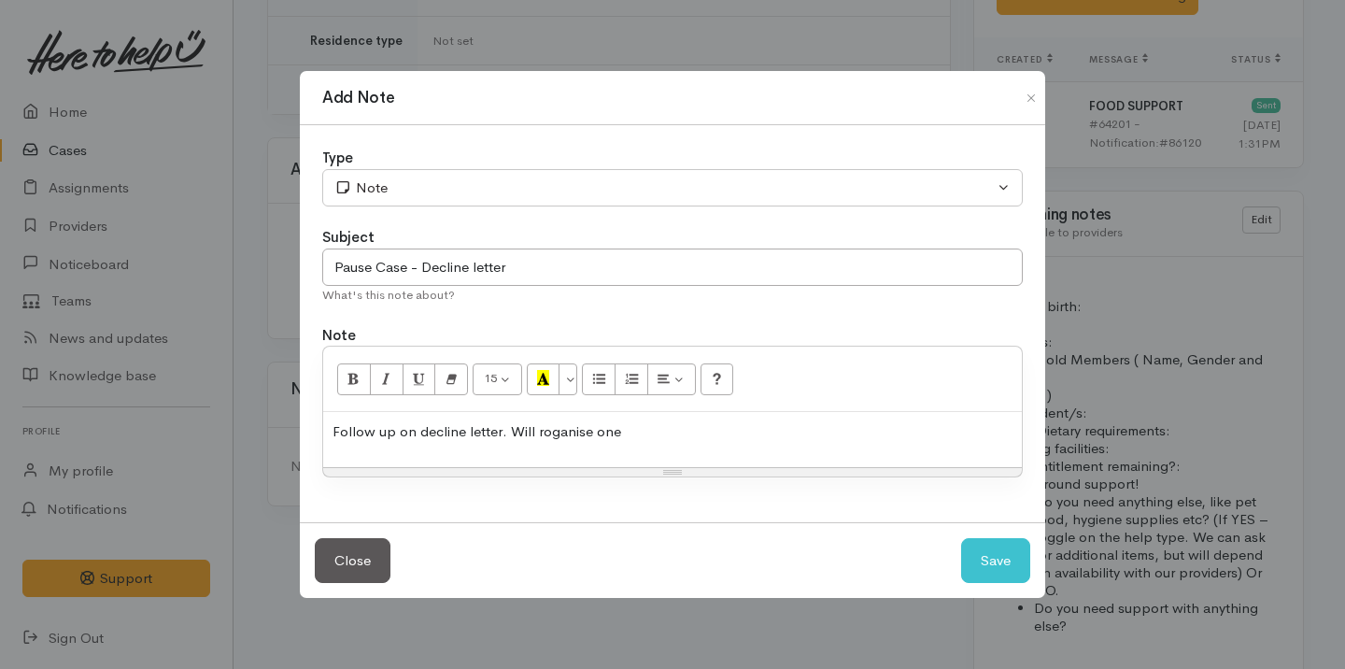
click at [556, 439] on p "Follow up on decline letter. Will roganise one" at bounding box center [673, 431] width 680 height 21
click at [983, 567] on button "Save" at bounding box center [995, 561] width 69 height 46
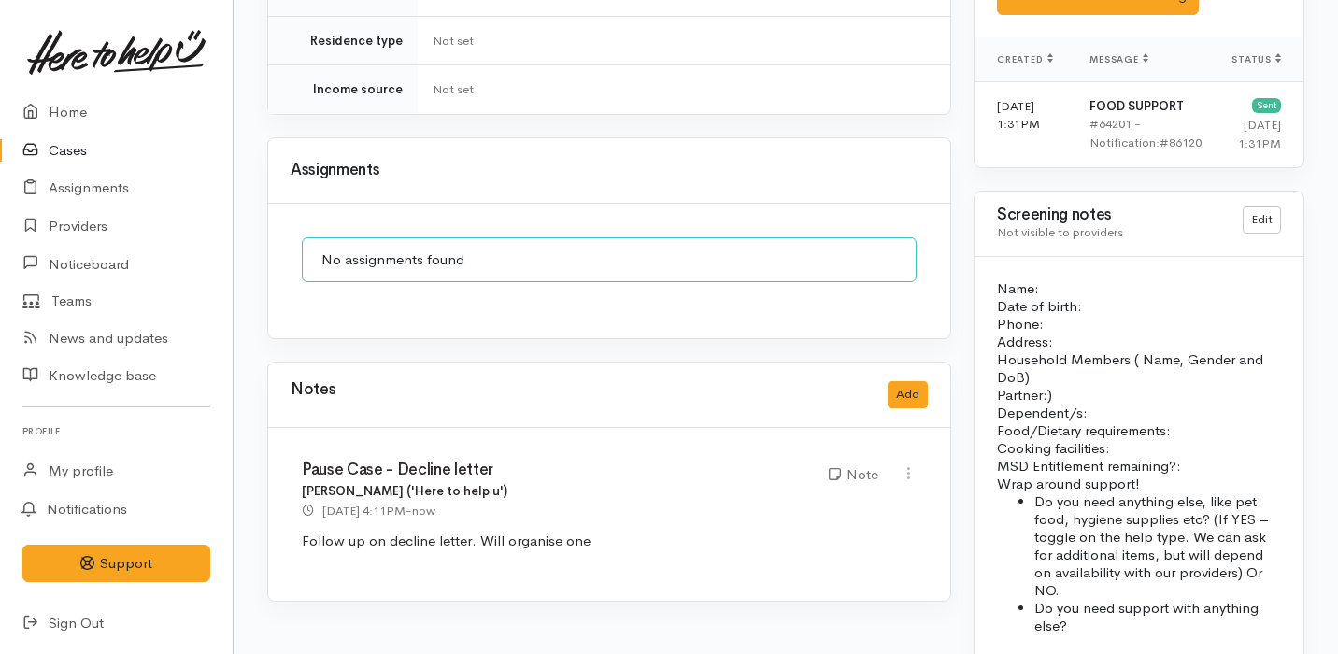
scroll to position [0, 0]
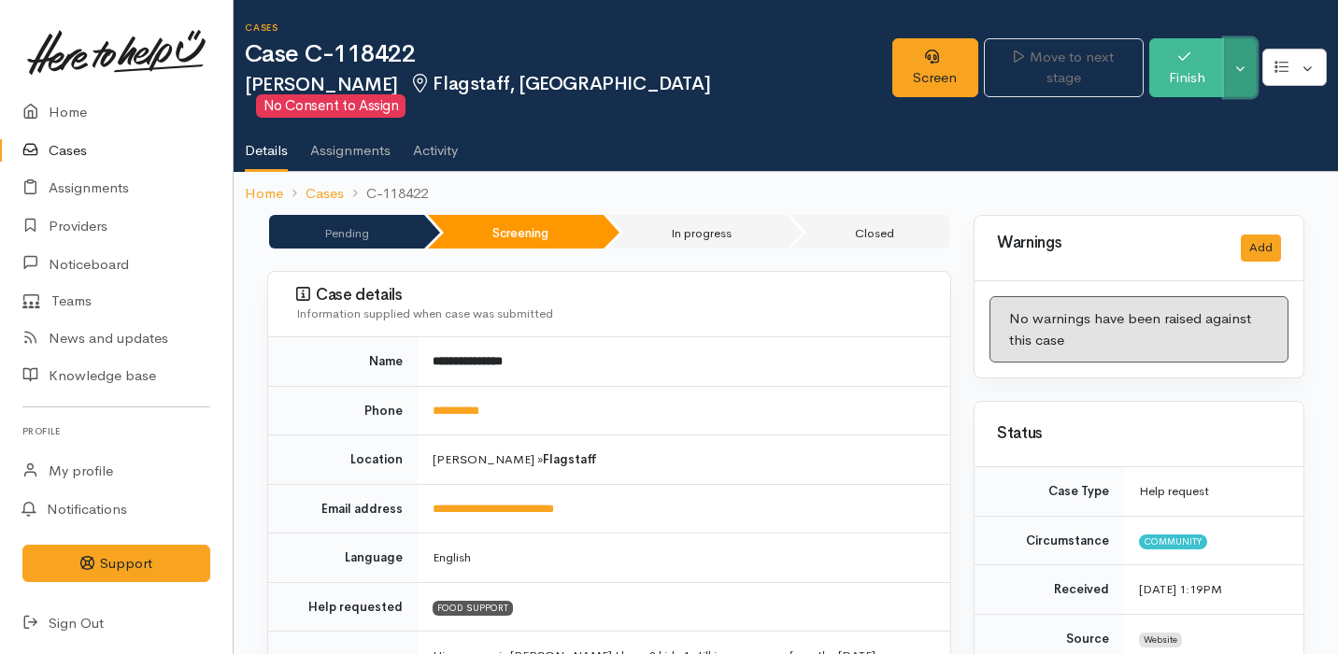
click at [1247, 57] on button "Toggle Dropdown" at bounding box center [1240, 67] width 33 height 59
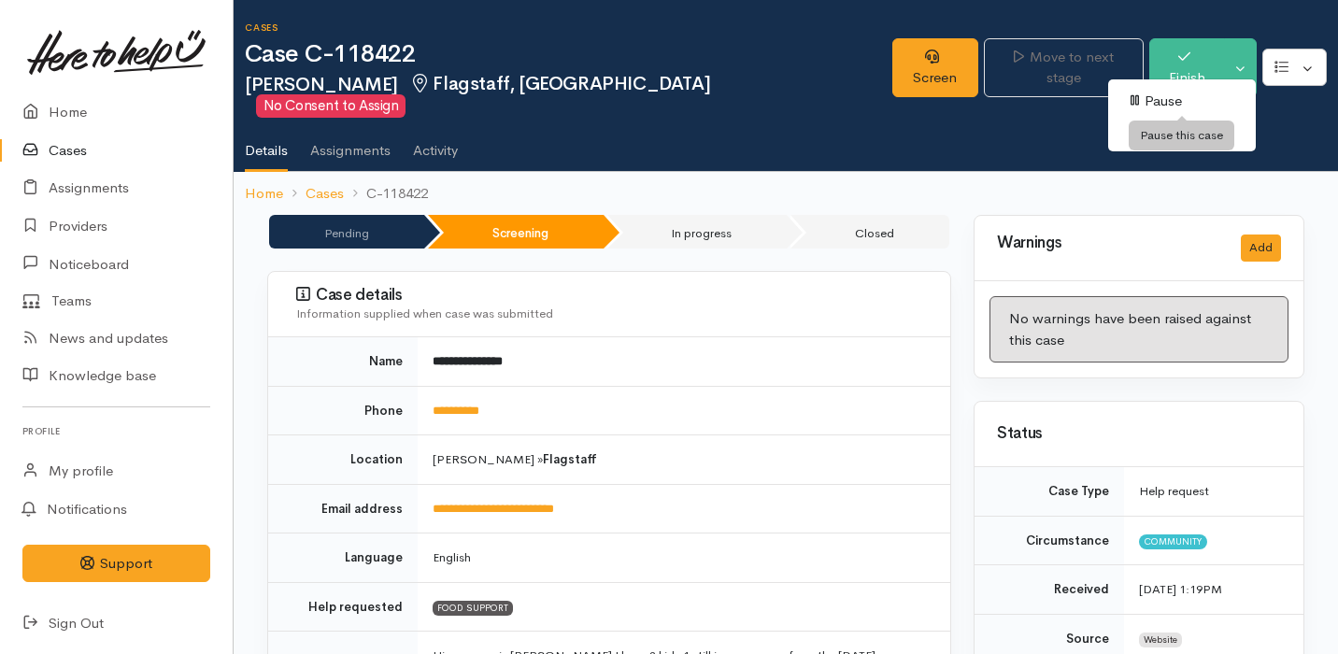
click at [1180, 92] on link "Pause" at bounding box center [1182, 101] width 148 height 29
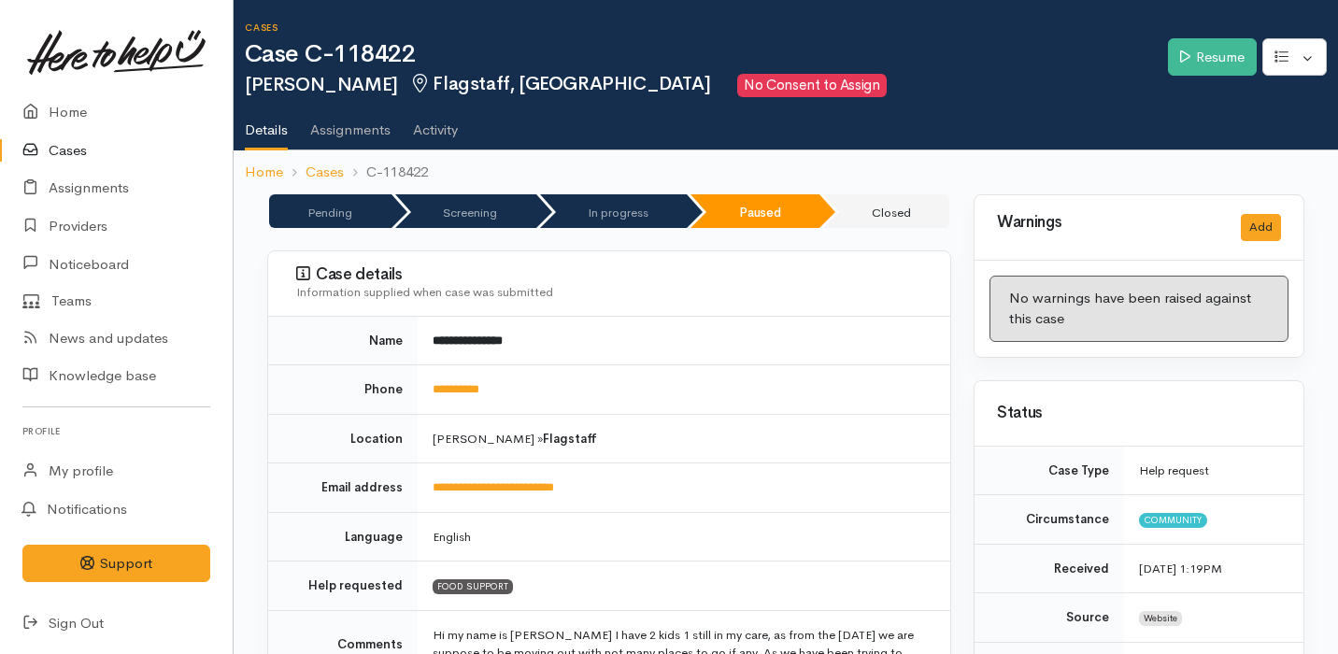
click at [106, 147] on link "Cases" at bounding box center [116, 151] width 233 height 38
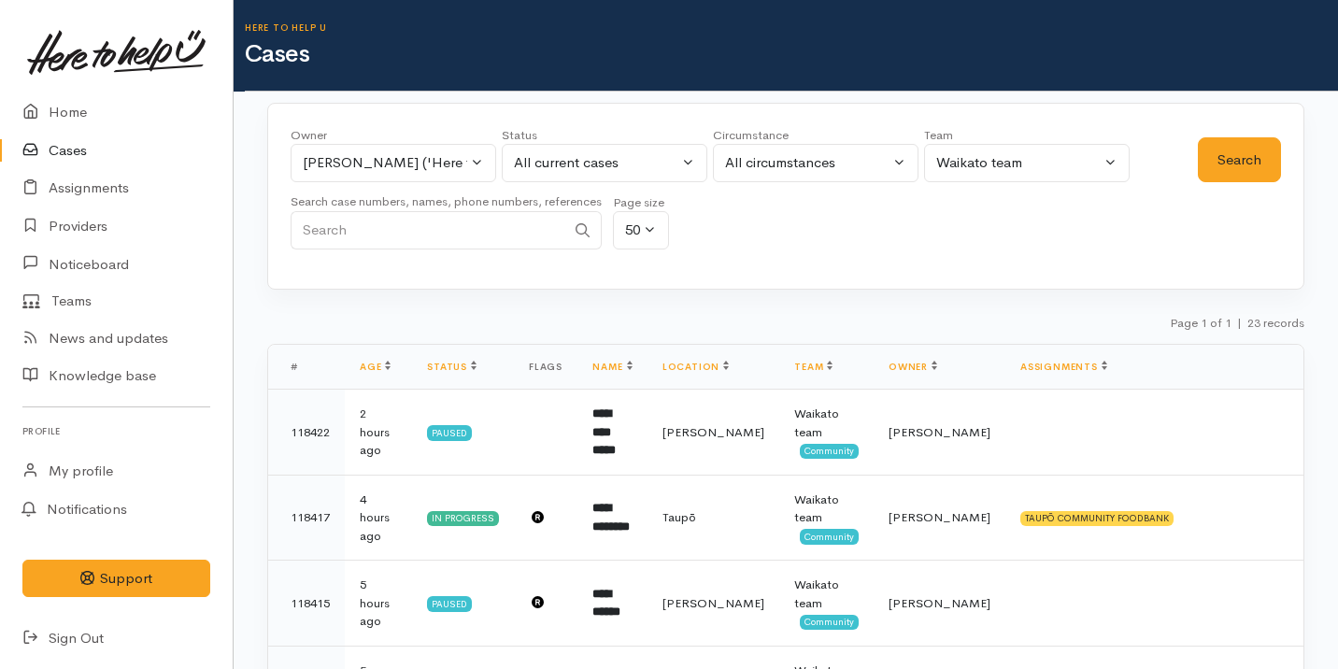
scroll to position [343, 0]
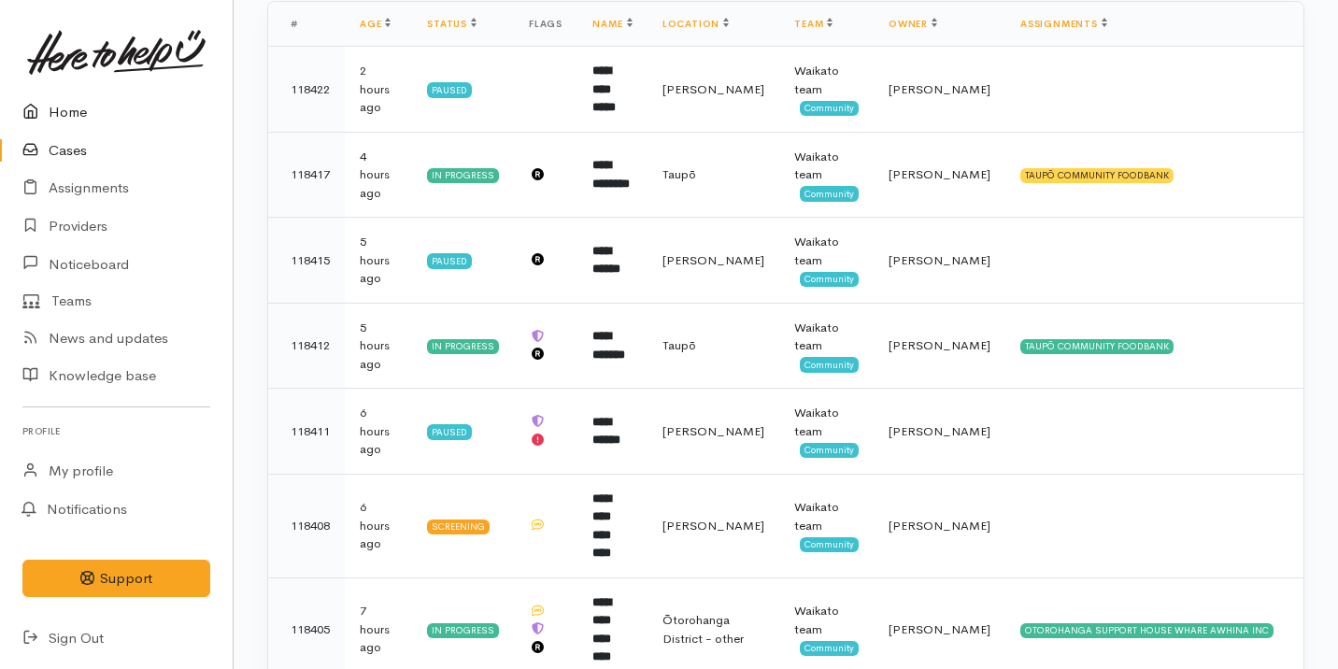
click at [176, 109] on link "Home" at bounding box center [116, 112] width 233 height 38
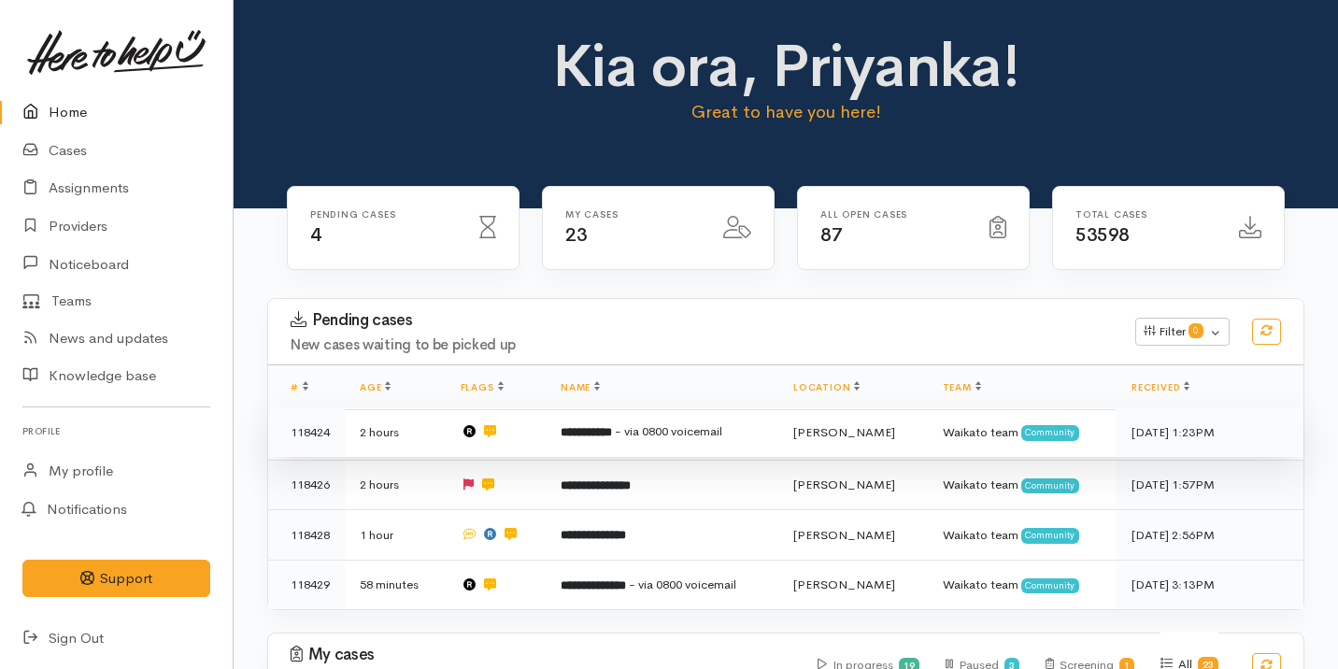
click at [547, 453] on td at bounding box center [496, 432] width 101 height 50
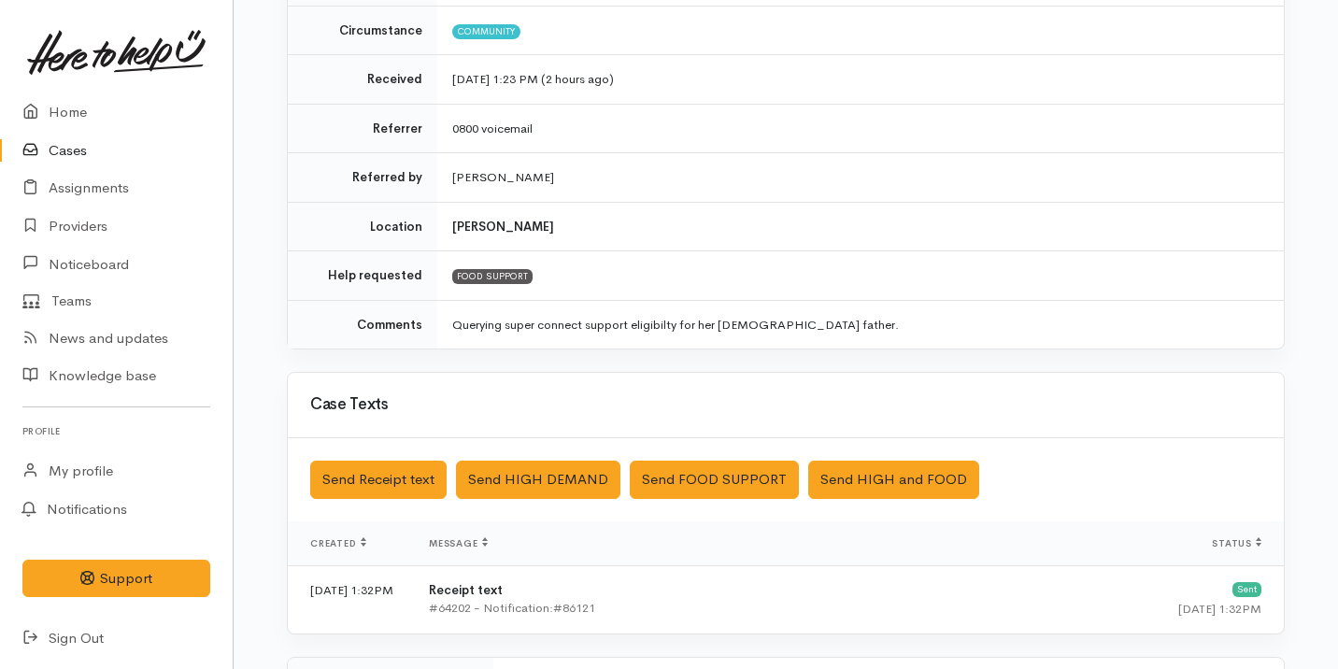
scroll to position [603, 0]
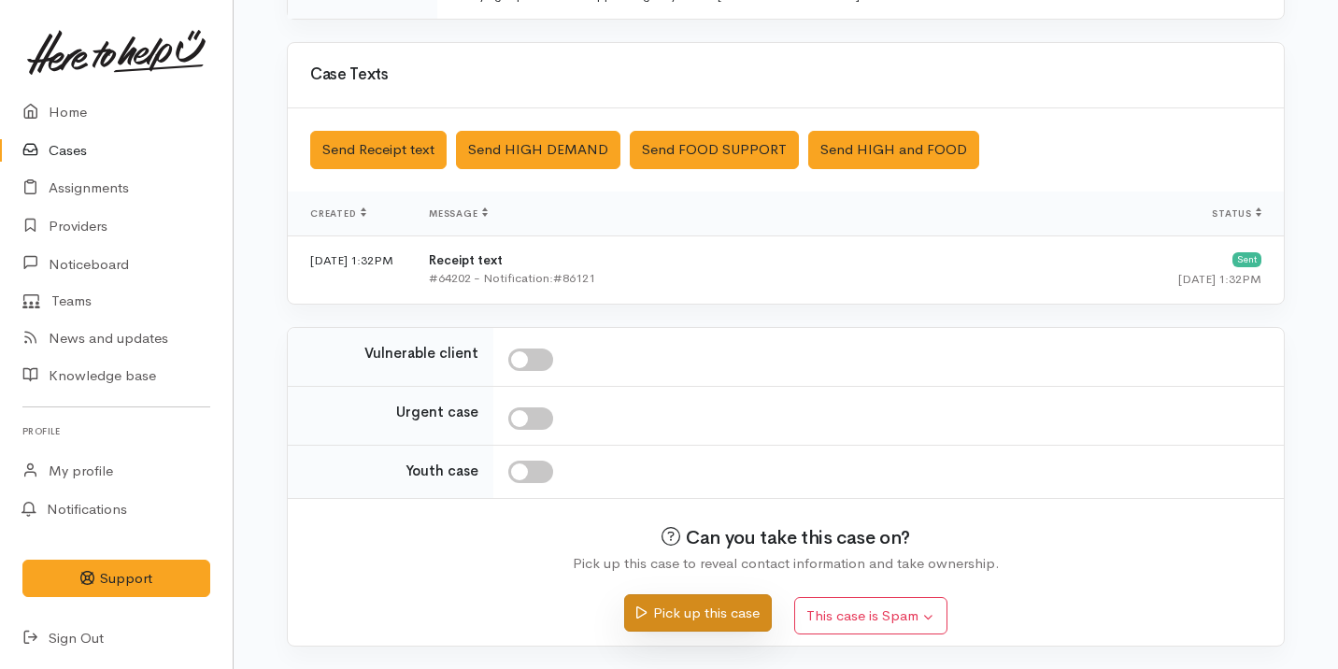
click at [687, 617] on button "Pick up this case" at bounding box center [697, 613] width 147 height 38
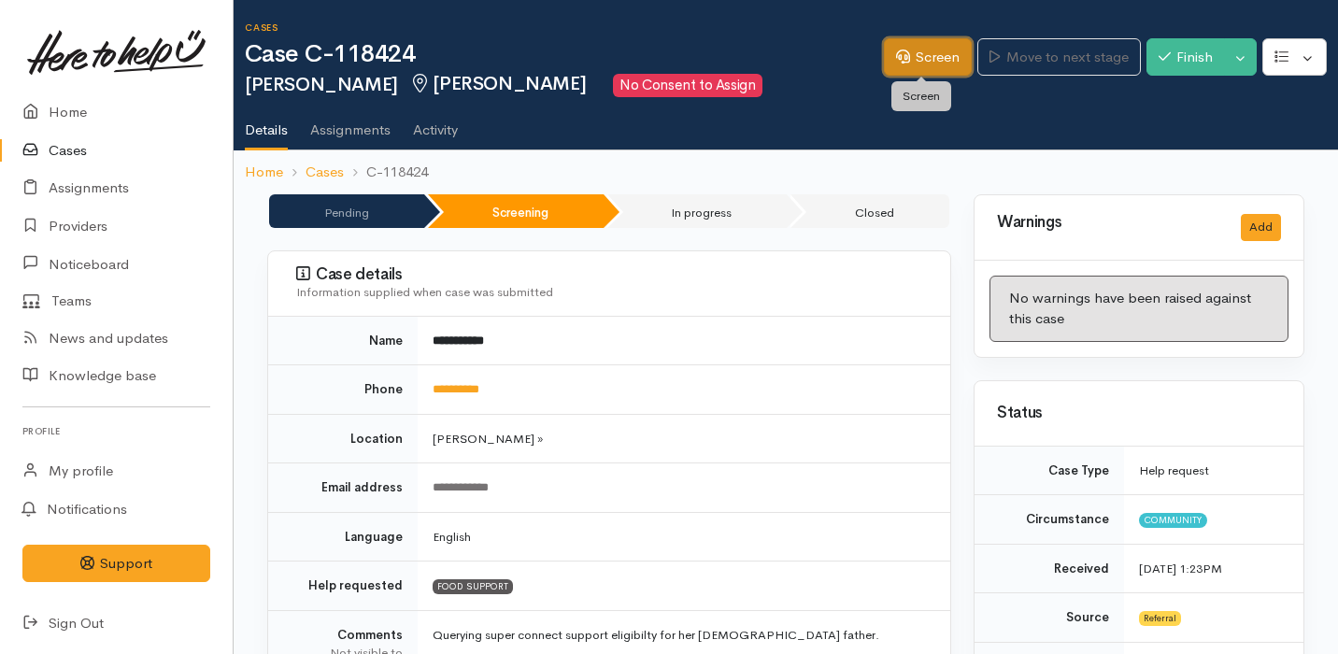
click at [900, 73] on link "Screen" at bounding box center [928, 57] width 88 height 38
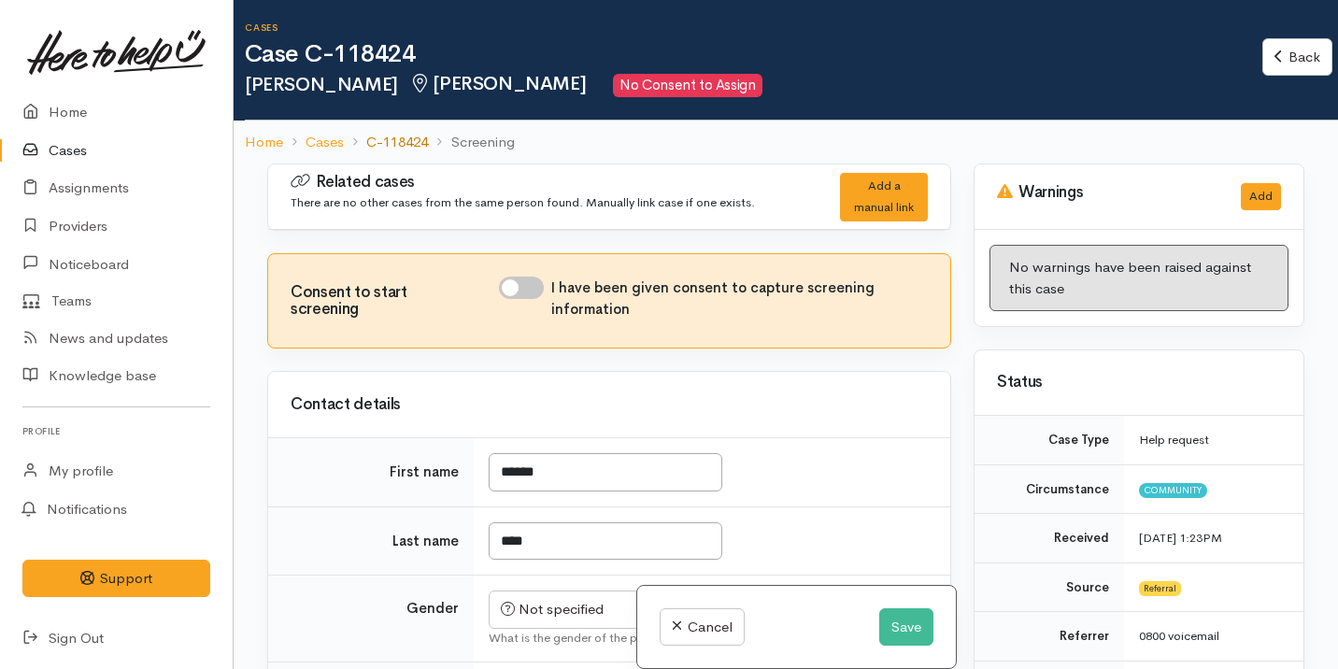
click at [413, 139] on link "C-118424" at bounding box center [397, 142] width 62 height 21
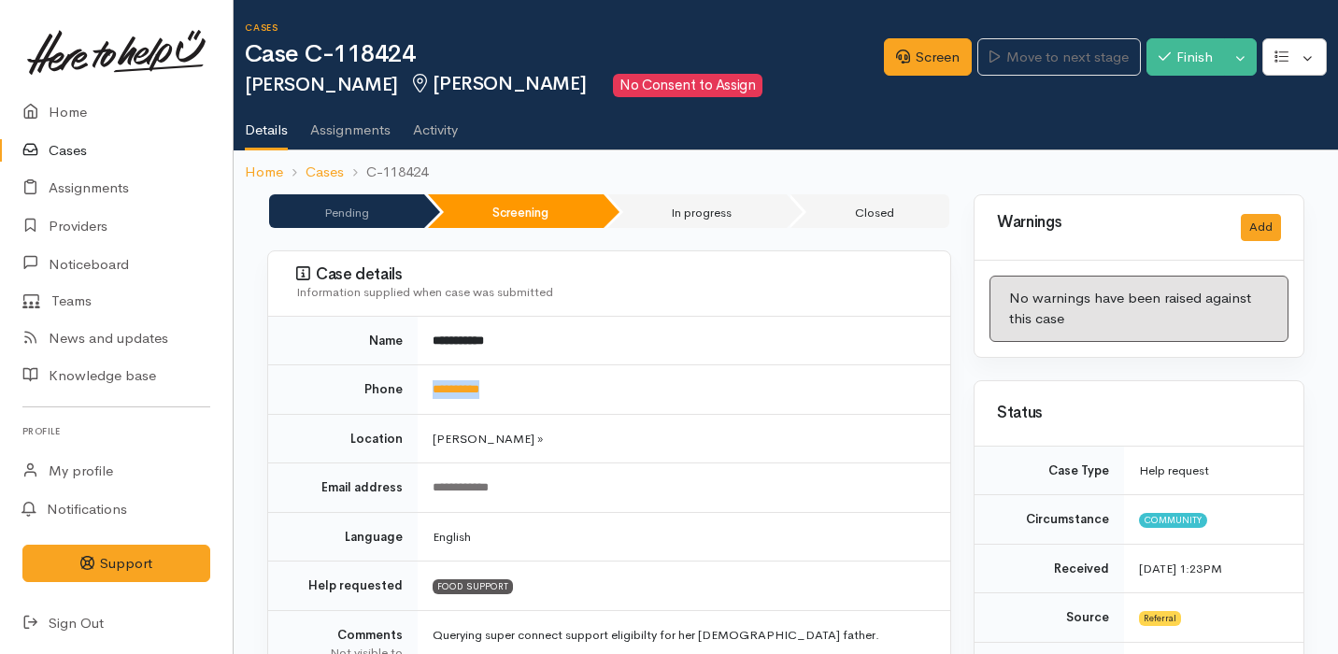
drag, startPoint x: 539, startPoint y: 380, endPoint x: 430, endPoint y: 381, distance: 109.3
click at [430, 381] on td "**********" at bounding box center [684, 390] width 533 height 50
copy link "**********"
click at [915, 57] on link "Screen" at bounding box center [928, 57] width 88 height 38
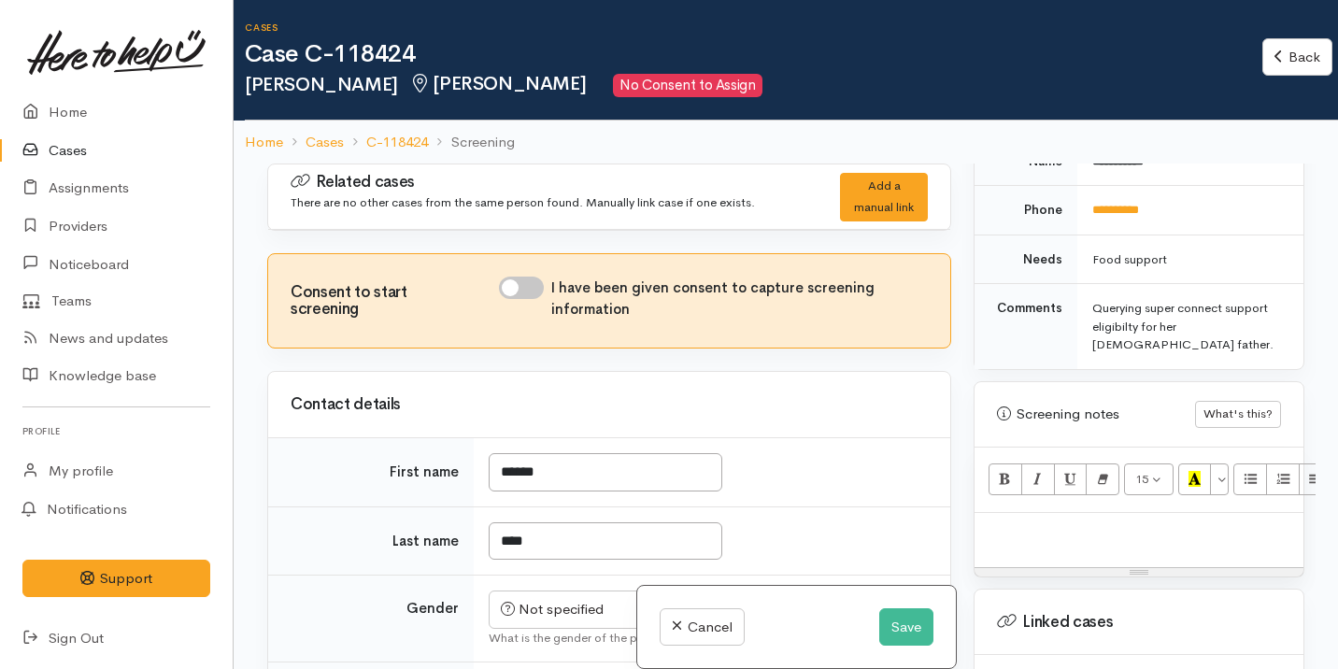
scroll to position [1225, 0]
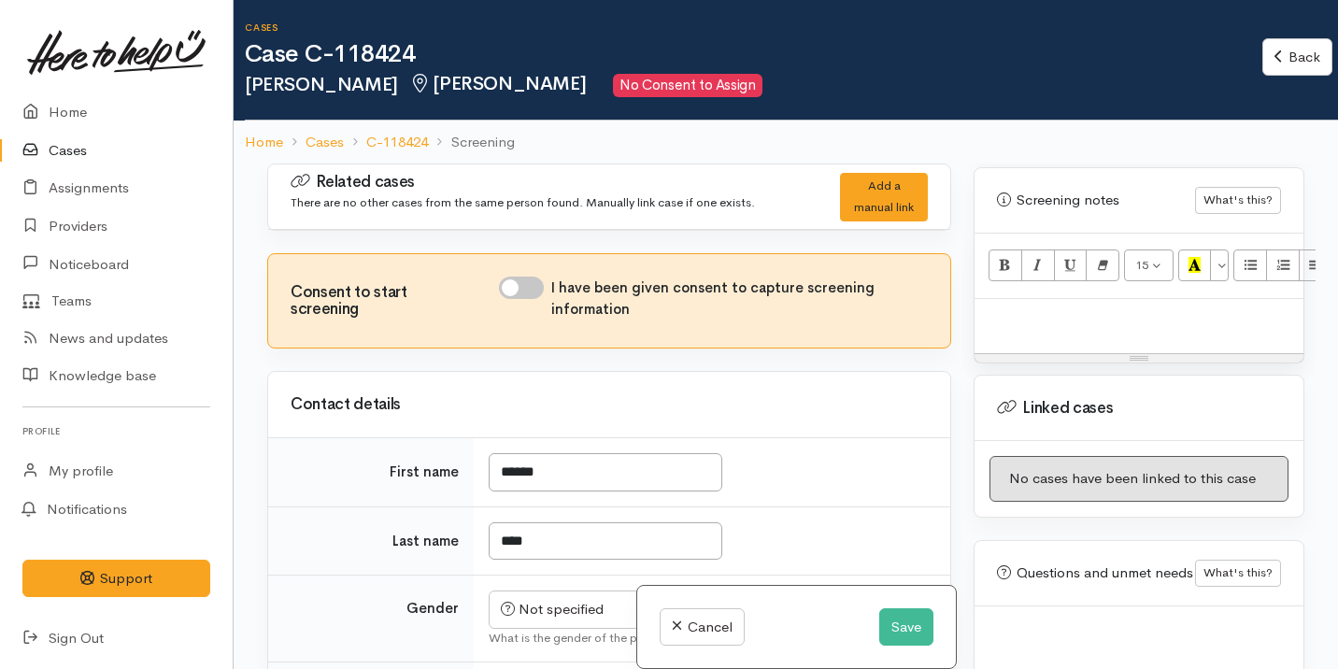
click at [1058, 308] on p at bounding box center [1139, 318] width 310 height 21
paste div
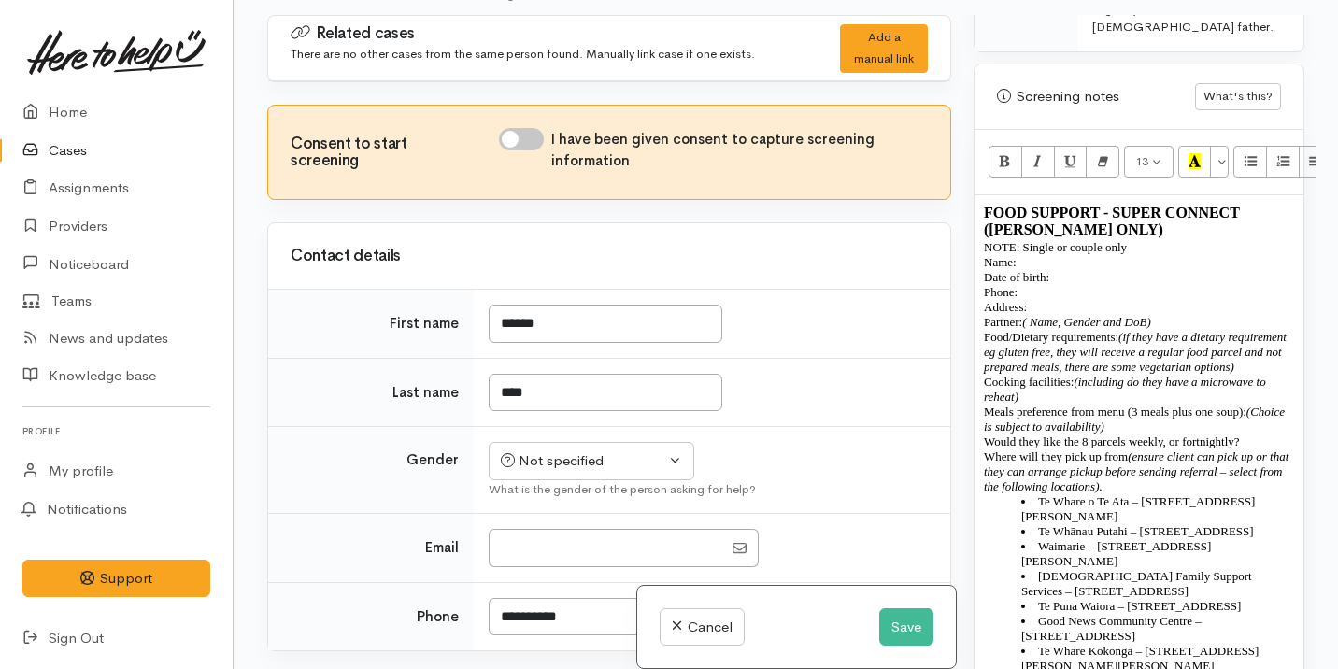
scroll to position [1092, 0]
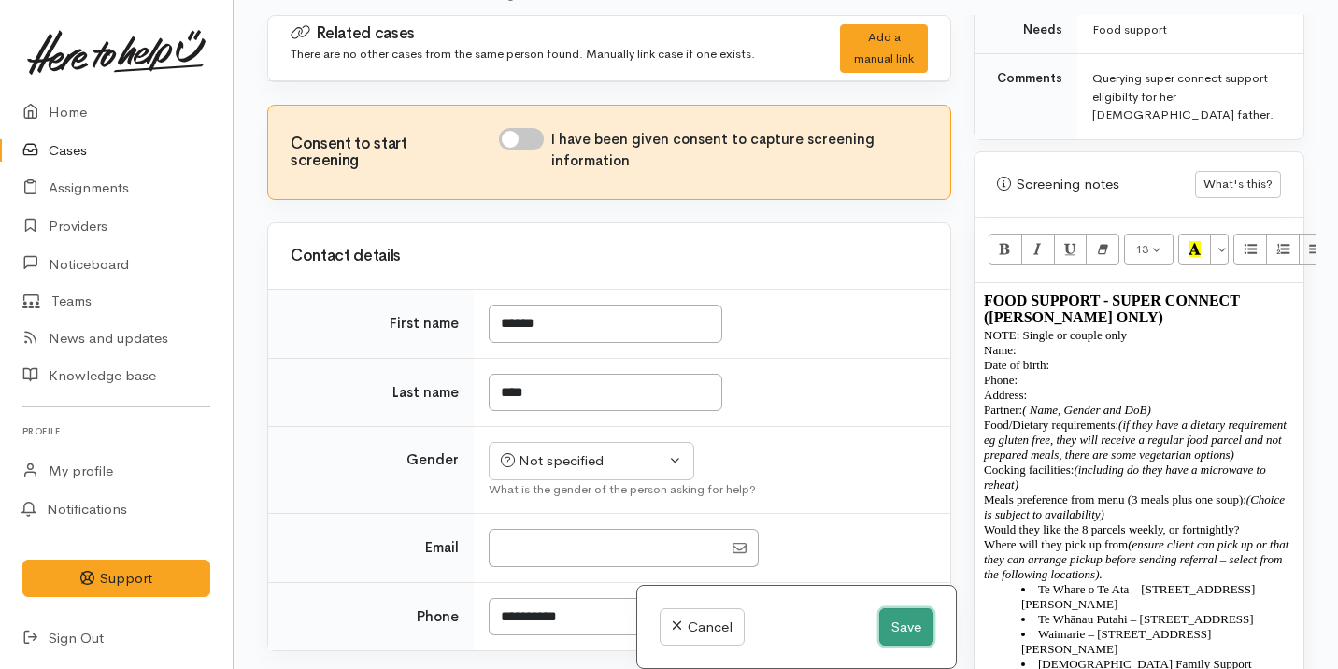
click at [885, 640] on button "Save" at bounding box center [906, 627] width 54 height 38
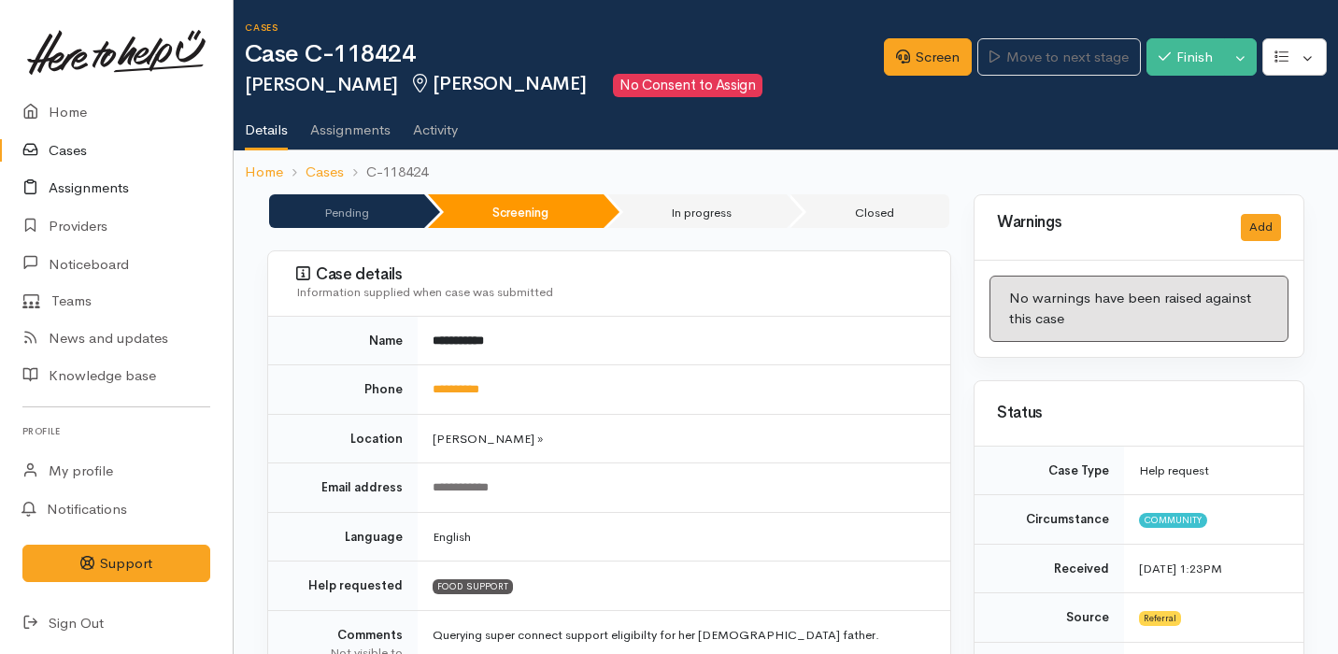
click at [48, 182] on link "Assignments" at bounding box center [116, 188] width 233 height 38
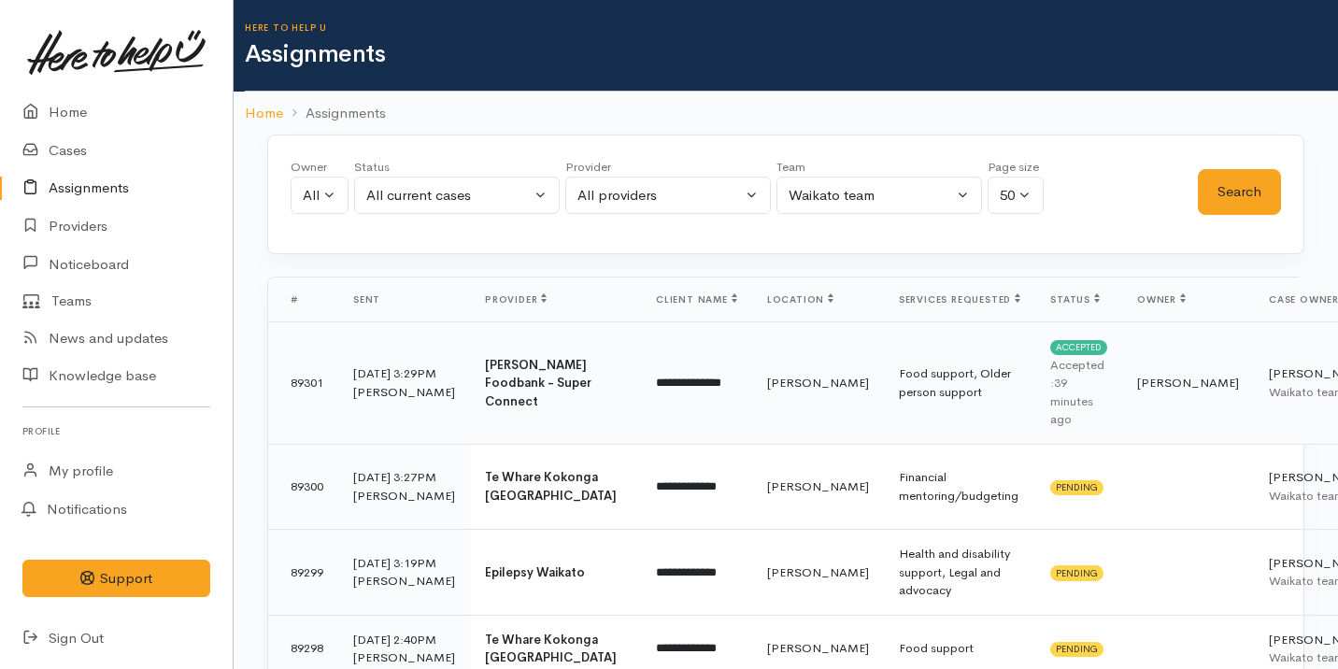
click at [676, 416] on td "**********" at bounding box center [696, 383] width 111 height 122
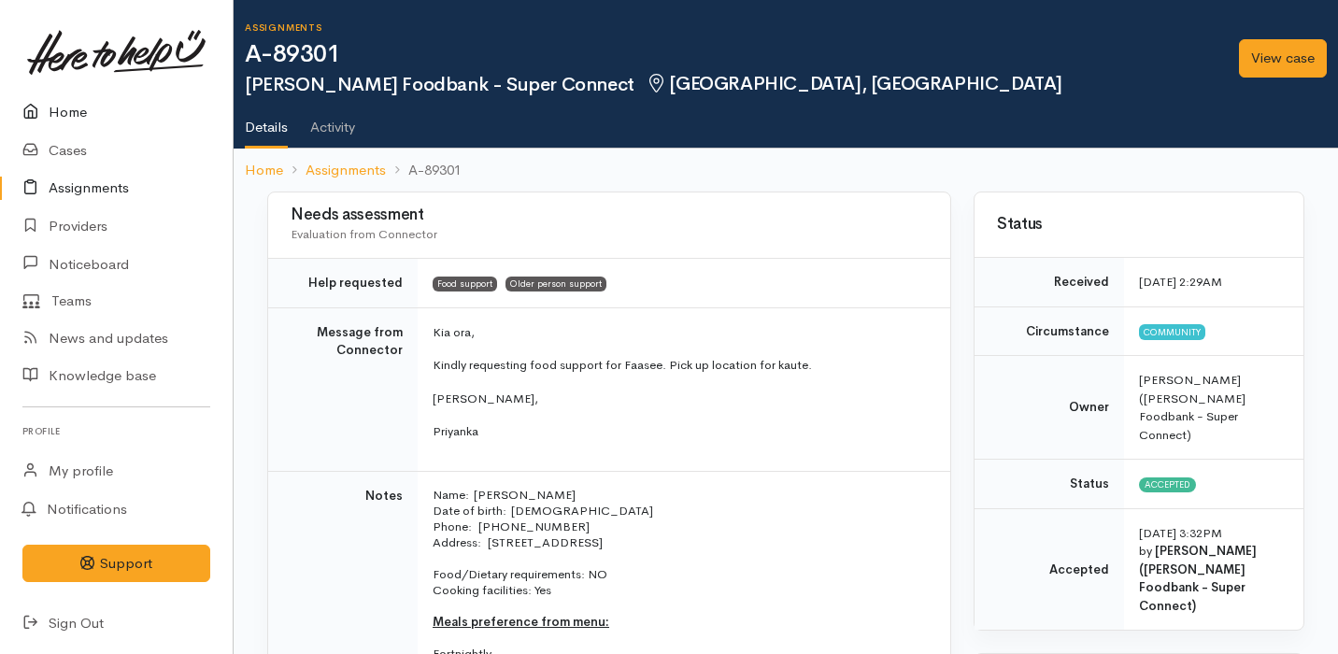
click at [155, 126] on link "Home" at bounding box center [116, 112] width 233 height 38
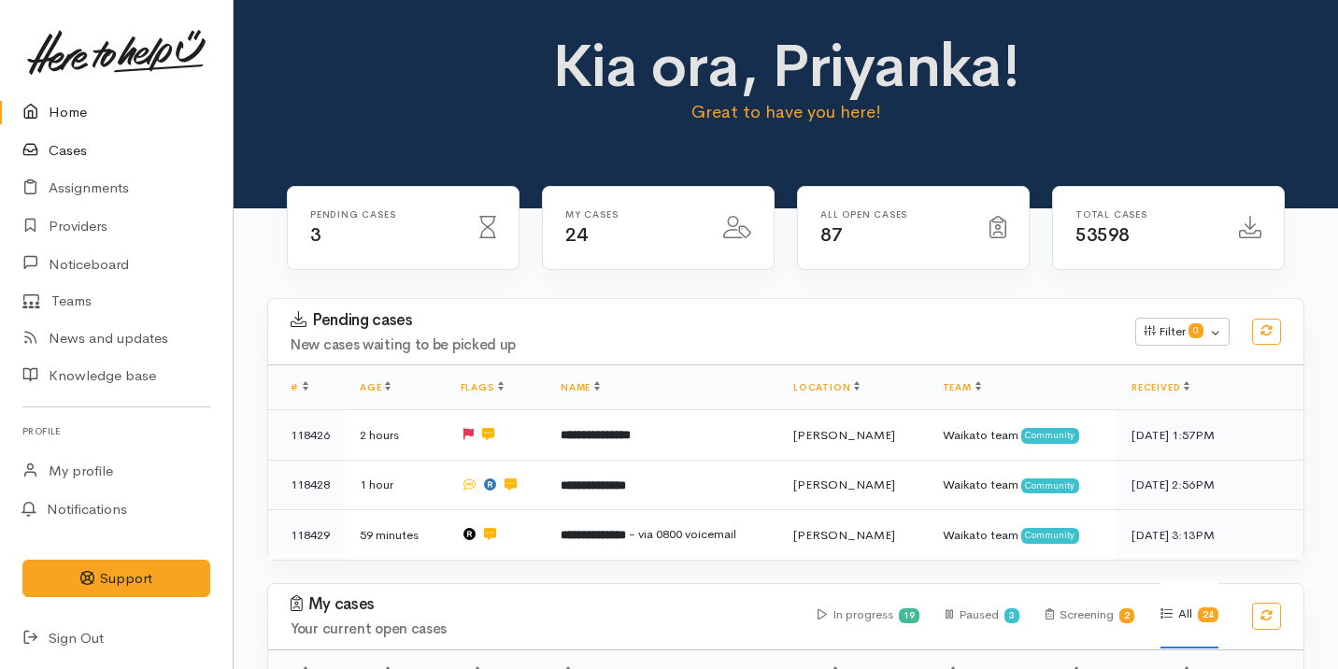
click at [124, 167] on link "Cases" at bounding box center [116, 151] width 233 height 38
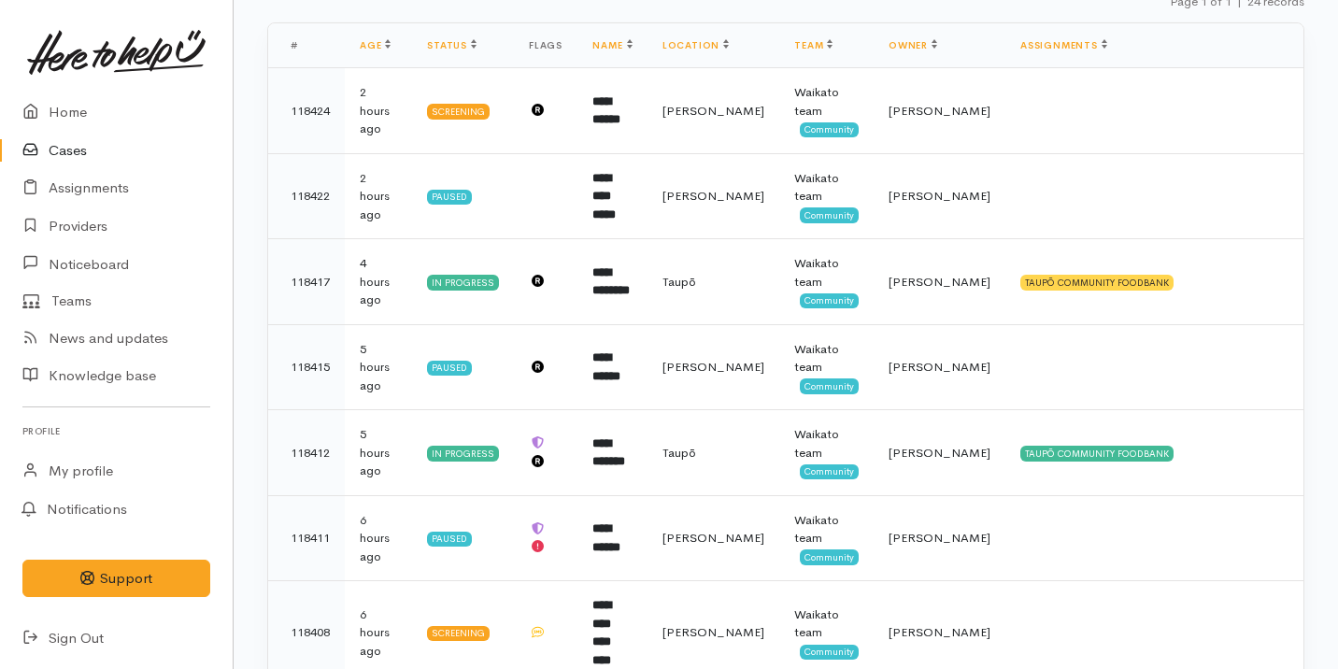
scroll to position [219, 0]
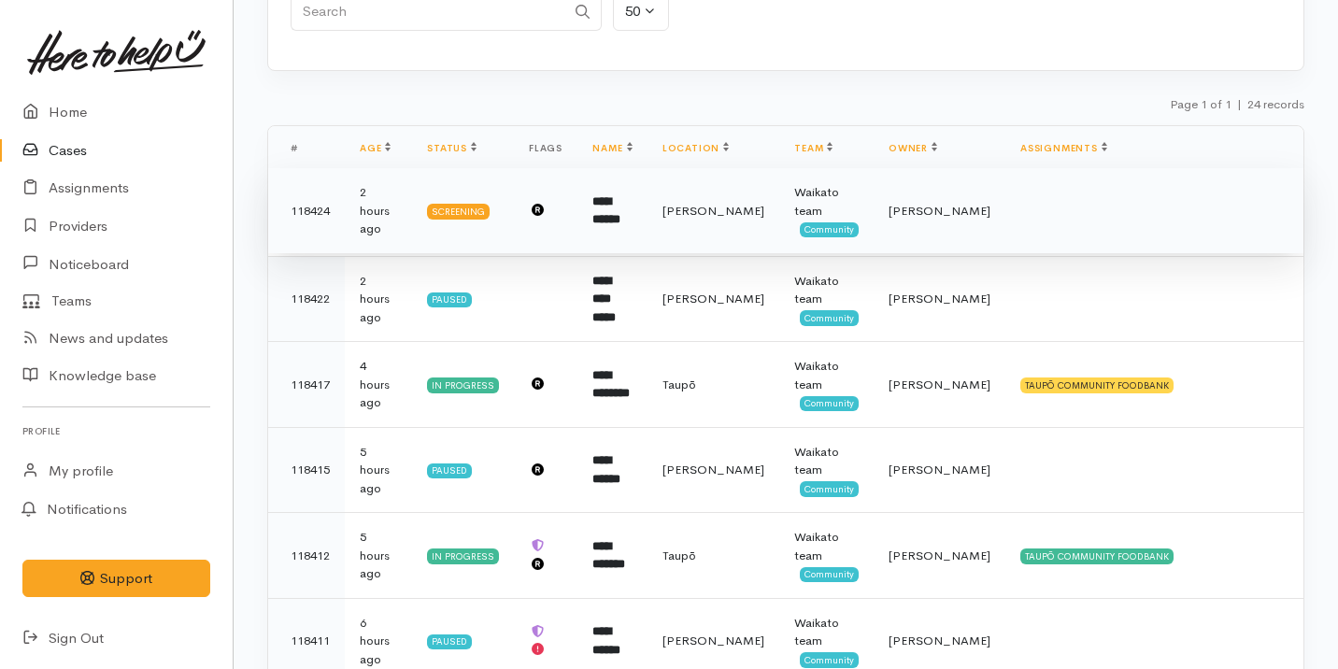
click at [620, 204] on b "**********" at bounding box center [606, 210] width 28 height 31
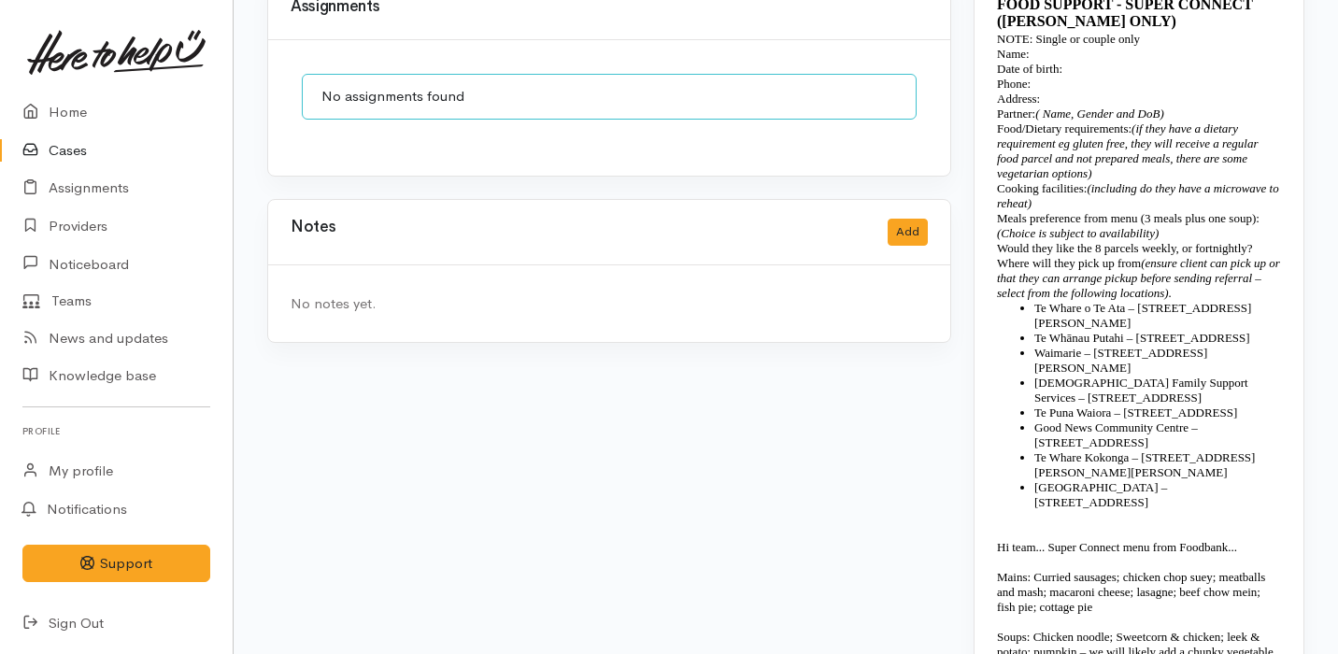
scroll to position [1552, 0]
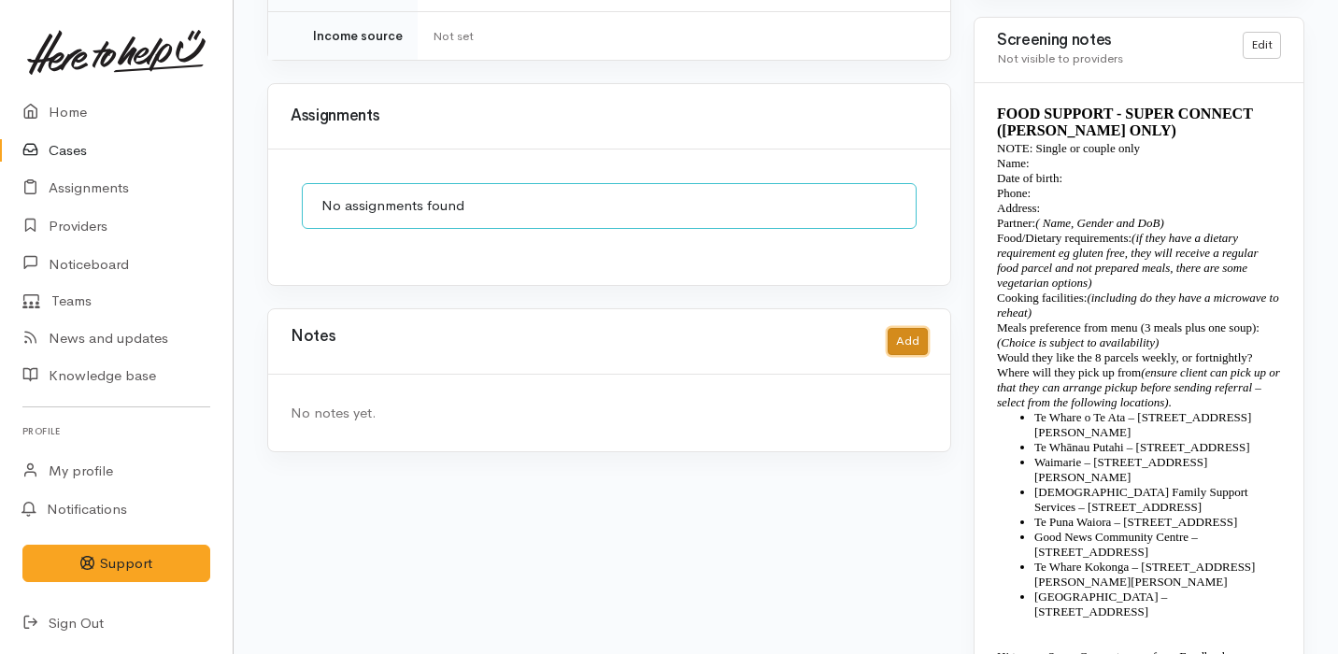
click at [909, 331] on button "Add" at bounding box center [908, 341] width 40 height 27
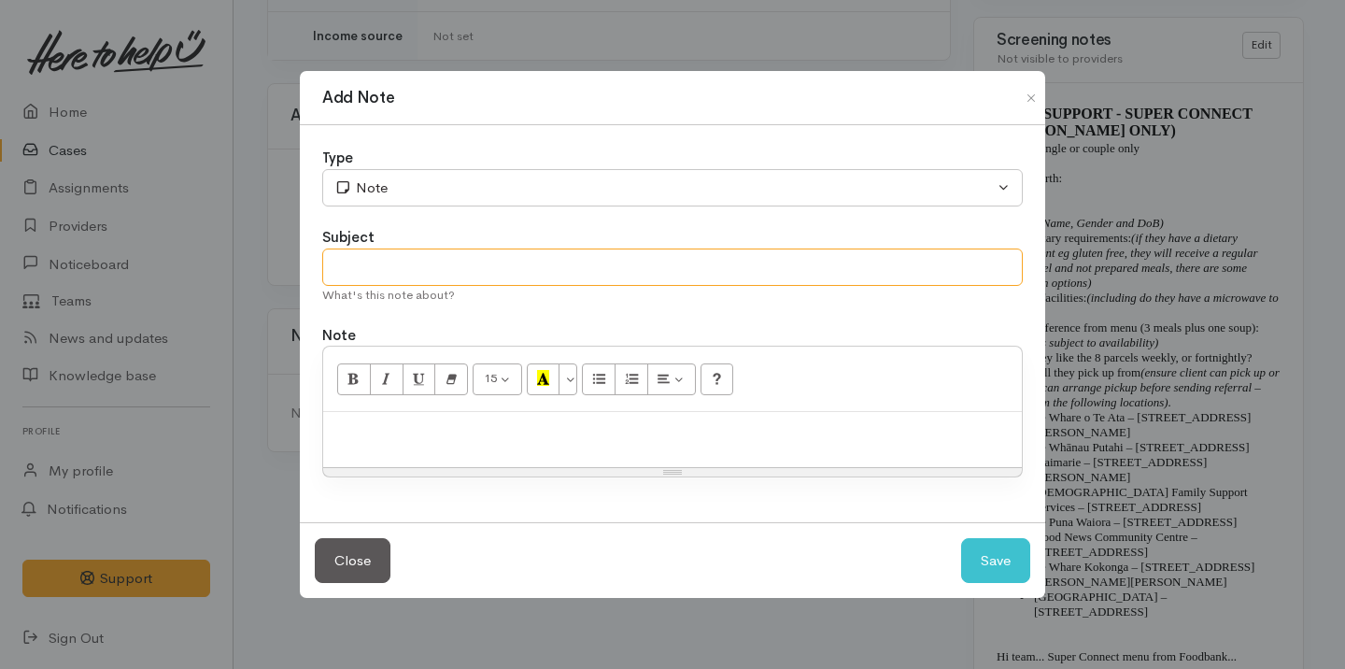
click at [586, 268] on input "text" at bounding box center [672, 268] width 701 height 38
type input "Attempt No.1"
click at [554, 425] on p at bounding box center [673, 431] width 680 height 21
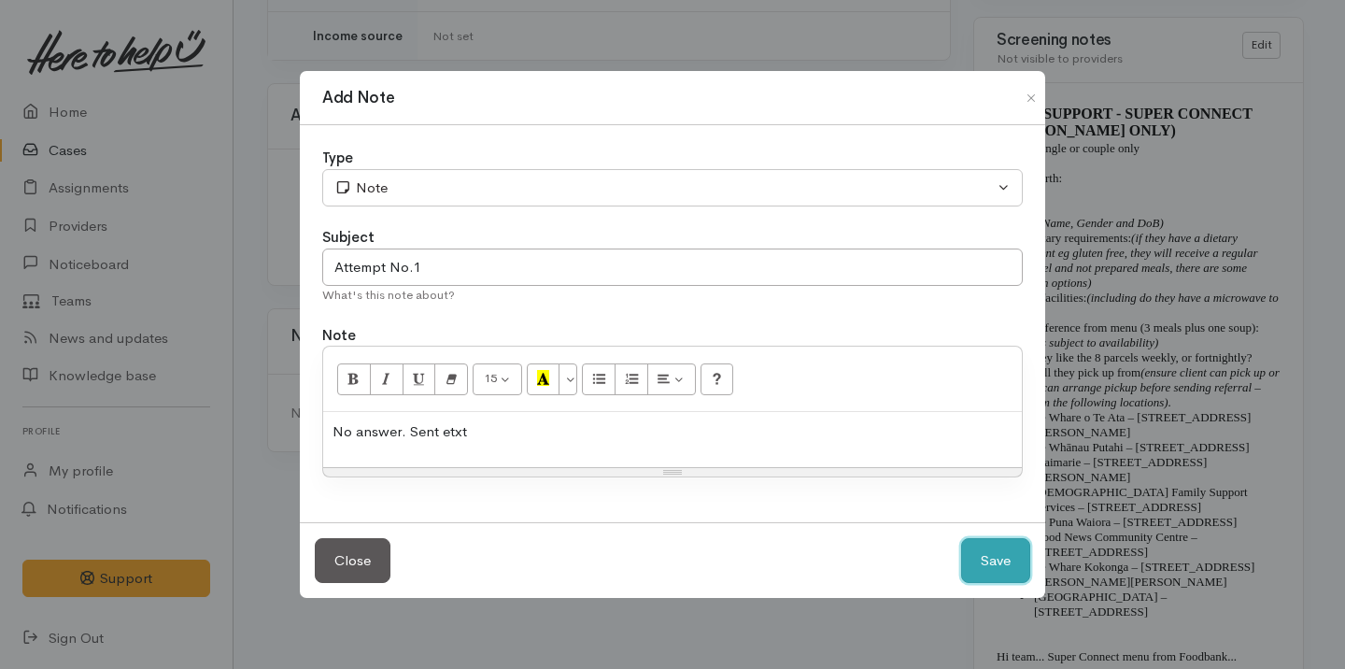
click at [962, 554] on button "Save" at bounding box center [995, 561] width 69 height 46
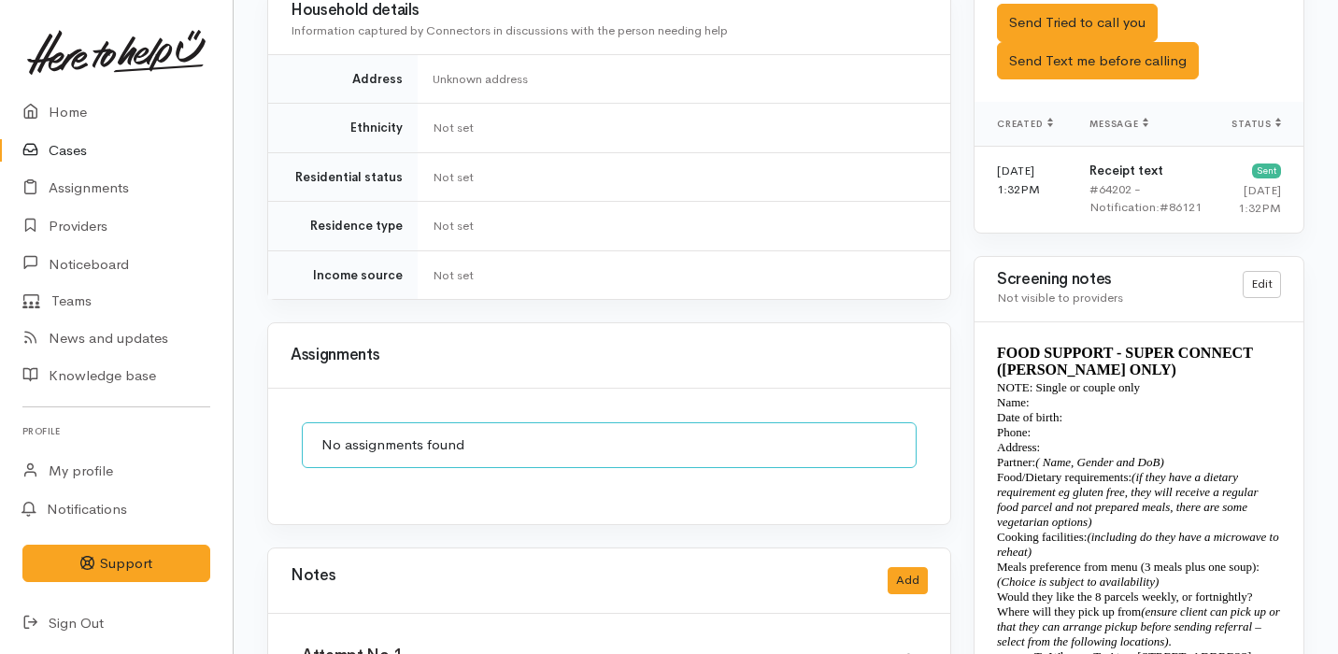
scroll to position [1261, 0]
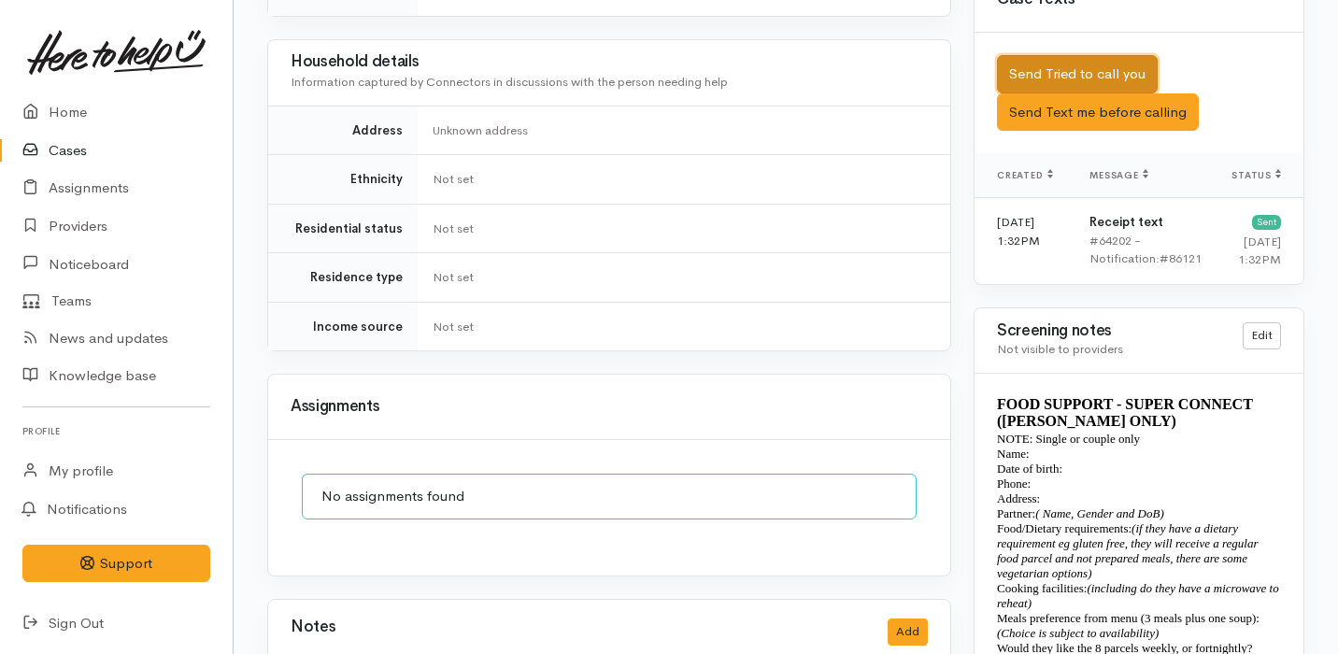
click at [1103, 62] on button "Send Tried to call you" at bounding box center [1077, 74] width 161 height 38
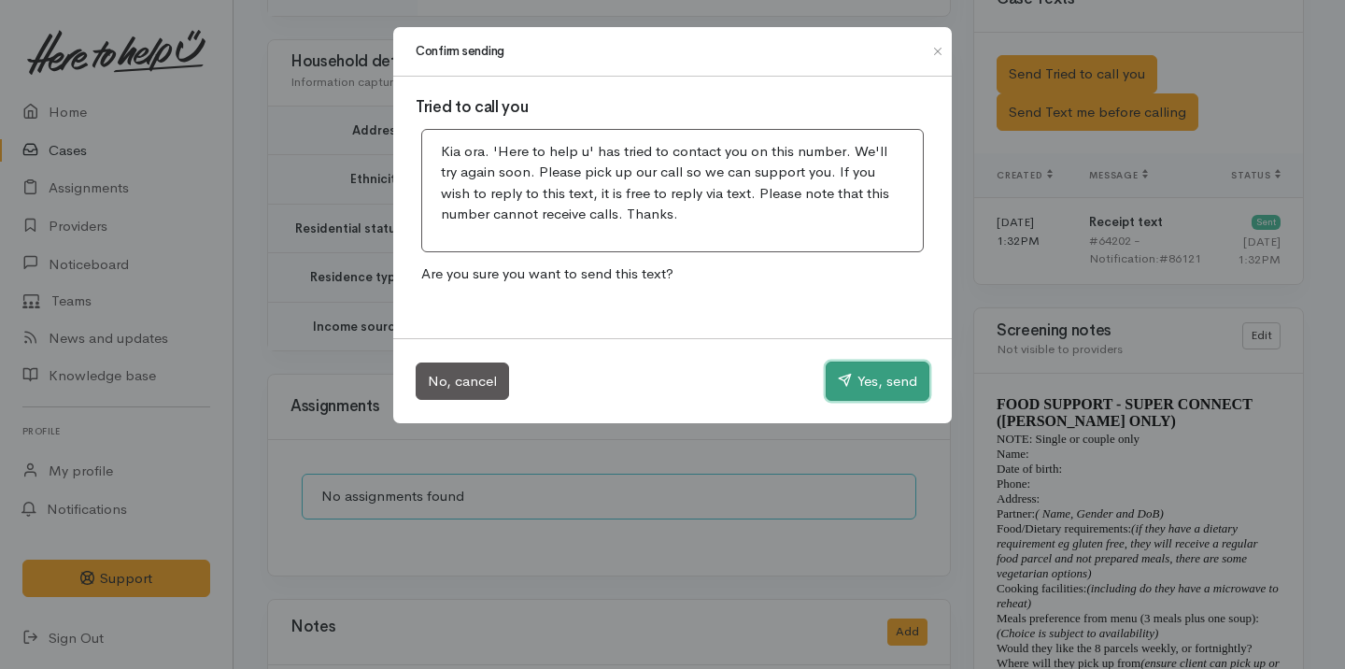
click at [904, 367] on button "Yes, send" at bounding box center [878, 381] width 104 height 39
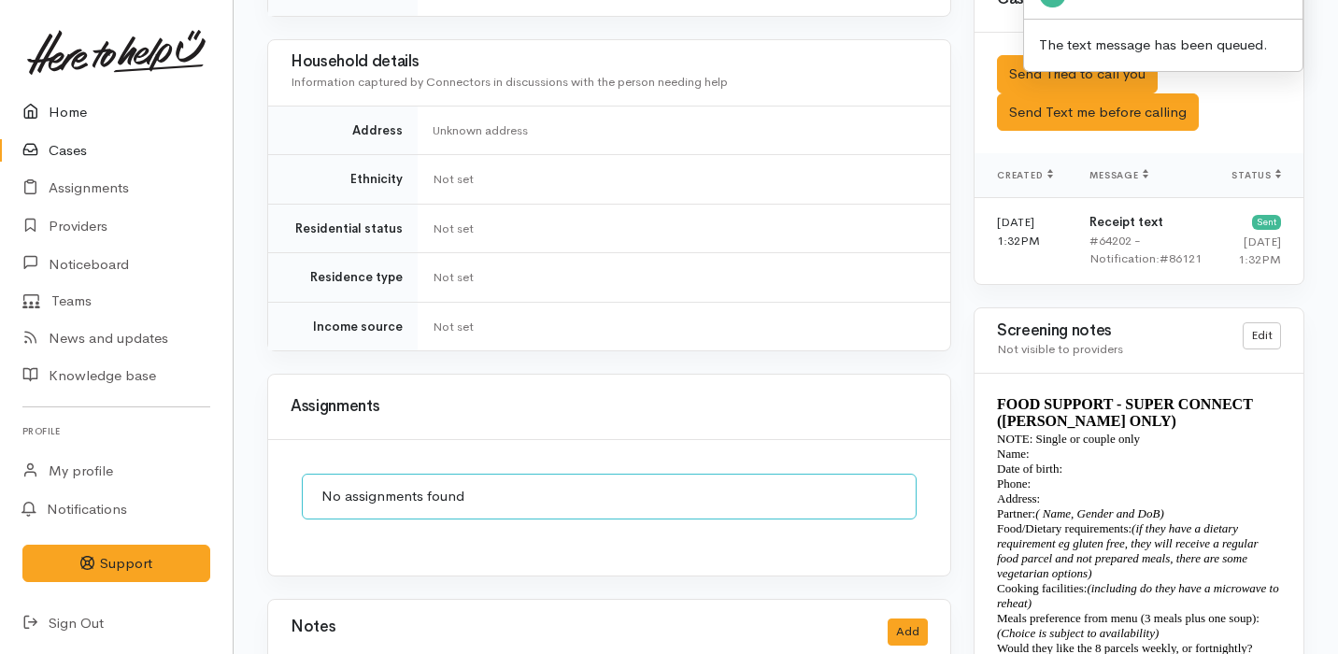
click at [204, 128] on link "Home" at bounding box center [116, 112] width 233 height 38
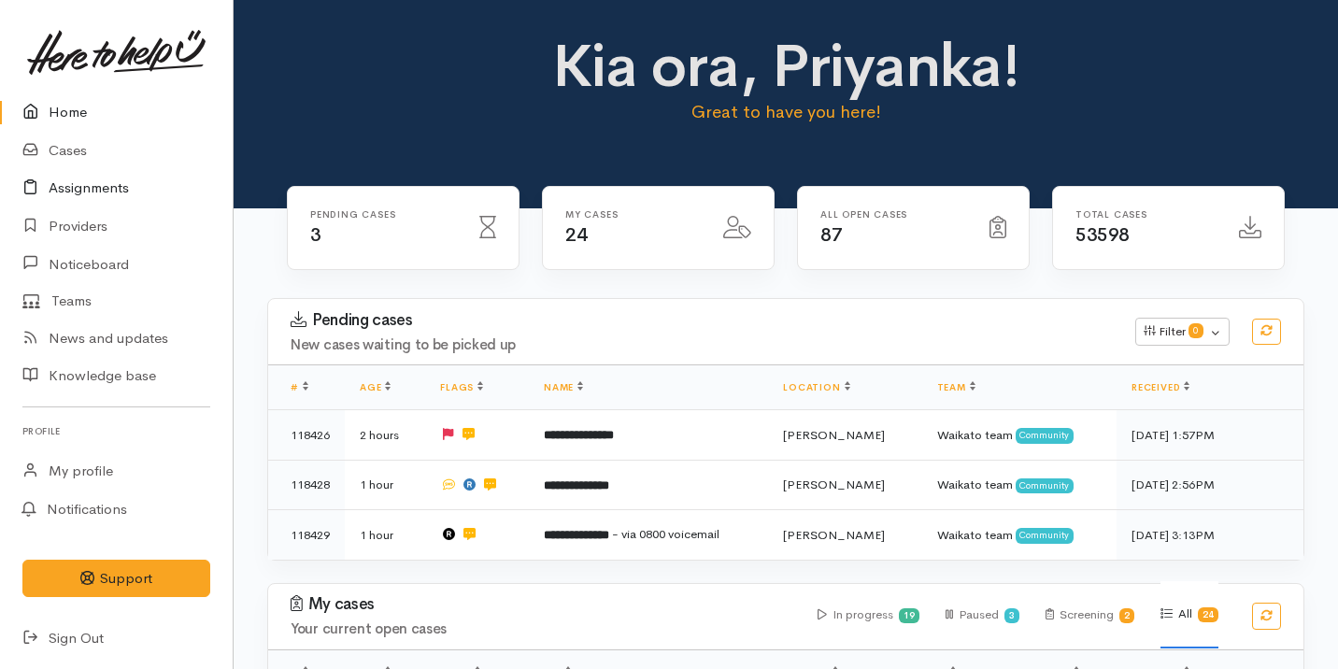
click at [193, 171] on link "Assignments" at bounding box center [116, 188] width 233 height 38
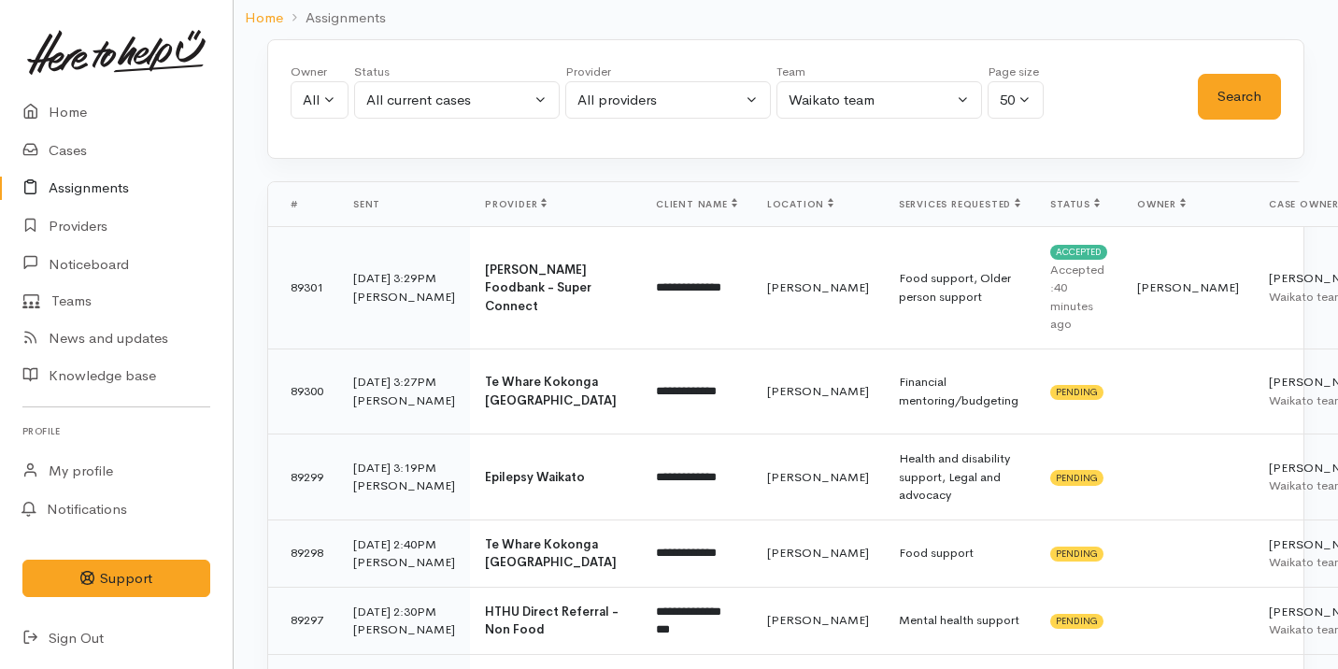
scroll to position [187, 0]
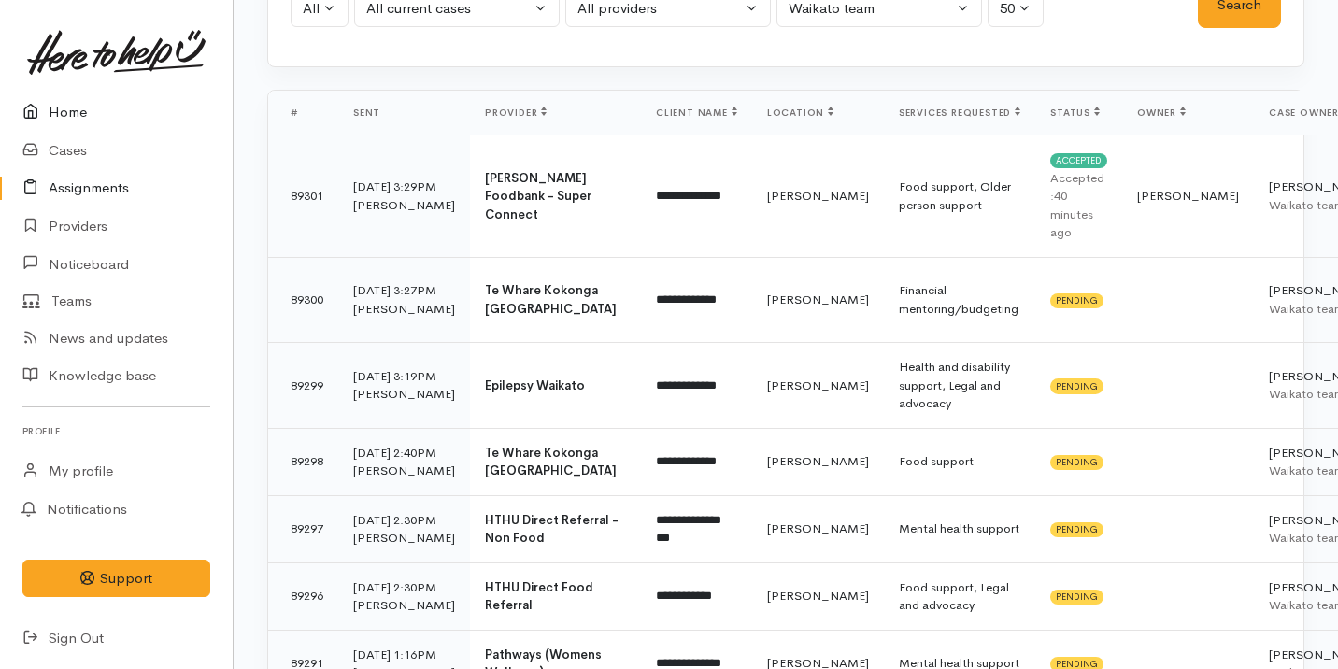
click at [160, 115] on link "Home" at bounding box center [116, 112] width 233 height 38
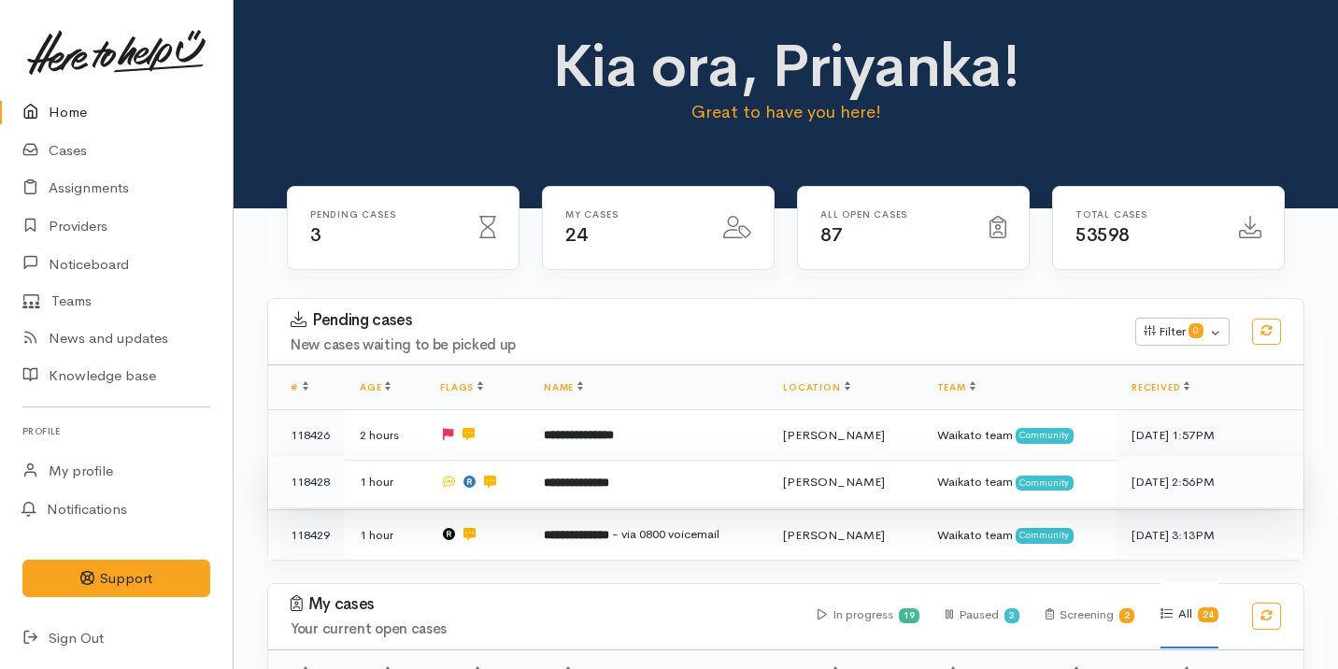
click at [639, 495] on td "**********" at bounding box center [648, 482] width 239 height 50
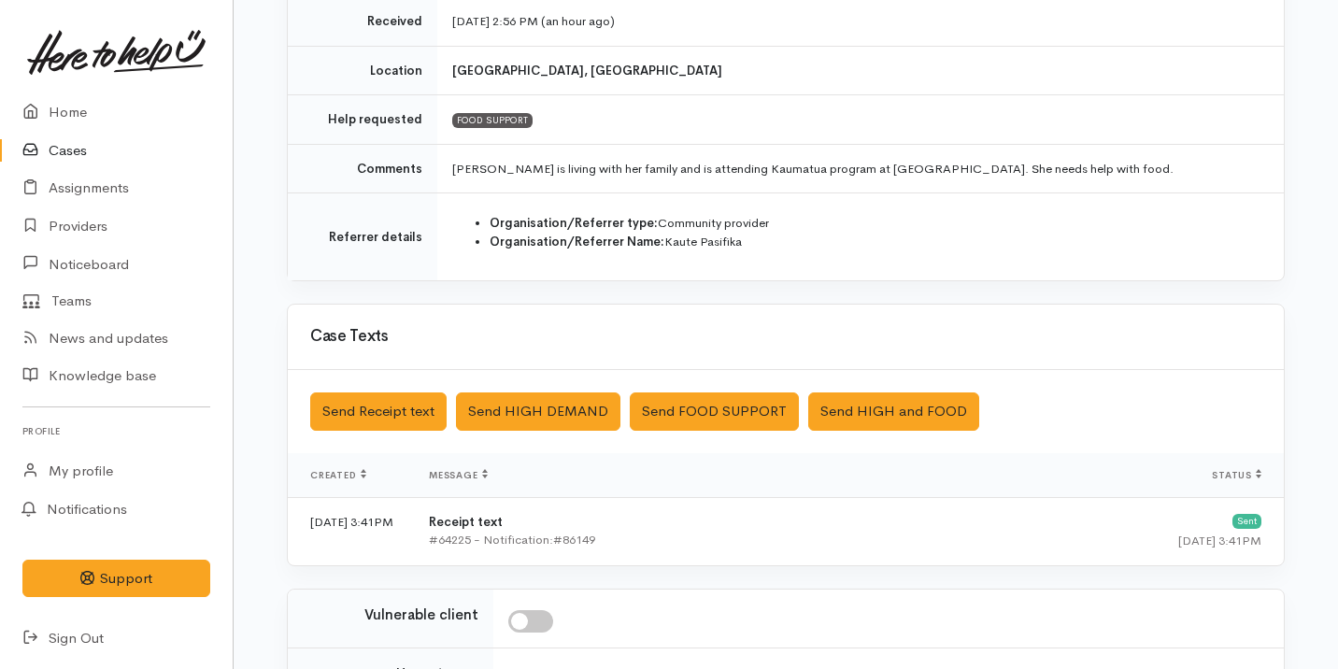
scroll to position [592, 0]
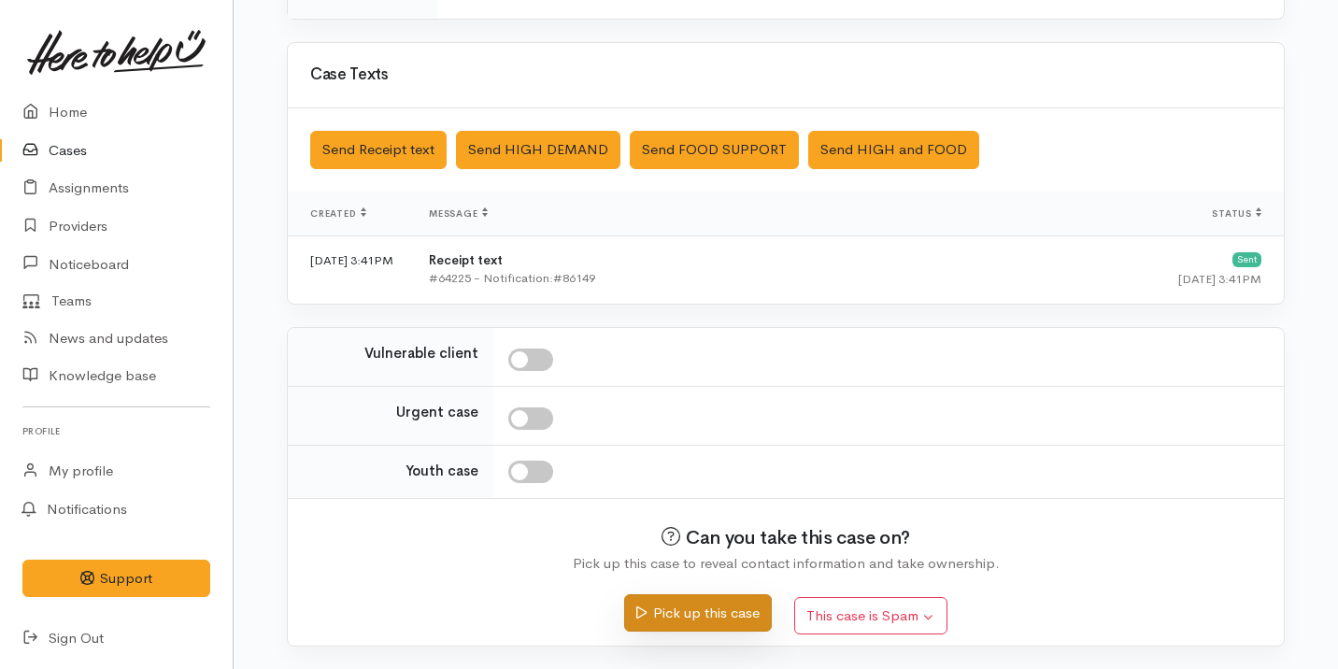
click at [721, 620] on button "Pick up this case" at bounding box center [697, 613] width 147 height 38
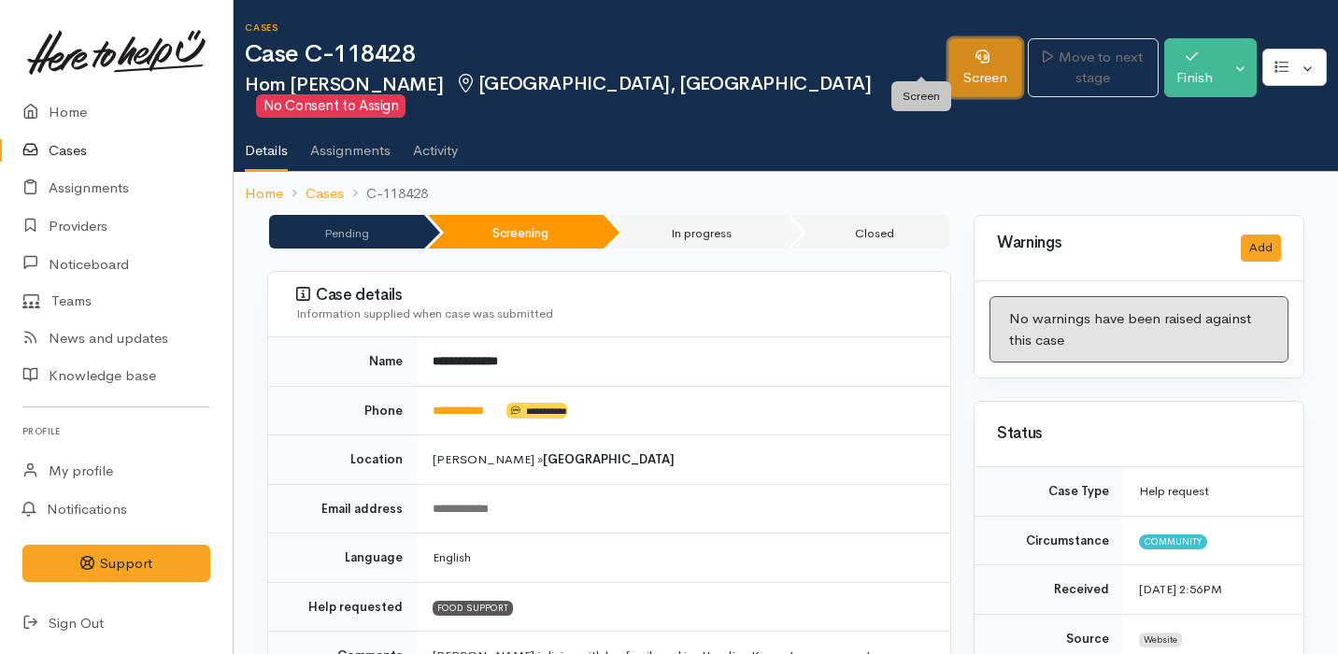
click at [948, 59] on link "Screen" at bounding box center [984, 67] width 73 height 59
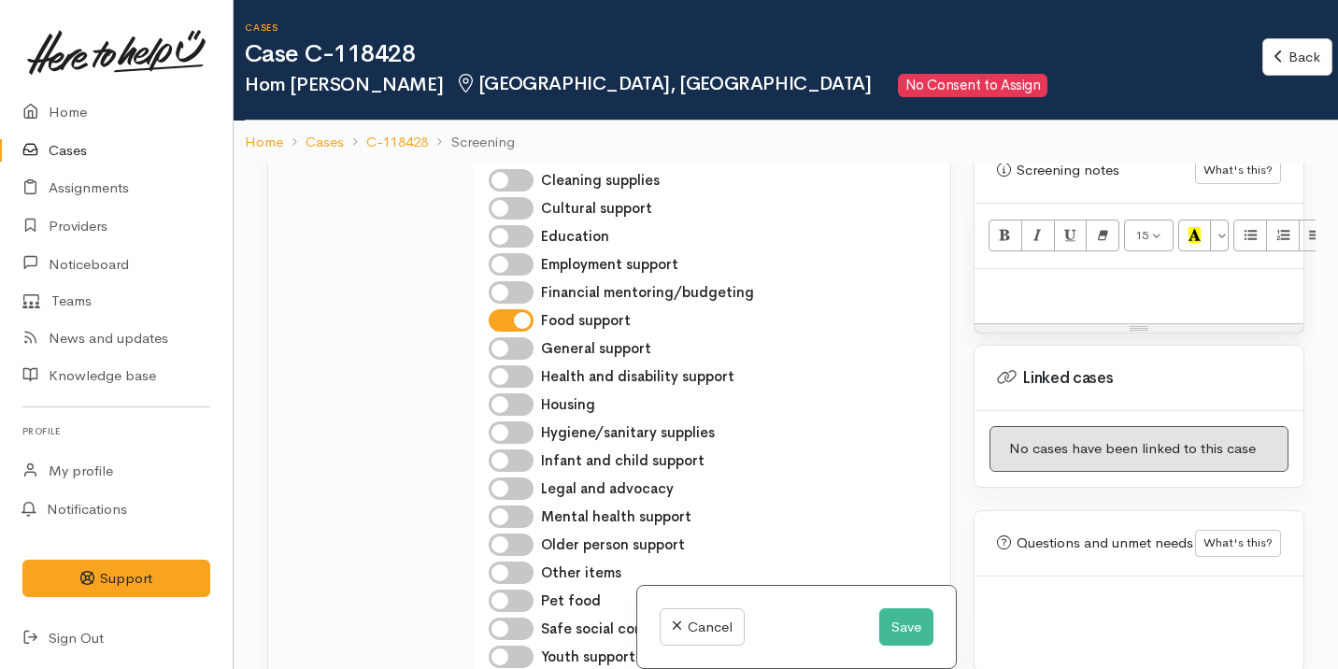
scroll to position [1195, 0]
click at [1113, 272] on div at bounding box center [1138, 294] width 329 height 55
paste div
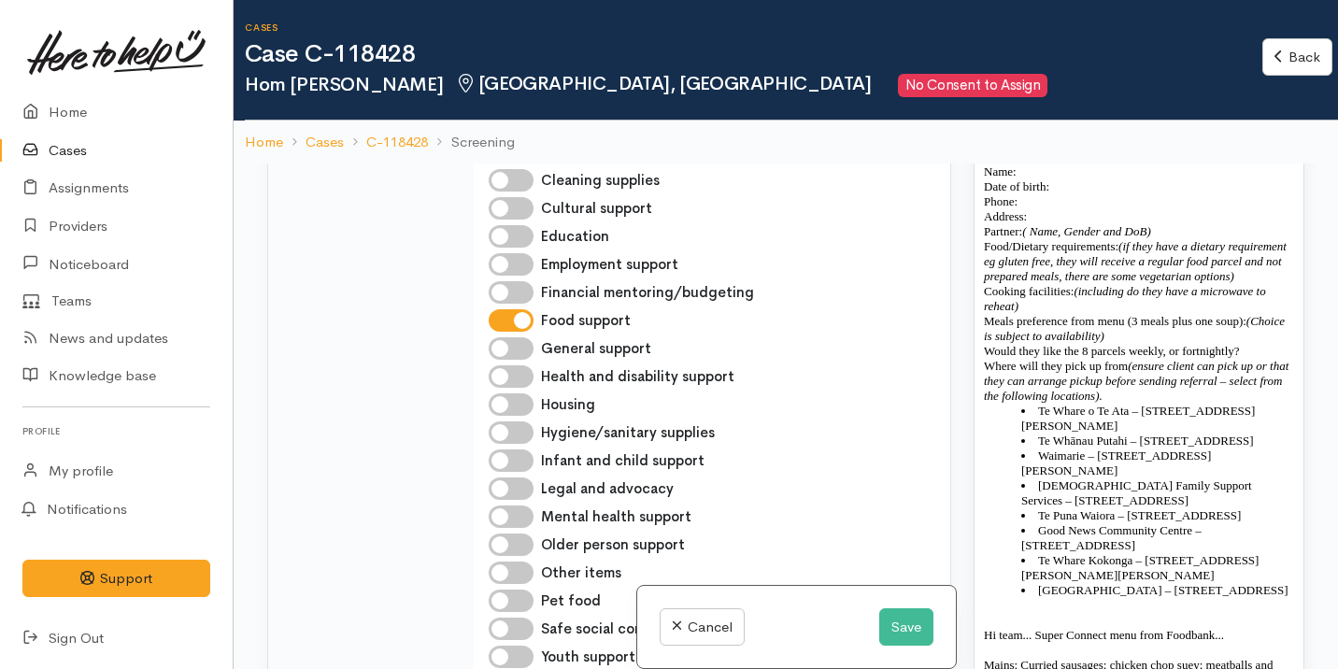
scroll to position [149, 0]
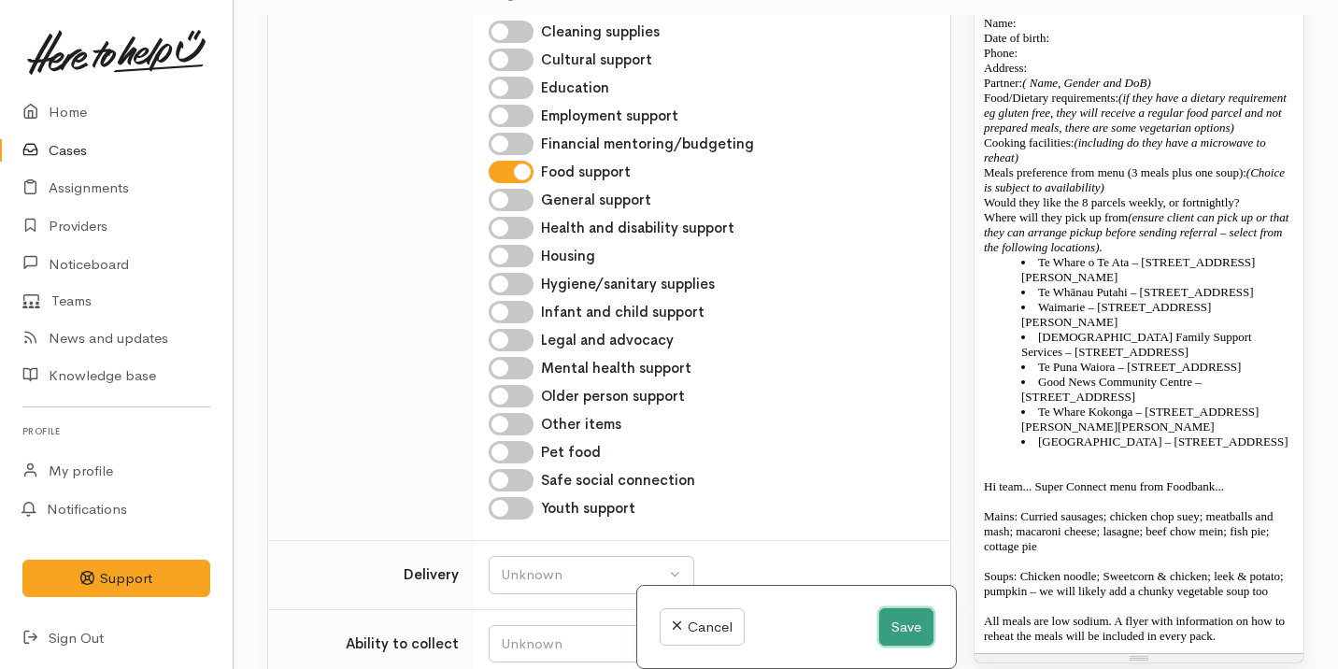
click at [891, 612] on button "Save" at bounding box center [906, 627] width 54 height 38
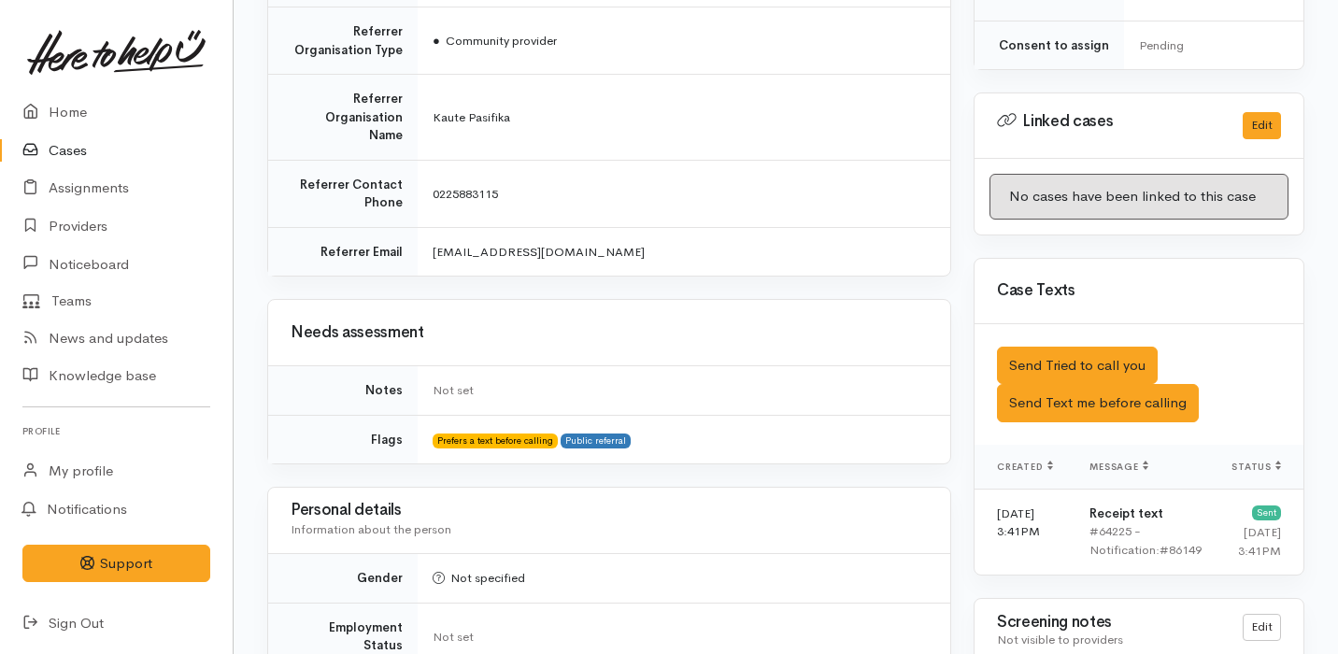
scroll to position [967, 0]
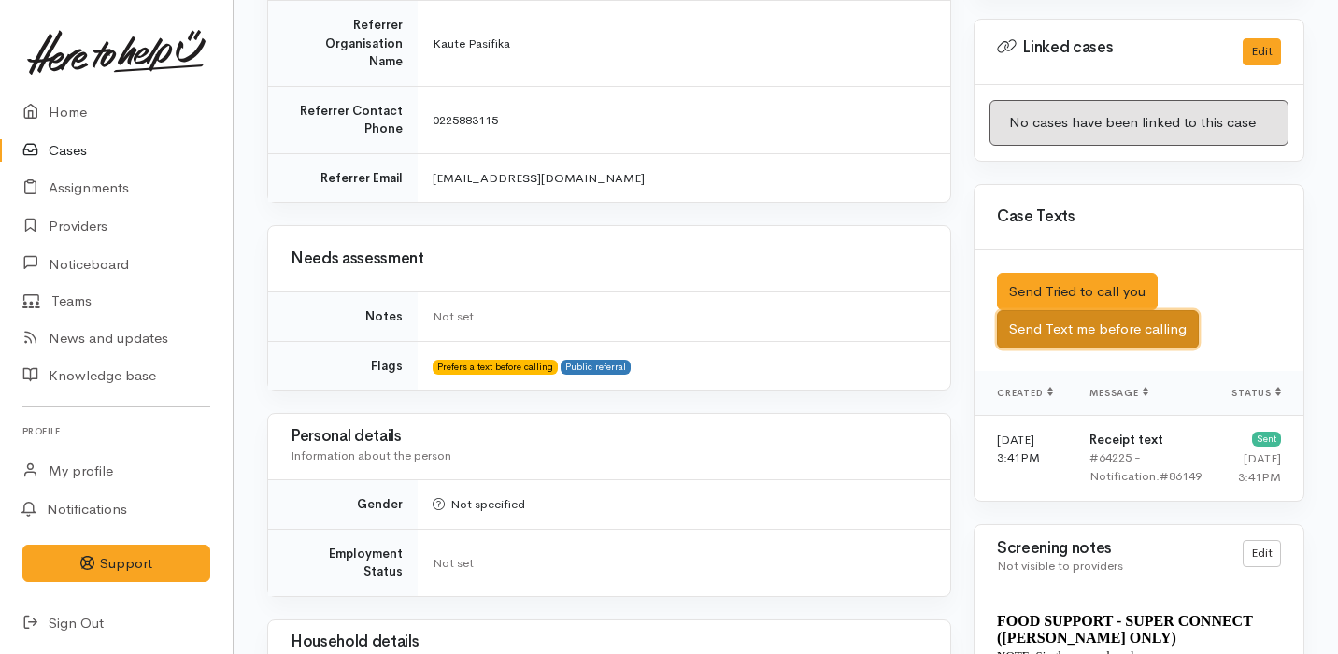
click at [1102, 310] on button "Send Text me before calling" at bounding box center [1098, 329] width 202 height 38
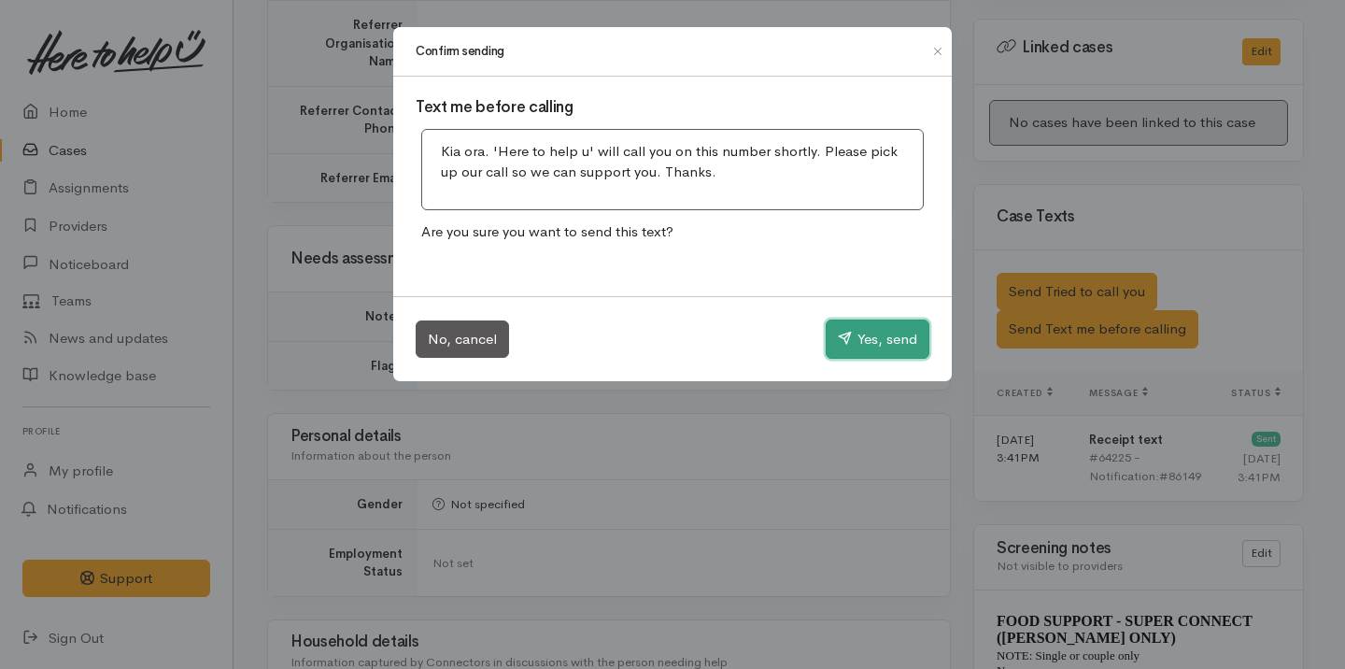
click at [858, 334] on button "Yes, send" at bounding box center [878, 339] width 104 height 39
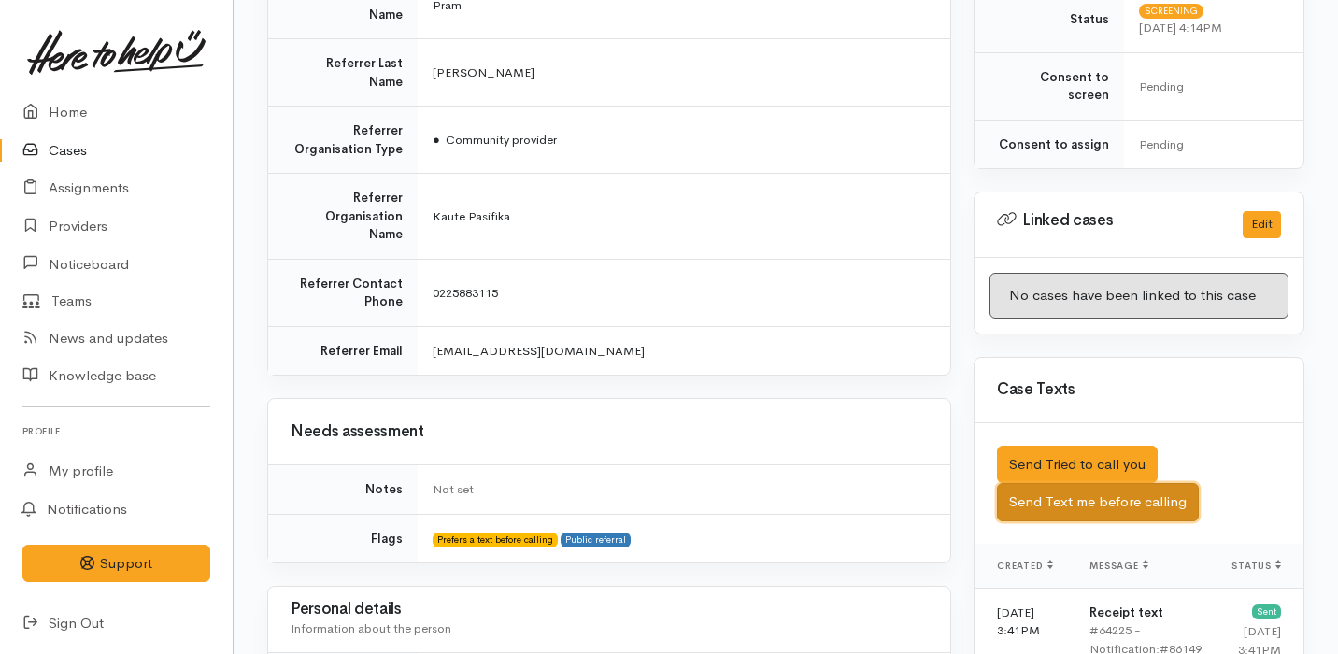
scroll to position [0, 0]
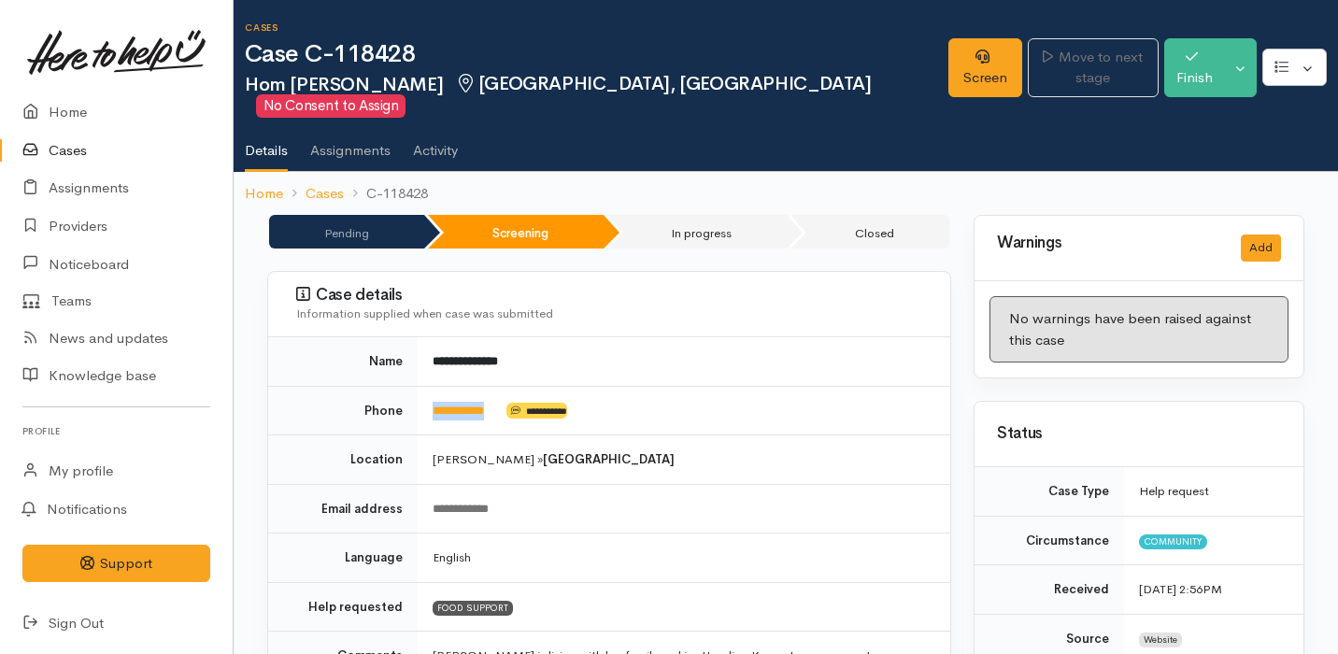
drag, startPoint x: 510, startPoint y: 391, endPoint x: 424, endPoint y: 391, distance: 85.9
click at [424, 391] on td "**********" at bounding box center [684, 411] width 533 height 50
copy td "**********"
click at [85, 146] on link "Cases" at bounding box center [116, 151] width 233 height 38
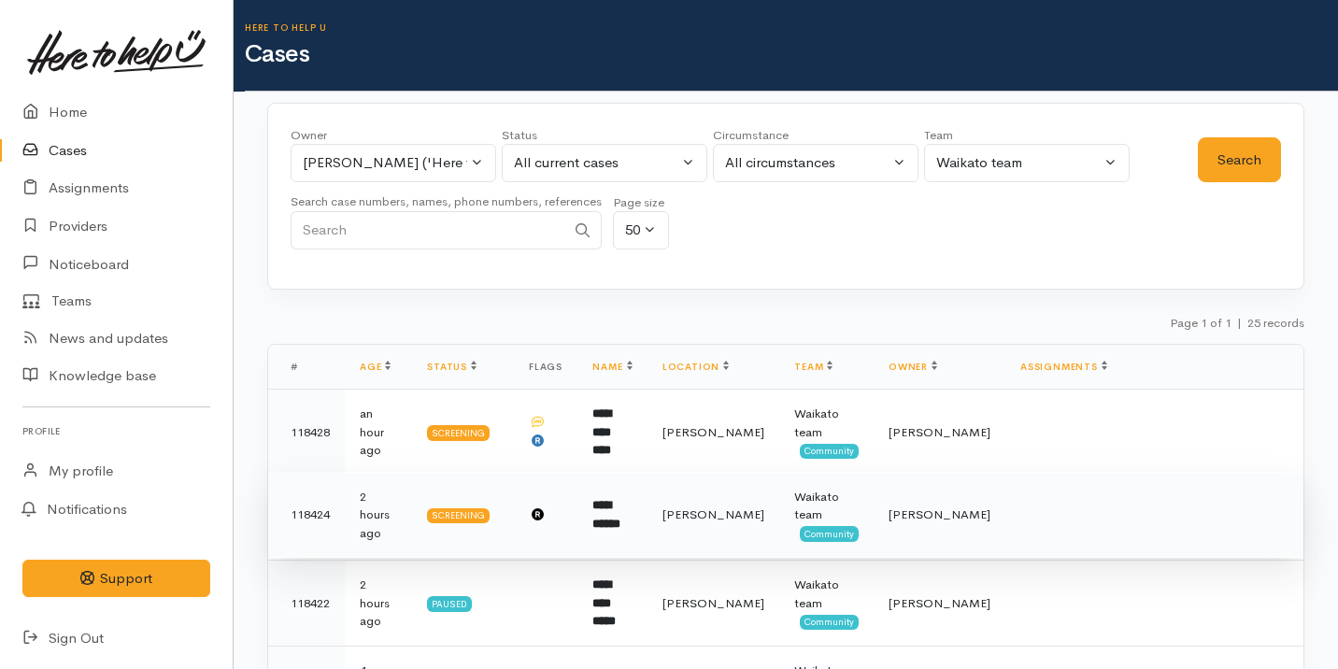
click at [1028, 531] on td at bounding box center [1154, 515] width 298 height 86
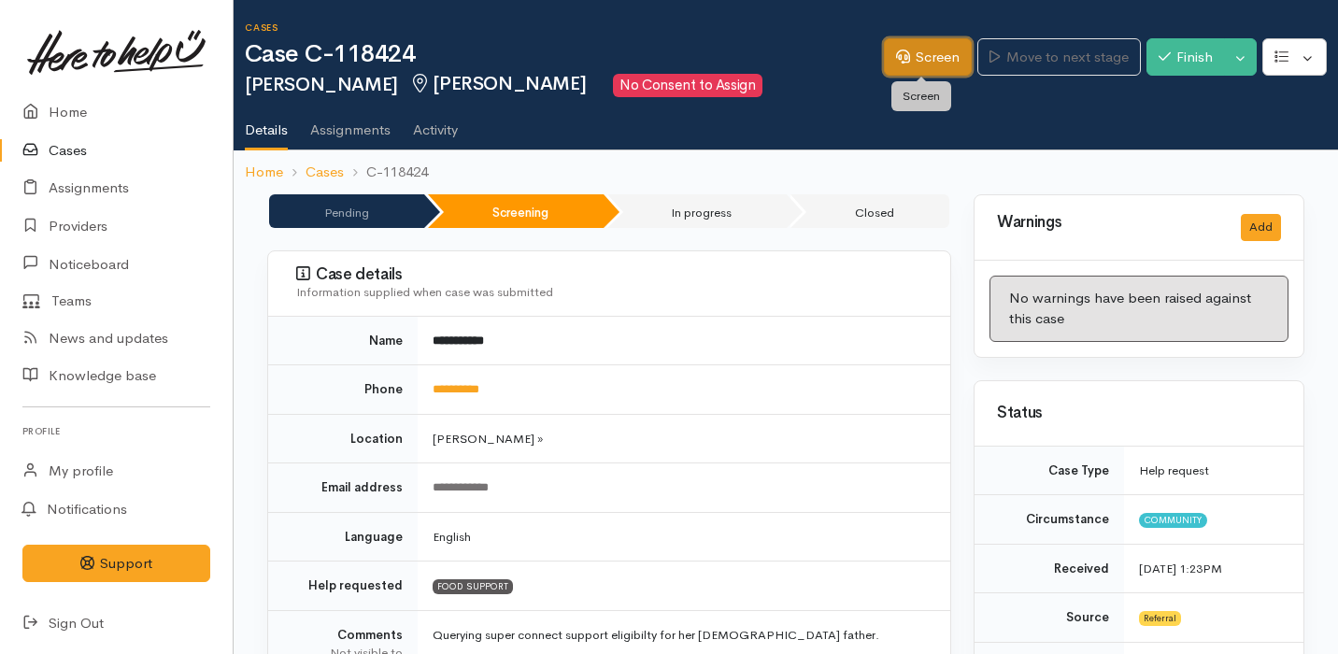
click at [884, 64] on link "Screen" at bounding box center [928, 57] width 88 height 38
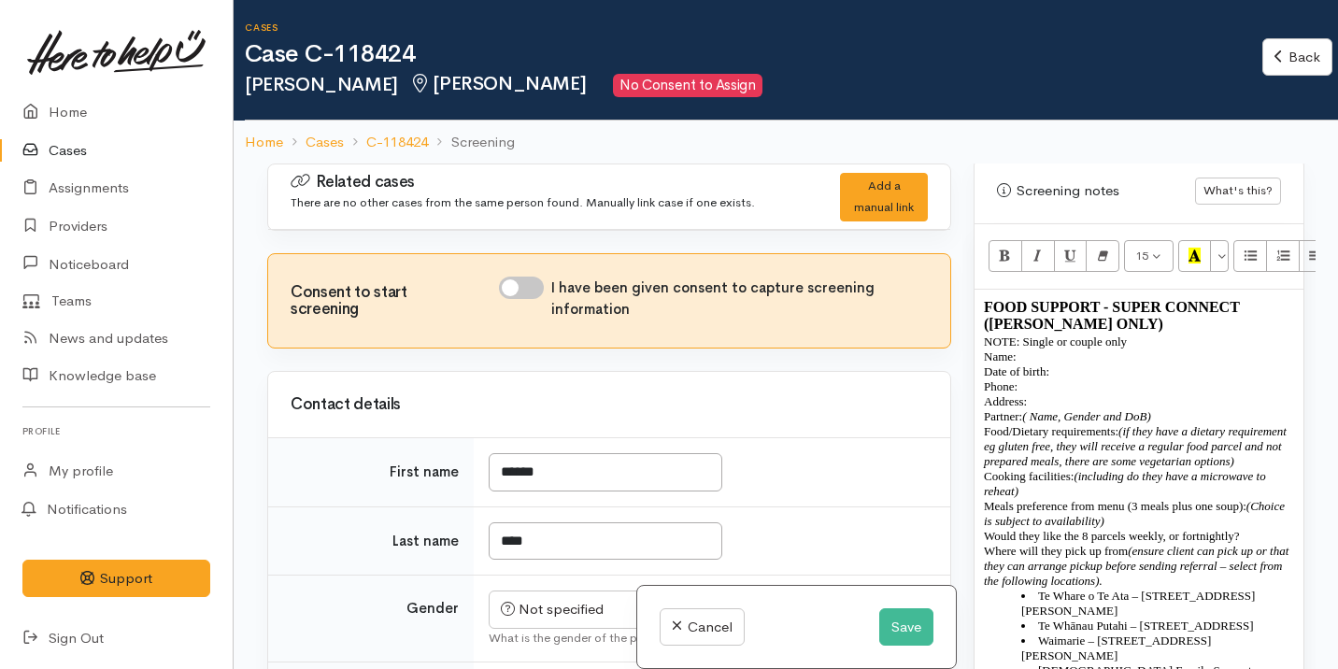
scroll to position [1242, 0]
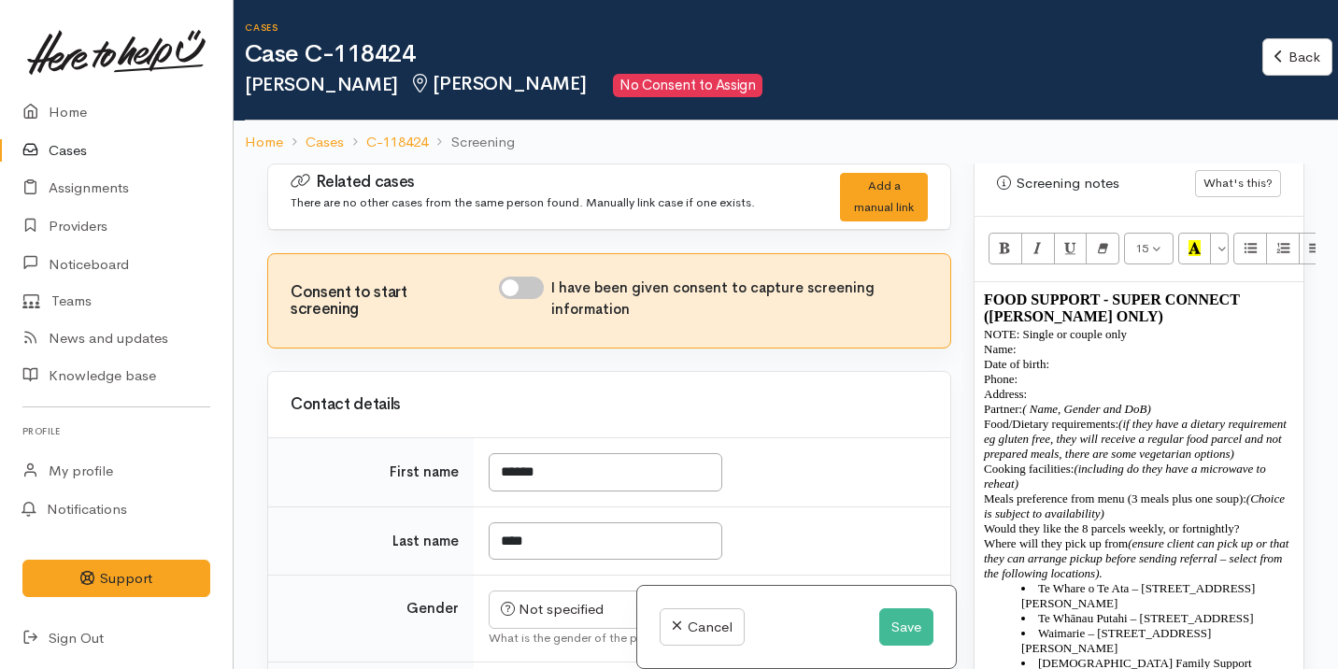
click at [987, 327] on p "NOTE: Single or couple only" at bounding box center [1139, 334] width 310 height 15
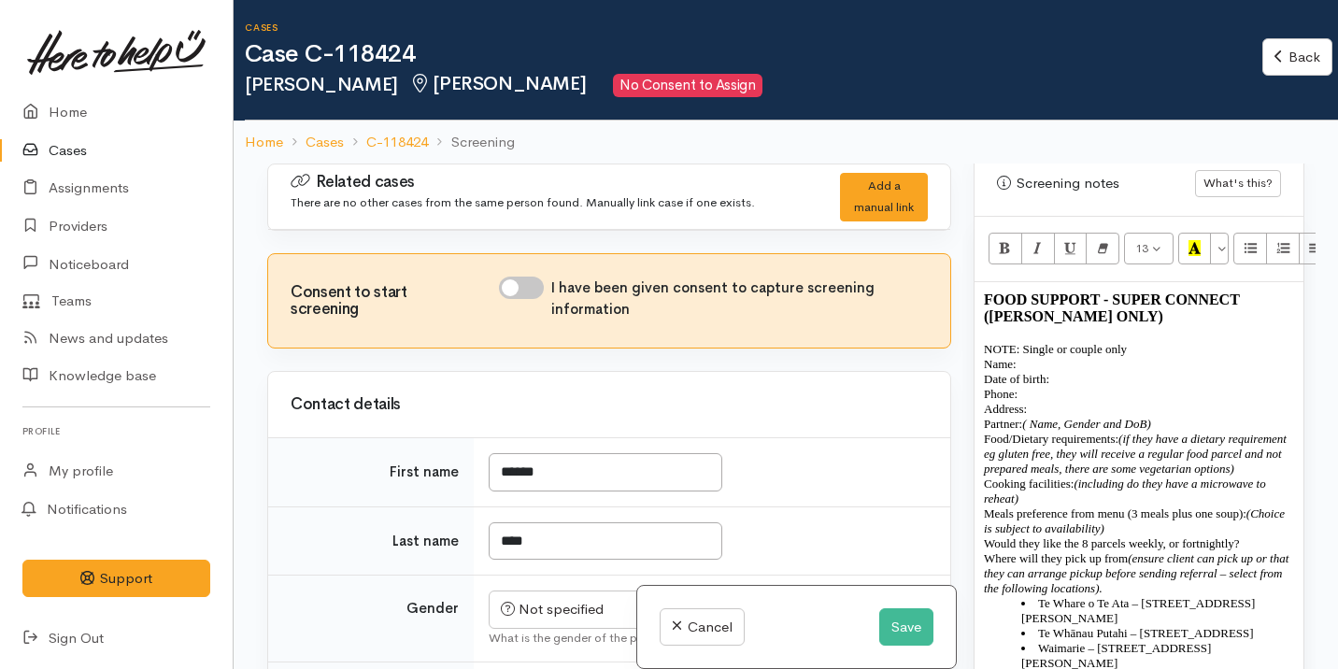
click at [1098, 342] on p "NOTE: Single or couple only" at bounding box center [1139, 349] width 310 height 15
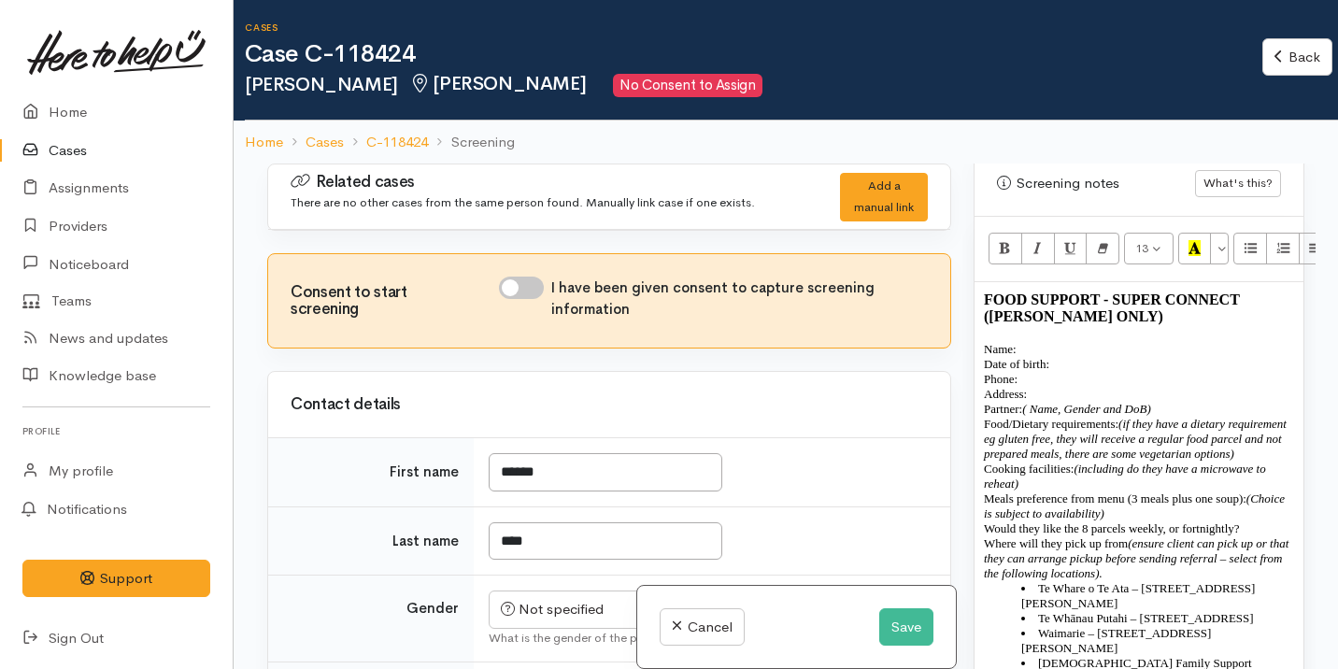
click at [1042, 342] on p "Name:" at bounding box center [1139, 349] width 310 height 15
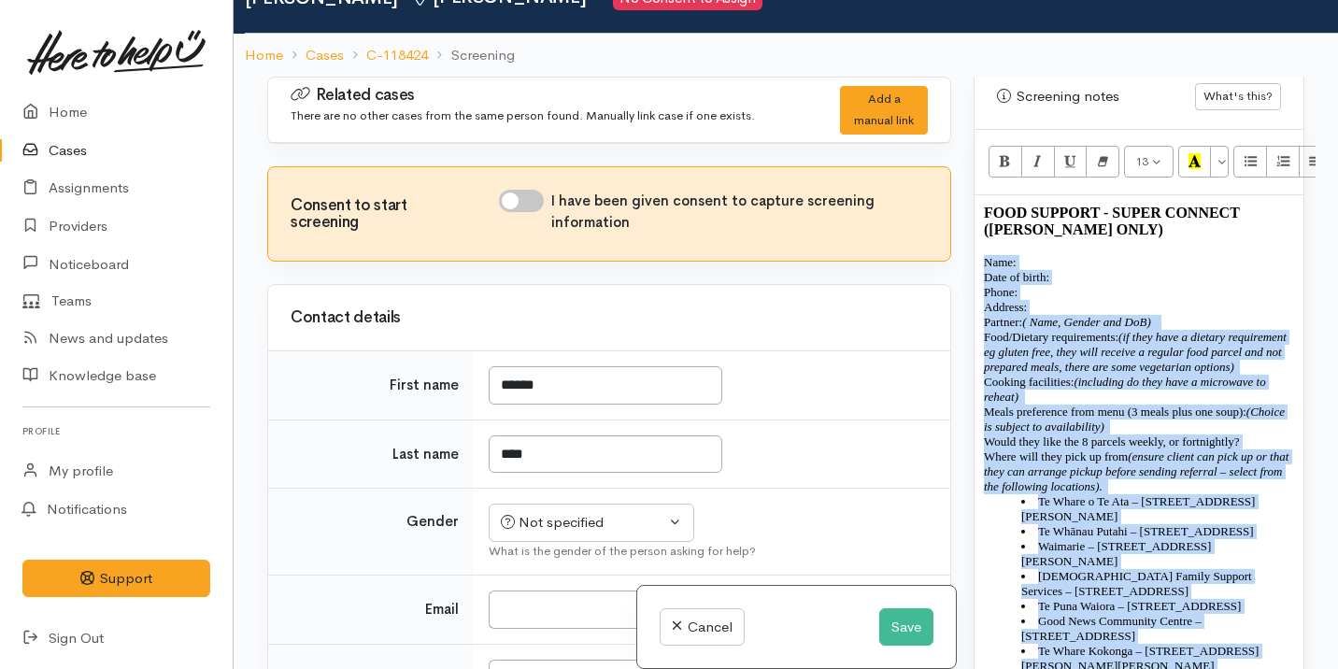
scroll to position [149, 0]
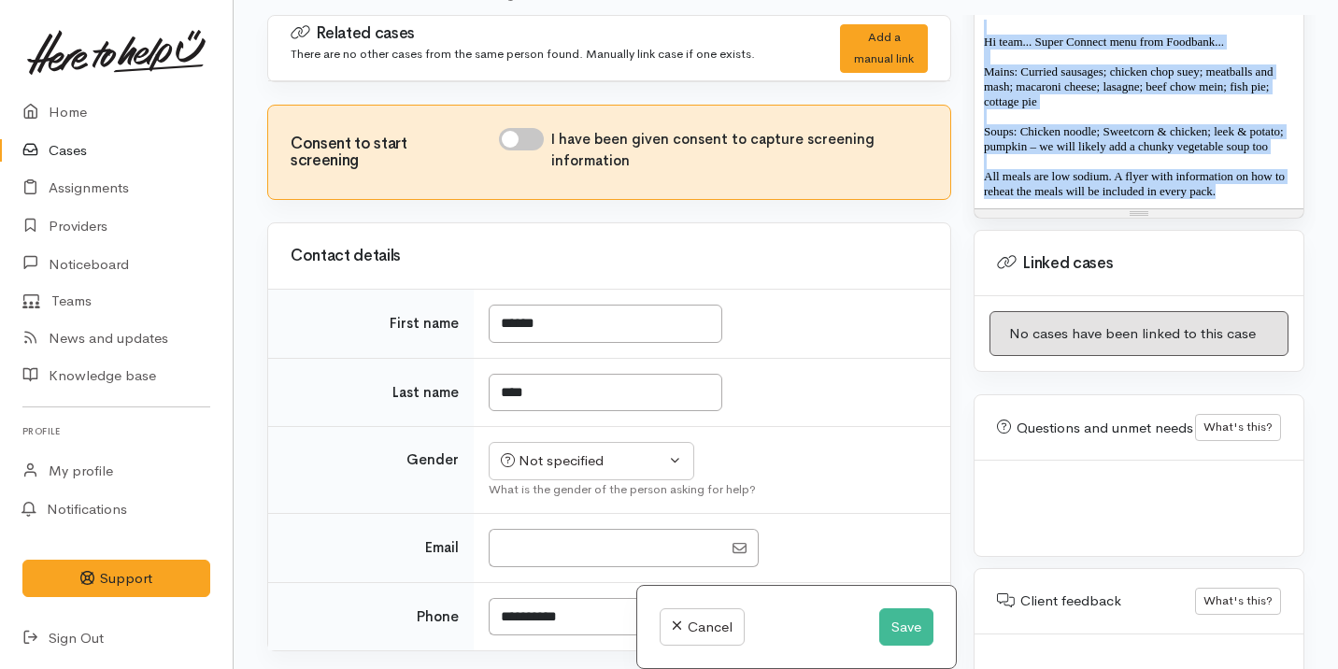
drag, startPoint x: 981, startPoint y: 314, endPoint x: 1180, endPoint y: 515, distance: 282.7
click at [1180, 515] on div "Warnings Add No warnings have been raised against this case Add Warning Title ●…" at bounding box center [1138, 349] width 353 height 669
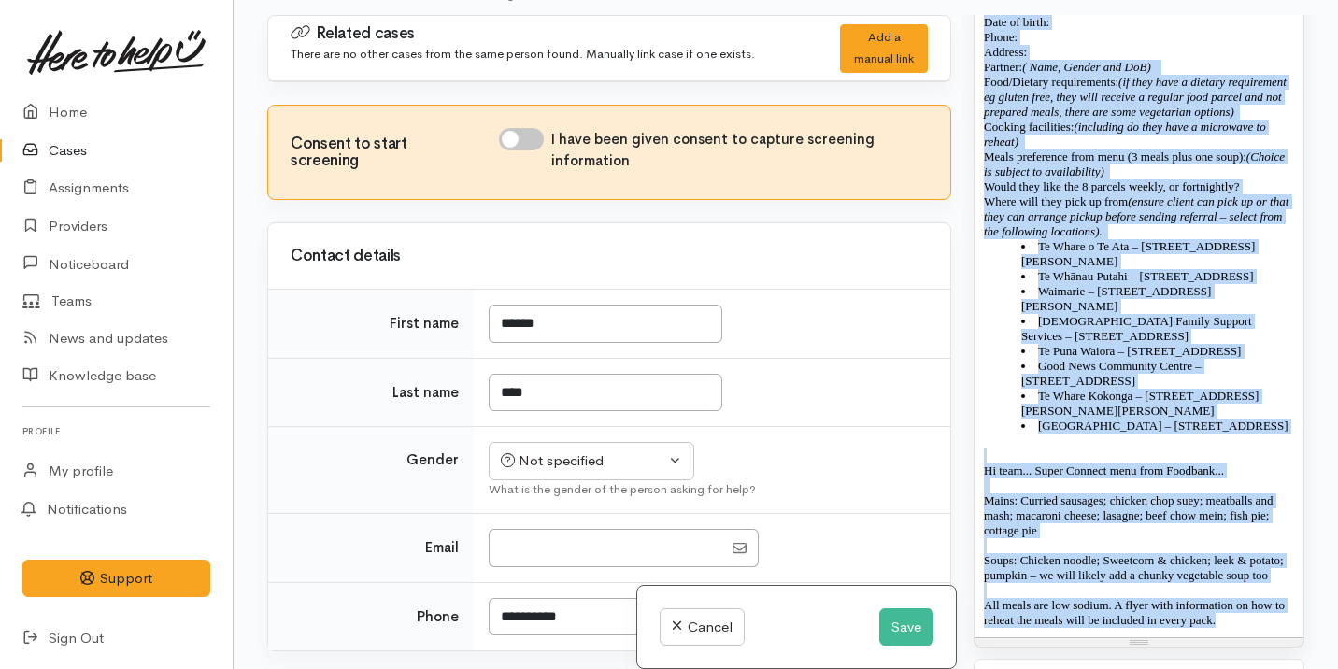
scroll to position [1254, 0]
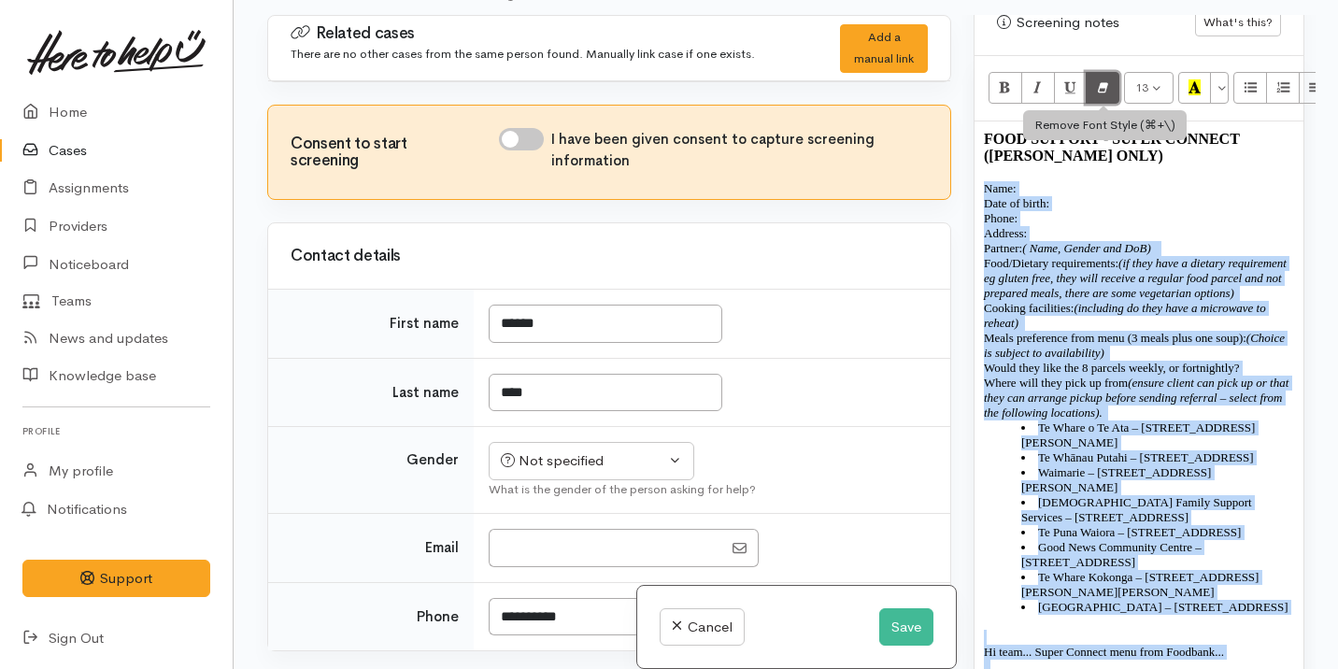
click at [1107, 79] on icon "Remove Font Style (⌘+\\)" at bounding box center [1103, 87] width 12 height 16
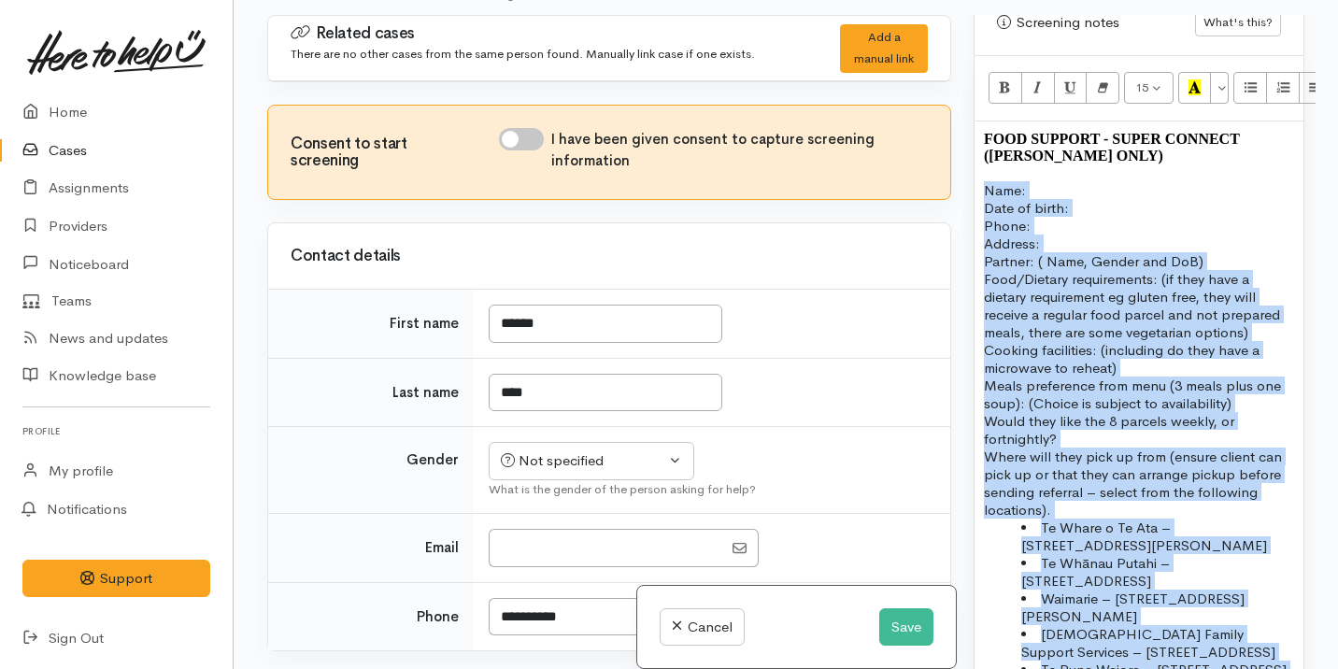
click at [1042, 181] on p "Name:" at bounding box center [1139, 190] width 310 height 18
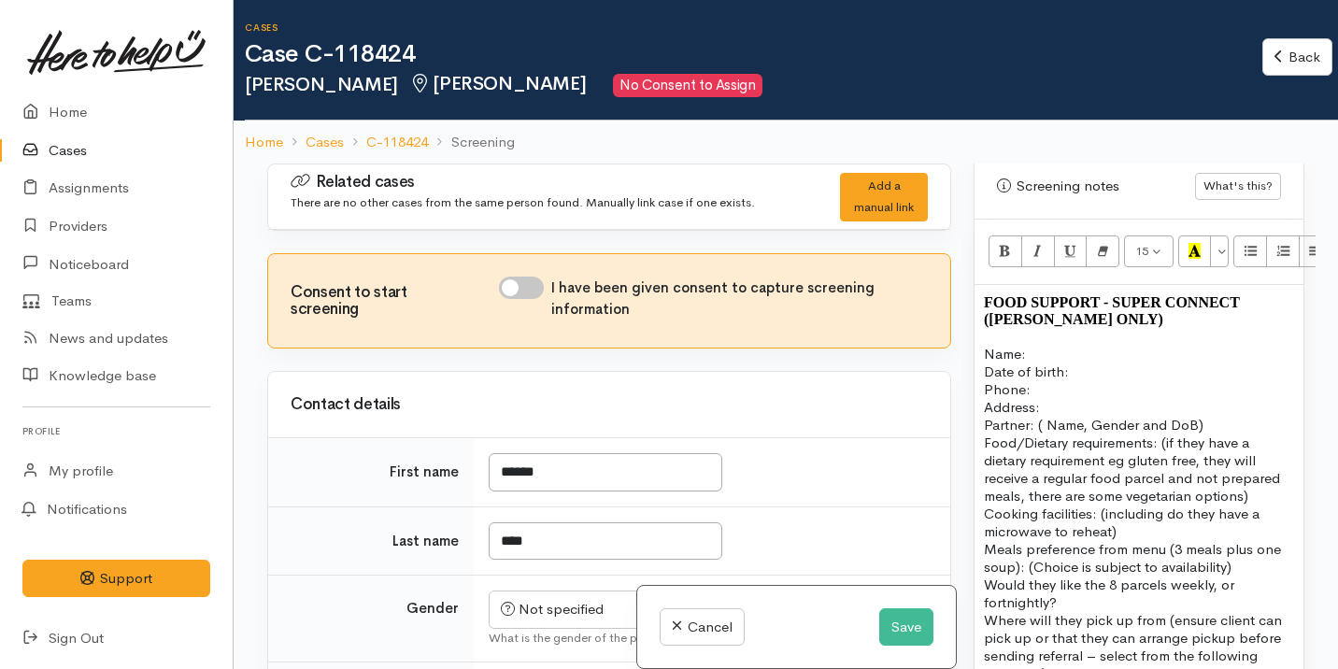
scroll to position [1106, 0]
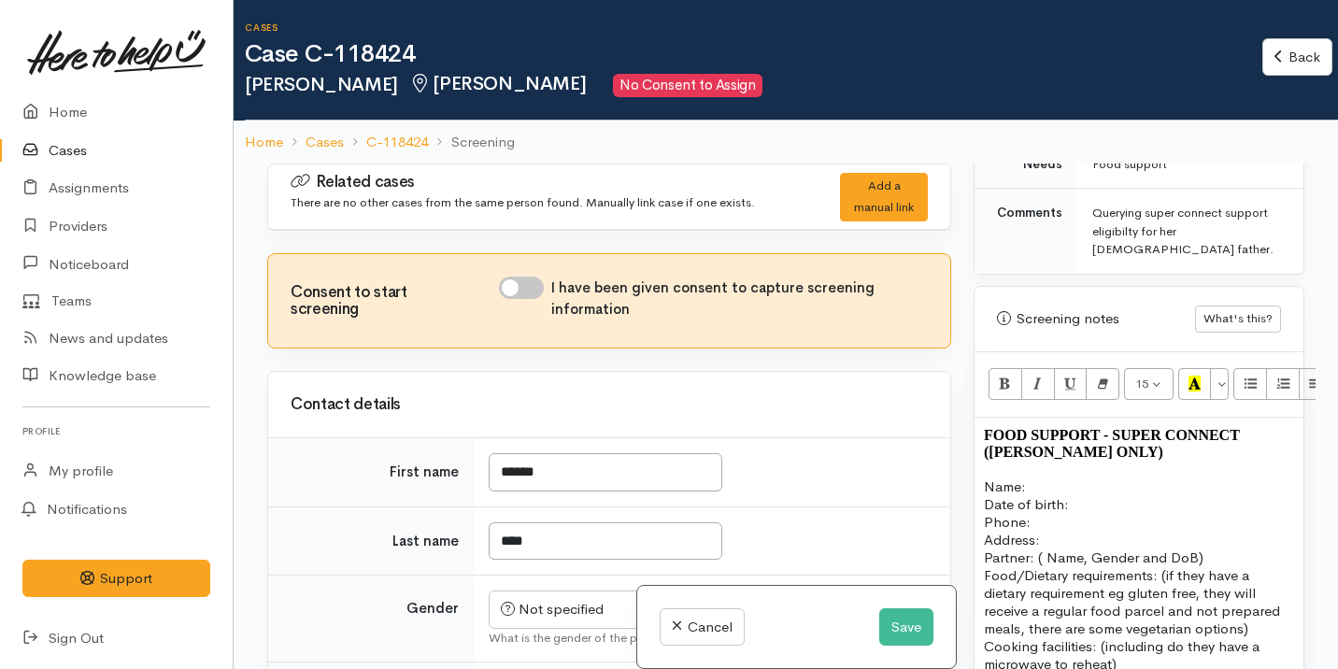
click at [1035, 477] on p "Name:" at bounding box center [1139, 486] width 310 height 18
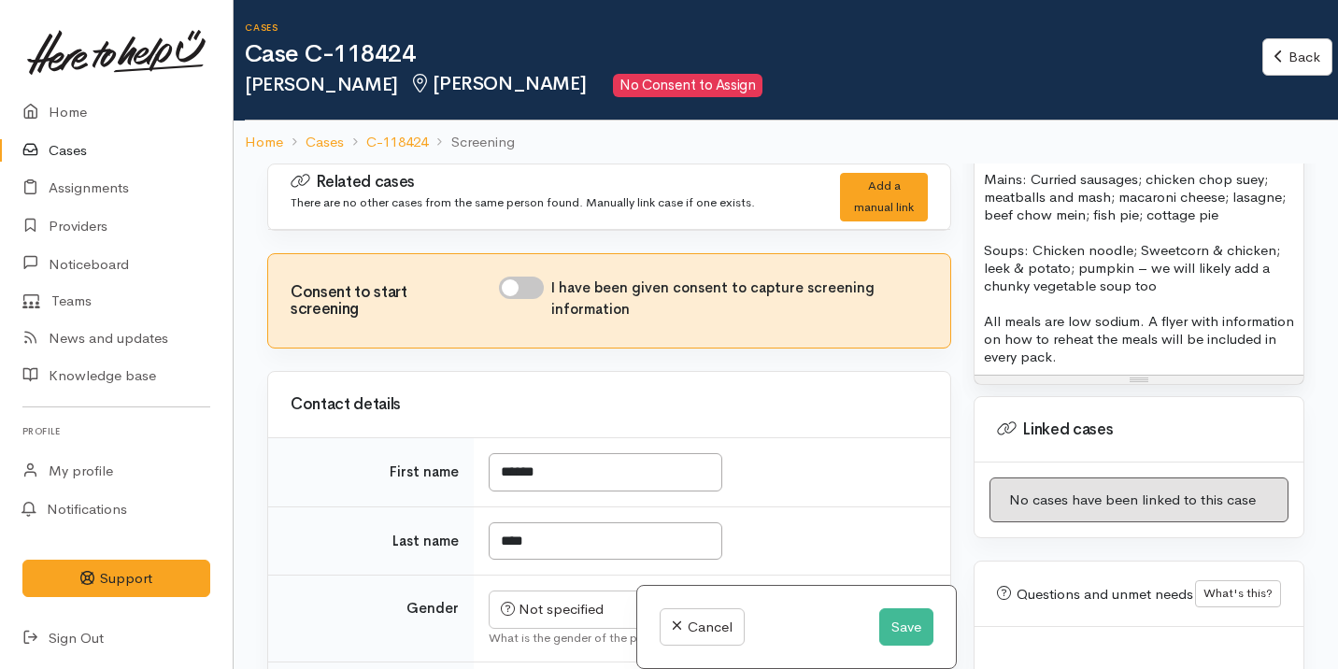
scroll to position [1868, 0]
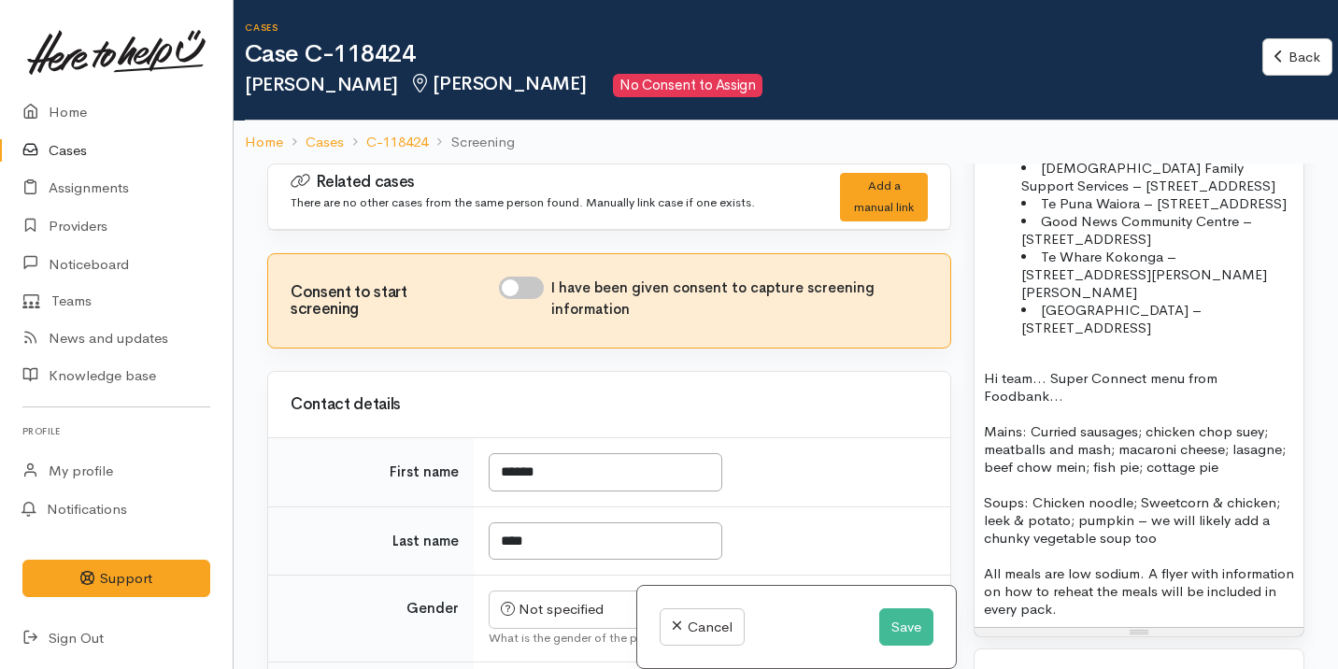
click at [1188, 301] on li "Pukete Community Centre – 44 Church Road, Pukete" at bounding box center [1157, 319] width 273 height 36
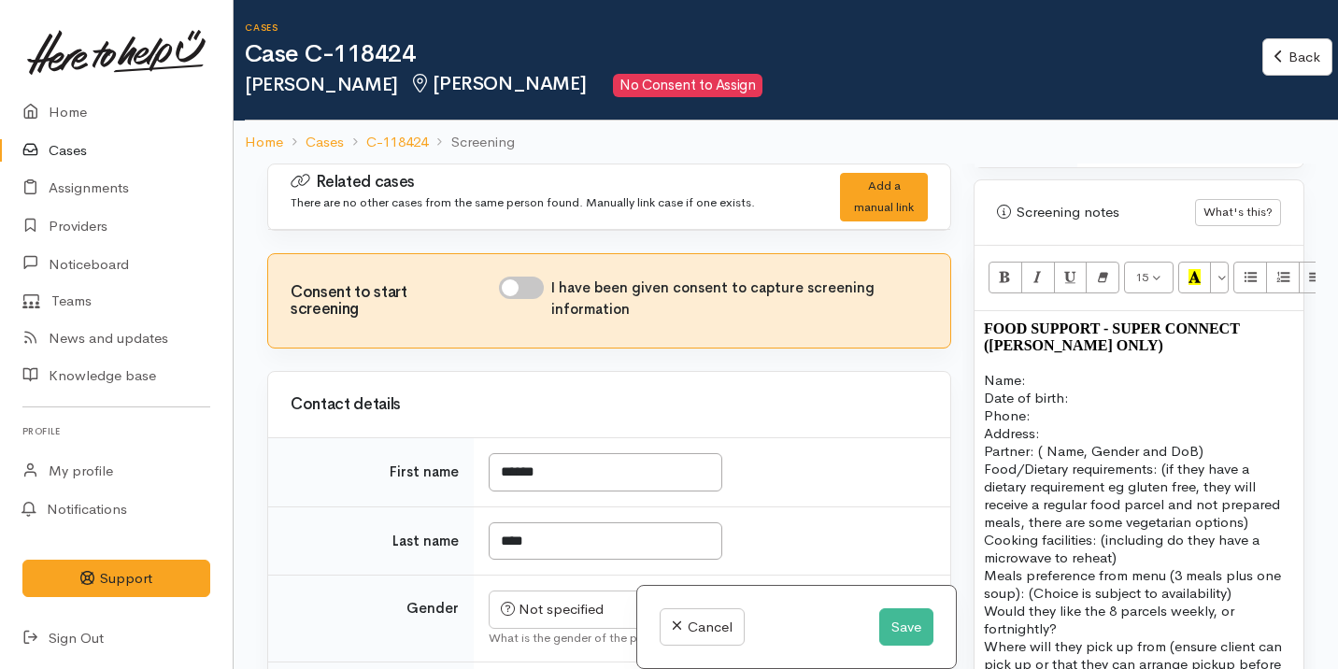
scroll to position [1107, 0]
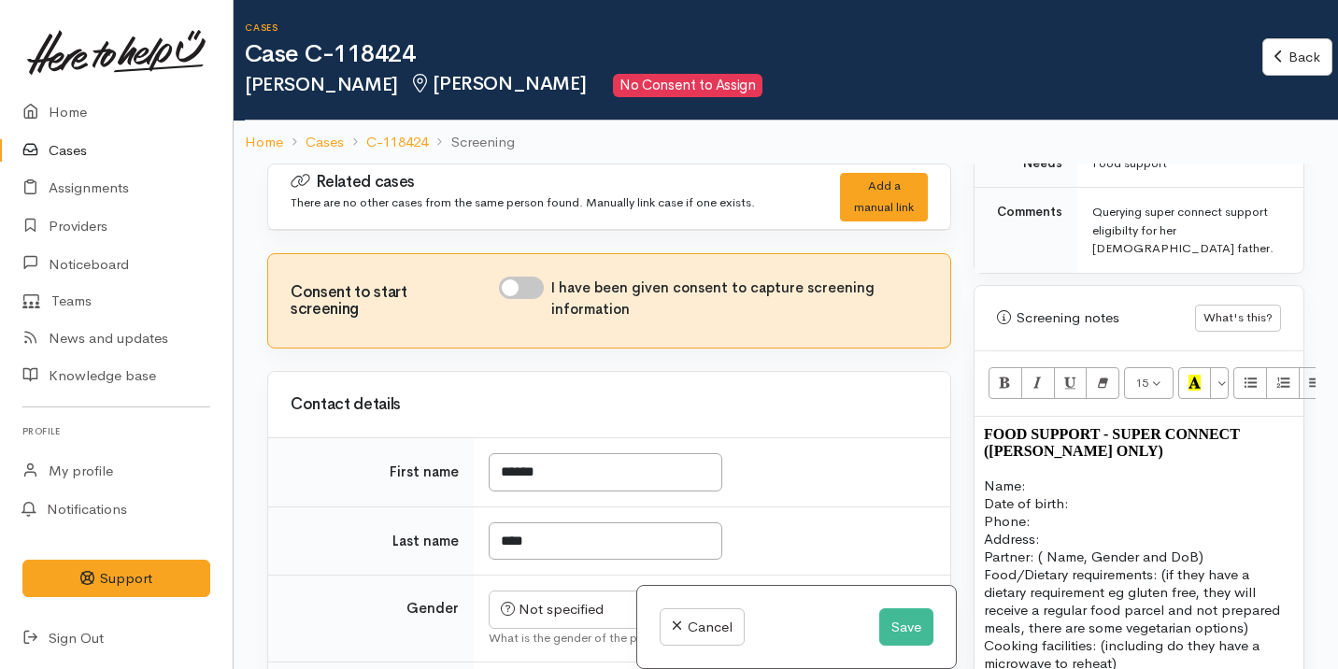
click at [1071, 426] on b "FOOD SUPPORT  - SUPER CONNECT (HAMILTON ONLY)" at bounding box center [1112, 442] width 256 height 33
click at [1071, 426] on b "FOOD SUPPORT  - SUPER CONNECT ([PERSON_NAME] ONLY)" at bounding box center [1112, 442] width 256 height 33
click at [533, 288] on input "I have been given consent to capture screening information" at bounding box center [521, 288] width 45 height 22
checkbox input "true"
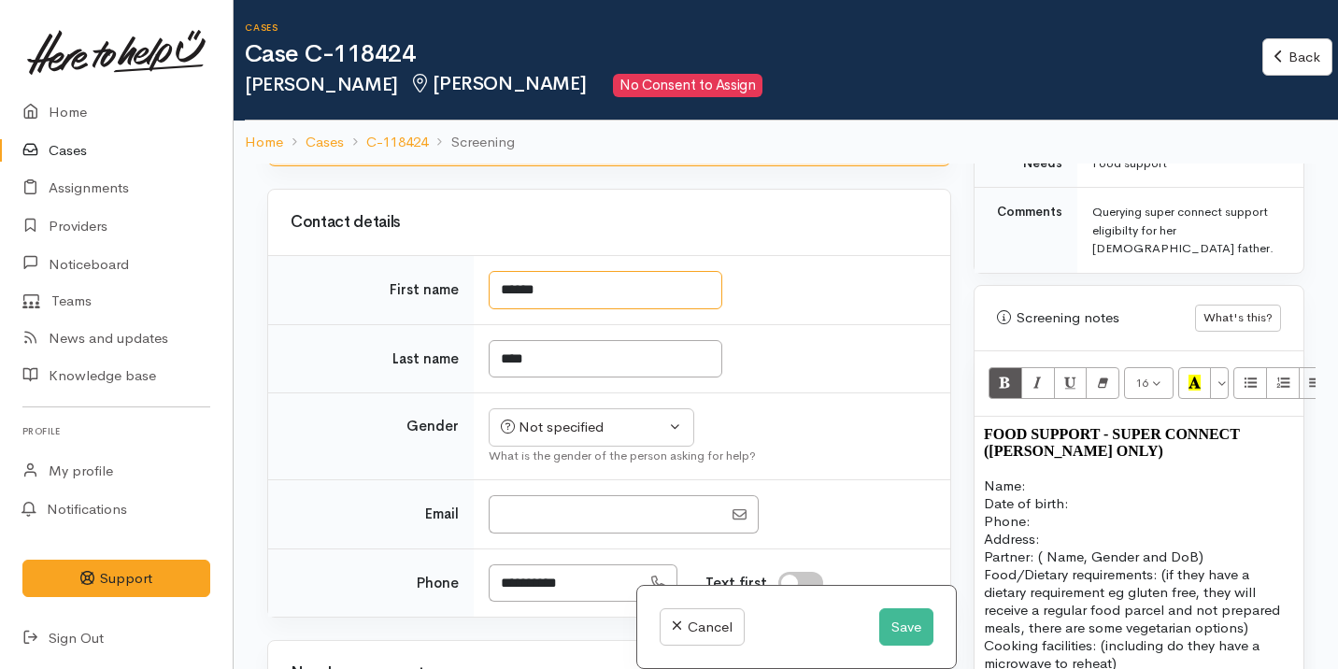
click at [561, 287] on input "******" at bounding box center [606, 290] width 234 height 38
type input "*******"
click at [563, 354] on input "****" at bounding box center [606, 359] width 234 height 38
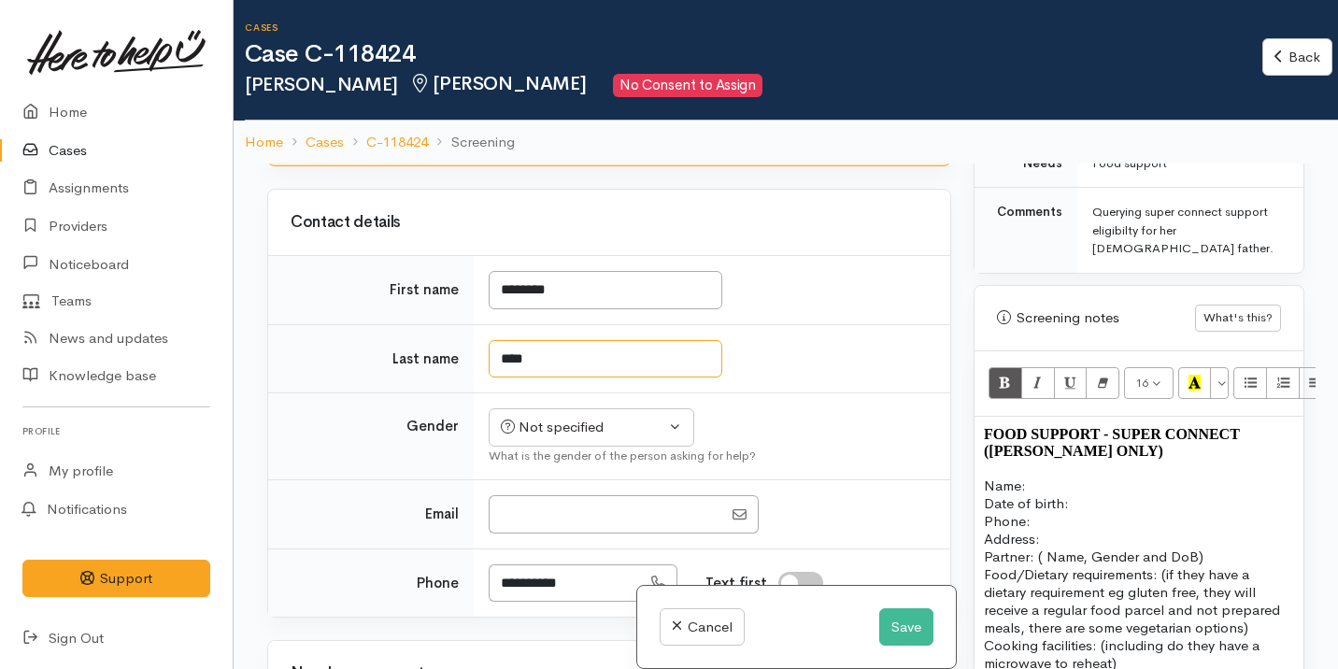
click at [563, 354] on input "****" at bounding box center [606, 359] width 234 height 38
type input "****"
click at [604, 432] on div "Not specified" at bounding box center [583, 427] width 164 height 21
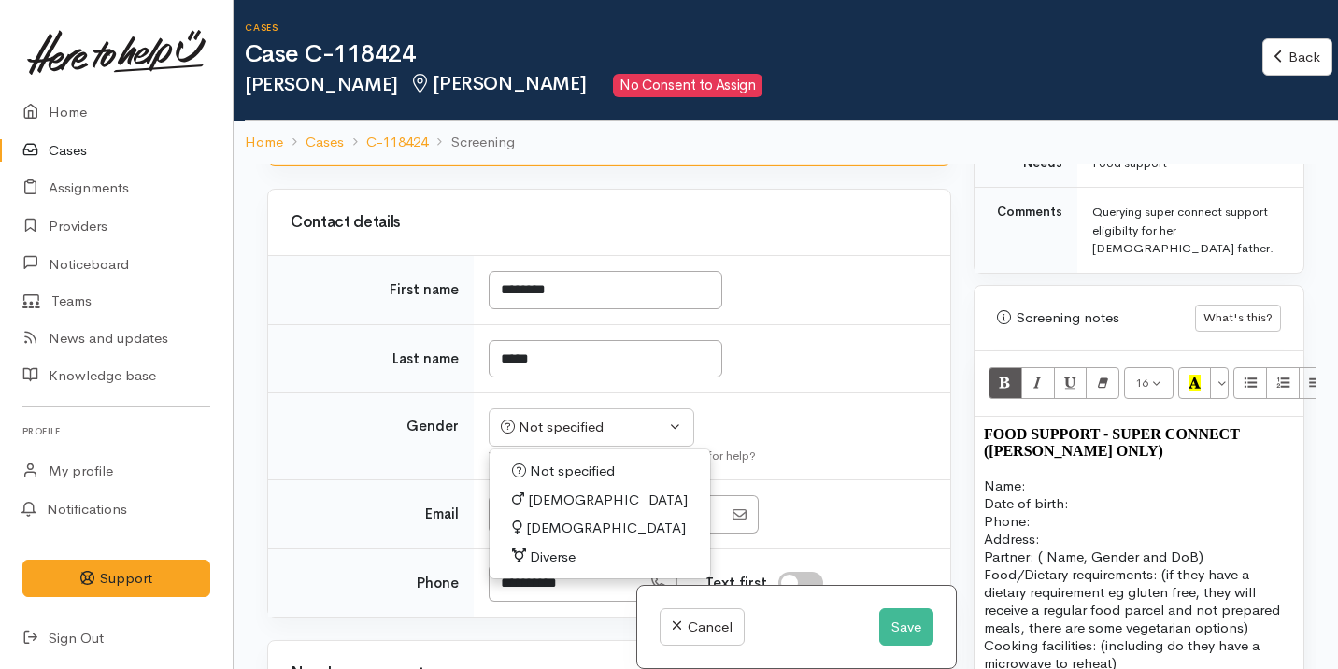
click at [561, 498] on link "Male" at bounding box center [600, 500] width 220 height 29
select select "Male"
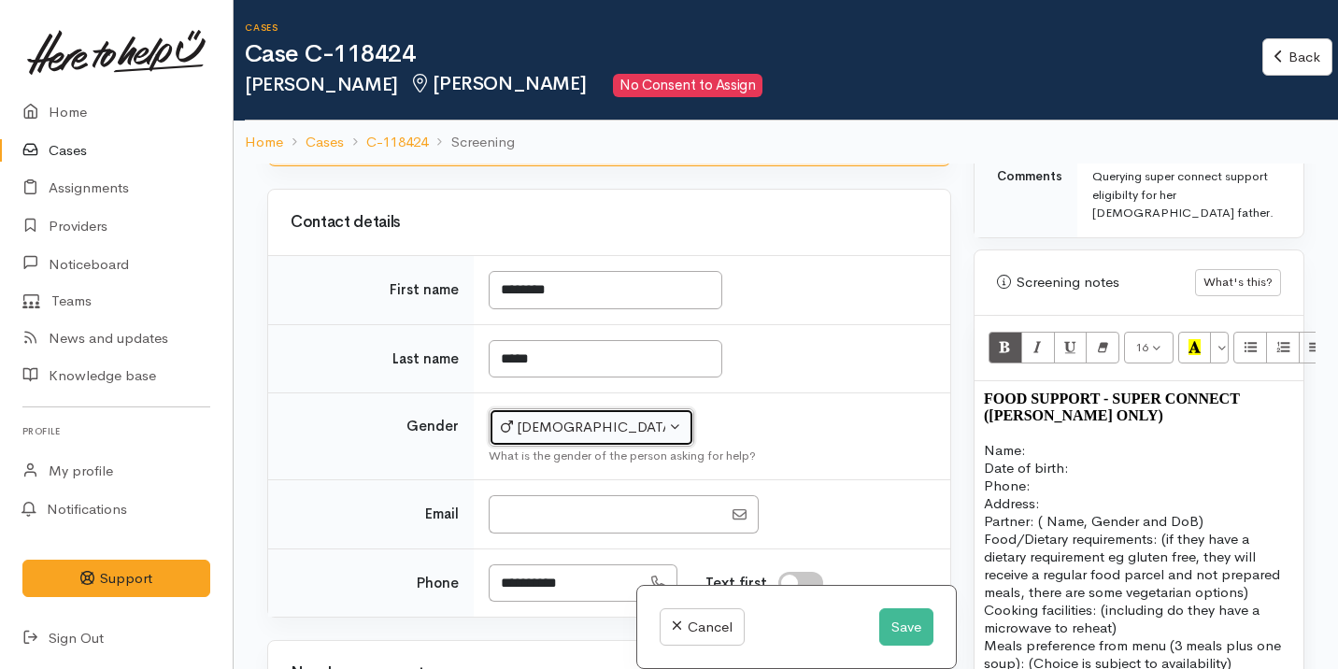
scroll to position [1143, 0]
click at [555, 291] on input "*******" at bounding box center [606, 290] width 234 height 38
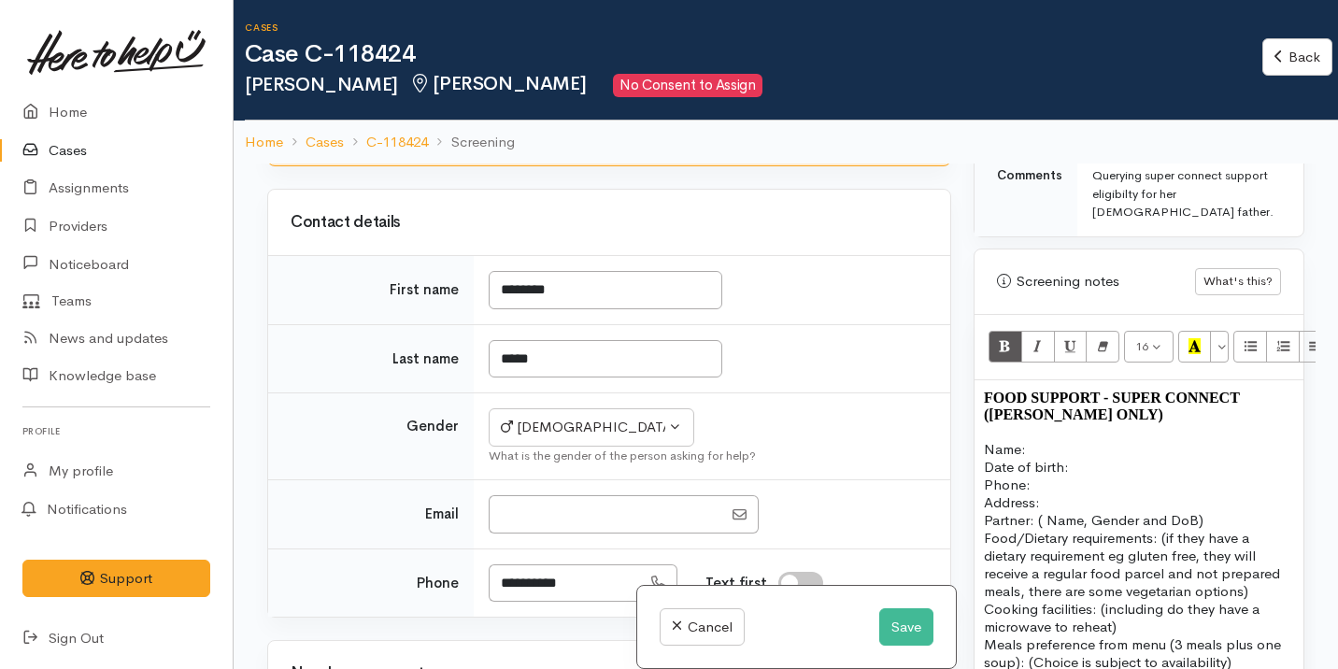
click at [1061, 440] on p "Name:" at bounding box center [1139, 449] width 310 height 18
click at [609, 358] on input "****" at bounding box center [606, 359] width 234 height 38
click at [1102, 440] on p "Name:   Leonard" at bounding box center [1139, 449] width 310 height 18
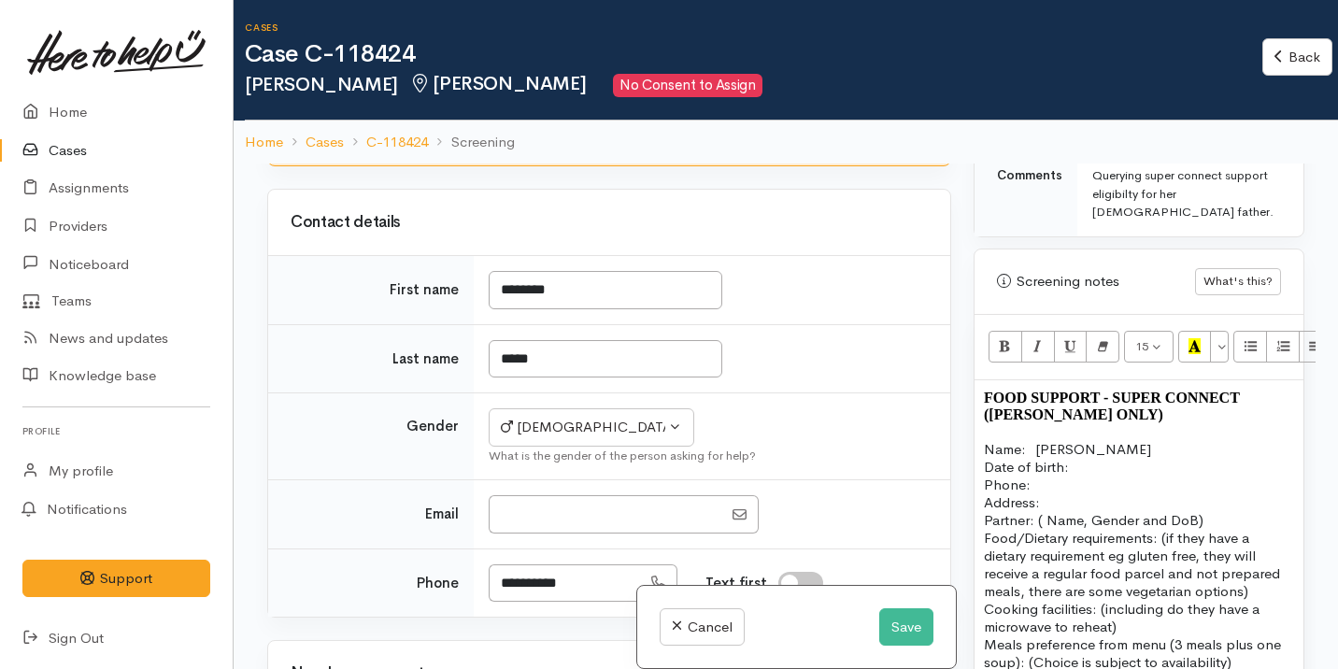
click at [1072, 458] on p "Date of birth:  Phone:" at bounding box center [1139, 476] width 310 height 36
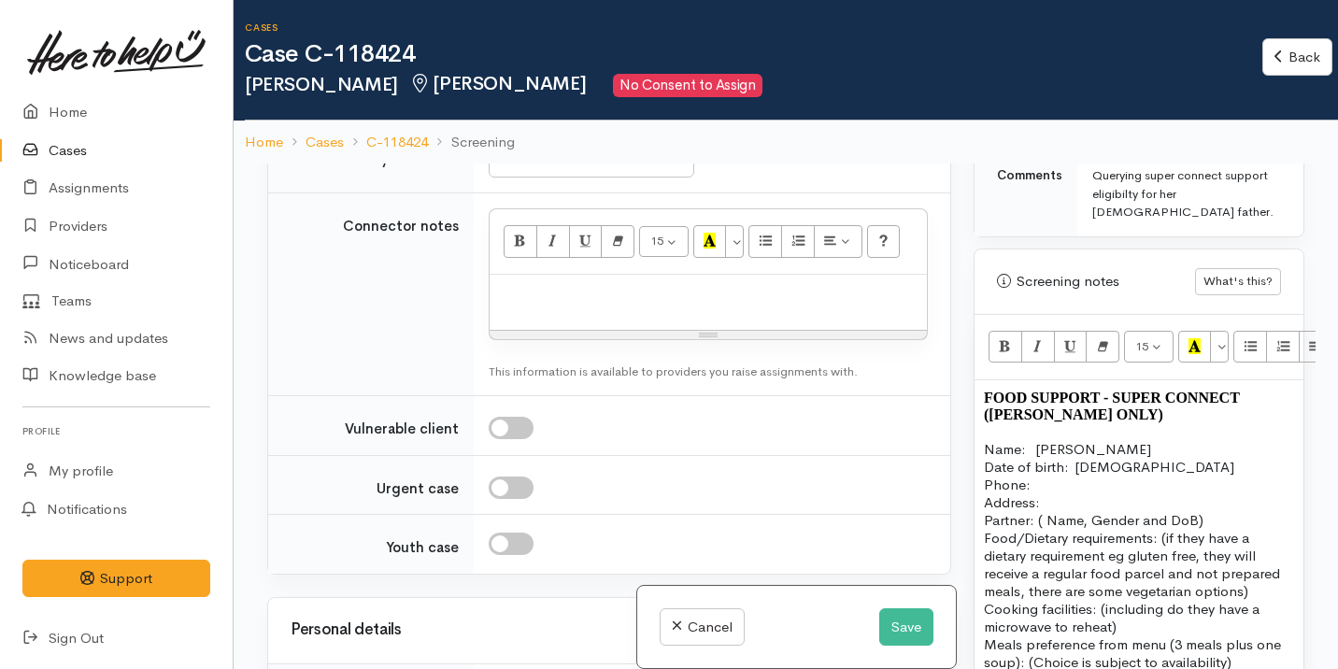
scroll to position [1933, 0]
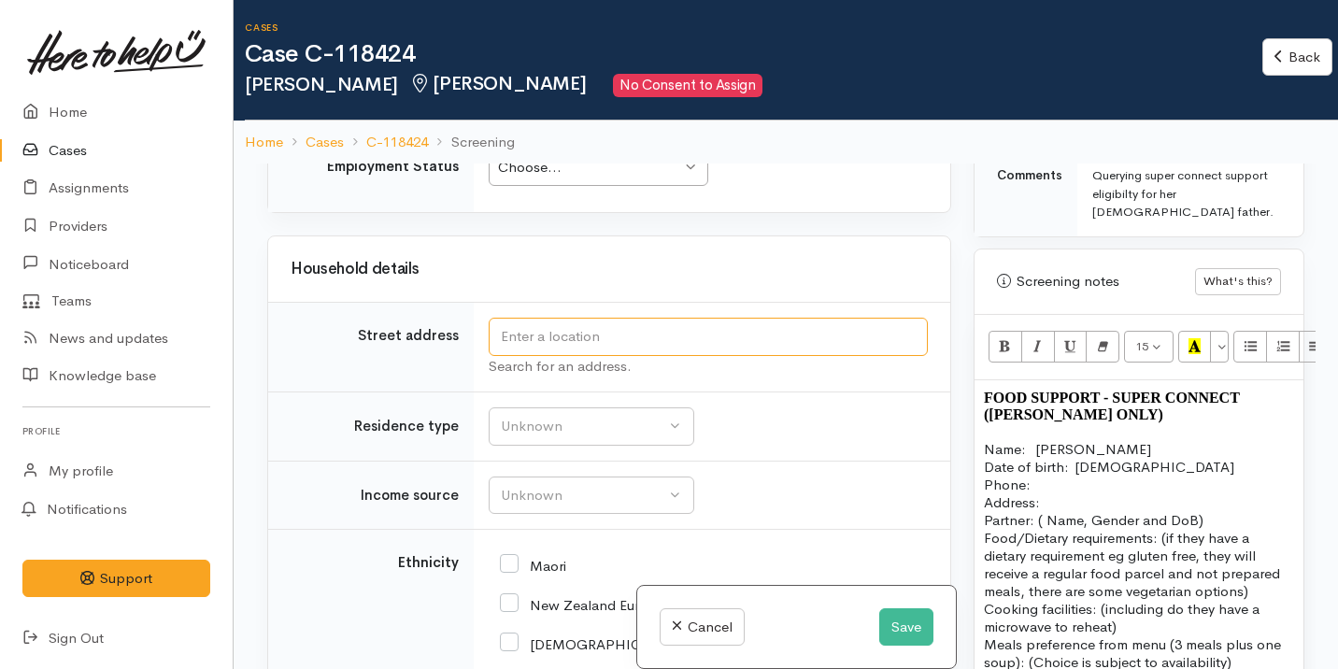
click at [651, 341] on input "text" at bounding box center [708, 337] width 439 height 38
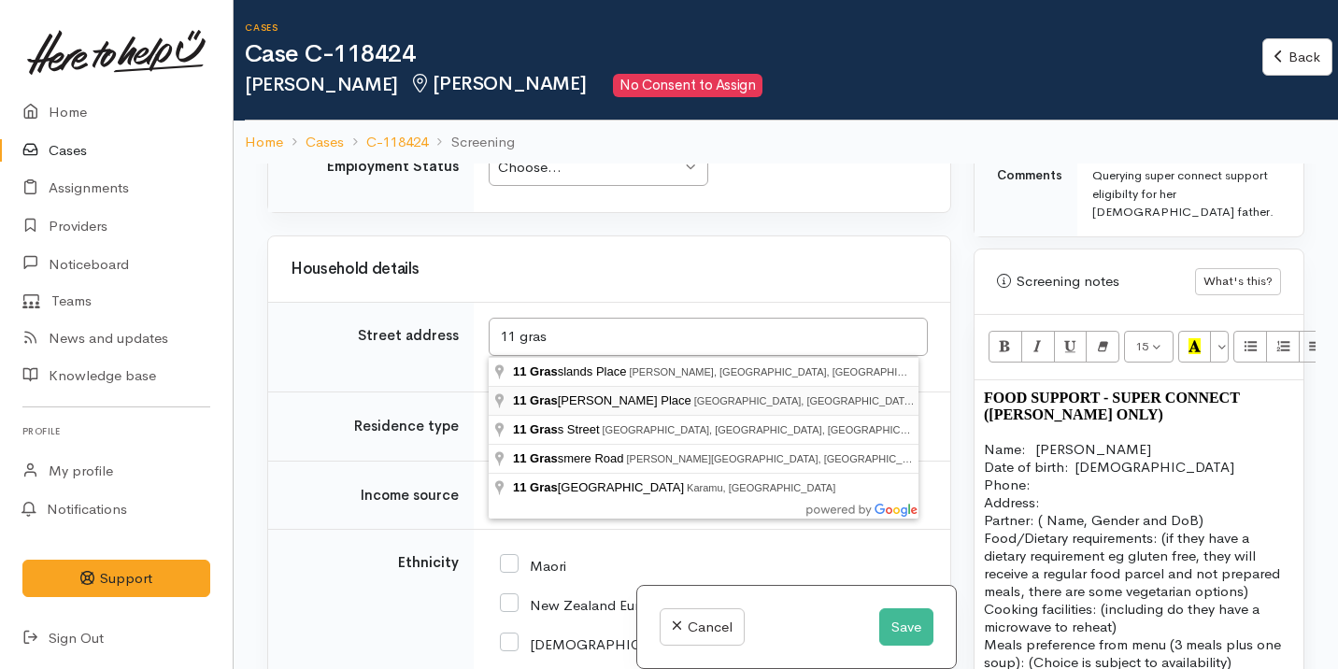
type input "11 Grassy Downs Place, Saint Andrews, Hamilton, New Zealand"
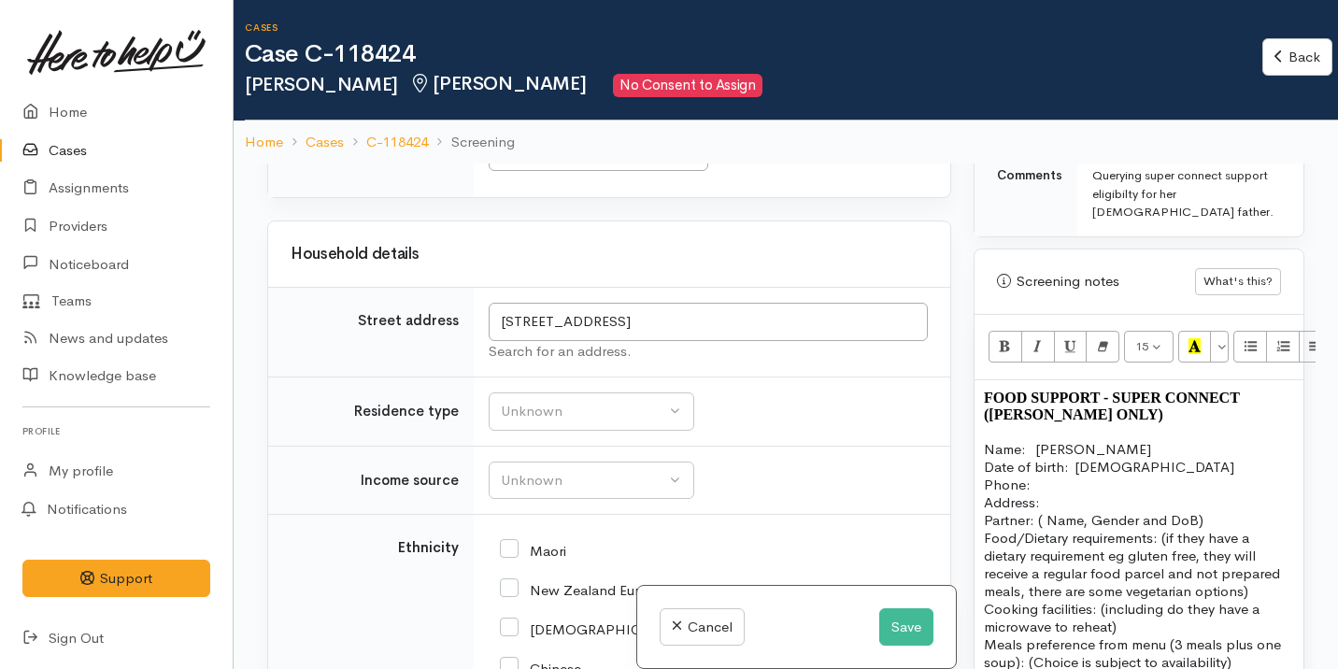
scroll to position [1918, 0]
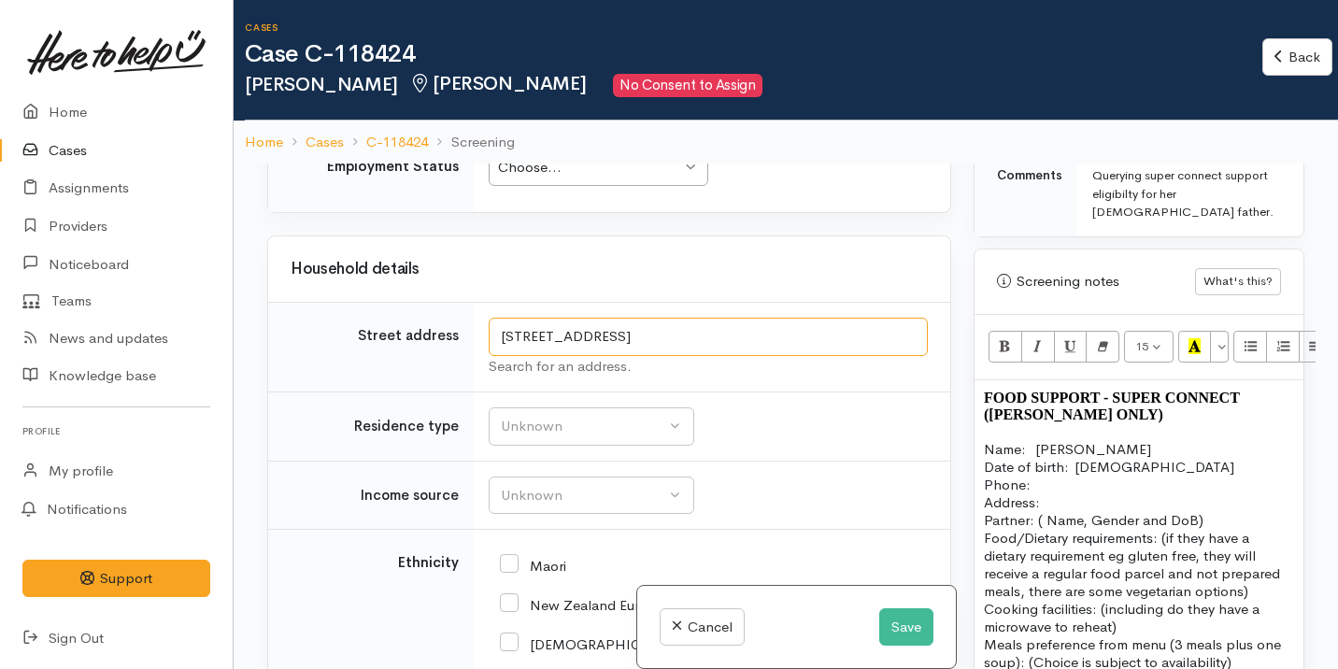
click at [701, 344] on input "11 Grassy Downs Place, Saint Andrews, Hamilton, New Zealand" at bounding box center [708, 337] width 439 height 38
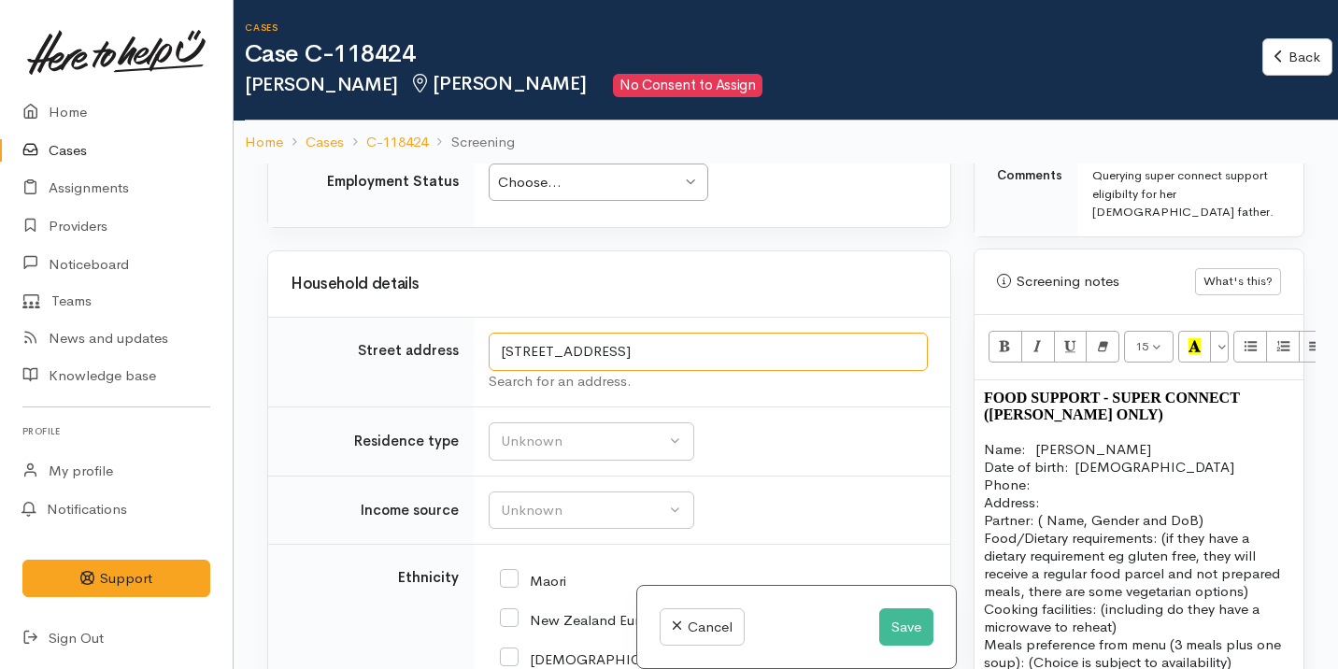
scroll to position [1933, 0]
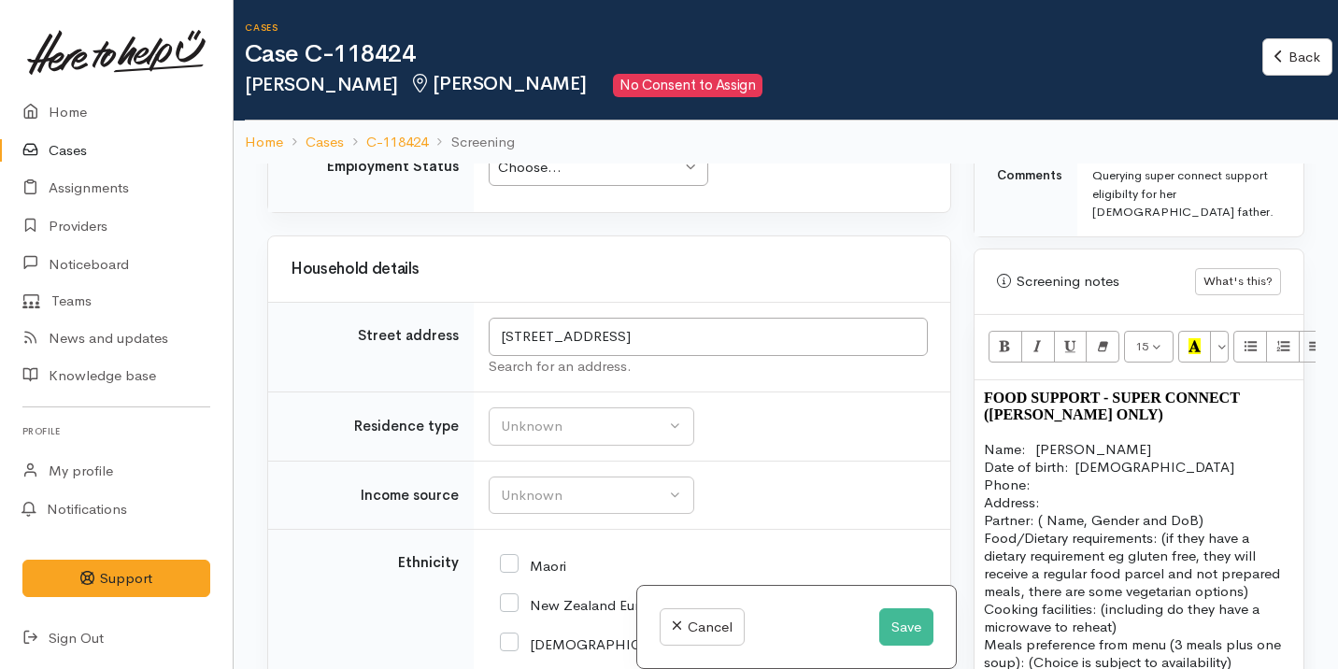
click at [1054, 493] on p "Address:" at bounding box center [1139, 502] width 310 height 18
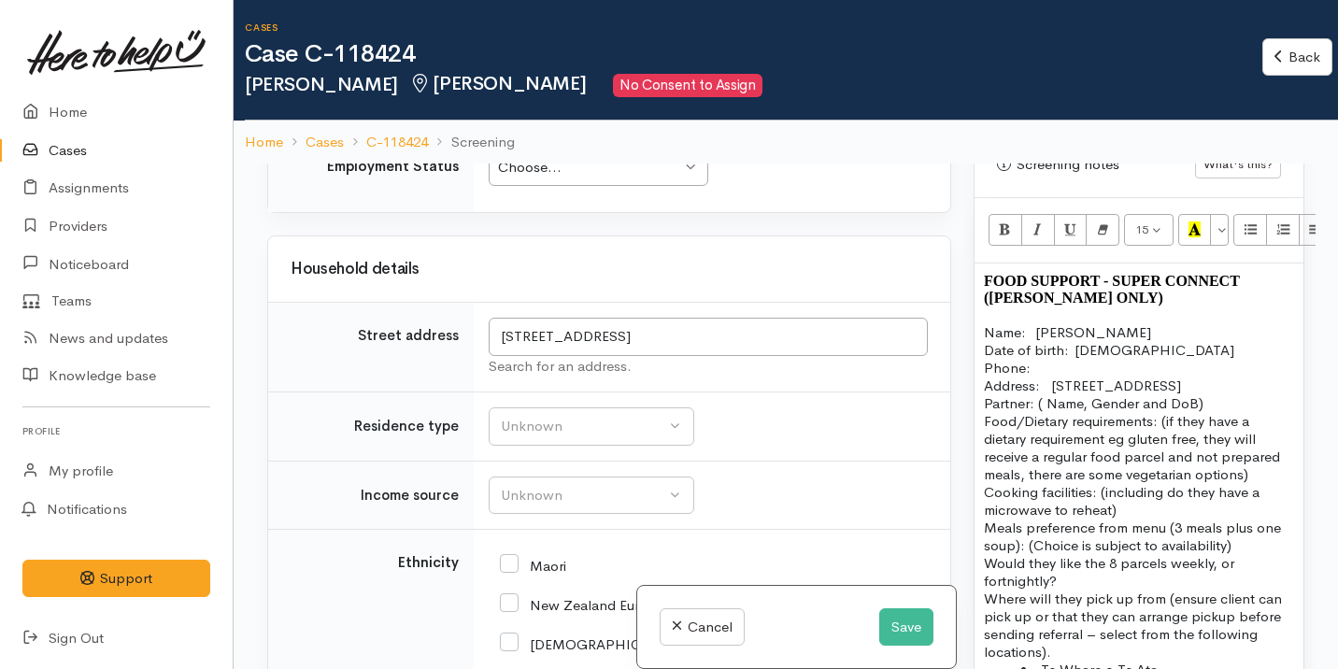
scroll to position [1261, 0]
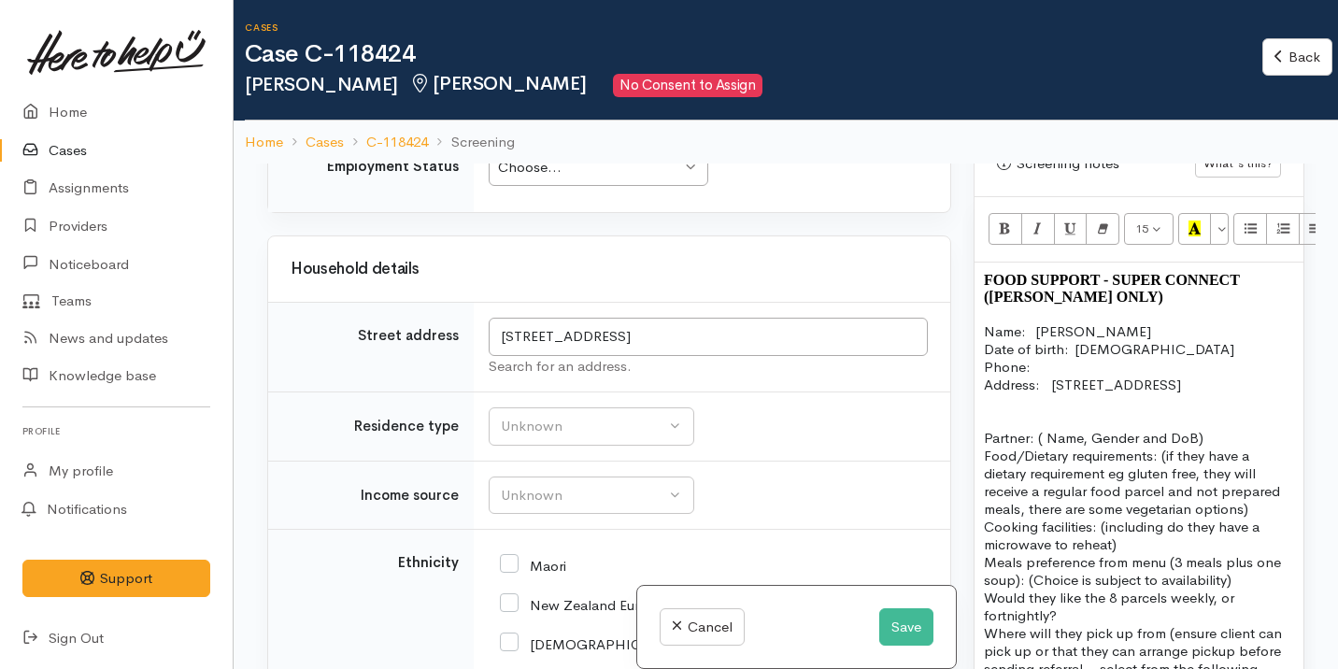
click at [1051, 376] on p "Address:   11 Grassy Downs Place, Saint Andrews, Hamilton, New Zealand" at bounding box center [1139, 385] width 310 height 18
click at [1054, 376] on p "Address:   11 Grassy Downs Place, Saint Andrews, Hamilton, New Zealand" at bounding box center [1139, 385] width 310 height 18
click at [1061, 340] on p "Date of birth:  13/05/1936 Phone:" at bounding box center [1139, 358] width 310 height 36
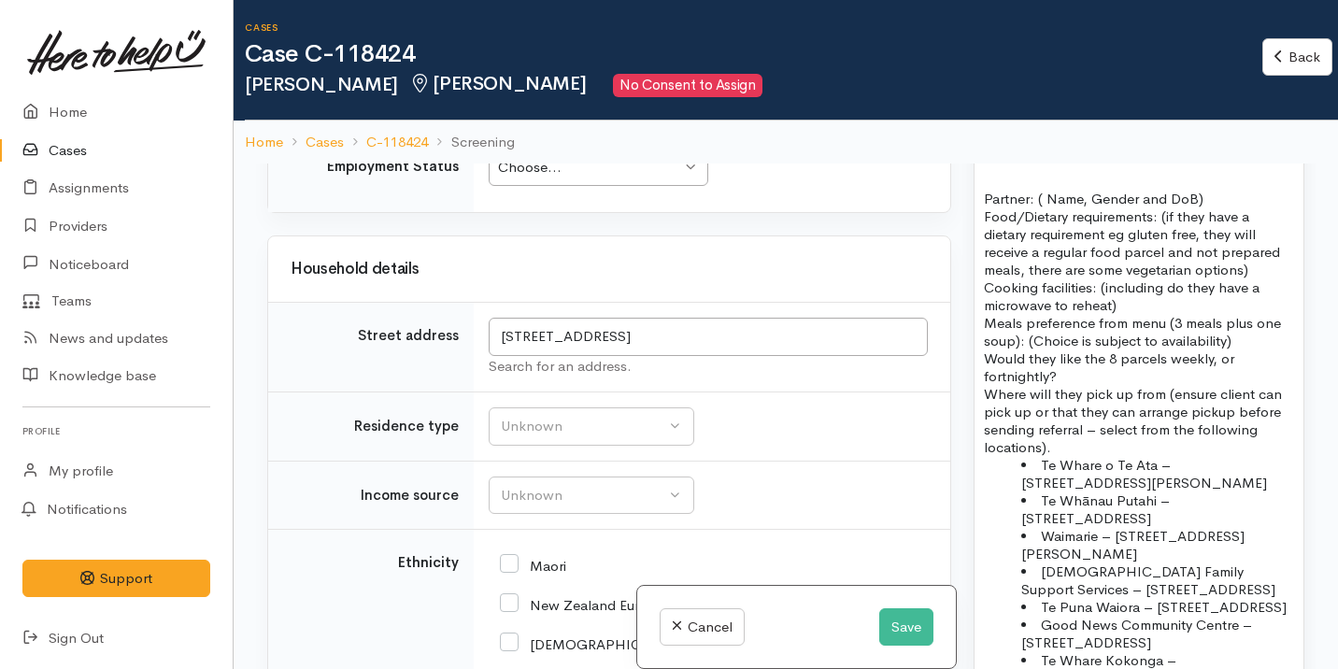
scroll to position [1608, 0]
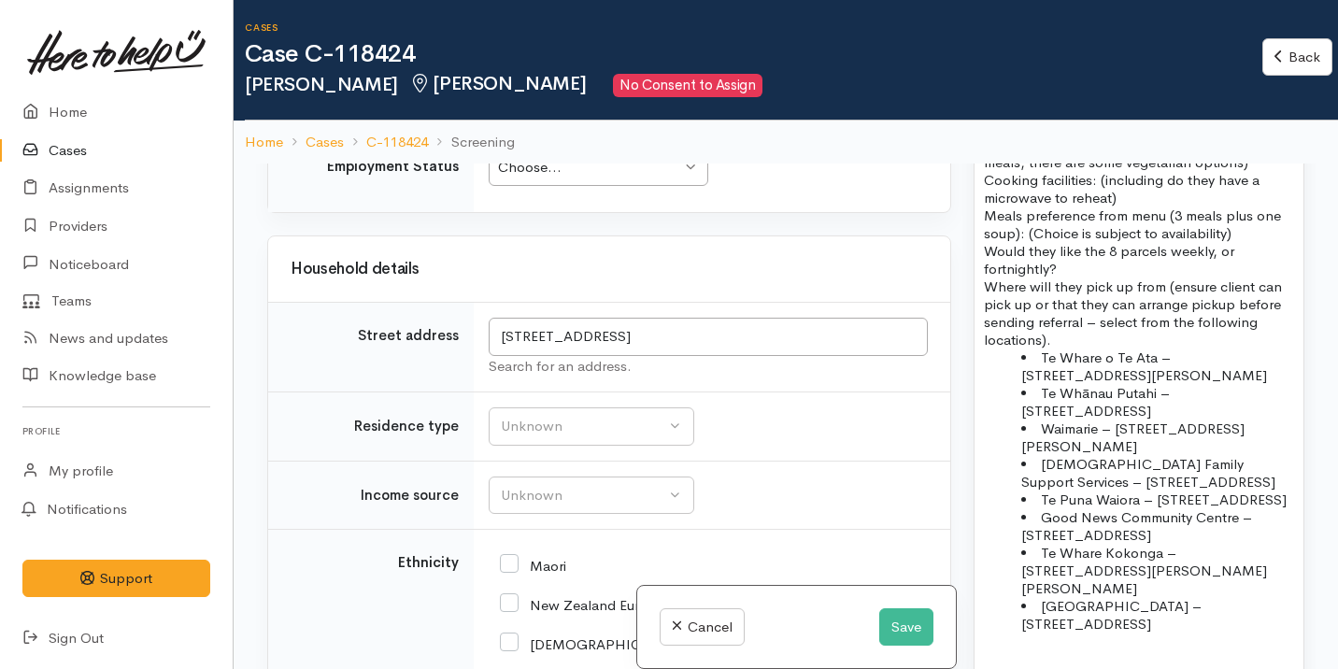
click at [1115, 387] on li "Te Whānau Putahi – 37 Oxford Street, Fairfield" at bounding box center [1157, 402] width 273 height 36
click at [1054, 316] on p "Where will they pick up from (ensure client can pick up or that they can arrang…" at bounding box center [1139, 312] width 310 height 71
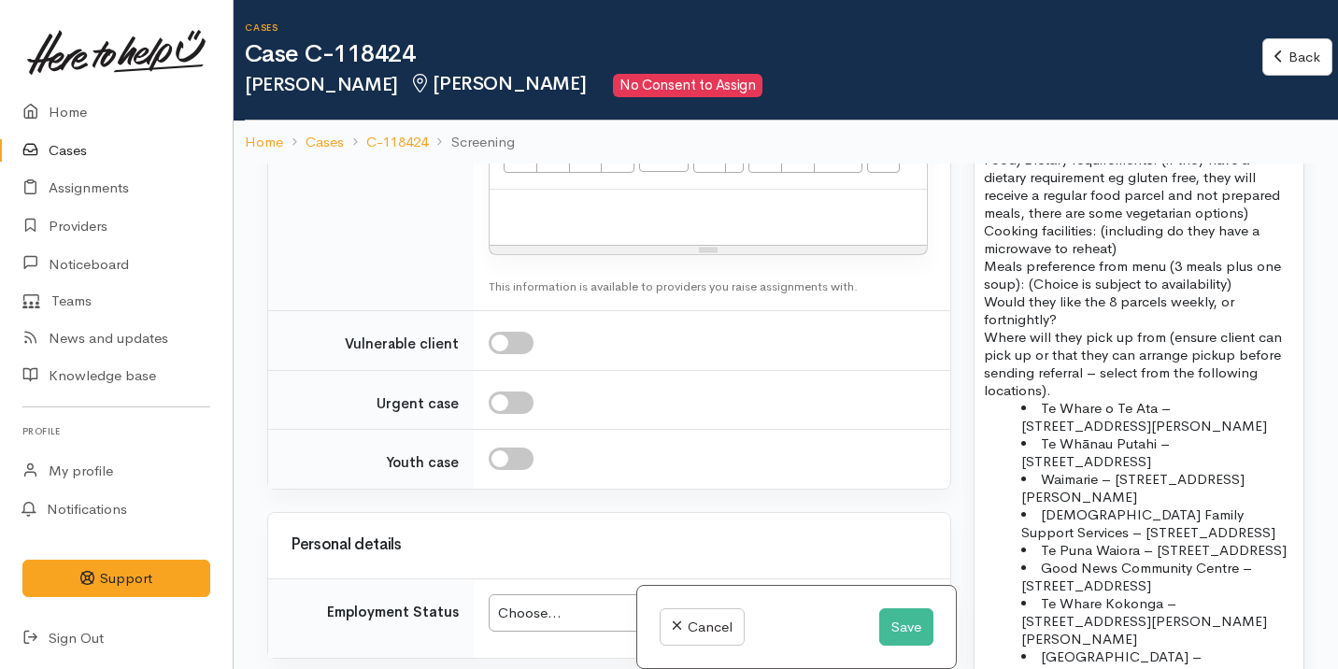
scroll to position [1656, 0]
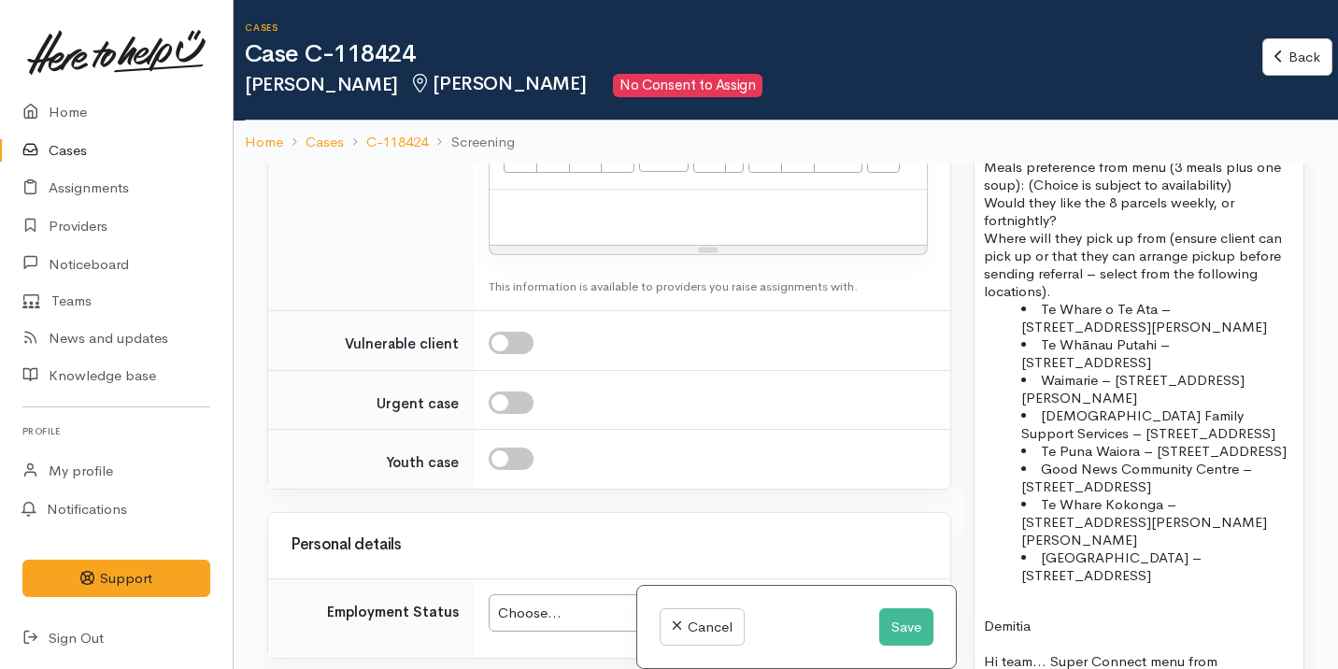
click at [1070, 522] on li "Te Whare Kokonga – 58 Bader Street, Bader" at bounding box center [1157, 521] width 273 height 53
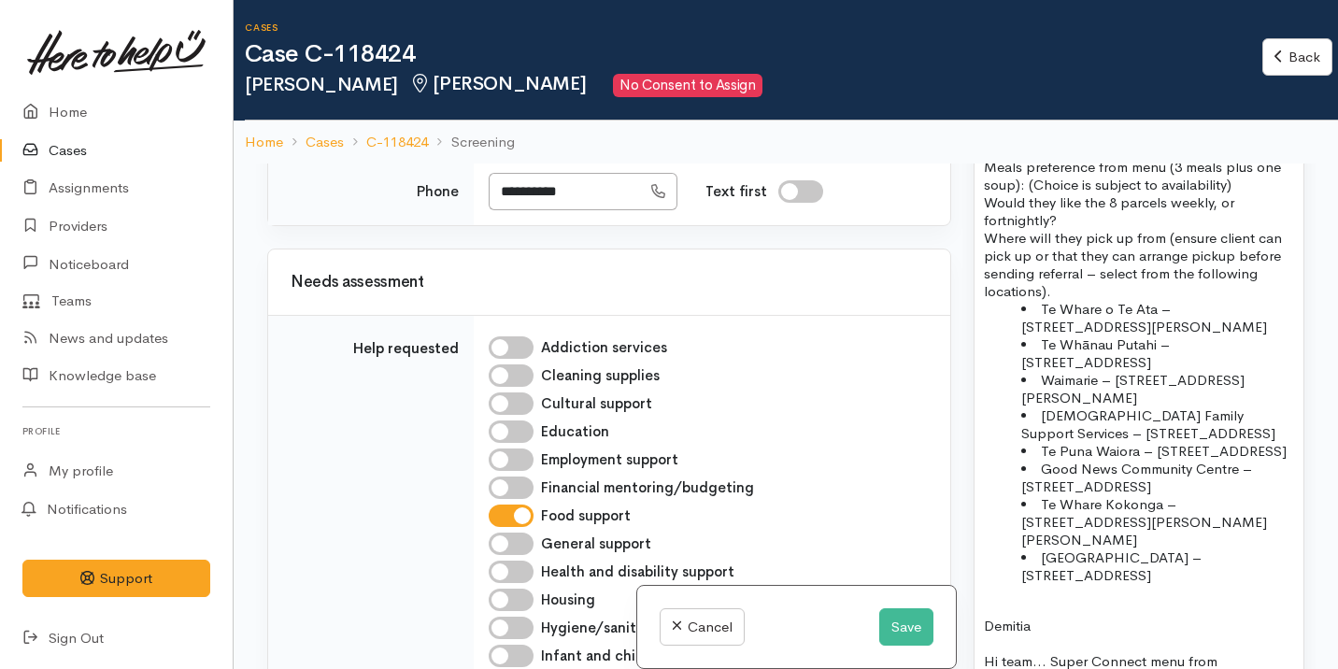
scroll to position [346, 0]
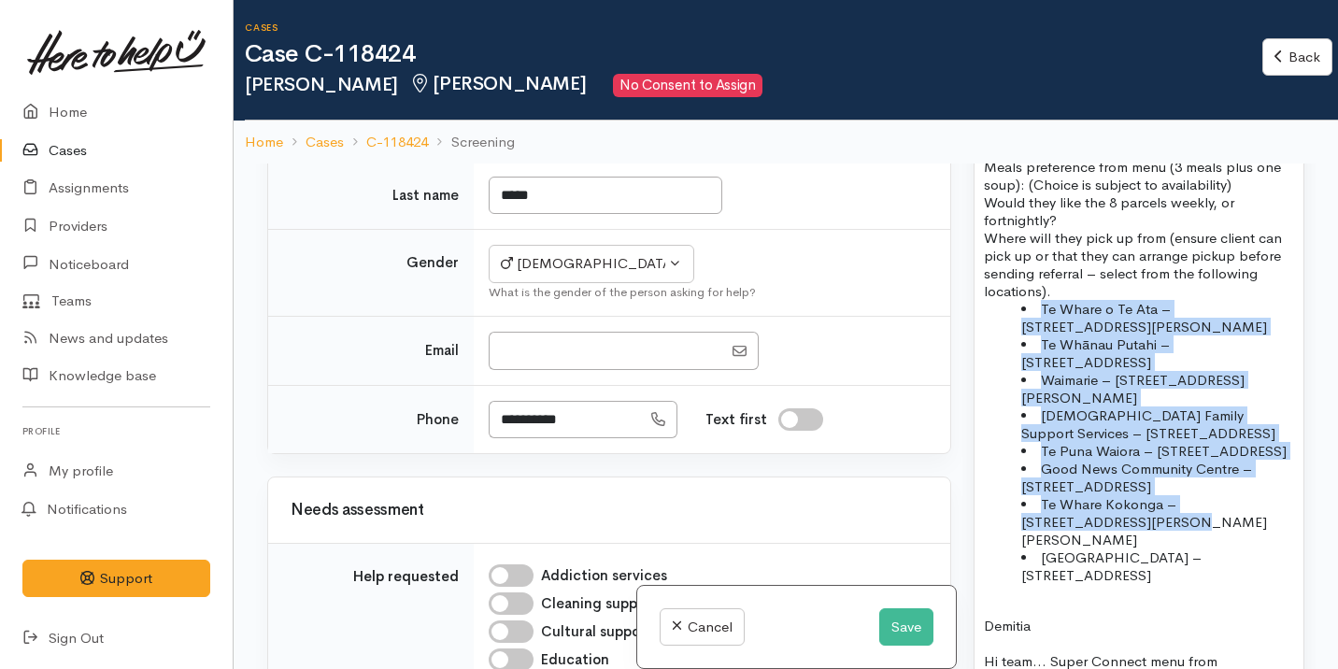
drag, startPoint x: 1067, startPoint y: 528, endPoint x: 1029, endPoint y: 295, distance: 235.8
click at [1029, 300] on ul "Te Whare o Te Ata – 214 Clarkin Road, Fairfield Te Whānau Putahi – 37 Oxford St…" at bounding box center [1139, 442] width 310 height 284
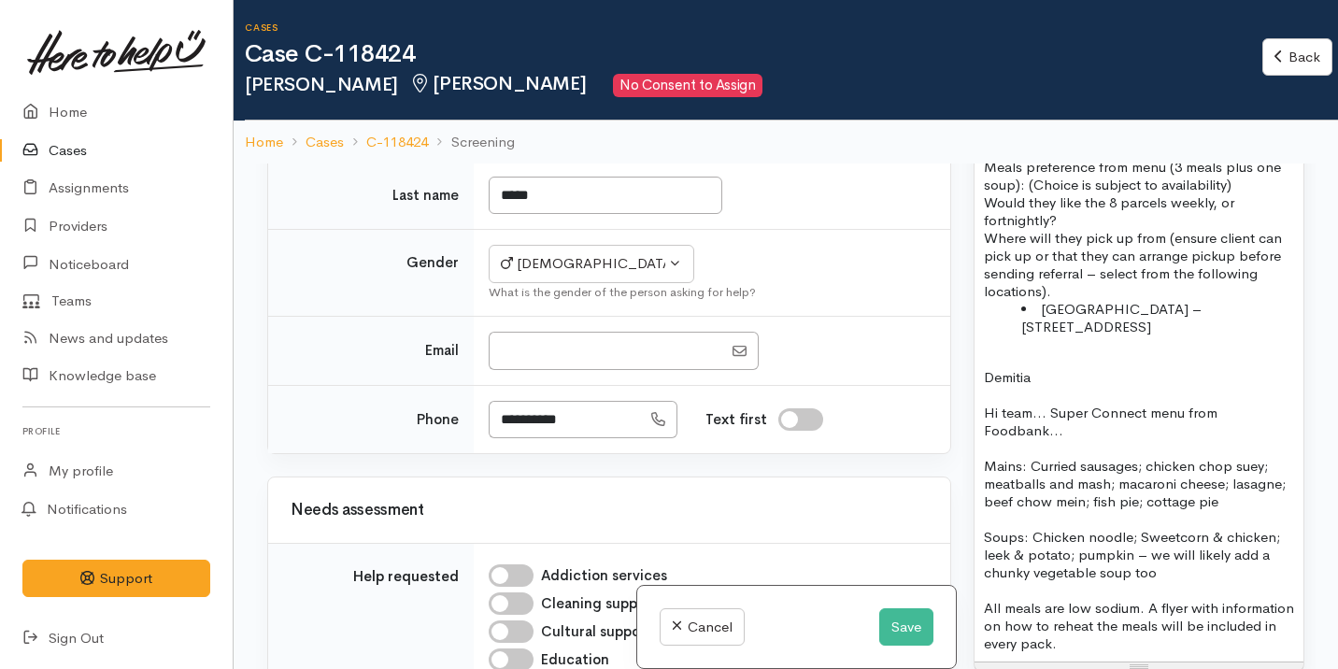
click at [985, 229] on p "Where will they pick up from (ensure client can pick up or that they can arrang…" at bounding box center [1139, 264] width 310 height 71
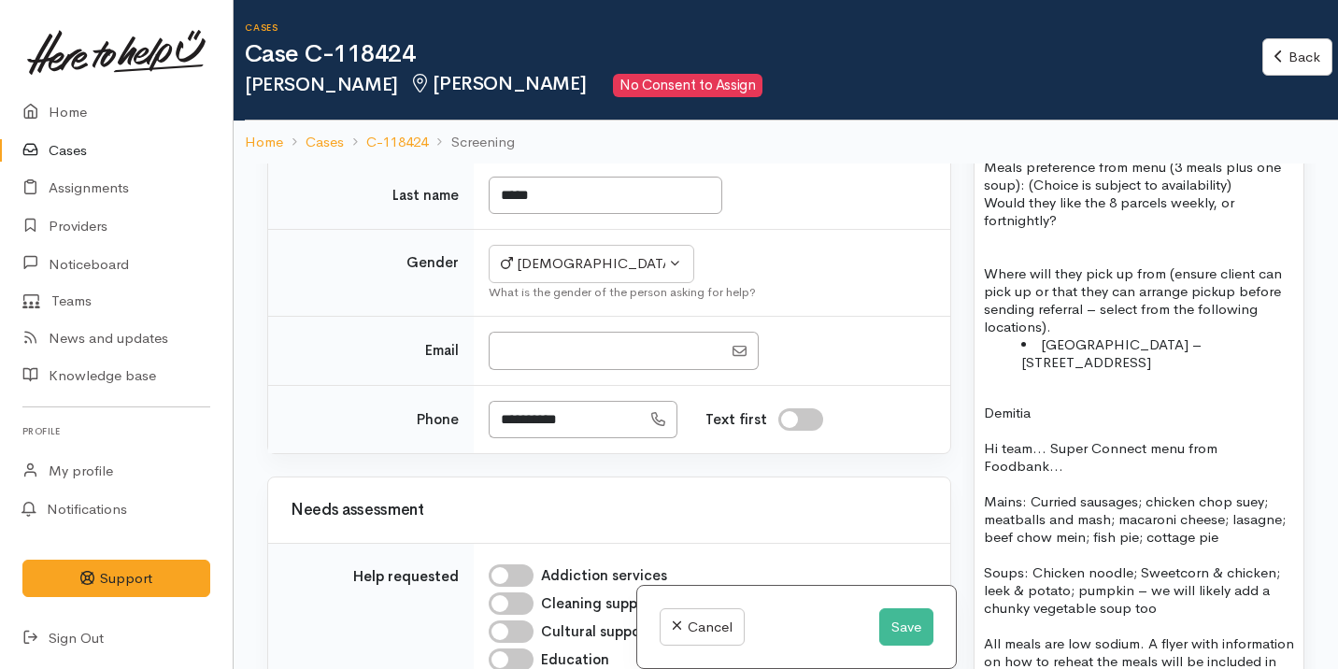
click at [981, 190] on div "FOOD SUPPORT  - SUPER CONNECT (HAMILTON ONLY) Name:   Leonard Peck Date of birt…" at bounding box center [1138, 282] width 329 height 830
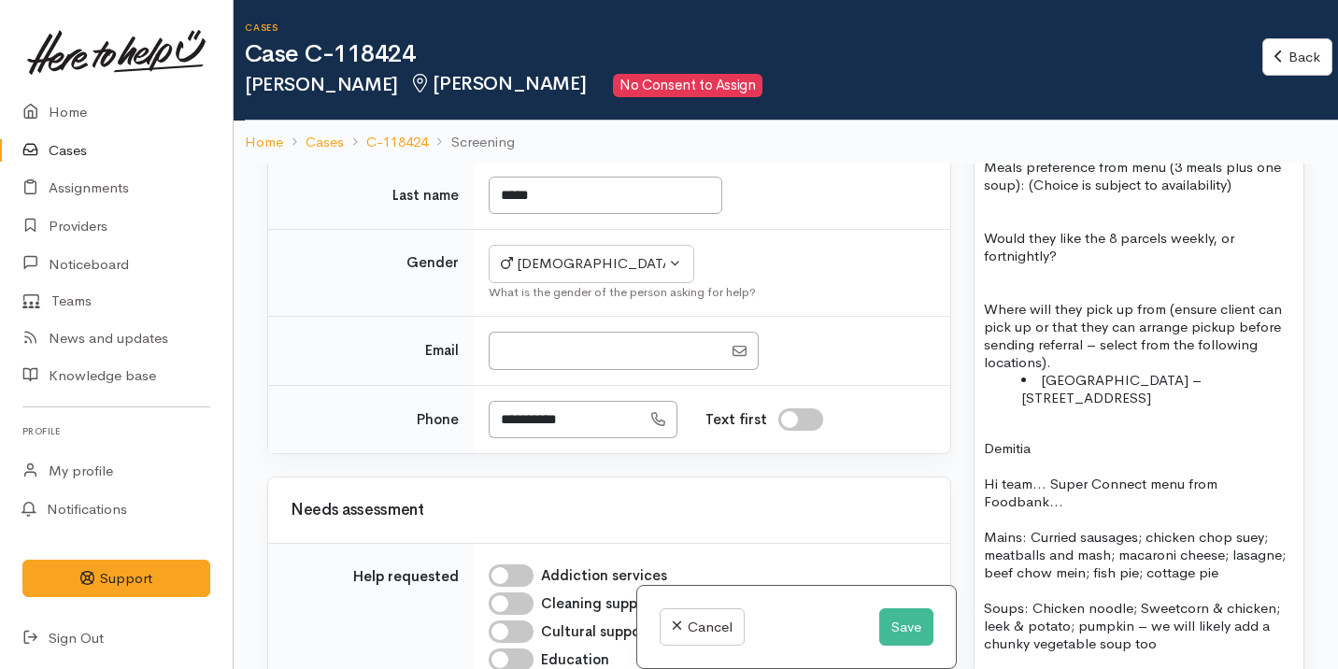
click at [1104, 245] on p "Would they like the 8 parcels weekly, or fortnightly?" at bounding box center [1139, 247] width 310 height 36
drag, startPoint x: 1170, startPoint y: 221, endPoint x: 1258, endPoint y: 221, distance: 88.8
click at [1258, 229] on p "Would they like the 8 parcels weekly, or fortnightly?" at bounding box center [1139, 247] width 310 height 36
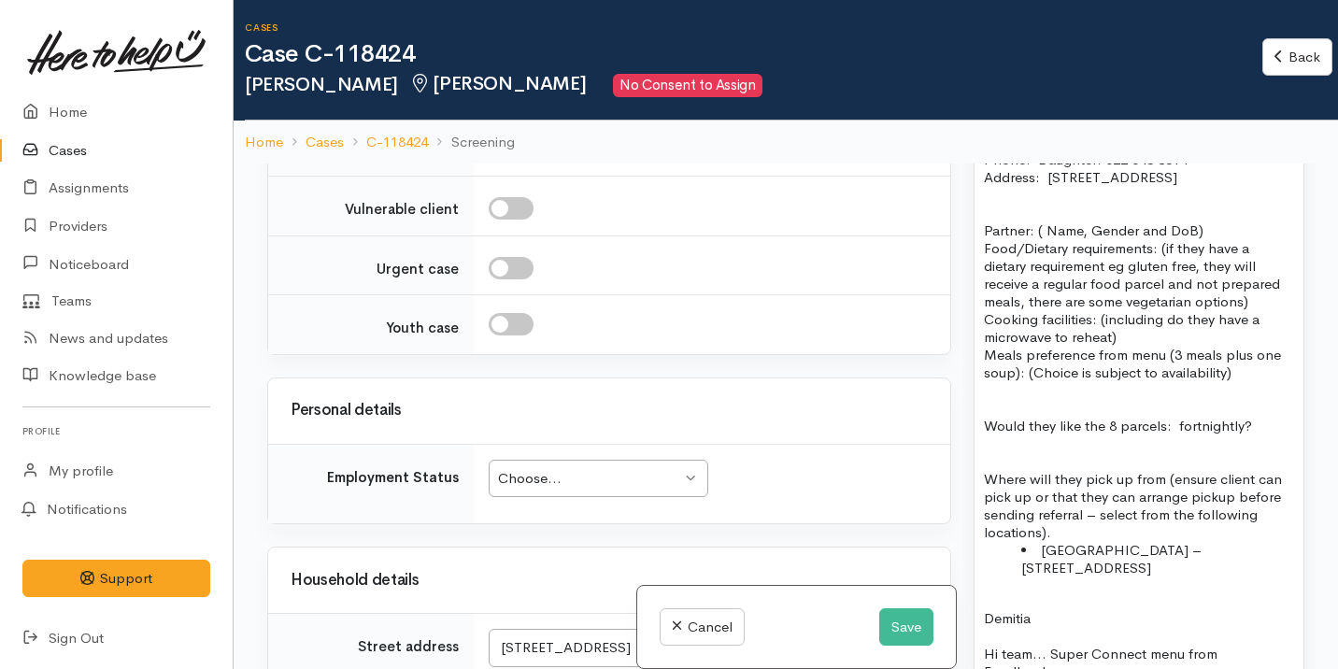
scroll to position [1627, 0]
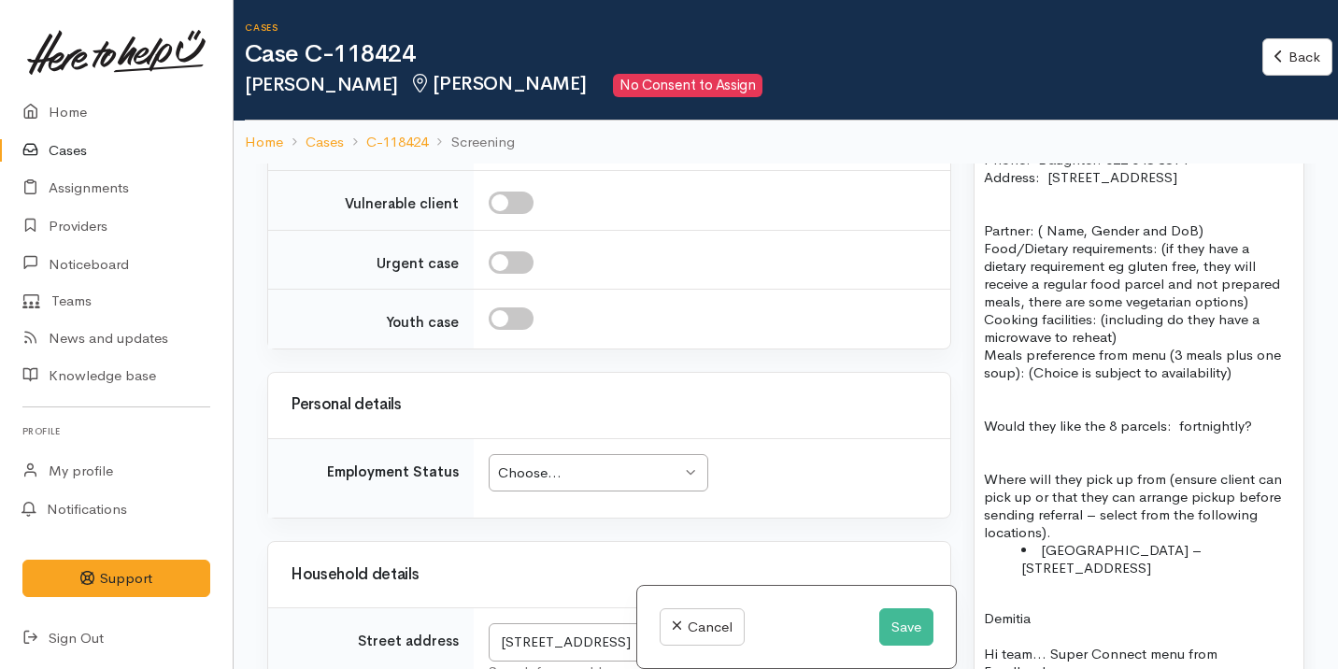
click at [584, 490] on div "Choose... Choose..." at bounding box center [599, 473] width 220 height 38
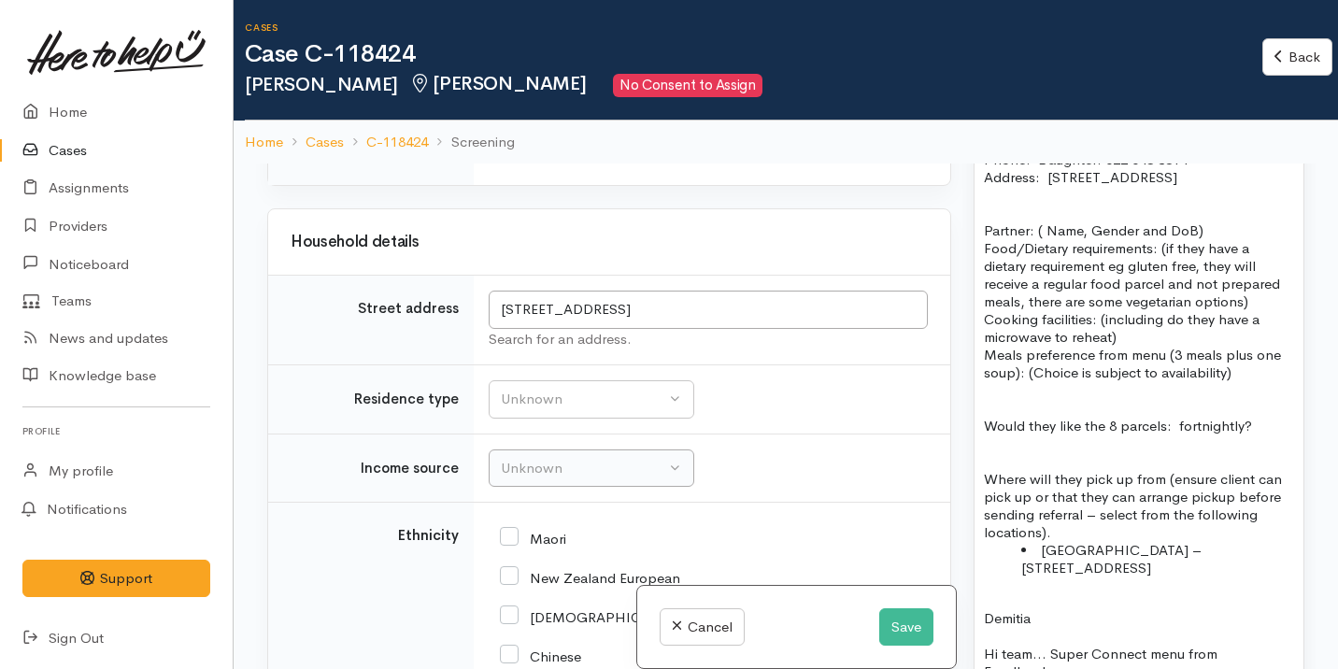
scroll to position [1970, 0]
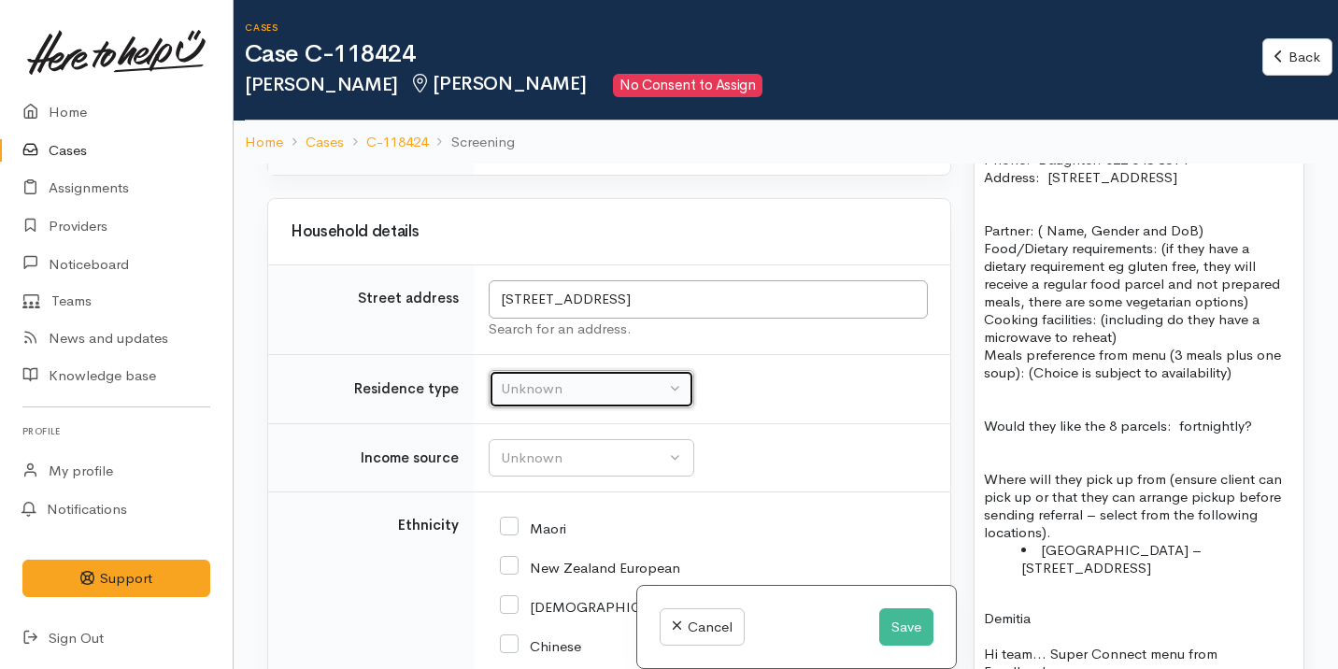
click at [598, 391] on div "Unknown" at bounding box center [583, 388] width 164 height 21
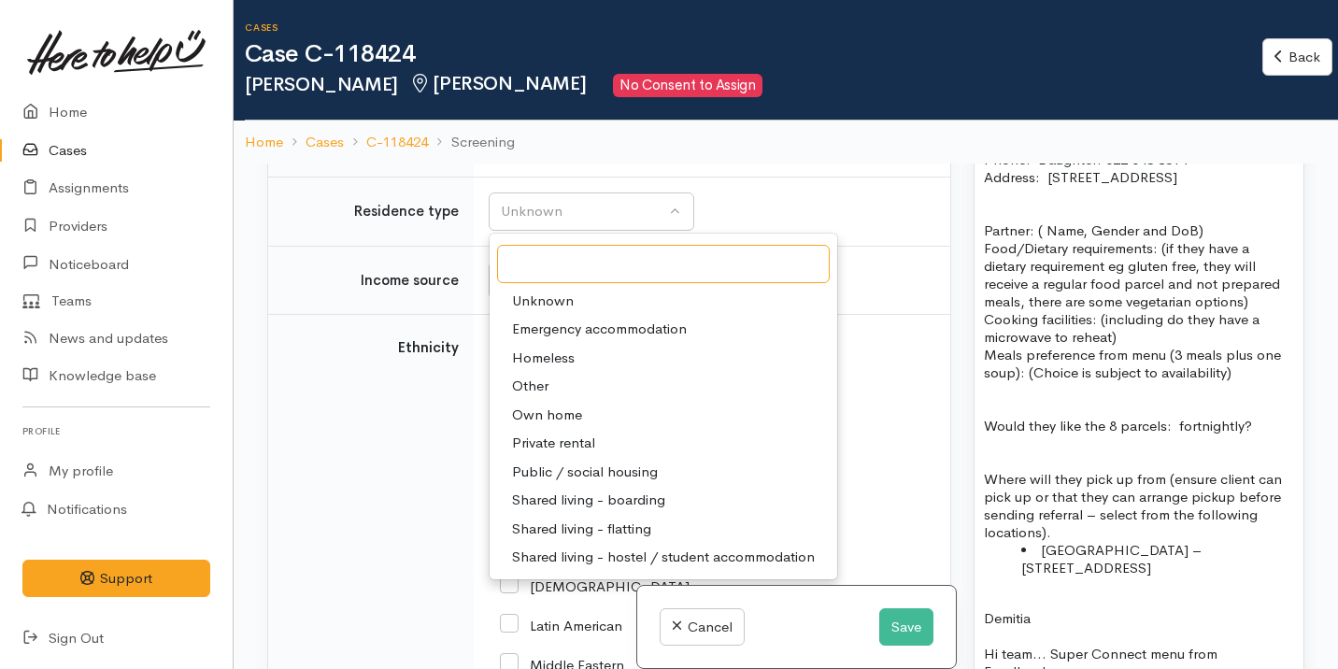
scroll to position [2152, 0]
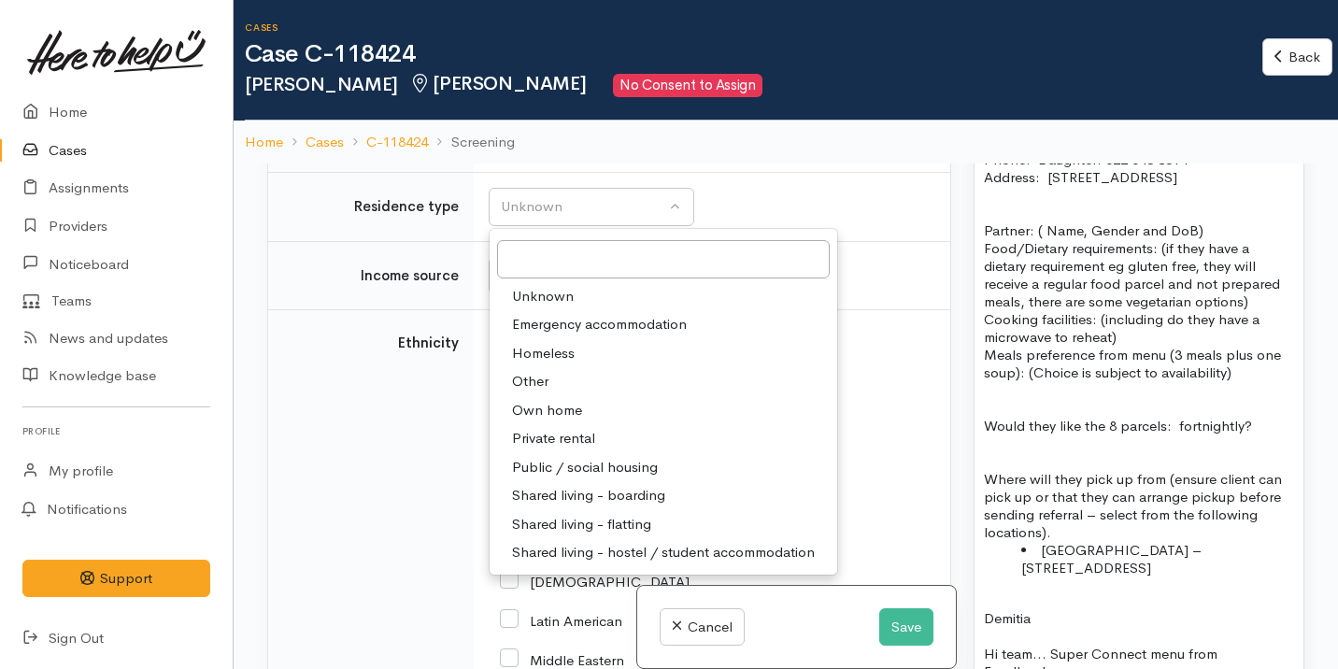
click at [586, 407] on link "Own home" at bounding box center [664, 410] width 348 height 29
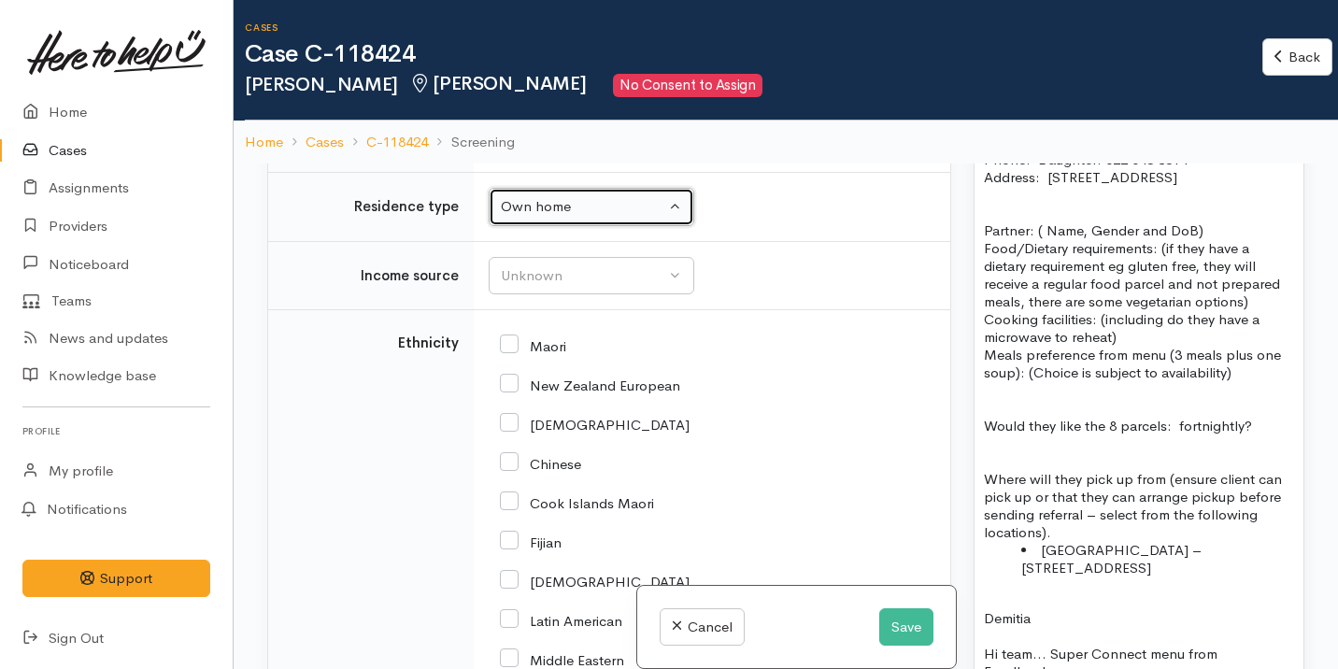
click at [613, 210] on div "Own home" at bounding box center [583, 206] width 164 height 21
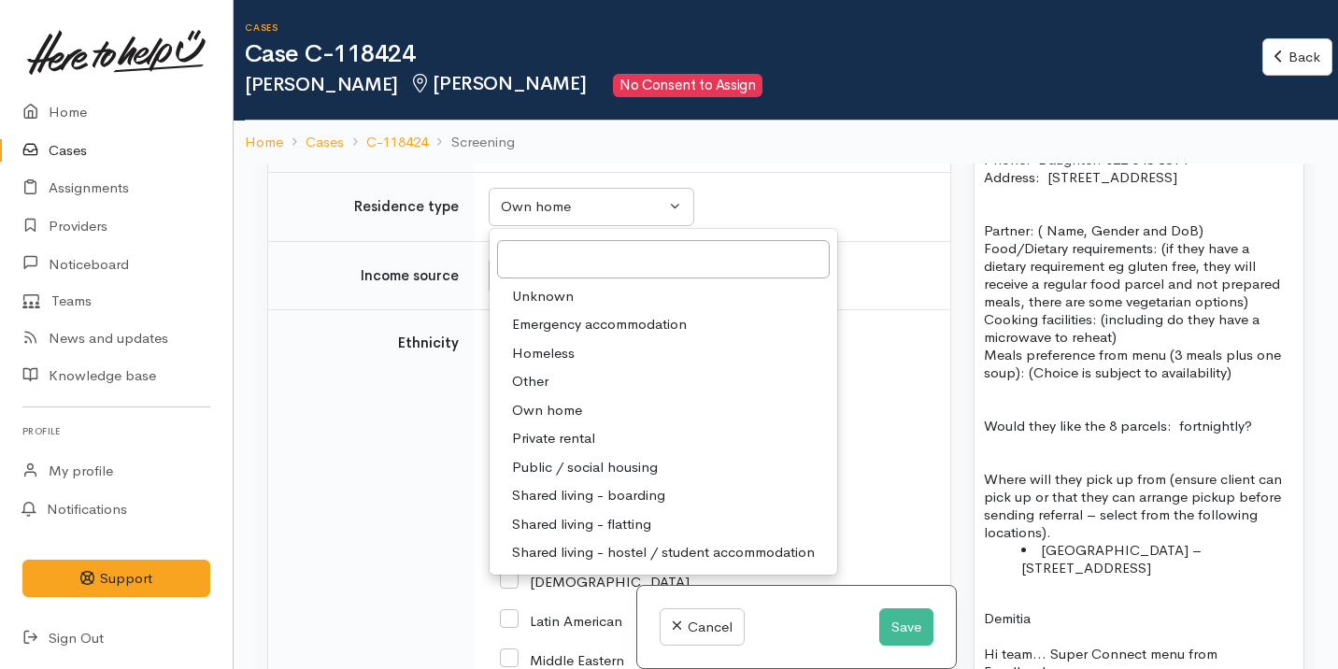
click at [605, 496] on span "Shared living - boarding" at bounding box center [588, 495] width 153 height 21
select select "4"
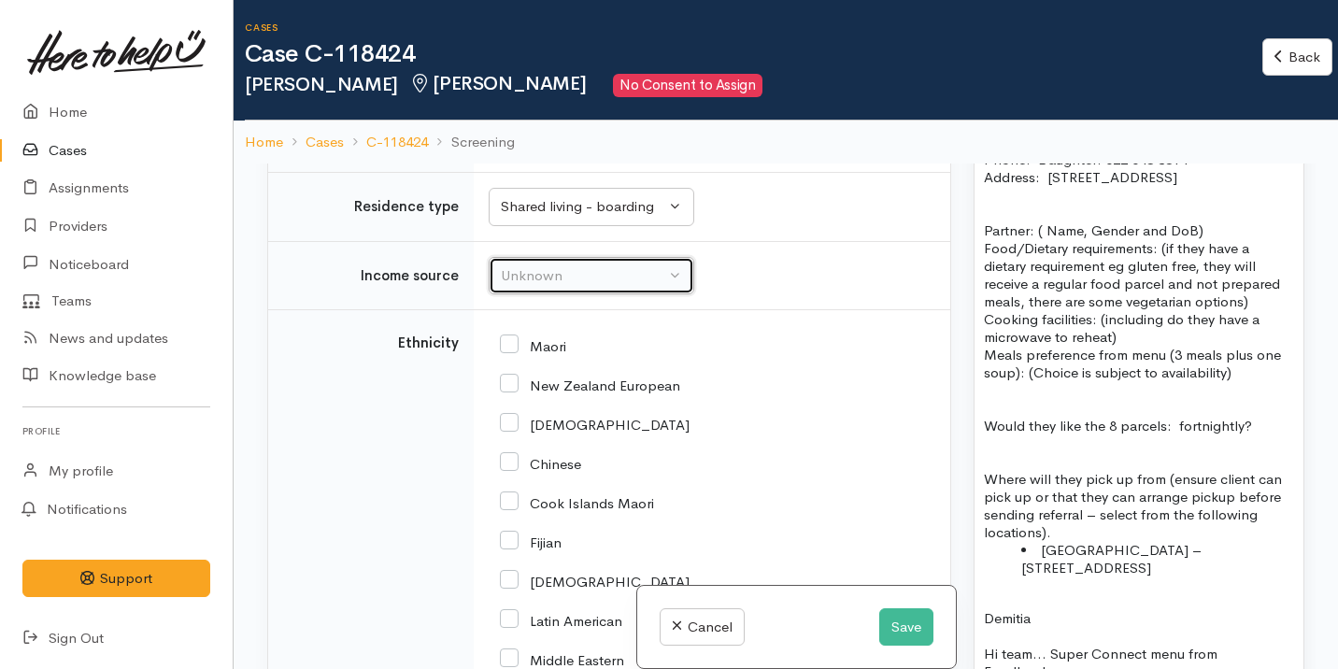
click at [606, 272] on div "Unknown" at bounding box center [583, 275] width 164 height 21
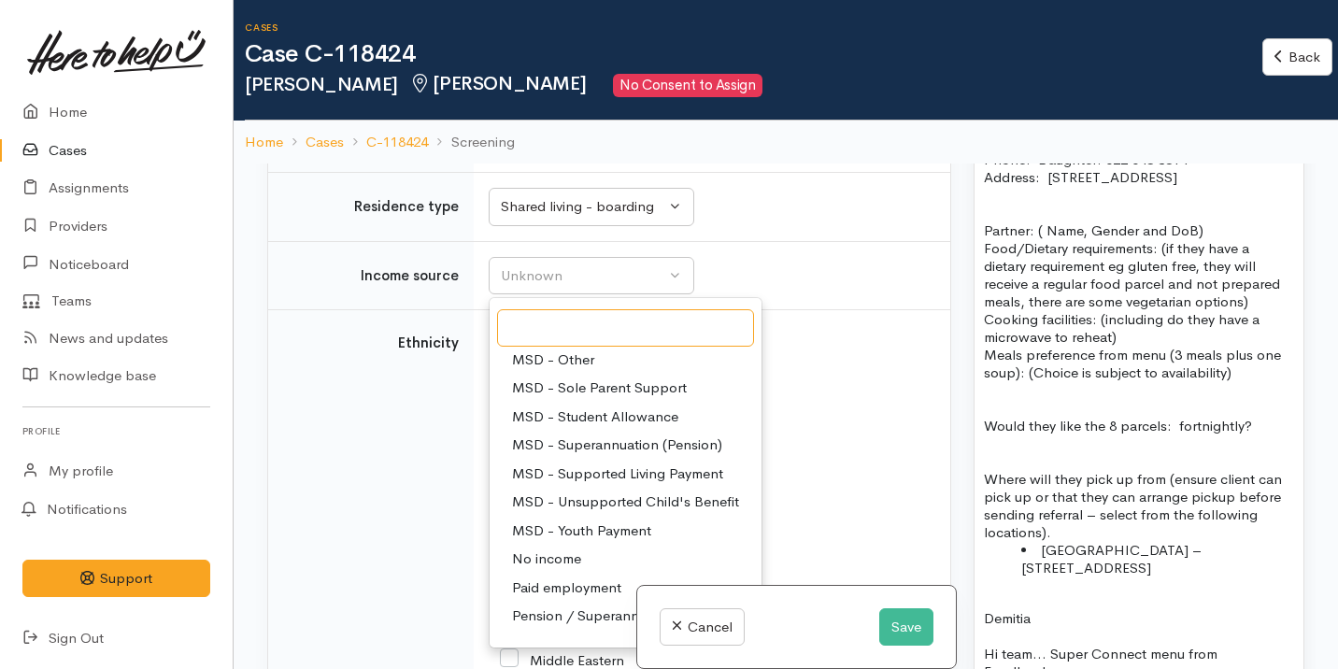
scroll to position [209, 0]
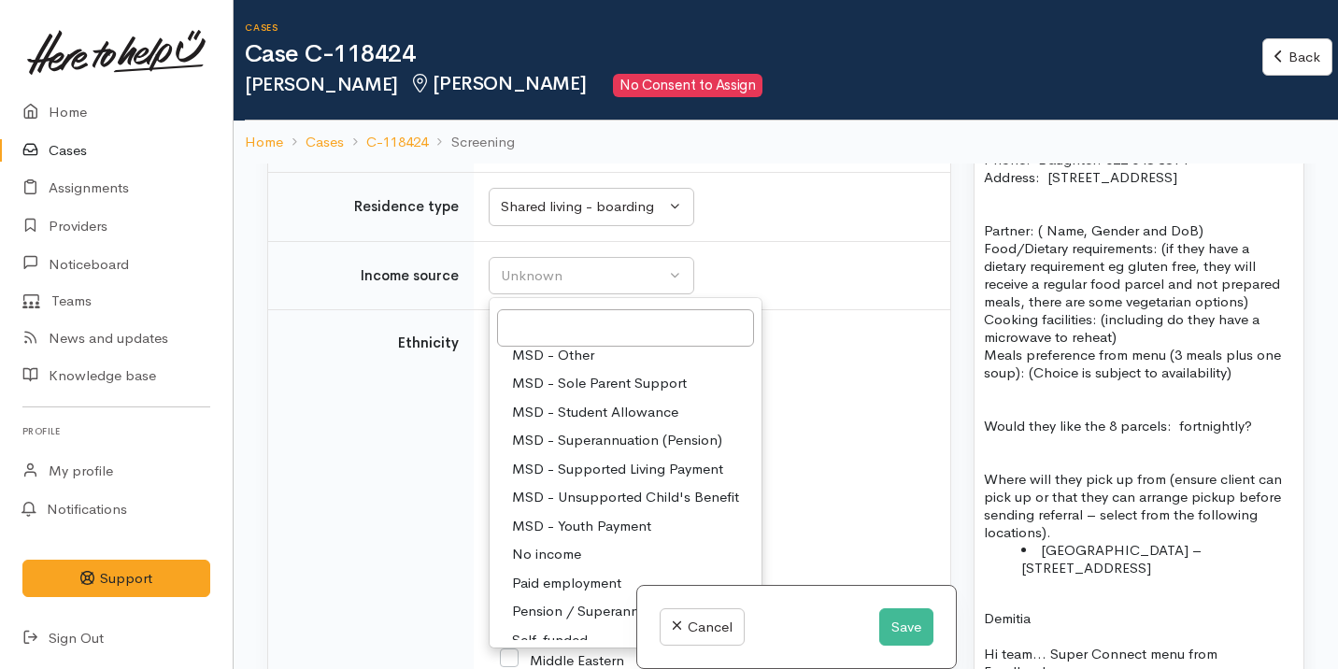
click at [652, 439] on span "MSD - Superannuation (Pension)" at bounding box center [617, 440] width 210 height 21
select select "2"
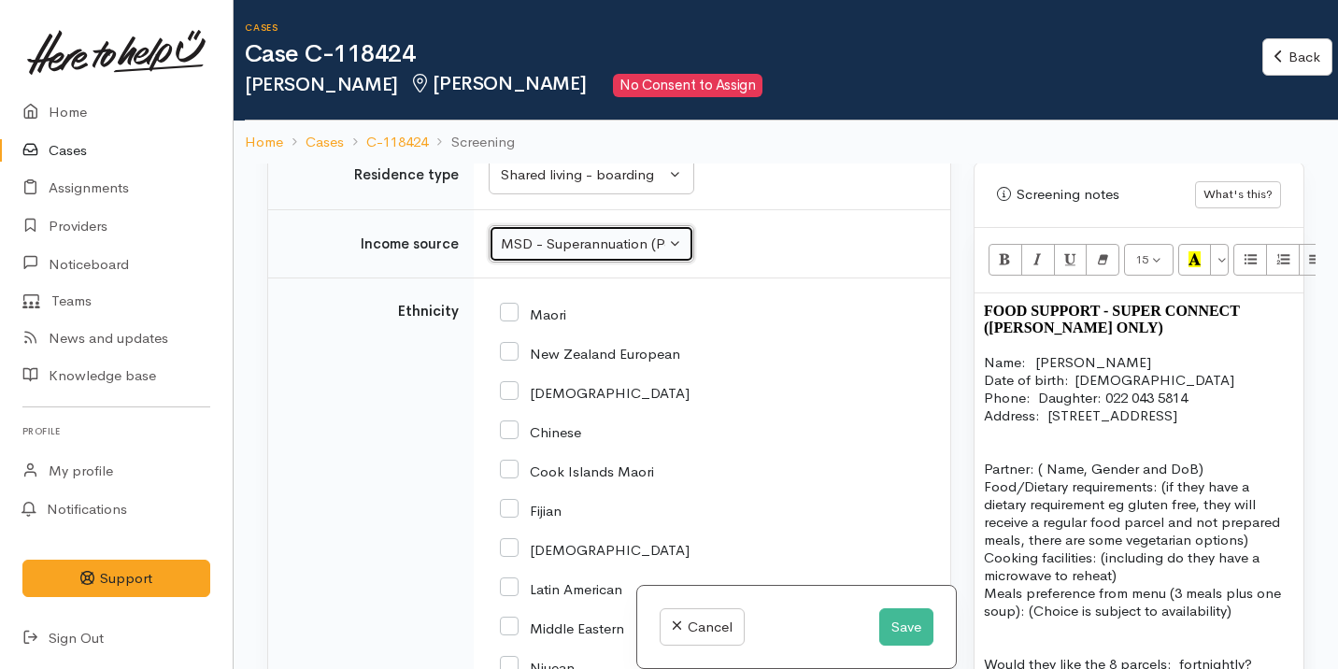
scroll to position [1222, 0]
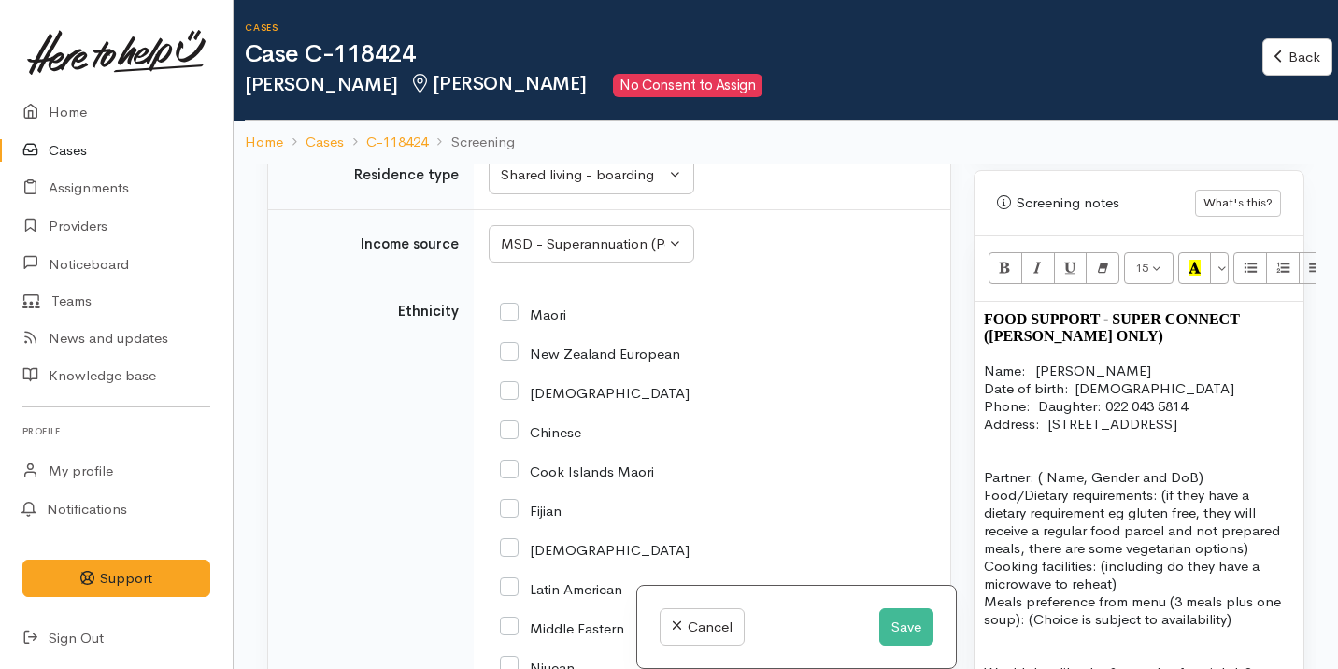
click at [557, 348] on input "New Zealand European" at bounding box center [590, 352] width 180 height 17
checkbox input "true"
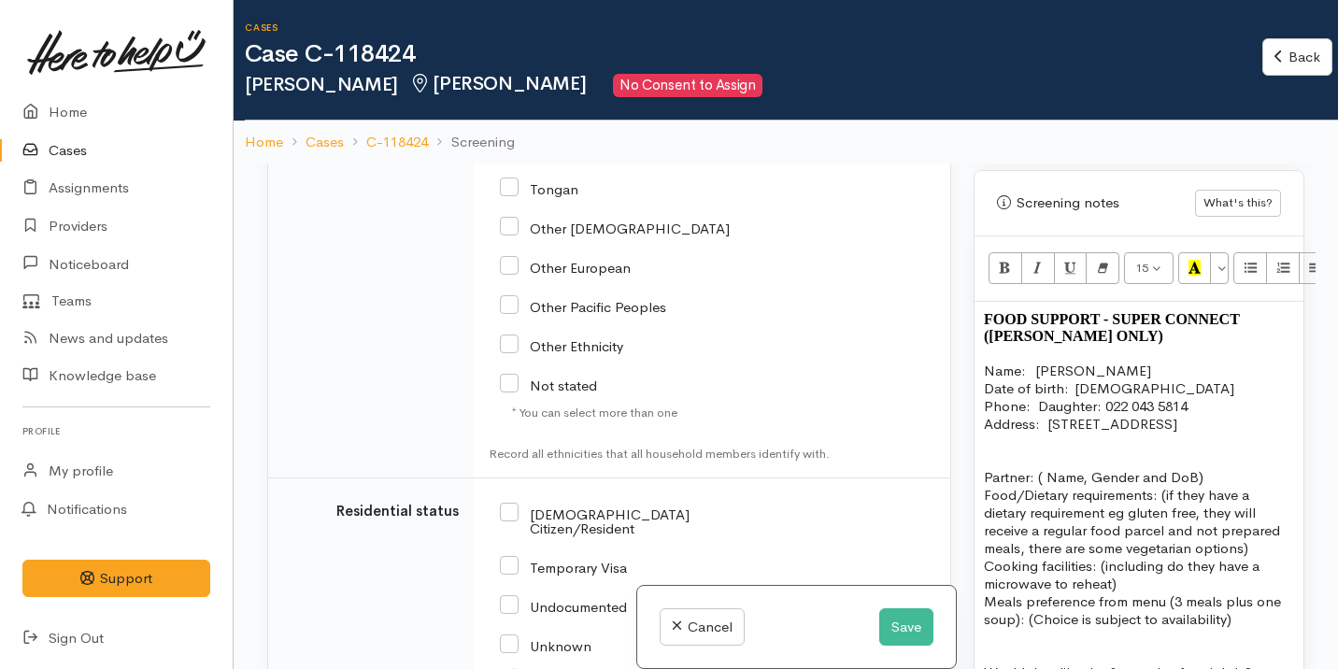
scroll to position [3146, 0]
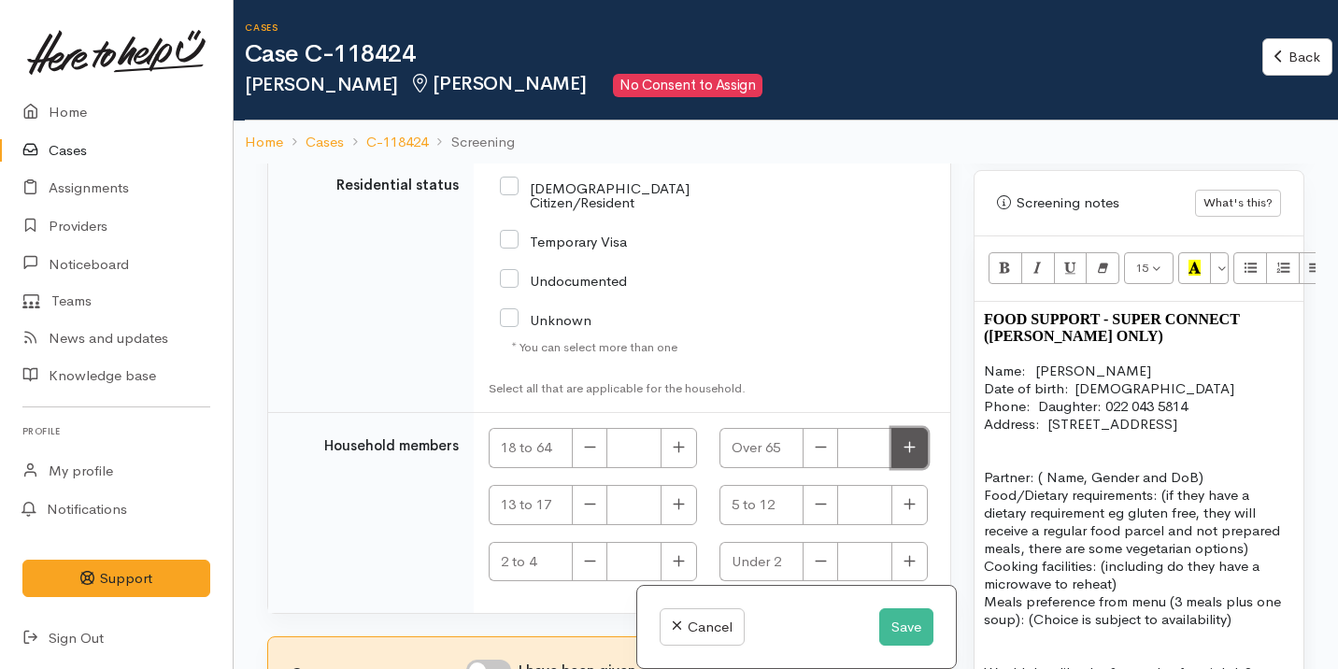
click at [915, 434] on button "button" at bounding box center [909, 448] width 36 height 40
type input "1"
click at [569, 183] on input "NZ Citizen/Resident" at bounding box center [628, 193] width 256 height 31
checkbox input "true"
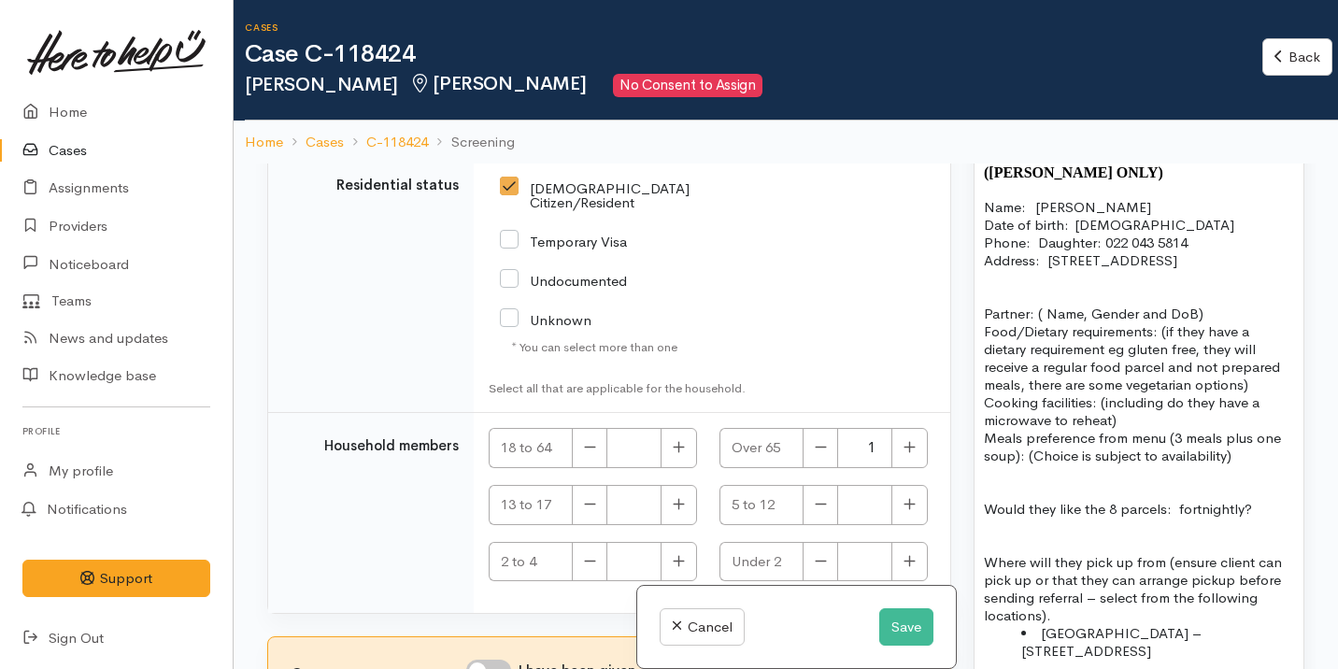
scroll to position [1386, 0]
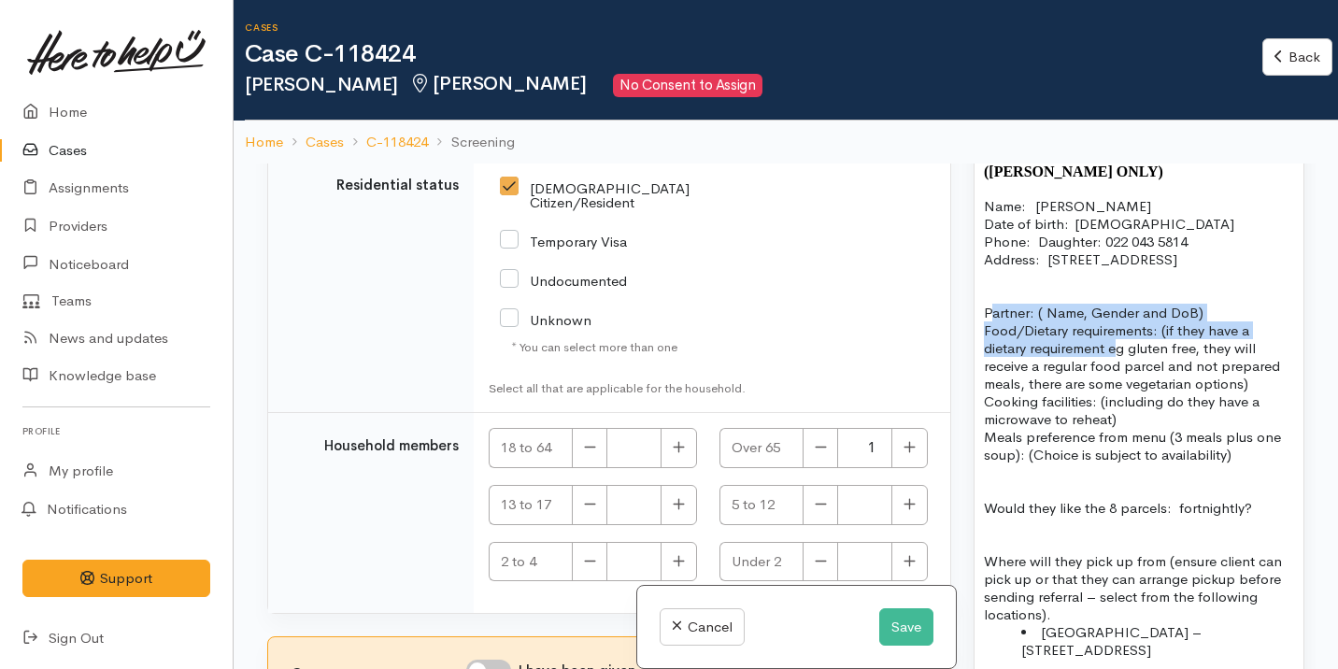
drag, startPoint x: 988, startPoint y: 294, endPoint x: 1112, endPoint y: 334, distance: 129.7
click at [1116, 334] on p "Partner: ( Name, Gender and DoB)   Food/Dietary requirements: (if they have a d…" at bounding box center [1139, 366] width 310 height 124
click at [1112, 334] on p "Partner: ( Name, Gender and DoB)   Food/Dietary requirements: (if they have a d…" at bounding box center [1139, 366] width 310 height 124
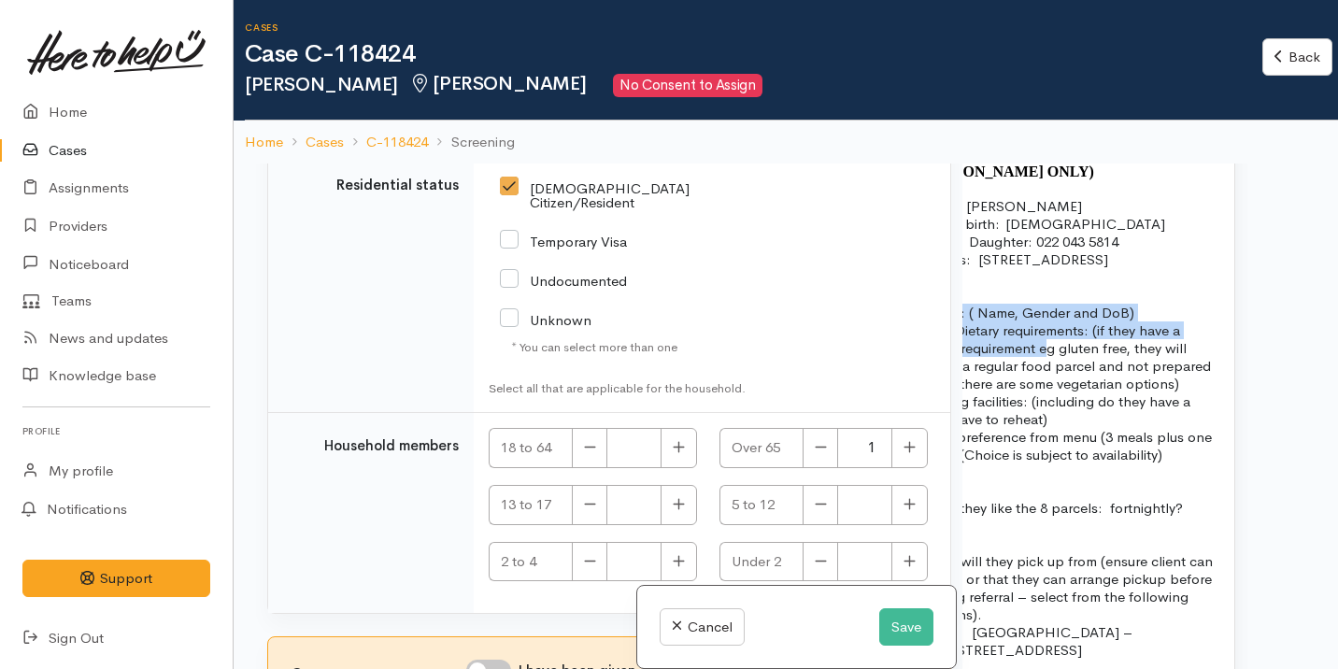
drag, startPoint x: 982, startPoint y: 302, endPoint x: 1316, endPoint y: 298, distance: 334.5
click at [1317, 299] on div "Related cases There are no other cases from the same person found. Manually lin…" at bounding box center [786, 497] width 1104 height 669
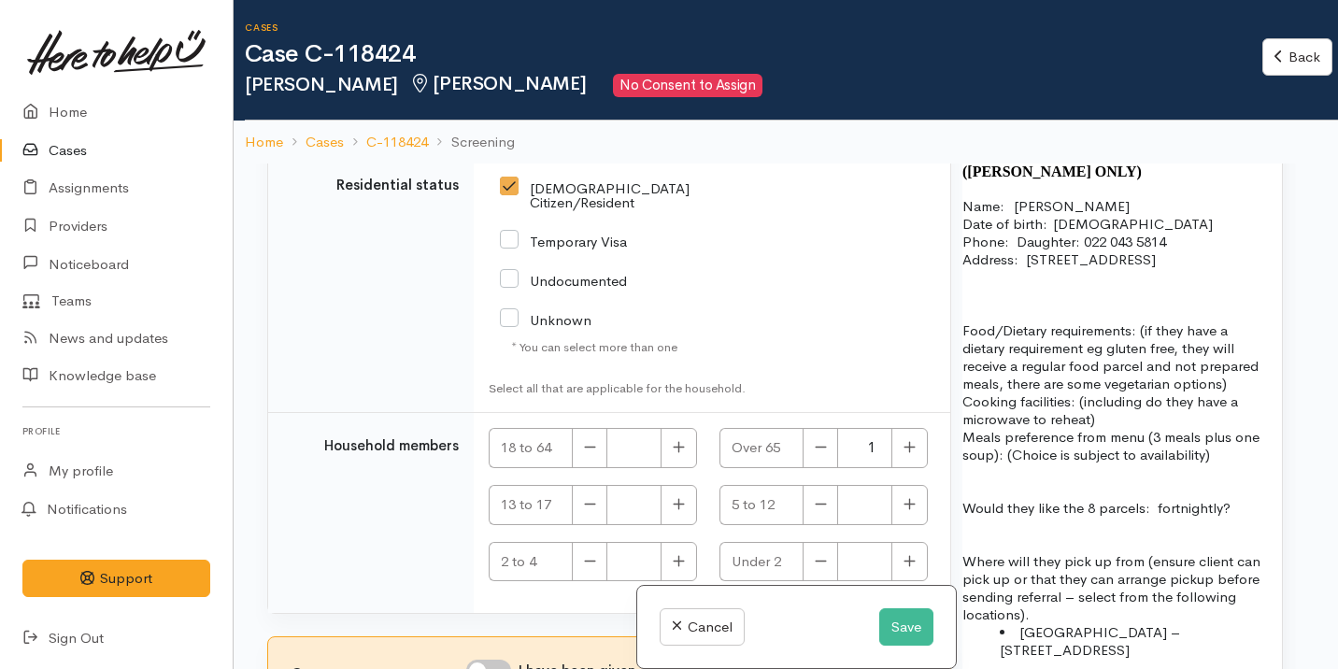
drag, startPoint x: 1143, startPoint y: 313, endPoint x: 1229, endPoint y: 368, distance: 102.1
click at [1229, 368] on p "Food/Dietary requirements: (if they have a dietary requirement eg gluten free, …" at bounding box center [1117, 366] width 310 height 124
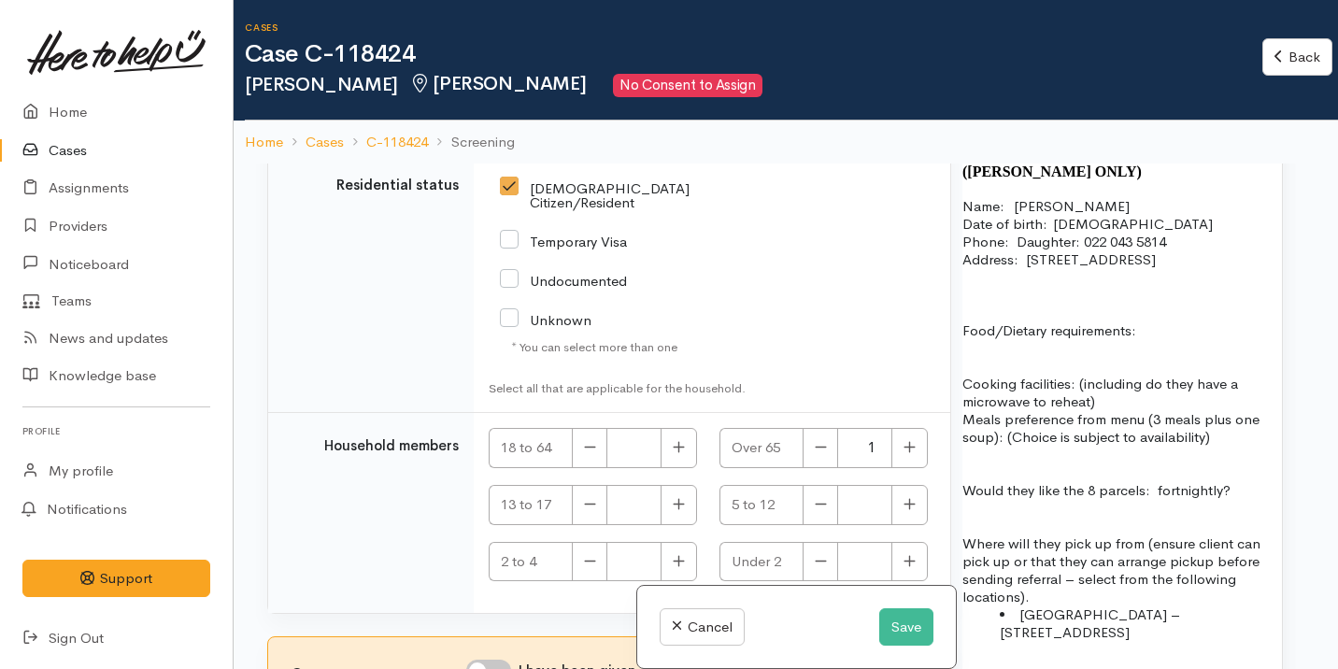
click at [1172, 339] on p at bounding box center [1117, 348] width 310 height 18
click at [1162, 318] on p "Food/Dietary requirements:" at bounding box center [1117, 322] width 310 height 36
drag, startPoint x: 1120, startPoint y: 386, endPoint x: 1080, endPoint y: 371, distance: 42.9
click at [1080, 371] on p "Cooking facilities: (including do they have a microwave to reheat)" at bounding box center [1117, 383] width 310 height 53
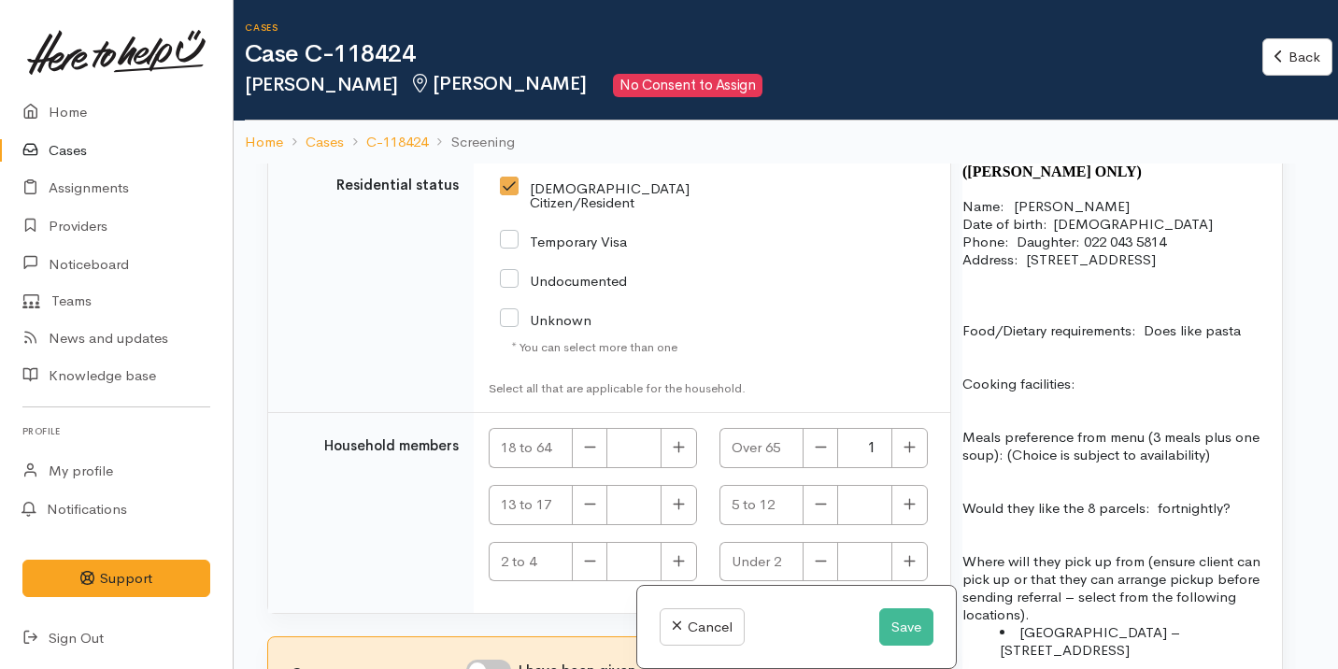
click at [1087, 363] on p "Cooking facilities:" at bounding box center [1117, 375] width 310 height 36
click at [1064, 428] on p "Meals preference from menu (3 meals plus one soup): (Choice is subject to avail…" at bounding box center [1117, 446] width 310 height 36
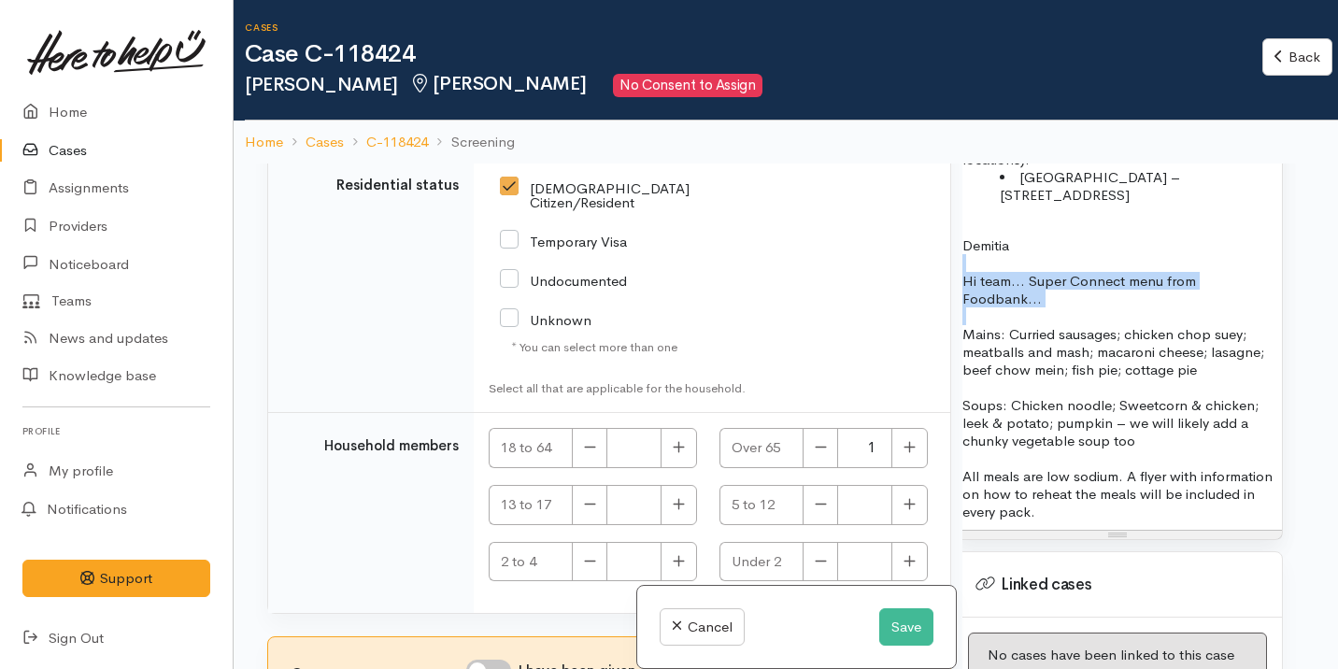
scroll to position [1841, 0]
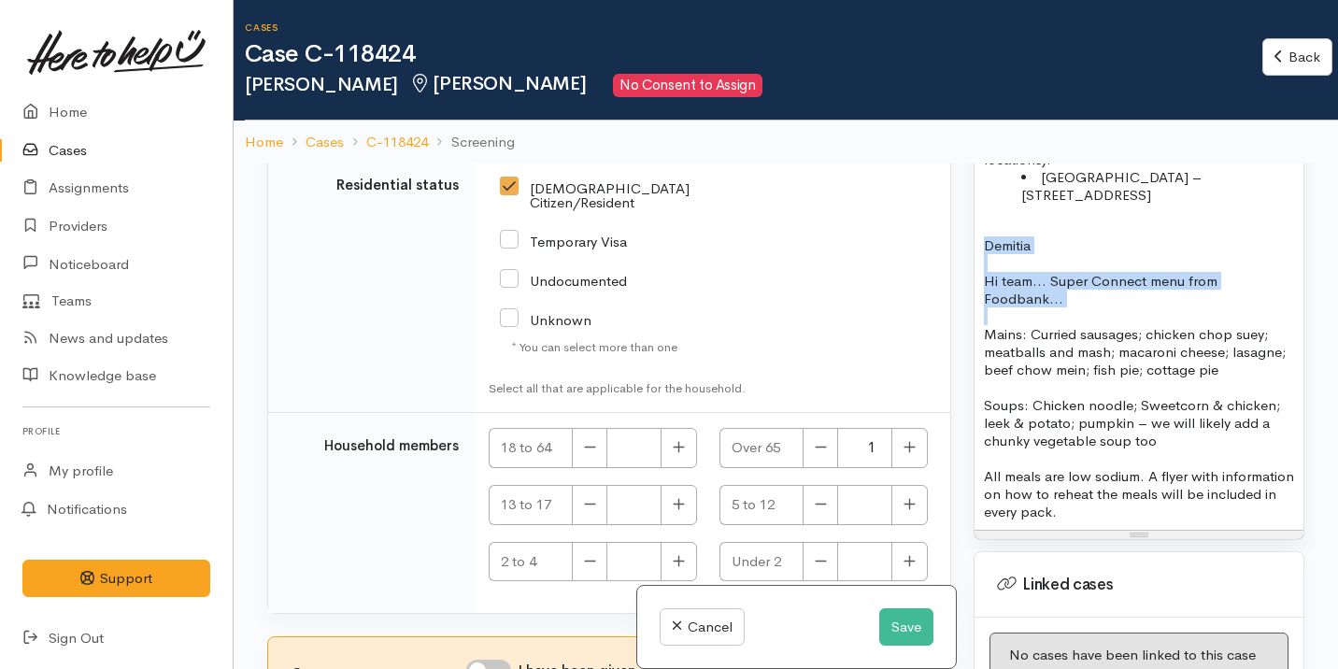
drag, startPoint x: 1048, startPoint y: 293, endPoint x: 959, endPoint y: 234, distance: 106.5
click at [959, 234] on div "Related cases There are no other cases from the same person found. Manually lin…" at bounding box center [785, 497] width 1059 height 669
drag, startPoint x: 1072, startPoint y: 279, endPoint x: 976, endPoint y: 265, distance: 97.2
click at [974, 265] on div "FOOD SUPPORT  - SUPER CONNECT (HAMILTON ONLY) Name:   Leonard Peck Date of birt…" at bounding box center [1138, 105] width 329 height 847
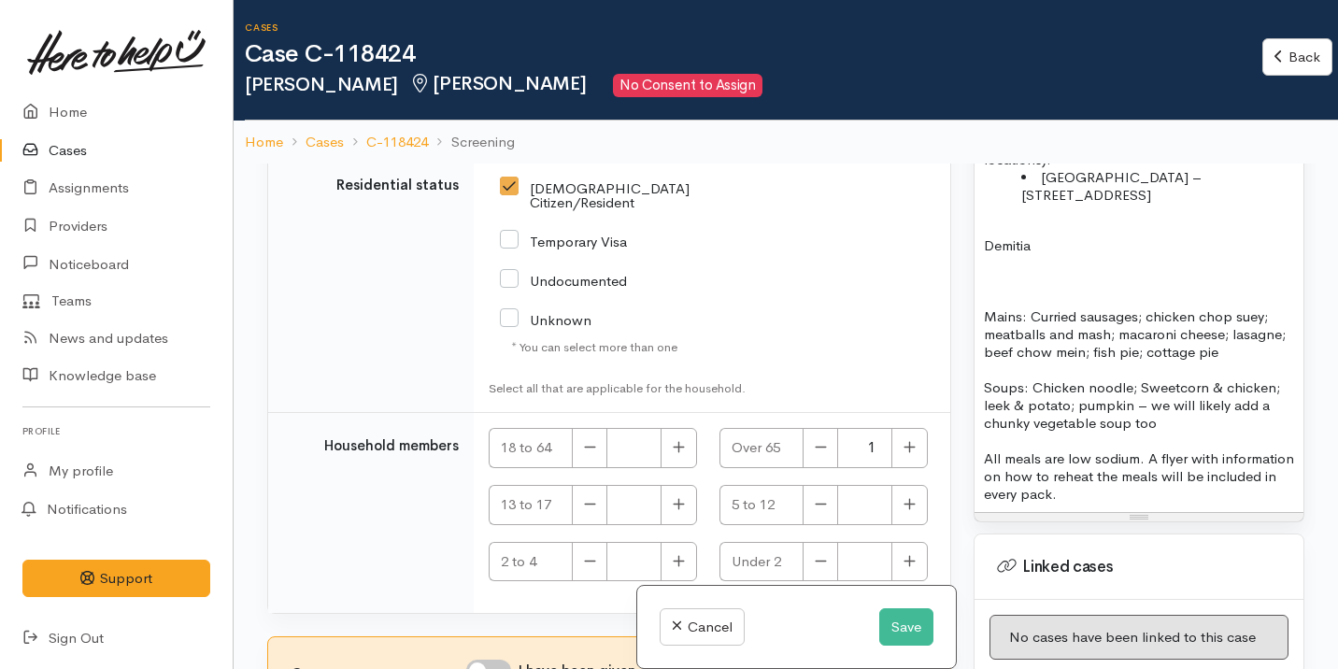
click at [1252, 336] on p "Mains: Curried sausages; chicken chop suey; meatballs and mash; macaroni cheese…" at bounding box center [1139, 333] width 310 height 53
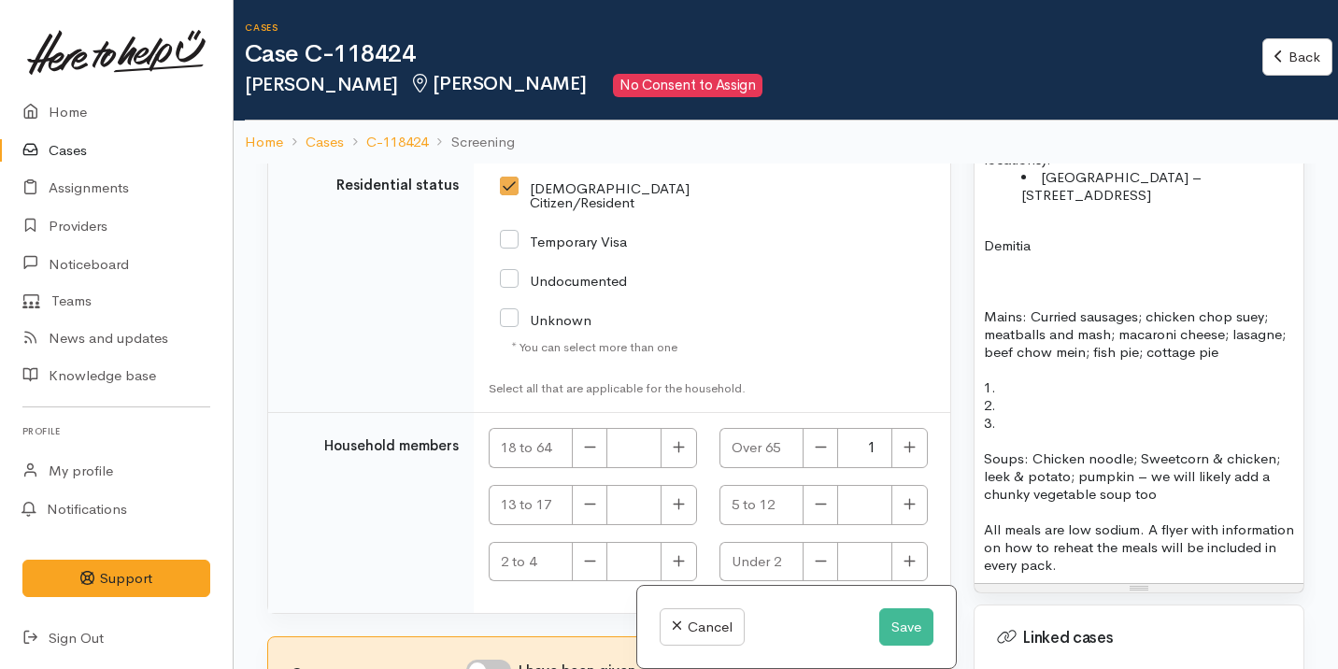
click at [997, 378] on p "1." at bounding box center [1139, 387] width 310 height 18
click at [1017, 396] on p "2." at bounding box center [1139, 405] width 310 height 18
click at [1054, 414] on p "3." at bounding box center [1139, 423] width 310 height 18
click at [1176, 475] on p "Soups: Chicken noodle; Sweetcorn & chicken; leek & potato; pumpkin – we will li…" at bounding box center [1139, 475] width 310 height 53
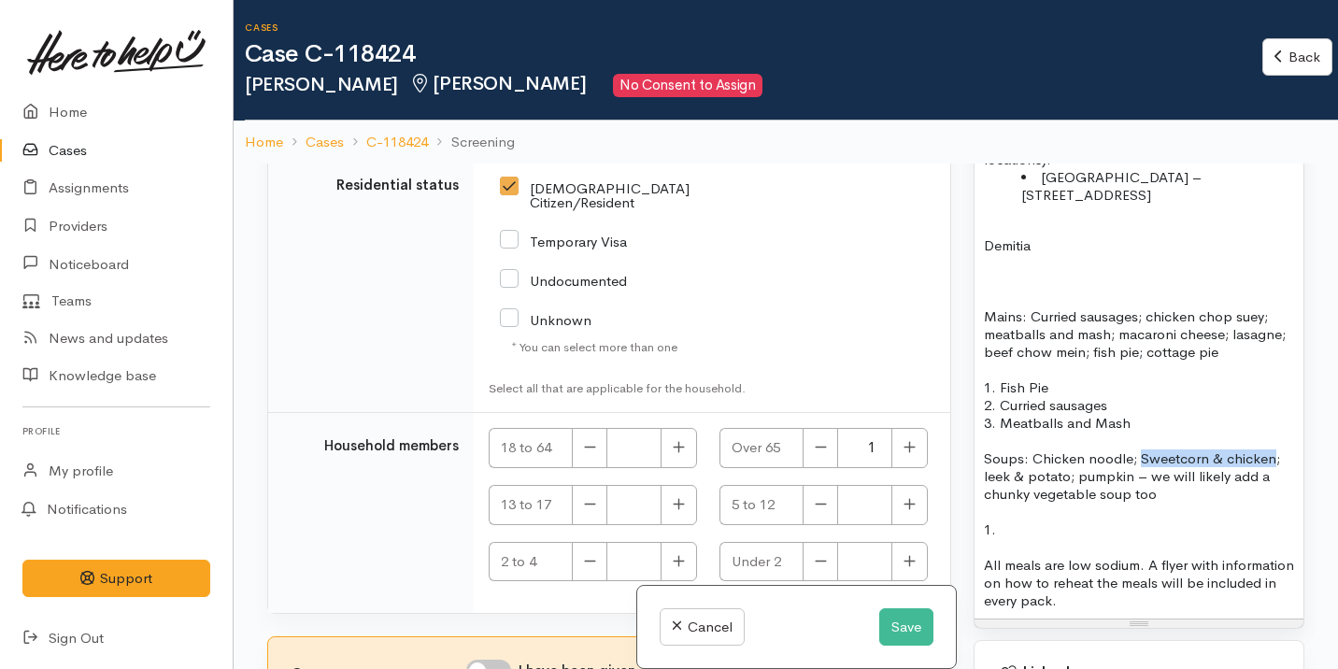
drag, startPoint x: 1140, startPoint y: 444, endPoint x: 1273, endPoint y: 444, distance: 133.6
click at [1273, 449] on p "Soups: Chicken noodle; Sweetcorn & chicken; leek & potato; pumpkin – we will li…" at bounding box center [1139, 475] width 310 height 53
copy p "Sweetcorn & chicken"
click at [1039, 520] on p "1." at bounding box center [1139, 529] width 310 height 18
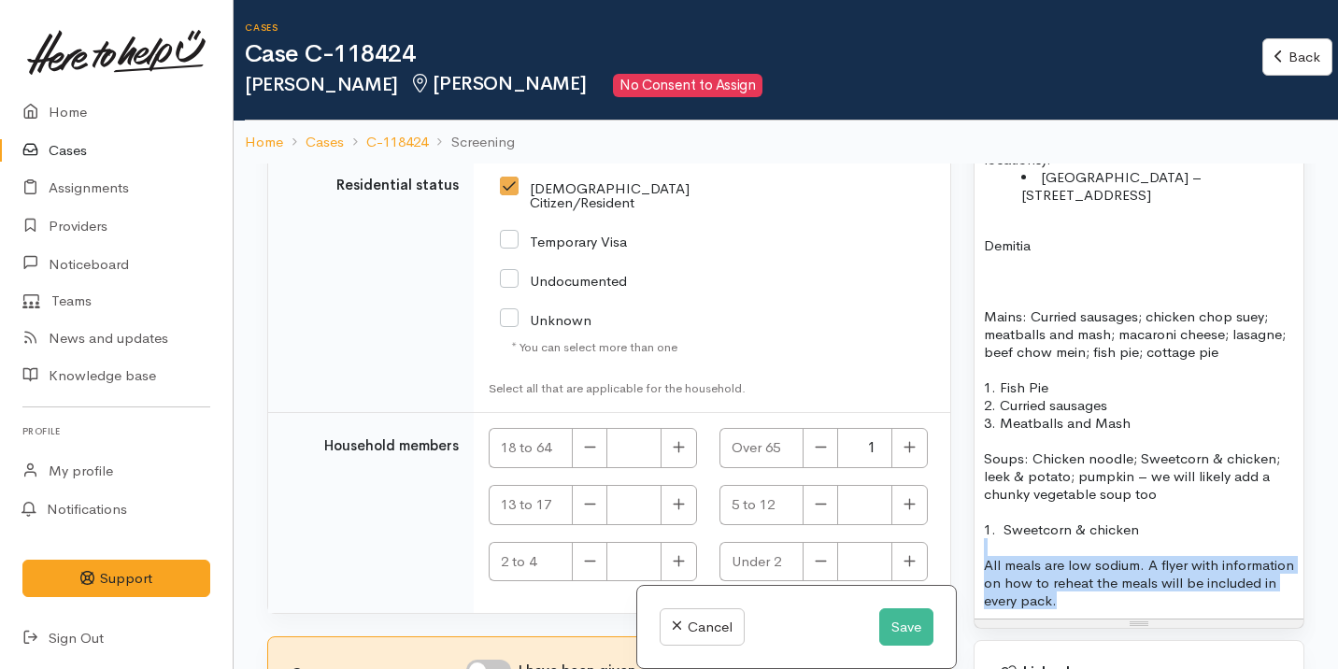
drag, startPoint x: 1156, startPoint y: 592, endPoint x: 975, endPoint y: 537, distance: 188.5
click at [975, 537] on div "FOOD SUPPORT  - SUPER CONNECT (HAMILTON ONLY) Name:   Leonard Peck Date of birt…" at bounding box center [1138, 150] width 329 height 936
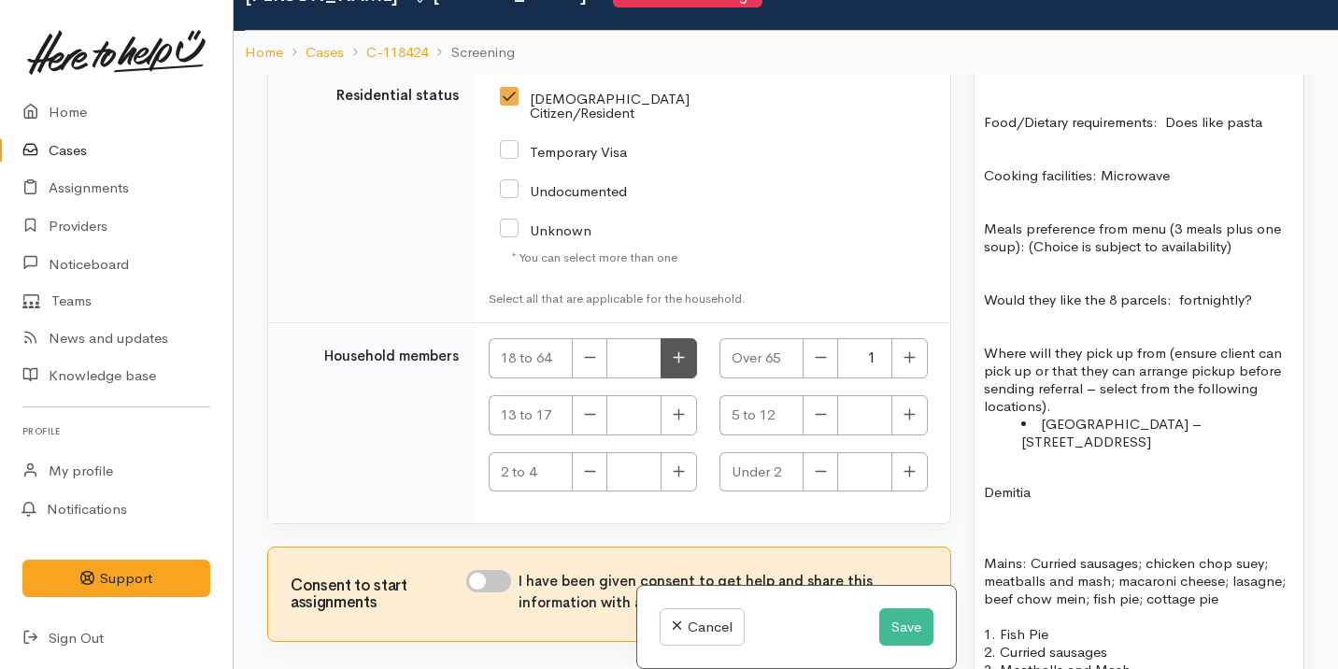
scroll to position [106, 0]
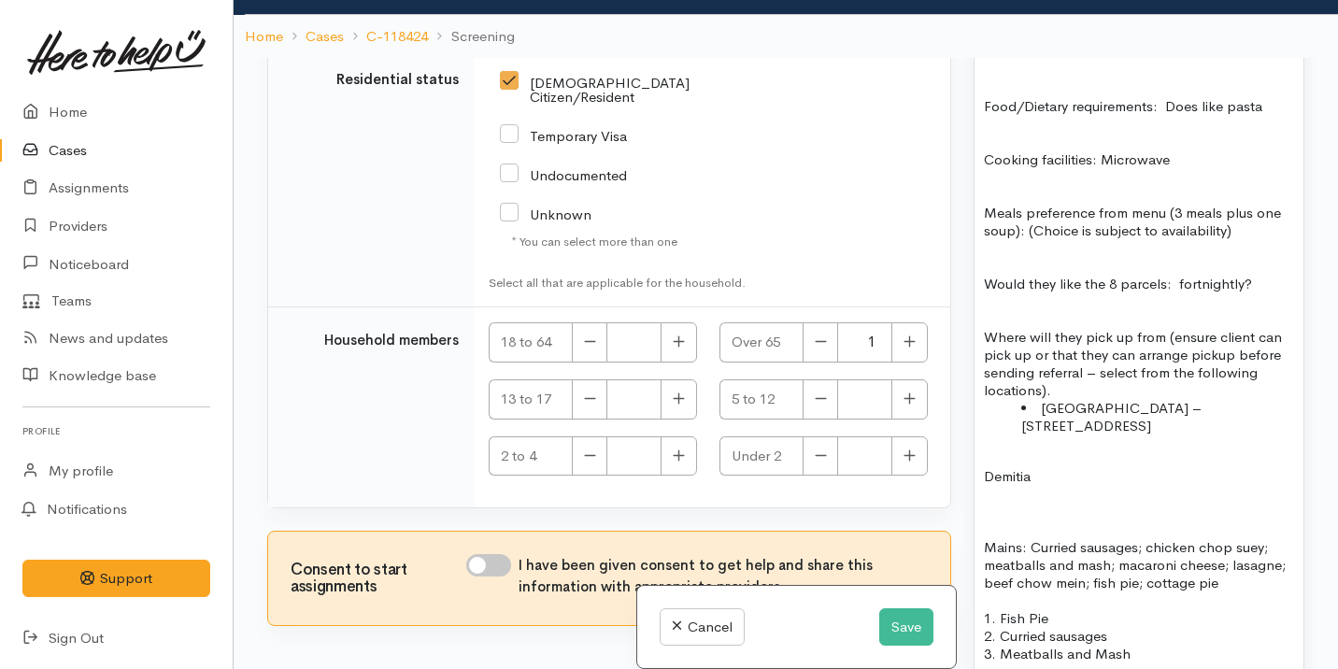
click at [494, 554] on input "I have been given consent to get help and share this information with appropria…" at bounding box center [488, 565] width 45 height 22
checkbox input "true"
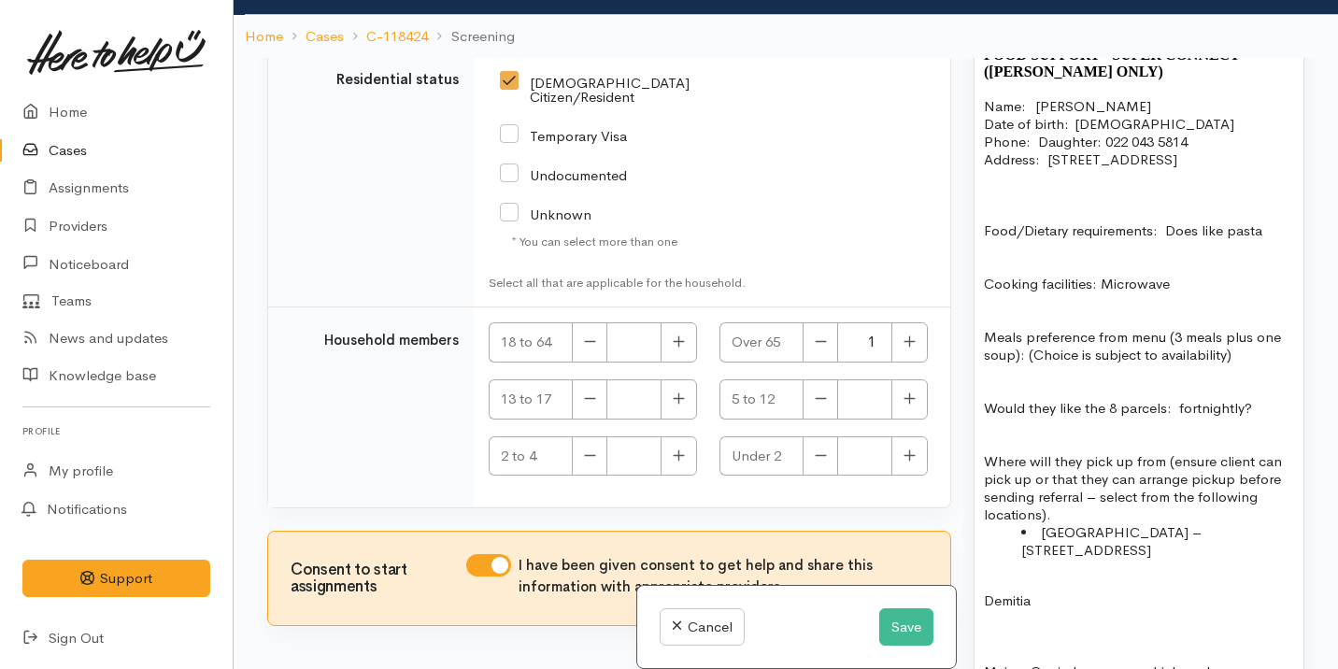
scroll to position [1380, 0]
drag, startPoint x: 1250, startPoint y: 347, endPoint x: 1102, endPoint y: 326, distance: 149.0
click at [1103, 329] on p "Meals preference from menu (3 meals plus one soup): (Choice is subject to avail…" at bounding box center [1139, 347] width 310 height 36
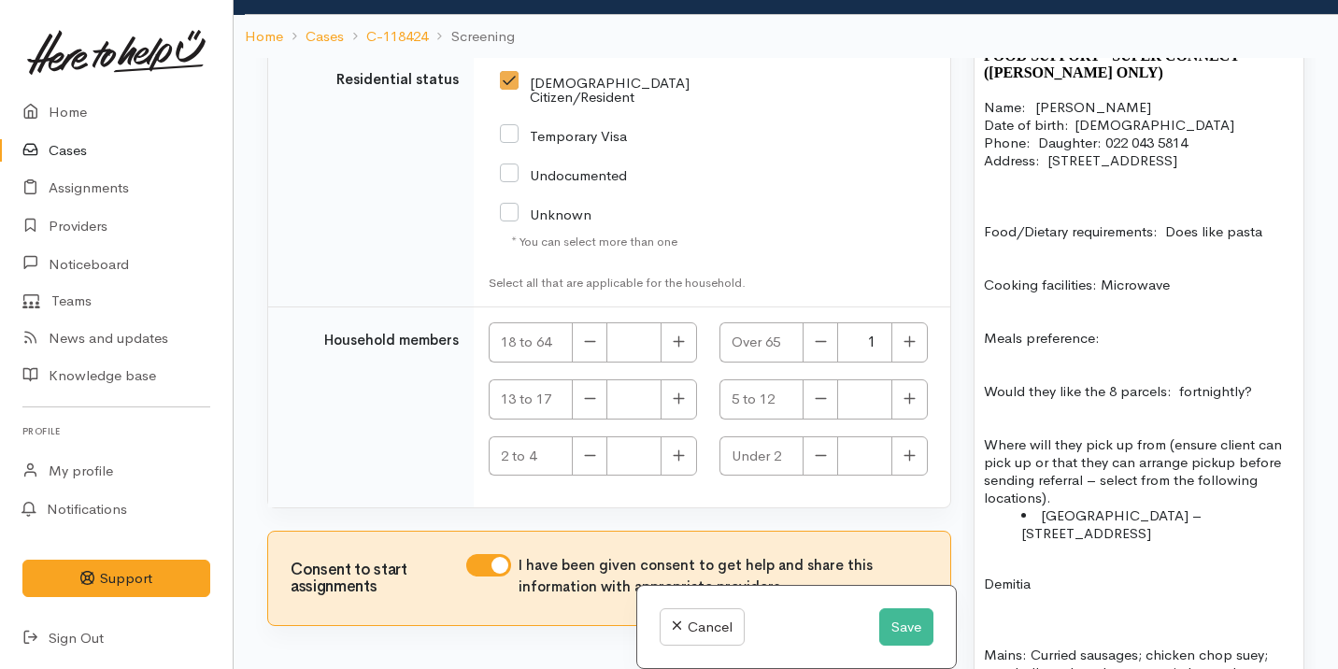
scroll to position [1516, 0]
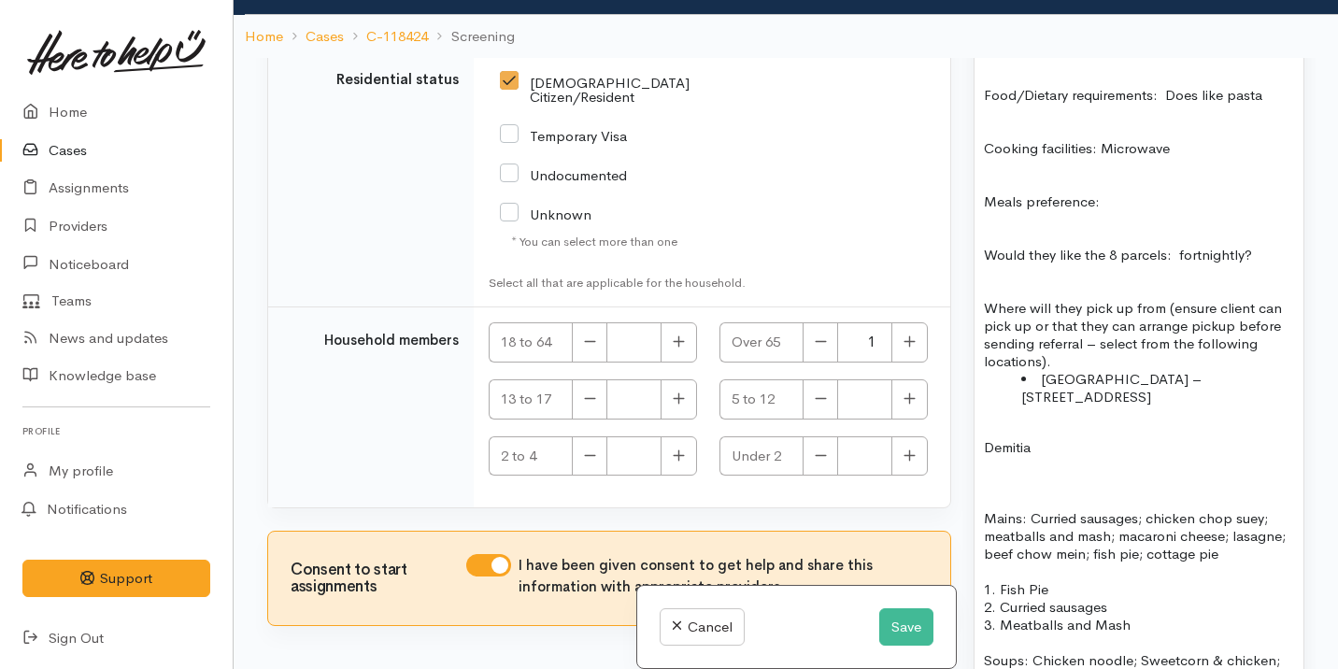
click at [1042, 438] on p "Demitia" at bounding box center [1139, 447] width 310 height 18
drag, startPoint x: 1069, startPoint y: 348, endPoint x: 1165, endPoint y: 293, distance: 110.9
click at [1165, 299] on p "Where will they pick up from (ensure client can pick up or that they can arrang…" at bounding box center [1139, 334] width 310 height 71
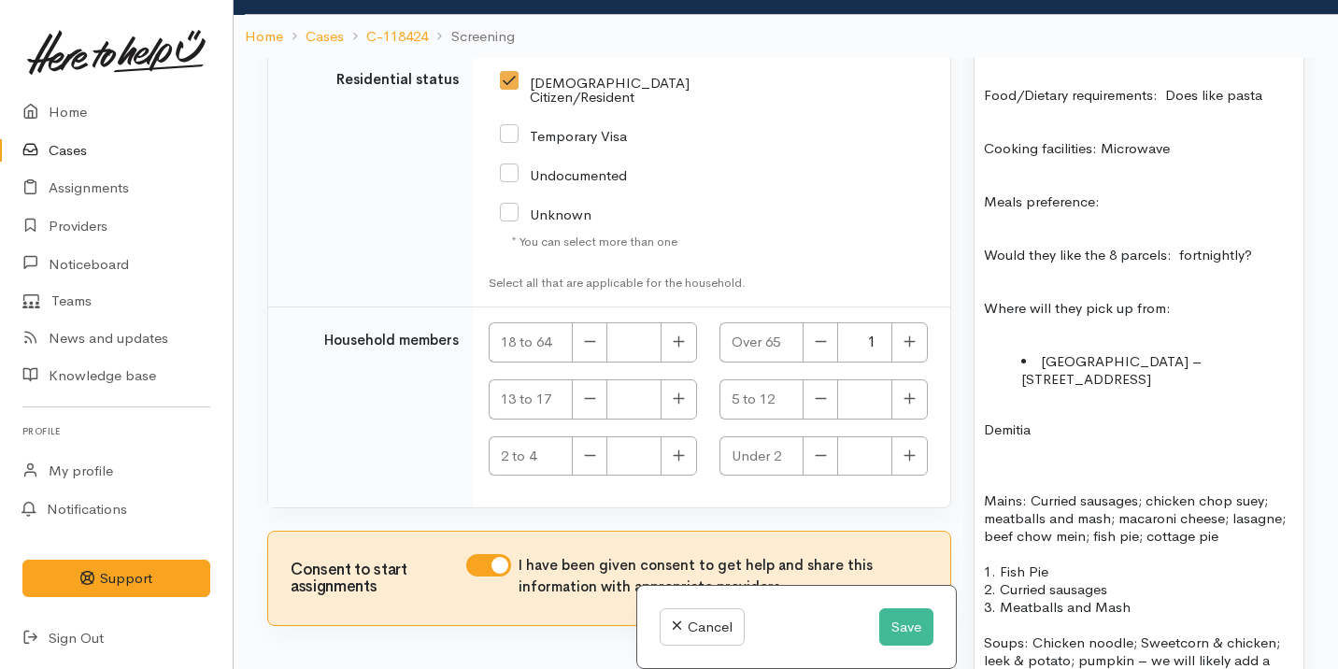
click at [1062, 438] on p at bounding box center [1139, 447] width 310 height 18
click at [984, 474] on p at bounding box center [1139, 483] width 310 height 18
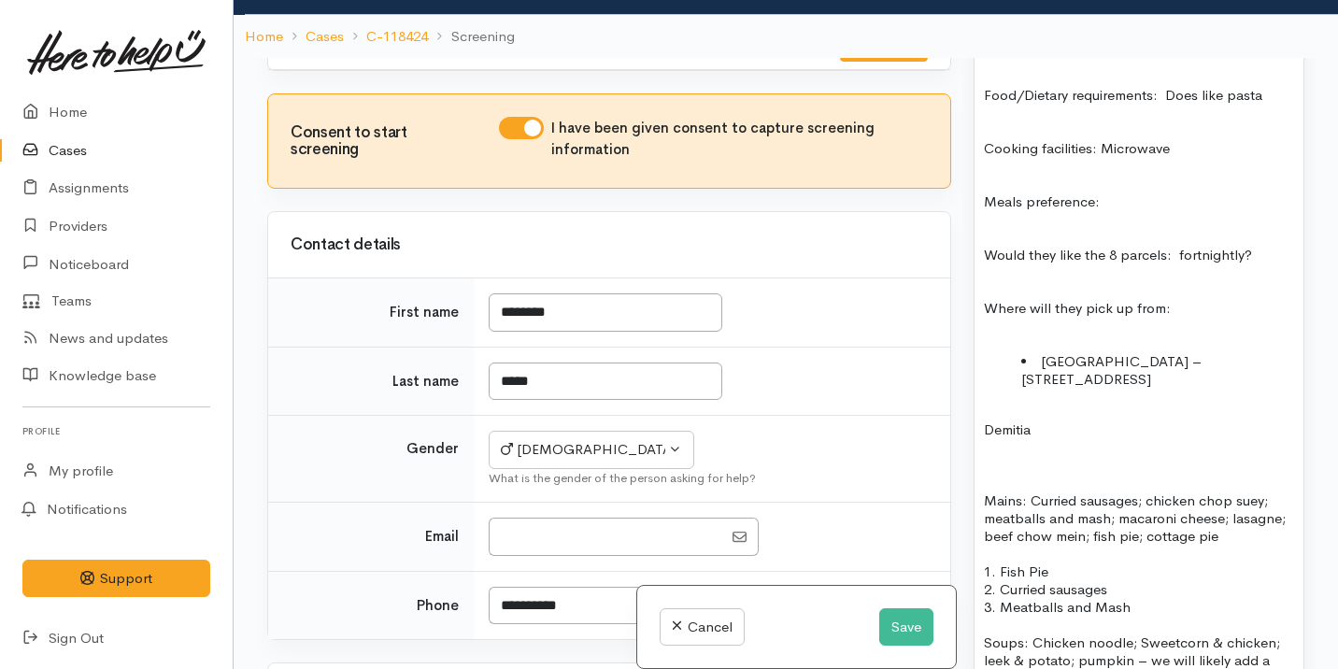
scroll to position [0, 0]
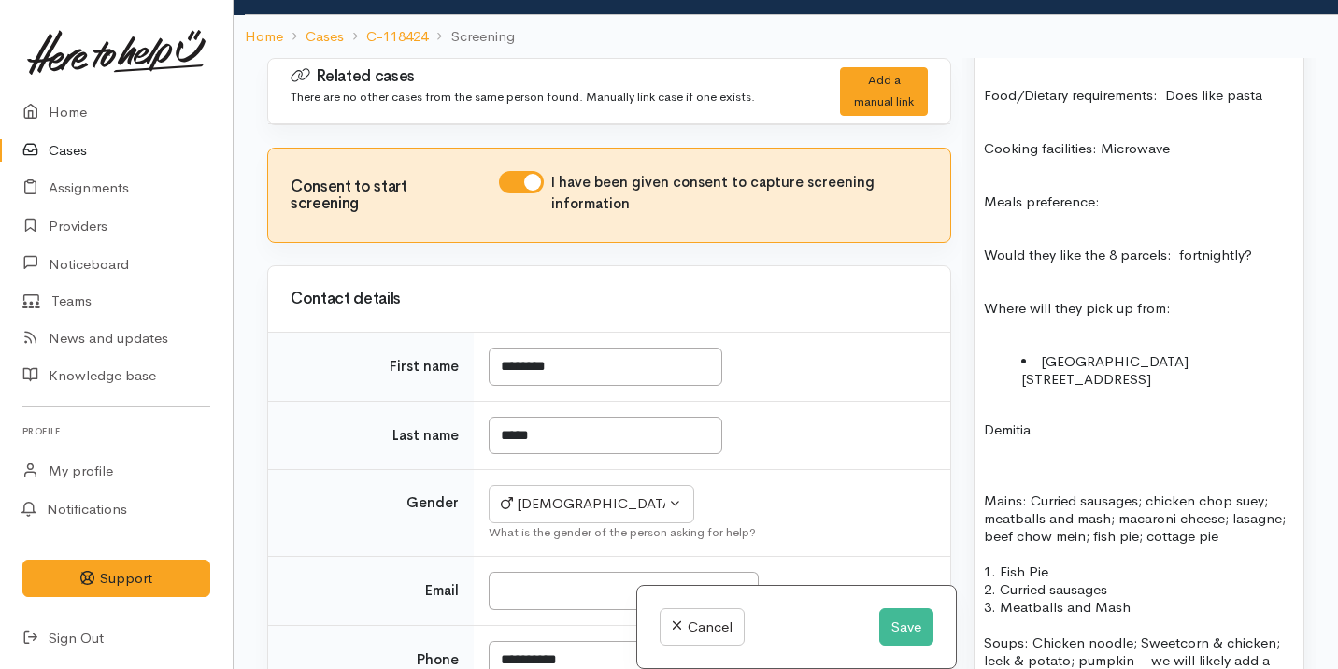
click at [1013, 420] on p "Demitia" at bounding box center [1139, 429] width 310 height 18
click at [1060, 420] on p "Demeitia" at bounding box center [1139, 429] width 310 height 18
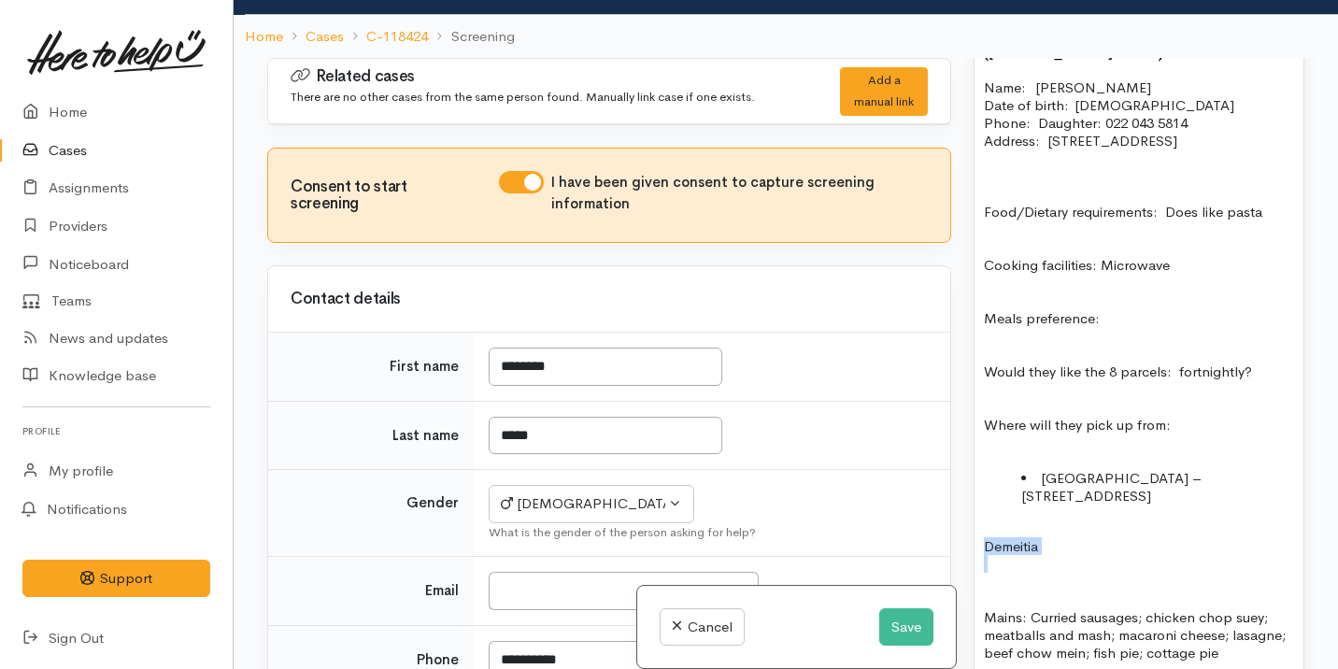
scroll to position [1390, 0]
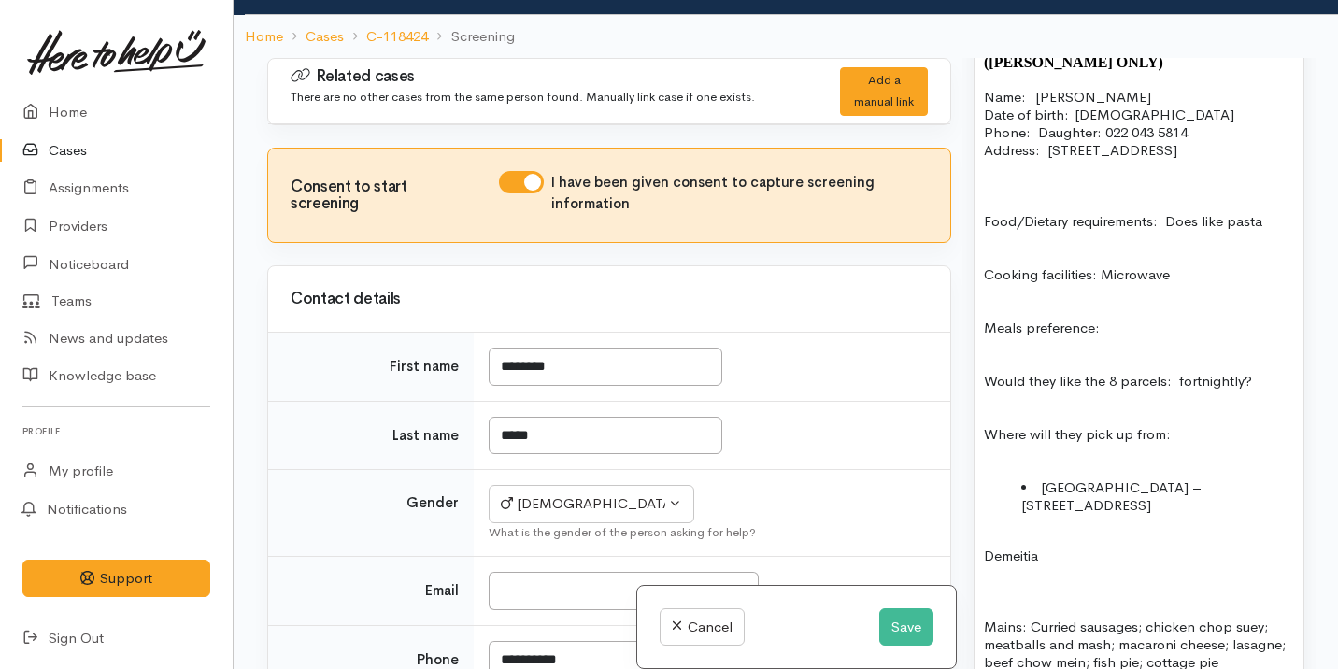
click at [985, 199] on p "Food/Dietary requirements: Does like pasta" at bounding box center [1139, 212] width 310 height 36
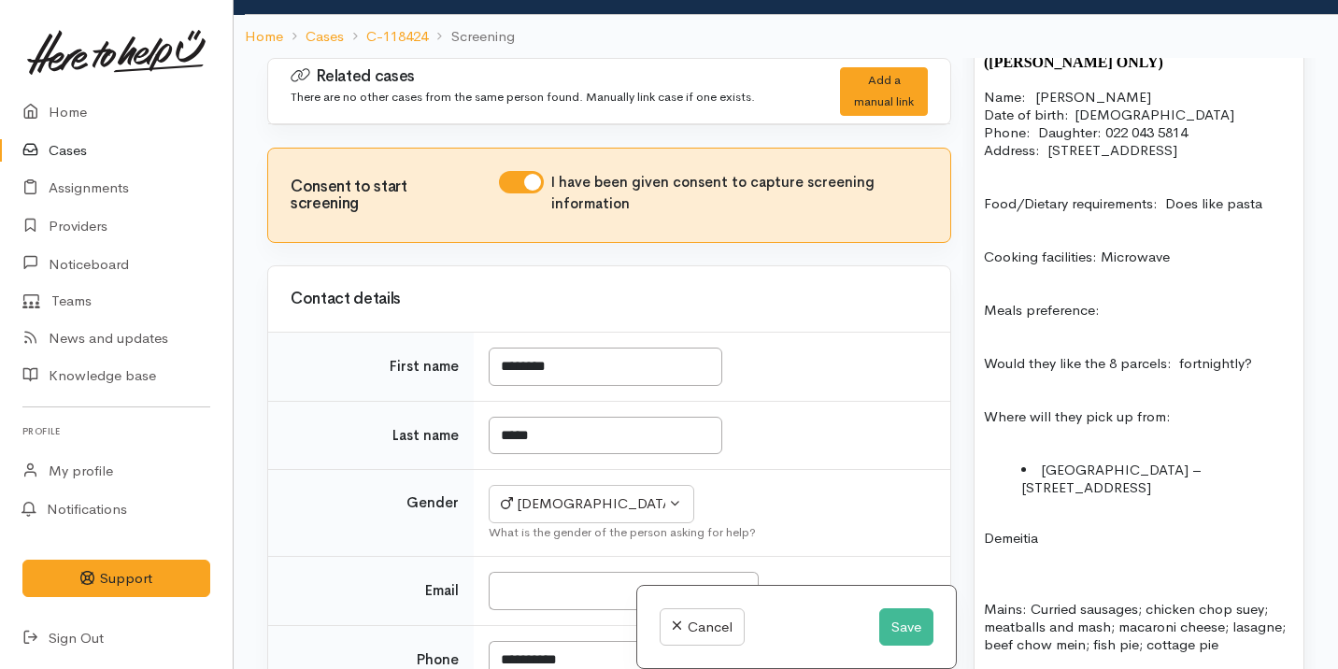
click at [1172, 194] on p "Food/Dietary requirements: Does like pasta" at bounding box center [1139, 203] width 310 height 18
click at [1165, 194] on p "Food/Dietary requirements: Does like pasta" at bounding box center [1139, 203] width 310 height 18
click at [1109, 234] on p "Cooking facilities: Microwave" at bounding box center [1139, 248] width 310 height 36
click at [983, 241] on div "FOOD SUPPORT  - SUPER CONNECT (HAMILTON ONLY) Name:   Leonard Peck Date of birt…" at bounding box center [1138, 443] width 329 height 830
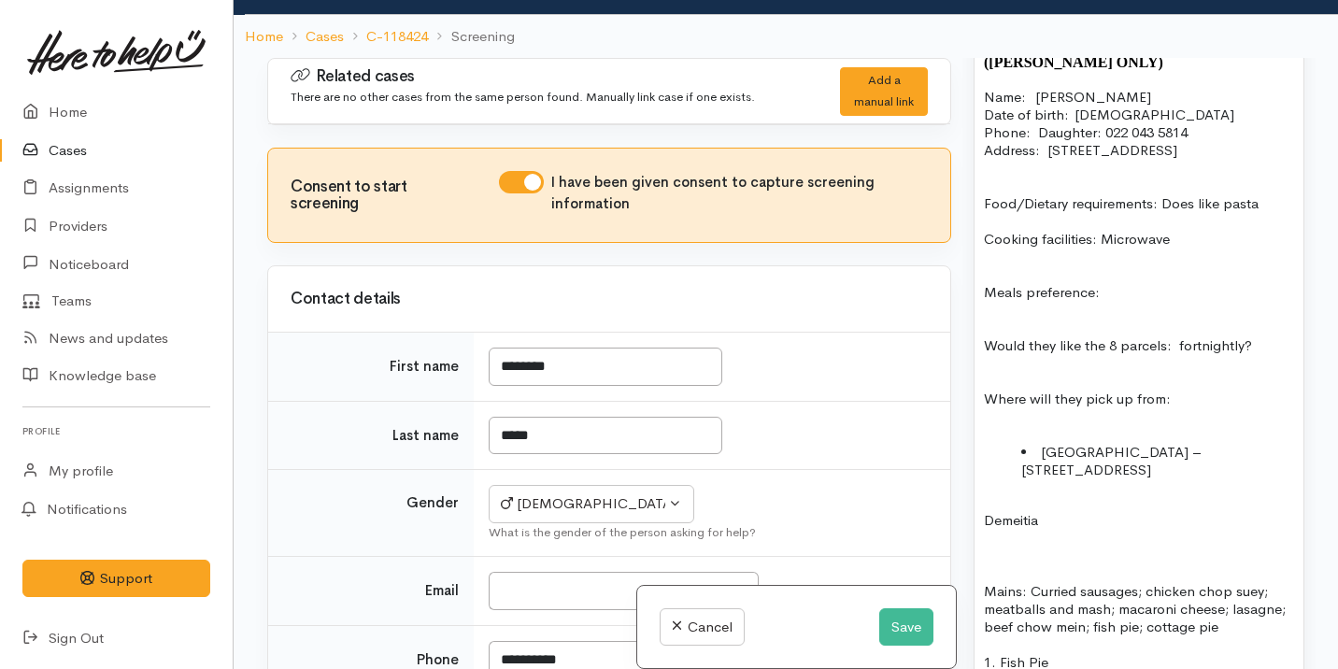
click at [984, 283] on p "Meals preference:" at bounding box center [1139, 292] width 310 height 18
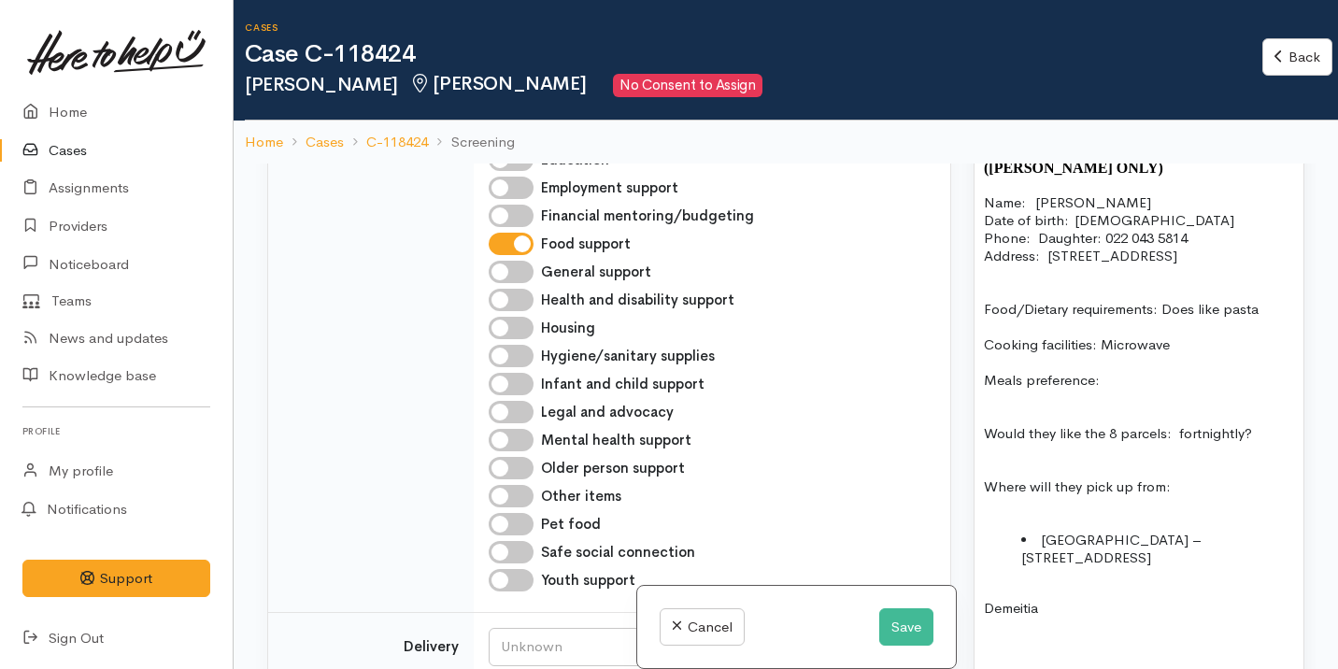
scroll to position [846, 0]
click at [528, 464] on input "Older person support" at bounding box center [511, 467] width 45 height 22
checkbox input "true"
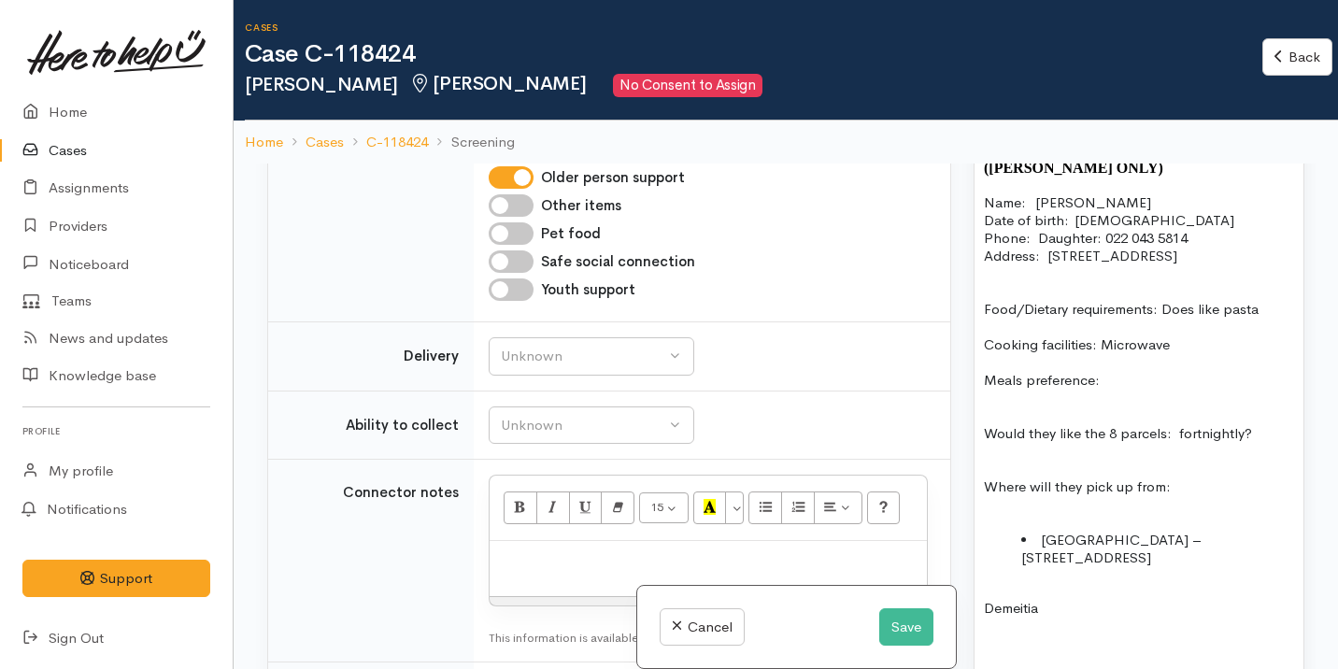
scroll to position [1300, 0]
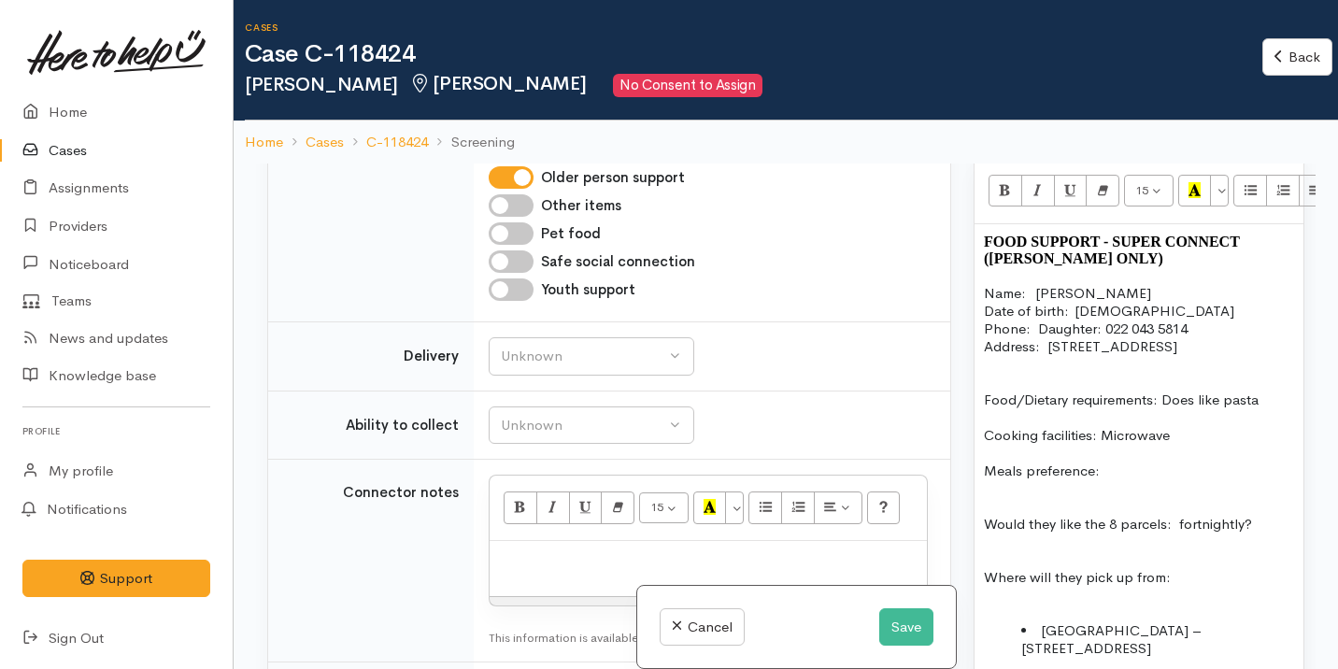
click at [1127, 234] on b "FOOD SUPPORT  - SUPER CONNECT (HAMILTON ONLY)" at bounding box center [1112, 250] width 256 height 33
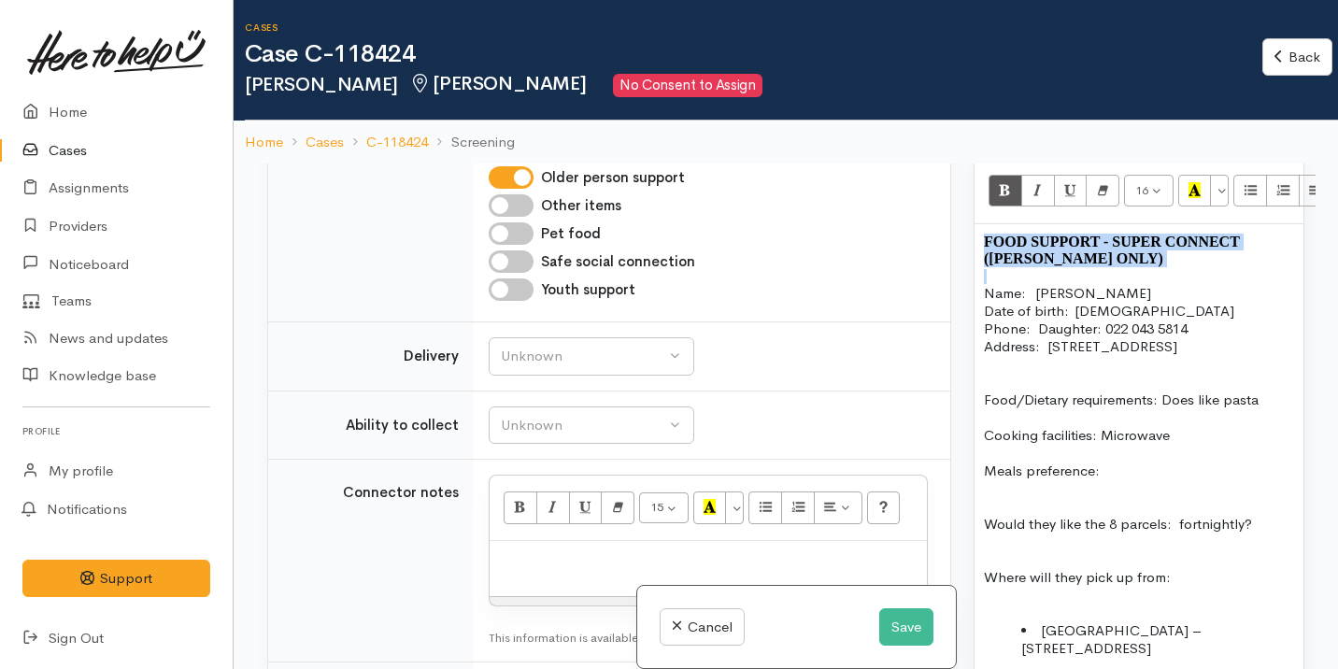
click at [1127, 234] on b "FOOD SUPPORT  - SUPER CONNECT (HAMILTON ONLY)" at bounding box center [1112, 250] width 256 height 33
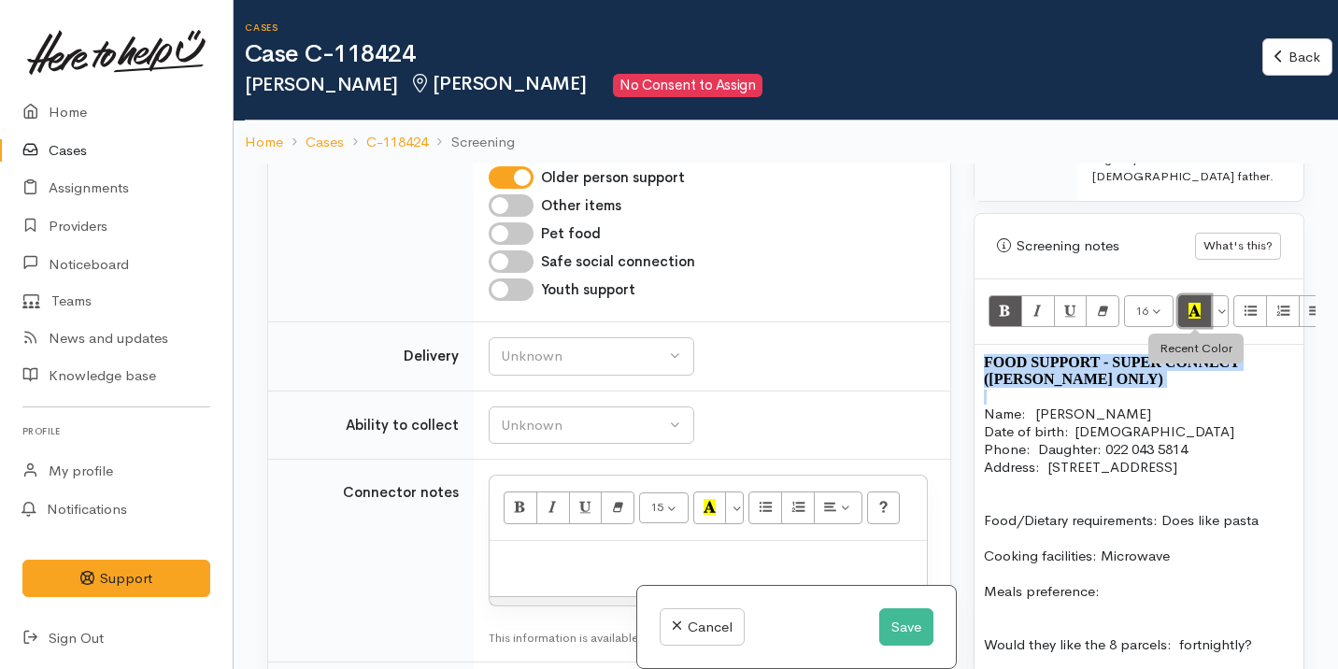
click at [1200, 303] on icon "Recent Color" at bounding box center [1194, 311] width 12 height 16
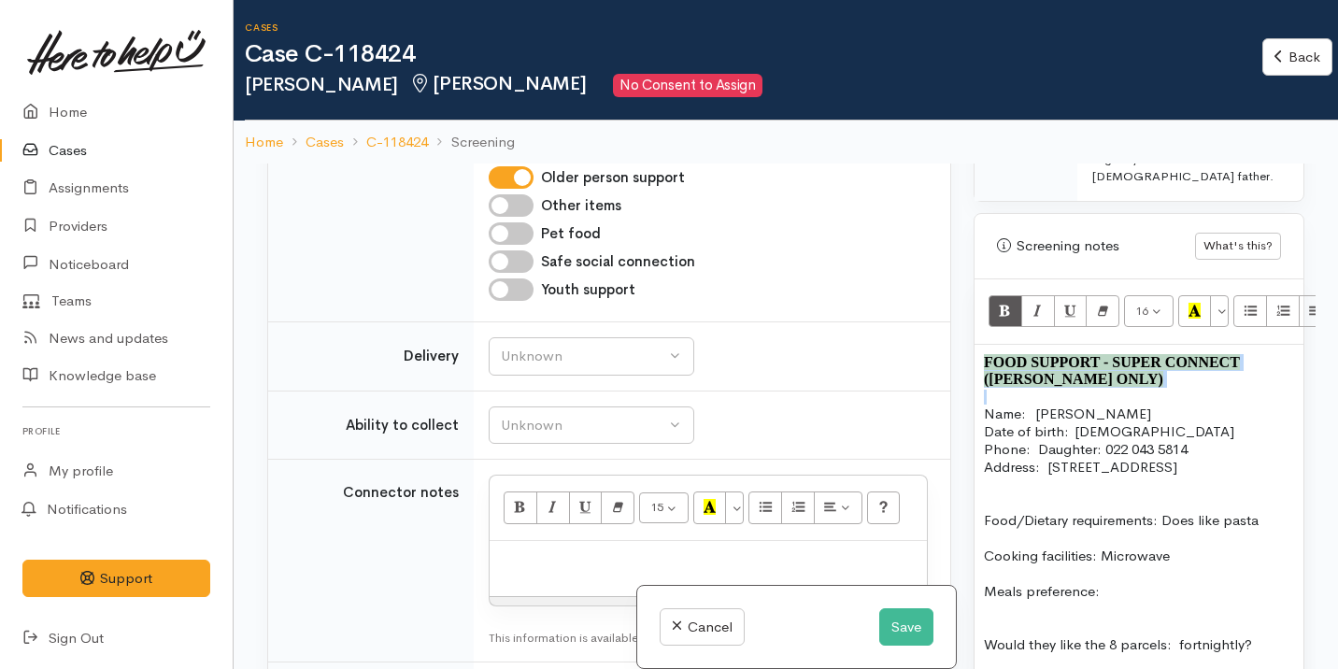
click at [1114, 422] on p "Date of birth:  13/05/1936 Phone:   Daughter: 022 043 5814" at bounding box center [1139, 440] width 310 height 36
click at [1101, 422] on p "Date of birth:  13/05/1936 Phone:   Daughter: 022 043 5814" at bounding box center [1139, 440] width 310 height 36
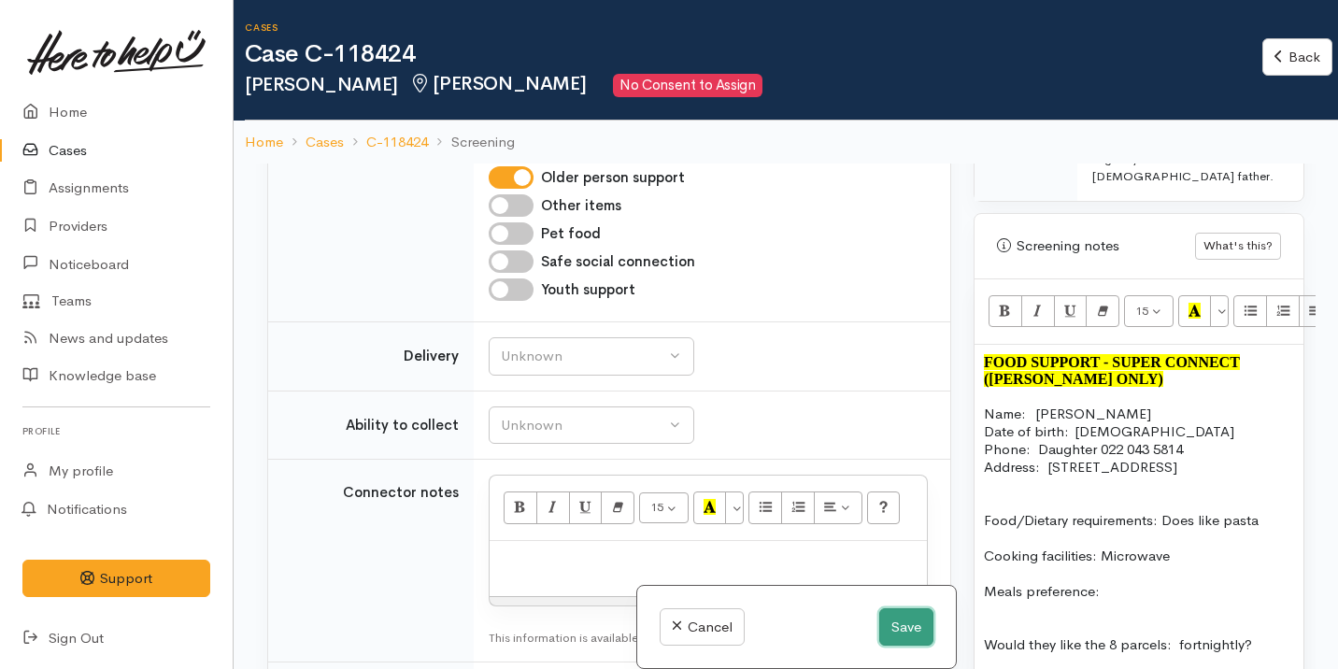
click at [915, 625] on button "Save" at bounding box center [906, 627] width 54 height 38
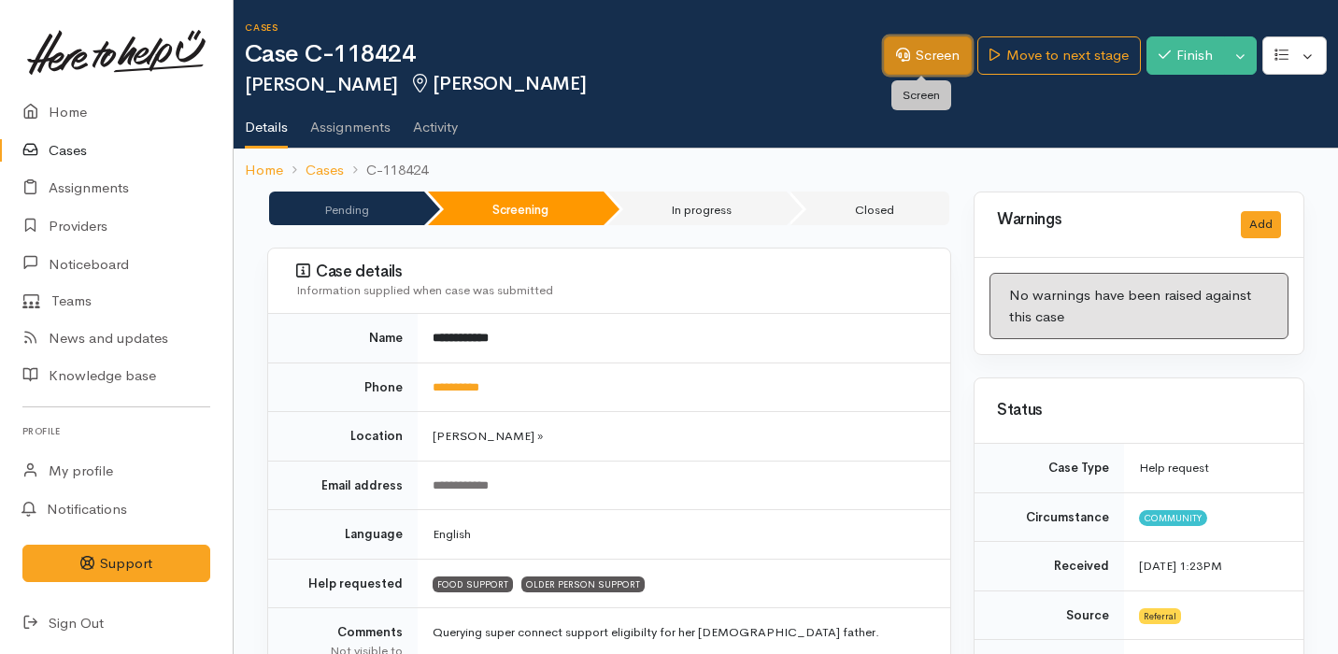
click at [922, 60] on link "Screen" at bounding box center [928, 55] width 88 height 38
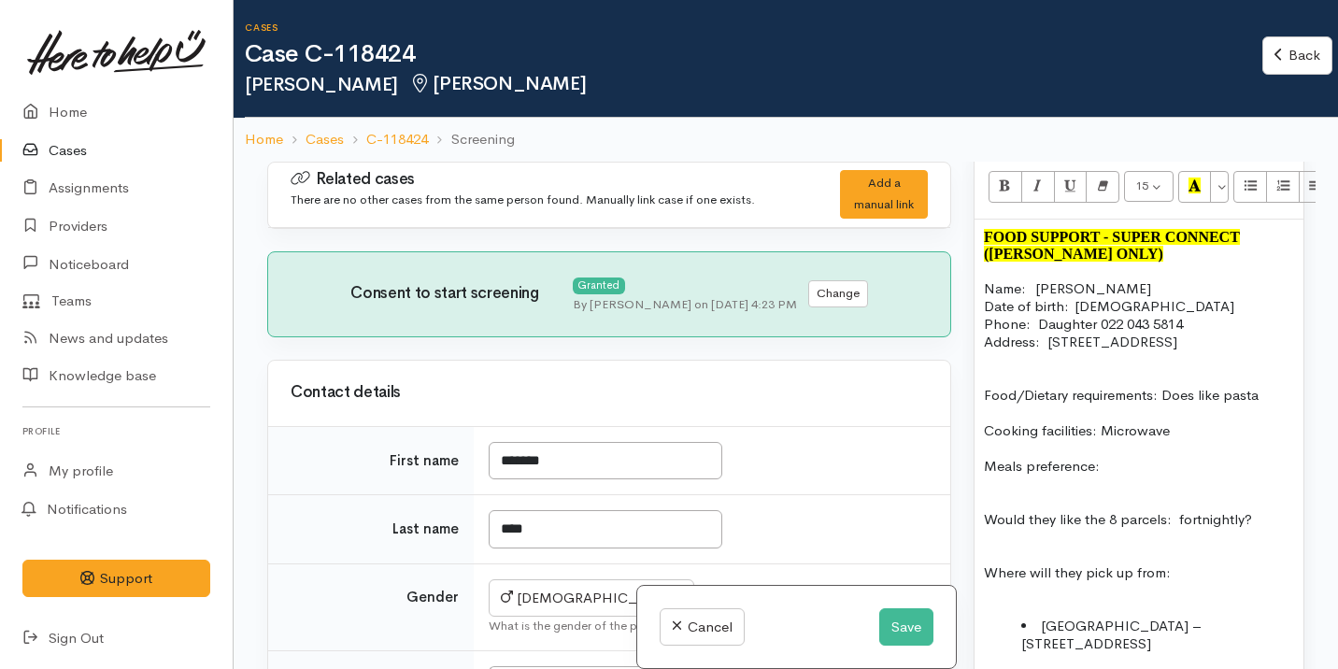
scroll to position [1412, 0]
click at [1095, 306] on p "Date of birth:  [DEMOGRAPHIC_DATA] Phone:   Daughter 022 043 5814" at bounding box center [1139, 314] width 310 height 36
click at [1037, 300] on p "Date of birth:  [DEMOGRAPHIC_DATA] Phone:   Daughter 022 043 5814" at bounding box center [1139, 314] width 310 height 36
click at [1120, 362] on p at bounding box center [1139, 358] width 310 height 18
click at [1075, 312] on p "Date of birth:  [DEMOGRAPHIC_DATA] Phone:   PleaseDaughter 022 043 5814" at bounding box center [1139, 314] width 310 height 36
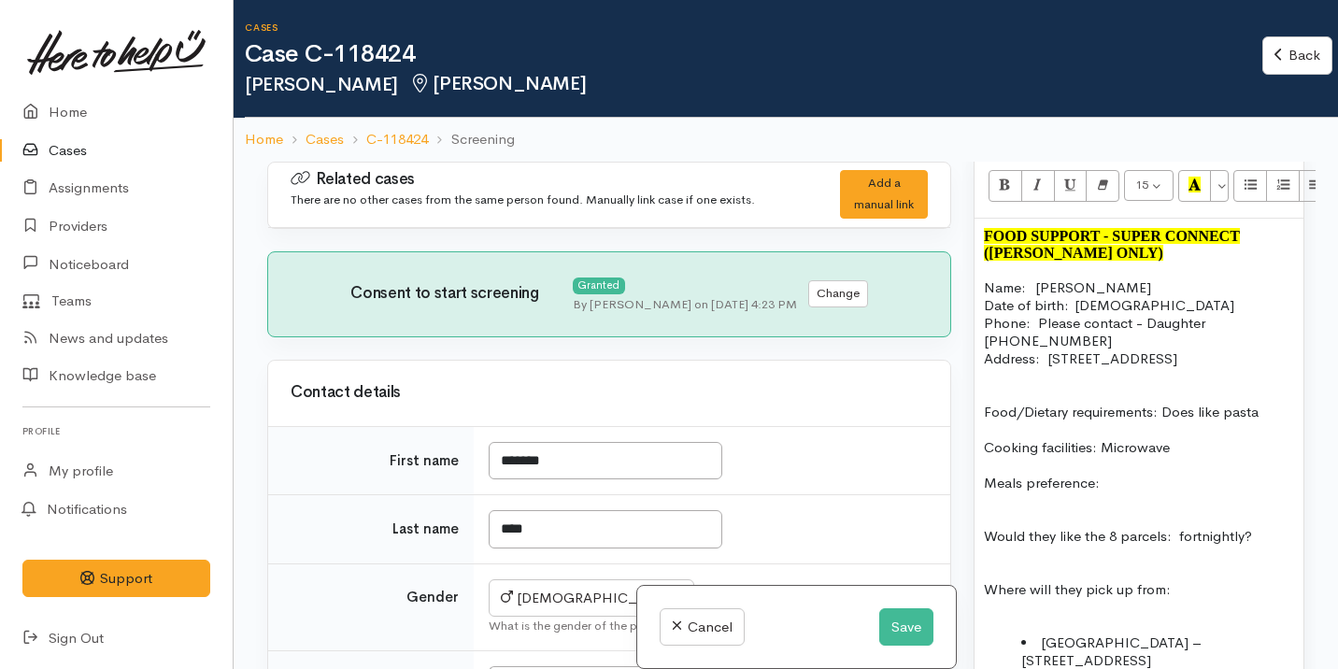
click at [1129, 310] on p "Date of birth:  13/05/1936 Phone:   Please contact - Daughter 022 043 5814" at bounding box center [1139, 322] width 310 height 53
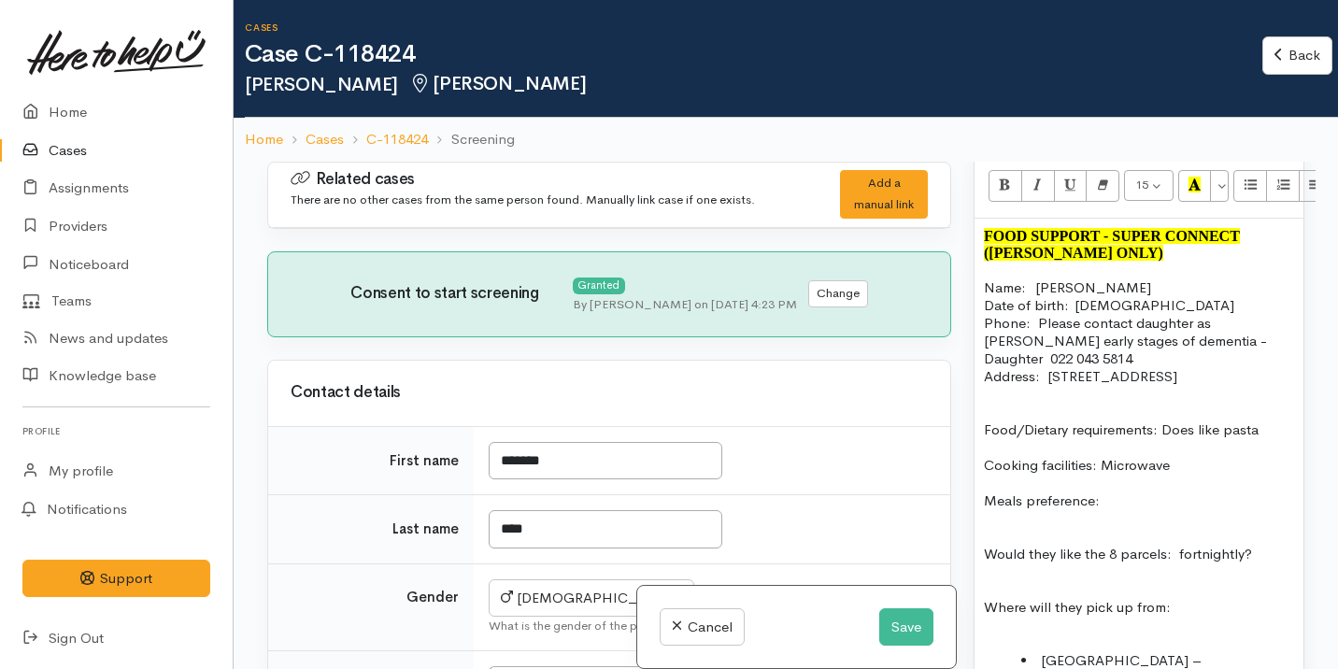
click at [1051, 456] on p at bounding box center [1139, 447] width 310 height 18
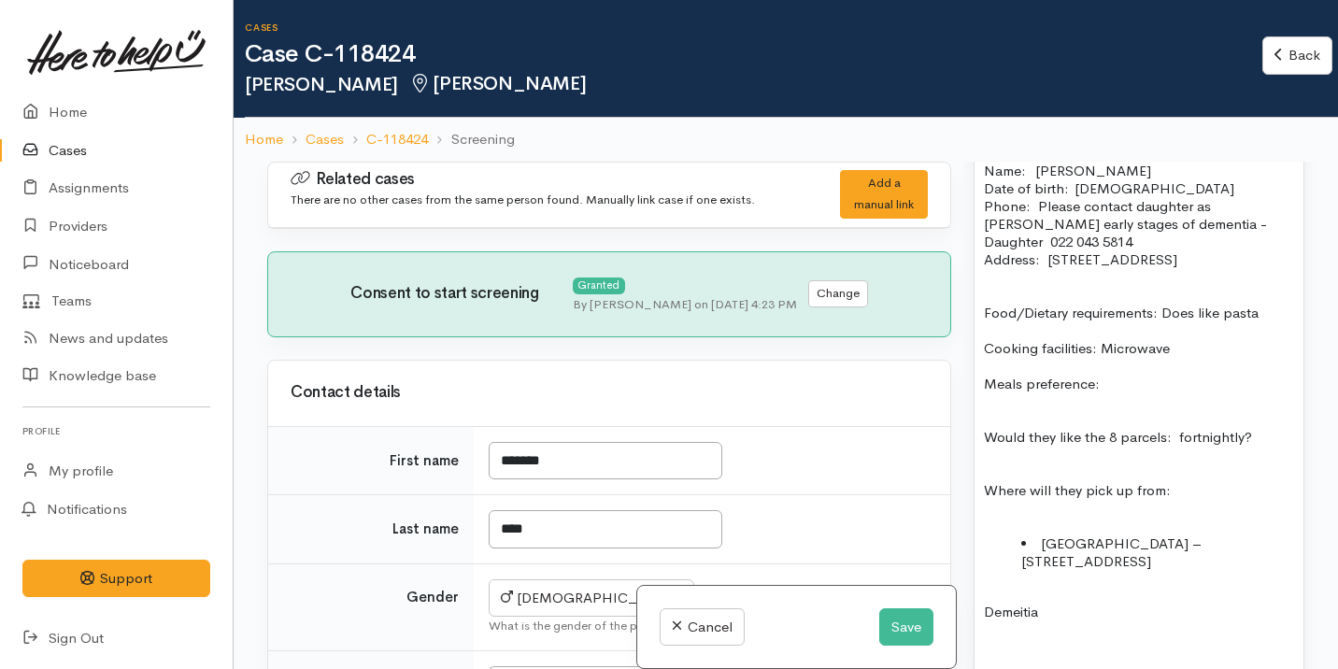
scroll to position [1548, 0]
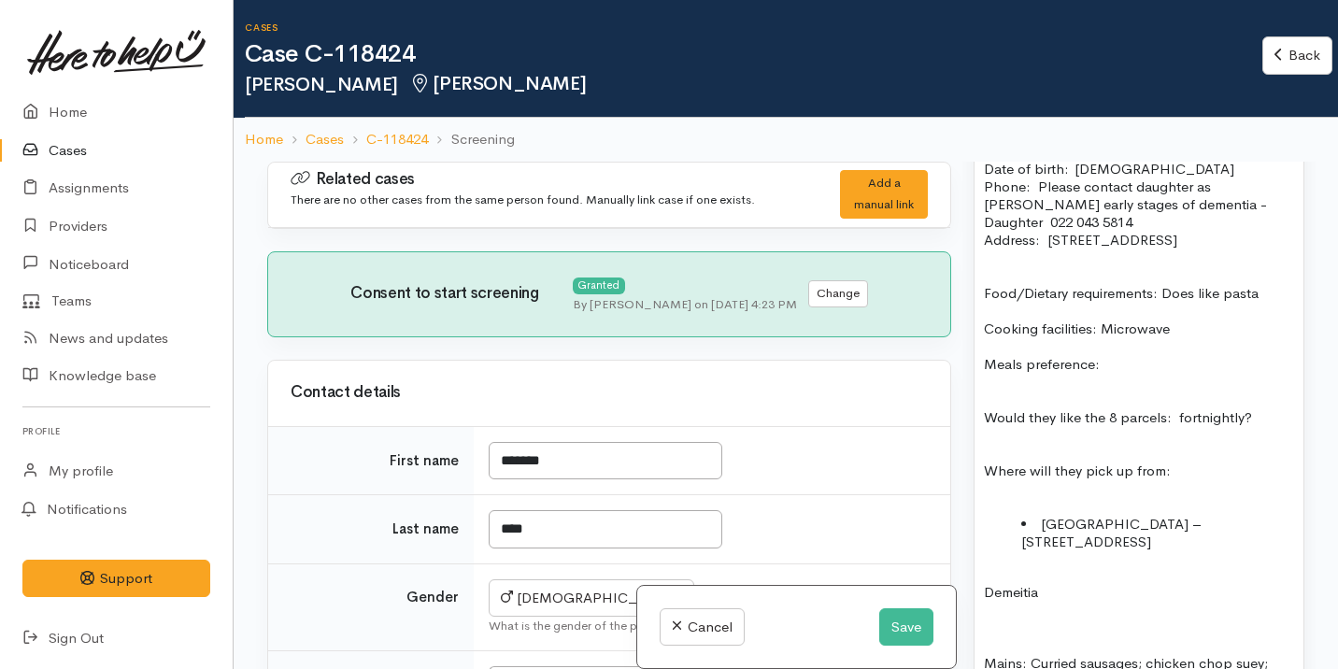
click at [1258, 418] on p "Would they like the 8 parcels: fortnightly?" at bounding box center [1139, 417] width 310 height 18
click at [1183, 418] on p "Would they like the 8 parcels: fortnightly" at bounding box center [1139, 417] width 310 height 18
click at [1038, 395] on p at bounding box center [1139, 400] width 310 height 18
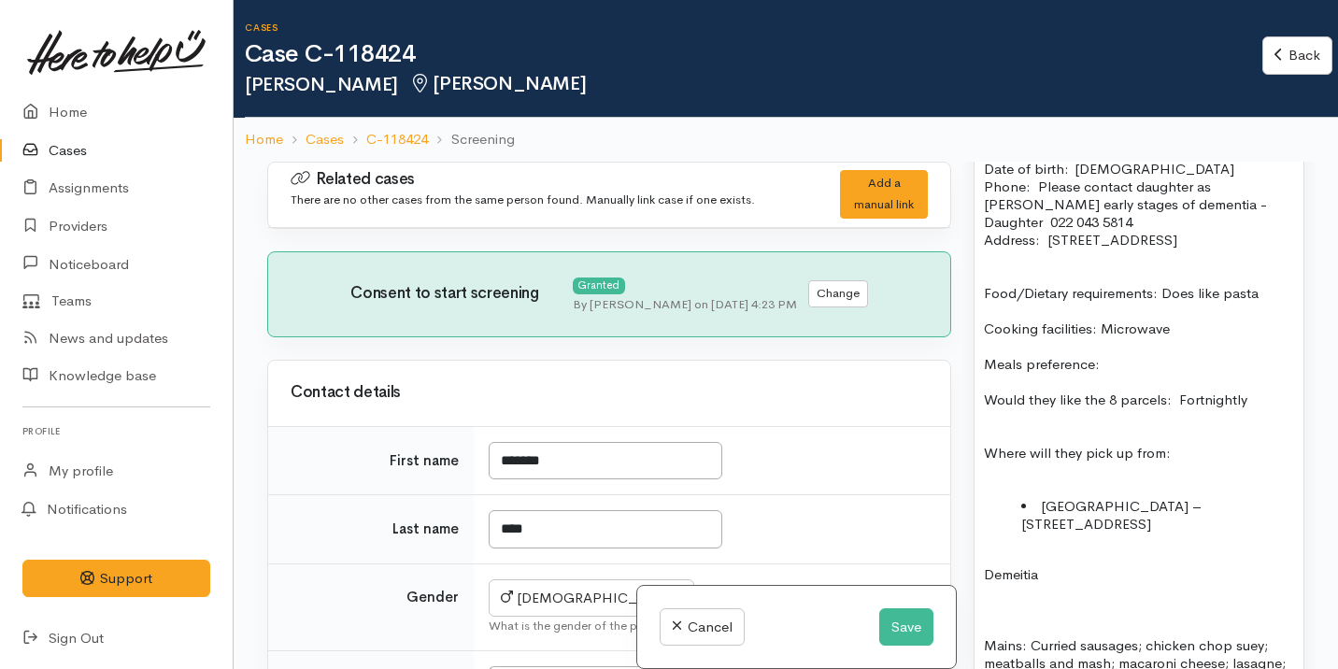
click at [1042, 366] on p "Meals preference:" at bounding box center [1139, 364] width 310 height 18
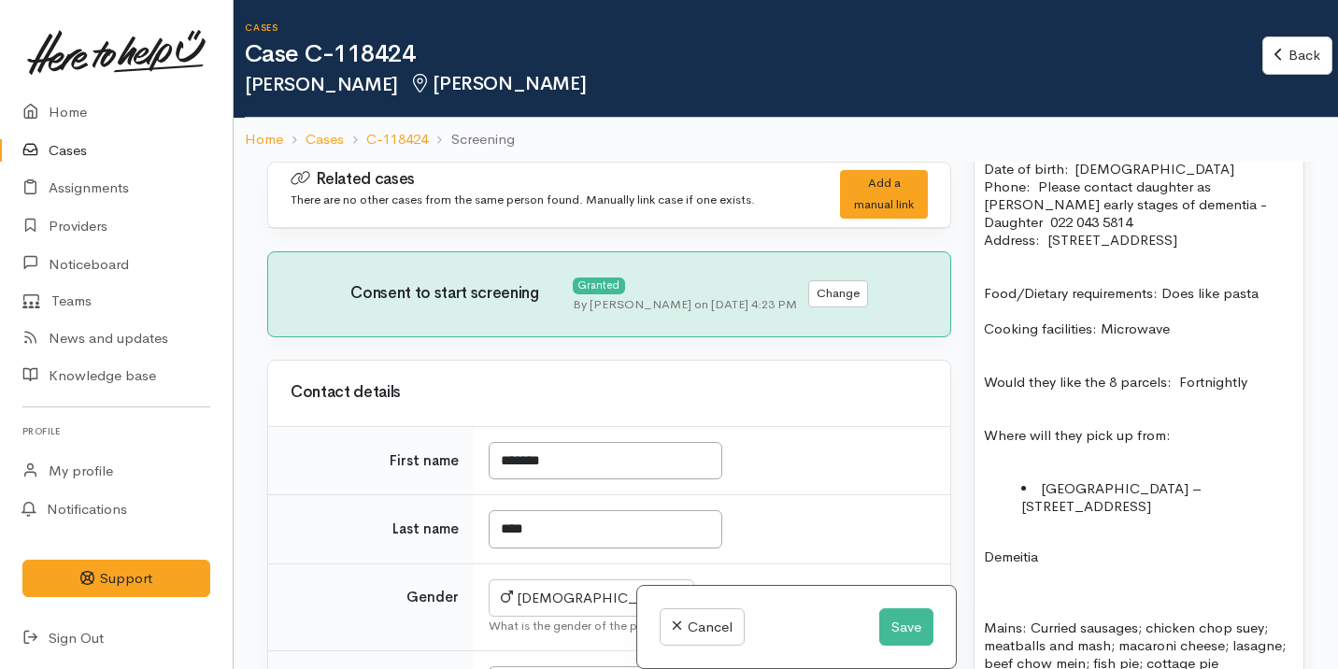
scroll to position [1669, 0]
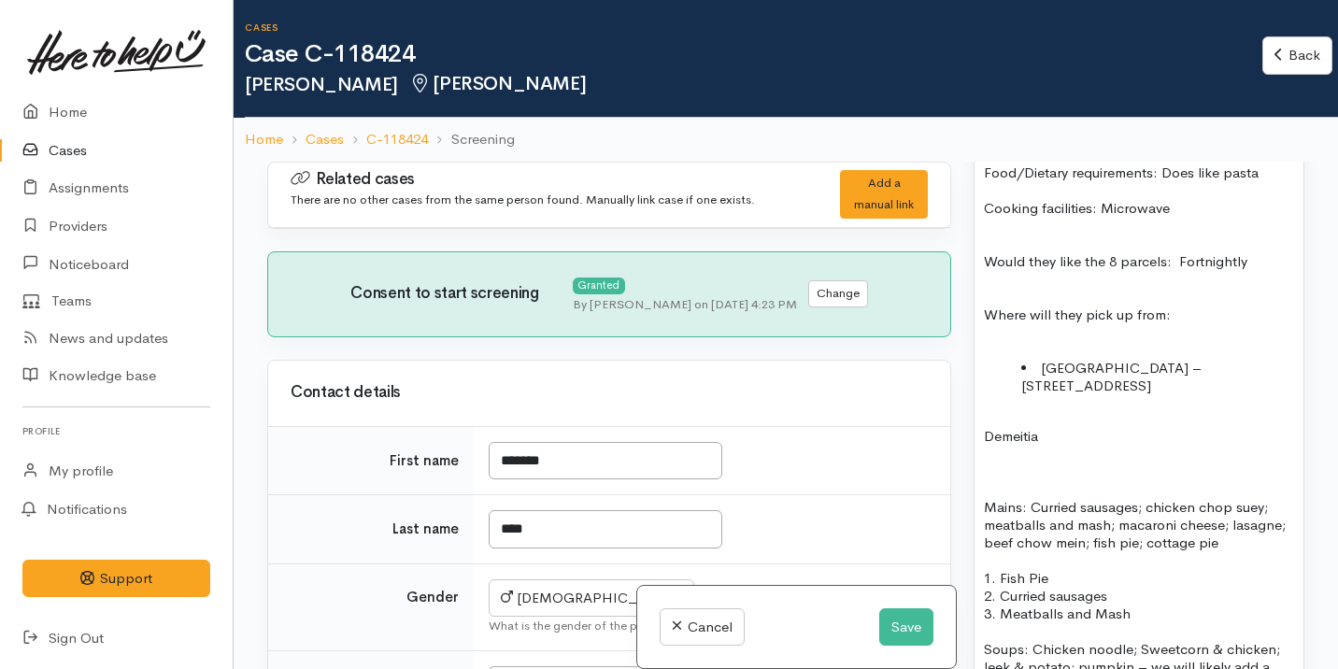
click at [1027, 482] on p at bounding box center [1139, 489] width 310 height 18
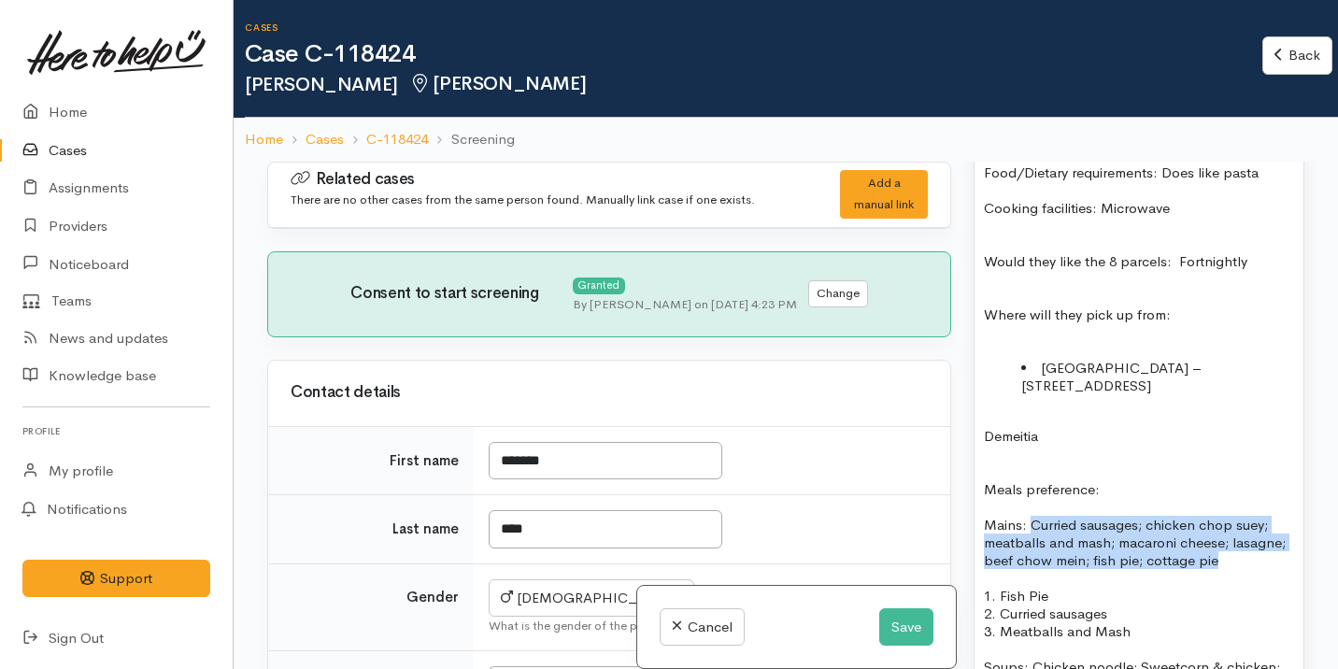
drag, startPoint x: 1216, startPoint y: 570, endPoint x: 1029, endPoint y: 530, distance: 192.0
click at [1029, 530] on p "Mains: Curried sausages; chicken chop suey; meatballs and mash; macaroni cheese…" at bounding box center [1139, 542] width 310 height 53
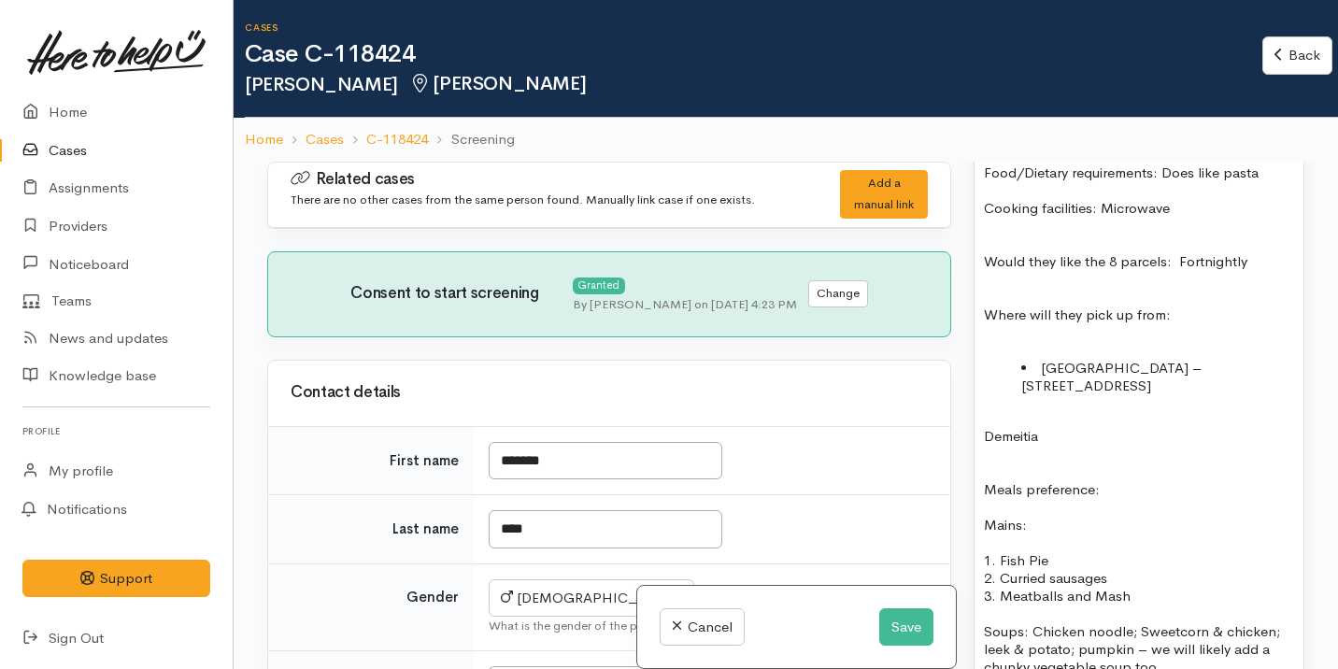
click at [988, 494] on p "Meals preference:" at bounding box center [1139, 489] width 310 height 18
click at [994, 440] on p "Demeitia" at bounding box center [1139, 436] width 310 height 18
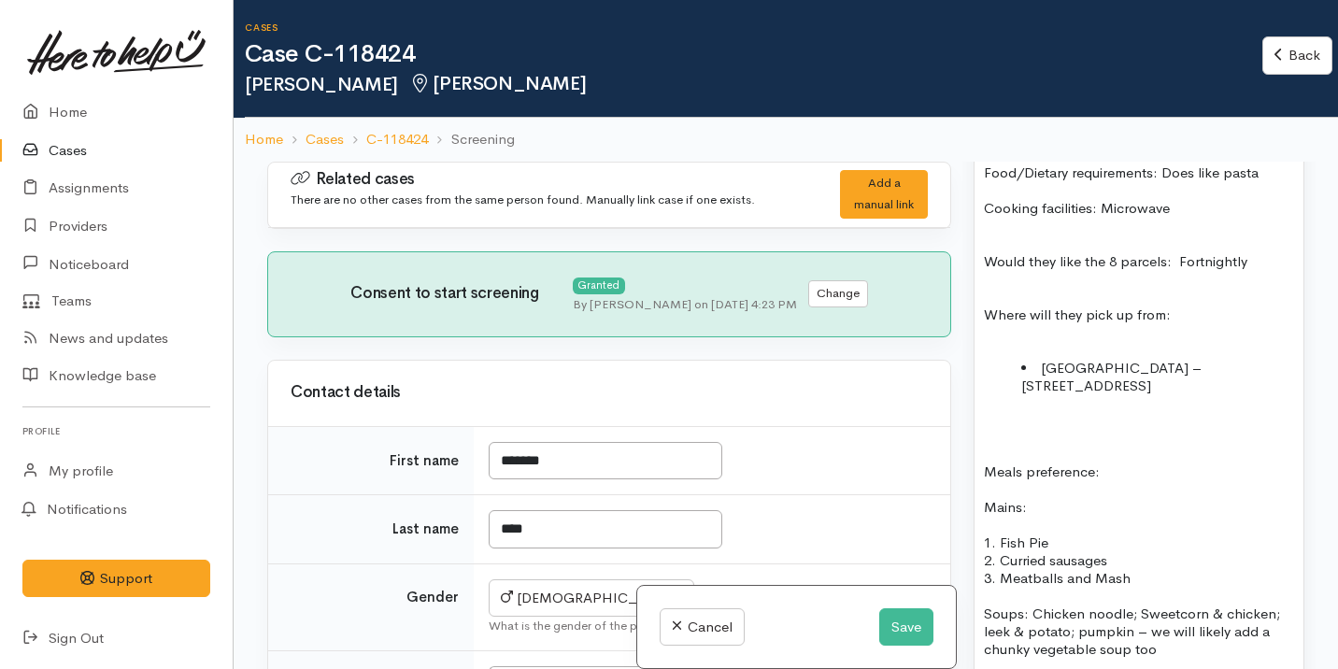
click at [1011, 453] on p at bounding box center [1139, 454] width 310 height 18
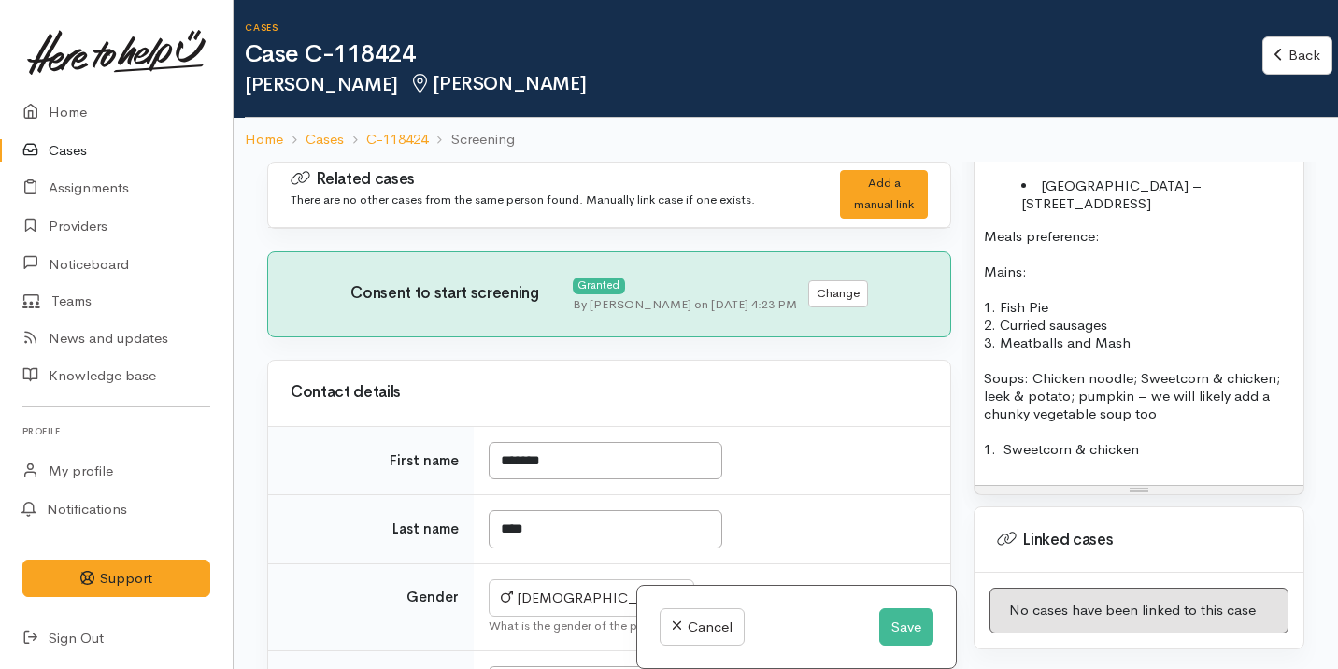
scroll to position [1931, 0]
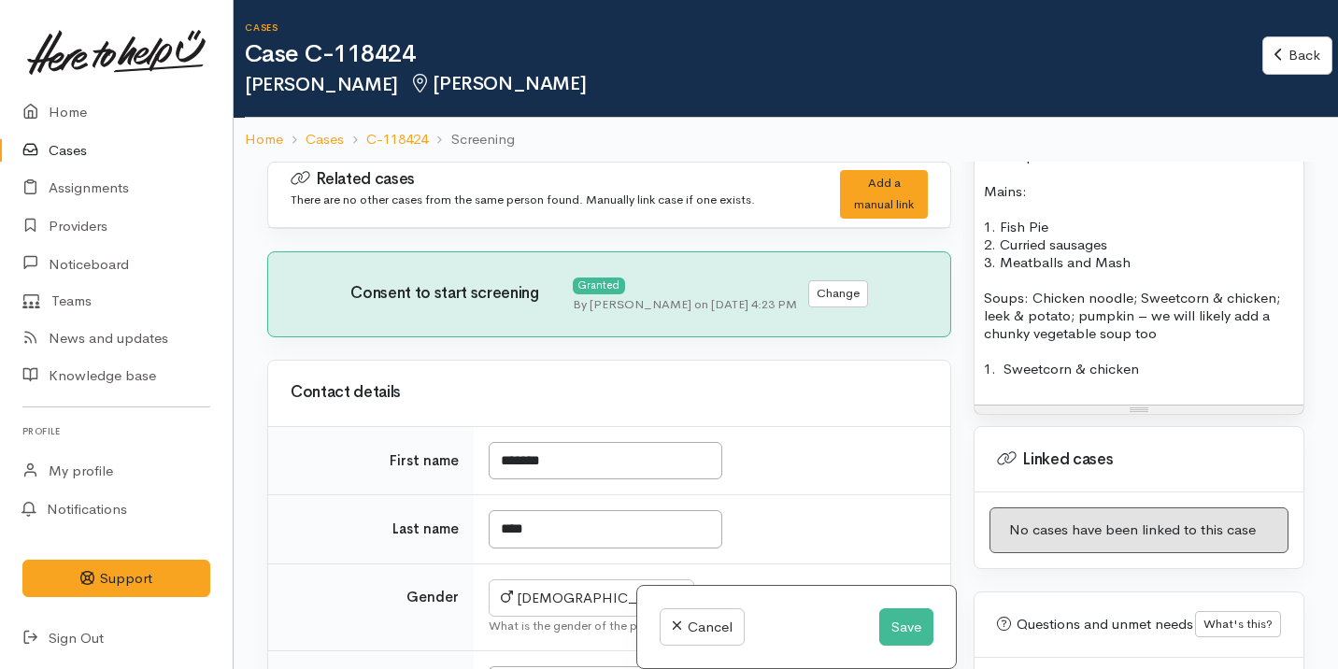
click at [1167, 375] on p "1. Sweetcorn & chicken" at bounding box center [1139, 369] width 310 height 18
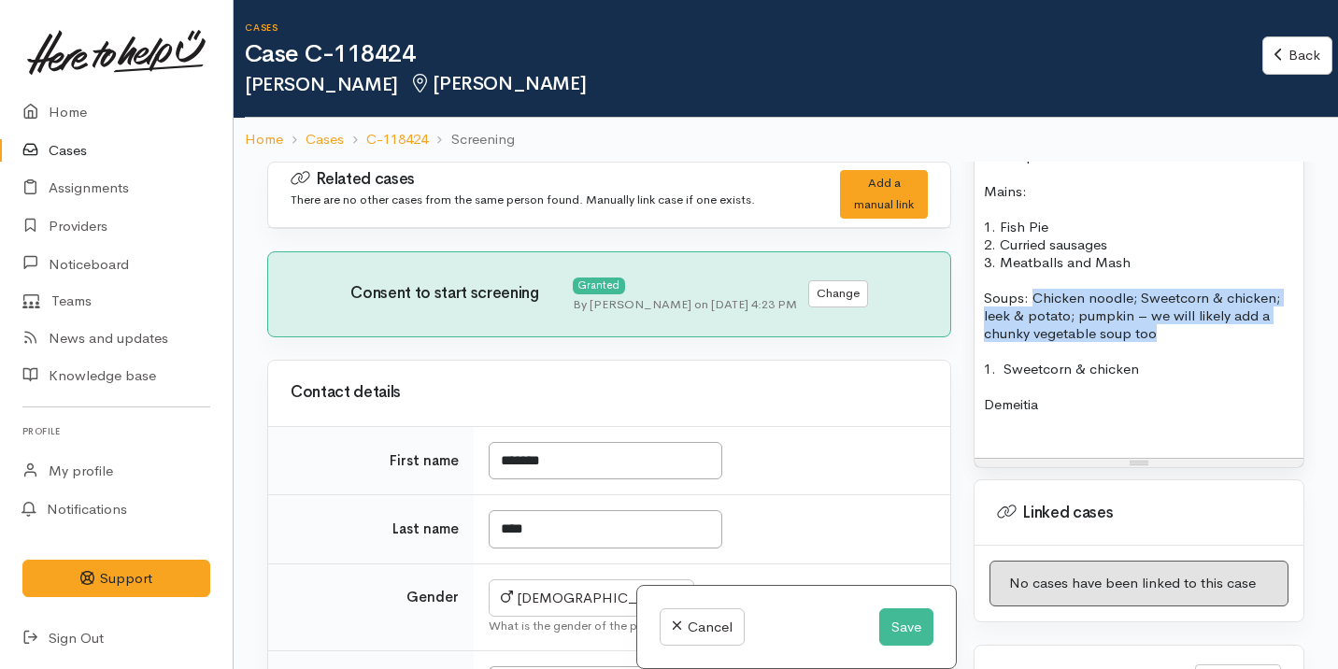
drag, startPoint x: 1157, startPoint y: 334, endPoint x: 1031, endPoint y: 297, distance: 130.4
click at [1031, 297] on p "Soups: Chicken noodle; Sweetcorn & chicken; leek & potato; pumpkin – we will li…" at bounding box center [1139, 315] width 310 height 53
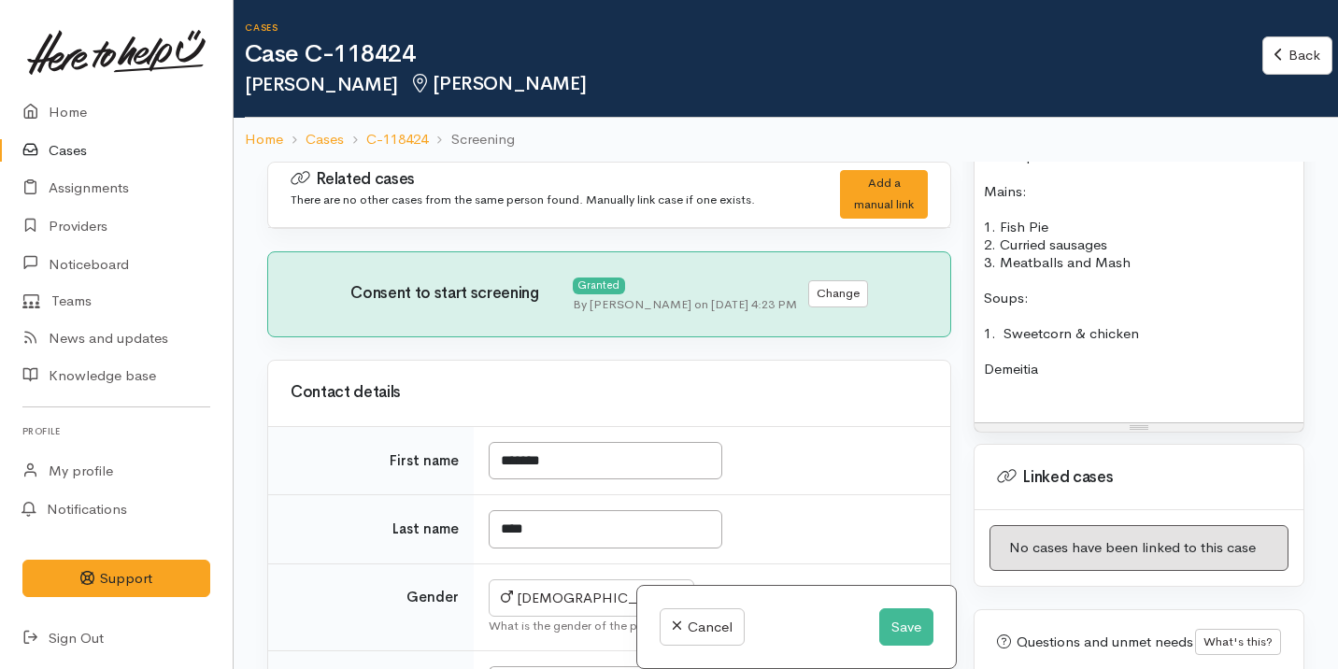
click at [985, 370] on p "Demeitia" at bounding box center [1139, 369] width 310 height 18
click at [1149, 372] on p "Early stages of Demeitia" at bounding box center [1139, 369] width 310 height 18
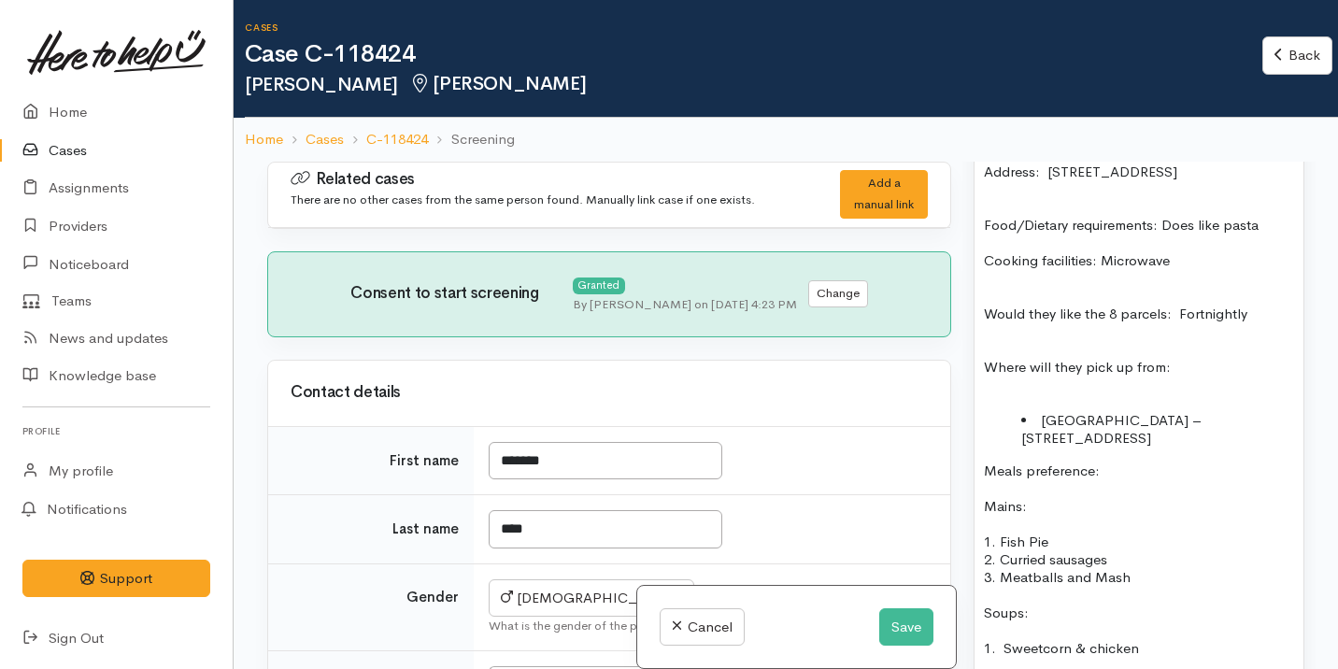
scroll to position [1487, 0]
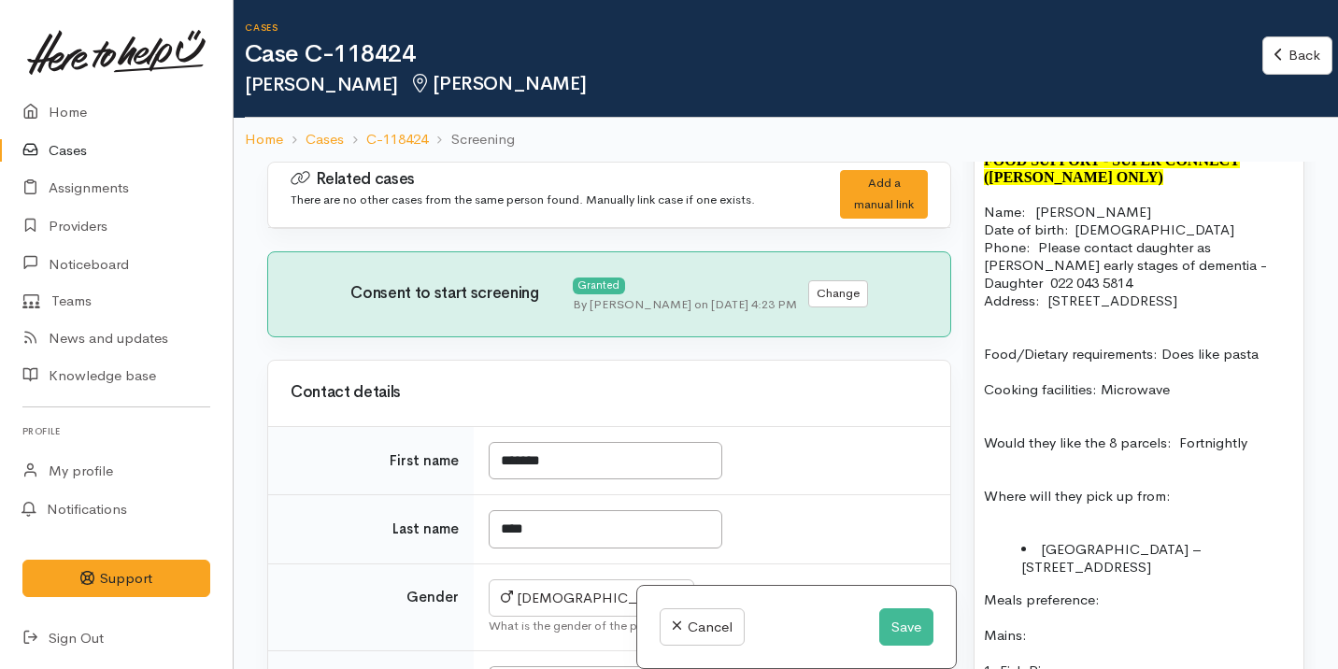
click at [985, 362] on p "Food/Dietary requirements: Does like pasta" at bounding box center [1139, 354] width 310 height 18
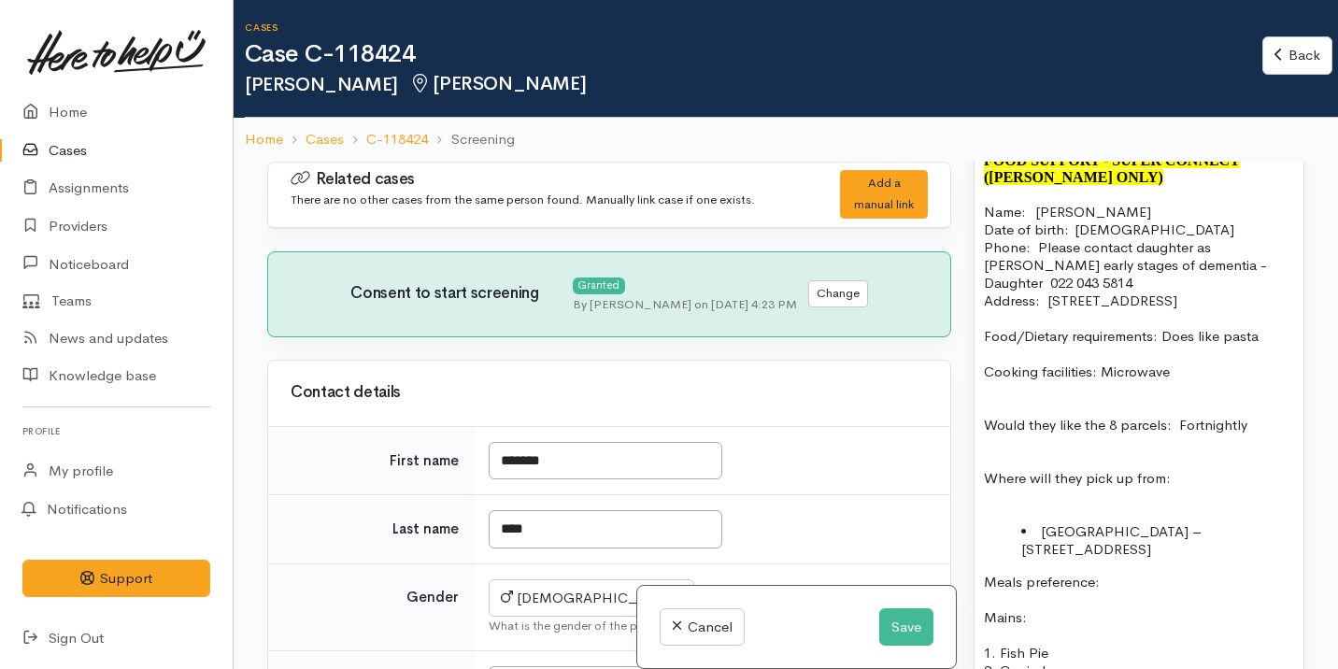
scroll to position [1439, 0]
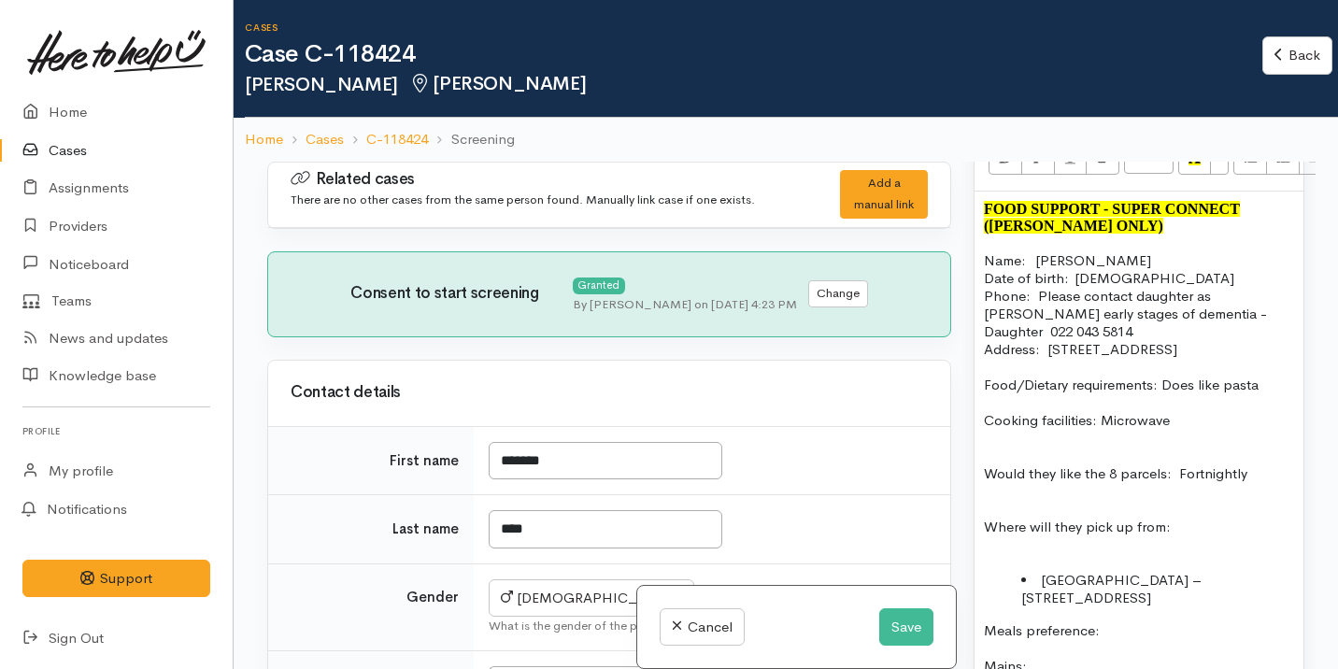
click at [1194, 390] on p "Food/Dietary requirements: Does like pasta" at bounding box center [1139, 385] width 310 height 18
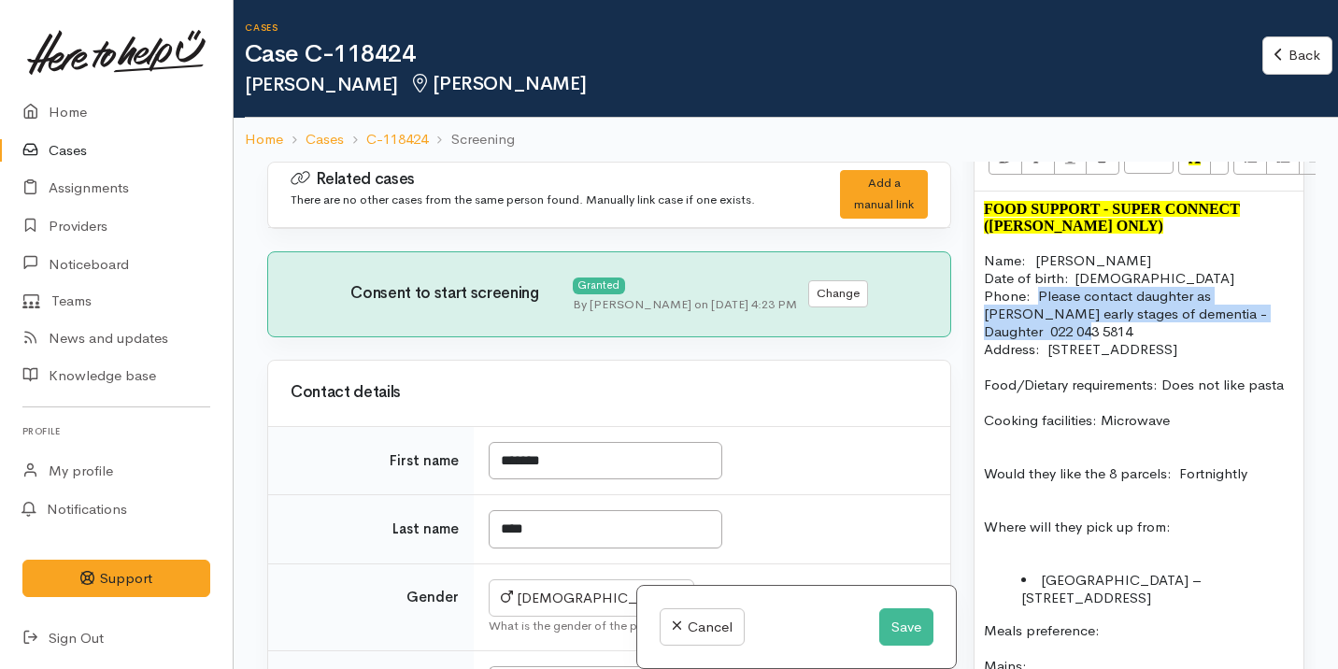
drag, startPoint x: 1039, startPoint y: 281, endPoint x: 1218, endPoint y: 313, distance: 182.2
click at [1219, 313] on p "Date of birth:  13/05/1936 Phone:   Please contact daughter as Leonard early st…" at bounding box center [1139, 304] width 310 height 71
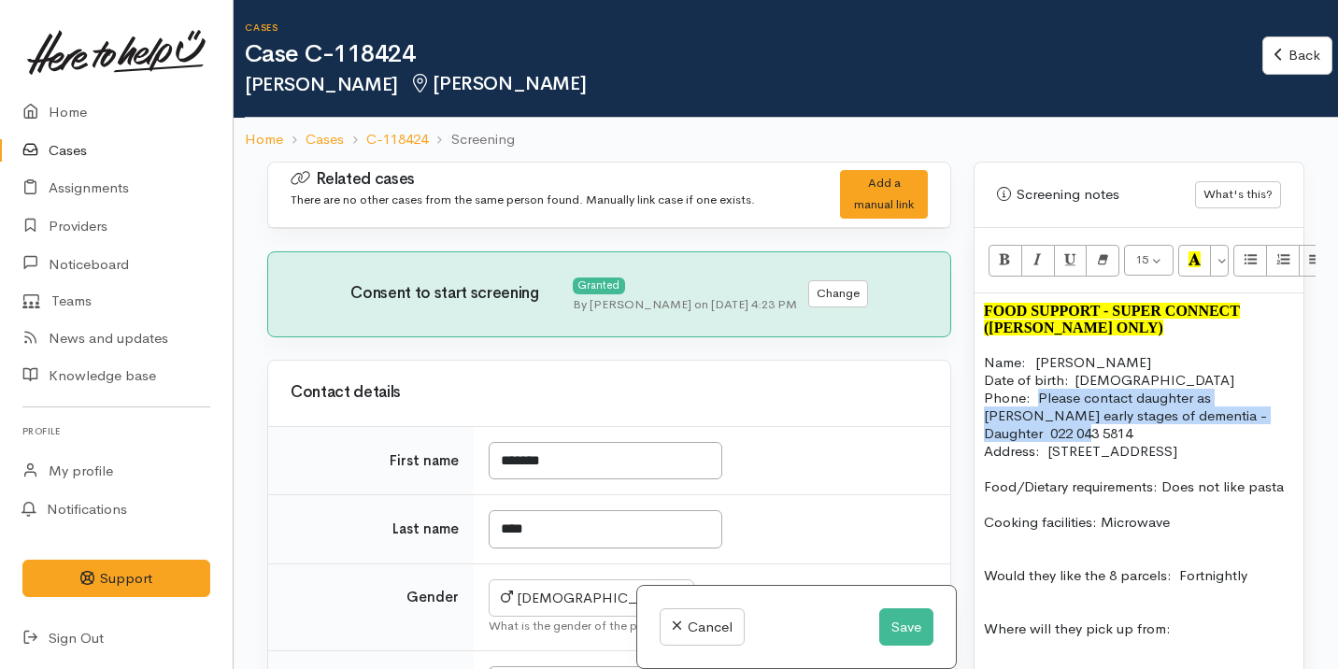
scroll to position [1336, 0]
click at [1005, 252] on icon "Bold (⌘+B)" at bounding box center [1005, 260] width 12 height 16
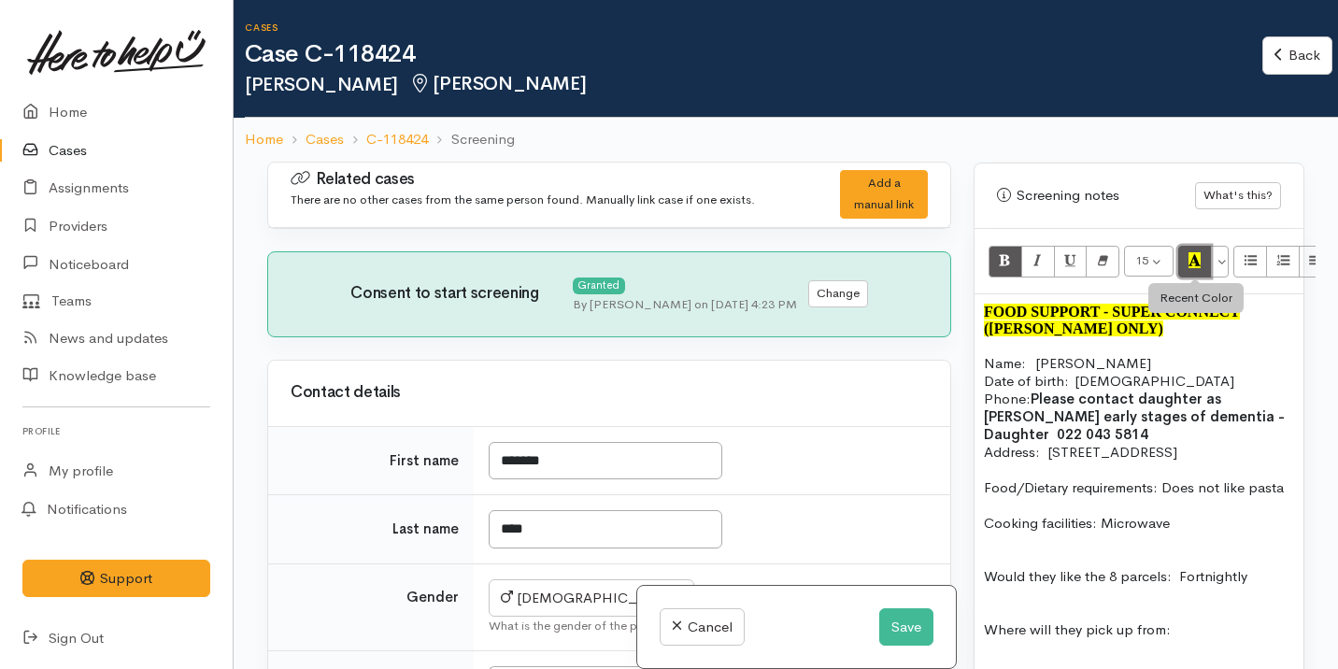
click at [1204, 246] on button "Recent Color" at bounding box center [1195, 262] width 34 height 32
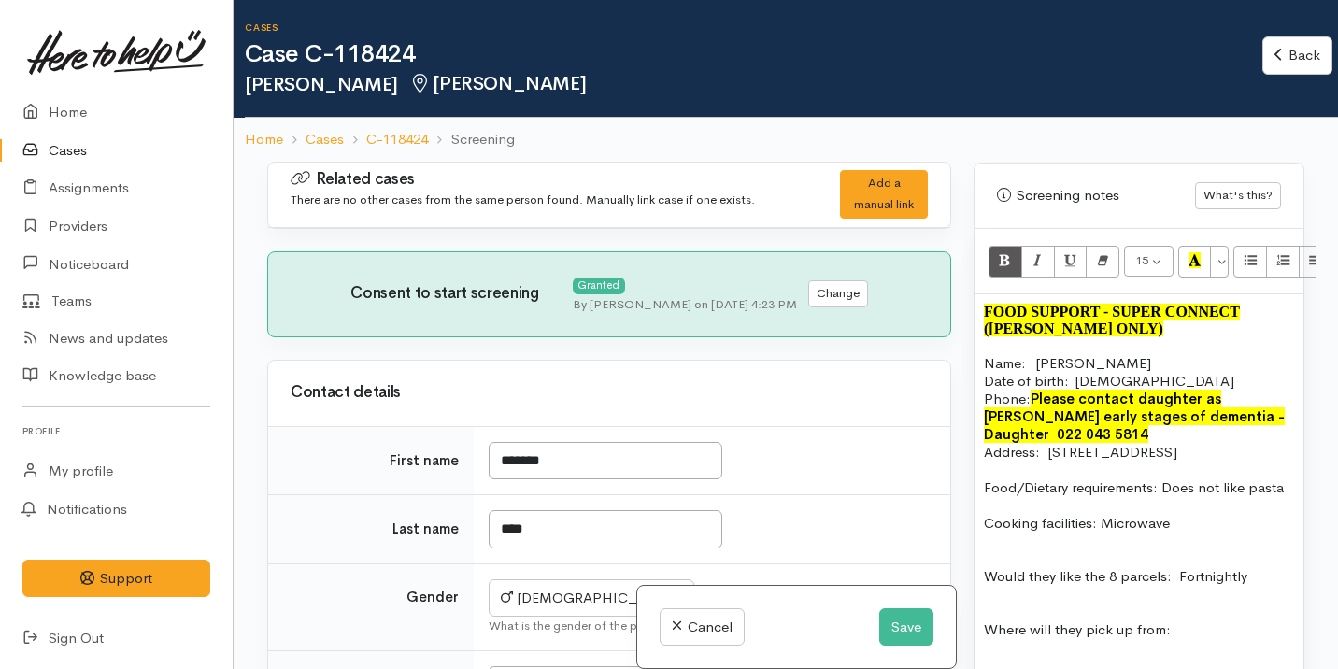
click at [1158, 443] on p "Address:   [STREET_ADDRESS]" at bounding box center [1139, 452] width 310 height 18
click at [1164, 372] on p "Date of birth:  13/05/1936 Phone:   Please contact daughter as Leonard early st…" at bounding box center [1139, 407] width 310 height 71
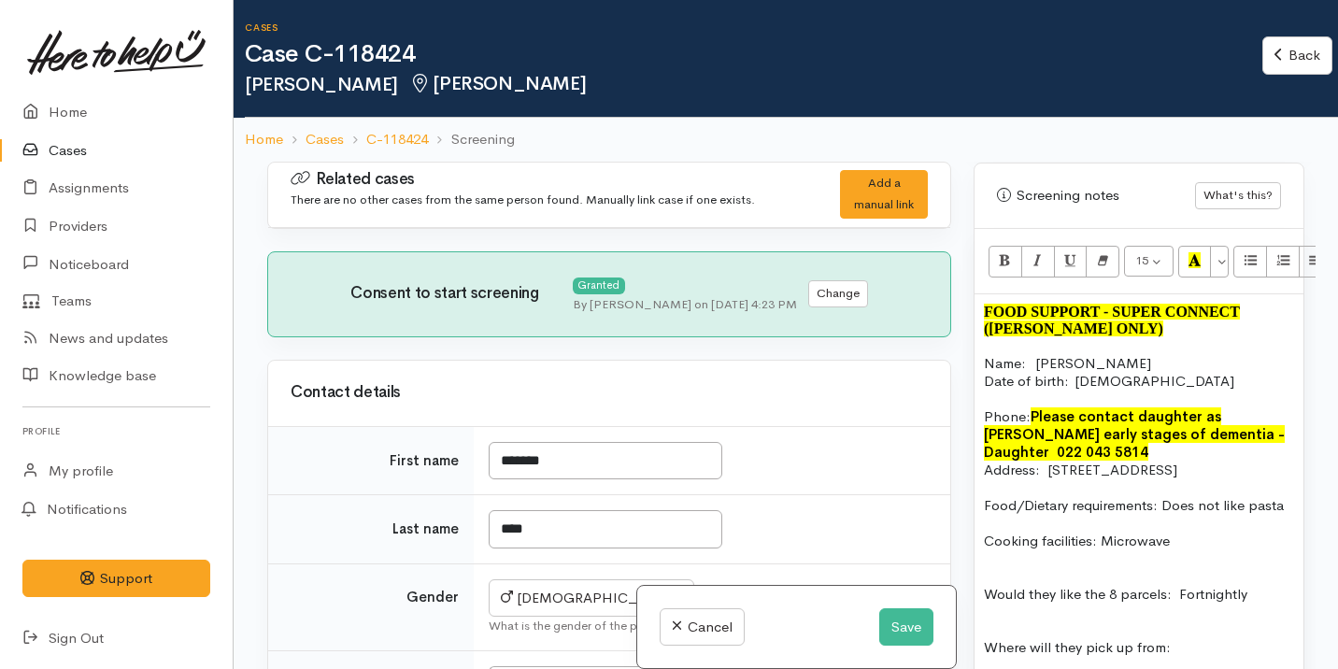
click at [1087, 440] on p "Phone:   Please contact daughter as Leonard early stages of dementia - Daughter…" at bounding box center [1139, 425] width 310 height 71
click at [1143, 419] on font "Please contact daughter as Leonard early stages of dementia - Daughter 022 043 …" at bounding box center [1134, 433] width 301 height 53
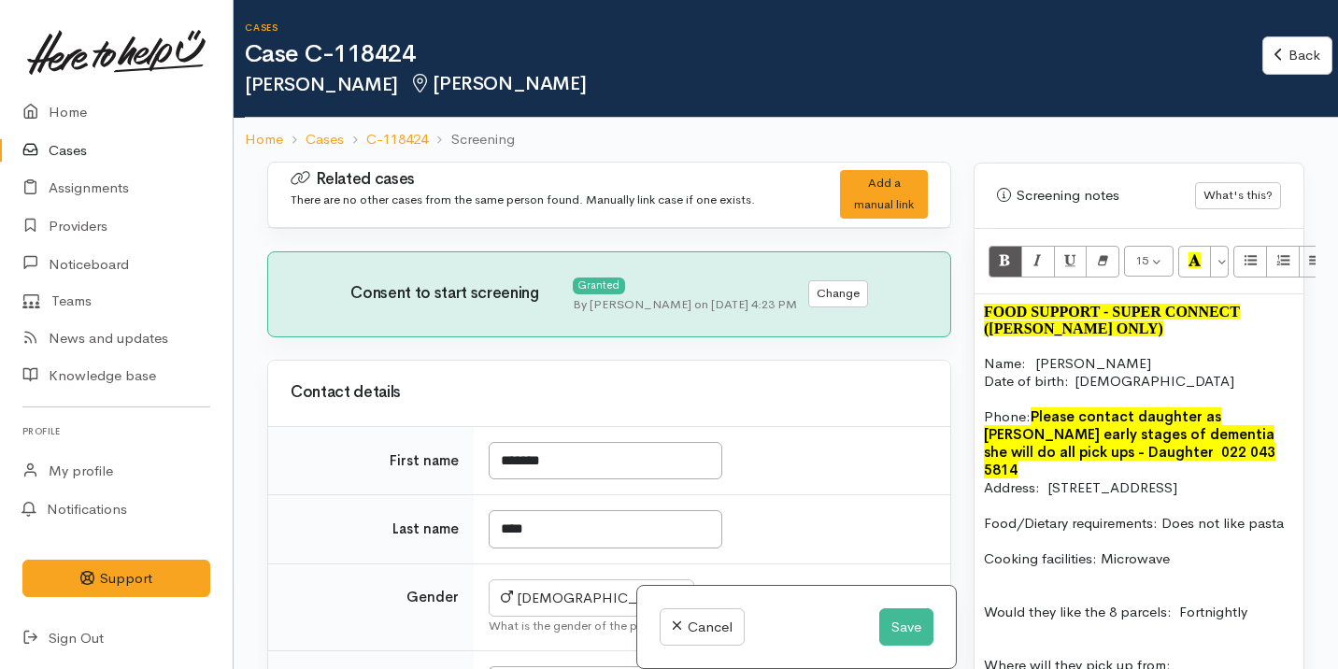
scroll to position [1338, 0]
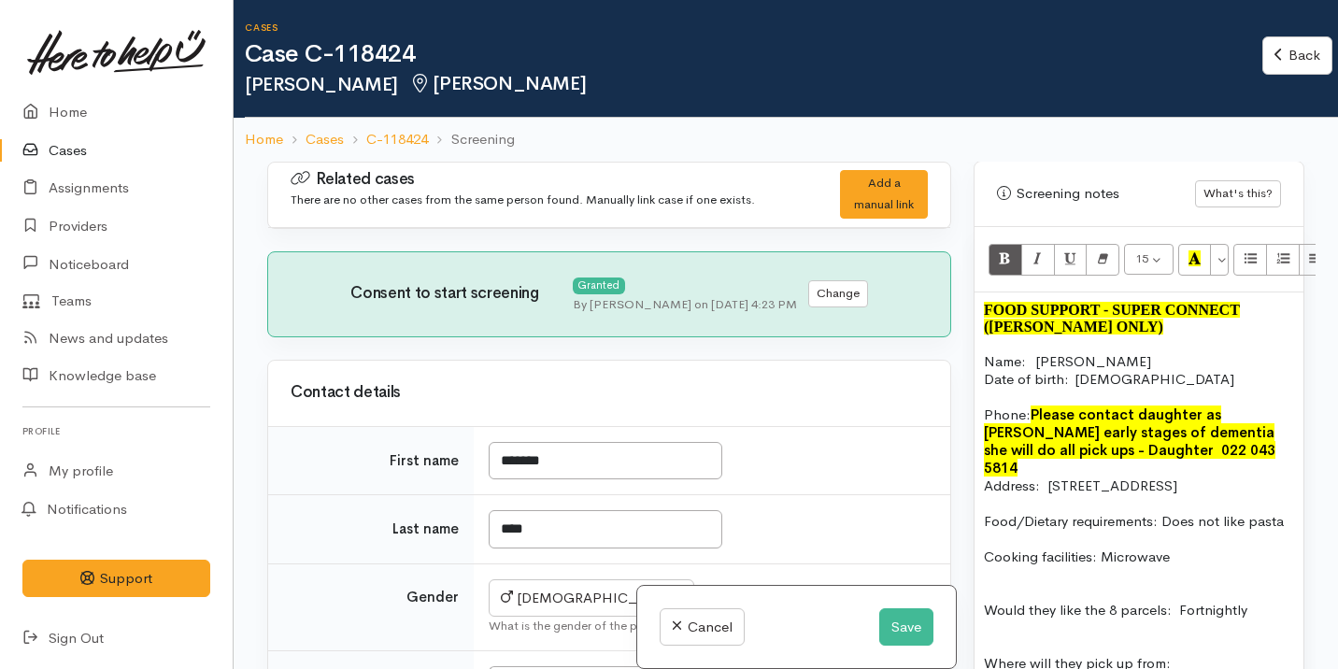
click at [1050, 405] on font "Please contact daughter as [PERSON_NAME] early stages of dementia she will do a…" at bounding box center [1129, 440] width 291 height 71
click at [1043, 405] on font "Please contact daughter as [PERSON_NAME] early stages of dementia she will do a…" at bounding box center [1129, 440] width 291 height 71
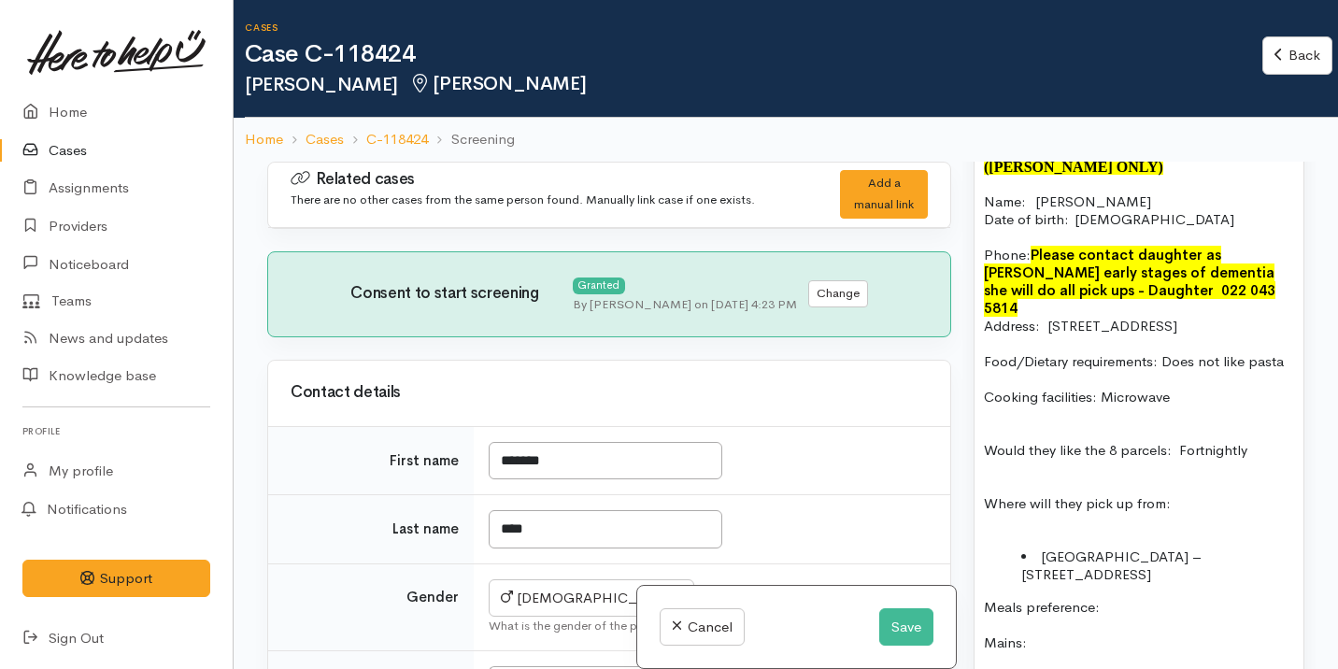
scroll to position [1646, 0]
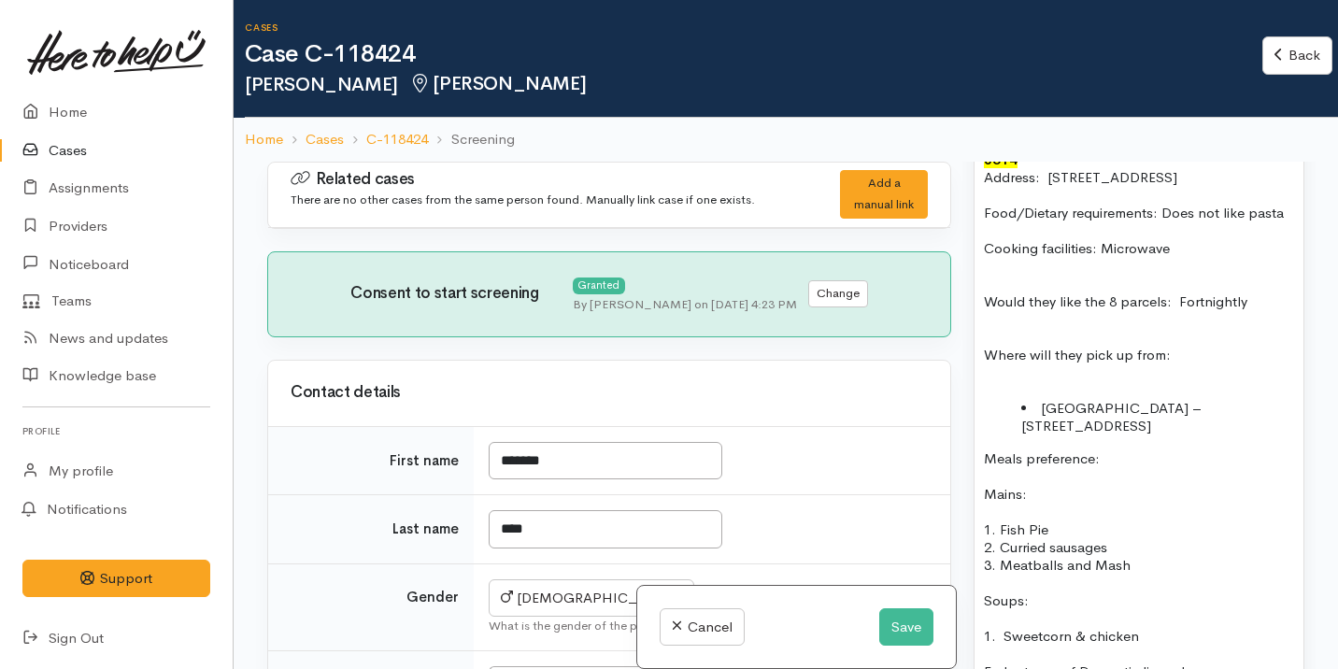
click at [1016, 364] on p at bounding box center [1139, 372] width 310 height 18
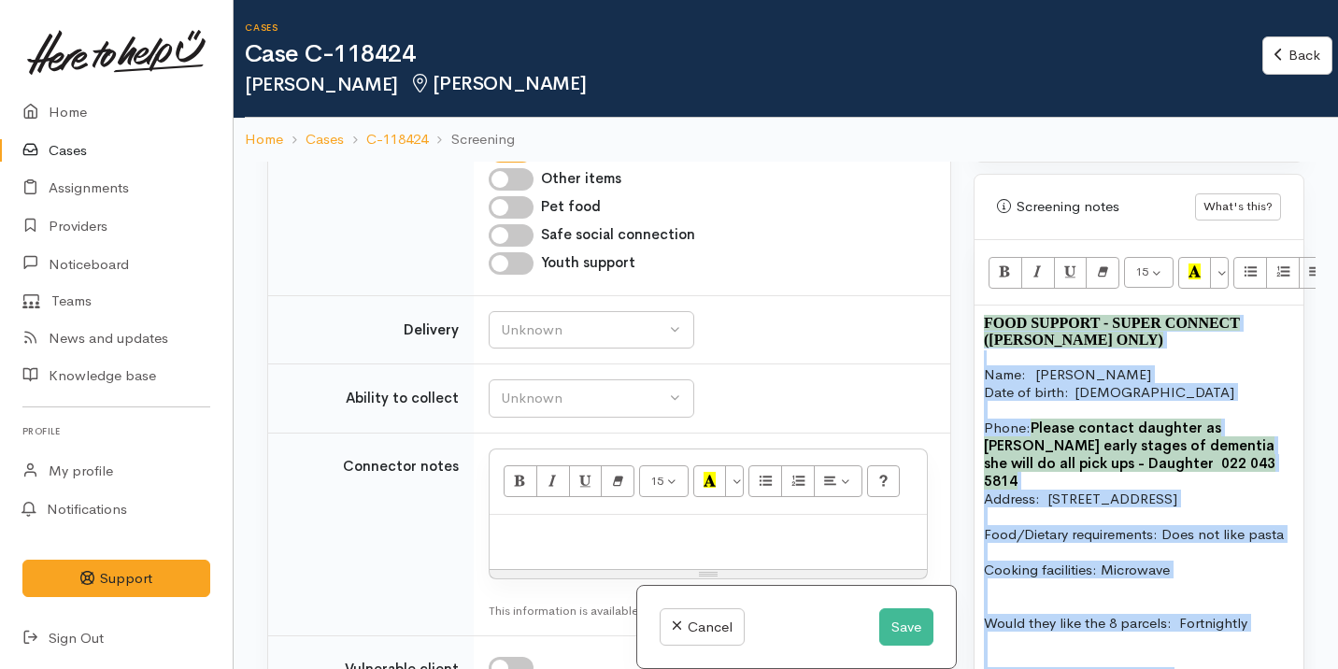
scroll to position [1292, 0]
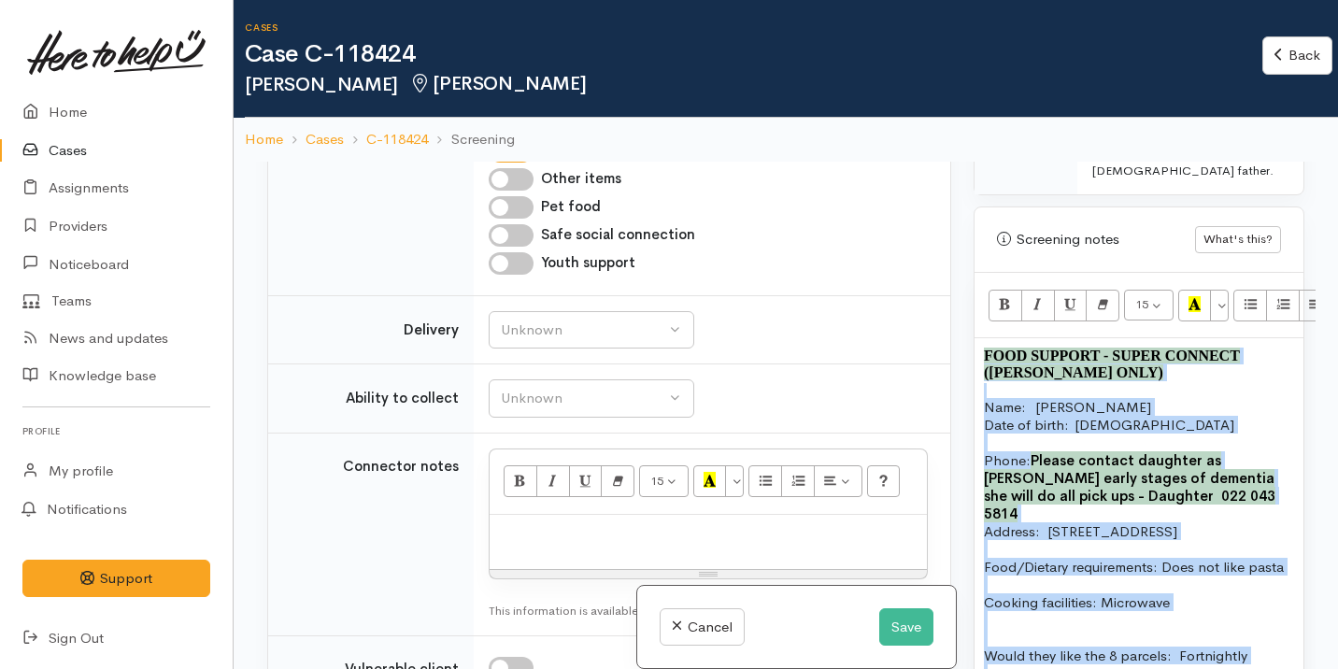
drag, startPoint x: 1216, startPoint y: 320, endPoint x: 1050, endPoint y: 204, distance: 203.2
click at [1050, 206] on div "Screening notes What's this? 15 8 9 10 11 12 14 18 24 36 Background Color Trans…" at bounding box center [1138, 638] width 331 height 865
copy div "FOOD SUPPORT  - SUPER CONNECT (HAMILTON ONLY) Name:   Leonard Peck Date of birt…"
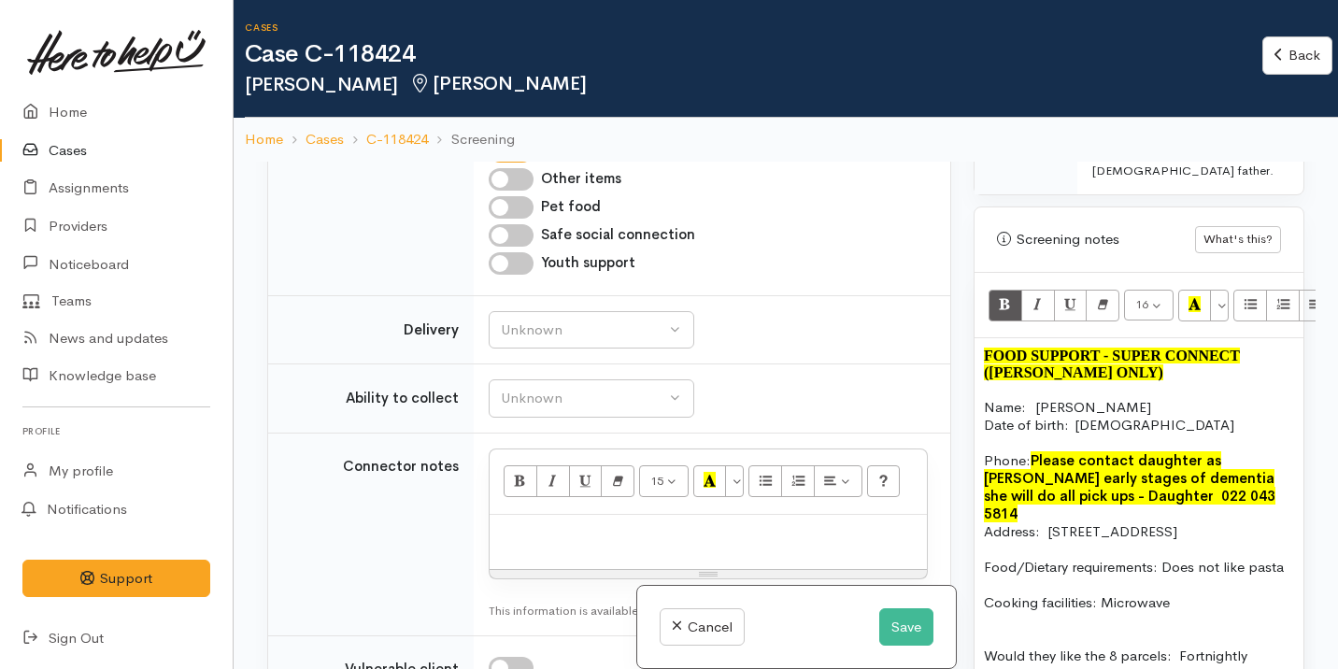
click at [541, 533] on p at bounding box center [708, 534] width 419 height 21
paste div
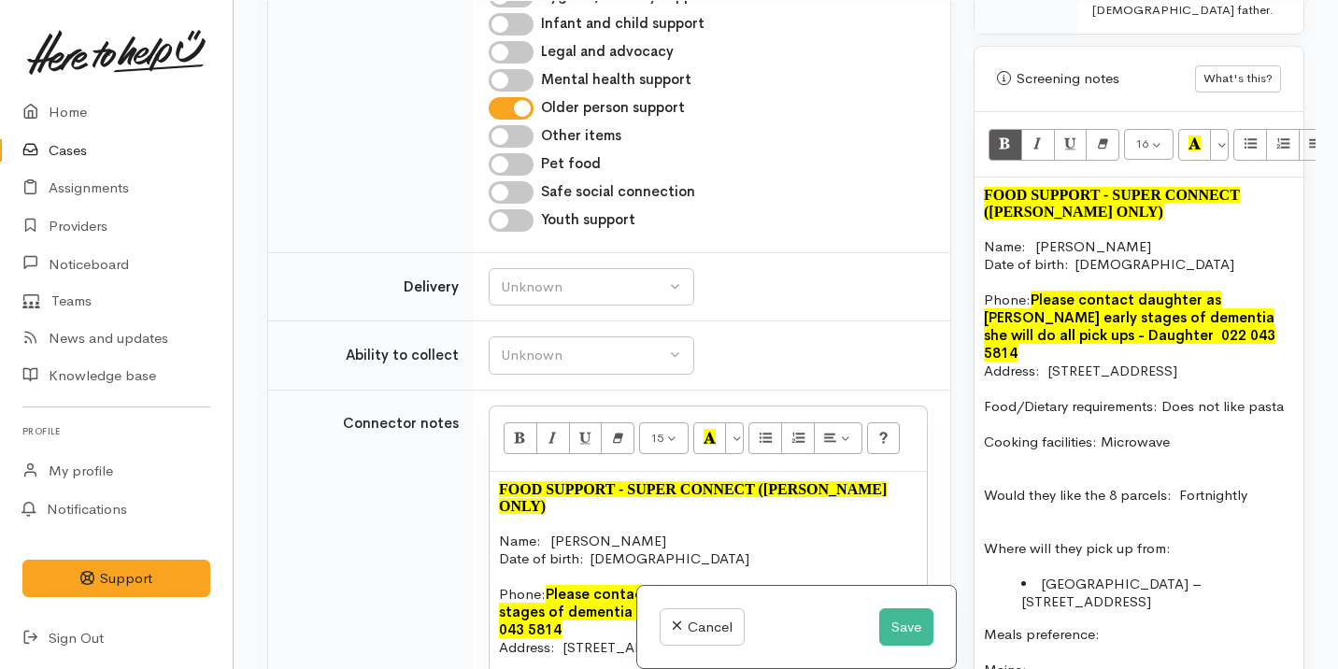
scroll to position [841, 0]
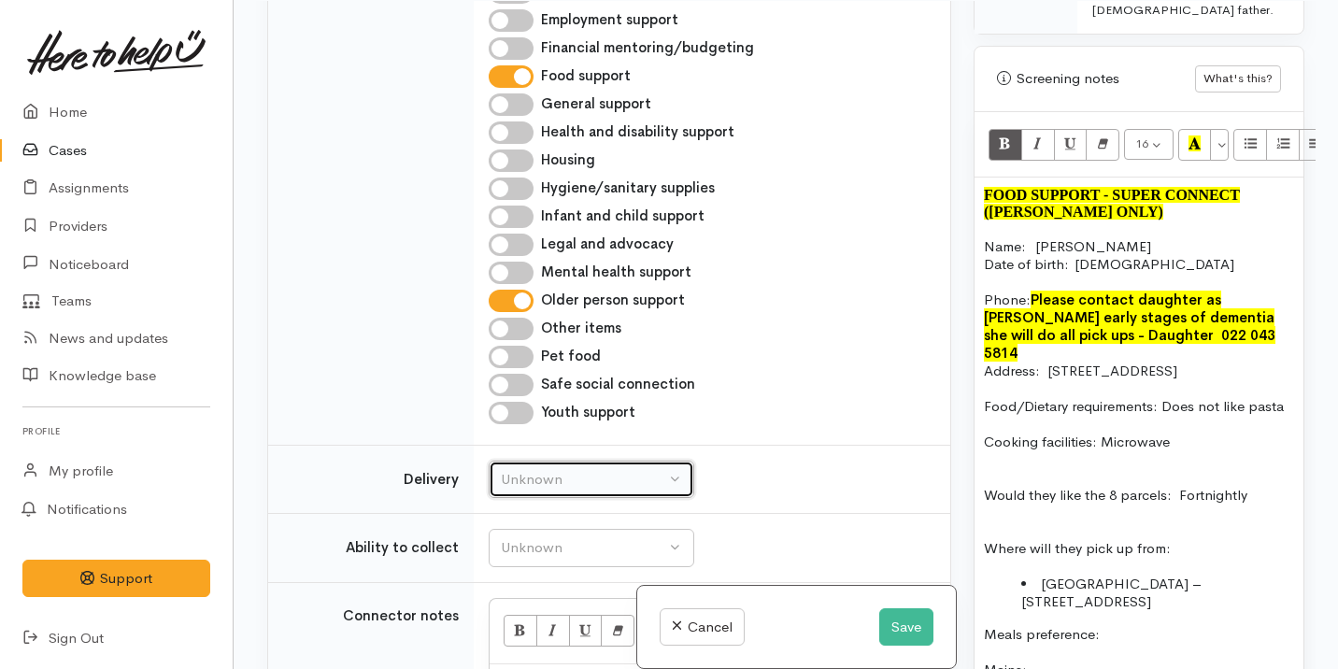
click at [547, 484] on div "Unknown" at bounding box center [583, 479] width 164 height 21
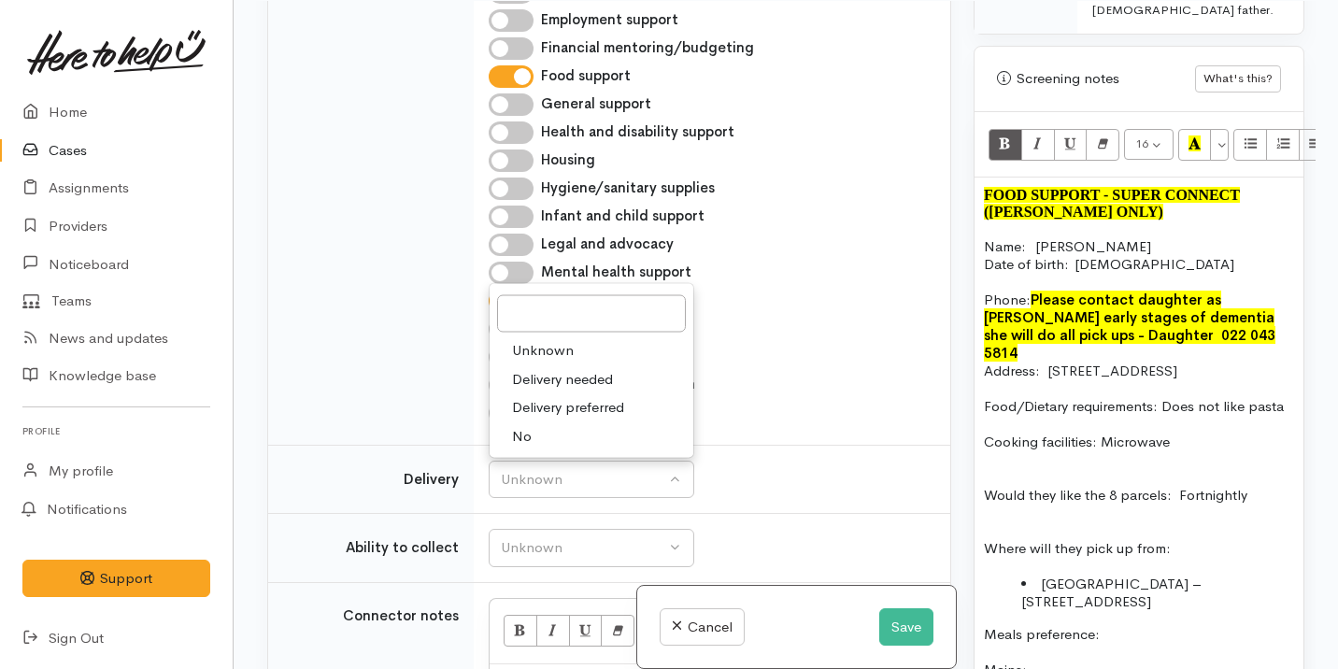
click at [549, 444] on link "No" at bounding box center [592, 435] width 204 height 29
select select "1"
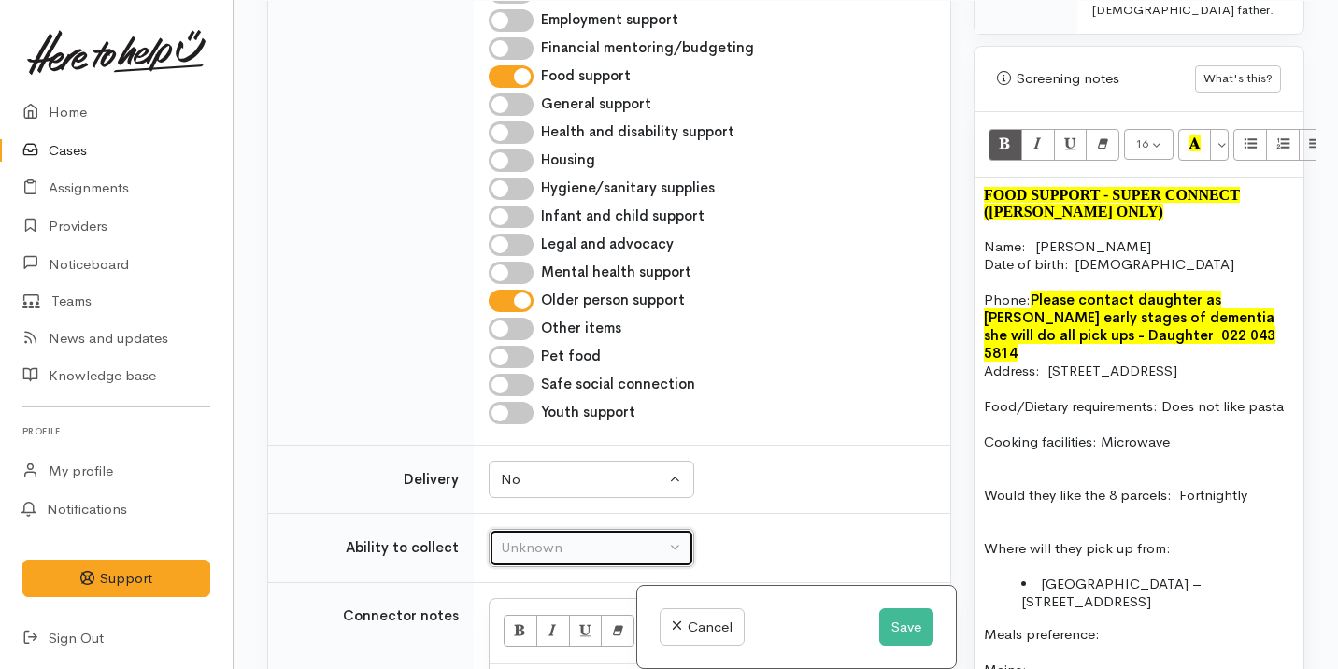
click at [555, 547] on div "Unknown" at bounding box center [583, 547] width 164 height 21
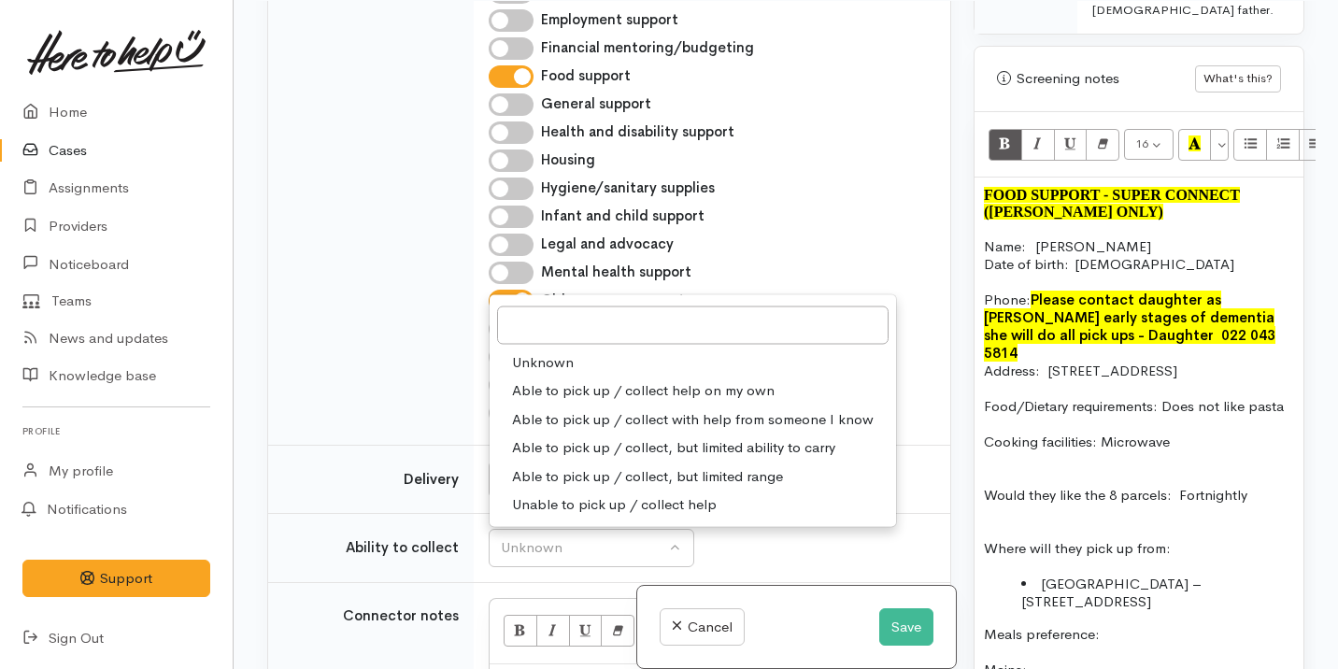
click at [649, 389] on span "Able to pick up / collect help on my own" at bounding box center [643, 390] width 263 height 21
select select "2"
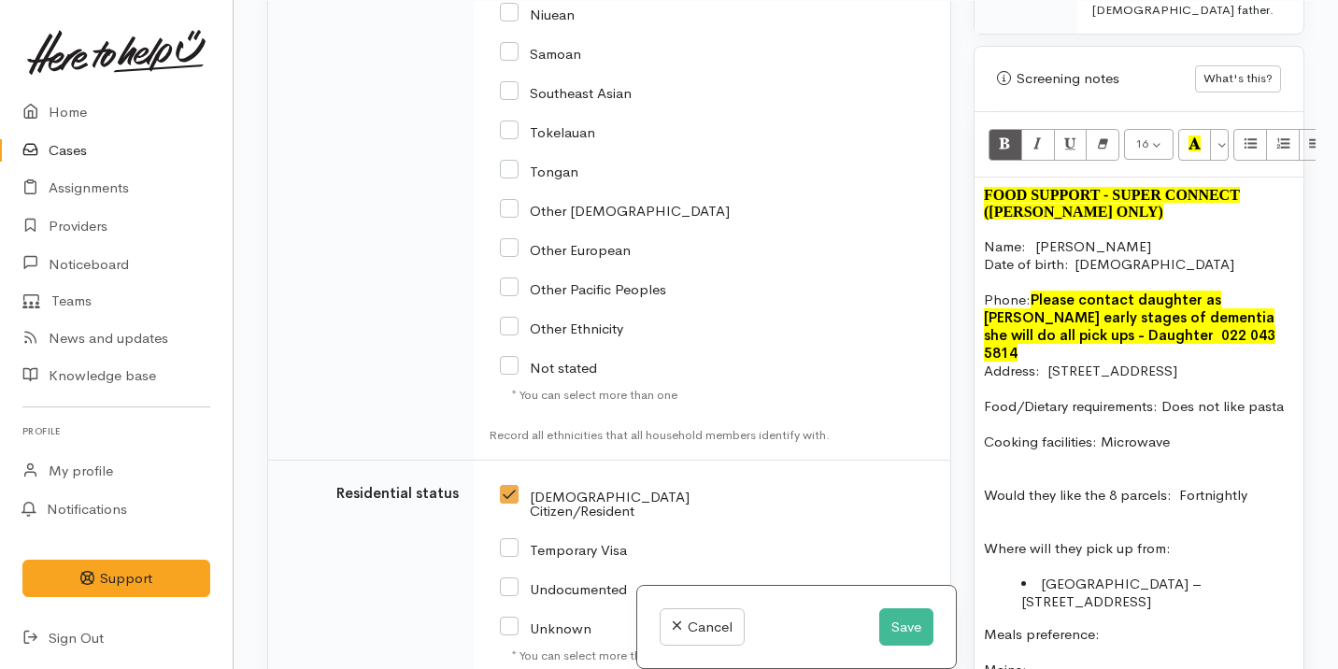
scroll to position [3773, 0]
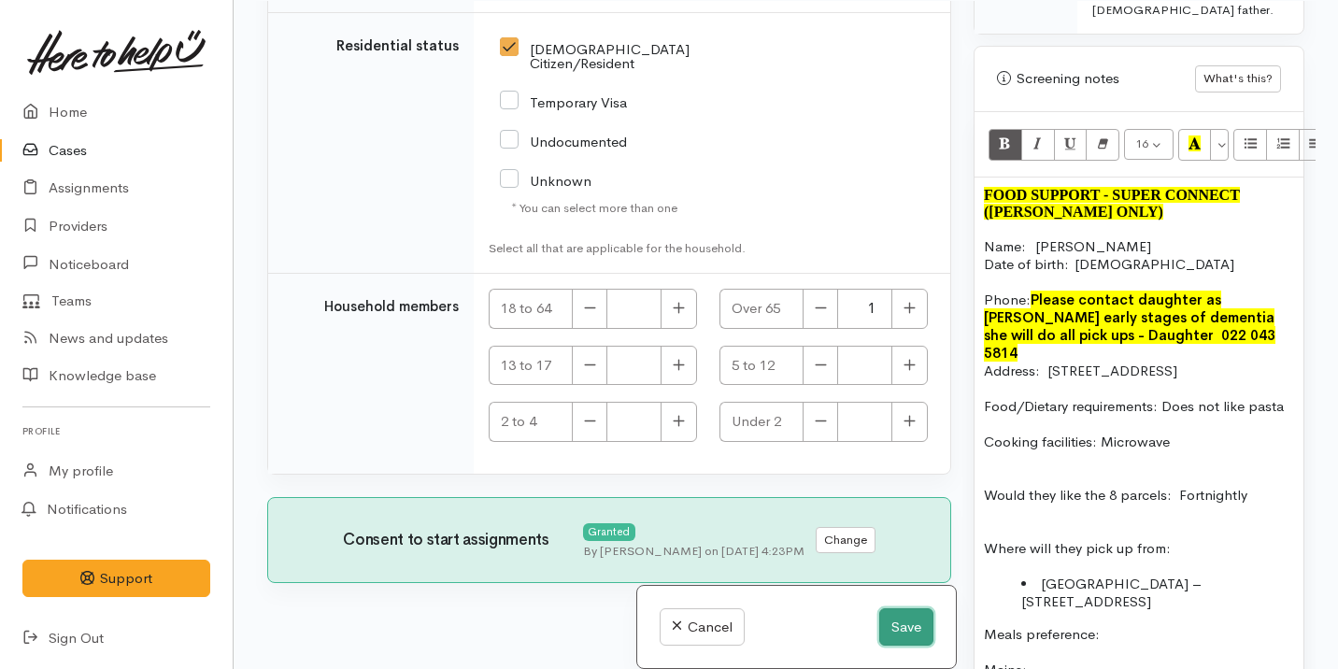
click at [897, 626] on button "Save" at bounding box center [906, 627] width 54 height 38
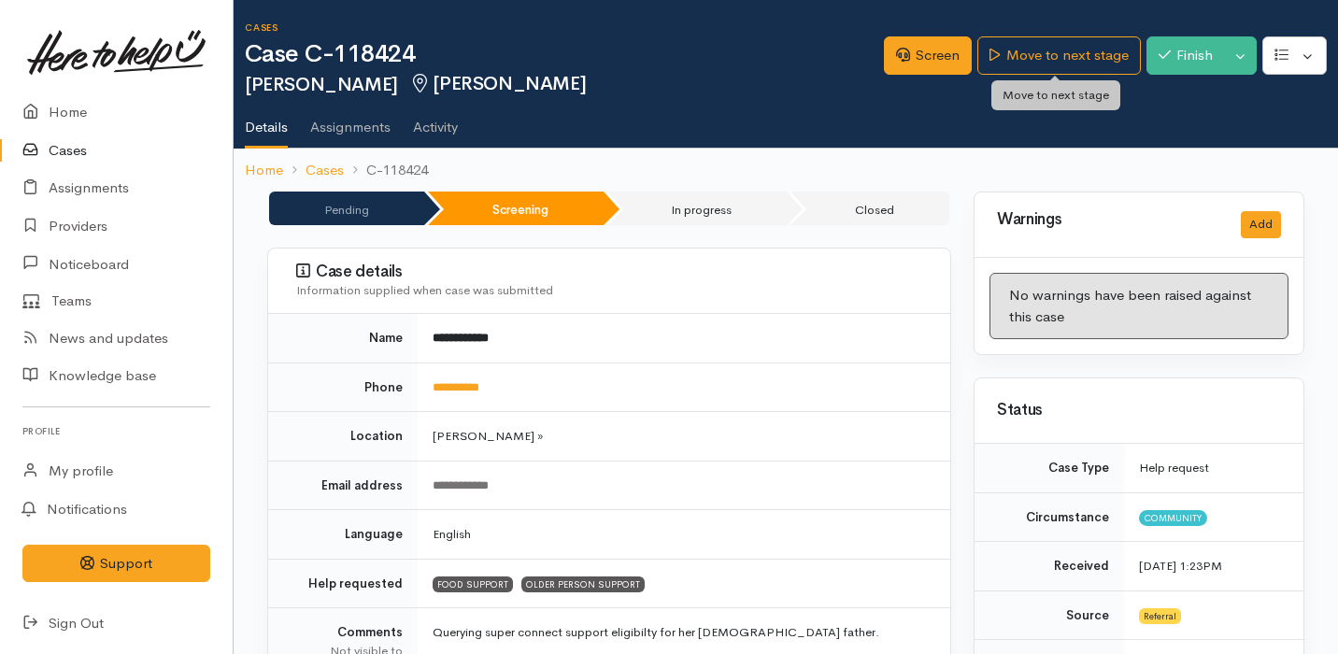
click at [1045, 46] on link "Move to next stage" at bounding box center [1058, 55] width 163 height 38
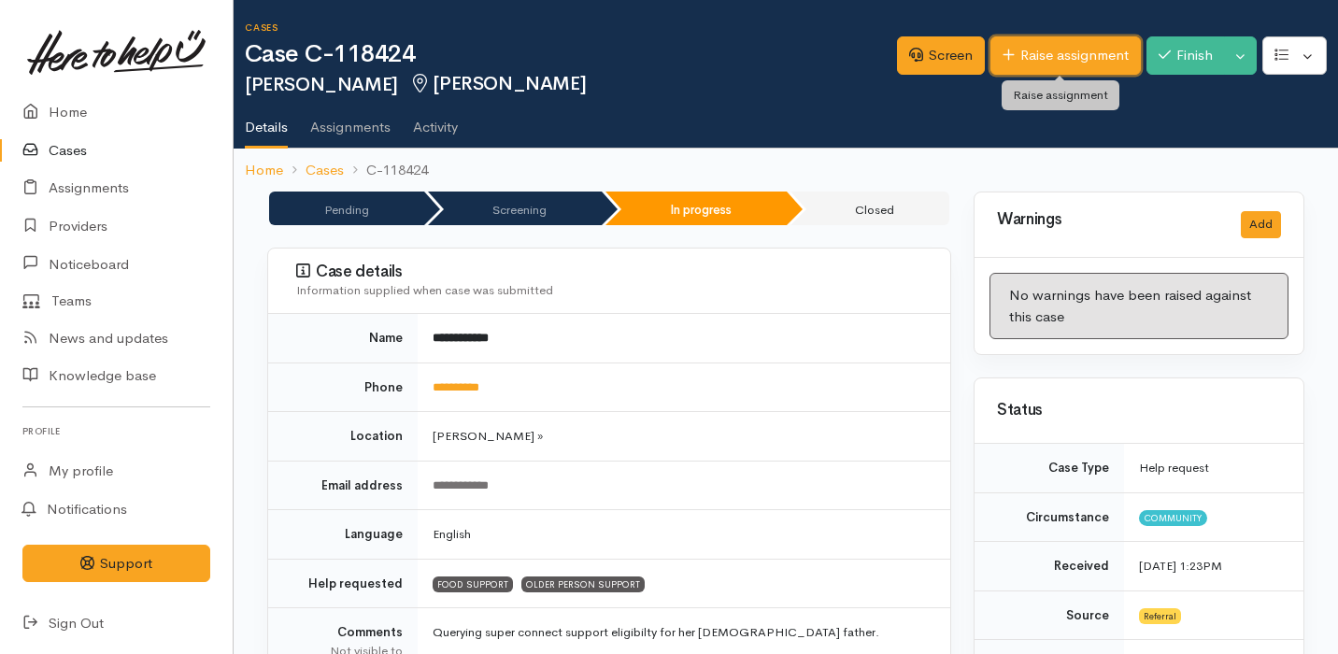
click at [1075, 58] on link "Raise assignment" at bounding box center [1065, 55] width 150 height 38
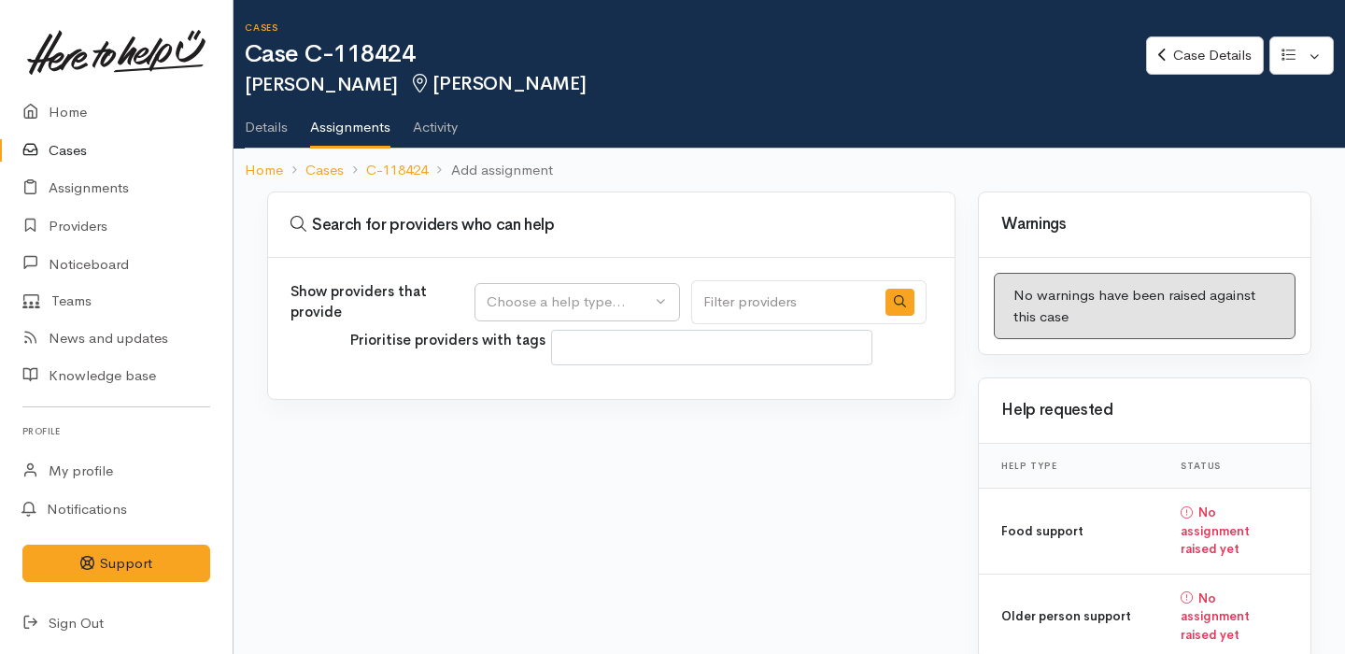
select select
click at [618, 303] on div "Choose a help type..." at bounding box center [569, 301] width 164 height 21
click at [597, 394] on link "Food support" at bounding box center [578, 391] width 204 height 29
select select "3"
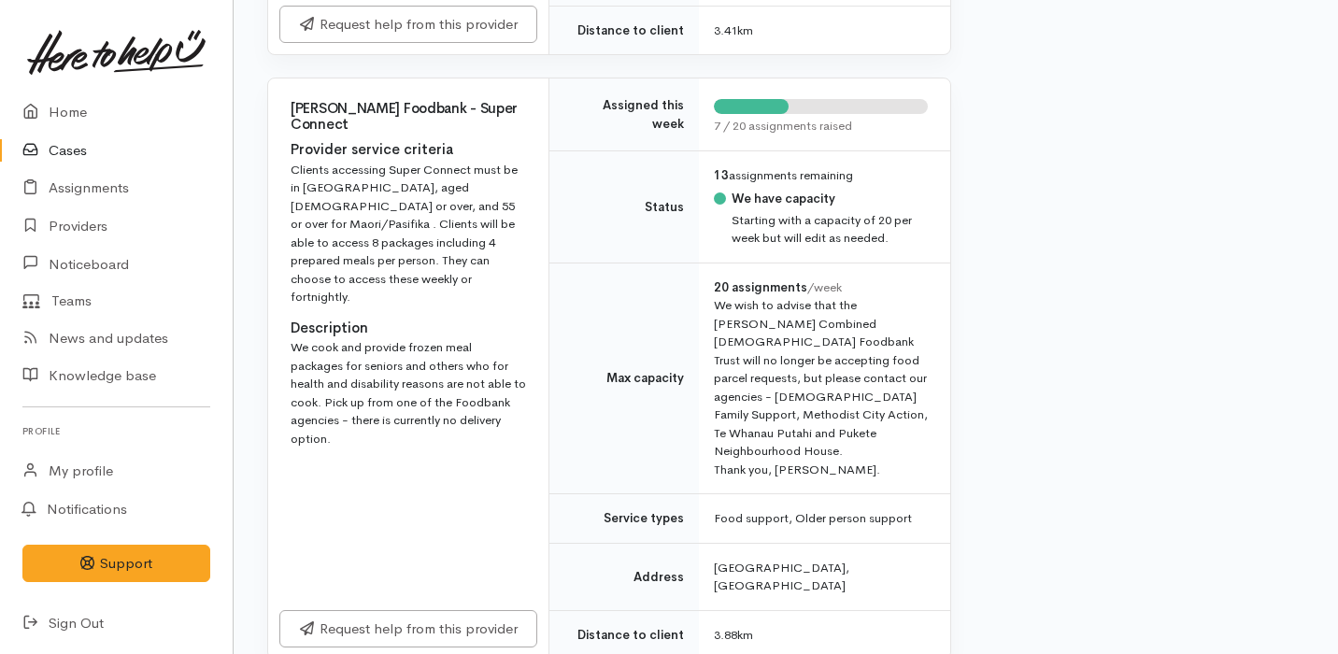
scroll to position [1888, 0]
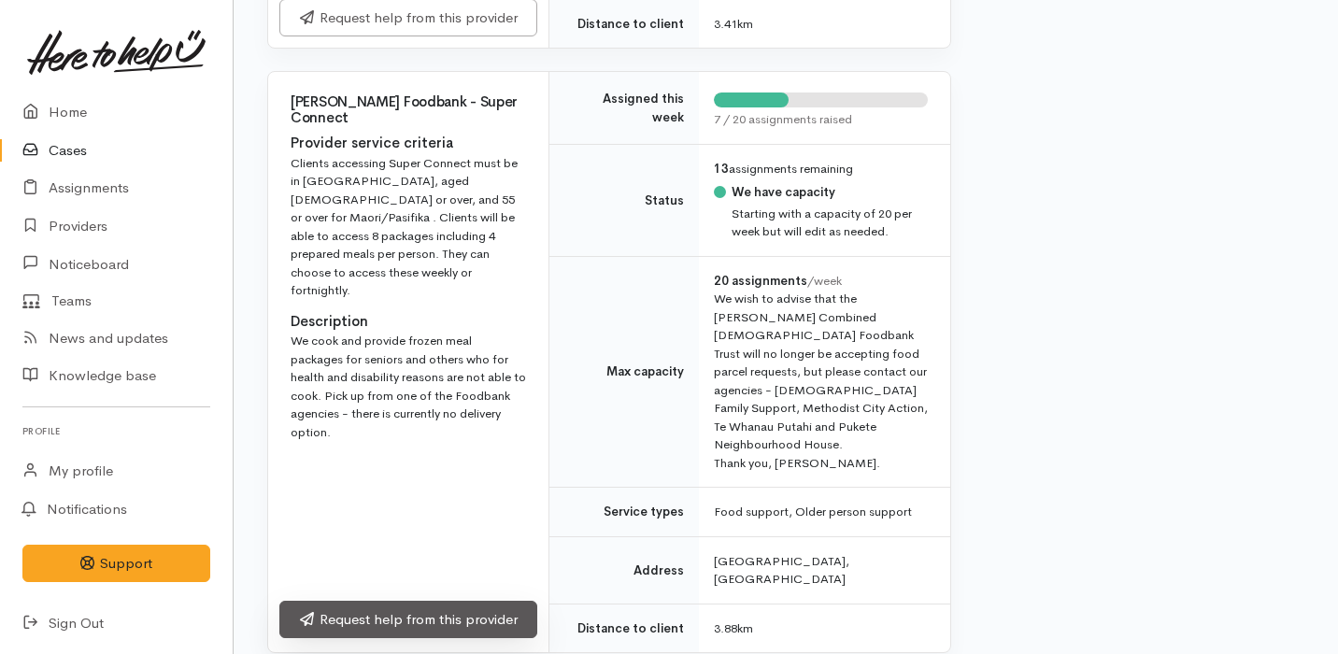
click at [484, 601] on link "Request help from this provider" at bounding box center [408, 620] width 258 height 38
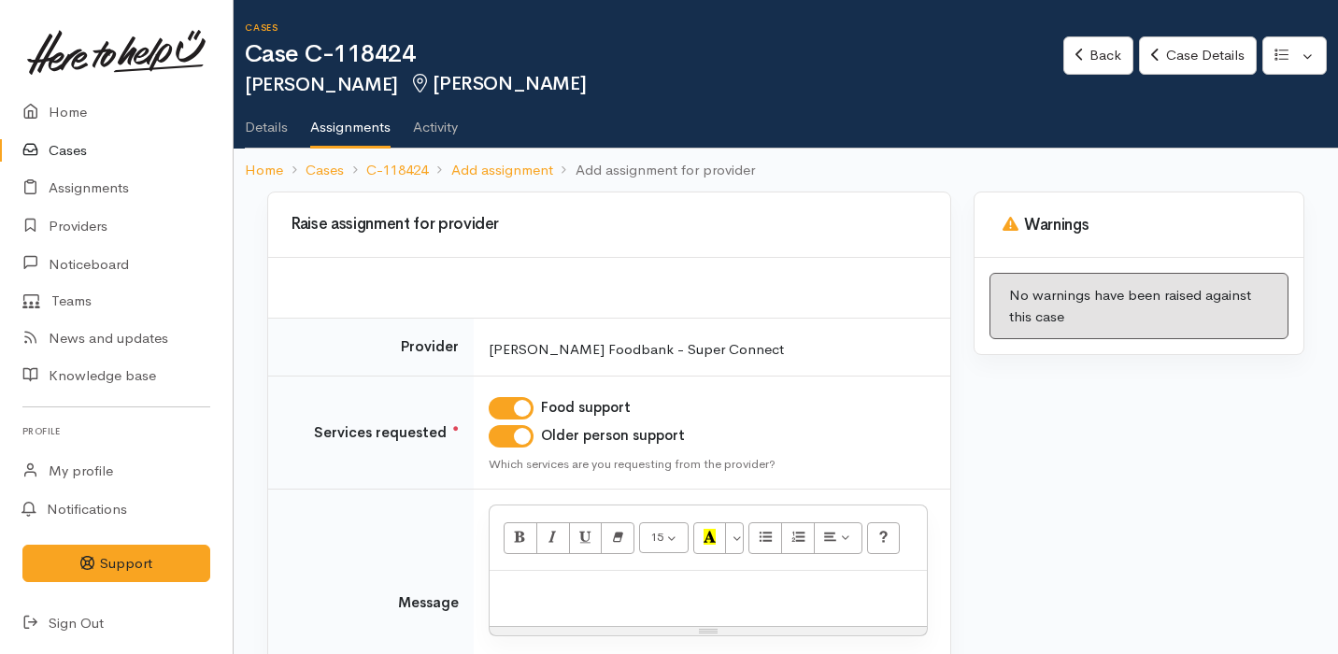
click at [518, 616] on div at bounding box center [708, 598] width 437 height 55
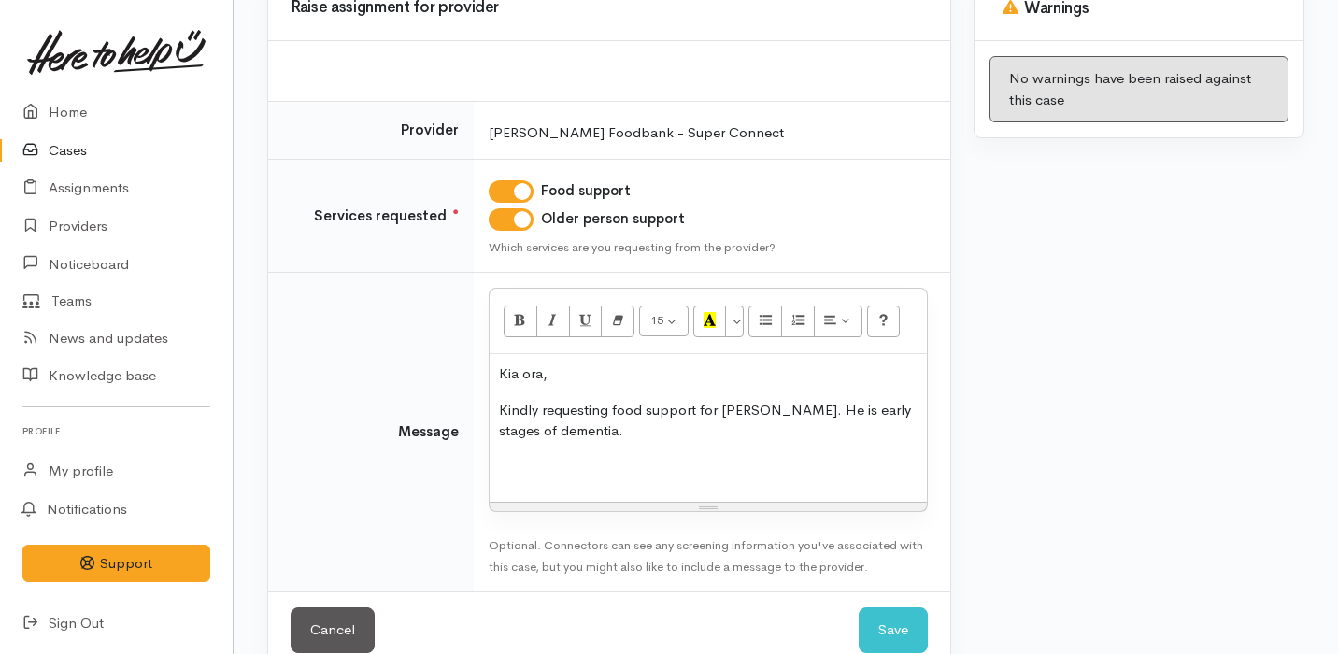
scroll to position [219, 0]
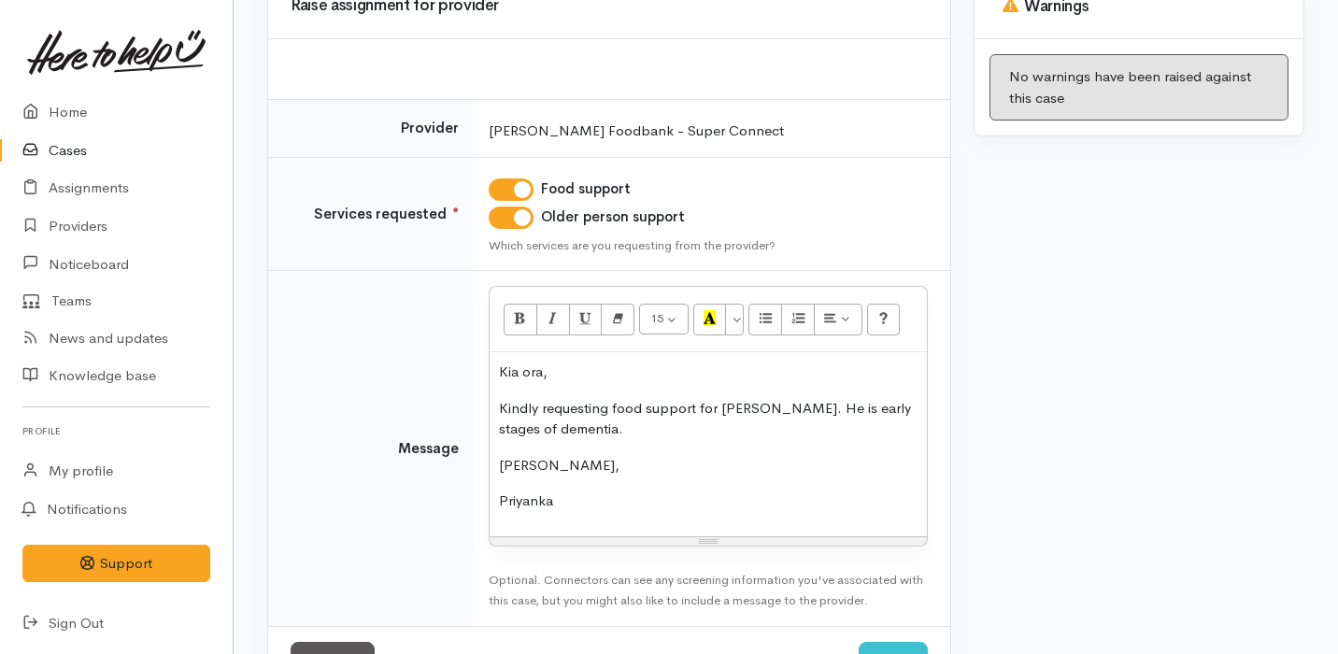
click at [573, 426] on p "Kindly requesting food support for Leonard. He is early stages of dementia." at bounding box center [708, 419] width 419 height 42
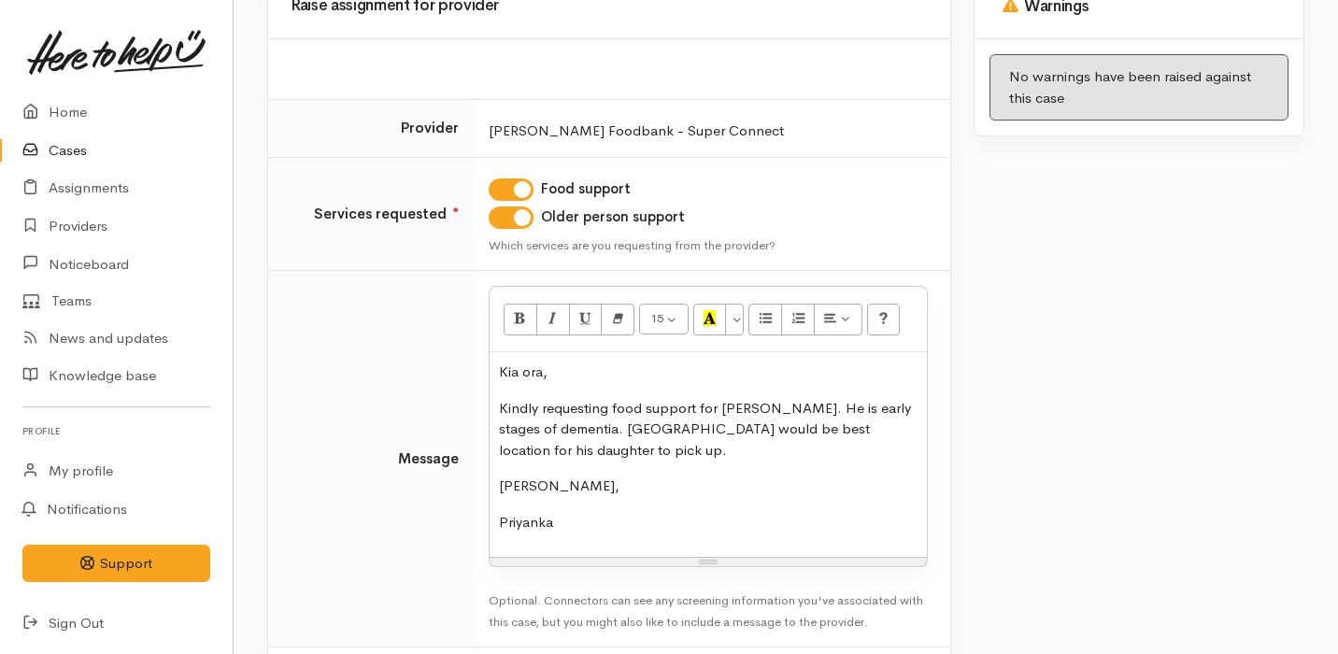
scroll to position [310, 0]
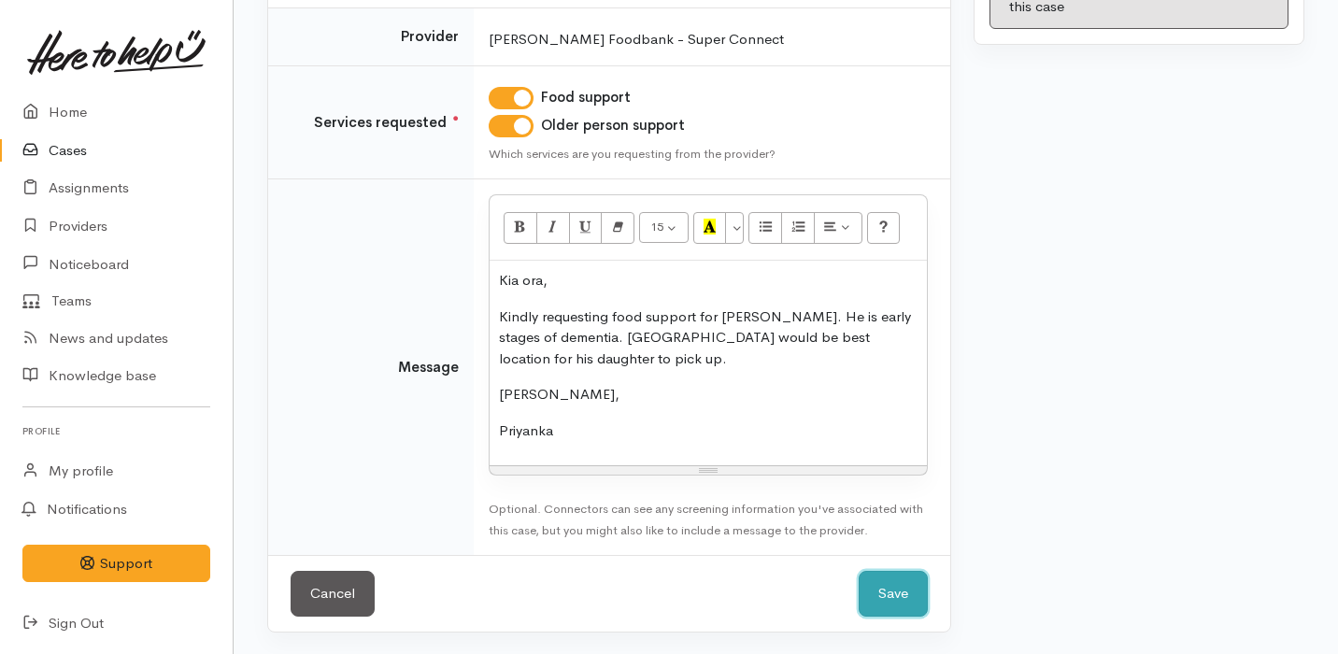
click at [902, 577] on button "Save" at bounding box center [893, 594] width 69 height 46
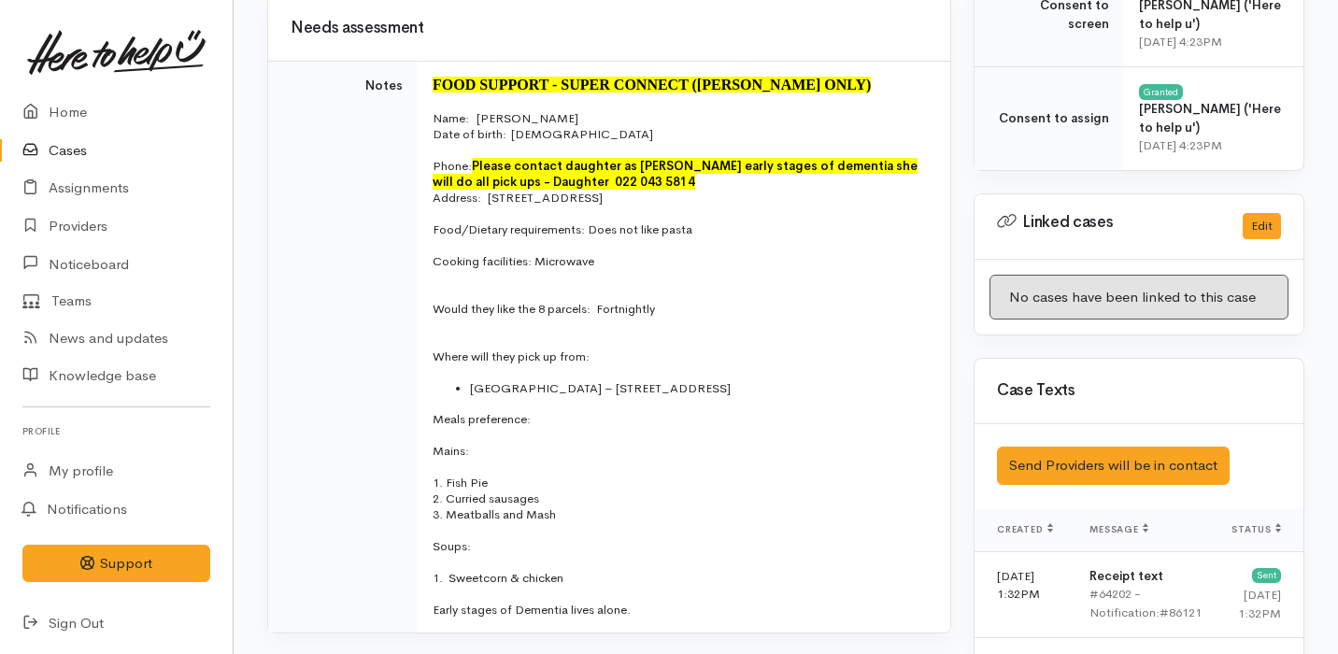
scroll to position [960, 0]
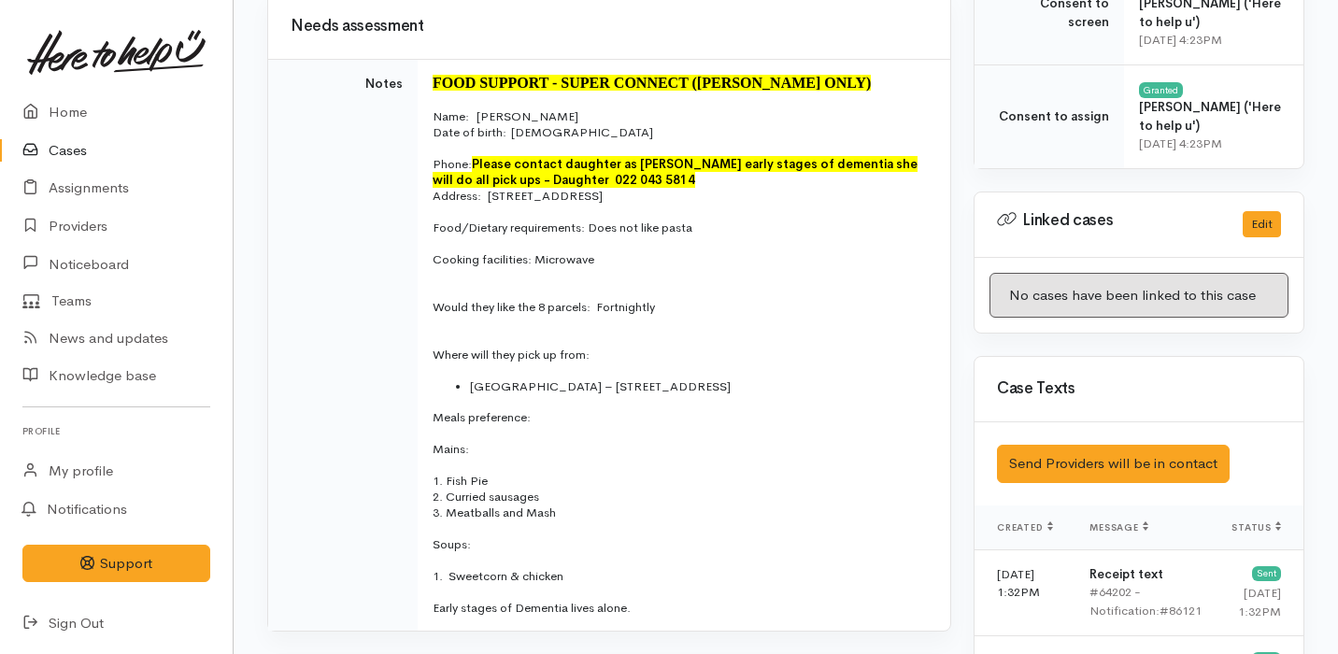
drag, startPoint x: 475, startPoint y: 161, endPoint x: 637, endPoint y: 178, distance: 163.4
click at [638, 178] on p "Phone:   Please contact daughter as [PERSON_NAME] early stages of dementia she …" at bounding box center [680, 164] width 495 height 48
copy p "Please contact daughter as [PERSON_NAME] early stages of dementia she will do a…"
click at [575, 204] on p at bounding box center [680, 212] width 495 height 16
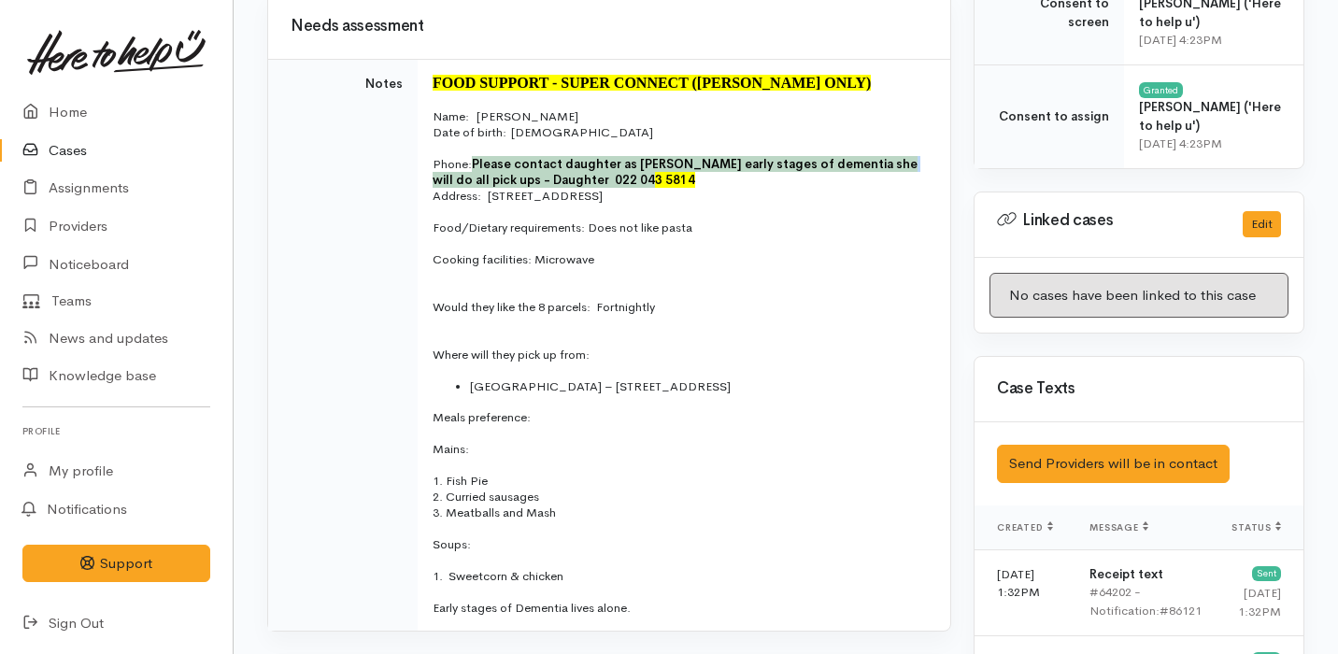
drag, startPoint x: 641, startPoint y: 181, endPoint x: 477, endPoint y: 163, distance: 164.6
click at [477, 163] on p "Phone:   Please contact daughter as [PERSON_NAME] early stages of dementia she …" at bounding box center [680, 164] width 495 height 48
copy font "Please contact daughter as Leonard early stages of dementia she will do all pic…"
click at [96, 148] on link "Cases" at bounding box center [116, 151] width 233 height 38
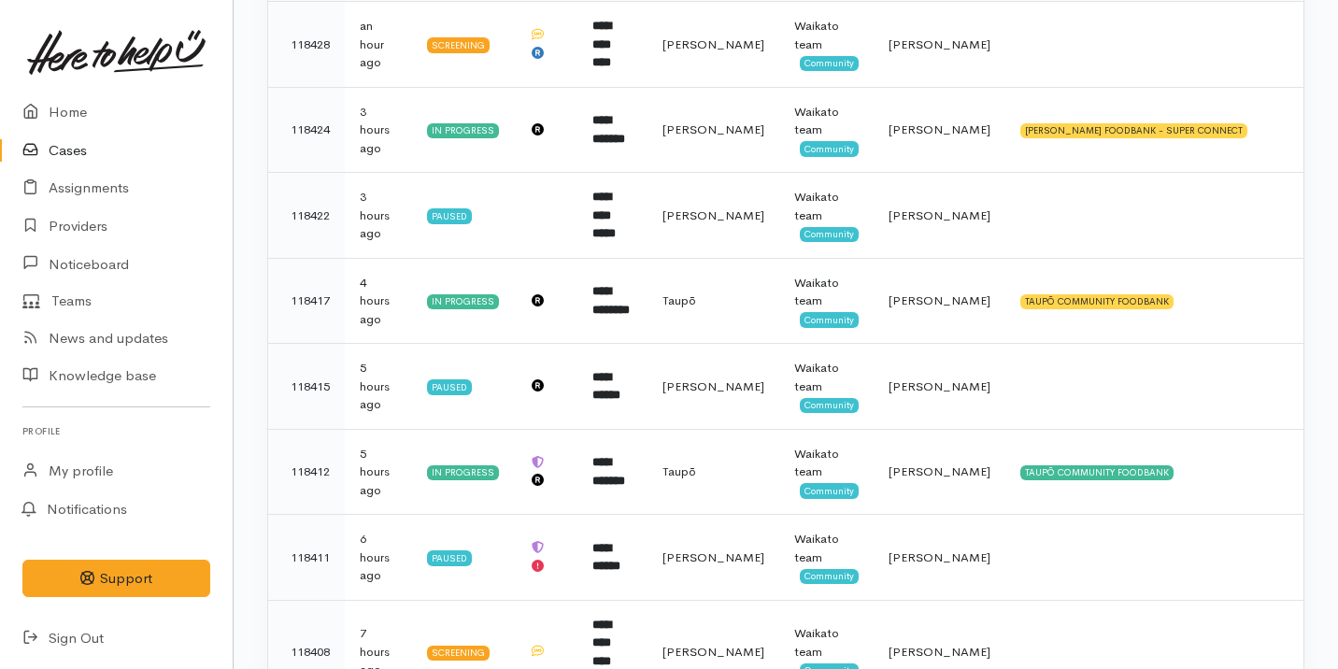
scroll to position [201, 0]
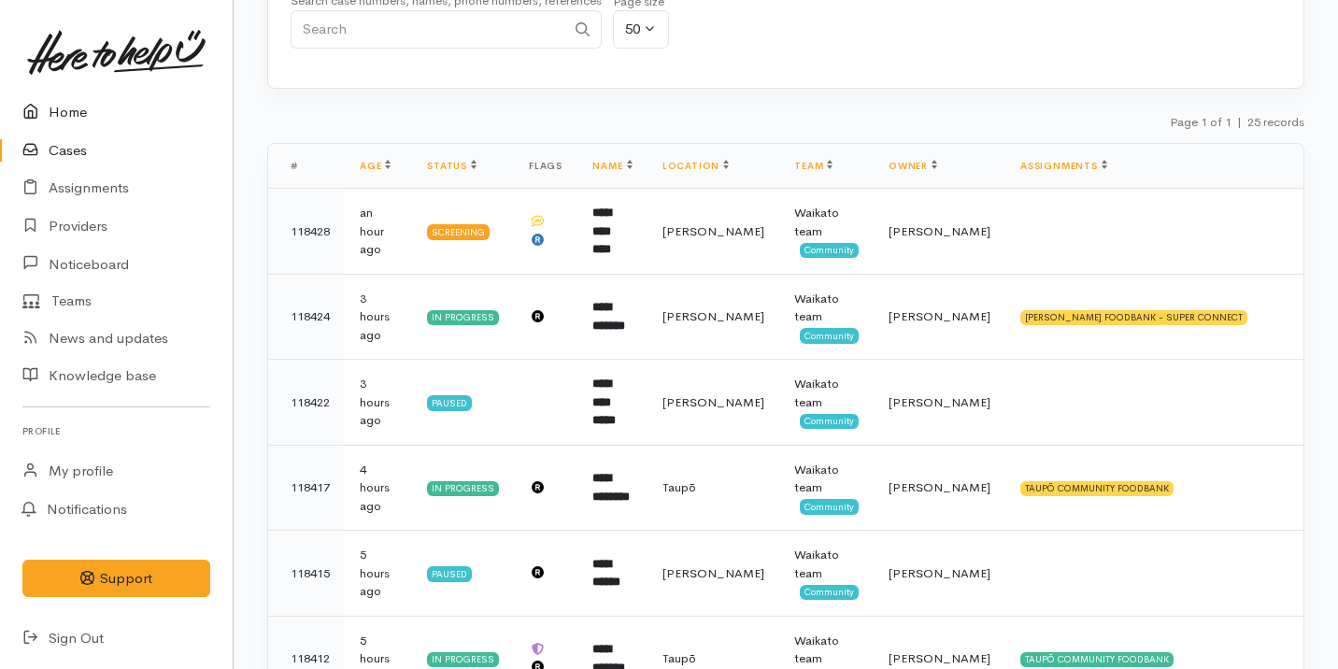
click at [136, 104] on link "Home" at bounding box center [116, 112] width 233 height 38
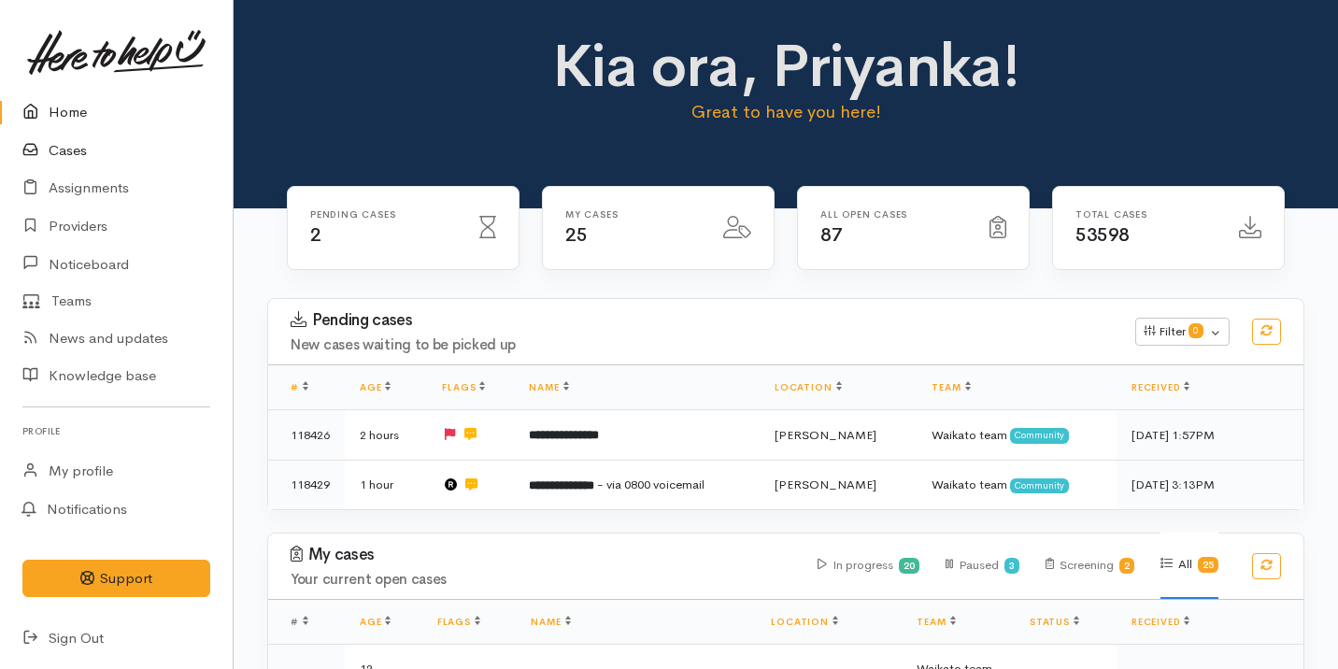
click at [144, 152] on link "Cases" at bounding box center [116, 151] width 233 height 38
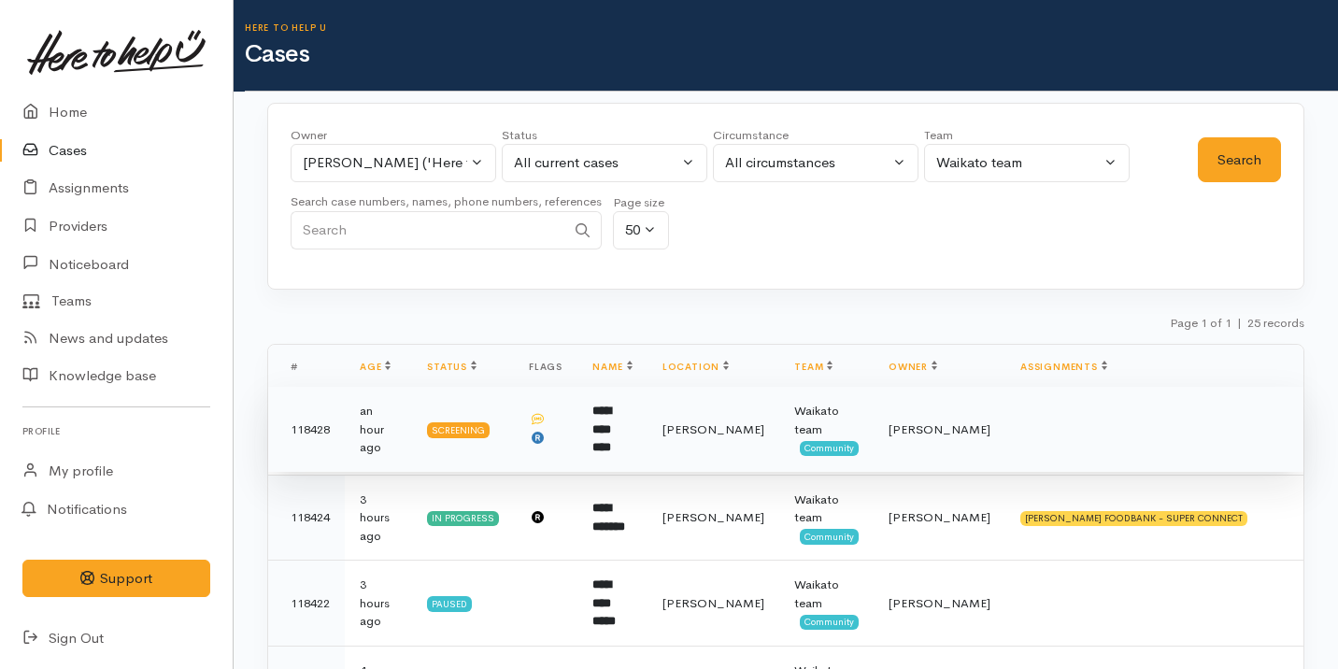
click at [740, 419] on td "Hamilton" at bounding box center [713, 430] width 132 height 86
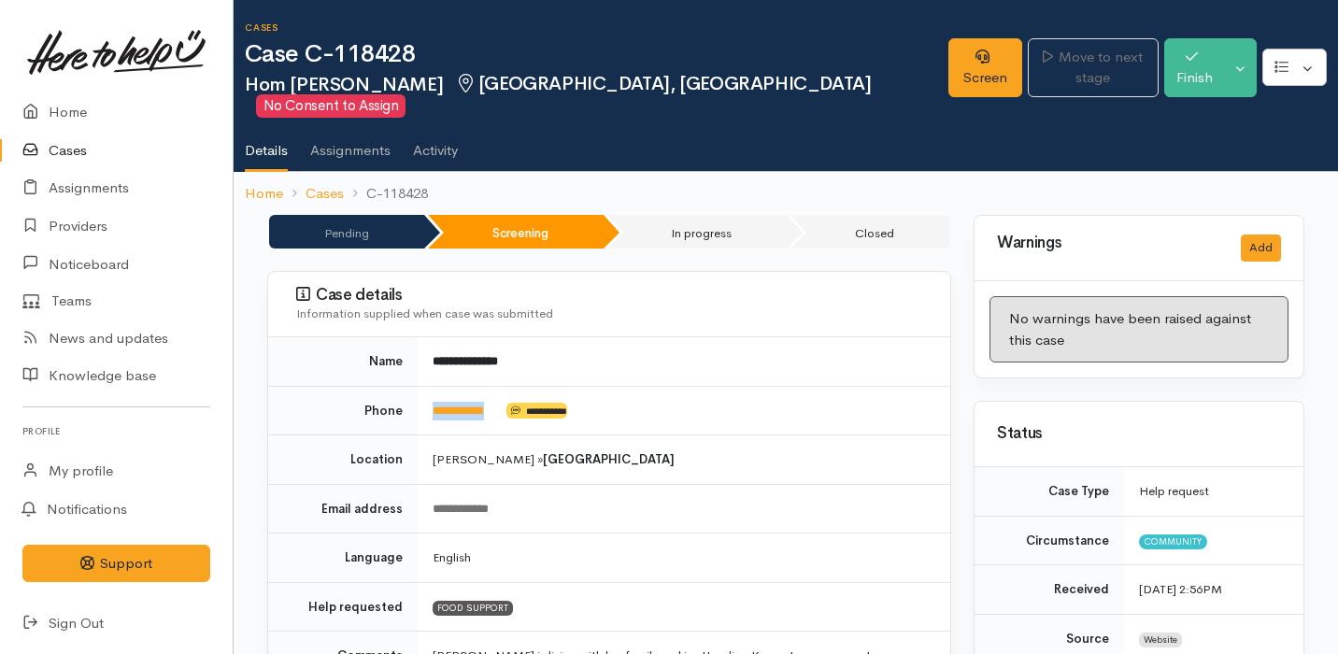
drag, startPoint x: 502, startPoint y: 391, endPoint x: 431, endPoint y: 389, distance: 71.1
click at [432, 389] on td "**********" at bounding box center [684, 411] width 533 height 50
click at [159, 154] on link "Cases" at bounding box center [116, 151] width 233 height 38
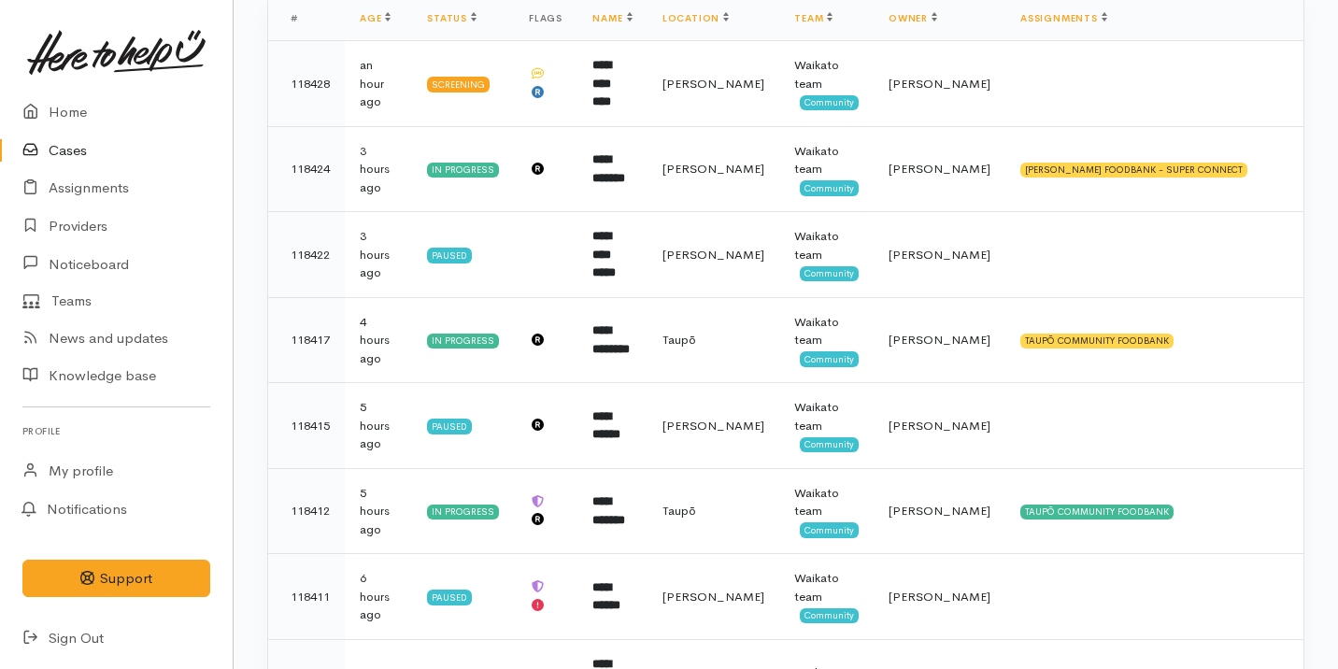
scroll to position [228, 0]
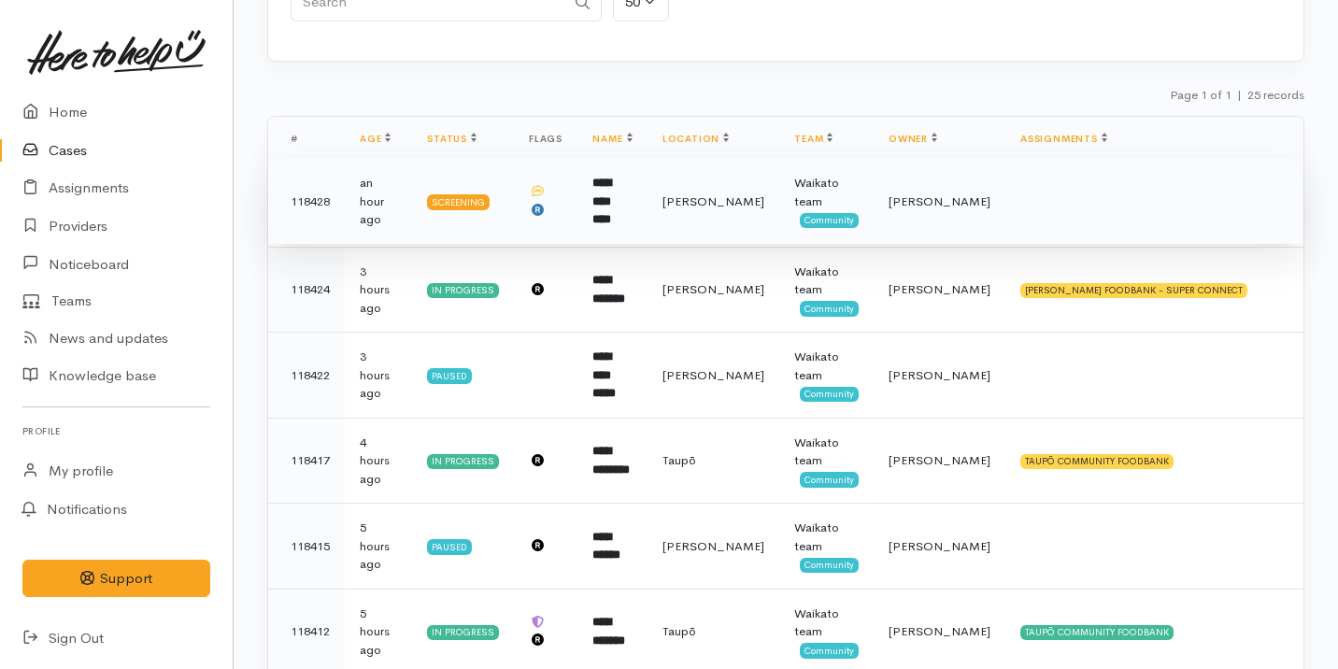
click at [1140, 197] on td at bounding box center [1154, 202] width 298 height 86
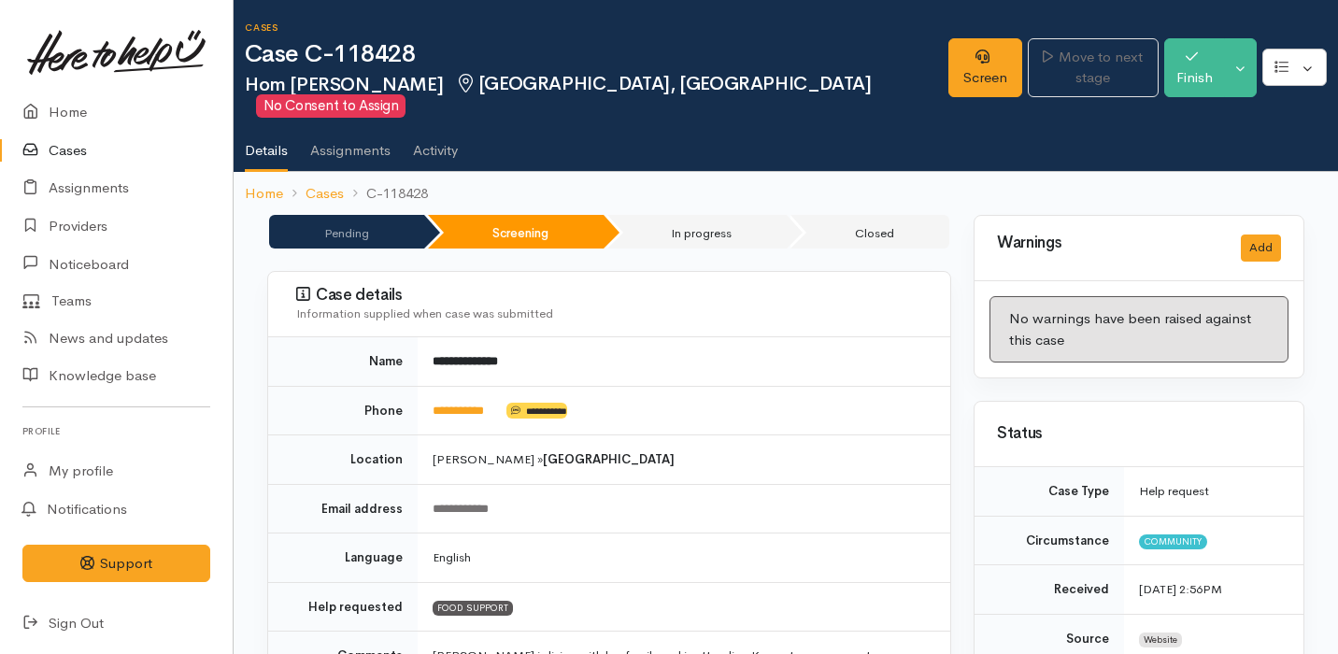
click at [144, 163] on link "Cases" at bounding box center [116, 151] width 233 height 38
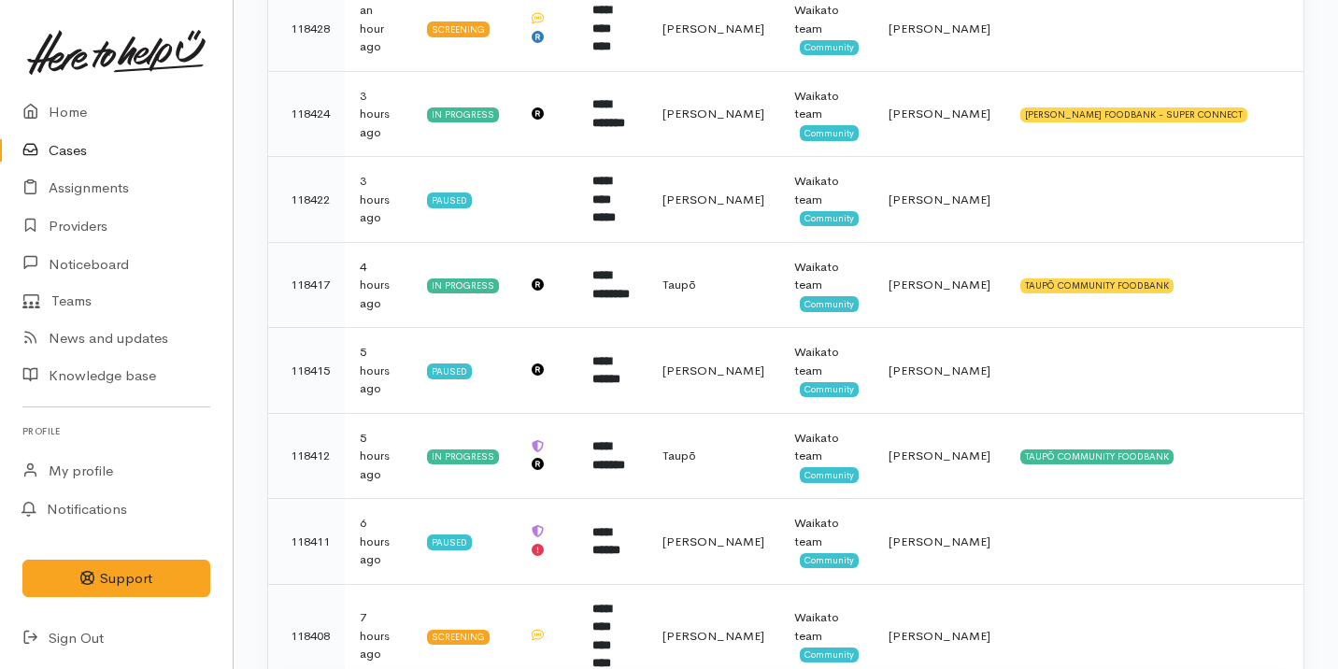
scroll to position [692, 0]
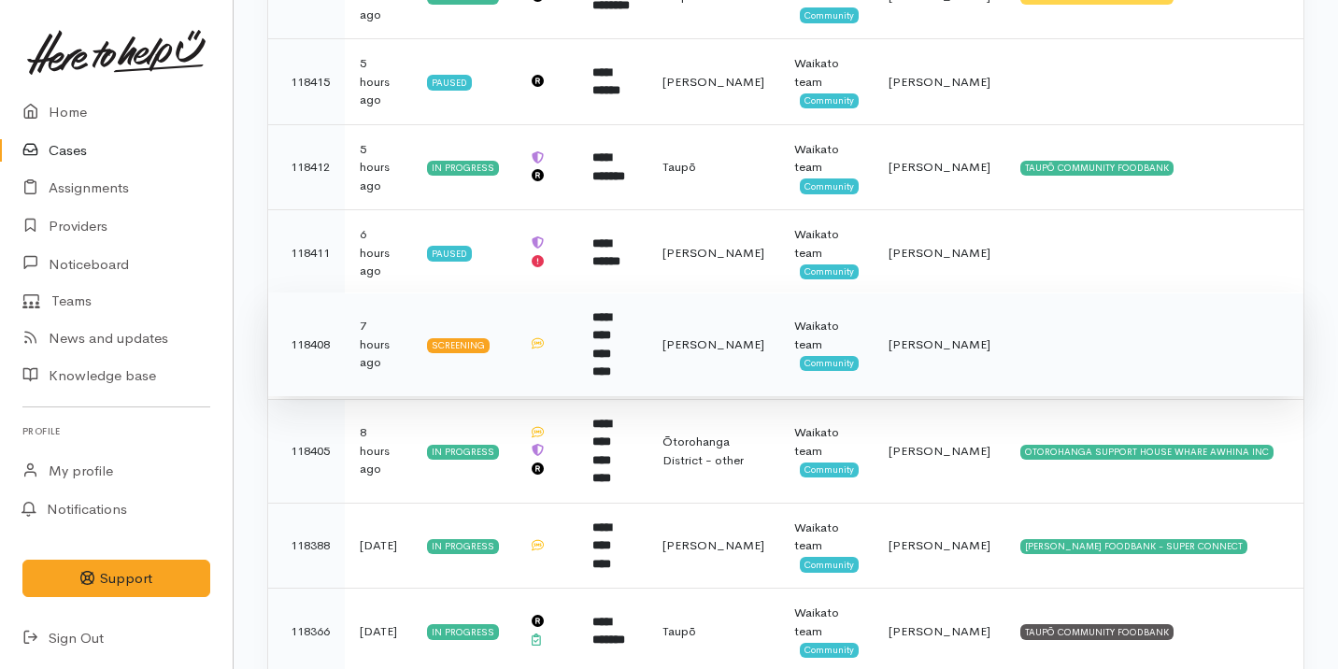
click at [611, 332] on b "**********" at bounding box center [601, 344] width 19 height 67
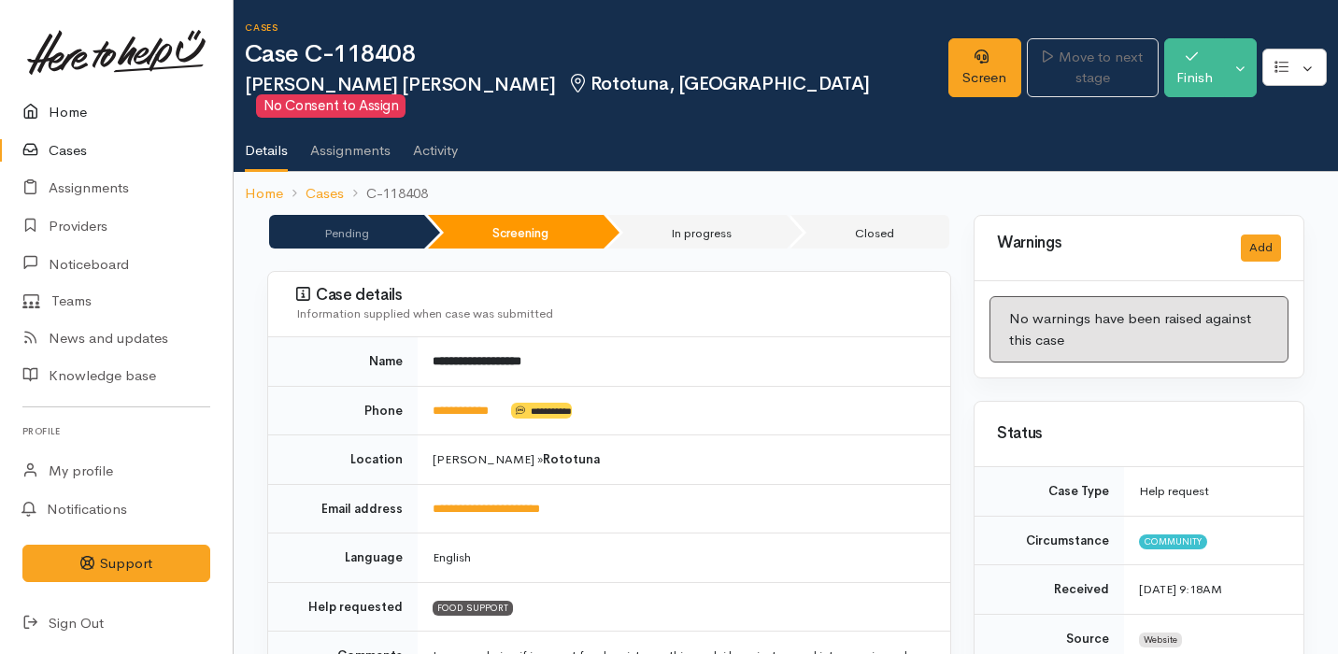
click at [168, 102] on link "Home" at bounding box center [116, 112] width 233 height 38
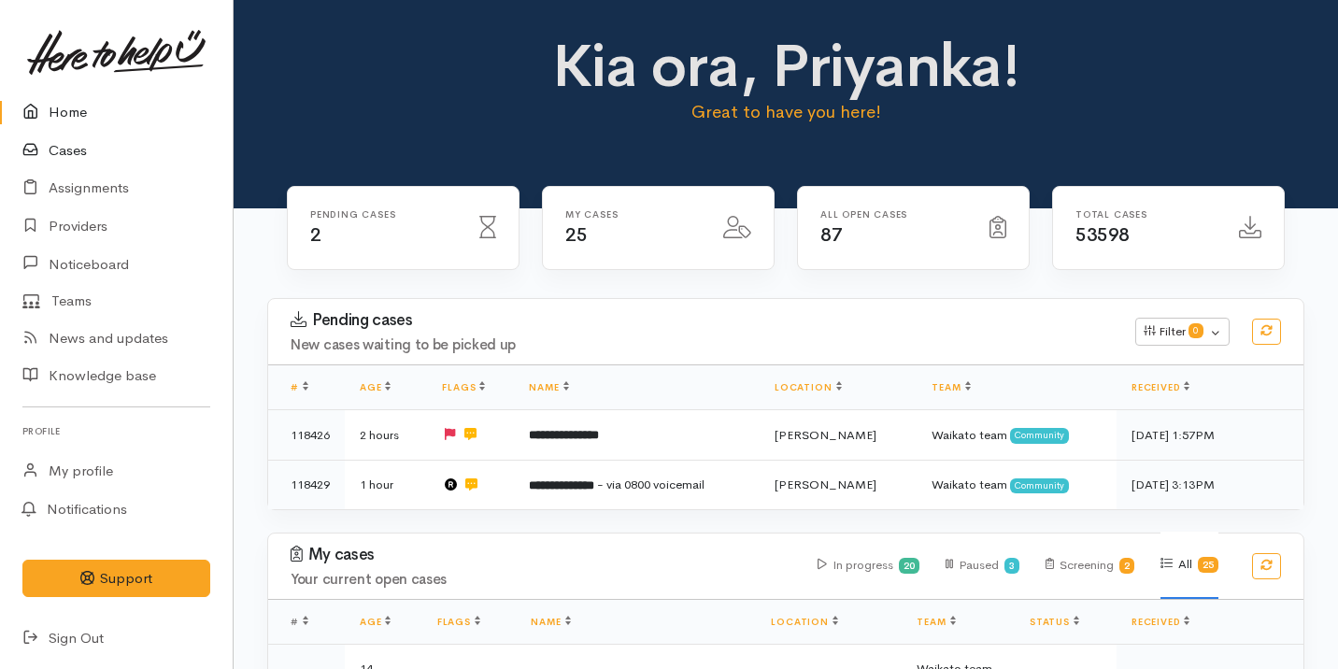
click at [168, 156] on link "Cases" at bounding box center [116, 151] width 233 height 38
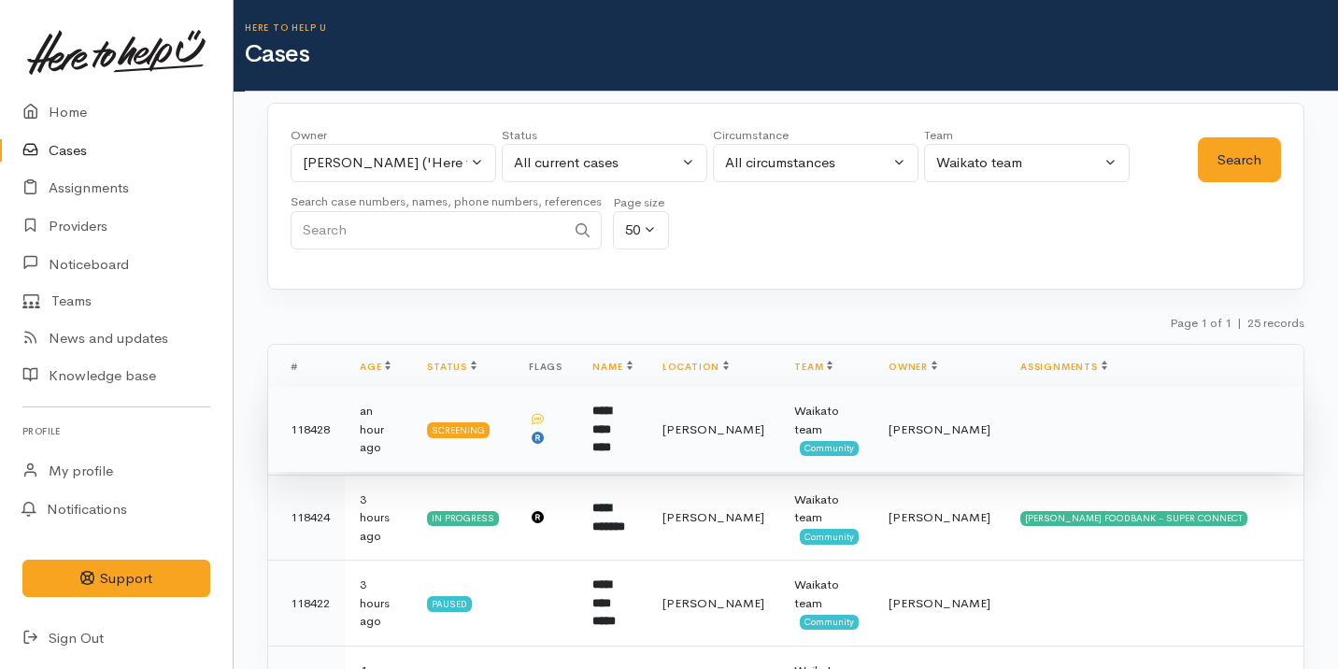
click at [731, 401] on td "[PERSON_NAME]" at bounding box center [713, 430] width 132 height 86
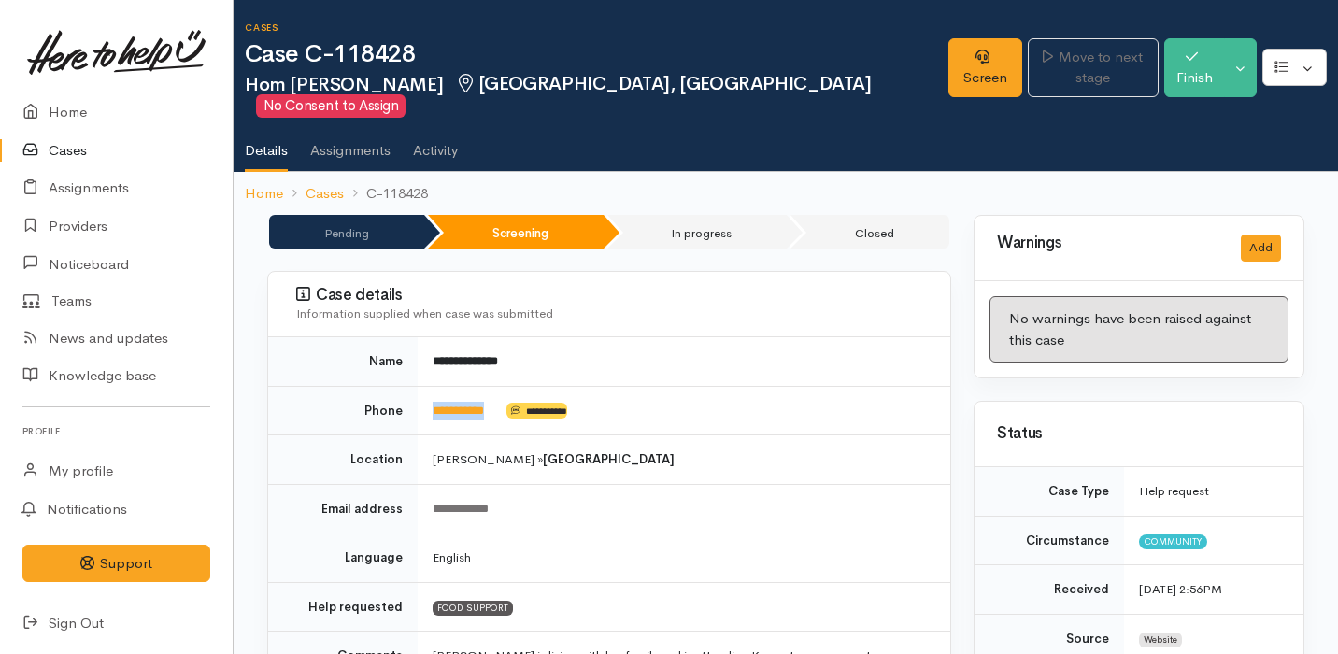
drag, startPoint x: 516, startPoint y: 393, endPoint x: 424, endPoint y: 391, distance: 91.6
click at [424, 391] on td "**********" at bounding box center [684, 411] width 533 height 50
copy td "**********"
click at [102, 162] on link "Cases" at bounding box center [116, 151] width 233 height 38
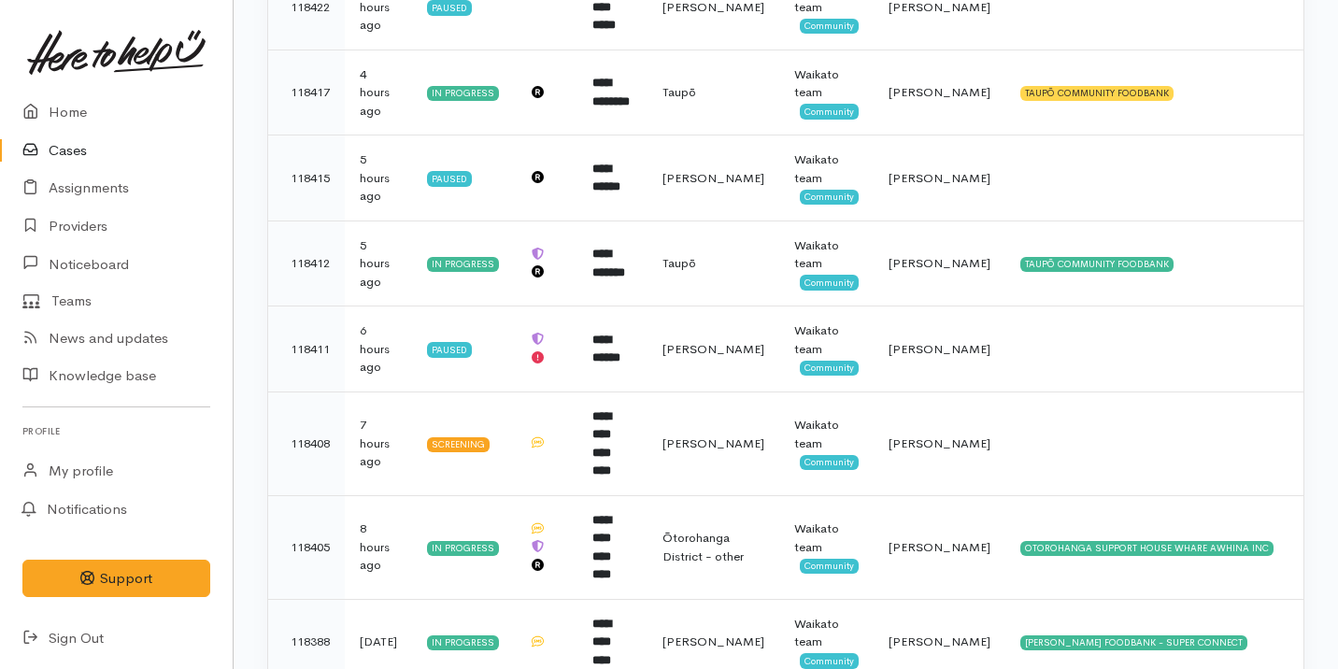
scroll to position [785, 0]
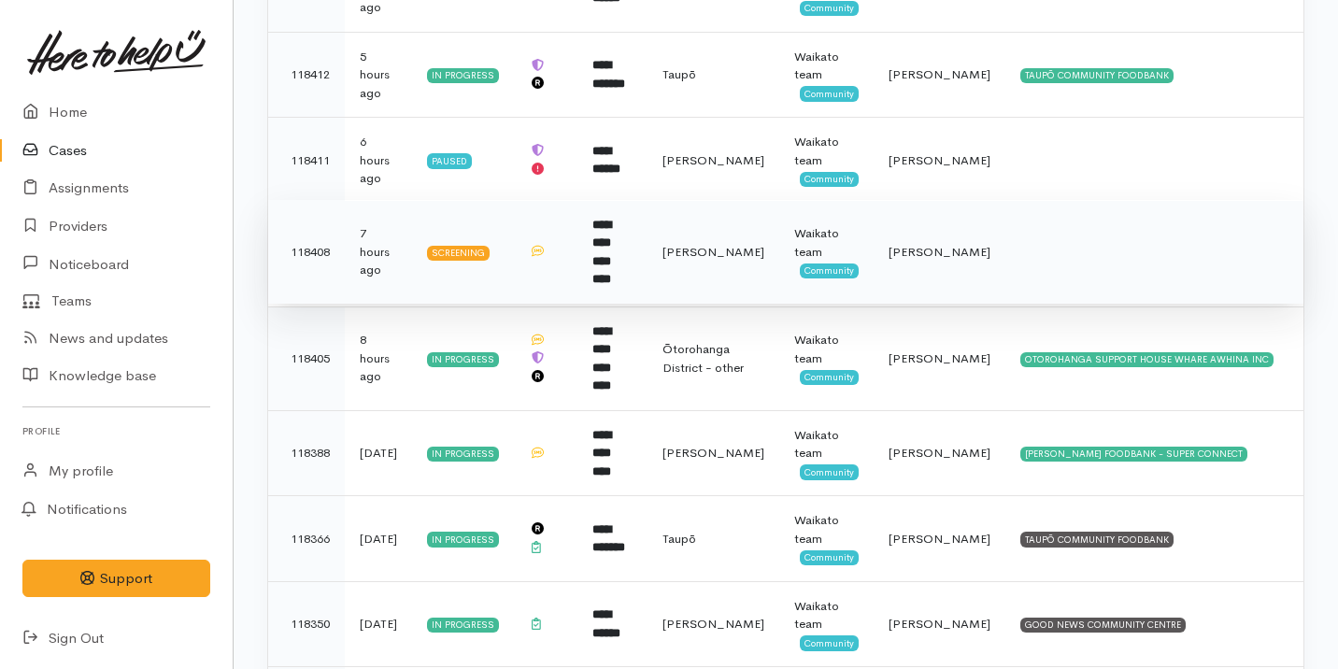
click at [564, 258] on td at bounding box center [546, 252] width 64 height 104
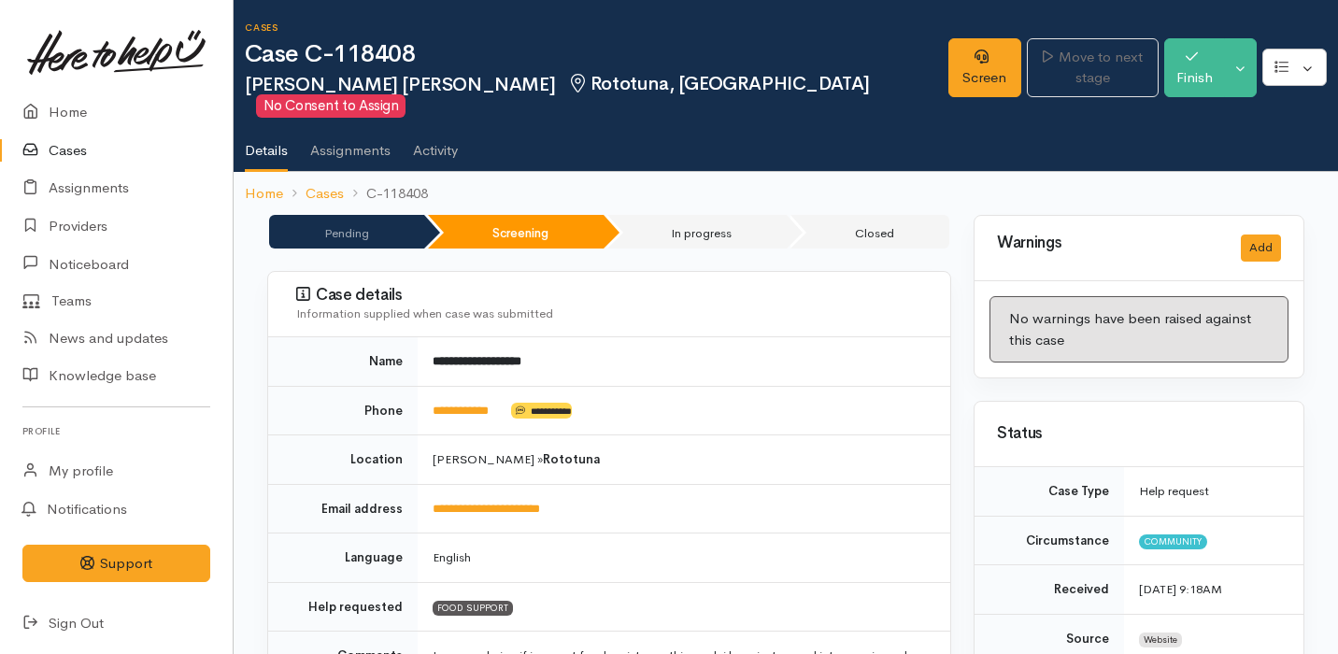
scroll to position [7, 0]
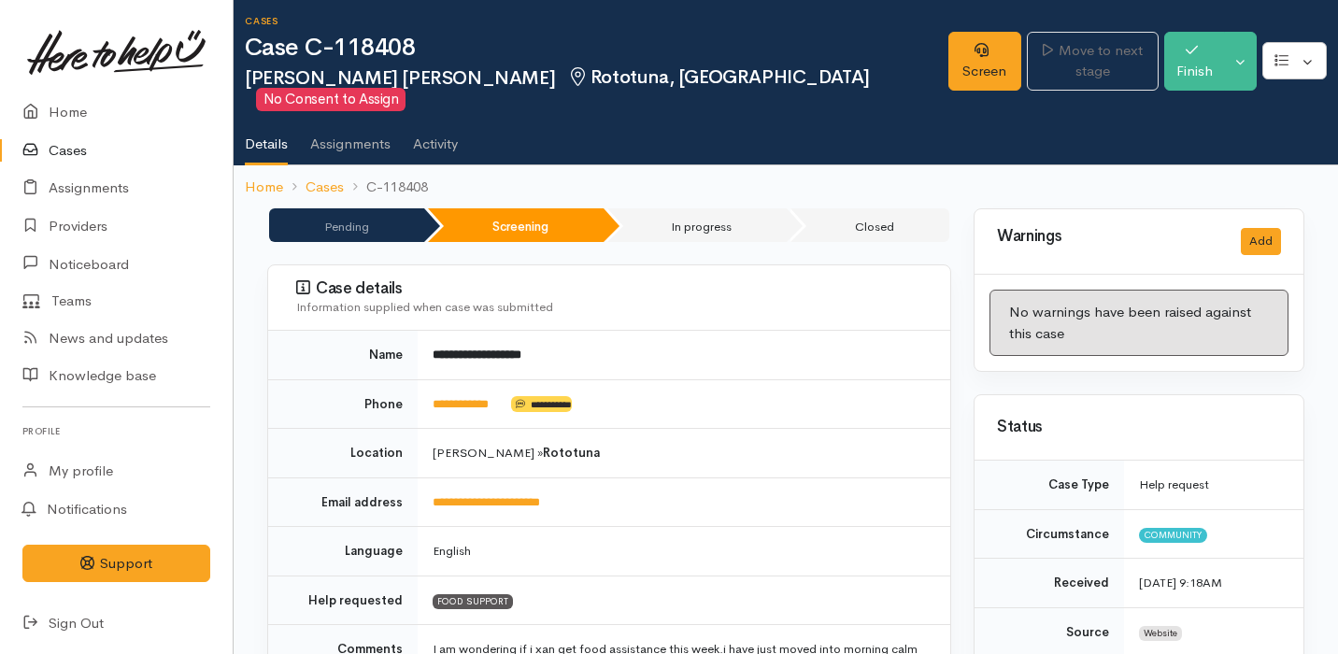
click at [71, 146] on link "Cases" at bounding box center [116, 151] width 233 height 38
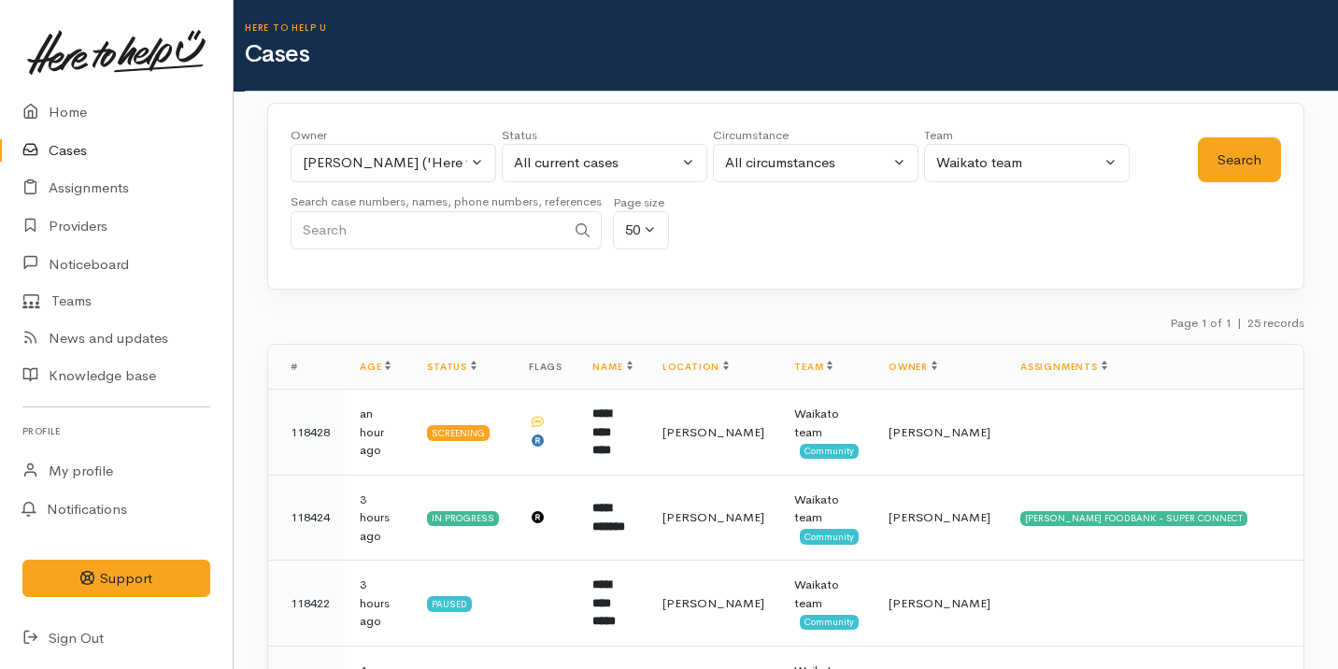
click at [397, 245] on input "Search" at bounding box center [428, 230] width 275 height 38
type input "0211799907"
click at [1245, 159] on button "Search" at bounding box center [1239, 160] width 83 height 46
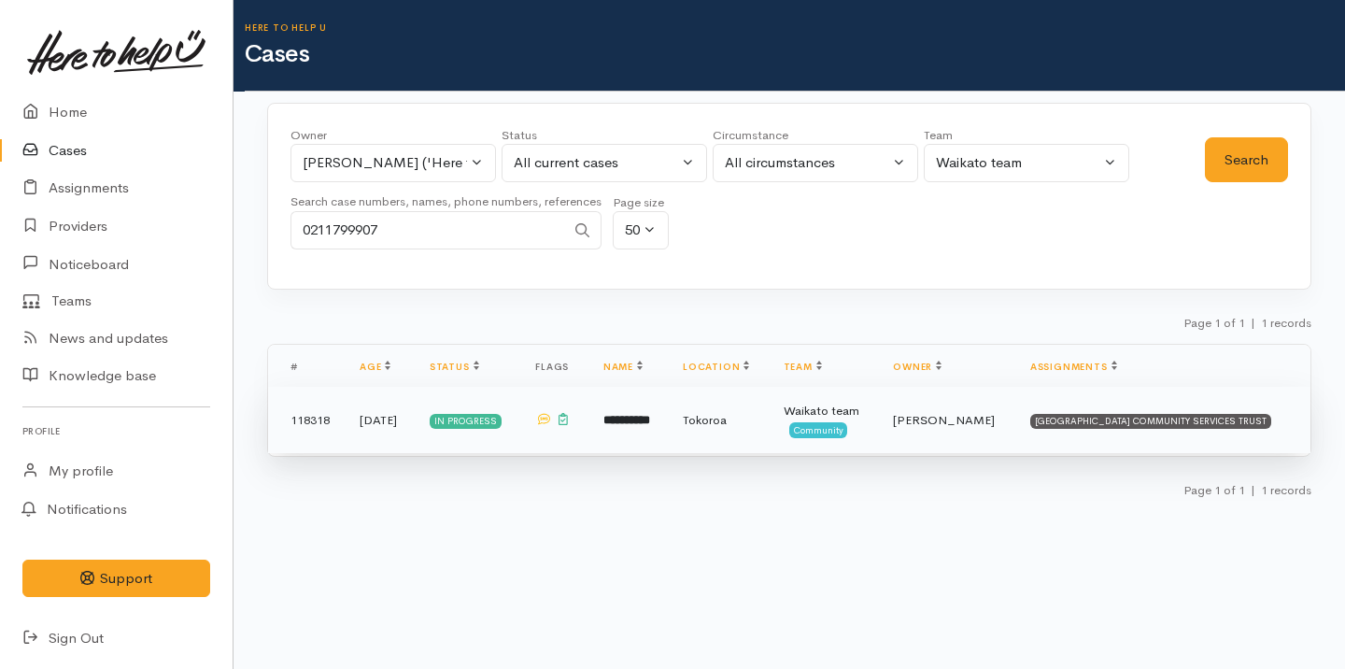
click at [688, 428] on span "Tokoroa" at bounding box center [705, 420] width 44 height 16
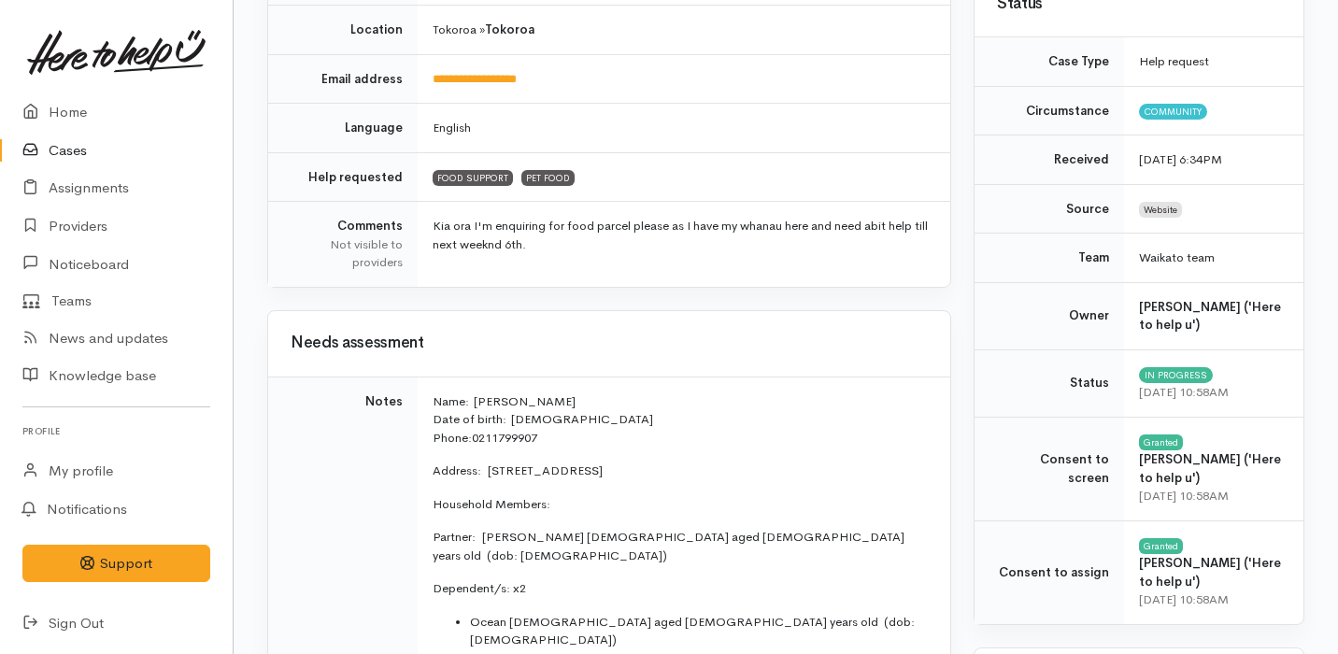
scroll to position [405, 0]
click at [608, 235] on td "Kia ora I'm enquiring for food parcel please as I have my whanau here and need …" at bounding box center [684, 245] width 533 height 85
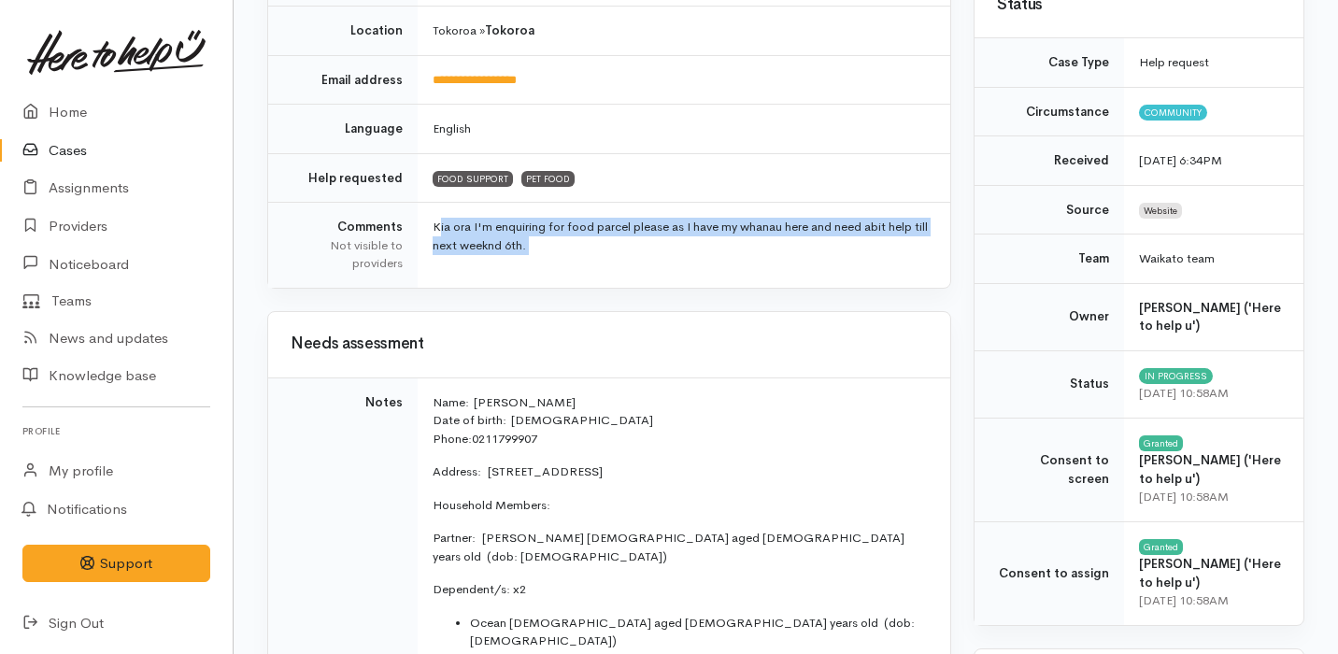
click at [818, 398] on p "Name:  Jacqueline Tai Date of birth:  05/10/1973 Phone:   0211799907" at bounding box center [680, 420] width 495 height 55
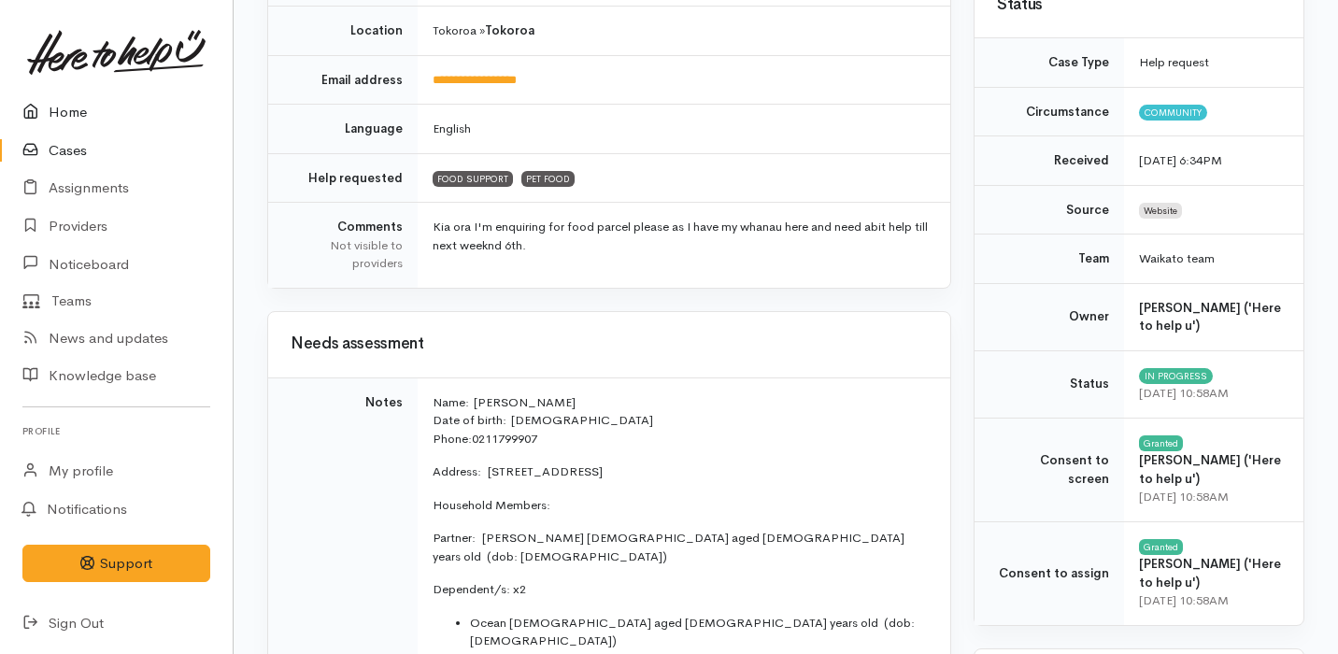
click at [99, 119] on link "Home" at bounding box center [116, 112] width 233 height 38
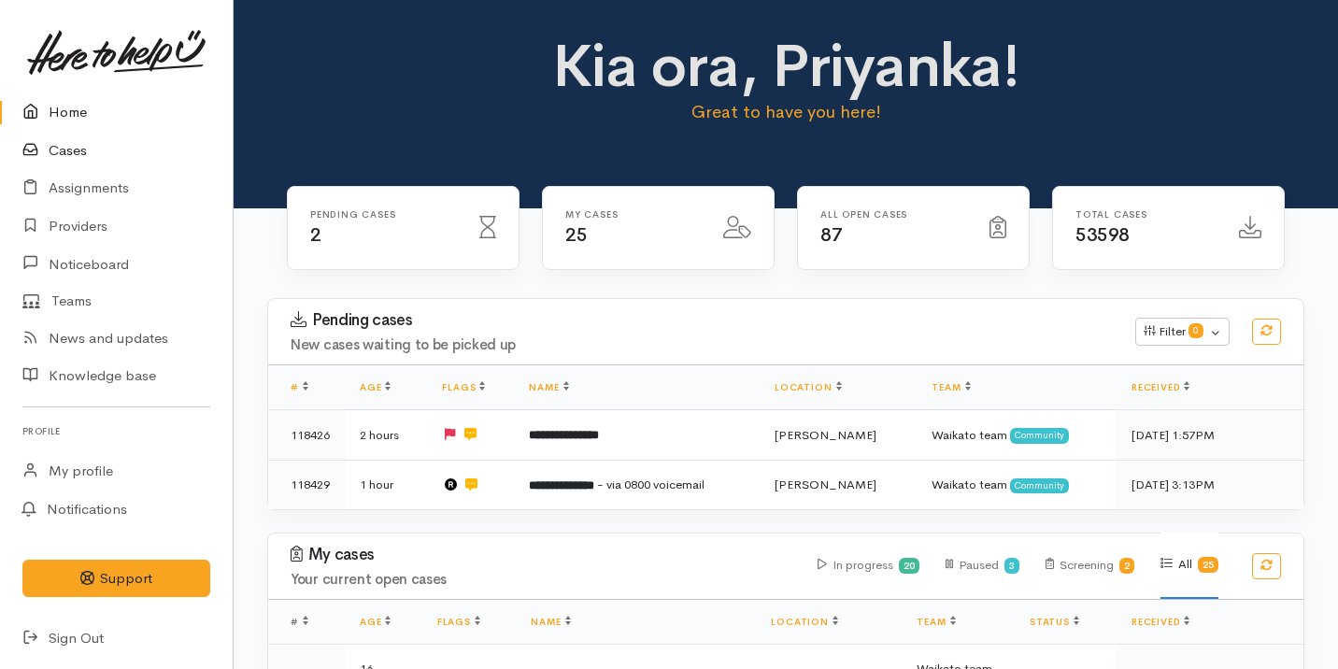
click at [110, 152] on link "Cases" at bounding box center [116, 151] width 233 height 38
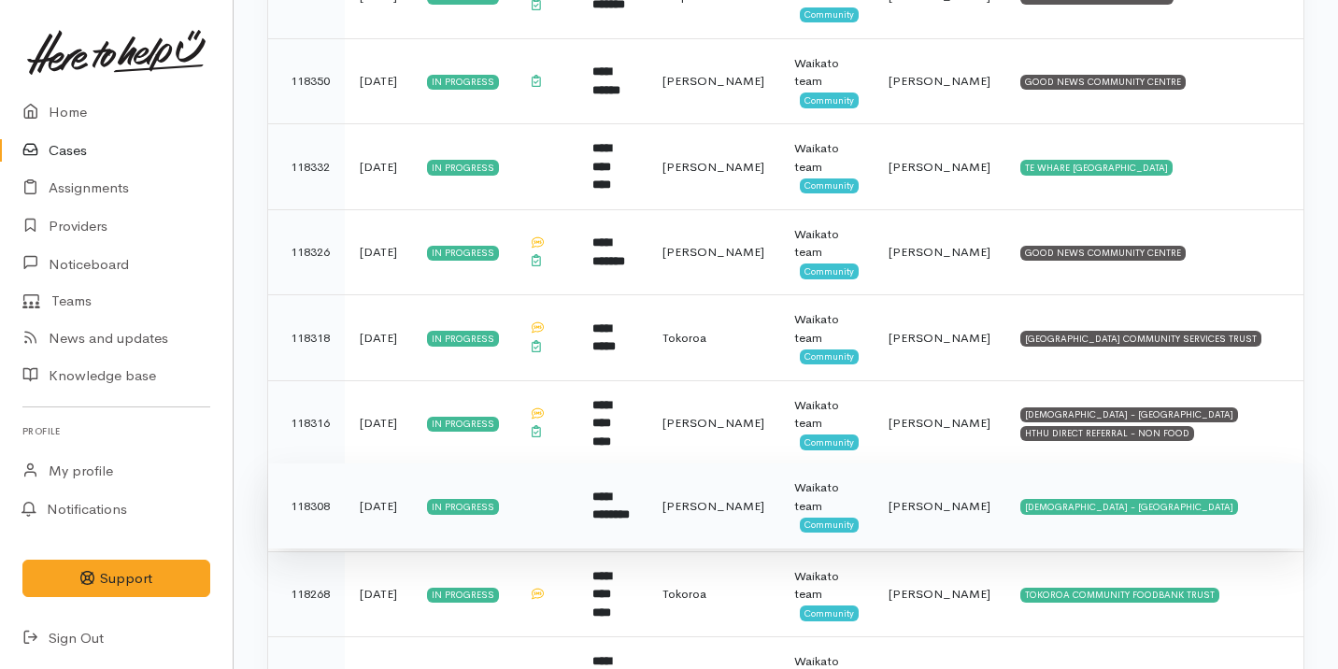
scroll to position [1345, 0]
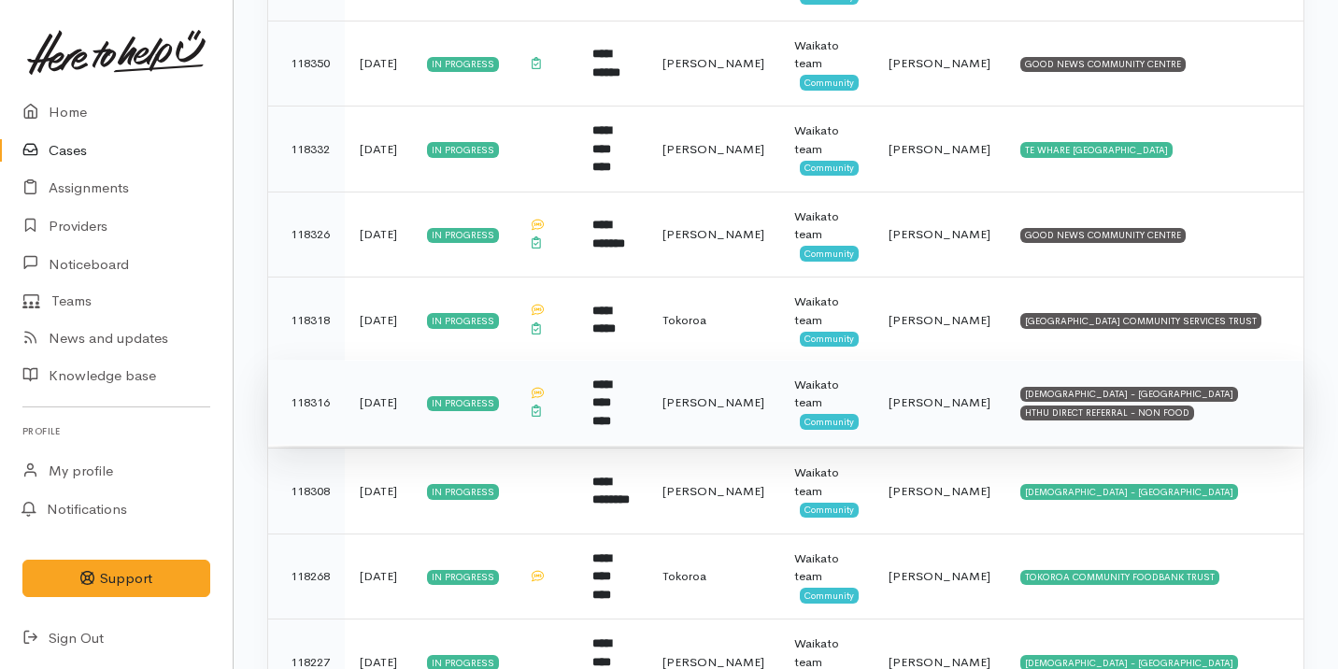
click at [1198, 391] on td "[DEMOGRAPHIC_DATA] - HAMILTON CITY HTHU DIRECT REFERRAL - NON FOOD" at bounding box center [1154, 403] width 298 height 86
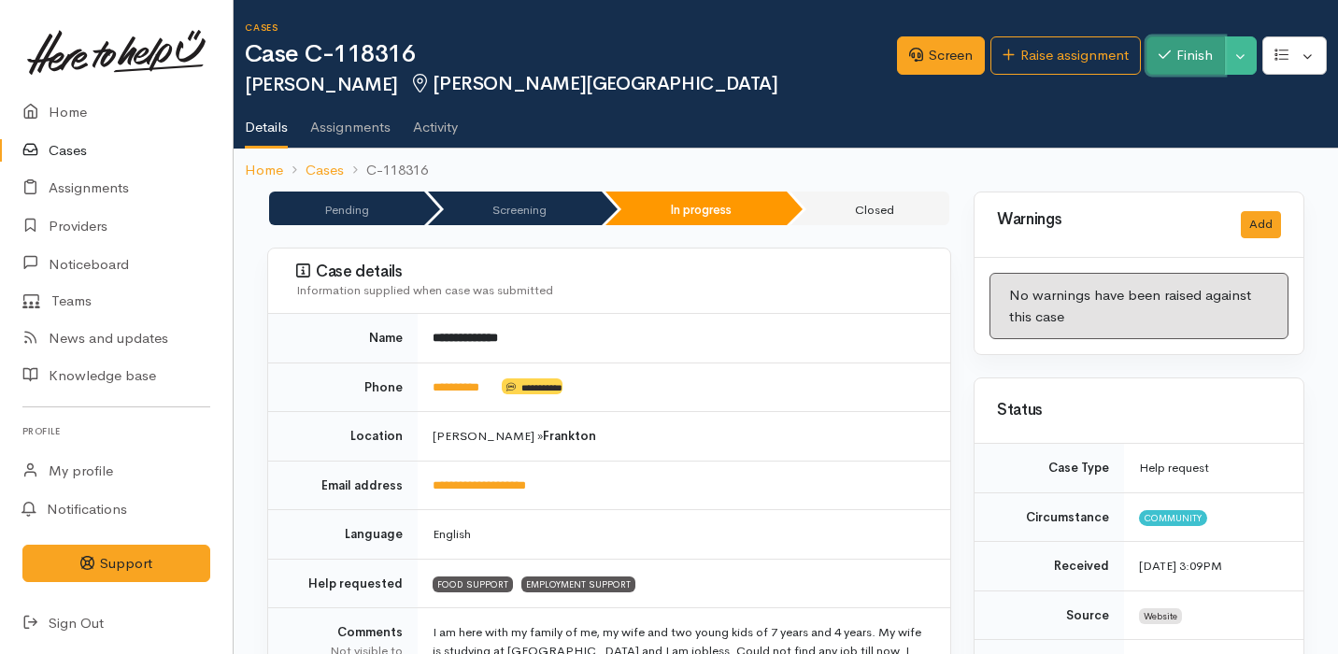
click at [1163, 55] on icon "button" at bounding box center [1164, 55] width 12 height 14
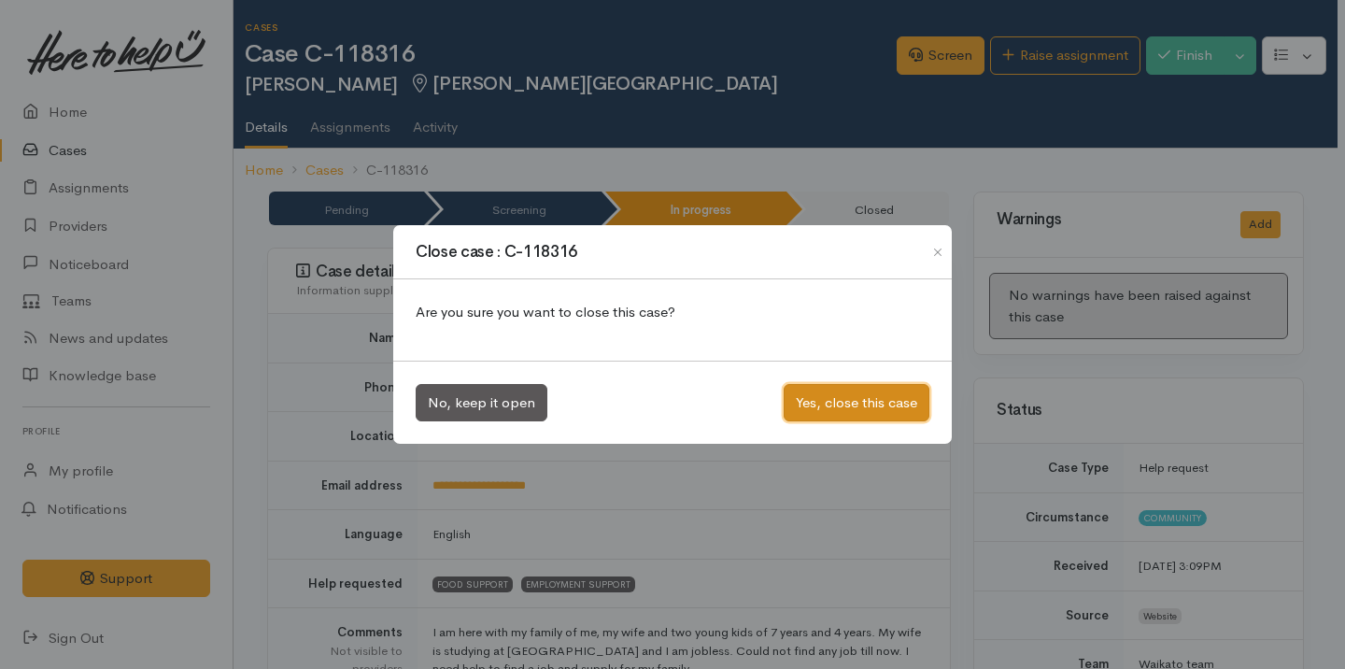
click at [859, 395] on button "Yes, close this case" at bounding box center [857, 403] width 146 height 38
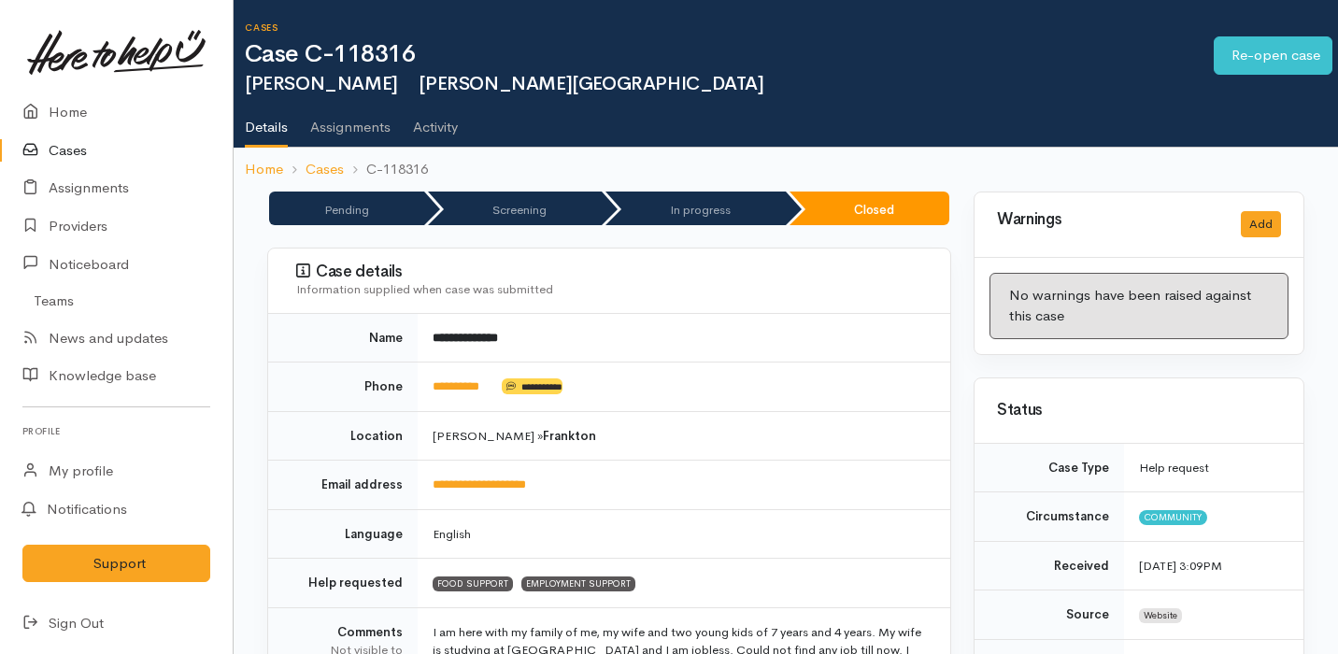
click at [102, 149] on link "Cases" at bounding box center [116, 151] width 233 height 38
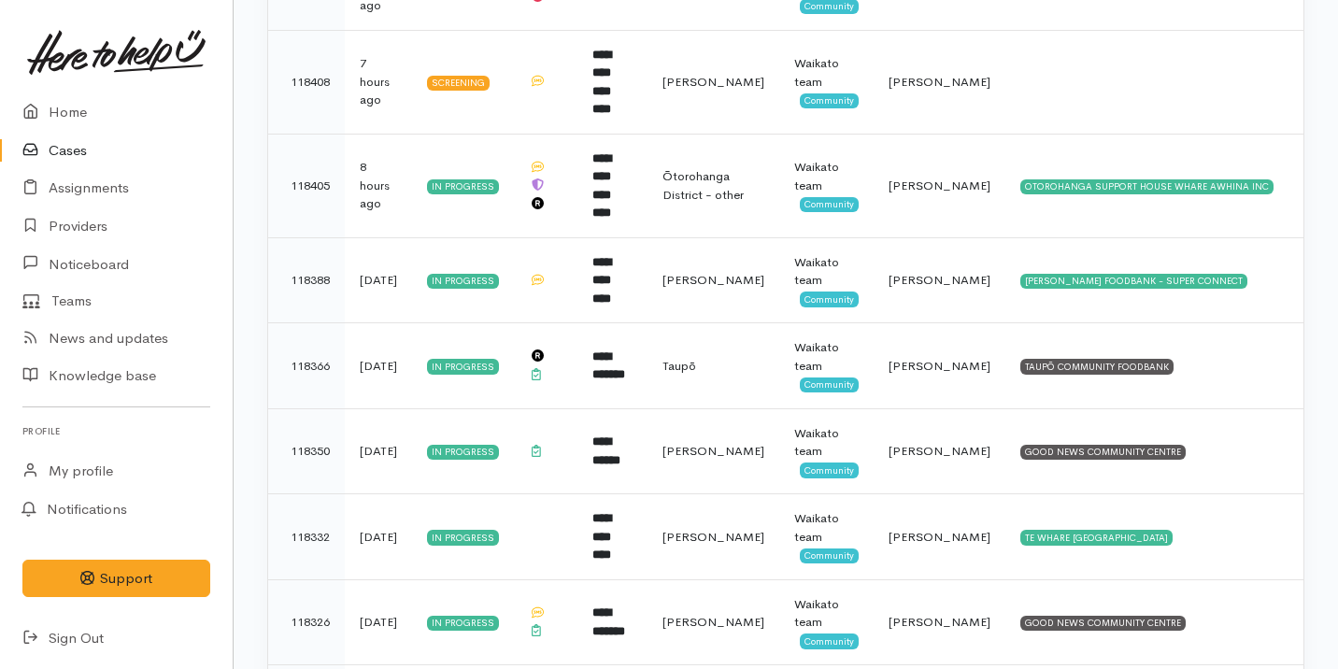
scroll to position [959, 0]
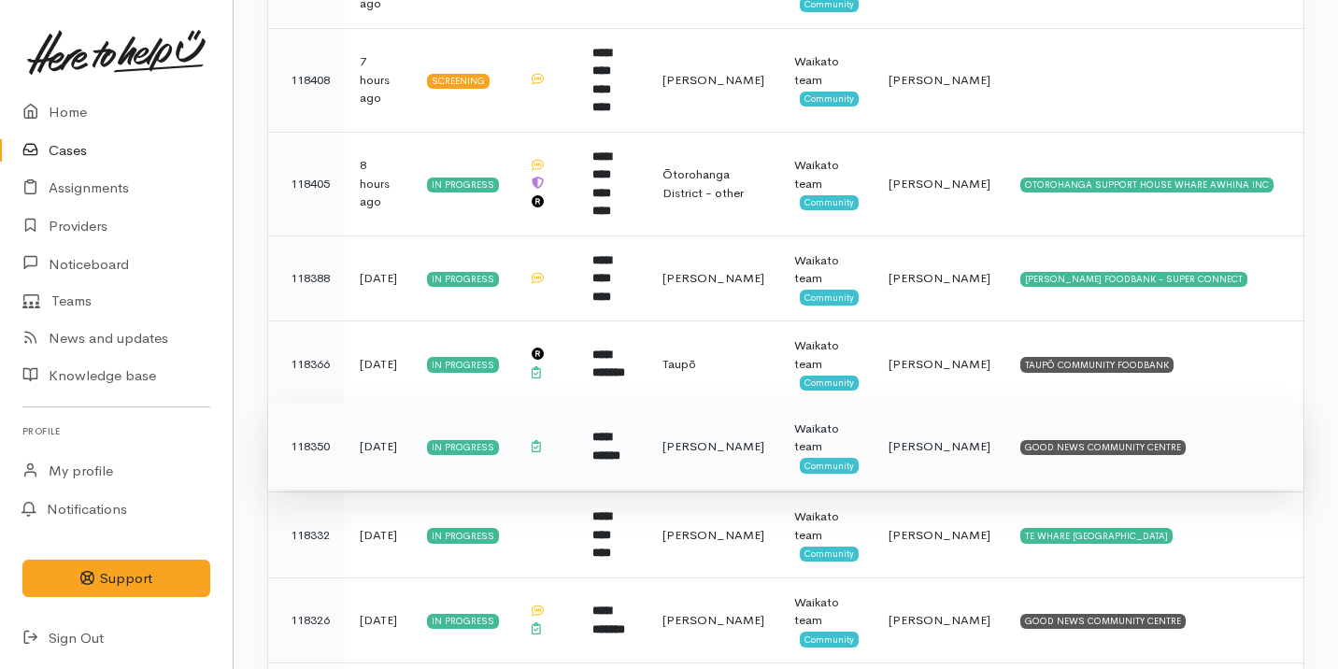
click at [695, 433] on td "[PERSON_NAME]" at bounding box center [713, 447] width 132 height 86
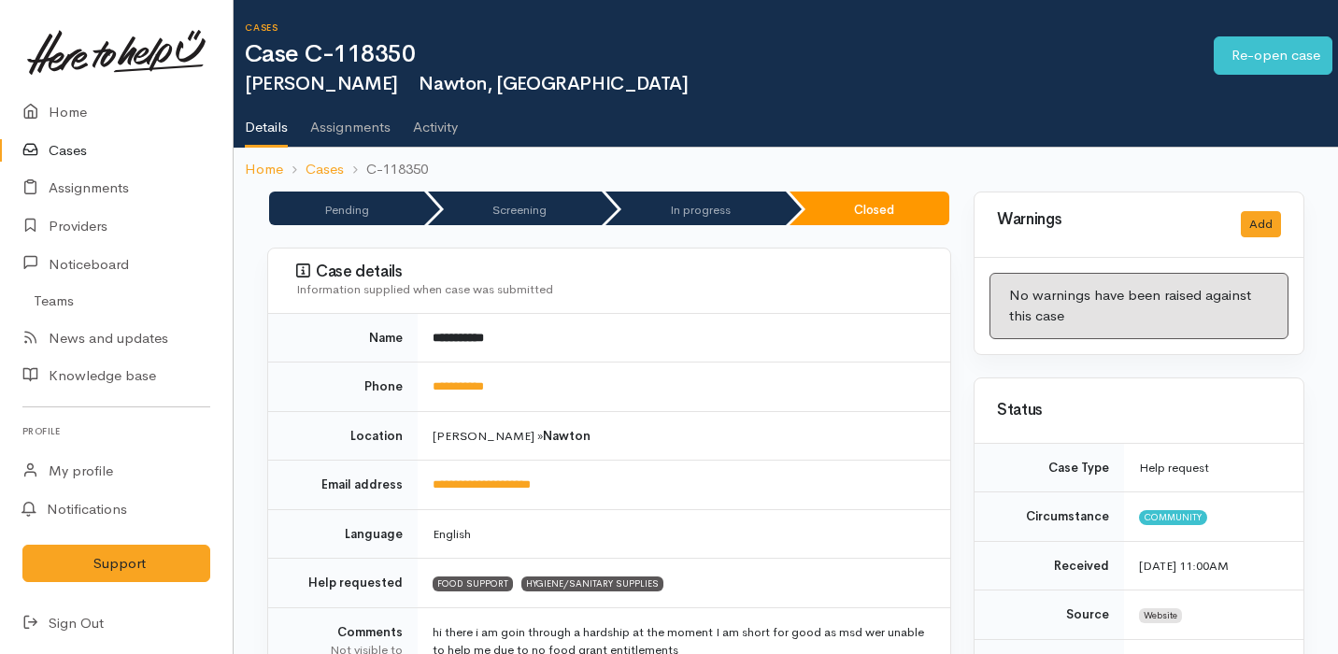
click at [89, 158] on link "Cases" at bounding box center [116, 151] width 233 height 38
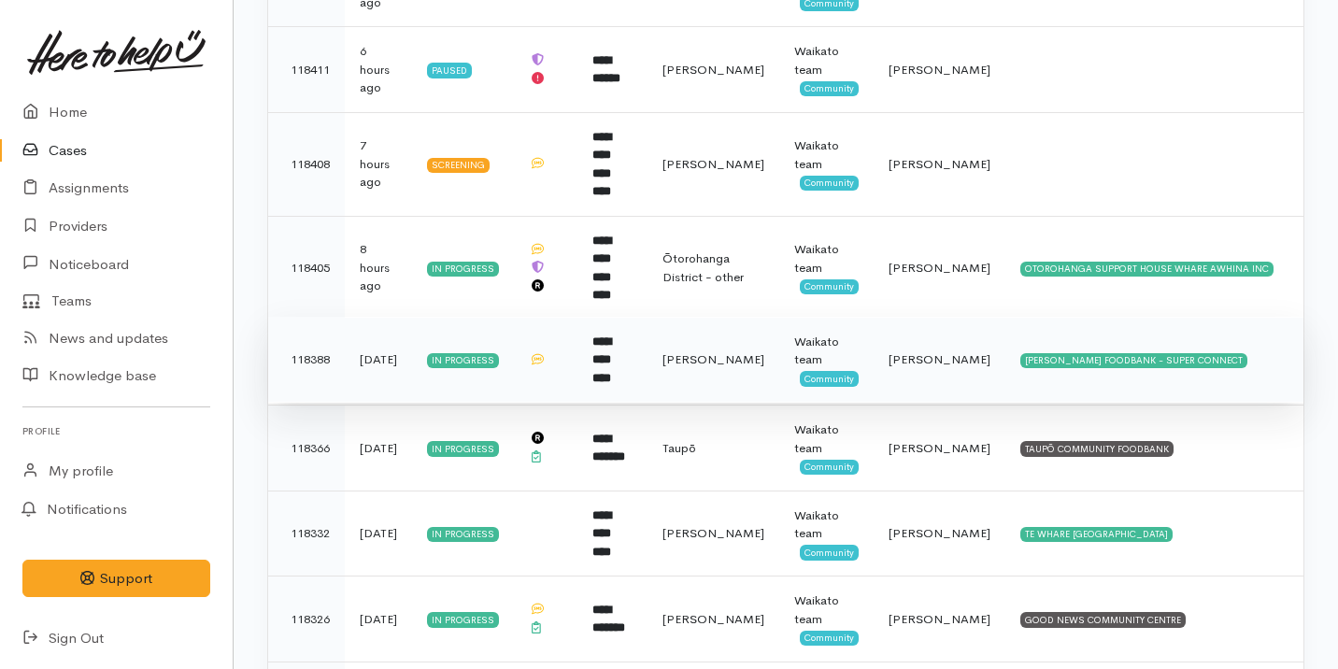
scroll to position [873, 0]
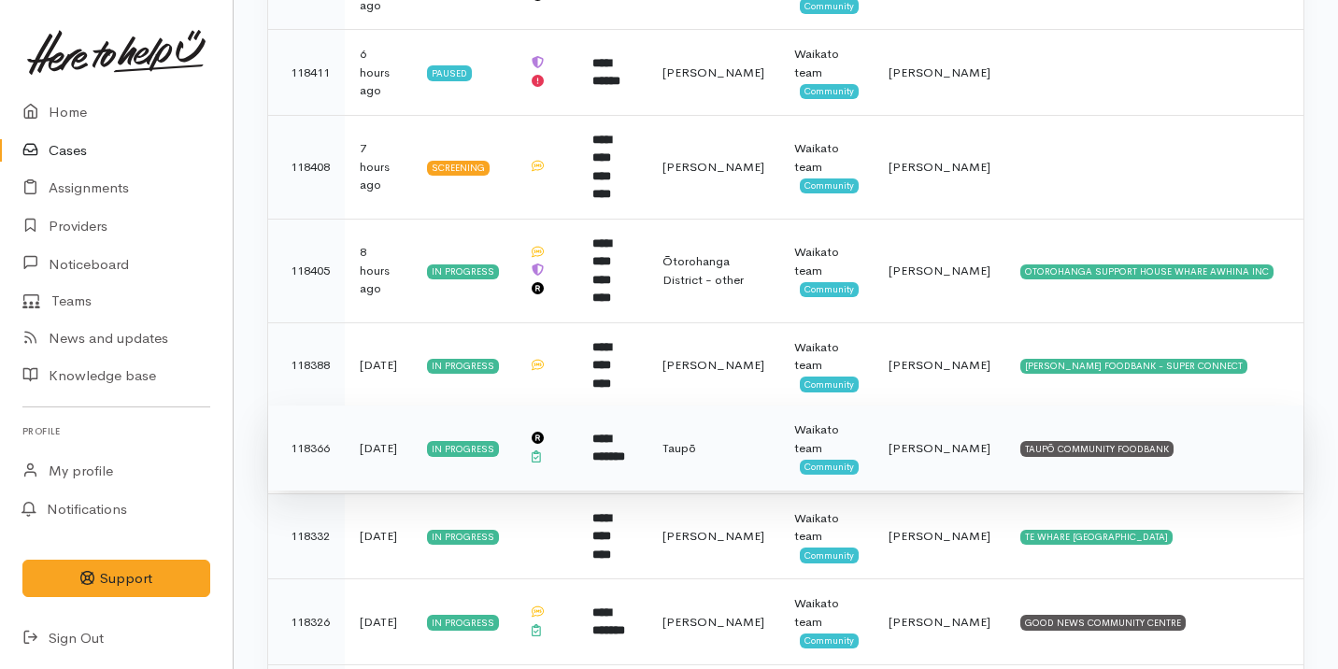
click at [883, 424] on td "[PERSON_NAME]" at bounding box center [940, 448] width 132 height 86
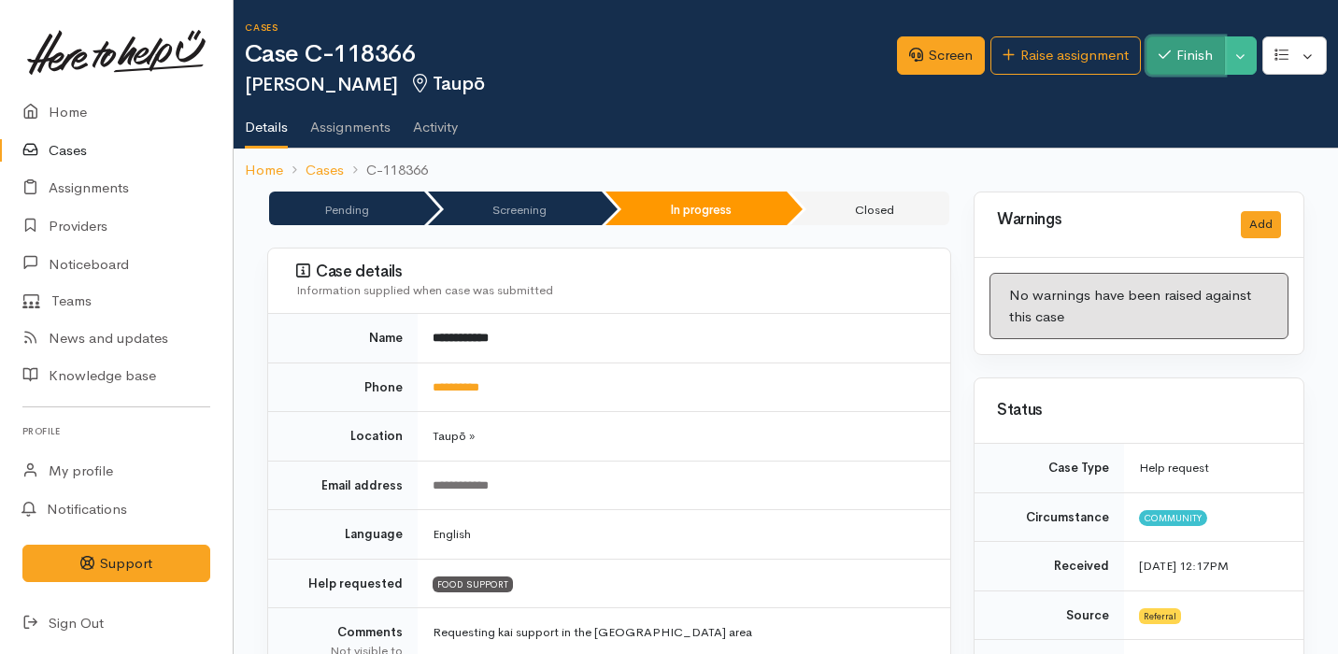
click at [1158, 71] on button "Finish" at bounding box center [1185, 55] width 78 height 38
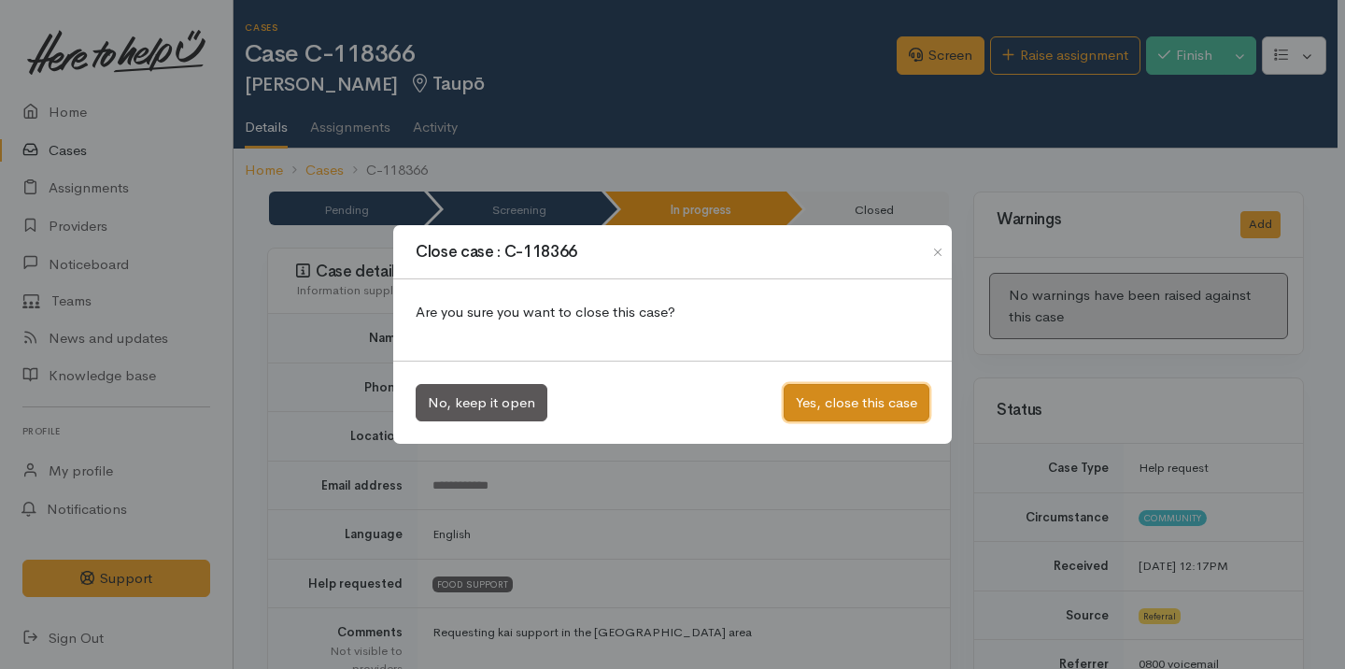
click at [814, 394] on button "Yes, close this case" at bounding box center [857, 403] width 146 height 38
